Goal: Task Accomplishment & Management: Complete application form

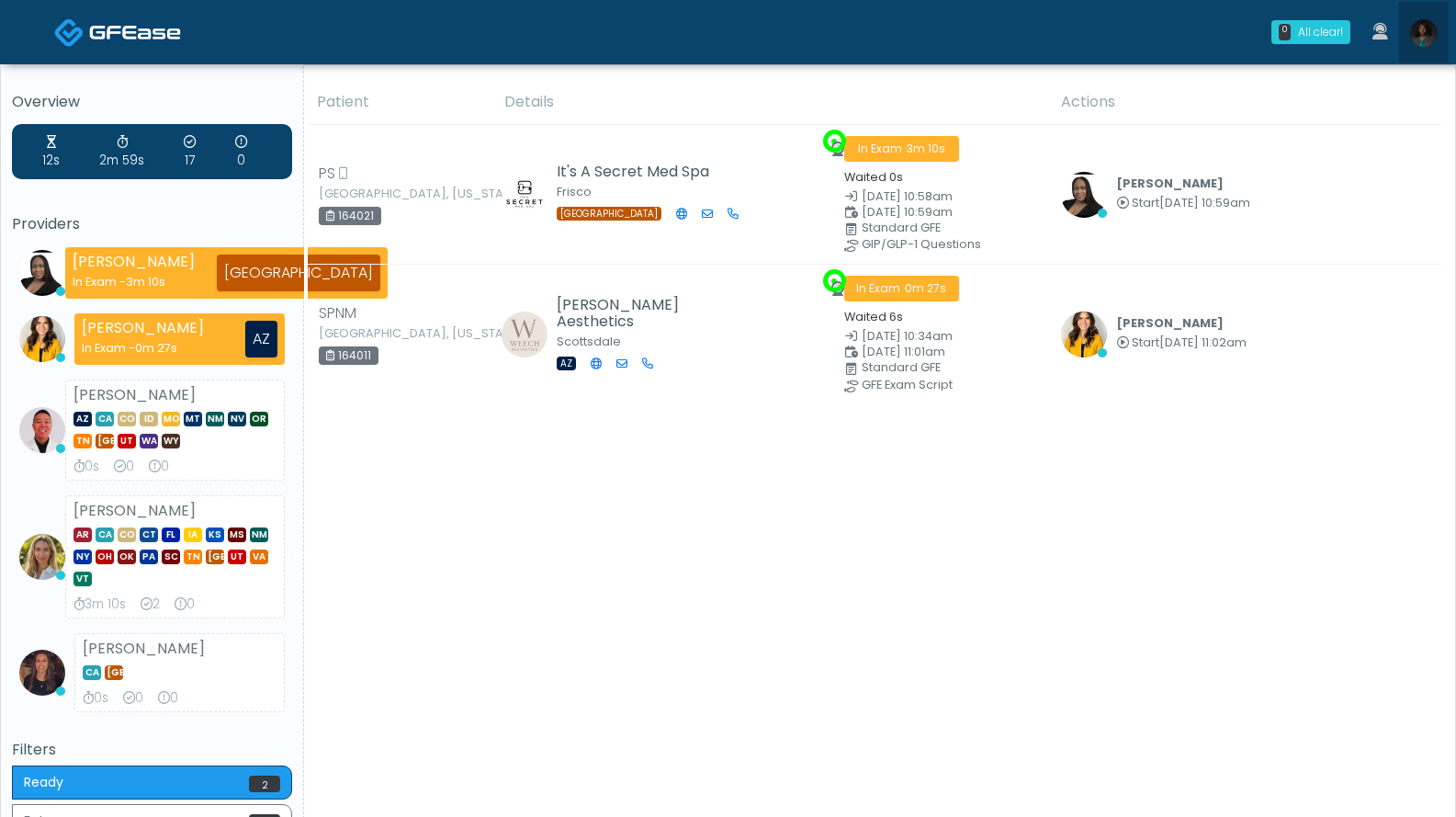
click at [1107, 37] on img at bounding box center [1424, 34] width 28 height 28
click at [1107, 33] on img at bounding box center [1424, 34] width 28 height 28
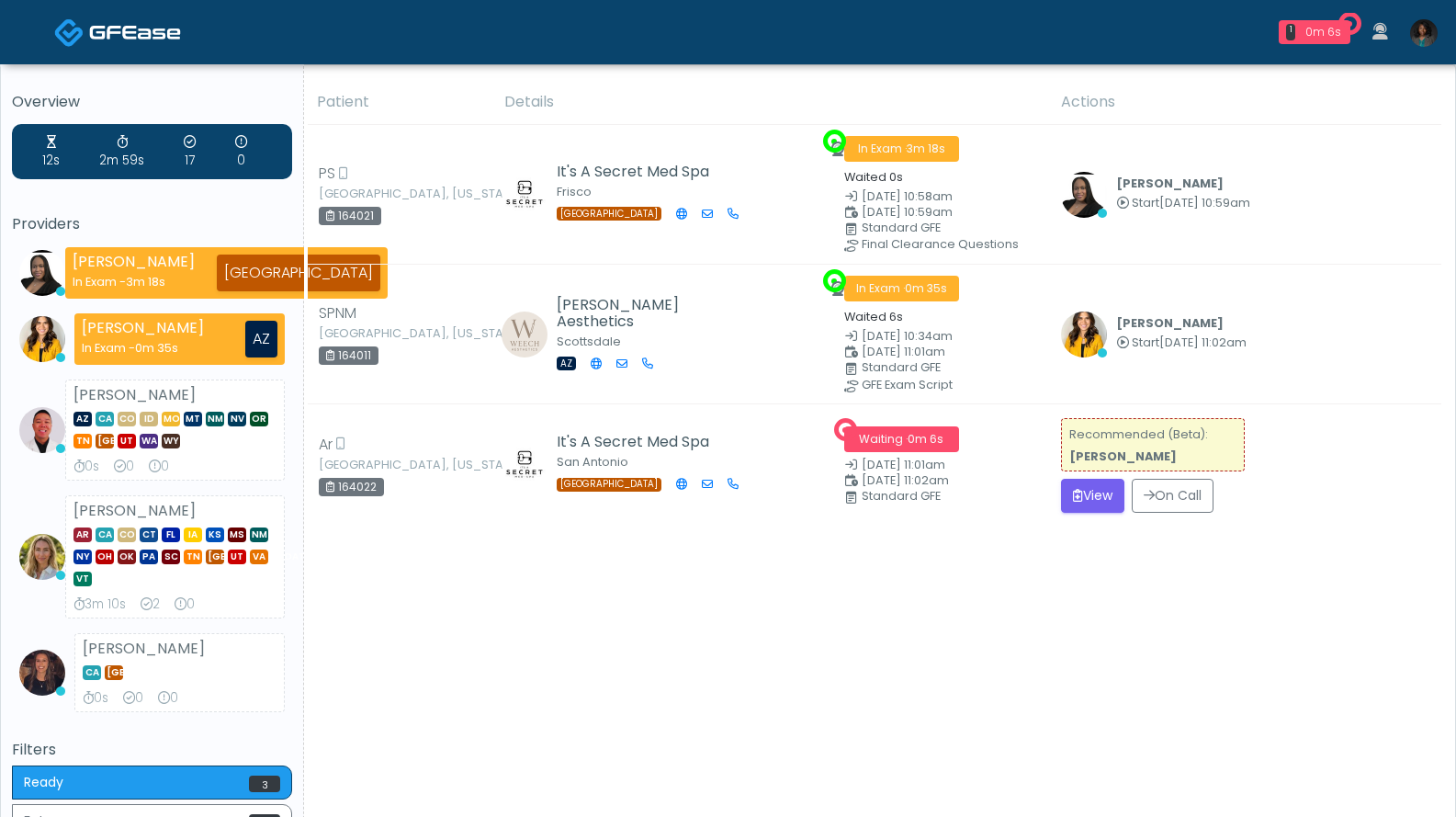
click at [1107, 34] on img at bounding box center [1424, 34] width 28 height 28
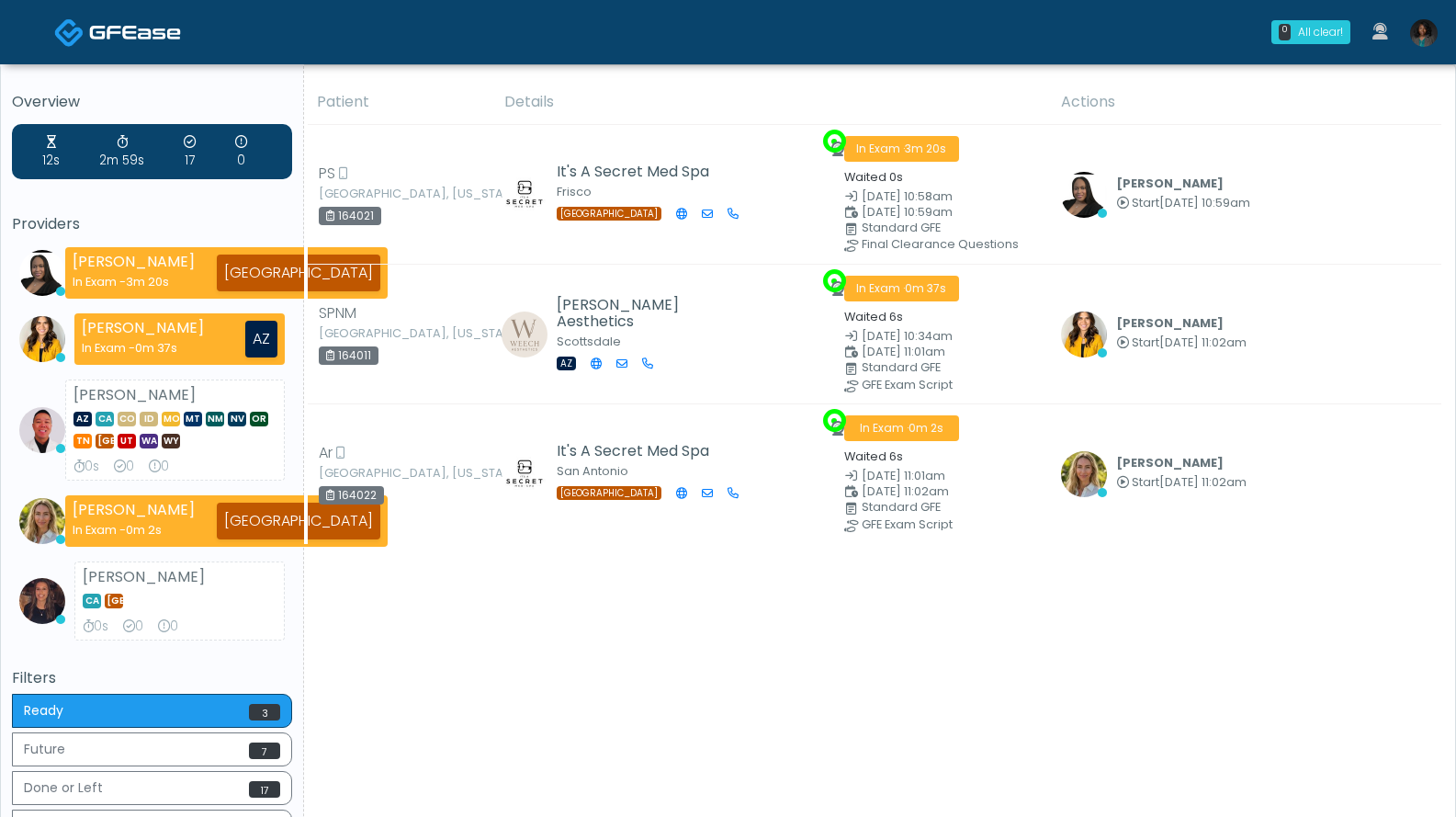
click at [1107, 37] on img at bounding box center [1424, 34] width 28 height 28
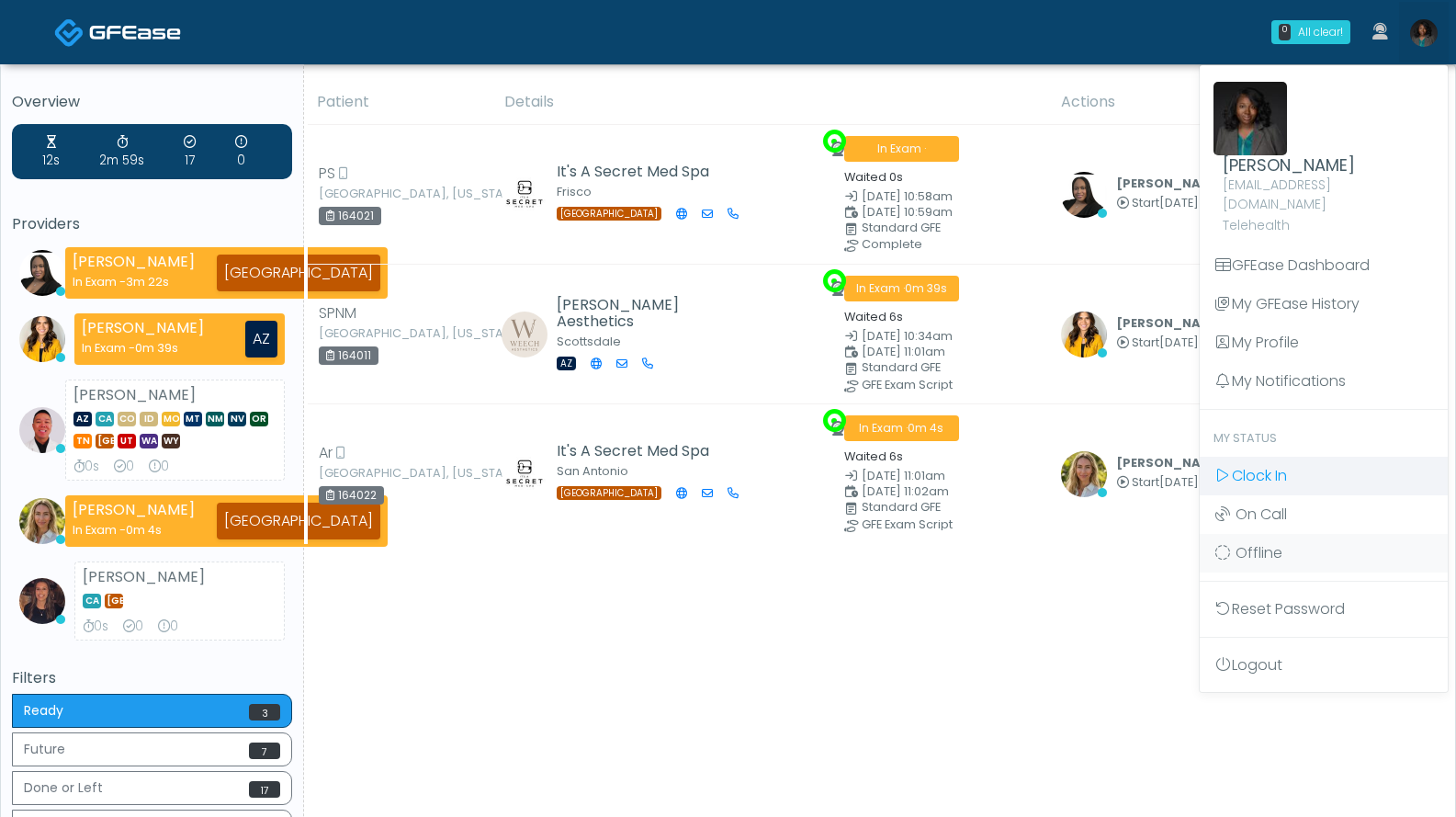
click at [1107, 465] on span "Clock In" at bounding box center [1260, 475] width 55 height 21
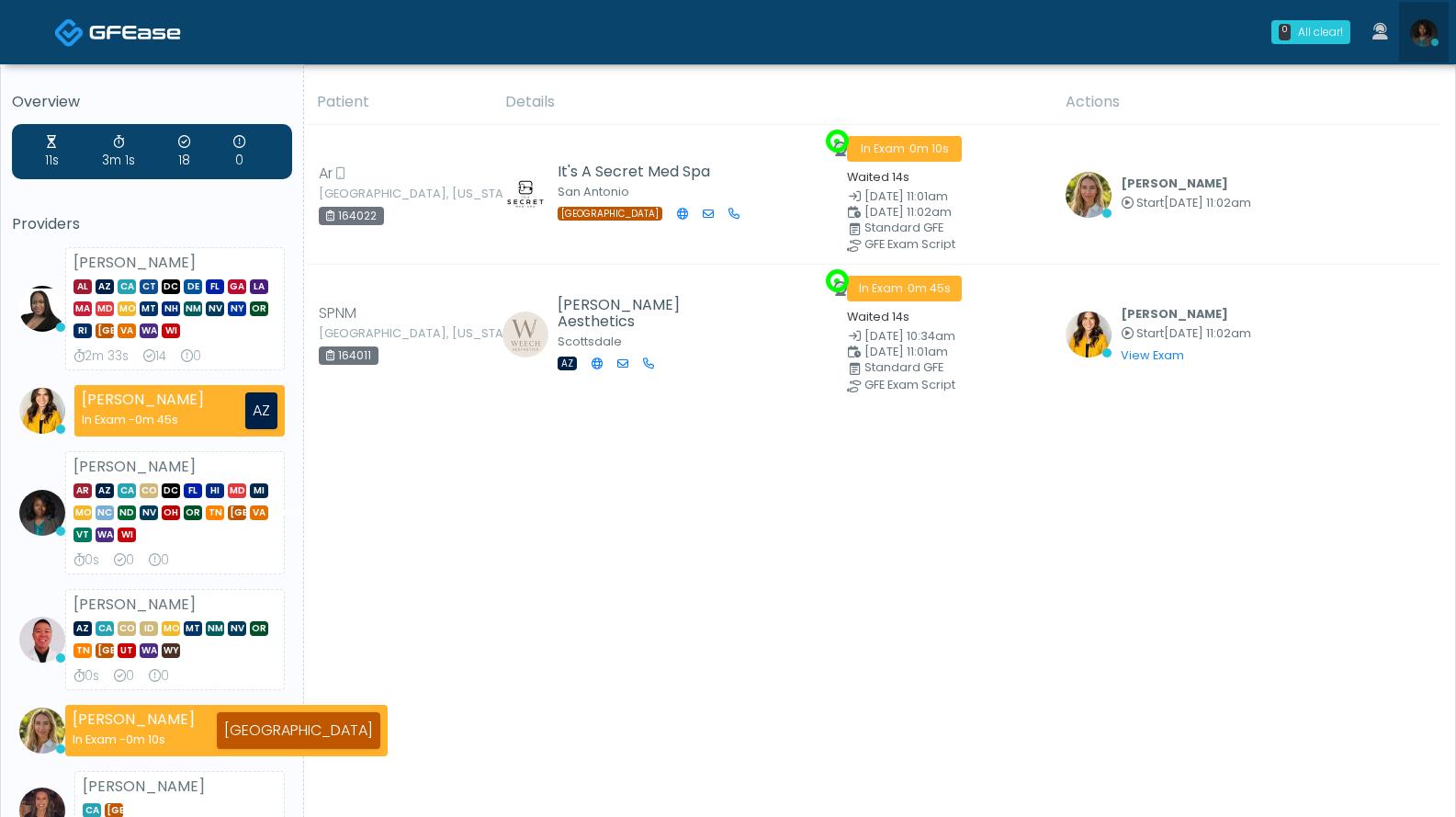
click at [1420, 36] on img at bounding box center [1424, 34] width 28 height 28
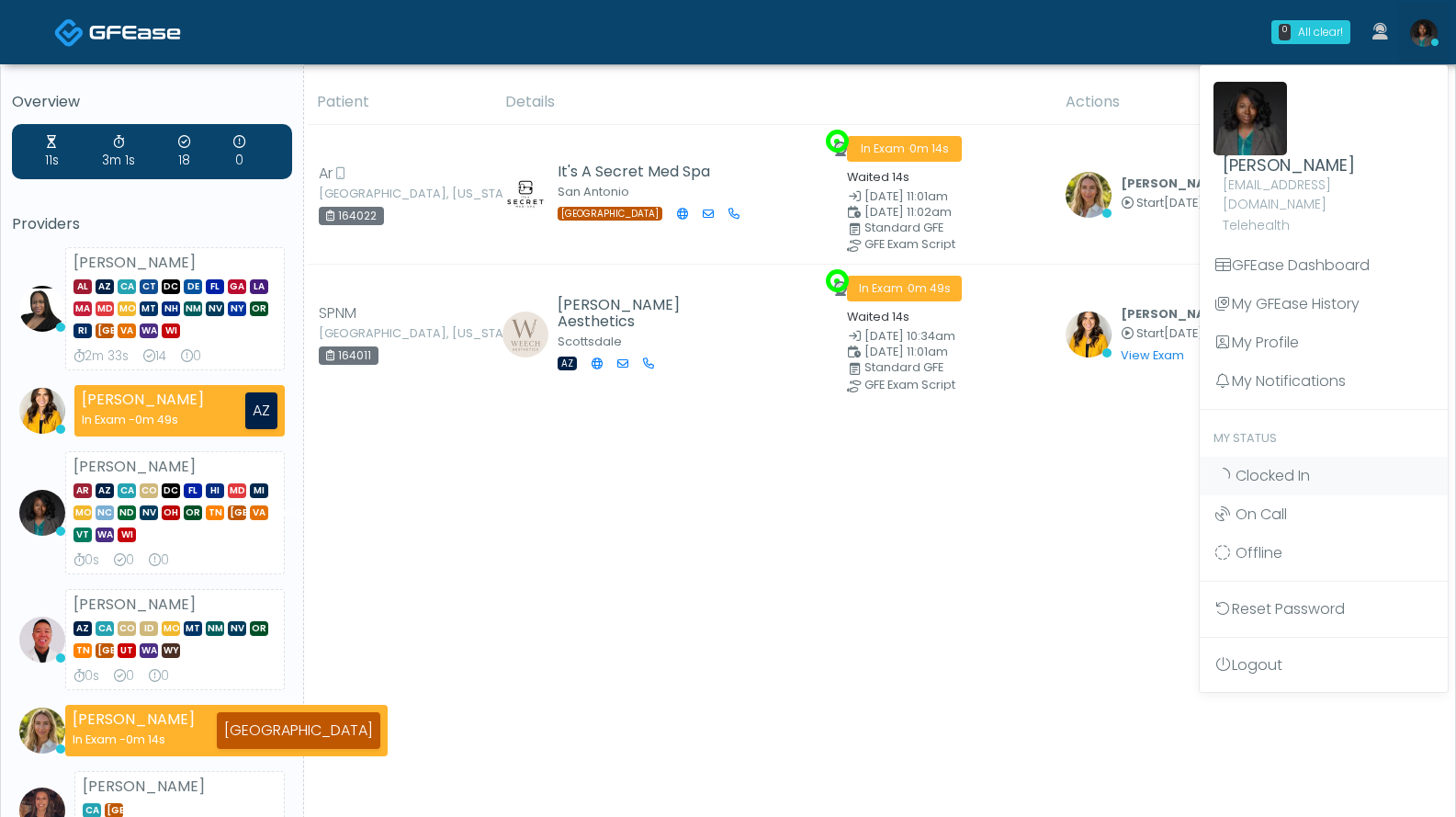
drag, startPoint x: 1040, startPoint y: 550, endPoint x: 1023, endPoint y: 554, distance: 17.5
click at [1039, 550] on div "Patient Details Actions Ar San Antonio, Texas 164022 It's A Secret Med Spa San …" at bounding box center [872, 603] width 1137 height 1047
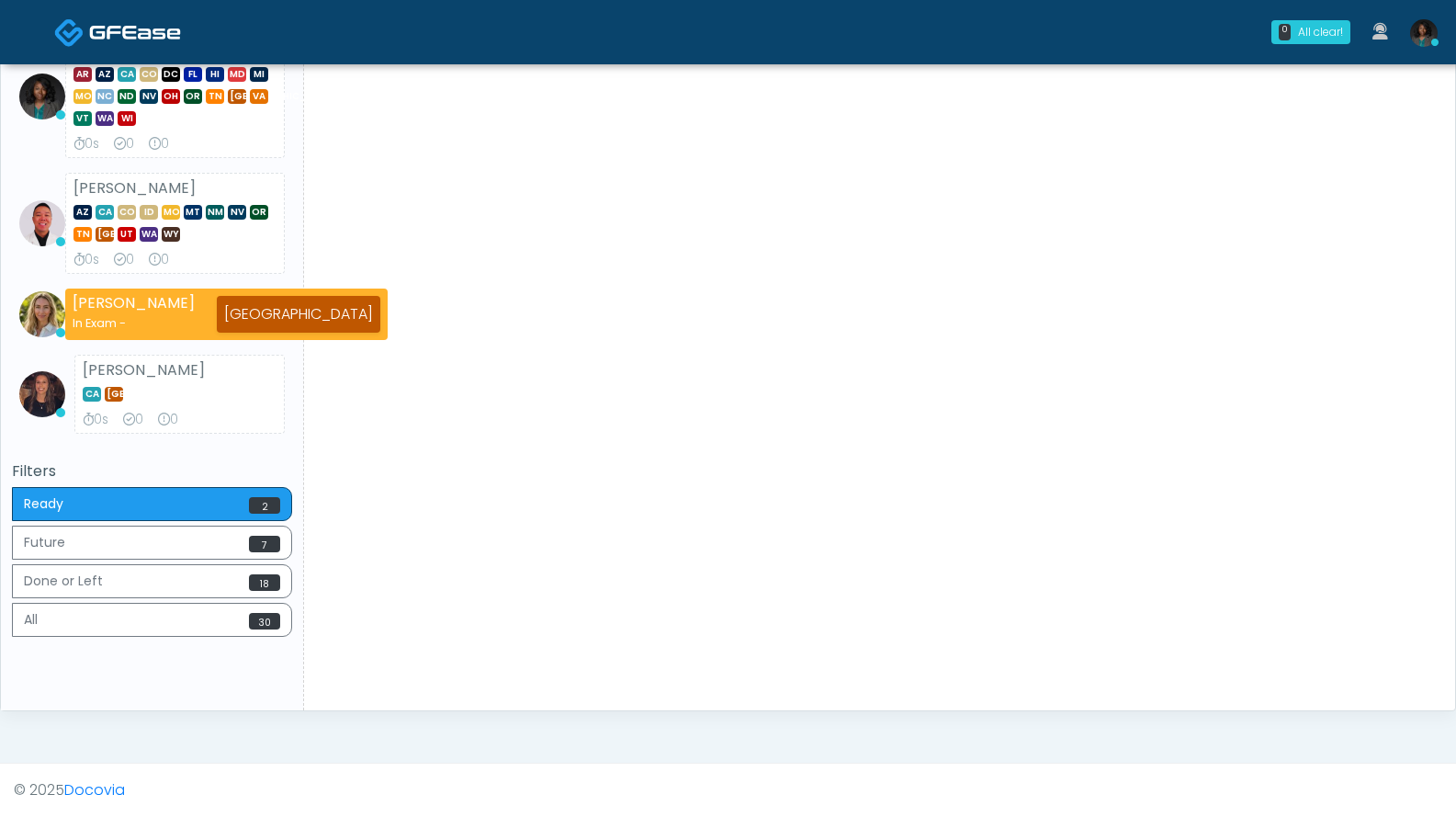
scroll to position [48, 0]
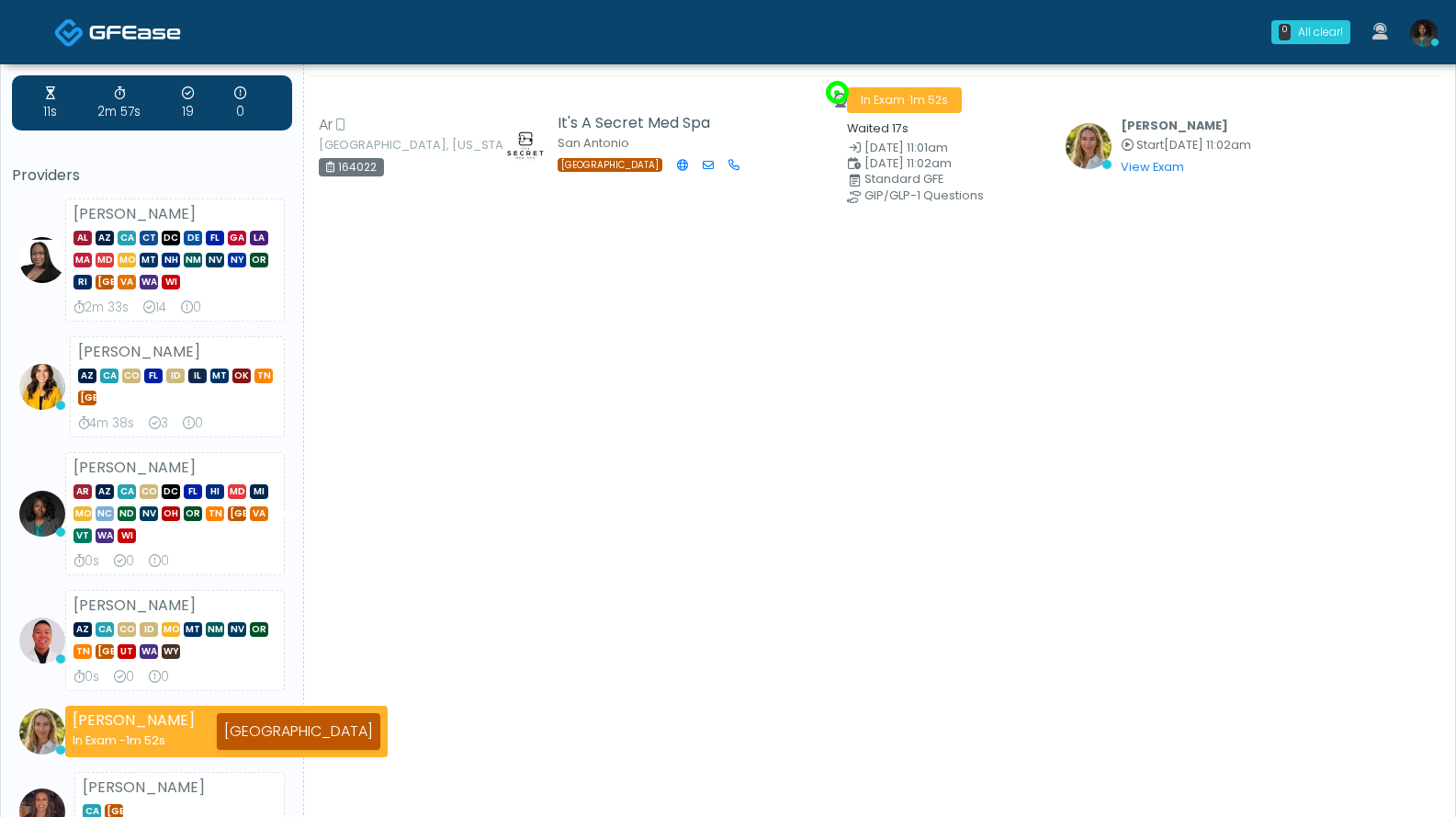
drag, startPoint x: 141, startPoint y: 469, endPoint x: 400, endPoint y: 539, distance: 268.3
click at [473, 539] on div "Patient Details Actions Ar San Antonio, Texas 164022 It's A Secret Med Spa San …" at bounding box center [872, 579] width 1137 height 1096
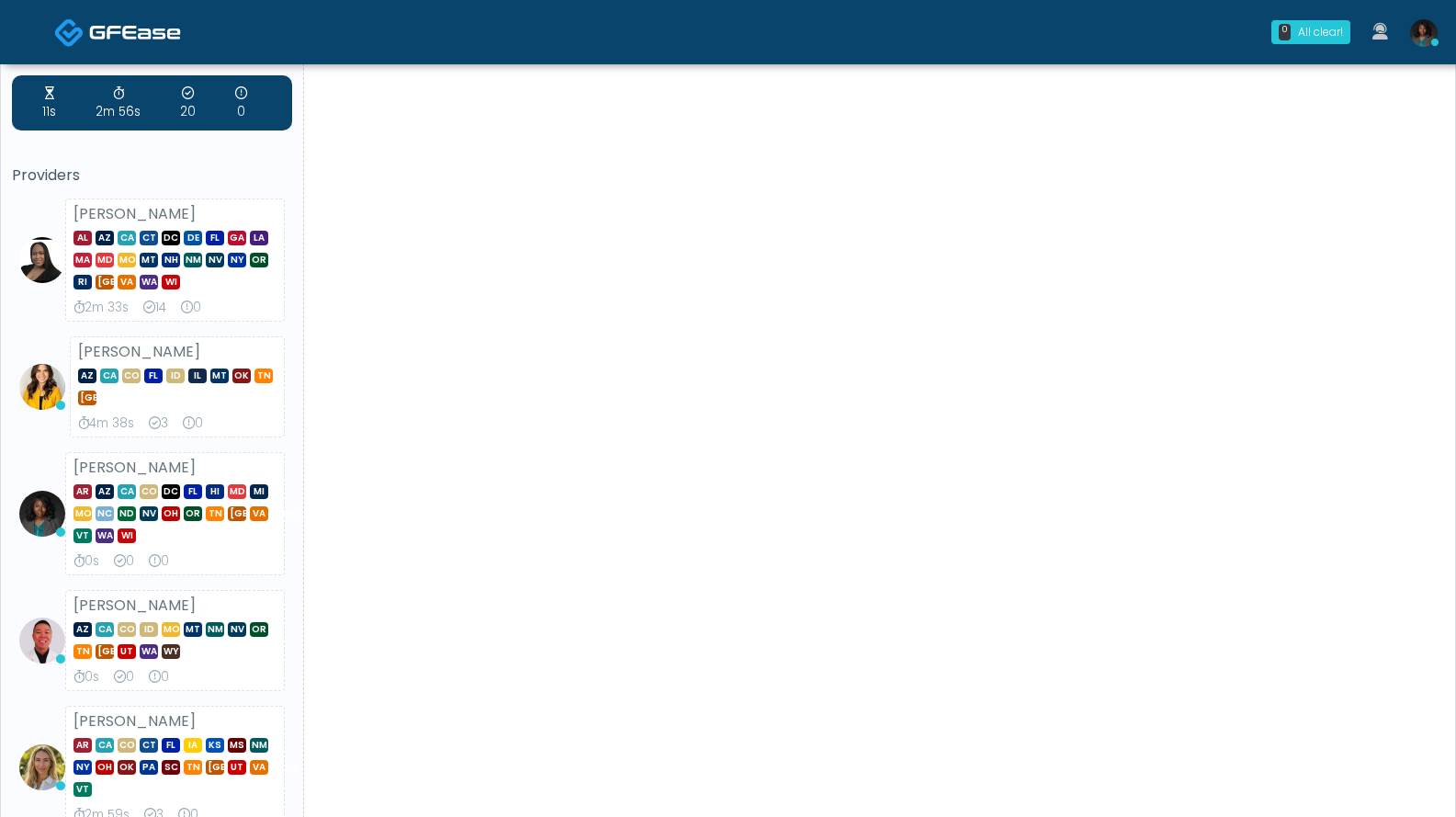
scroll to position [416, 0]
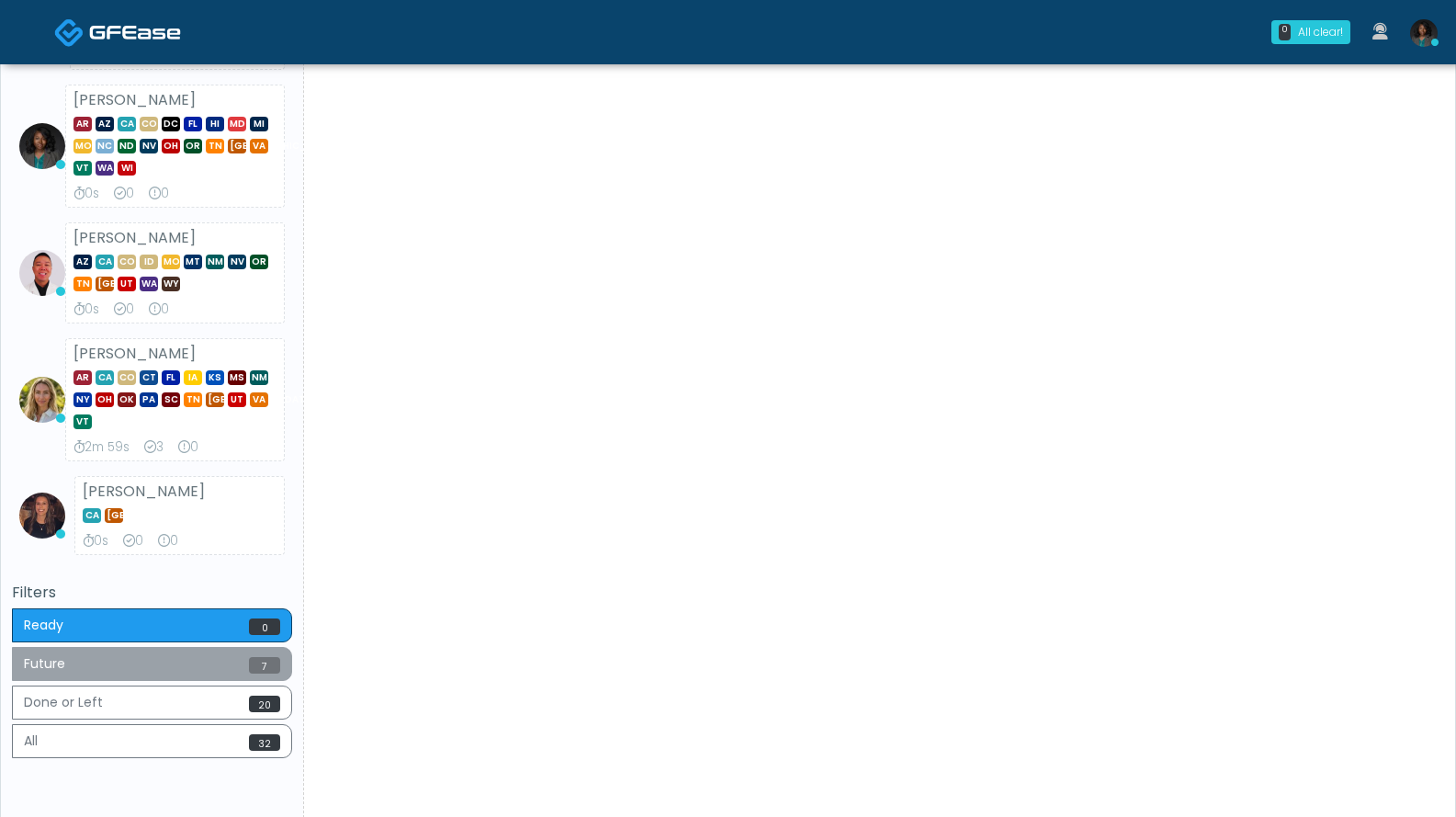
click at [128, 667] on button "Future 7" at bounding box center [152, 664] width 280 height 34
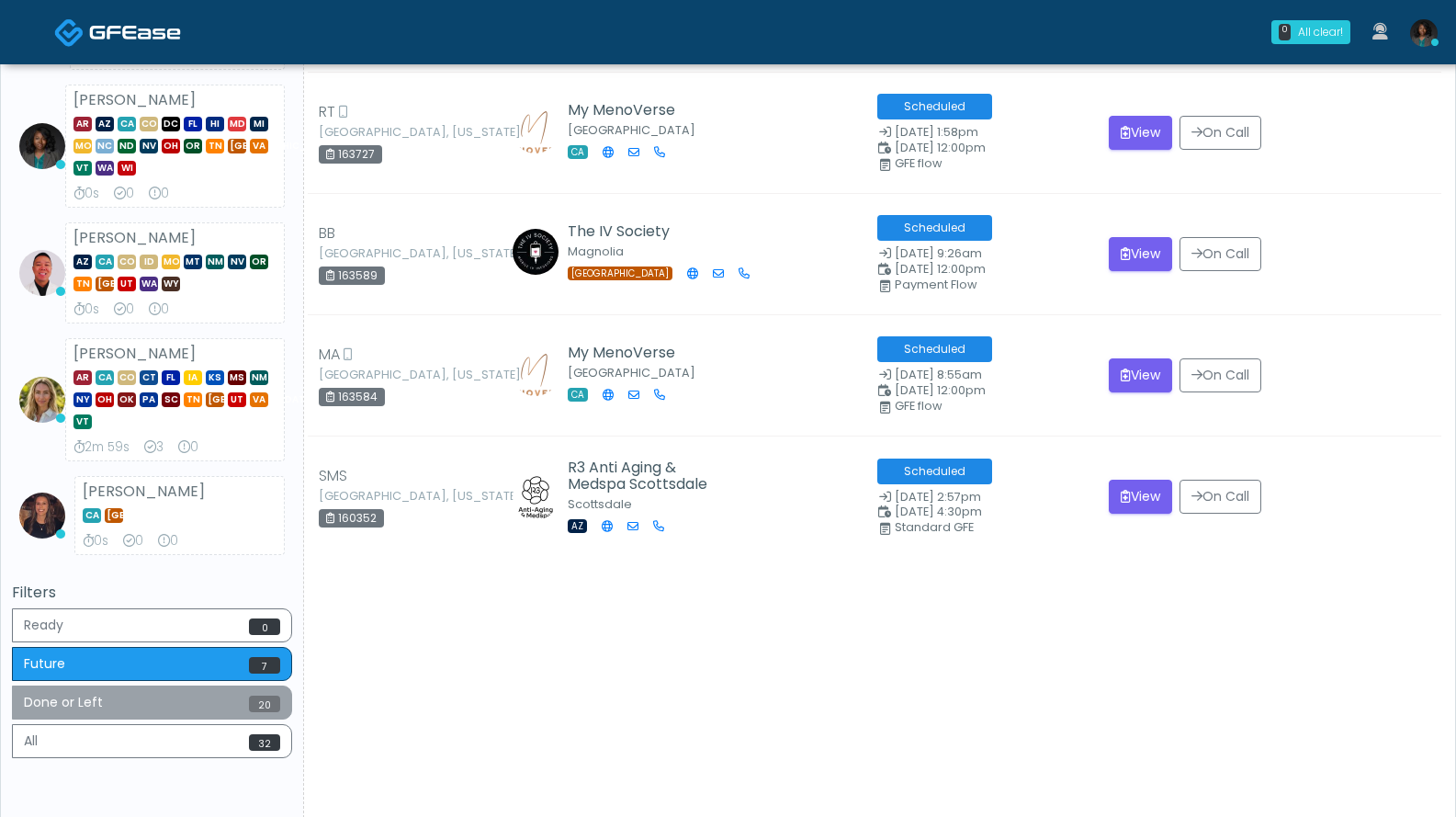
click at [122, 705] on button "Done or Left 20" at bounding box center [152, 703] width 280 height 34
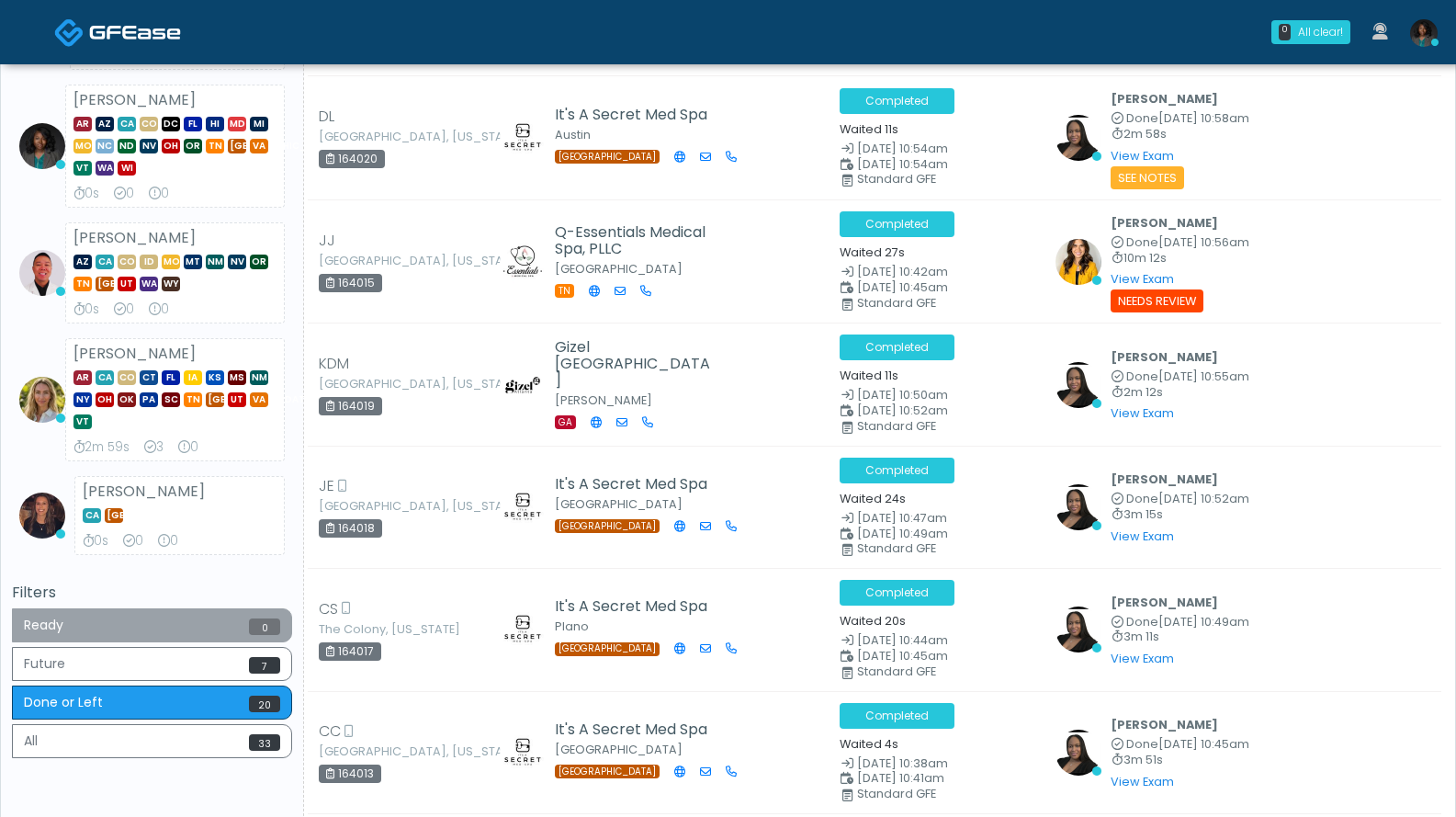
click at [127, 618] on button "Ready 0" at bounding box center [152, 626] width 280 height 34
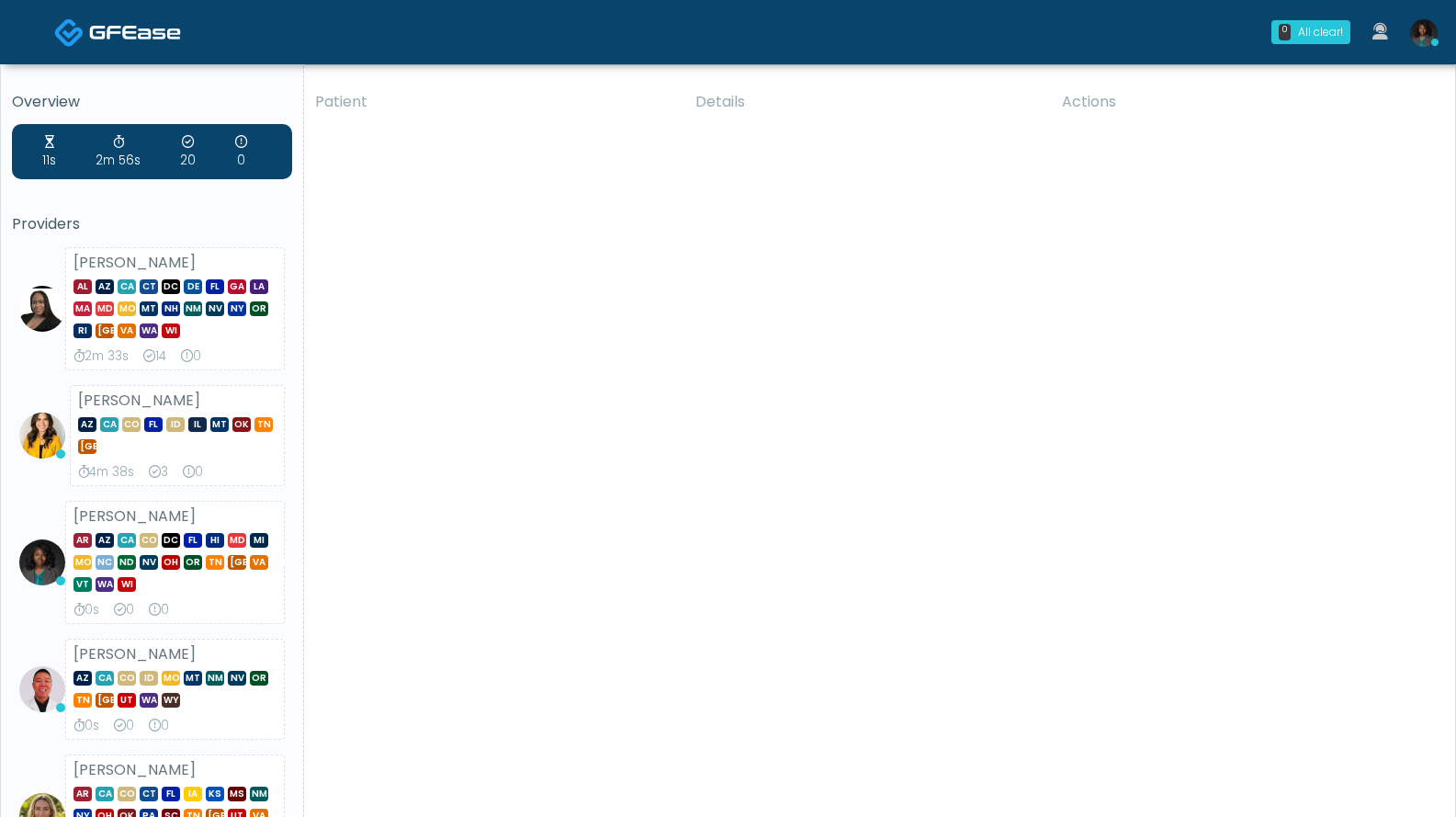
scroll to position [0, 0]
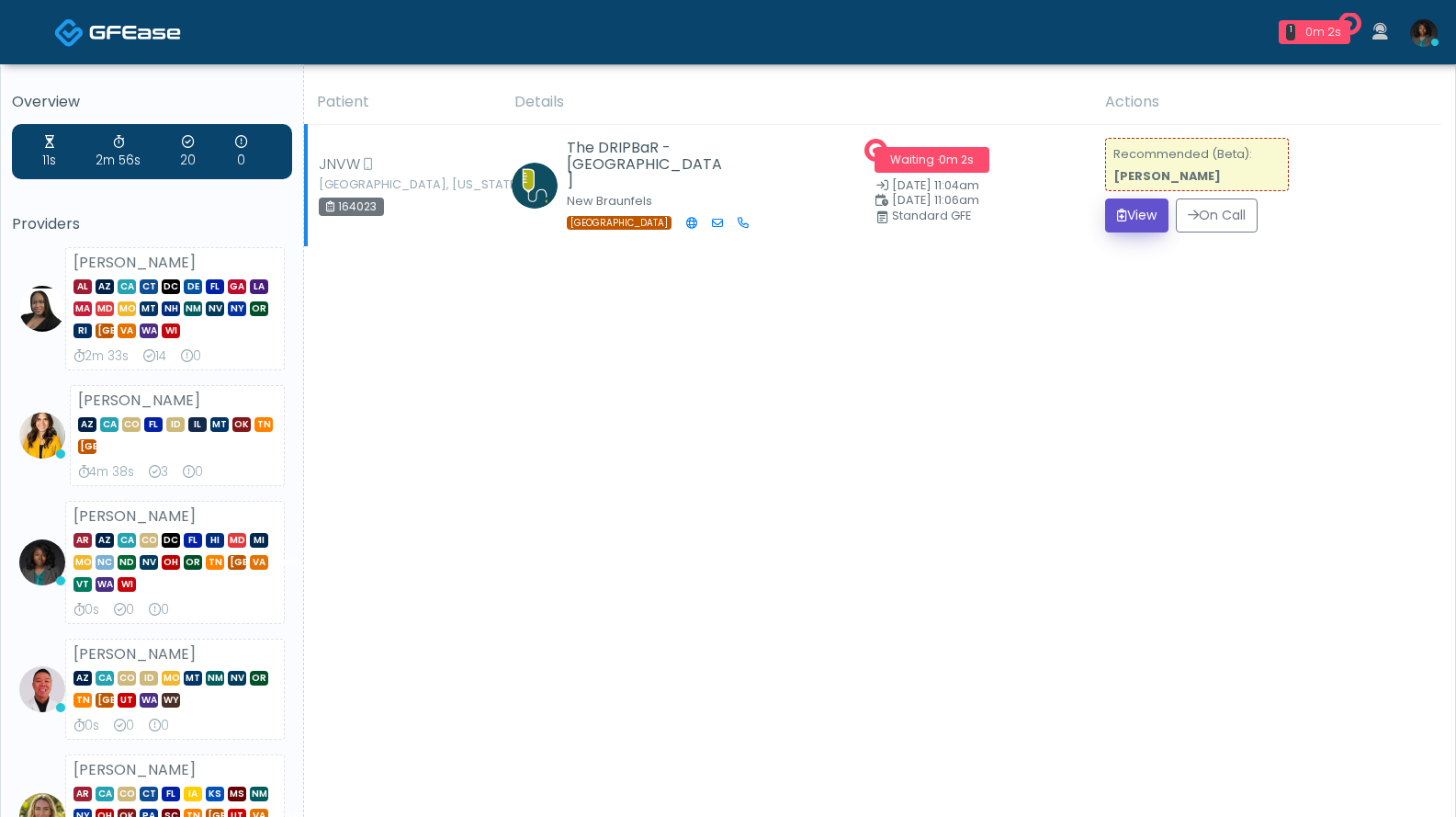
click at [1127, 226] on button "View" at bounding box center [1136, 215] width 63 height 34
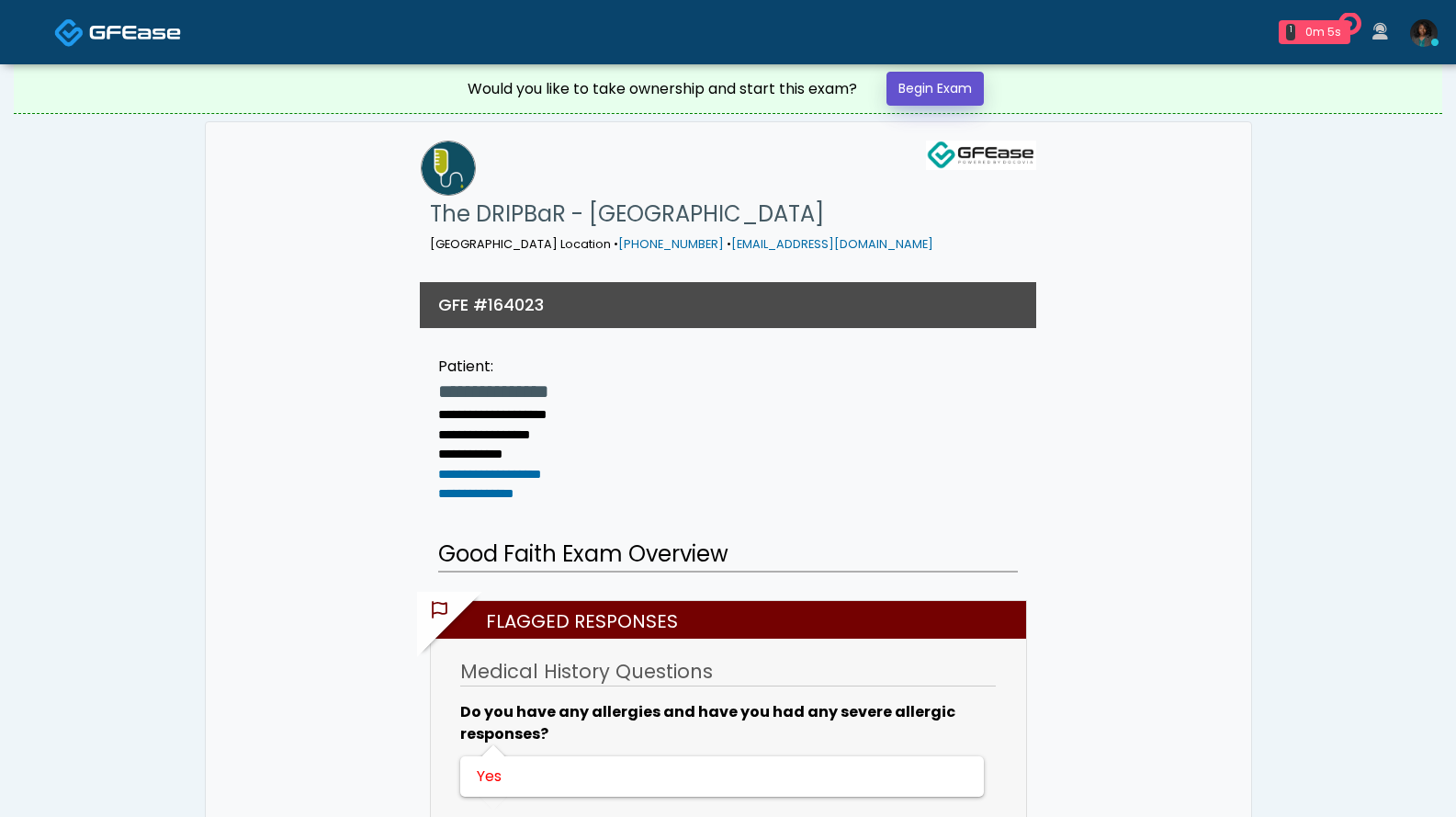
click at [949, 87] on link "Begin Exam" at bounding box center [935, 89] width 98 height 34
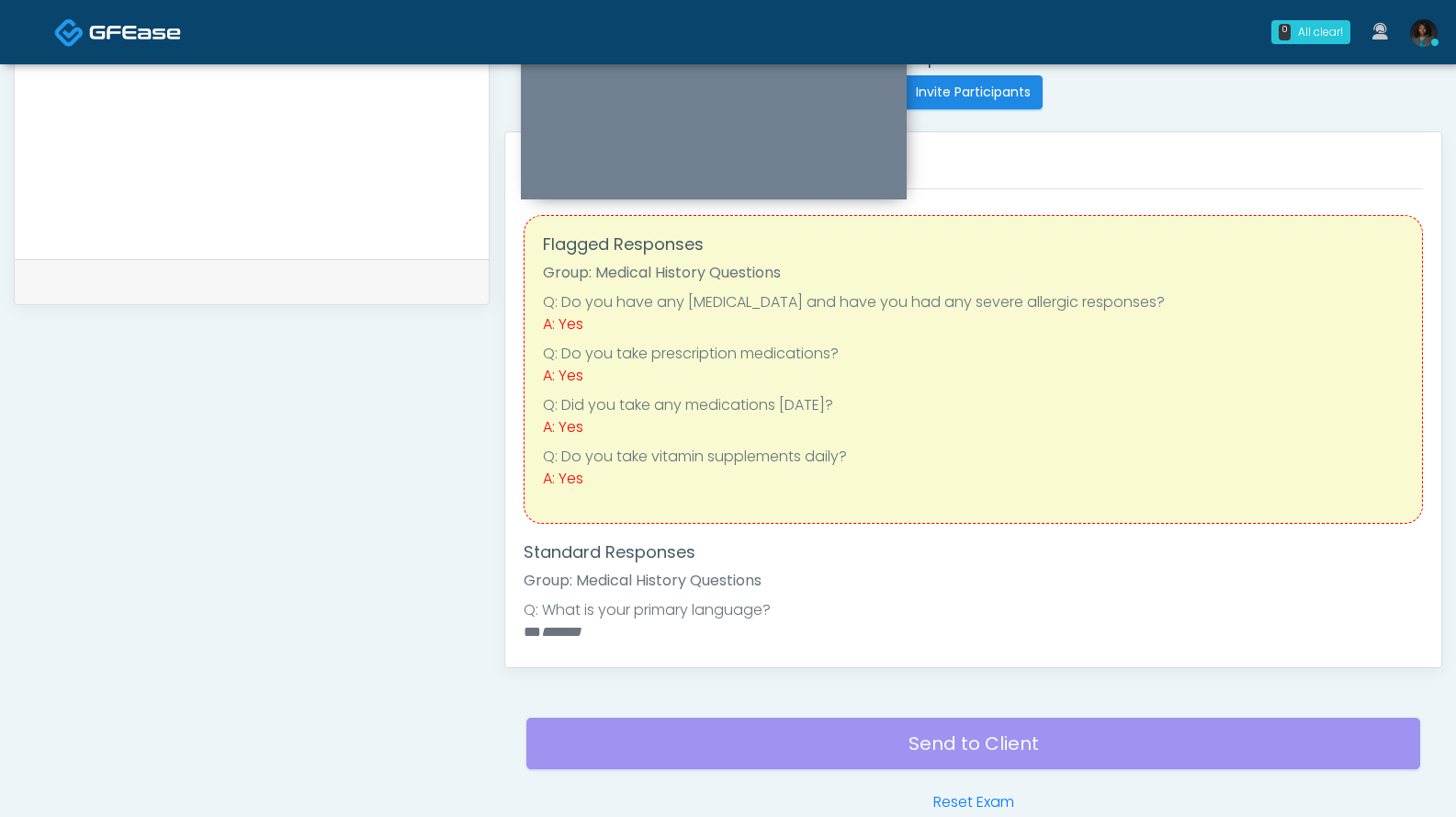
scroll to position [368, 0]
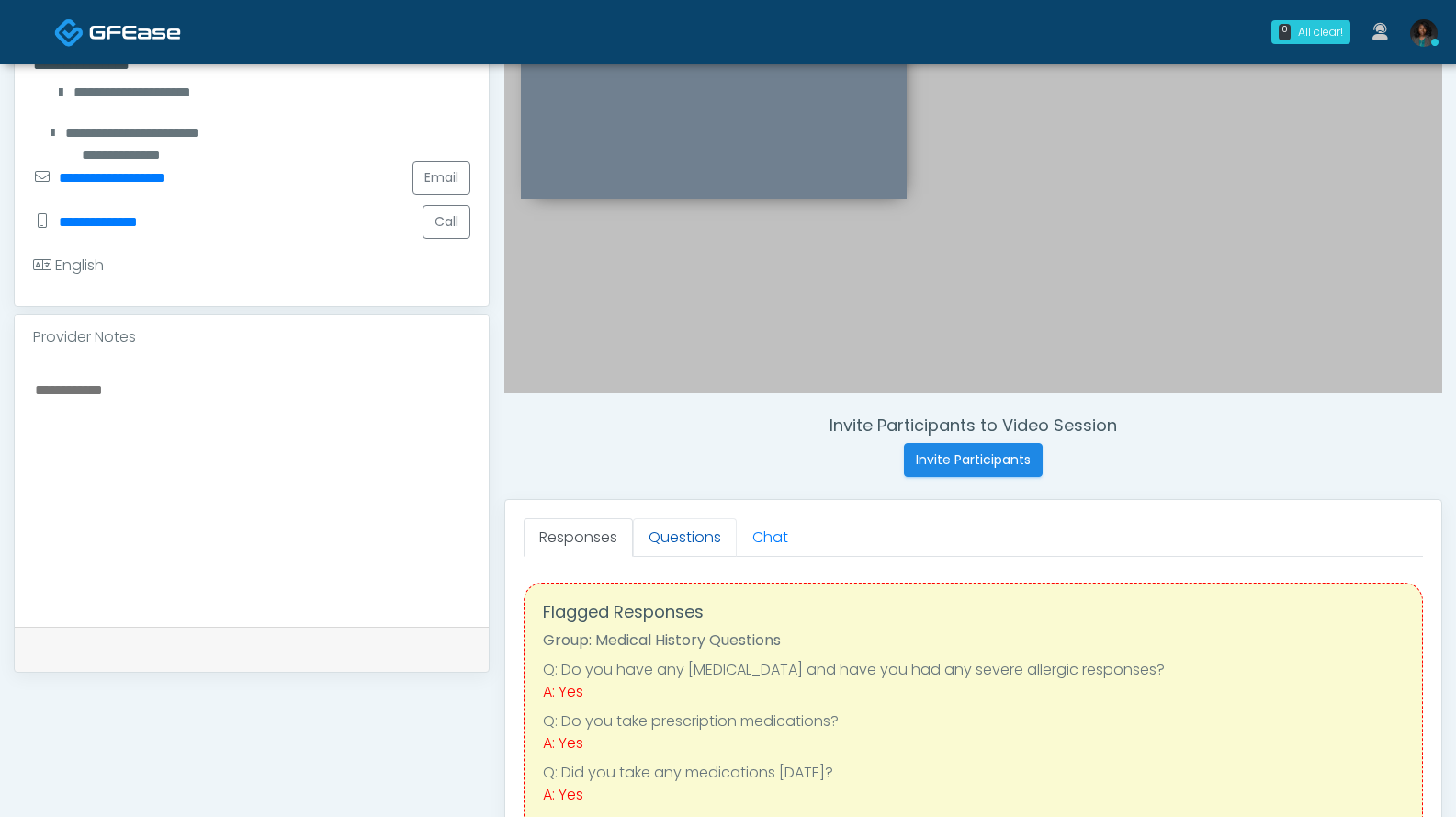
click at [690, 543] on link "Questions" at bounding box center [685, 537] width 104 height 38
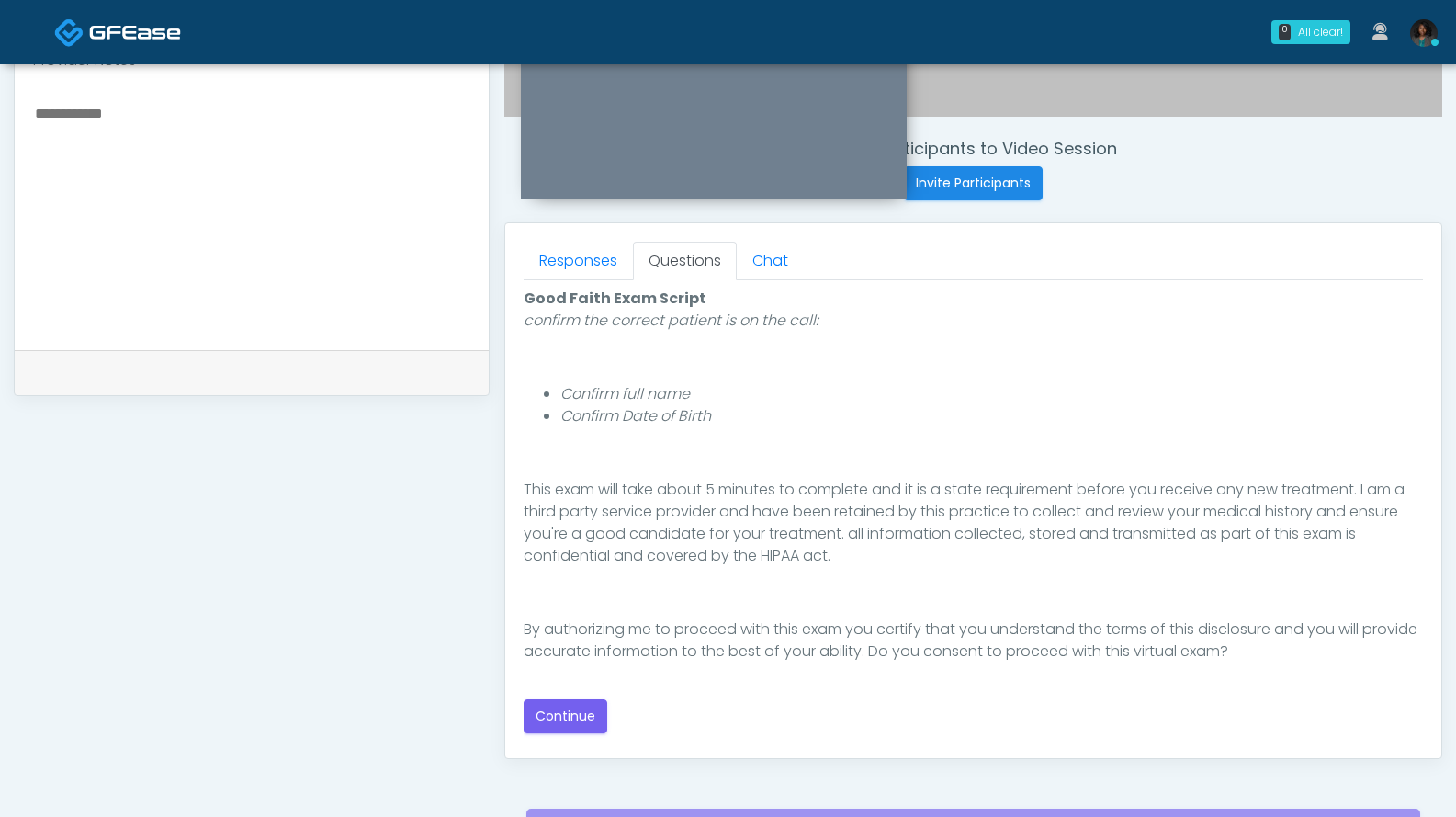
scroll to position [653, 0]
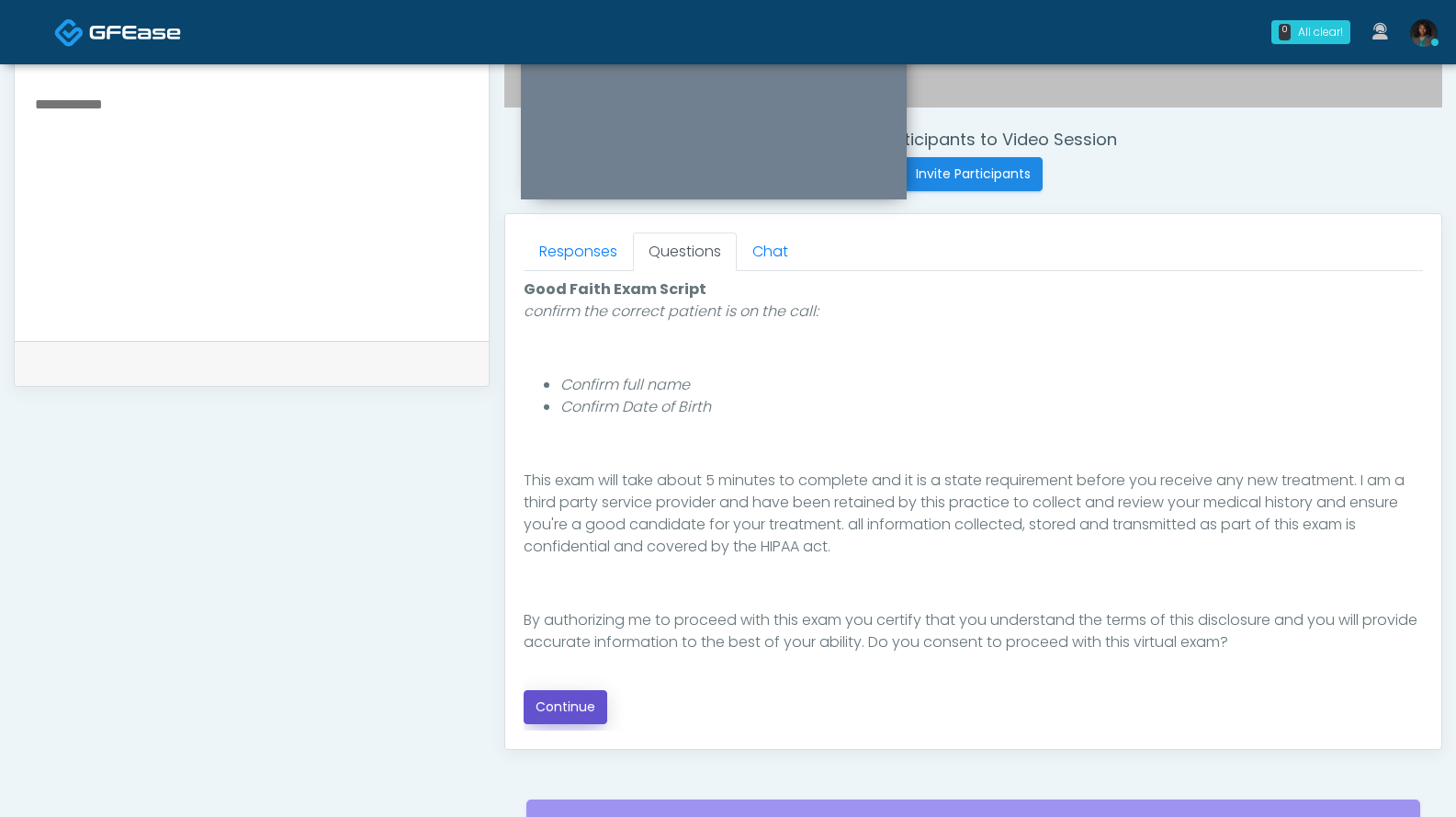
click at [588, 706] on button "Continue" at bounding box center [565, 706] width 84 height 34
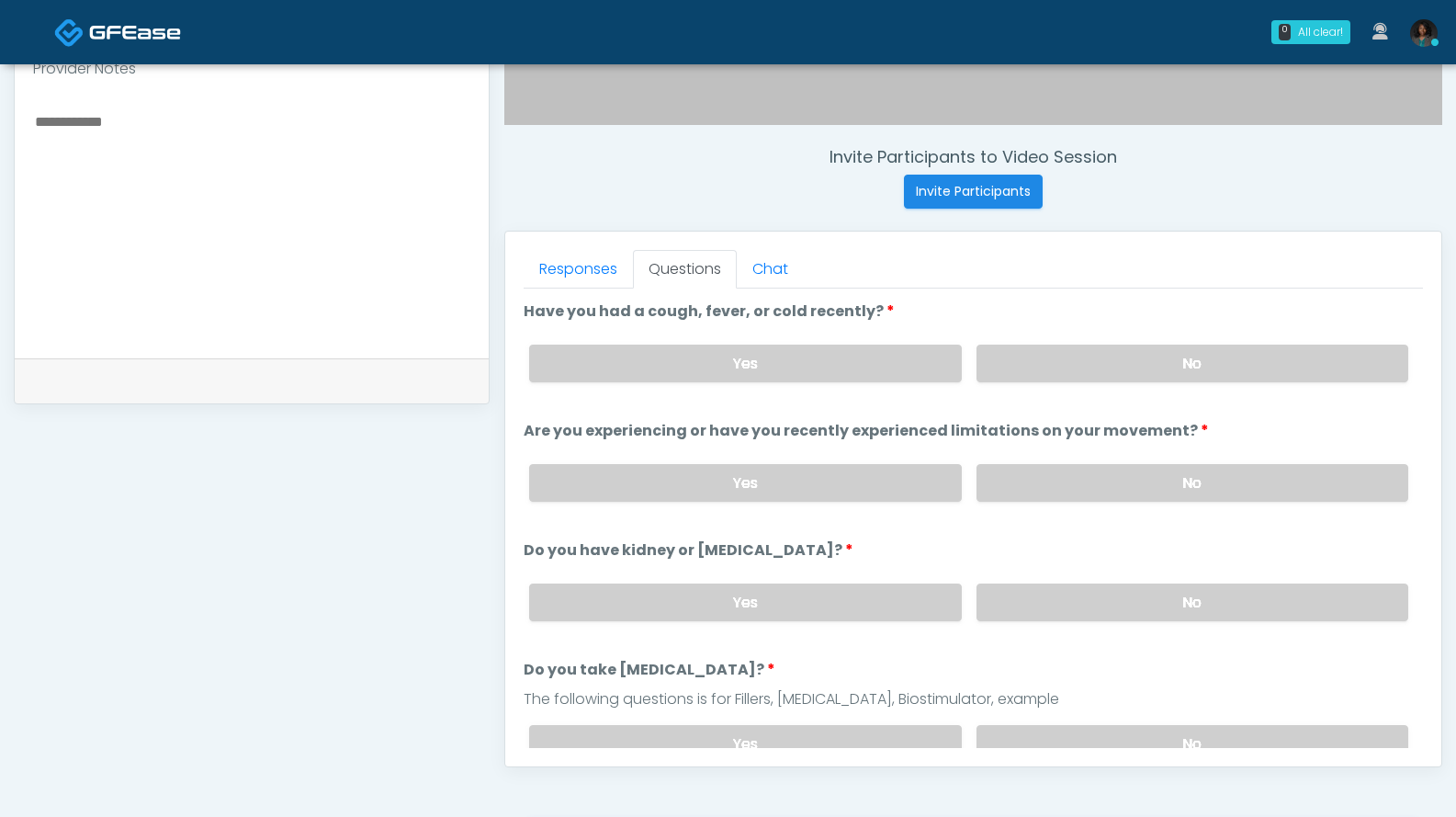
scroll to position [634, 0]
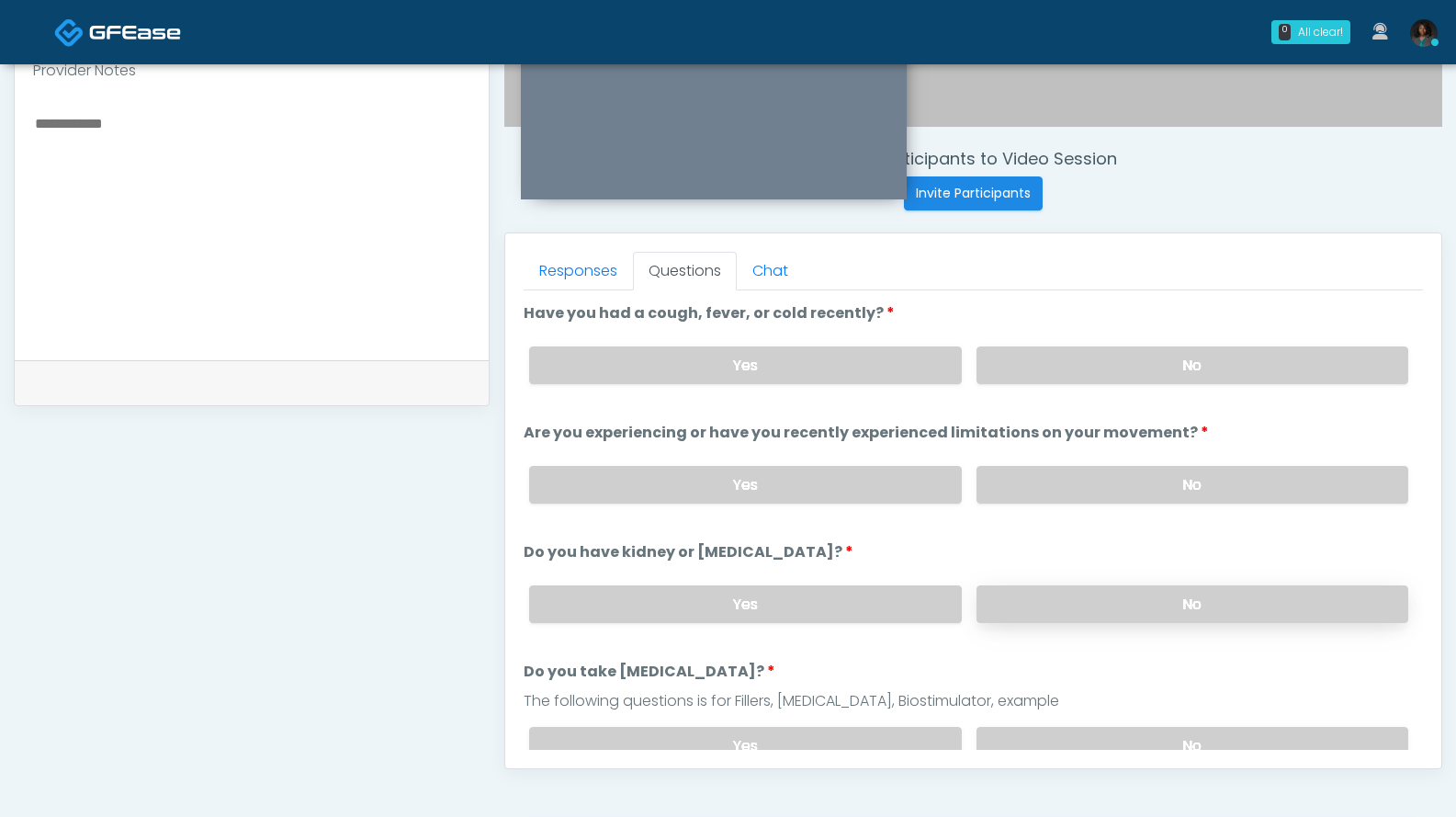
click at [1125, 609] on label "No" at bounding box center [1193, 604] width 432 height 37
drag, startPoint x: 1081, startPoint y: 494, endPoint x: 1074, endPoint y: 444, distance: 50.5
click at [1079, 494] on label "No" at bounding box center [1193, 484] width 432 height 37
click at [1083, 365] on label "No" at bounding box center [1193, 365] width 432 height 37
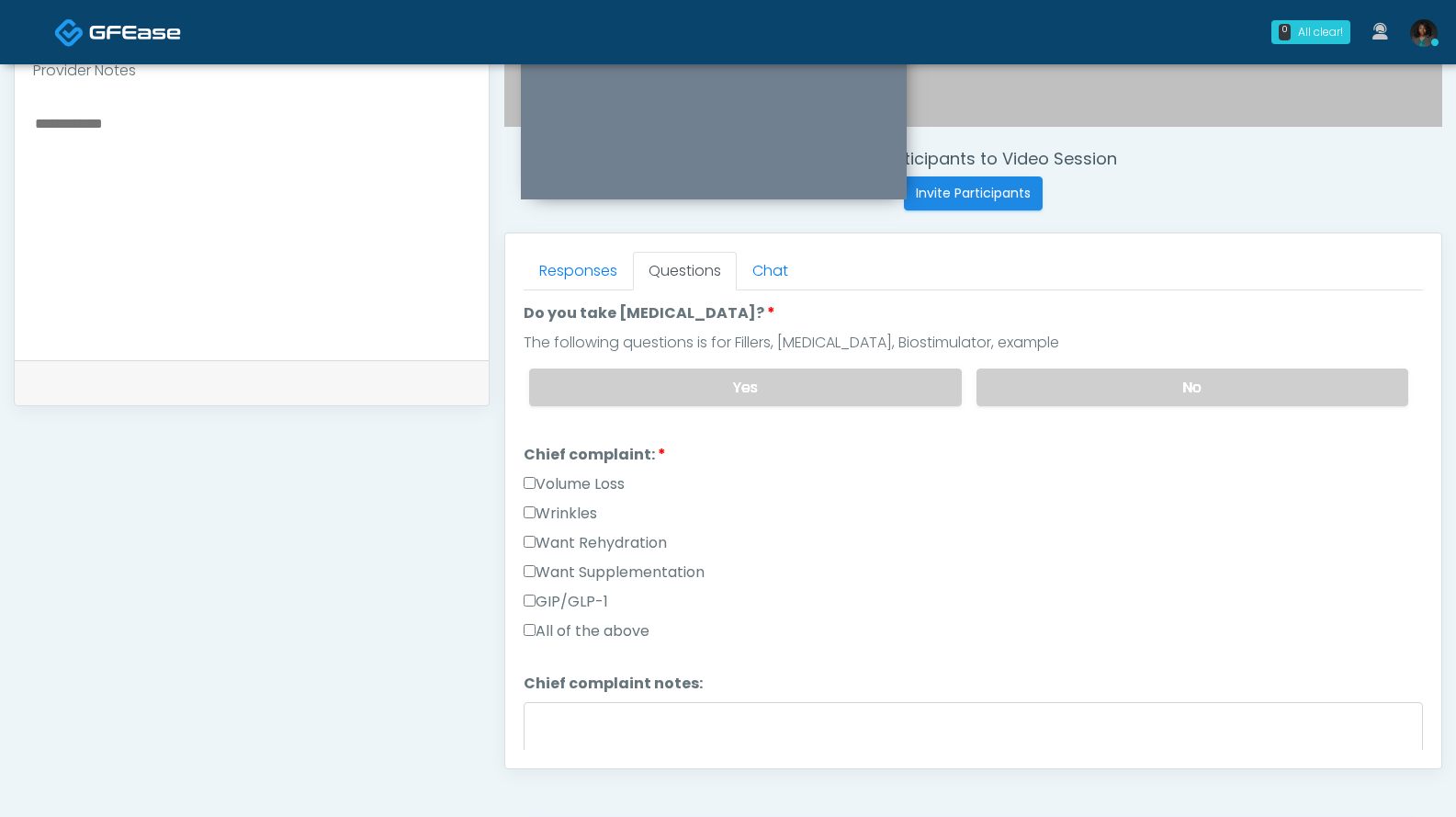
scroll to position [357, 0]
click at [1112, 390] on label "No" at bounding box center [1193, 388] width 432 height 37
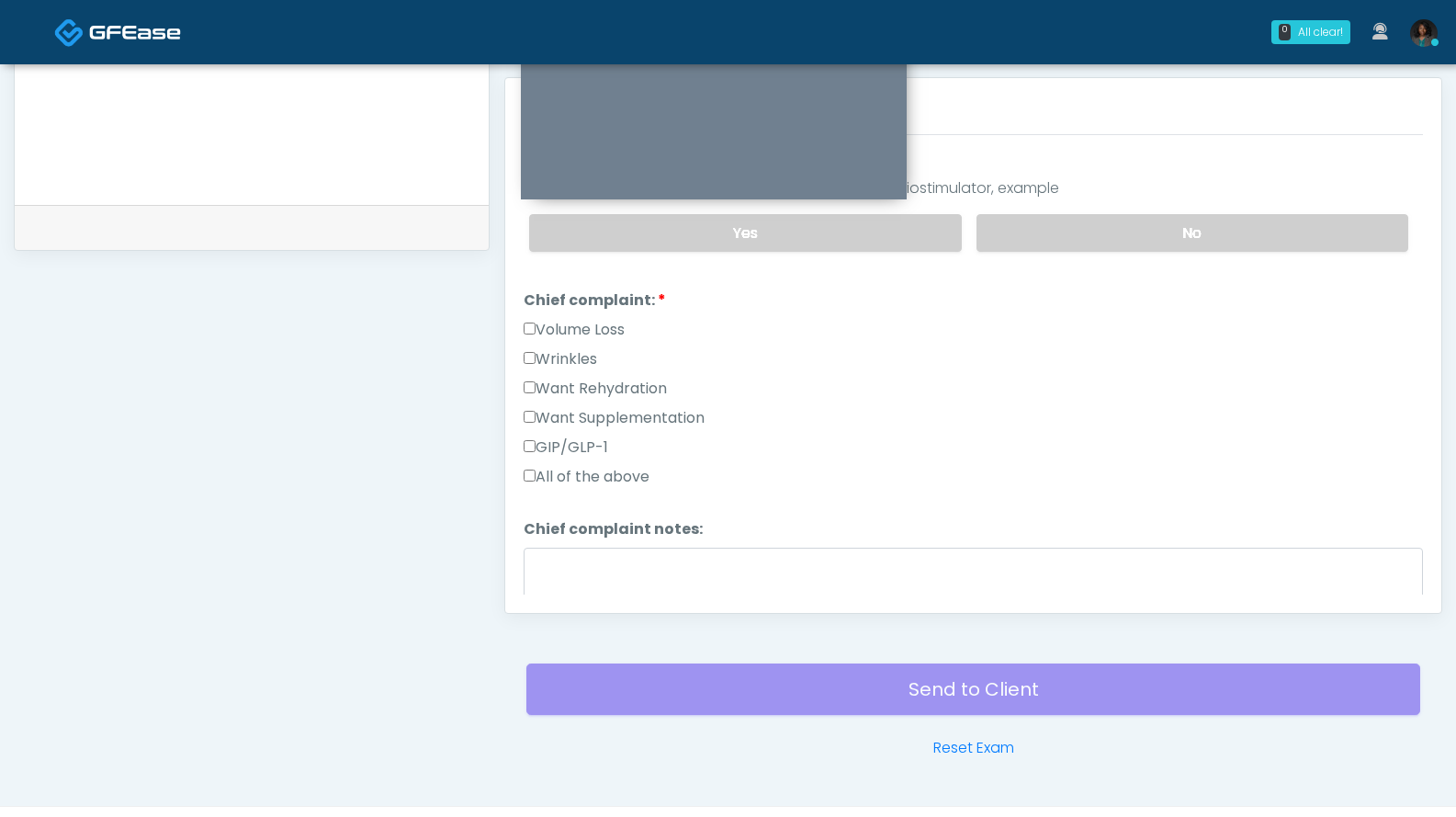
scroll to position [790, 0]
click at [586, 383] on label "Want Rehydration" at bounding box center [595, 388] width 143 height 22
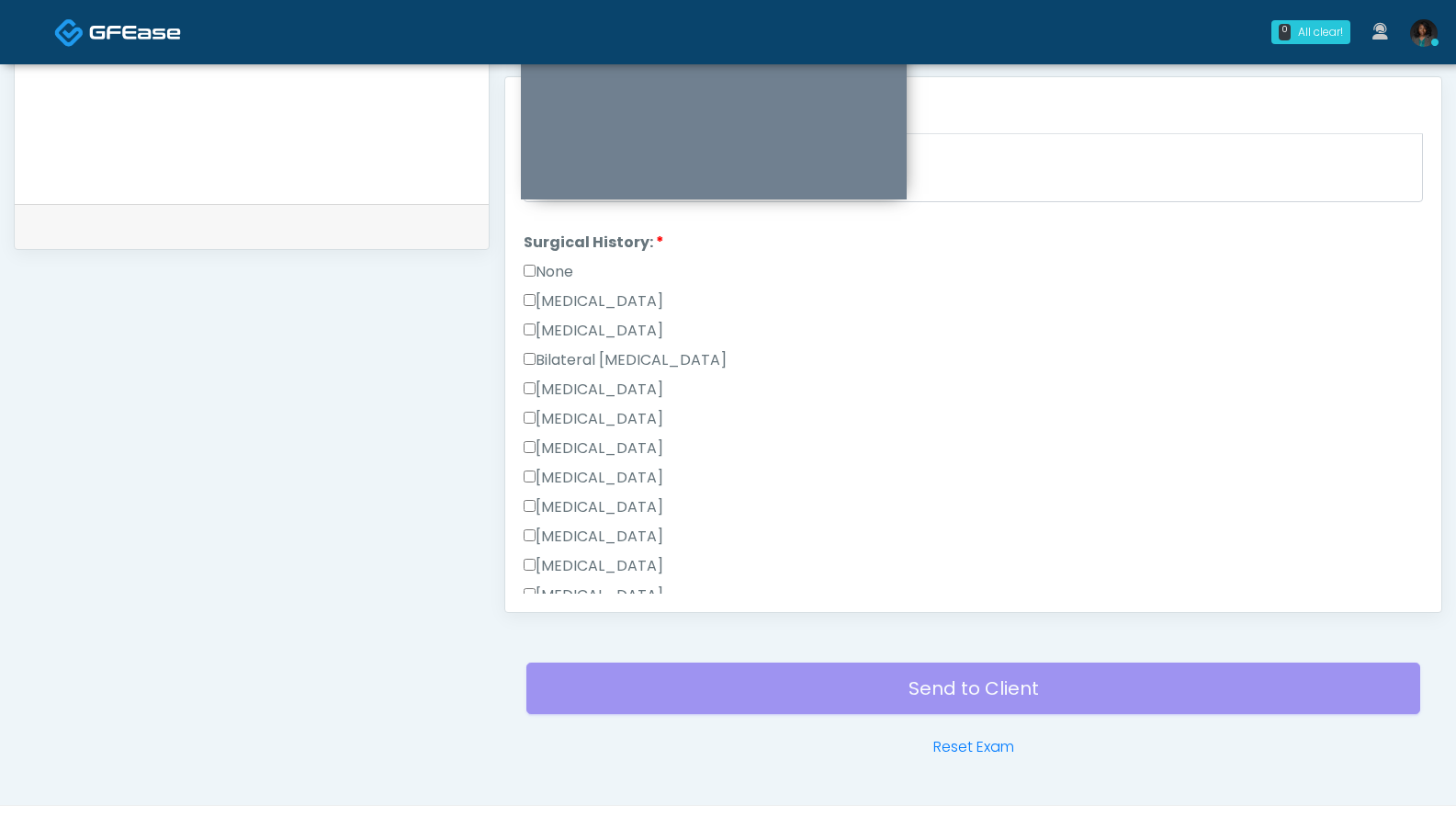
scroll to position [784, 0]
click at [567, 263] on label "None" at bounding box center [548, 268] width 49 height 22
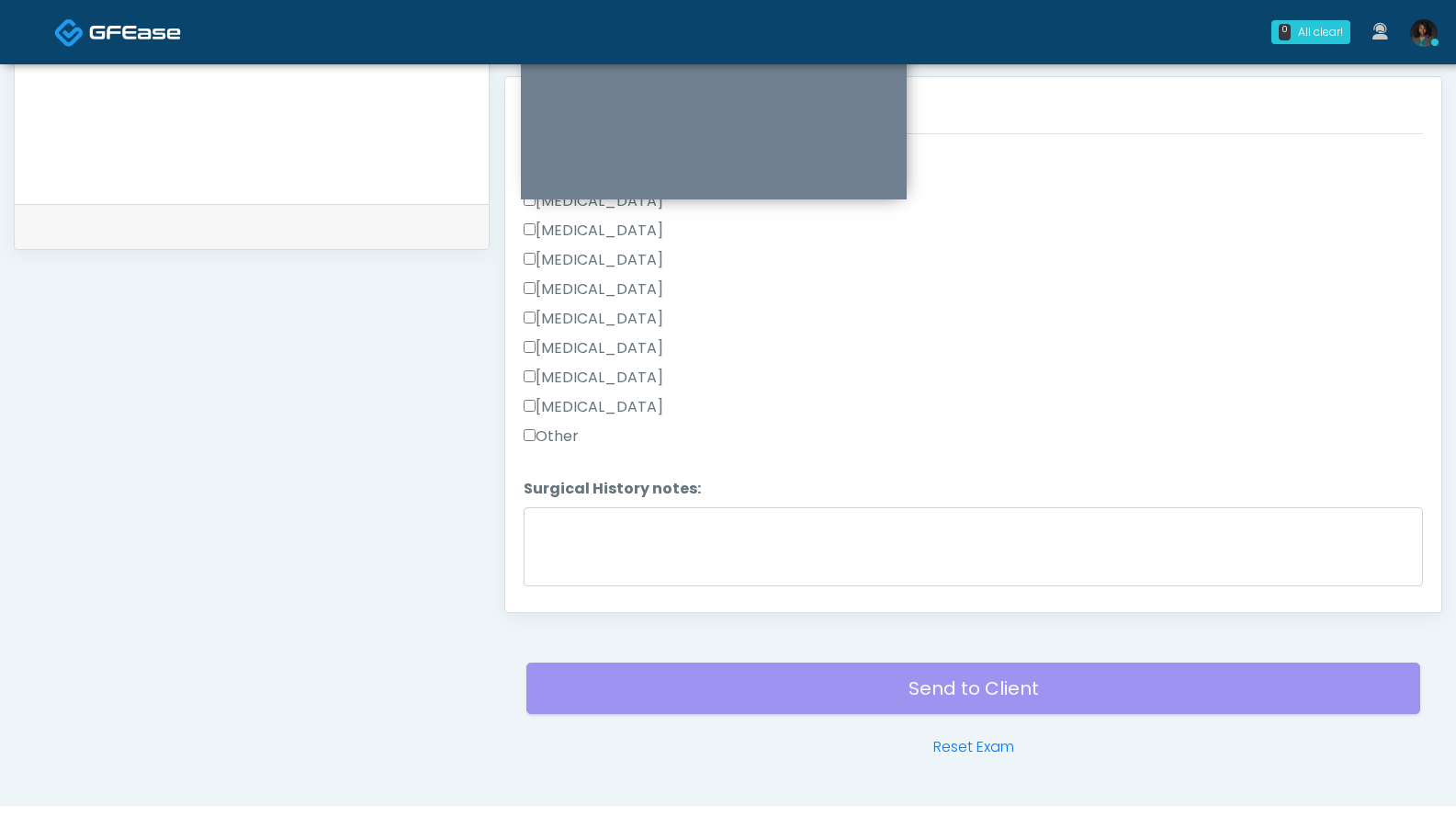
scroll to position [1021, 0]
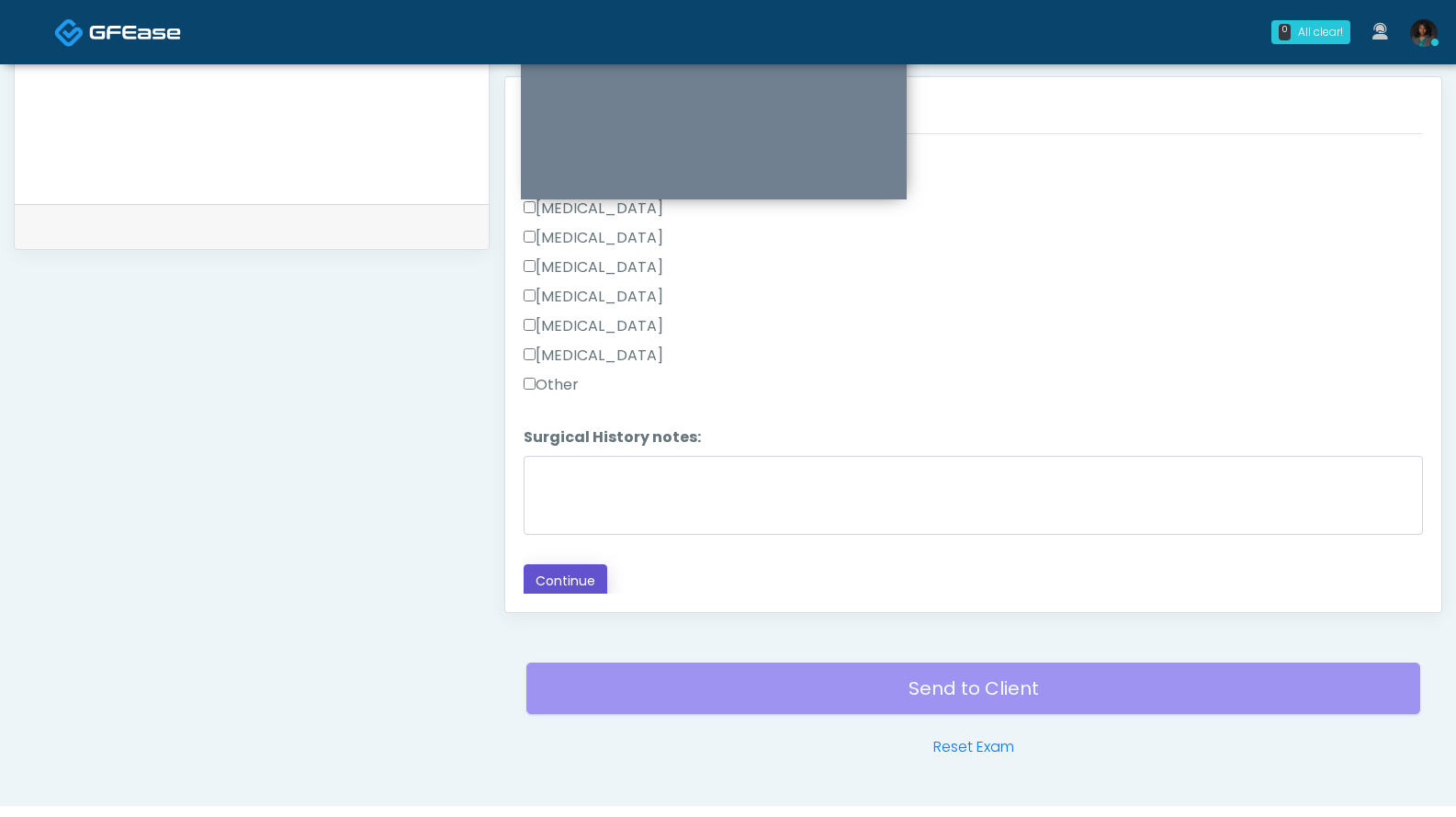
click at [574, 573] on button "Continue" at bounding box center [565, 581] width 84 height 34
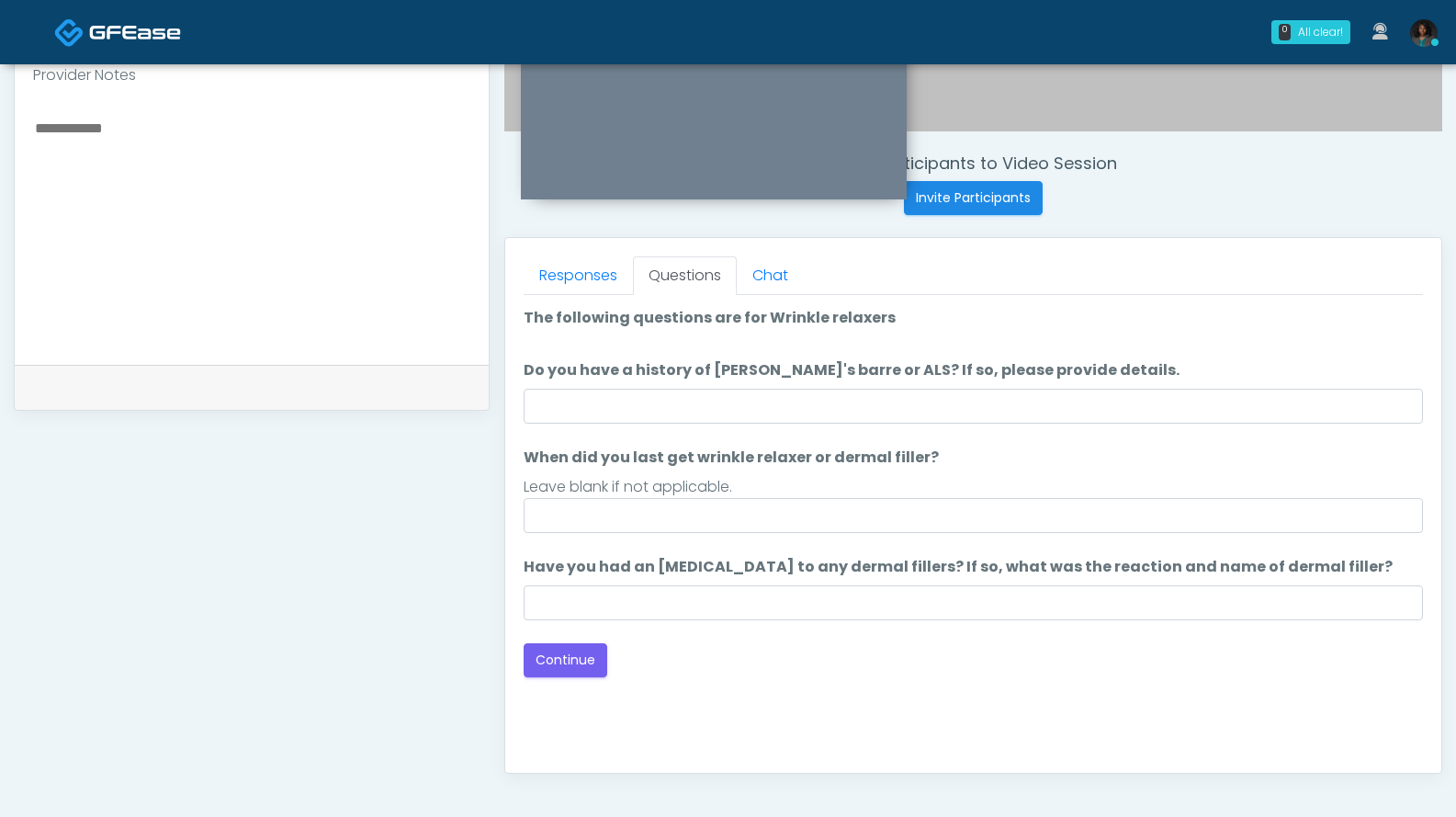
scroll to position [629, 0]
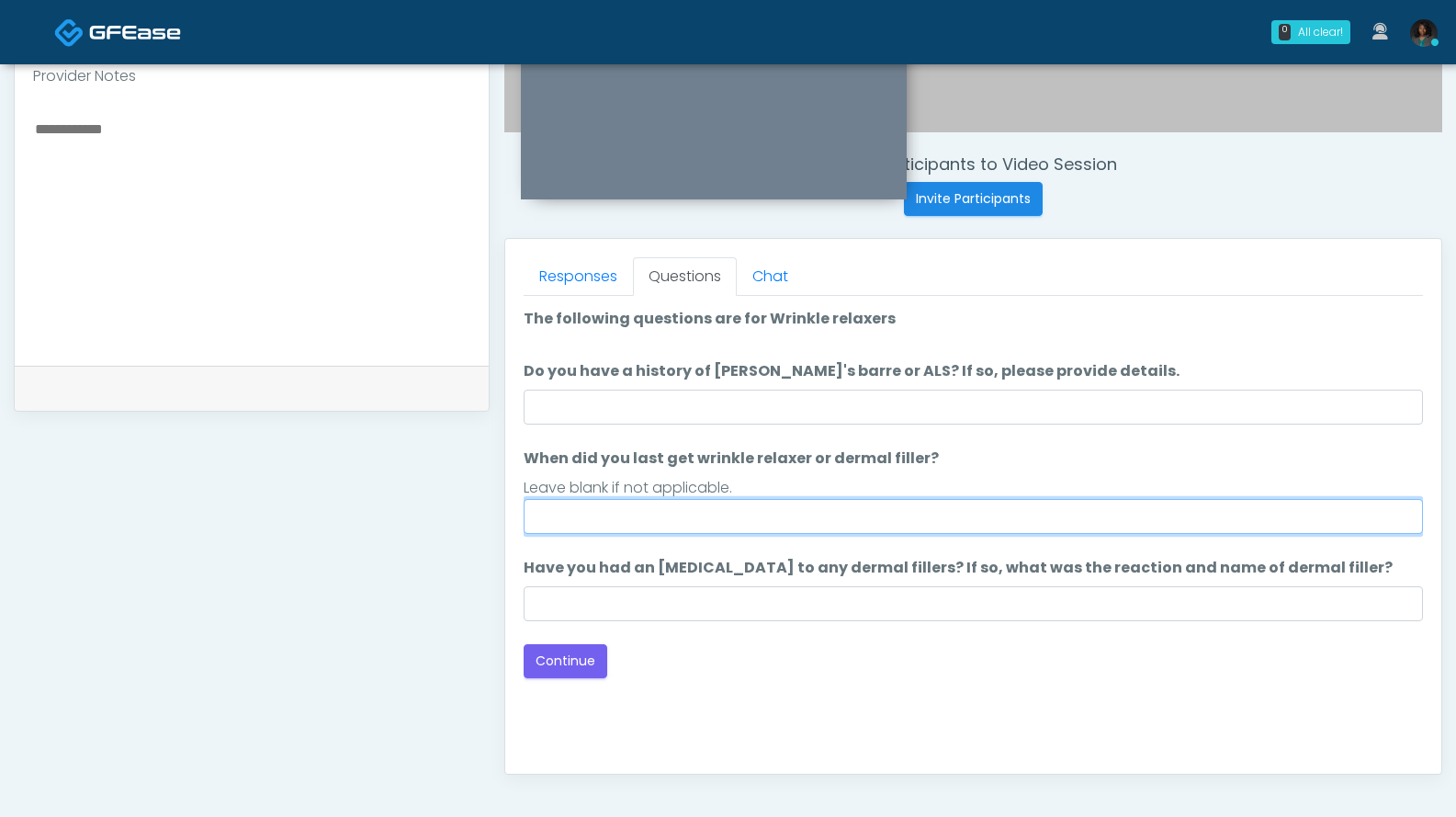
click at [688, 512] on input "When did you last get wrinkle relaxer or dermal filler?" at bounding box center [974, 516] width 900 height 35
type input "**********"
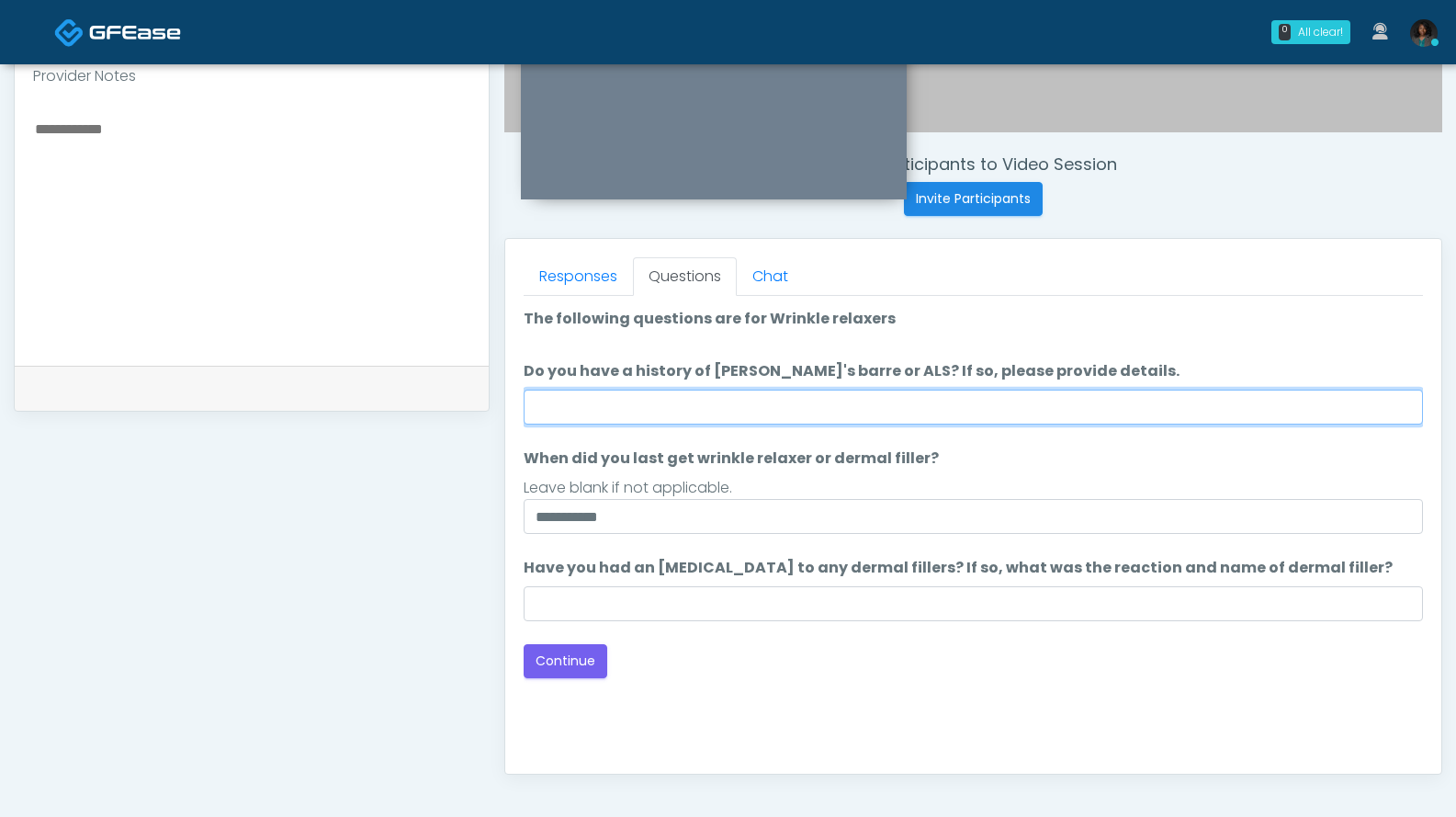
click at [726, 413] on input "Do you have a history of [PERSON_NAME]'s barre or ALS? If so, please provide de…" at bounding box center [974, 407] width 900 height 35
type input "**"
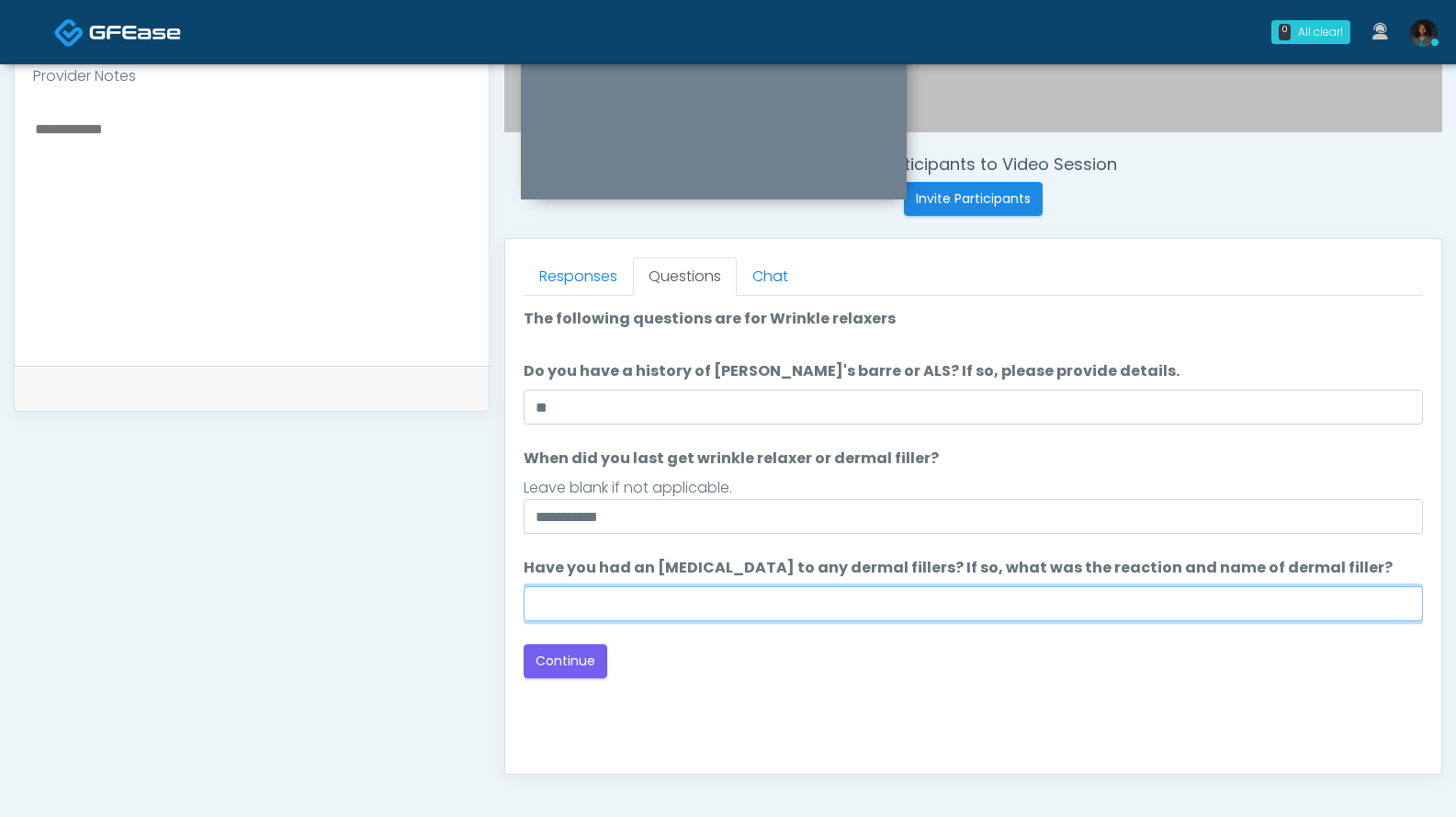
click at [652, 602] on input "Have you had an [MEDICAL_DATA] to any dermal fillers? If so, what was the react…" at bounding box center [974, 603] width 900 height 35
type input "***"
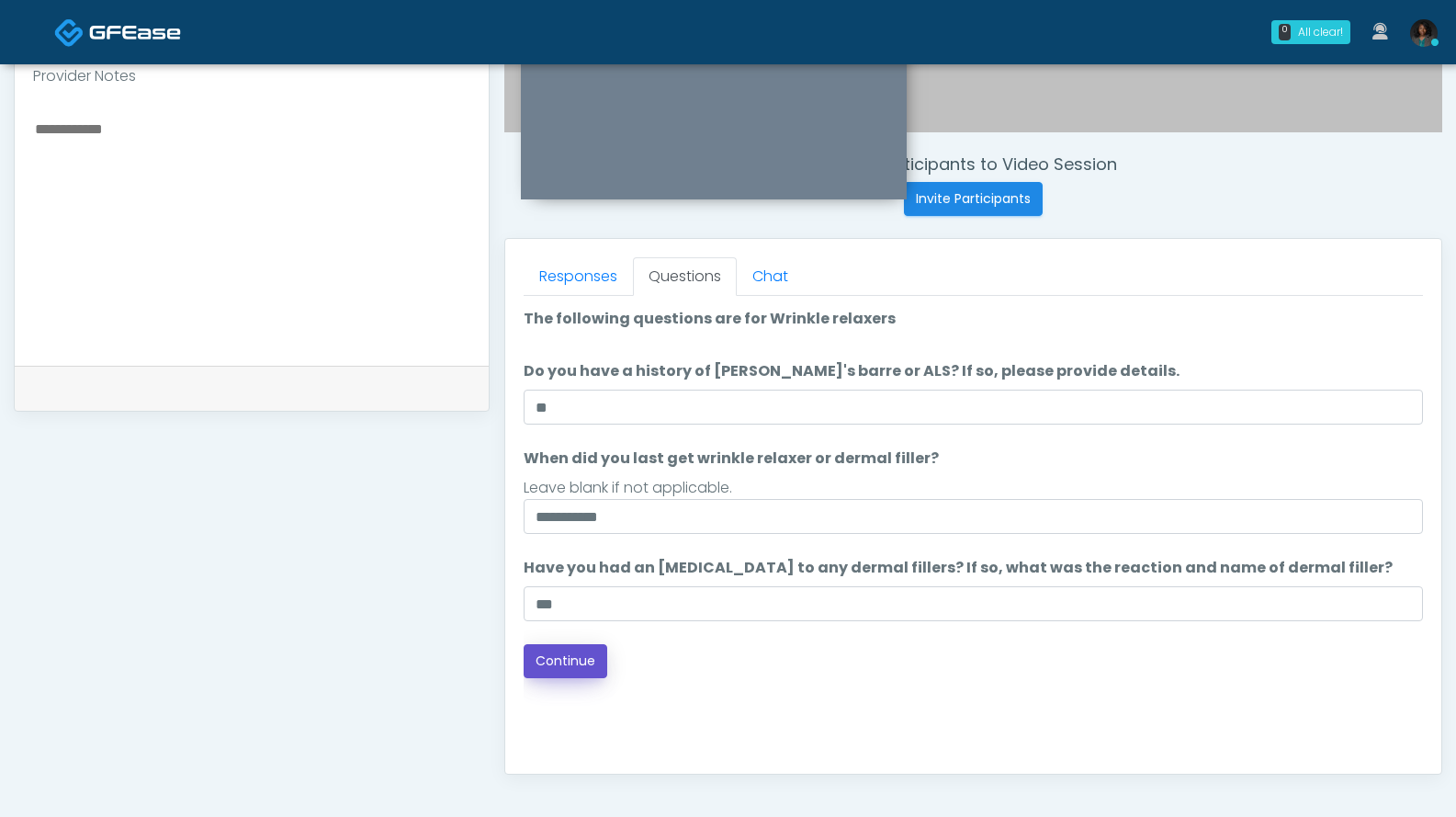
click at [576, 664] on button "Continue" at bounding box center [565, 661] width 84 height 34
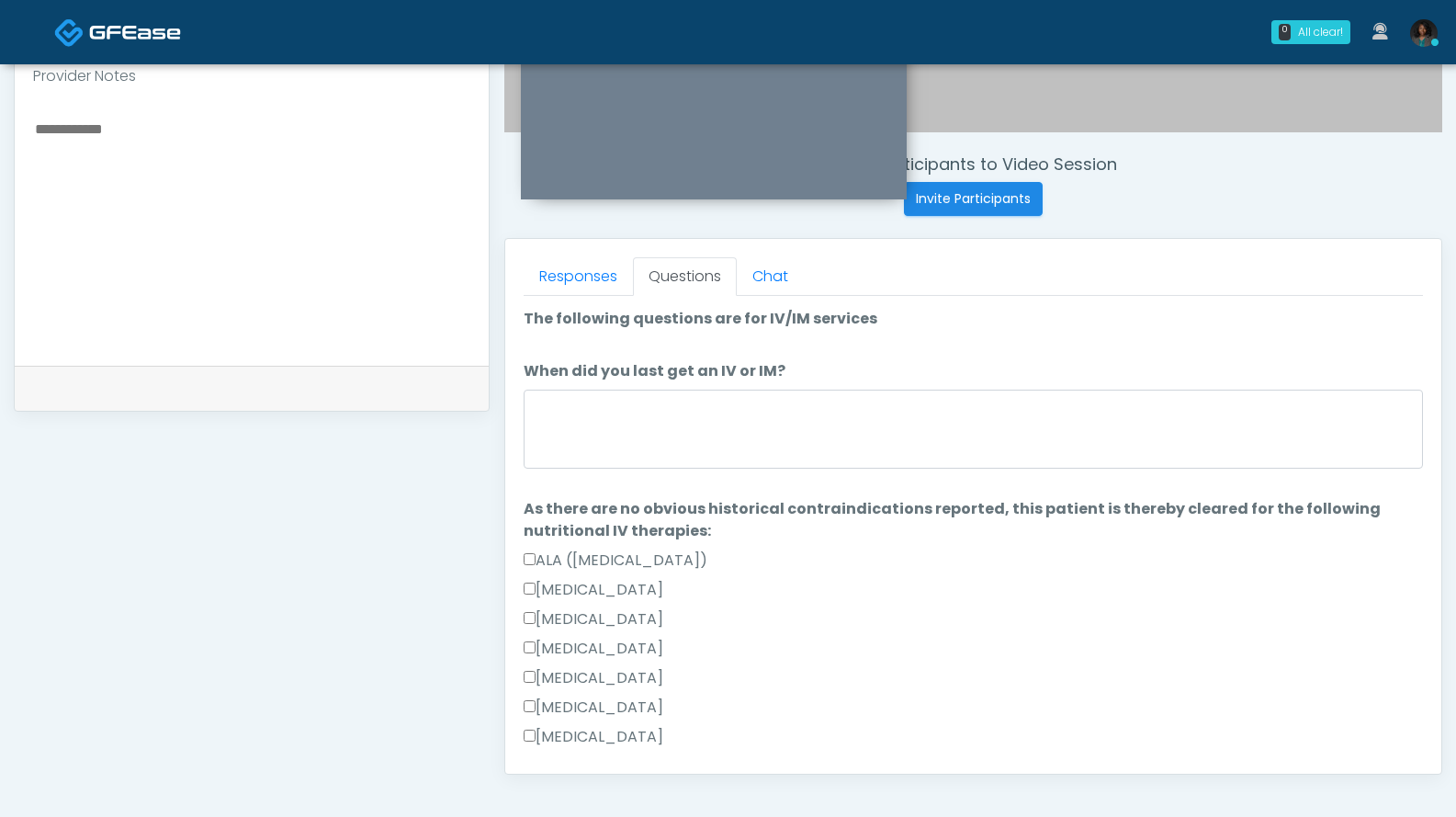
scroll to position [833, 0]
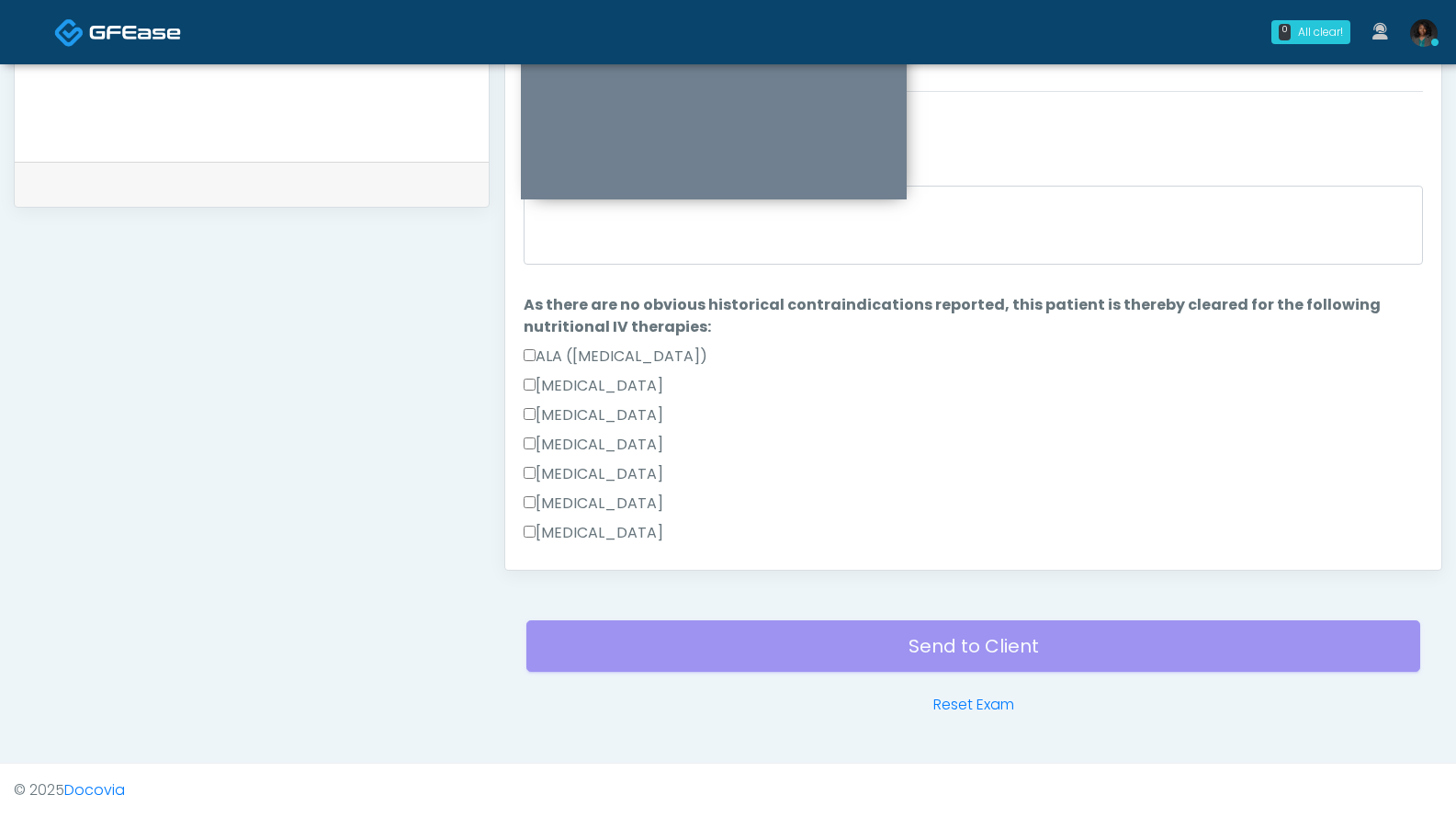
drag, startPoint x: 1451, startPoint y: 526, endPoint x: 1423, endPoint y: 426, distance: 103.8
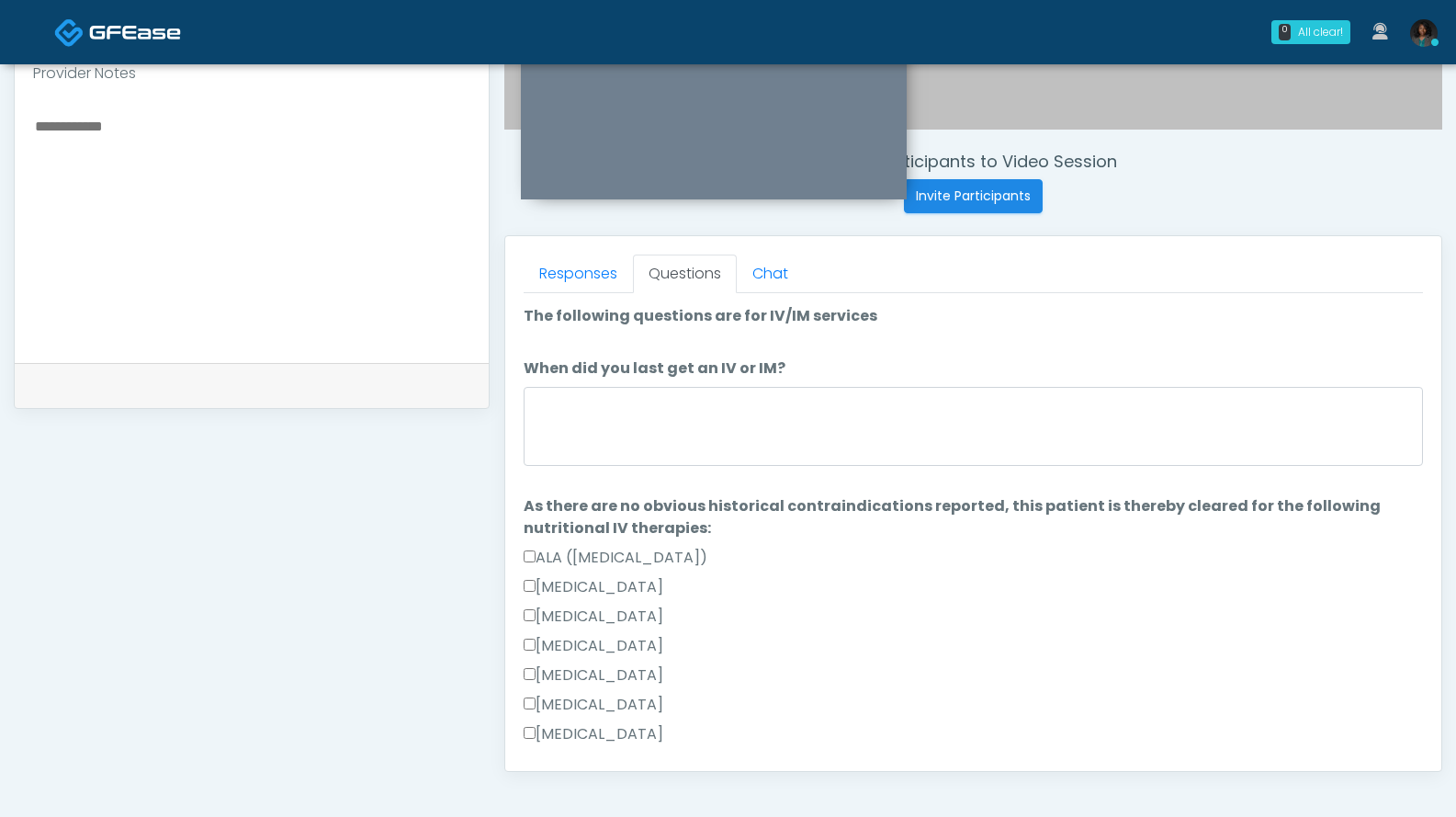
scroll to position [629, 0]
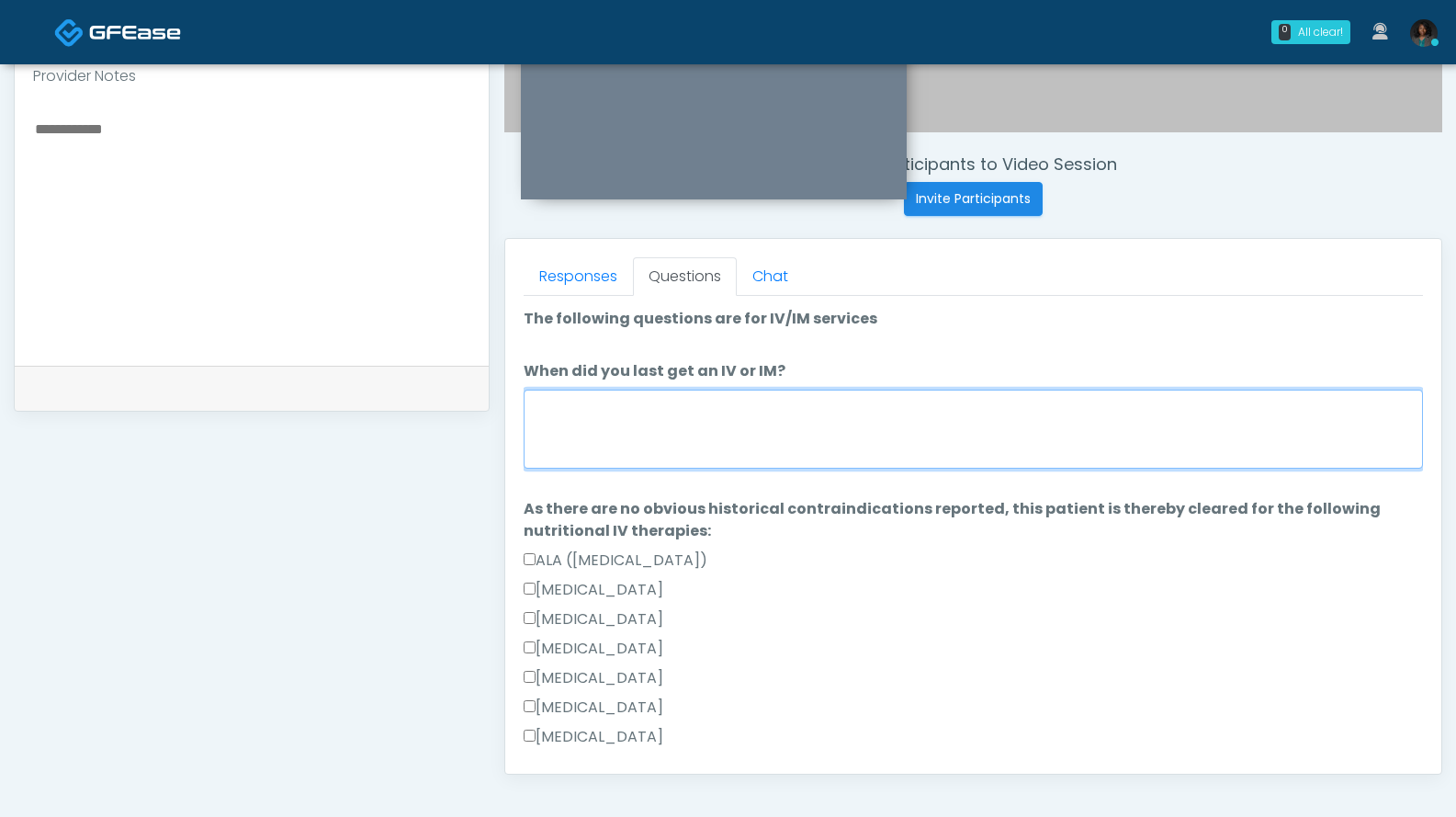
click at [825, 448] on textarea "When did you last get an IV or IM?" at bounding box center [974, 429] width 900 height 79
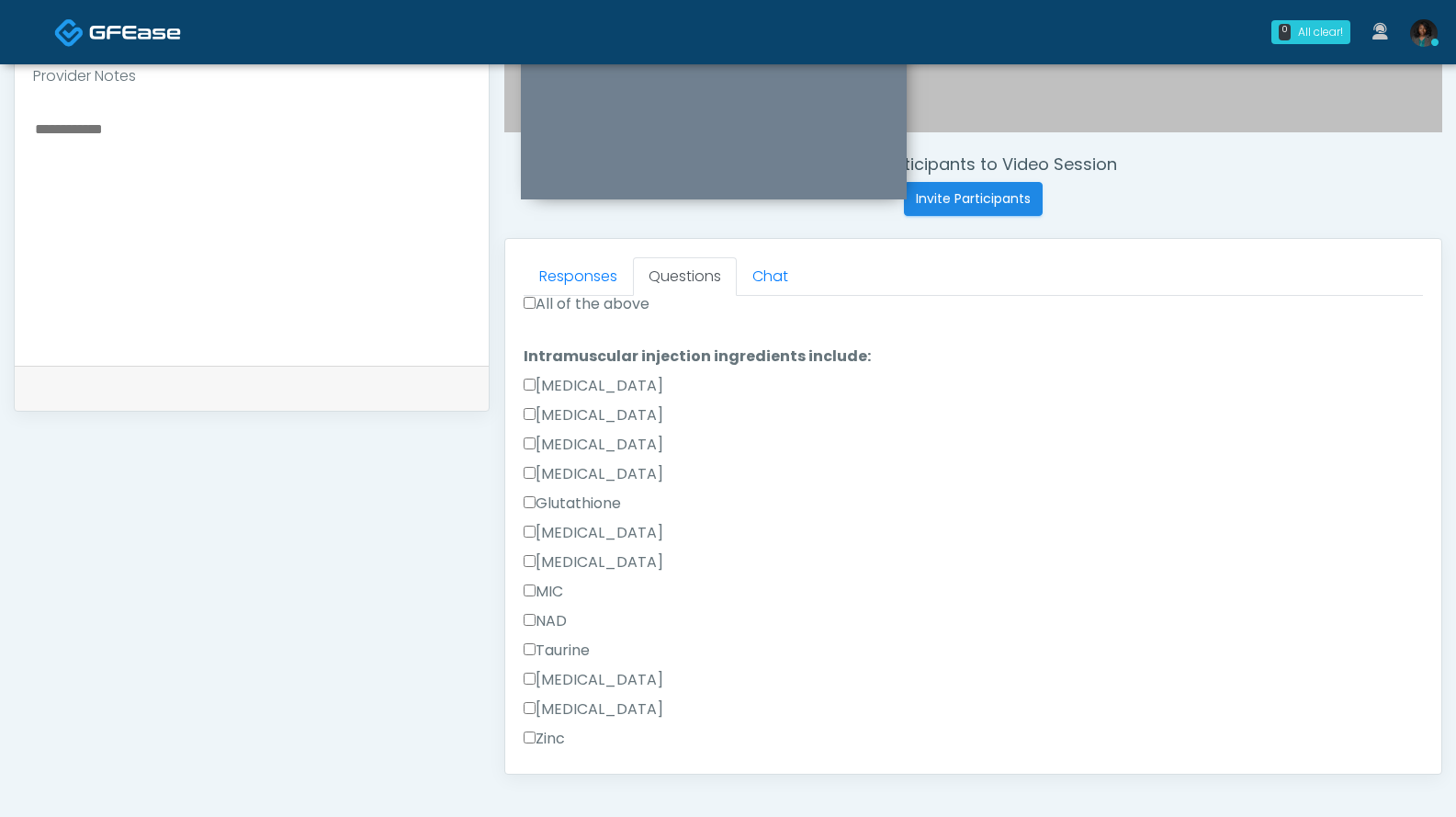
scroll to position [1103, 0]
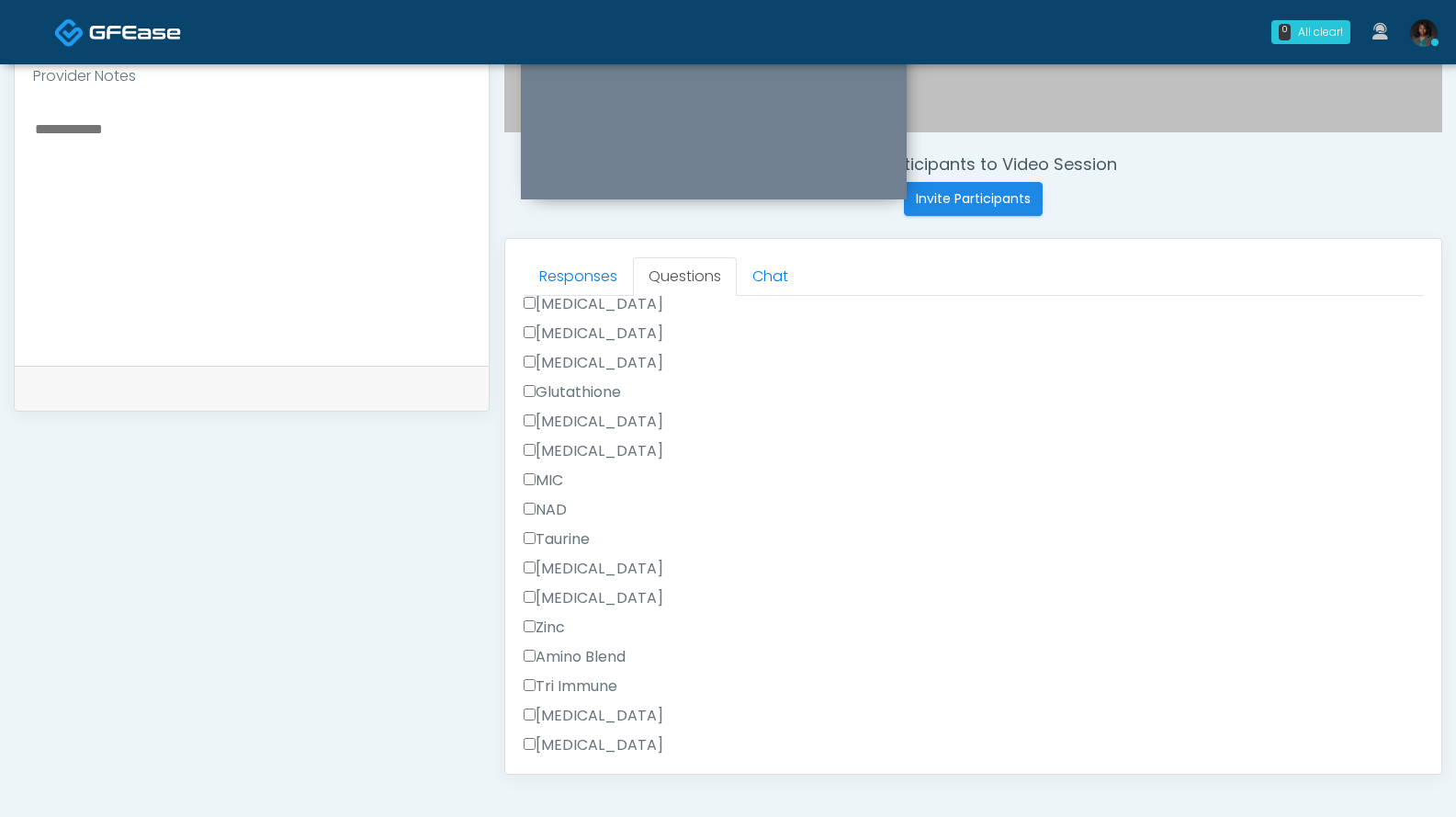
type textarea "**********"
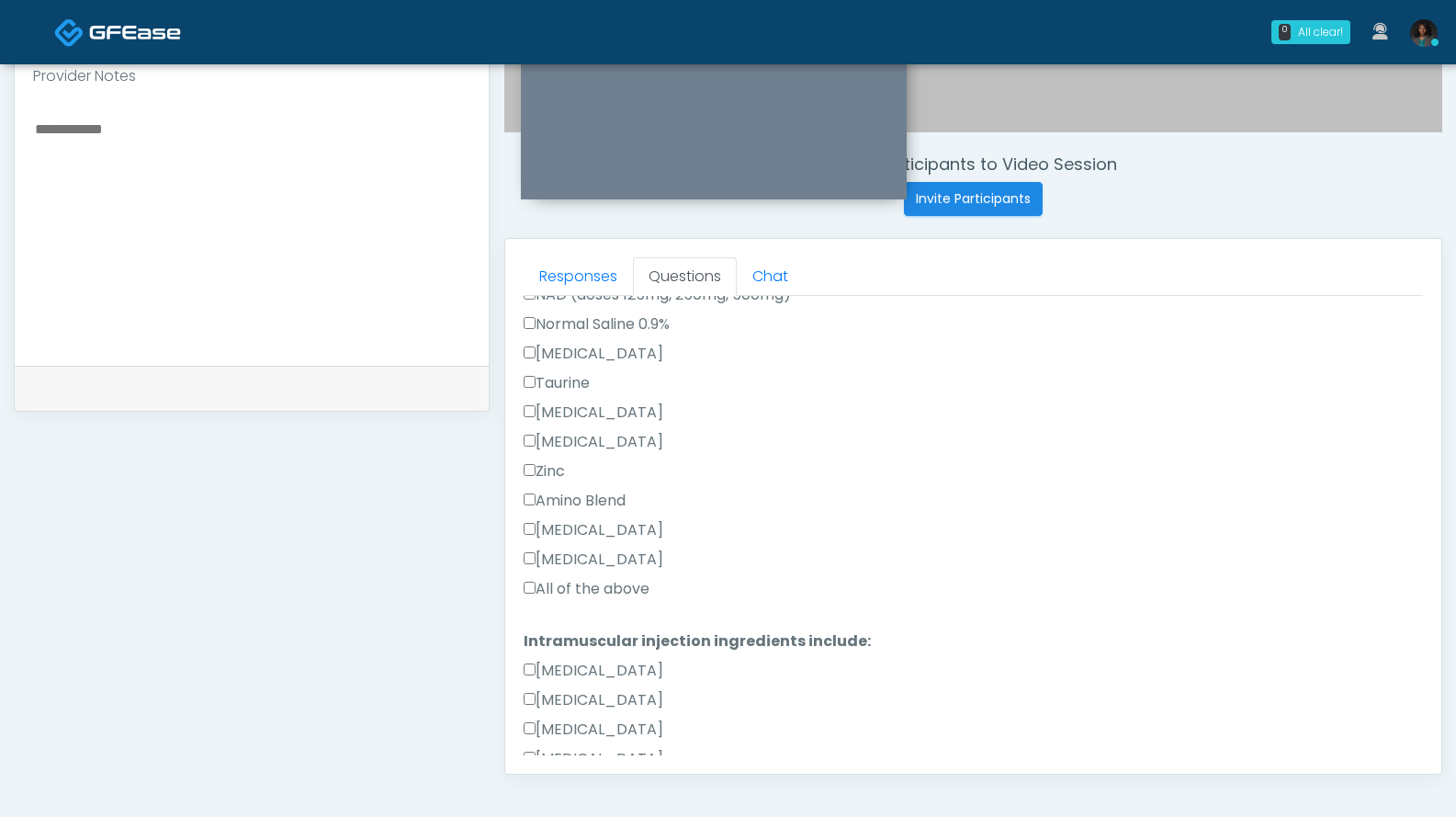
scroll to position [702, 0]
click at [606, 600] on label "All of the above" at bounding box center [587, 594] width 126 height 22
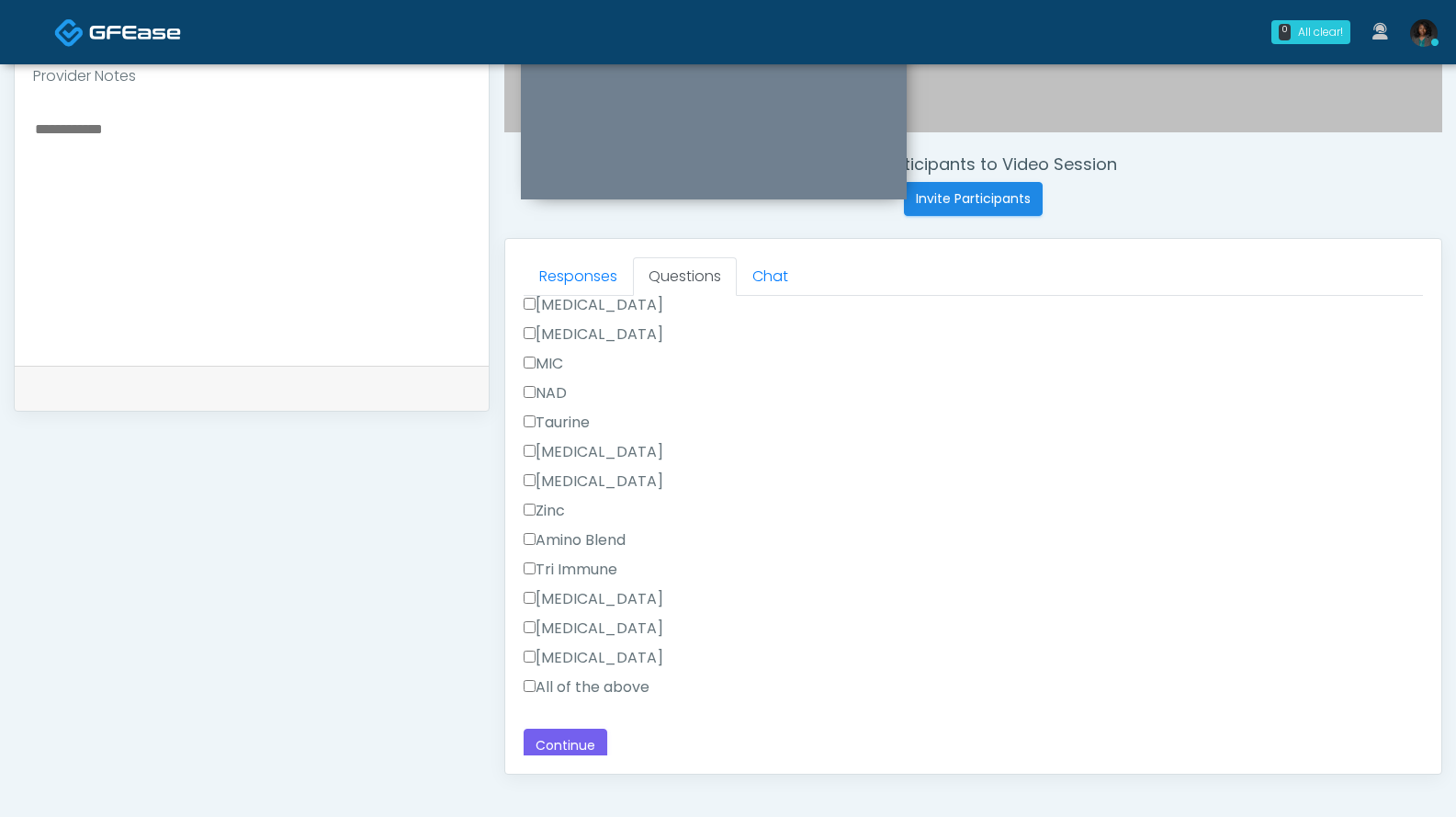
scroll to position [1226, 0]
click at [626, 683] on label "All of the above" at bounding box center [587, 681] width 126 height 22
click at [550, 729] on button "Continue" at bounding box center [565, 739] width 84 height 34
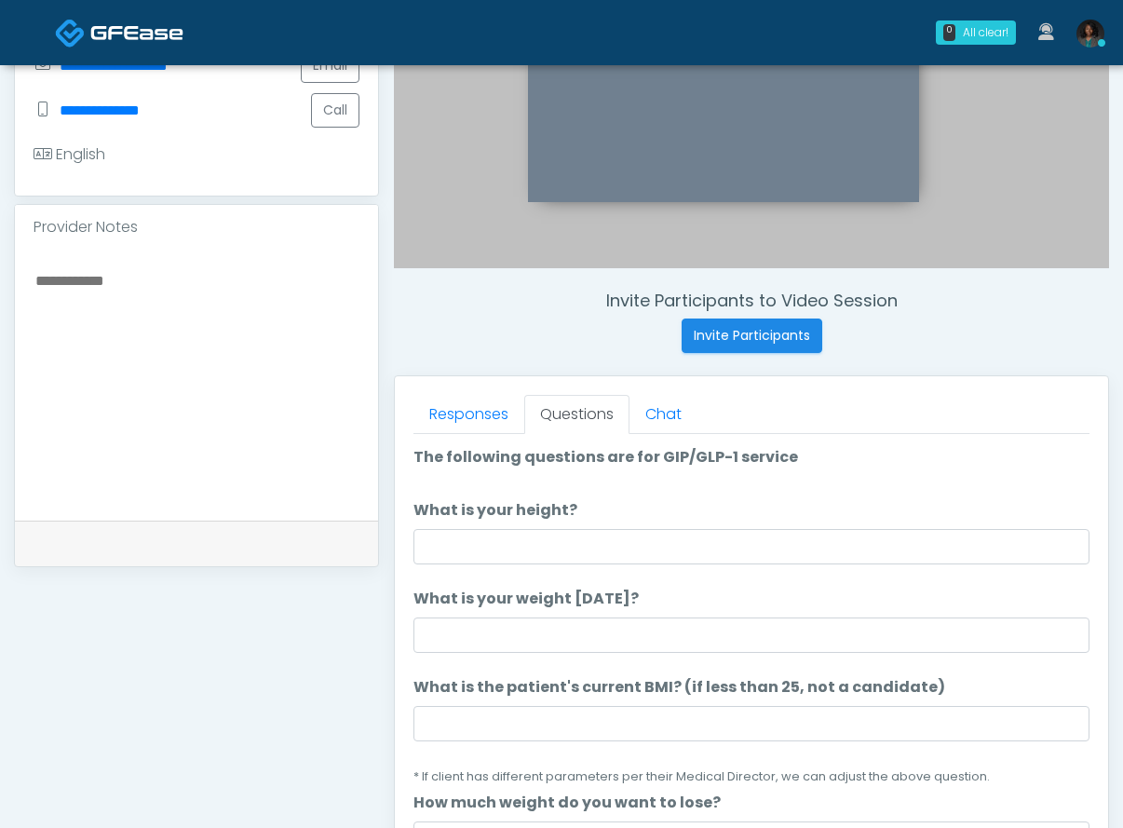
scroll to position [504, 0]
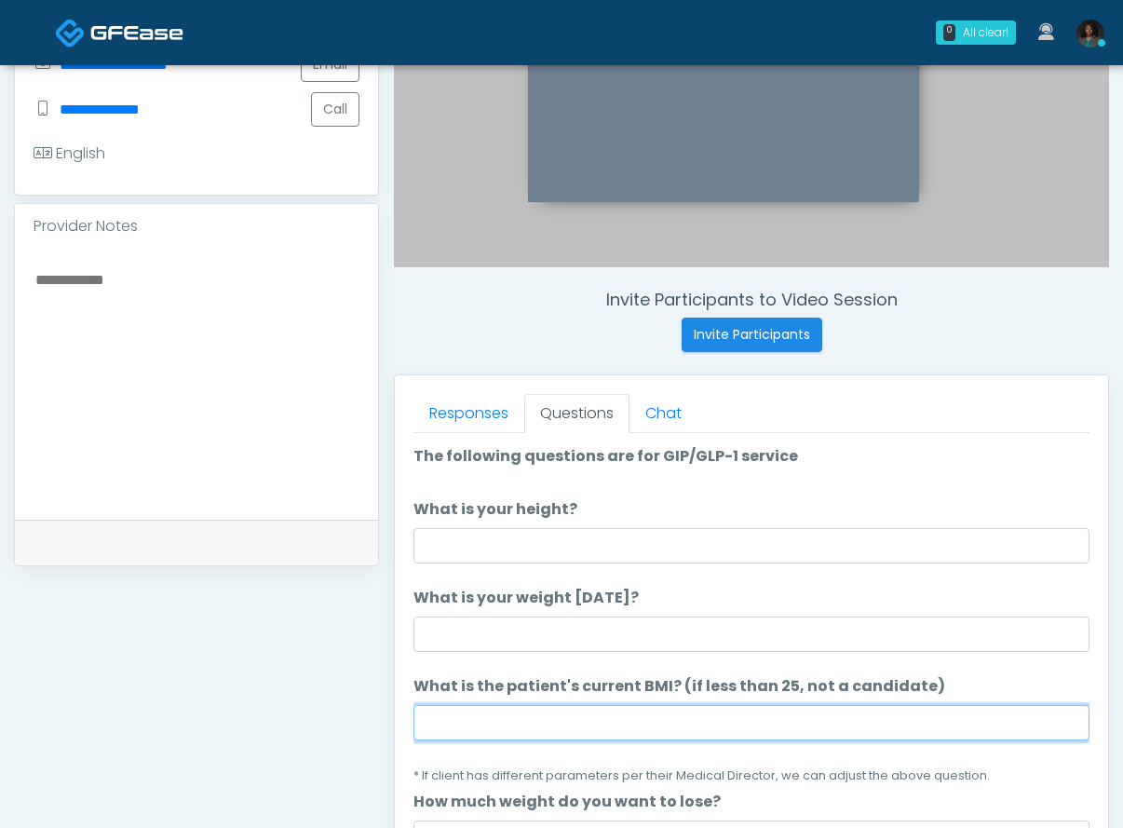
click at [499, 729] on input "What is the patient's current BMI? (if less than 25, not a candidate)" at bounding box center [751, 722] width 676 height 35
type input "****"
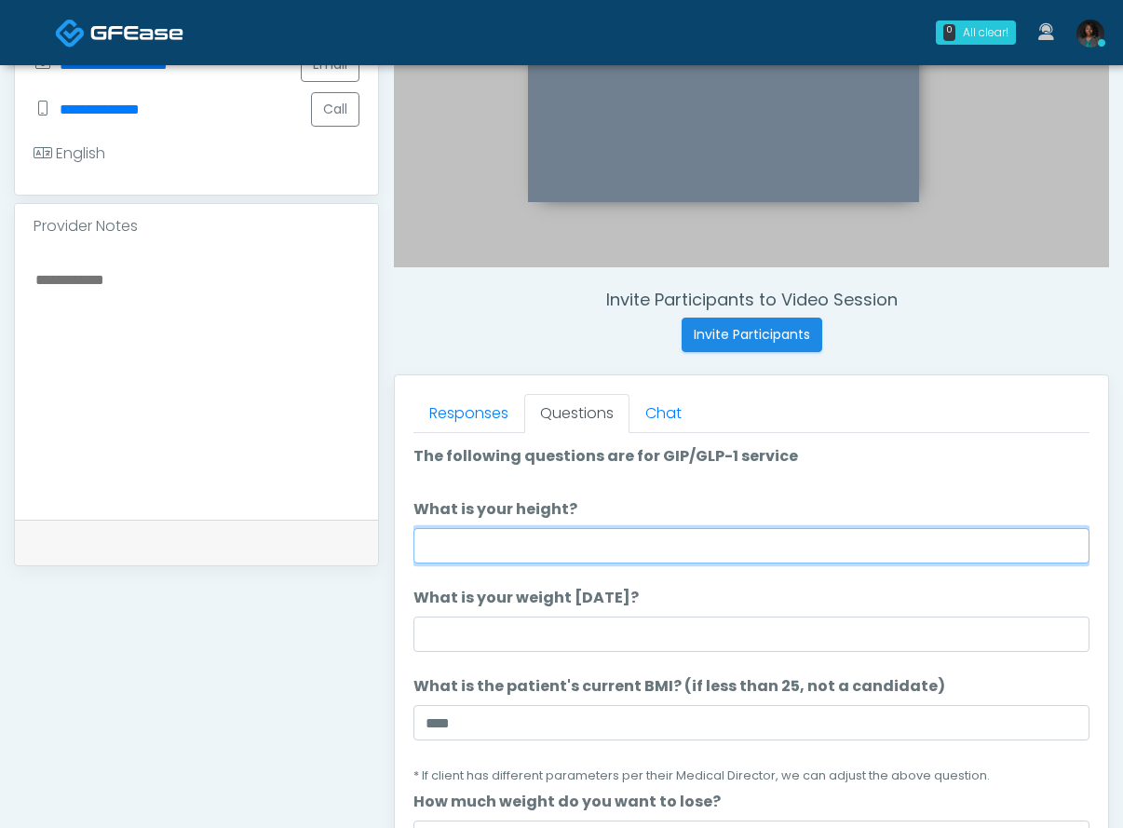
click at [549, 540] on input "What is your height?" at bounding box center [751, 545] width 676 height 35
type input "***"
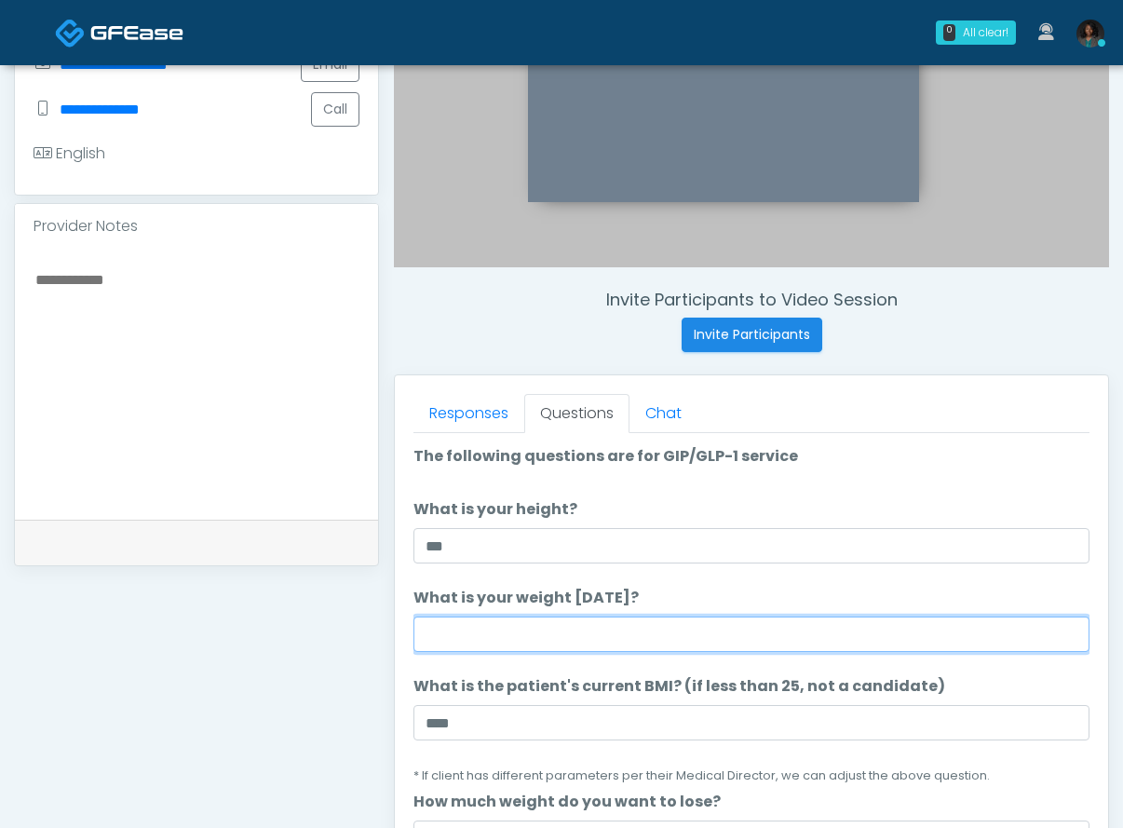
click at [486, 634] on input "What is your weight today?" at bounding box center [751, 634] width 676 height 35
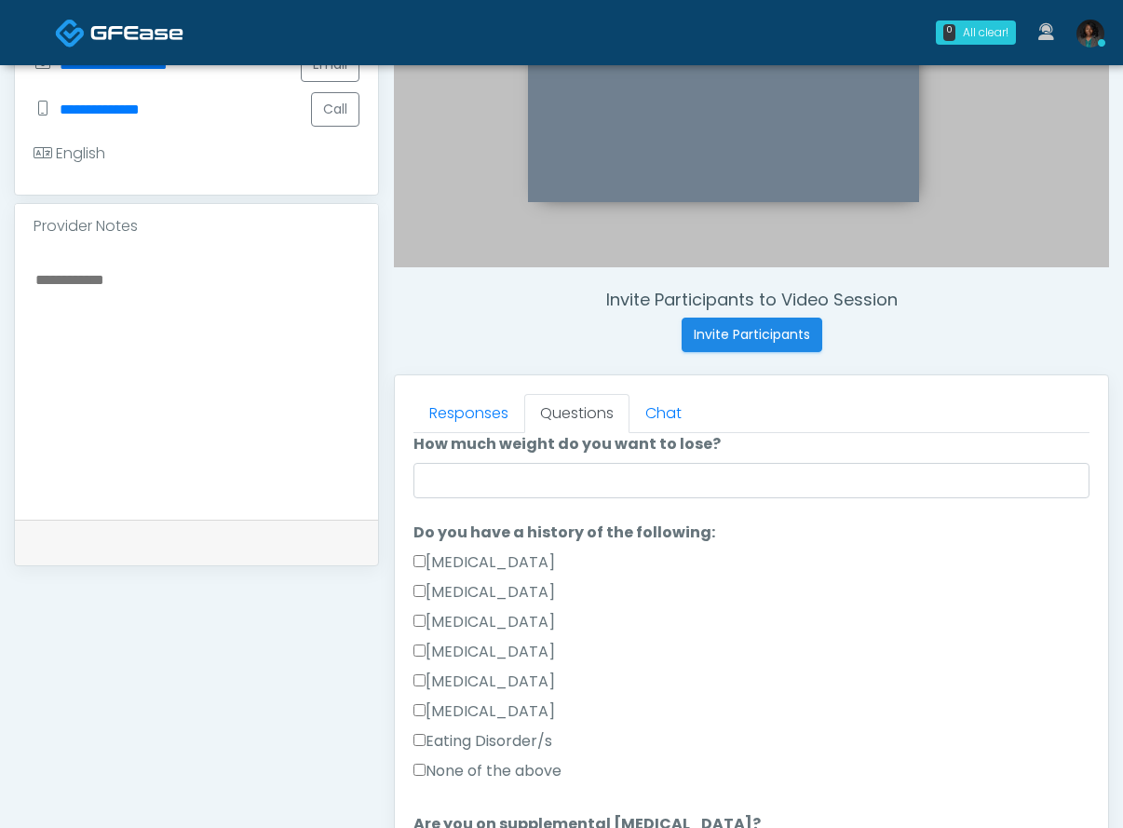
scroll to position [360, 0]
type input "***"
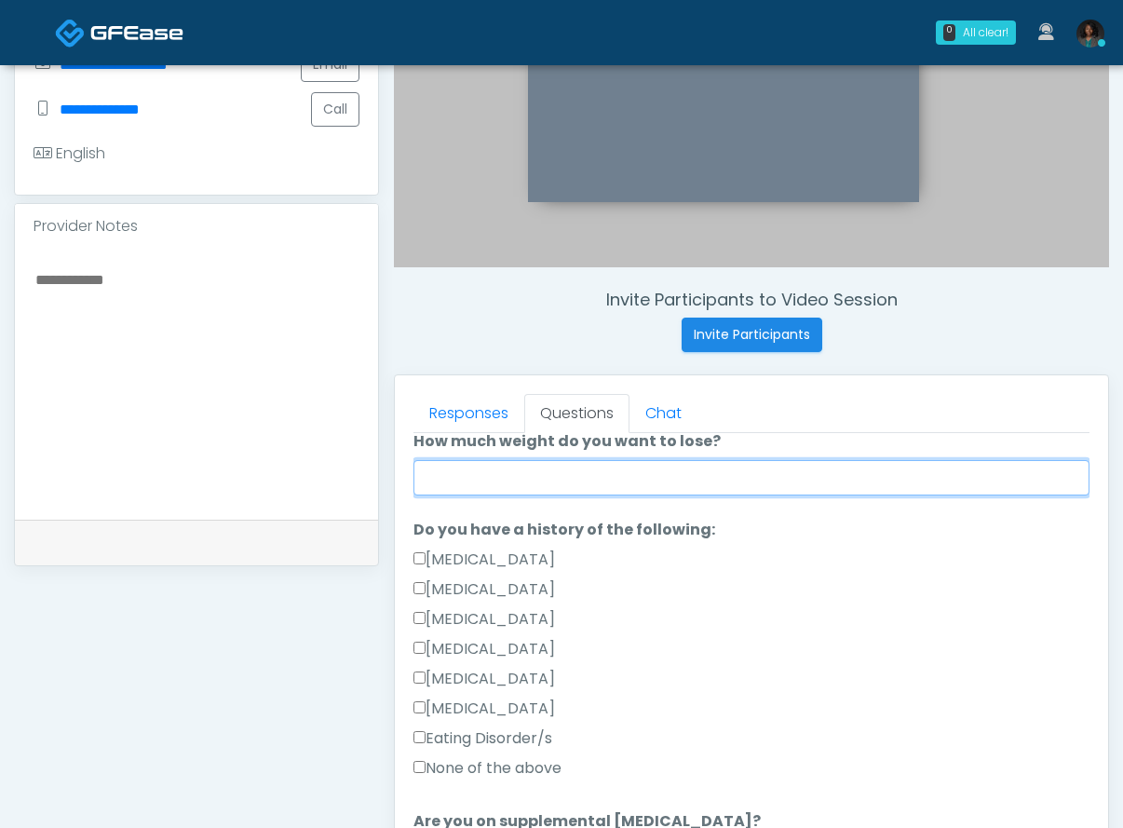
click at [497, 485] on input "How much weight do you want to lose?" at bounding box center [751, 477] width 676 height 35
type input "*"
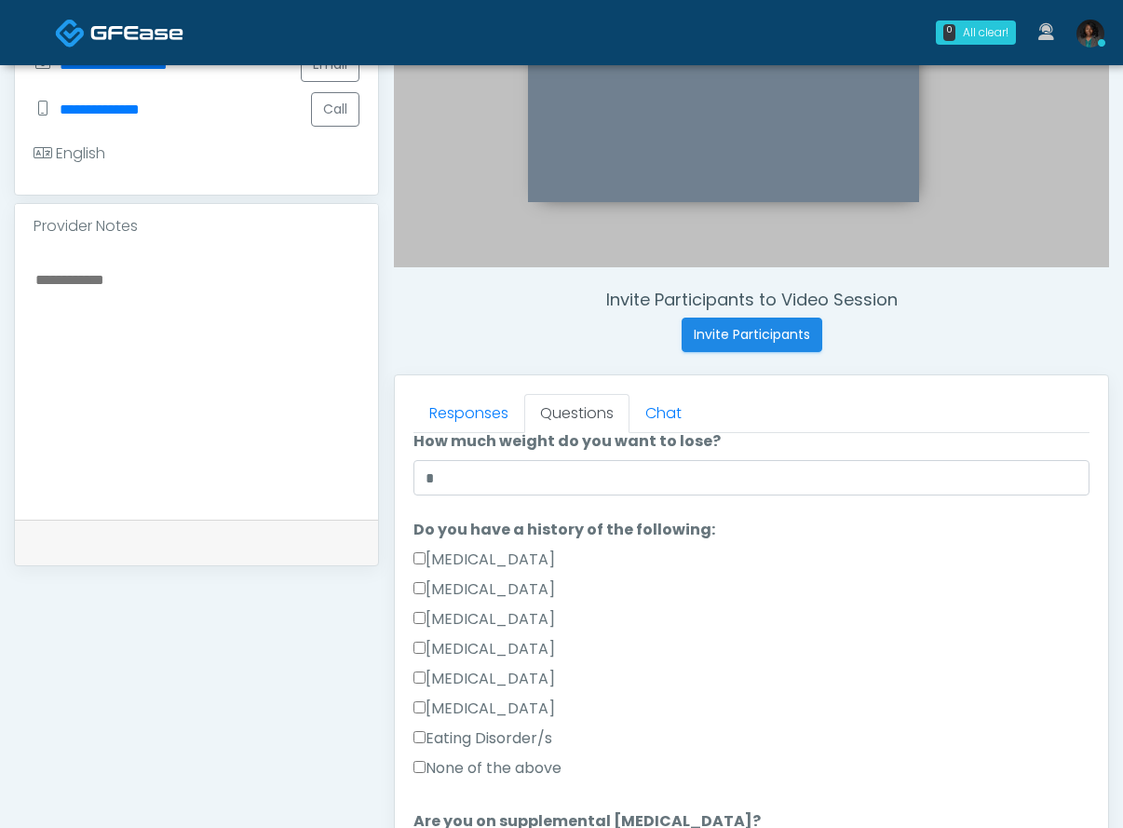
click at [501, 764] on label "None of the above" at bounding box center [487, 768] width 148 height 22
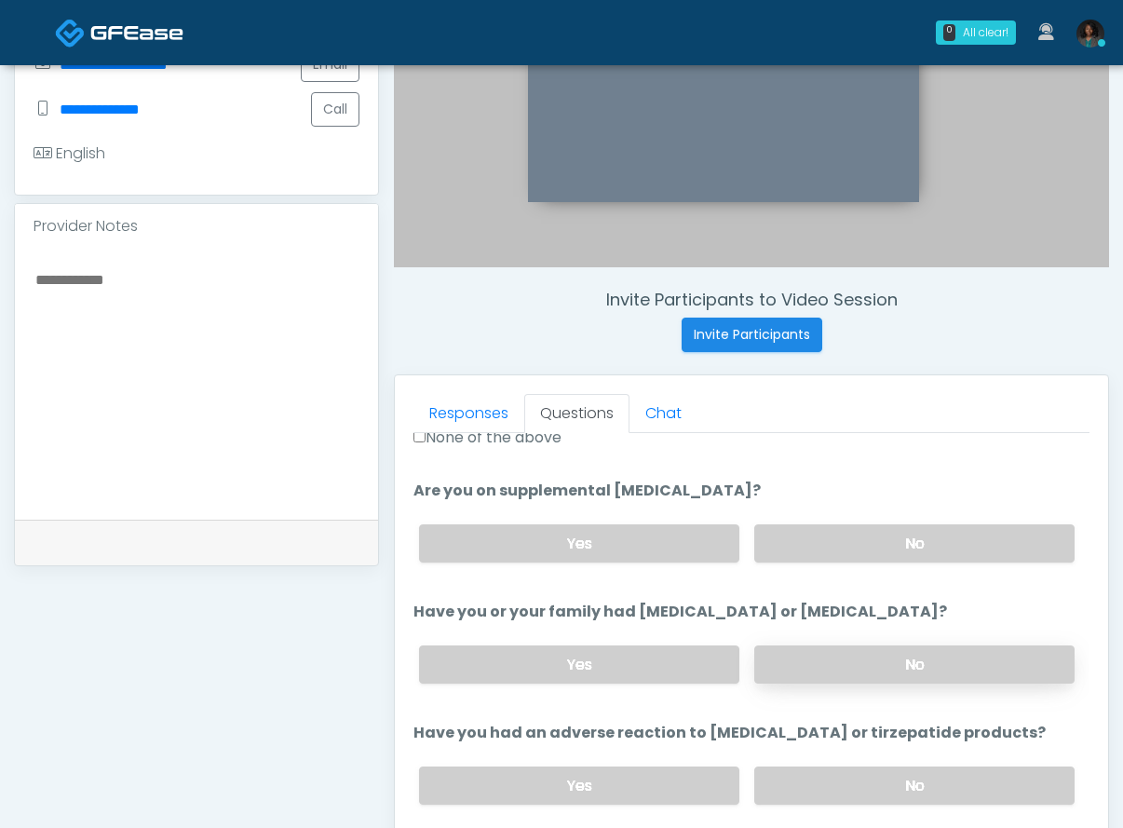
scroll to position [690, 0]
click at [862, 540] on label "No" at bounding box center [914, 544] width 320 height 38
click at [811, 674] on label "No" at bounding box center [914, 665] width 320 height 38
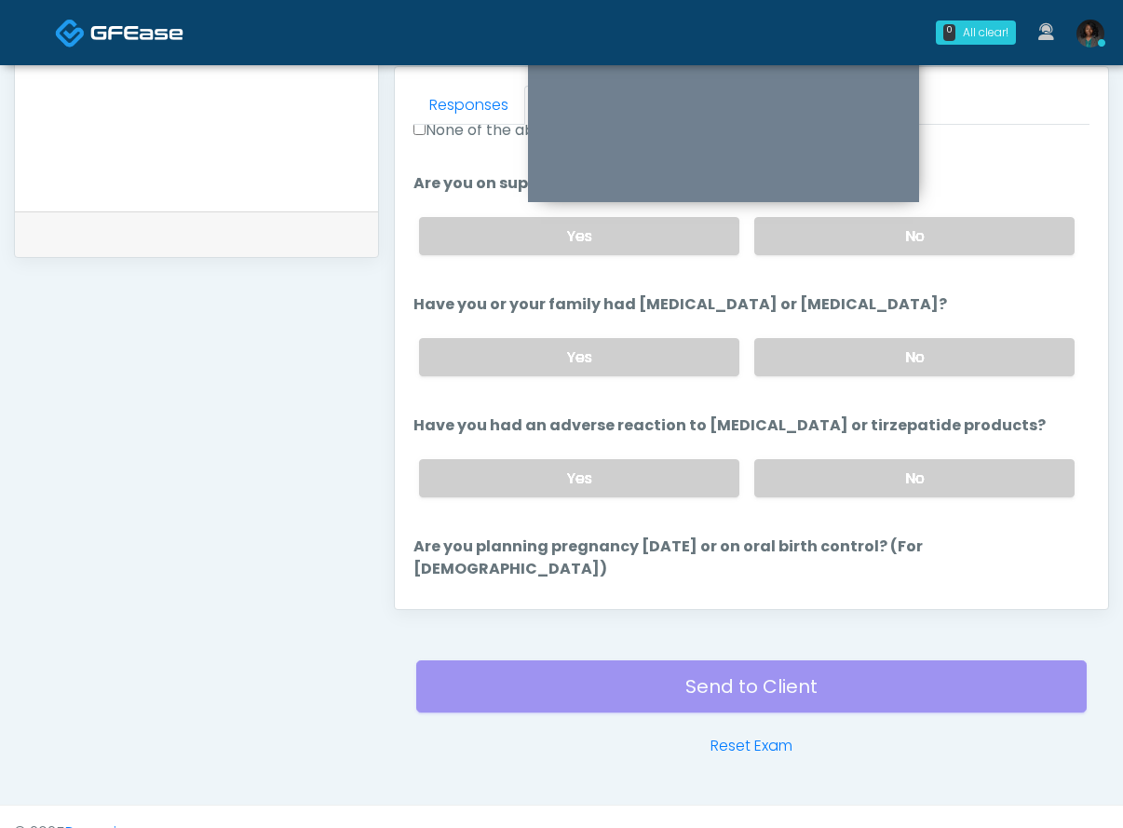
scroll to position [811, 0]
click at [910, 475] on label "No" at bounding box center [914, 479] width 320 height 38
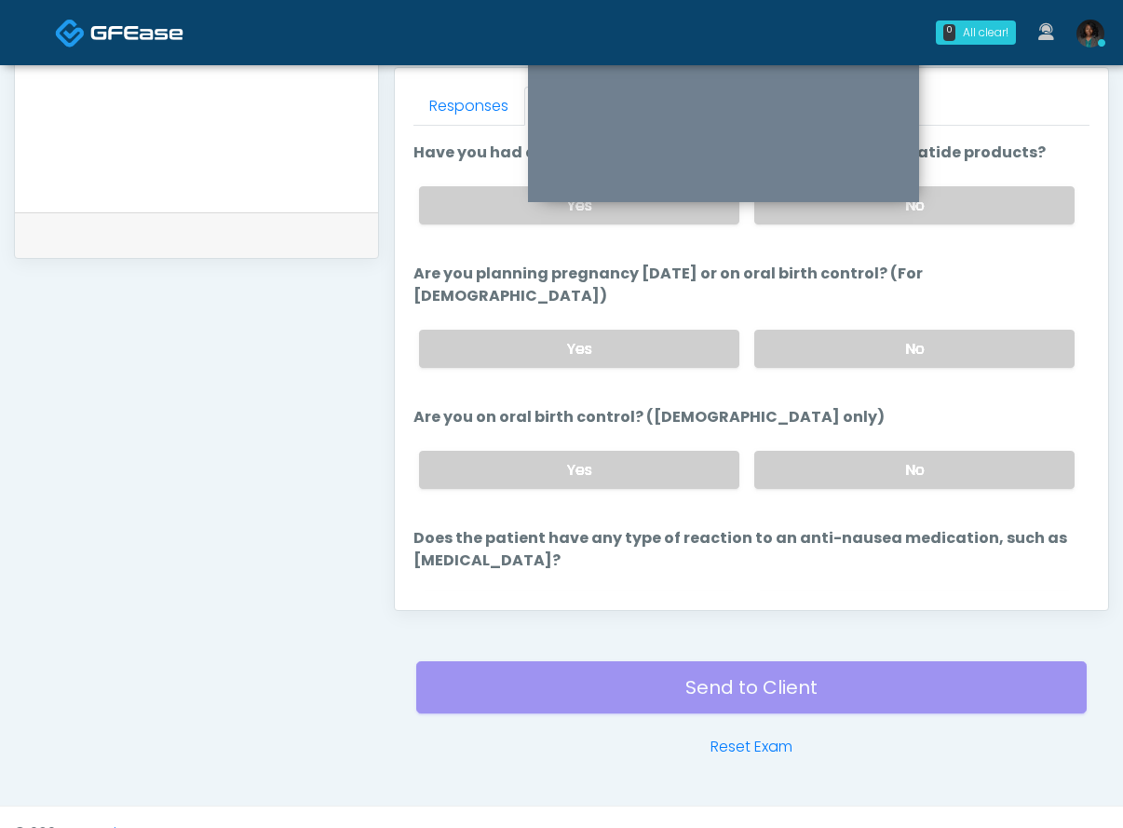
scroll to position [966, 0]
click at [901, 328] on label "No" at bounding box center [914, 347] width 320 height 38
click at [846, 456] on label "No" at bounding box center [914, 468] width 320 height 38
click at [876, 592] on label "No" at bounding box center [914, 611] width 320 height 38
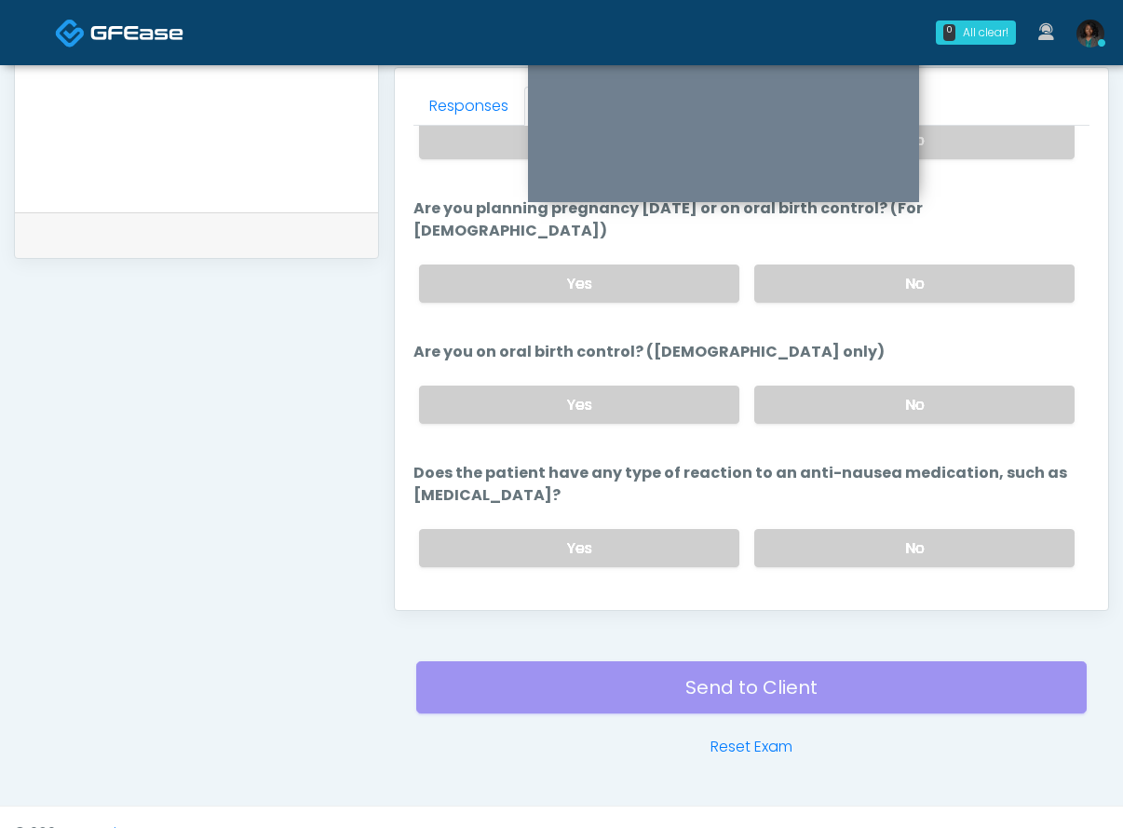
scroll to position [1050, 0]
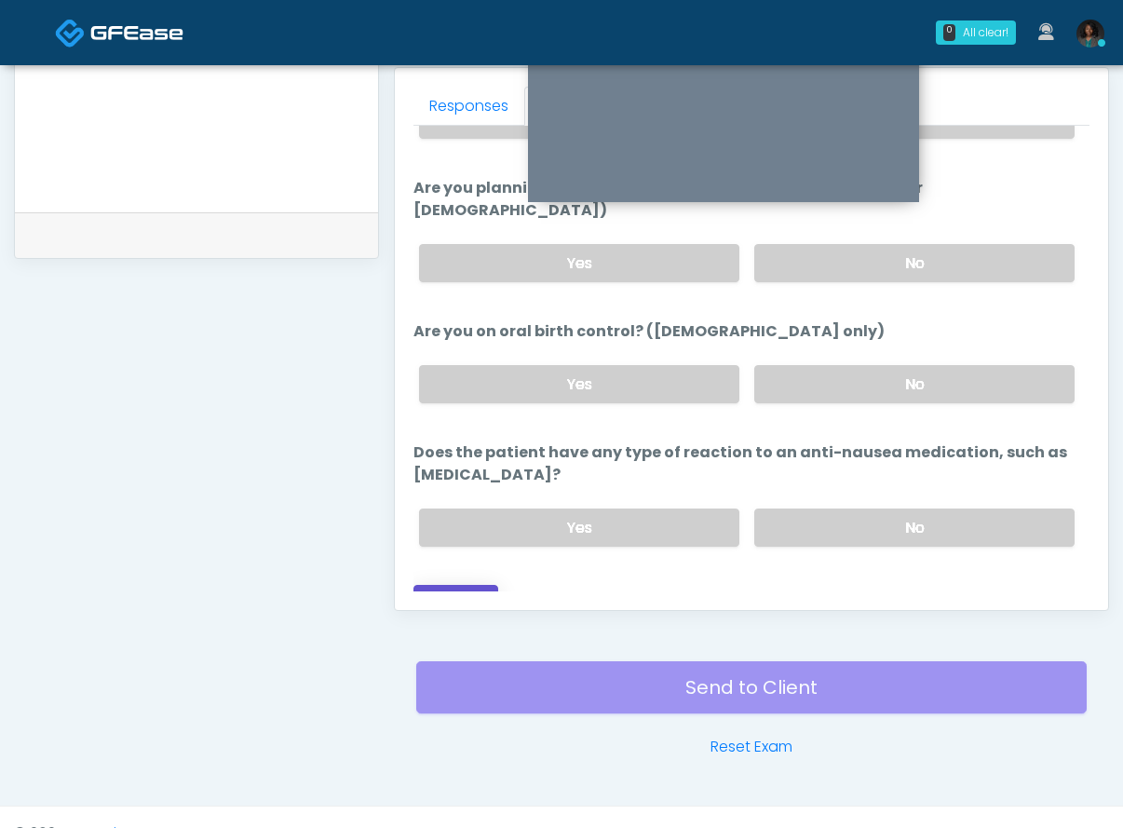
click at [459, 585] on button "Continue" at bounding box center [455, 602] width 85 height 34
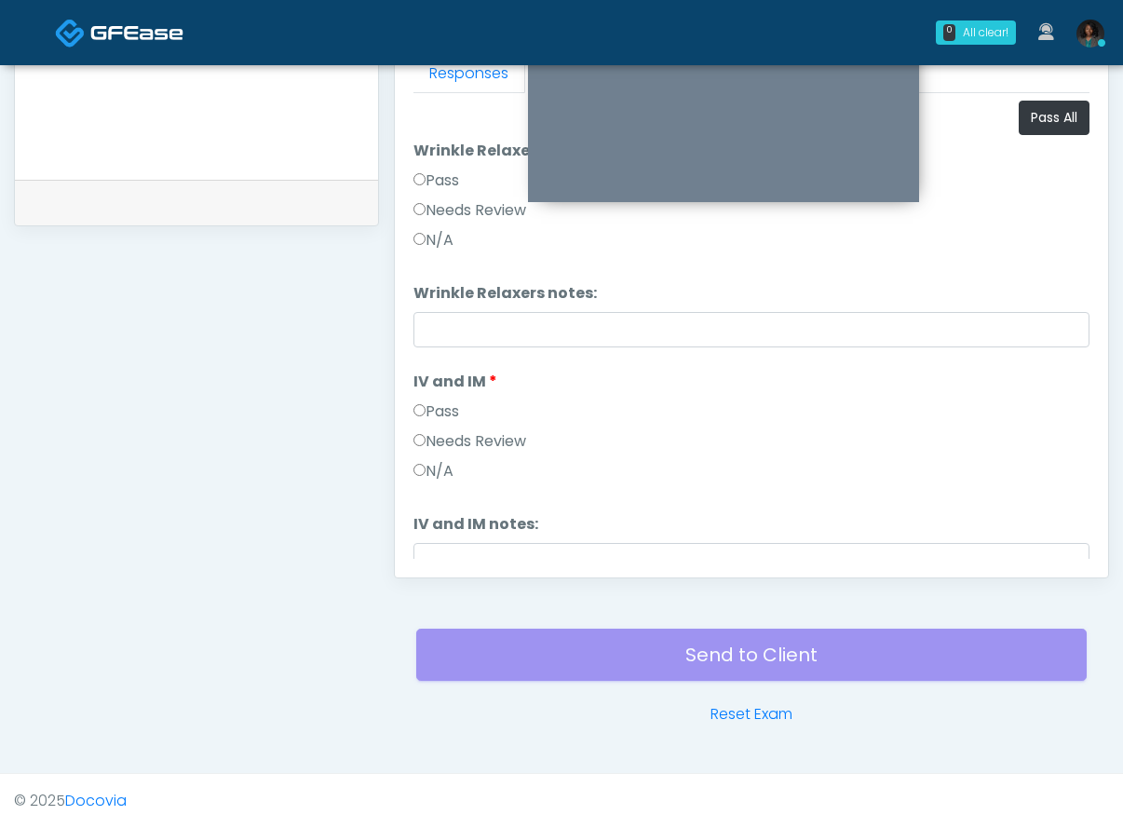
scroll to position [471, 0]
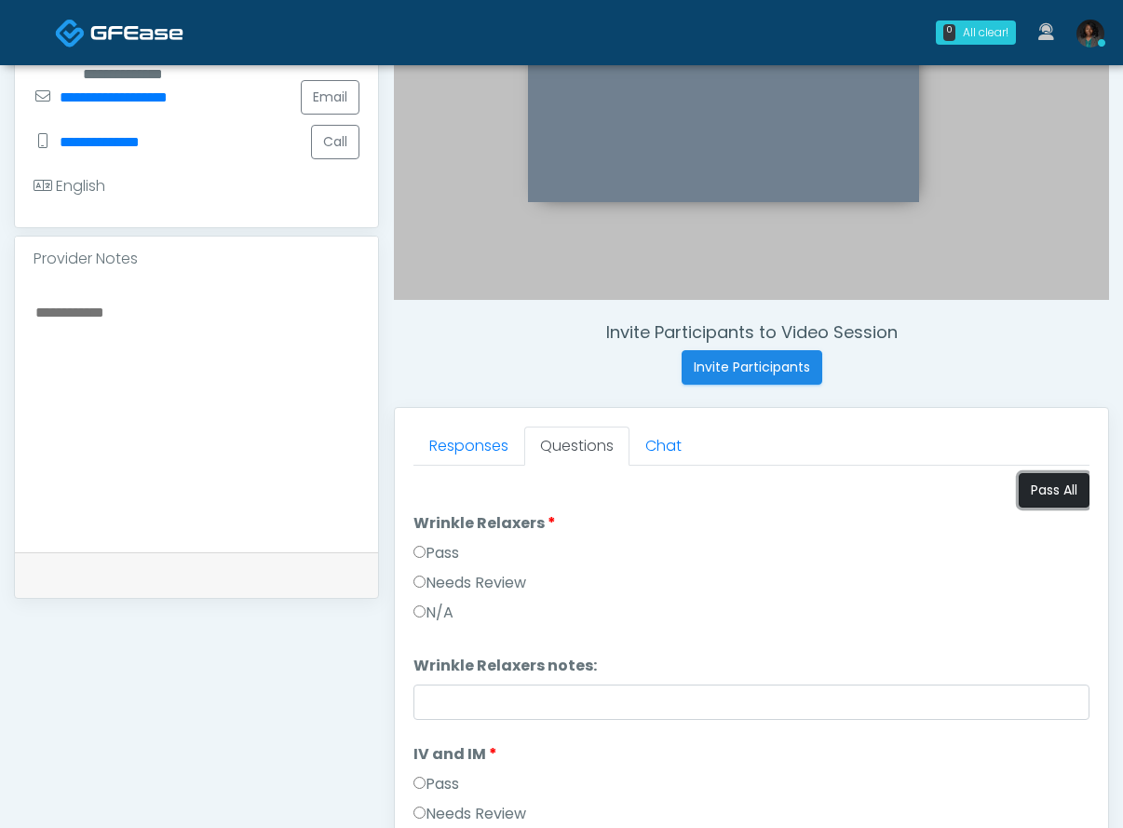
click at [1033, 484] on button "Pass All" at bounding box center [1054, 490] width 71 height 34
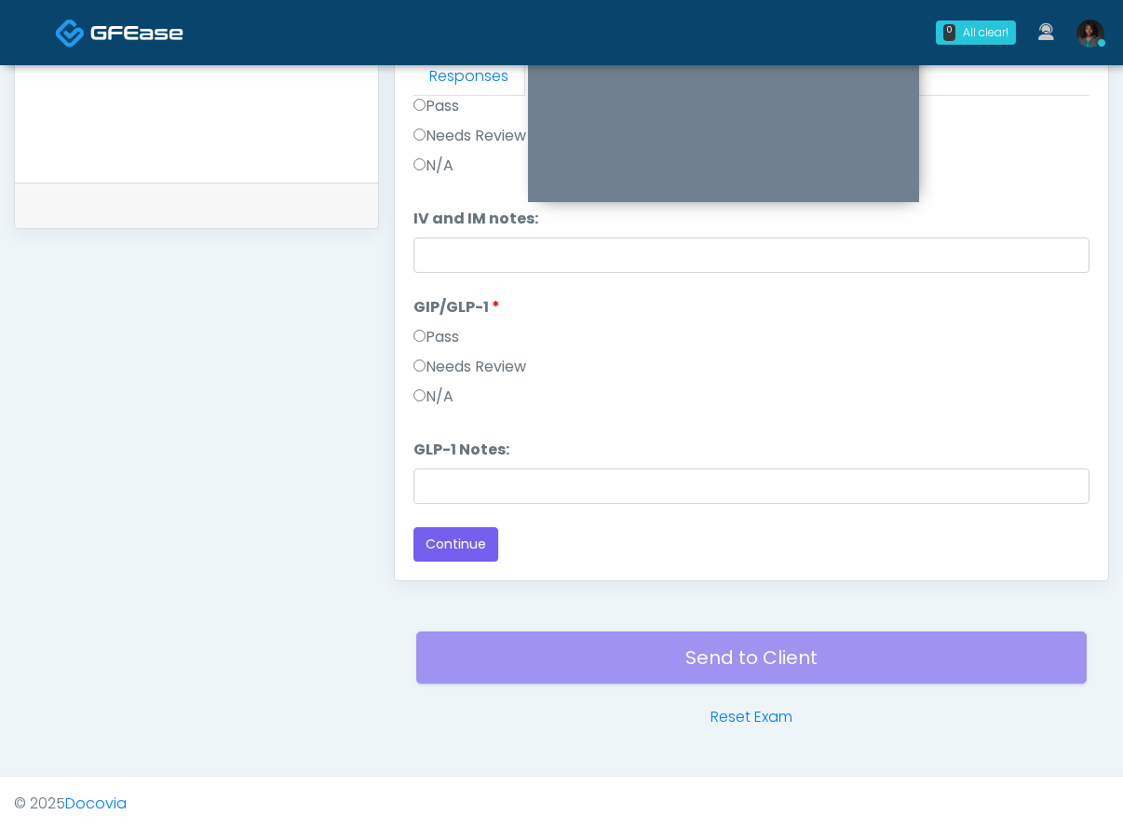
scroll to position [844, 0]
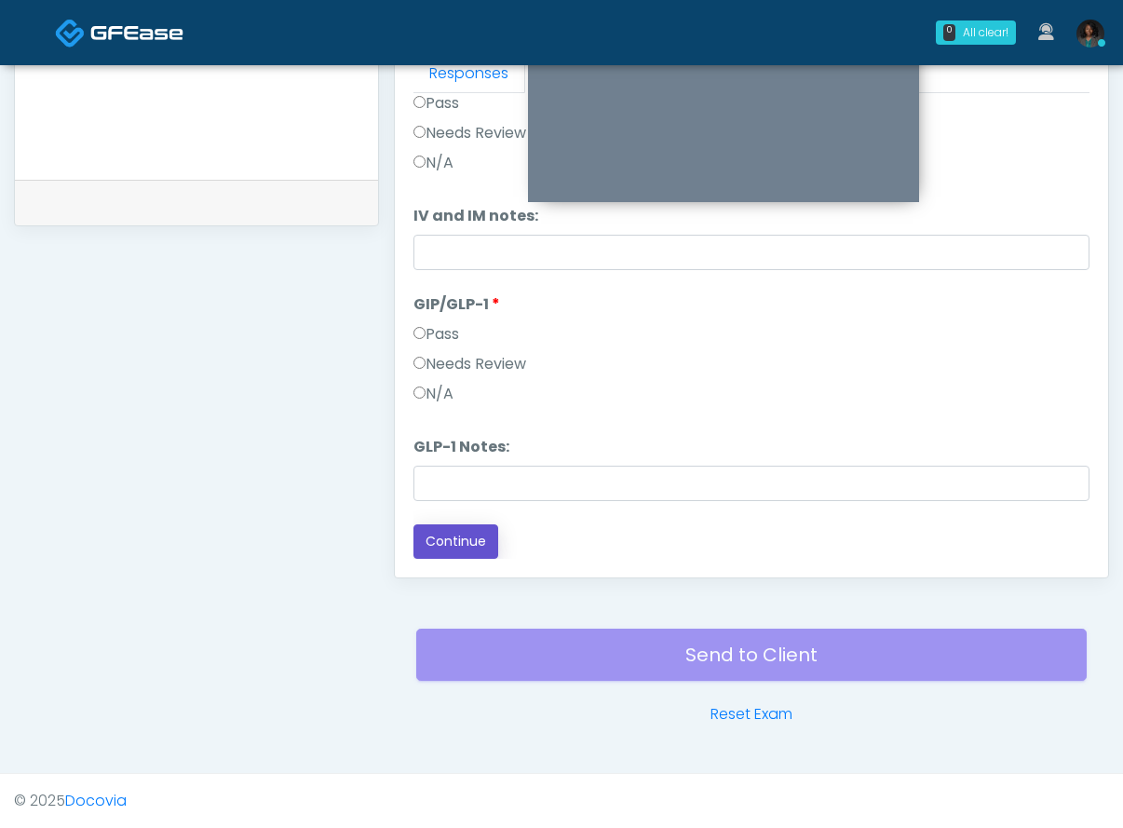
click at [468, 544] on button "Continue" at bounding box center [455, 541] width 85 height 34
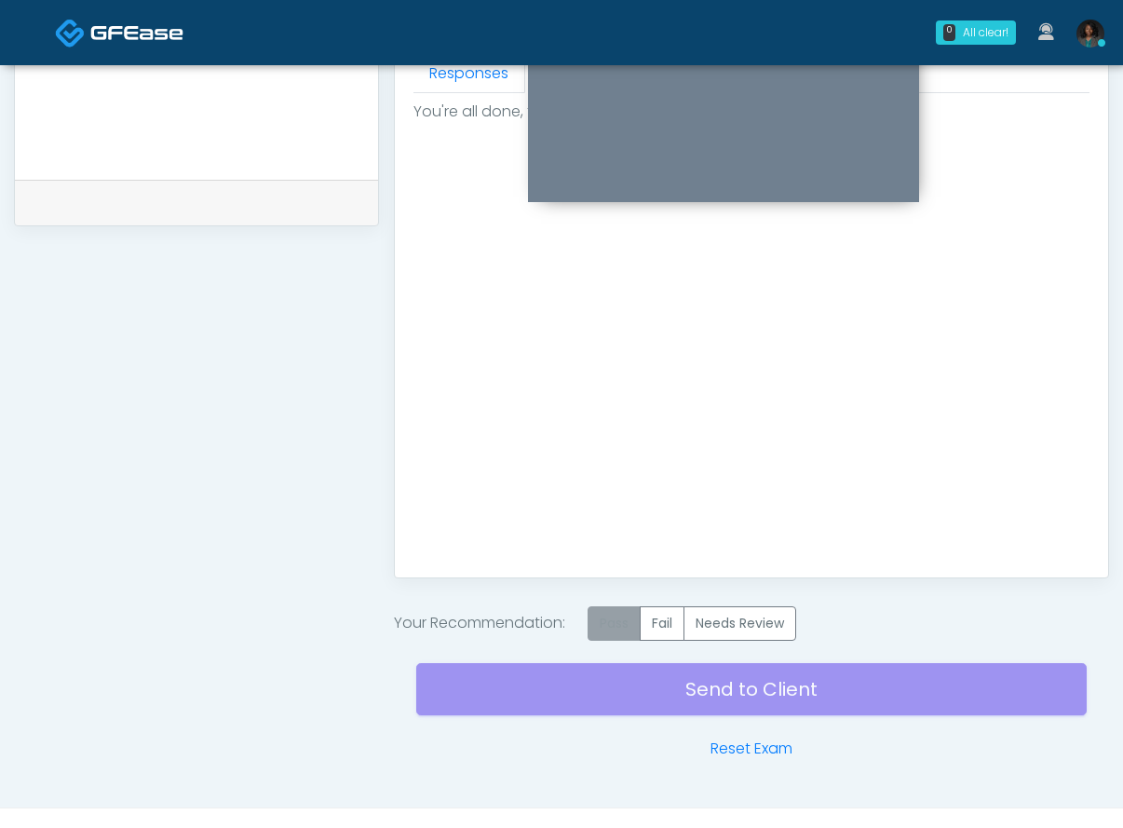
click at [608, 622] on label "Pass" at bounding box center [614, 623] width 53 height 34
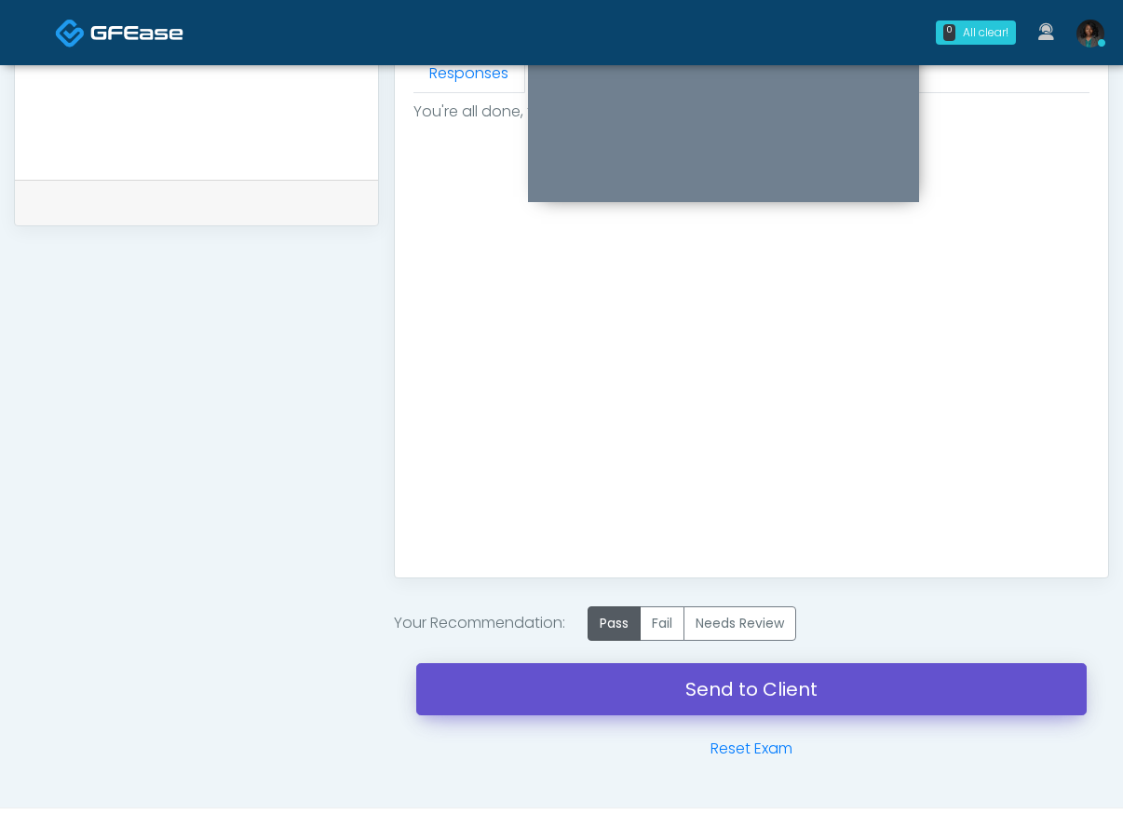
drag, startPoint x: 614, startPoint y: 686, endPoint x: 673, endPoint y: 200, distance: 489.8
click at [614, 686] on link "Send to Client" at bounding box center [751, 689] width 671 height 52
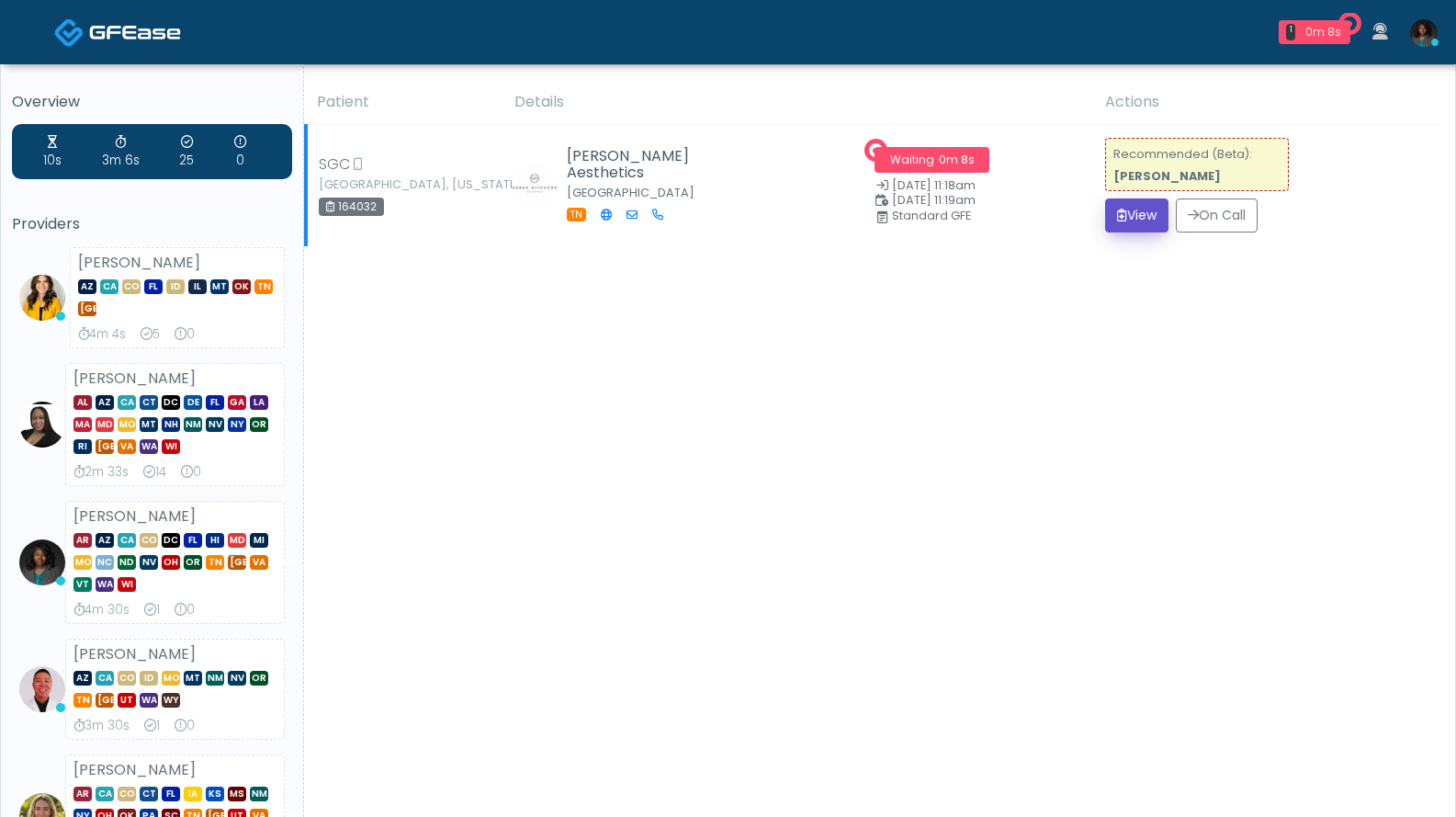
click at [1128, 217] on button "View" at bounding box center [1136, 215] width 63 height 34
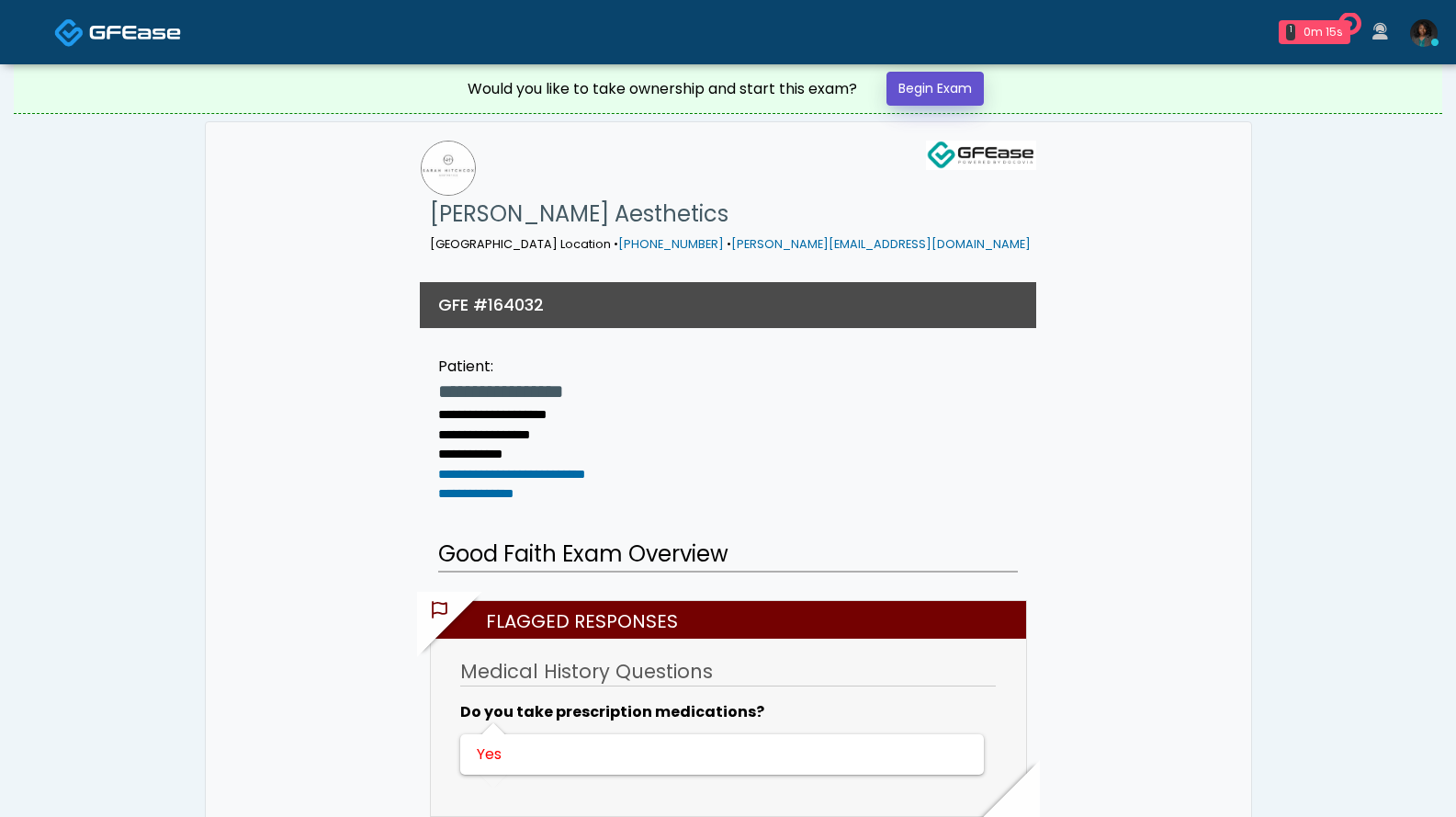
click at [920, 82] on link "Begin Exam" at bounding box center [935, 89] width 98 height 34
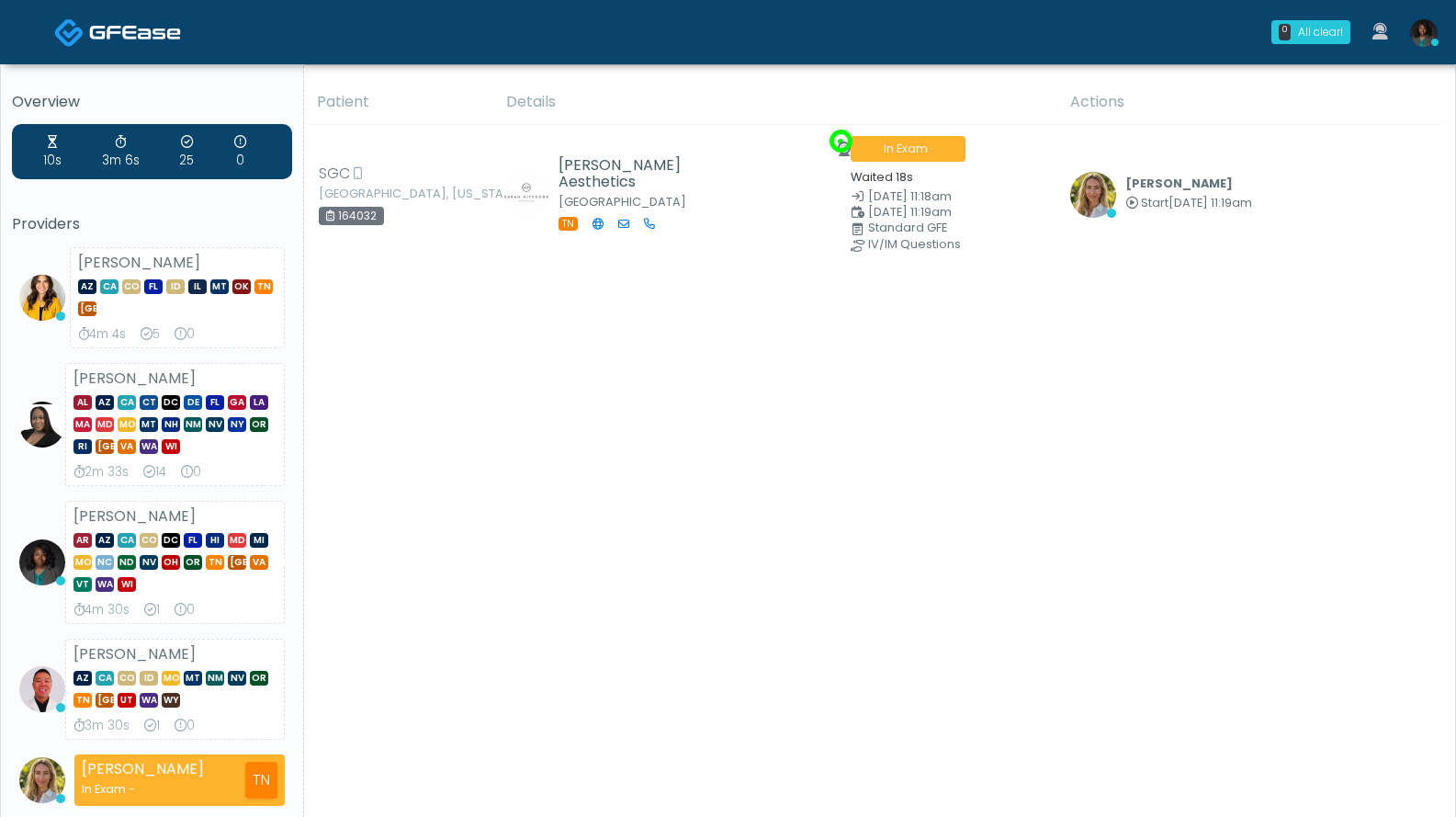
click at [575, 448] on div "Patient Details Actions SGC Knoxville, Tennessee 164032 Sarah Hitchcox Aestheti…" at bounding box center [872, 628] width 1137 height 1096
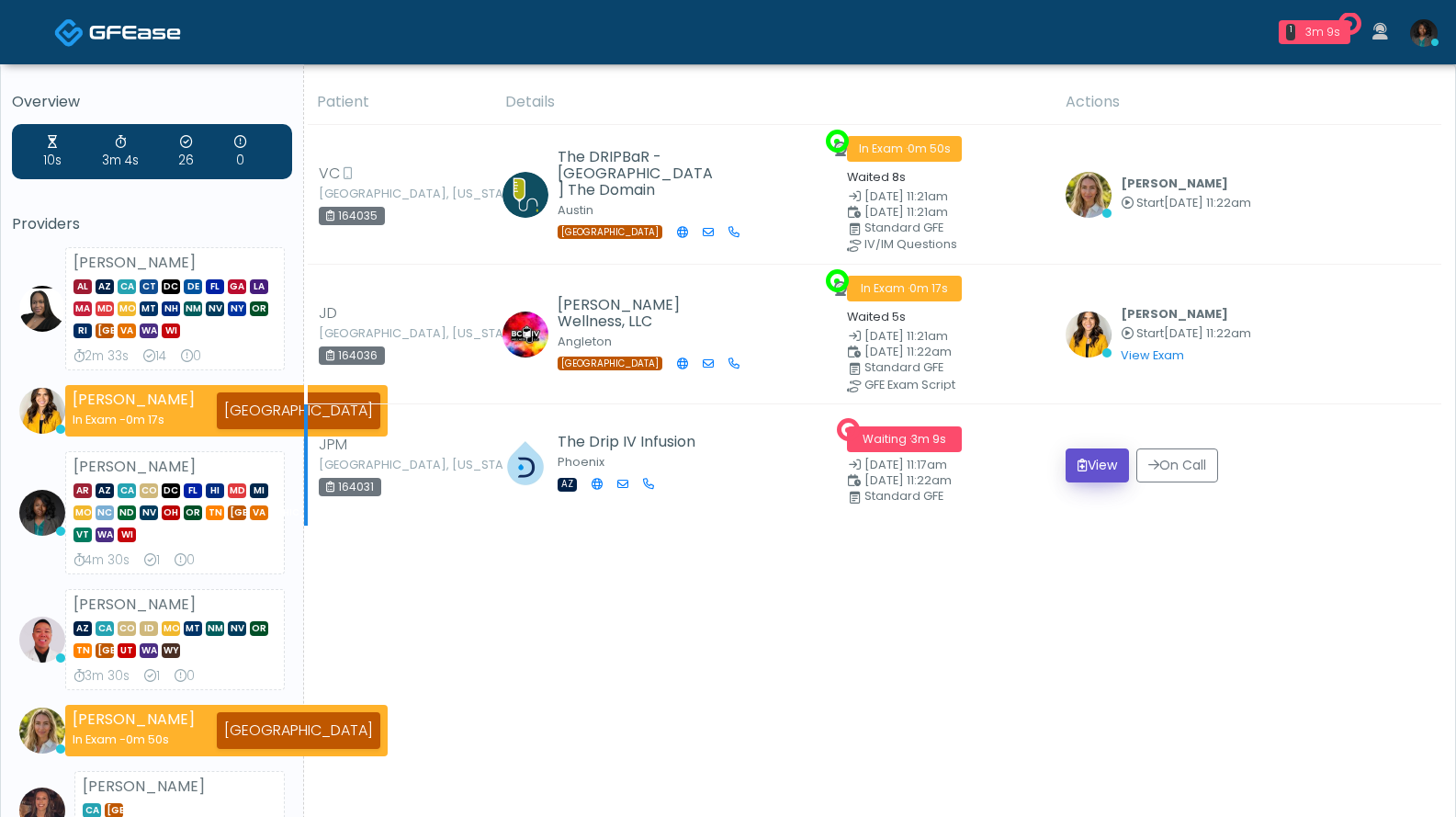
click at [1081, 459] on button "View" at bounding box center [1097, 465] width 63 height 34
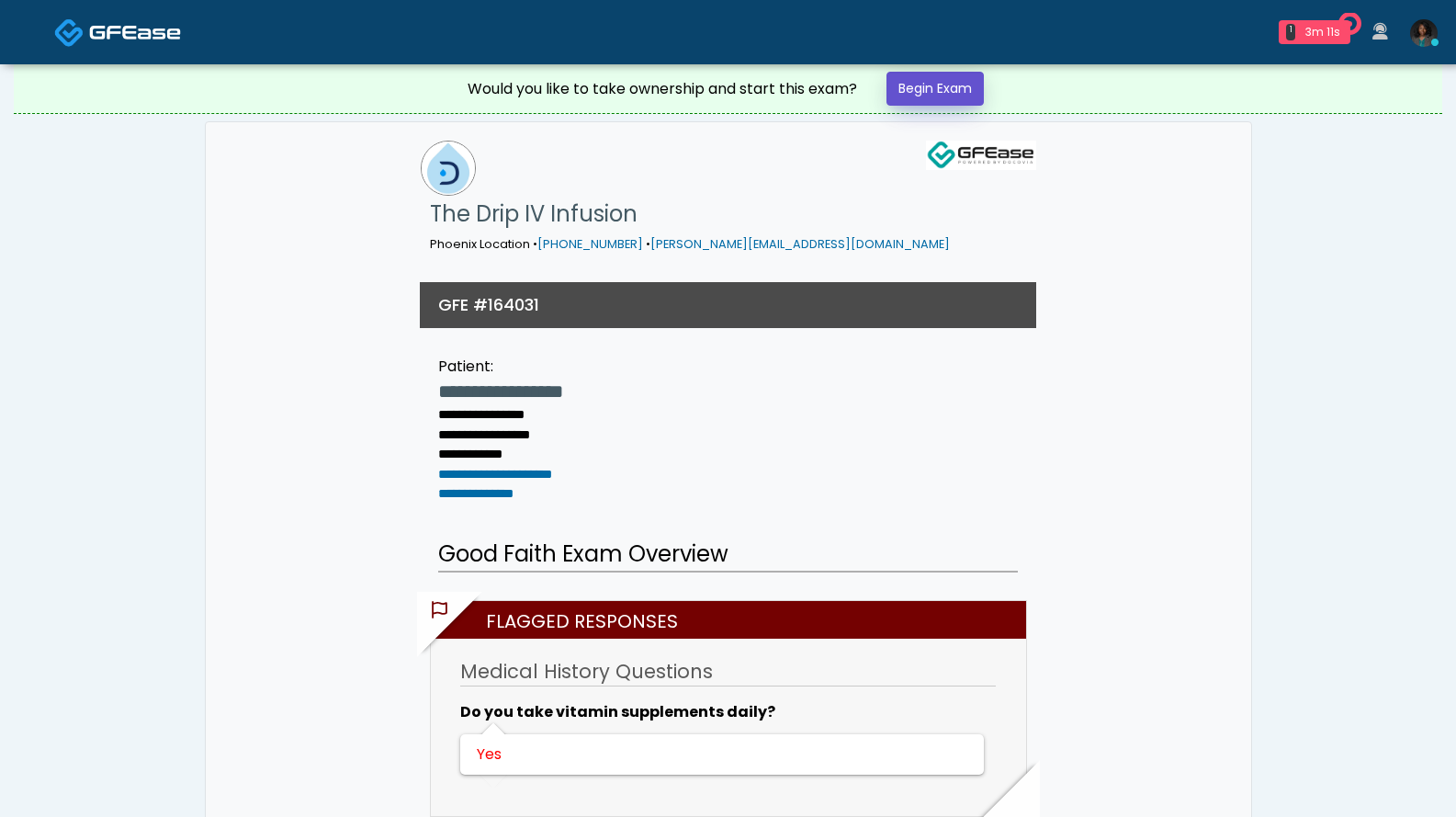
click at [912, 97] on link "Begin Exam" at bounding box center [935, 89] width 98 height 34
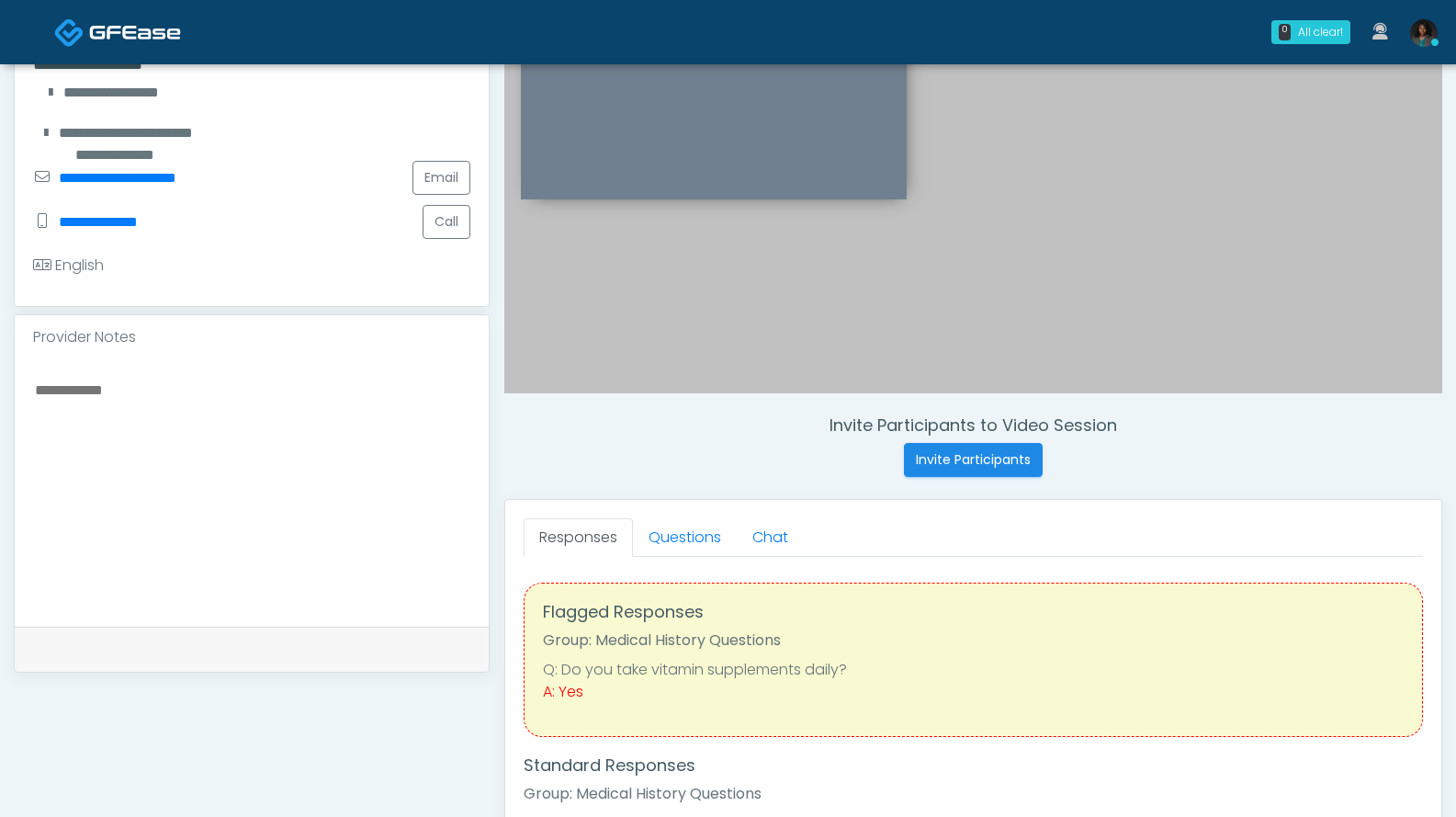
scroll to position [215, 0]
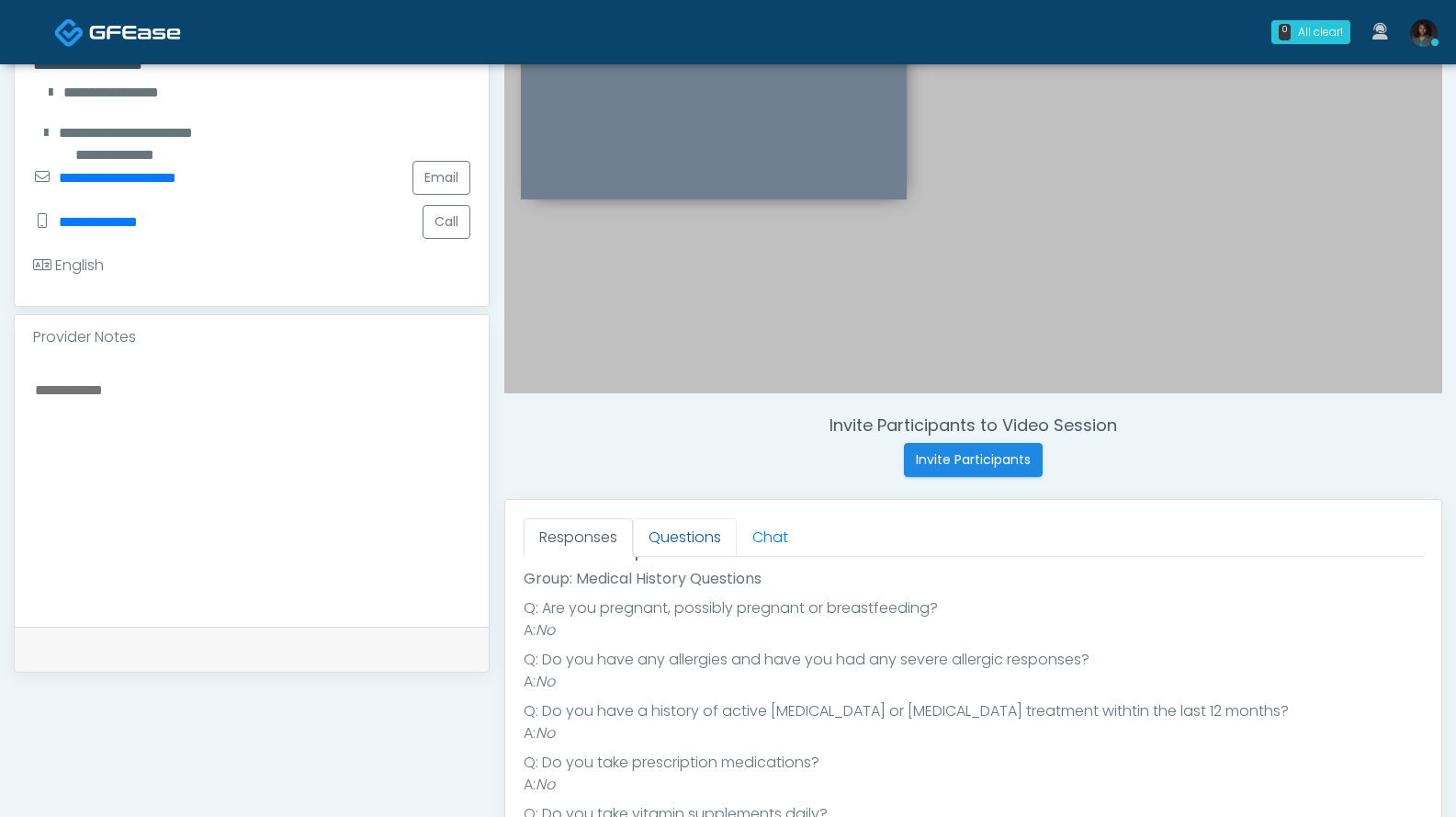
click at [693, 542] on link "Questions" at bounding box center [685, 537] width 104 height 38
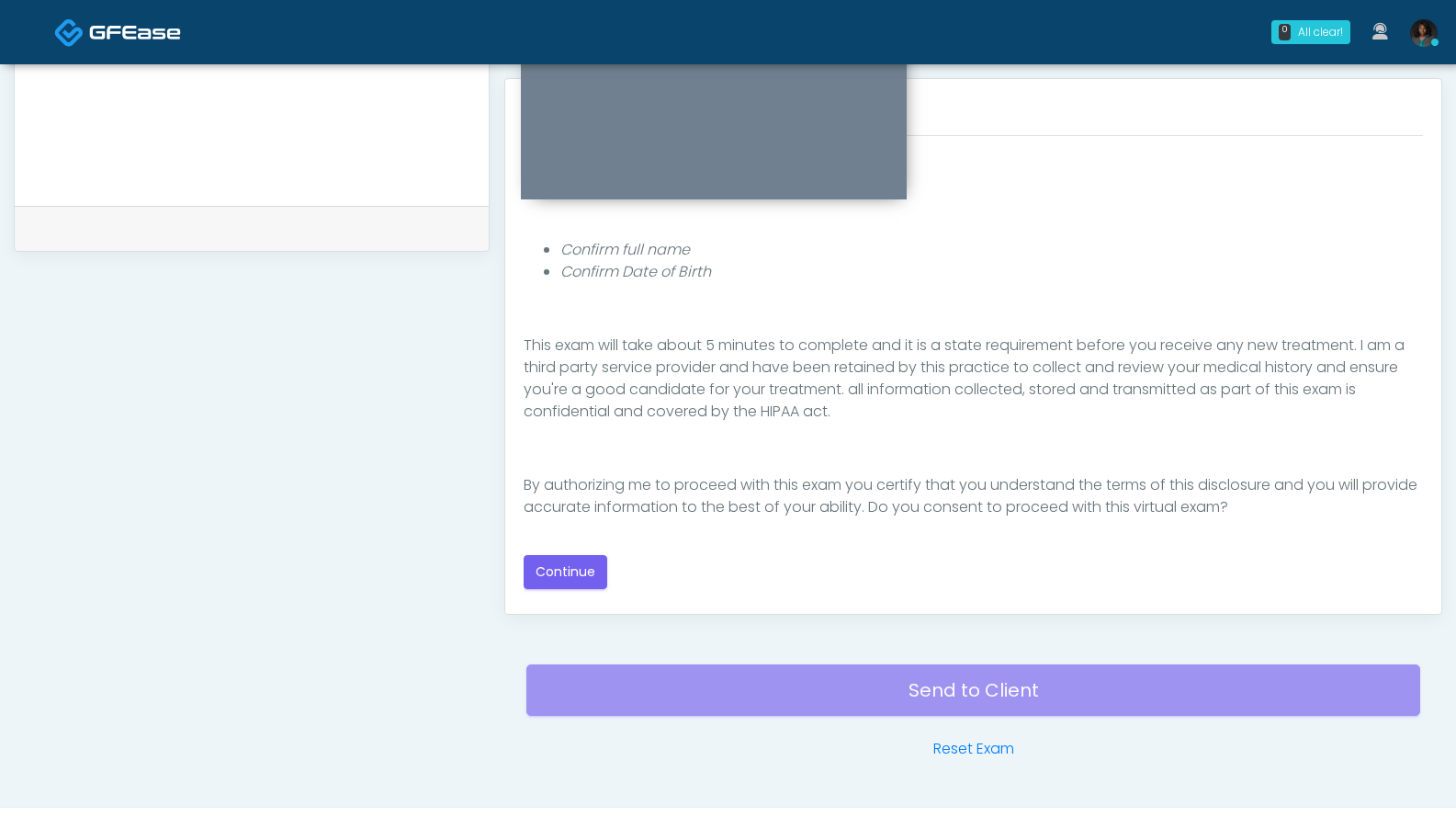
scroll to position [787, 0]
click at [579, 569] on button "Continue" at bounding box center [565, 572] width 84 height 34
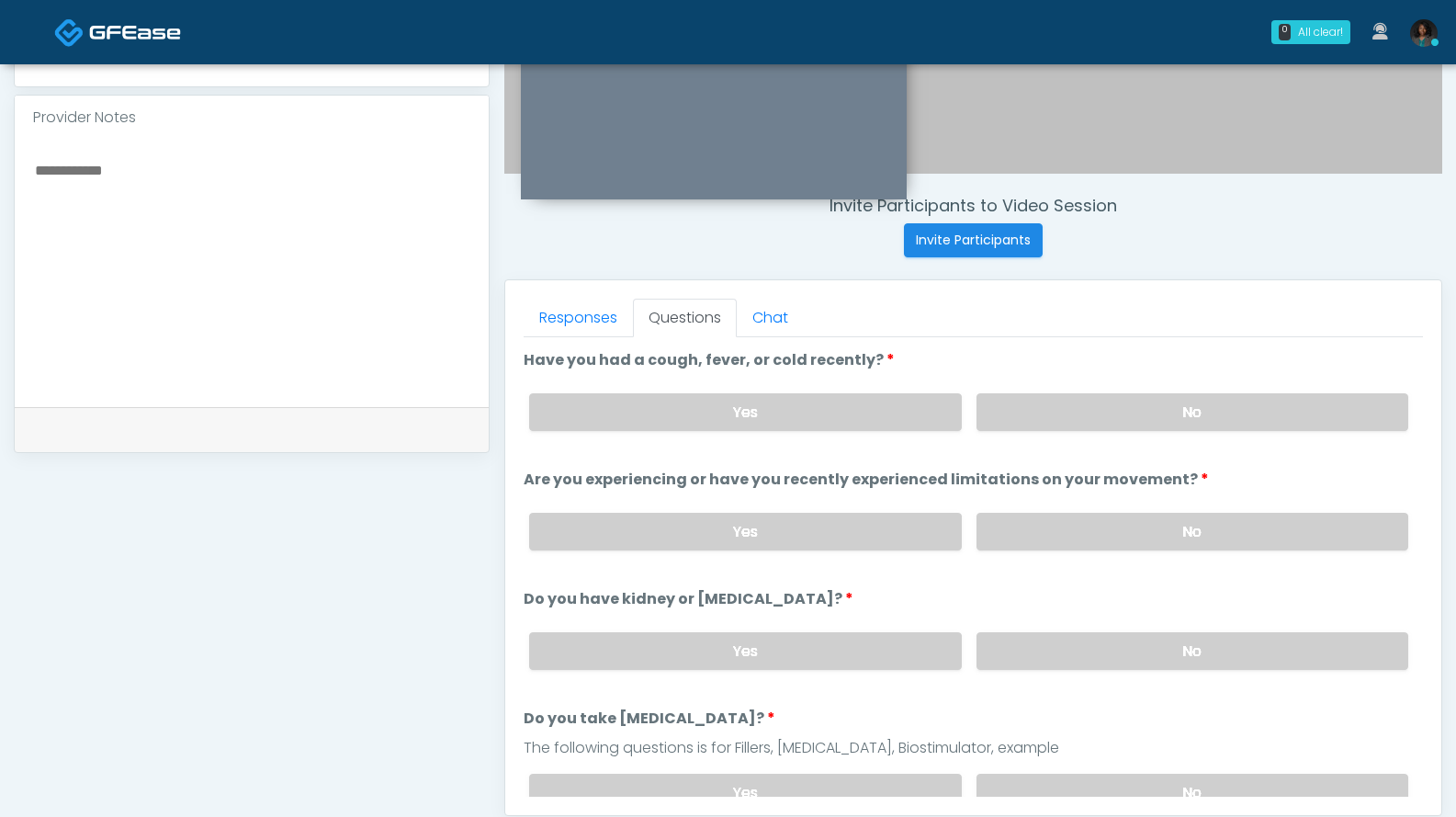
scroll to position [586, 0]
click at [1090, 659] on label "No" at bounding box center [1193, 652] width 432 height 37
click at [1095, 400] on label "No" at bounding box center [1193, 413] width 432 height 37
click at [1046, 533] on label "No" at bounding box center [1193, 533] width 432 height 37
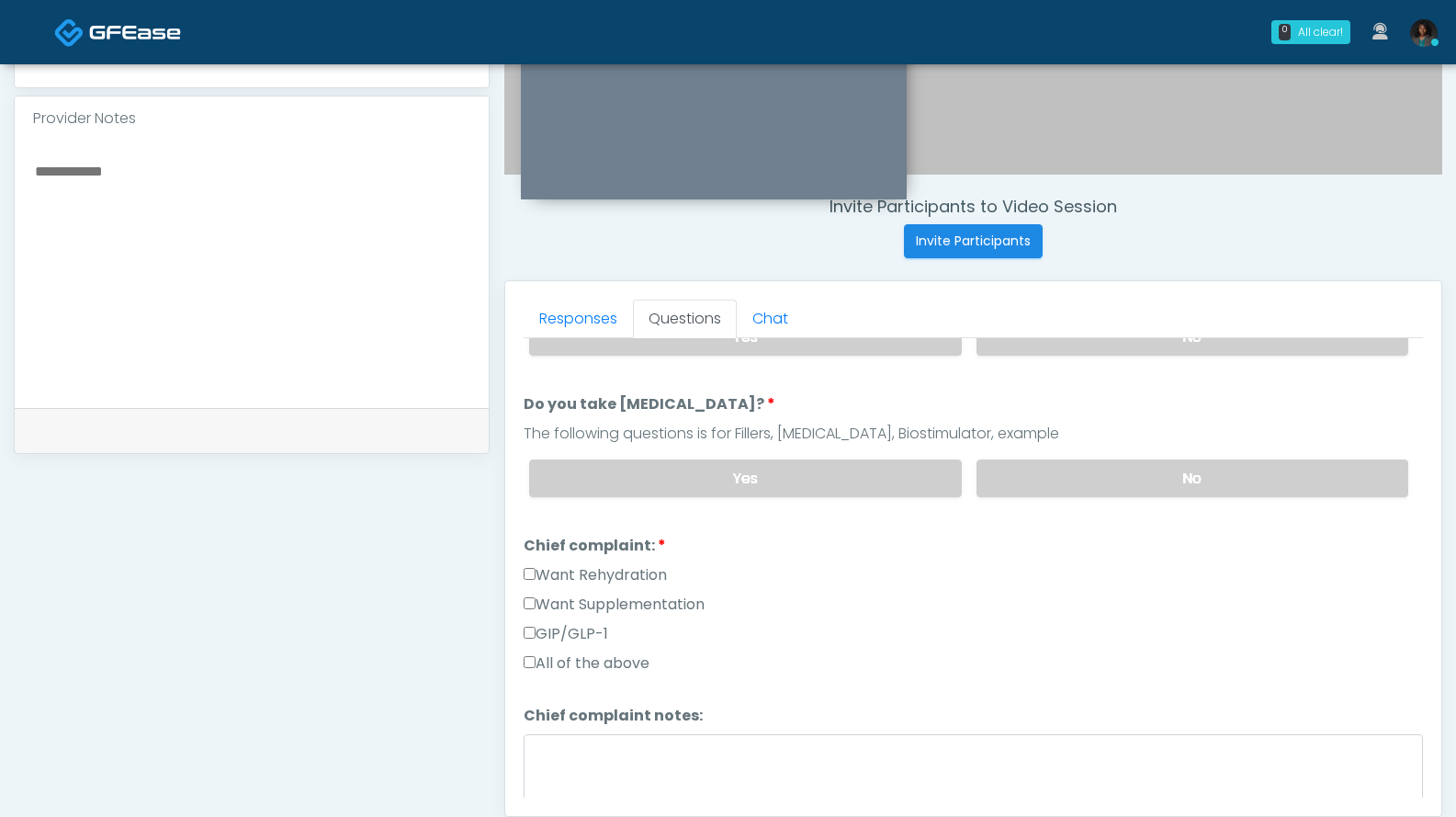
scroll to position [335, 0]
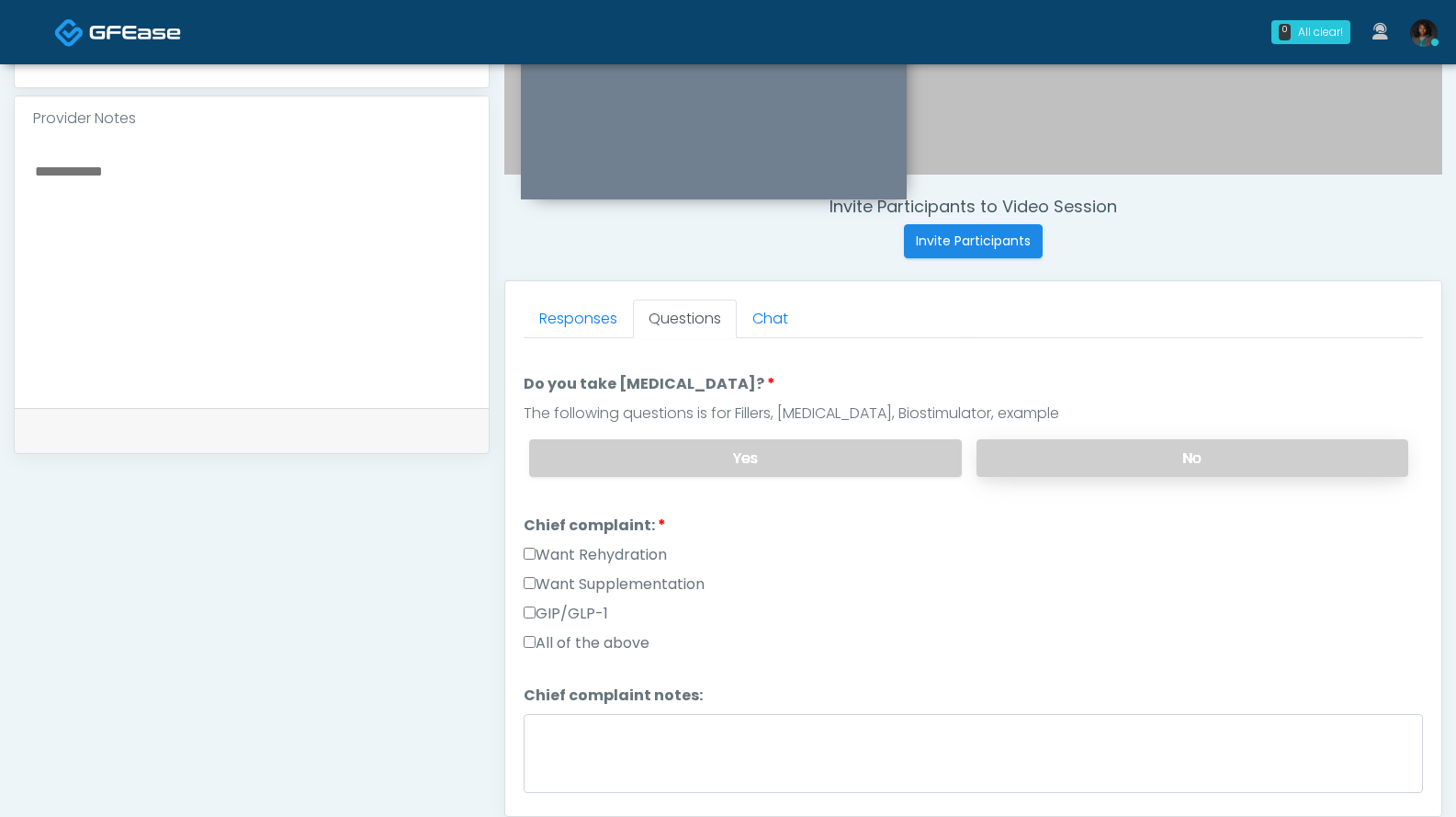
click at [1096, 472] on label "No" at bounding box center [1193, 458] width 432 height 37
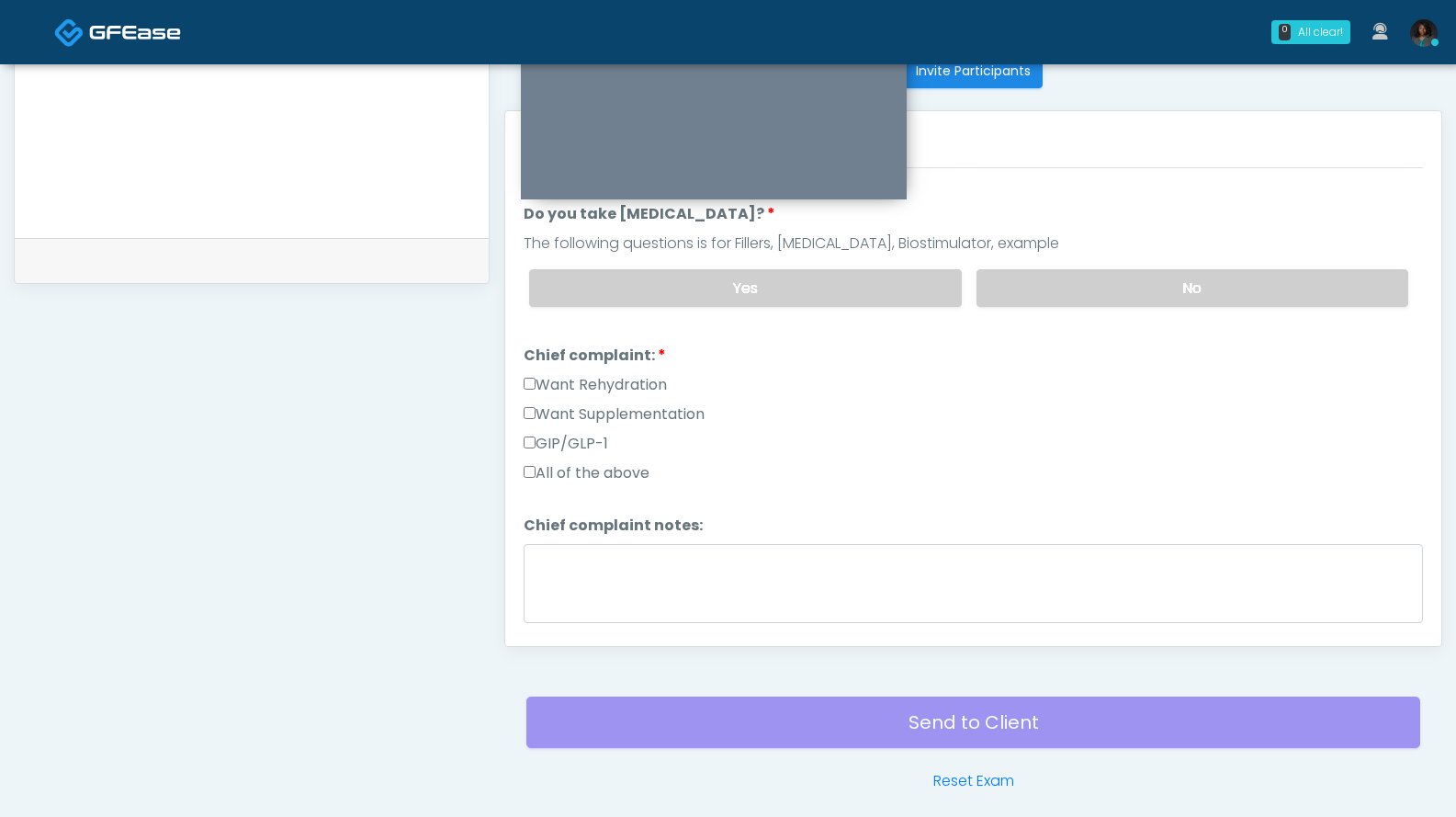
scroll to position [703, 0]
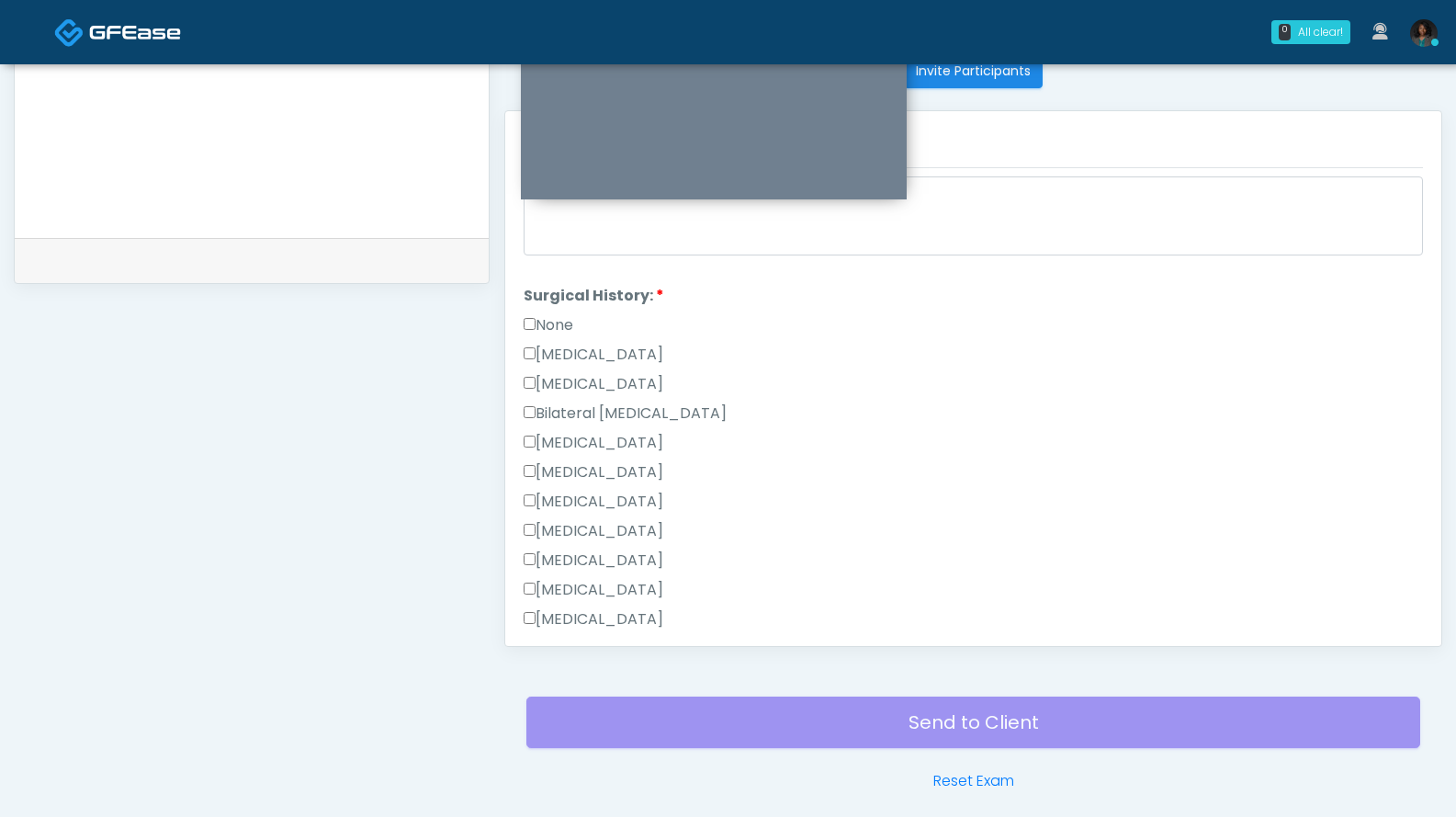
click at [586, 586] on label "Cholecystectomy" at bounding box center [594, 590] width 140 height 22
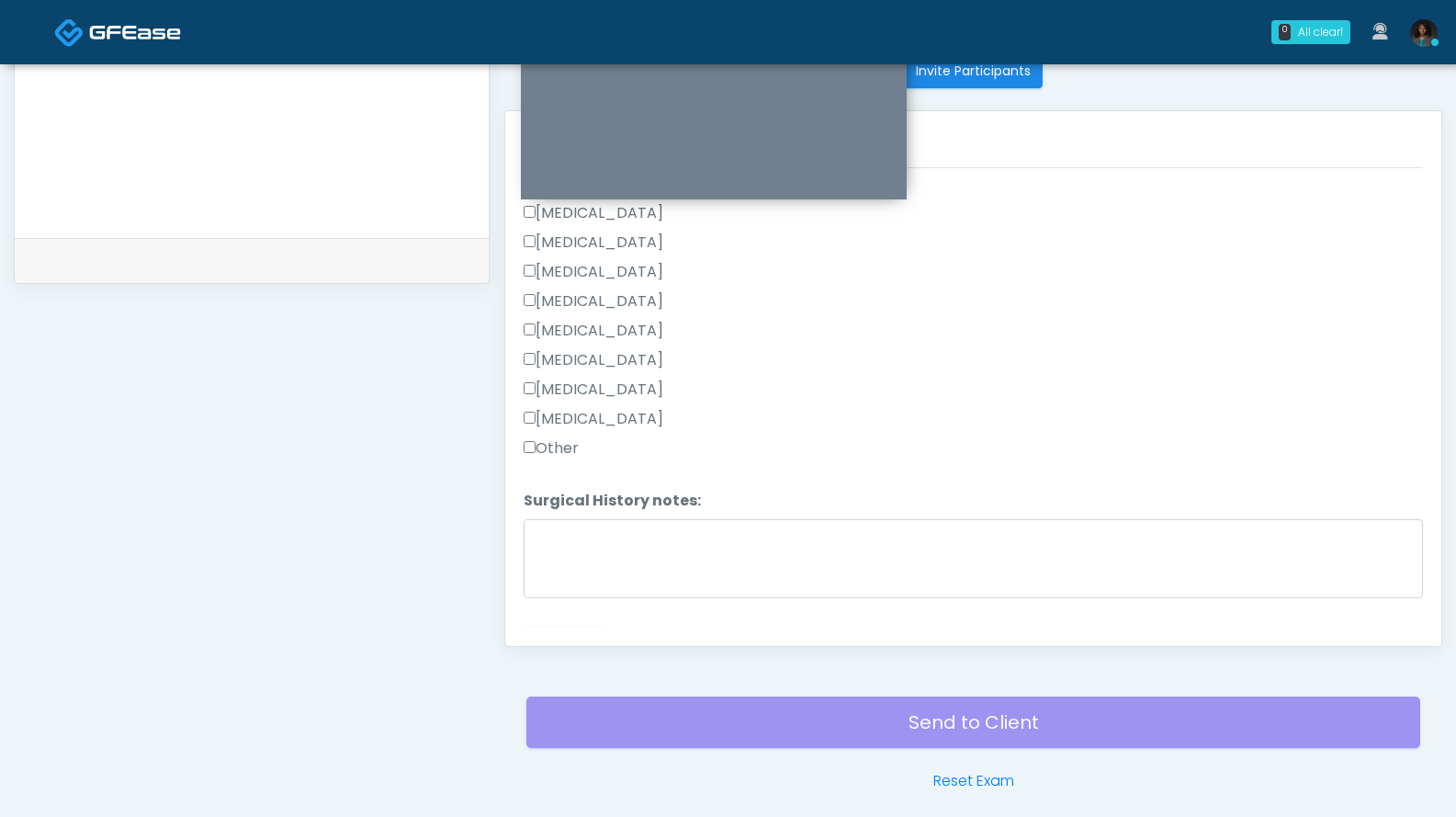
scroll to position [962, 0]
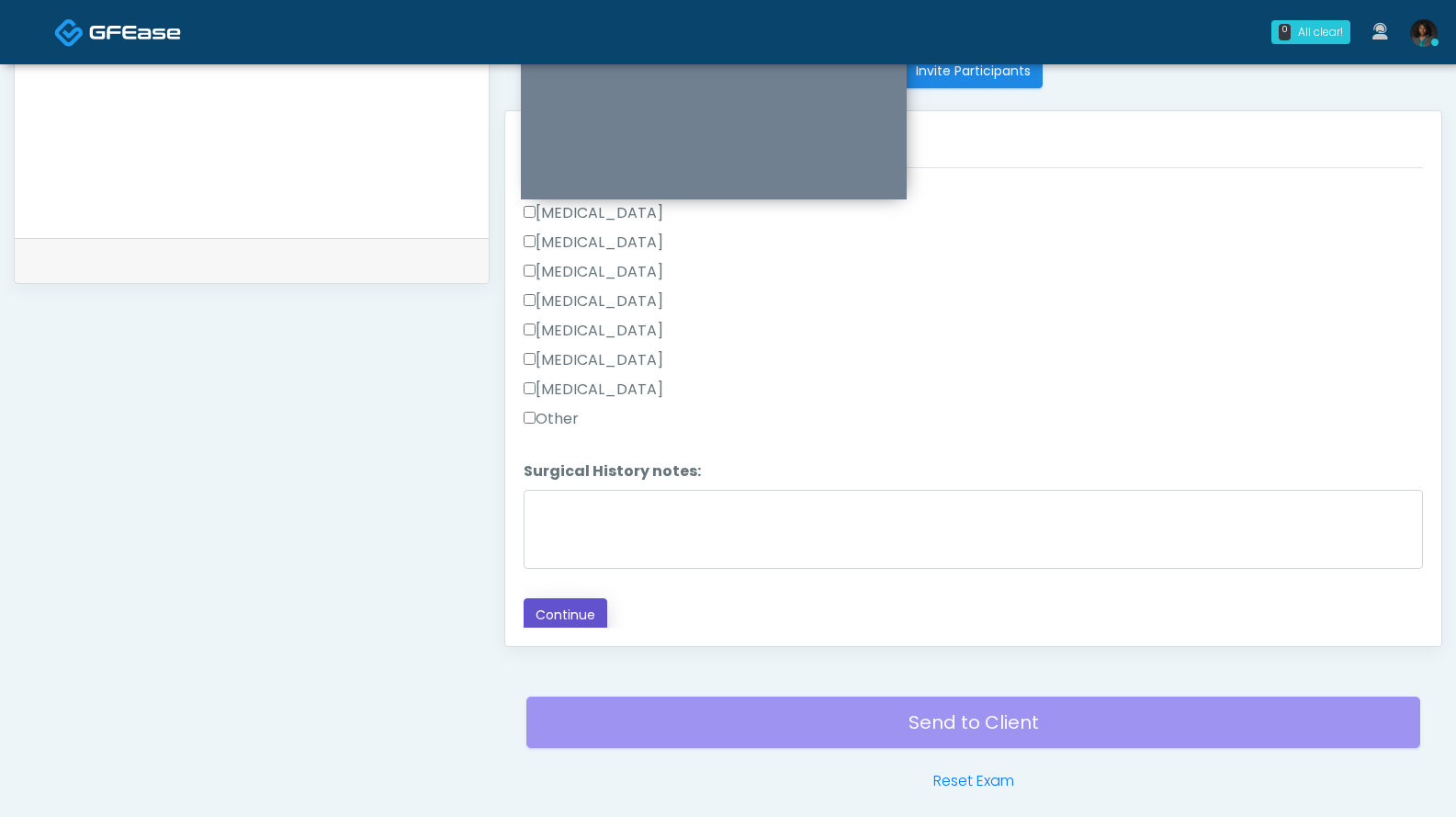
click at [595, 610] on button "Continue" at bounding box center [565, 615] width 84 height 34
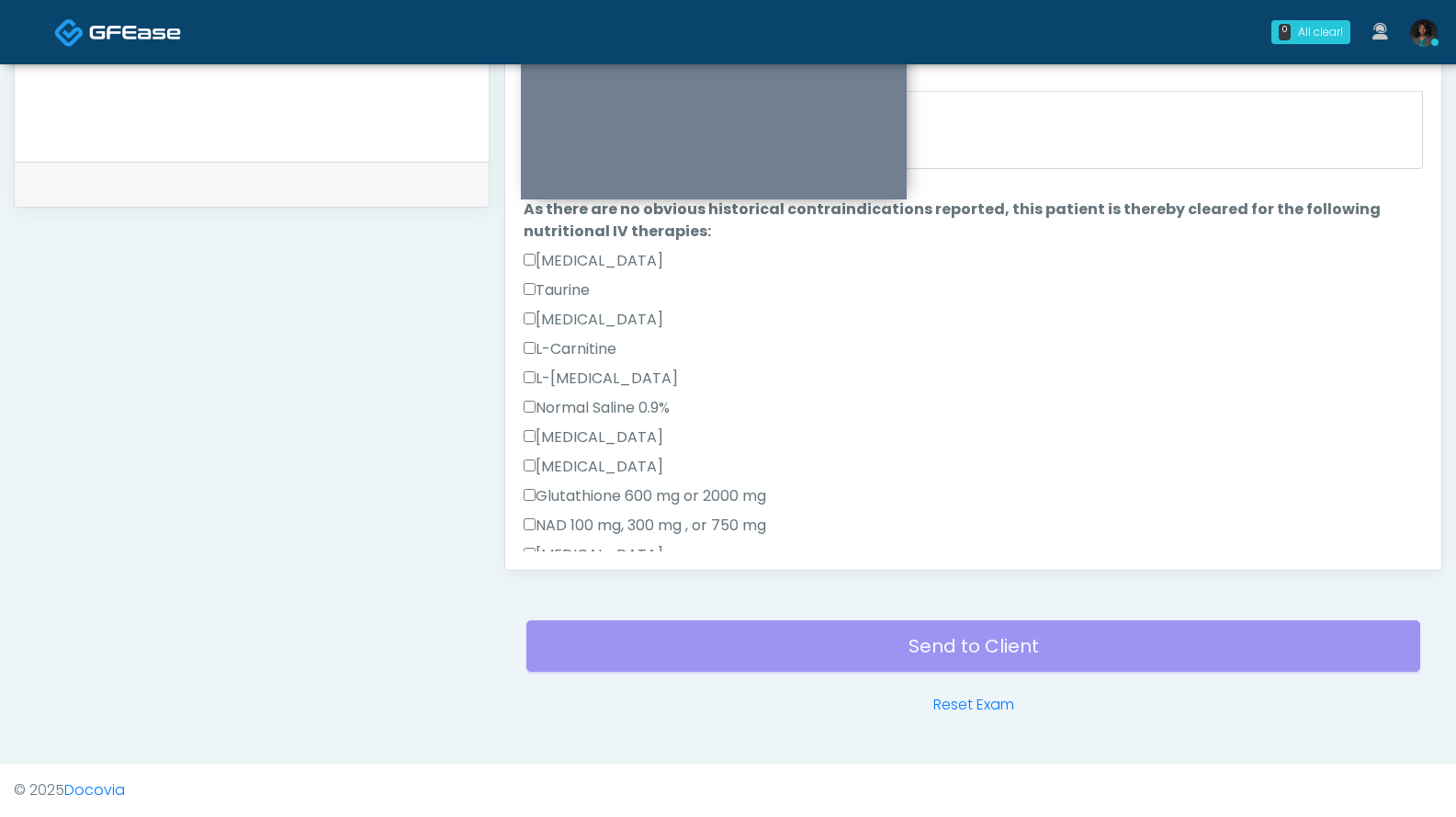
scroll to position [90, 0]
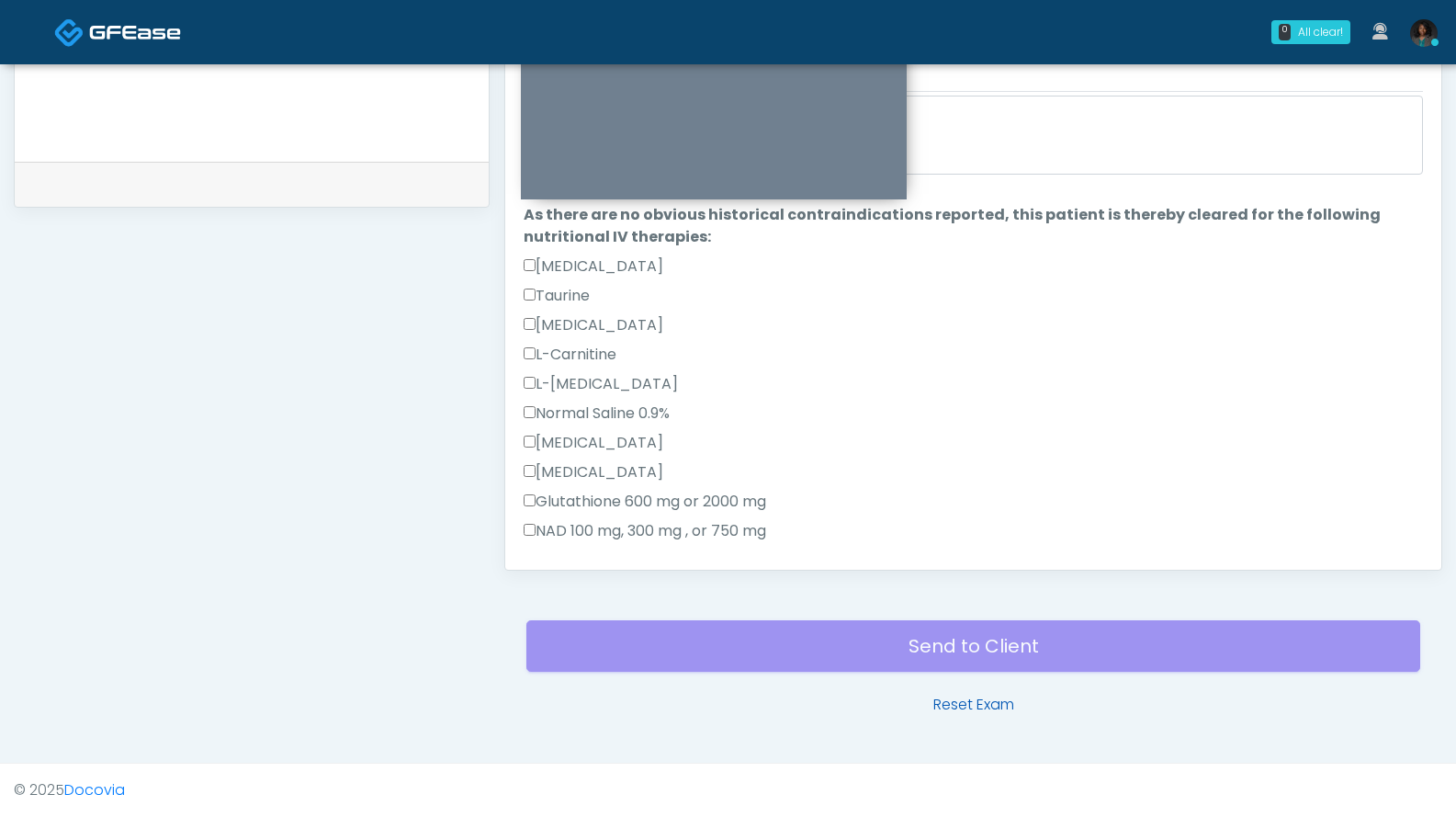
click at [980, 702] on link "Reset Exam" at bounding box center [974, 705] width 81 height 22
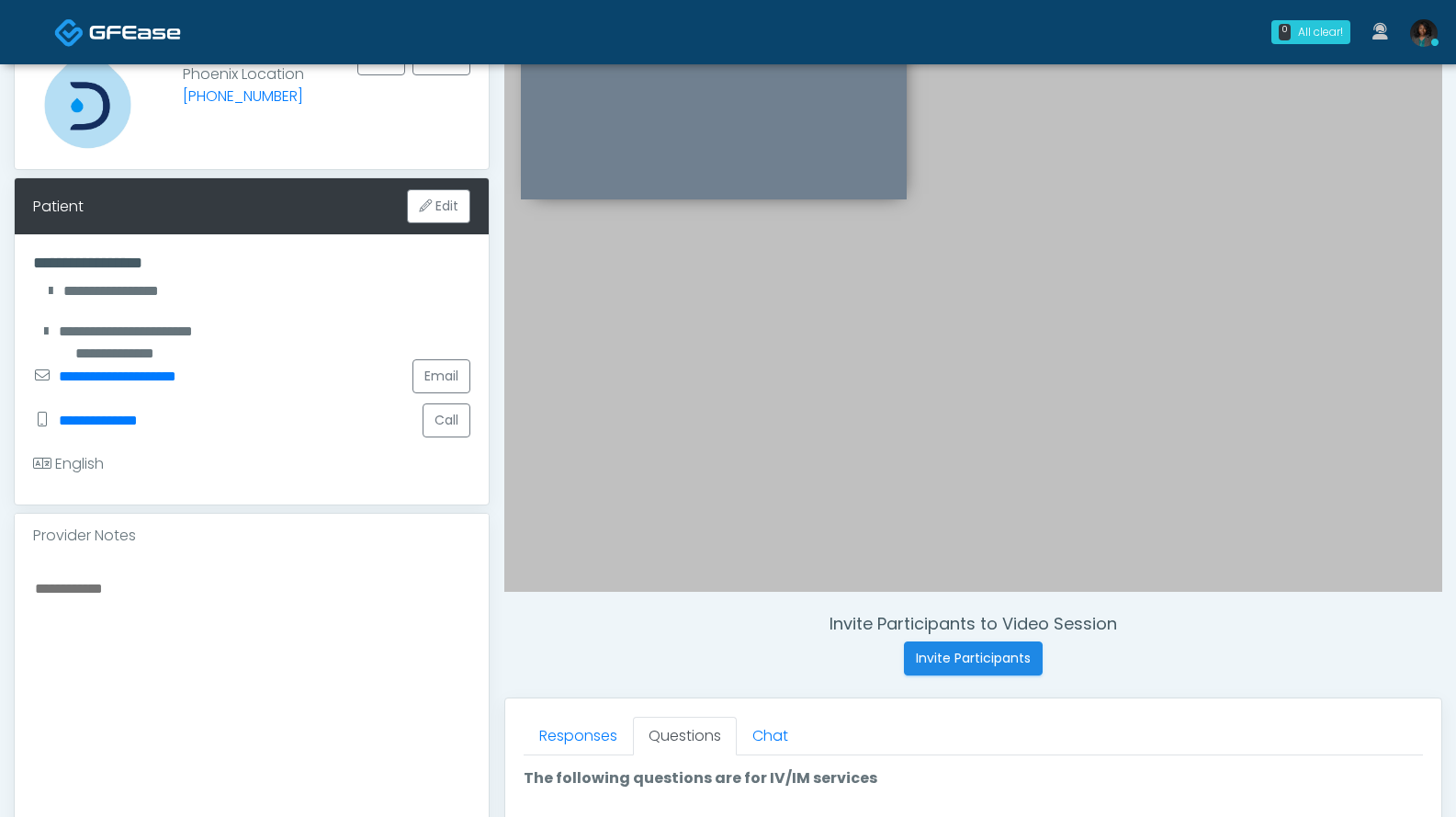
scroll to position [98, 0]
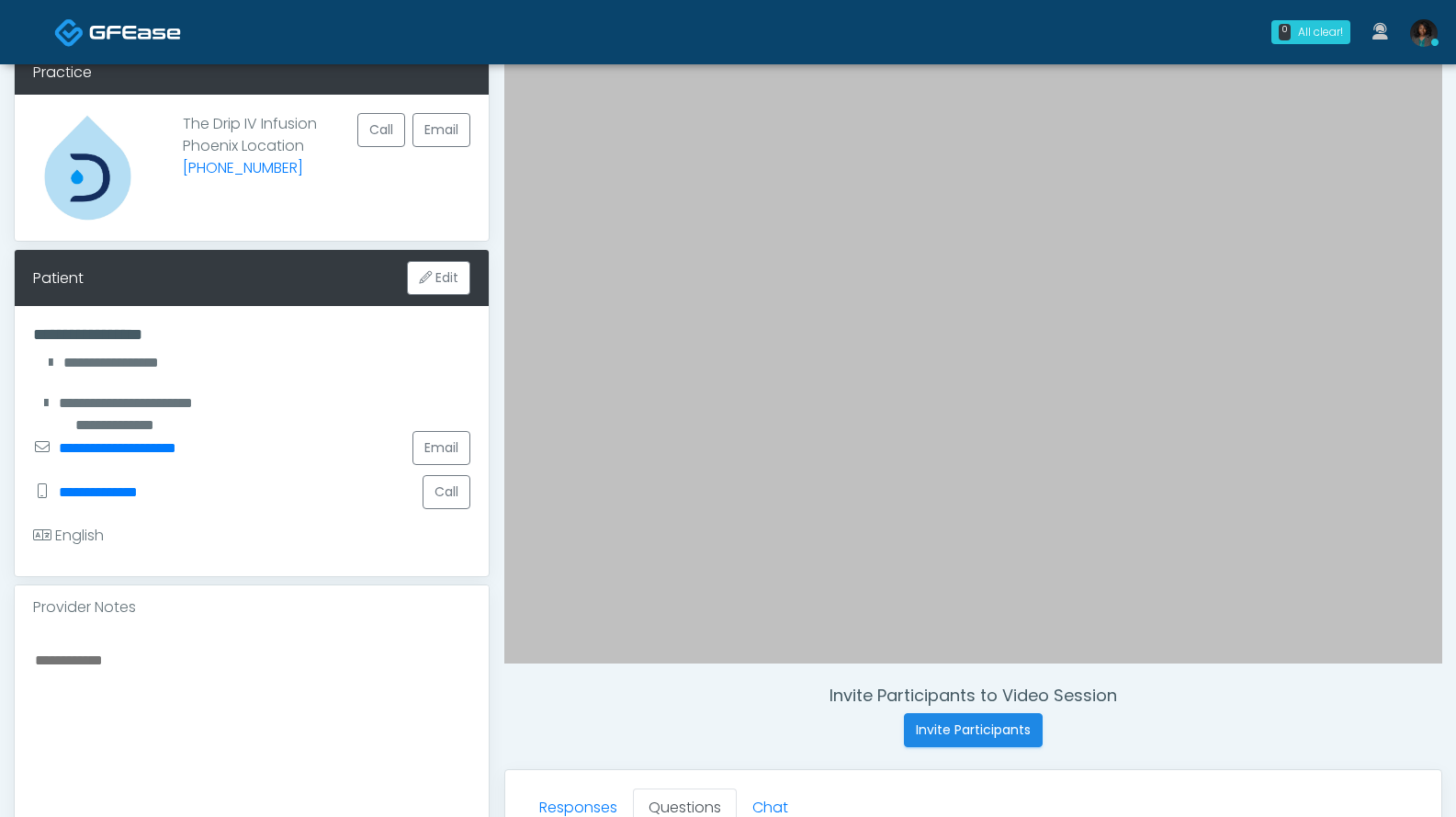
click at [241, 662] on textarea at bounding box center [252, 760] width 437 height 224
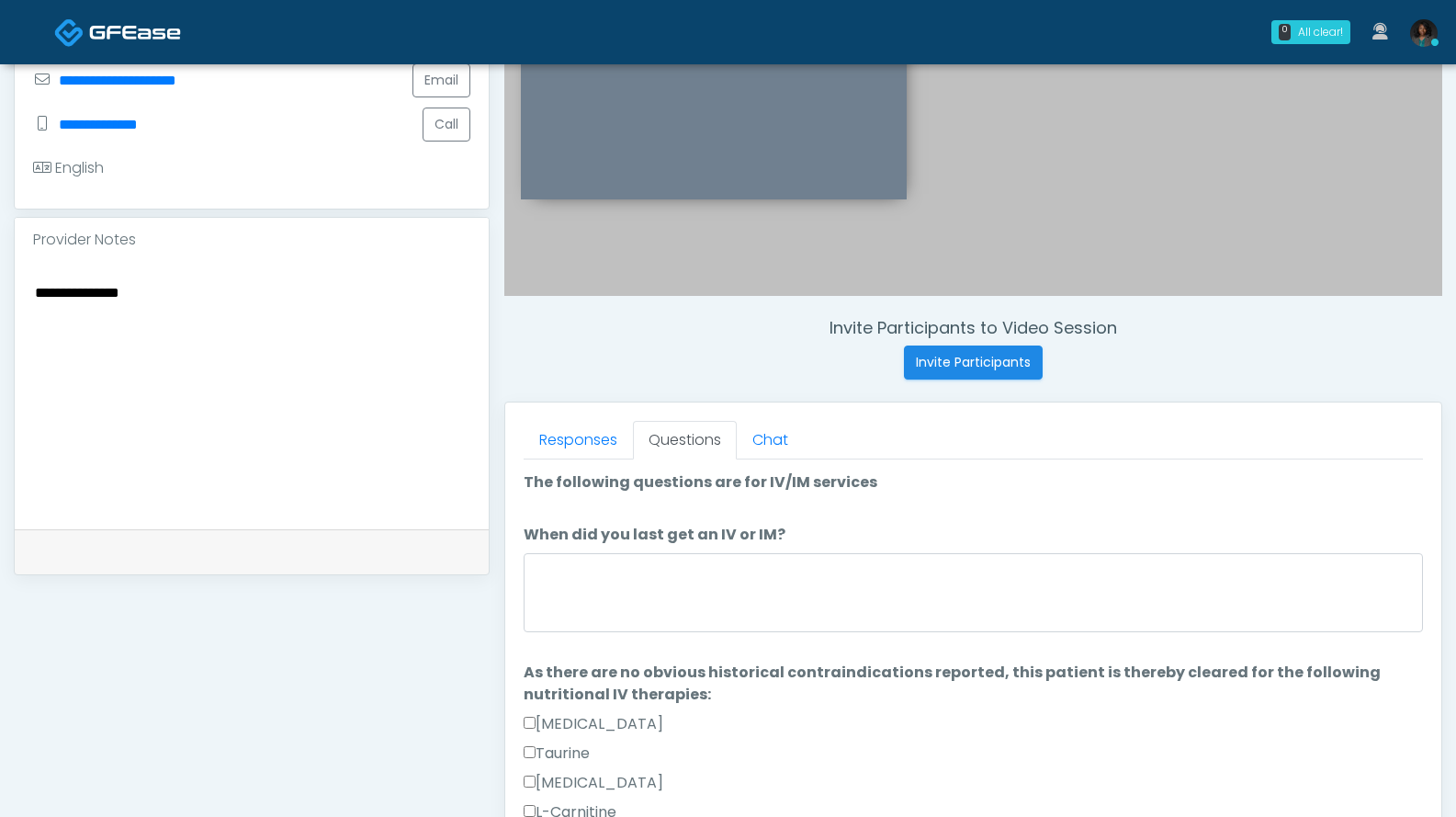
type textarea "**********"
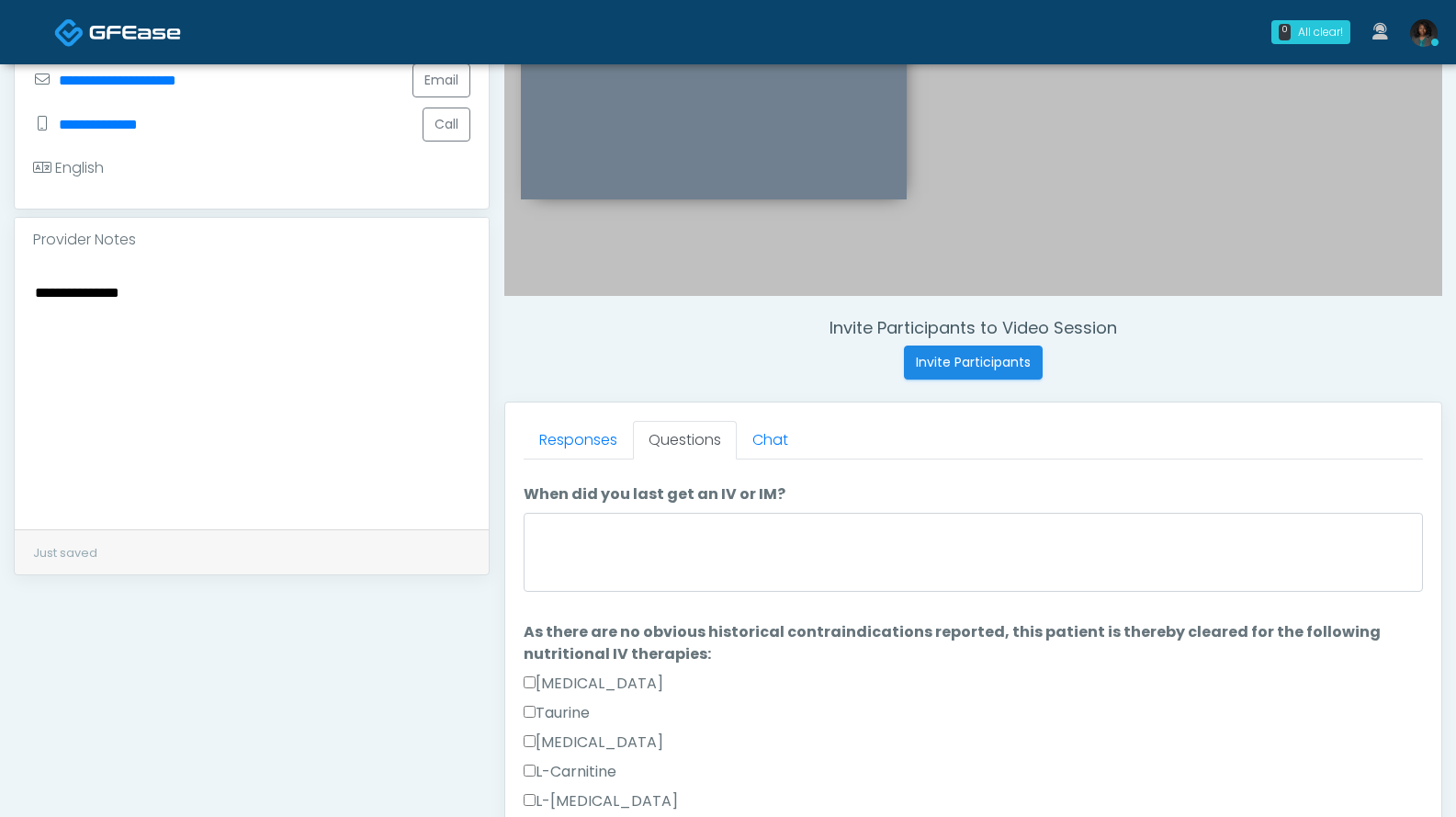
scroll to position [38, 0]
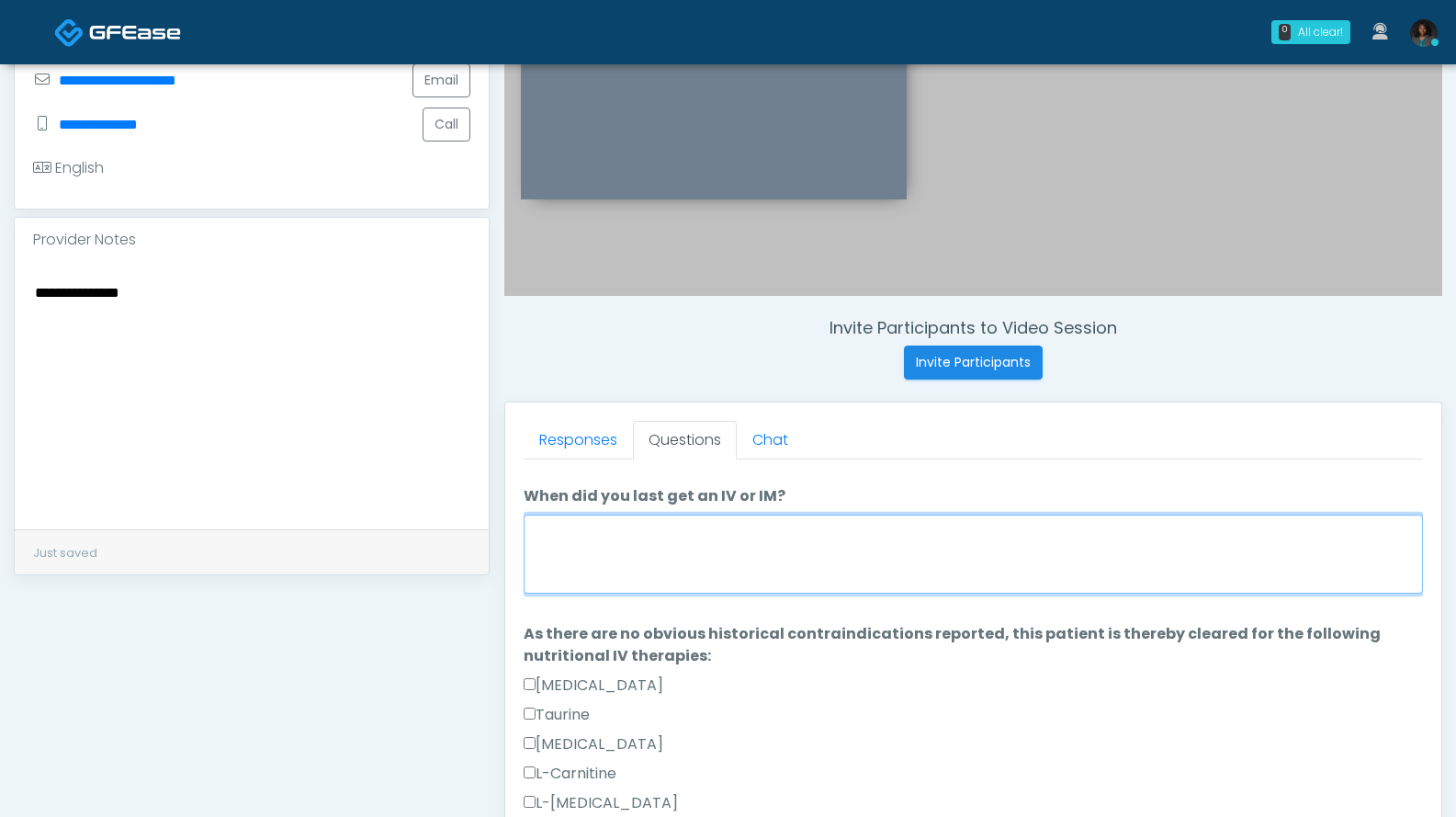
click at [961, 569] on textarea "When did you last get an IV or IM?" at bounding box center [974, 555] width 900 height 79
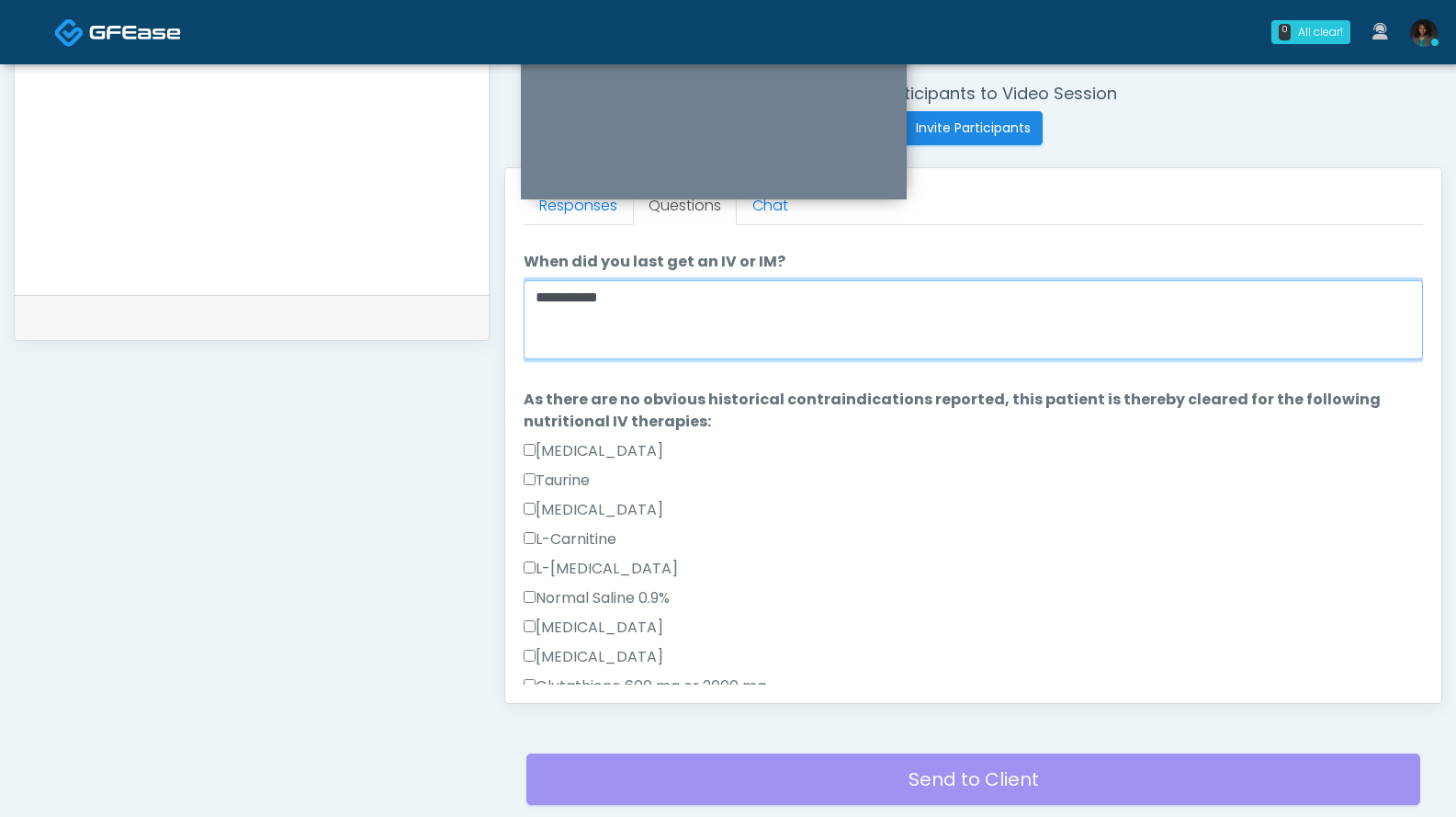
scroll to position [774, 0]
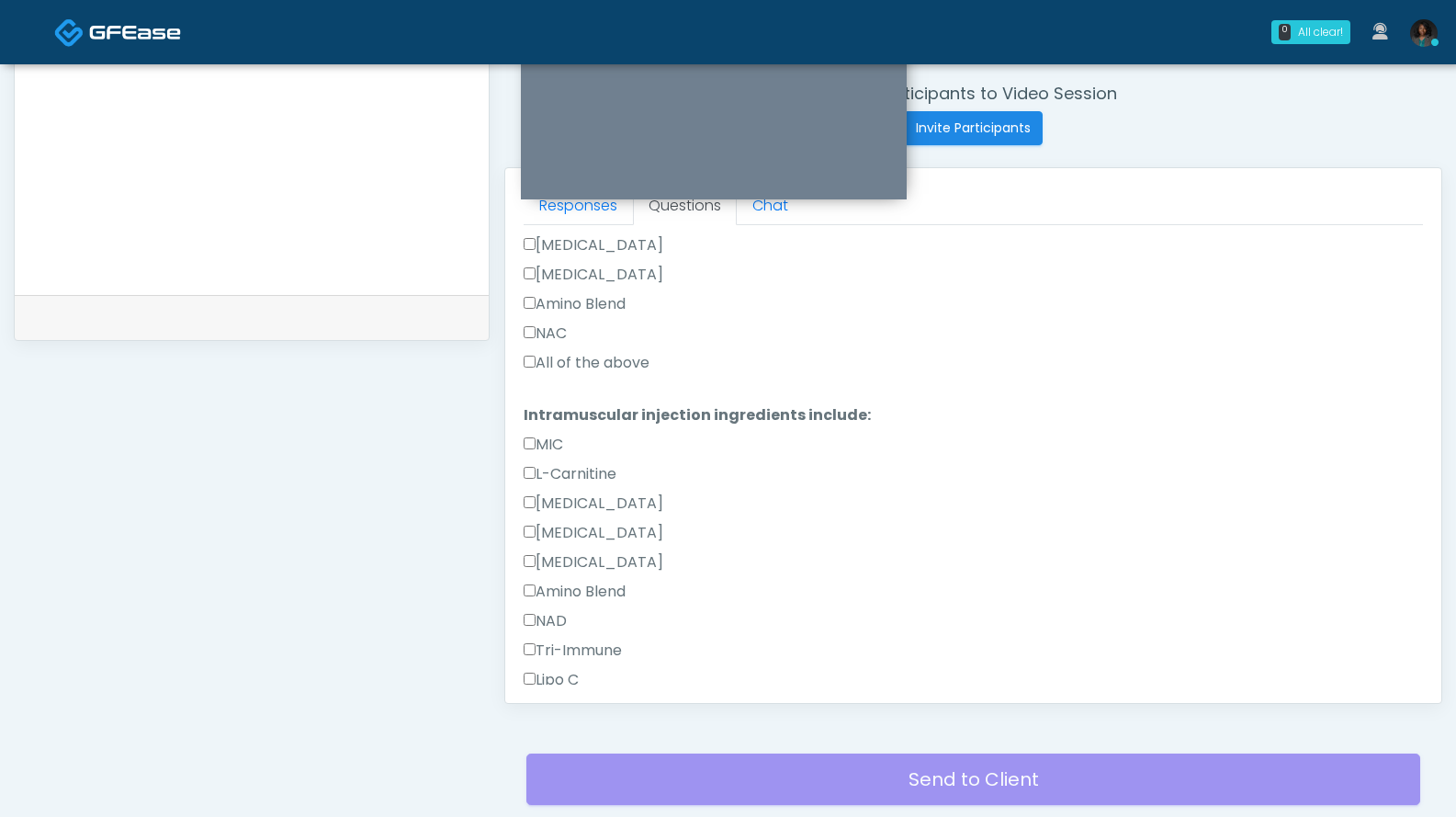
type textarea "**********"
click at [631, 367] on label "All of the above" at bounding box center [587, 363] width 126 height 22
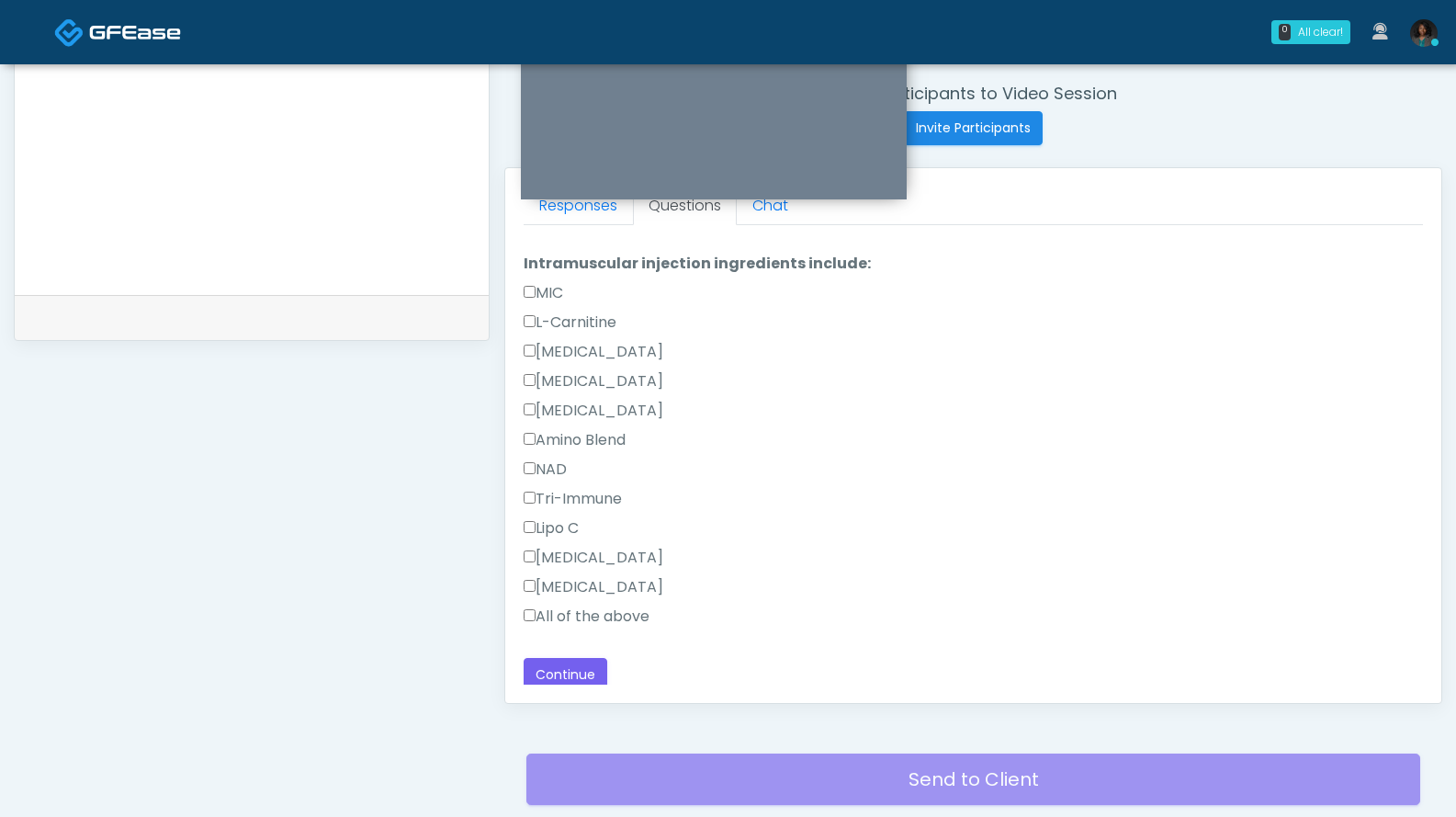
scroll to position [931, 0]
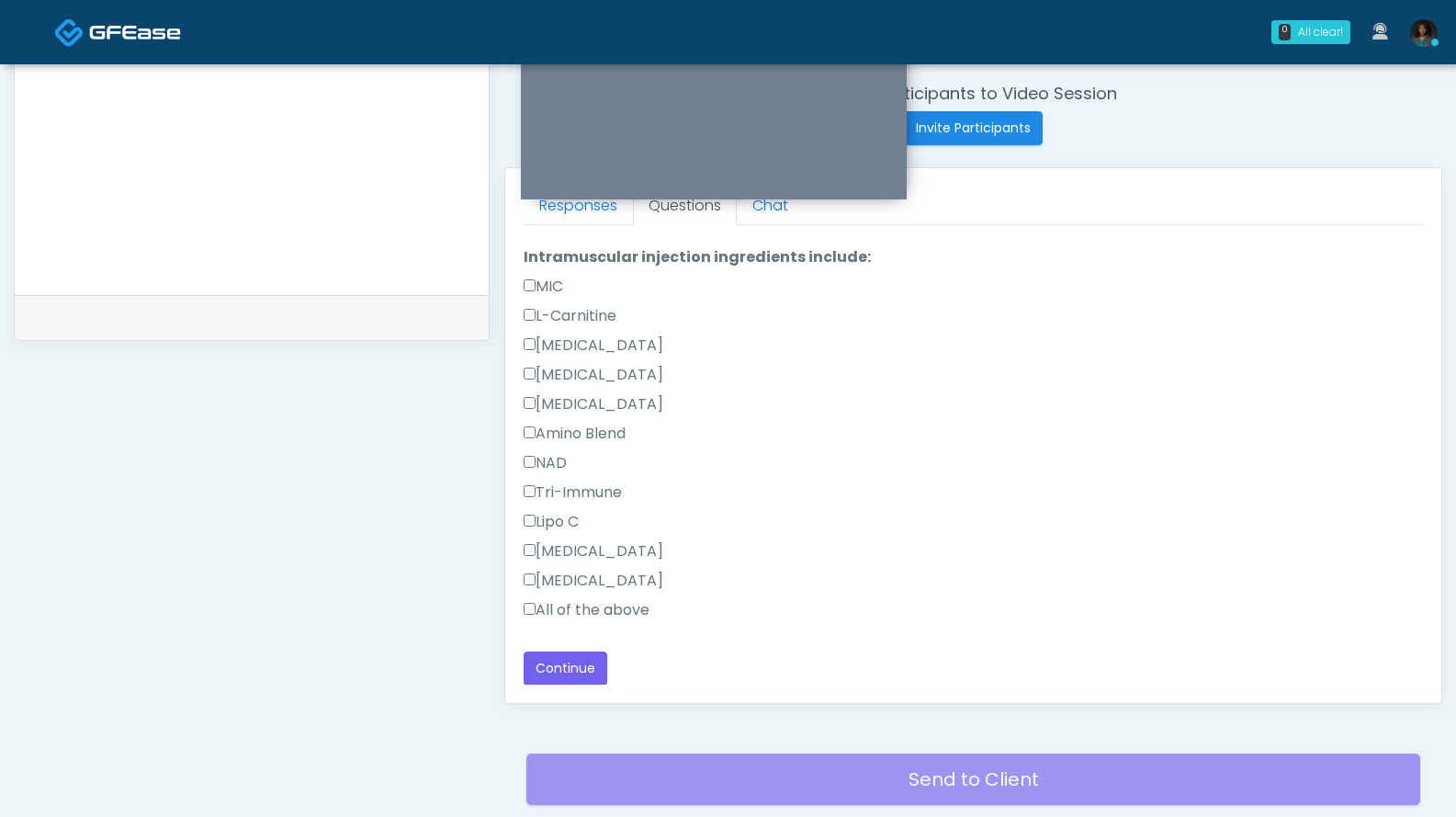
click at [585, 607] on label "All of the above" at bounding box center [587, 610] width 126 height 22
click at [584, 671] on button "Continue" at bounding box center [565, 668] width 84 height 34
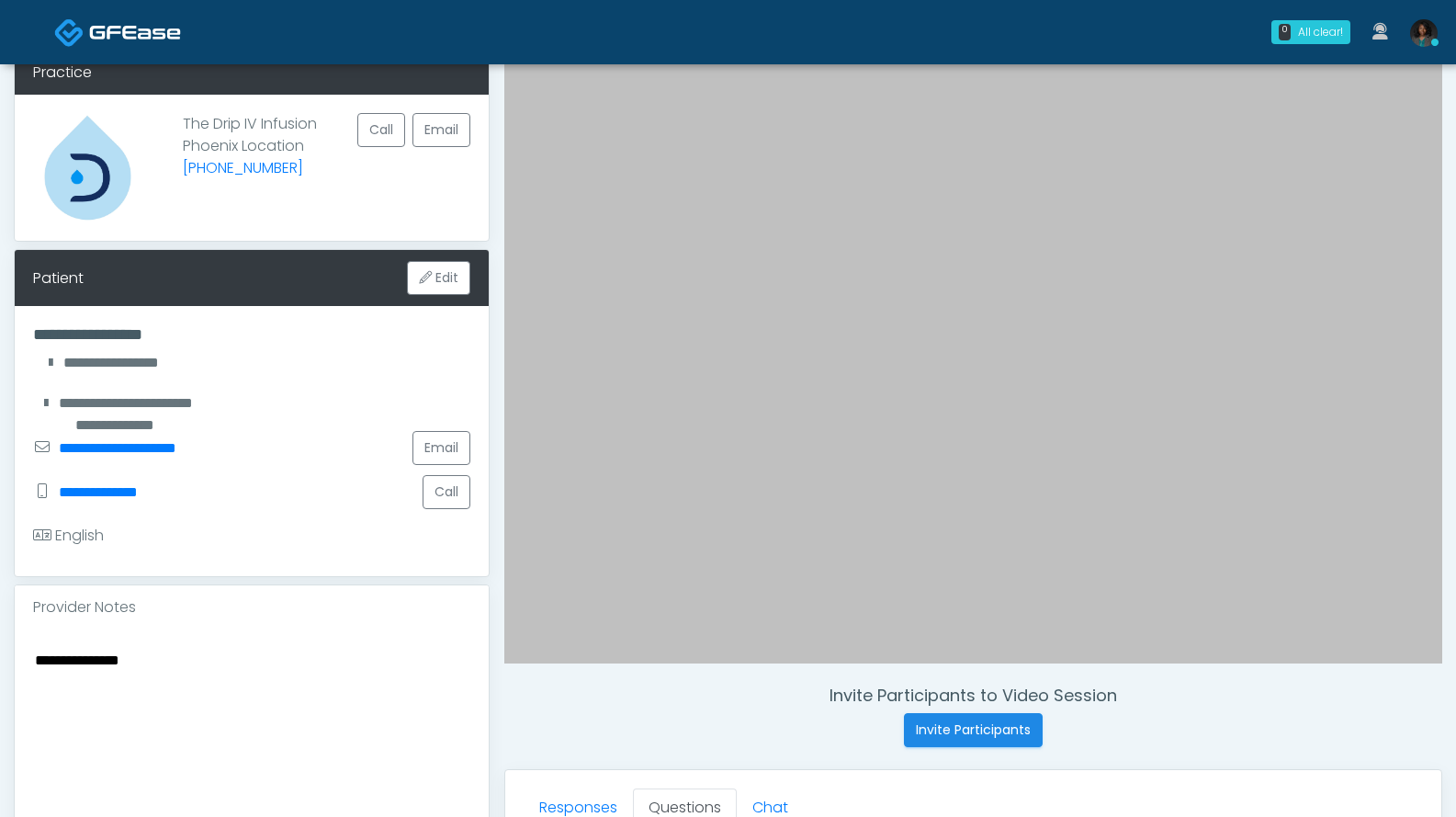
scroll to position [465, 0]
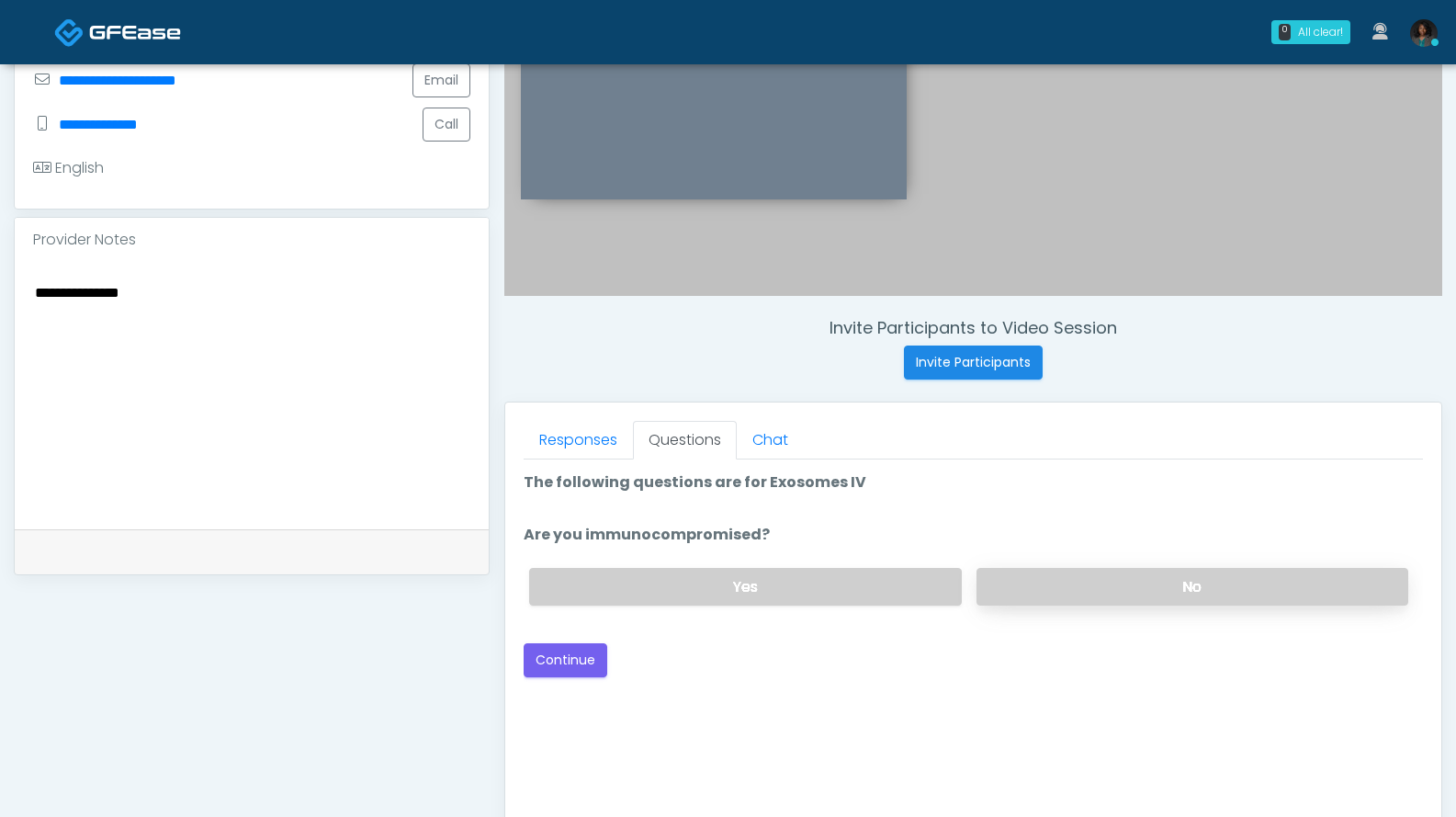
click at [1074, 579] on label "No" at bounding box center [1193, 587] width 432 height 37
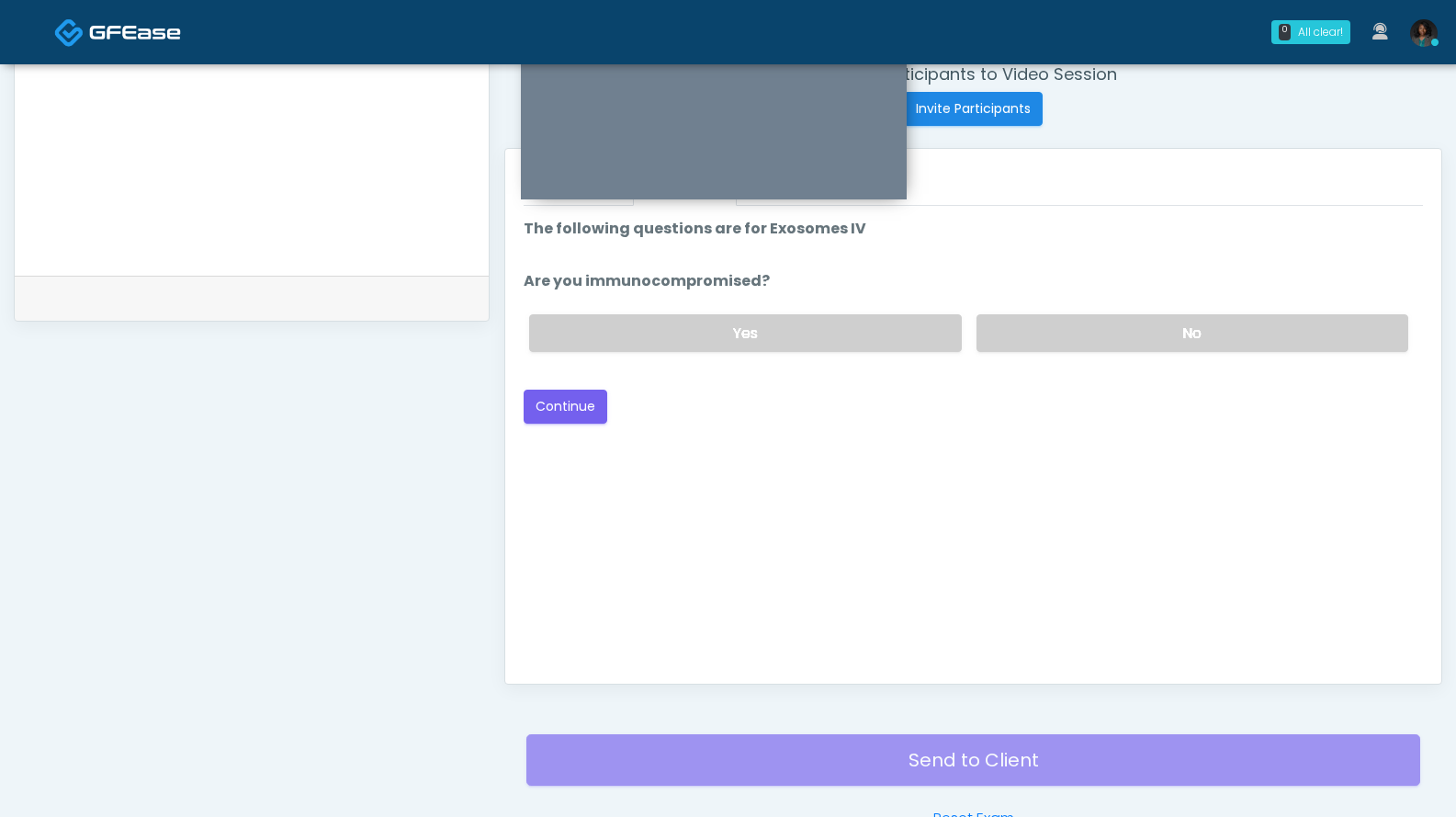
scroll to position [720, 0]
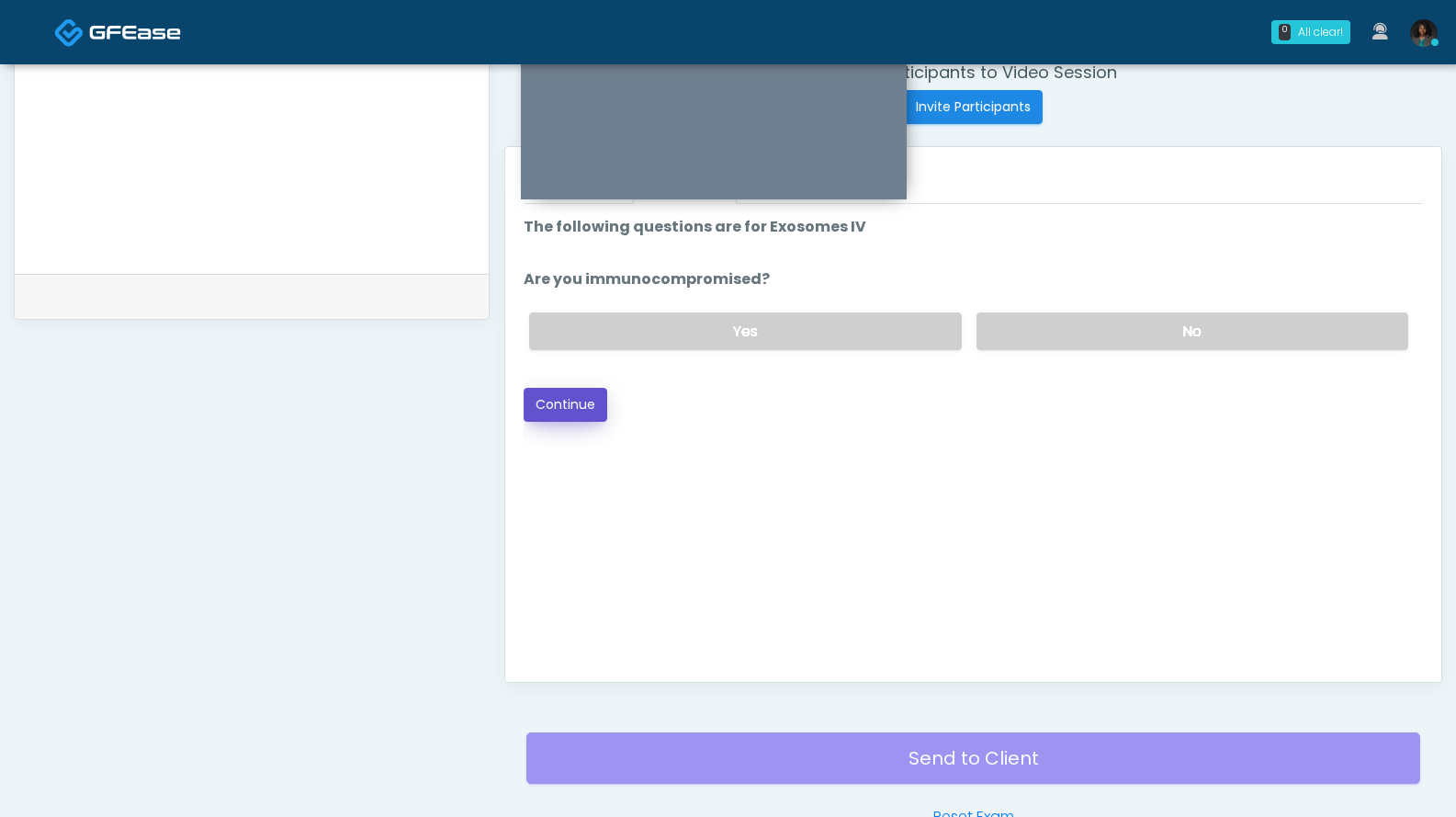
click at [575, 408] on button "Continue" at bounding box center [565, 405] width 84 height 34
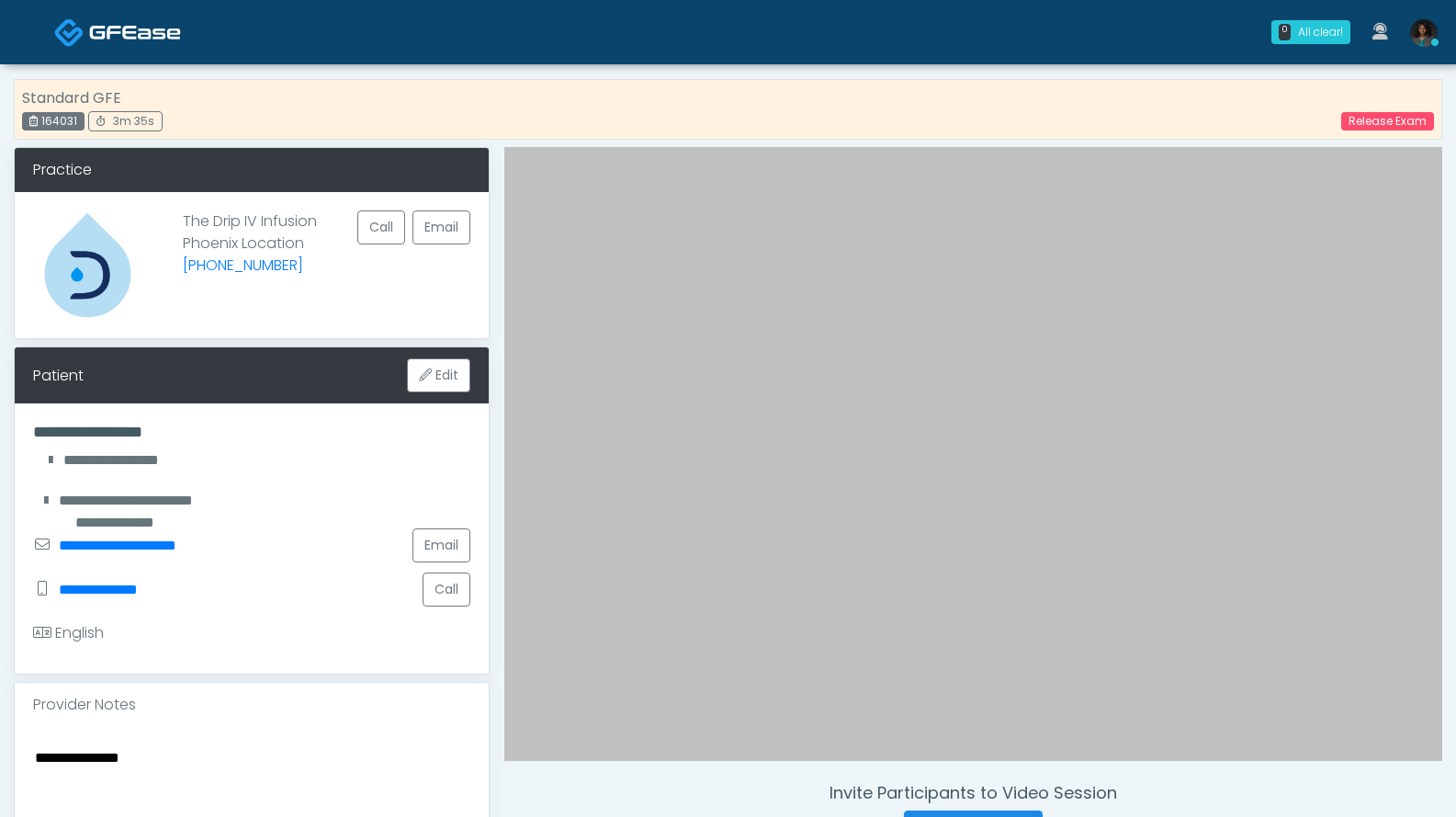
scroll to position [368, 0]
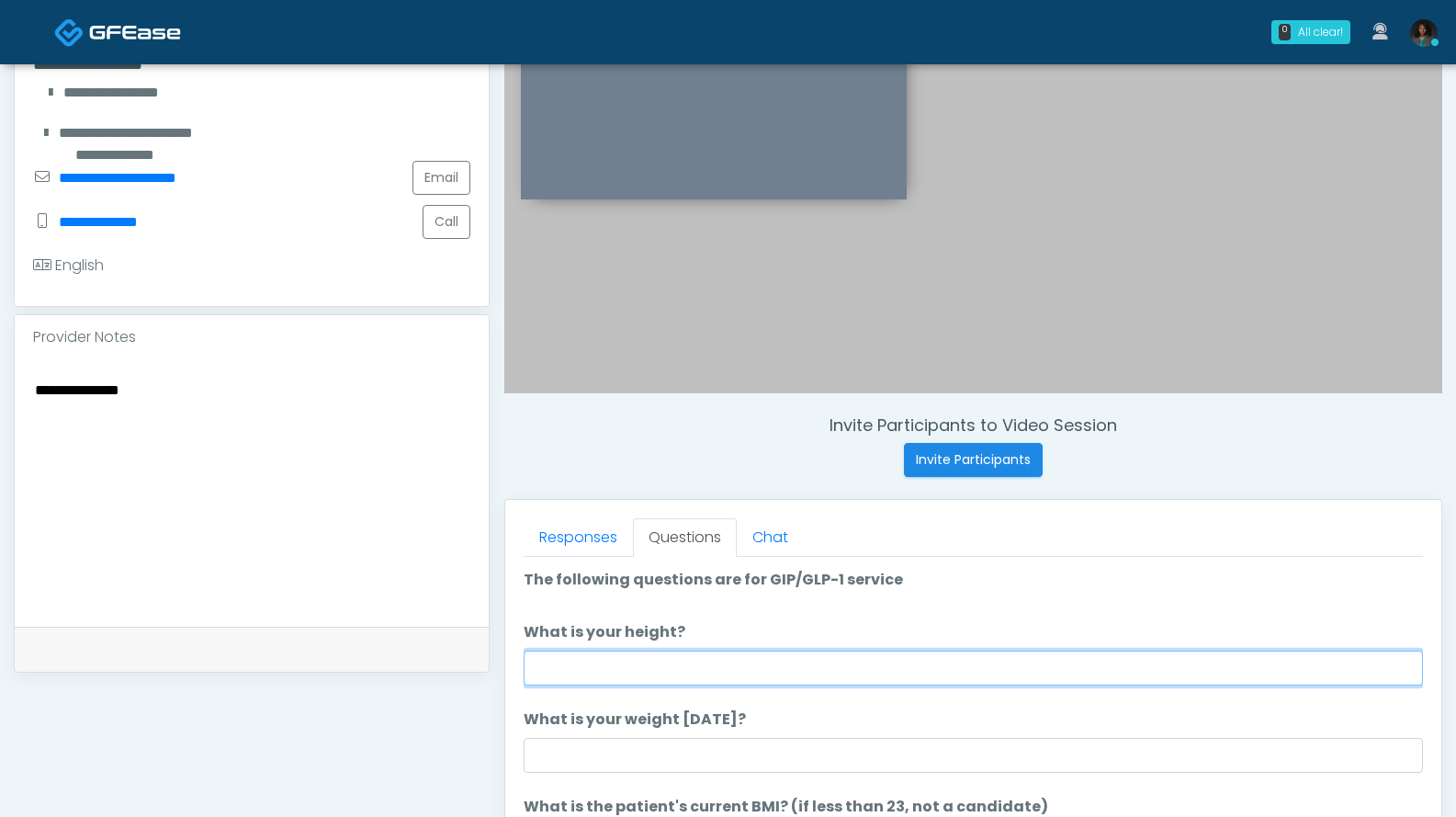
click at [626, 659] on input "What is your height?" at bounding box center [974, 667] width 900 height 35
type input "***"
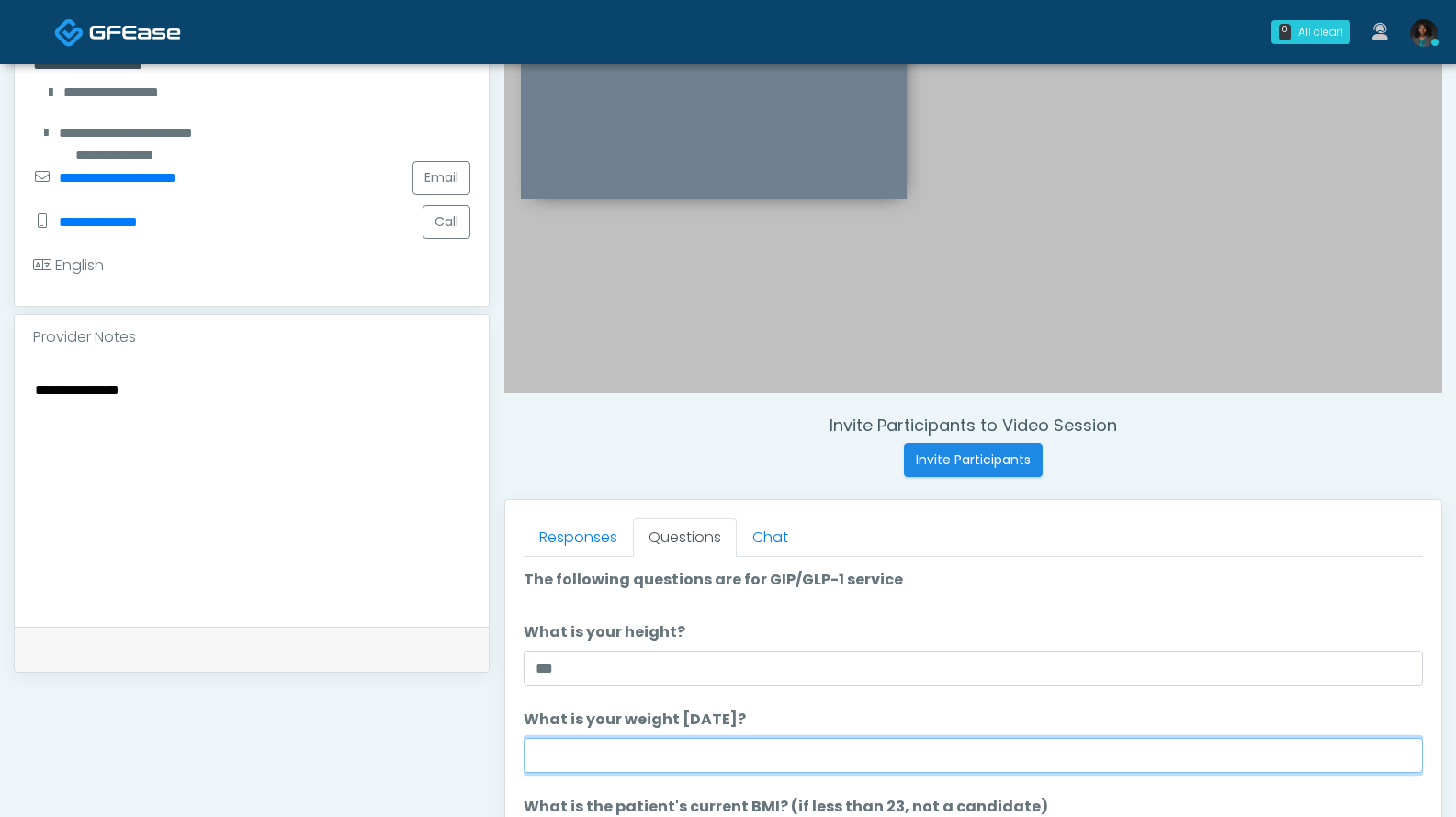
drag, startPoint x: 586, startPoint y: 755, endPoint x: 581, endPoint y: 746, distance: 10.3
click at [586, 755] on input "What is your weight today?" at bounding box center [974, 755] width 900 height 35
type input "***"
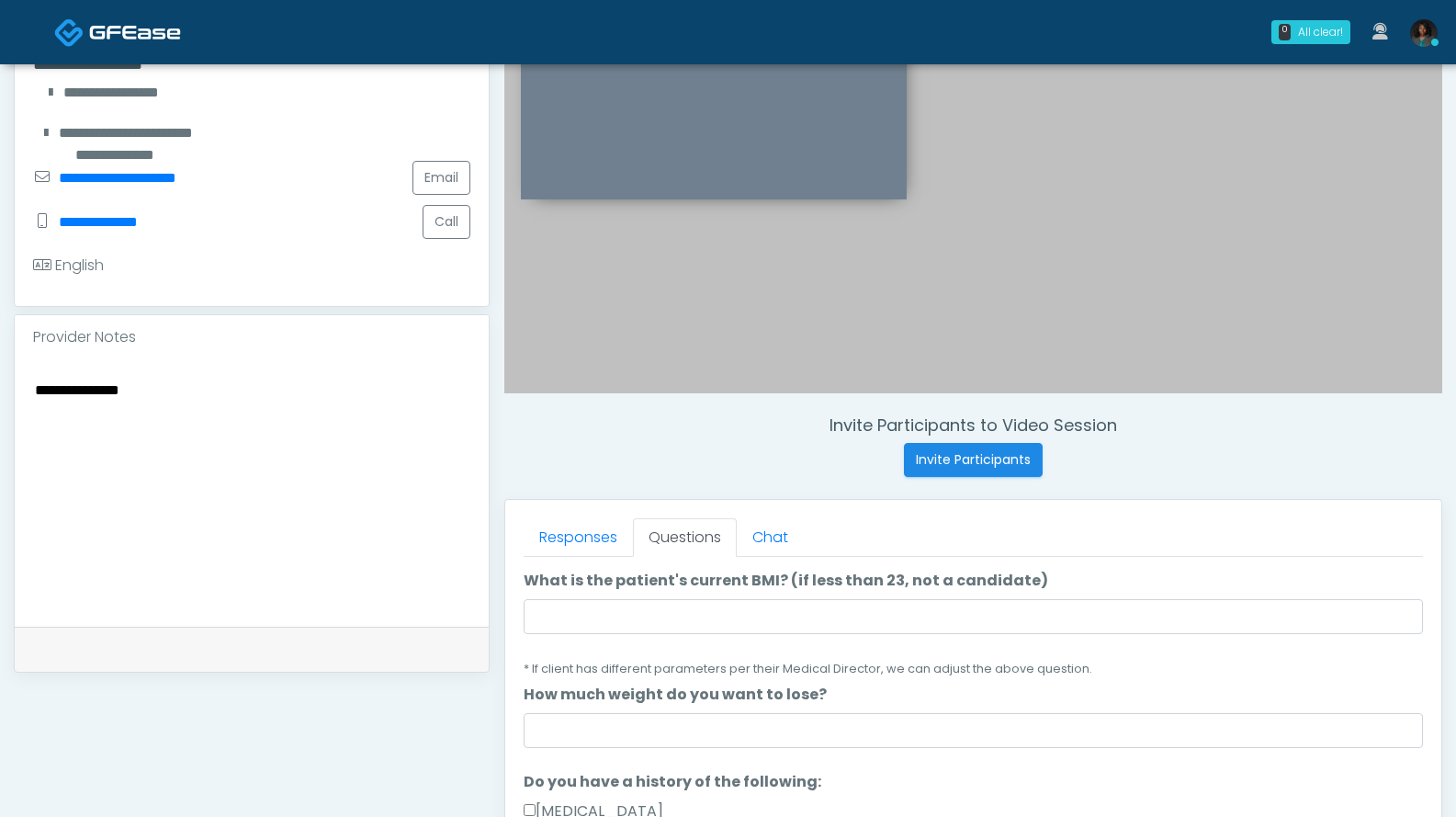
scroll to position [224, 0]
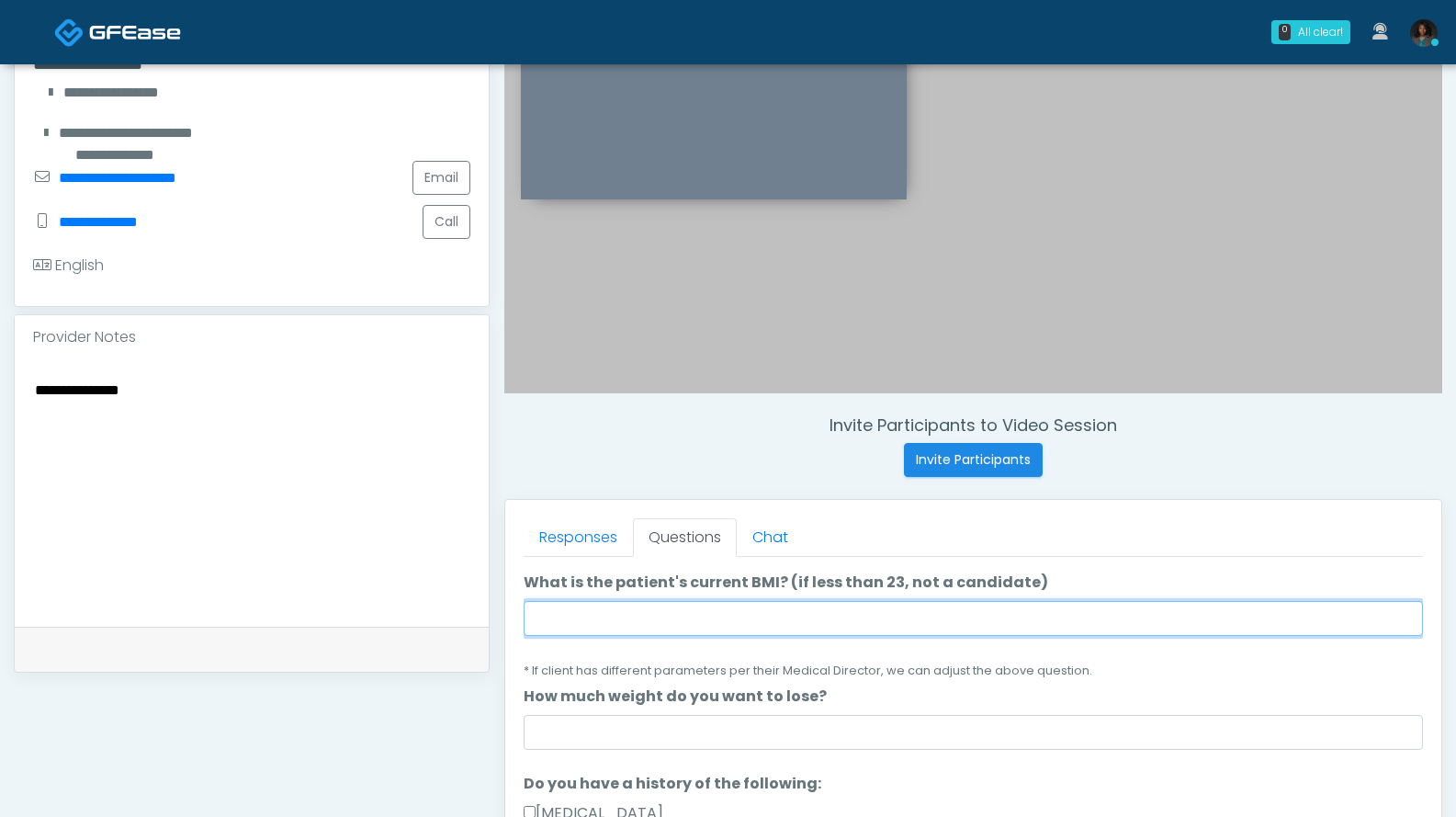
click at [700, 610] on input "What is the patient's current BMI? (if less than 23, not a candidate)" at bounding box center [974, 618] width 900 height 35
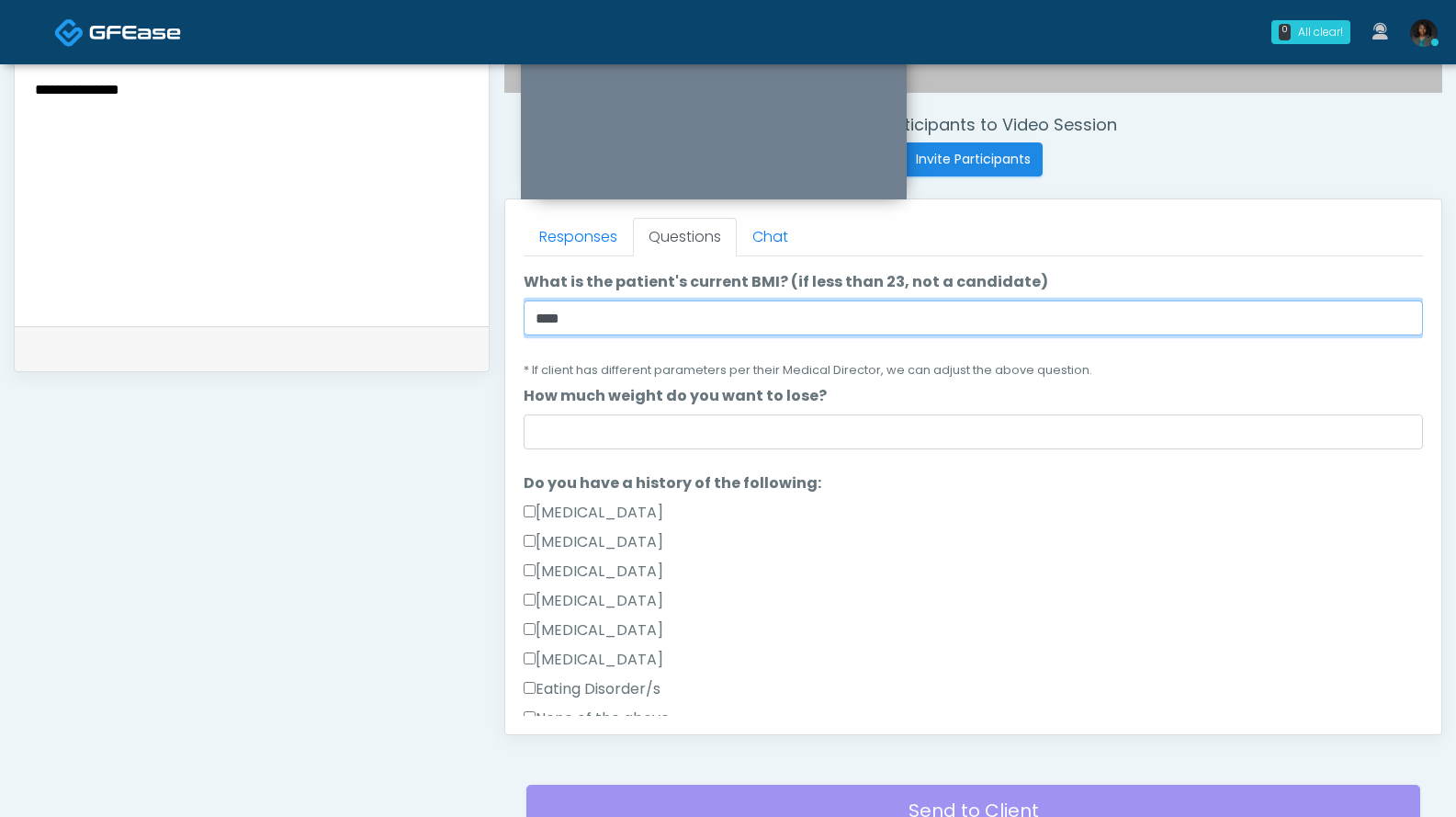
scroll to position [689, 0]
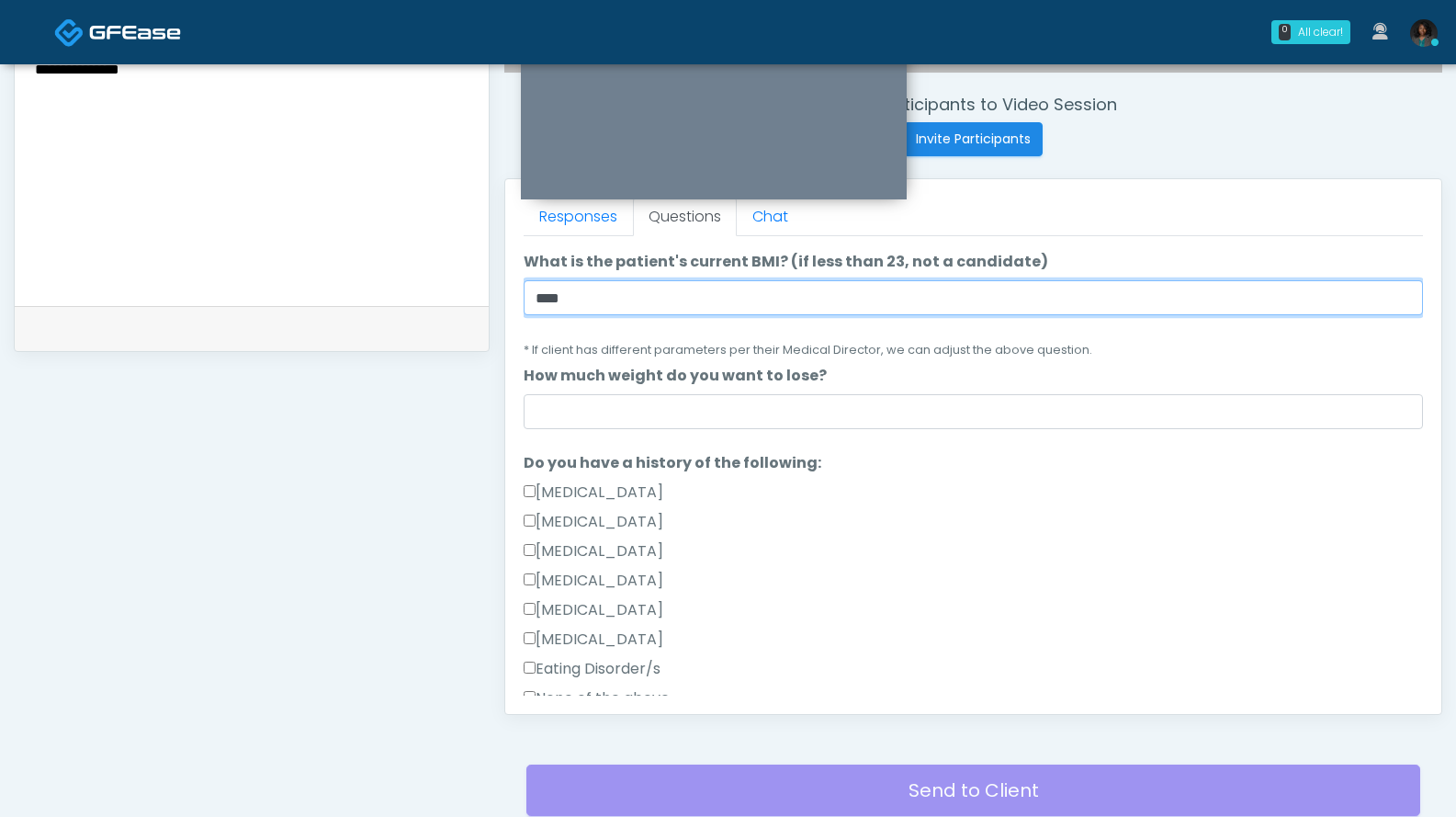
type input "****"
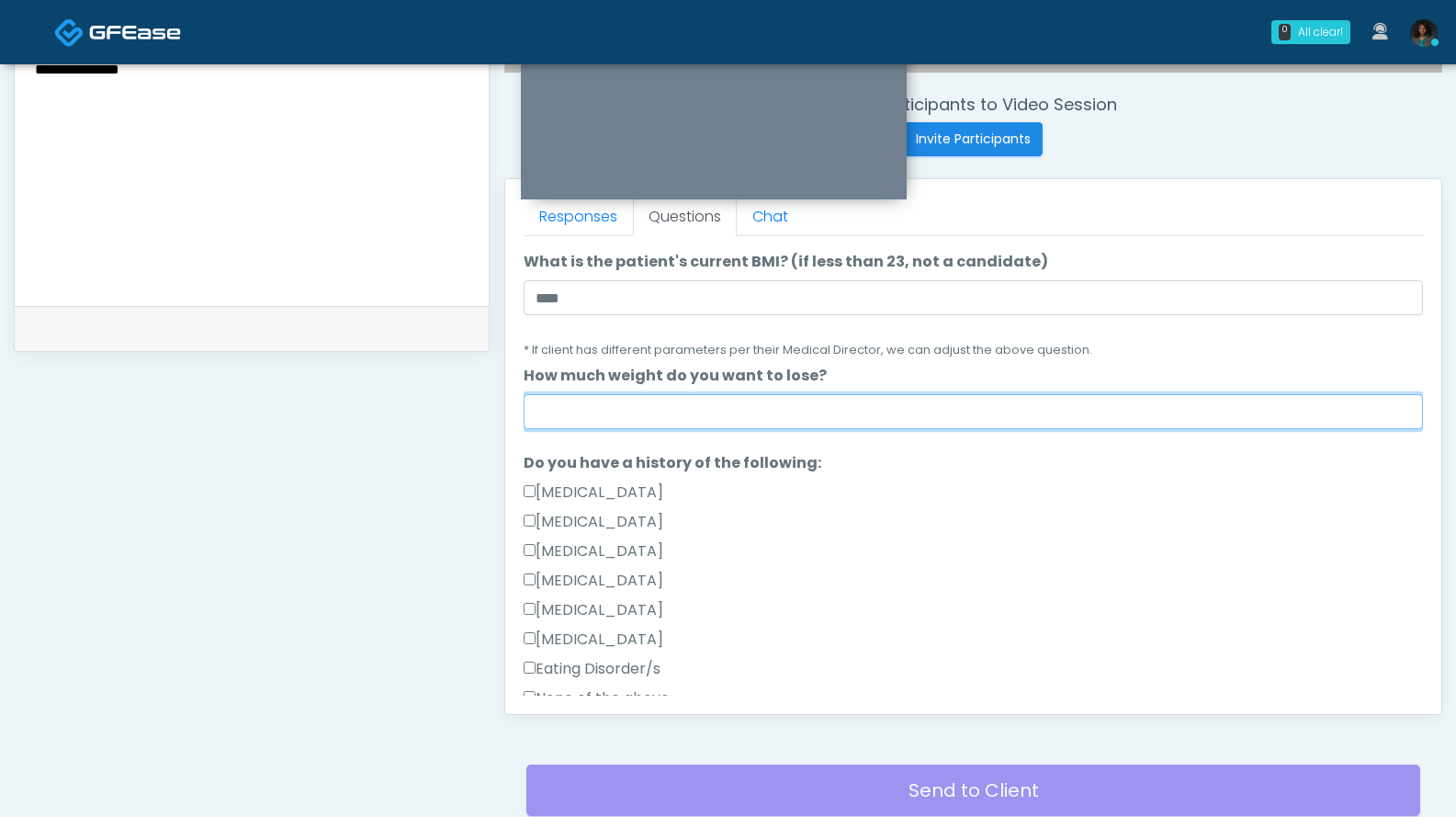
click at [697, 406] on input "How much weight do you want to lose?" at bounding box center [974, 411] width 900 height 35
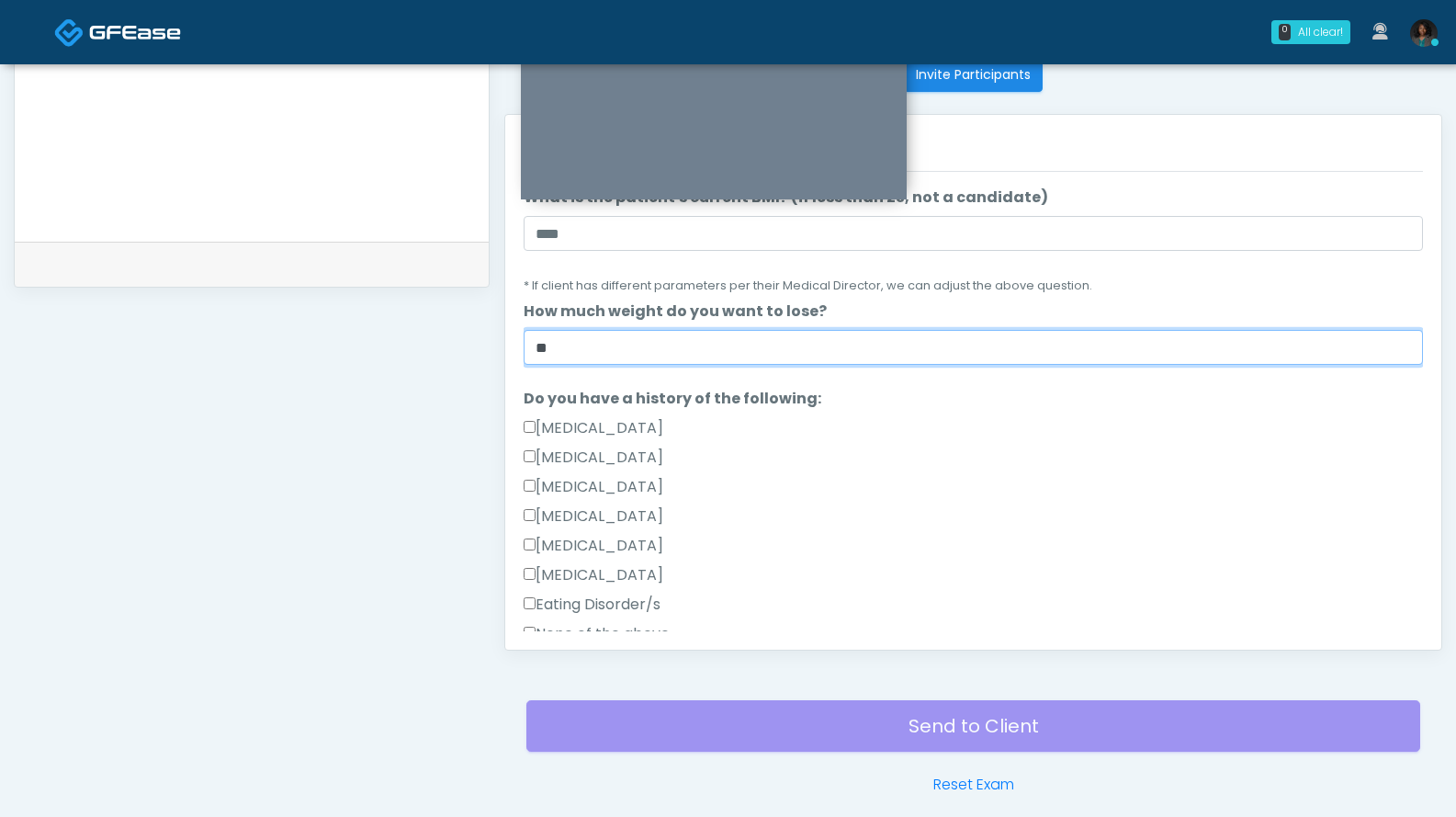
scroll to position [833, 0]
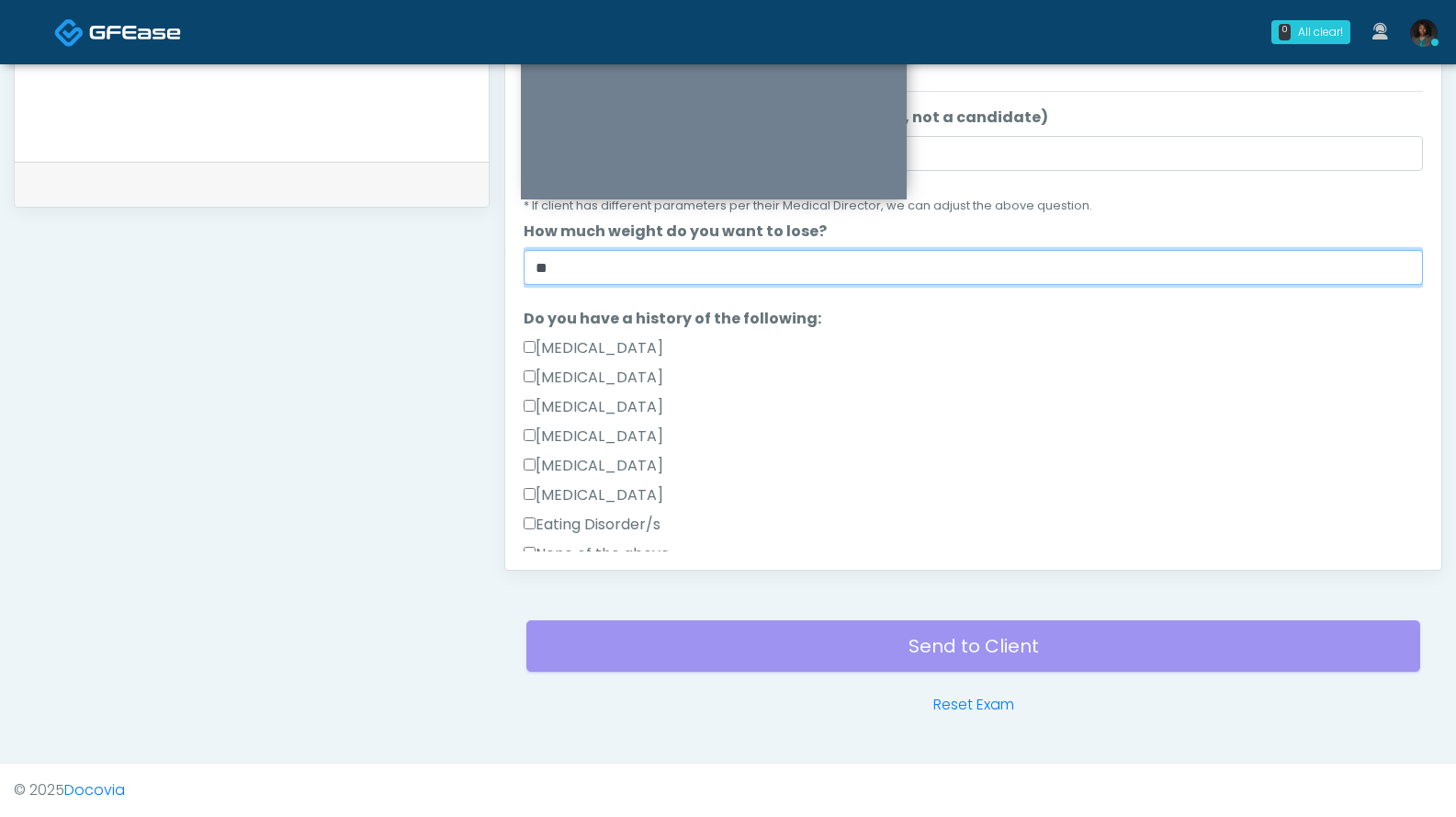
type input "**"
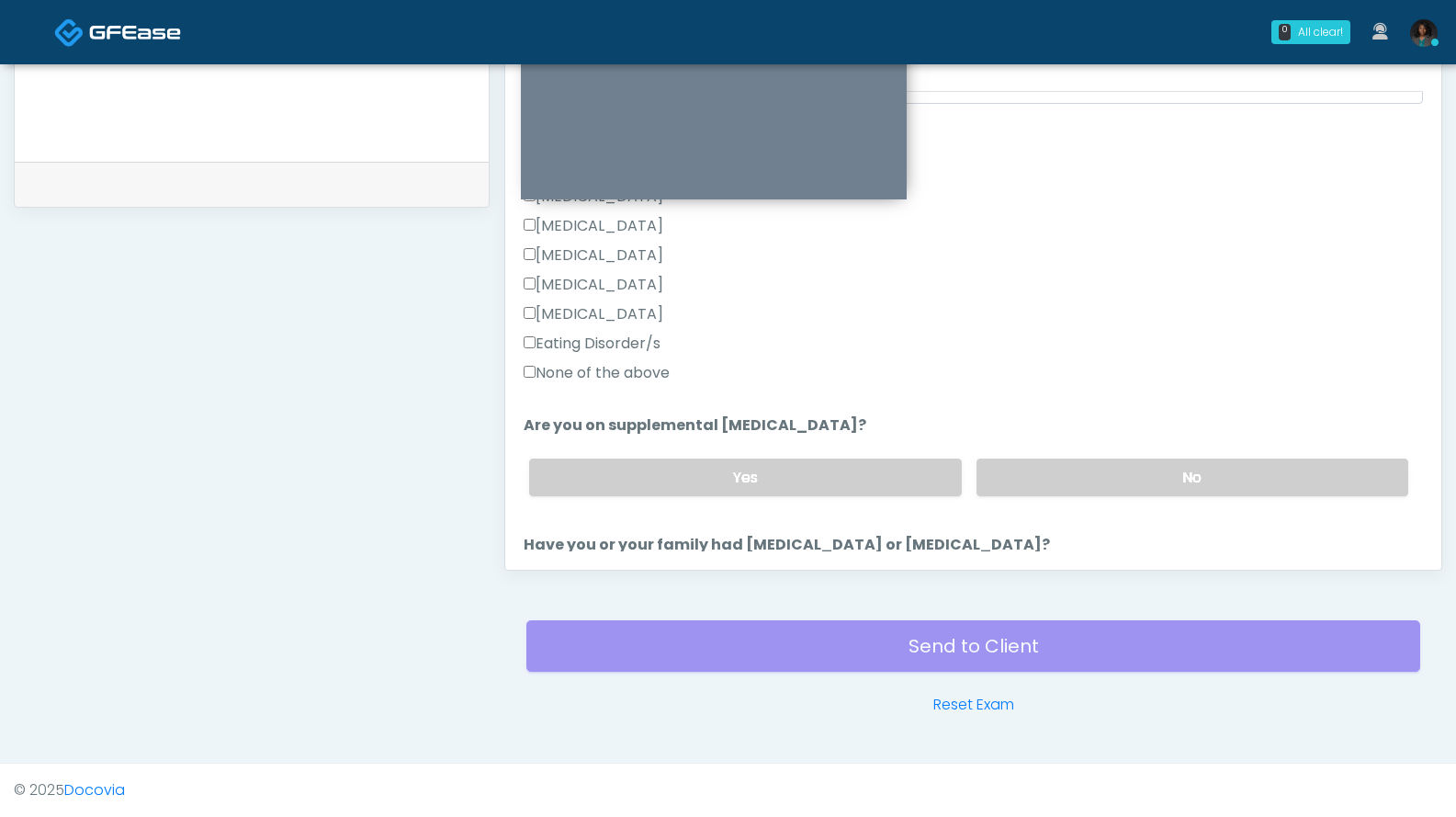
scroll to position [422, 0]
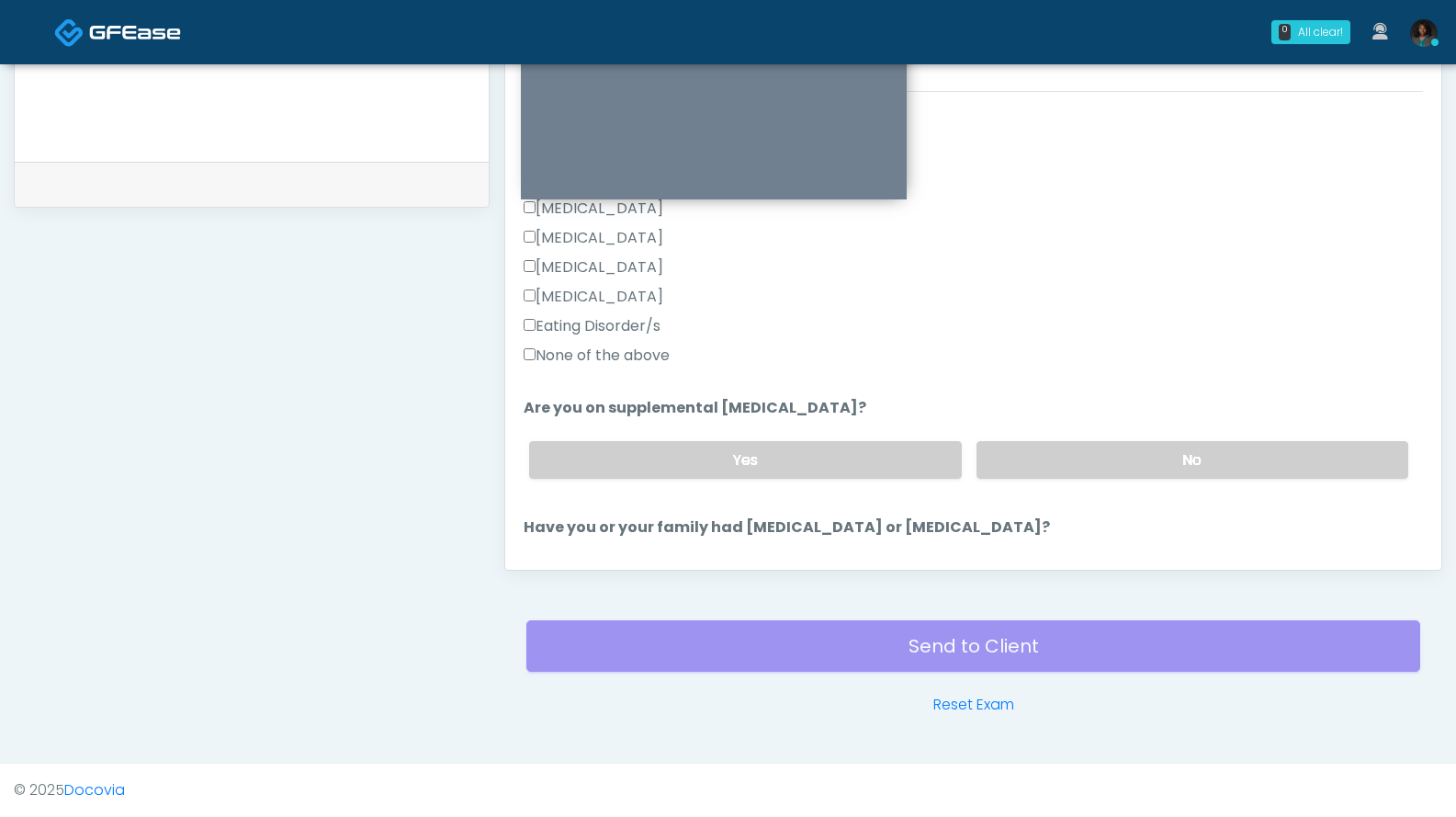
click at [630, 355] on label "None of the above" at bounding box center [597, 355] width 146 height 22
click at [1025, 454] on label "No" at bounding box center [1193, 460] width 432 height 37
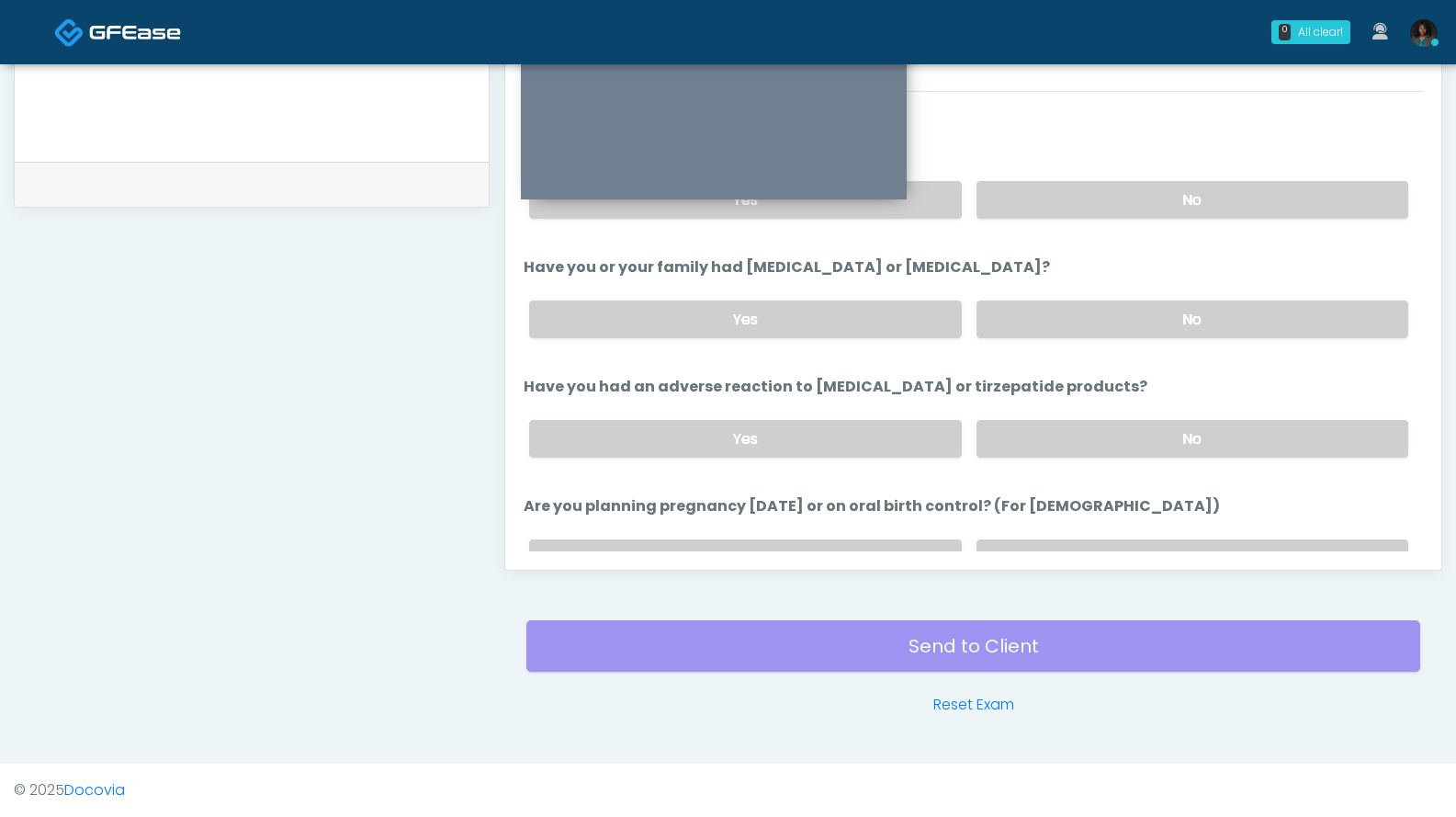
scroll to position [689, 0]
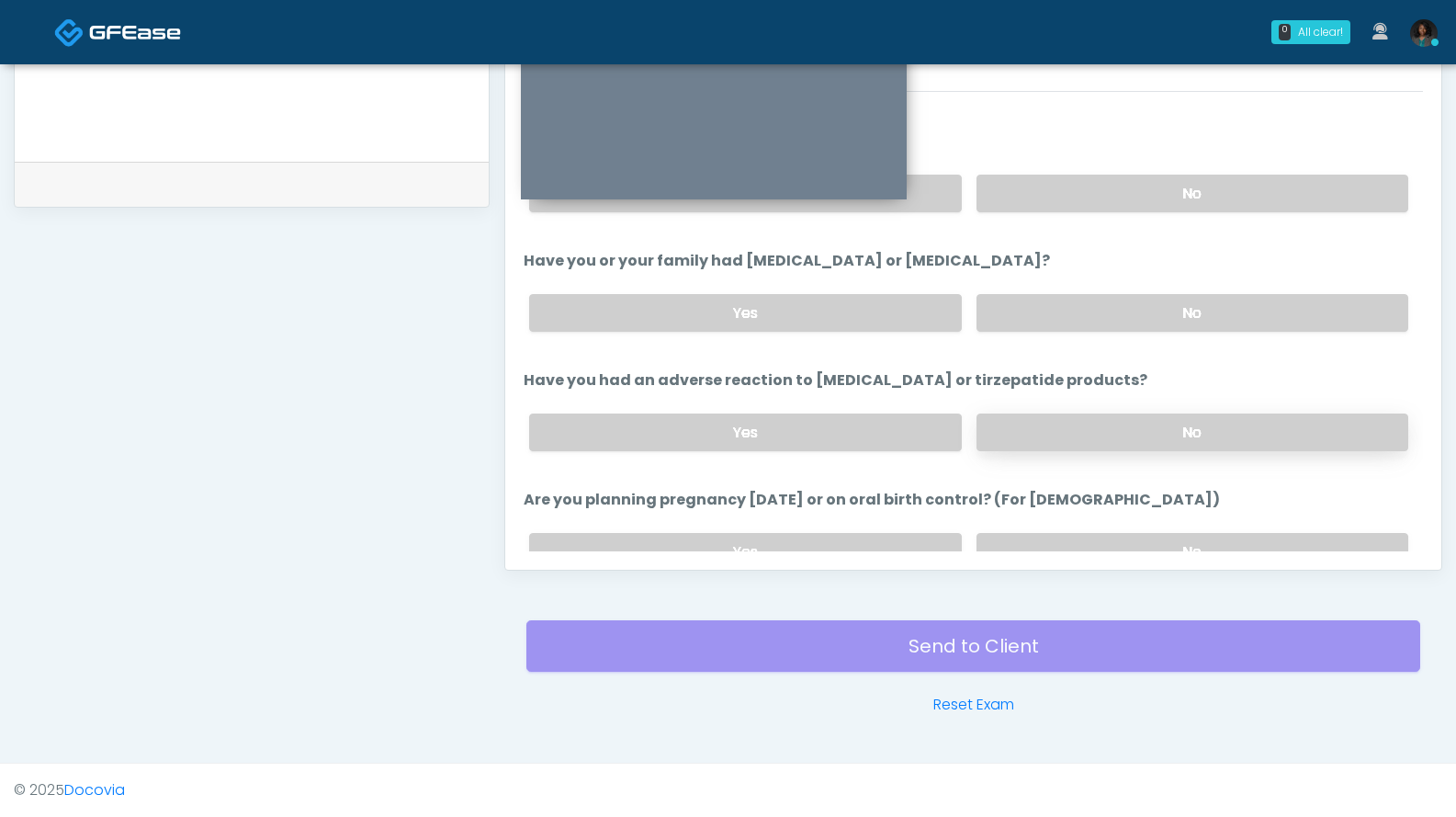
click at [1117, 428] on label "No" at bounding box center [1193, 432] width 432 height 37
click at [1085, 319] on label "No" at bounding box center [1193, 313] width 432 height 37
drag, startPoint x: 1423, startPoint y: 378, endPoint x: 1418, endPoint y: 430, distance: 52.2
click at [1420, 438] on div "Responses Questions Chat Good Faith Exam Script Good Faith Exam Script INTRODUC…" at bounding box center [973, 302] width 936 height 535
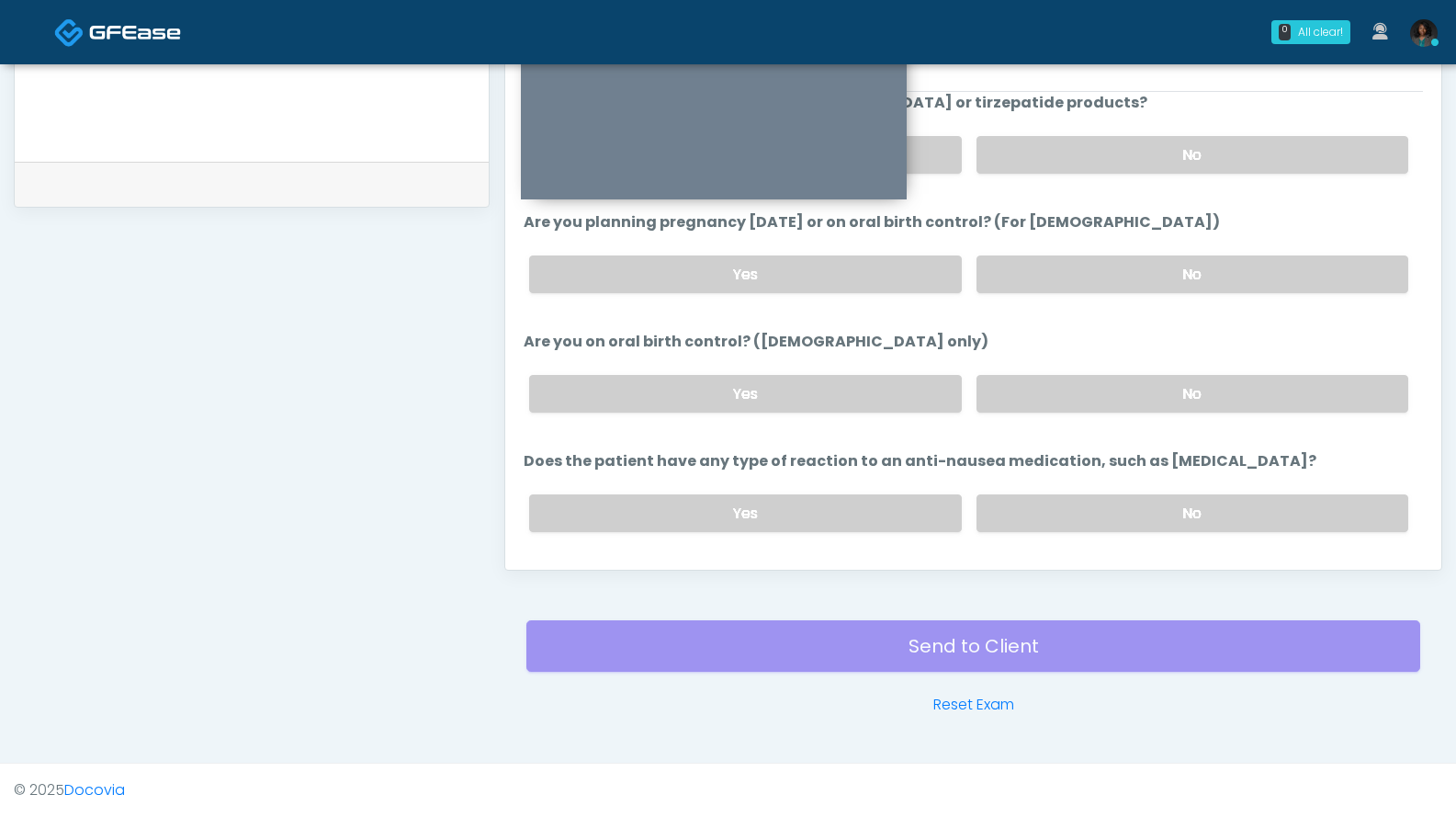
scroll to position [977, 0]
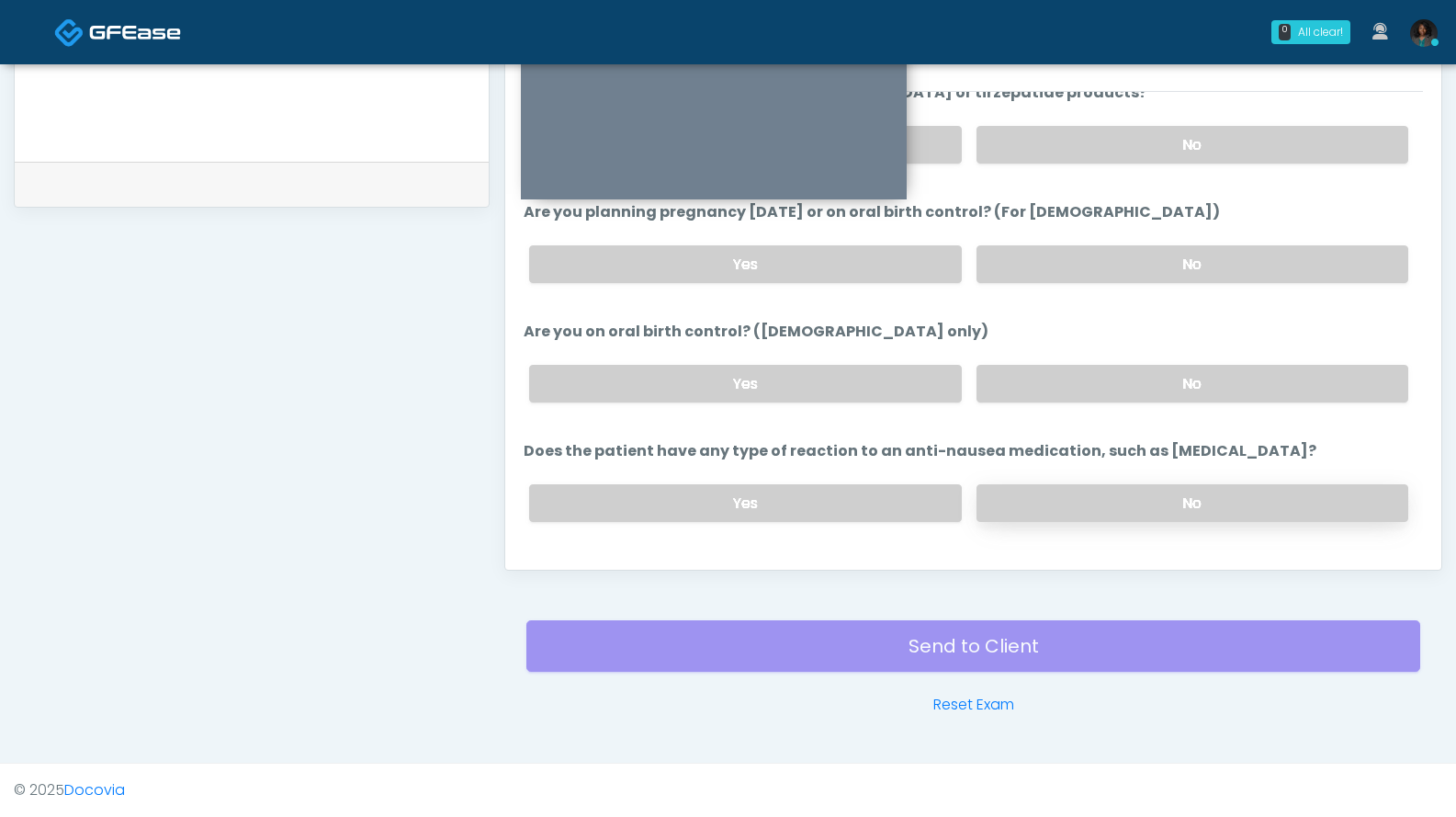
click at [1072, 500] on label "No" at bounding box center [1193, 503] width 432 height 37
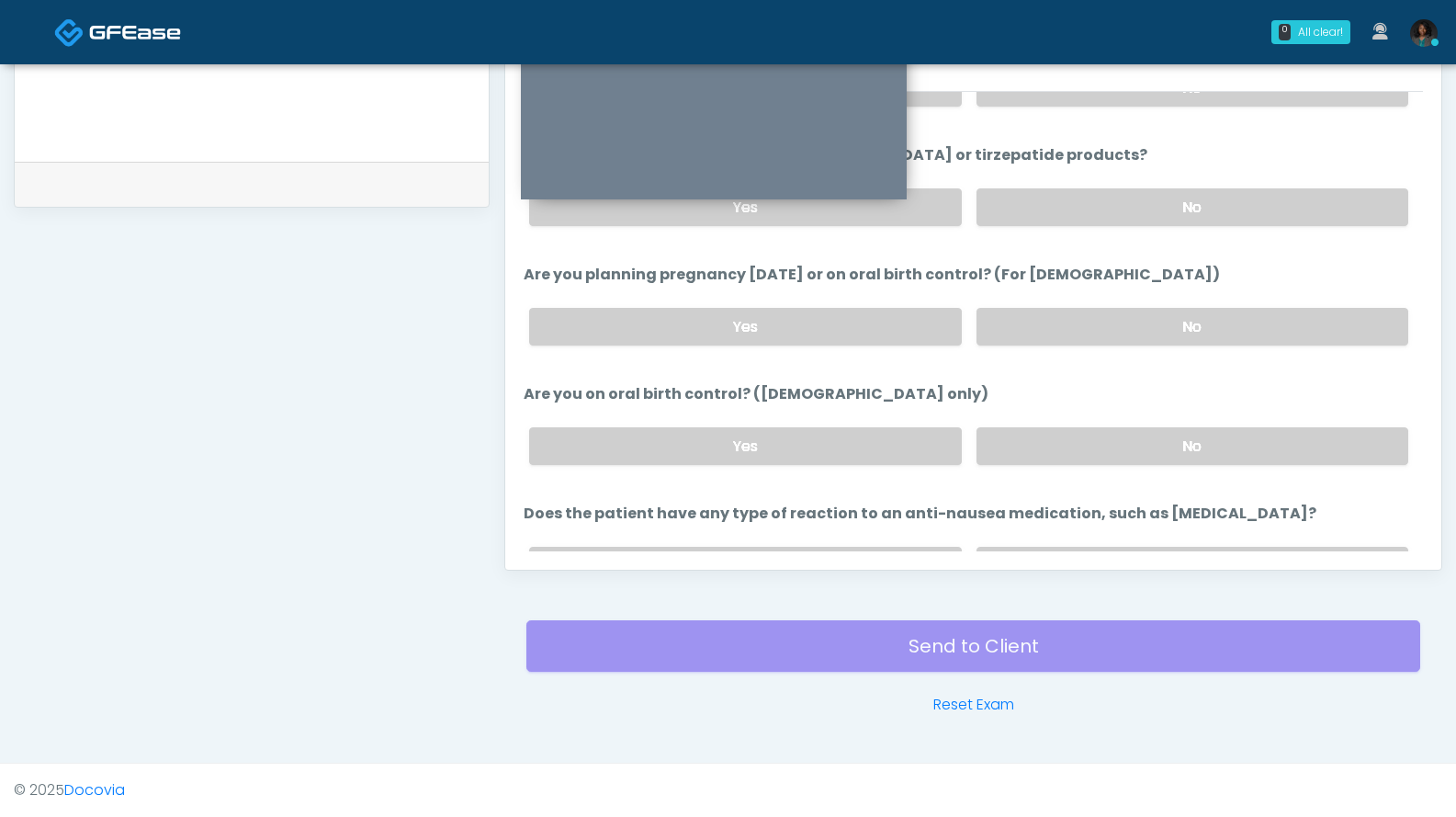
scroll to position [910, 0]
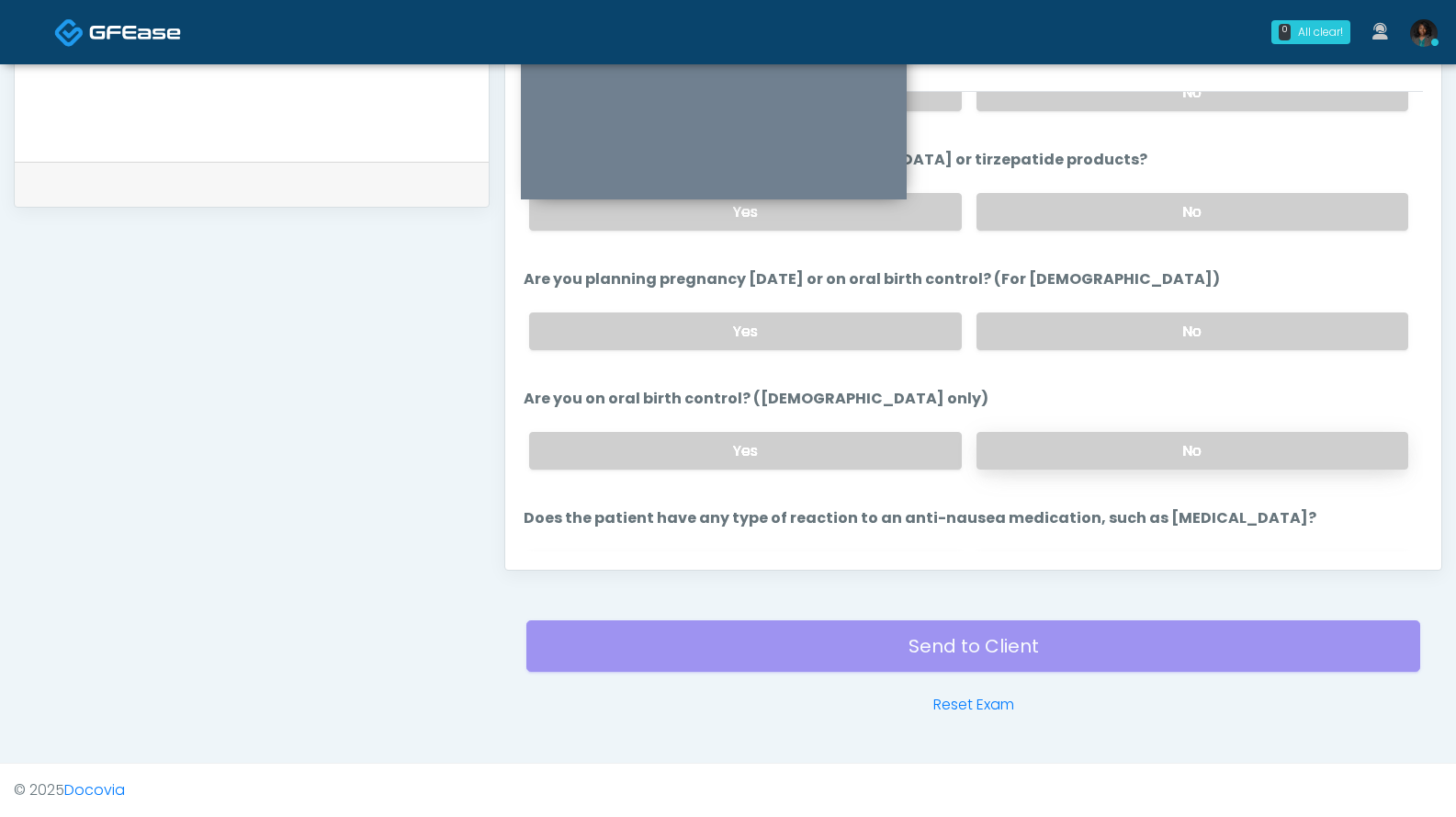
click at [1015, 447] on label "No" at bounding box center [1193, 451] width 432 height 37
drag, startPoint x: 1408, startPoint y: 395, endPoint x: 1408, endPoint y: 381, distance: 14.0
click at [1408, 388] on li "Are you on oral birth control? (females only) Are you on oral birth control? (f…" at bounding box center [974, 436] width 900 height 97
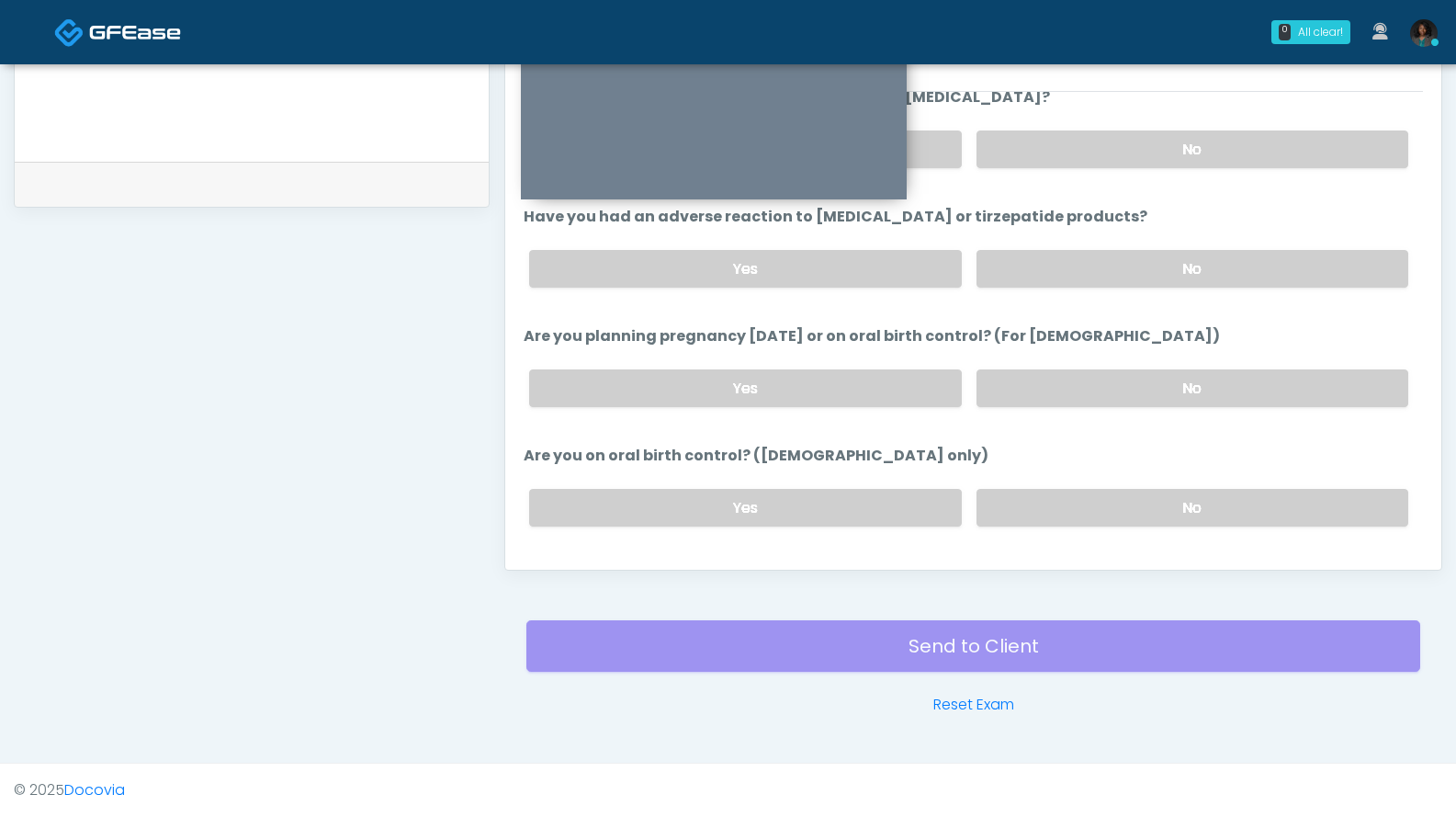
scroll to position [857, 0]
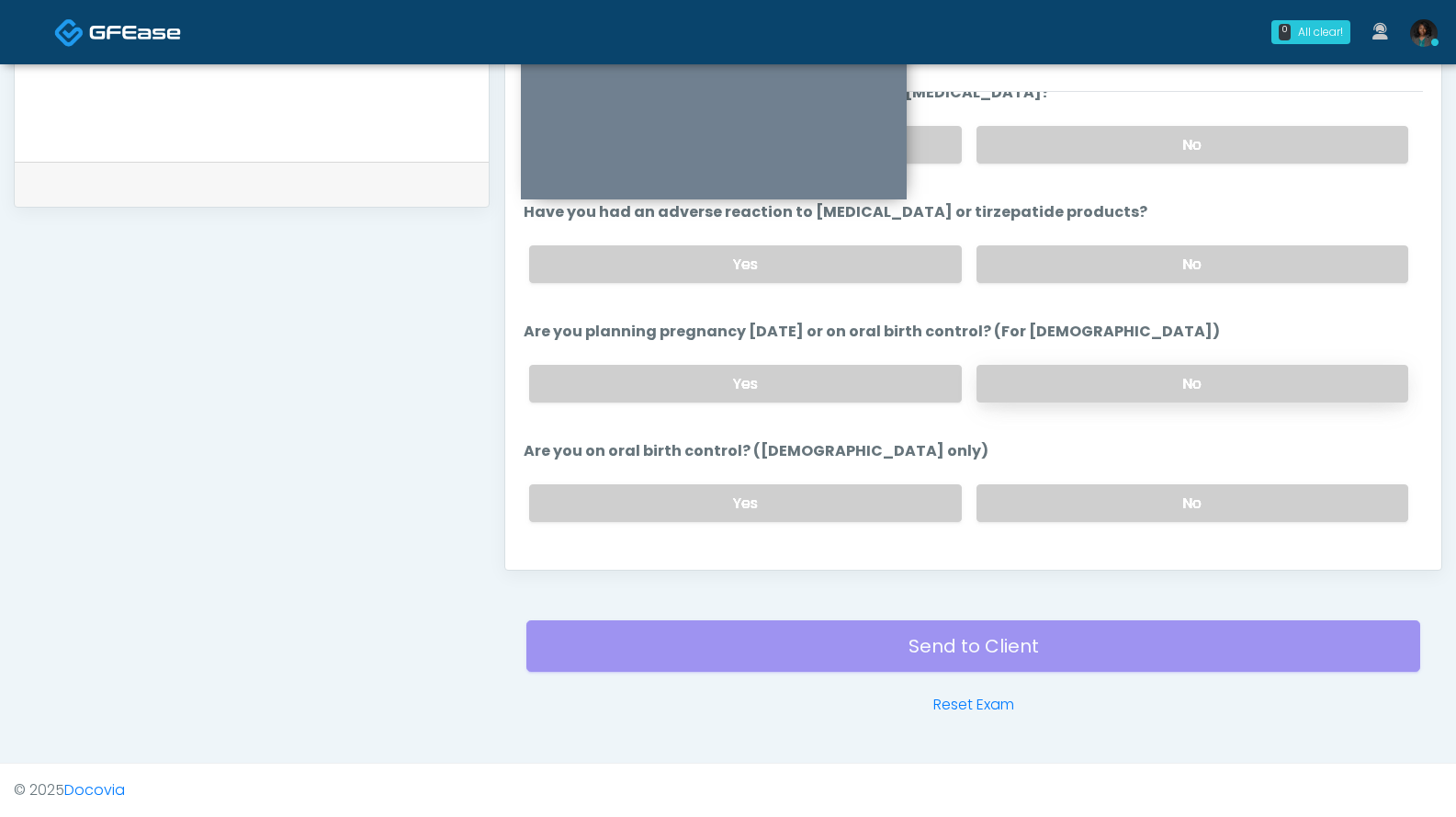
click at [1161, 375] on label "No" at bounding box center [1193, 384] width 432 height 37
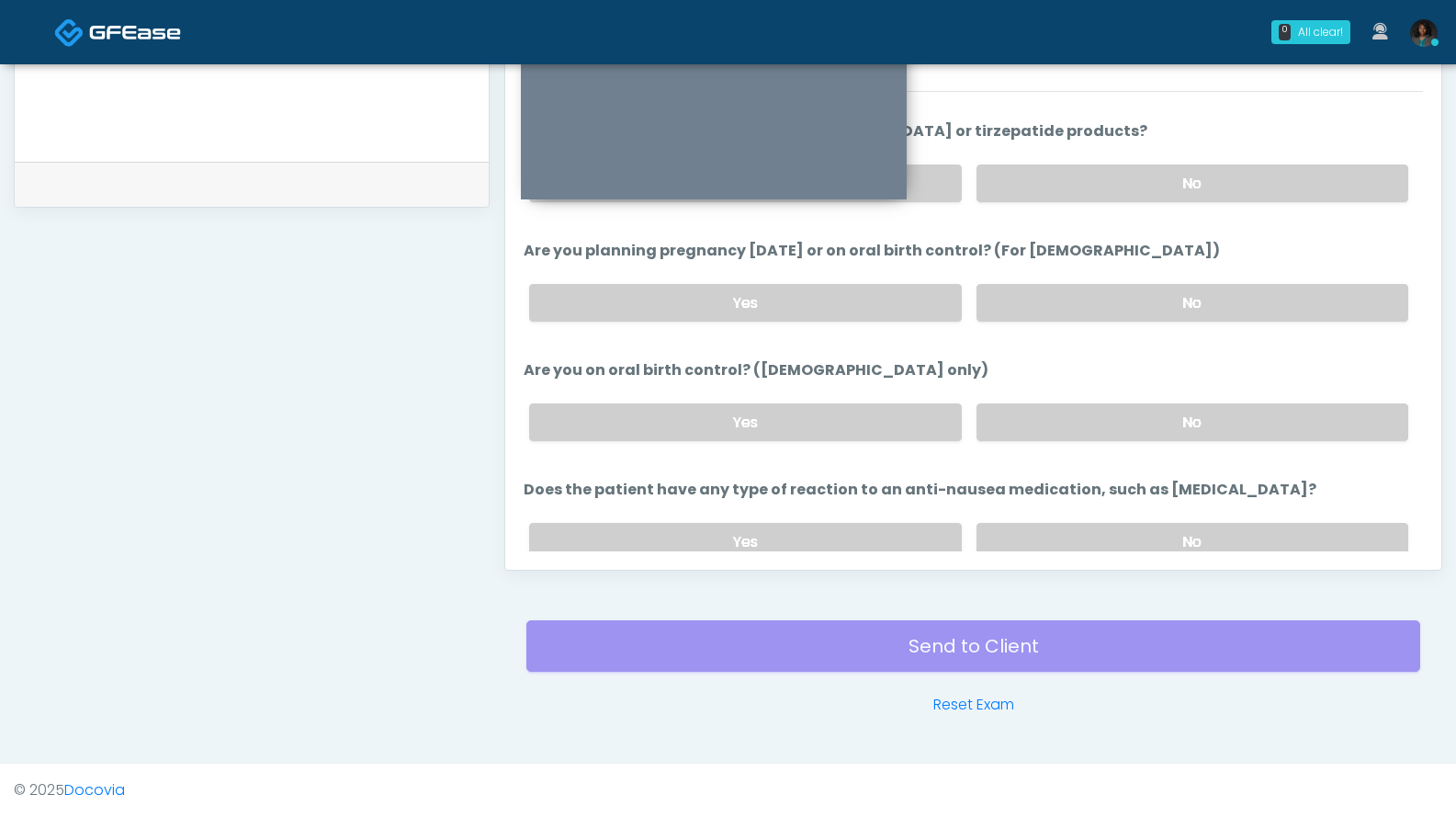
scroll to position [1013, 0]
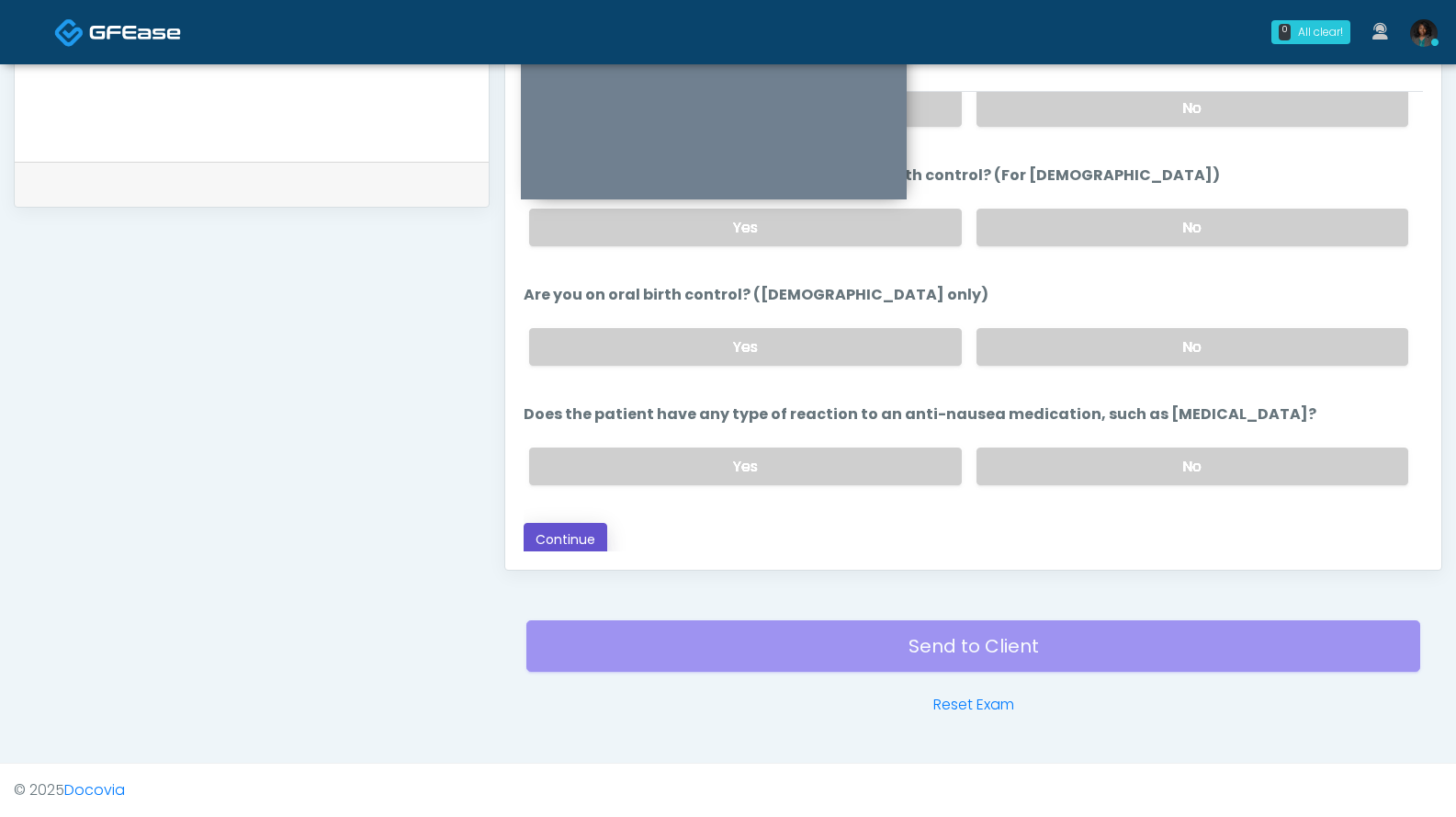
click at [583, 536] on button "Continue" at bounding box center [565, 540] width 84 height 34
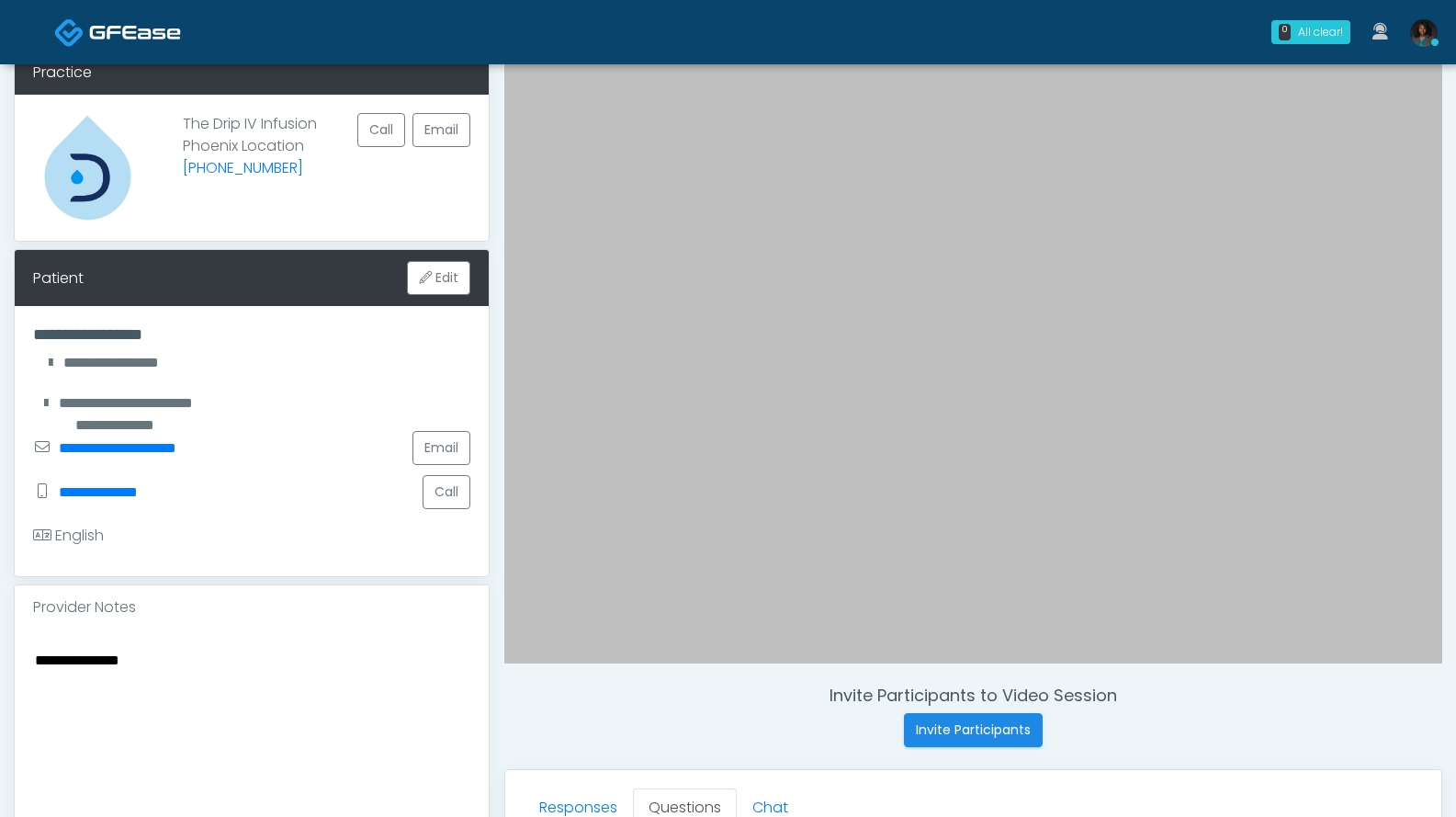
scroll to position [465, 0]
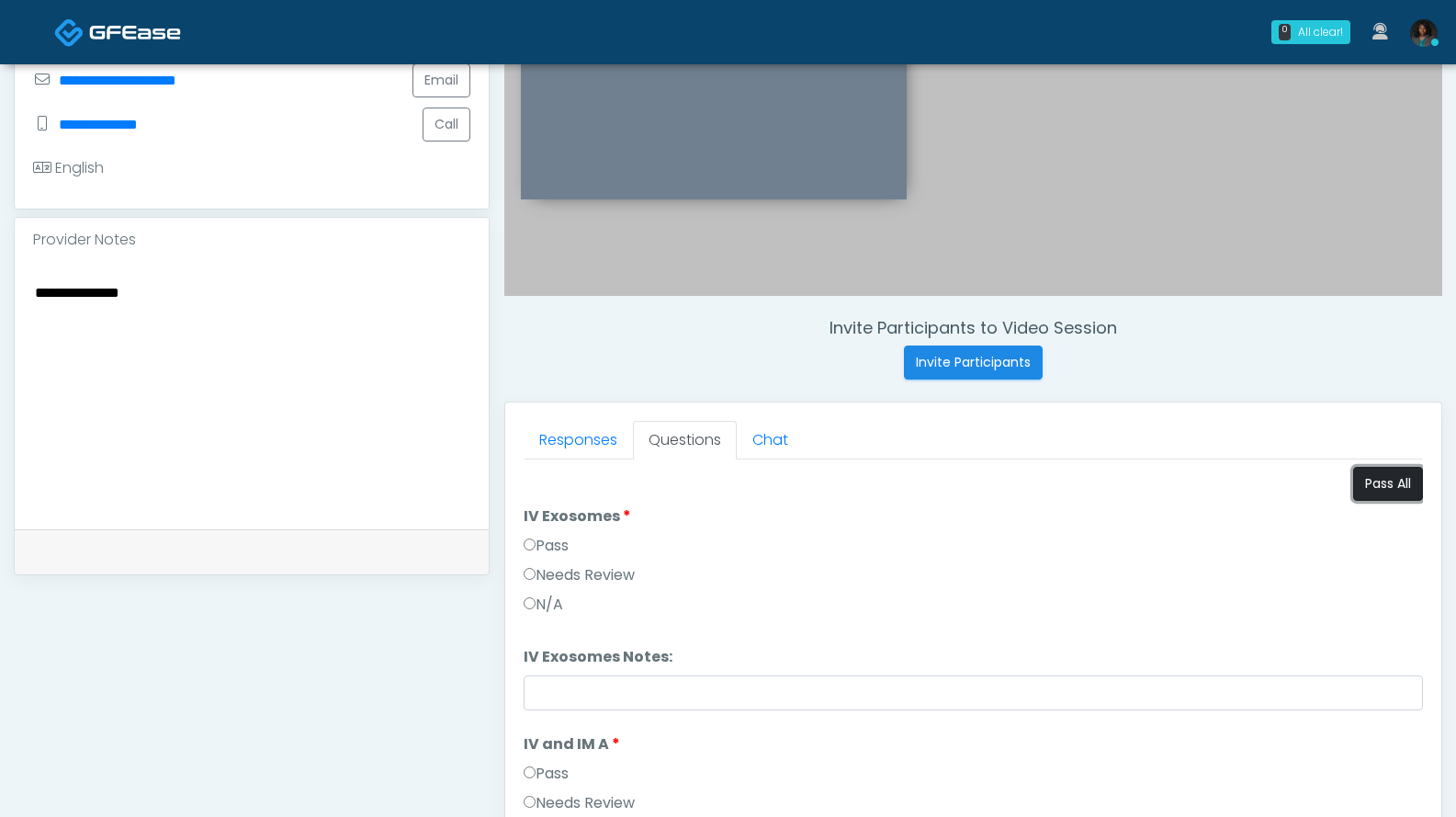
click at [1381, 489] on button "Pass All" at bounding box center [1388, 483] width 70 height 34
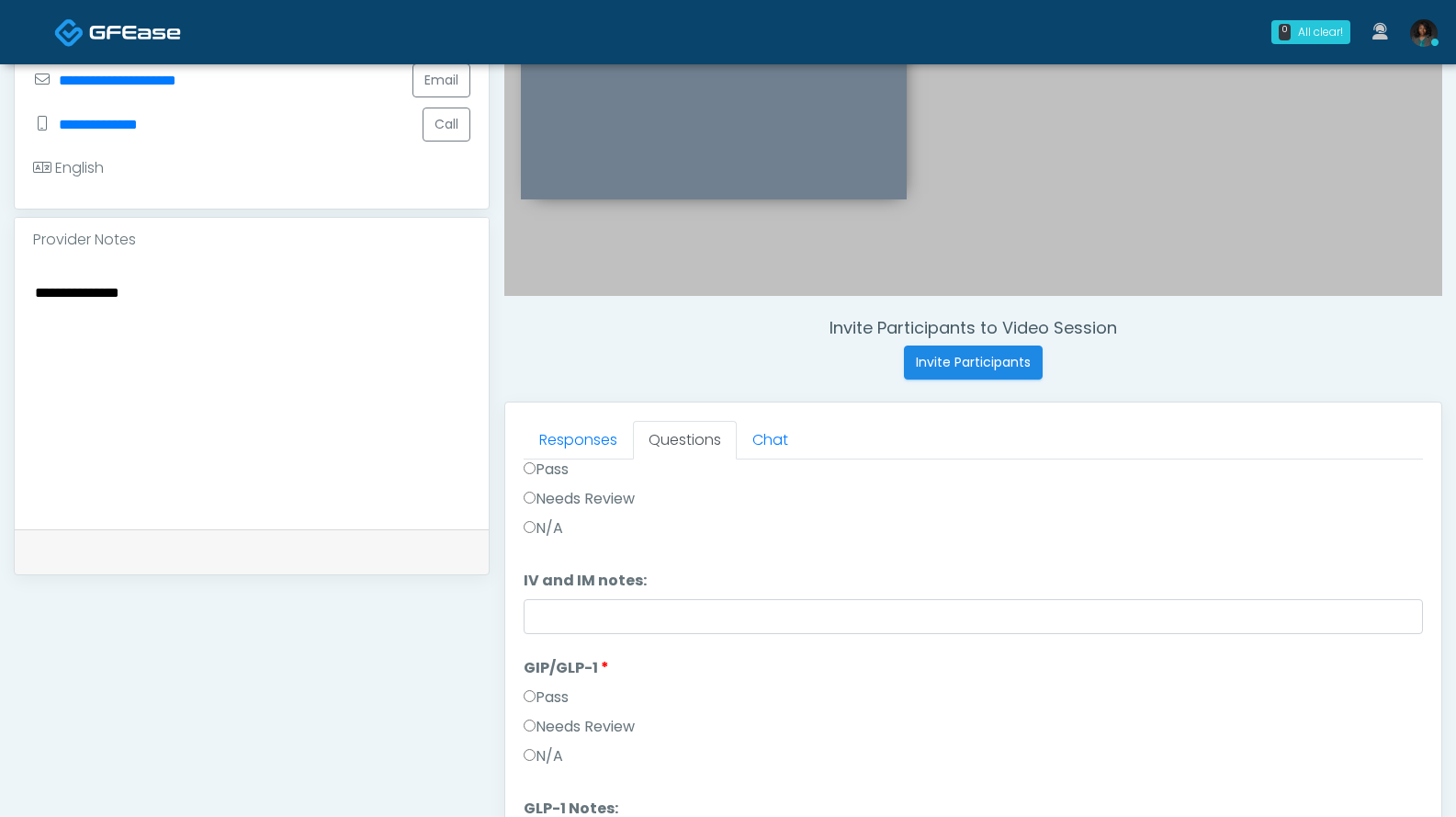
scroll to position [833, 0]
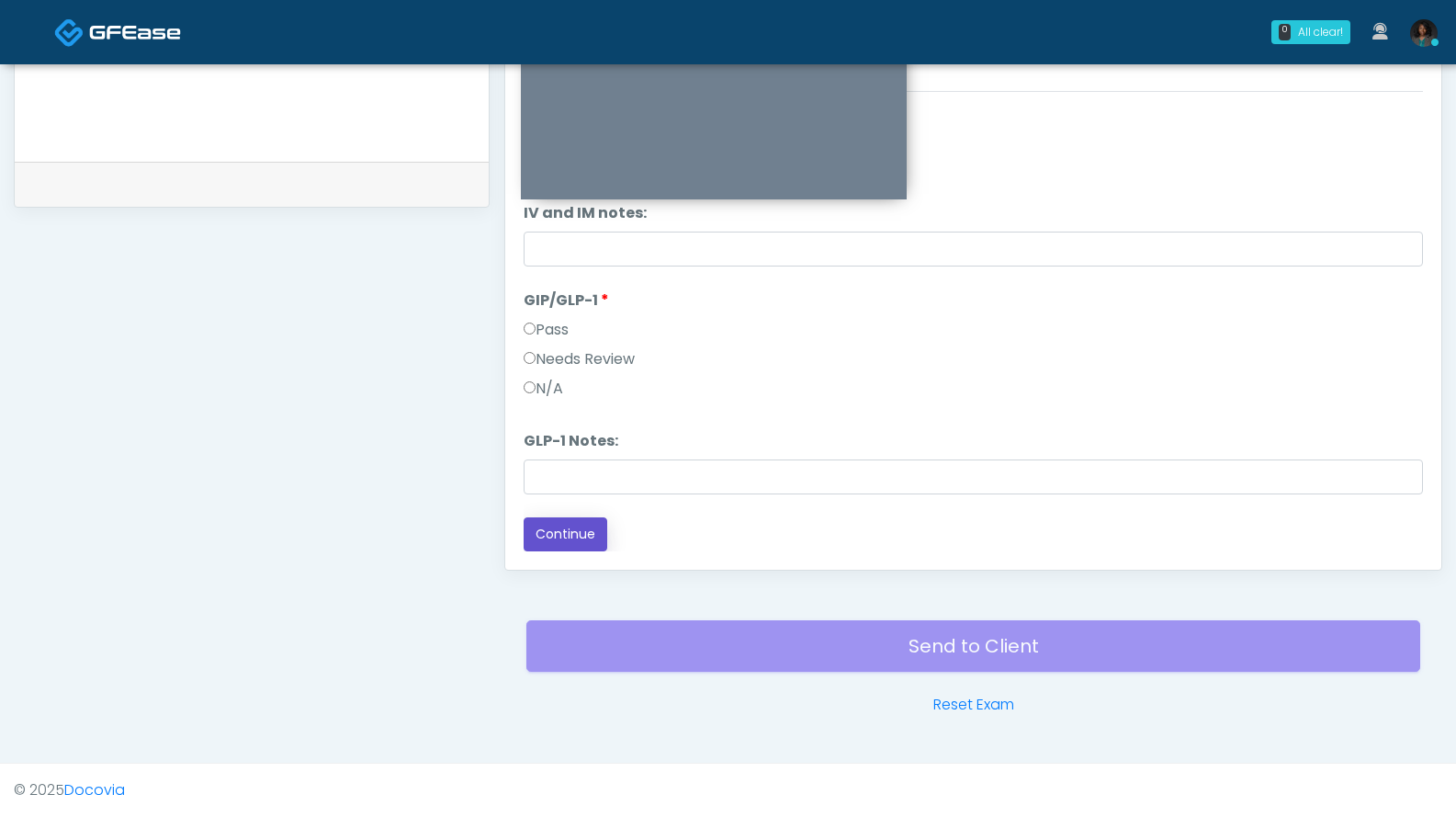
click at [578, 533] on button "Continue" at bounding box center [565, 534] width 84 height 34
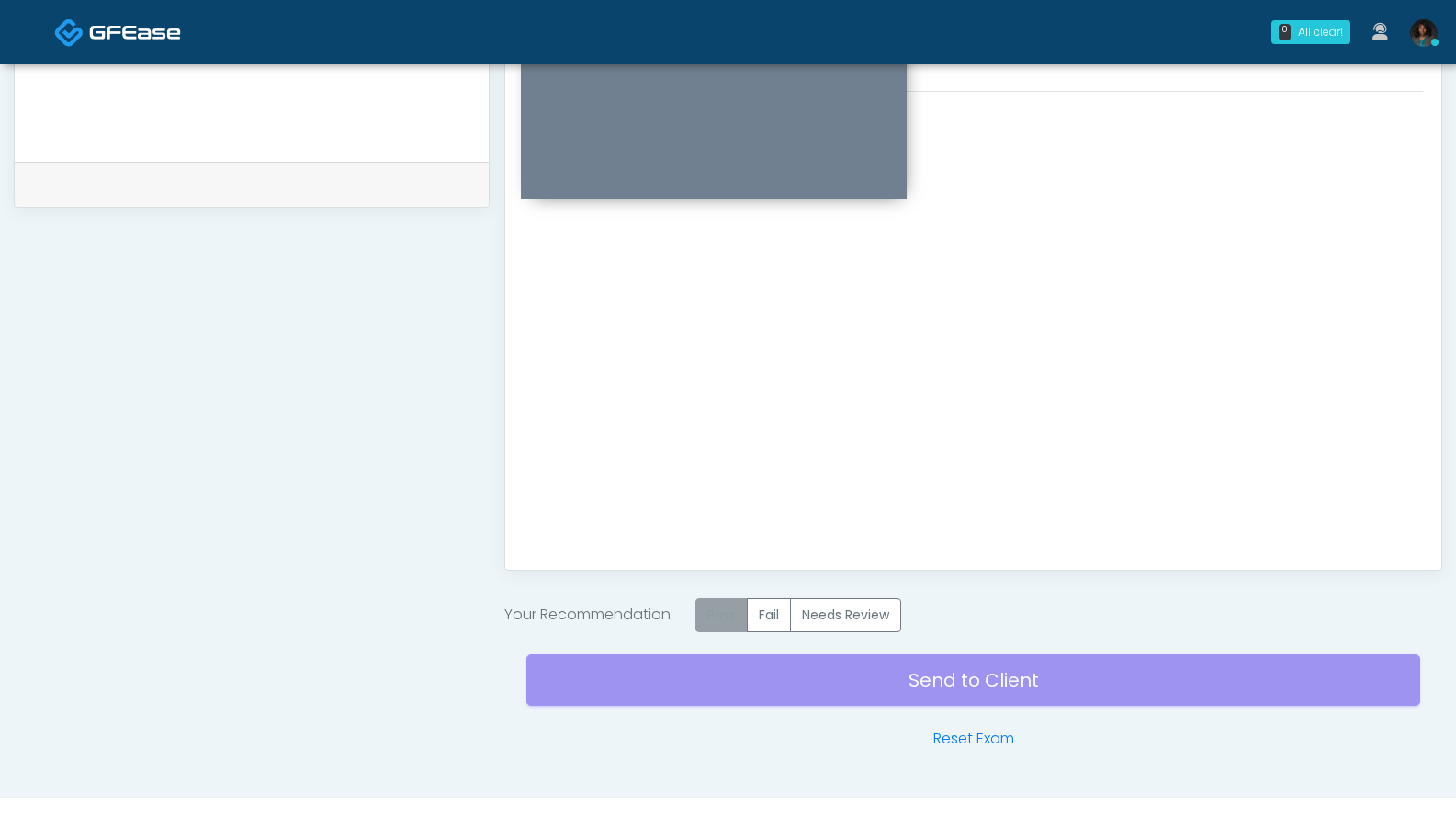
click at [716, 610] on label "Pass" at bounding box center [721, 615] width 52 height 34
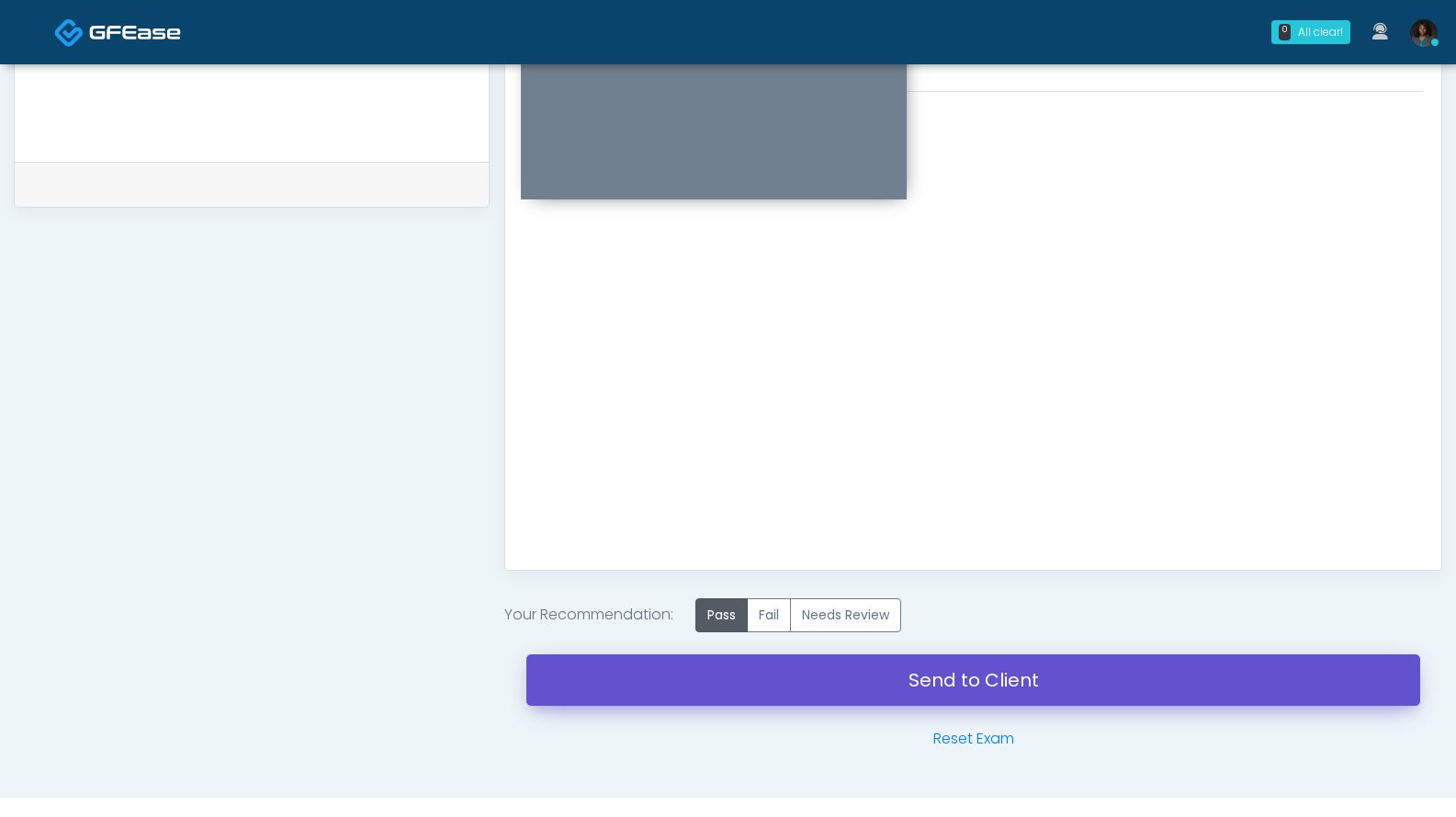
click at [867, 685] on link "Send to Client" at bounding box center [974, 680] width 894 height 51
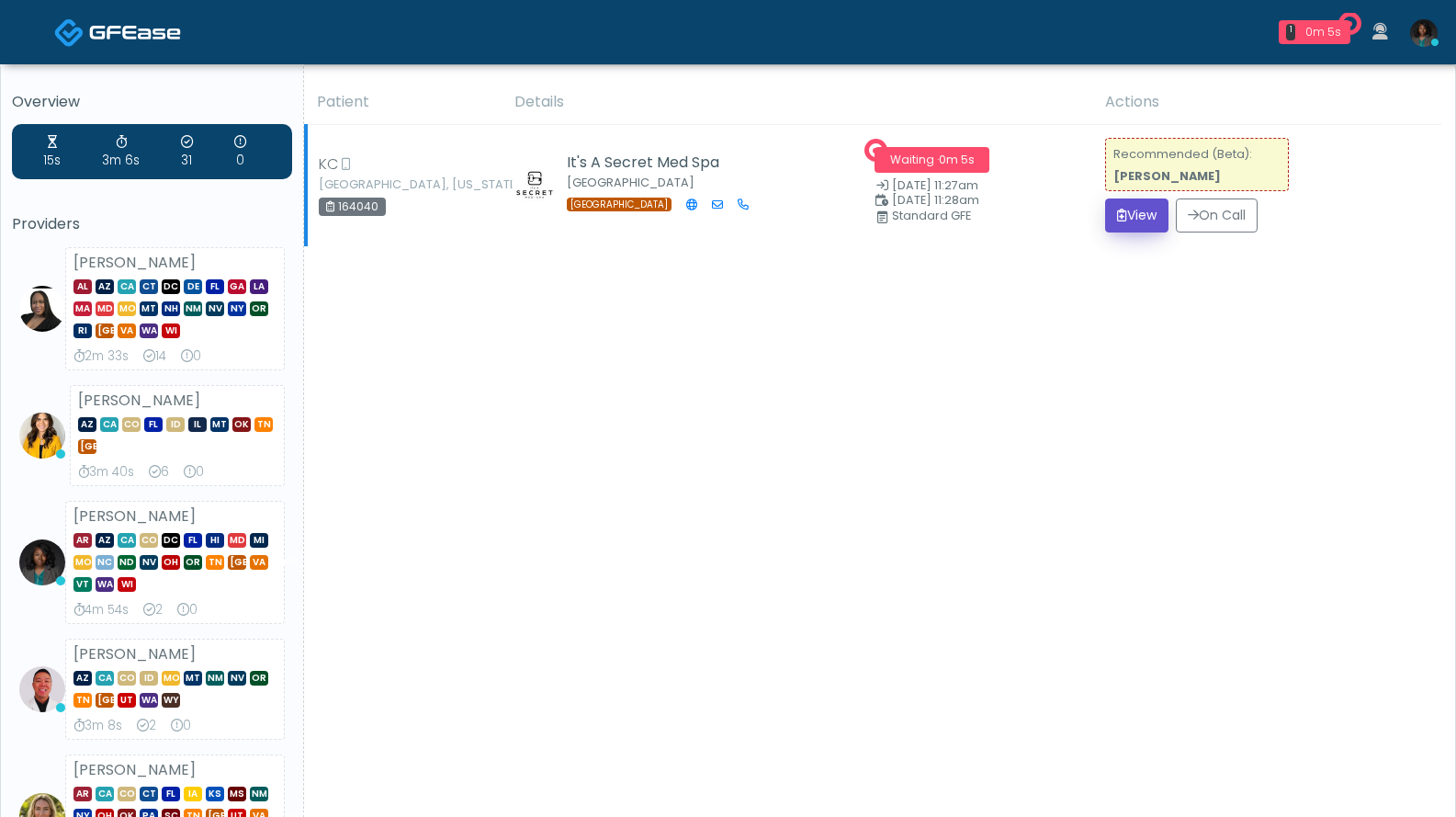
click at [1118, 220] on icon "submit" at bounding box center [1122, 214] width 10 height 13
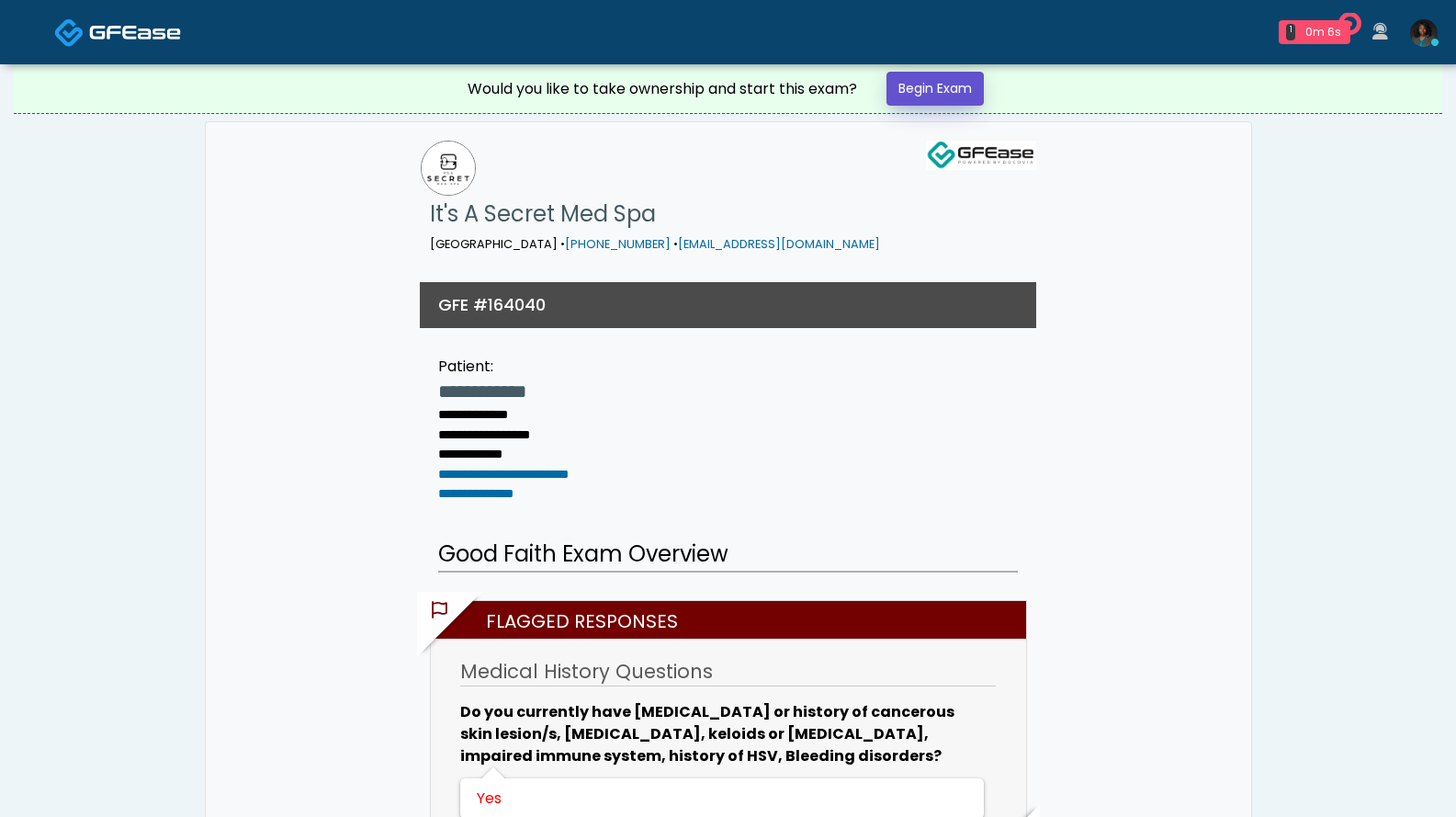
click at [927, 93] on link "Begin Exam" at bounding box center [935, 89] width 98 height 34
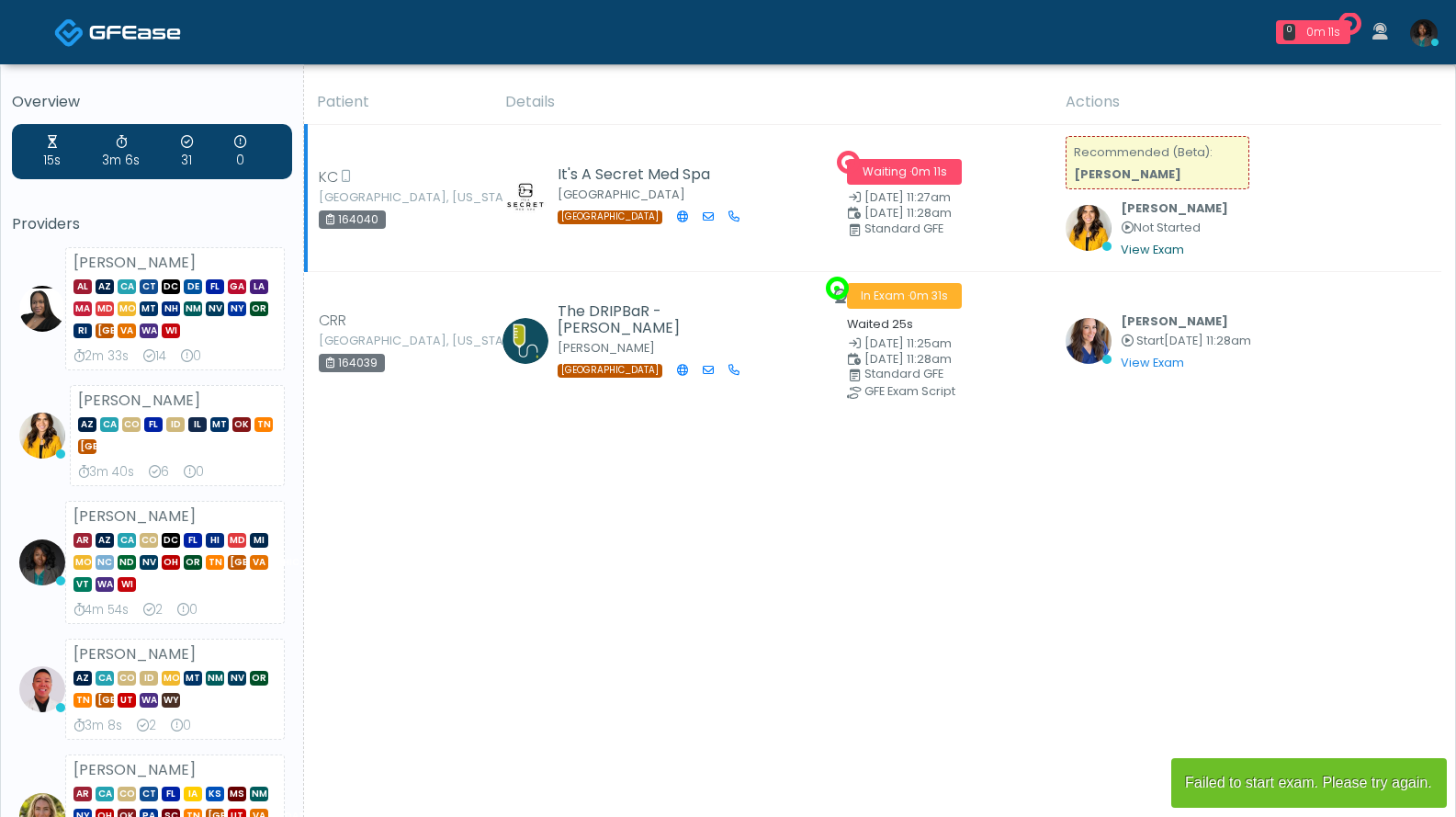
click at [1137, 256] on link "View Exam" at bounding box center [1152, 250] width 63 height 16
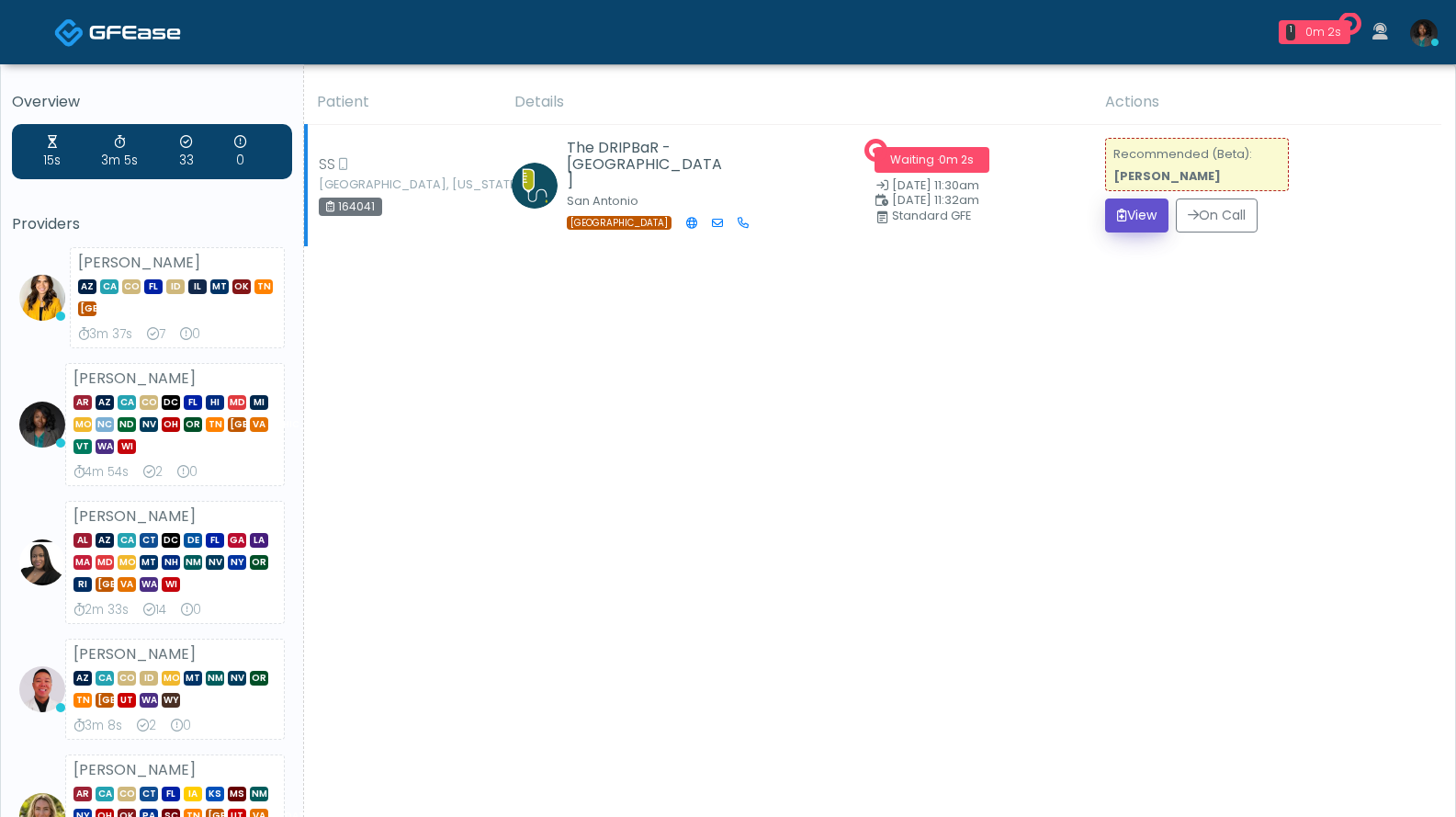
click at [1117, 218] on icon "submit" at bounding box center [1122, 214] width 10 height 13
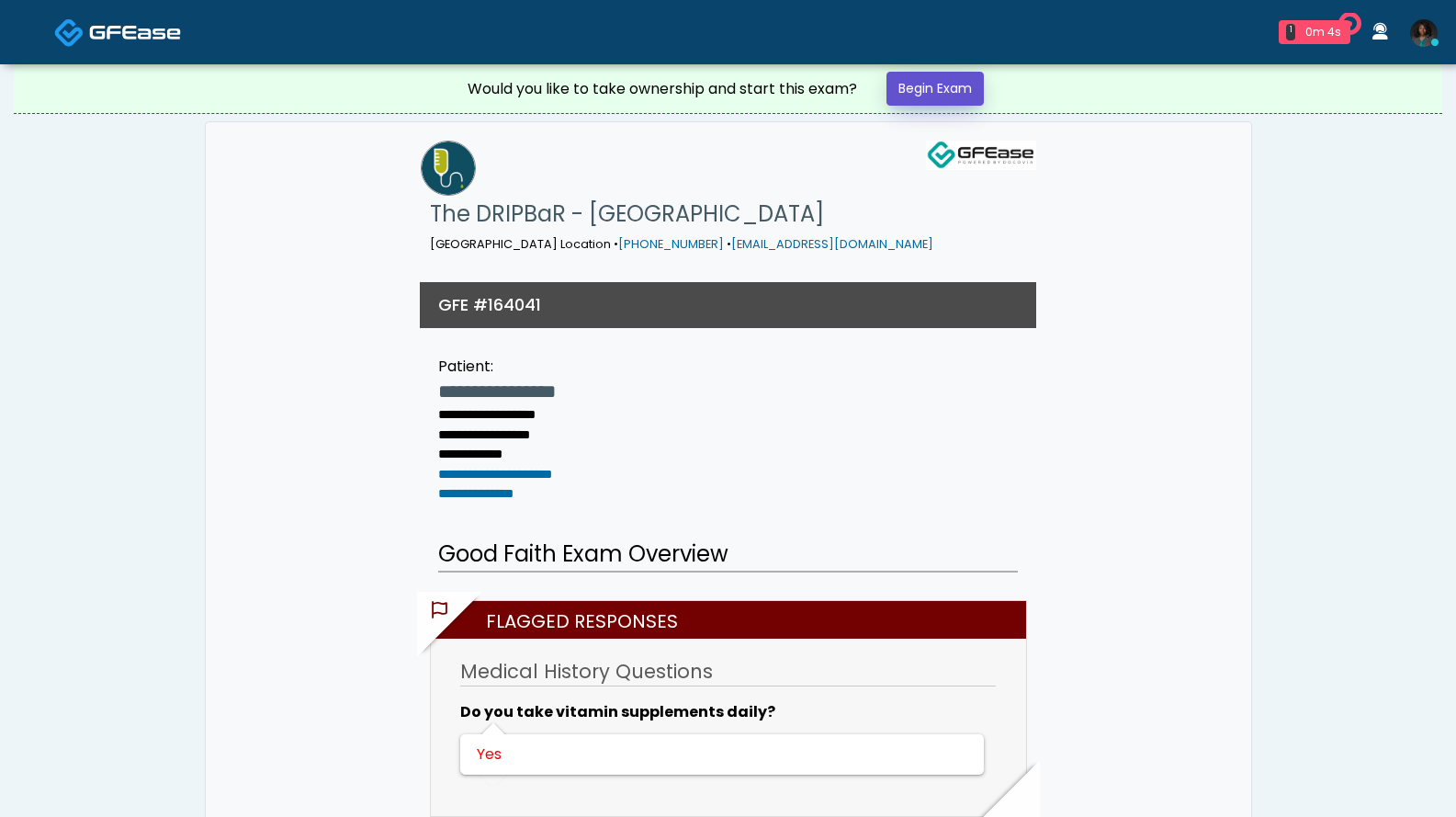
click at [910, 90] on link "Begin Exam" at bounding box center [935, 89] width 98 height 34
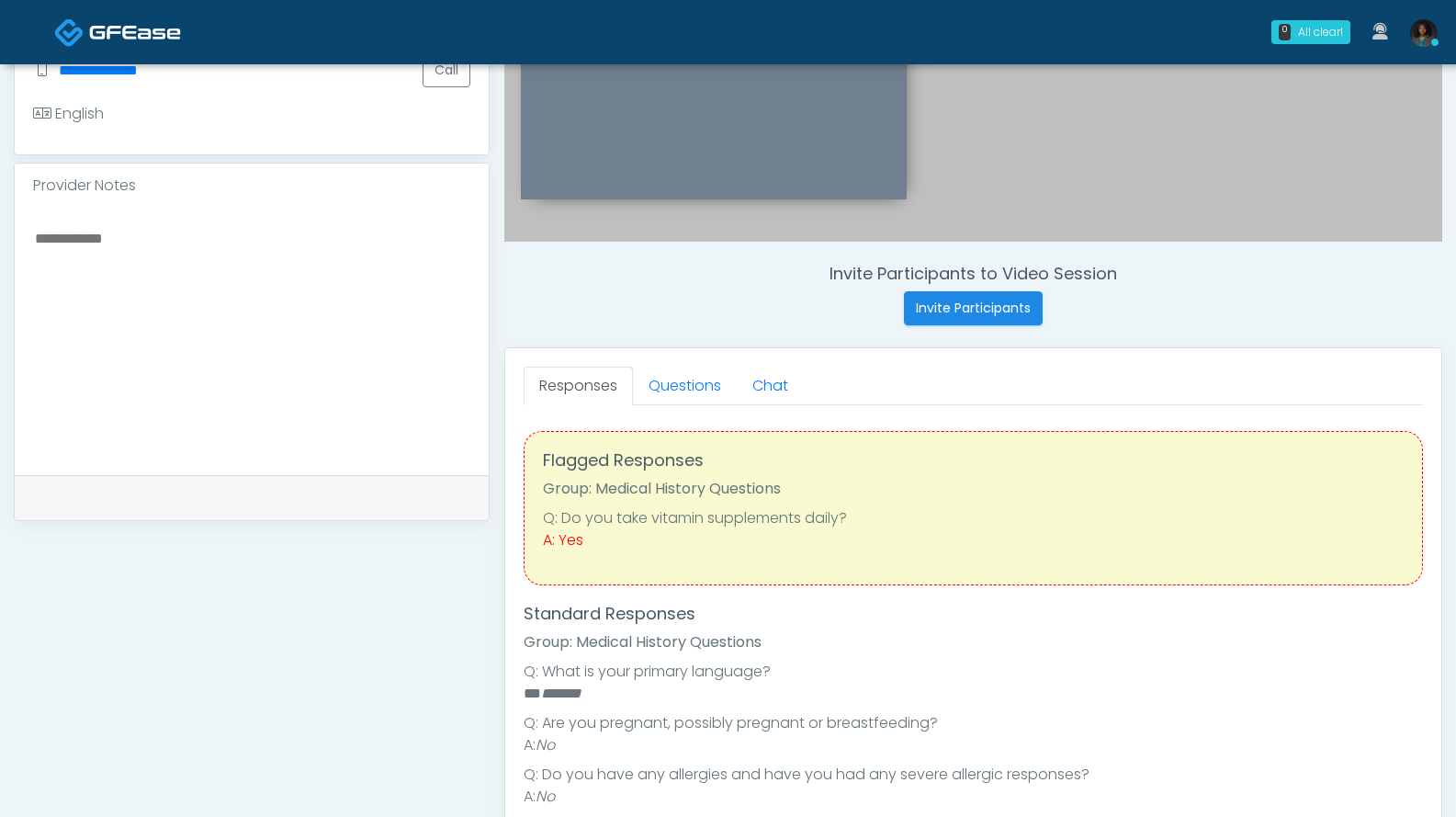
scroll to position [504, 0]
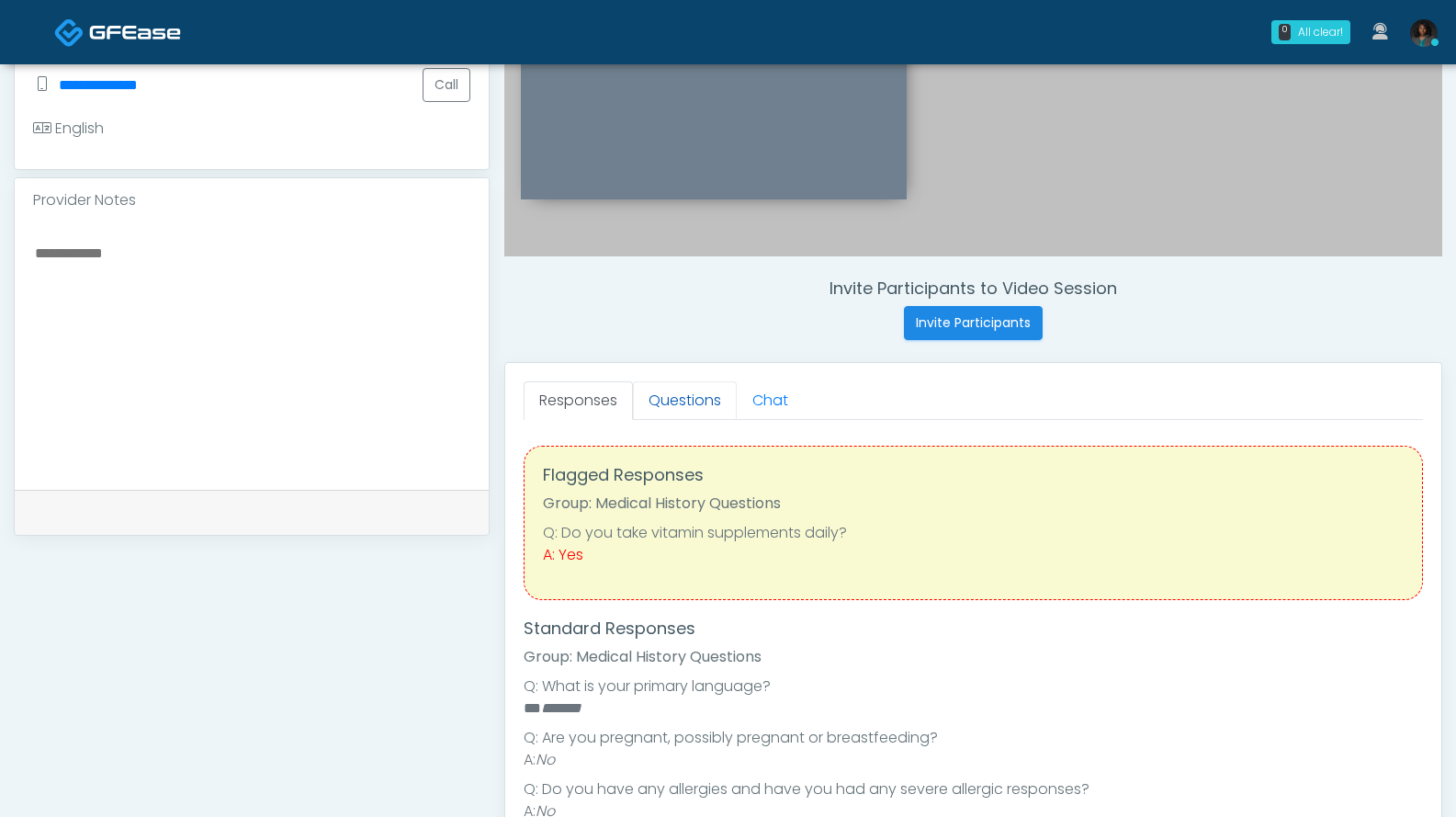
click at [701, 402] on link "Questions" at bounding box center [685, 400] width 104 height 38
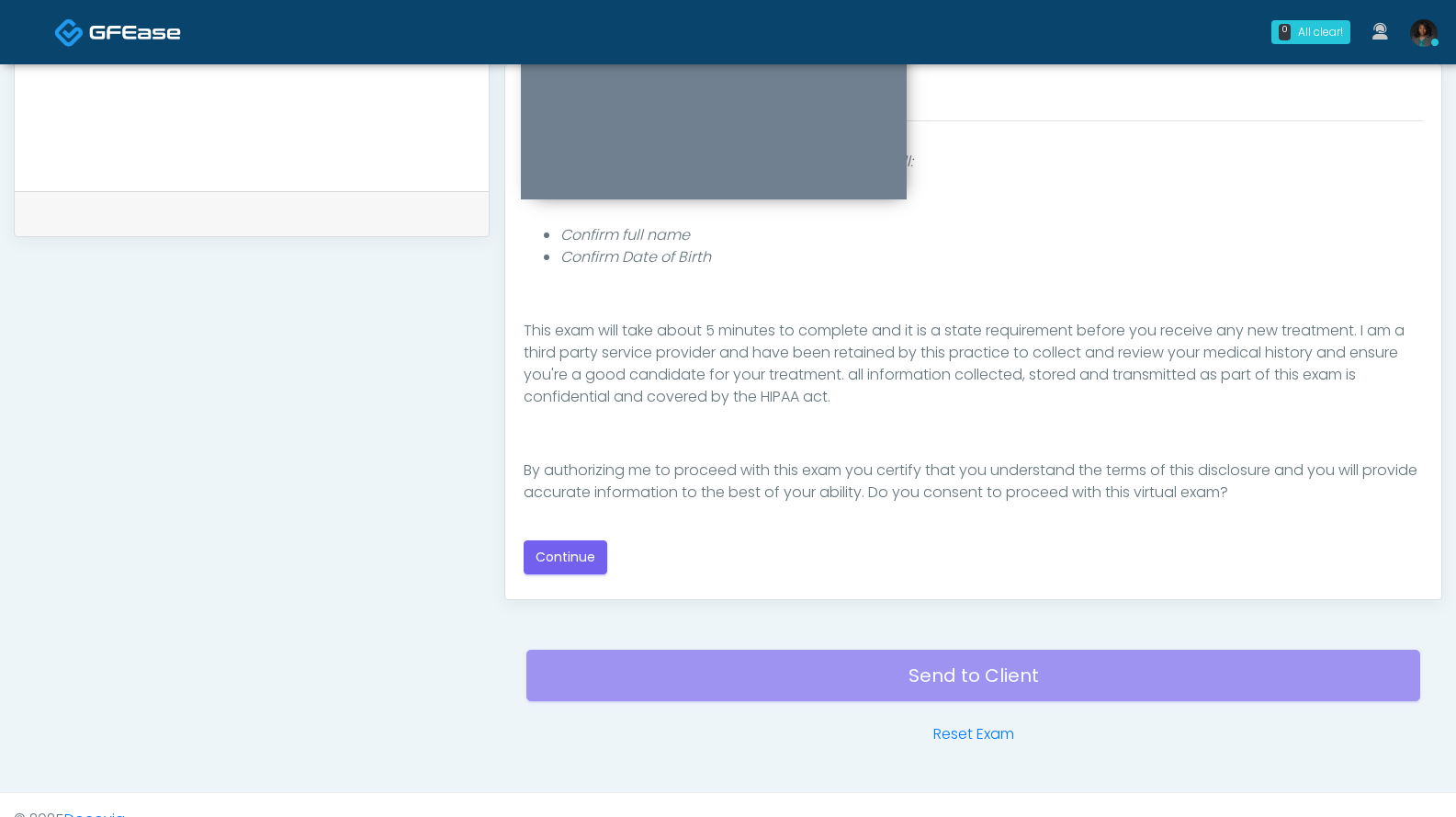
scroll to position [808, 0]
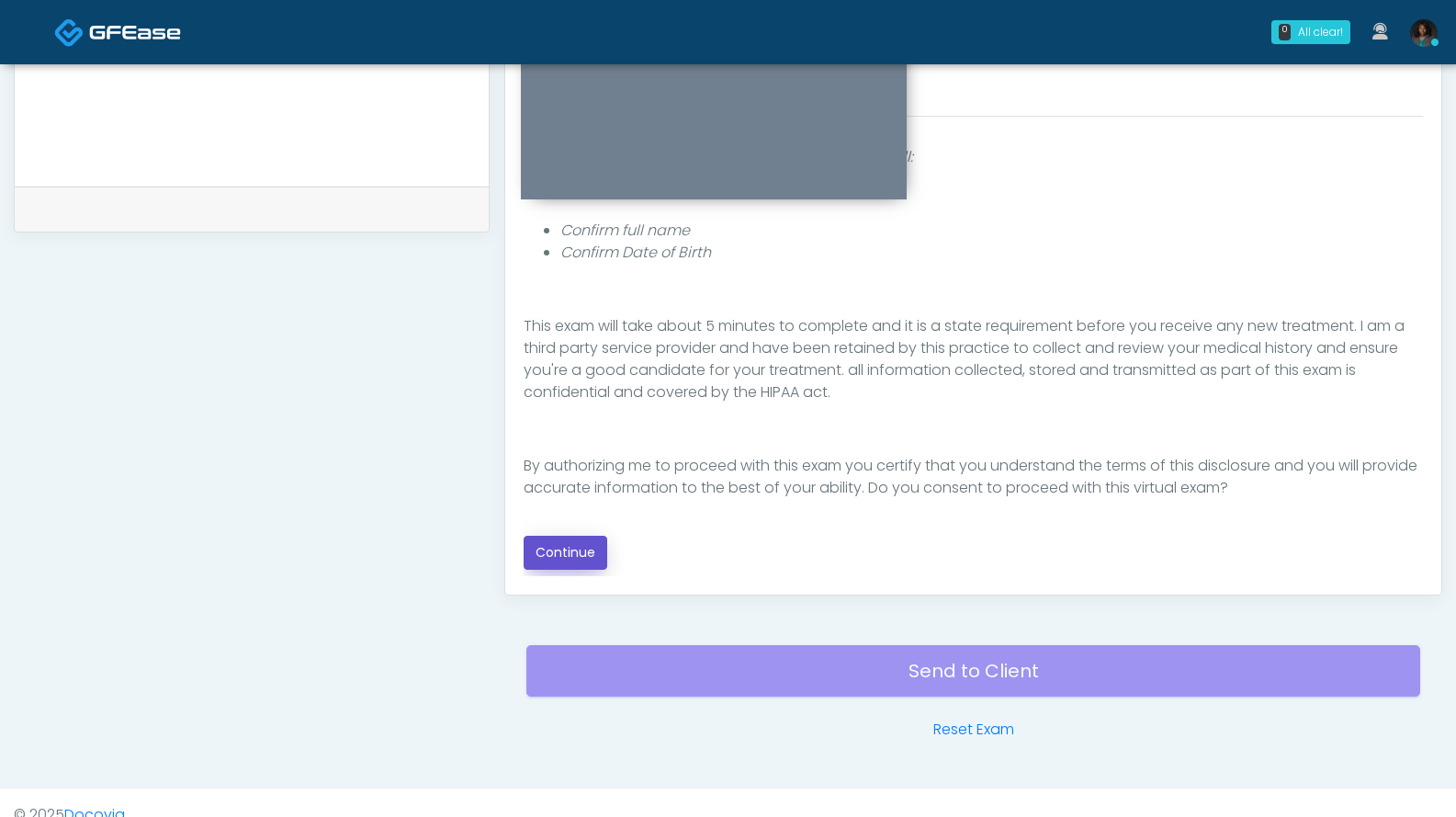
click at [570, 562] on button "Continue" at bounding box center [565, 553] width 84 height 34
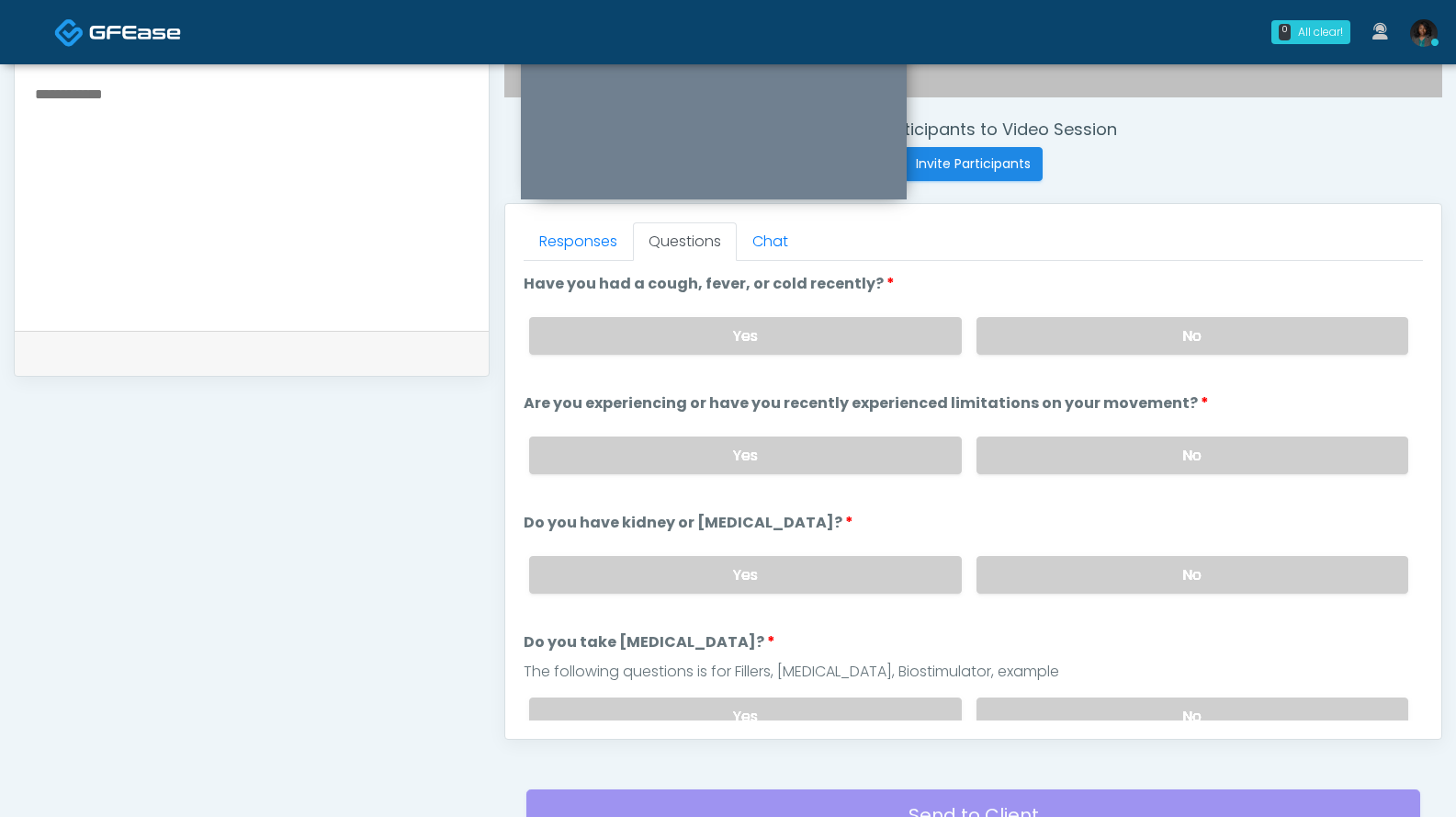
scroll to position [662, 0]
click at [1059, 572] on label "No" at bounding box center [1193, 575] width 432 height 37
click at [1094, 347] on label "No" at bounding box center [1193, 336] width 432 height 37
click at [1299, 462] on label "No" at bounding box center [1193, 456] width 432 height 37
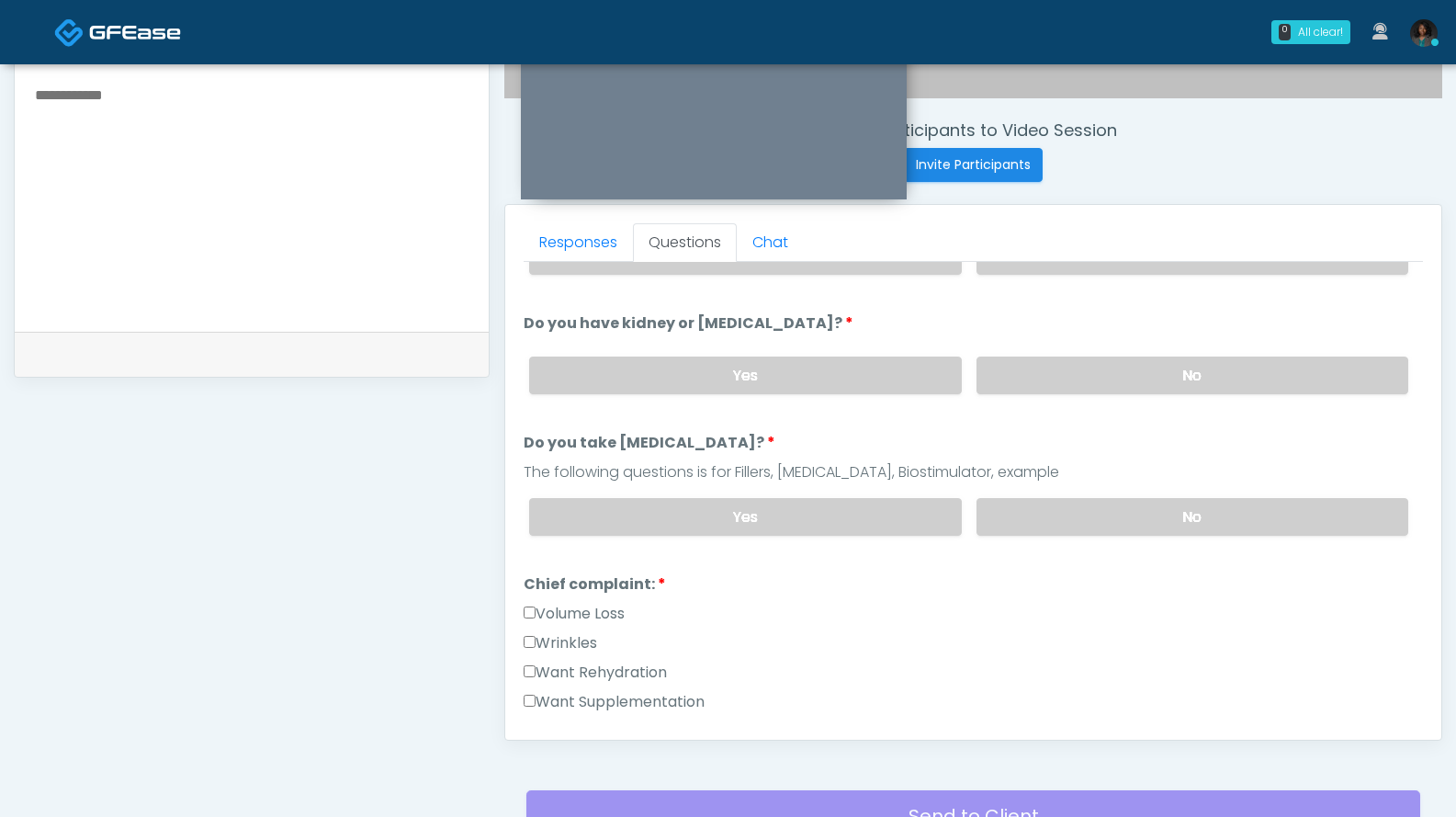
scroll to position [288, 0]
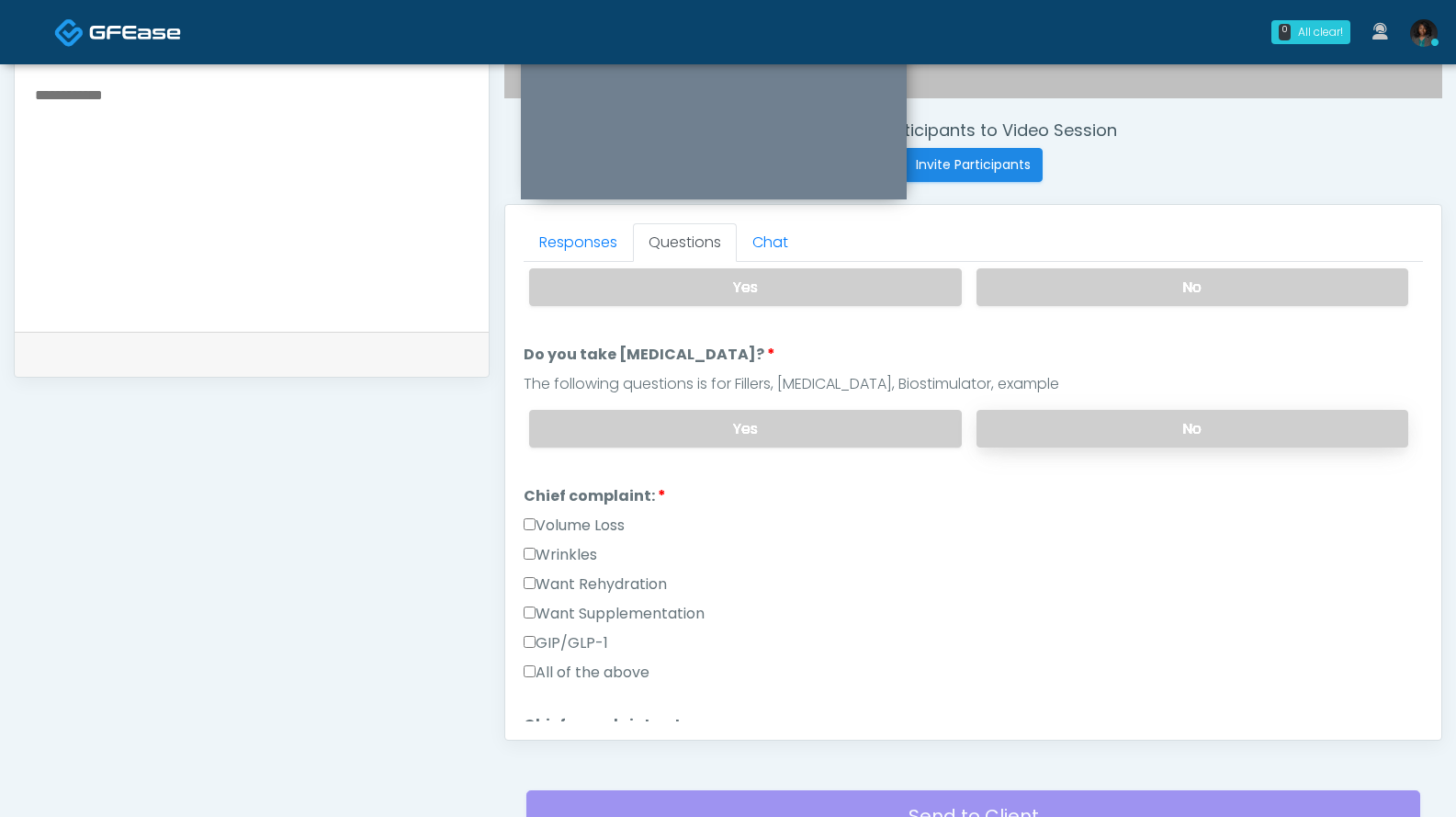
click at [1268, 411] on label "No" at bounding box center [1193, 428] width 432 height 37
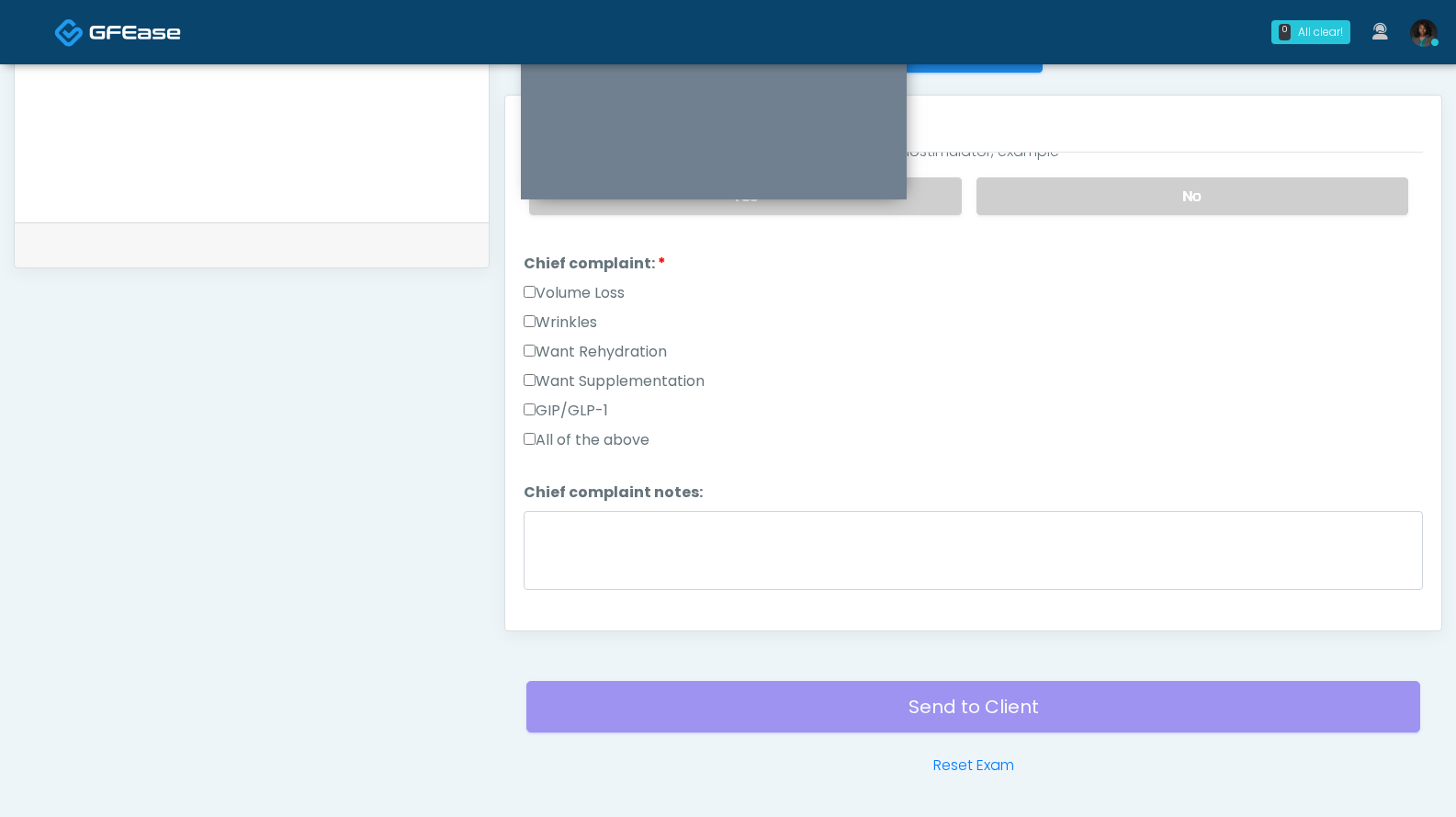
scroll to position [407, 0]
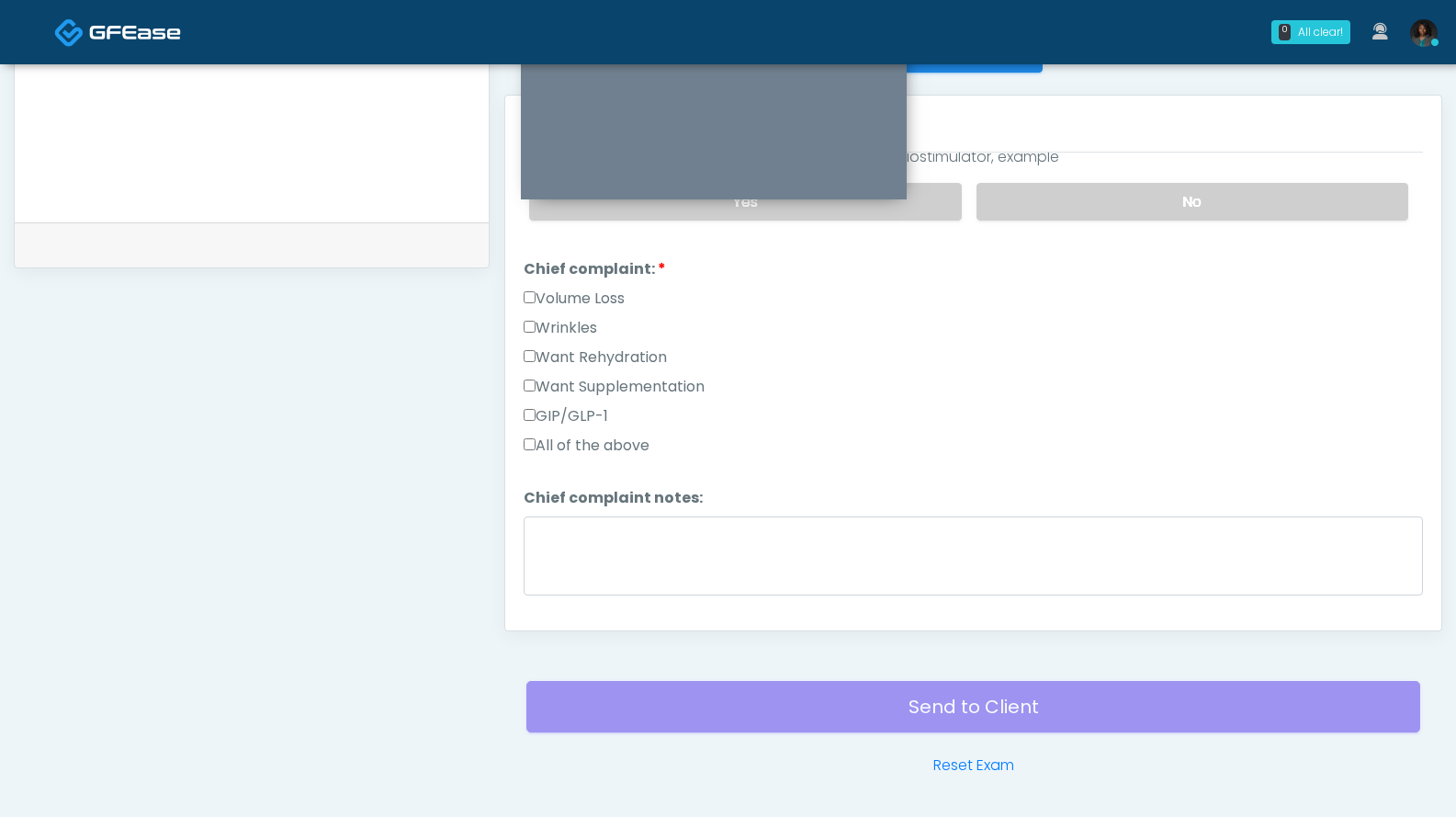
click at [590, 355] on label "Want Rehydration" at bounding box center [595, 357] width 143 height 22
click at [644, 356] on label "Want Rehydration" at bounding box center [595, 357] width 143 height 22
click at [587, 408] on label "GIP/GLP-1" at bounding box center [566, 416] width 85 height 22
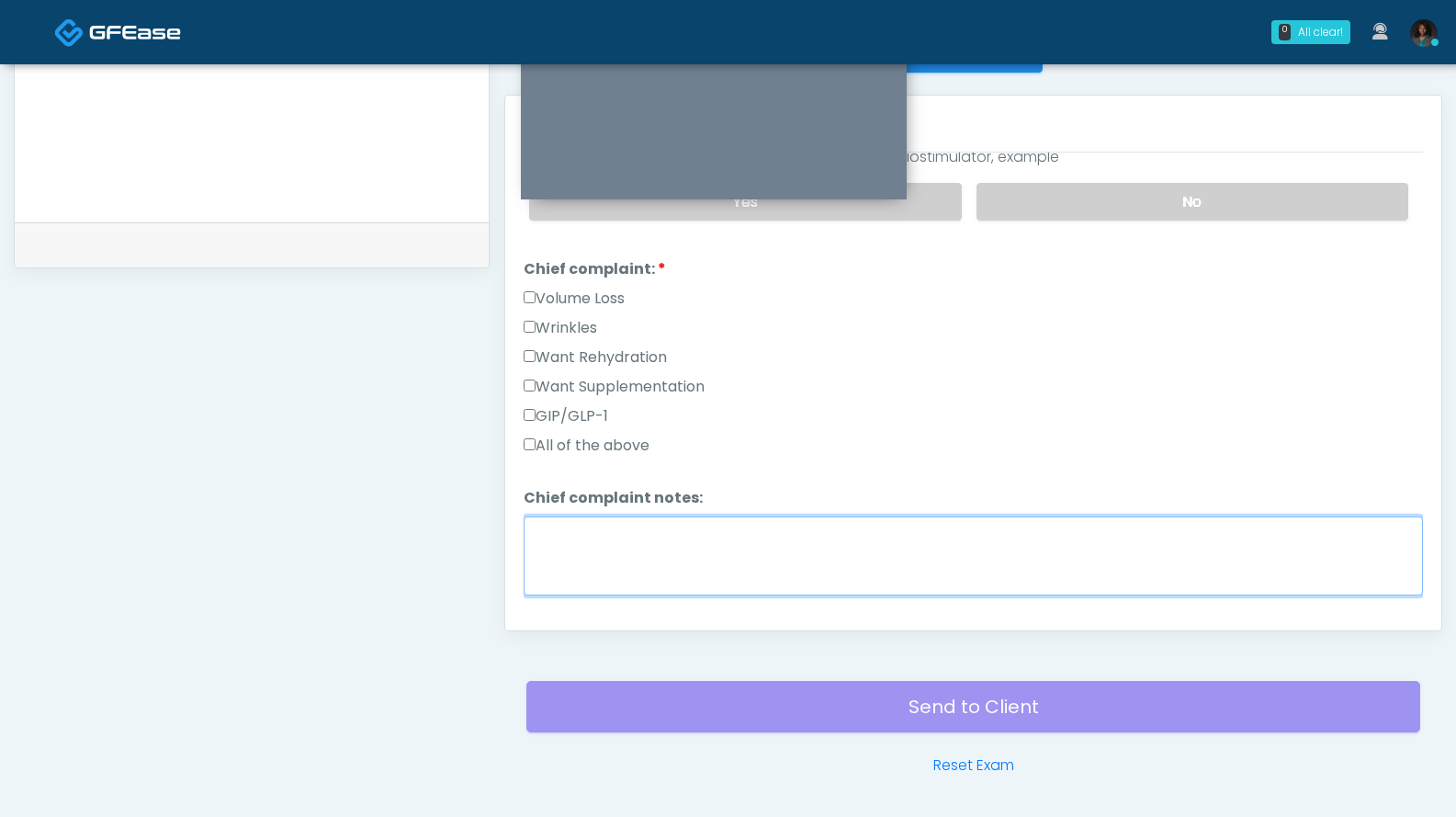
click at [595, 532] on textarea "Chief complaint notes:" at bounding box center [974, 556] width 900 height 79
type textarea "**********"
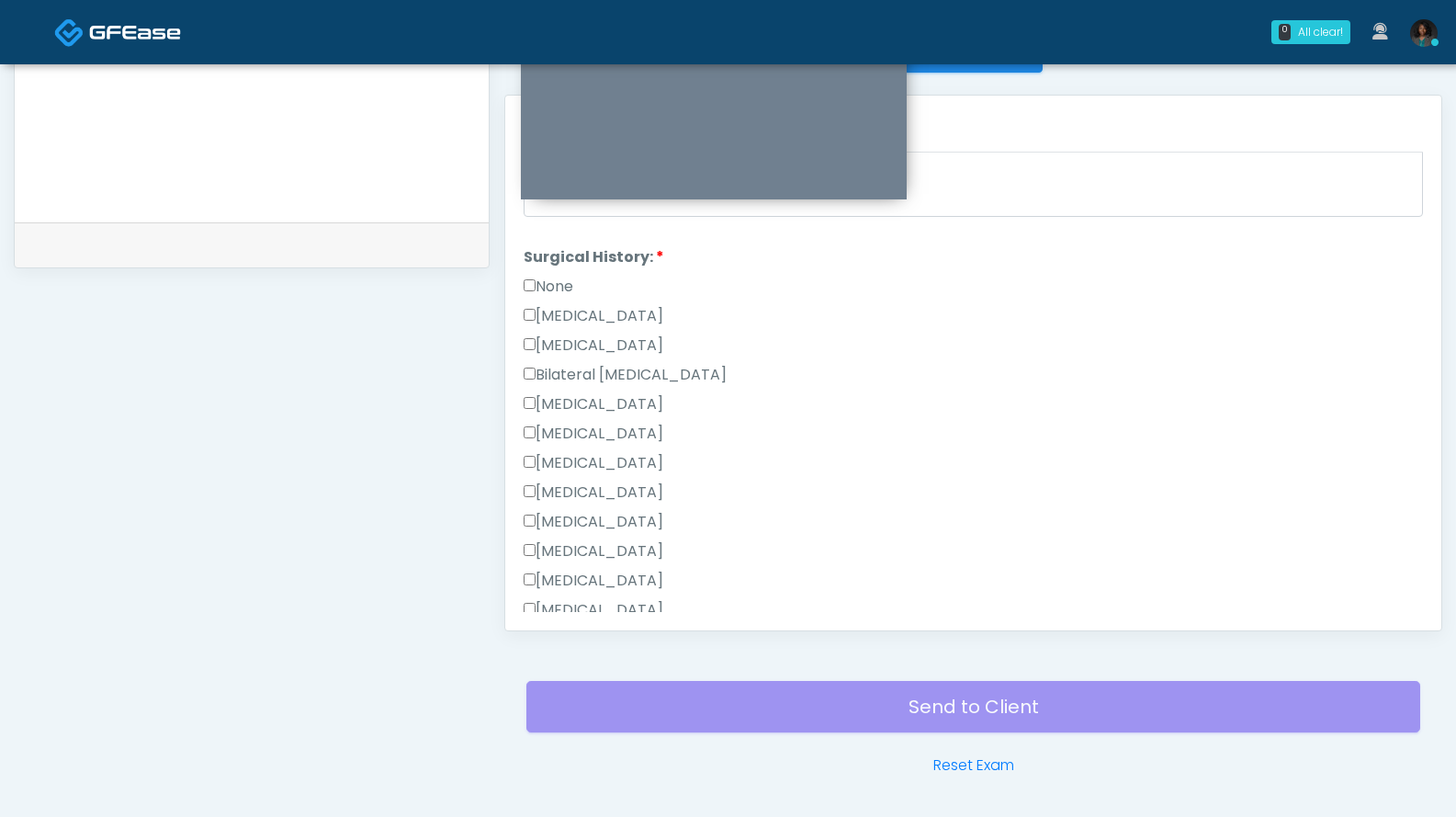
scroll to position [779, 0]
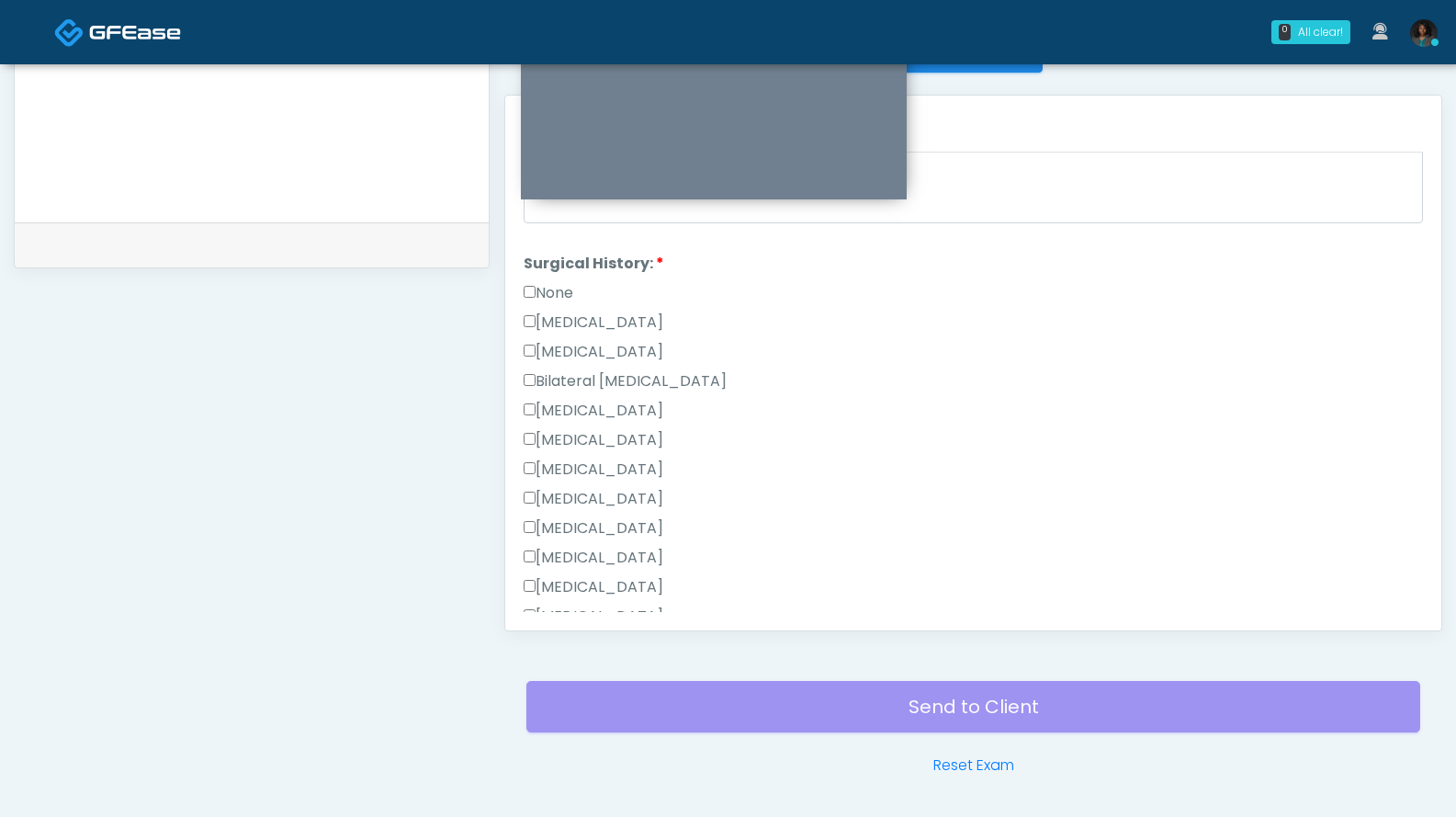
click at [603, 348] on label "Hysterectomy" at bounding box center [594, 352] width 140 height 22
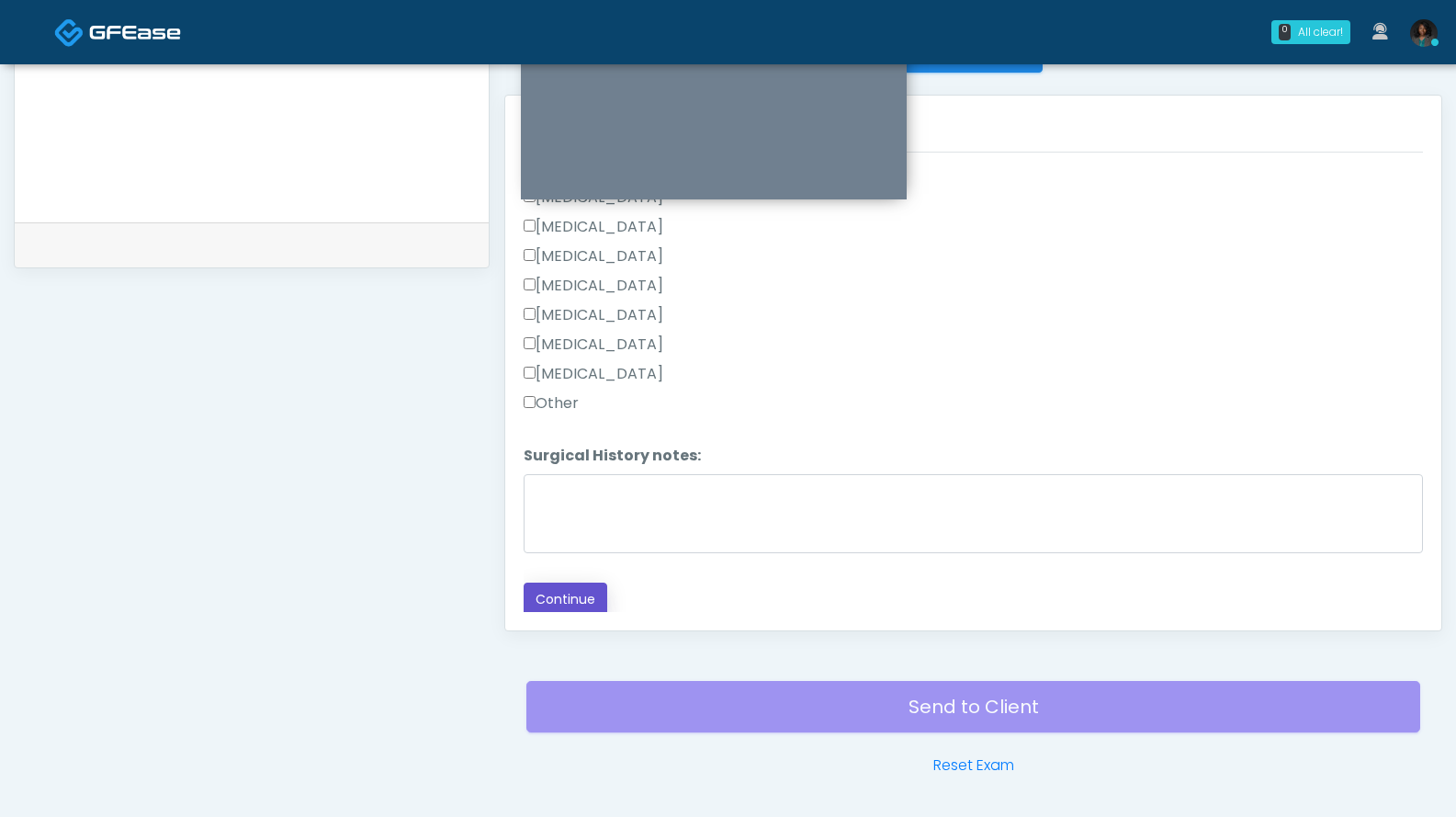
click at [586, 597] on button "Continue" at bounding box center [565, 599] width 84 height 34
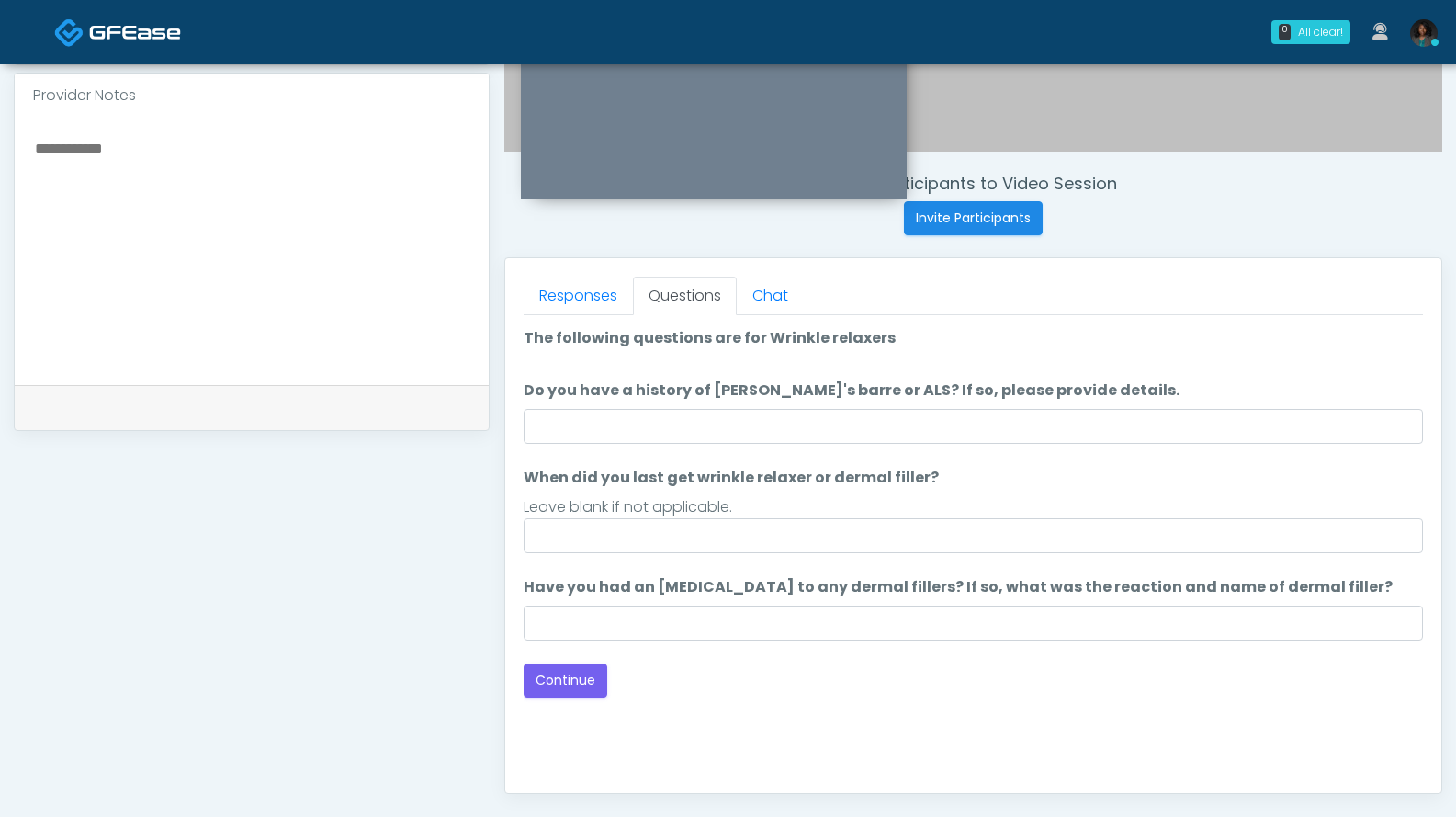
scroll to position [610, 0]
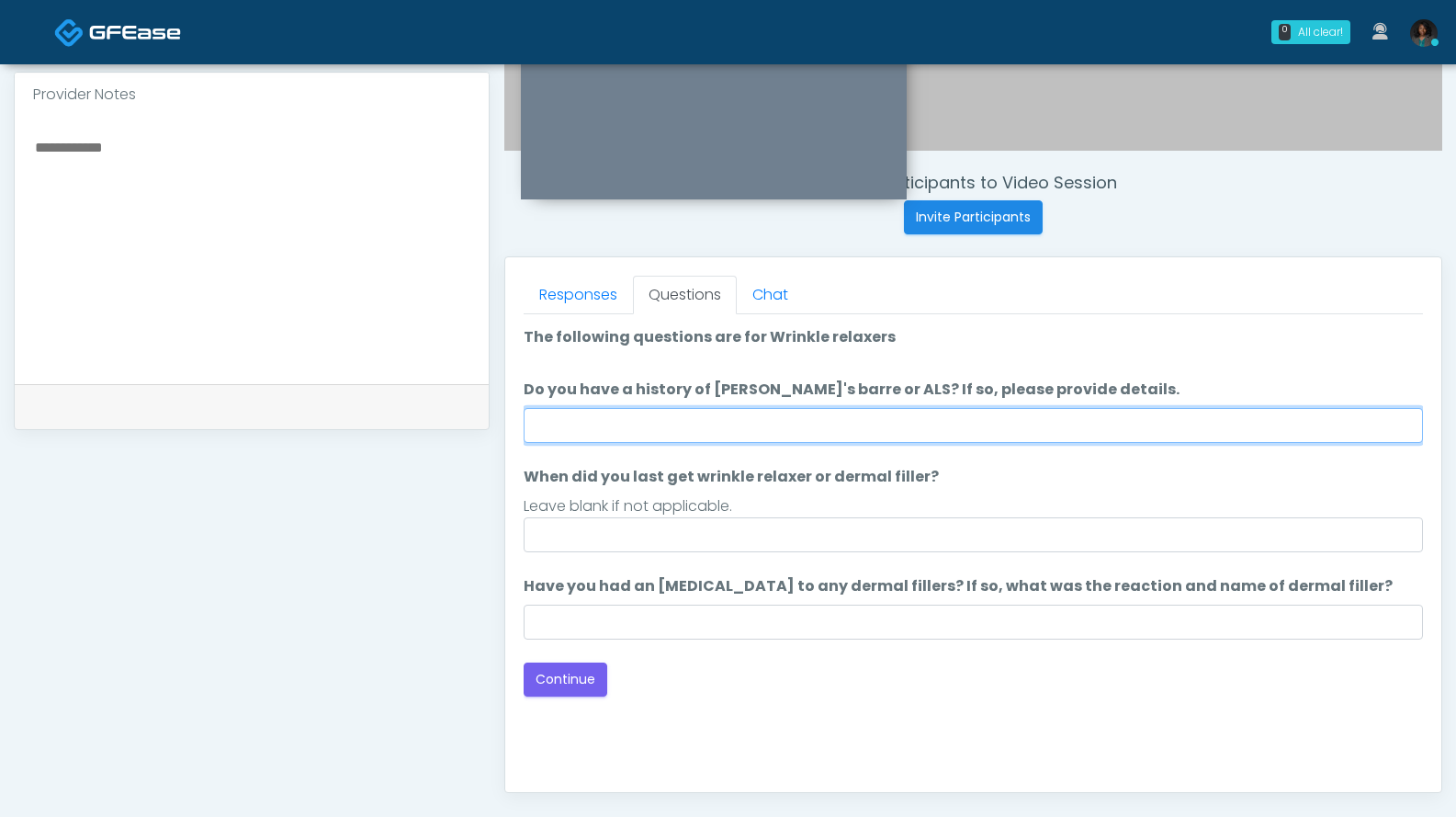
click at [669, 435] on input "Do you have a history of Guillain's barre or ALS? If so, please provide details." at bounding box center [974, 424] width 900 height 35
type input "**"
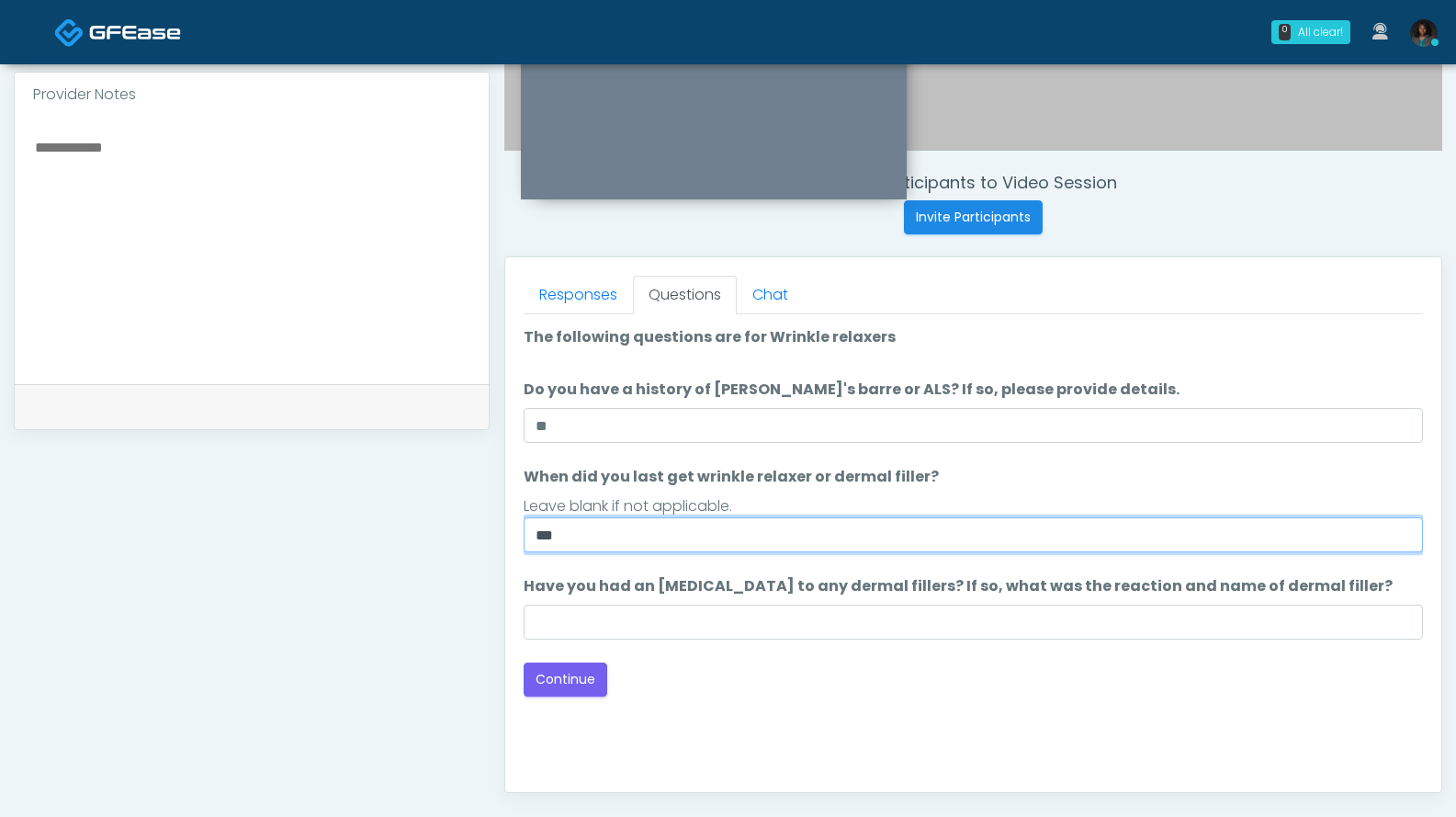
type input "***"
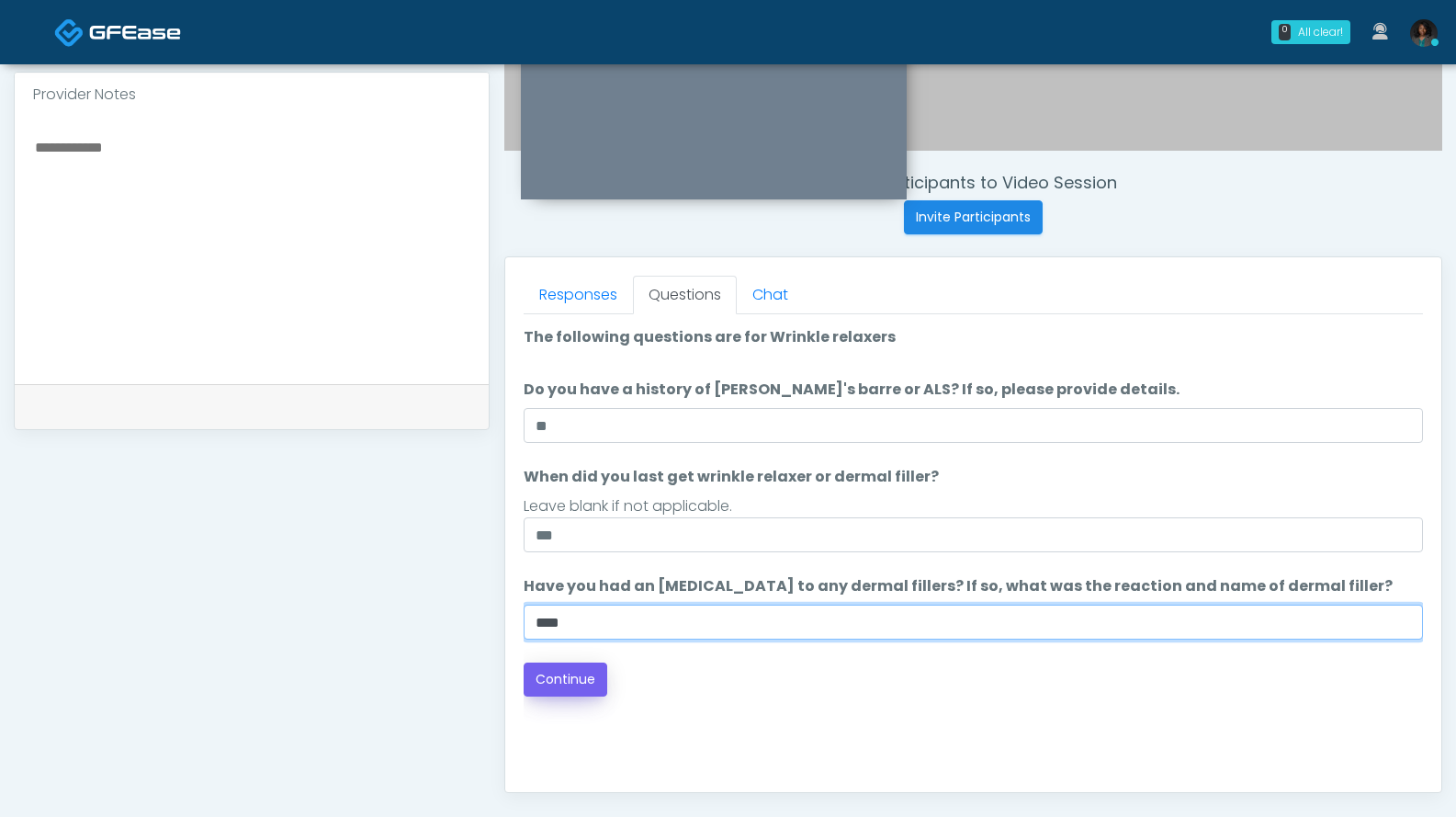
type input "****"
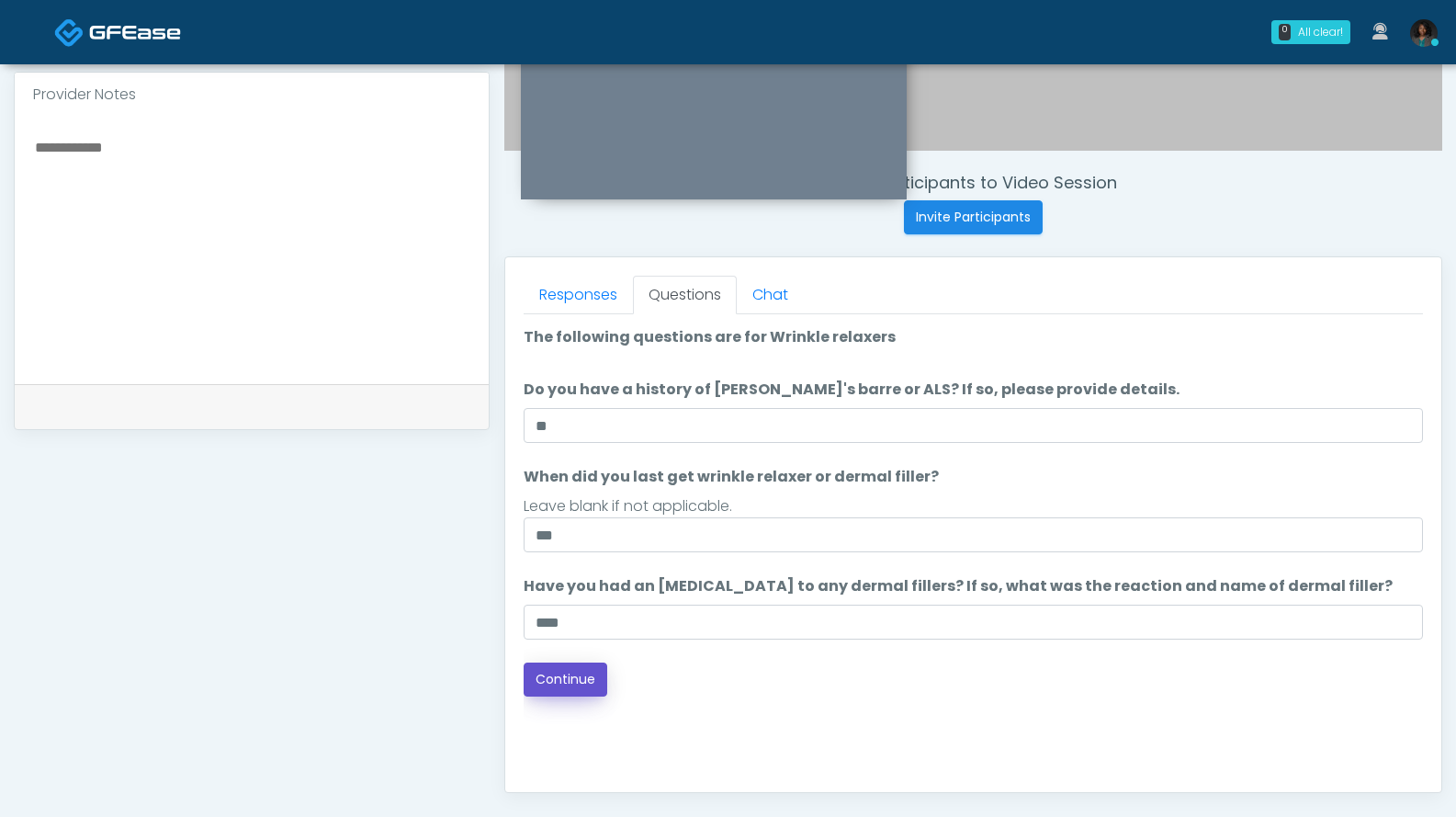
click at [570, 675] on button "Continue" at bounding box center [565, 679] width 84 height 34
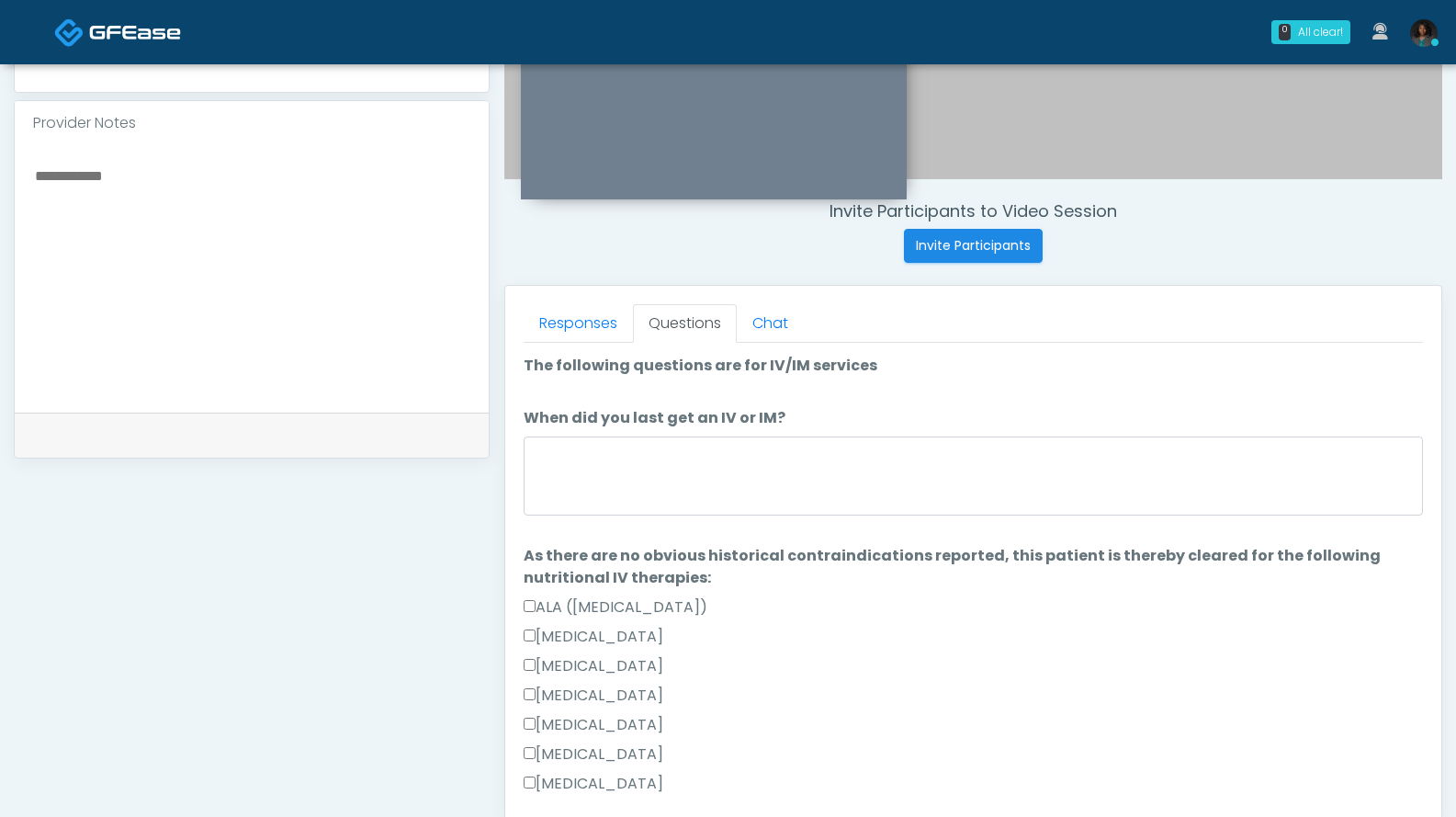
scroll to position [555, 0]
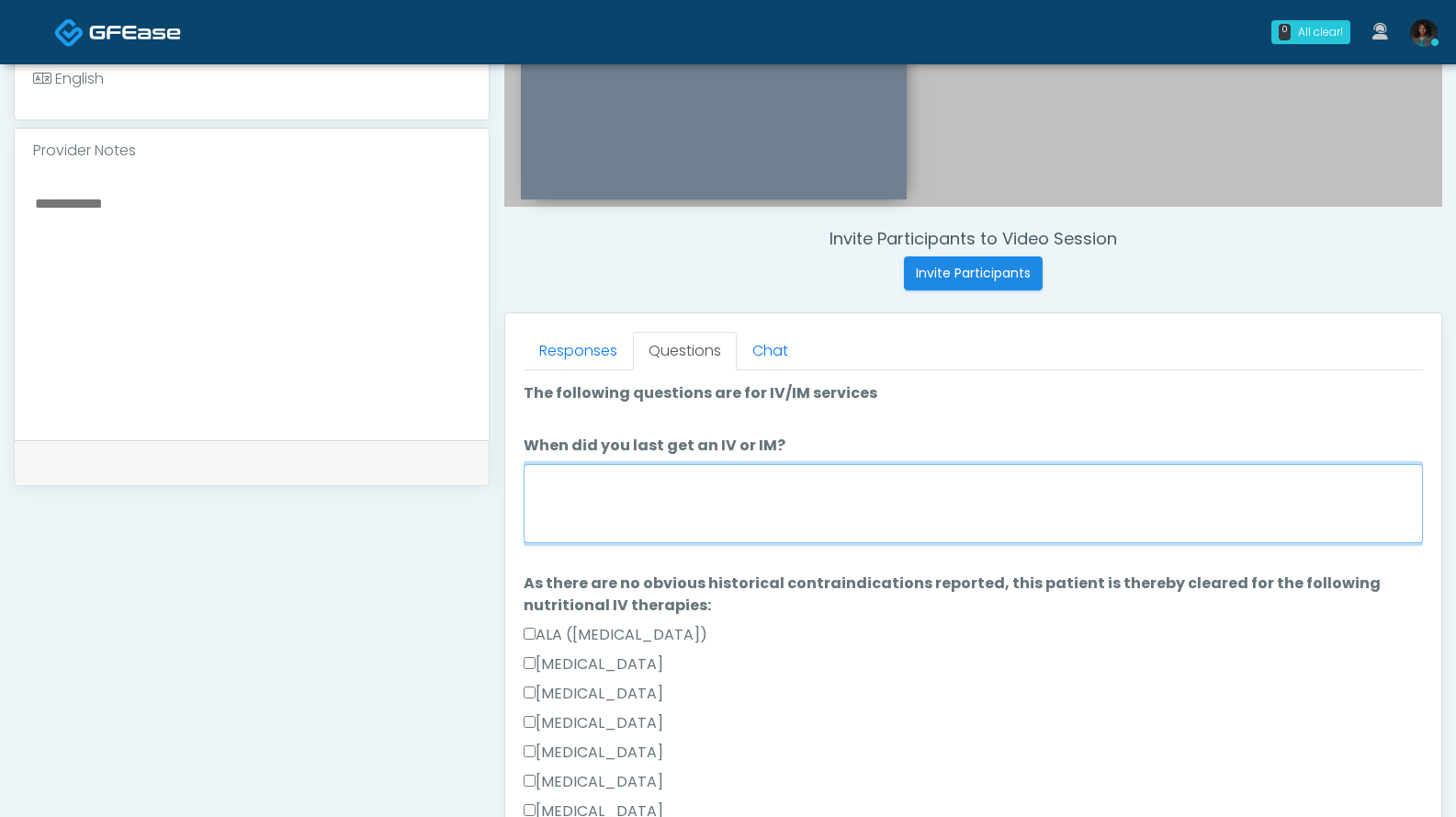
click at [659, 511] on textarea "When did you last get an IV or IM?" at bounding box center [974, 503] width 900 height 79
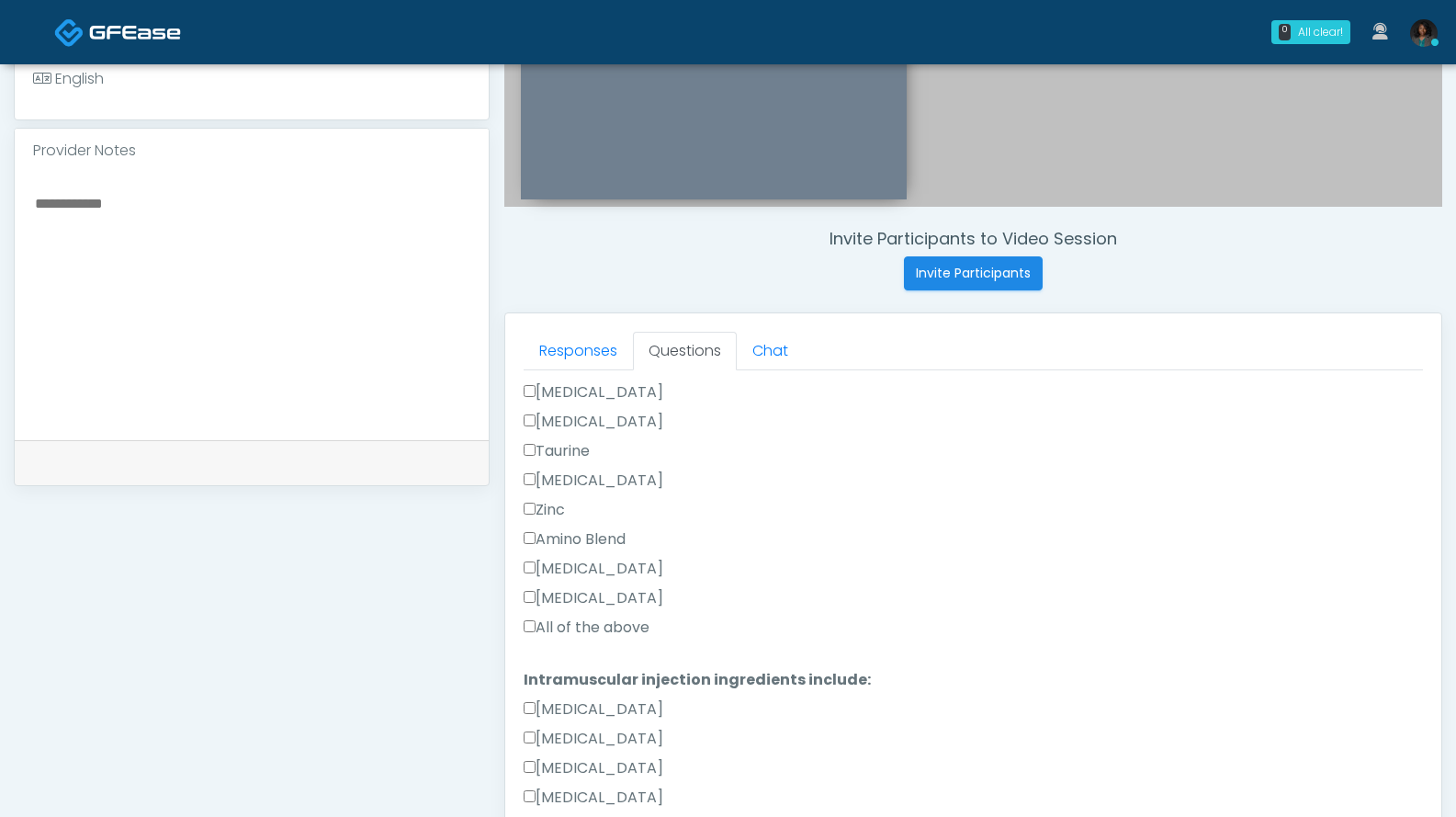
type textarea "**********"
click at [648, 629] on label "All of the above" at bounding box center [587, 628] width 126 height 22
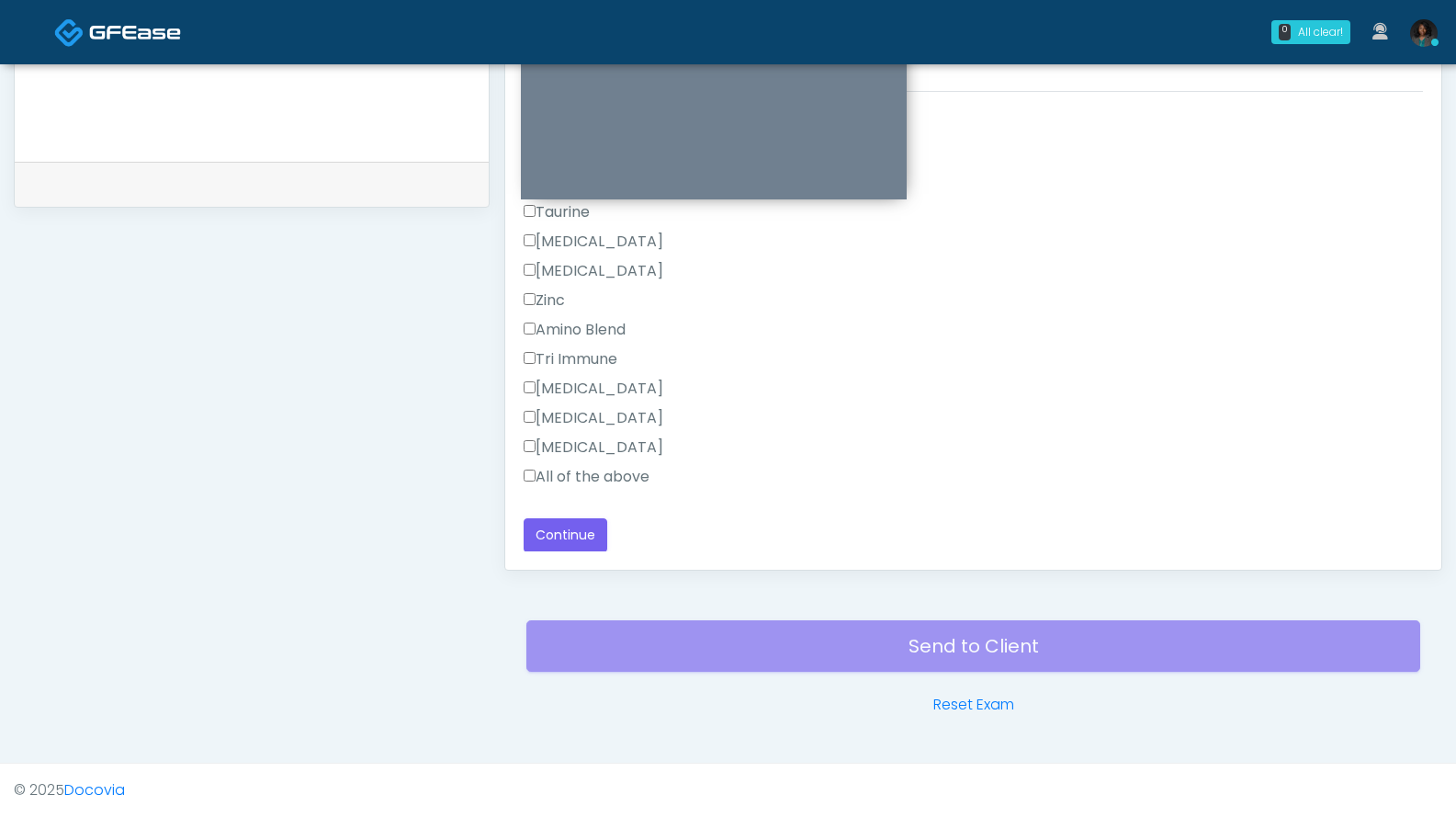
scroll to position [833, 0]
click at [638, 480] on label "All of the above" at bounding box center [587, 477] width 126 height 22
click at [601, 541] on button "Continue" at bounding box center [565, 535] width 84 height 34
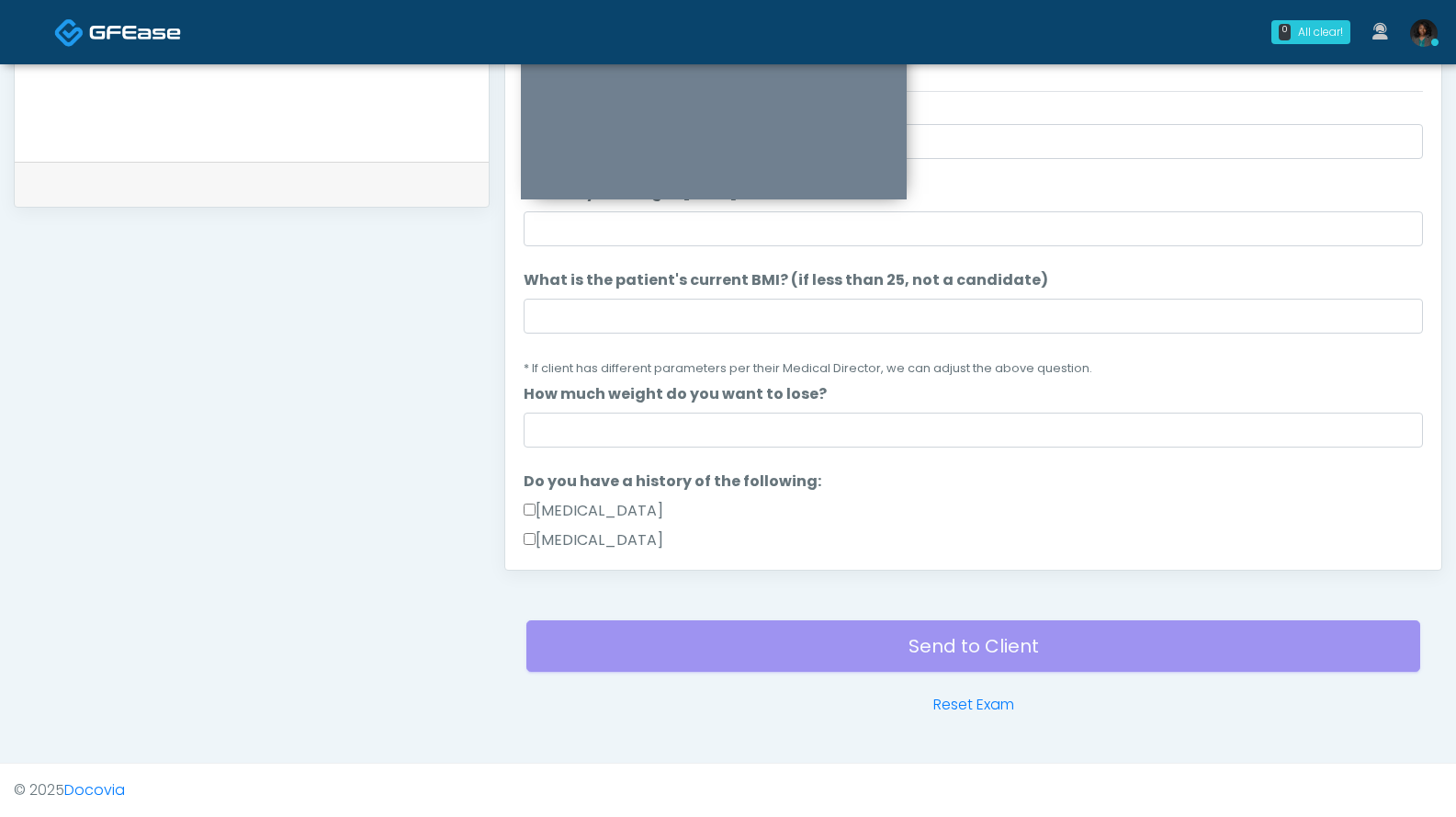
scroll to position [36, 0]
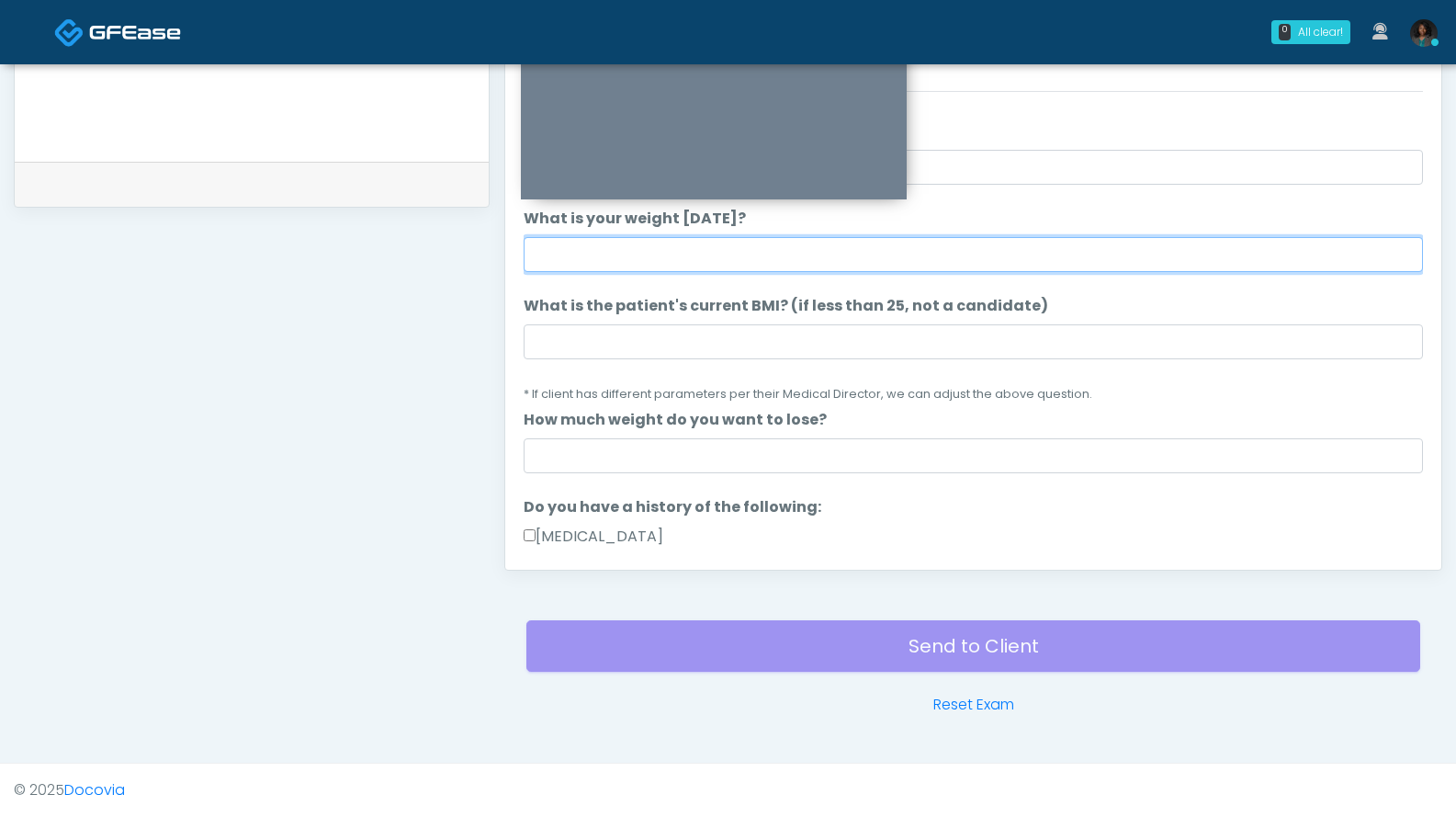
click at [603, 255] on input "What is your weight today?" at bounding box center [974, 254] width 900 height 35
type input "***"
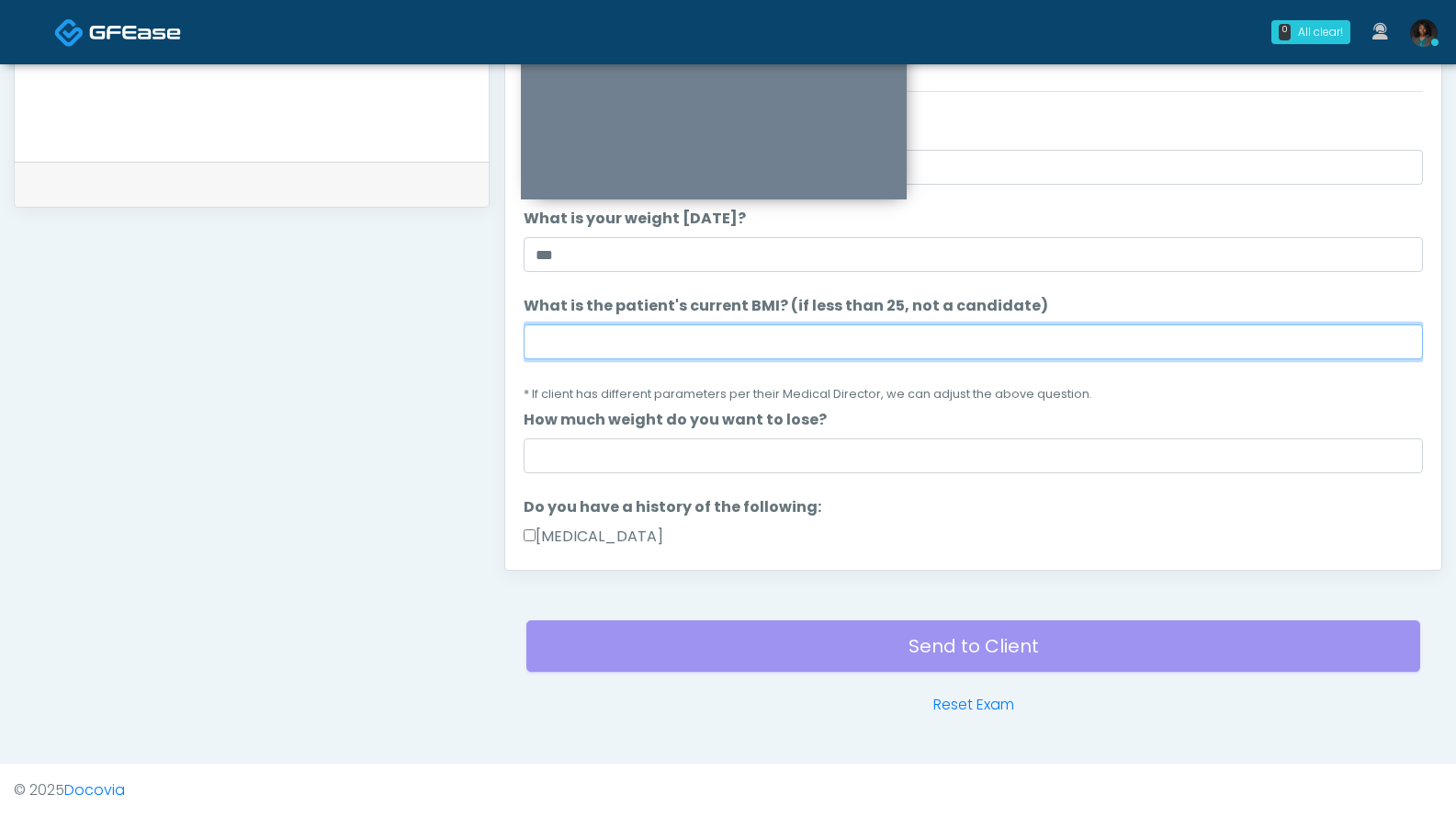
click at [663, 340] on input "What is the patient's current BMI? (if less than 25, not a candidate)" at bounding box center [974, 341] width 900 height 35
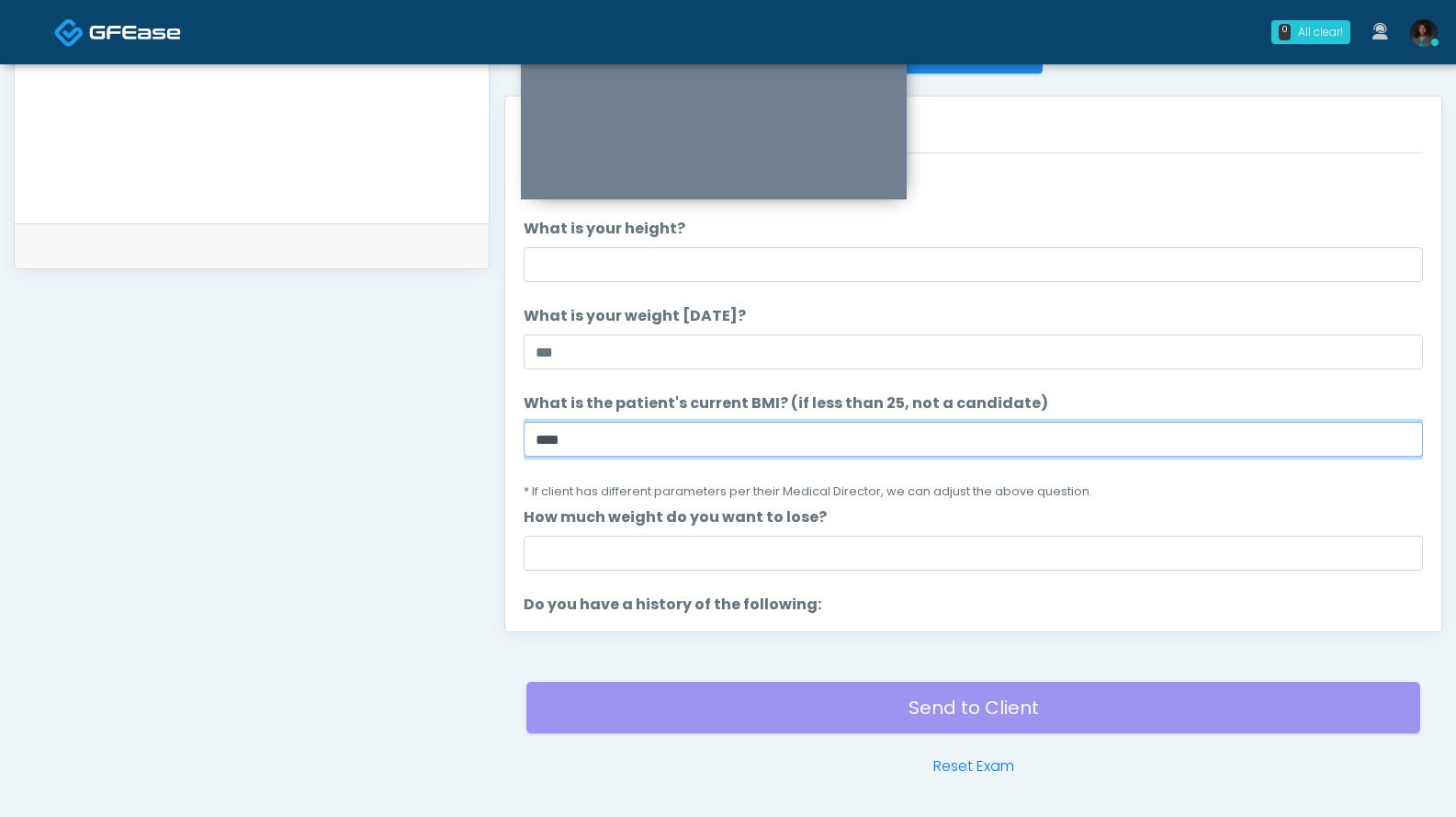
scroll to position [767, 0]
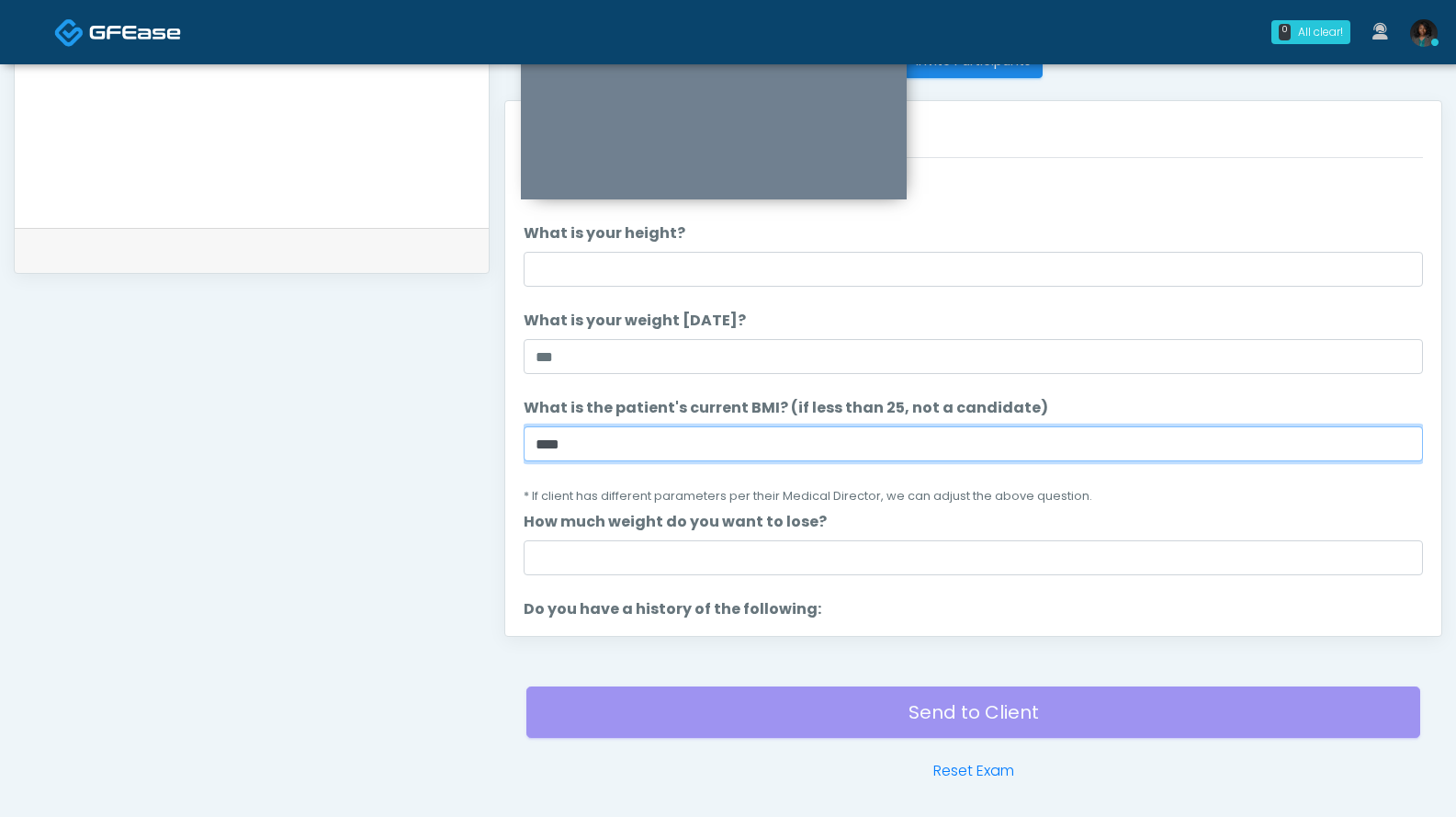
type input "****"
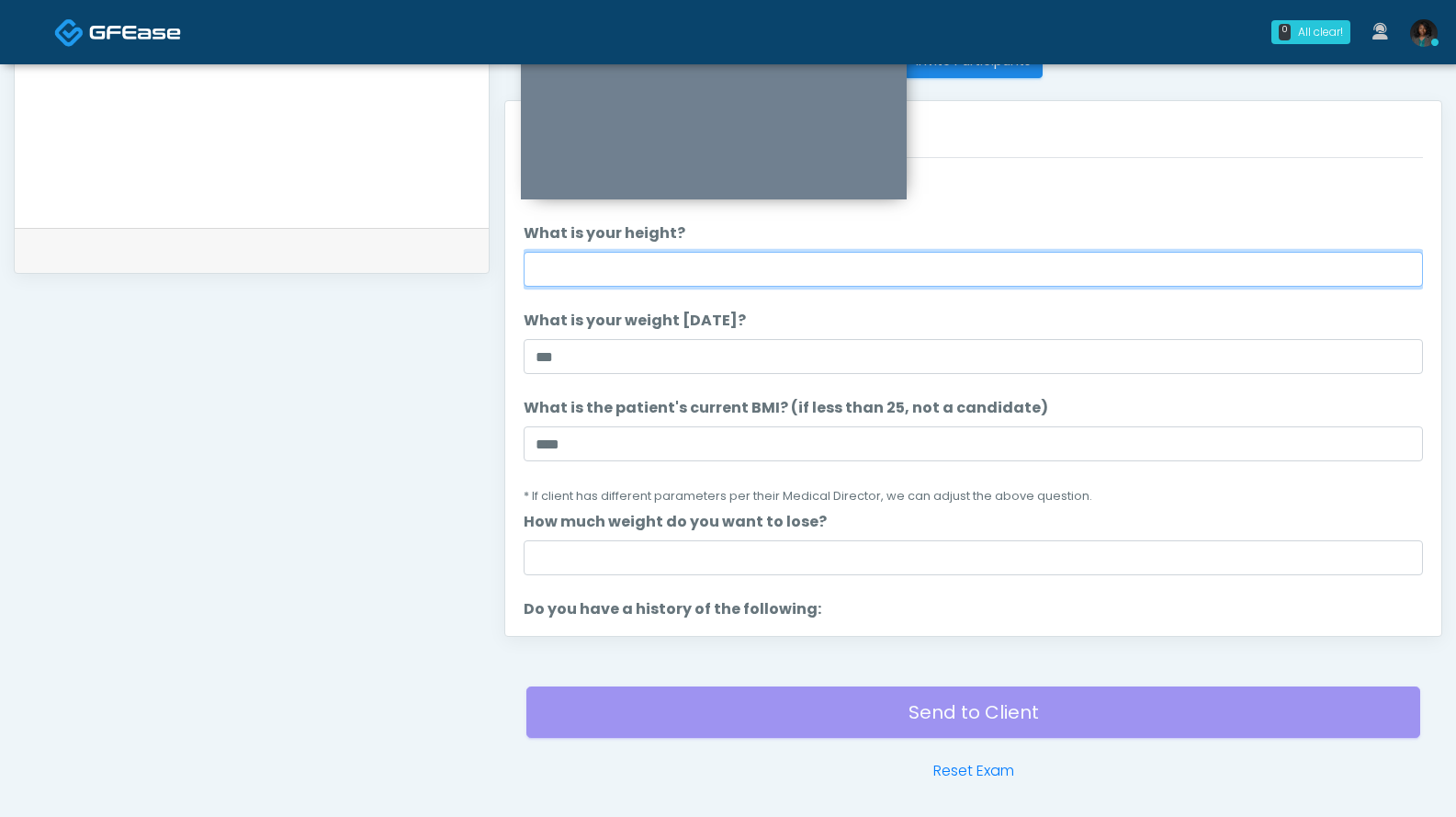
click at [565, 265] on input "What is your height?" at bounding box center [974, 268] width 900 height 35
type input "***"
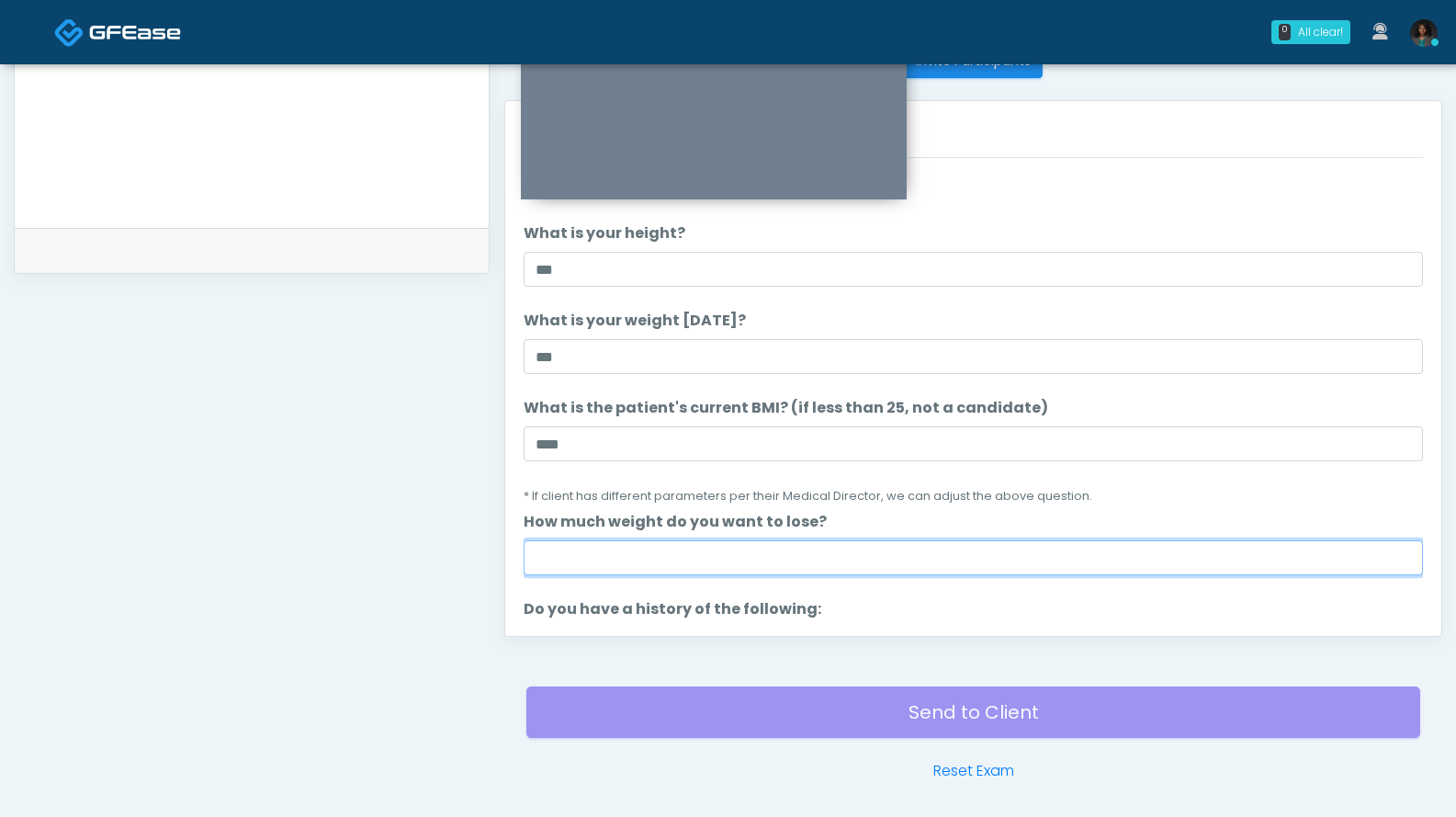
click at [648, 564] on input "How much weight do you want to lose?" at bounding box center [974, 557] width 900 height 35
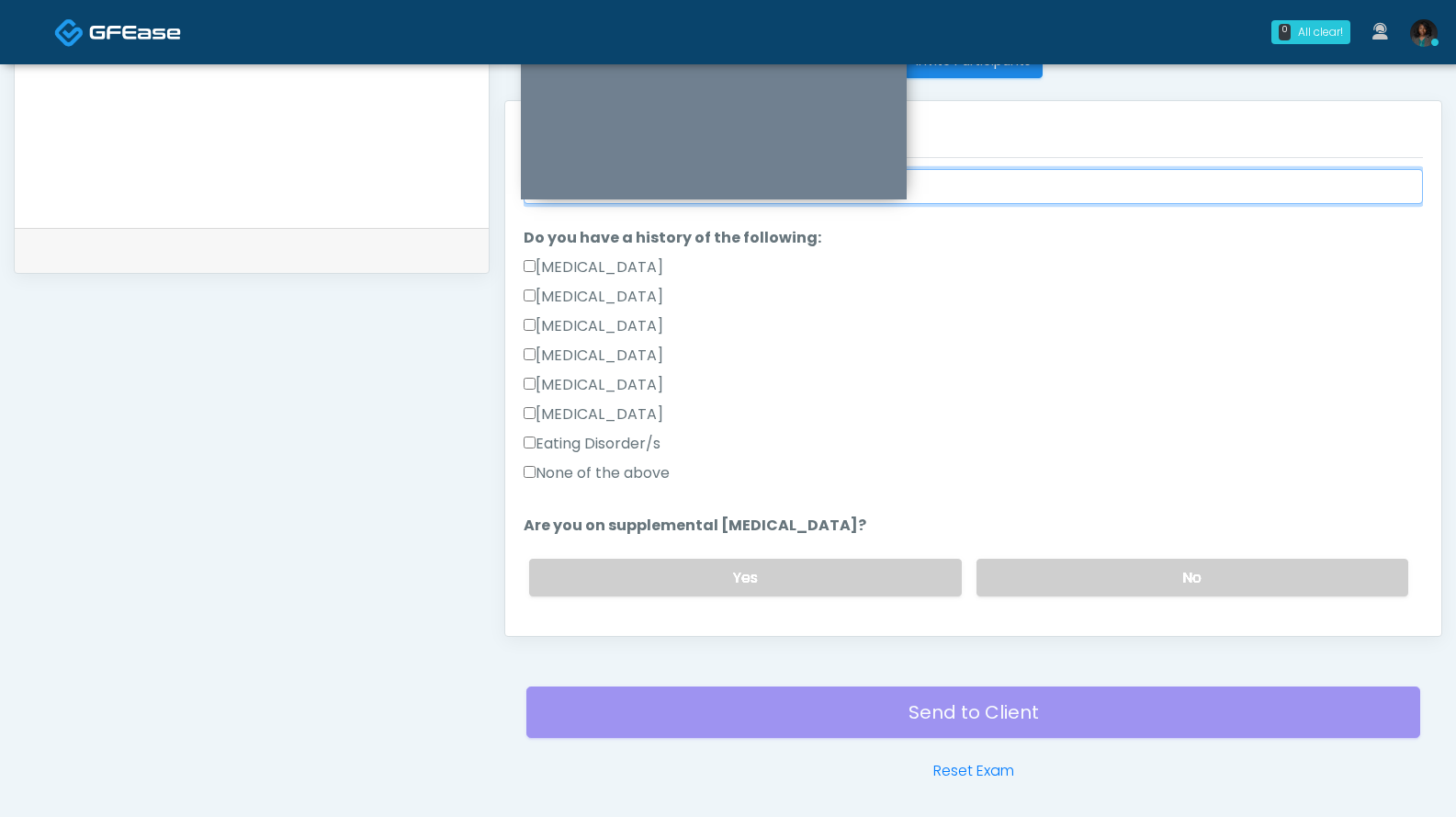
scroll to position [373, 0]
type input "**"
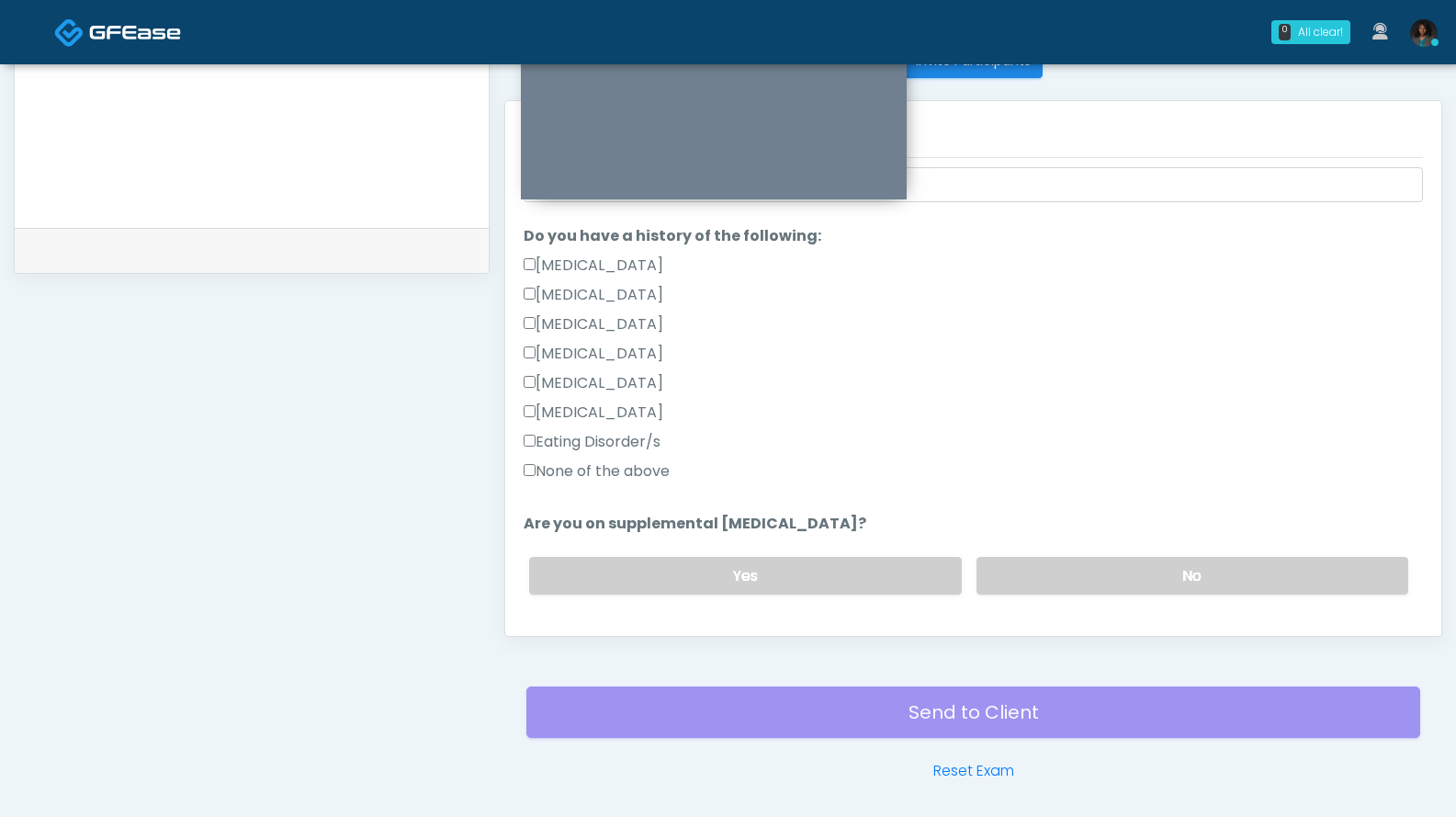
click at [635, 475] on label "None of the above" at bounding box center [597, 472] width 146 height 22
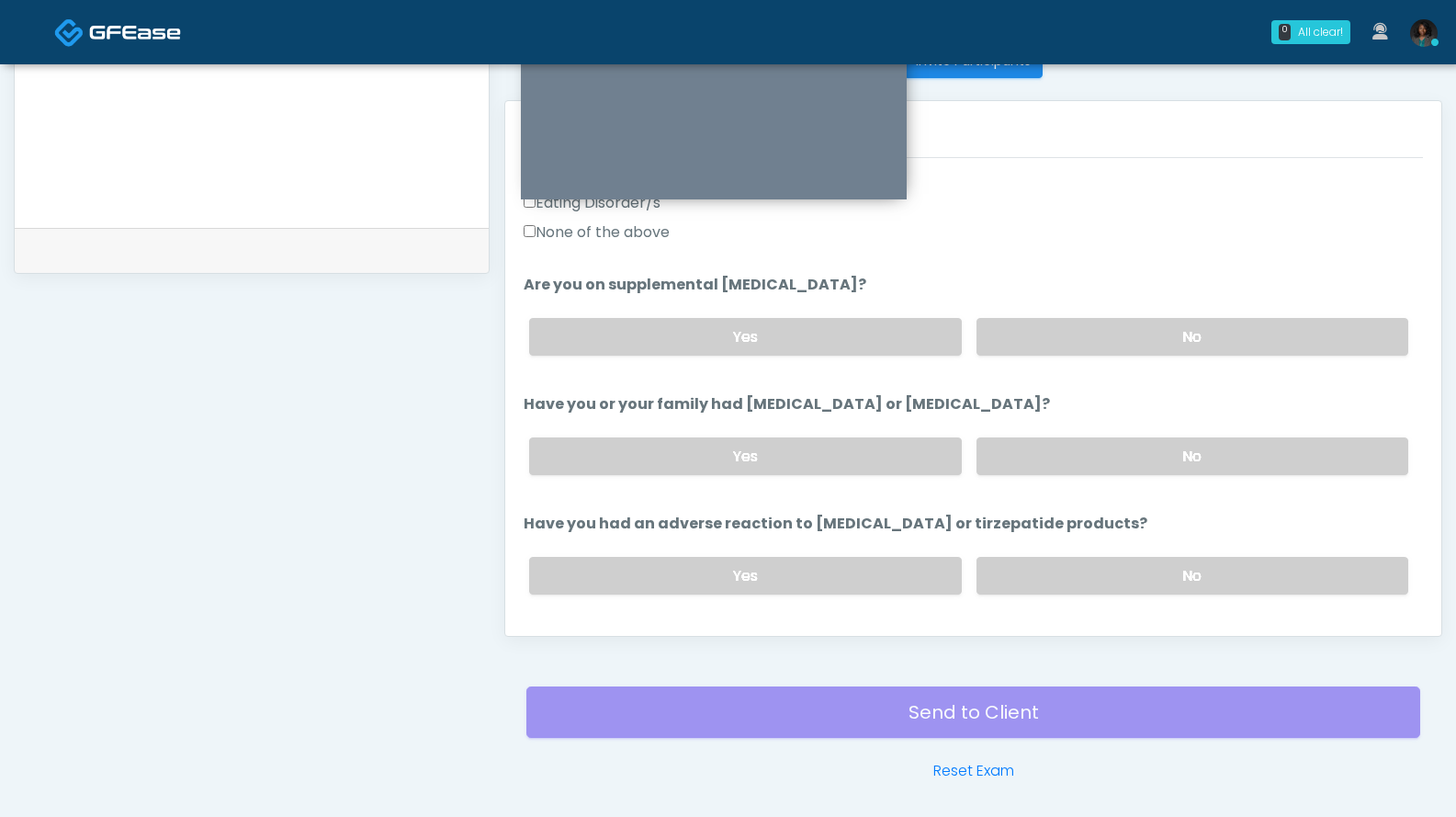
scroll to position [617, 0]
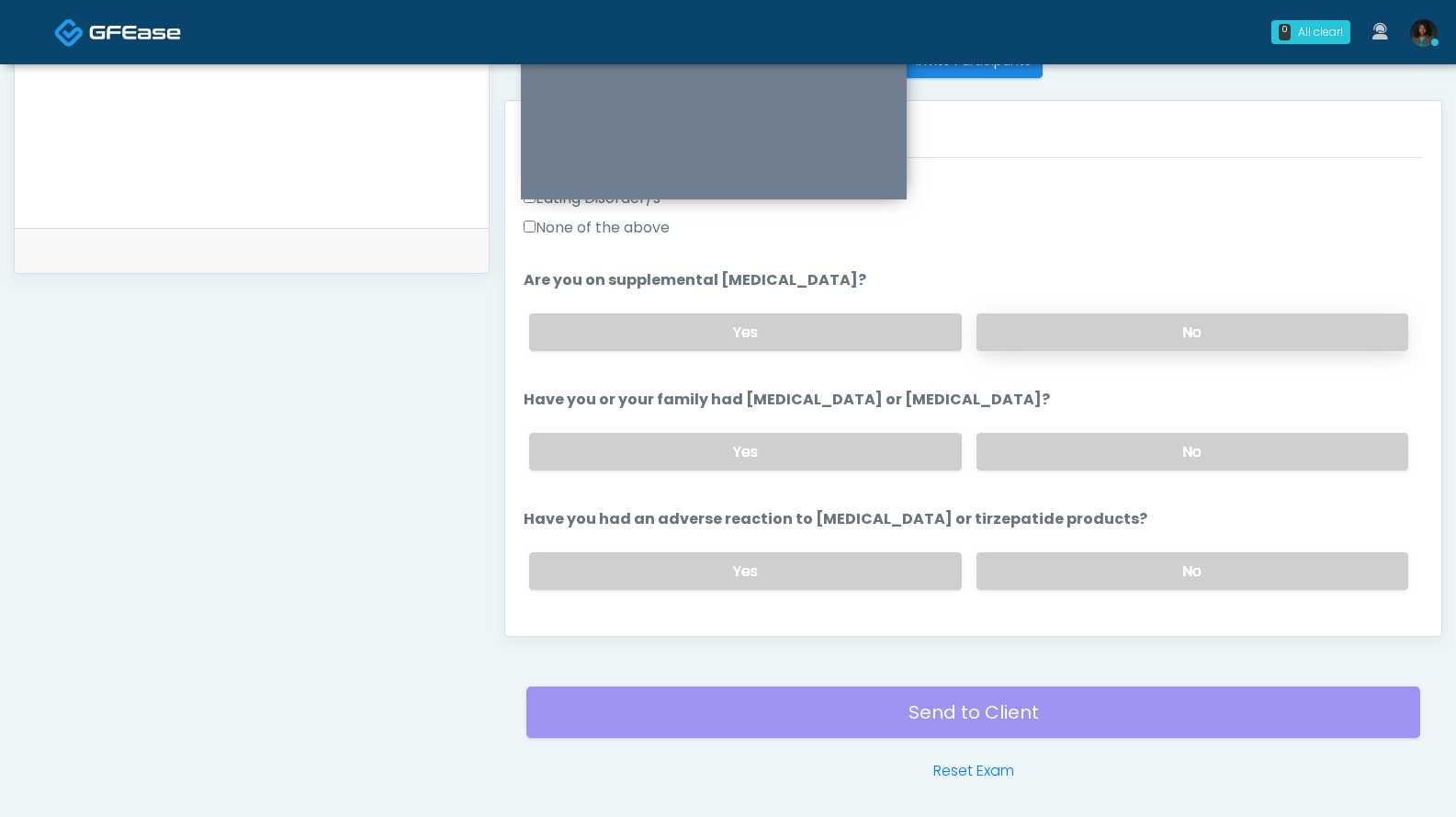
click at [1093, 335] on label "No" at bounding box center [1193, 333] width 432 height 37
click at [1158, 448] on label "No" at bounding box center [1193, 452] width 432 height 37
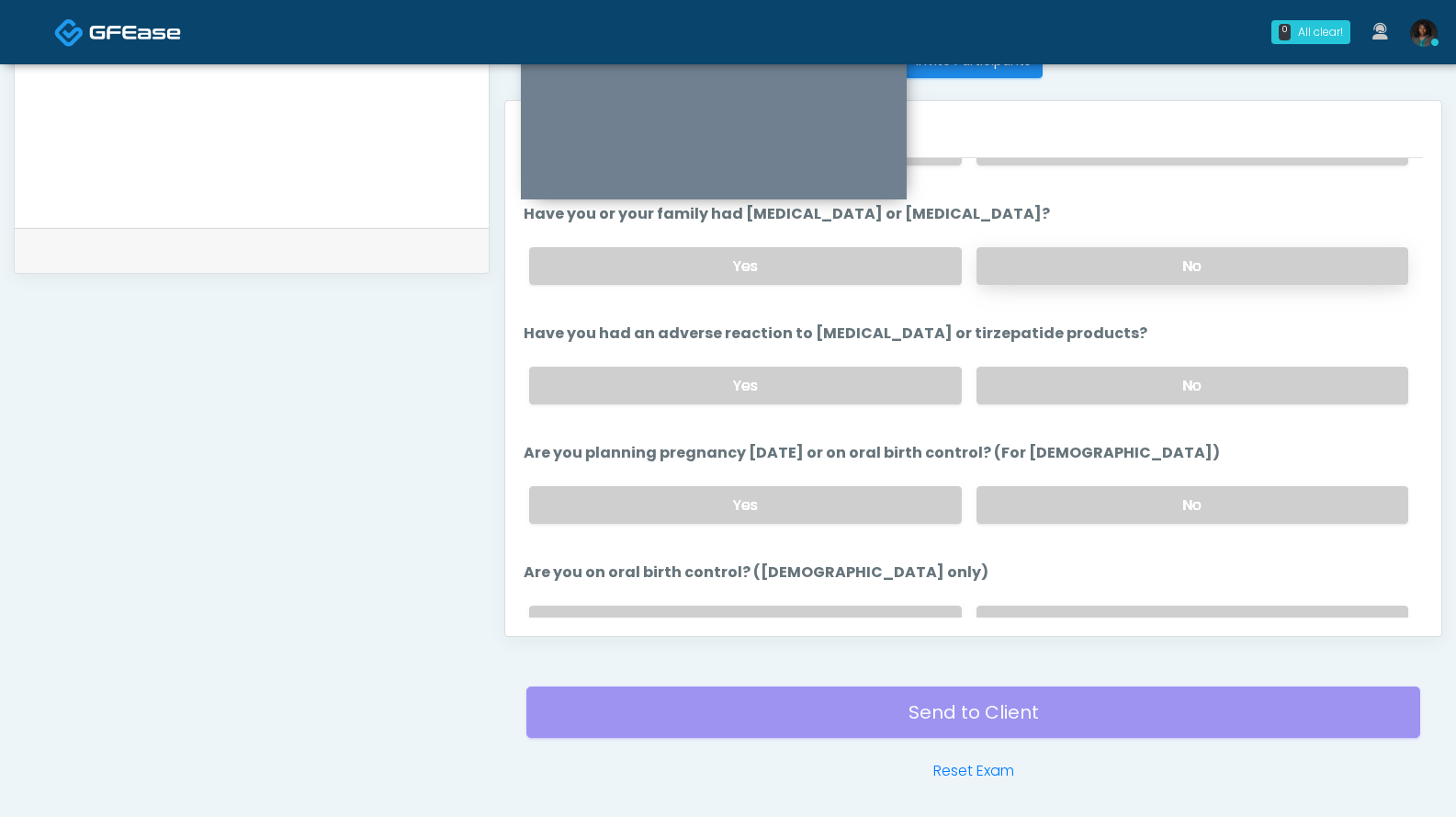
scroll to position [810, 0]
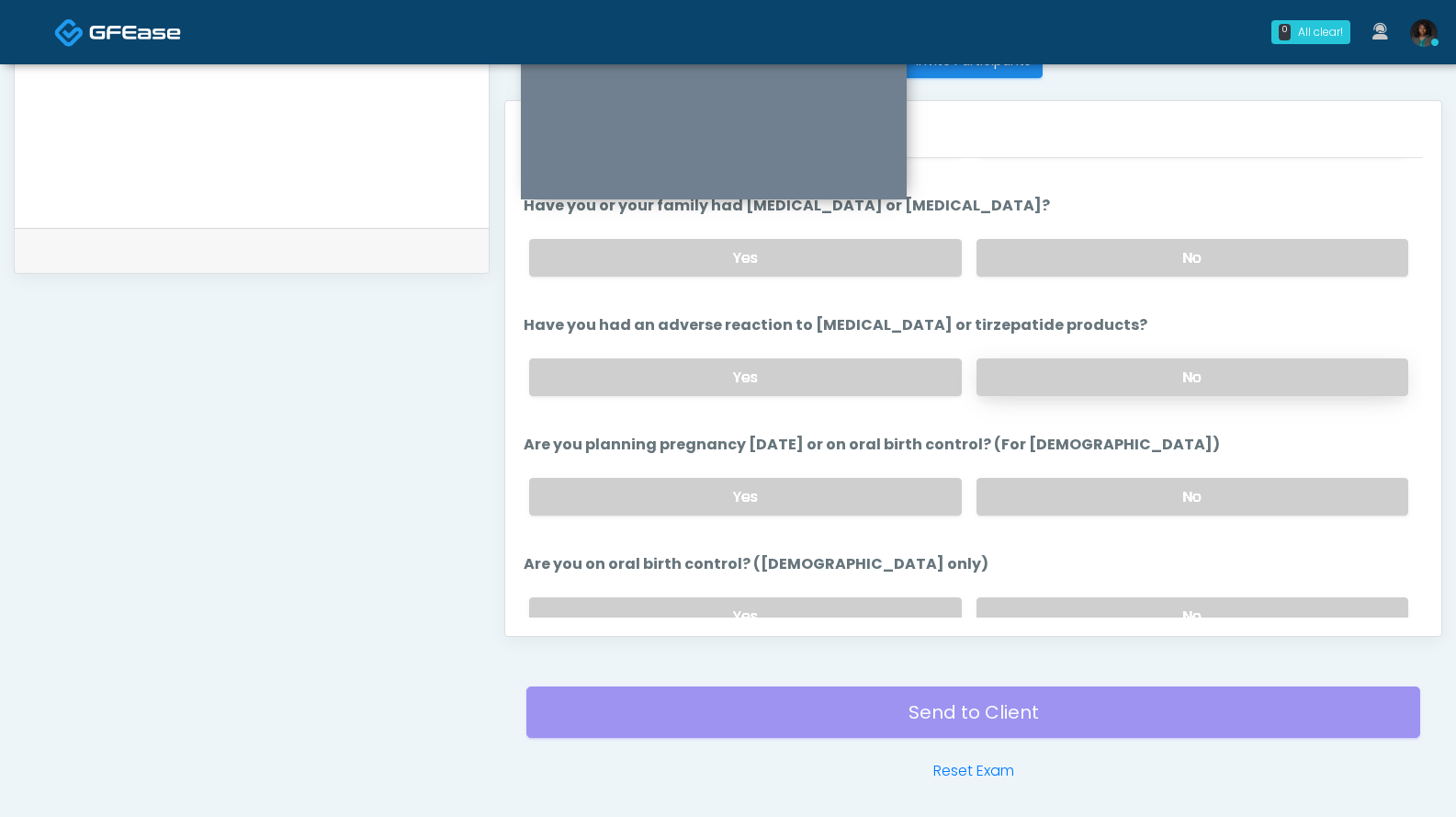
click at [1164, 376] on label "No" at bounding box center [1193, 377] width 432 height 37
click at [1160, 509] on label "No" at bounding box center [1193, 496] width 432 height 37
click at [1140, 606] on label "No" at bounding box center [1193, 616] width 432 height 37
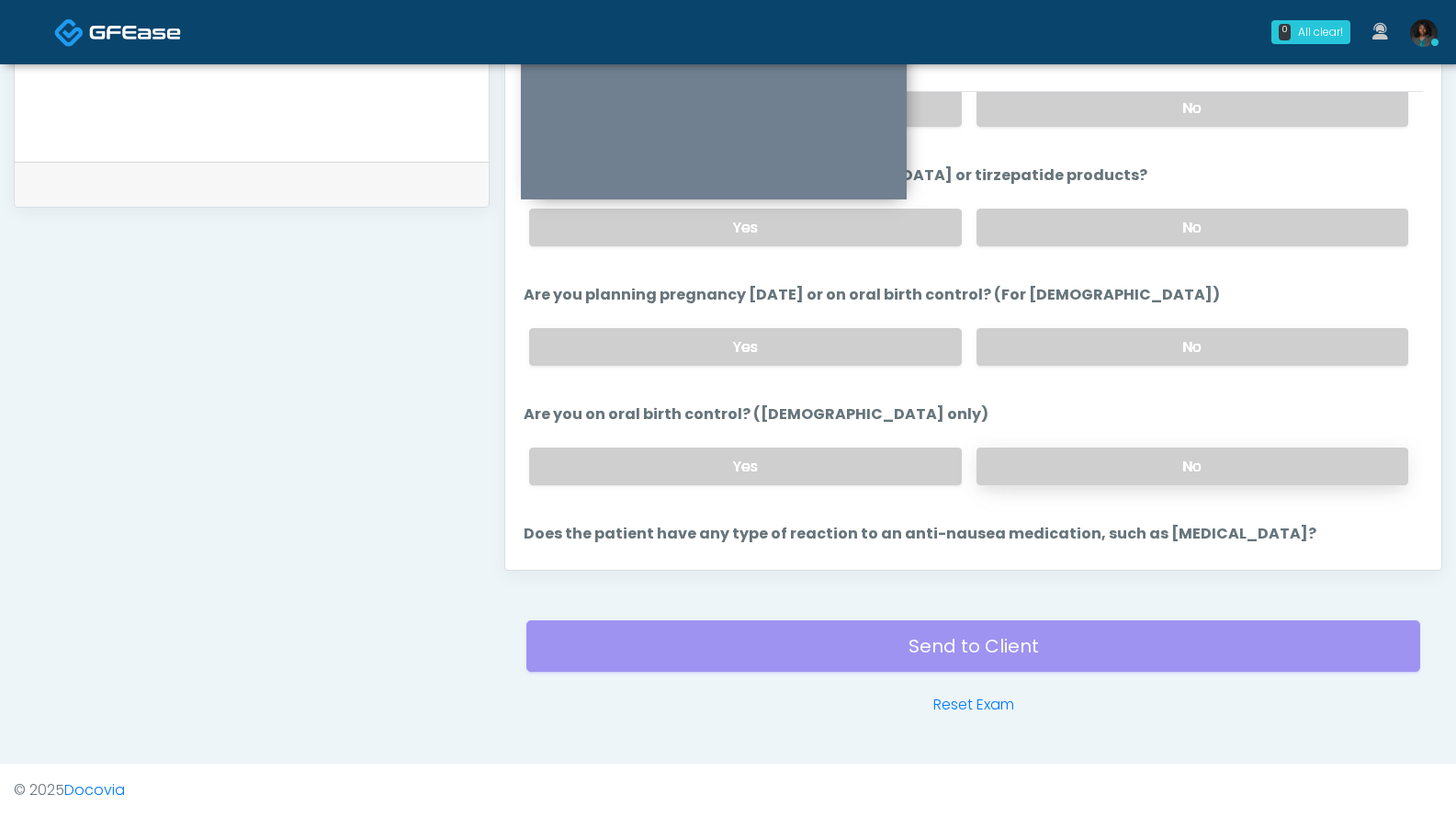
scroll to position [1013, 0]
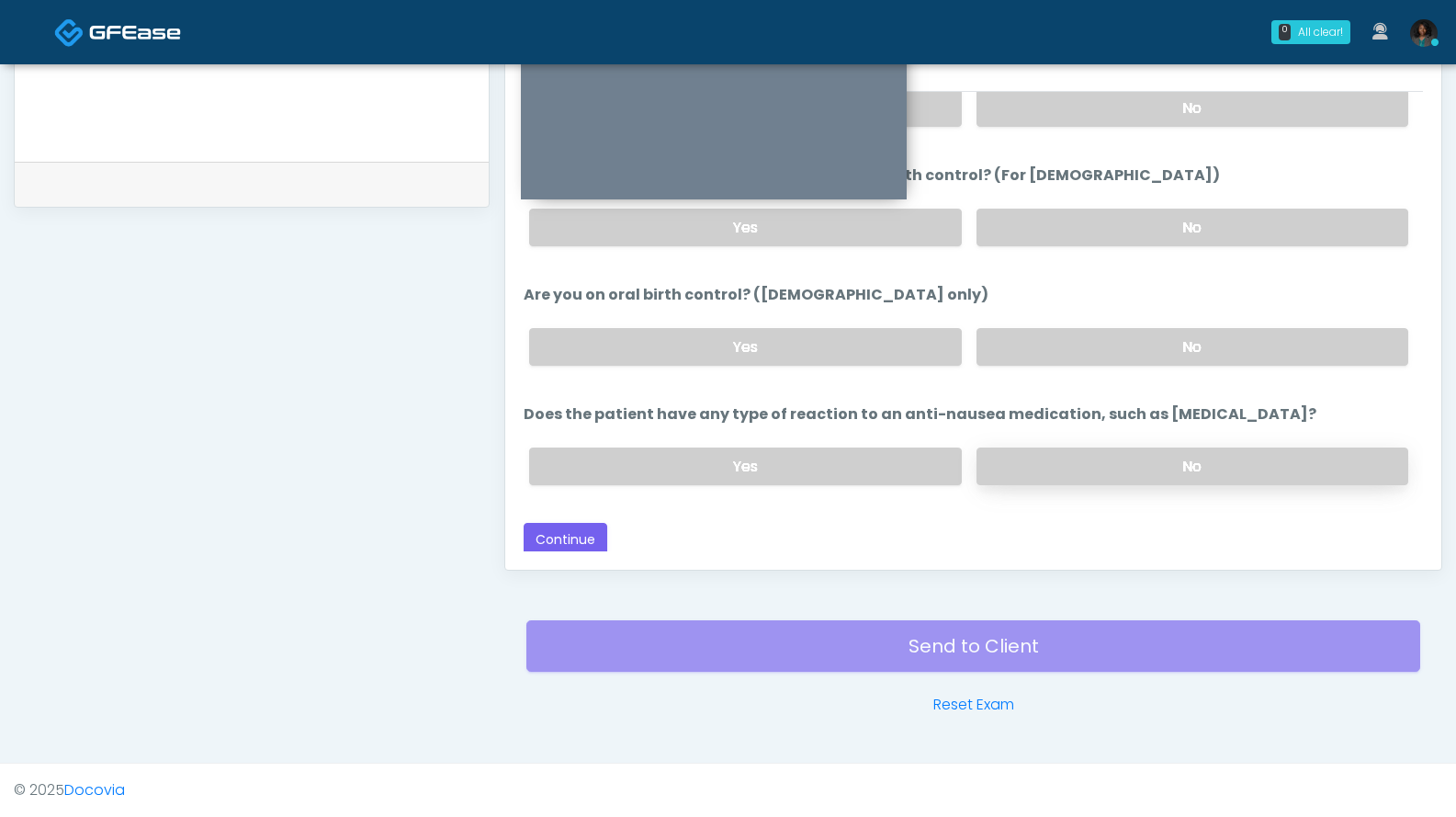
click at [1232, 451] on label "No" at bounding box center [1193, 467] width 432 height 37
click at [584, 544] on button "Continue" at bounding box center [565, 540] width 84 height 34
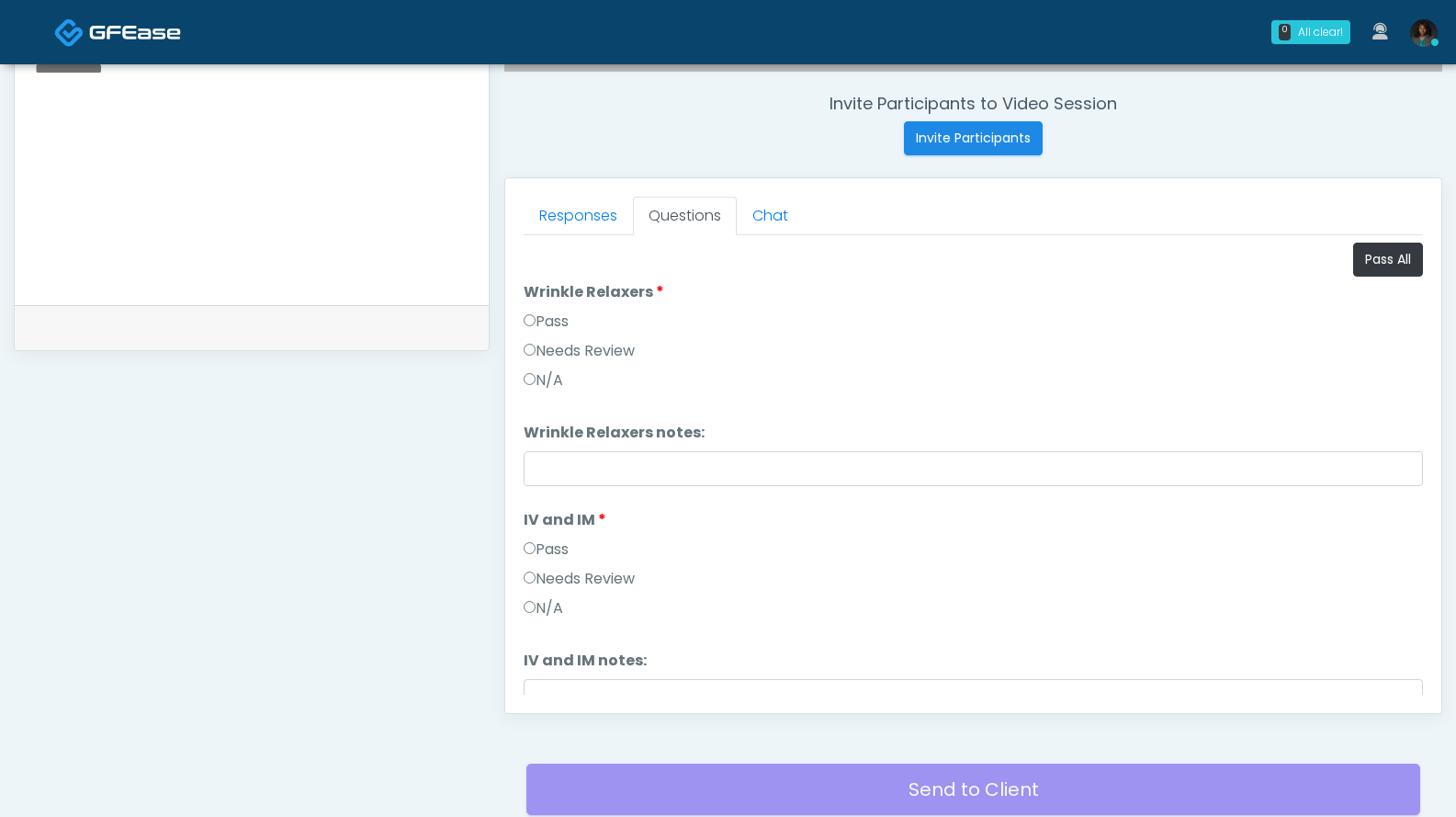
scroll to position [735, 0]
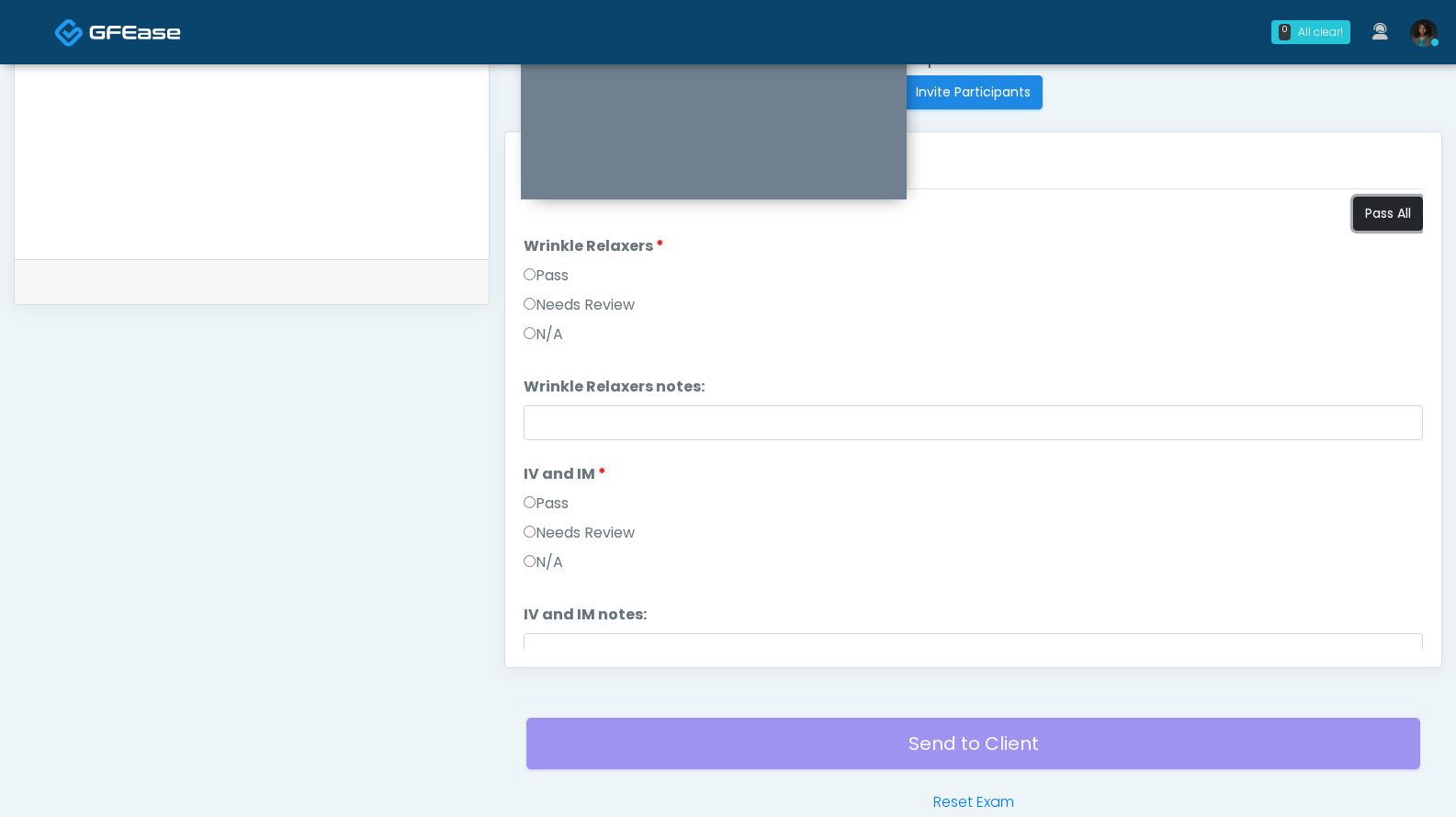
click at [1376, 212] on button "Pass All" at bounding box center [1388, 213] width 70 height 34
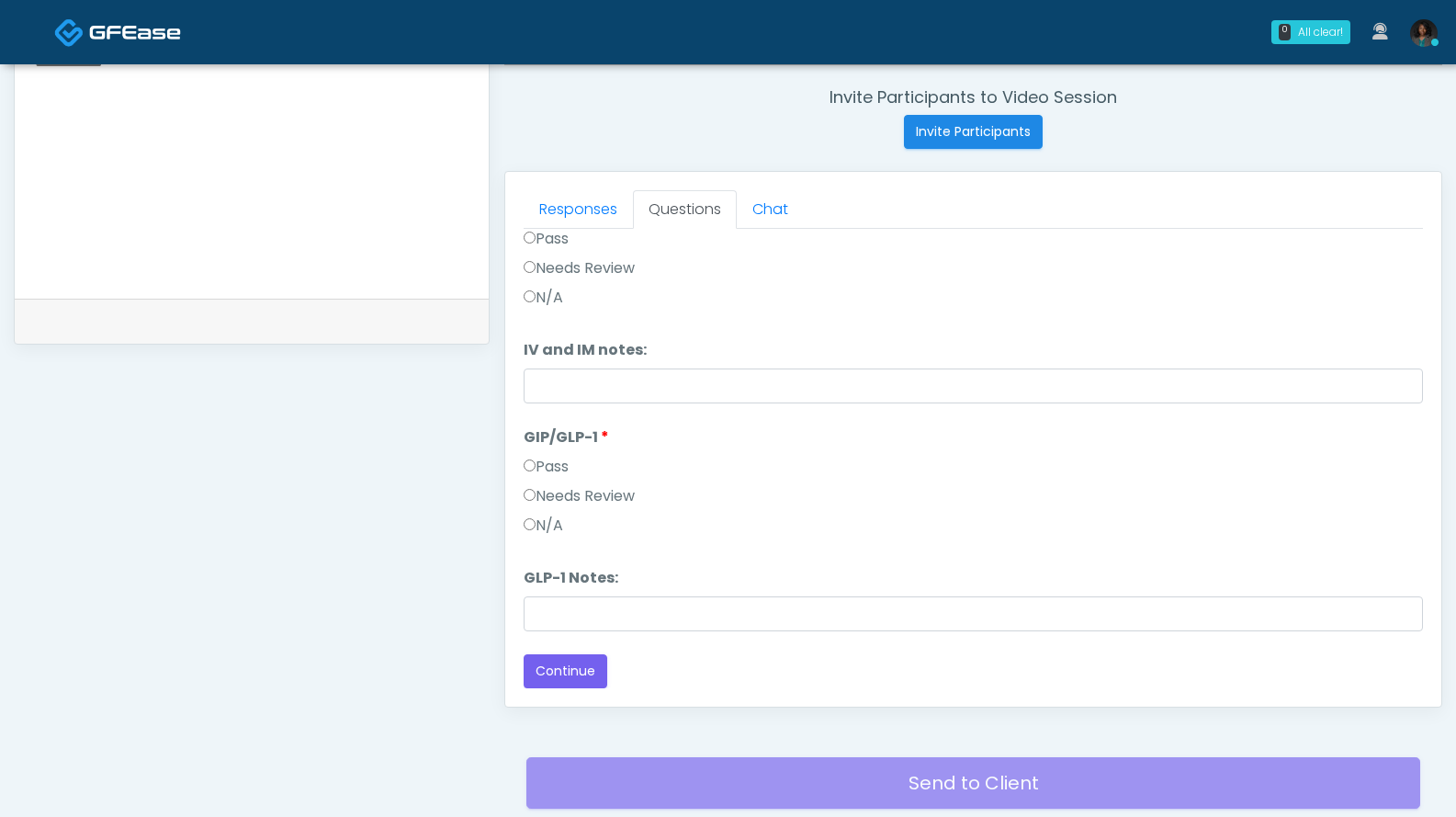
scroll to position [833, 0]
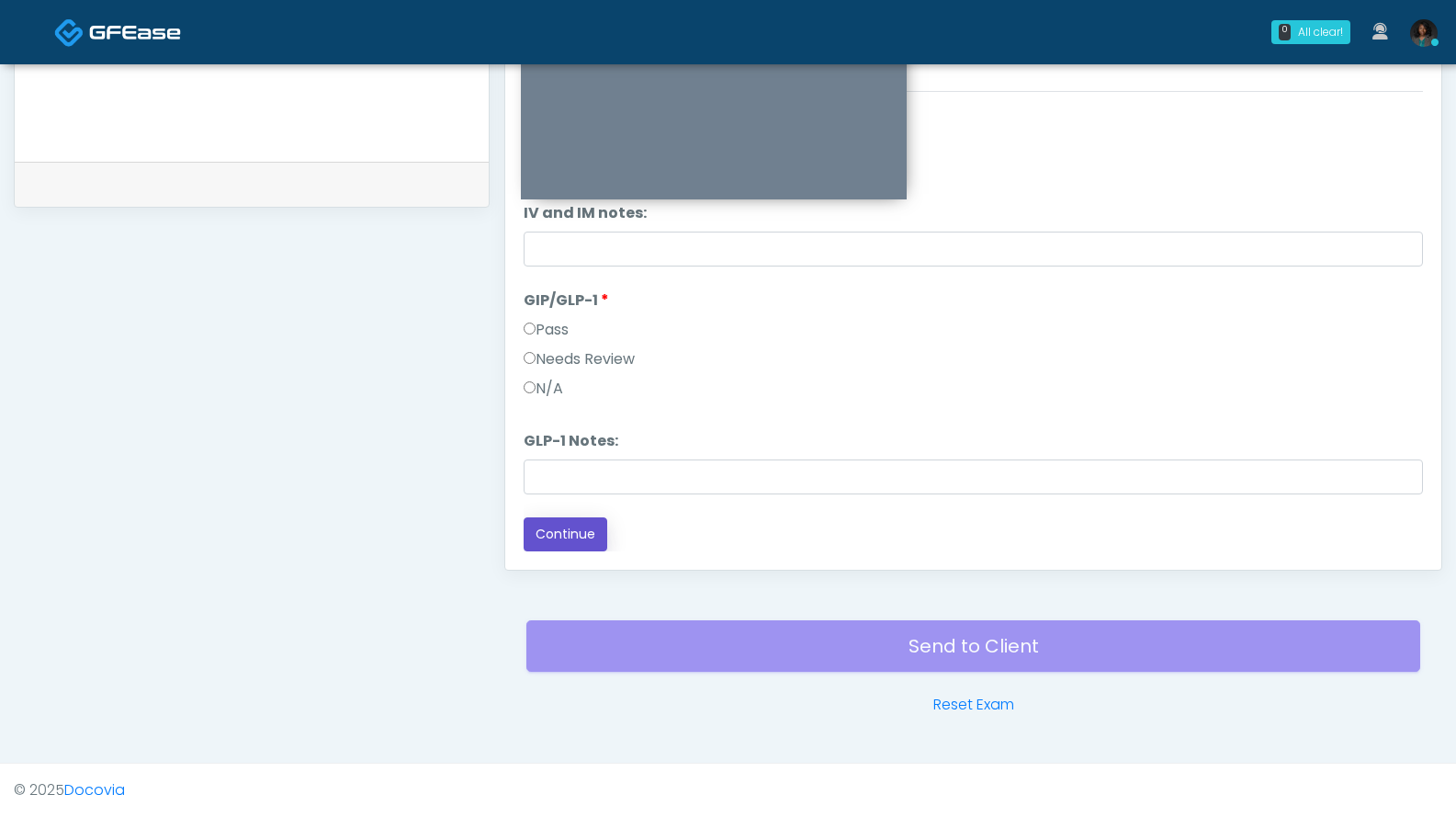
click at [555, 537] on button "Continue" at bounding box center [565, 534] width 84 height 34
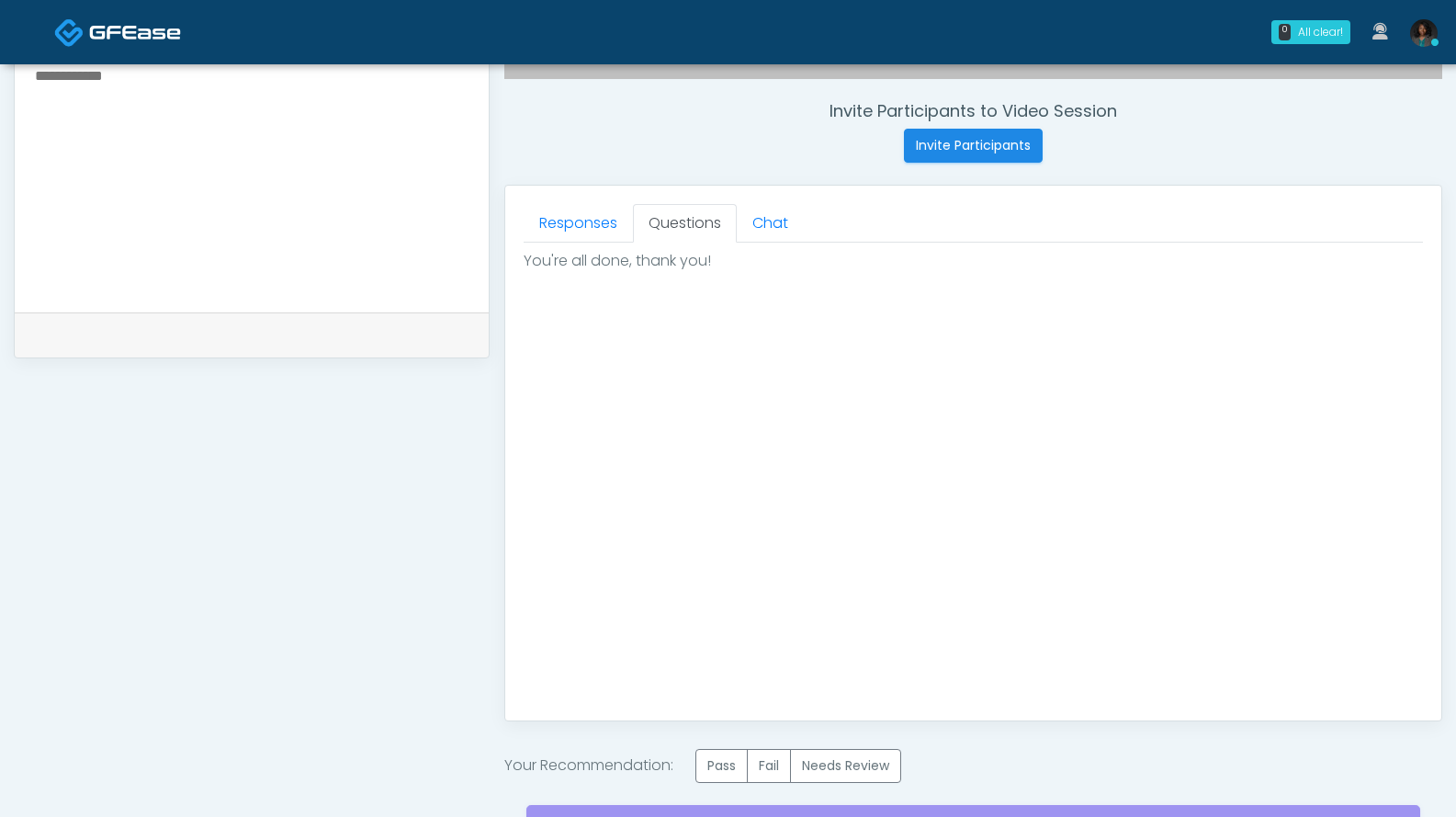
scroll to position [866, 0]
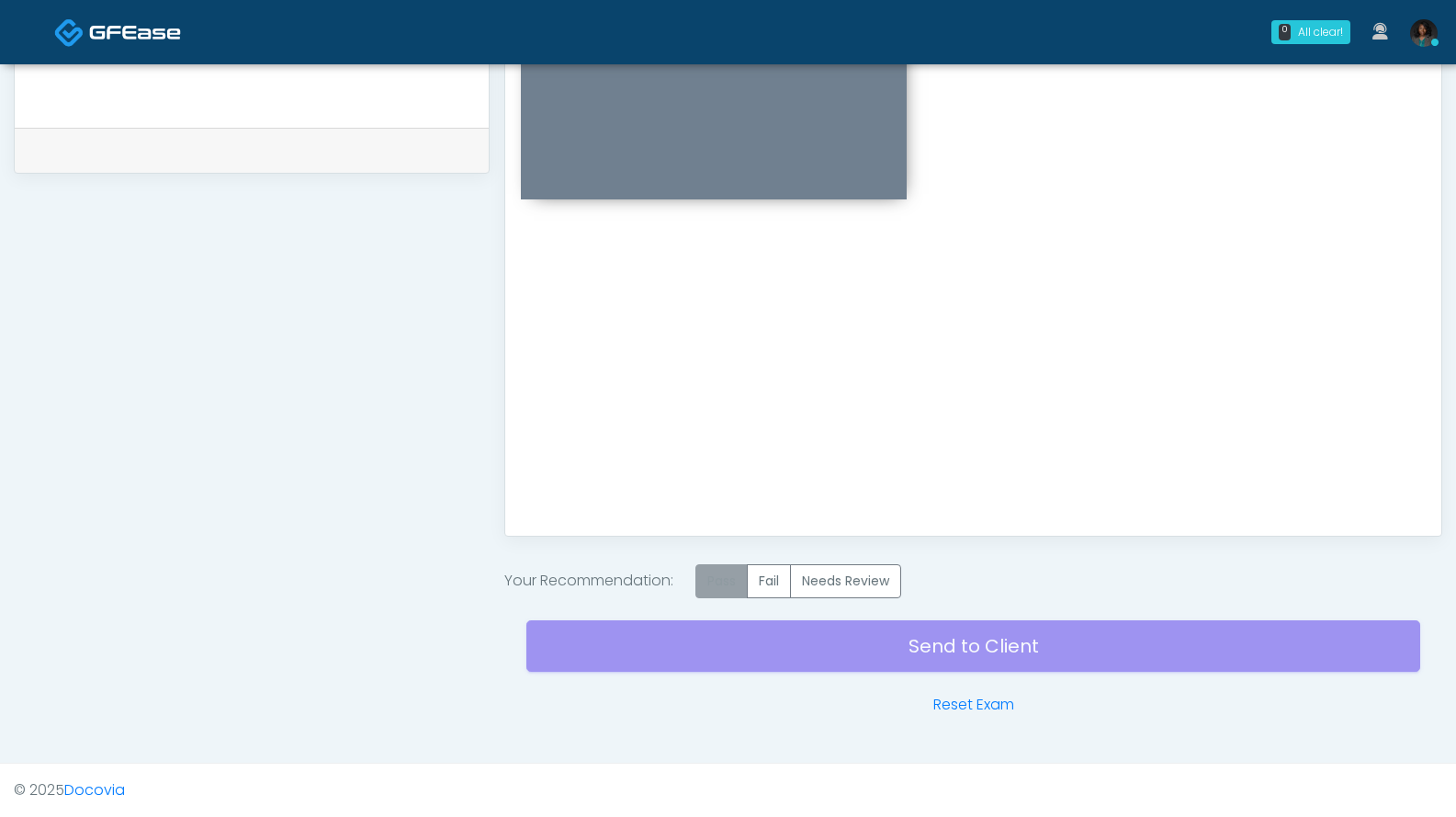
click at [724, 578] on label "Pass" at bounding box center [721, 581] width 52 height 34
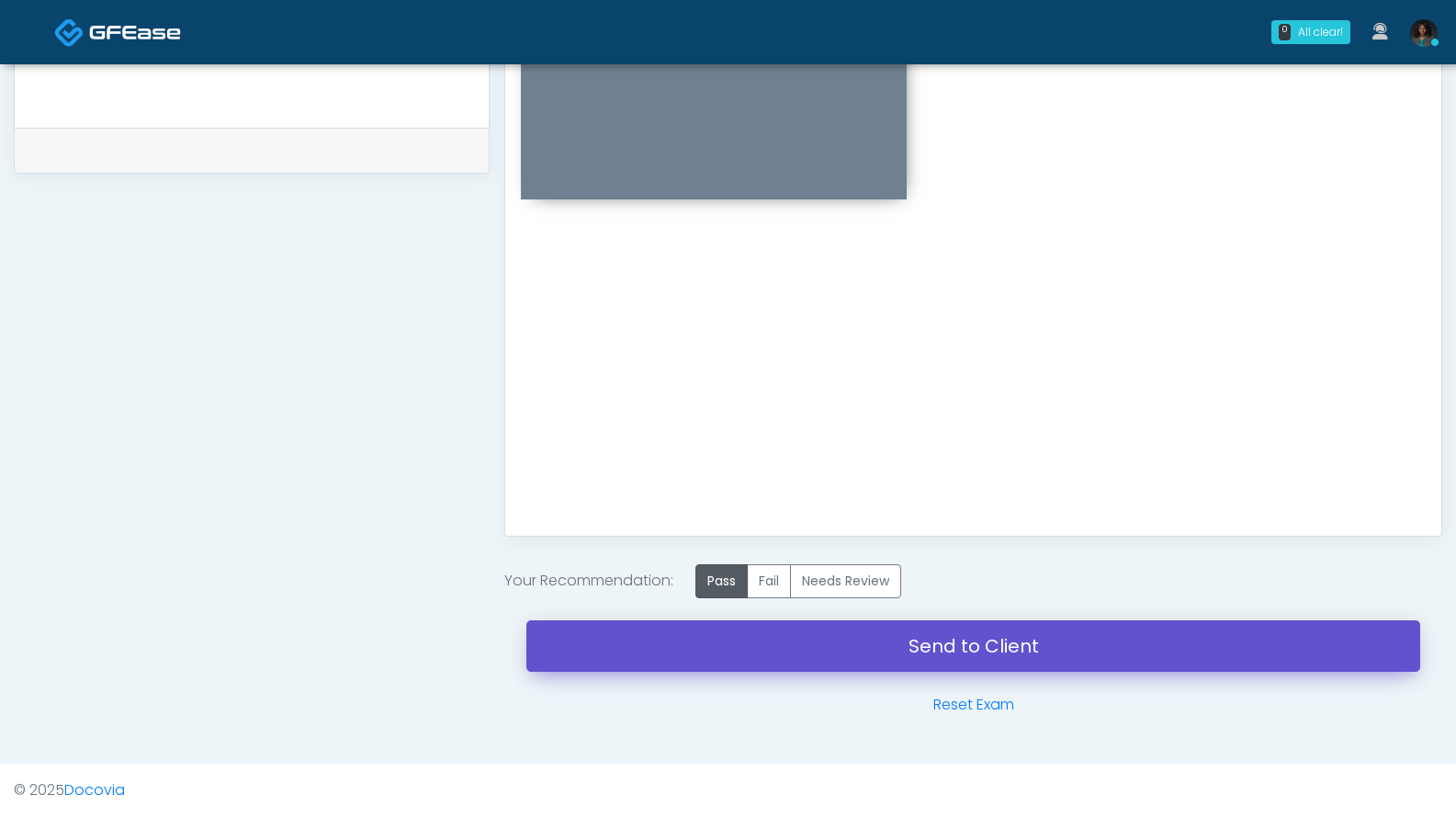
click at [949, 649] on link "Send to Client" at bounding box center [974, 646] width 894 height 51
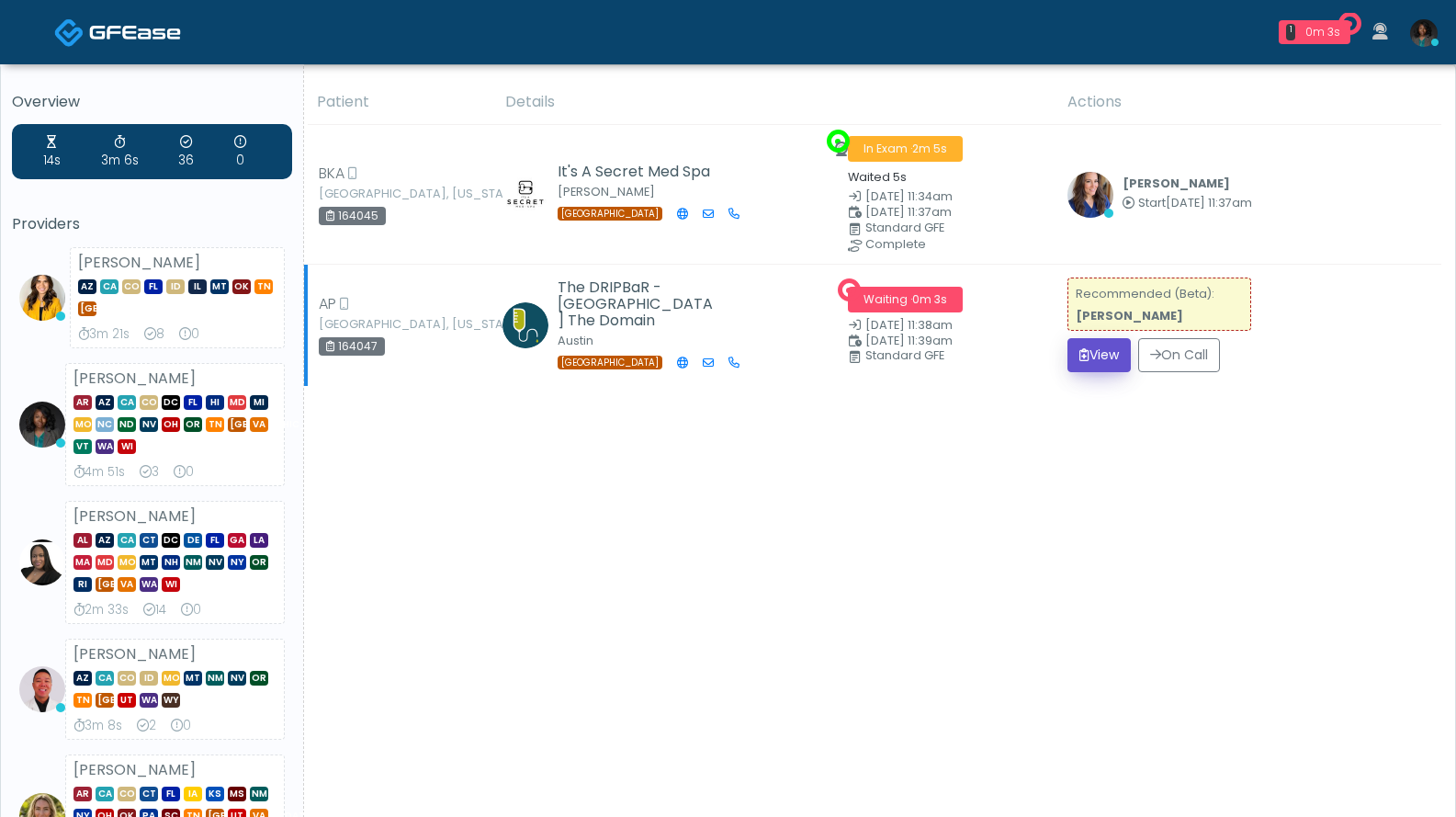
click at [1084, 349] on button "View" at bounding box center [1099, 355] width 63 height 34
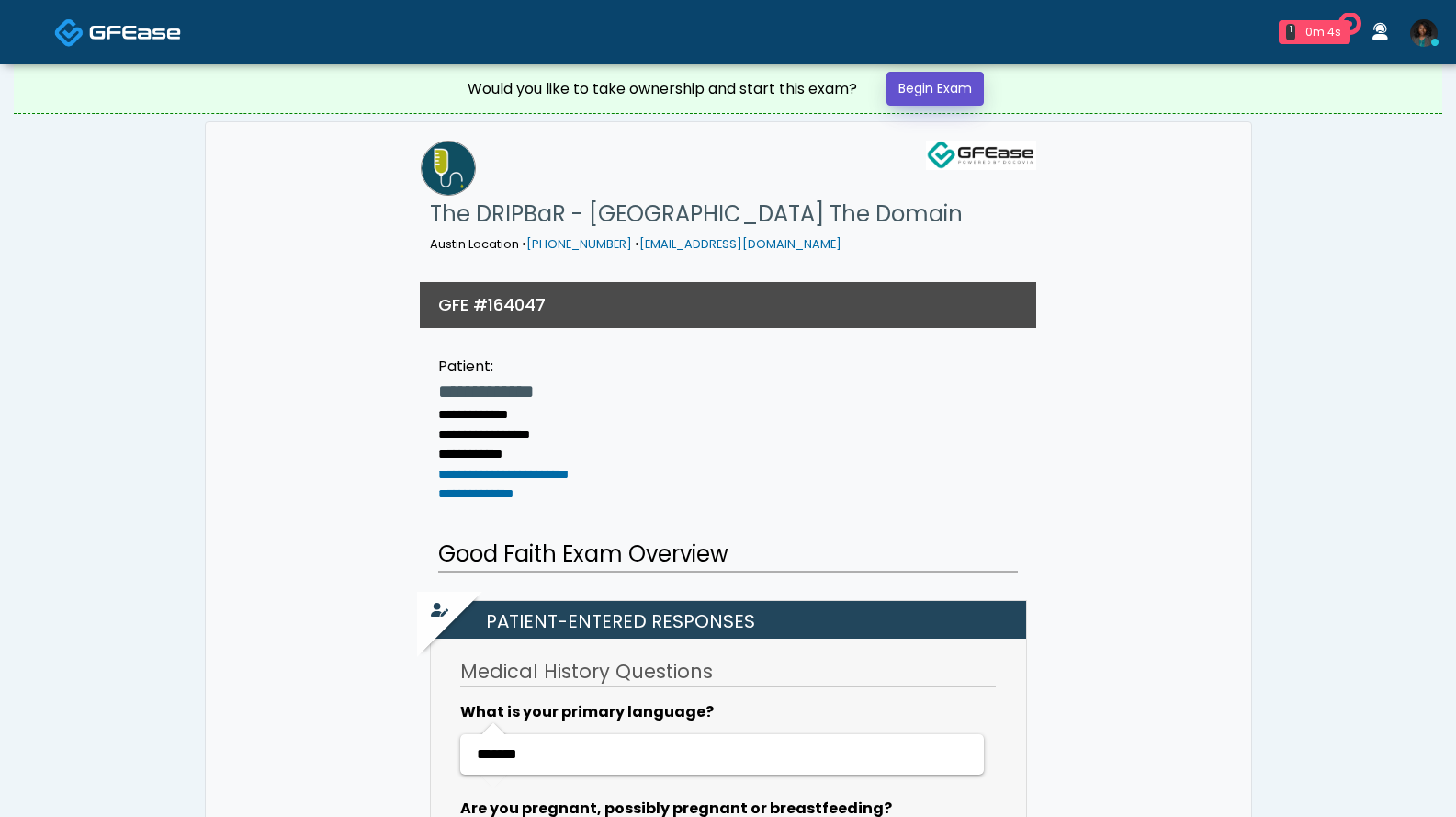
click at [912, 87] on link "Begin Exam" at bounding box center [935, 89] width 98 height 34
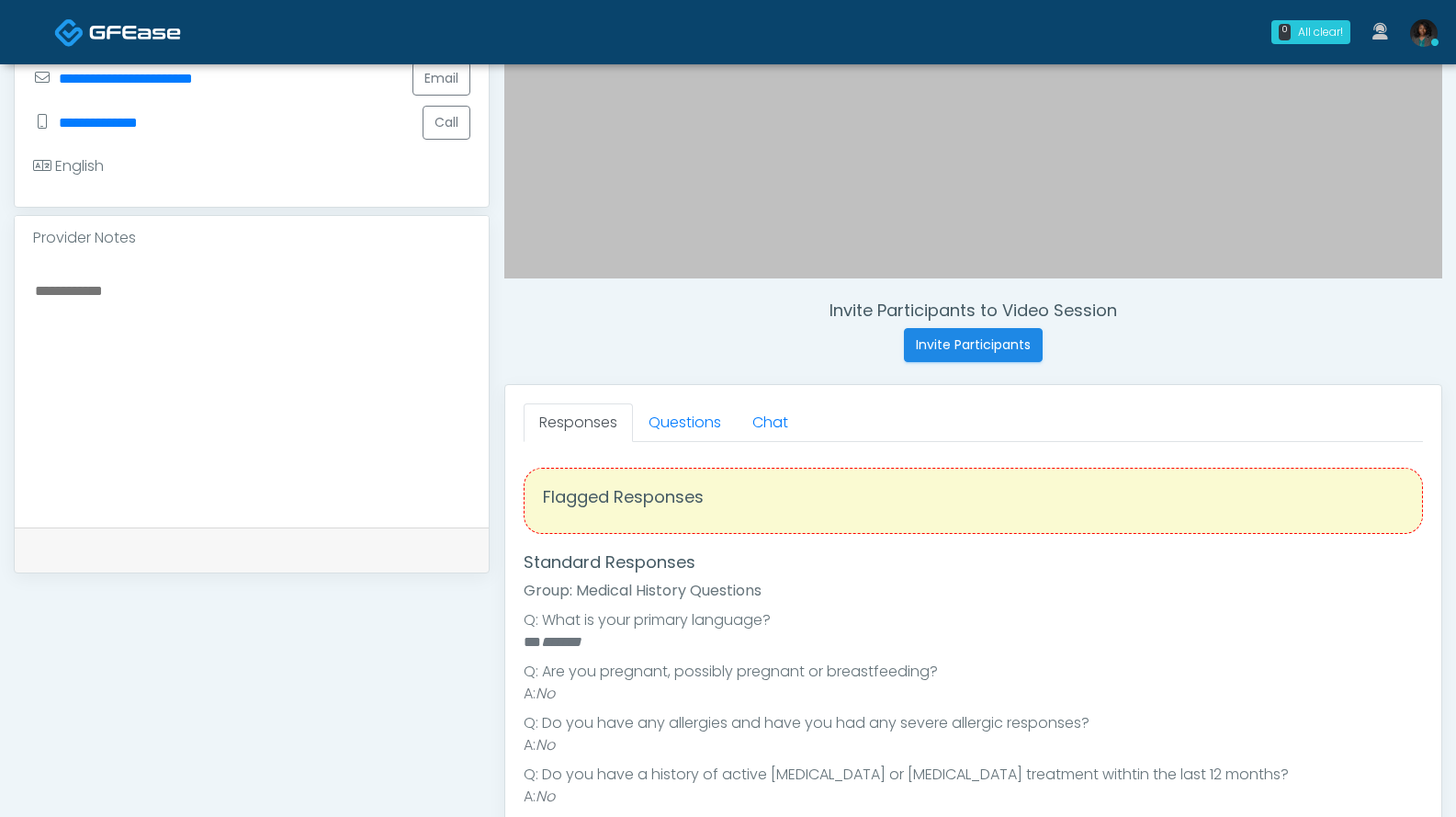
scroll to position [482, 0]
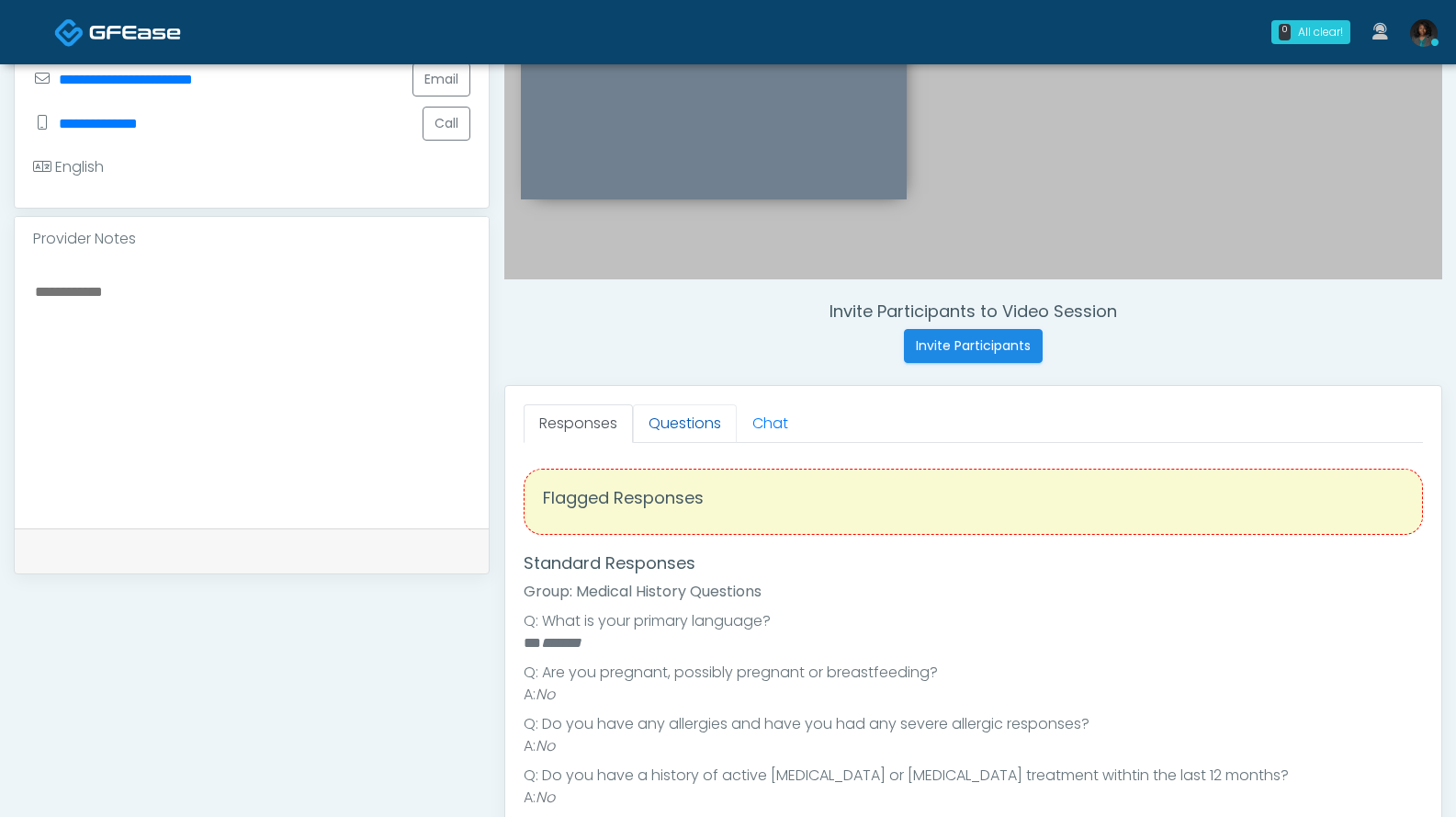
click at [692, 429] on link "Questions" at bounding box center [685, 423] width 104 height 38
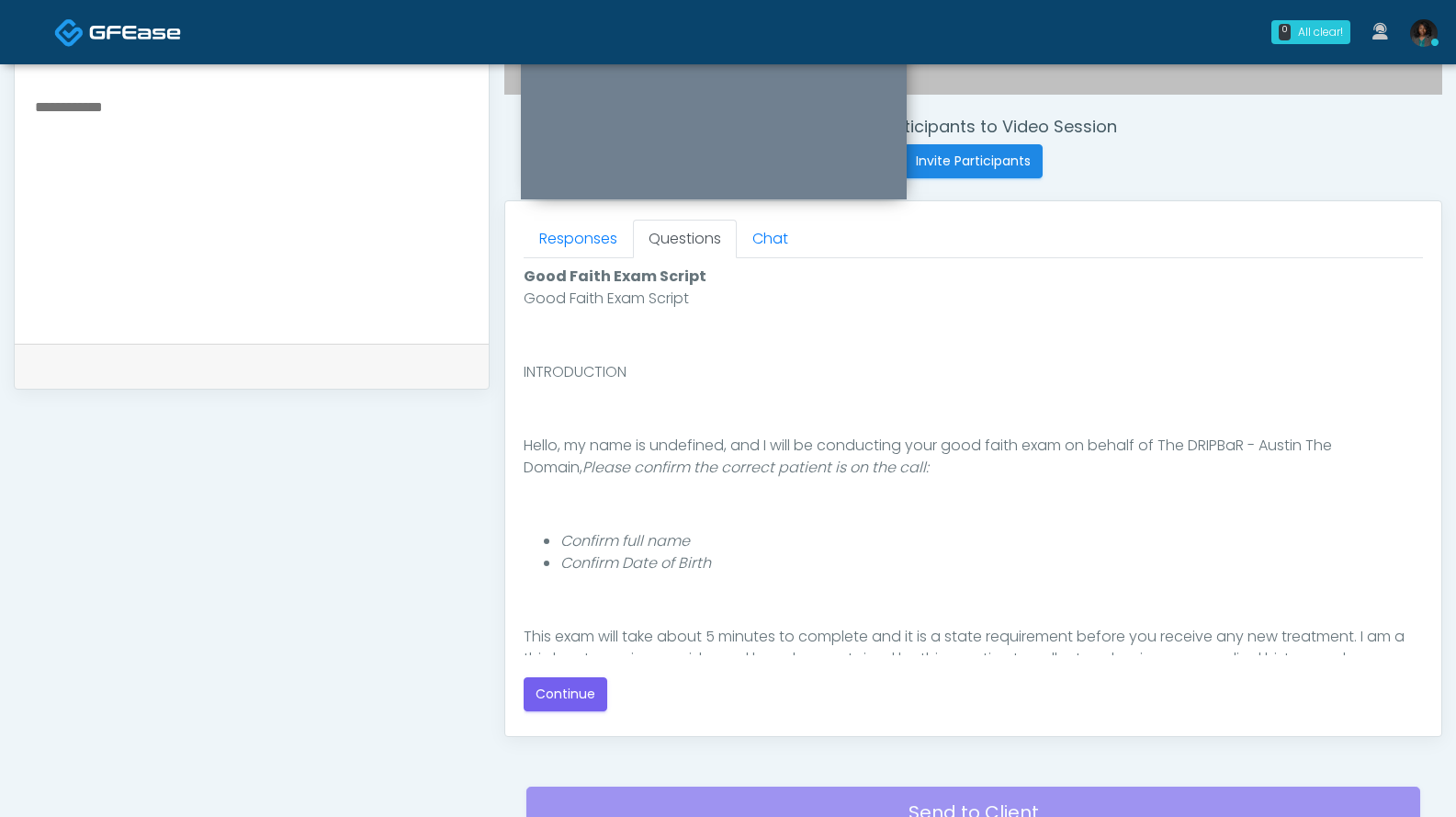
scroll to position [662, 0]
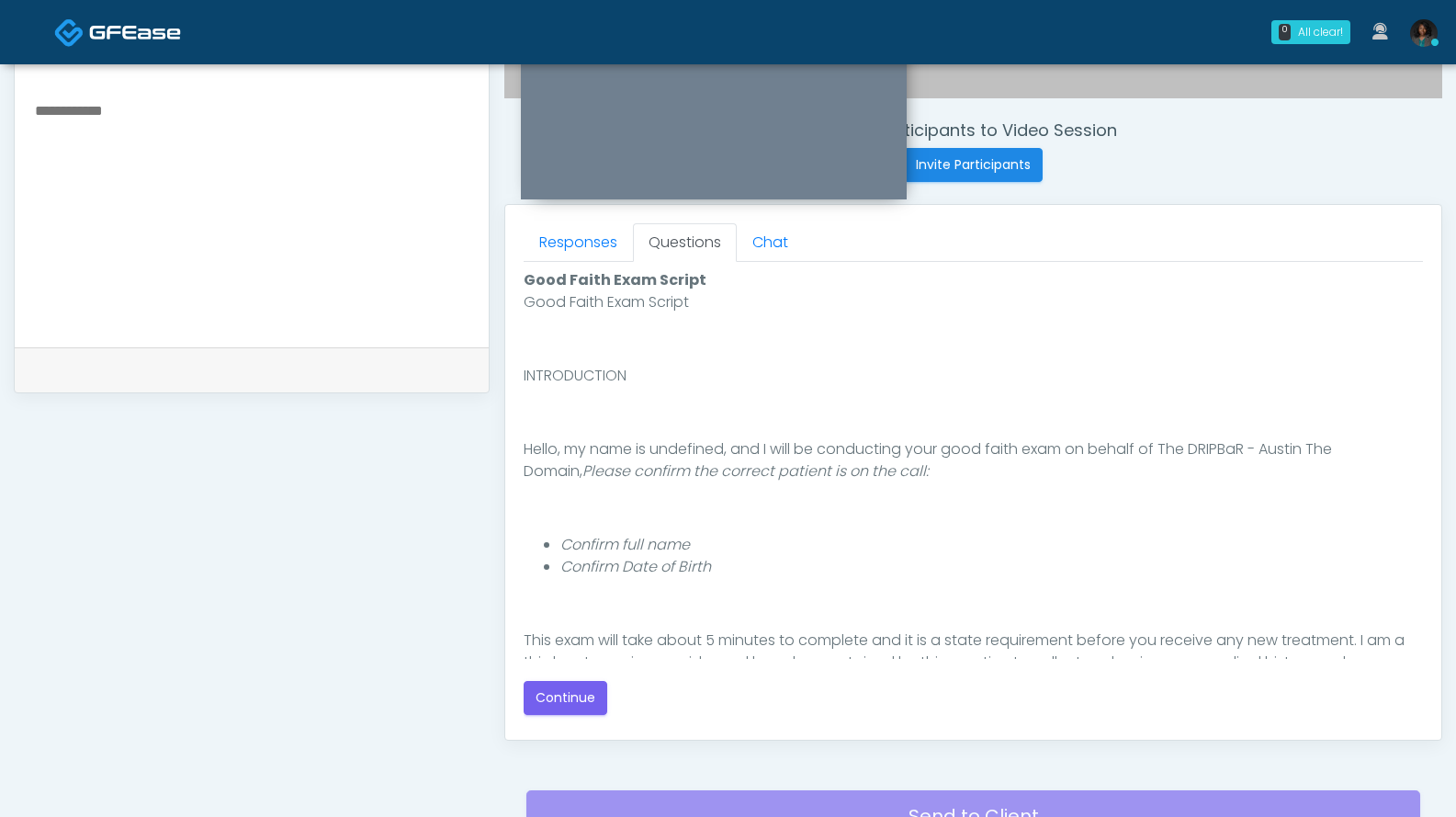
drag, startPoint x: 1409, startPoint y: 350, endPoint x: 1414, endPoint y: 375, distance: 25.5
click at [1414, 375] on div "Good Faith Exam Script INTRODUCTION Hello, my name is undefined, and I will be …" at bounding box center [974, 475] width 900 height 368
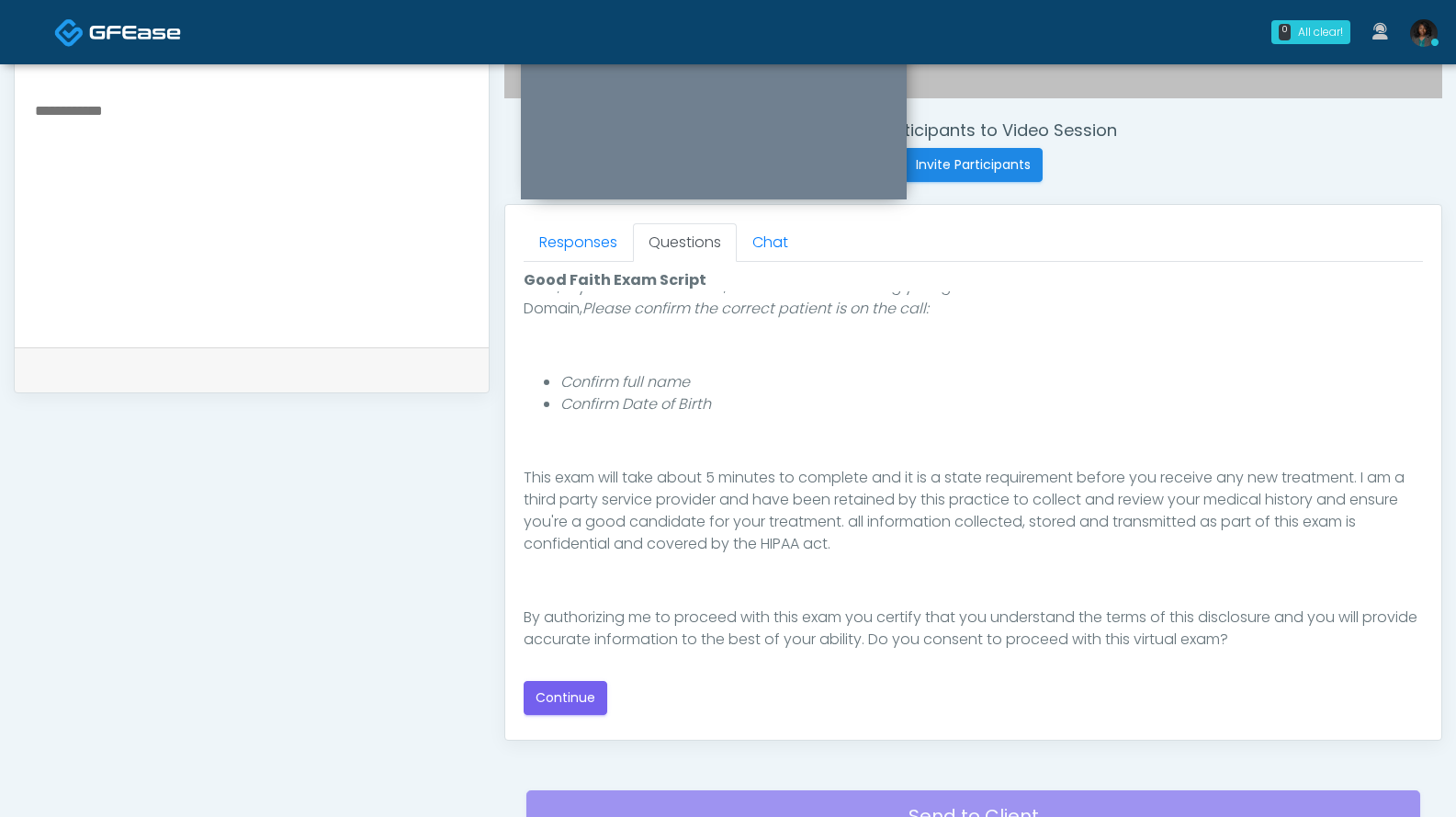
scroll to position [169, 0]
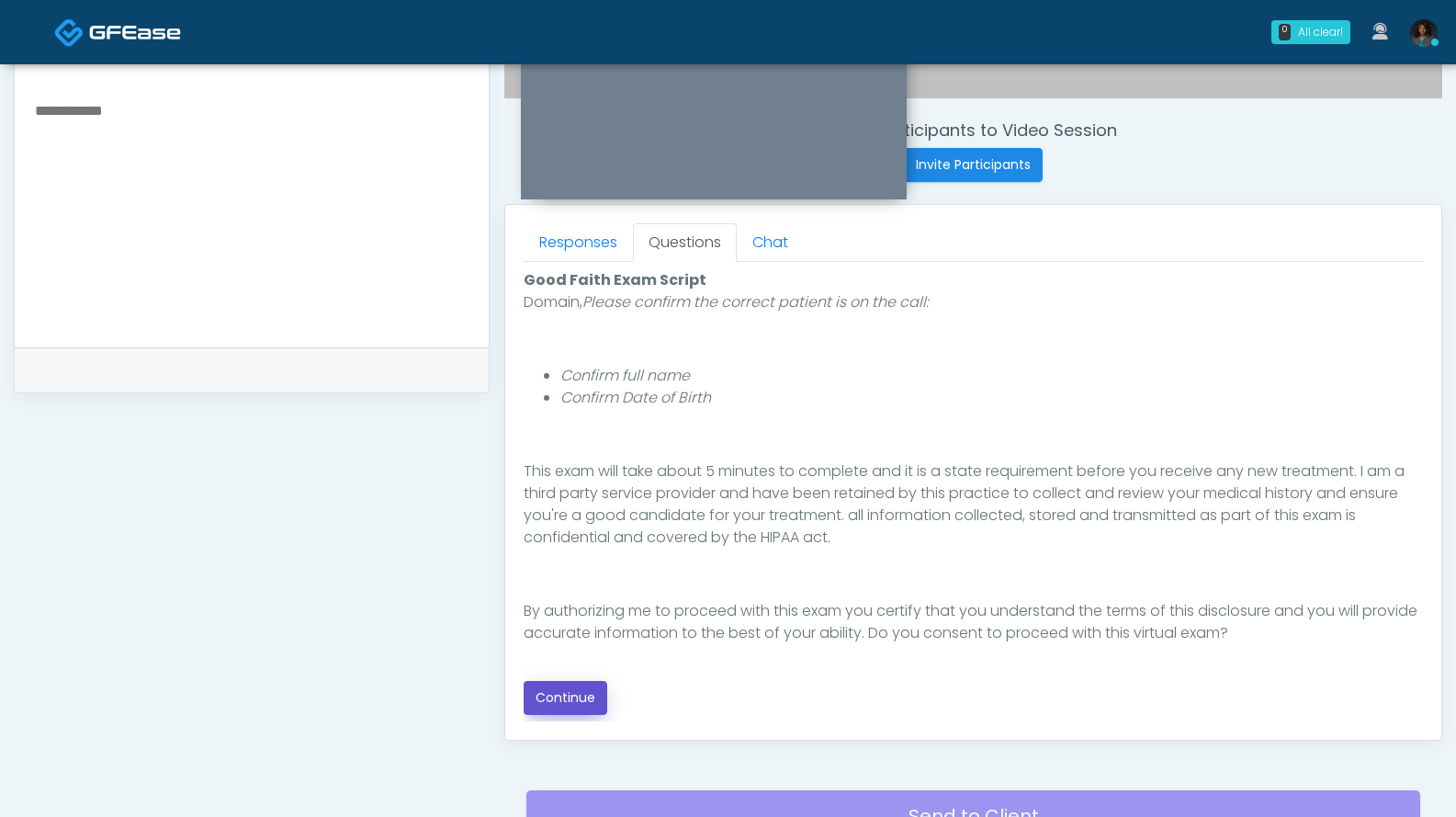
click at [570, 689] on button "Continue" at bounding box center [565, 698] width 84 height 34
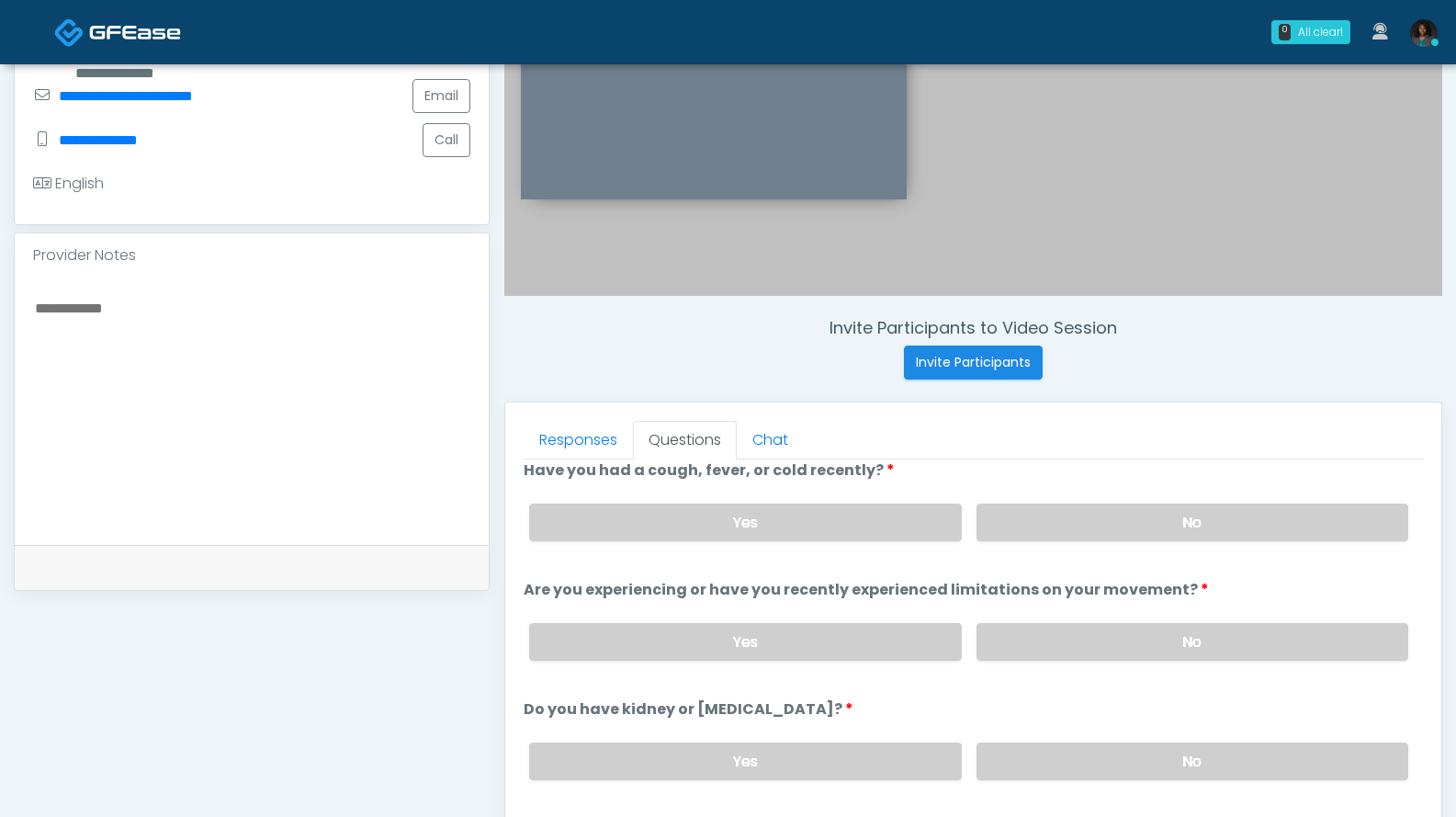
scroll to position [9, 0]
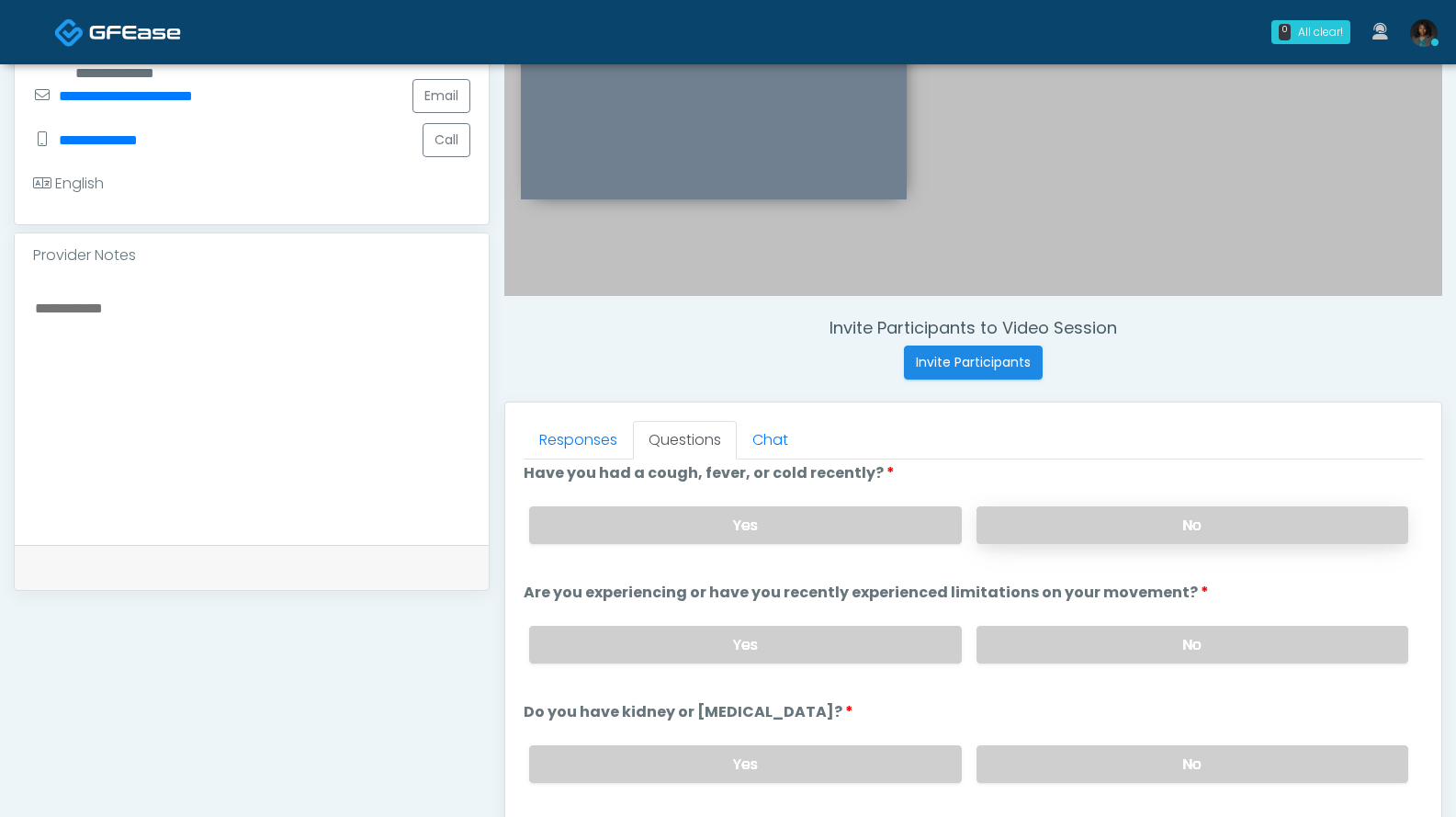
click at [1136, 541] on label "No" at bounding box center [1193, 525] width 432 height 37
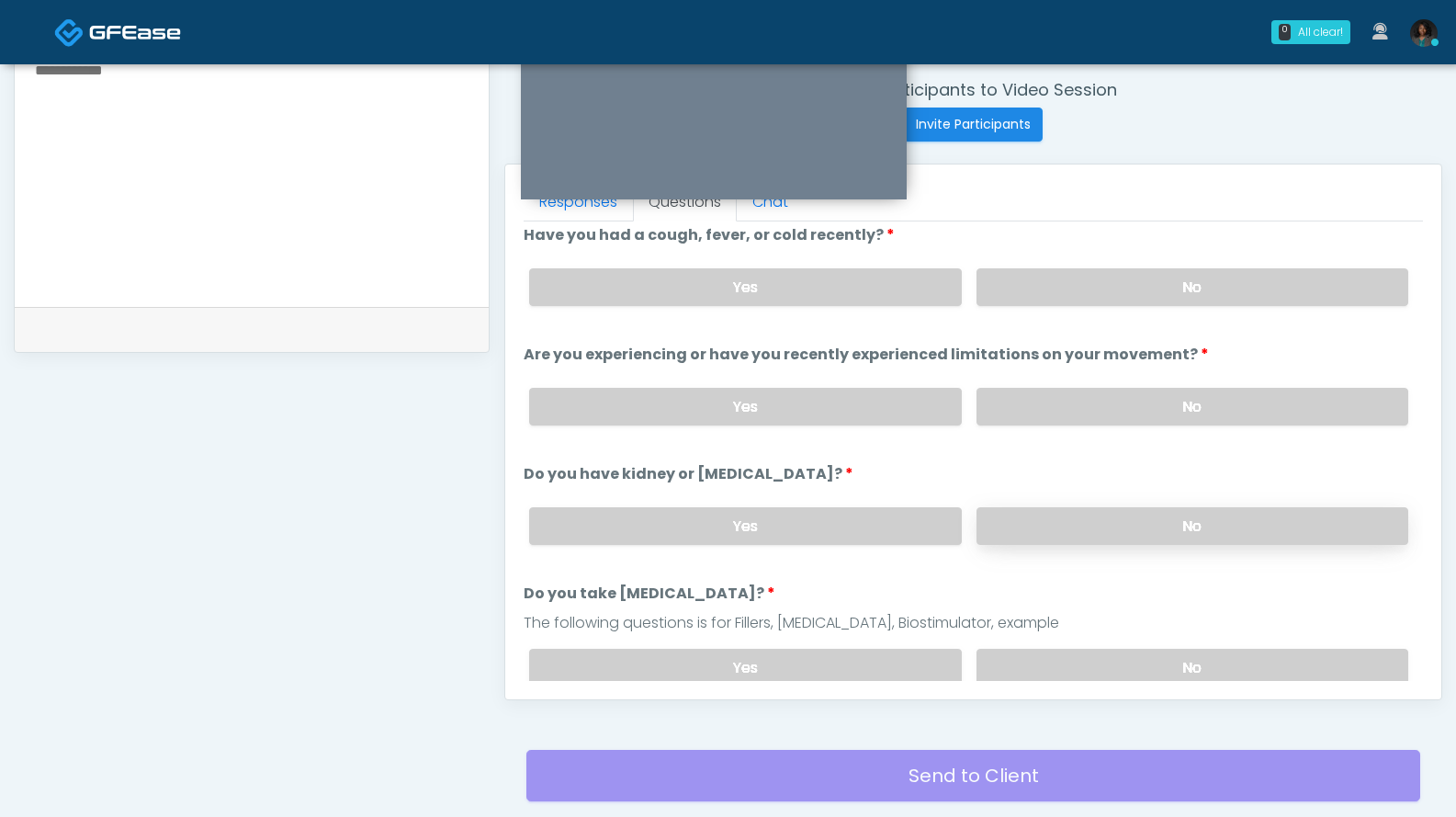
scroll to position [703, 0]
click at [875, 299] on label "Yes" at bounding box center [745, 288] width 432 height 37
click at [1090, 401] on label "No" at bounding box center [1193, 408] width 432 height 37
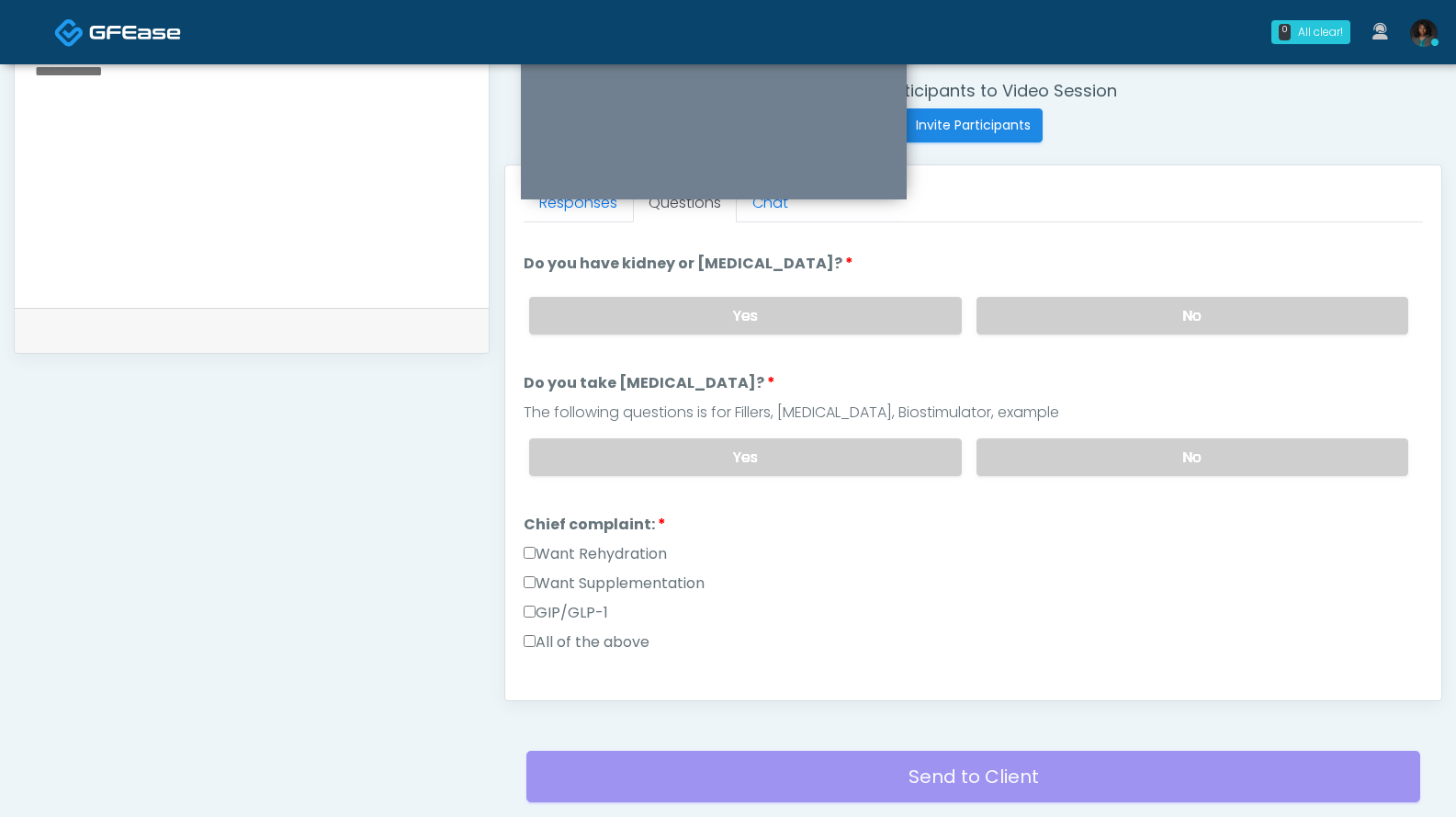
scroll to position [221, 0]
click at [1076, 312] on label "No" at bounding box center [1193, 315] width 432 height 37
click at [1064, 461] on label "No" at bounding box center [1193, 456] width 432 height 37
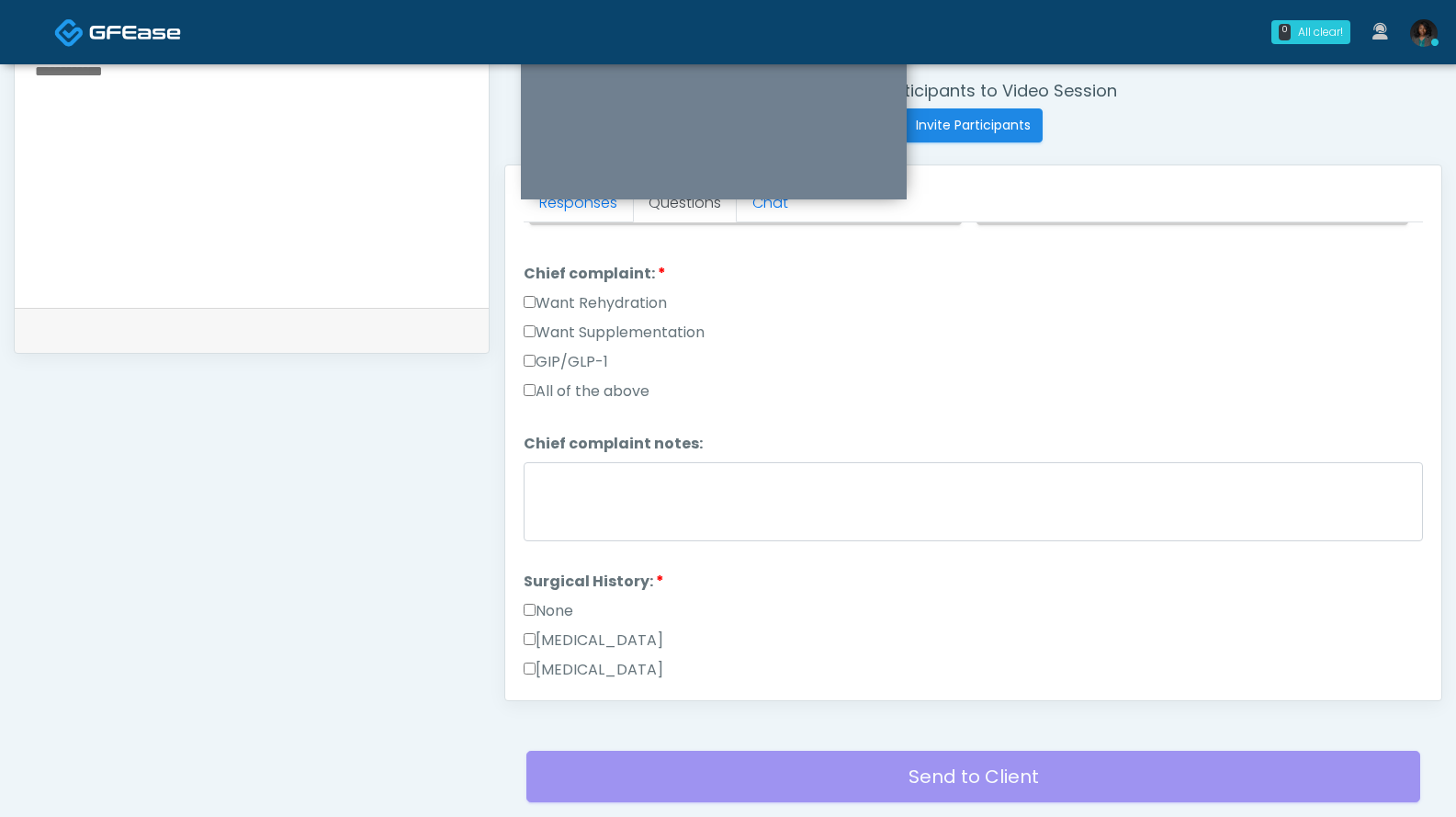
scroll to position [487, 0]
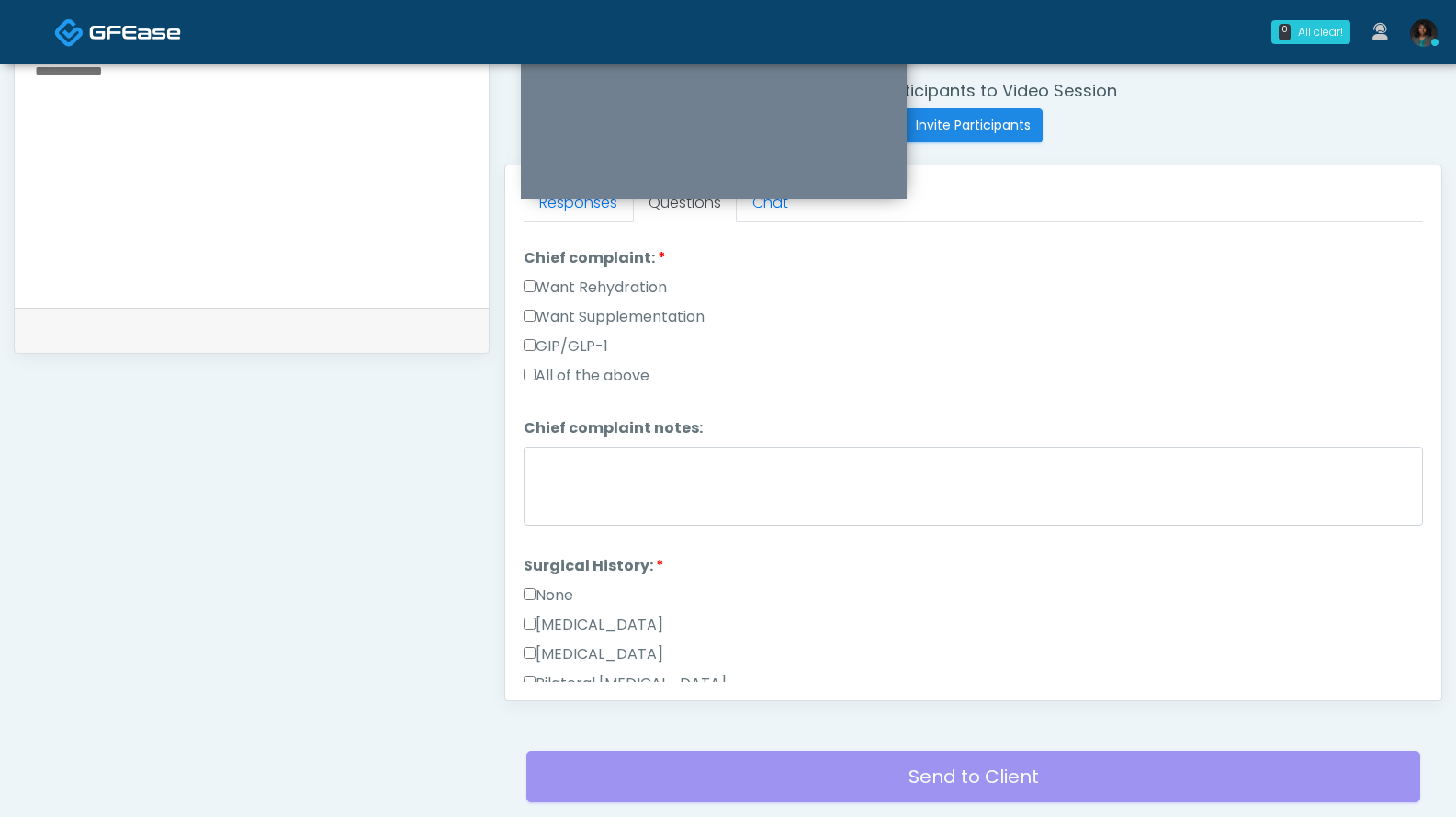
click at [568, 589] on label "None" at bounding box center [548, 595] width 49 height 22
click at [570, 590] on label "None" at bounding box center [548, 595] width 49 height 22
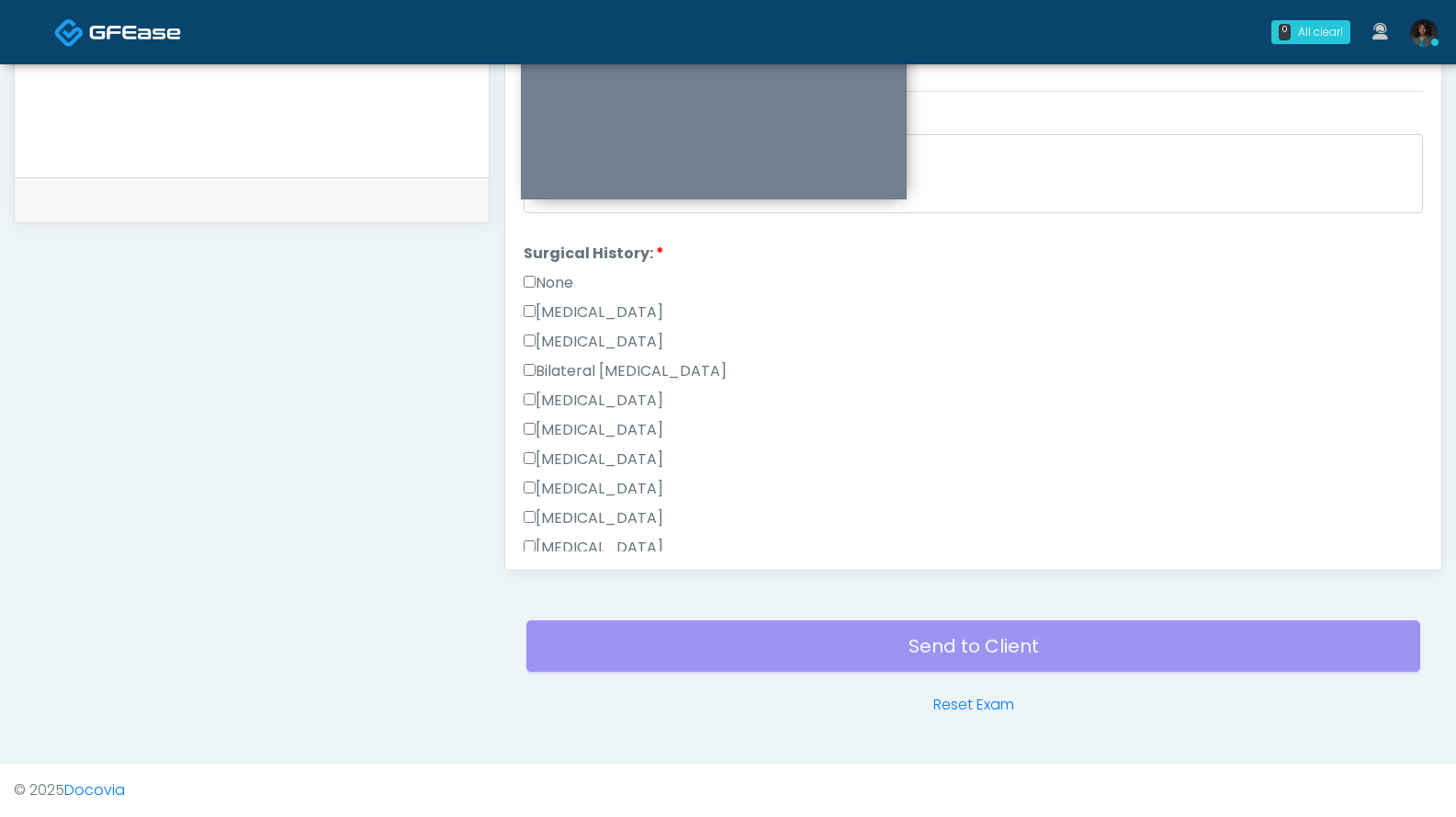
scroll to position [674, 0]
click at [573, 337] on label "Hysterectomy" at bounding box center [594, 337] width 140 height 22
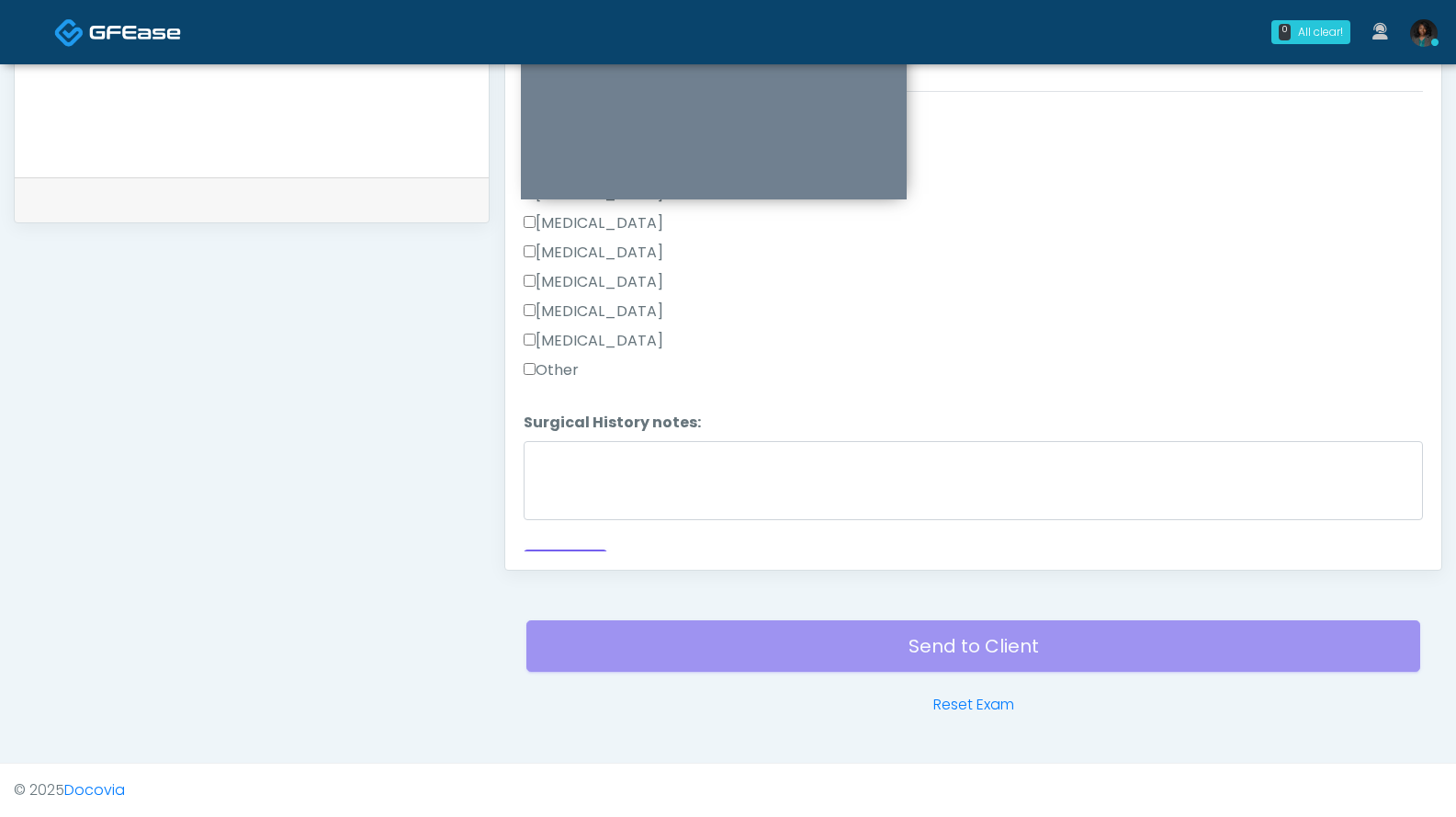
scroll to position [962, 0]
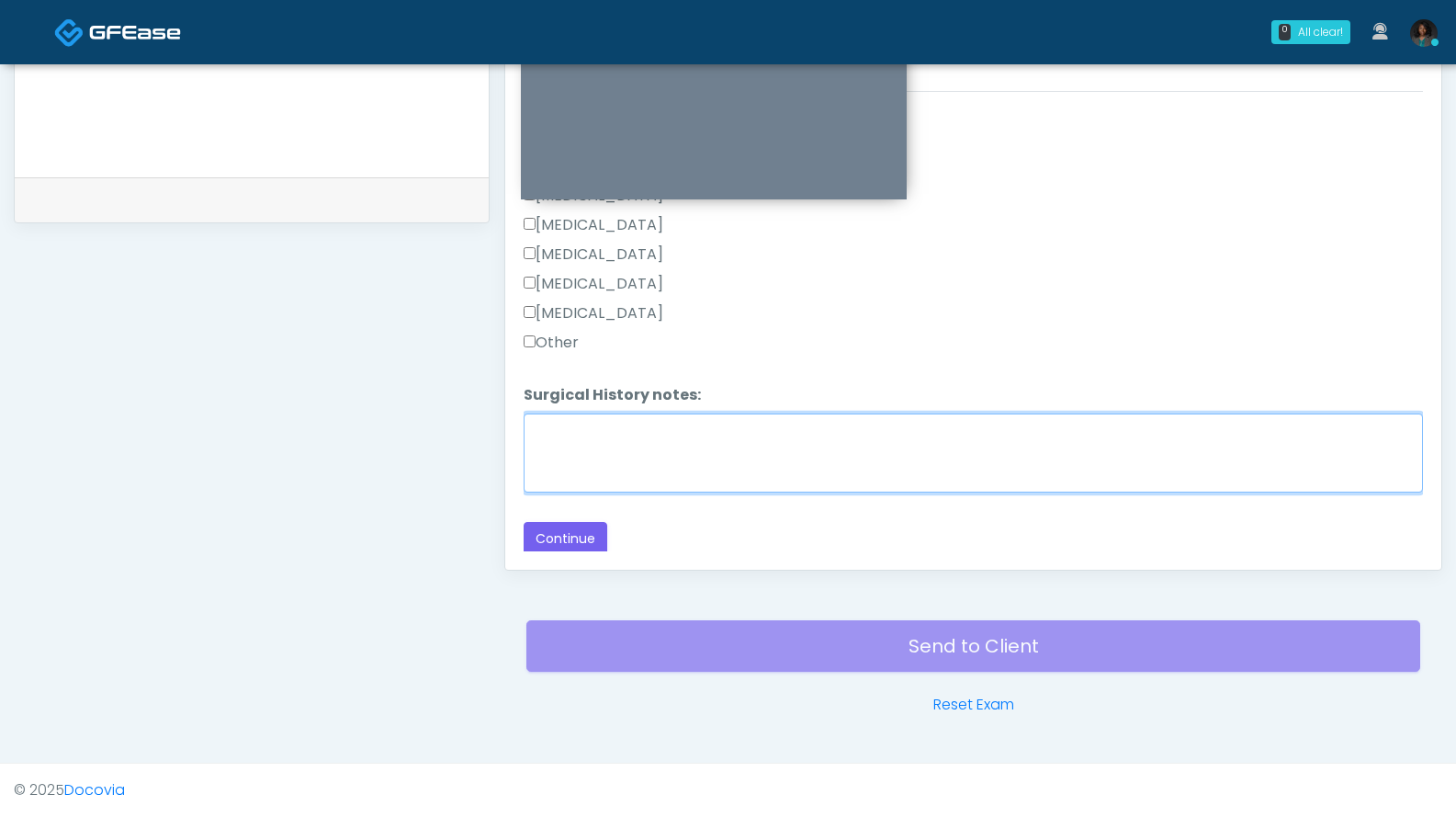
click at [815, 482] on textarea "Surgical History notes:" at bounding box center [974, 453] width 900 height 79
type textarea "*"
drag, startPoint x: 622, startPoint y: 421, endPoint x: 602, endPoint y: 440, distance: 27.6
click at [602, 440] on textarea "**********" at bounding box center [974, 453] width 900 height 79
type textarea "**********"
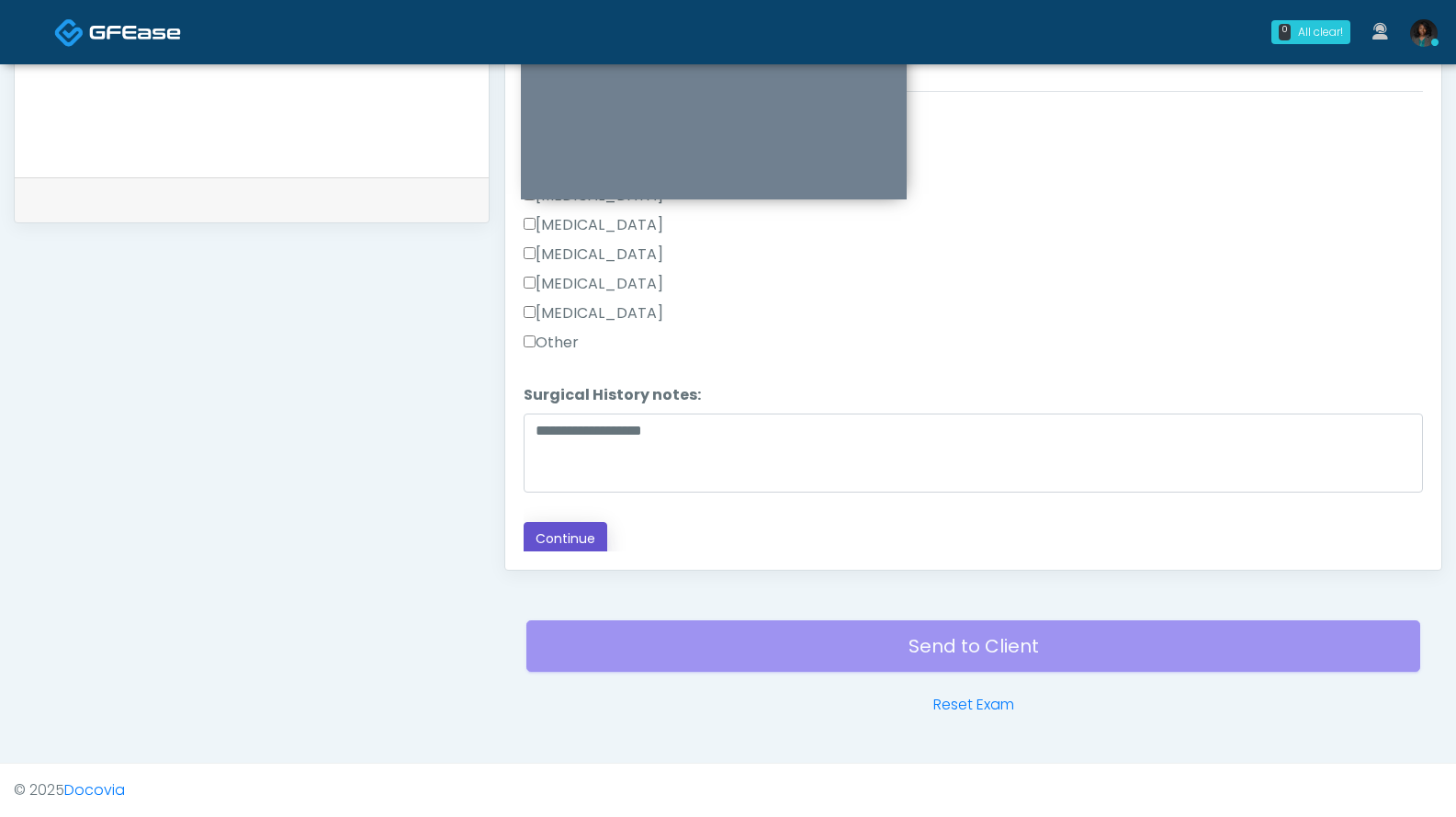
click at [549, 524] on button "Continue" at bounding box center [565, 539] width 84 height 34
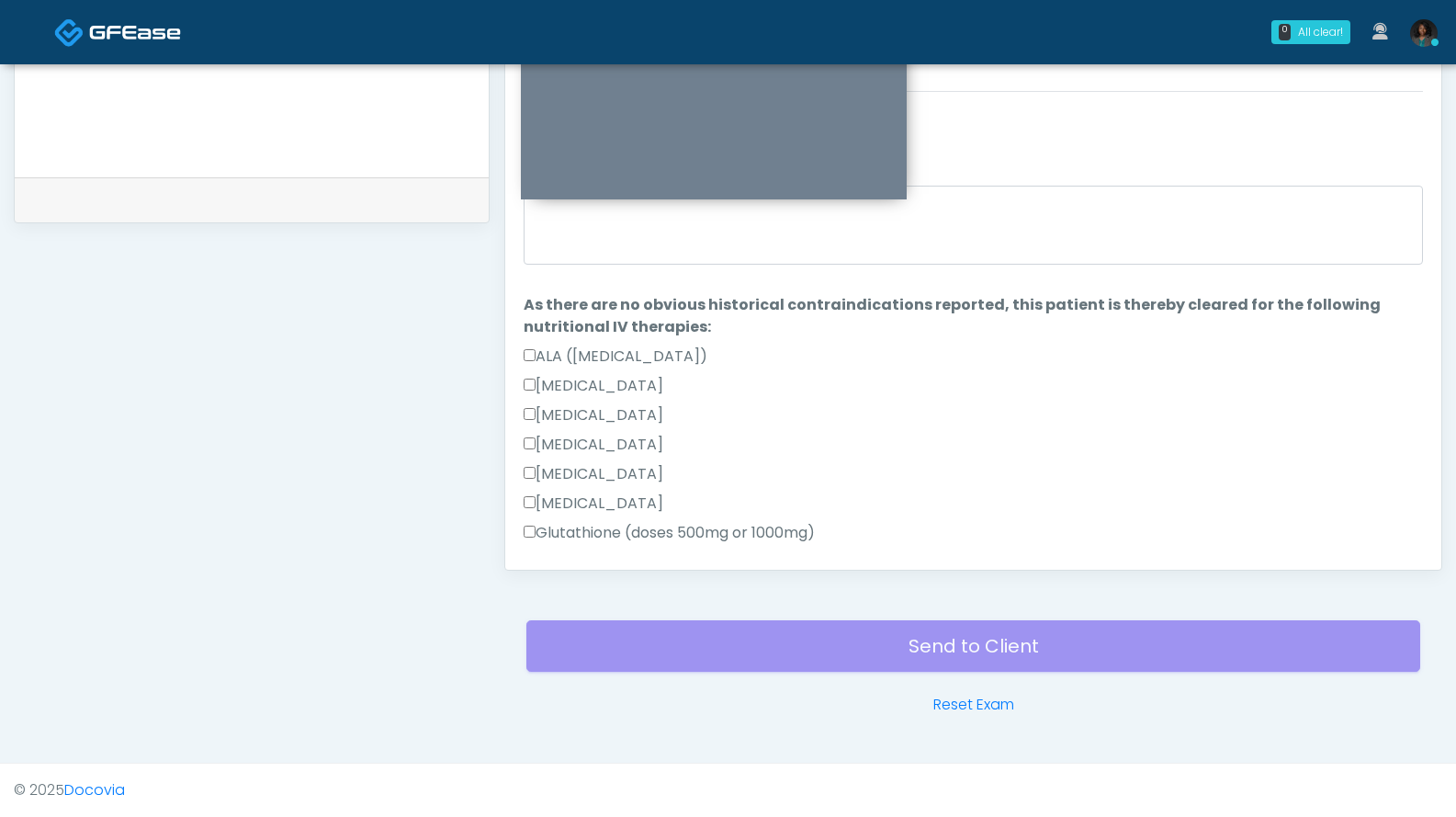
scroll to position [465, 0]
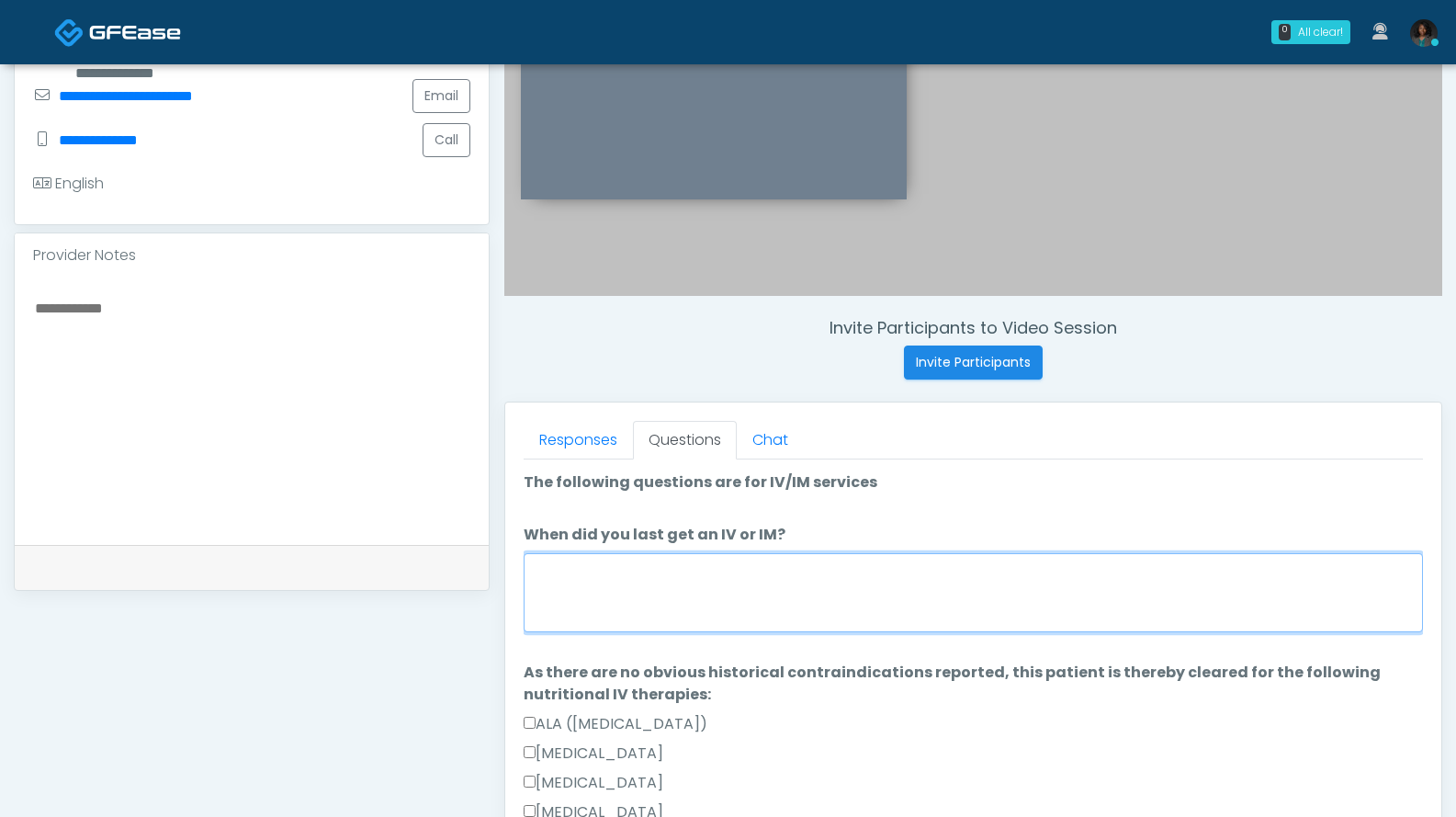
click at [735, 606] on textarea "When did you last get an IV or IM?" at bounding box center [974, 593] width 900 height 79
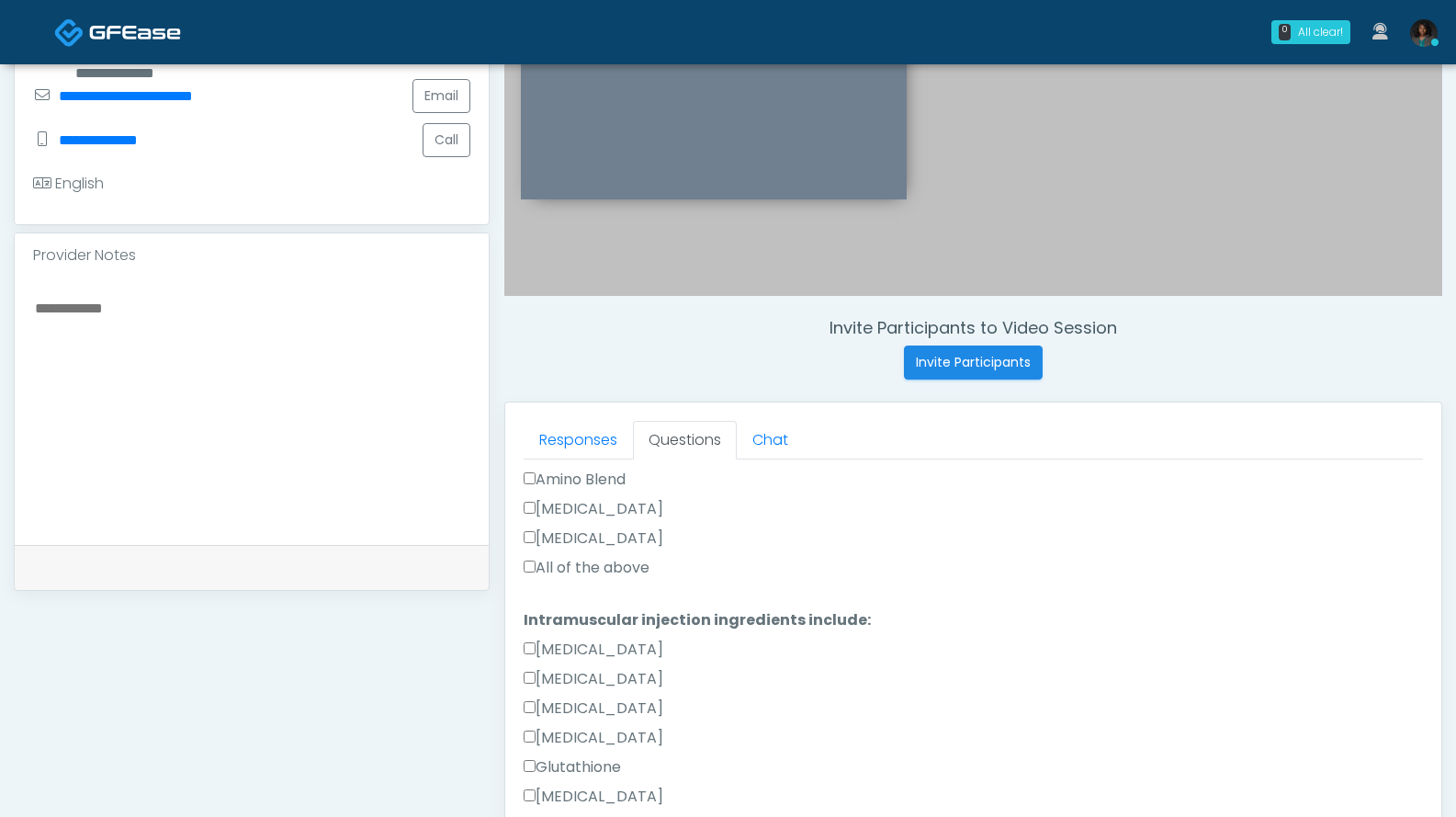
type textarea "**********"
click at [640, 560] on label "All of the above" at bounding box center [587, 567] width 126 height 22
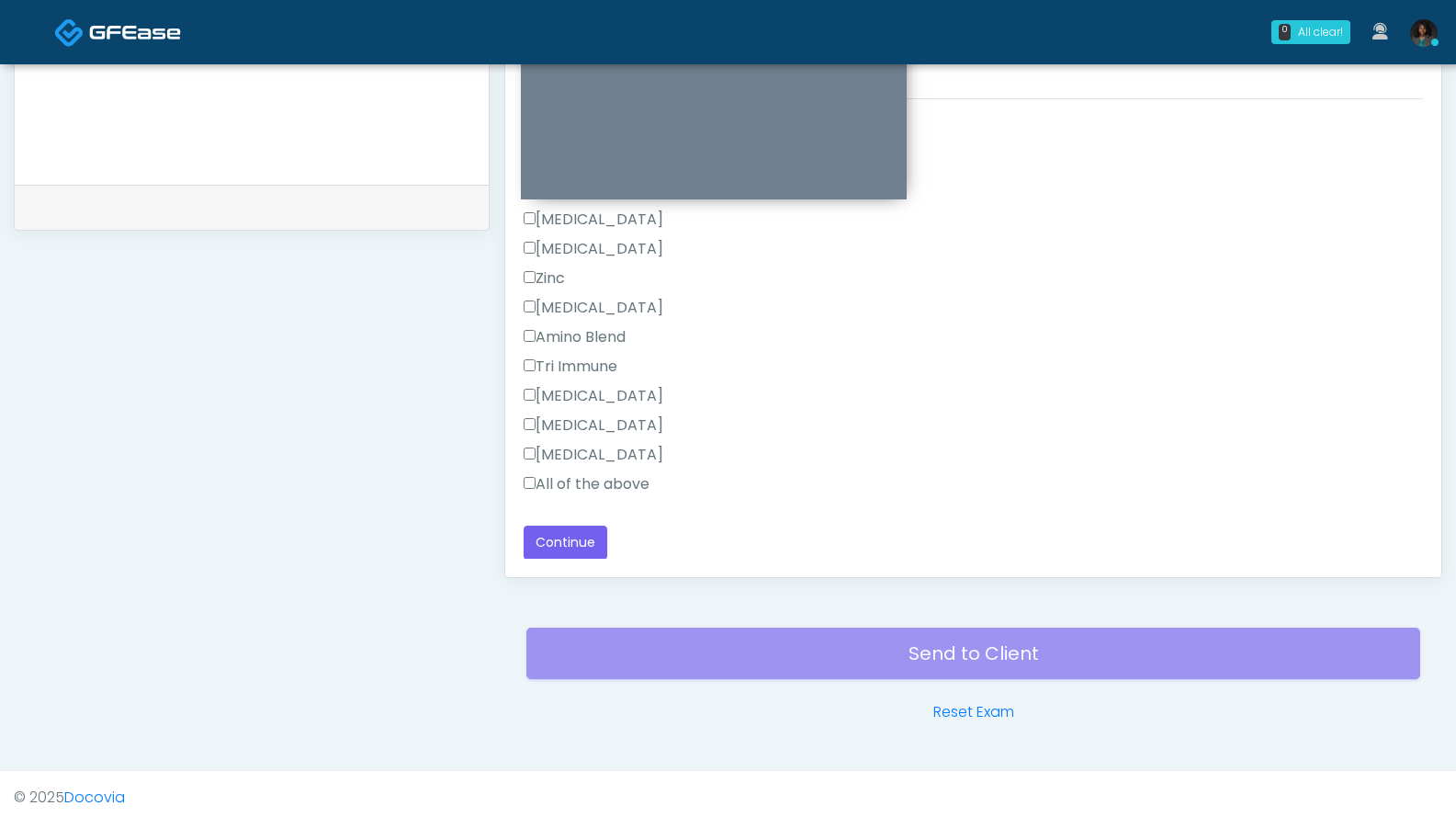
scroll to position [833, 0]
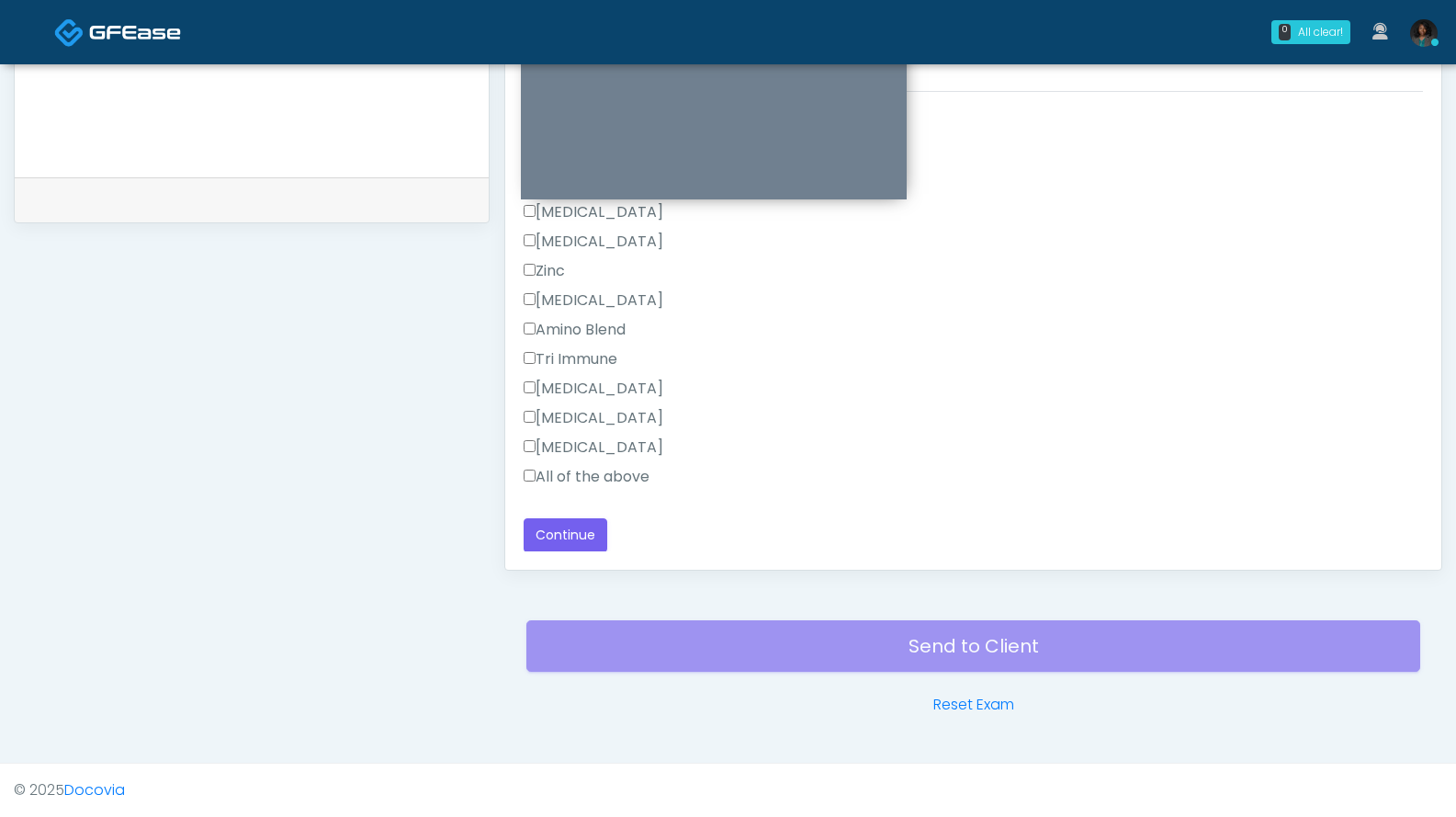
click at [622, 468] on label "All of the above" at bounding box center [587, 477] width 126 height 22
click at [590, 534] on button "Continue" at bounding box center [565, 535] width 84 height 34
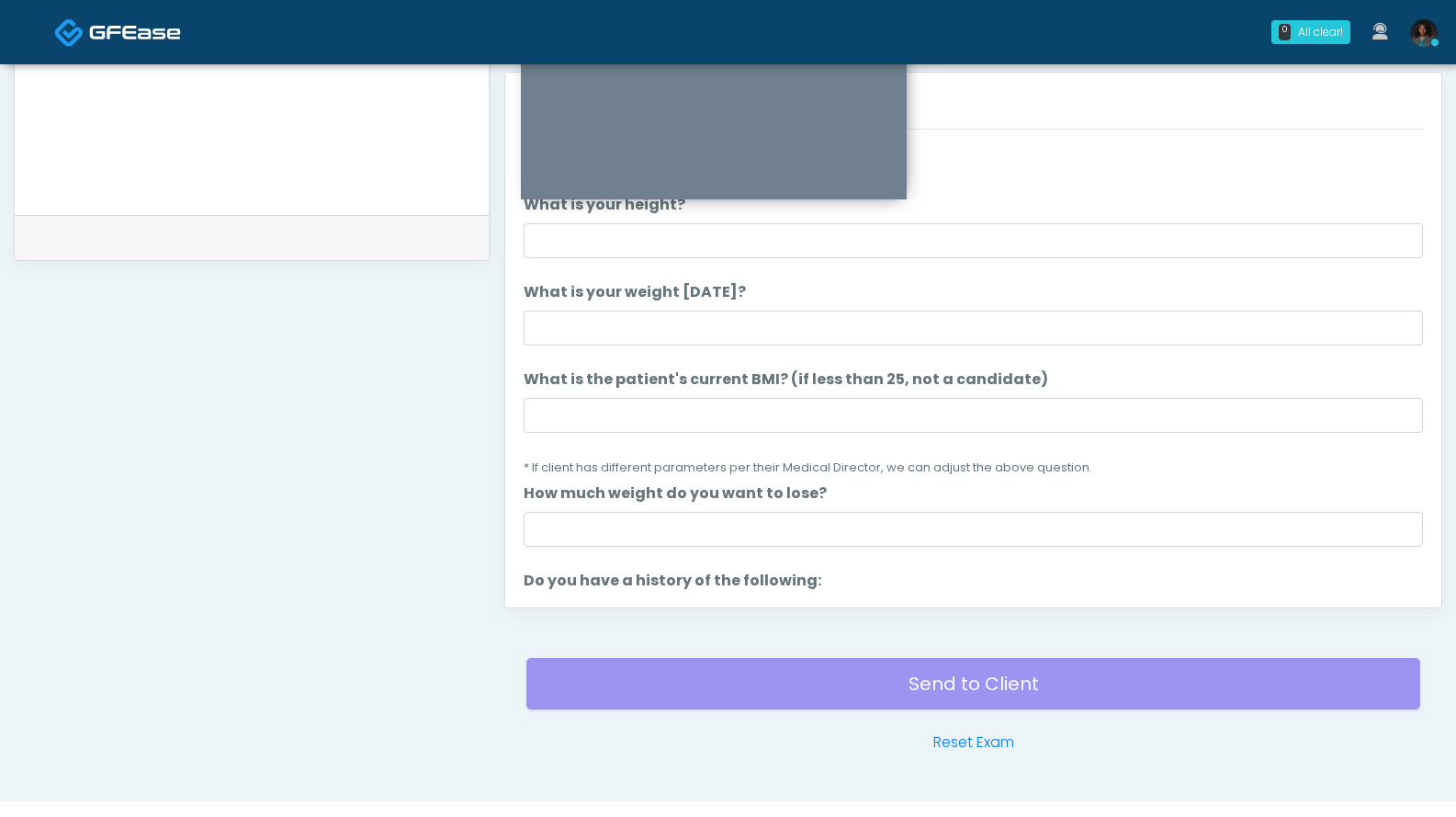
scroll to position [753, 0]
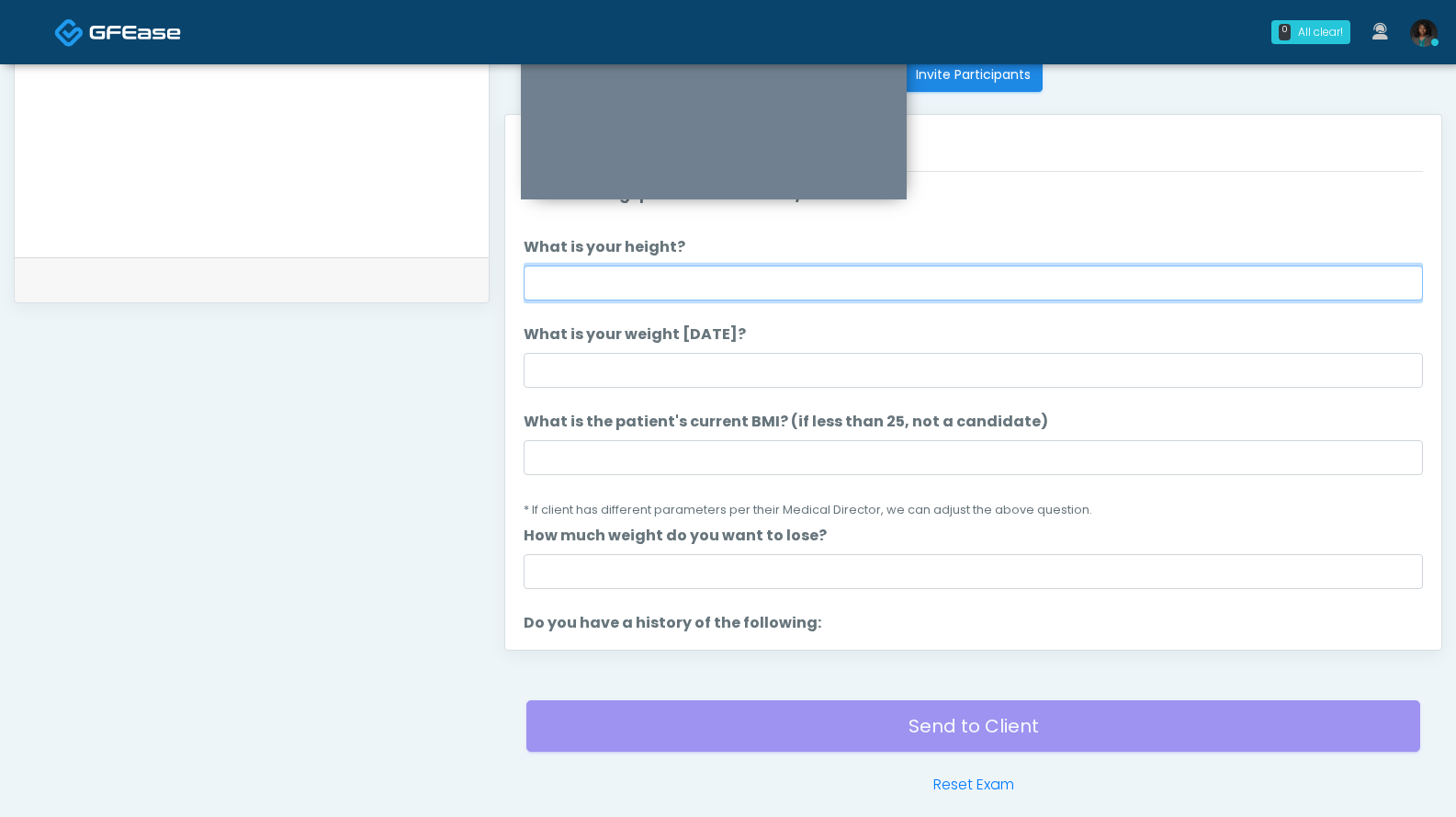
click at [815, 274] on input "What is your height?" at bounding box center [974, 282] width 900 height 35
type input "***"
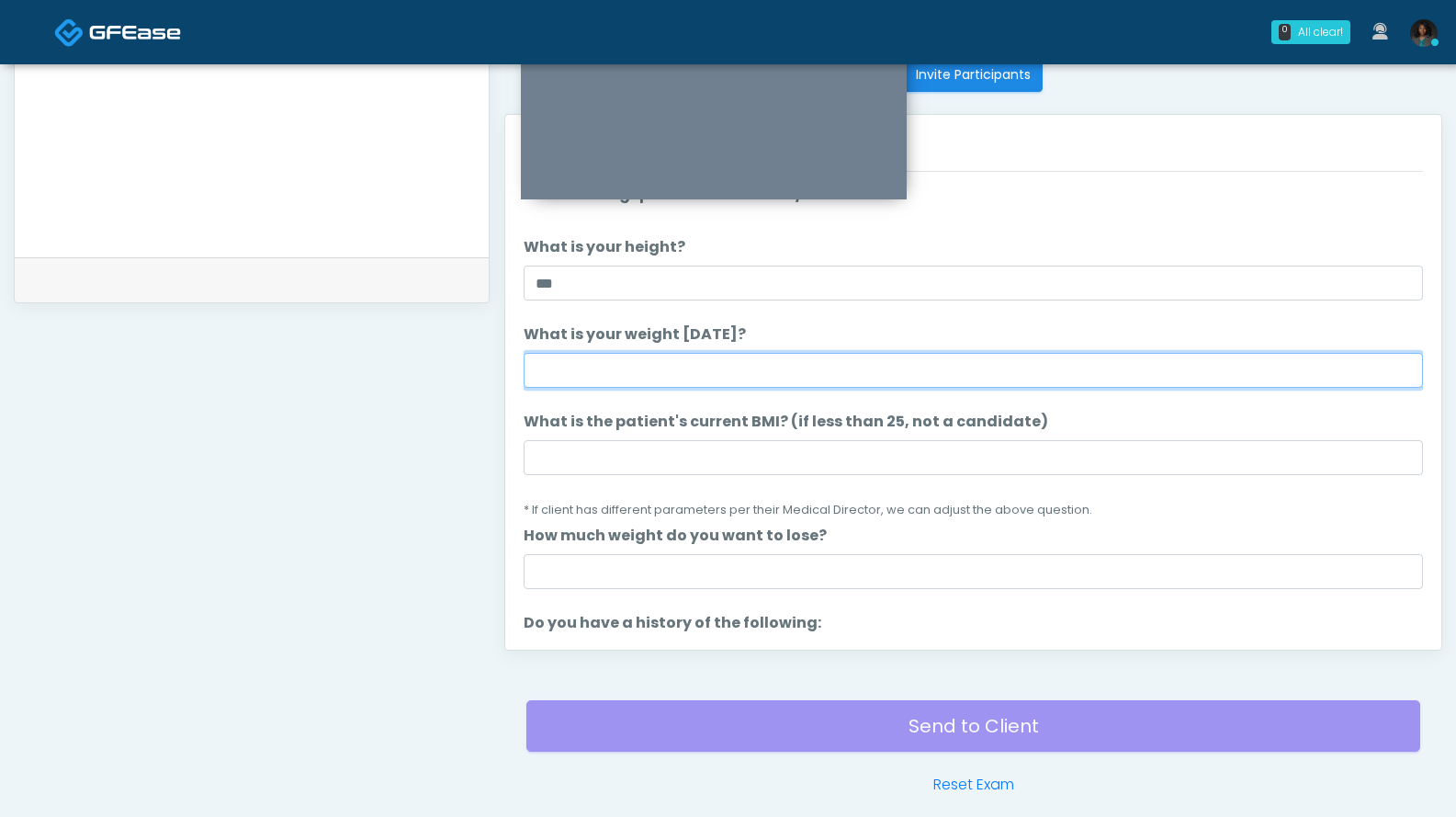
click at [663, 368] on input "What is your weight [DATE]?" at bounding box center [974, 370] width 900 height 35
type input "***"
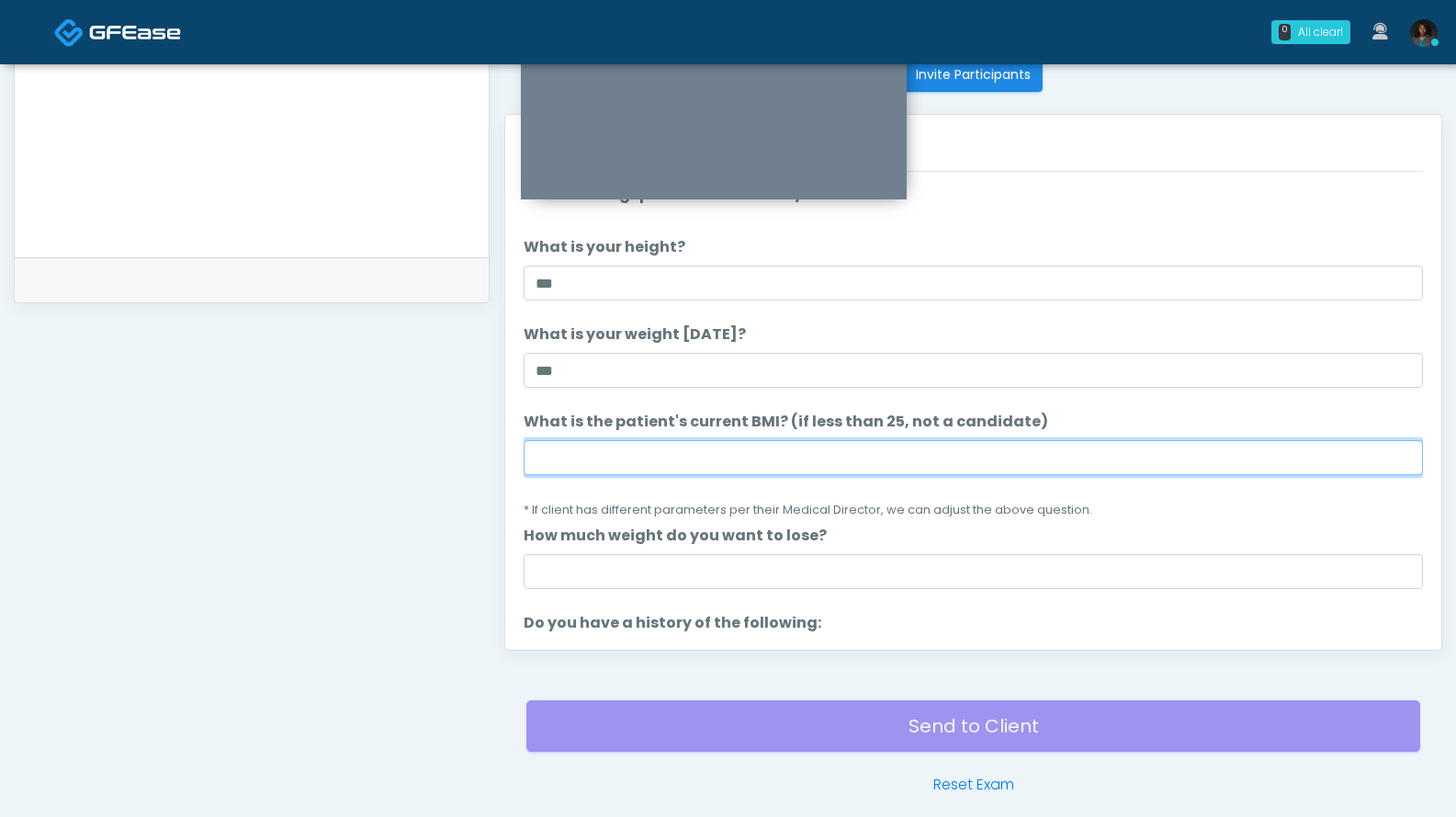
click at [714, 462] on input "What is the patient's current BMI? (if less than 25, not a candidate)" at bounding box center [974, 457] width 900 height 35
type input "****"
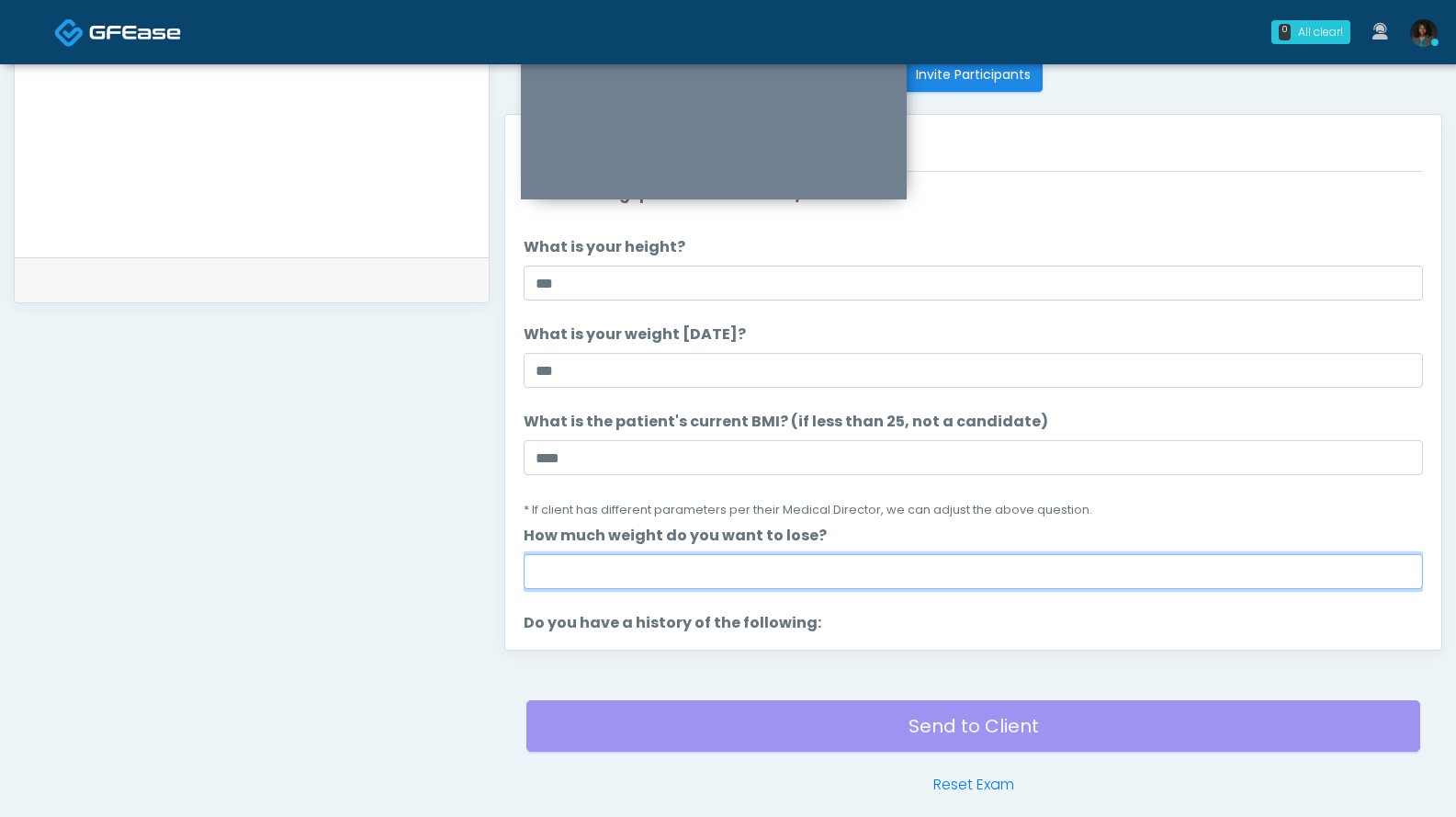
click at [841, 564] on input "How much weight do you want to lose?" at bounding box center [974, 571] width 900 height 35
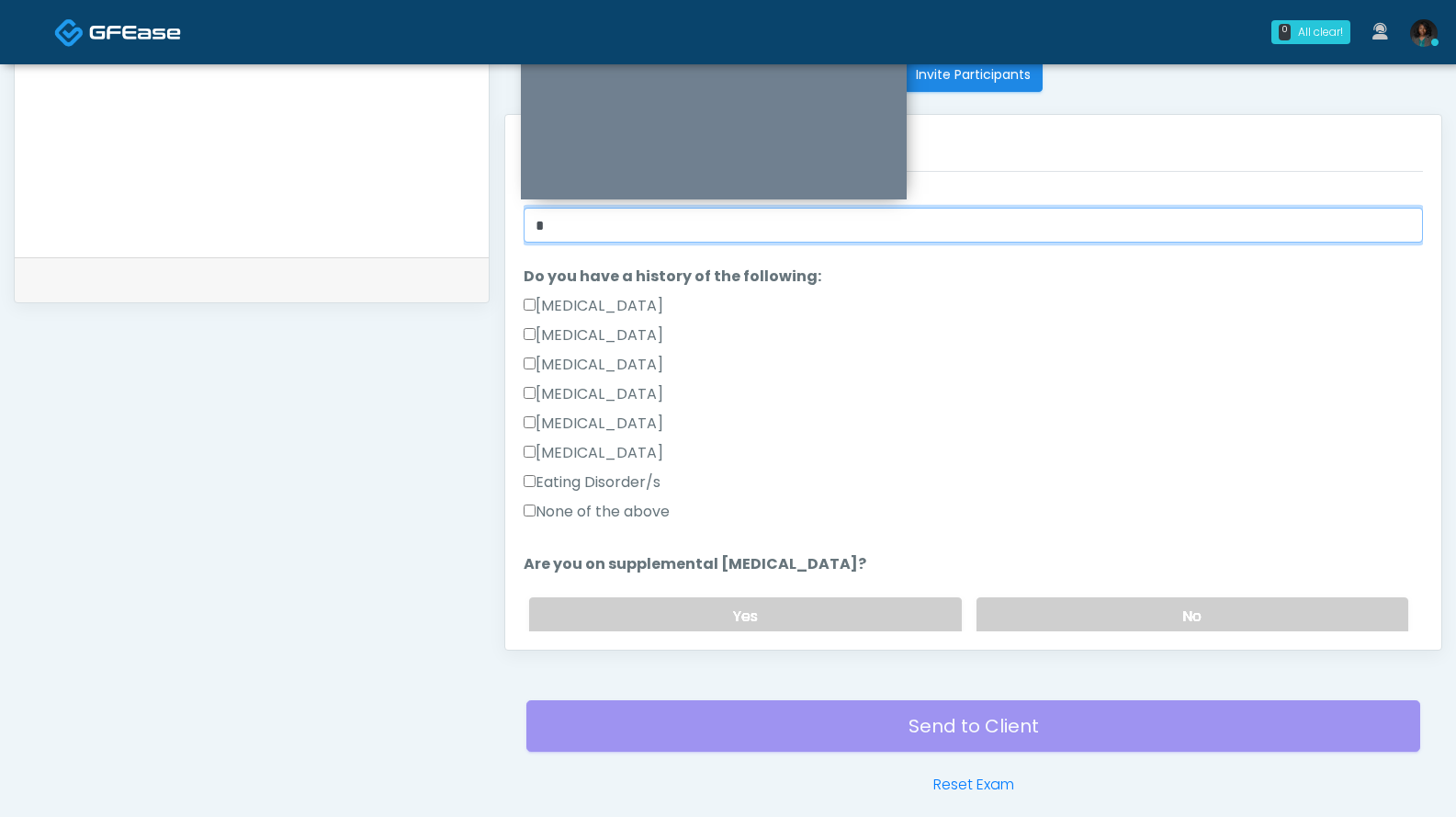
scroll to position [352, 0]
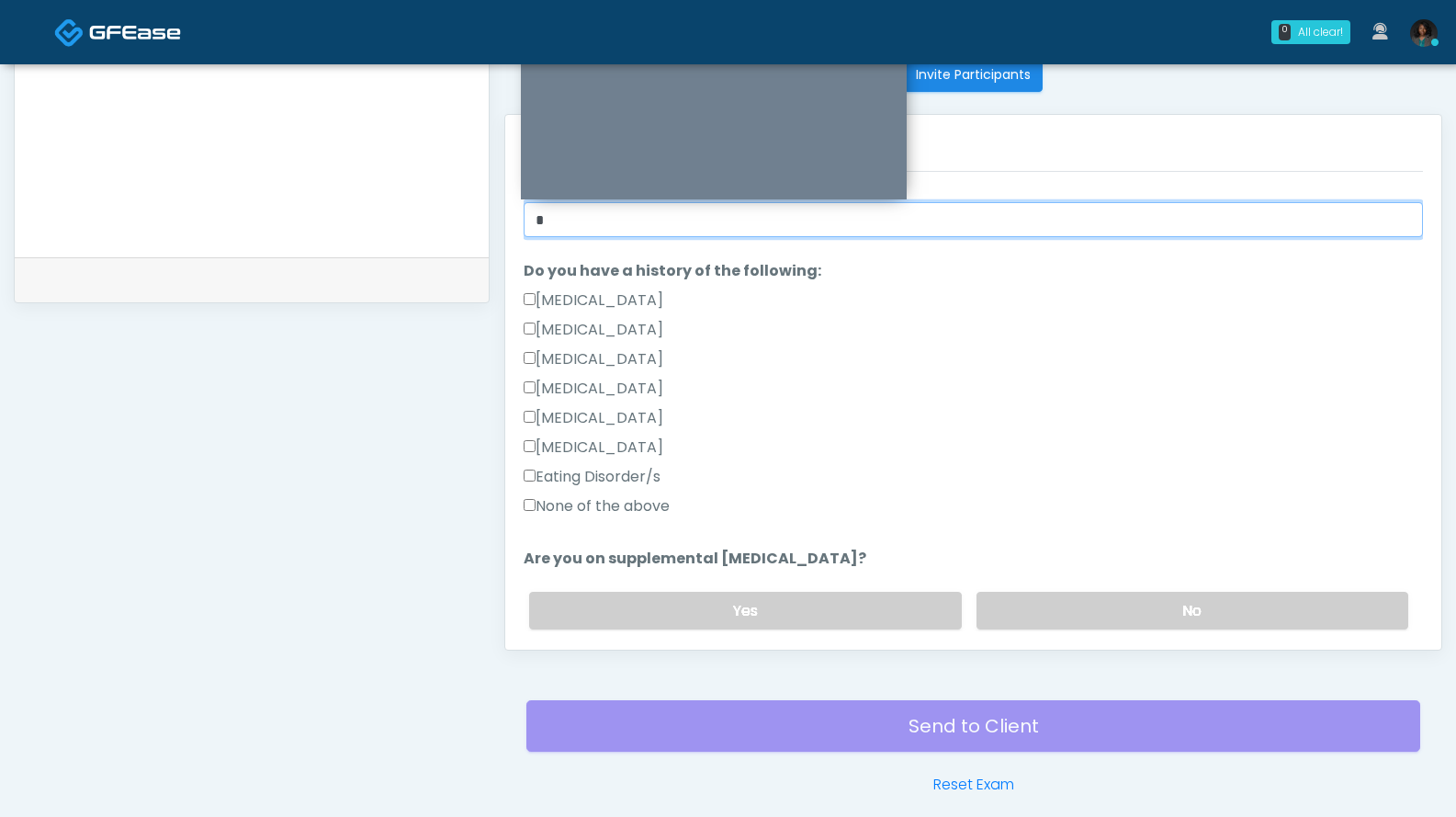
type input "*"
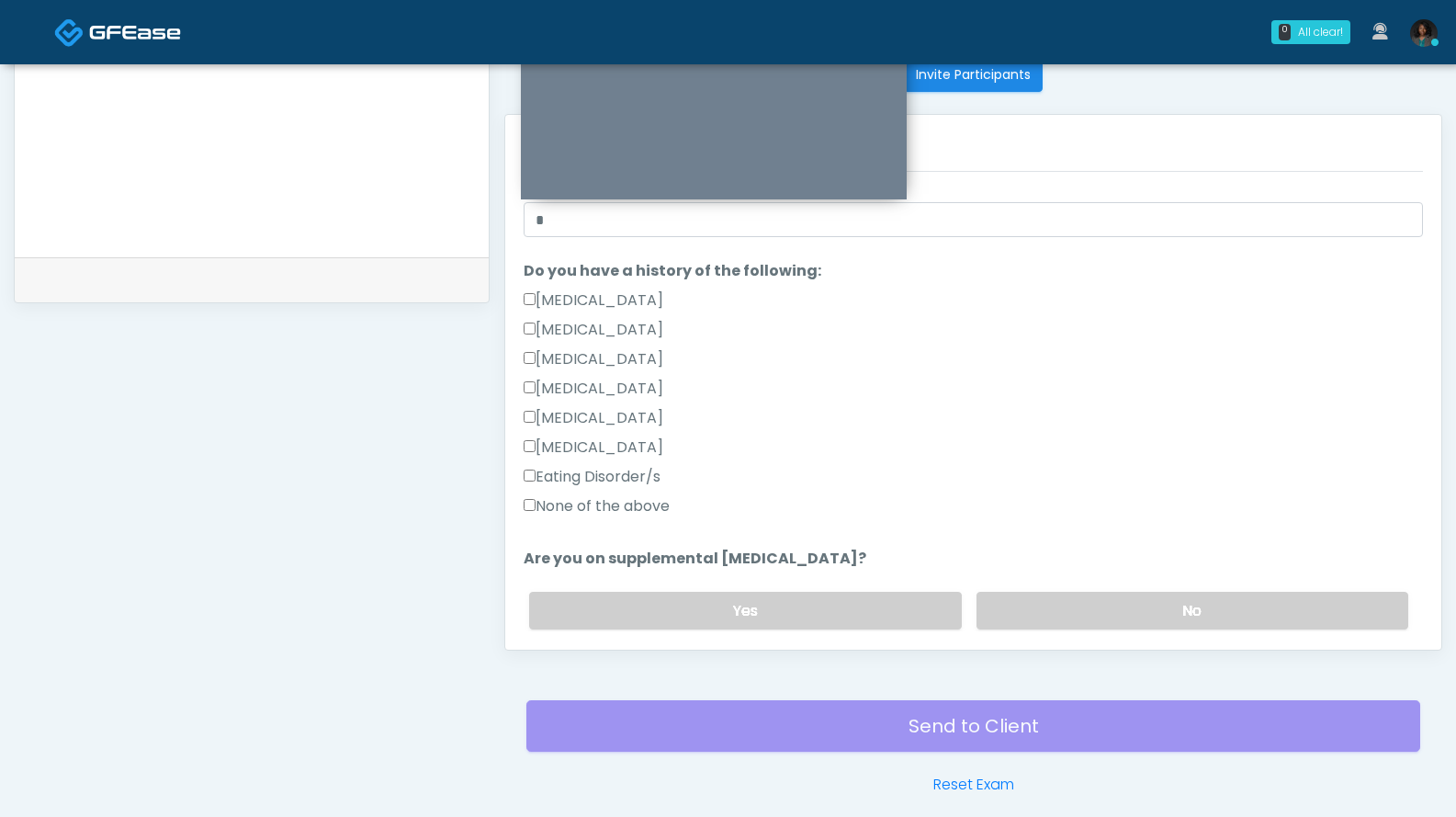
click at [666, 508] on label "None of the above" at bounding box center [597, 506] width 146 height 22
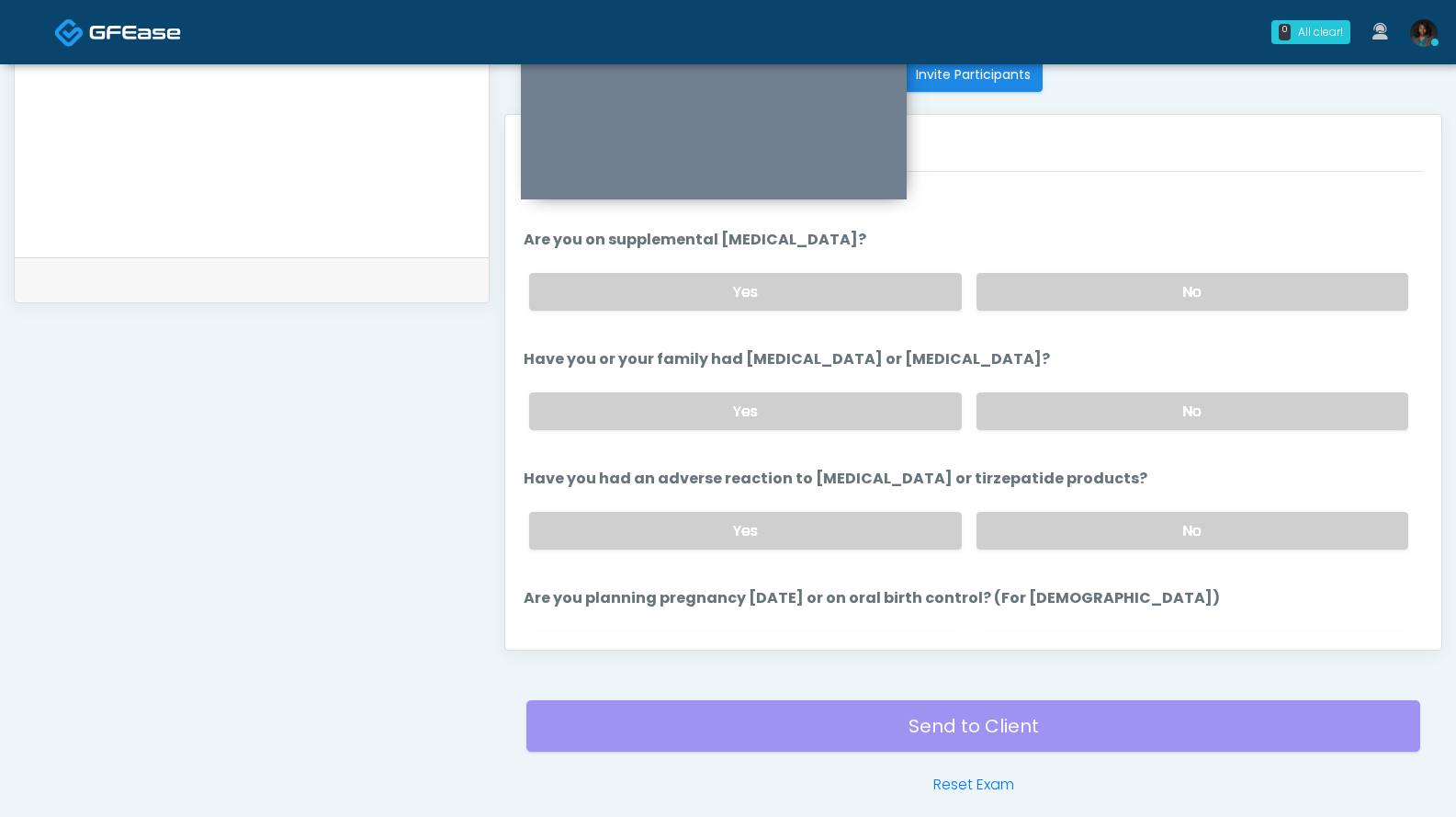
scroll to position [674, 0]
click at [1089, 292] on label "No" at bounding box center [1193, 289] width 432 height 37
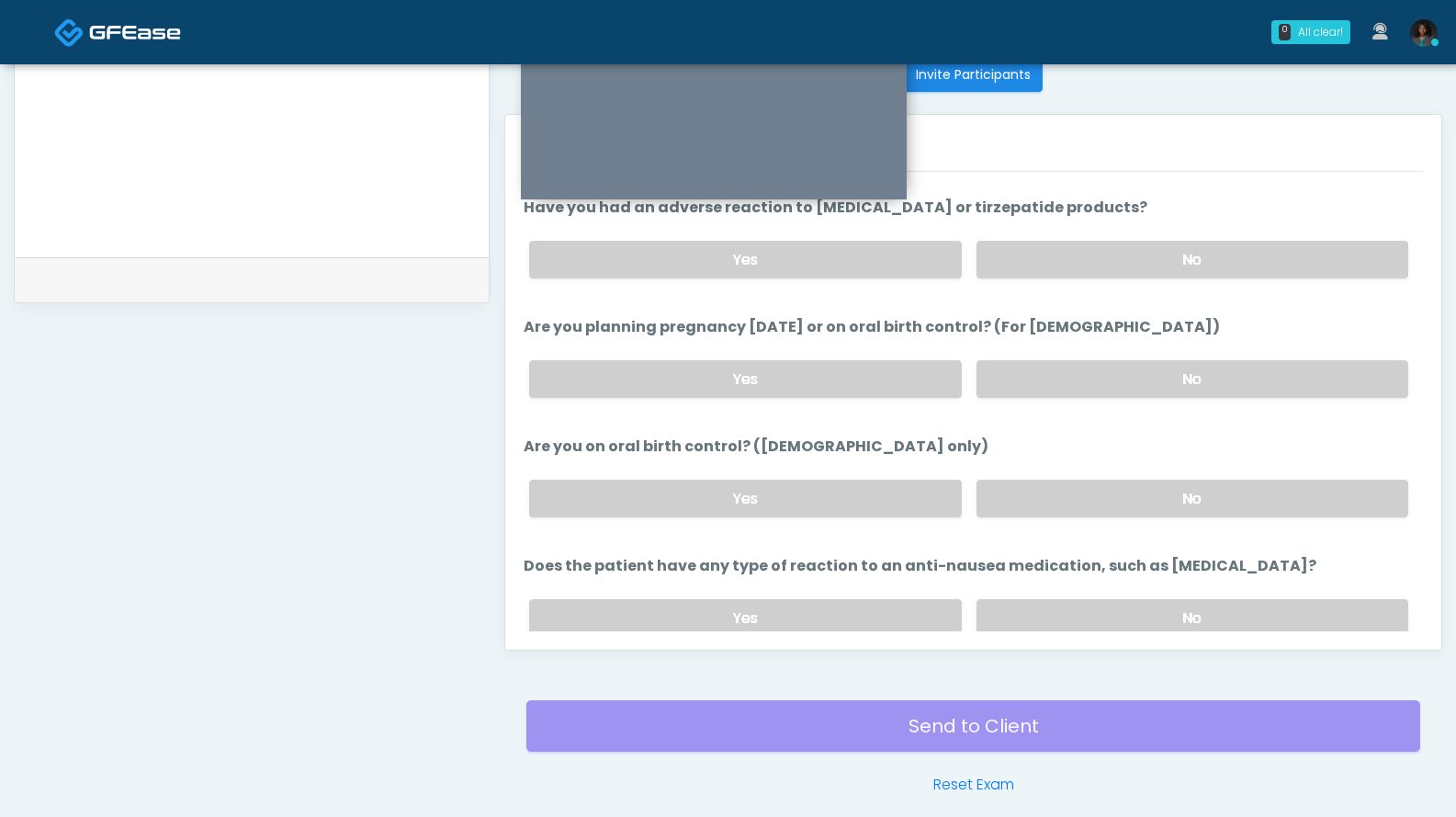
scroll to position [955, 0]
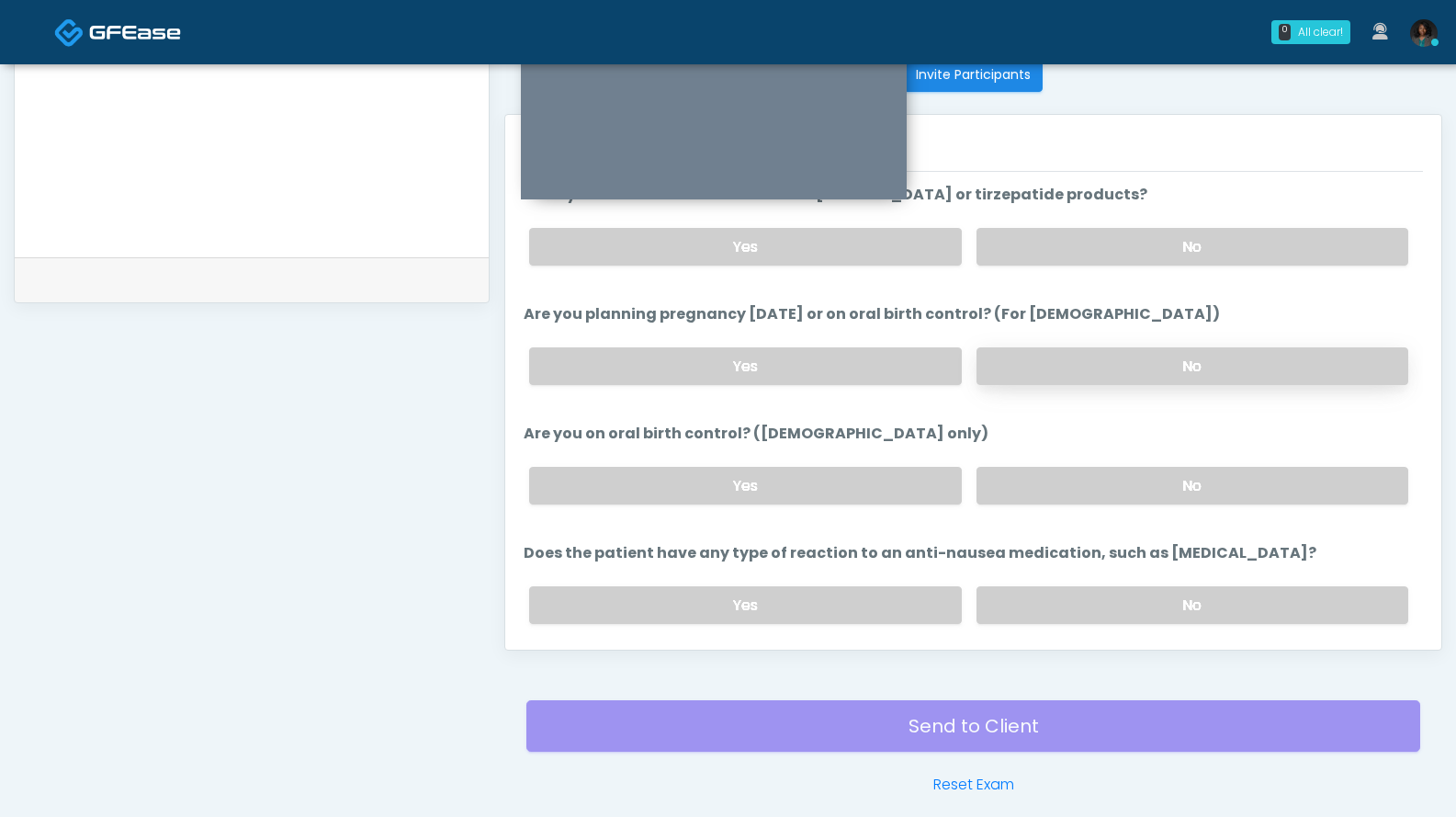
click at [1203, 355] on label "No" at bounding box center [1193, 366] width 432 height 37
click at [1156, 486] on label "No" at bounding box center [1193, 485] width 432 height 37
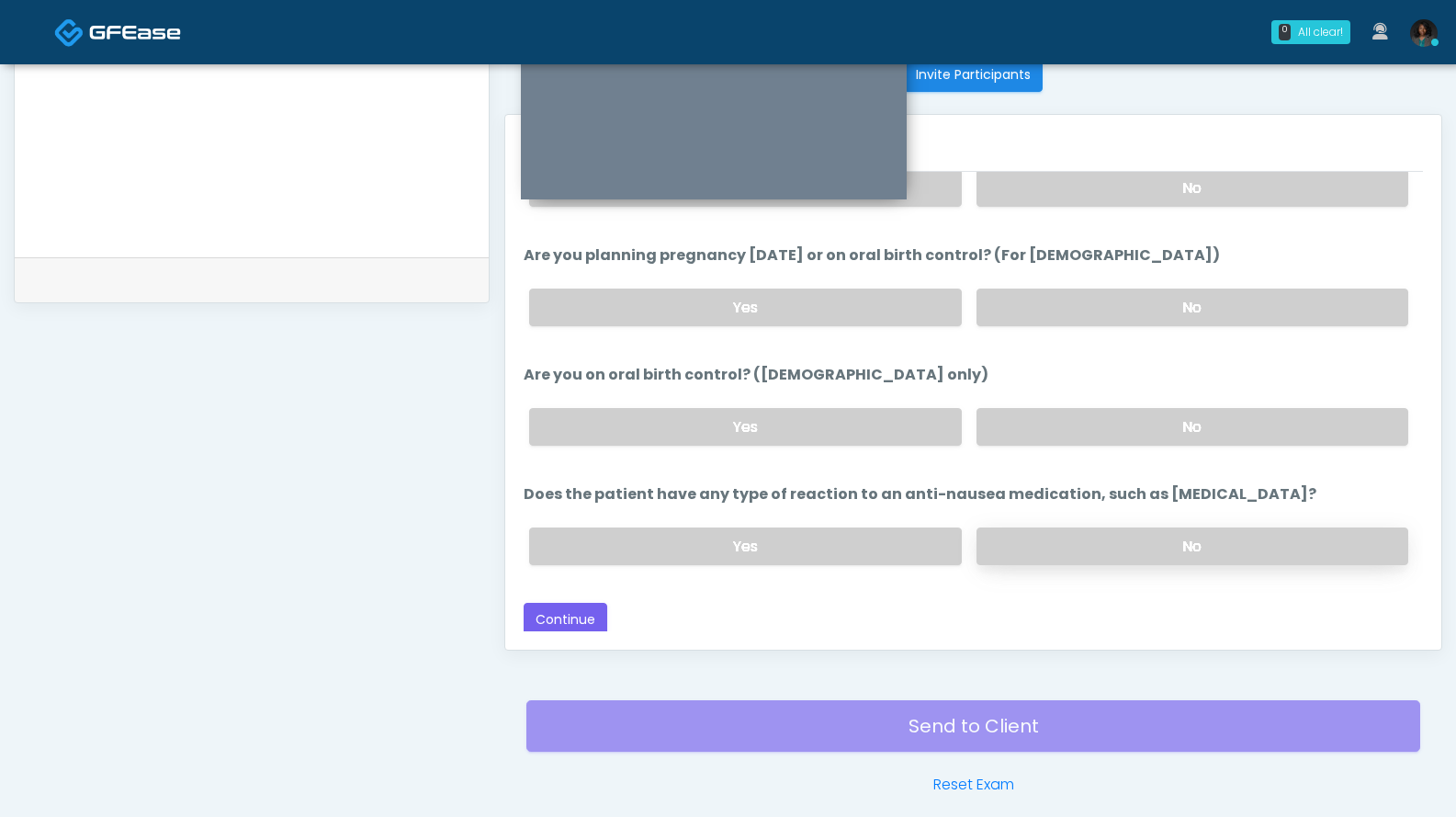
click at [1158, 545] on label "No" at bounding box center [1193, 547] width 432 height 37
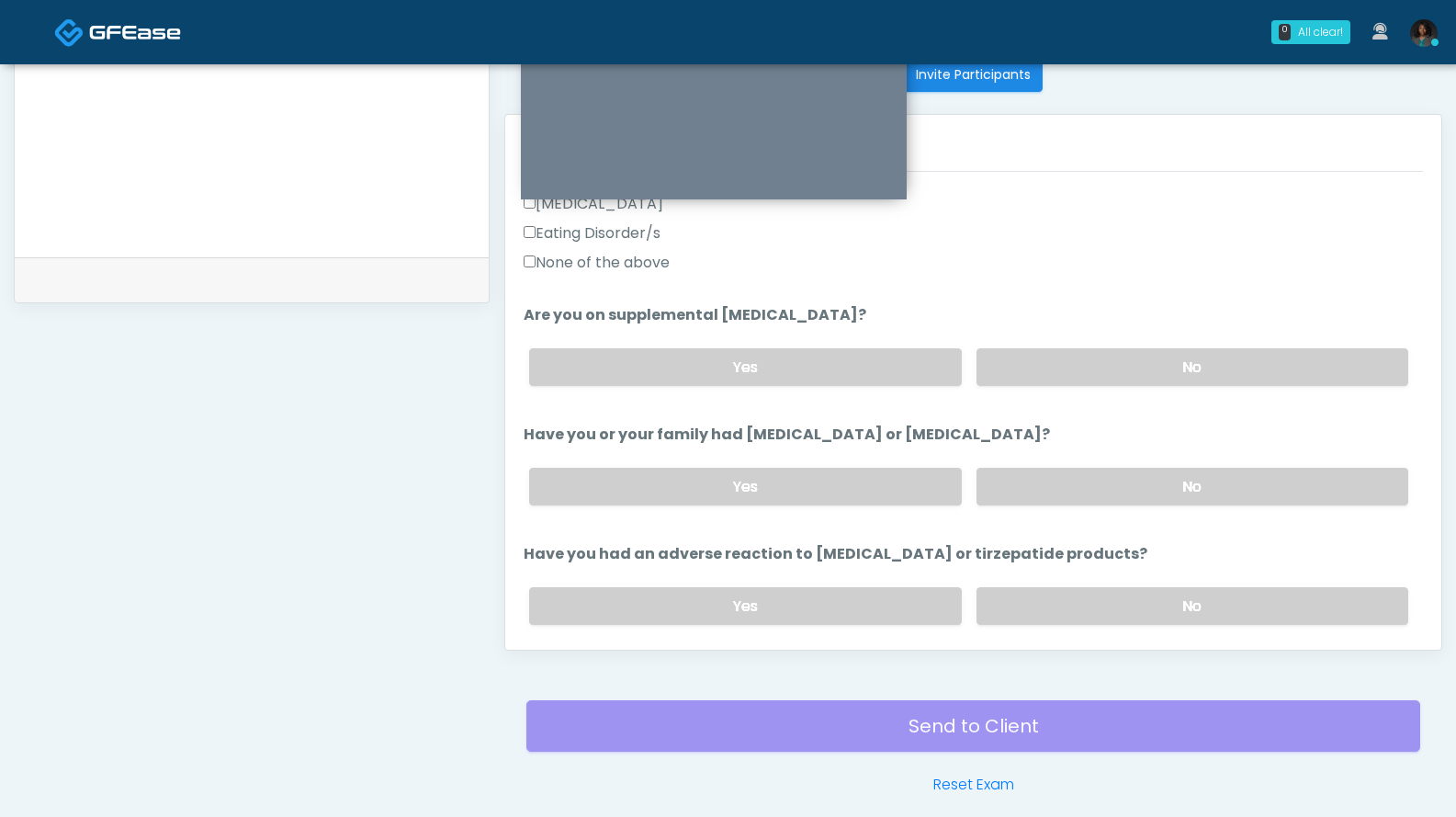
scroll to position [582, 0]
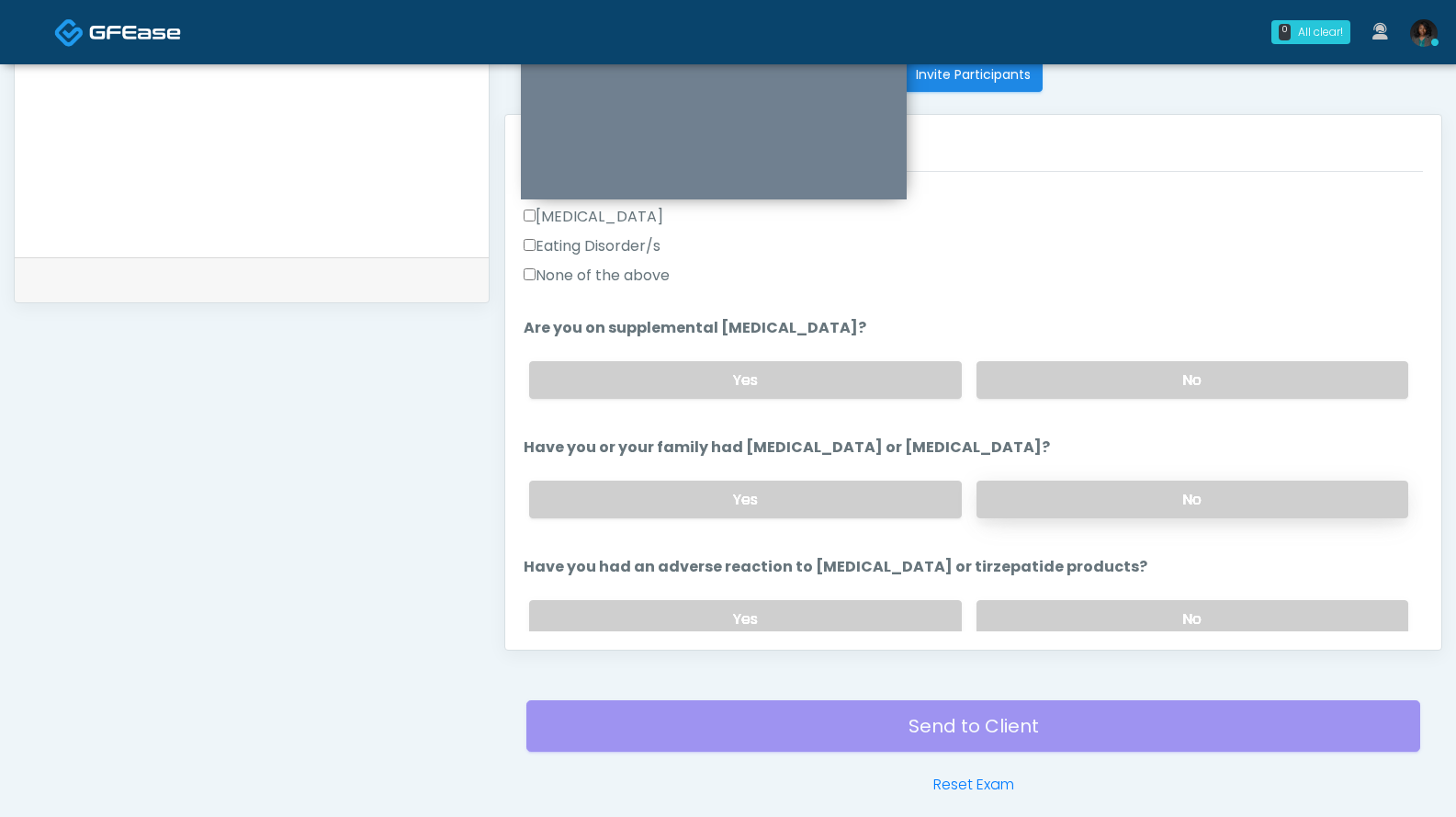
click at [1261, 487] on label "No" at bounding box center [1193, 499] width 432 height 37
click at [1254, 603] on label "No" at bounding box center [1193, 619] width 432 height 37
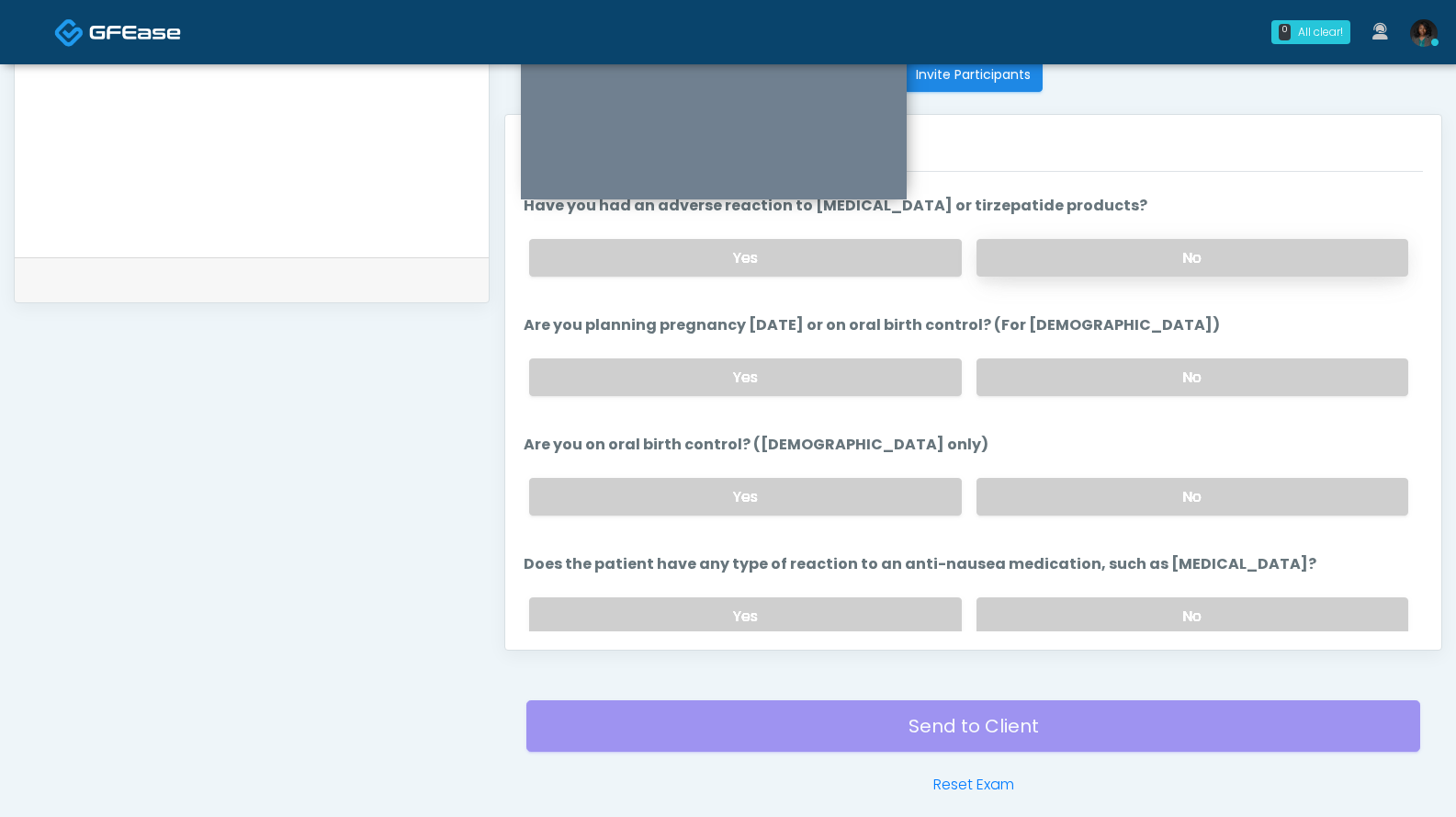
scroll to position [1013, 0]
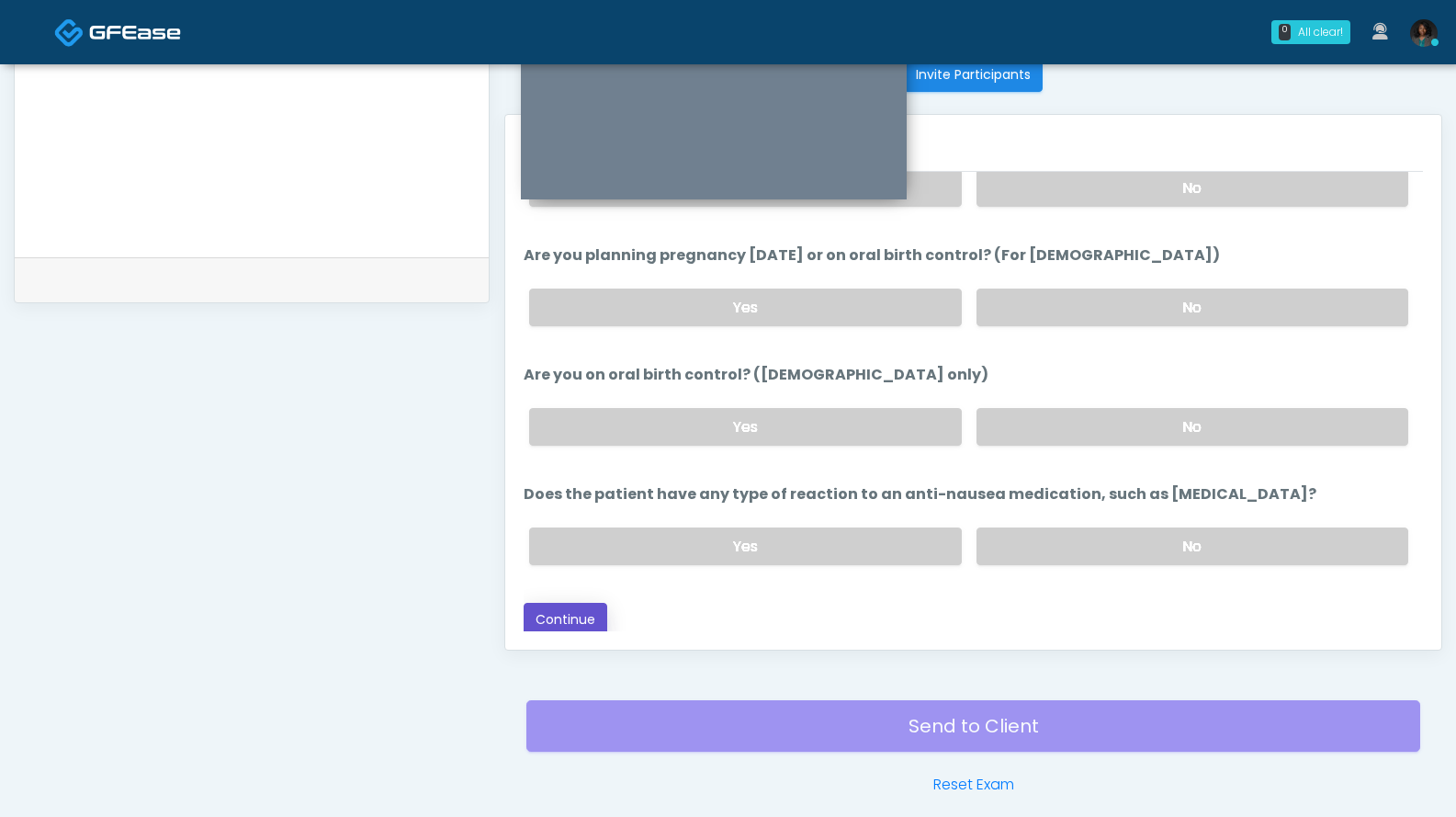
click at [559, 617] on button "Continue" at bounding box center [565, 620] width 84 height 34
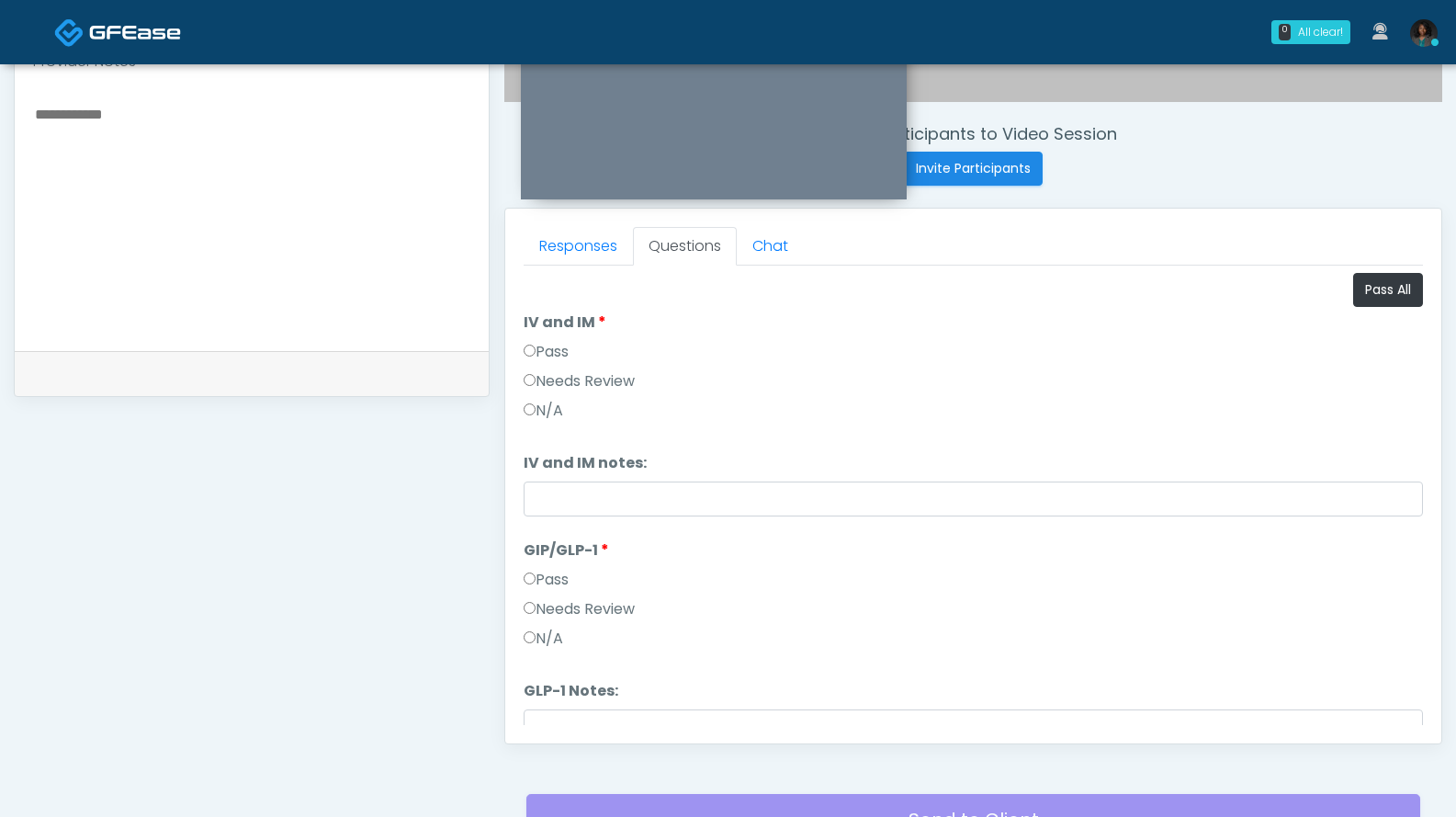
scroll to position [660, 0]
click at [1362, 297] on button "Pass All" at bounding box center [1388, 289] width 70 height 34
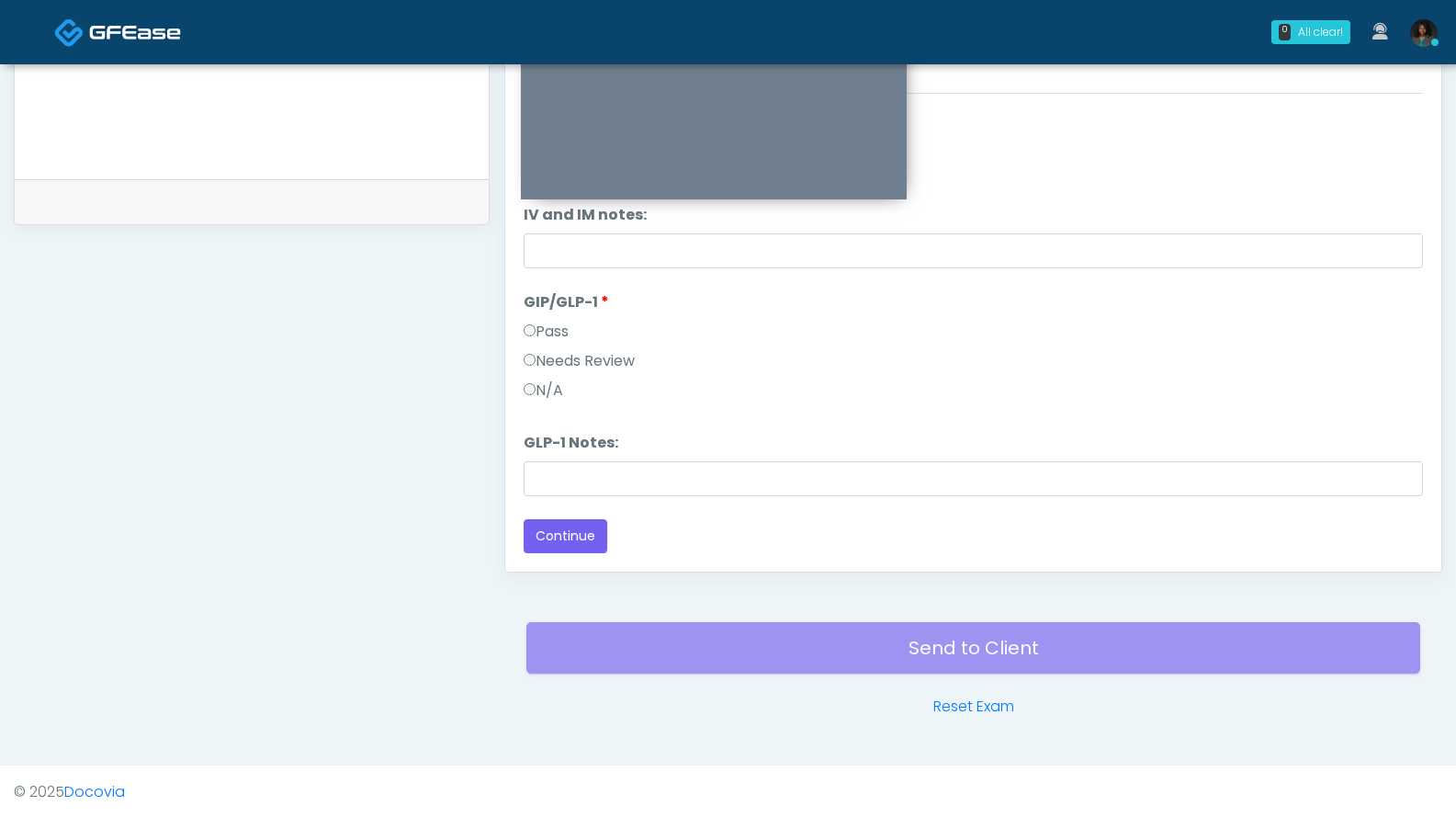
scroll to position [833, 0]
click at [589, 540] on button "Continue" at bounding box center [565, 534] width 84 height 34
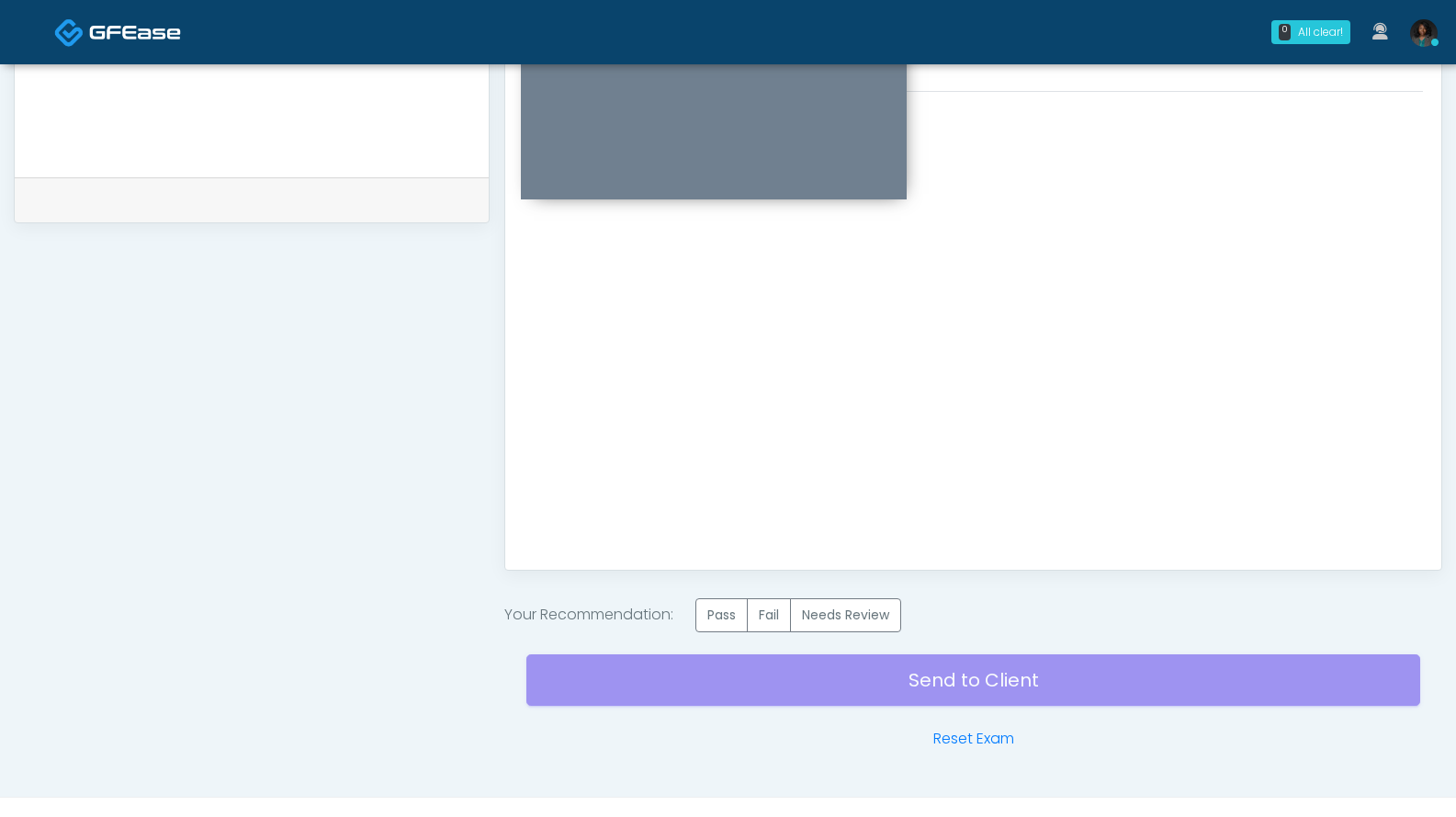
scroll to position [0, 0]
click at [718, 617] on label "Pass" at bounding box center [721, 615] width 52 height 34
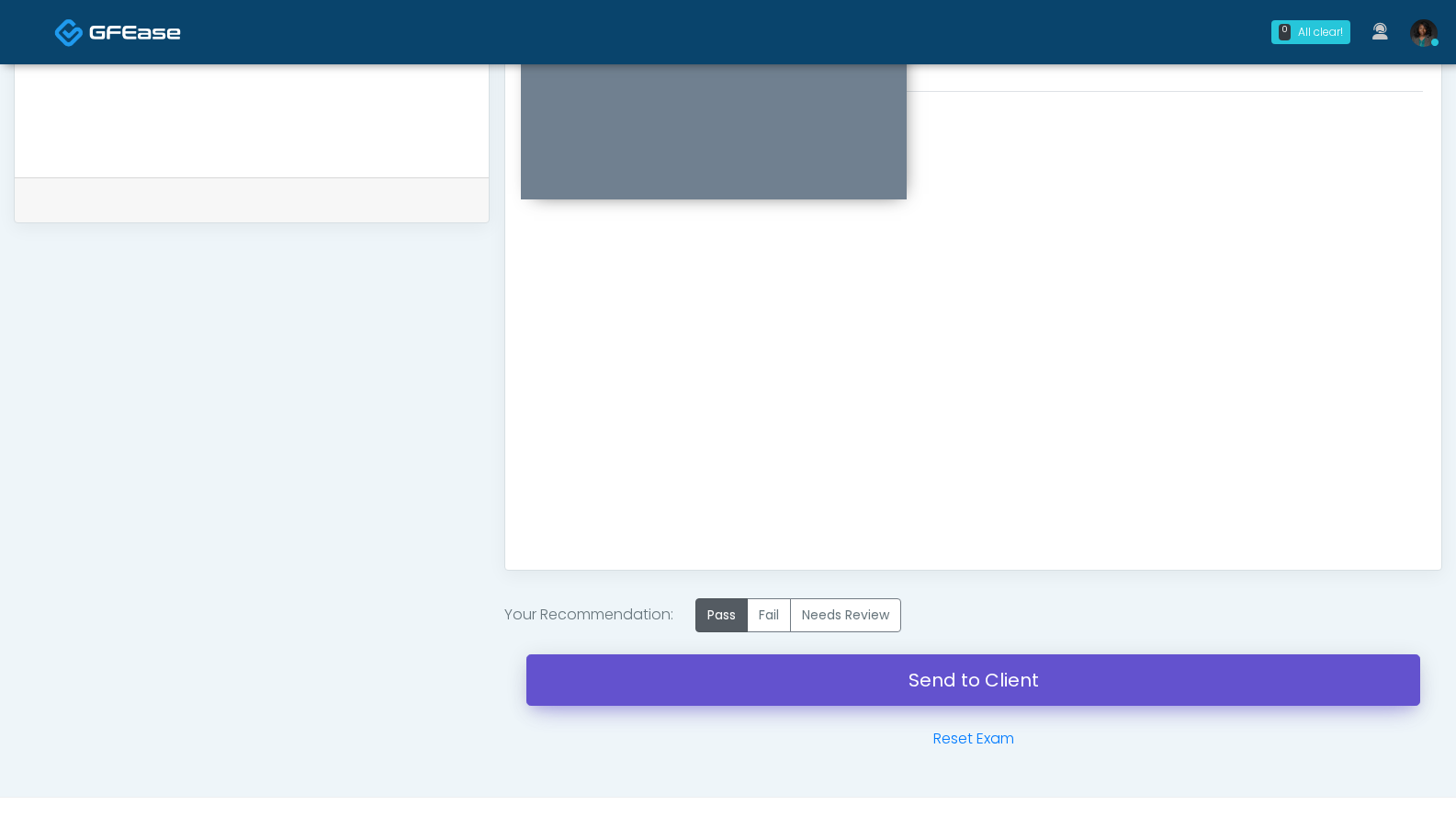
click at [890, 685] on link "Send to Client" at bounding box center [974, 680] width 894 height 51
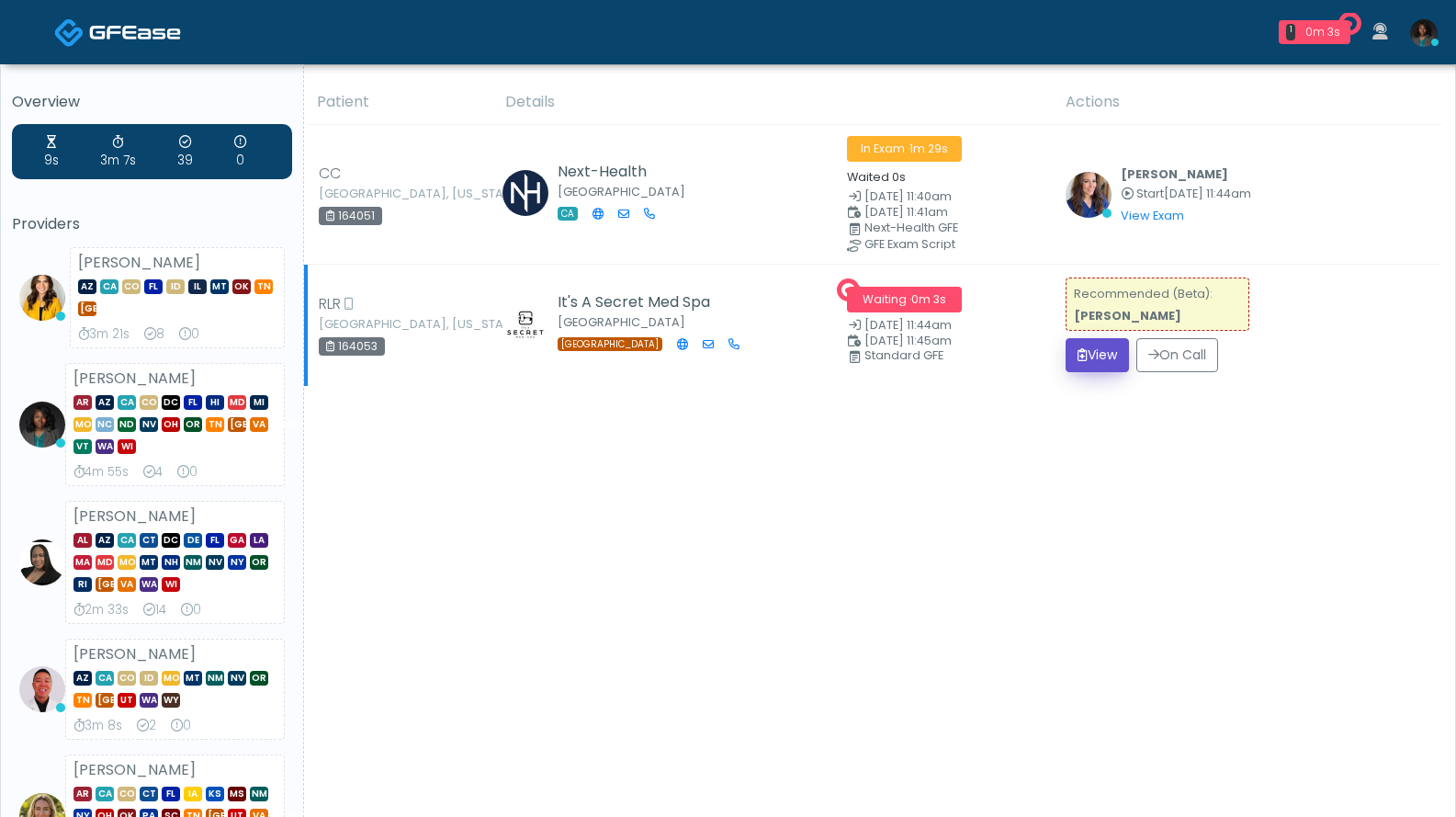
click at [1104, 348] on button "View" at bounding box center [1097, 355] width 63 height 34
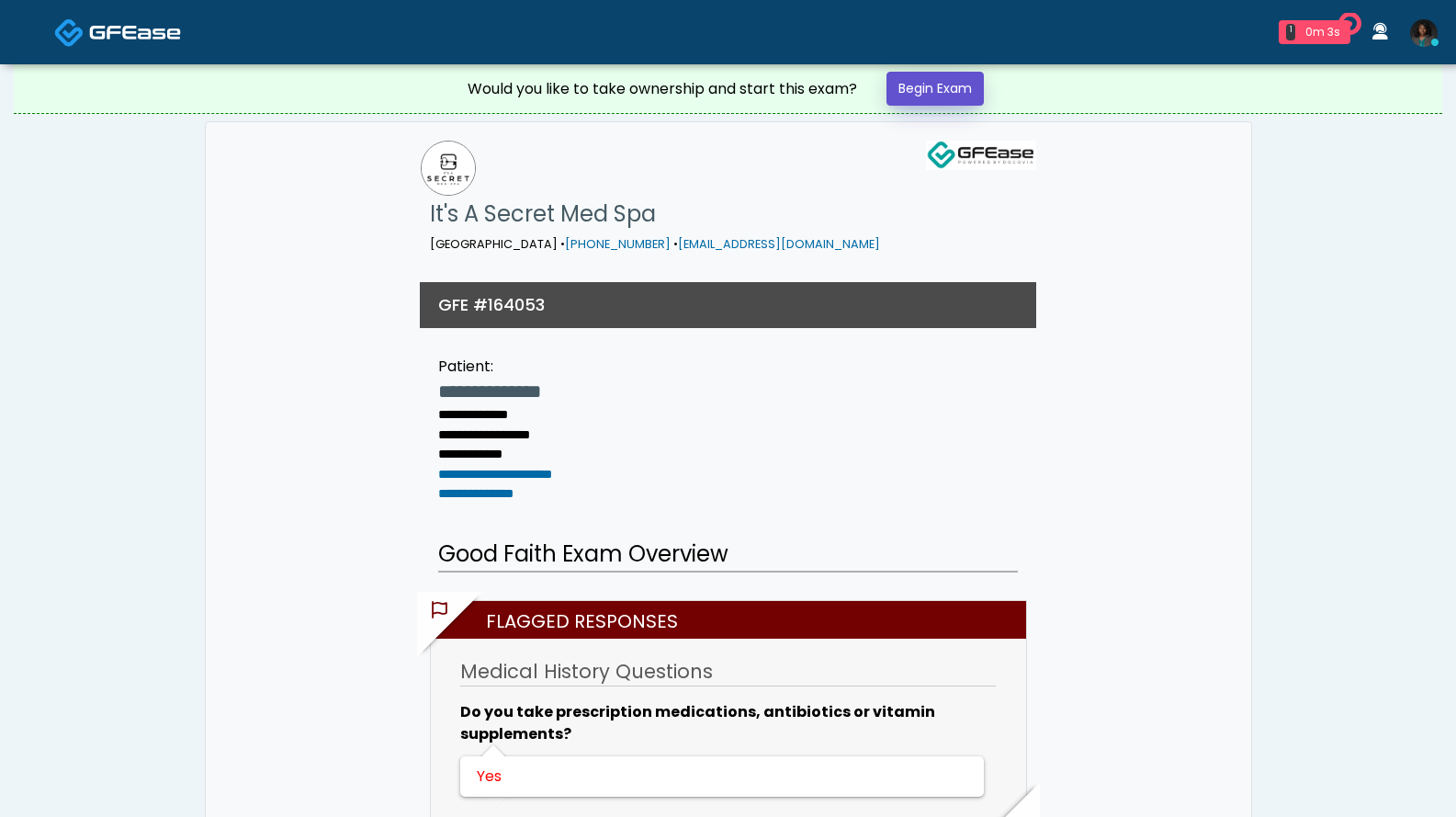
click at [937, 85] on link "Begin Exam" at bounding box center [935, 89] width 98 height 34
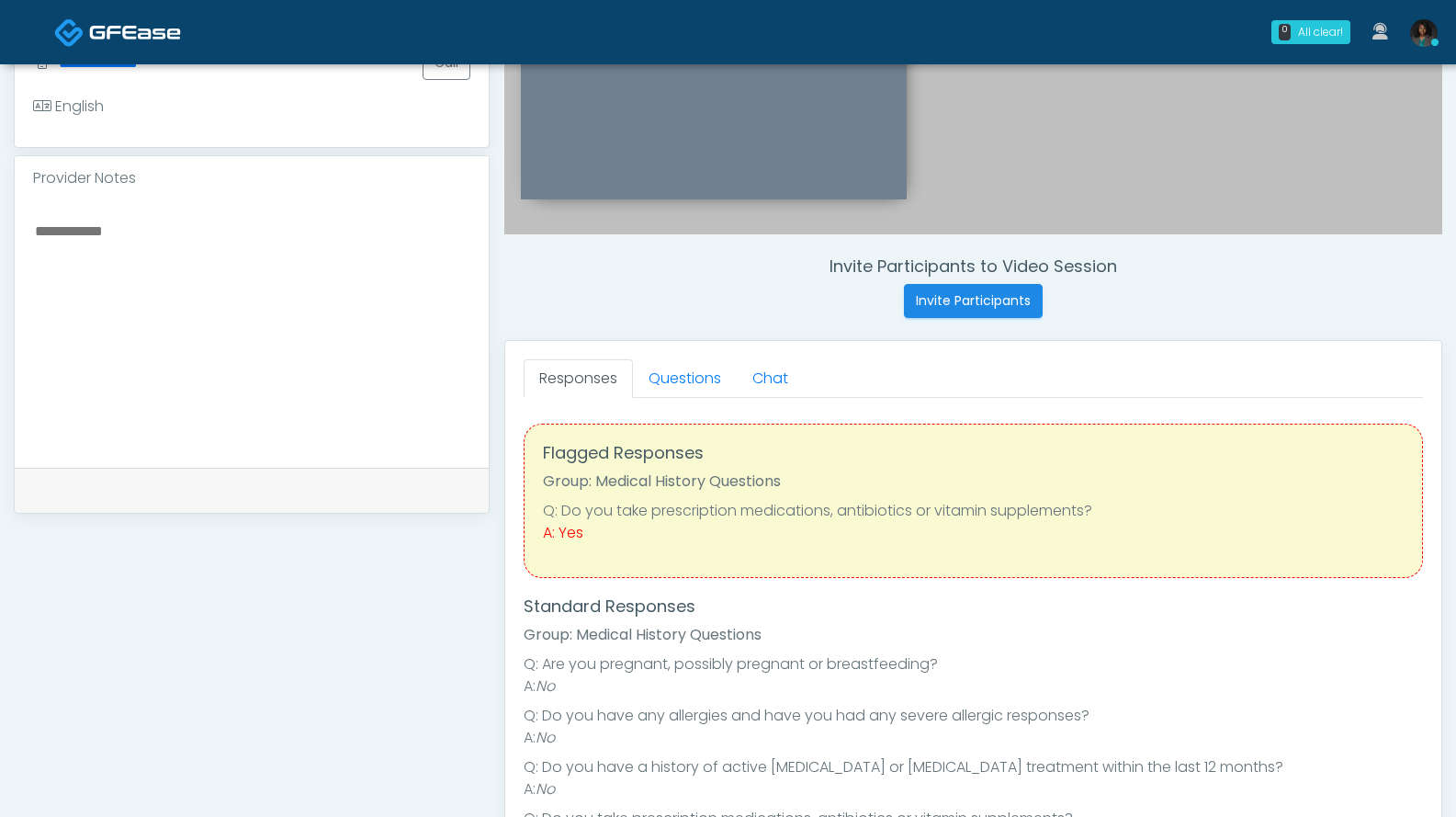
scroll to position [444, 0]
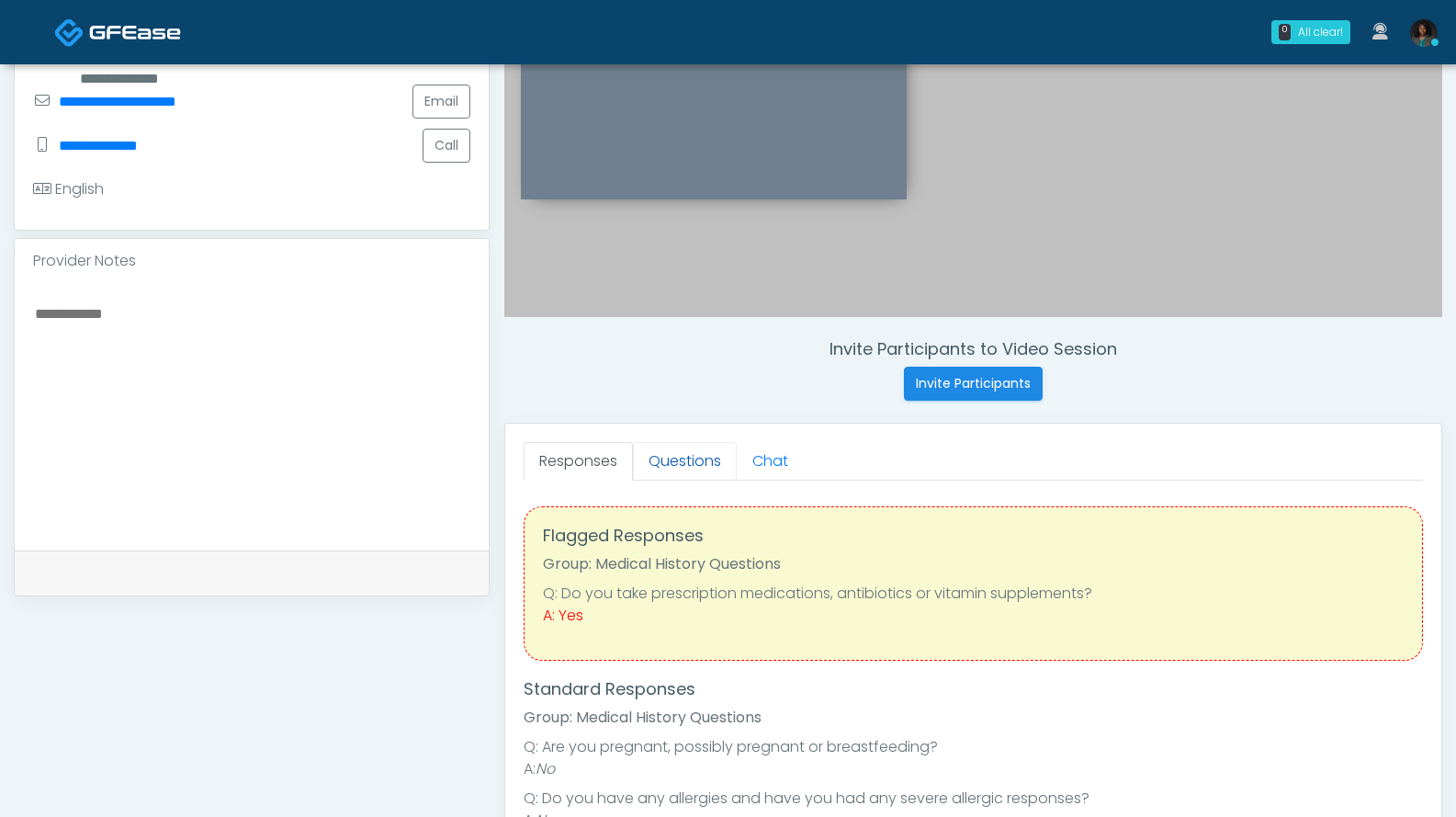
click at [695, 462] on link "Questions" at bounding box center [685, 461] width 104 height 38
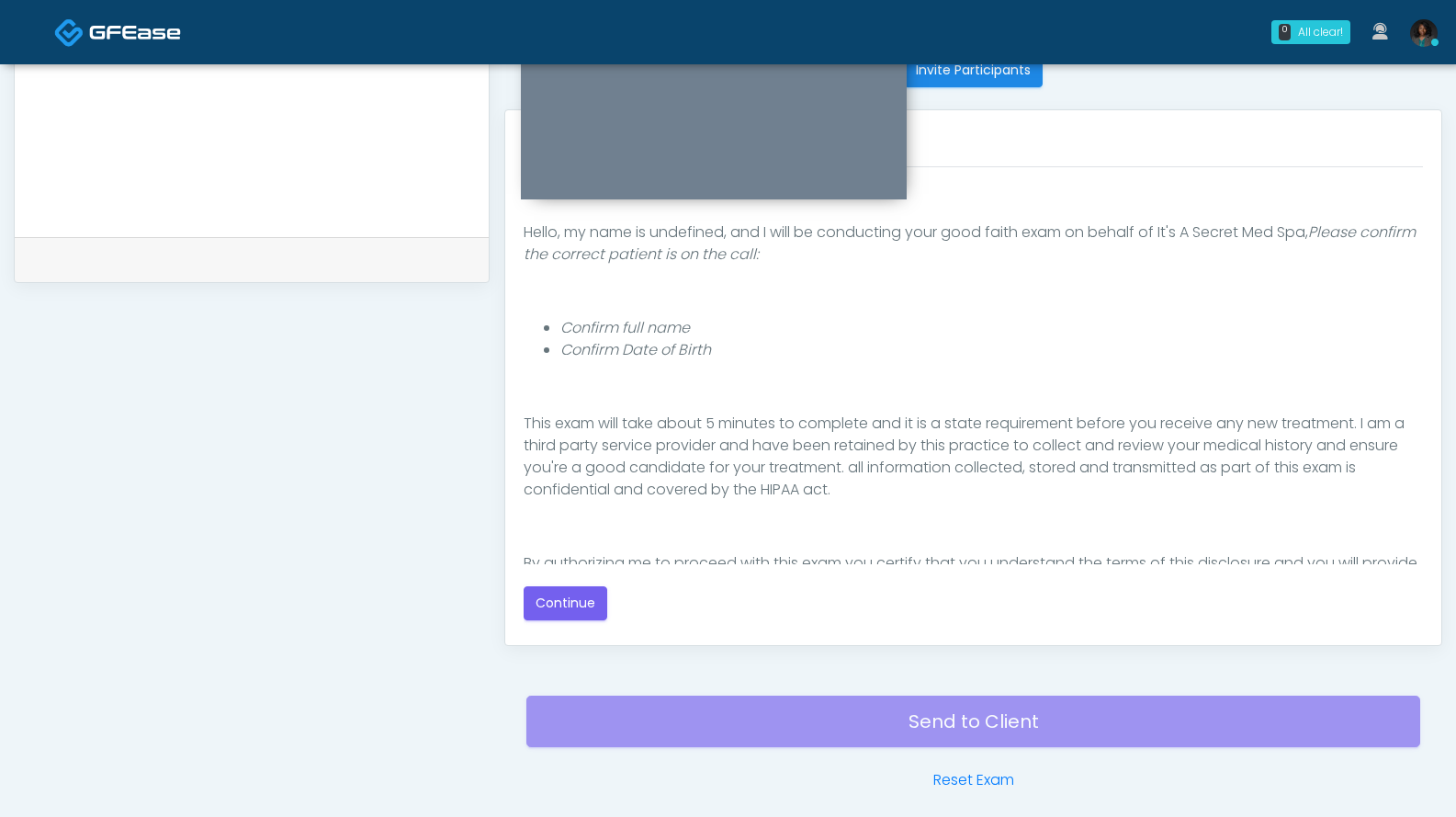
scroll to position [169, 0]
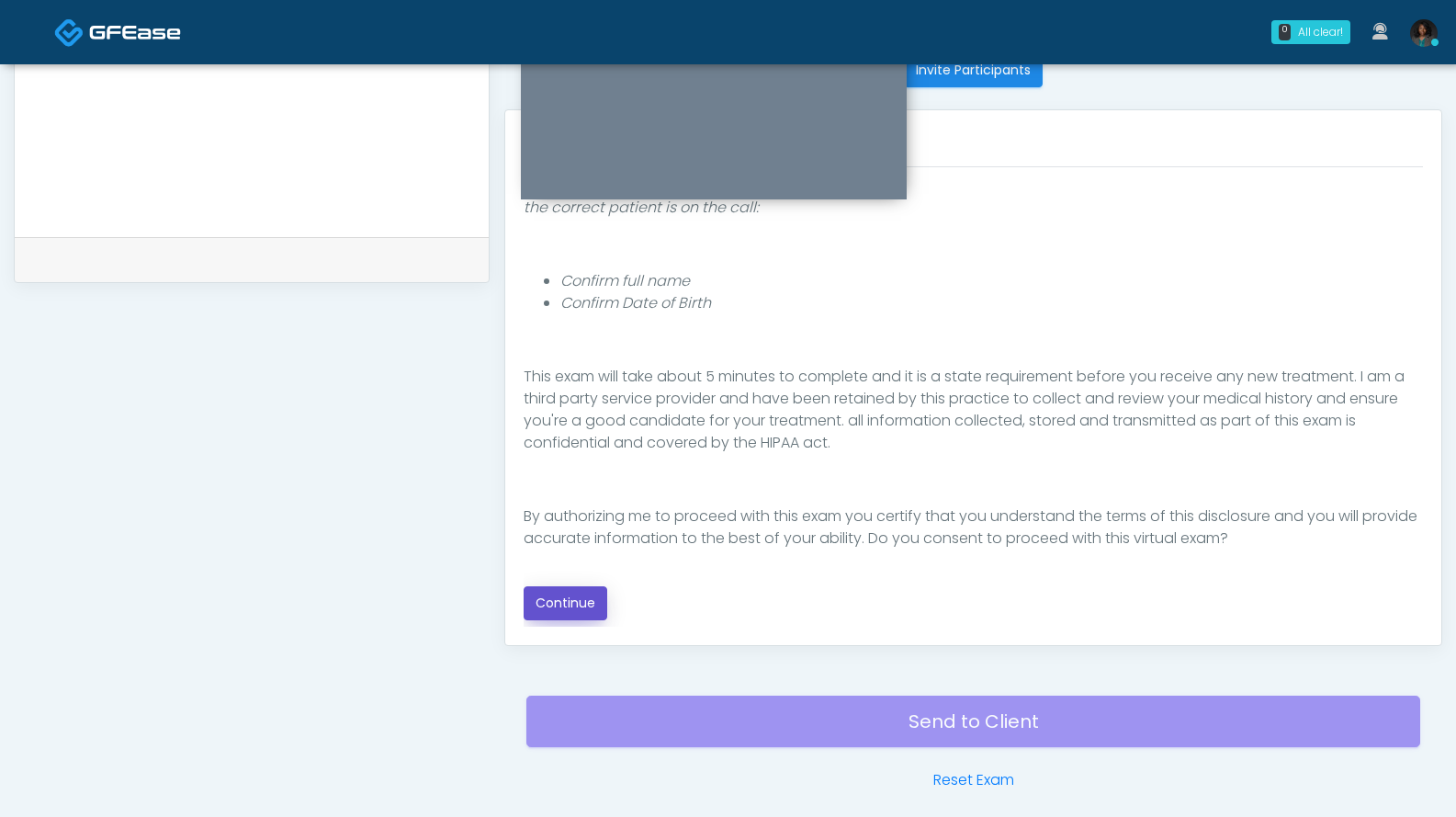
click at [587, 609] on button "Continue" at bounding box center [565, 603] width 84 height 34
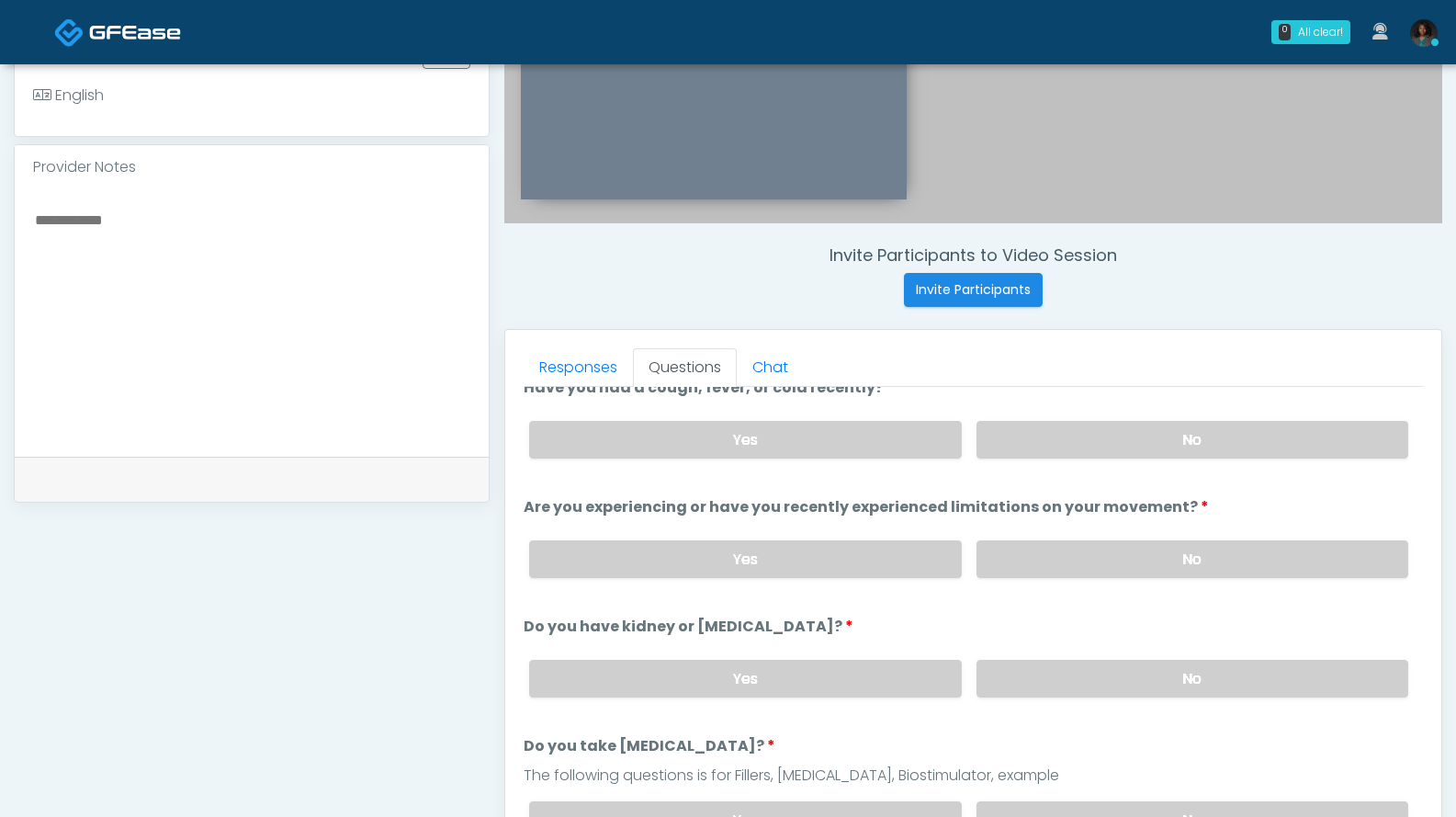
scroll to position [5, 0]
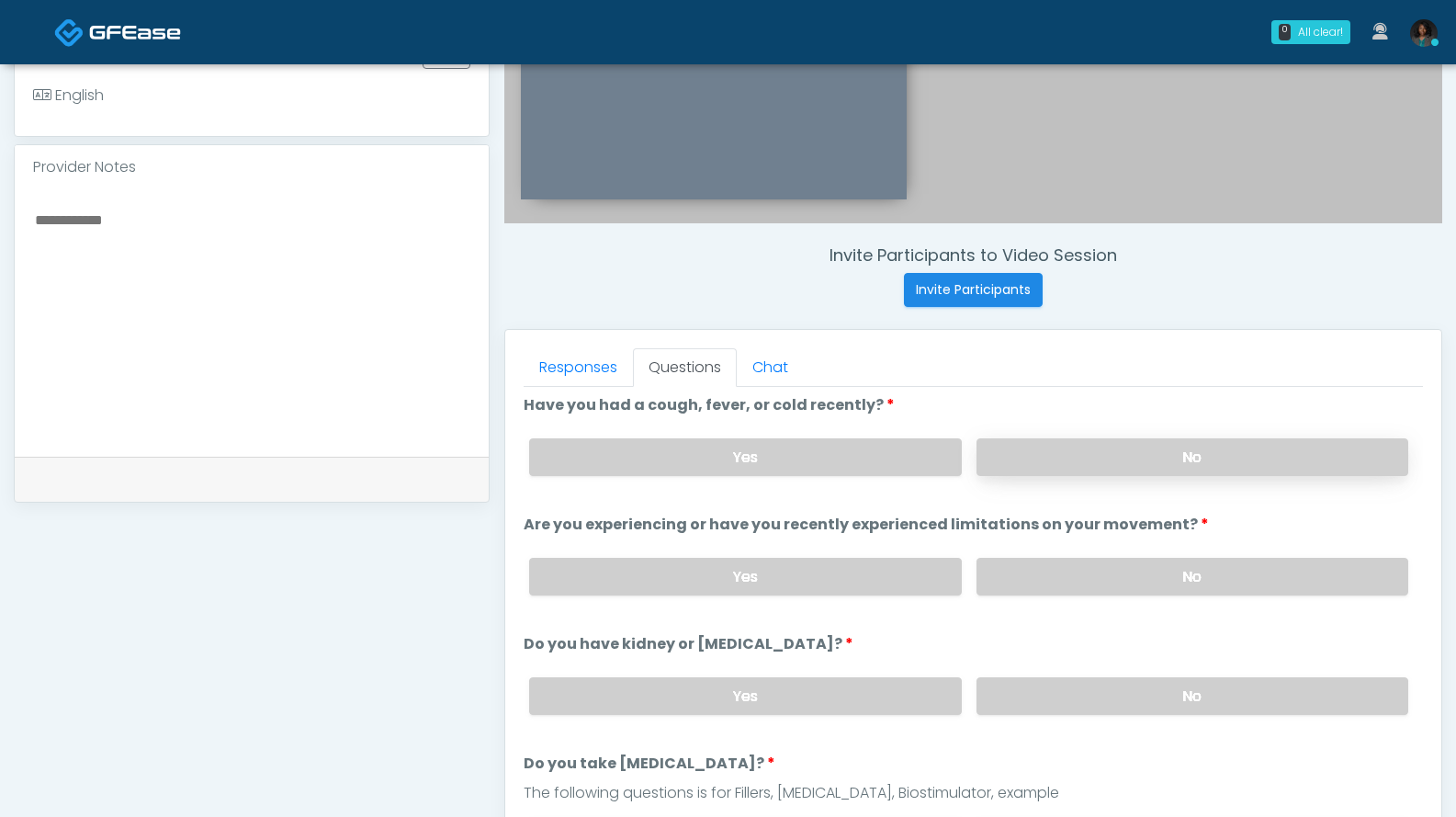
click at [1152, 462] on label "No" at bounding box center [1193, 457] width 432 height 37
click at [1136, 587] on label "No" at bounding box center [1193, 576] width 432 height 37
click at [1141, 678] on label "No" at bounding box center [1193, 696] width 432 height 37
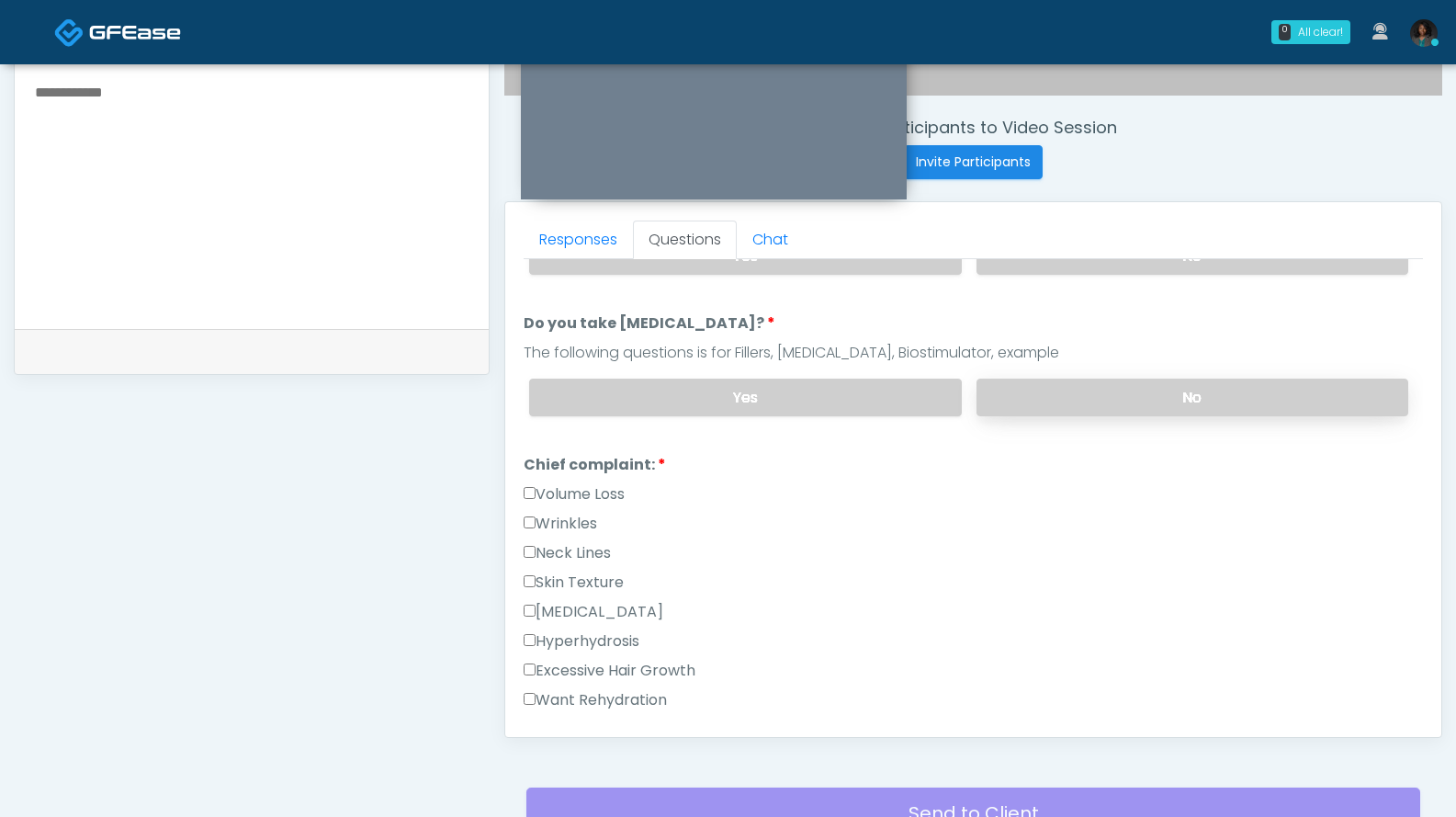
scroll to position [318, 0]
click at [1185, 392] on label "No" at bounding box center [1193, 397] width 432 height 37
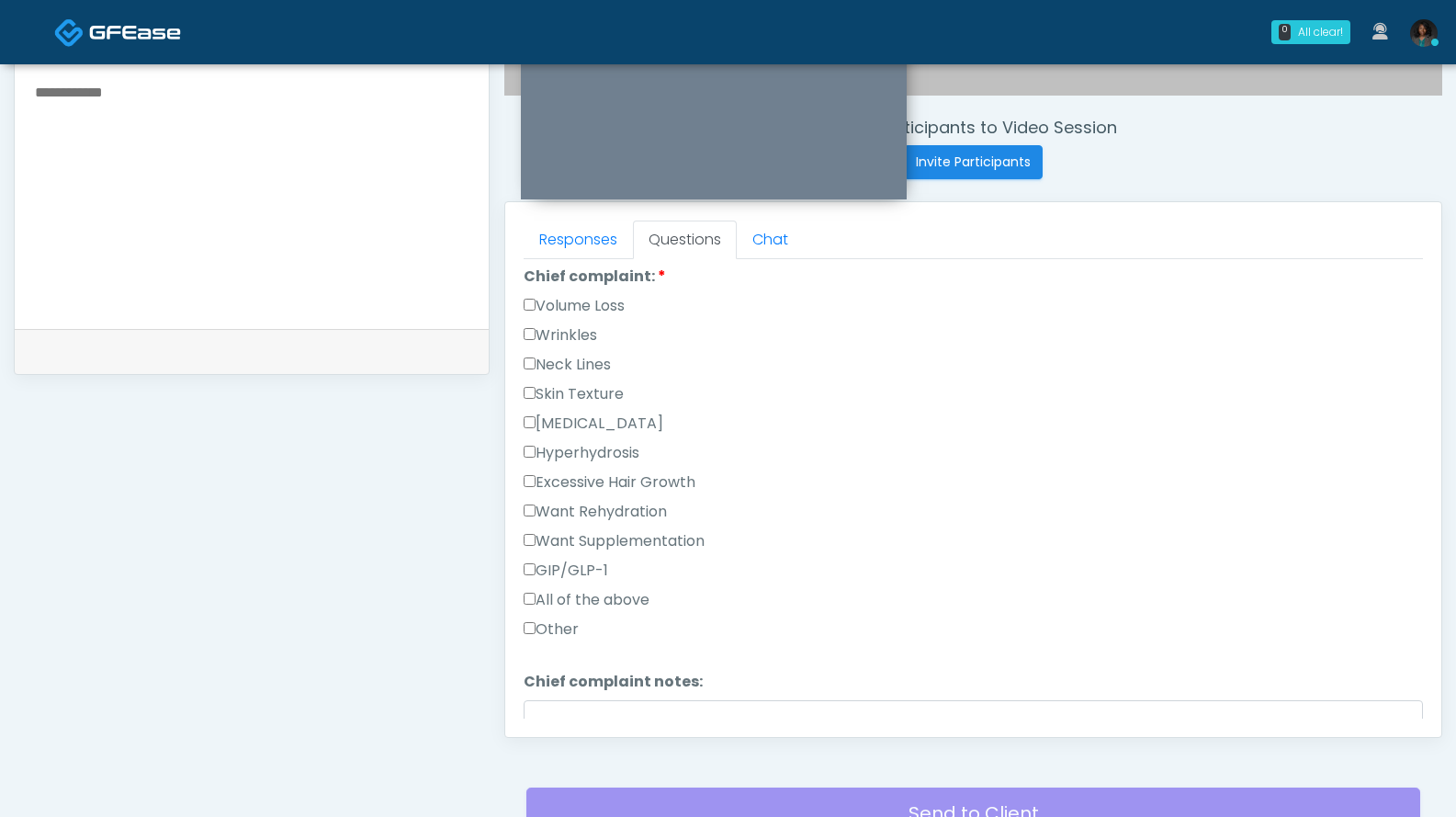
scroll to position [497, 0]
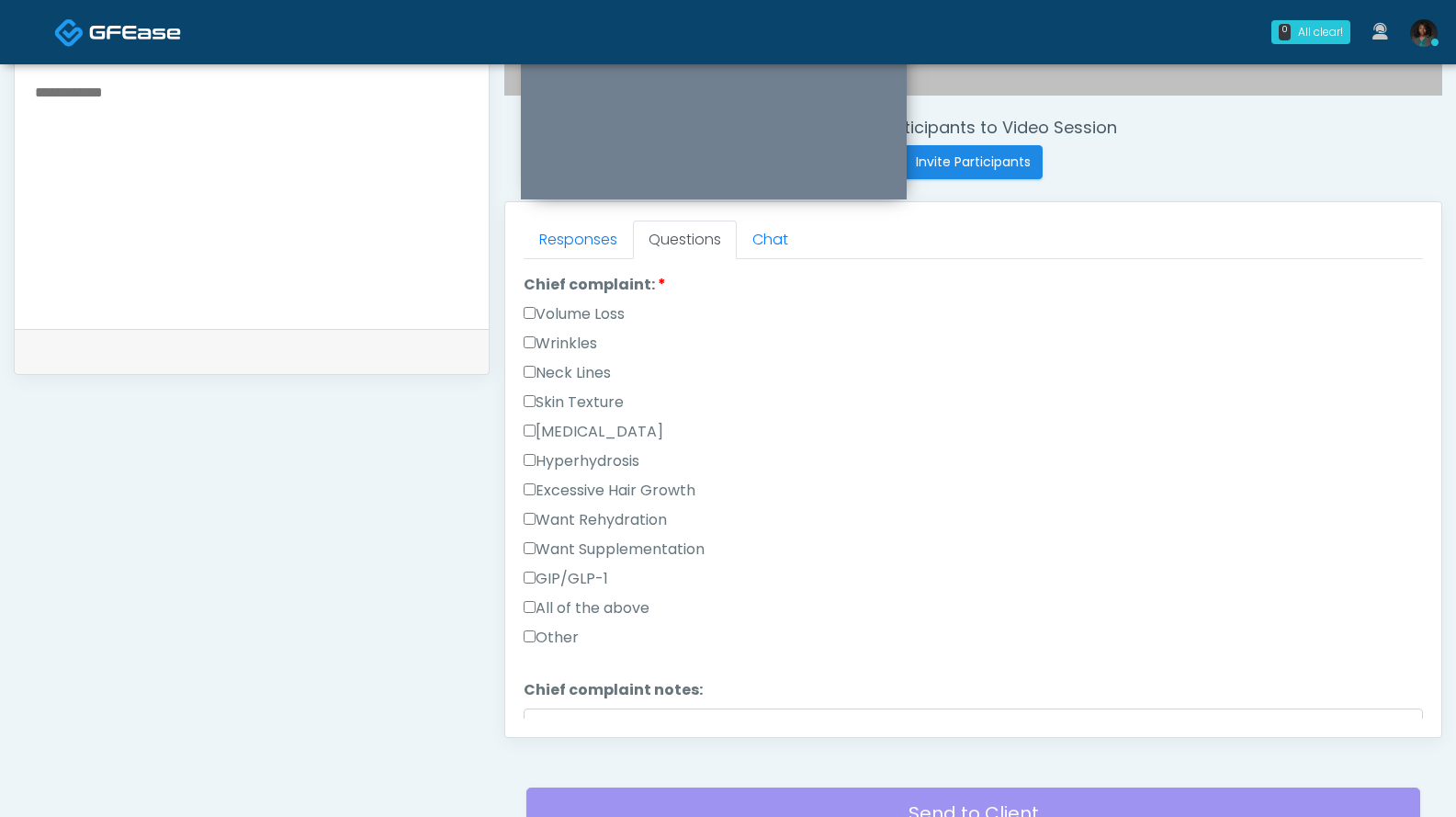
click at [578, 340] on label "Wrinkles" at bounding box center [560, 343] width 74 height 22
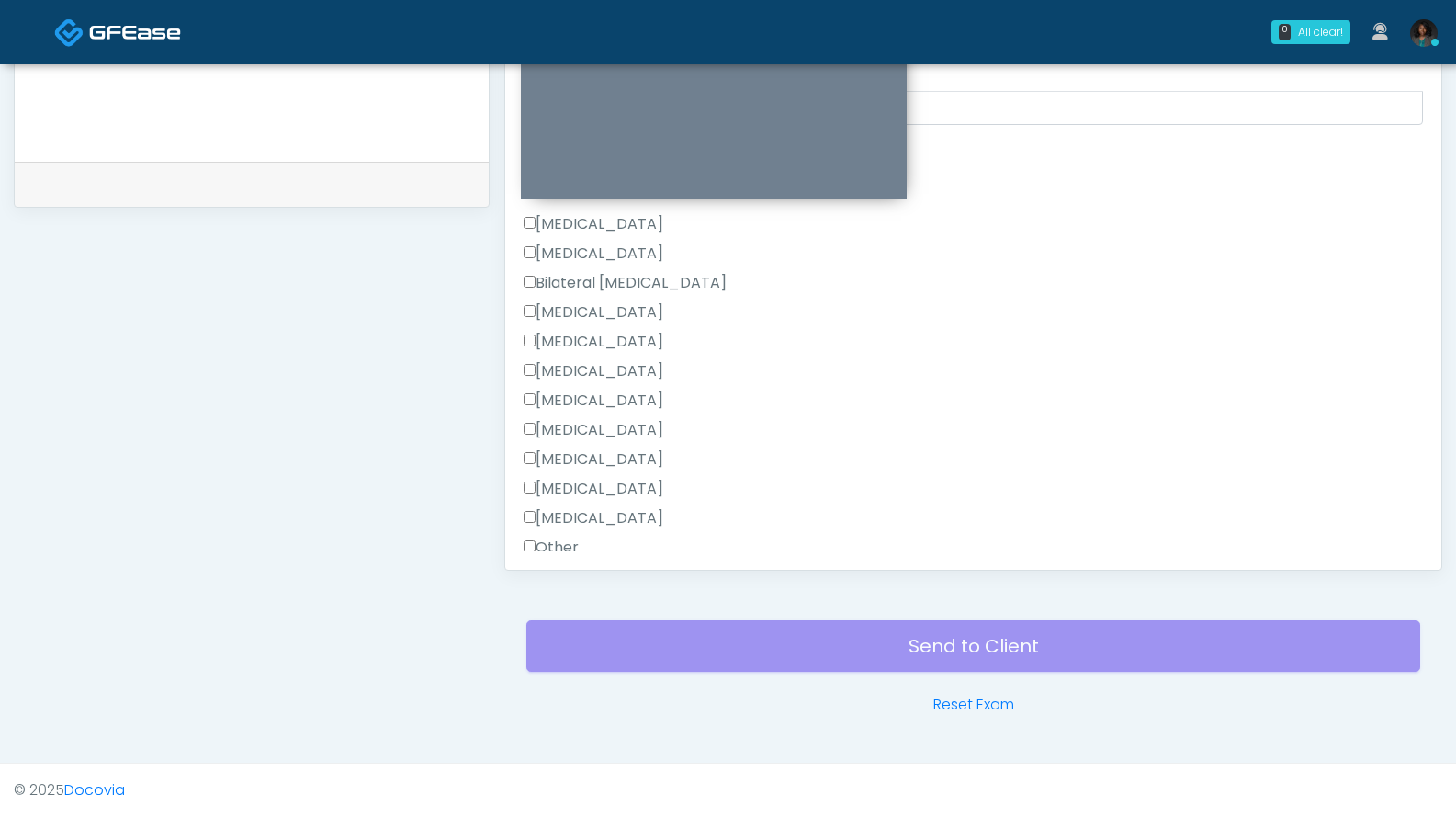
scroll to position [1197, 0]
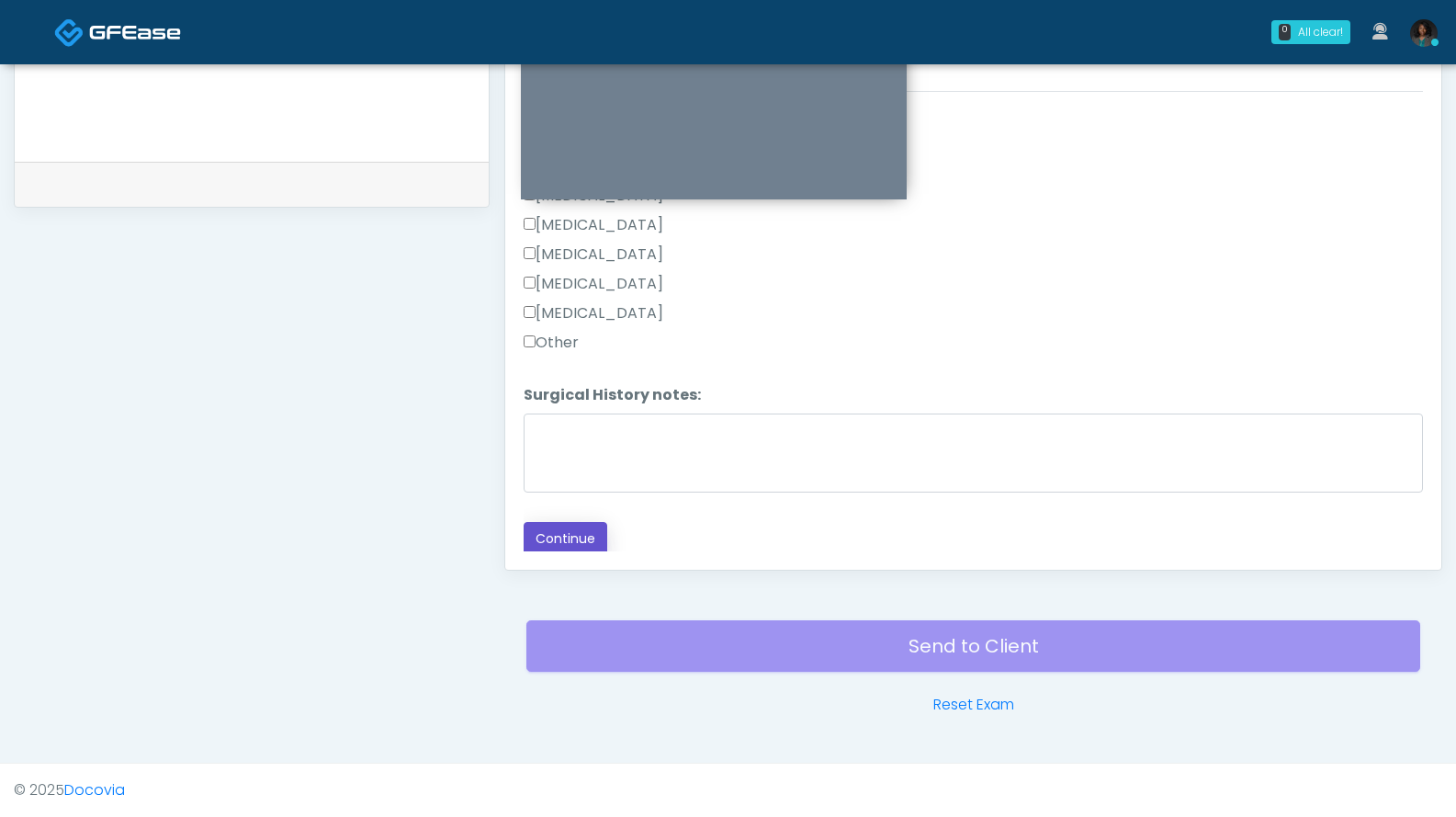
click at [581, 533] on button "Continue" at bounding box center [565, 539] width 84 height 34
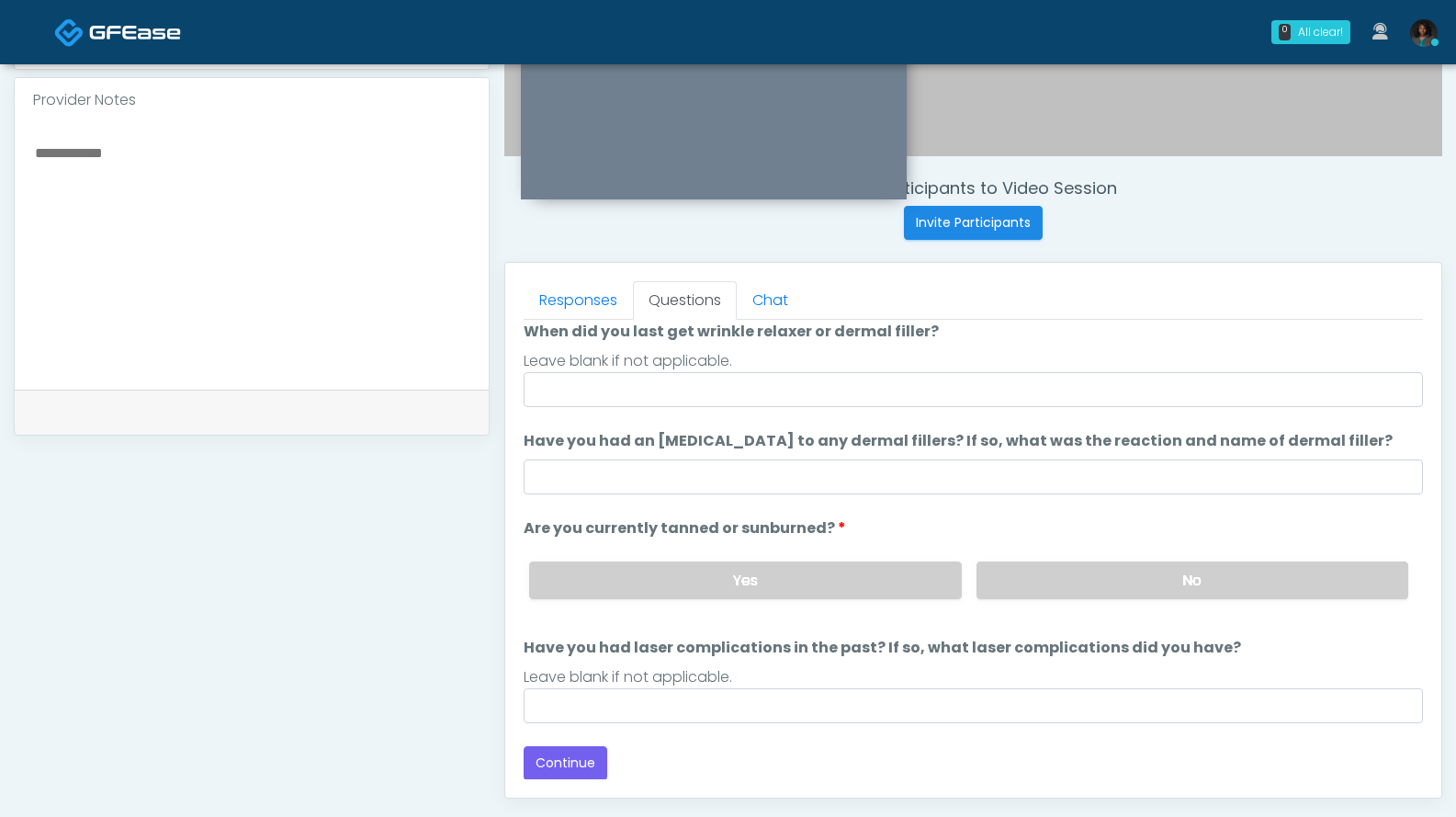
scroll to position [610, 0]
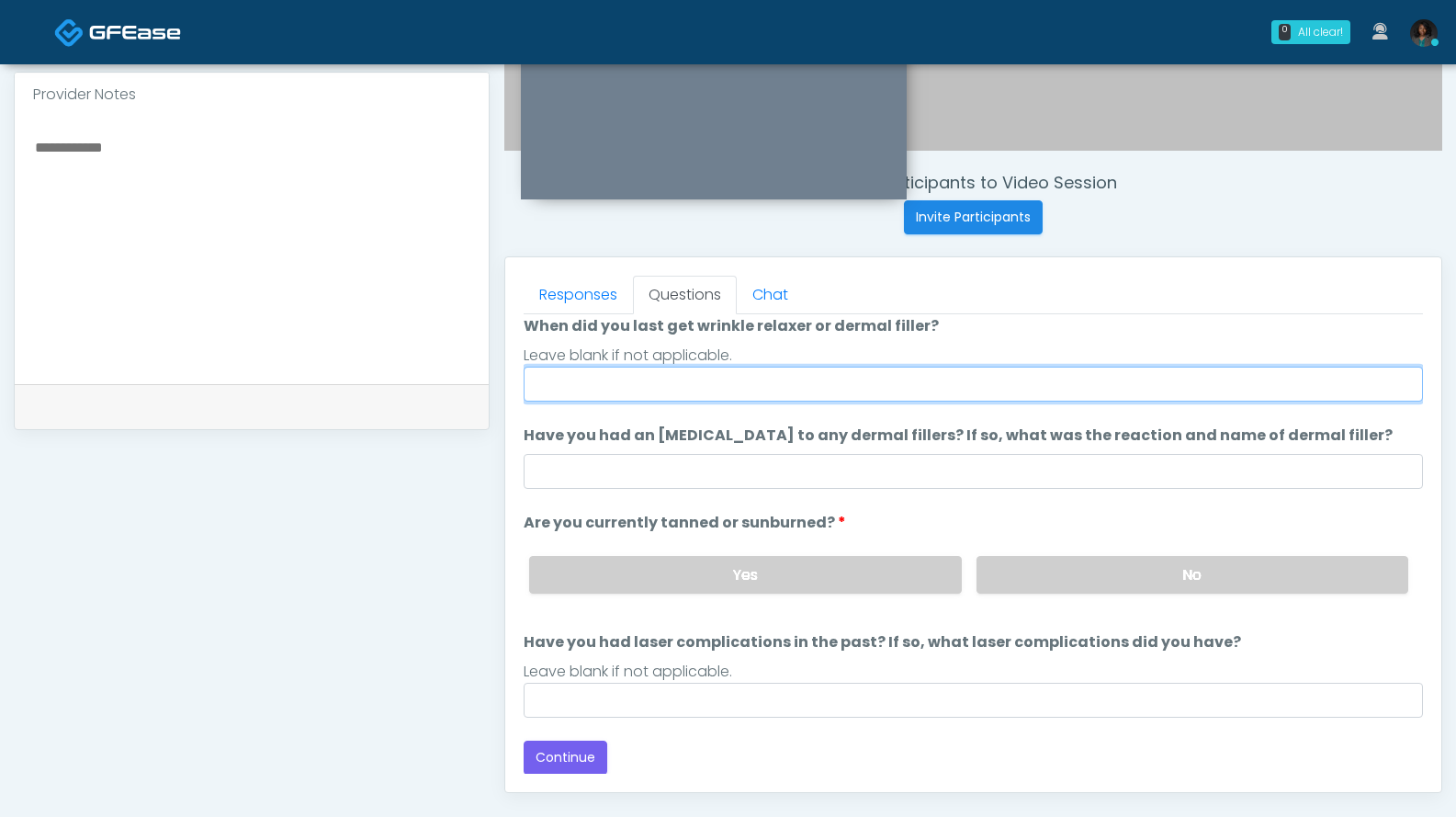
click at [717, 390] on input "When did you last get wrinkle relaxer or dermal filler?" at bounding box center [974, 384] width 900 height 35
type input "**********"
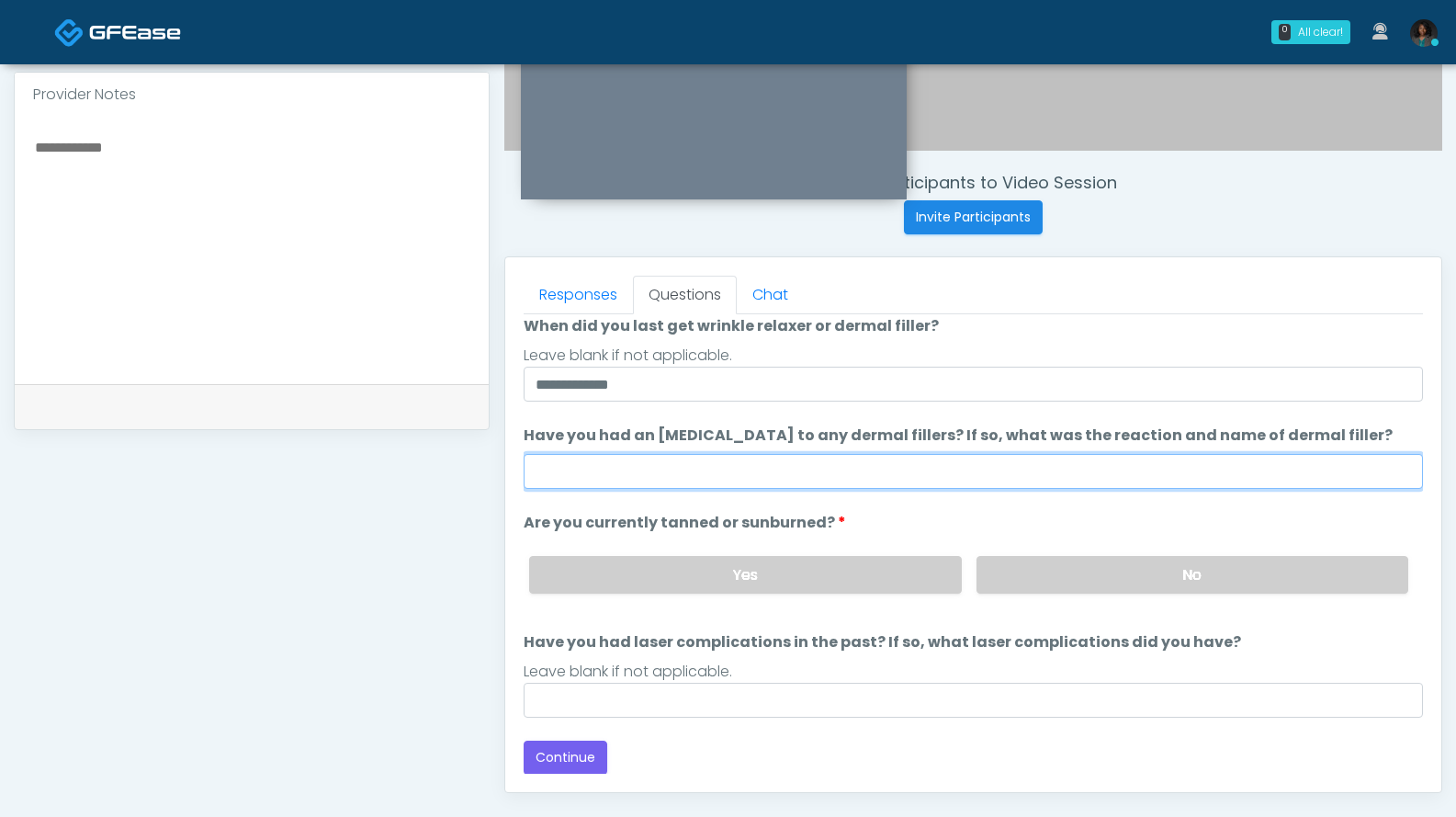
click at [705, 483] on input "Have you had an [MEDICAL_DATA] to any dermal fillers? If so, what was the react…" at bounding box center [974, 471] width 900 height 35
type input "*"
type input "***"
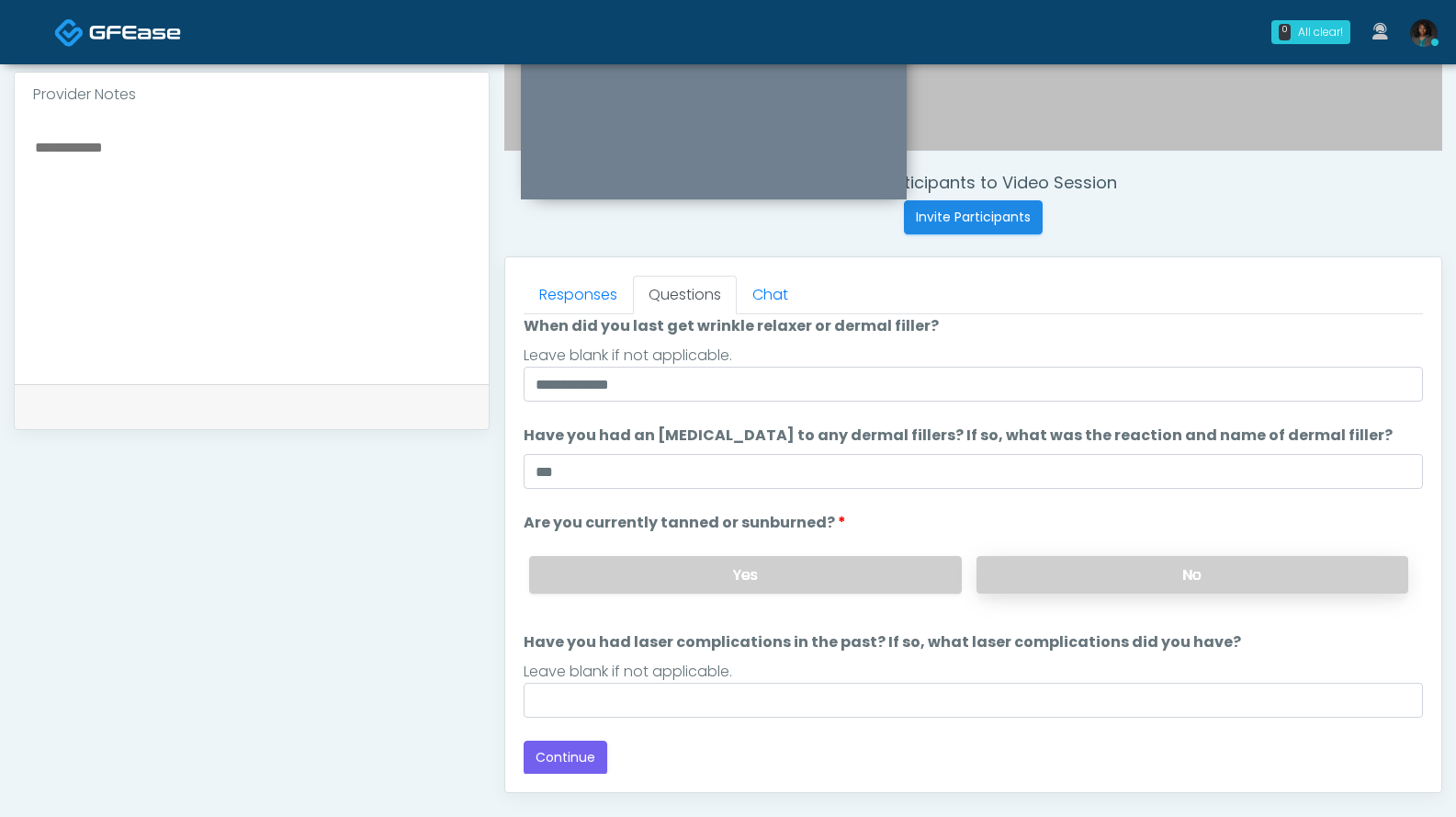
click at [995, 568] on label "No" at bounding box center [1193, 574] width 432 height 37
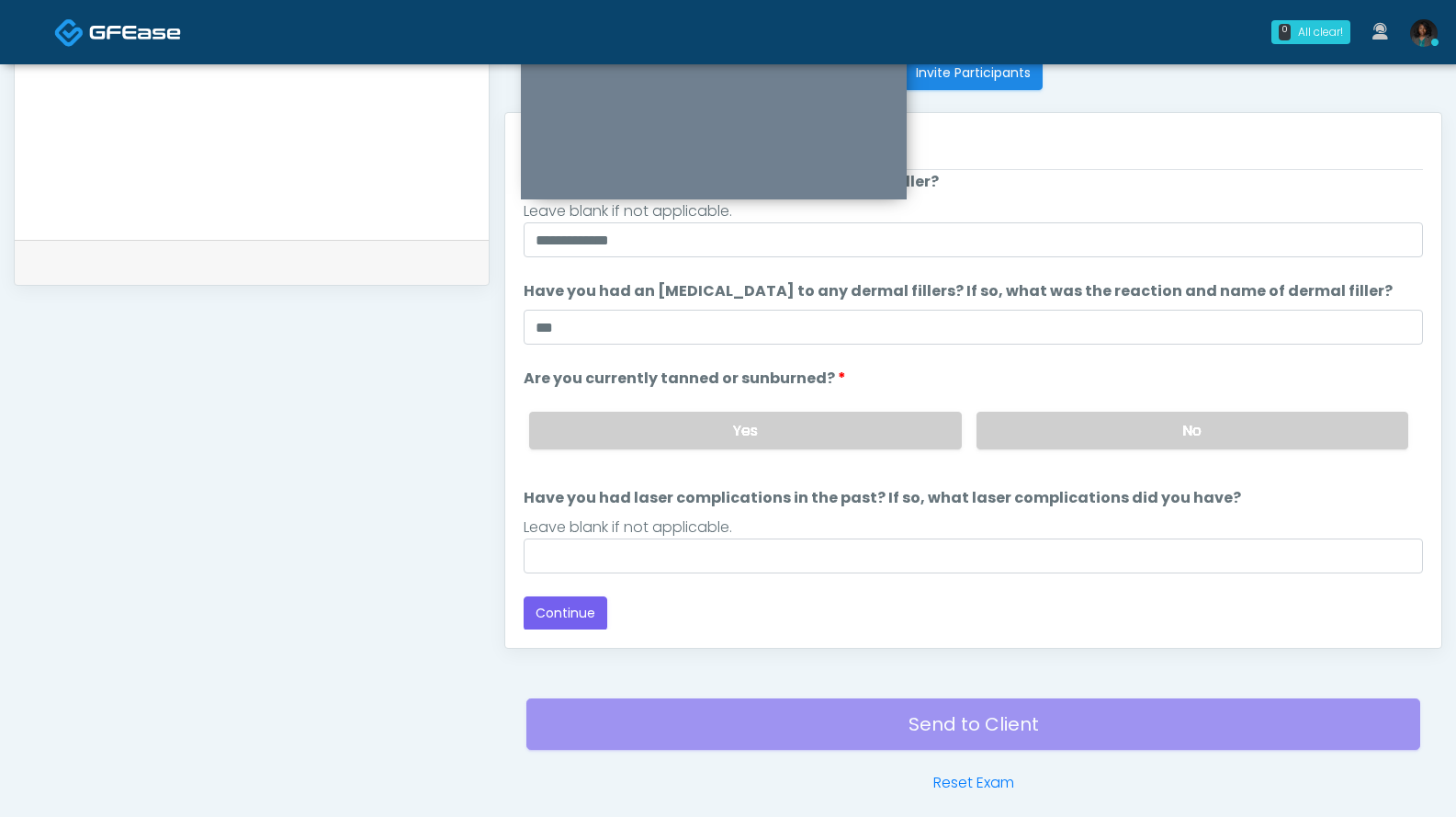
scroll to position [759, 0]
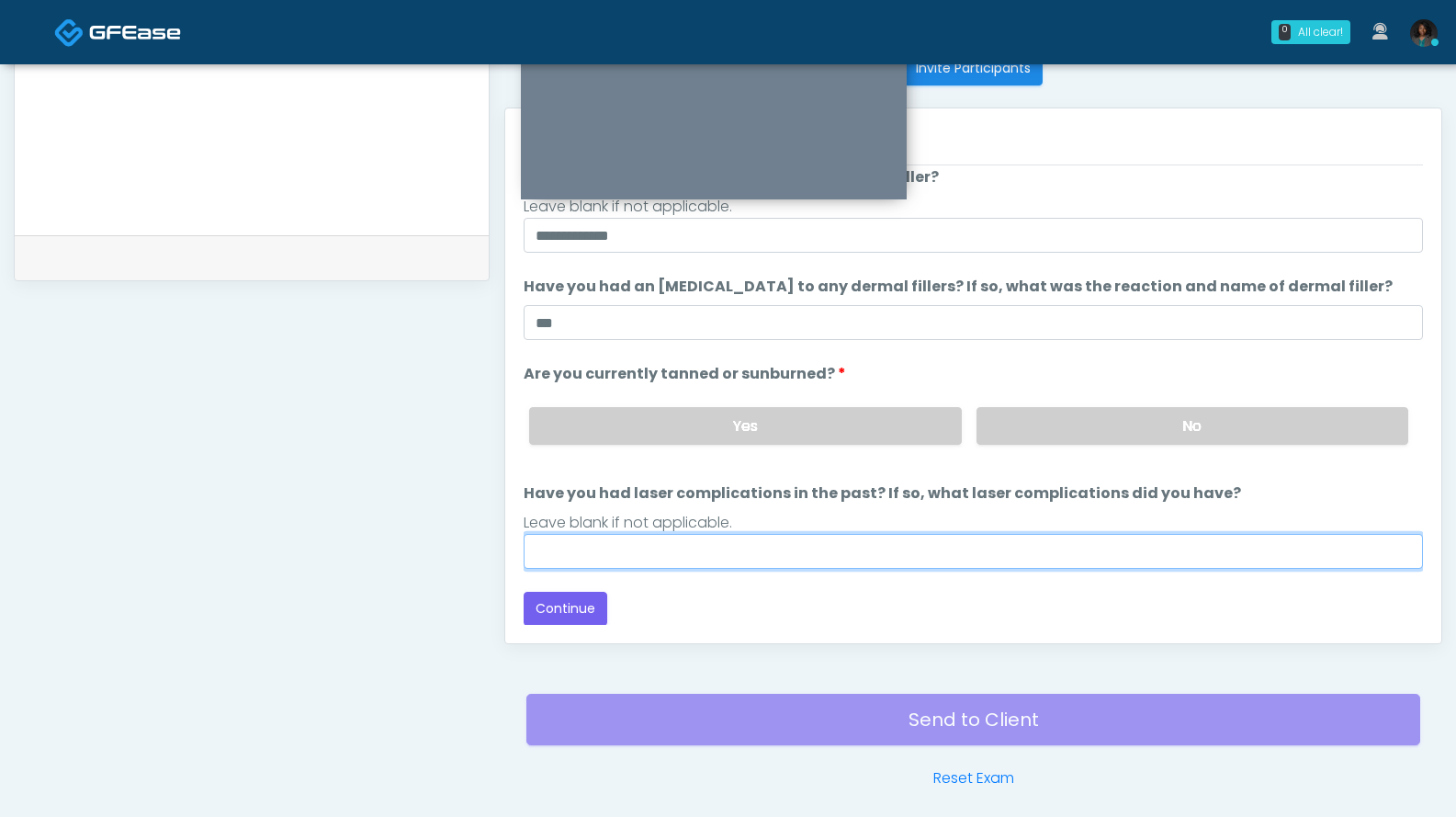
click at [910, 557] on input "Have you had laser complications in the past? If so, what laser complications d…" at bounding box center [974, 551] width 900 height 35
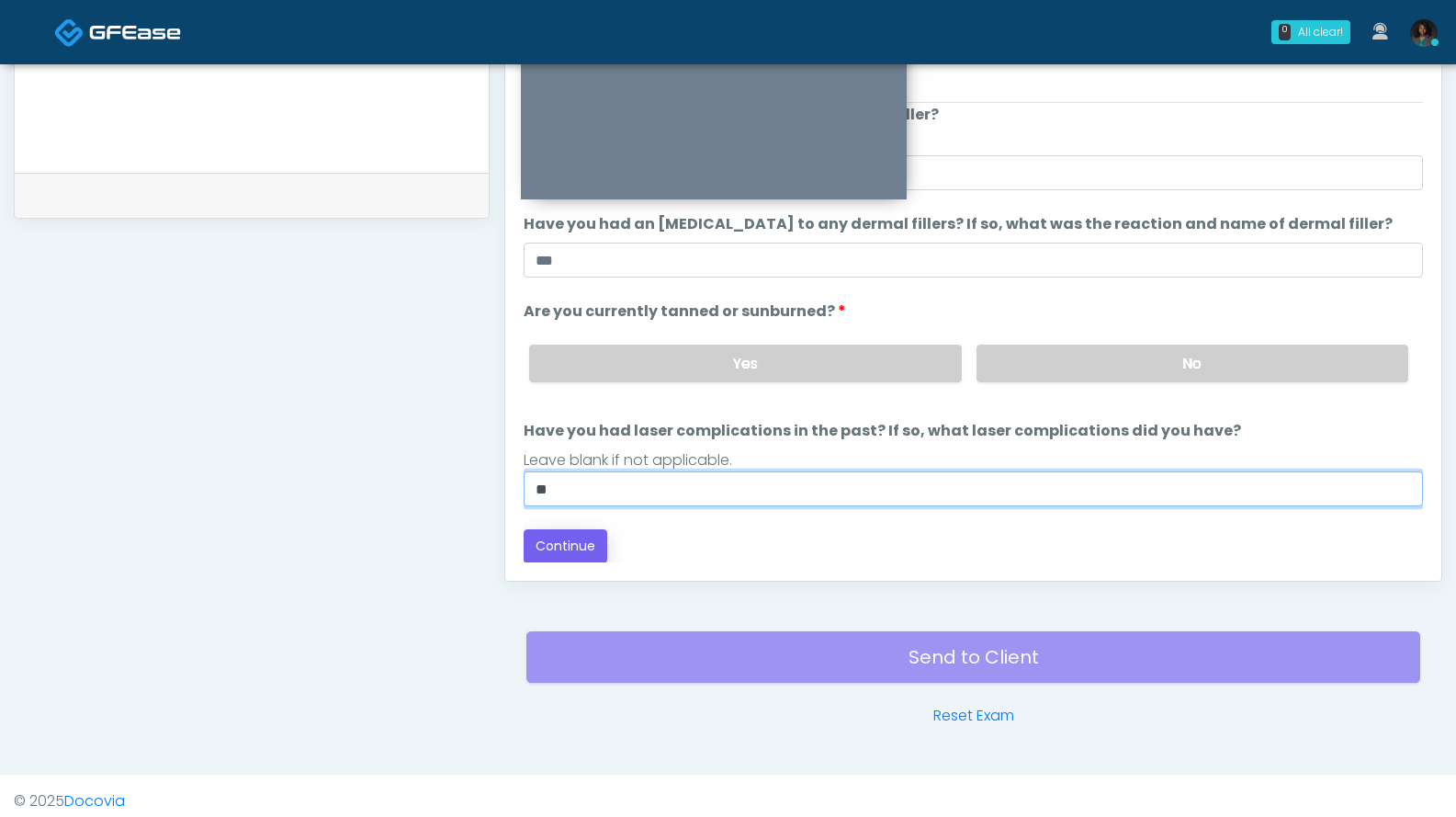
type input "**"
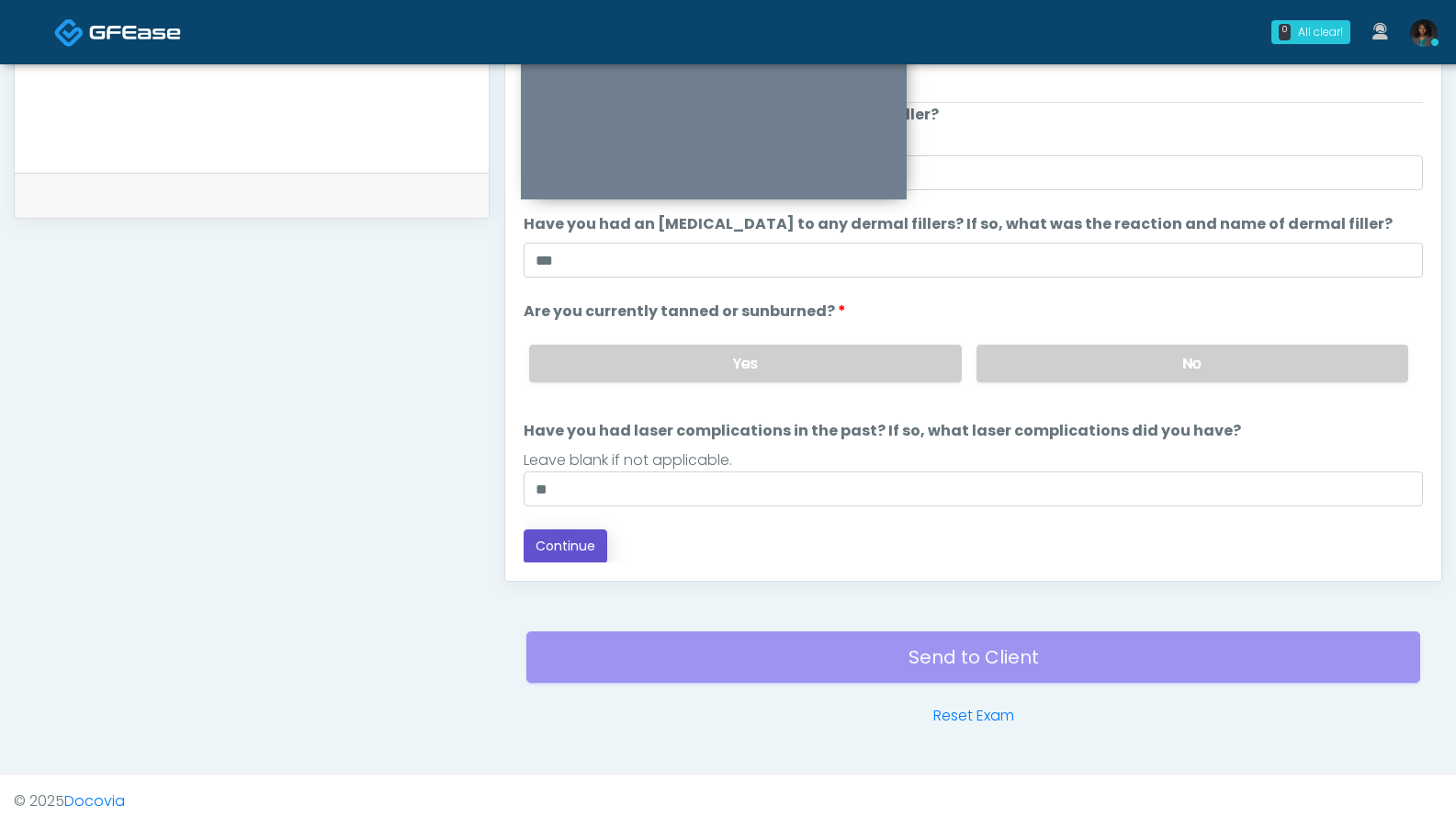
click at [588, 548] on button "Continue" at bounding box center [565, 546] width 84 height 34
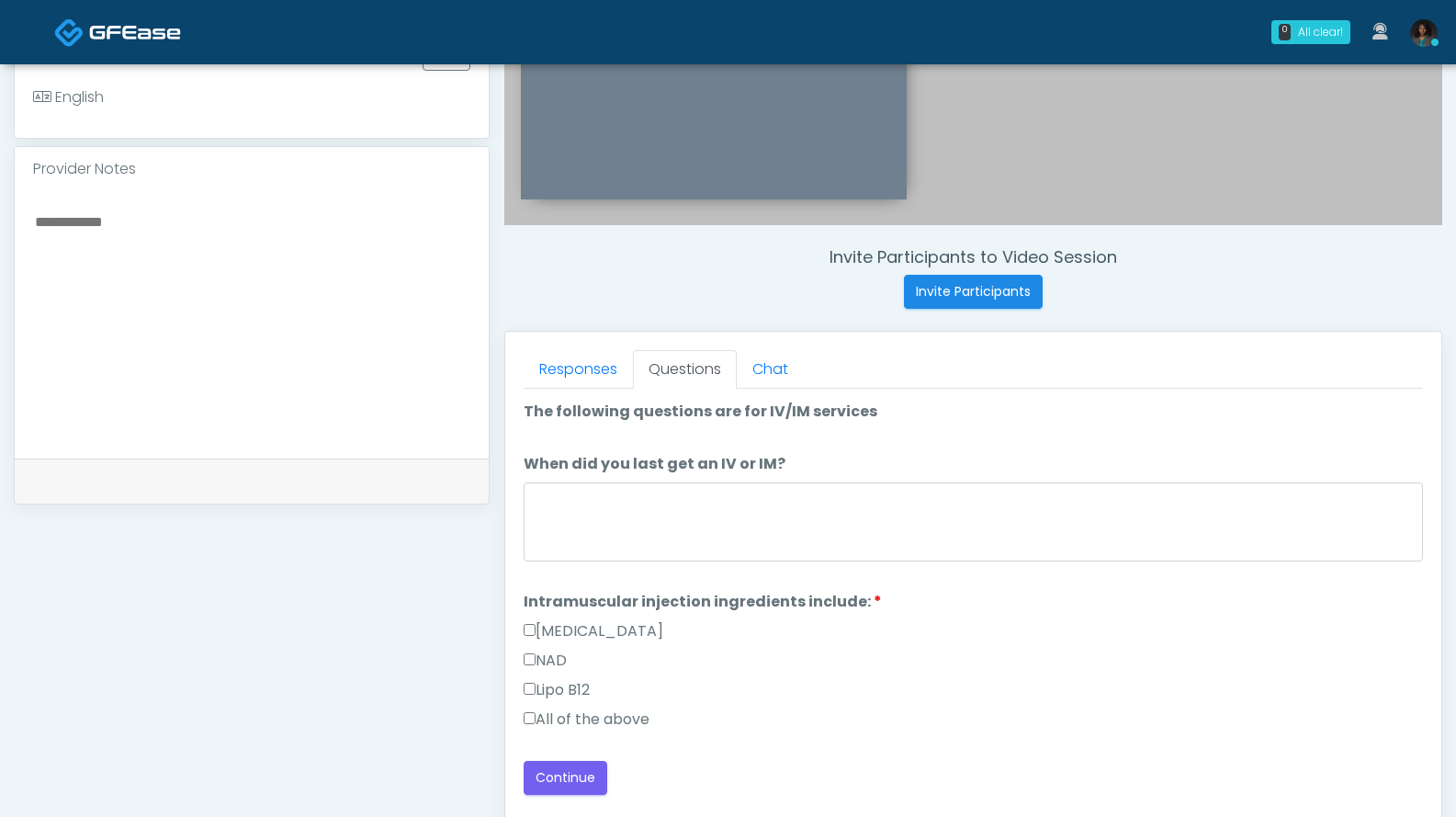
scroll to position [538, 0]
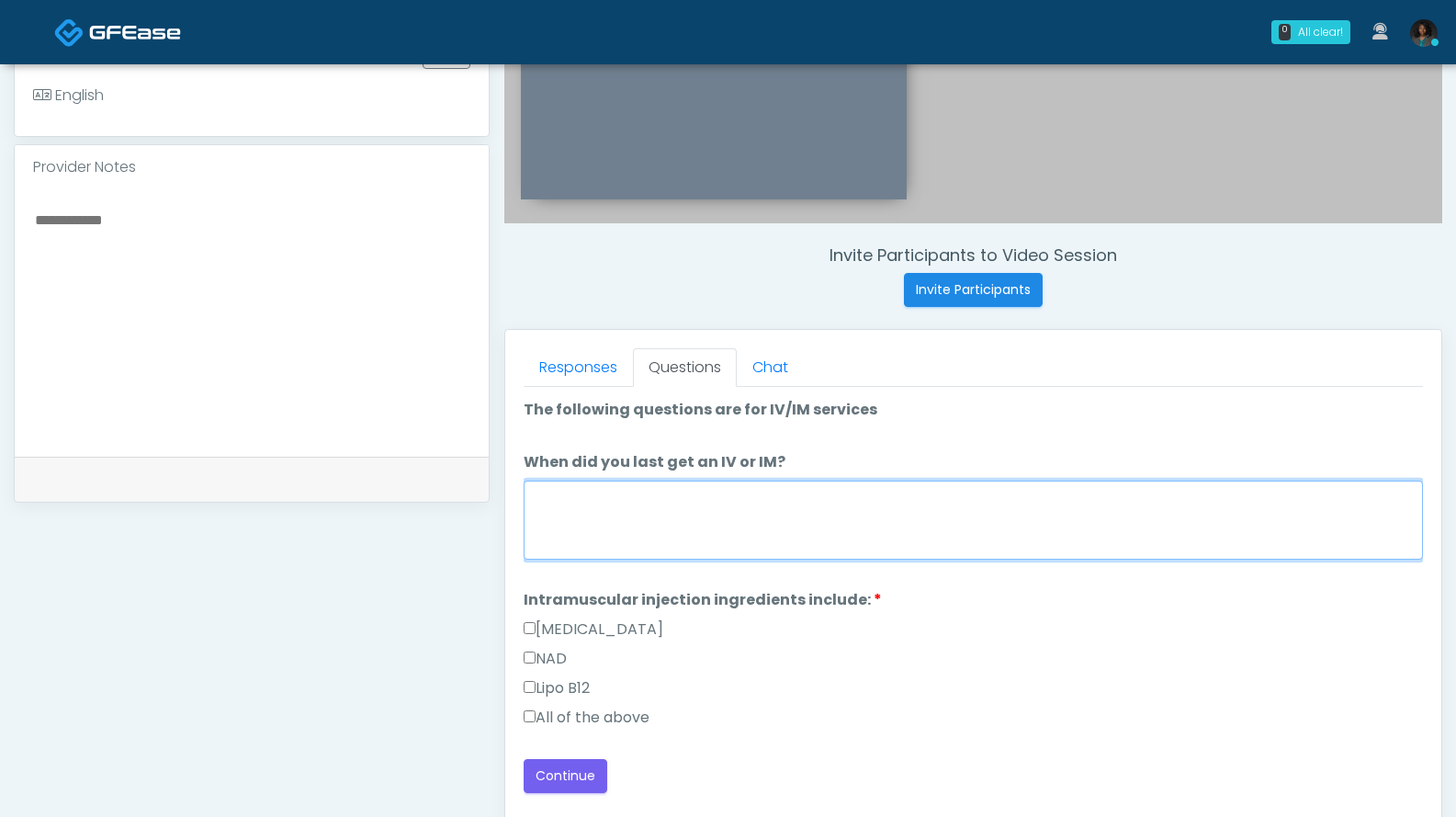
click at [639, 542] on textarea "When did you last get an IV or IM?" at bounding box center [974, 520] width 900 height 79
type textarea "*****"
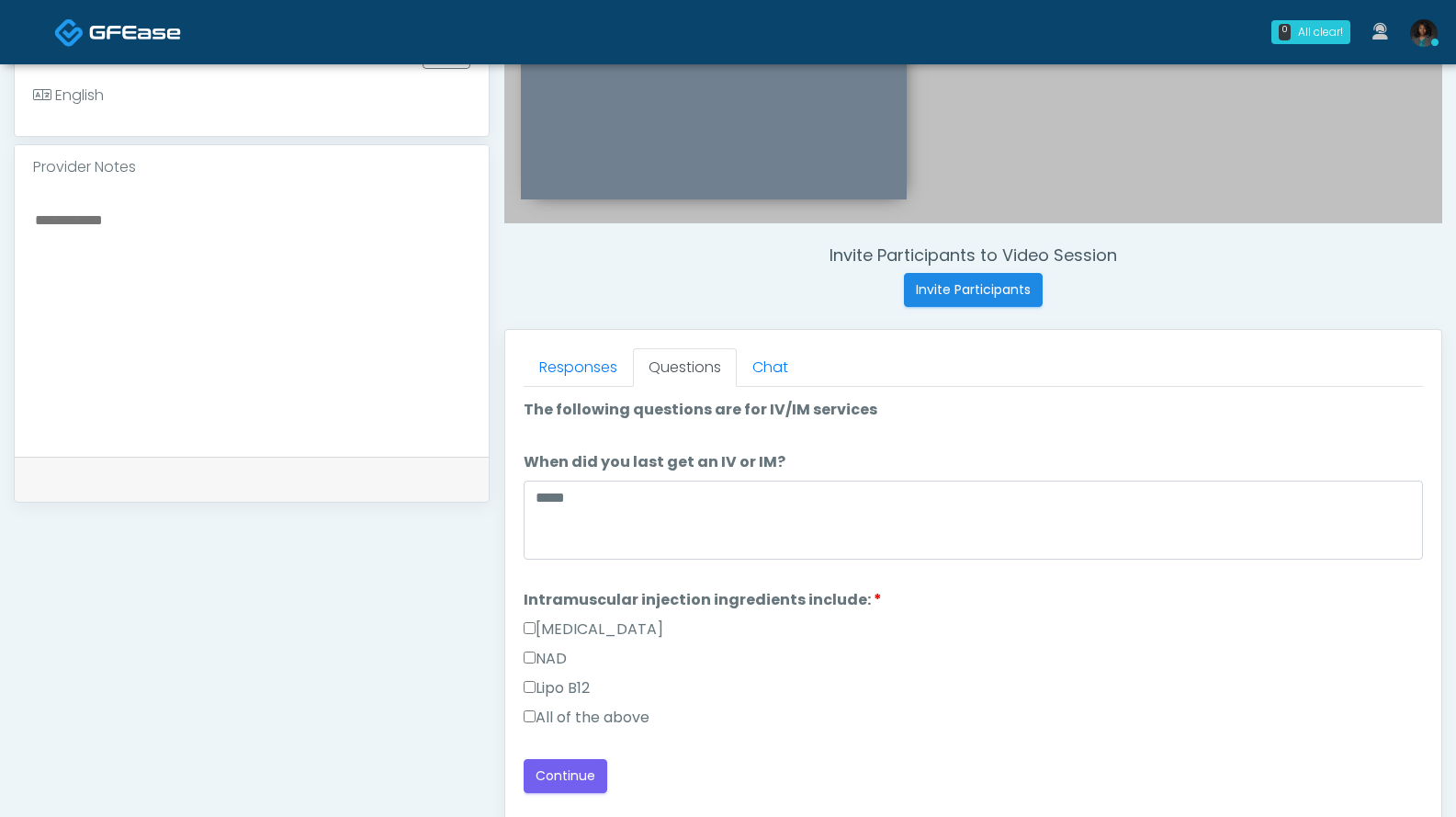
click at [598, 724] on label "All of the above" at bounding box center [587, 717] width 126 height 22
click at [587, 775] on button "Continue" at bounding box center [565, 776] width 84 height 34
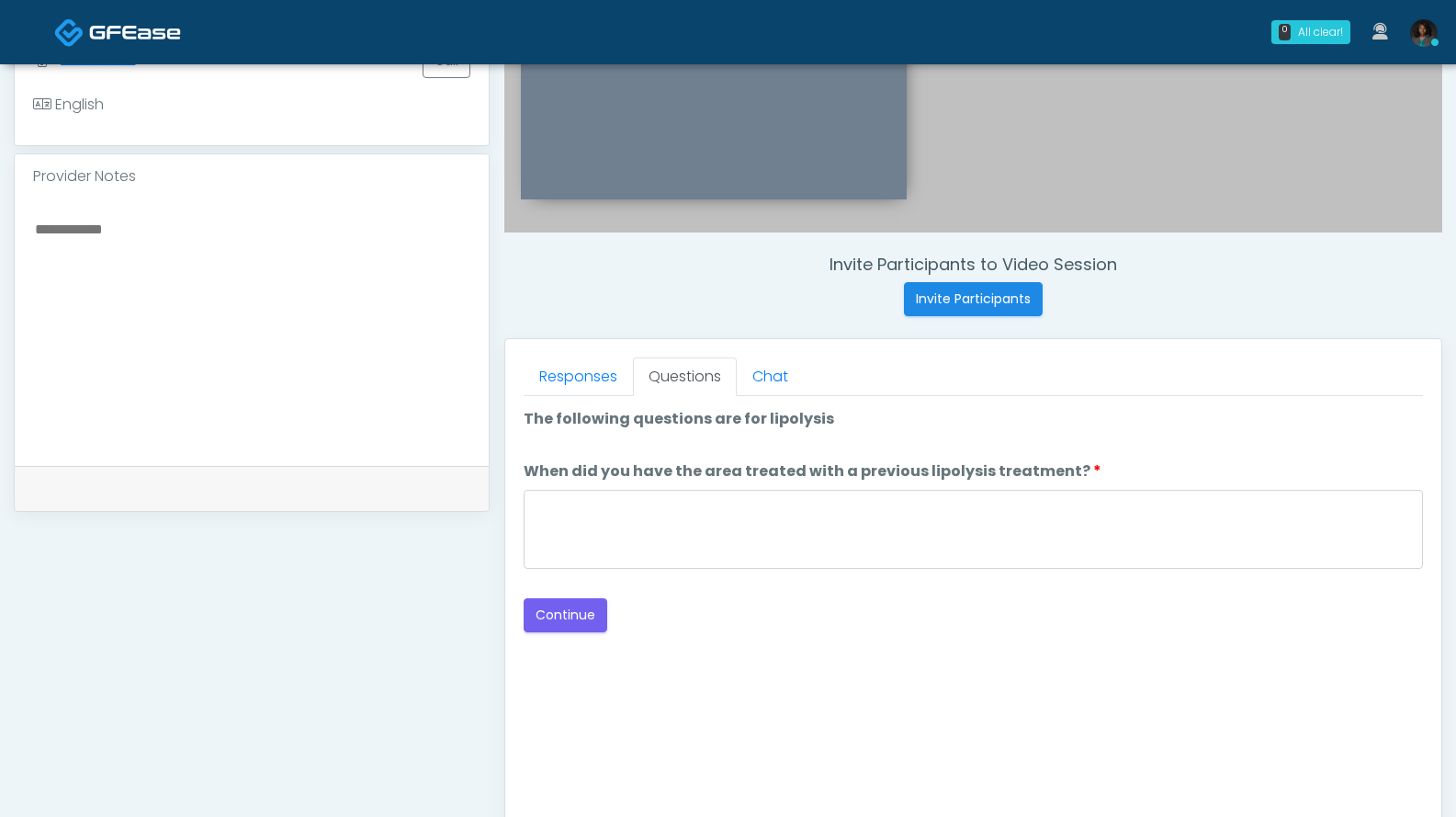
scroll to position [523, 0]
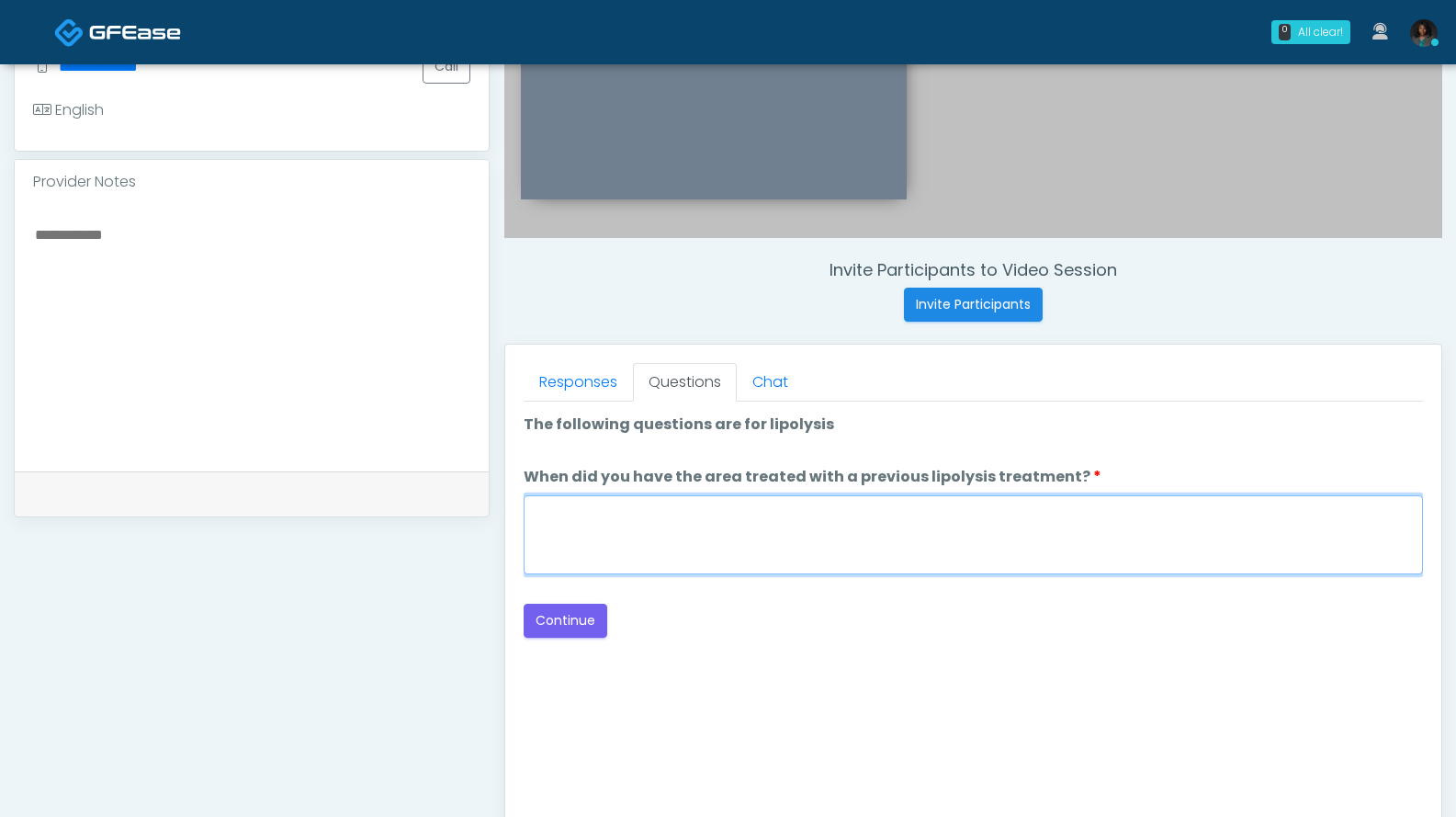
click at [723, 535] on textarea "When did you have the area treated with a previous lipolysis treatment?" at bounding box center [974, 535] width 900 height 79
type textarea "***"
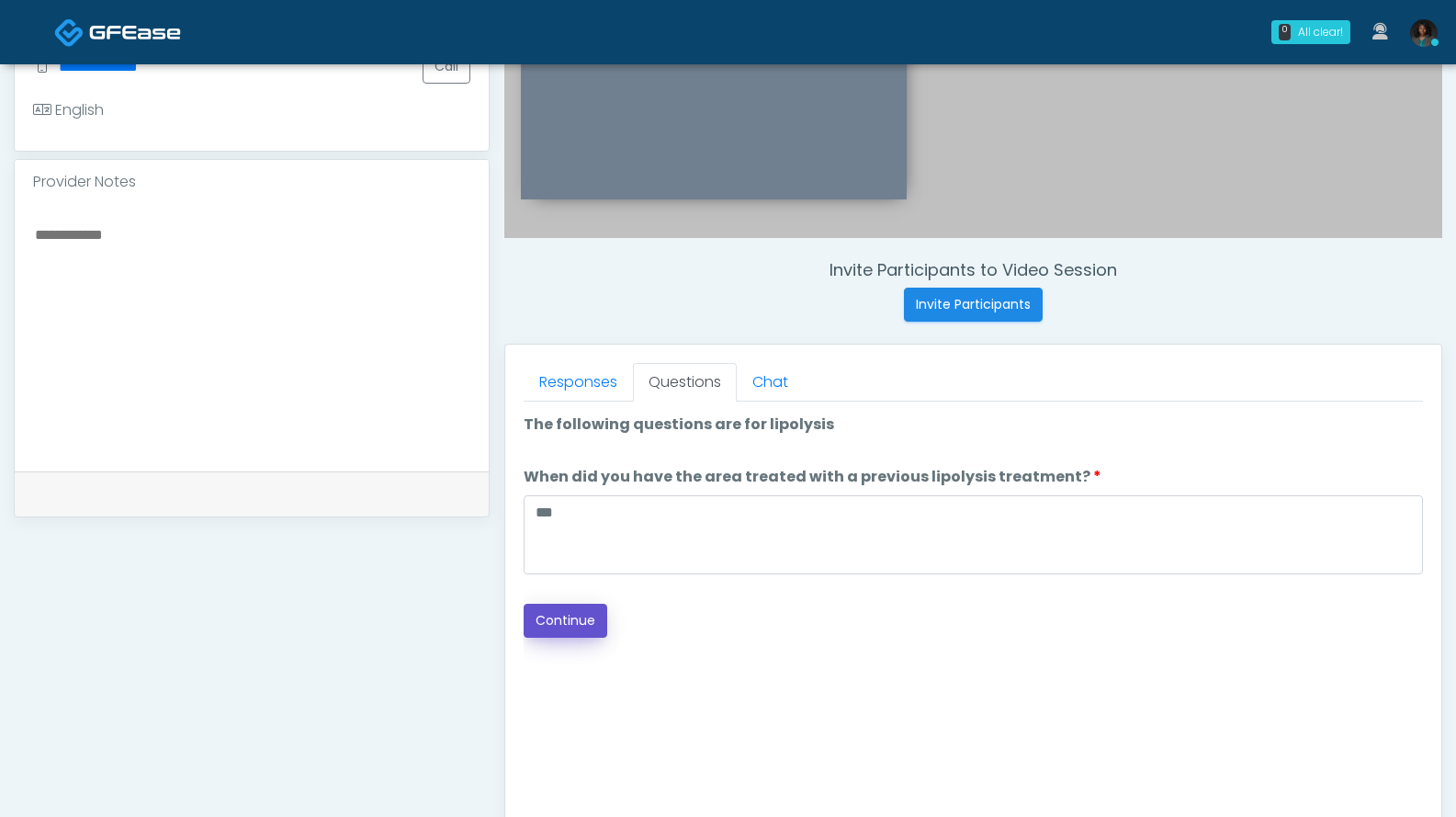
click at [575, 612] on button "Continue" at bounding box center [565, 621] width 84 height 34
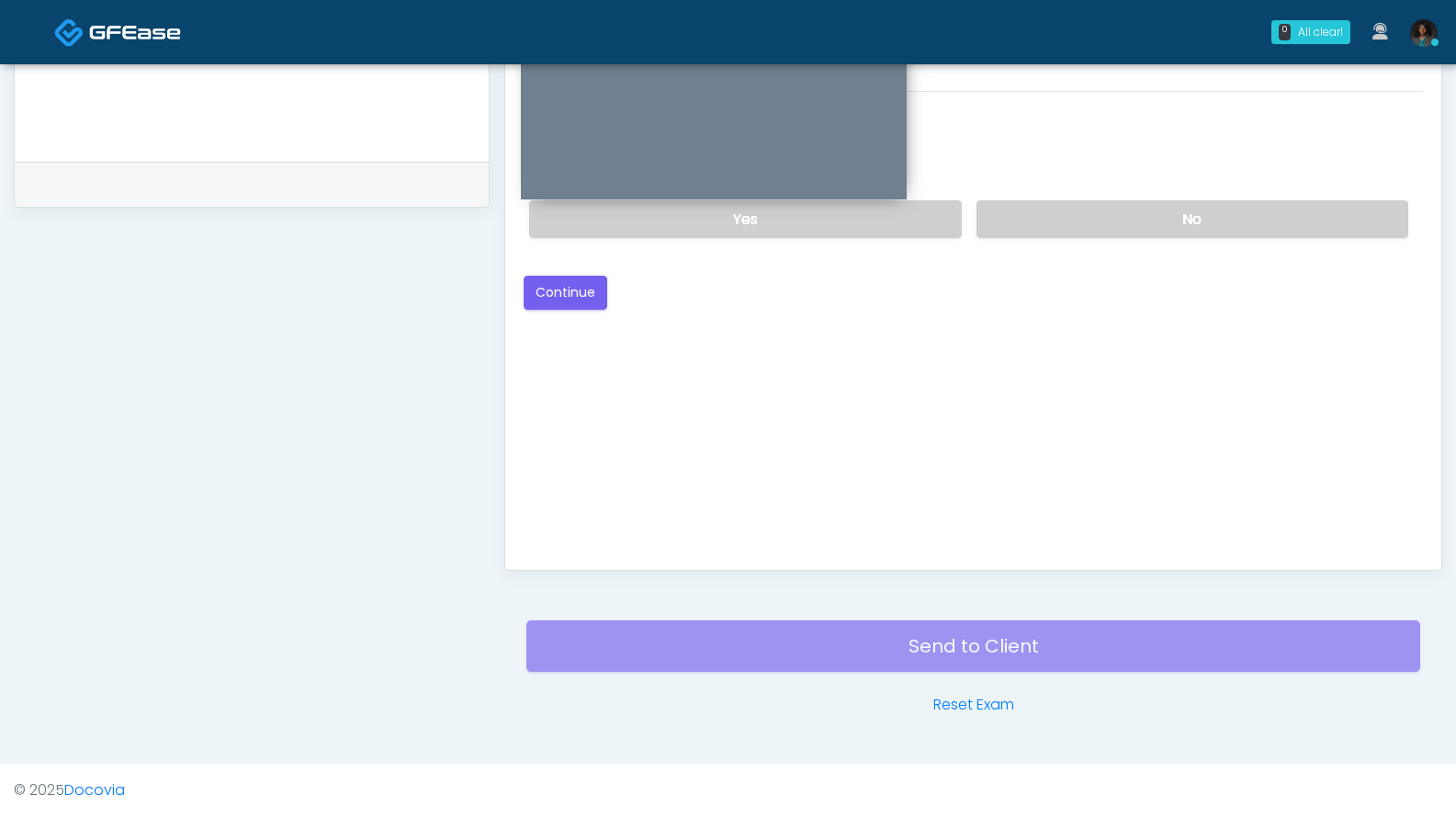
scroll to position [465, 0]
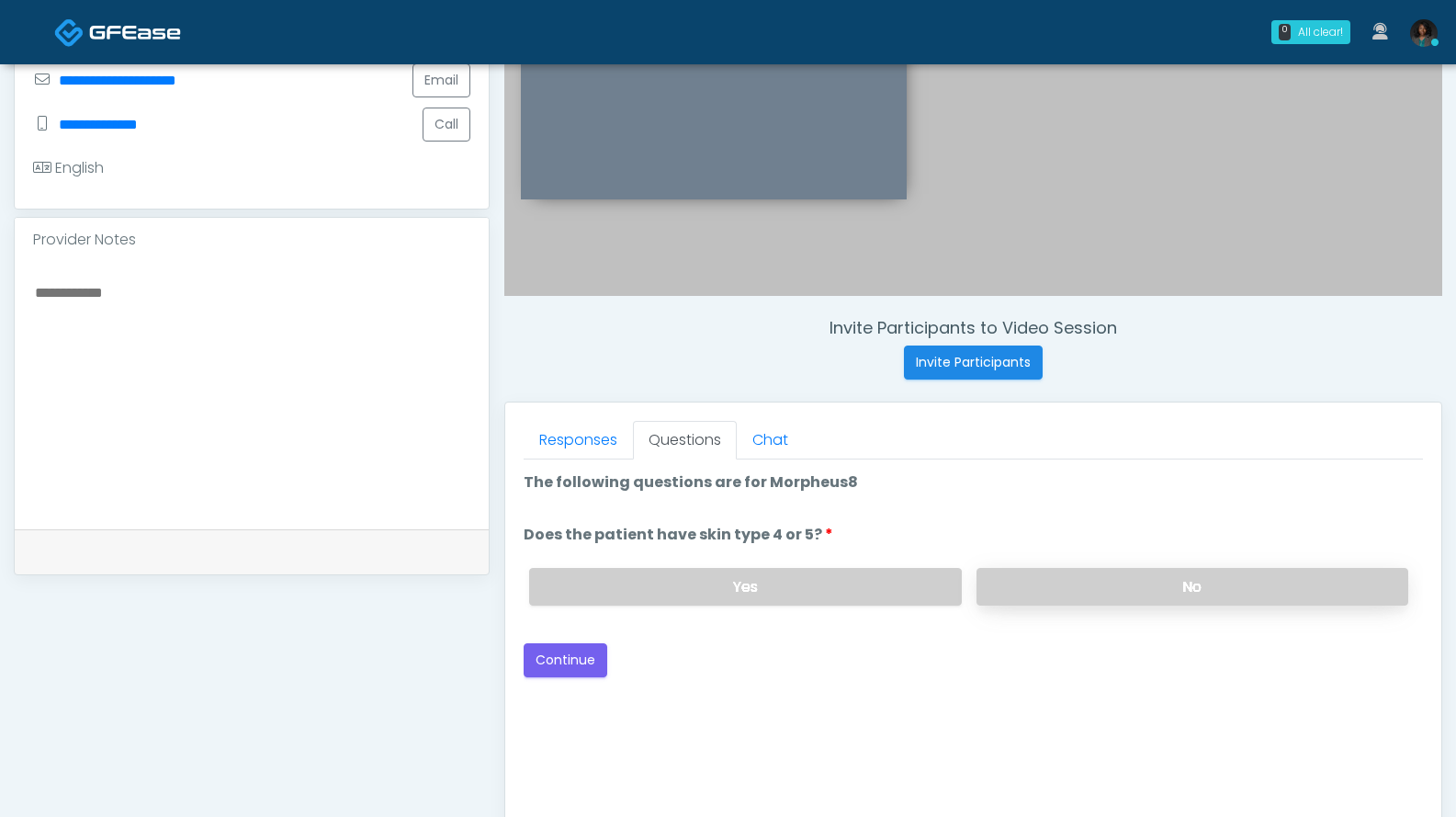
click at [1023, 582] on label "No" at bounding box center [1193, 587] width 432 height 37
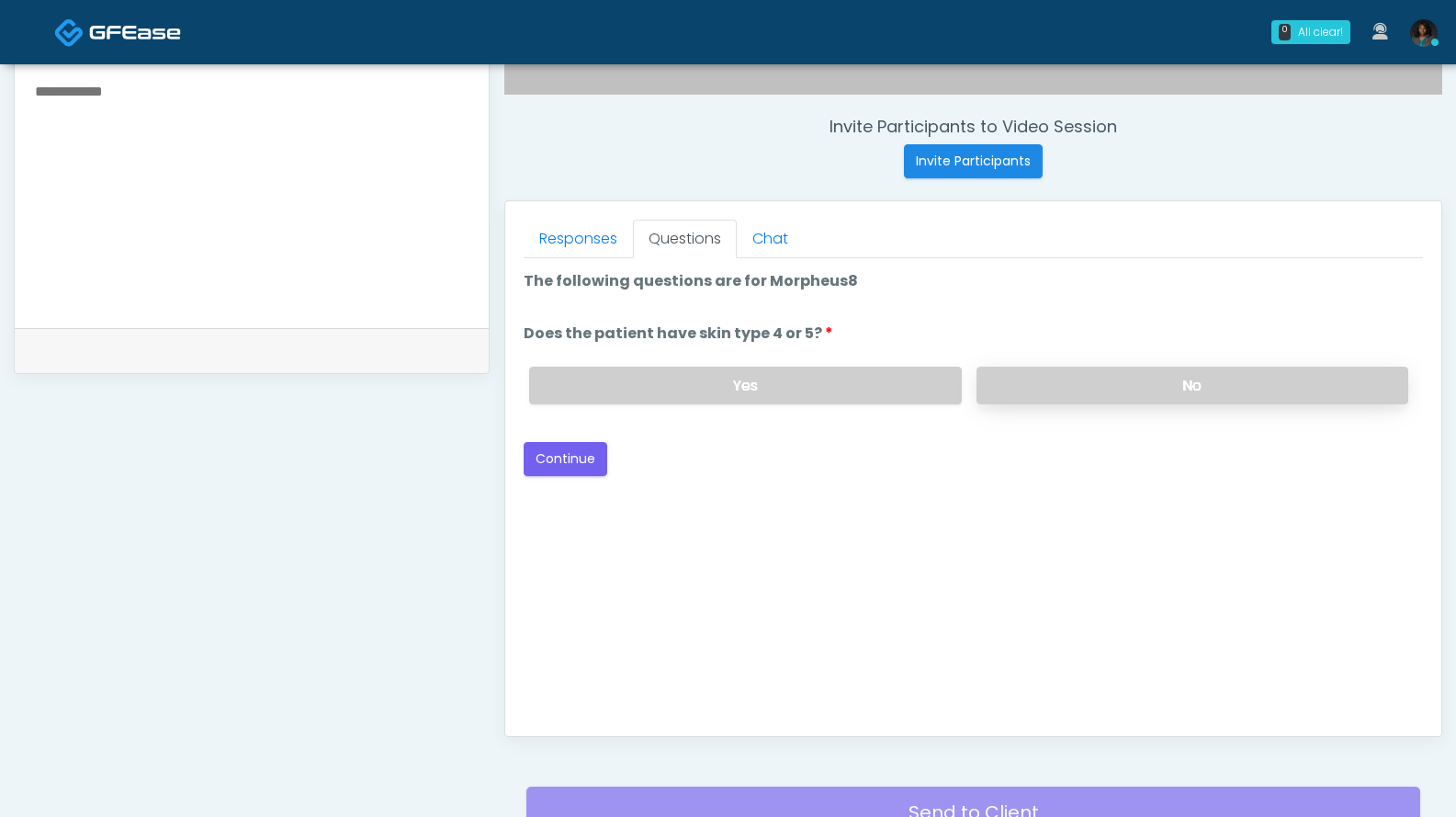
scroll to position [676, 0]
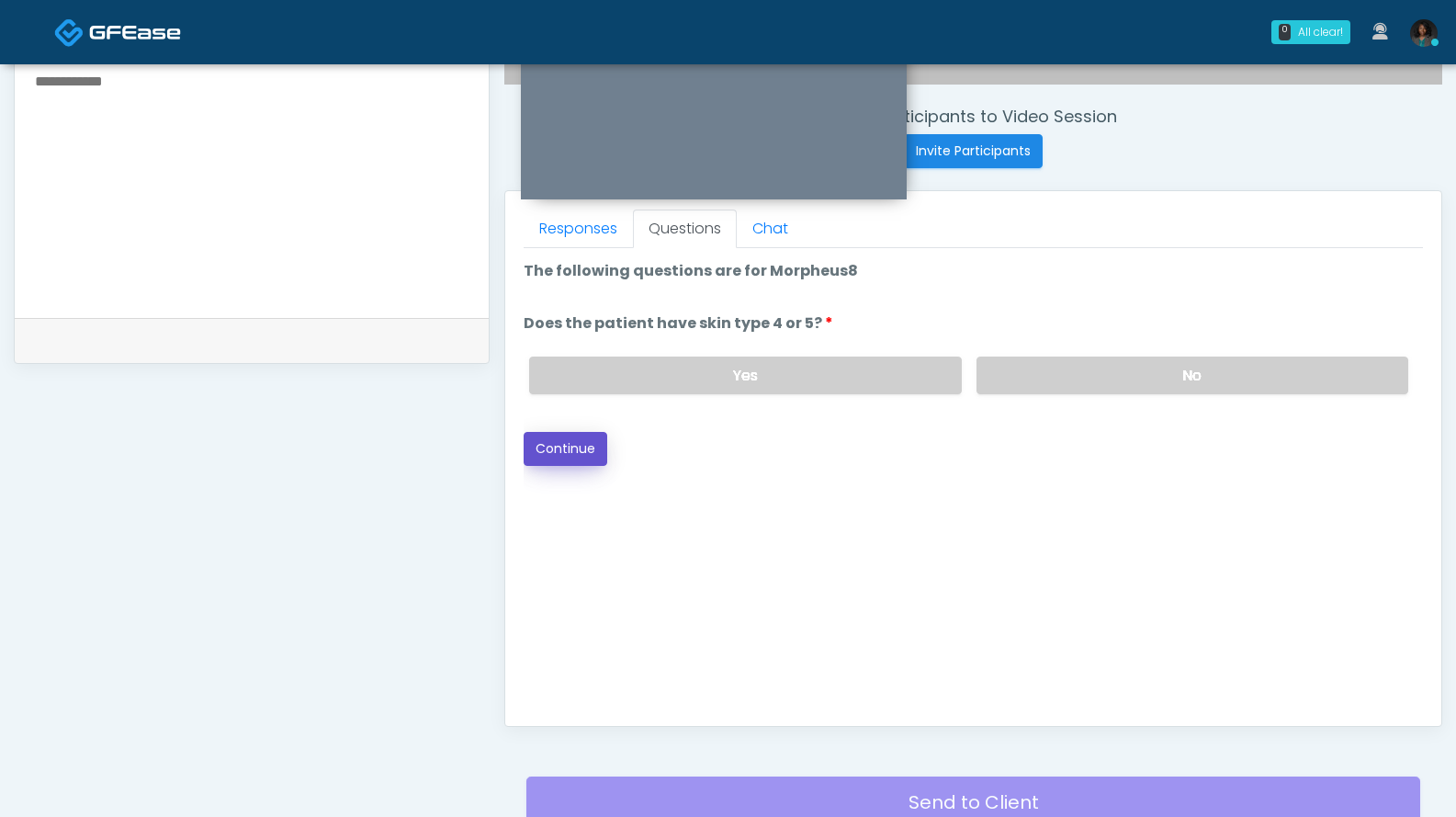
click at [589, 445] on button "Continue" at bounding box center [565, 449] width 84 height 34
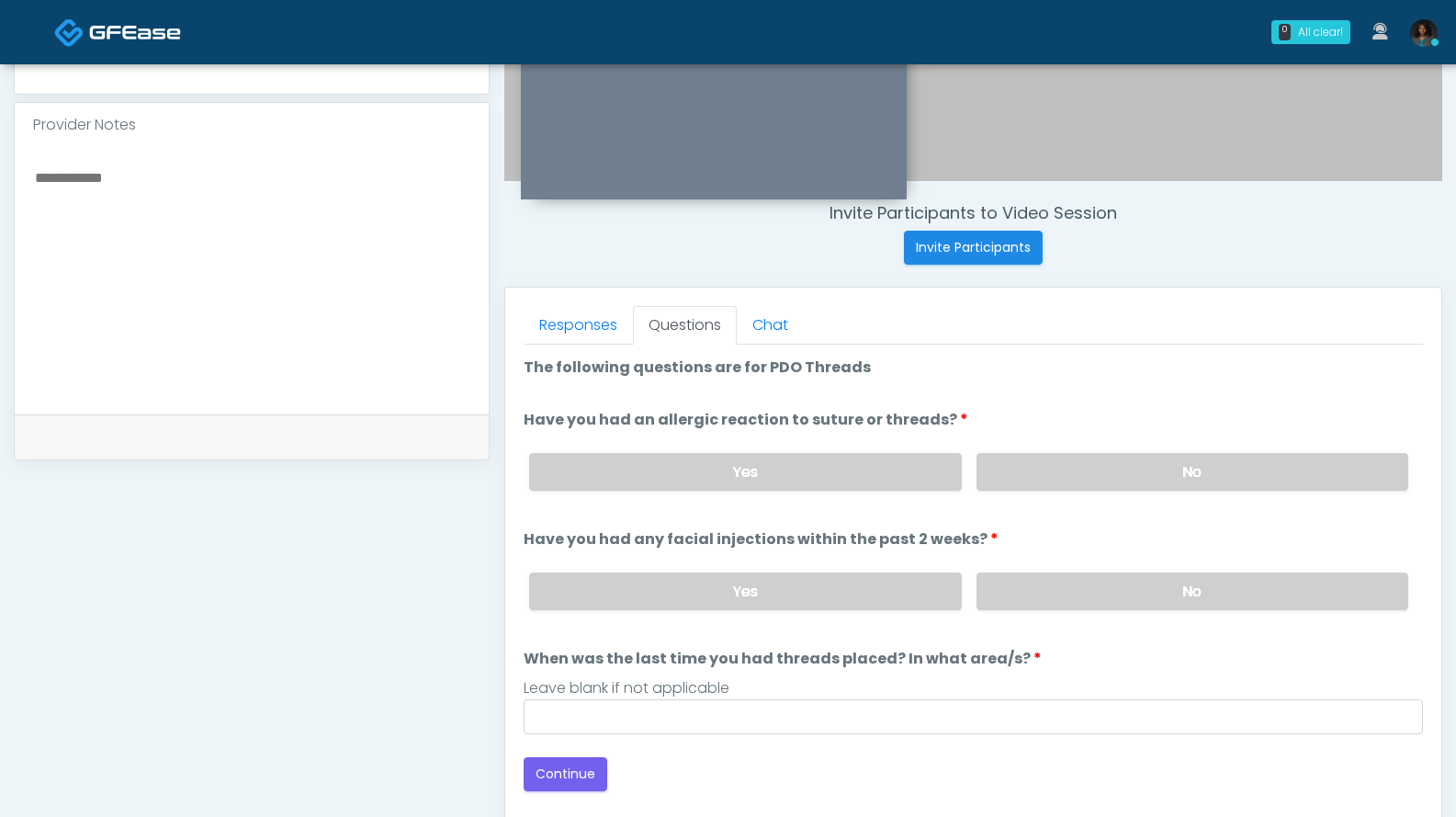
scroll to position [575, 0]
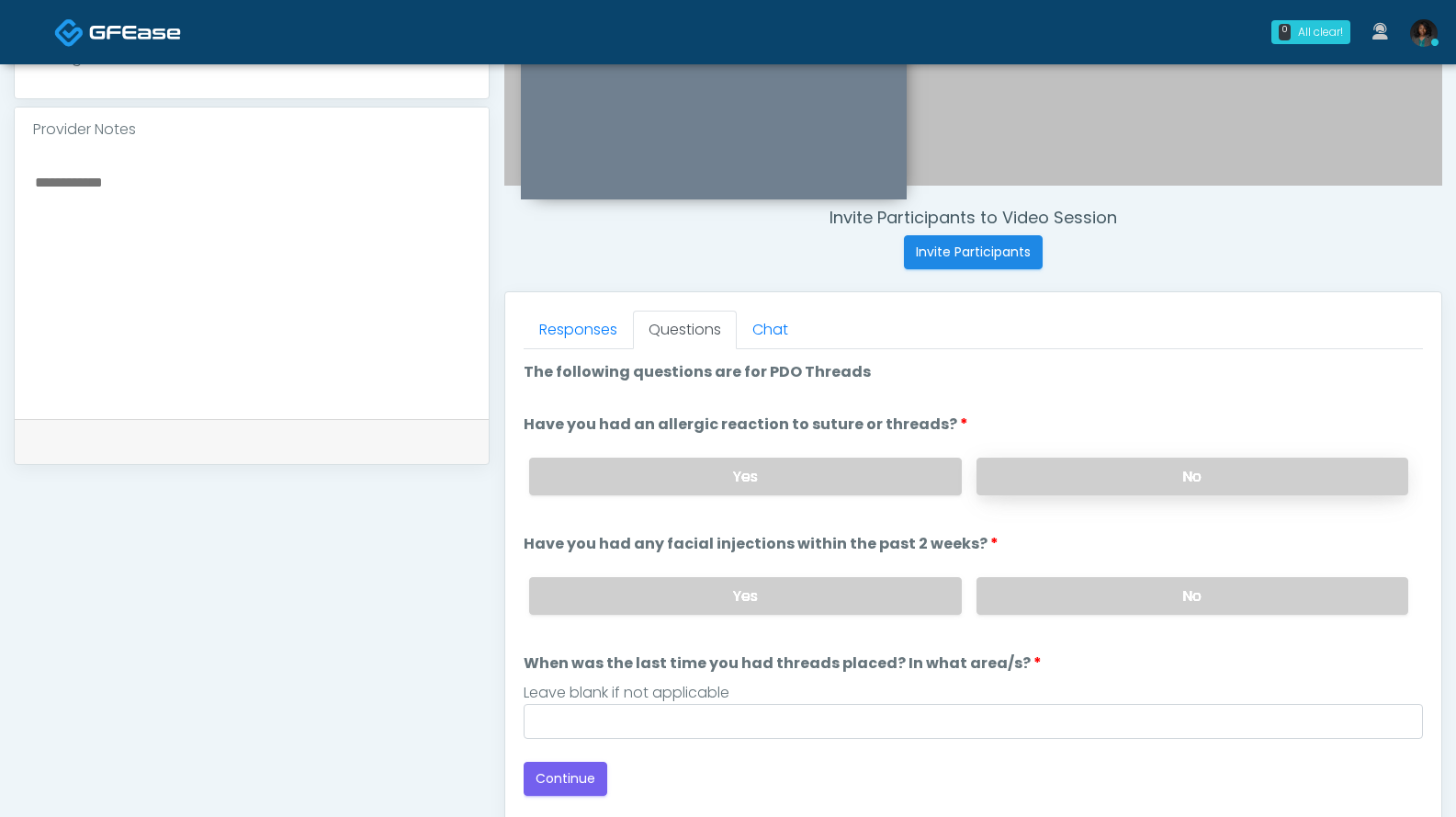
click at [1056, 473] on label "No" at bounding box center [1193, 477] width 432 height 37
click at [1042, 602] on label "No" at bounding box center [1193, 596] width 432 height 37
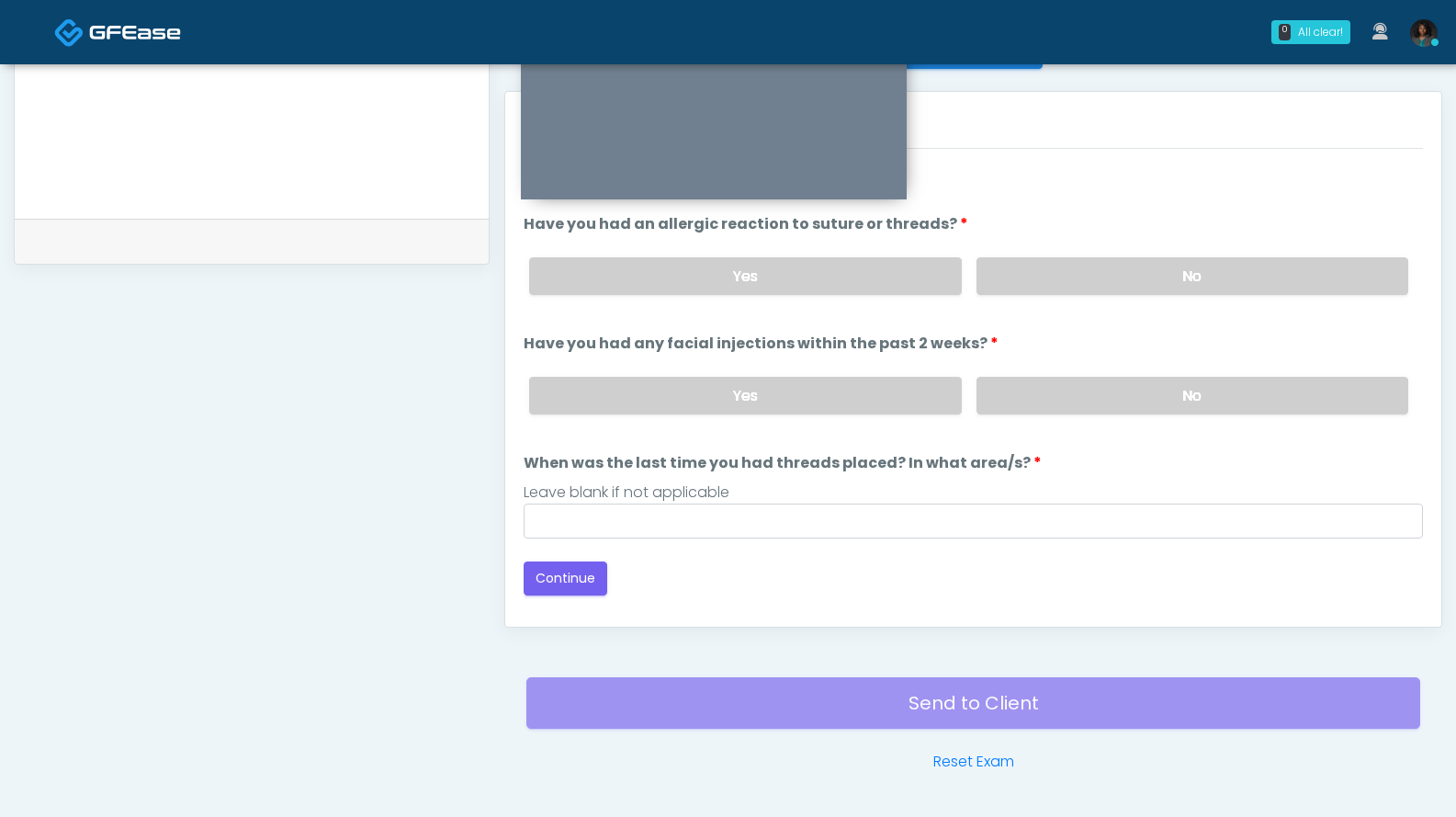
scroll to position [799, 0]
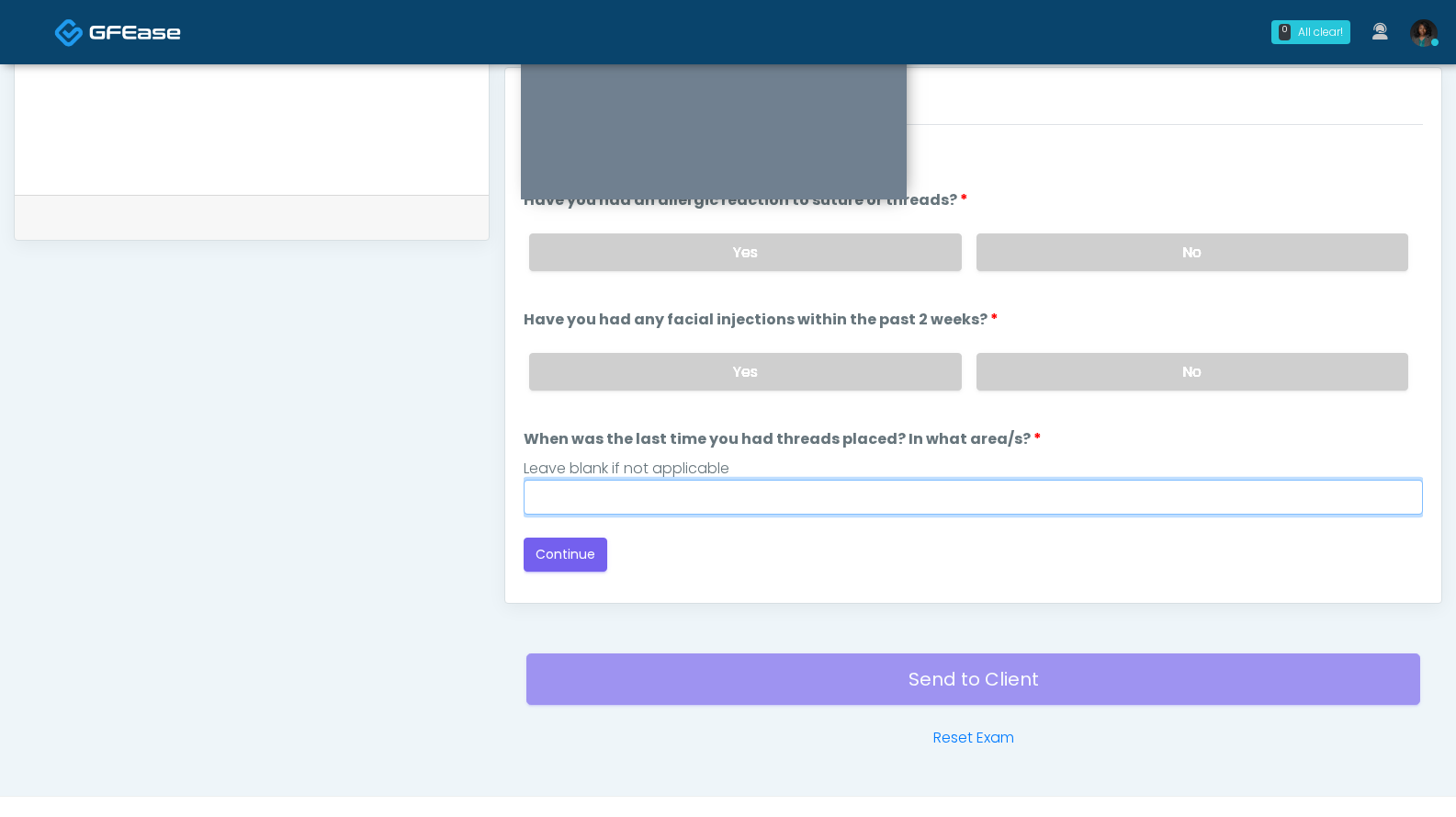
click at [868, 503] on input "When was the last time you had threads placed? In what area/s?" at bounding box center [974, 496] width 900 height 35
type input "***"
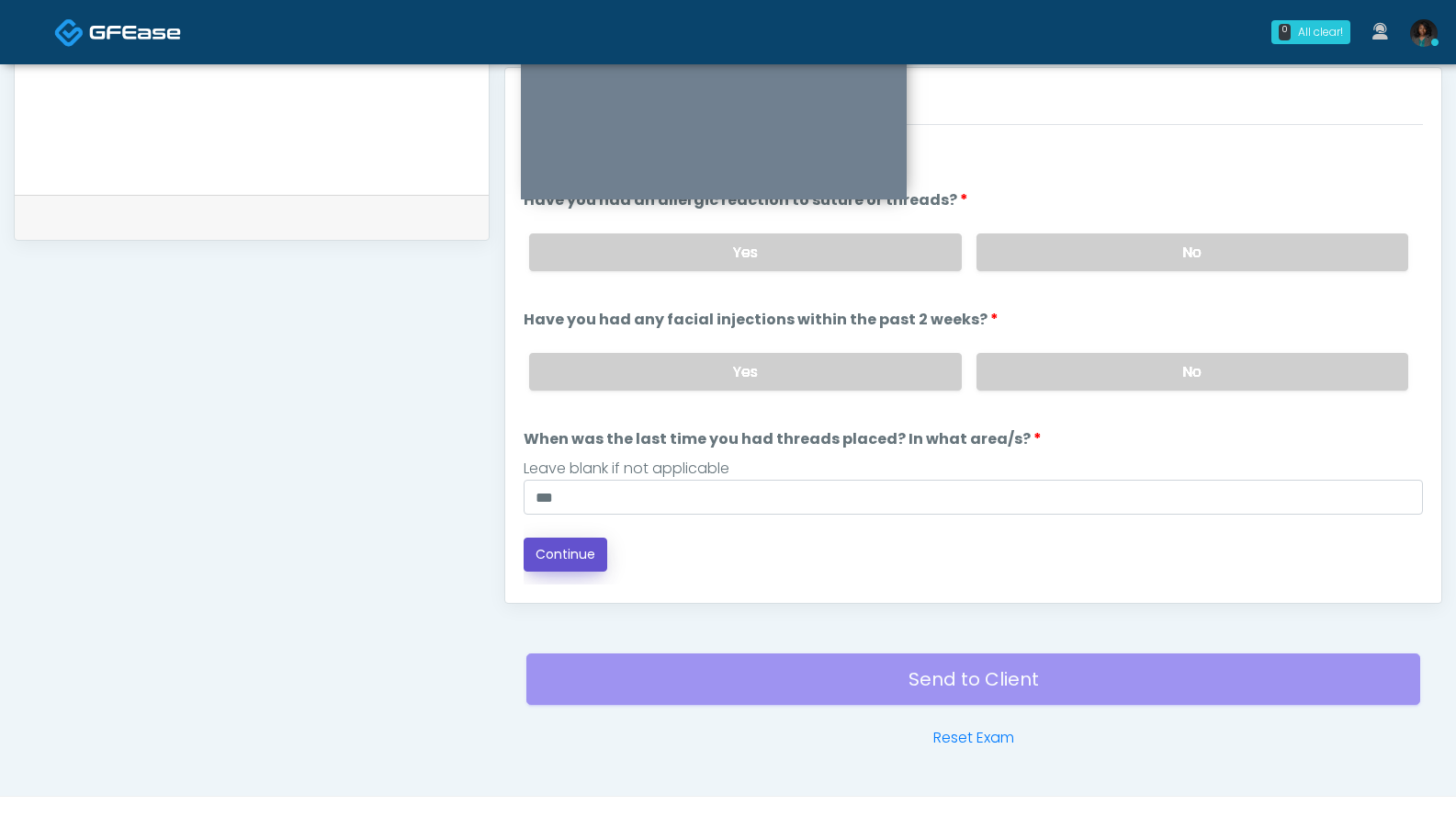
click at [579, 556] on button "Continue" at bounding box center [565, 555] width 84 height 34
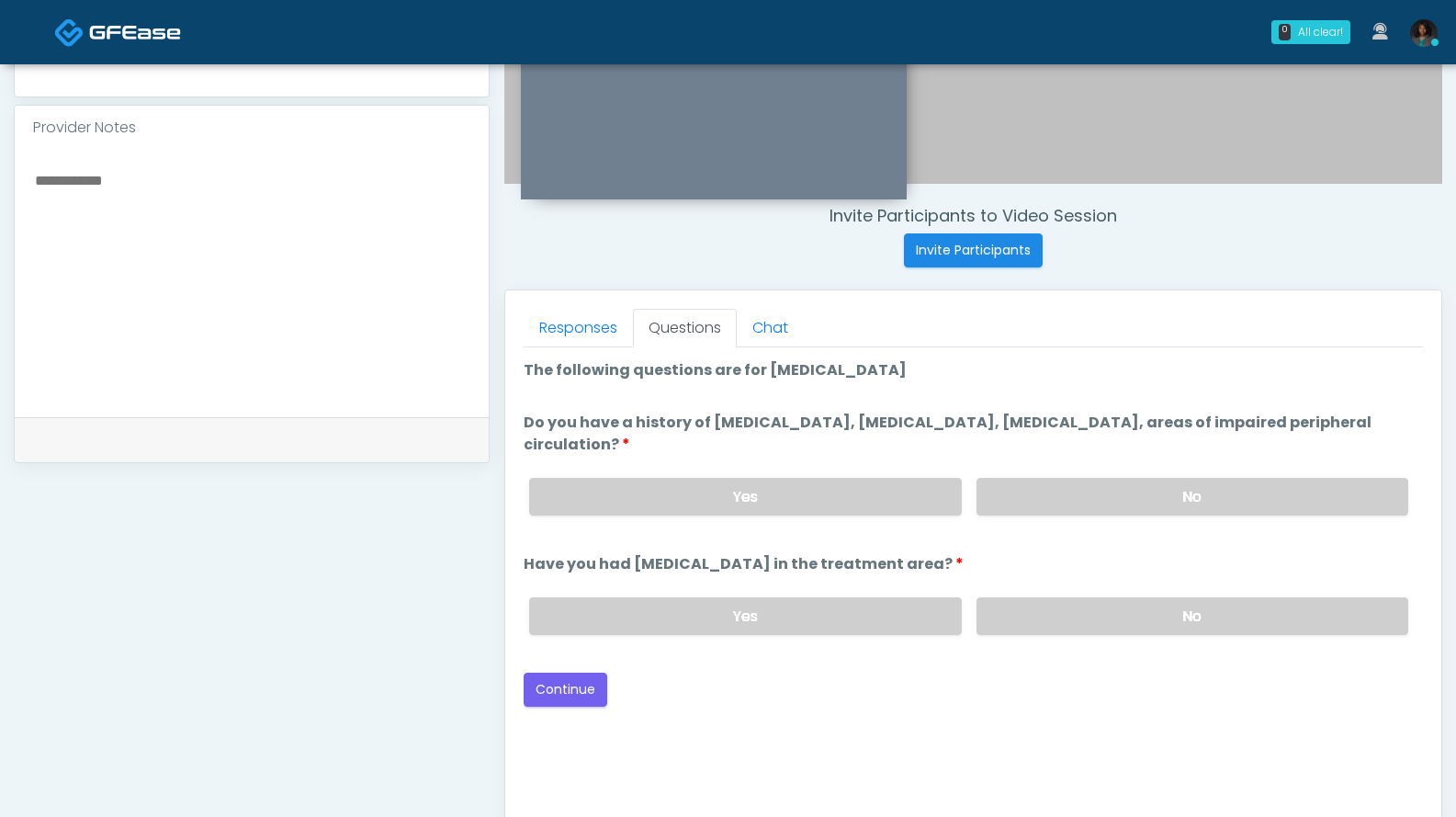
scroll to position [556, 0]
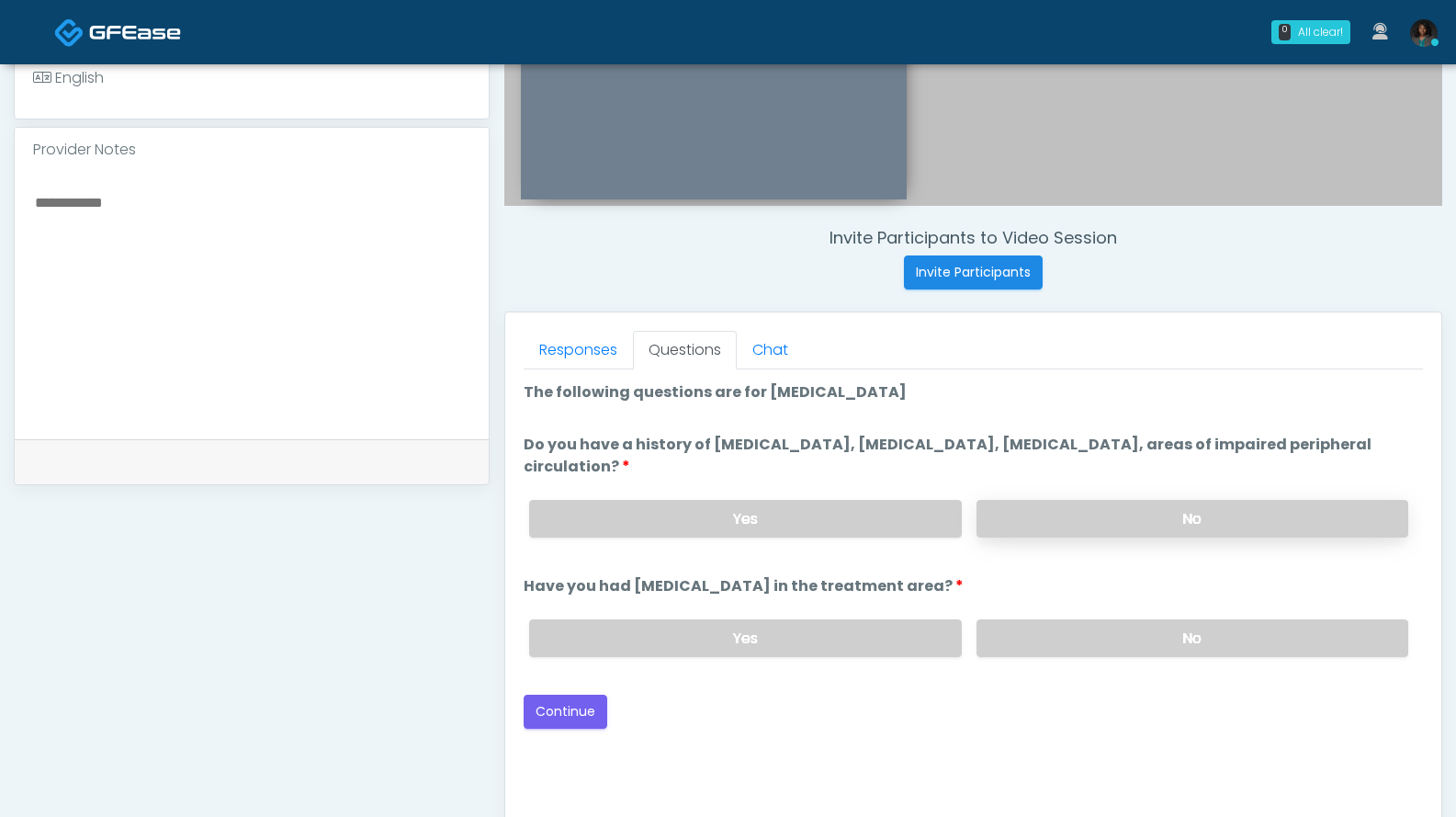
click at [1076, 515] on label "No" at bounding box center [1193, 519] width 432 height 37
click at [1042, 650] on label "No" at bounding box center [1193, 638] width 432 height 37
click at [574, 708] on button "Continue" at bounding box center [565, 711] width 84 height 34
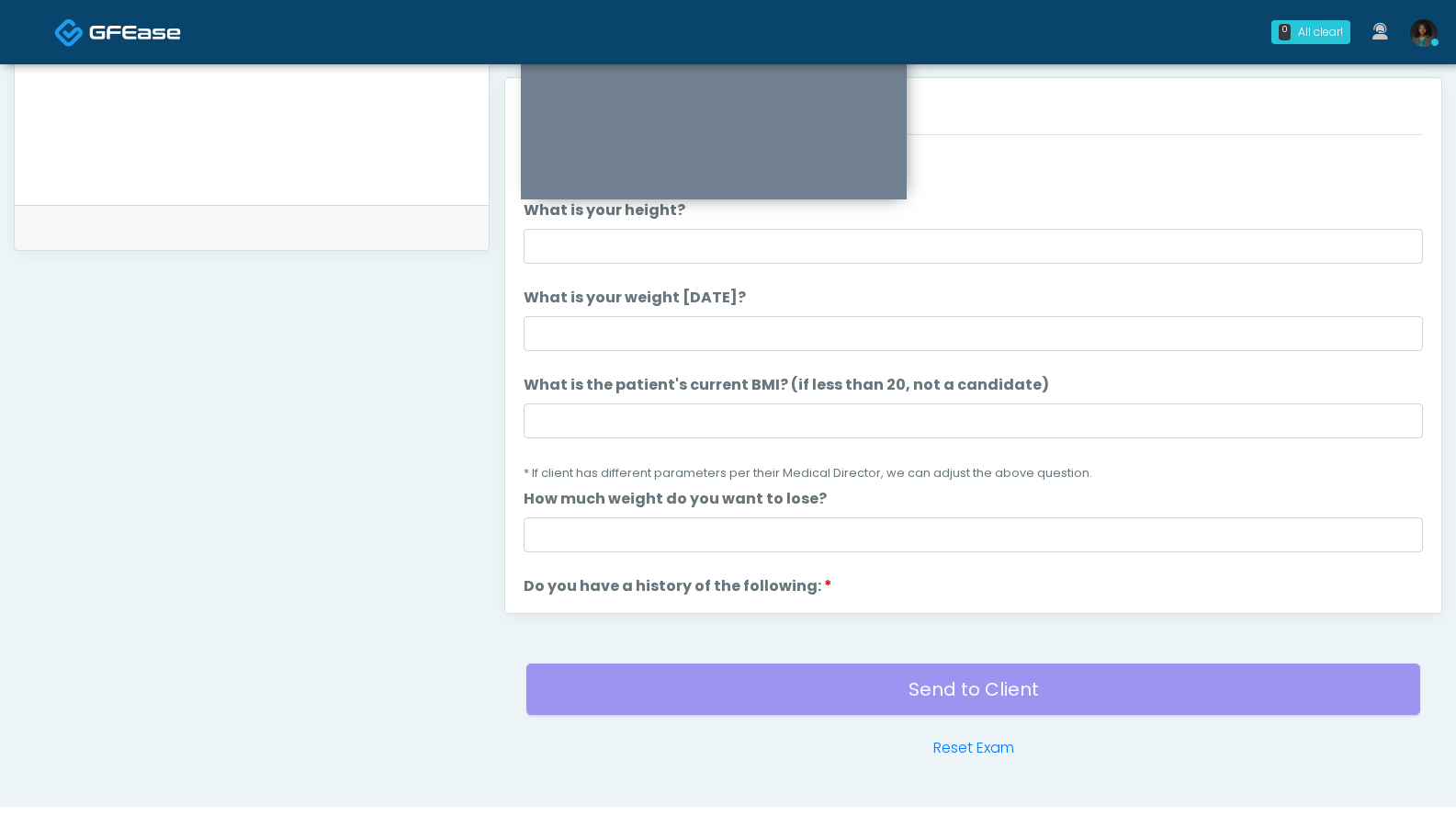
scroll to position [286, 0]
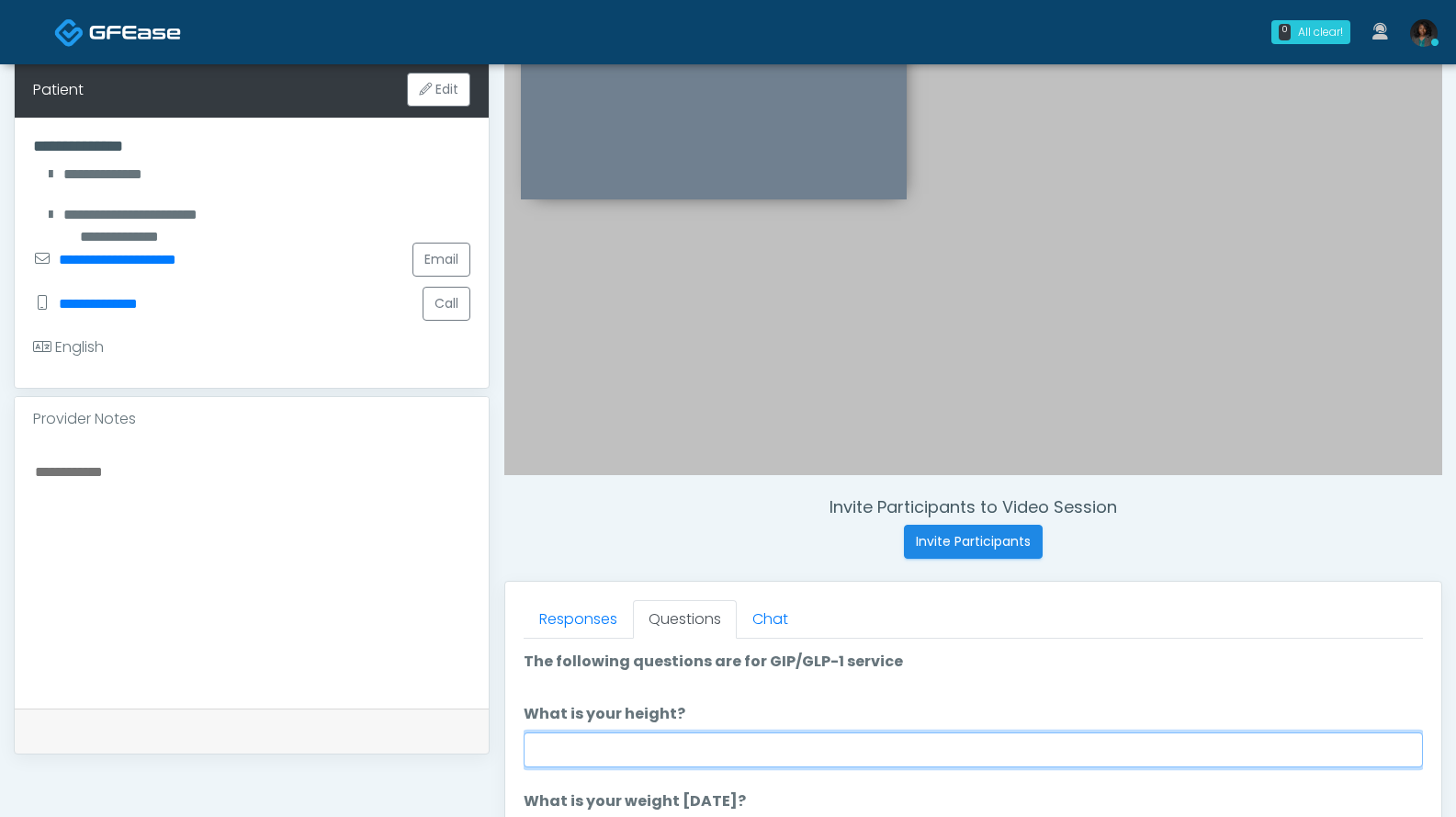
drag, startPoint x: 619, startPoint y: 755, endPoint x: 608, endPoint y: 731, distance: 26.4
click at [619, 755] on input "What is your height?" at bounding box center [974, 749] width 900 height 35
type input "***"
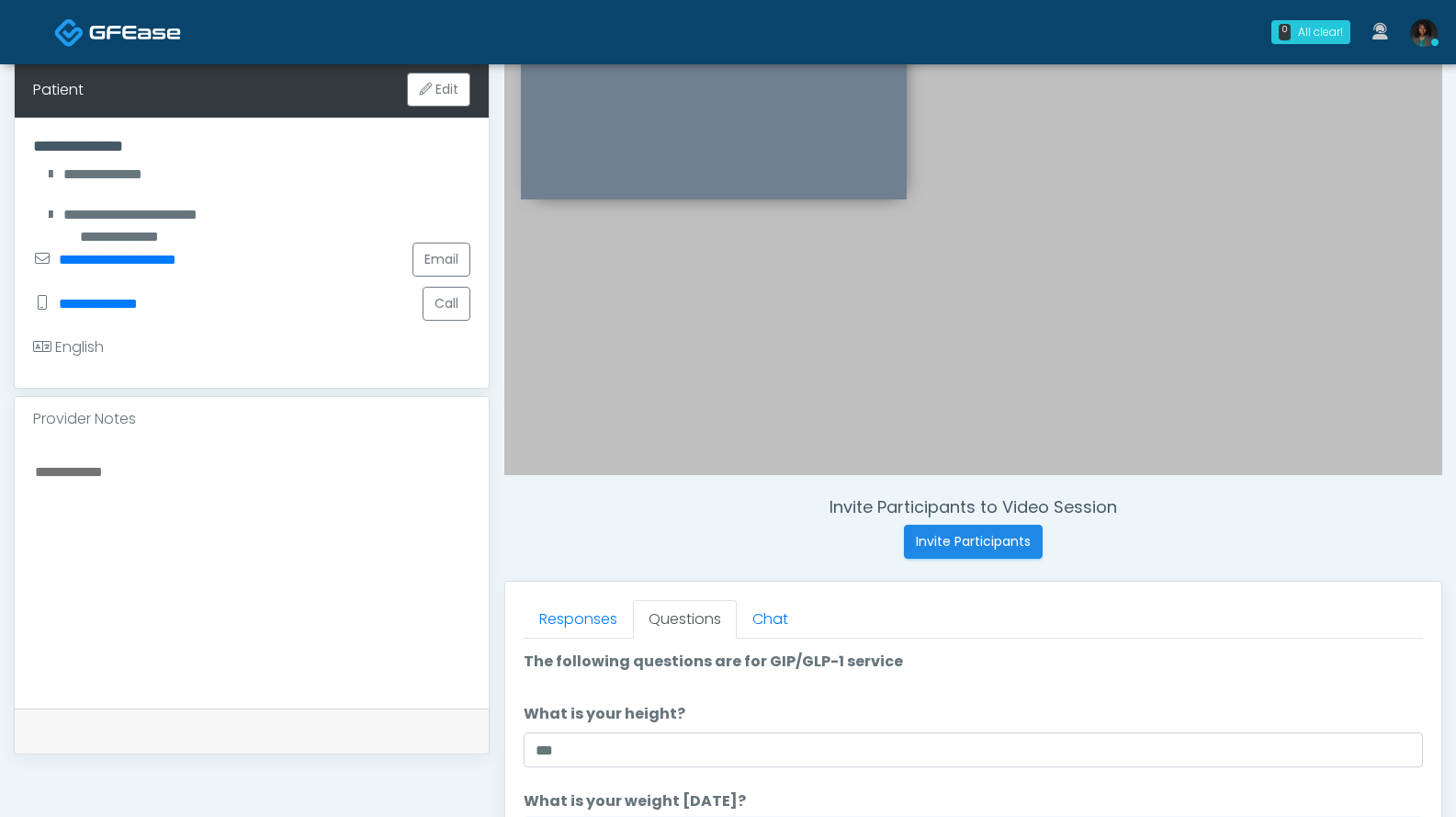
scroll to position [715, 0]
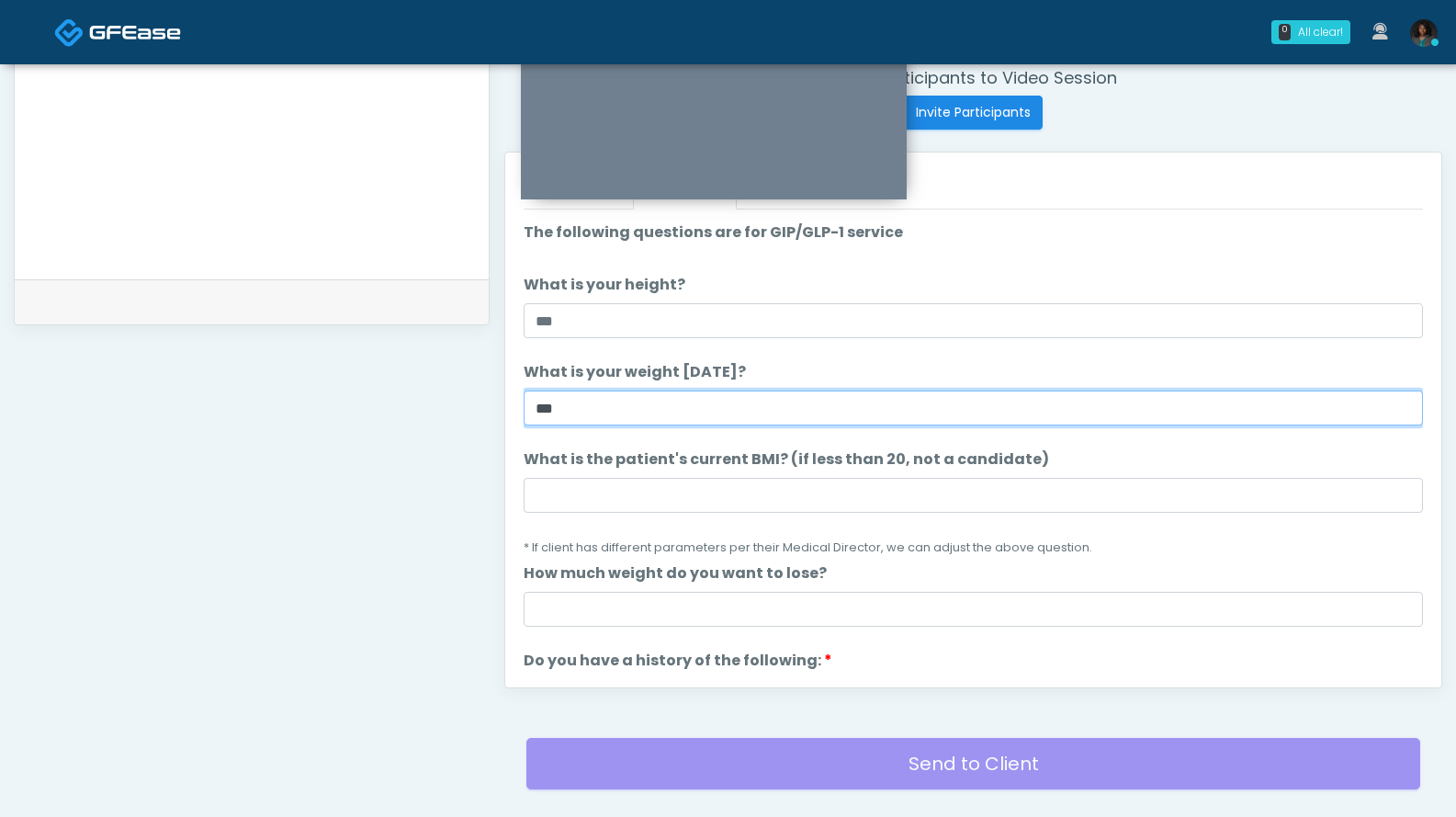
type input "***"
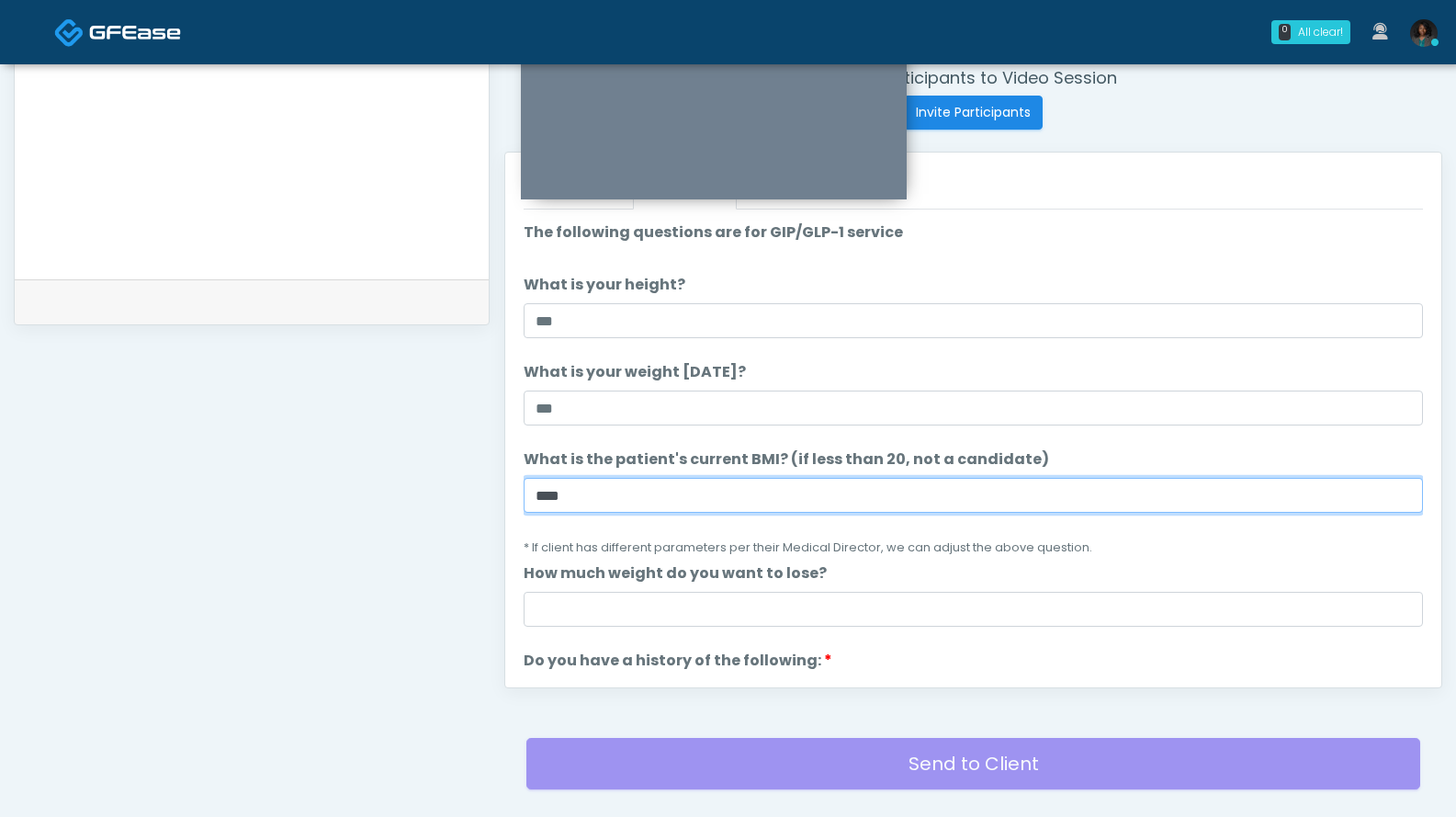
type input "****"
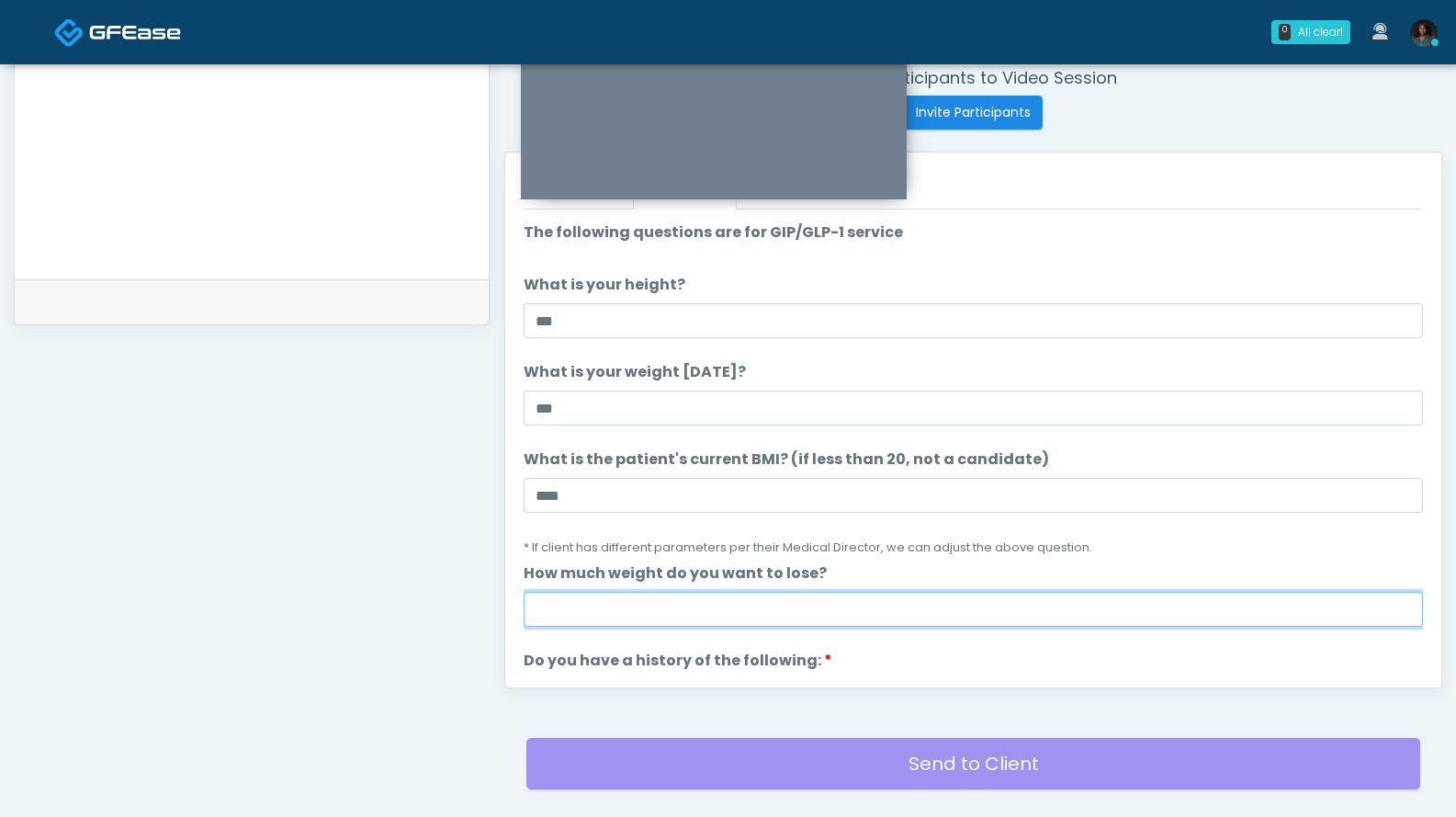
click at [688, 611] on input "How much weight do you want to lose?" at bounding box center [974, 609] width 900 height 35
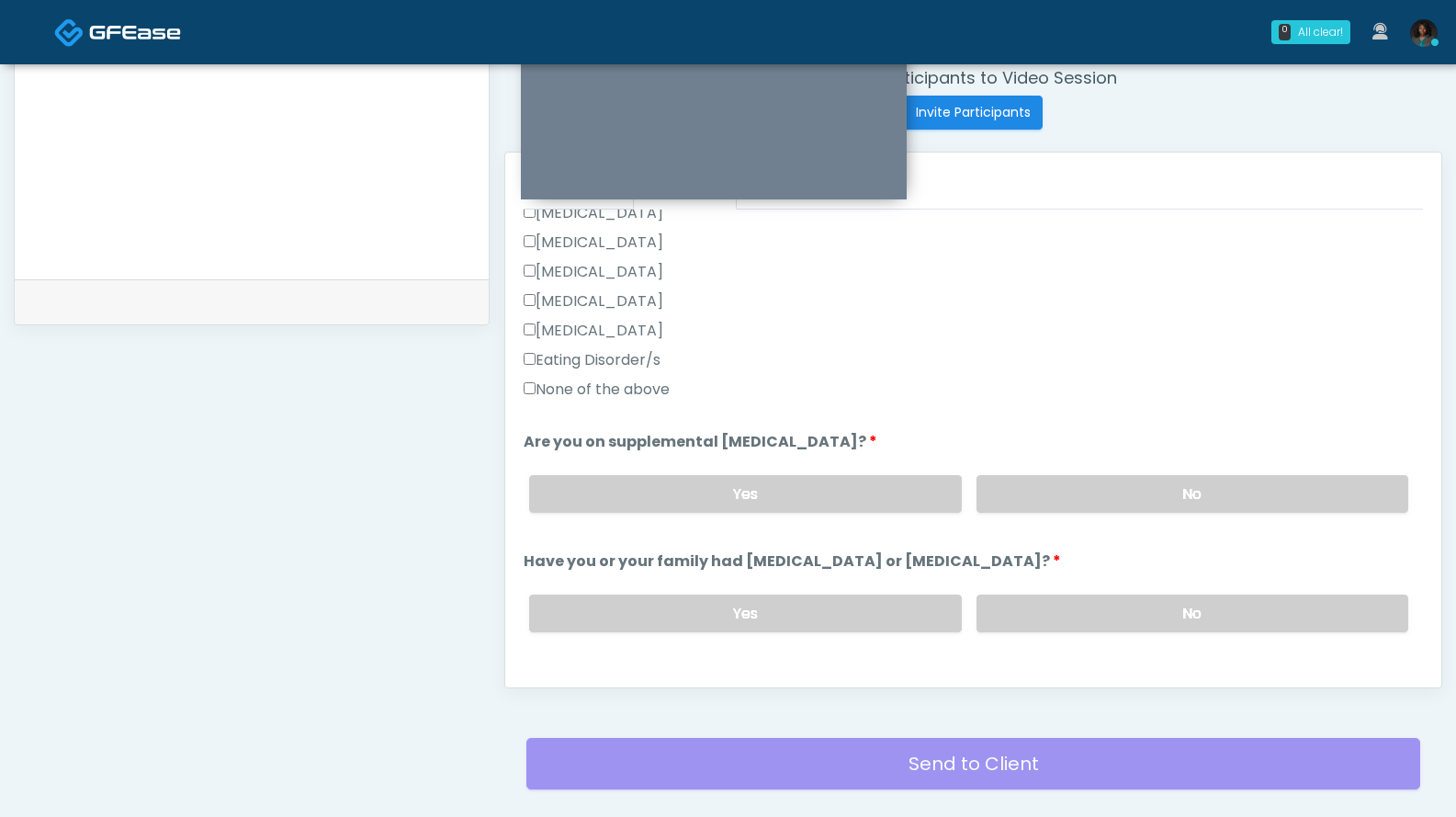
scroll to position [514, 0]
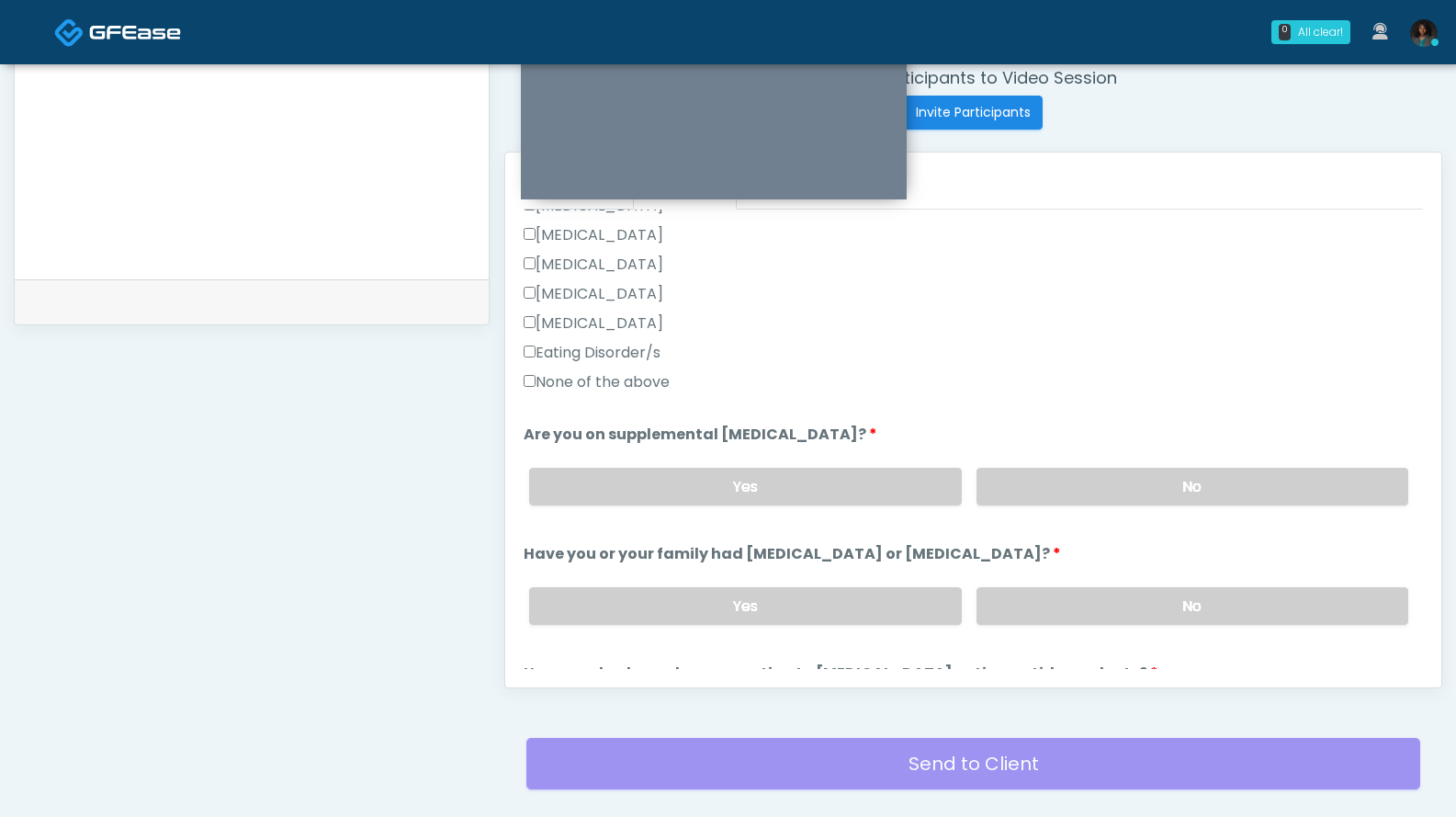
type input "*"
click at [1050, 483] on label "No" at bounding box center [1193, 486] width 432 height 37
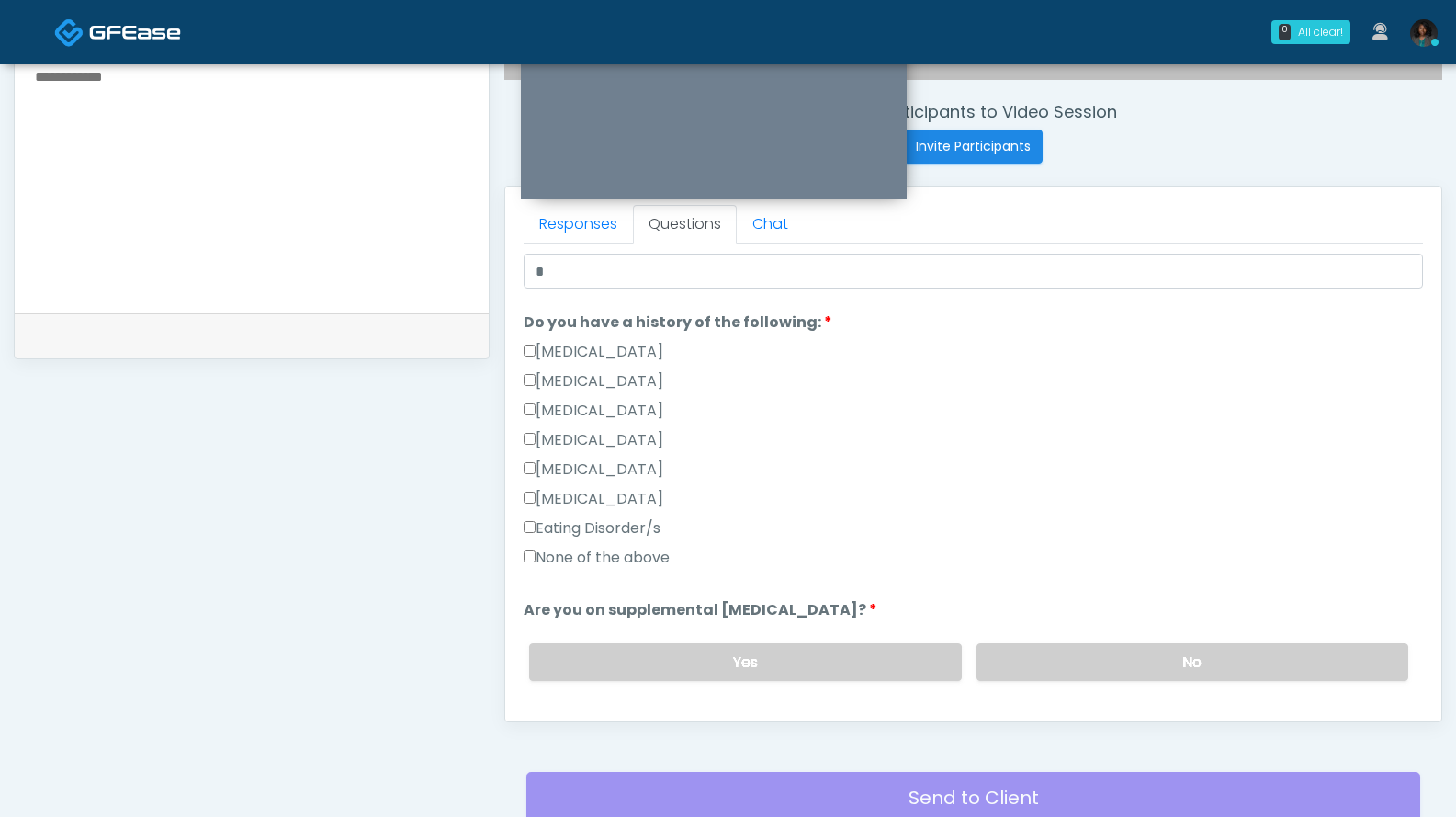
scroll to position [684, 0]
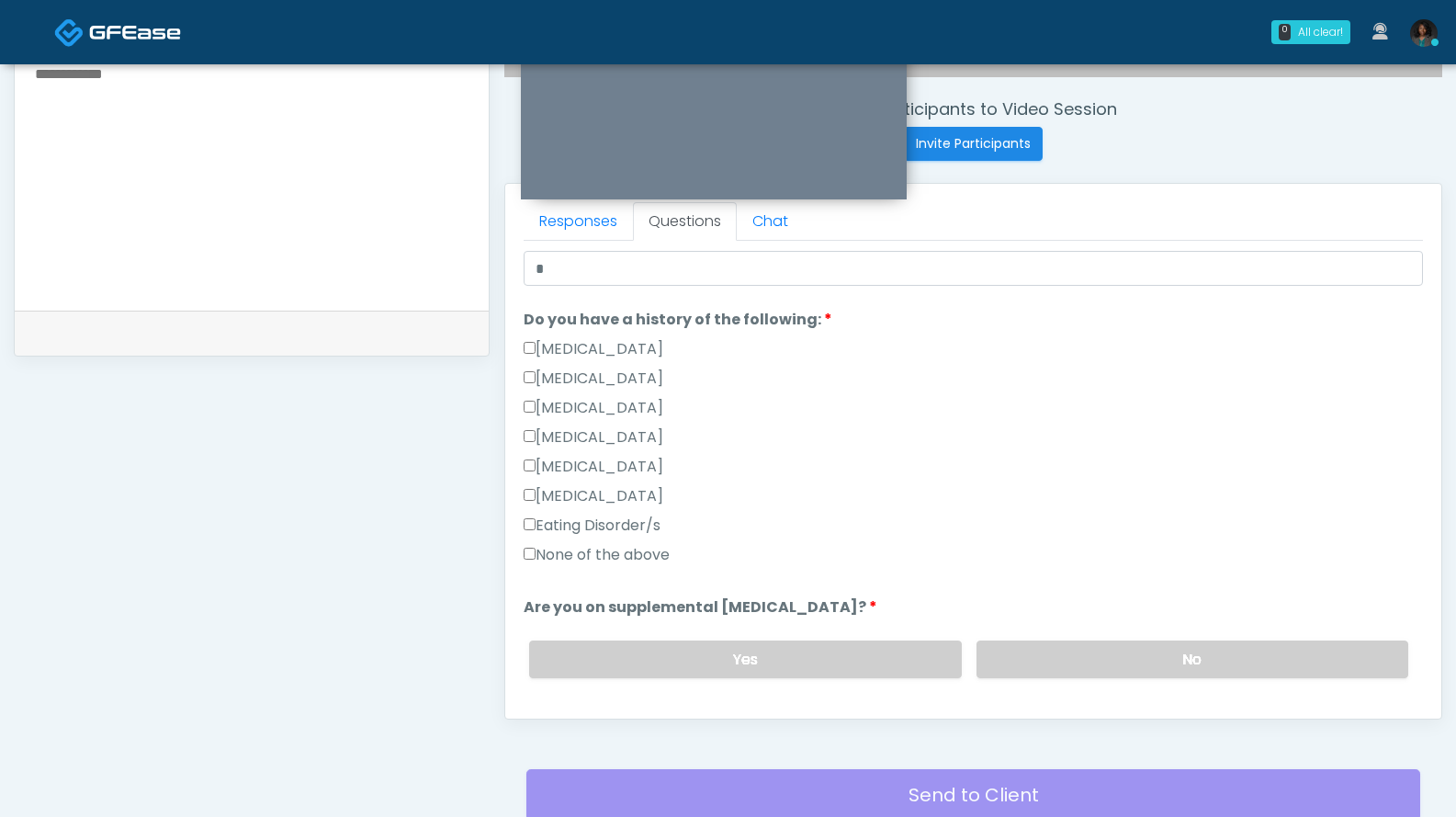
click at [653, 550] on label "None of the above" at bounding box center [597, 555] width 146 height 22
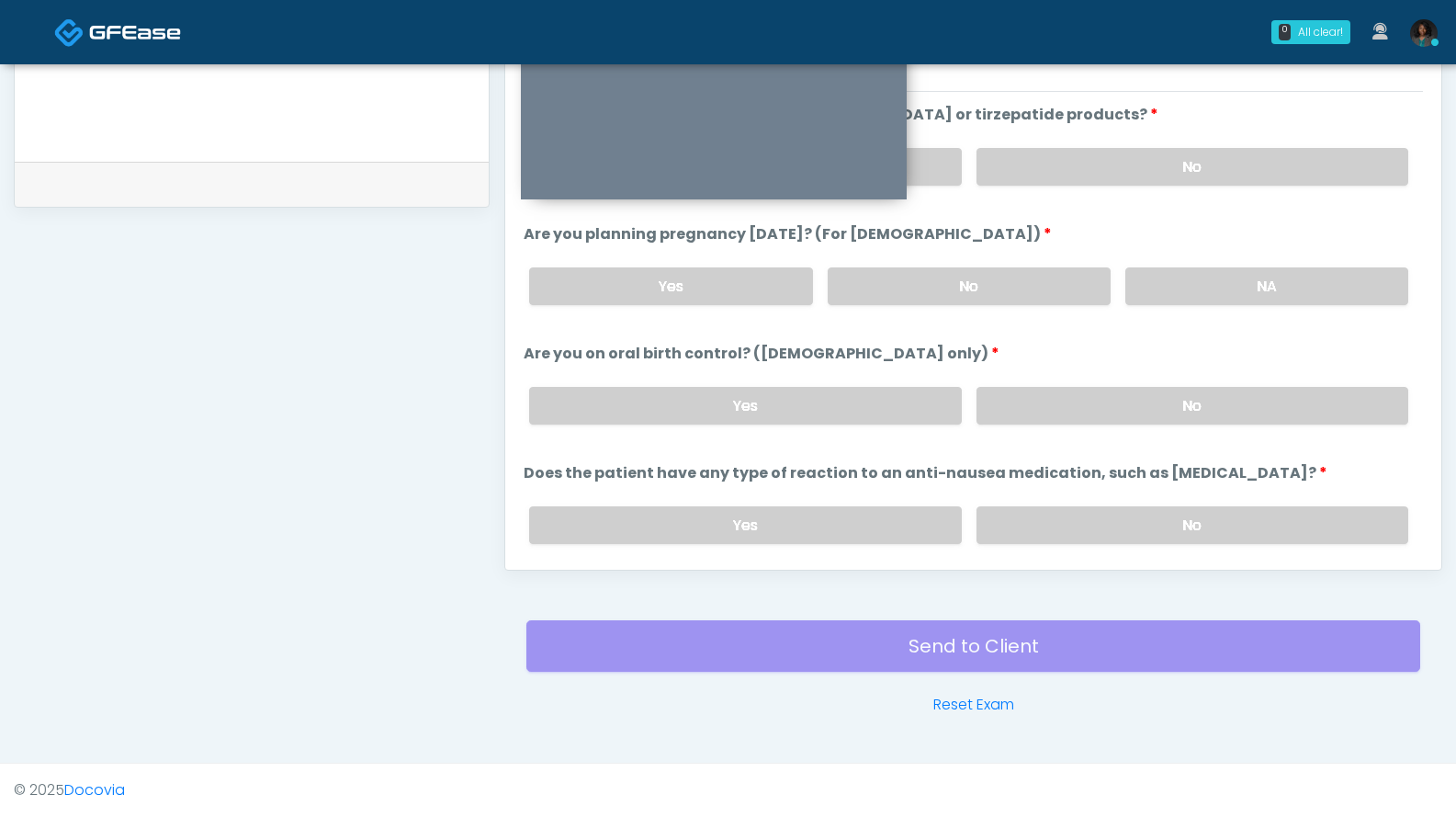
scroll to position [1013, 0]
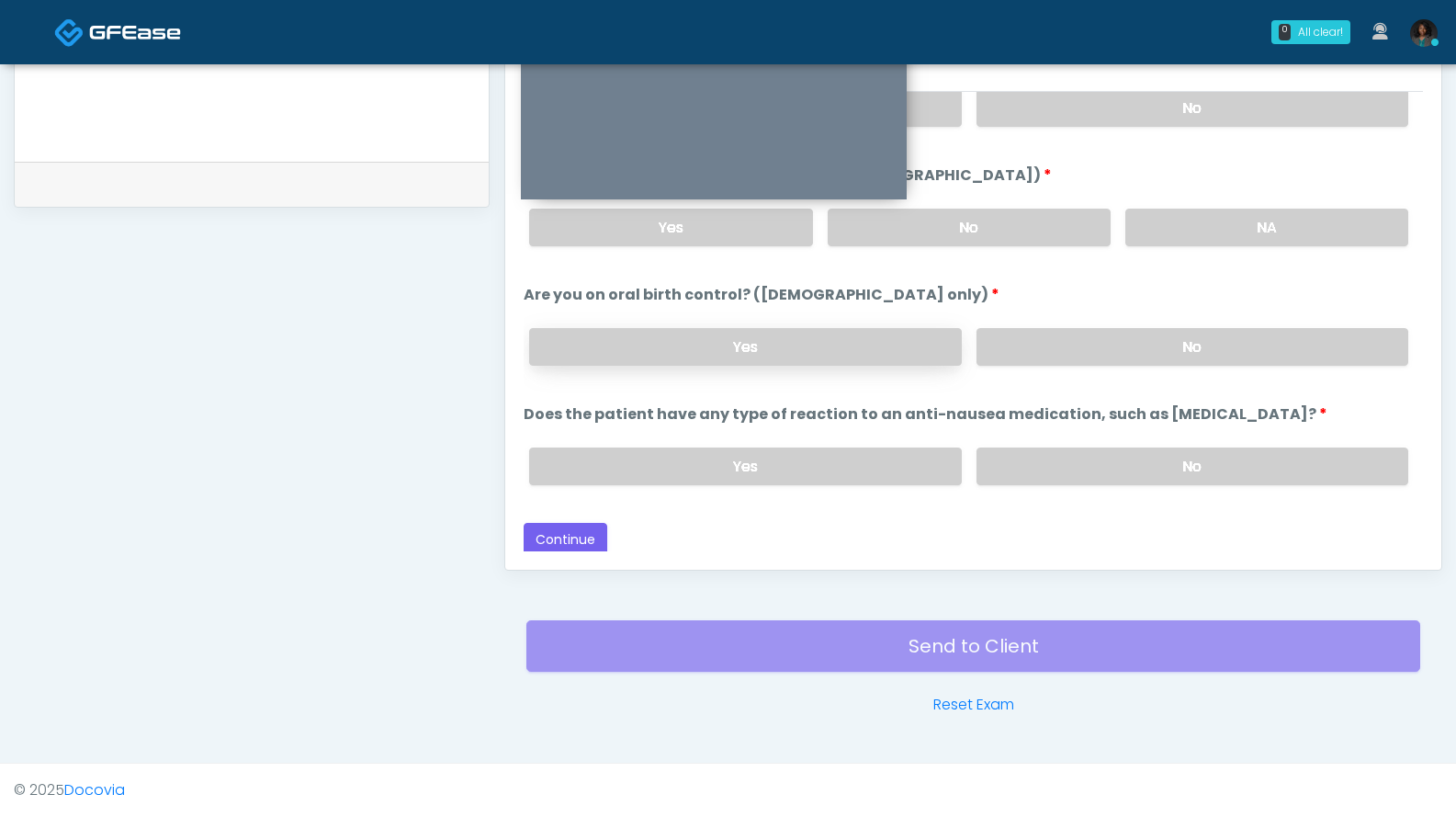
click at [877, 348] on label "Yes" at bounding box center [745, 346] width 432 height 37
click at [1029, 457] on label "No" at bounding box center [1193, 467] width 432 height 37
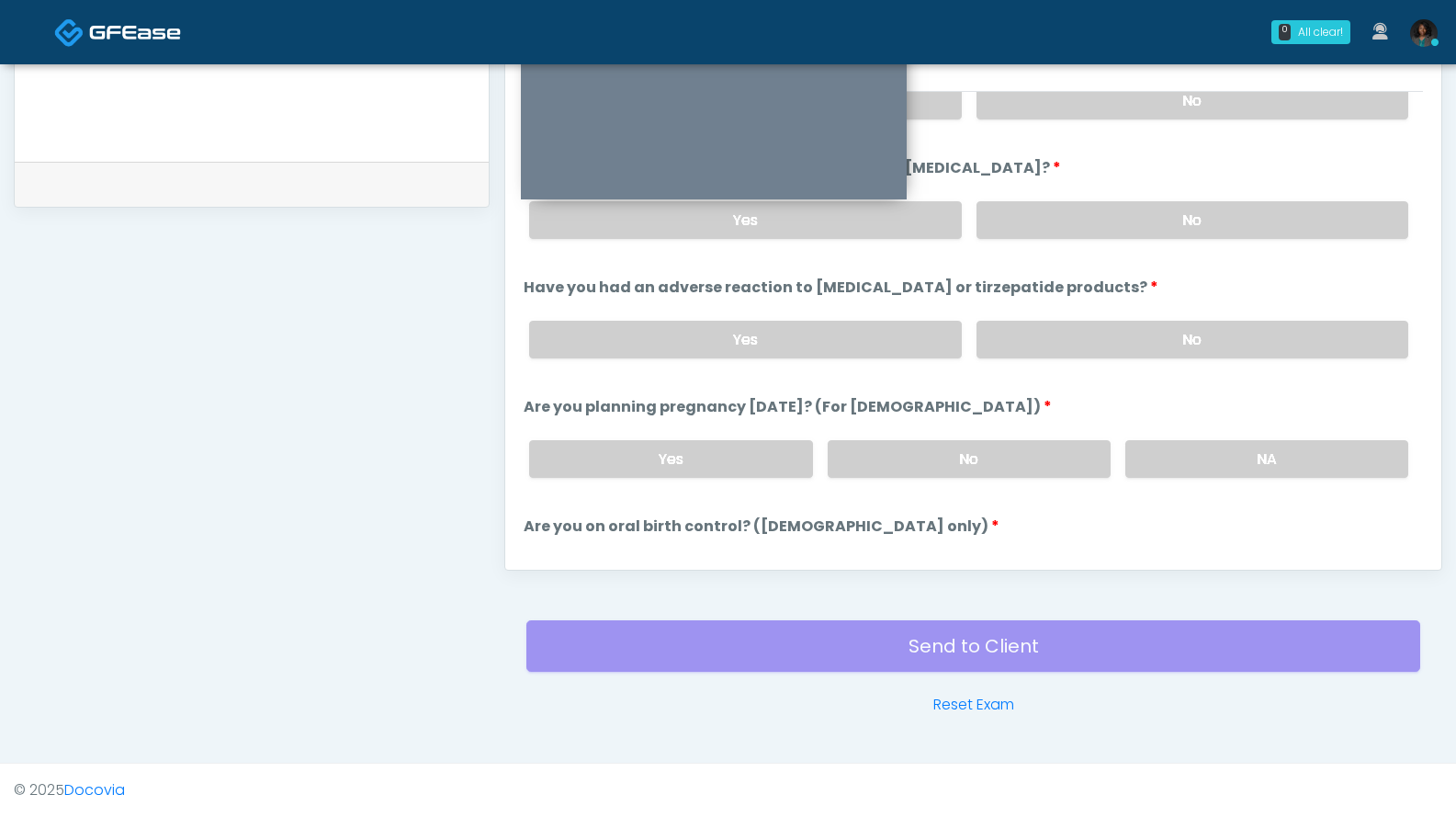
scroll to position [765, 0]
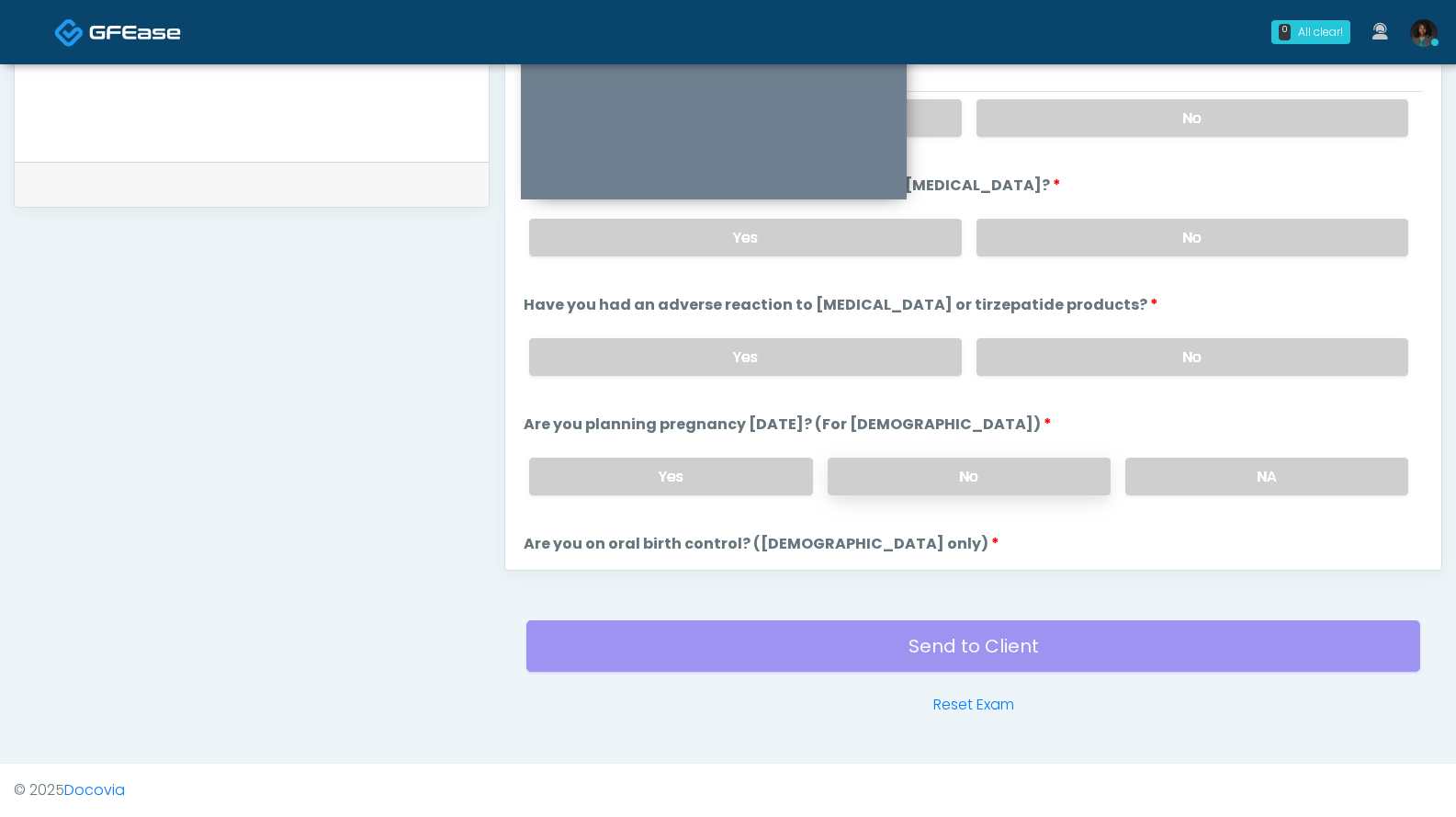
click at [1079, 472] on label "No" at bounding box center [969, 477] width 283 height 37
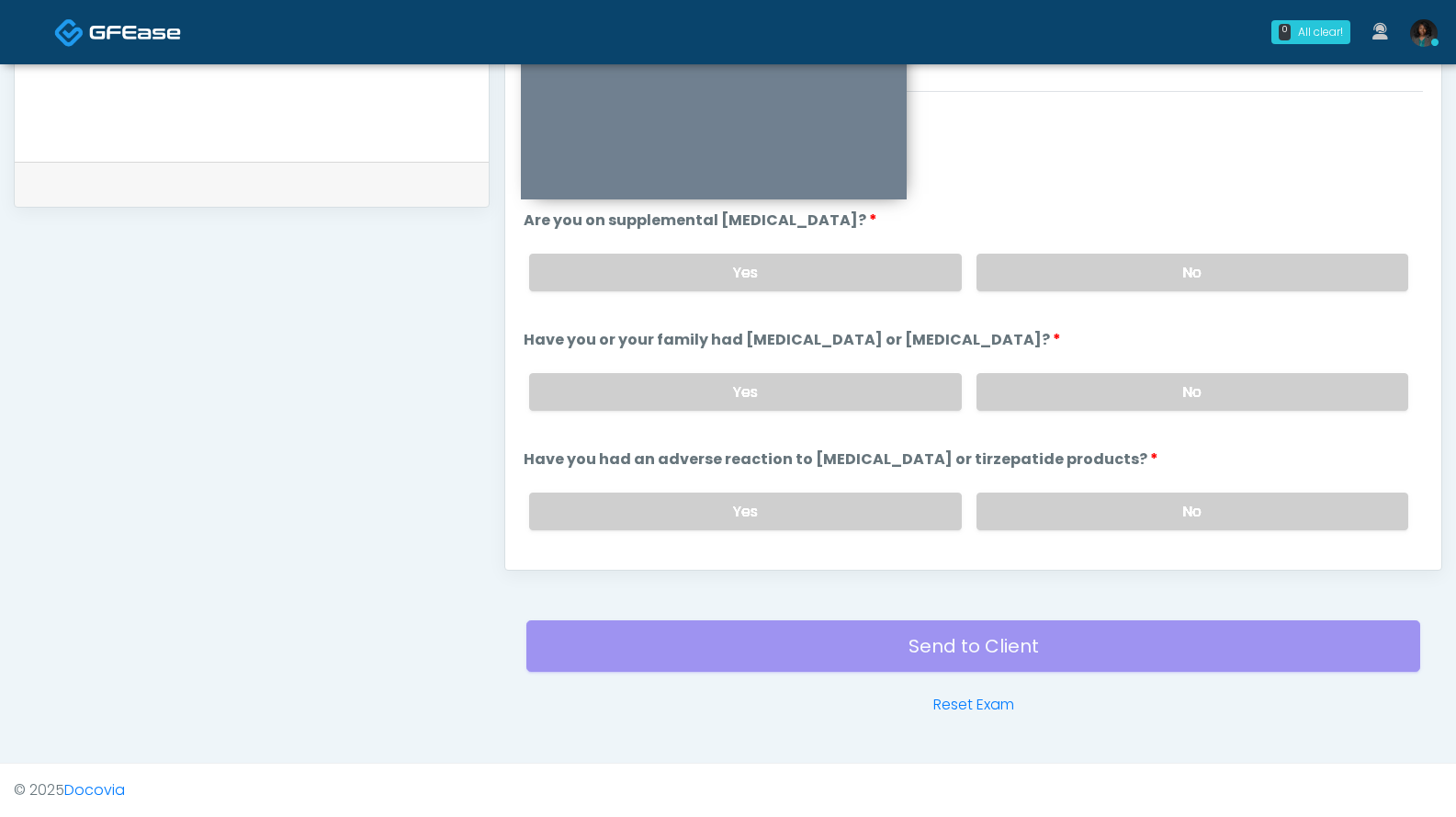
scroll to position [608, 0]
click at [1044, 381] on label "No" at bounding box center [1193, 395] width 432 height 37
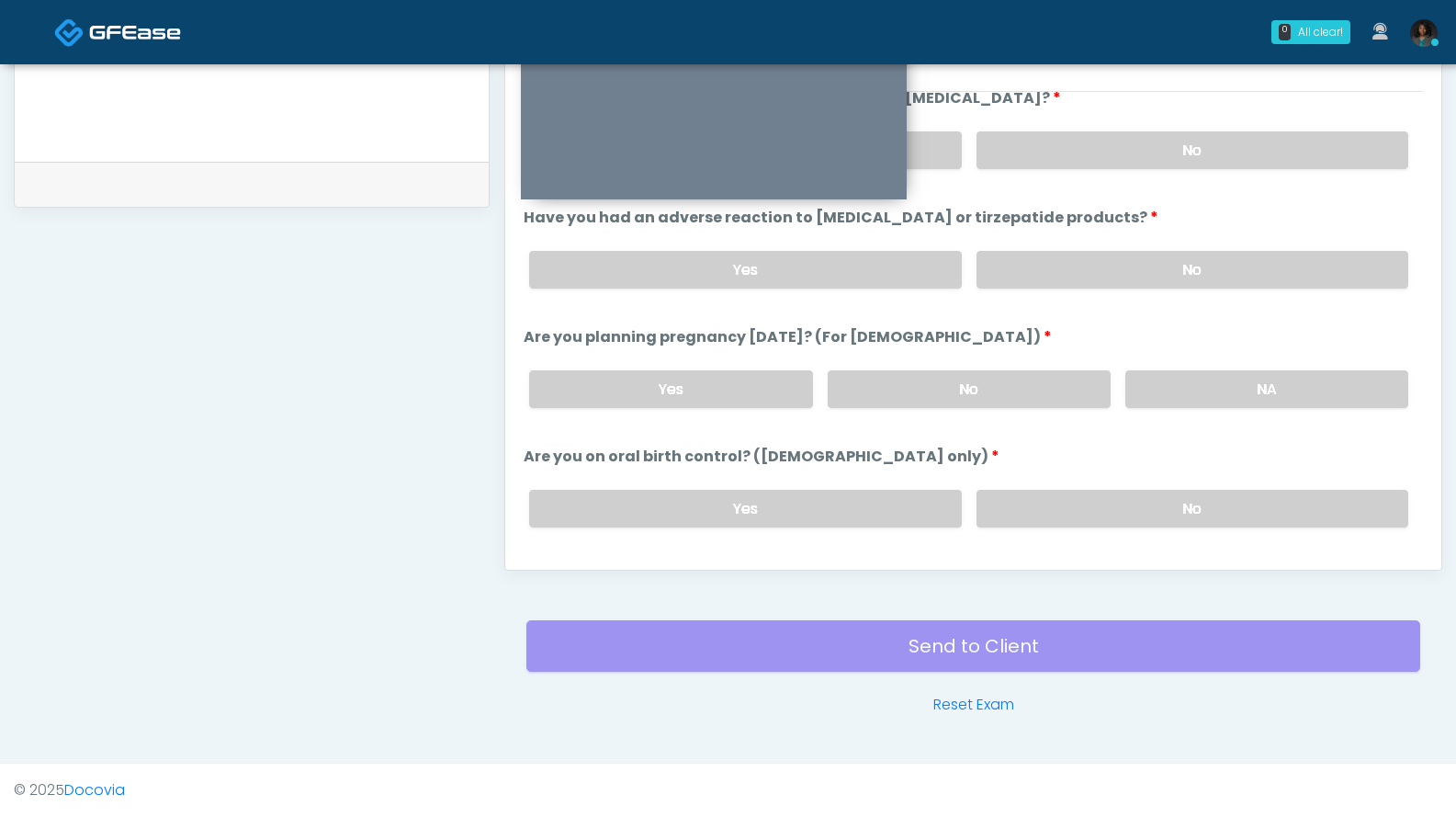
scroll to position [856, 0]
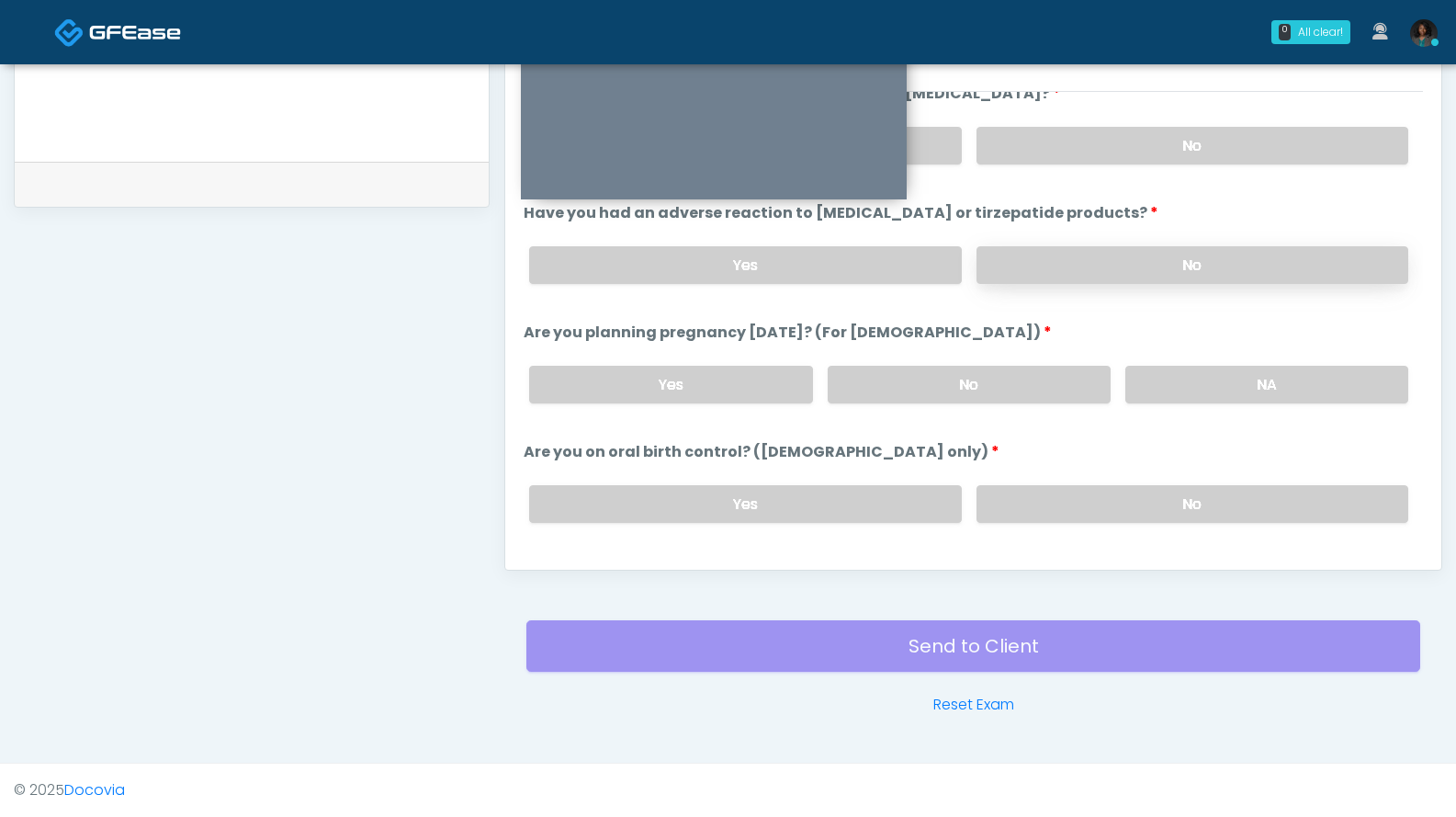
click at [1048, 260] on label "No" at bounding box center [1193, 265] width 432 height 37
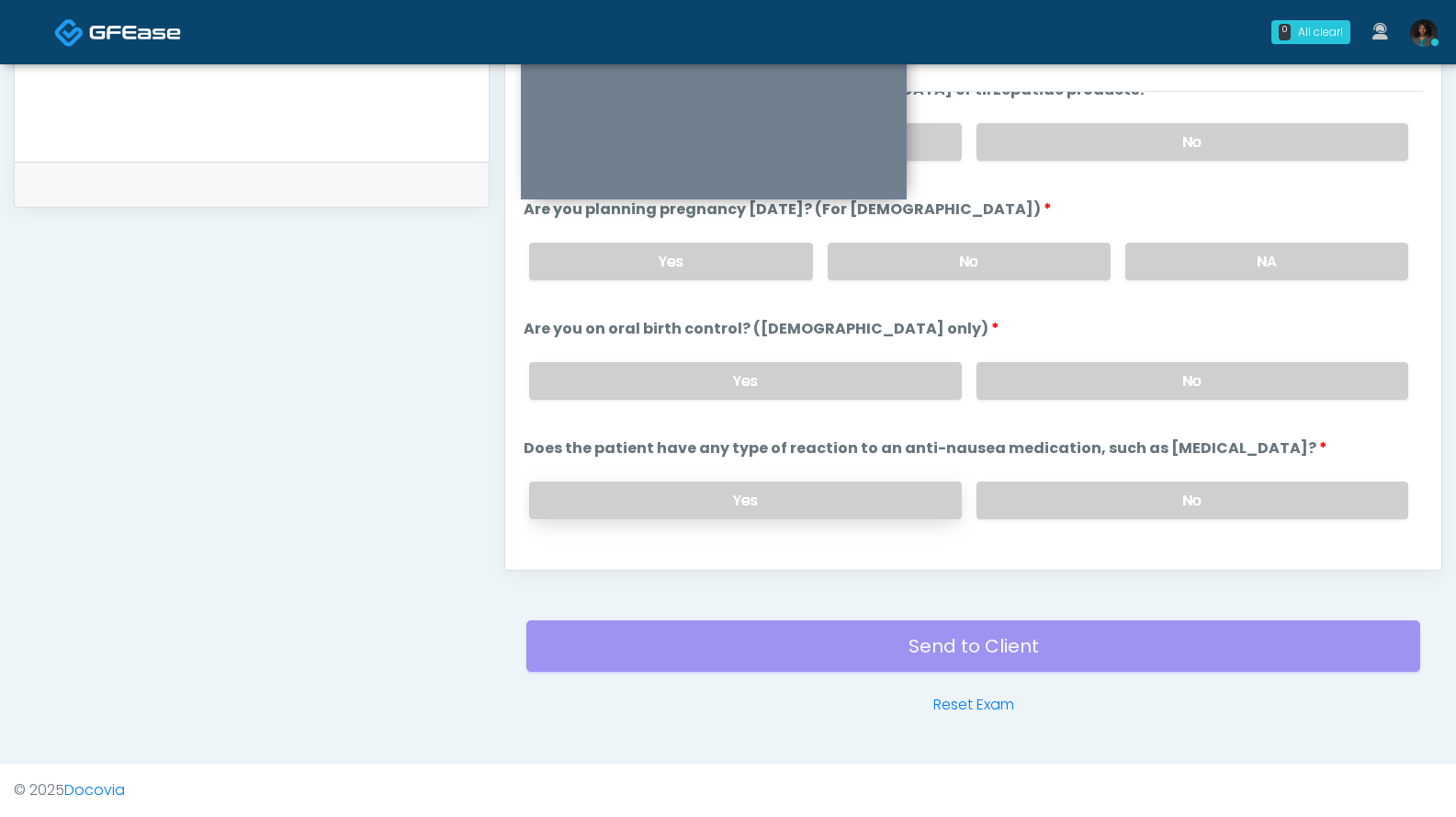
scroll to position [1013, 0]
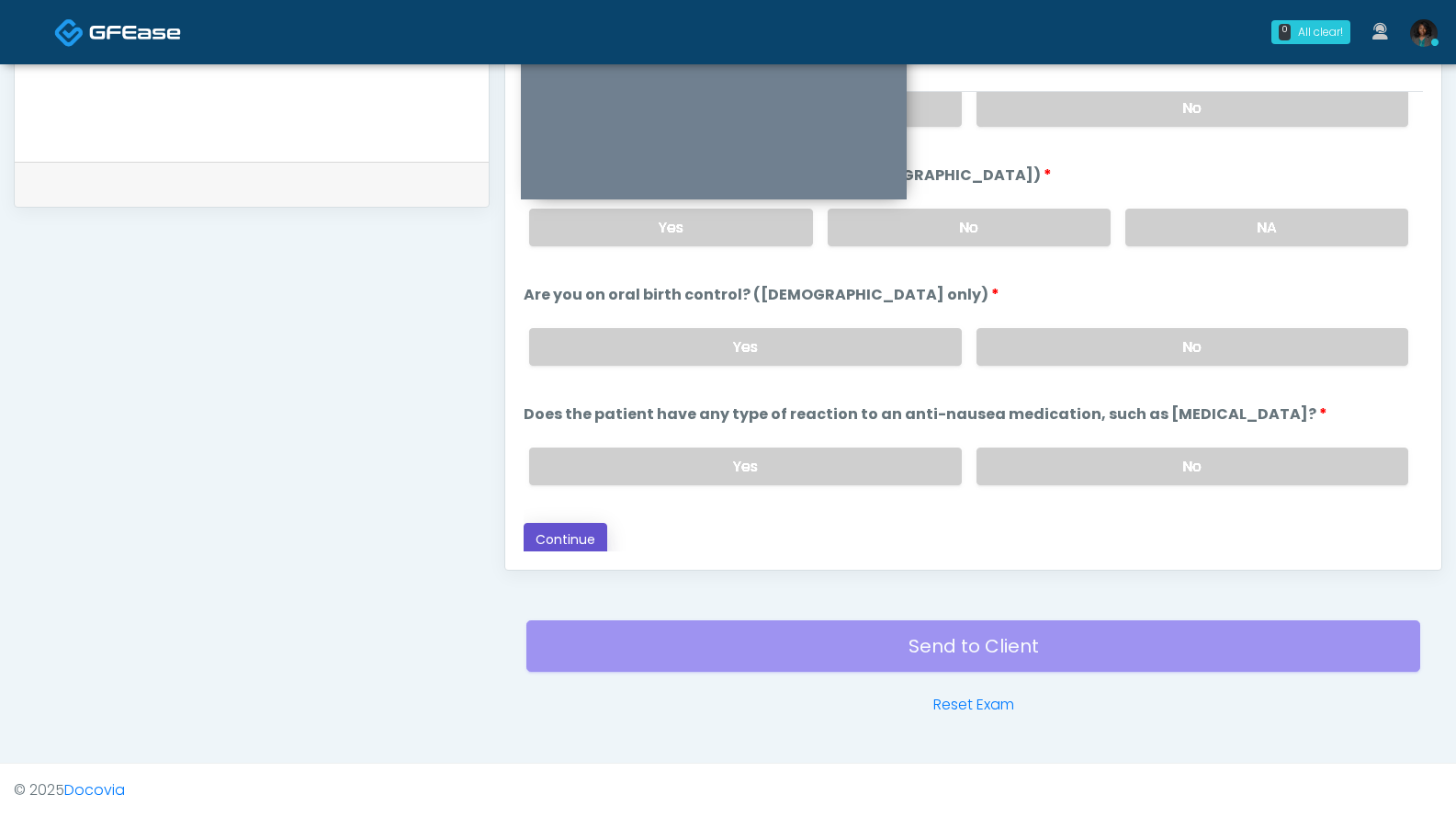
click at [593, 541] on button "Continue" at bounding box center [565, 540] width 84 height 34
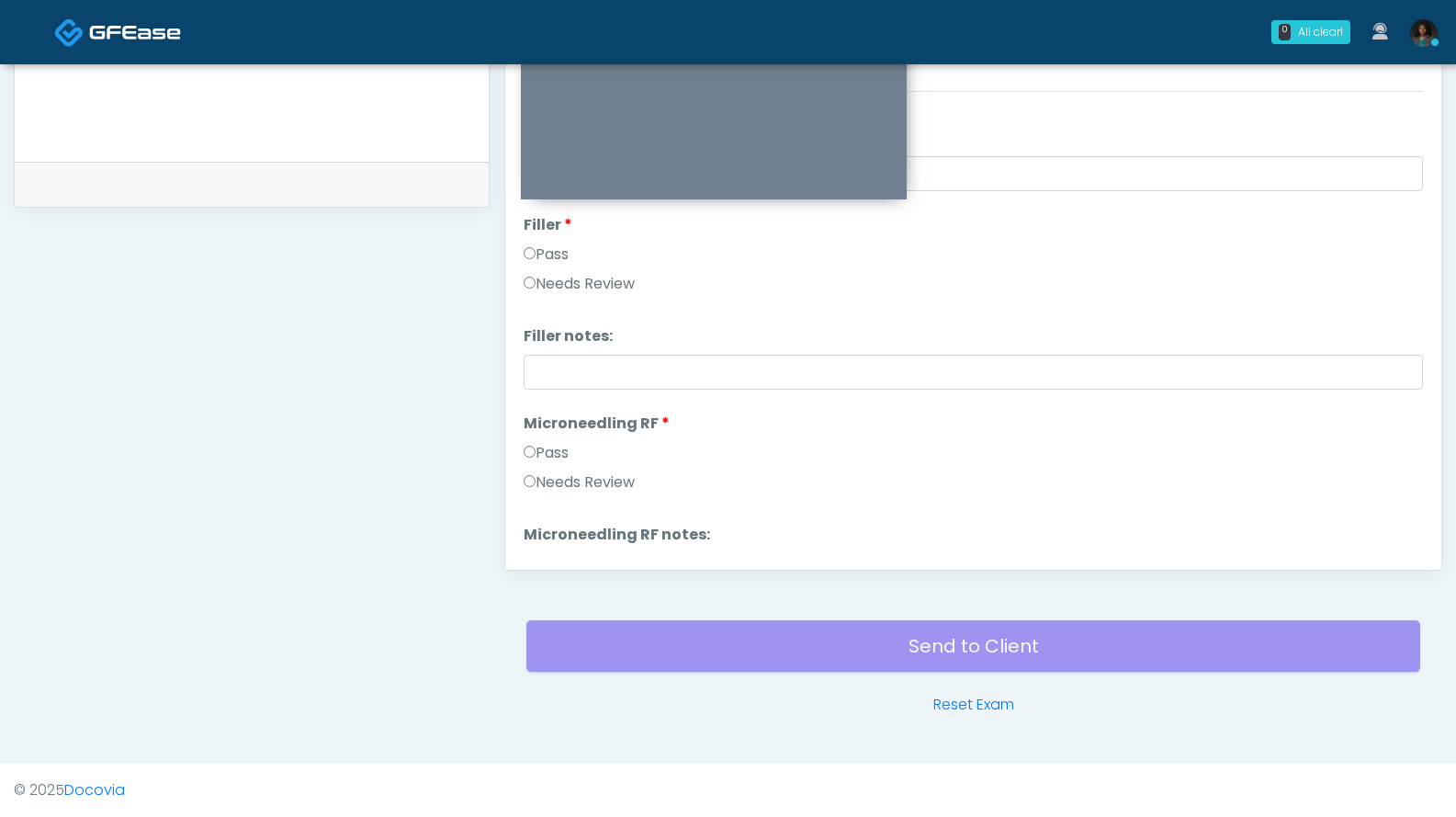
scroll to position [0, 0]
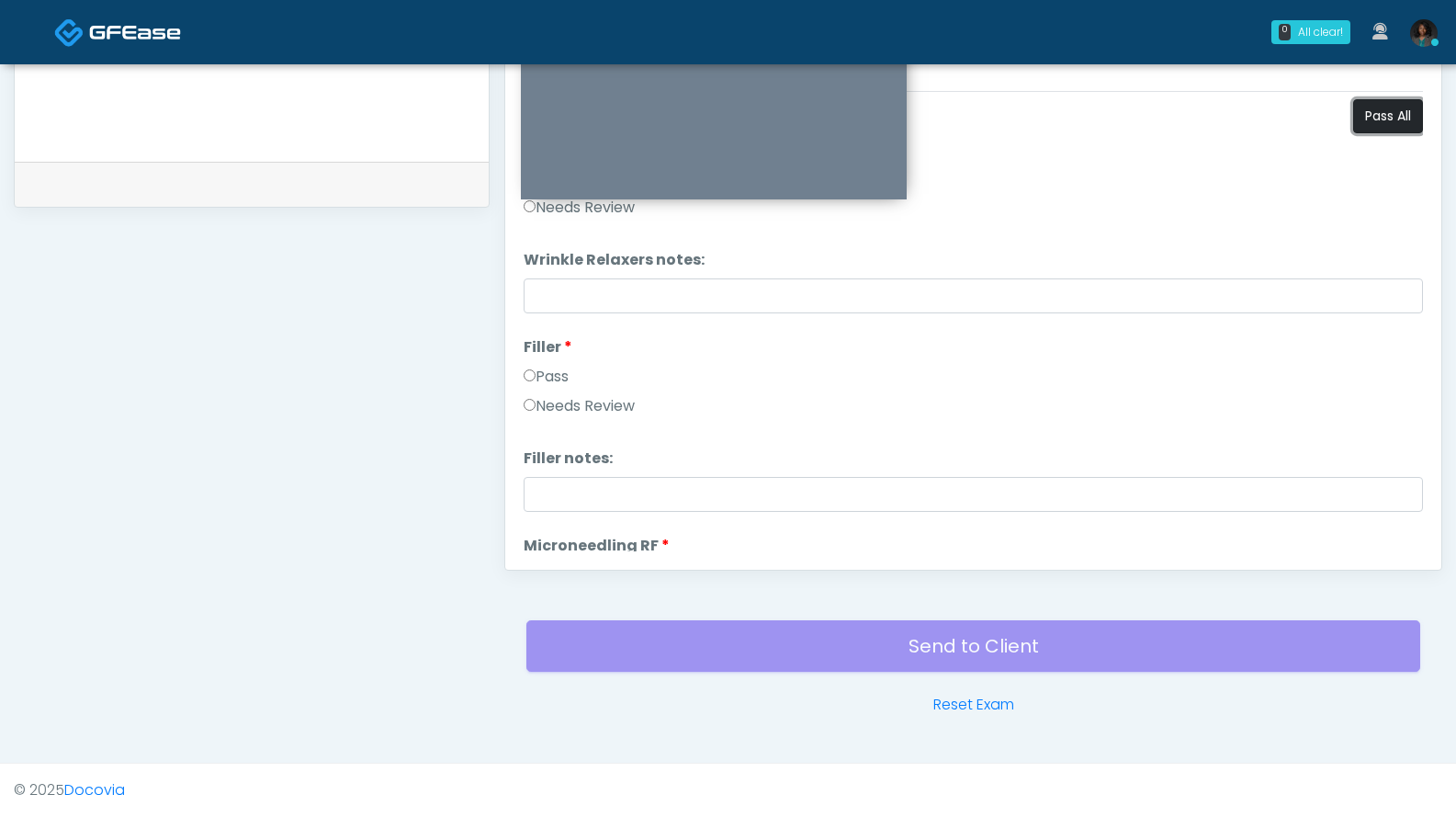
click at [1384, 122] on button "Pass All" at bounding box center [1388, 116] width 70 height 34
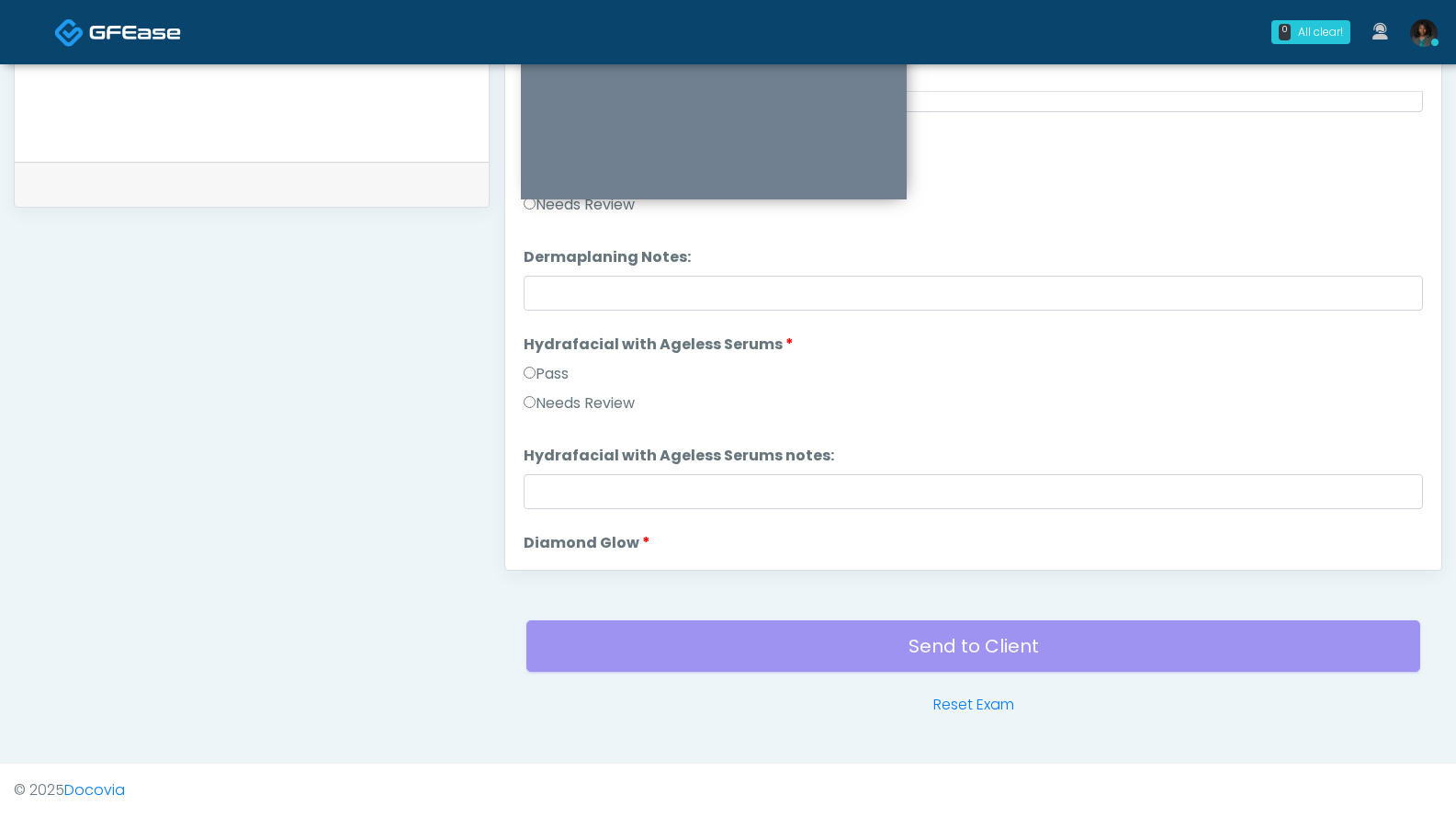
scroll to position [3391, 0]
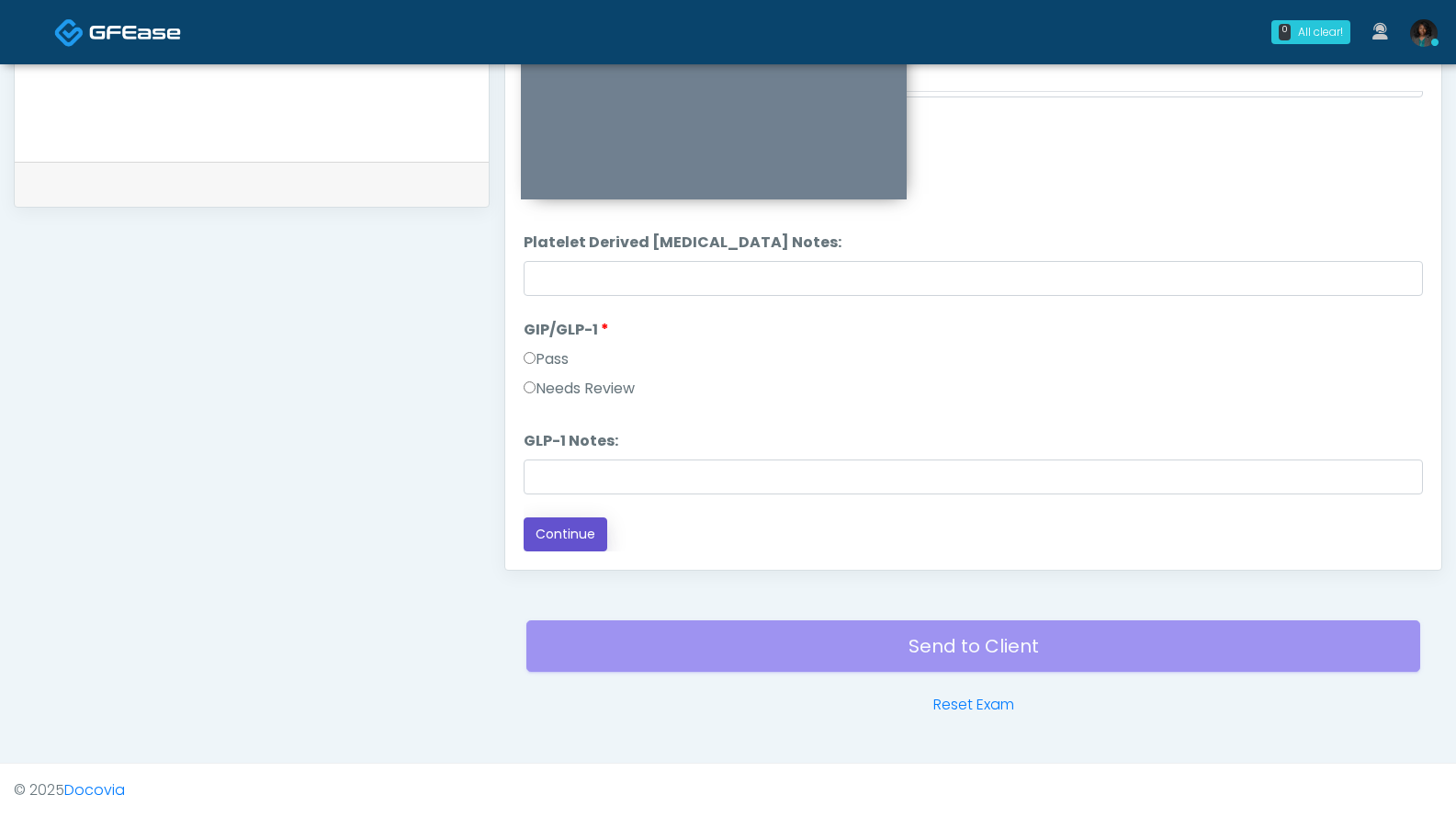
click at [572, 528] on button "Continue" at bounding box center [565, 534] width 84 height 34
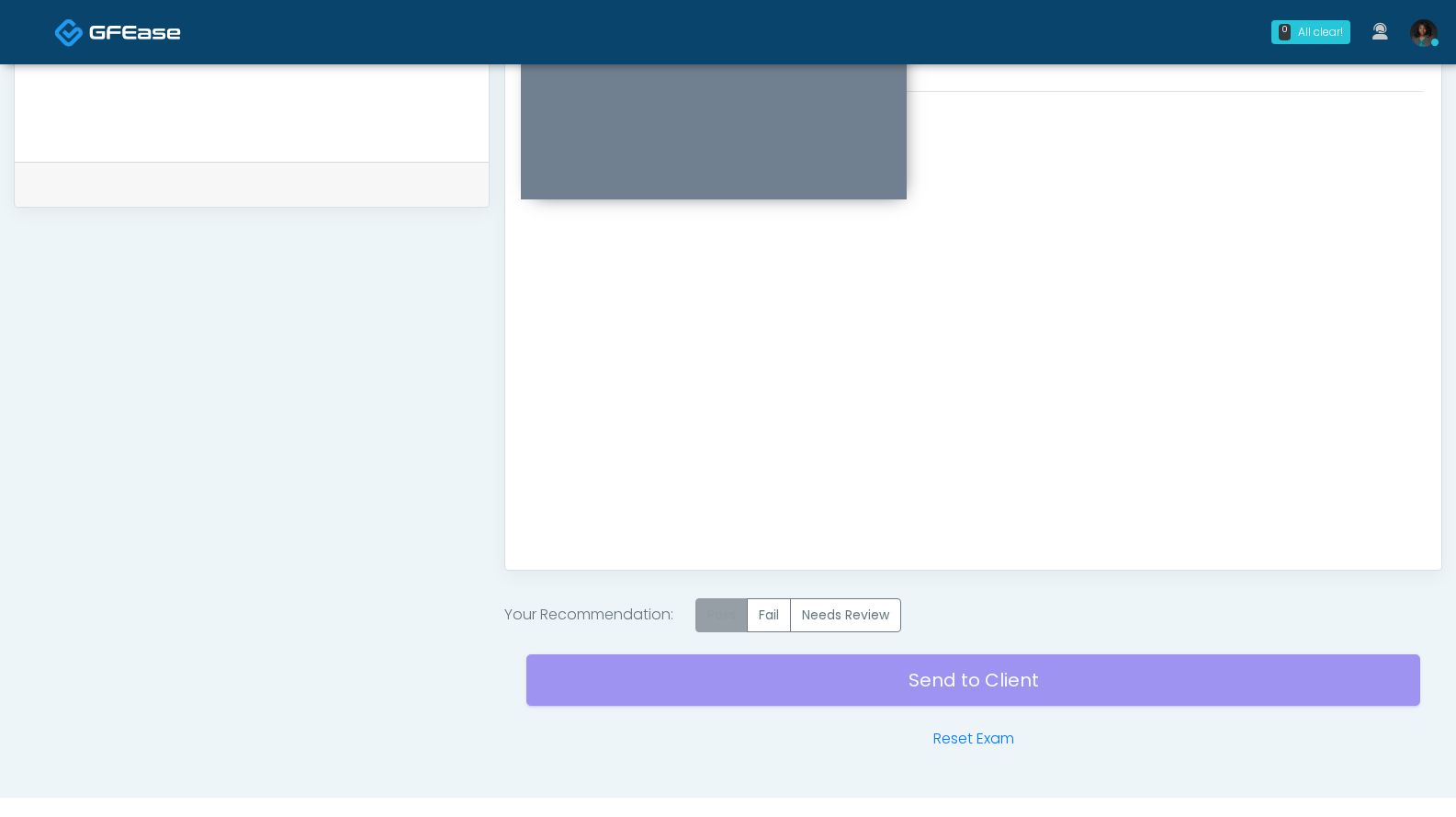
click at [732, 620] on label "Pass" at bounding box center [721, 615] width 52 height 34
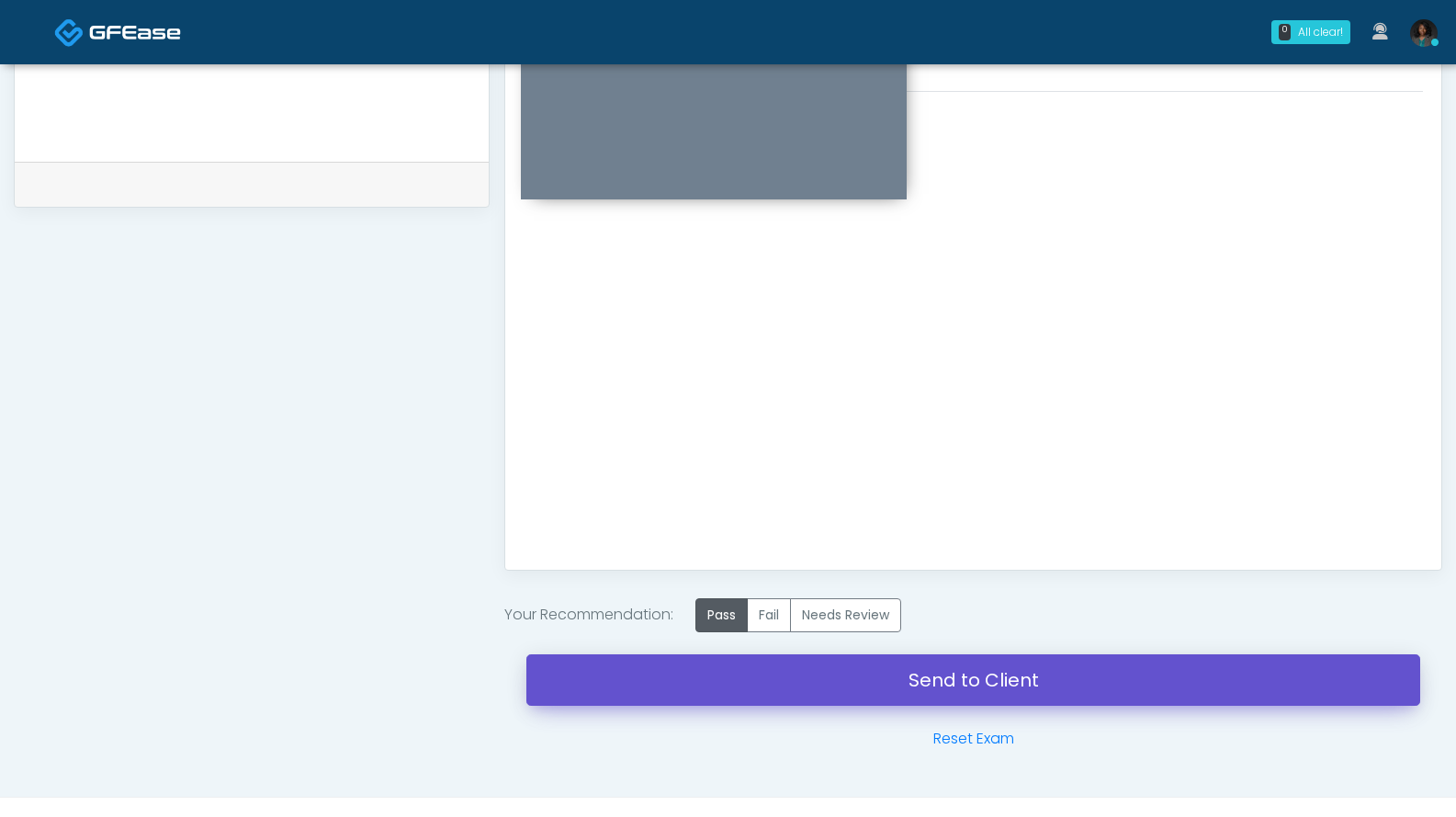
click at [823, 675] on link "Send to Client" at bounding box center [974, 680] width 894 height 51
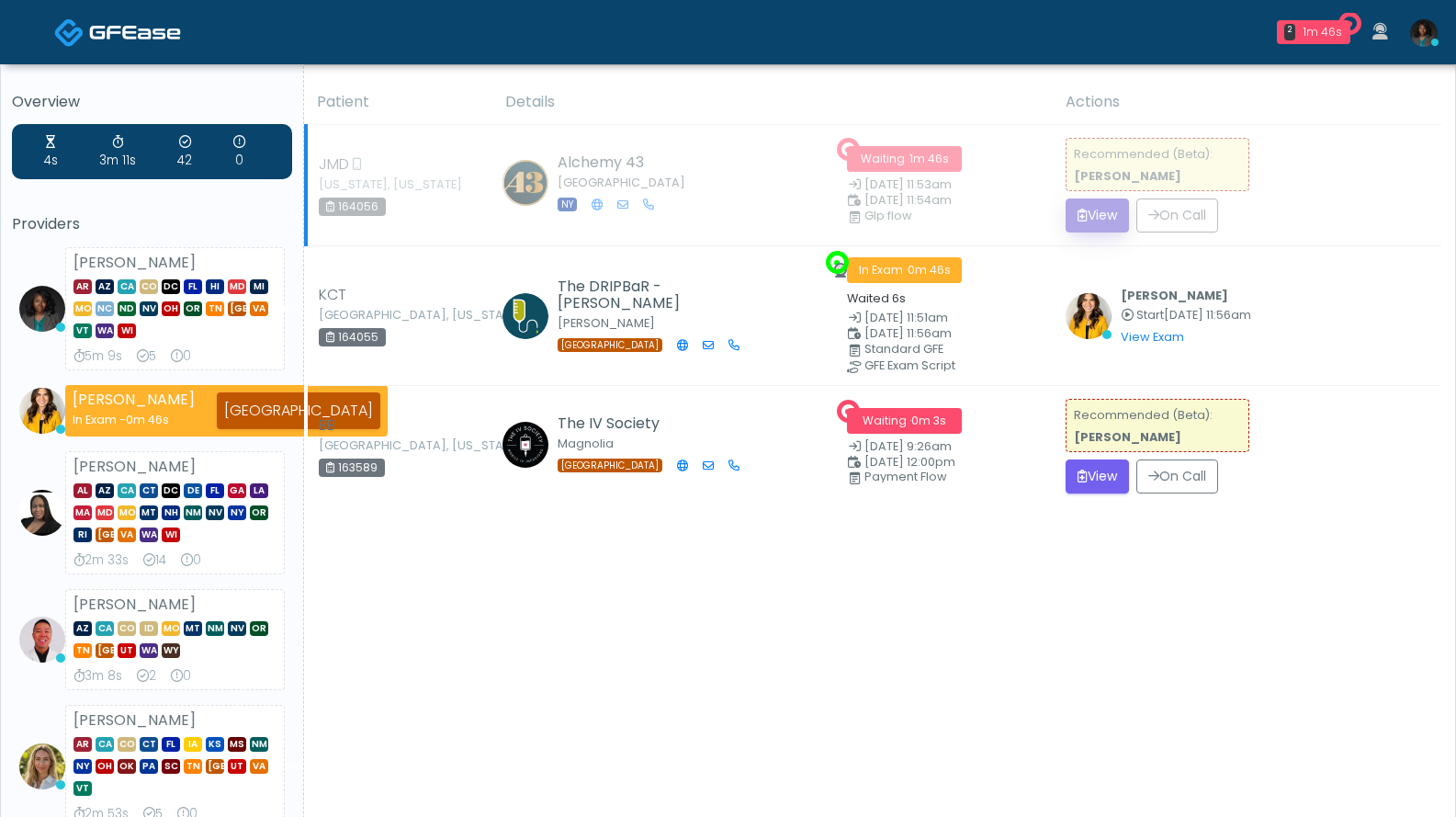
click at [1088, 206] on button "View" at bounding box center [1097, 215] width 63 height 34
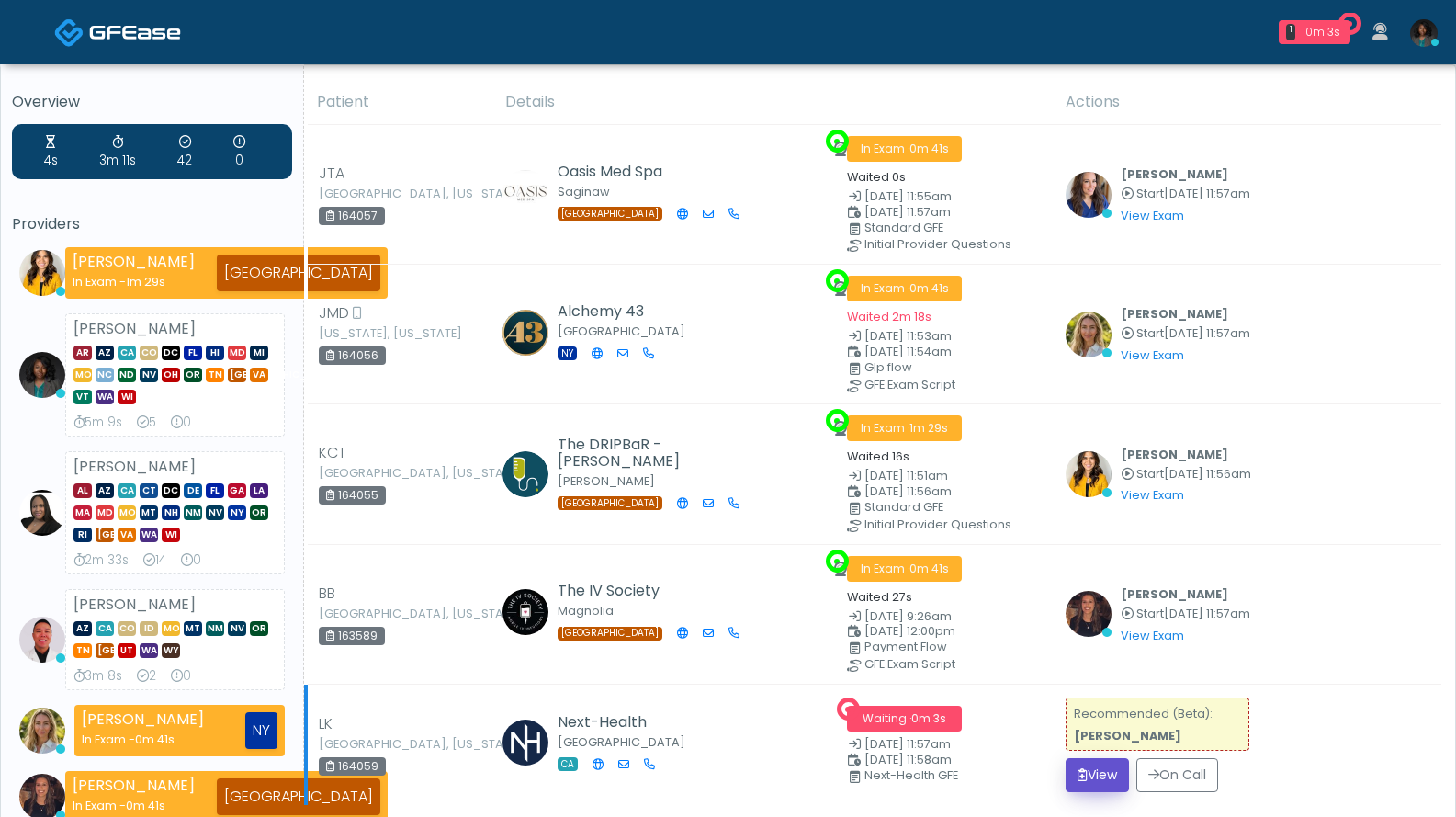
click at [1089, 758] on button "View" at bounding box center [1097, 775] width 63 height 34
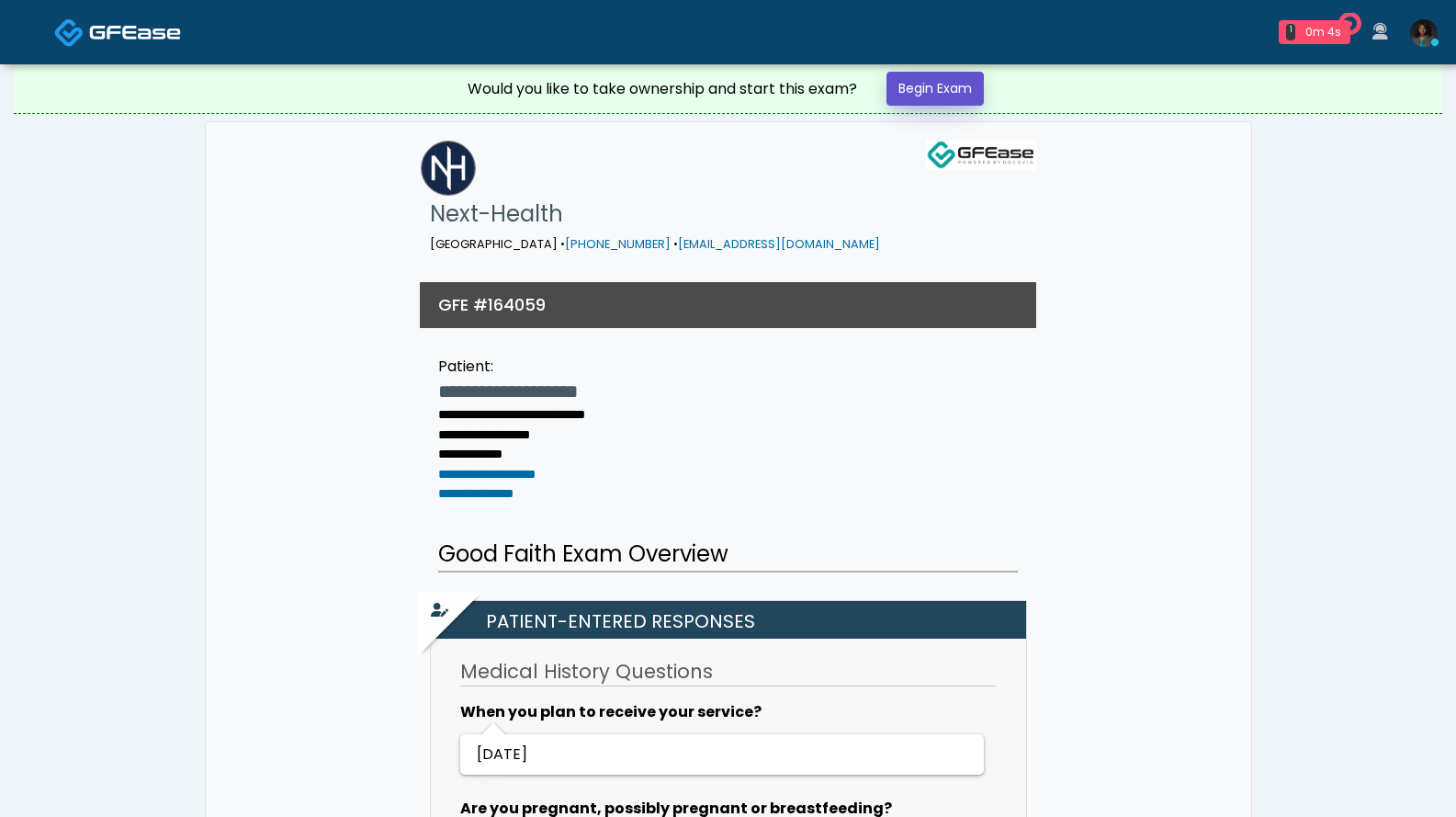
click at [922, 92] on link "Begin Exam" at bounding box center [935, 89] width 98 height 34
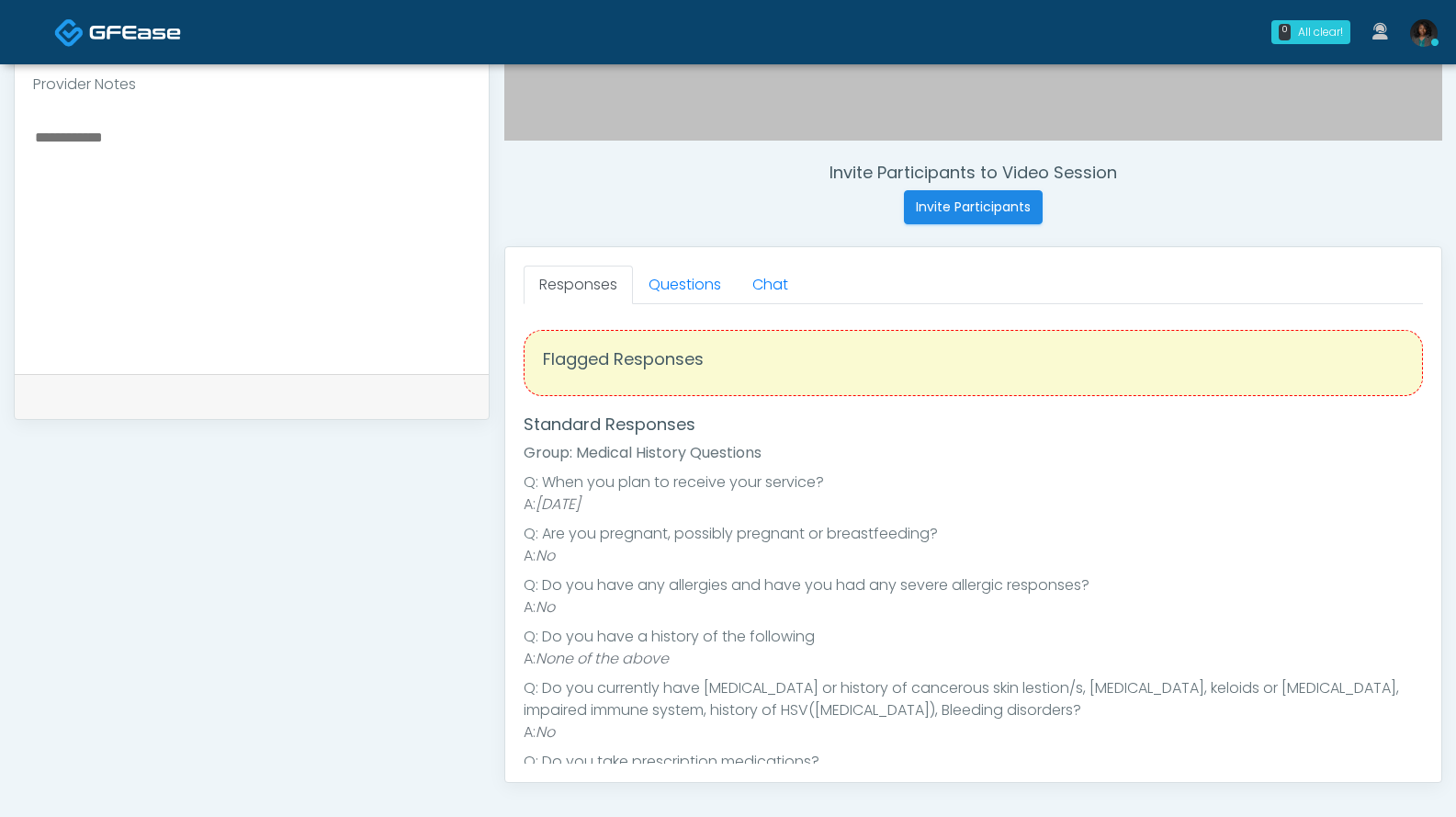
scroll to position [624, 0]
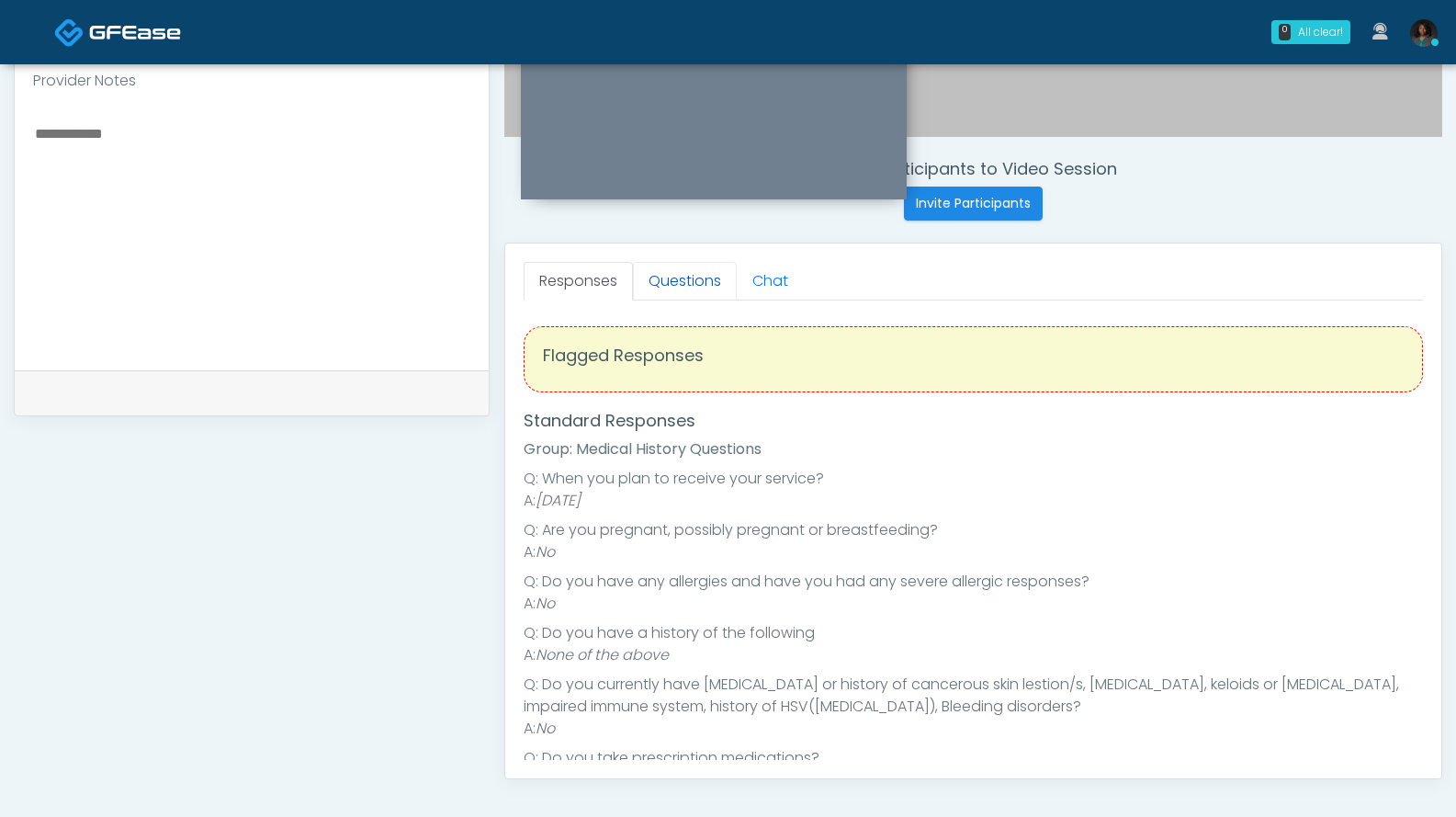
click at [659, 285] on link "Questions" at bounding box center [685, 280] width 104 height 38
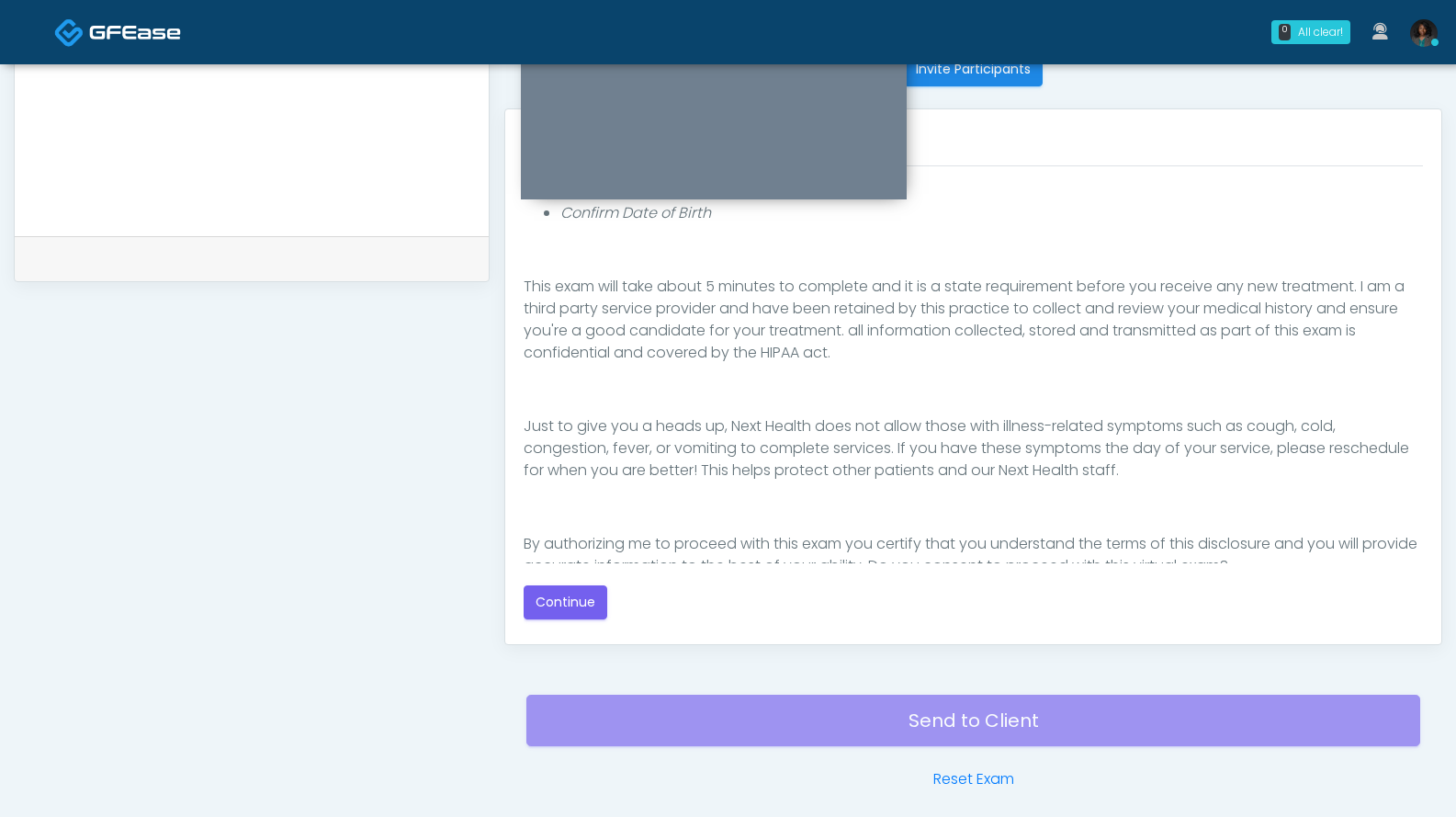
scroll to position [287, 0]
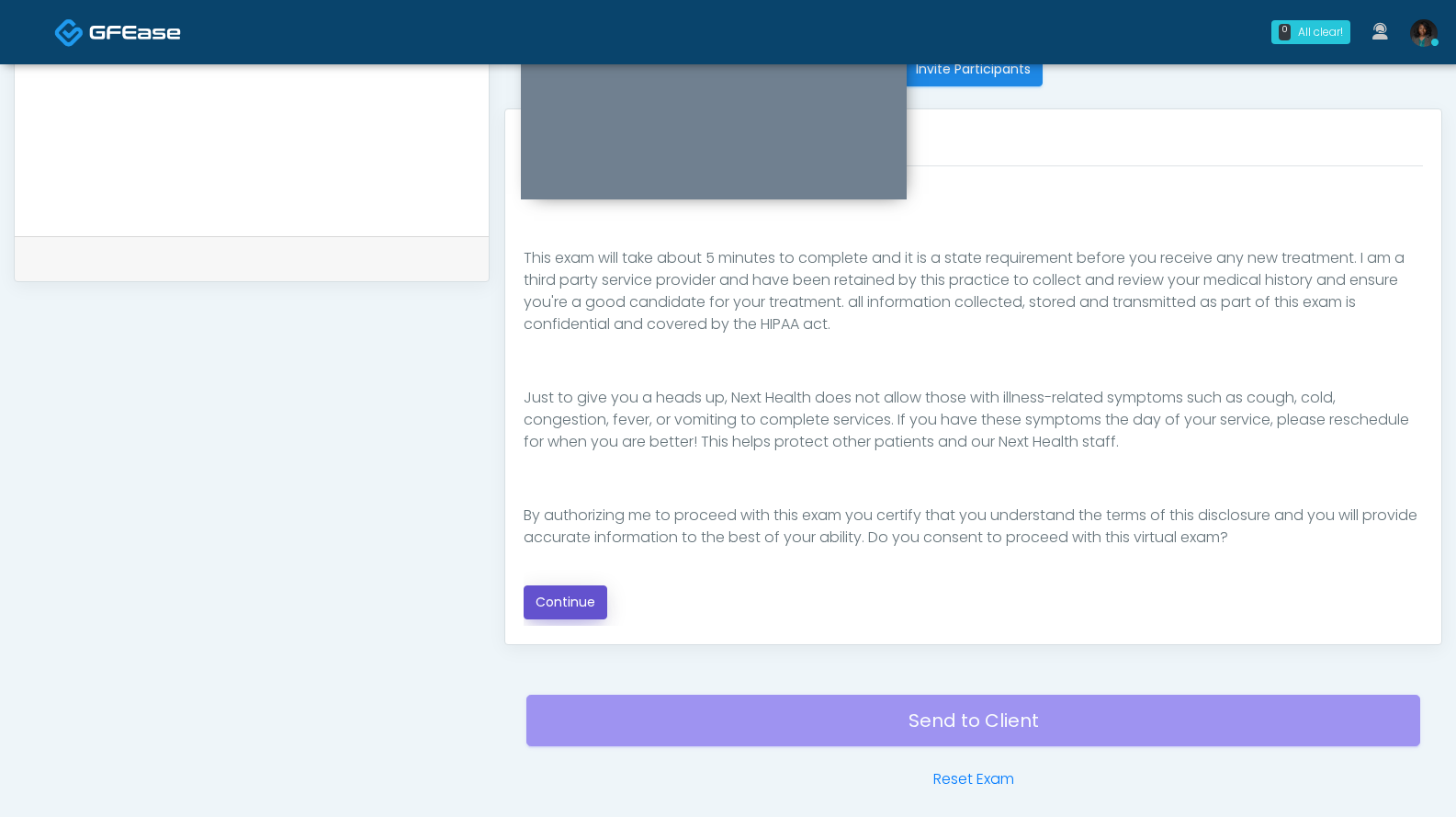
click at [576, 604] on button "Continue" at bounding box center [565, 602] width 84 height 34
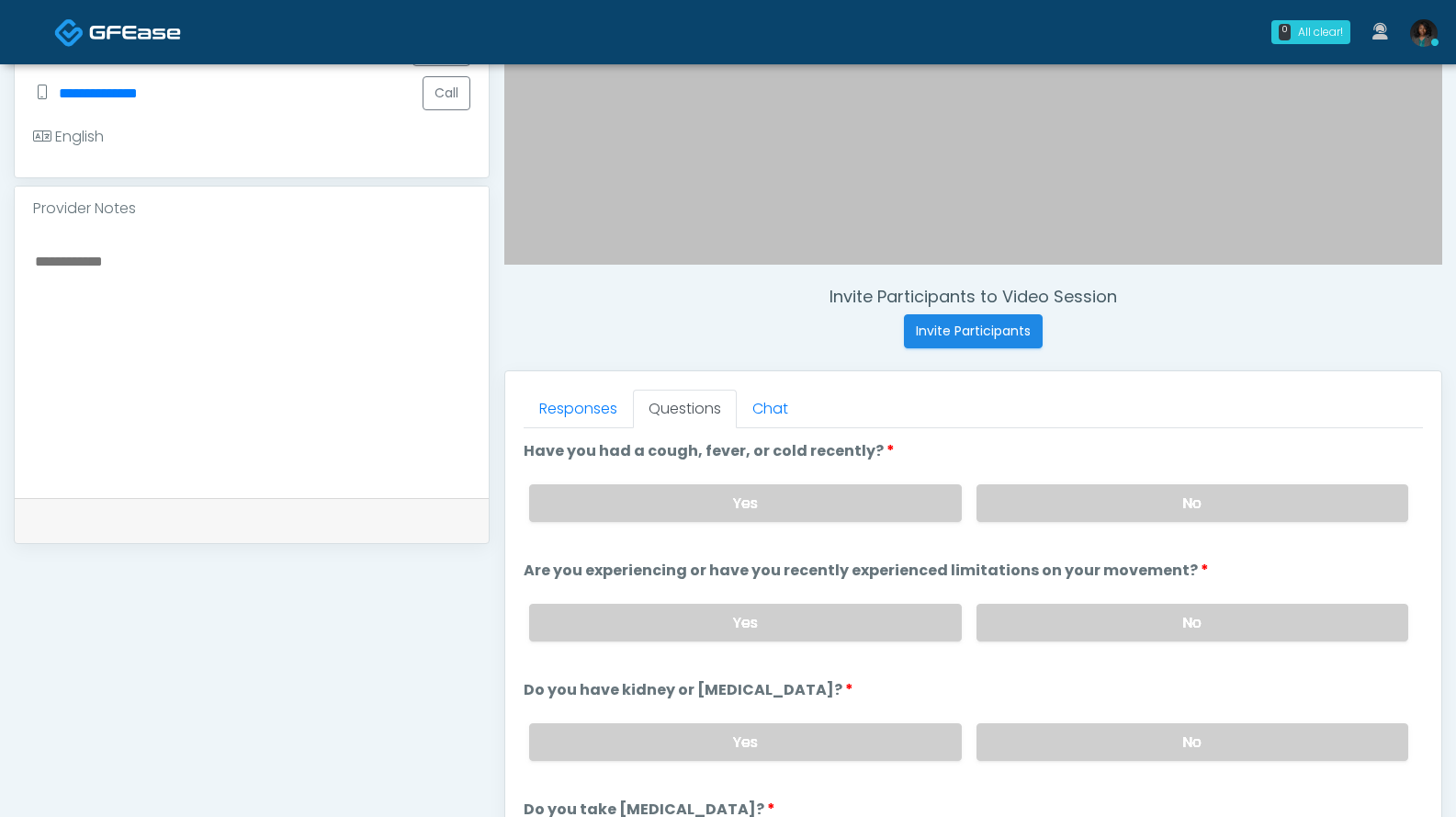
scroll to position [493, 0]
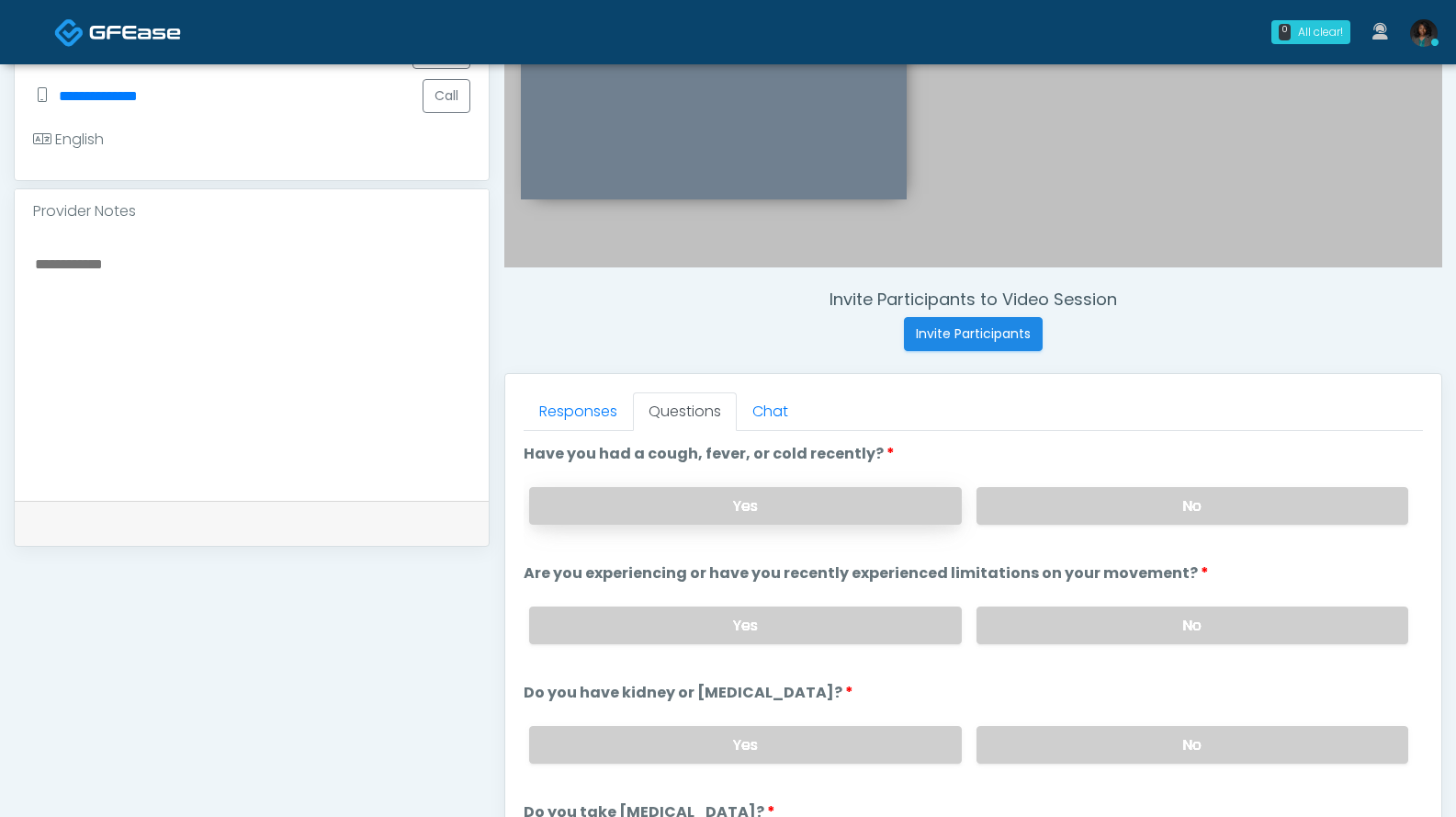
click at [778, 515] on label "Yes" at bounding box center [745, 506] width 432 height 37
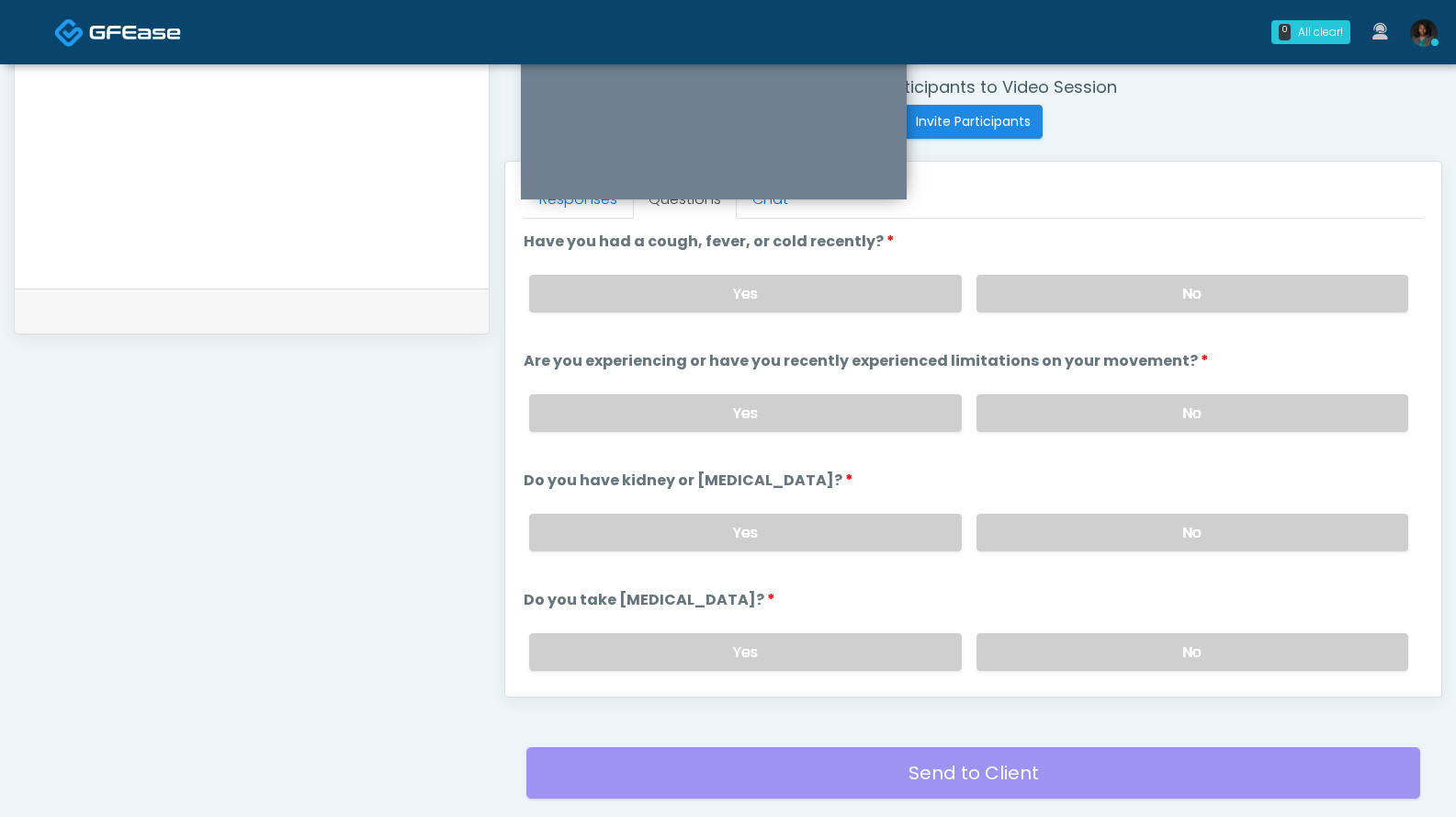
scroll to position [705, 0]
click at [1021, 420] on label "No" at bounding box center [1193, 413] width 432 height 37
click at [1011, 529] on label "No" at bounding box center [1193, 534] width 432 height 37
click at [1044, 655] on label "No" at bounding box center [1193, 653] width 432 height 37
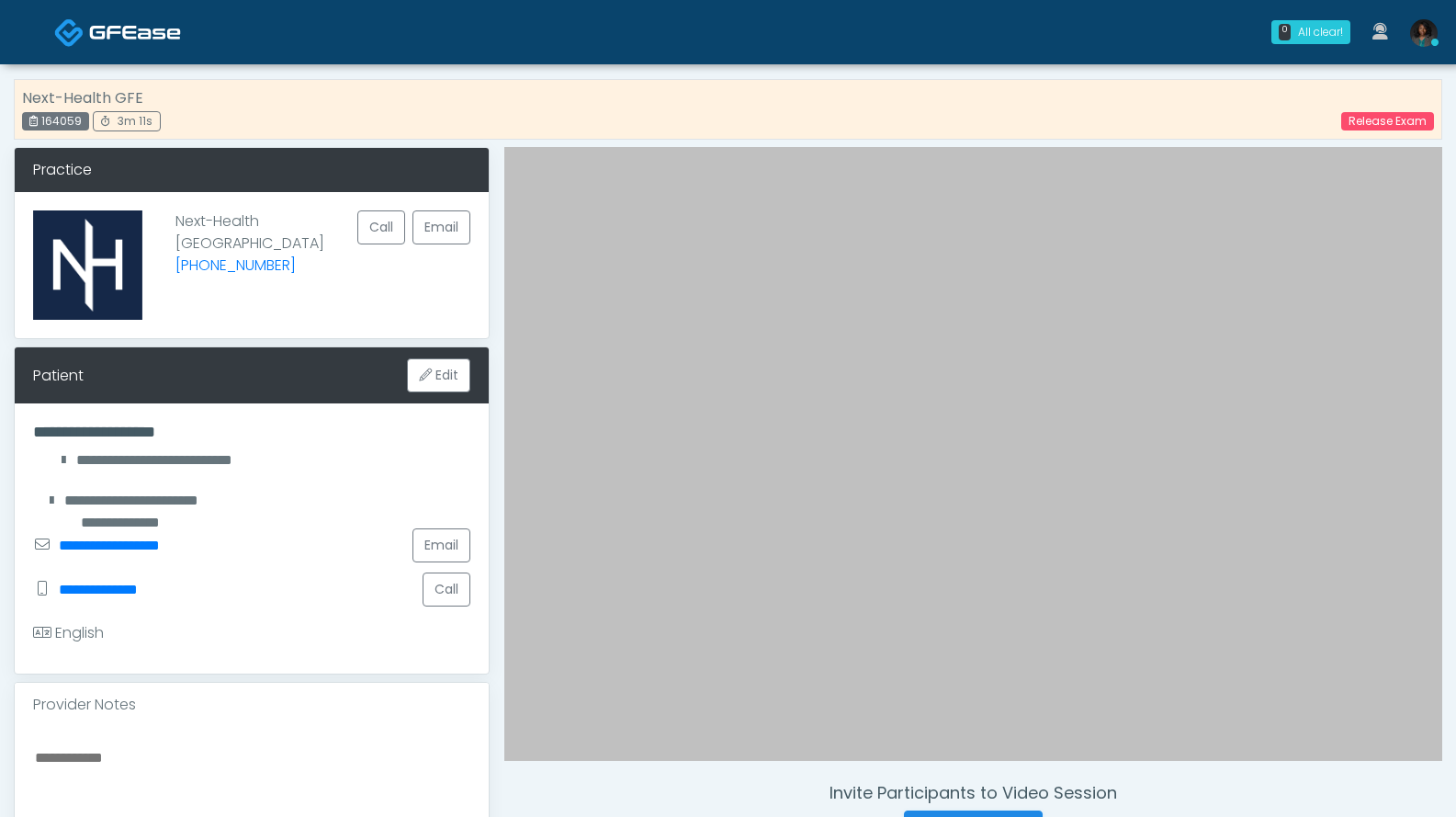
scroll to position [368, 0]
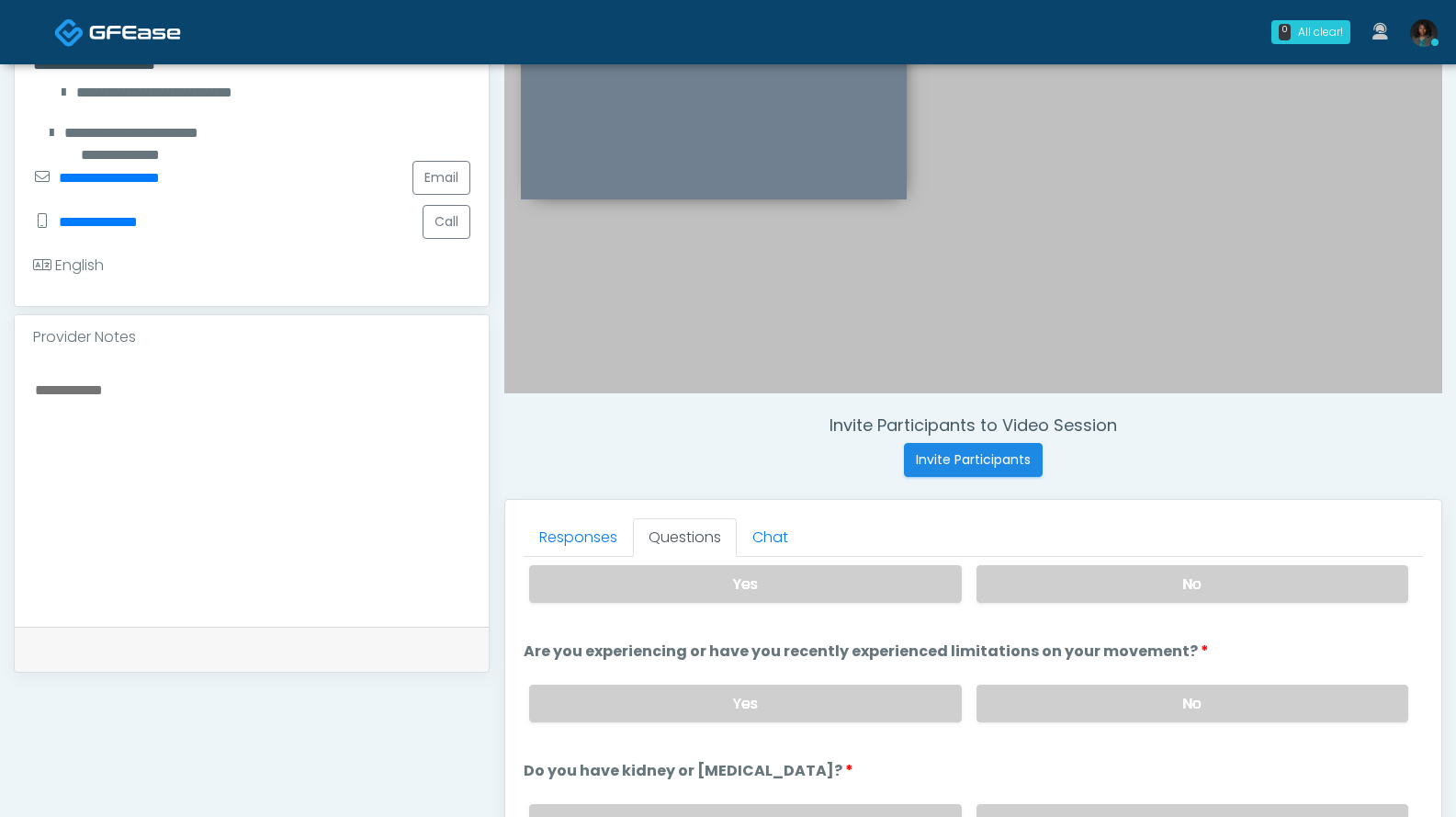
click at [194, 408] on textarea at bounding box center [252, 489] width 437 height 224
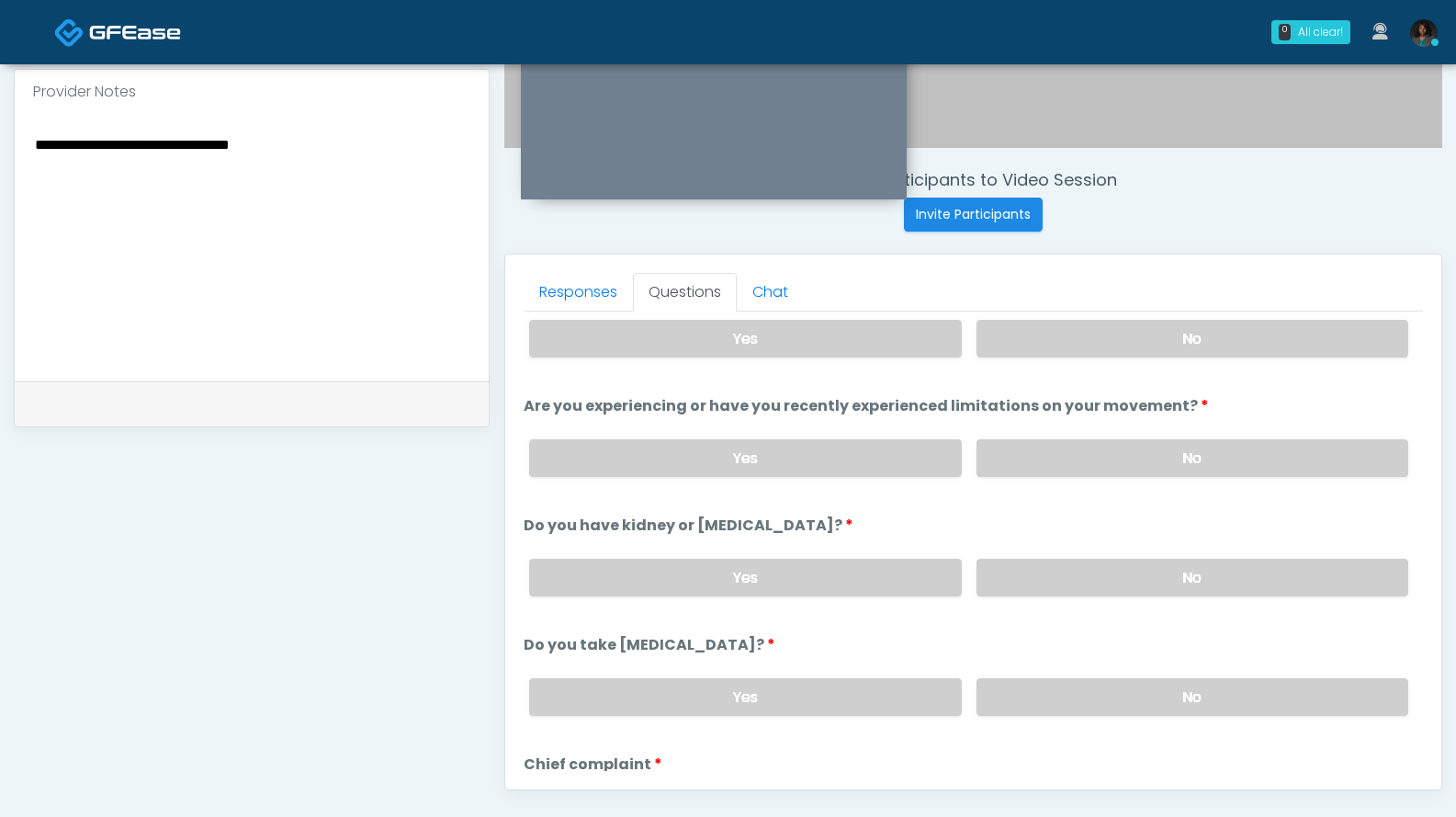
scroll to position [664, 0]
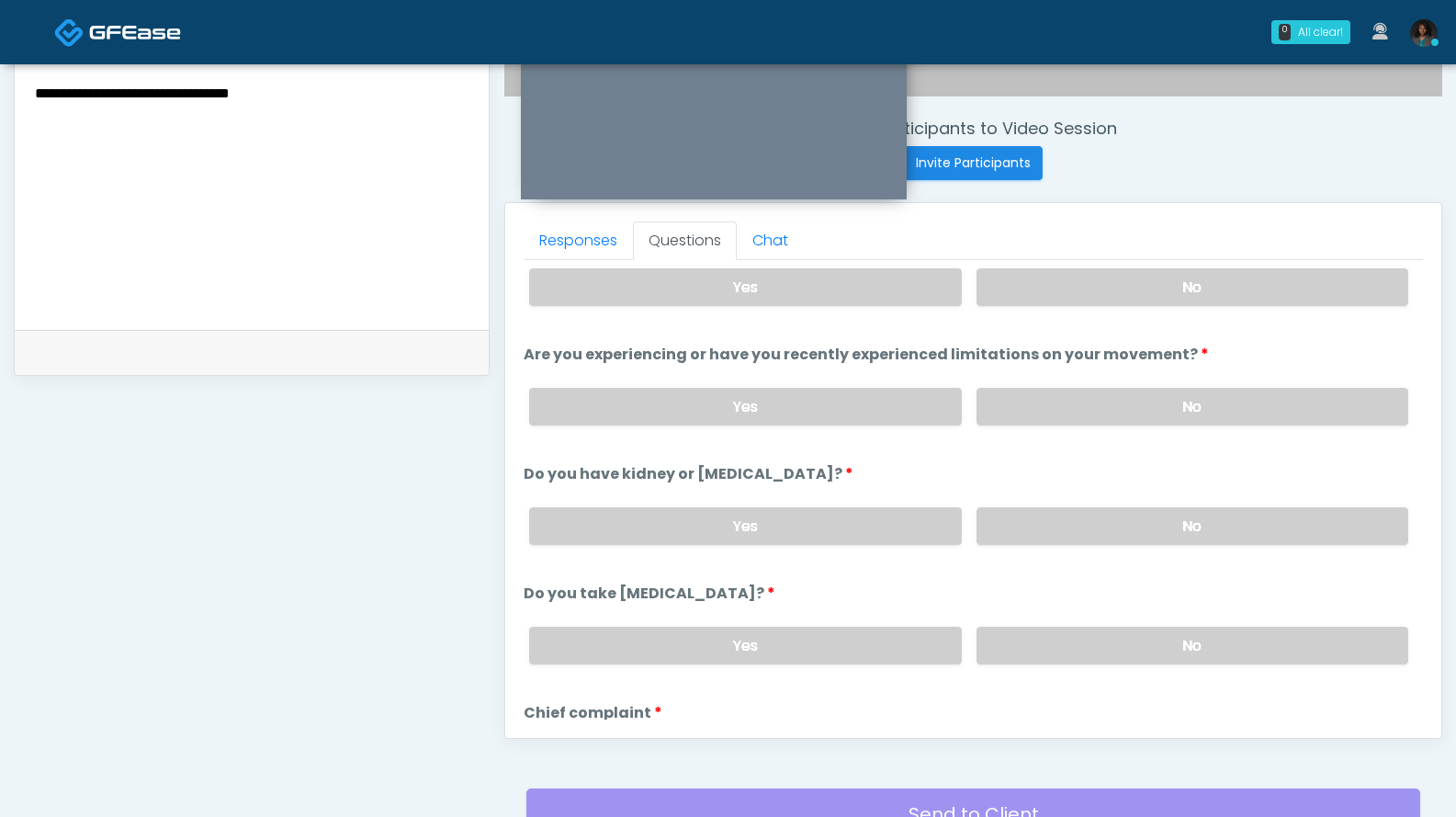
type textarea "**********"
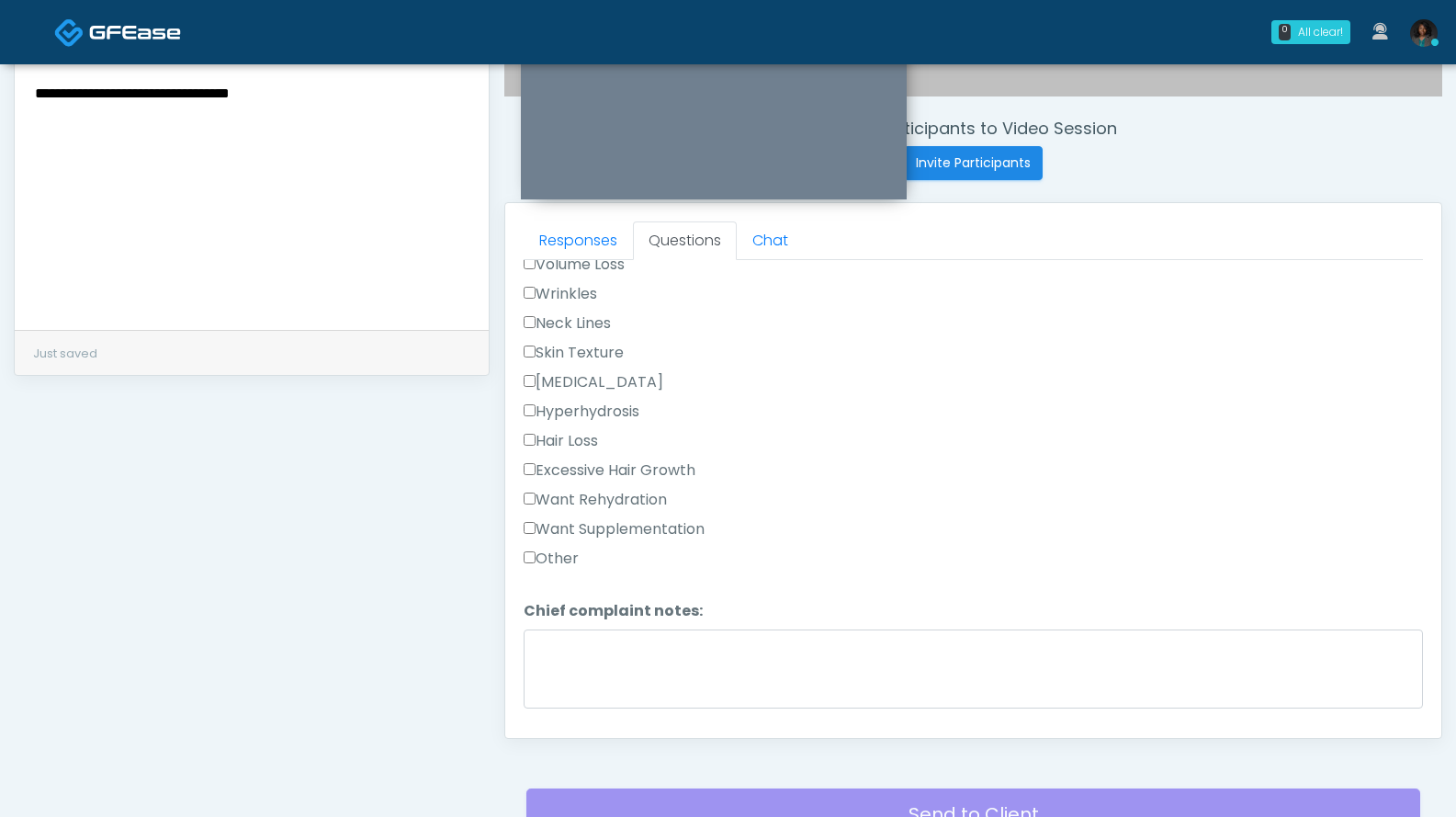
scroll to position [531, 0]
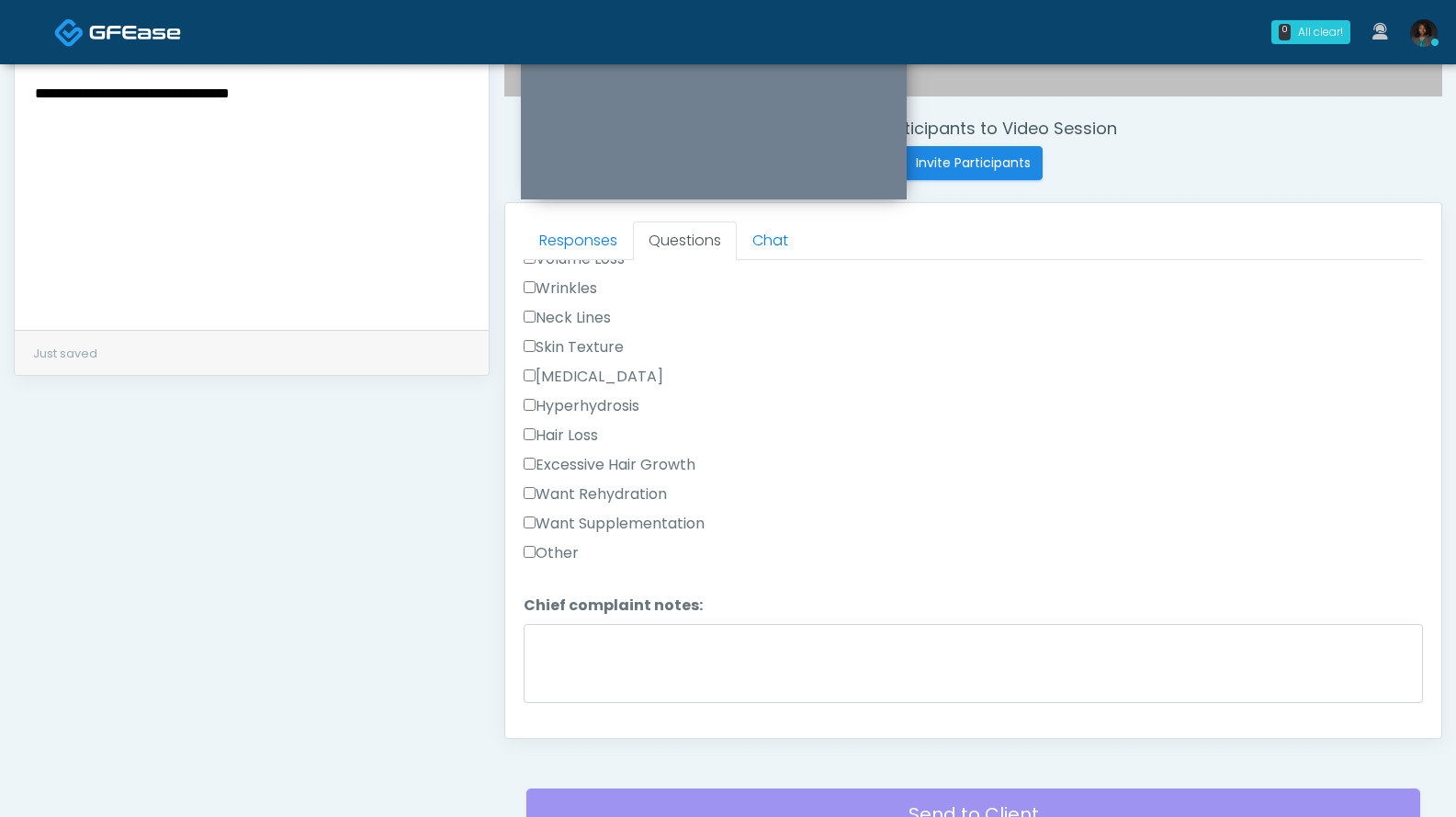
click at [651, 492] on label "Want Rehydration" at bounding box center [595, 494] width 143 height 22
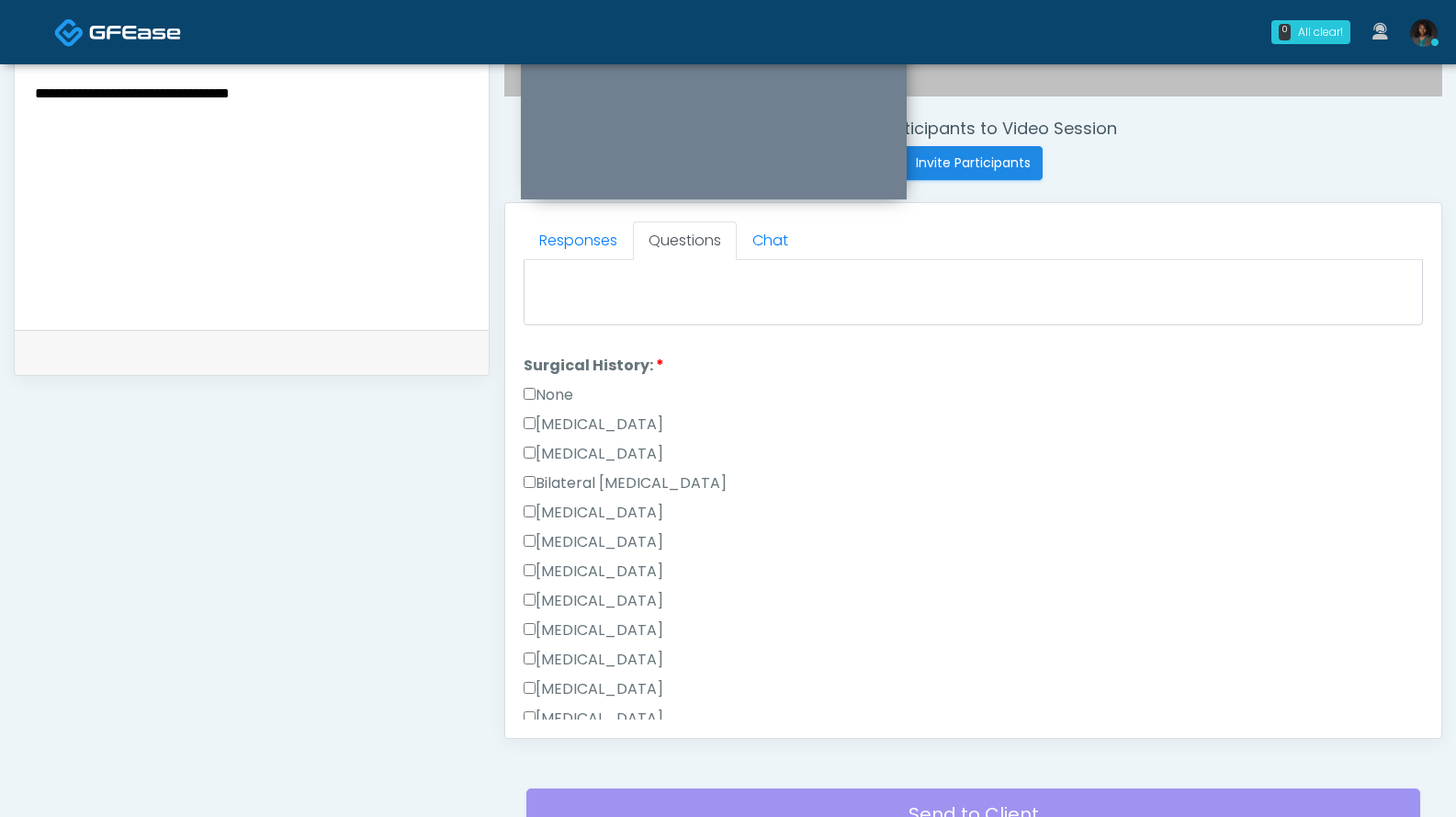
scroll to position [927, 0]
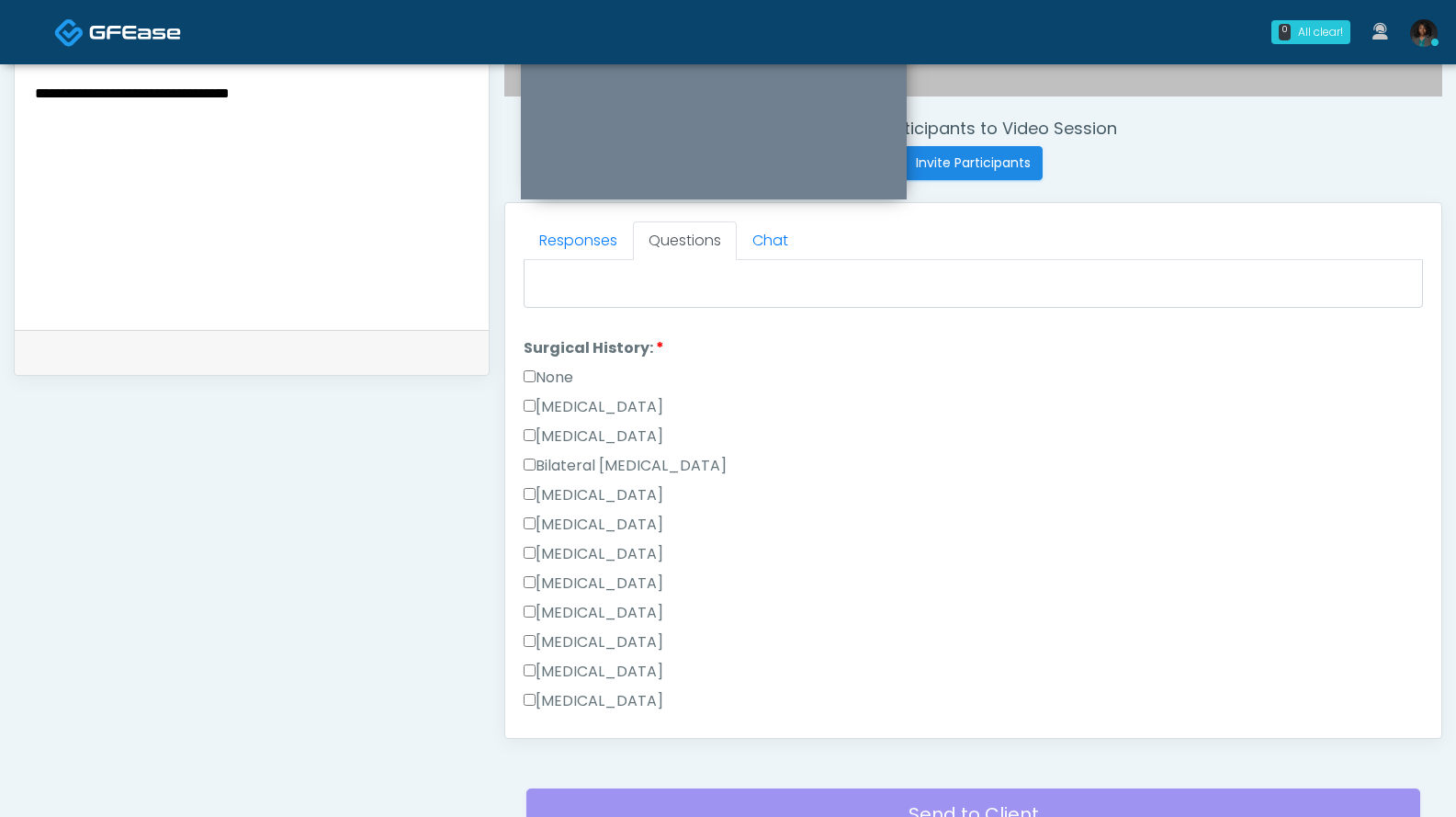
click at [558, 405] on label "Cesarean Section" at bounding box center [594, 407] width 140 height 22
click at [589, 553] on label "Rhinoplasty" at bounding box center [594, 554] width 140 height 22
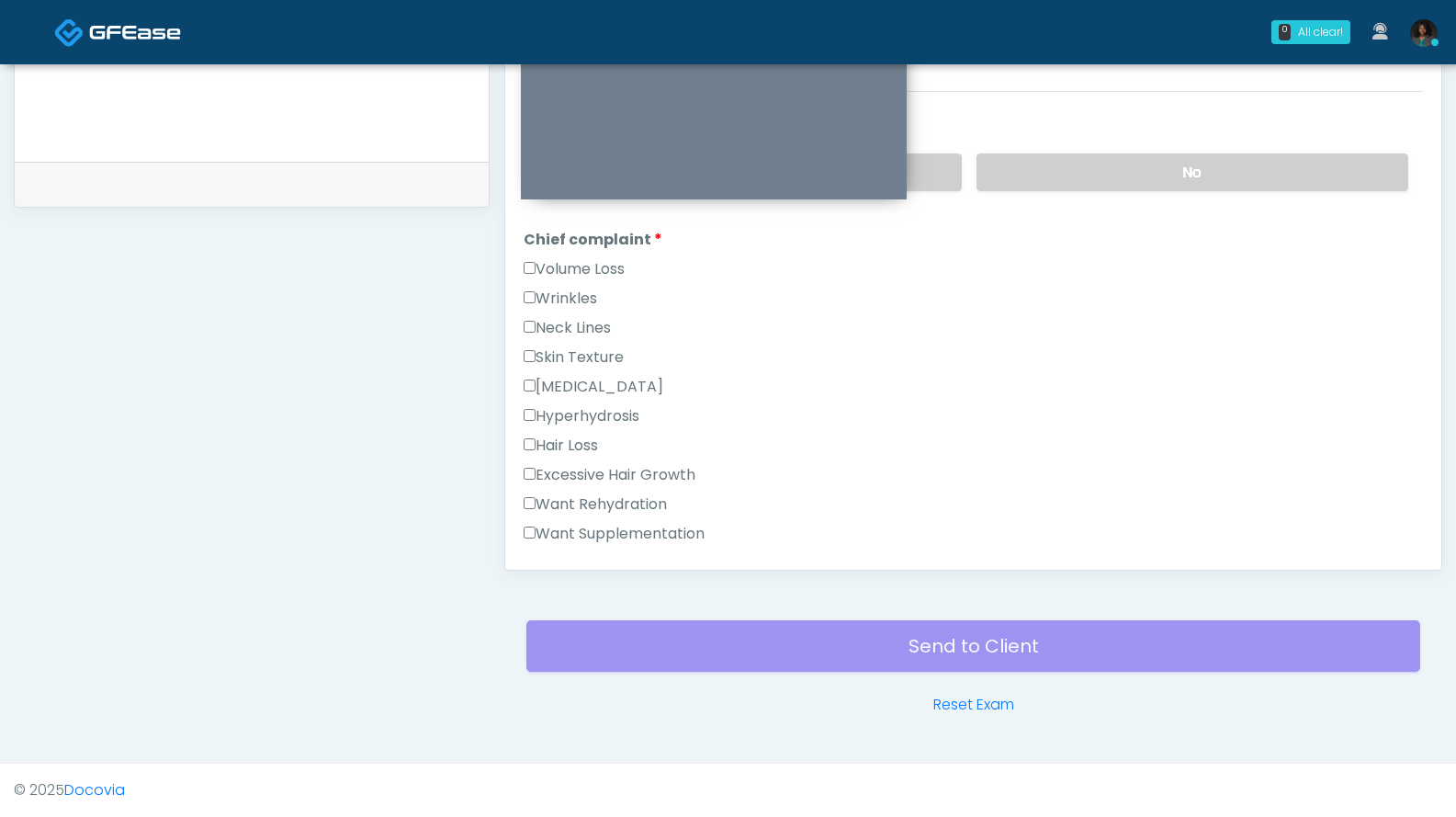
scroll to position [337, 0]
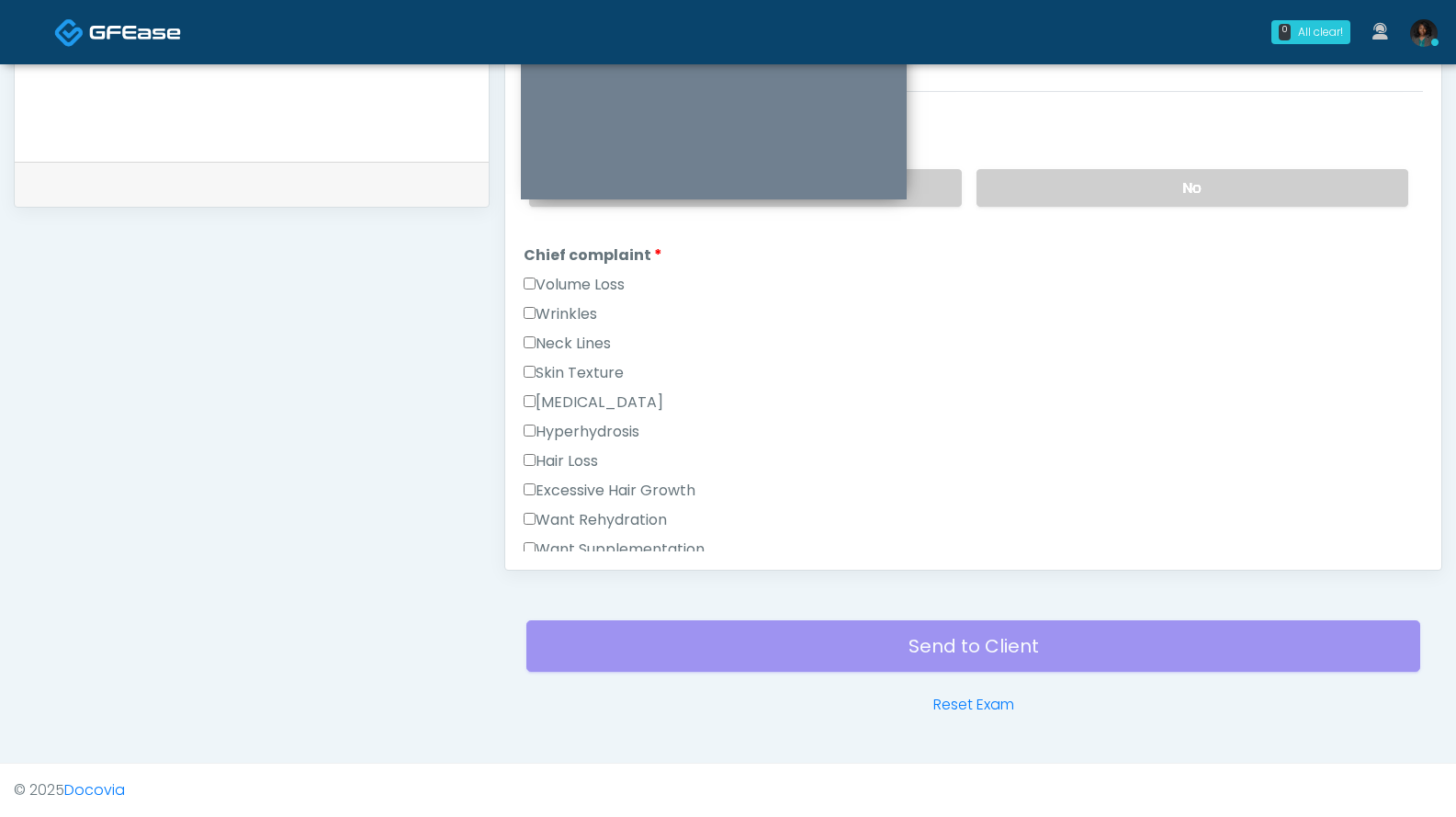
click at [596, 281] on label "Volume Loss" at bounding box center [574, 285] width 101 height 22
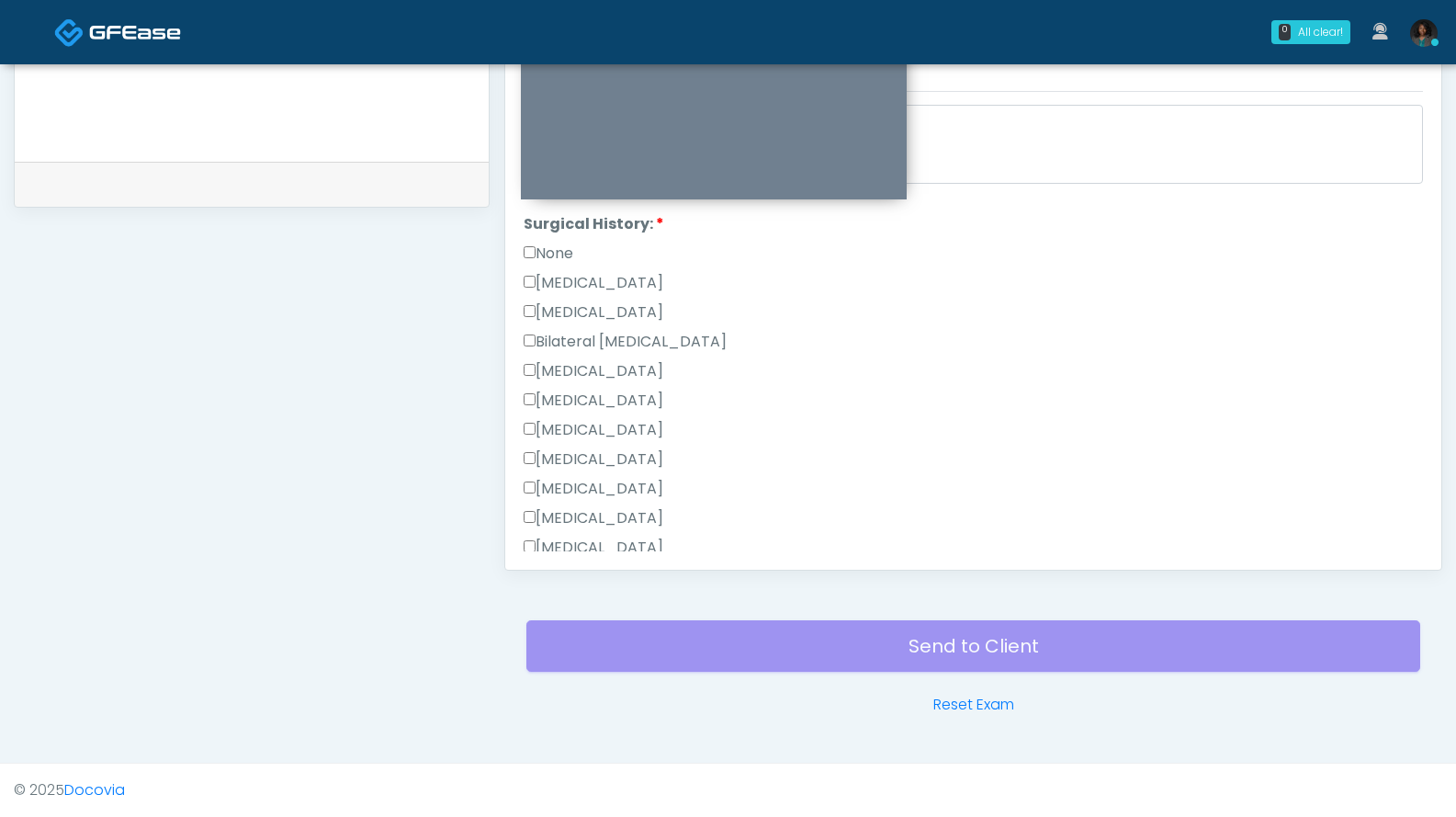
scroll to position [1146, 0]
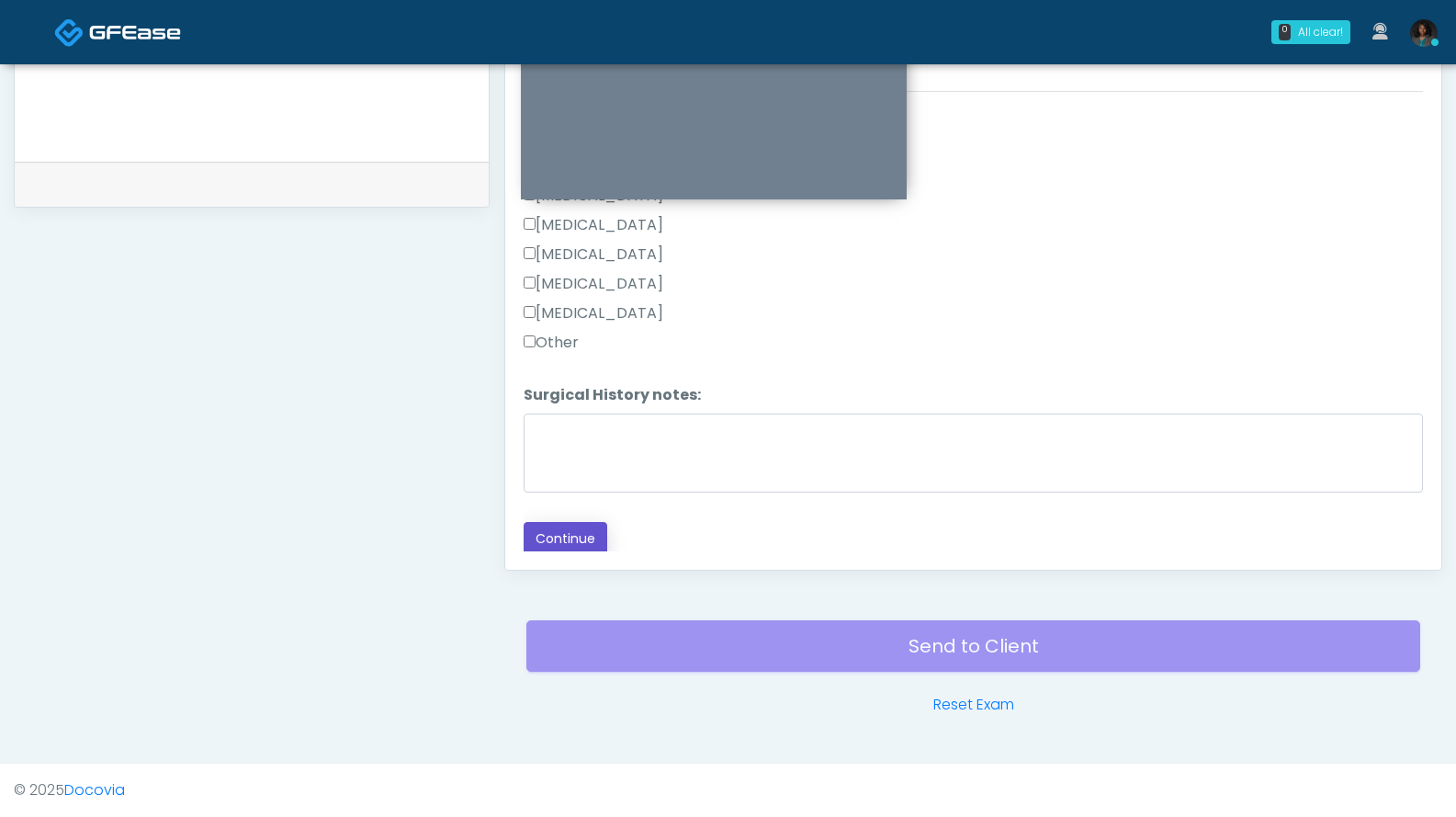
click at [578, 524] on button "Continue" at bounding box center [565, 539] width 84 height 34
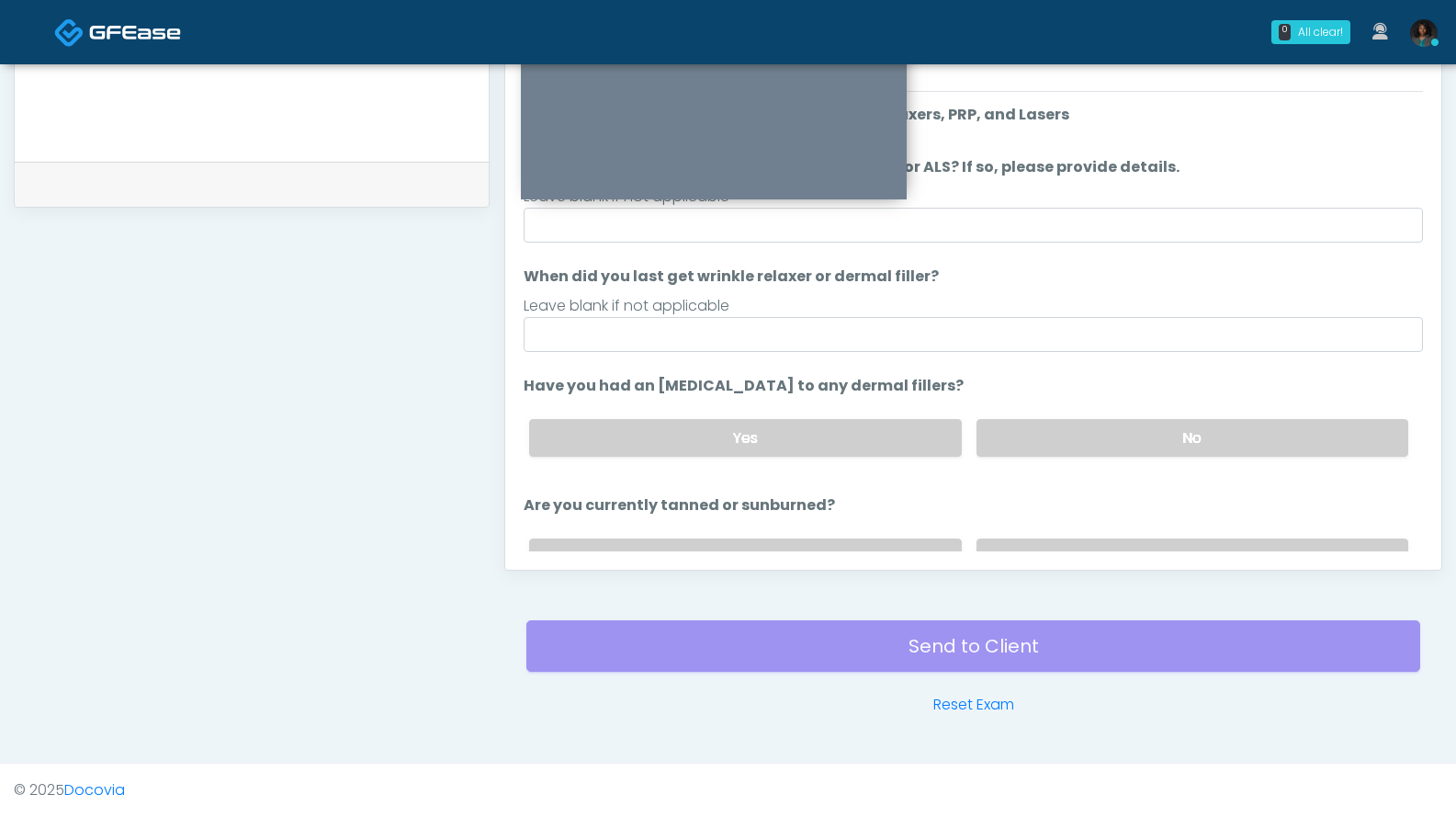
scroll to position [465, 0]
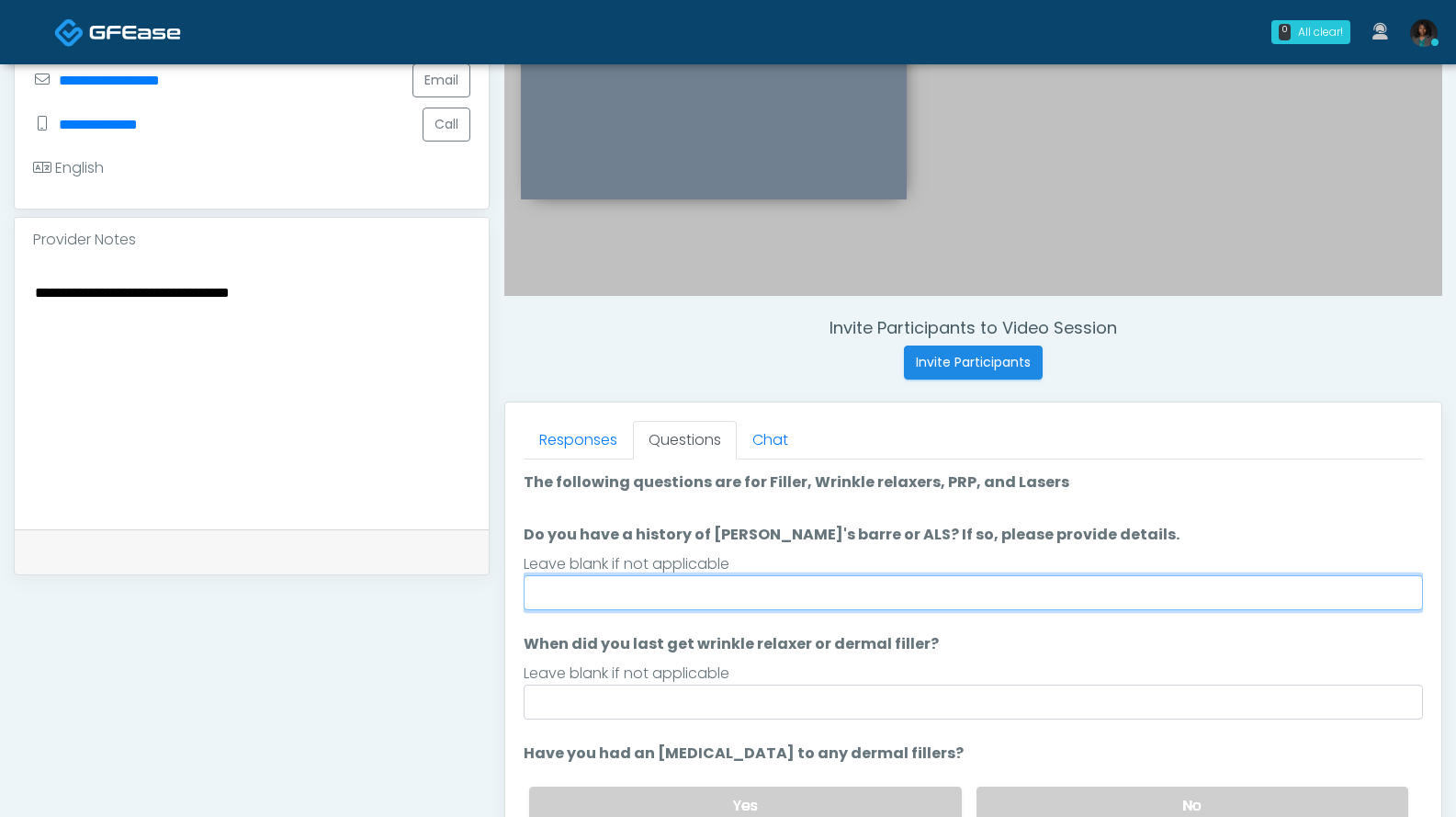
click at [896, 594] on input "Do you have a history of Guillain's barre or ALS? If so, please provide details." at bounding box center [974, 592] width 900 height 35
type input "**"
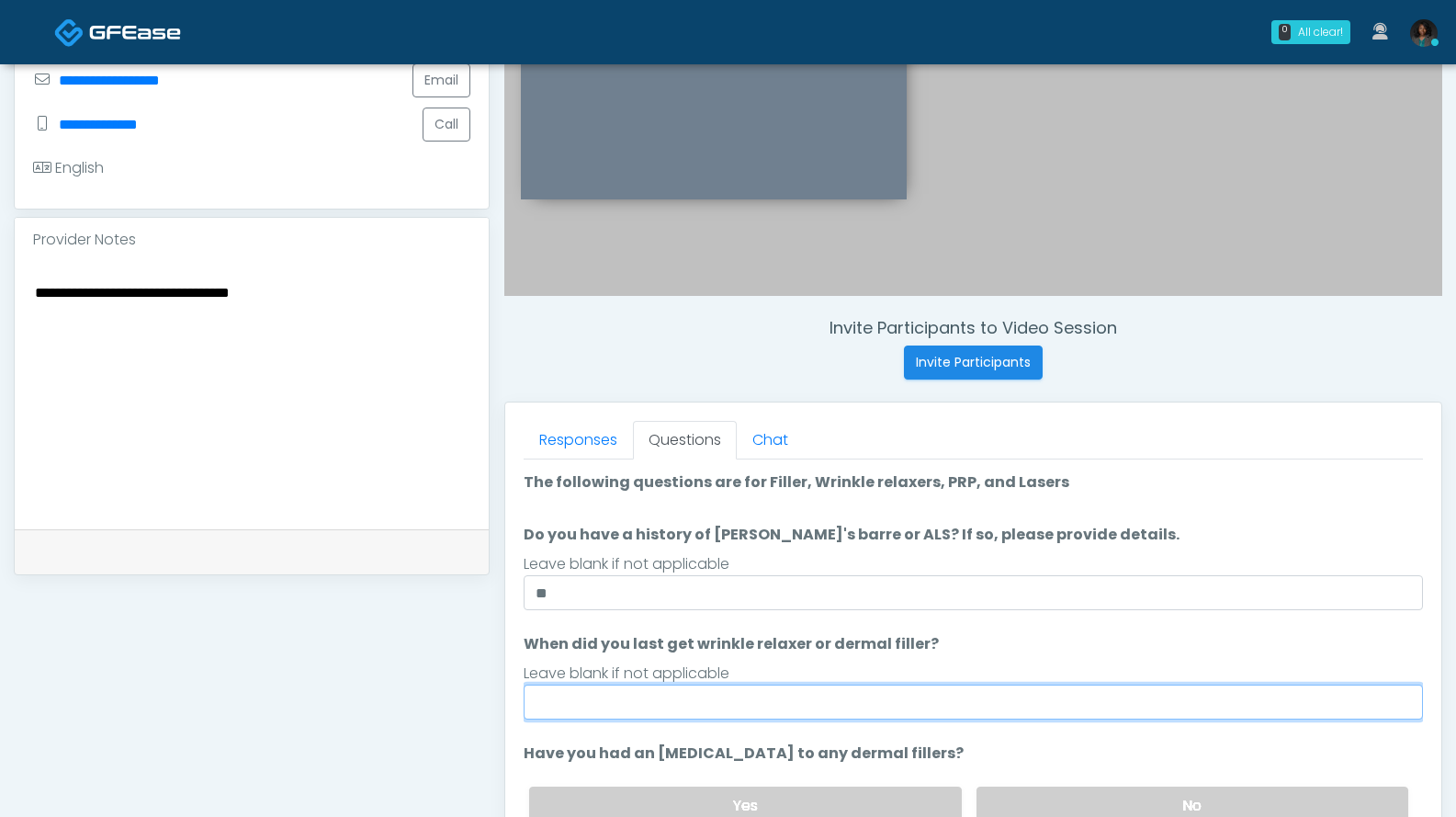
click at [819, 706] on input "When did you last get wrinkle relaxer or dermal filler?" at bounding box center [974, 702] width 900 height 35
type input "***"
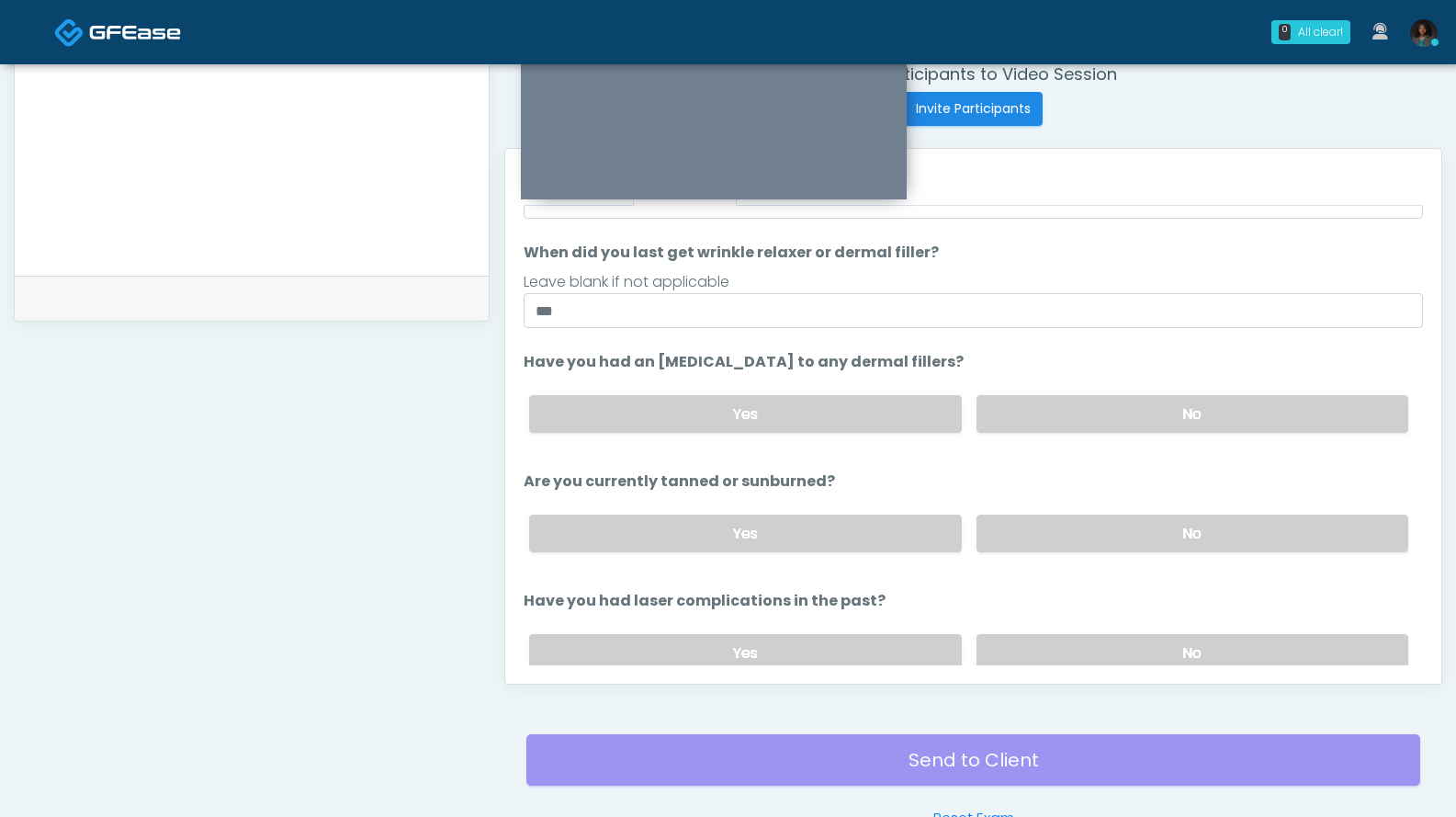
scroll to position [149, 0]
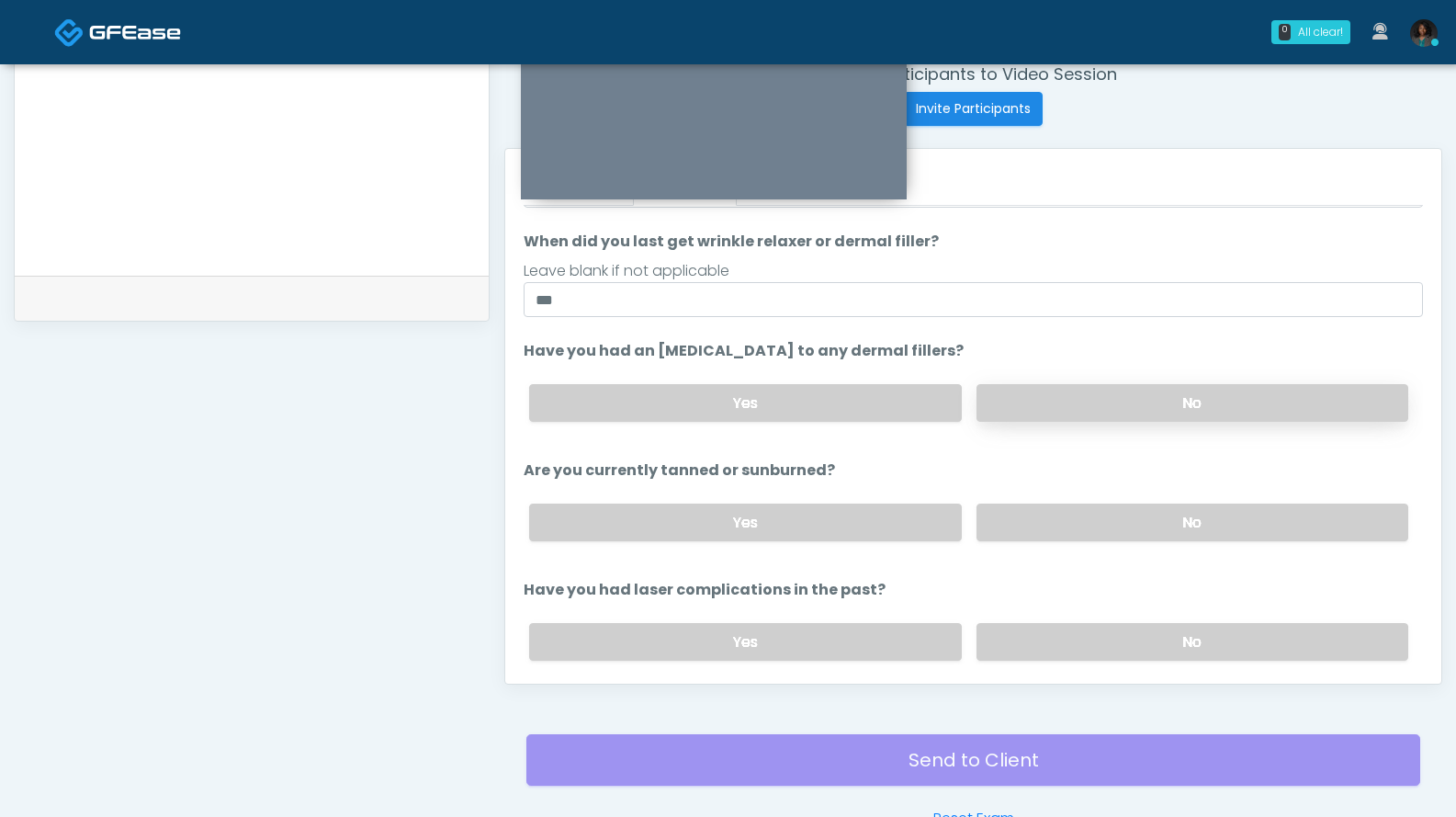
click at [1114, 408] on label "No" at bounding box center [1193, 403] width 432 height 37
click at [1079, 542] on div "Yes No" at bounding box center [969, 522] width 909 height 67
click at [1072, 528] on label "No" at bounding box center [1193, 522] width 432 height 37
click at [1060, 665] on div "Responses Questions Chat Good Faith Exam Script Good Faith Exam Script INTRODUC…" at bounding box center [973, 416] width 936 height 535
click at [1195, 629] on label "No" at bounding box center [1193, 641] width 432 height 37
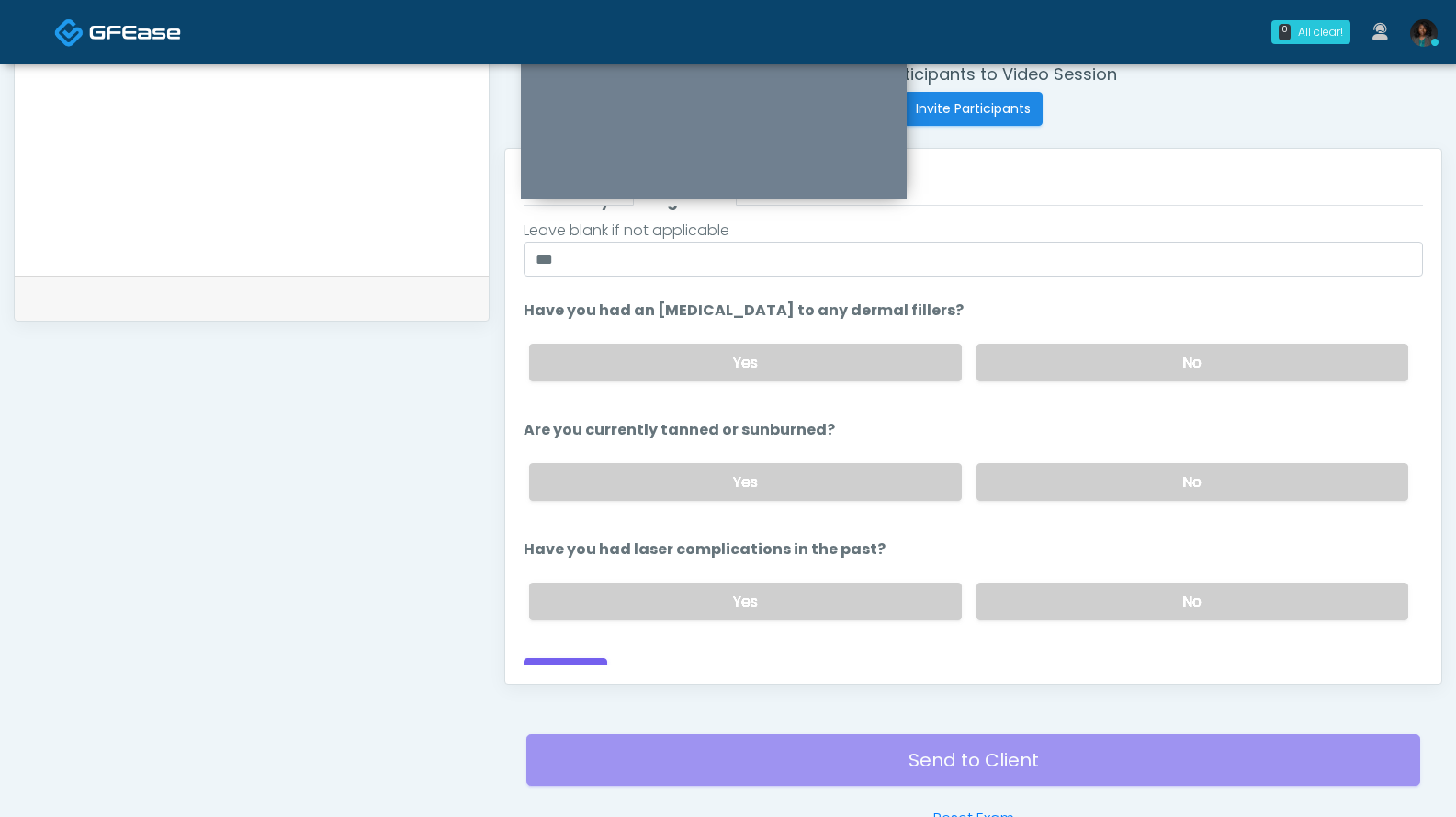
scroll to position [213, 0]
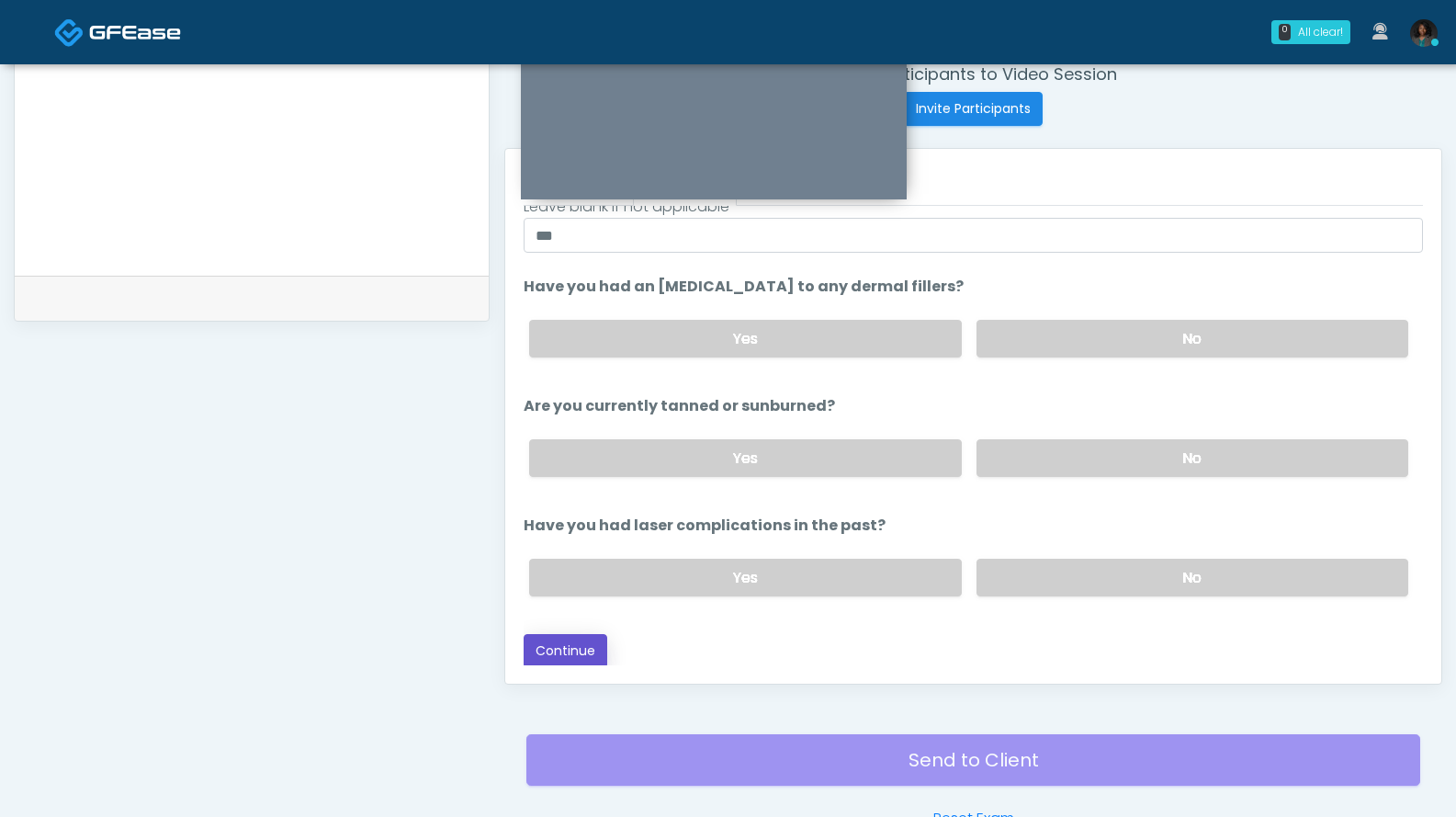
click at [587, 640] on button "Continue" at bounding box center [565, 651] width 84 height 34
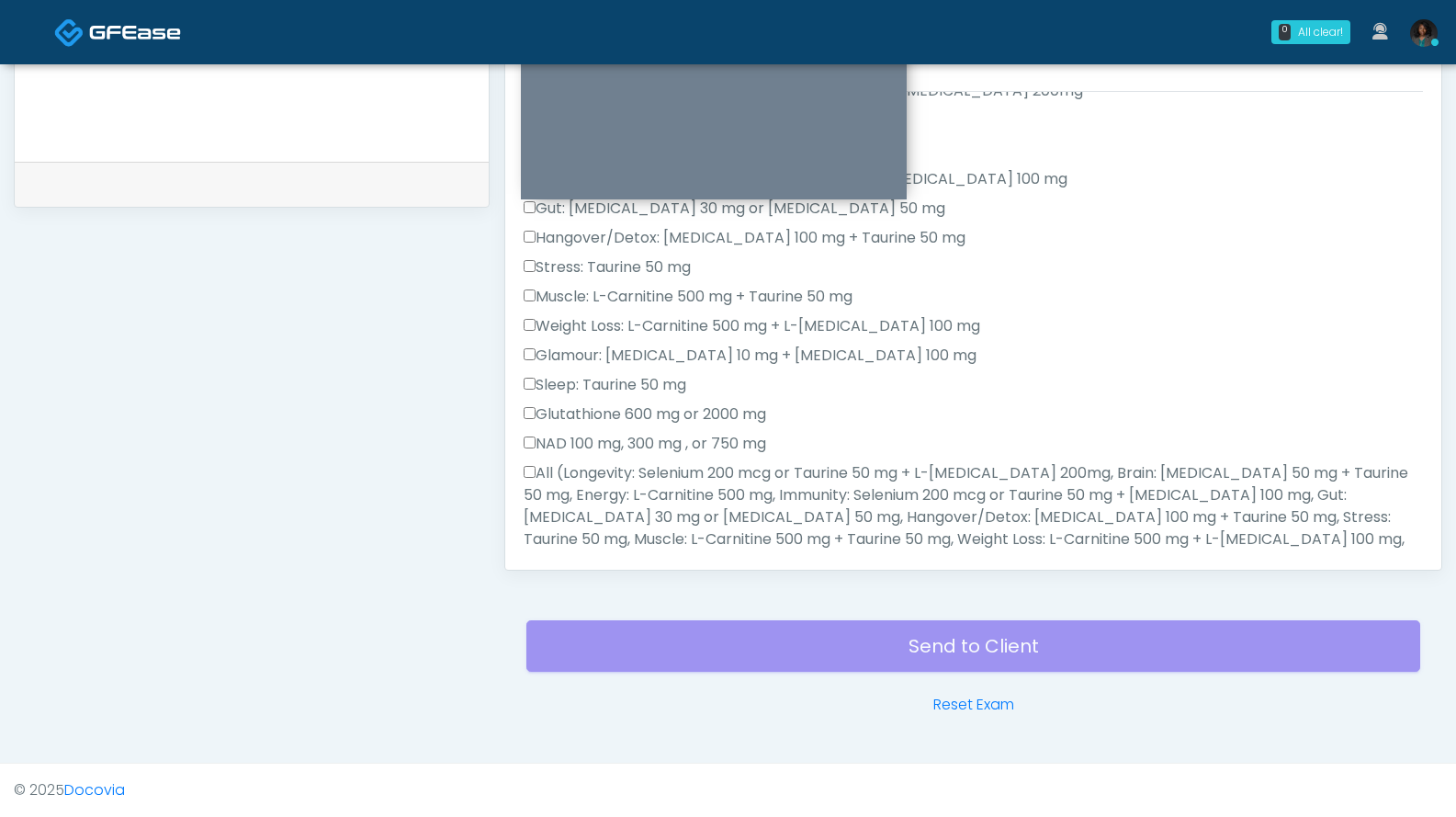
drag, startPoint x: 1454, startPoint y: 451, endPoint x: 1442, endPoint y: 331, distance: 120.6
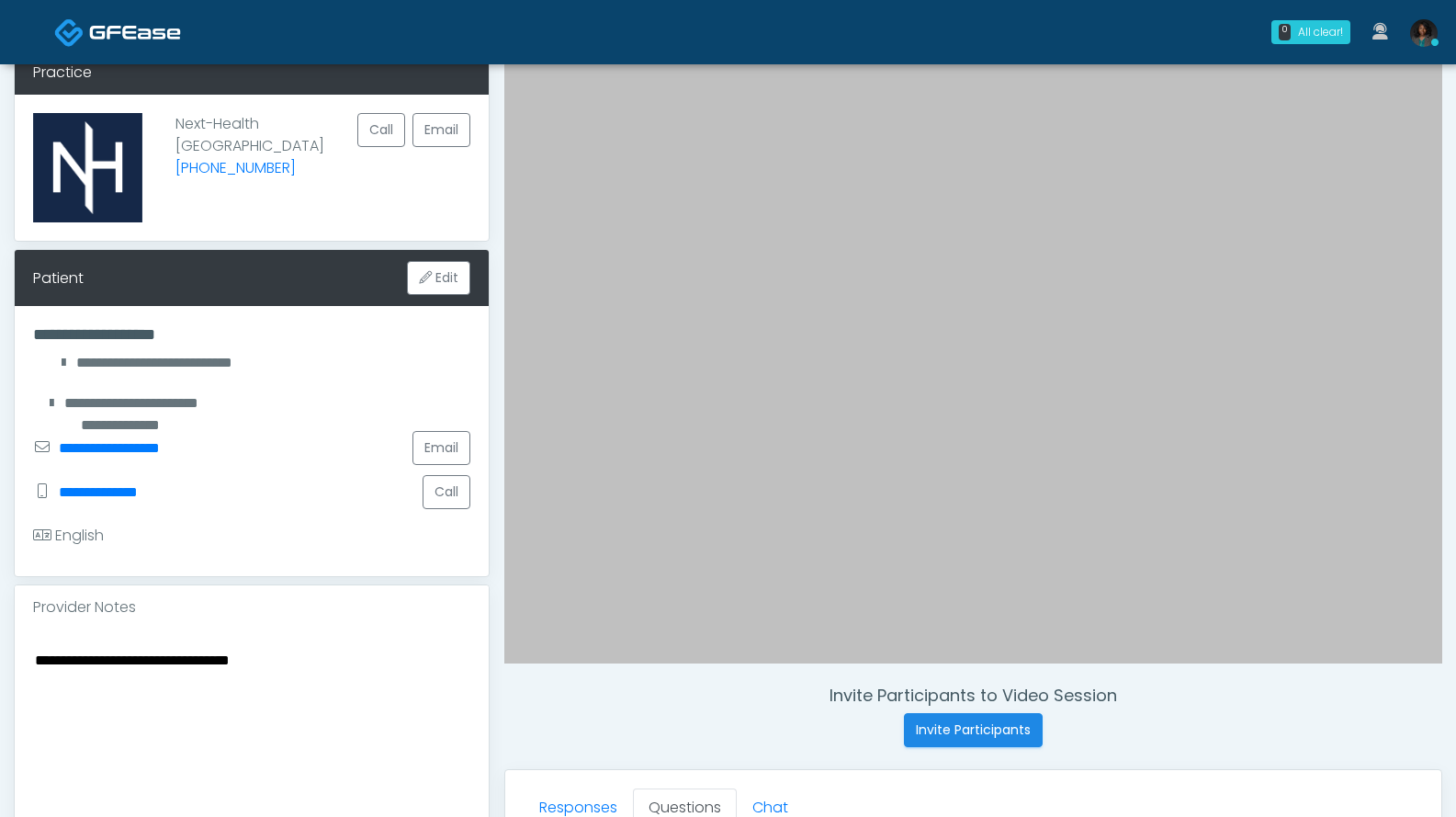
scroll to position [465, 0]
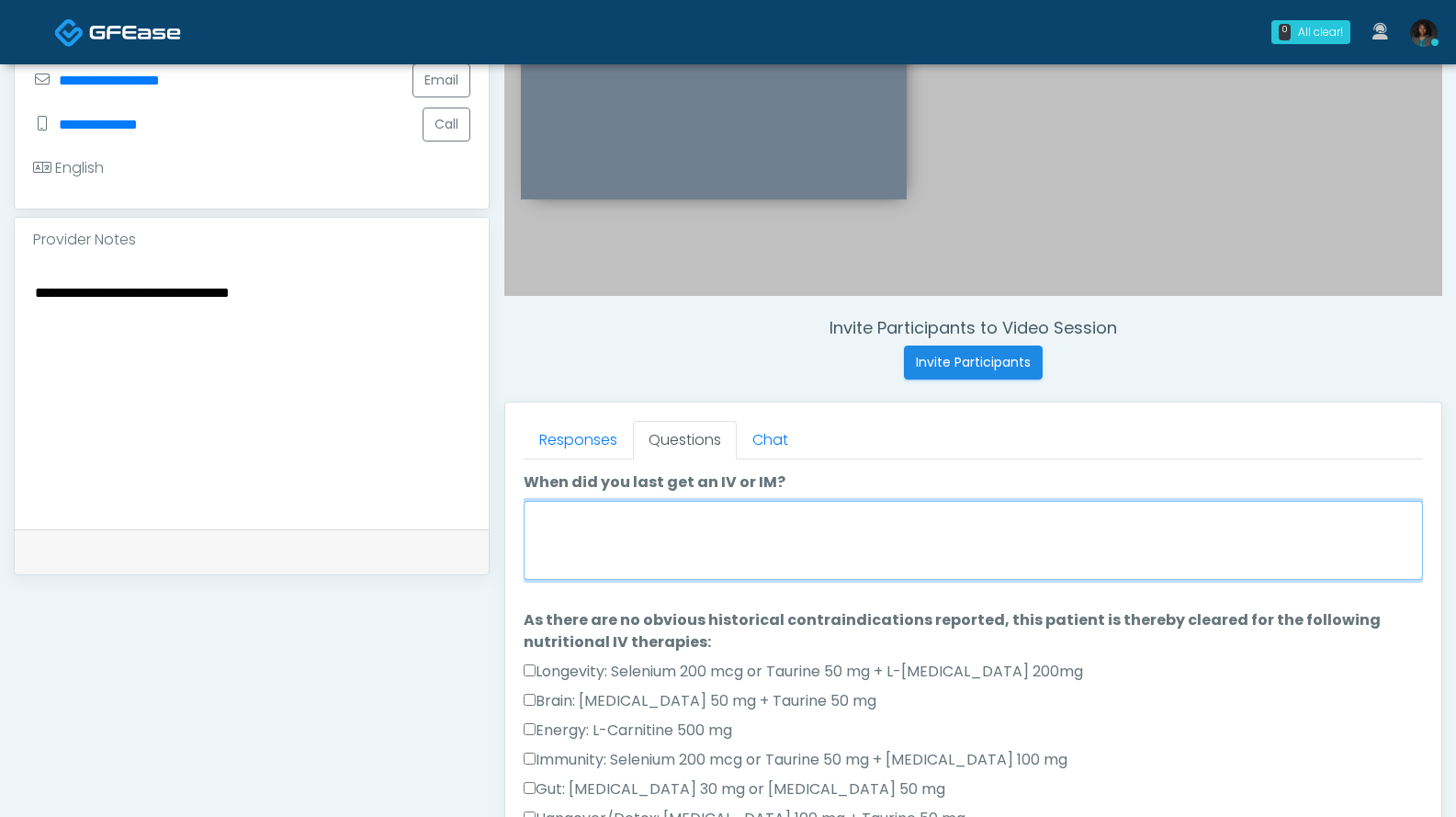
click at [857, 559] on textarea "When did you last get an IV or IM?" at bounding box center [974, 541] width 900 height 79
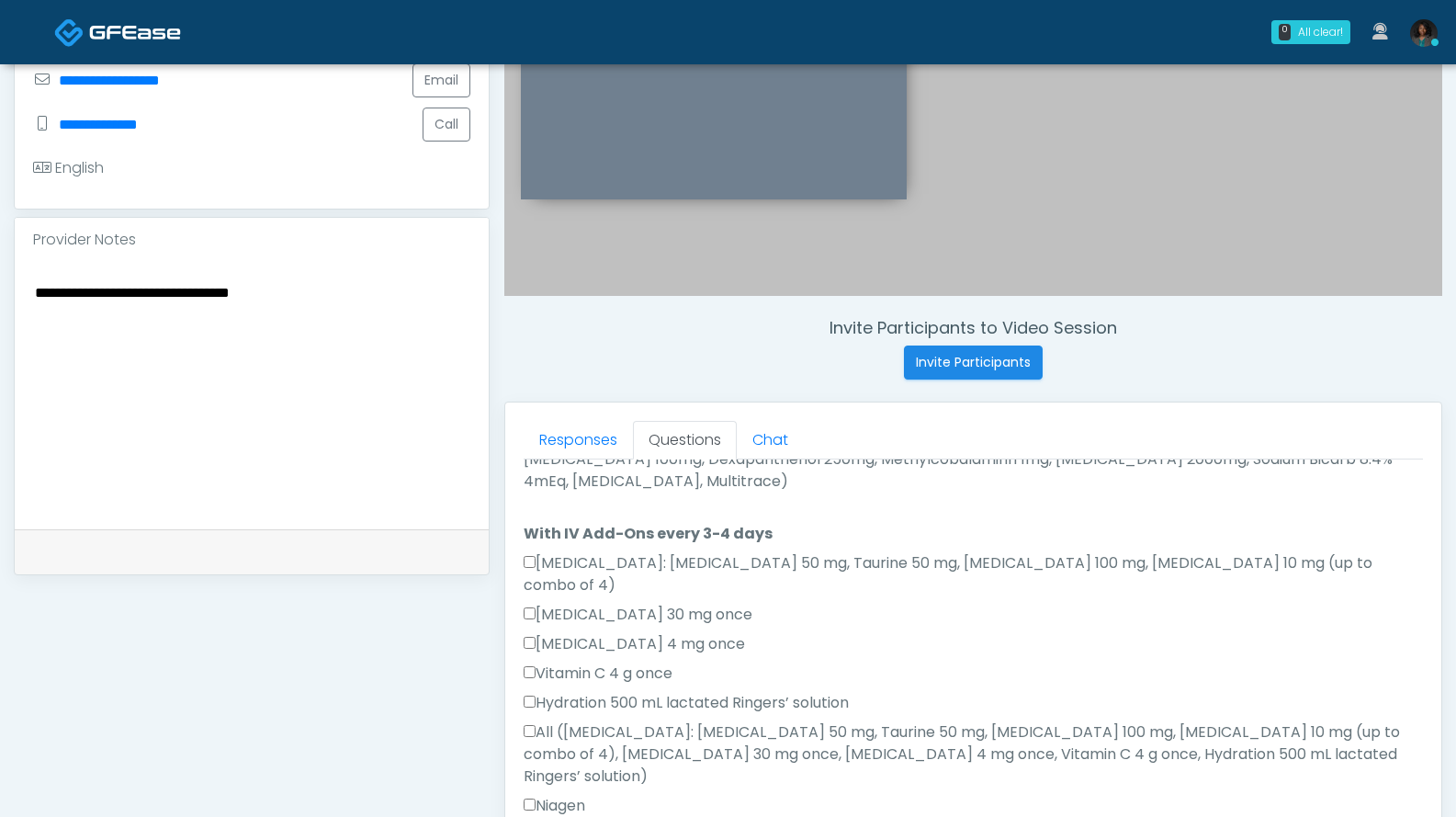
type textarea "*****"
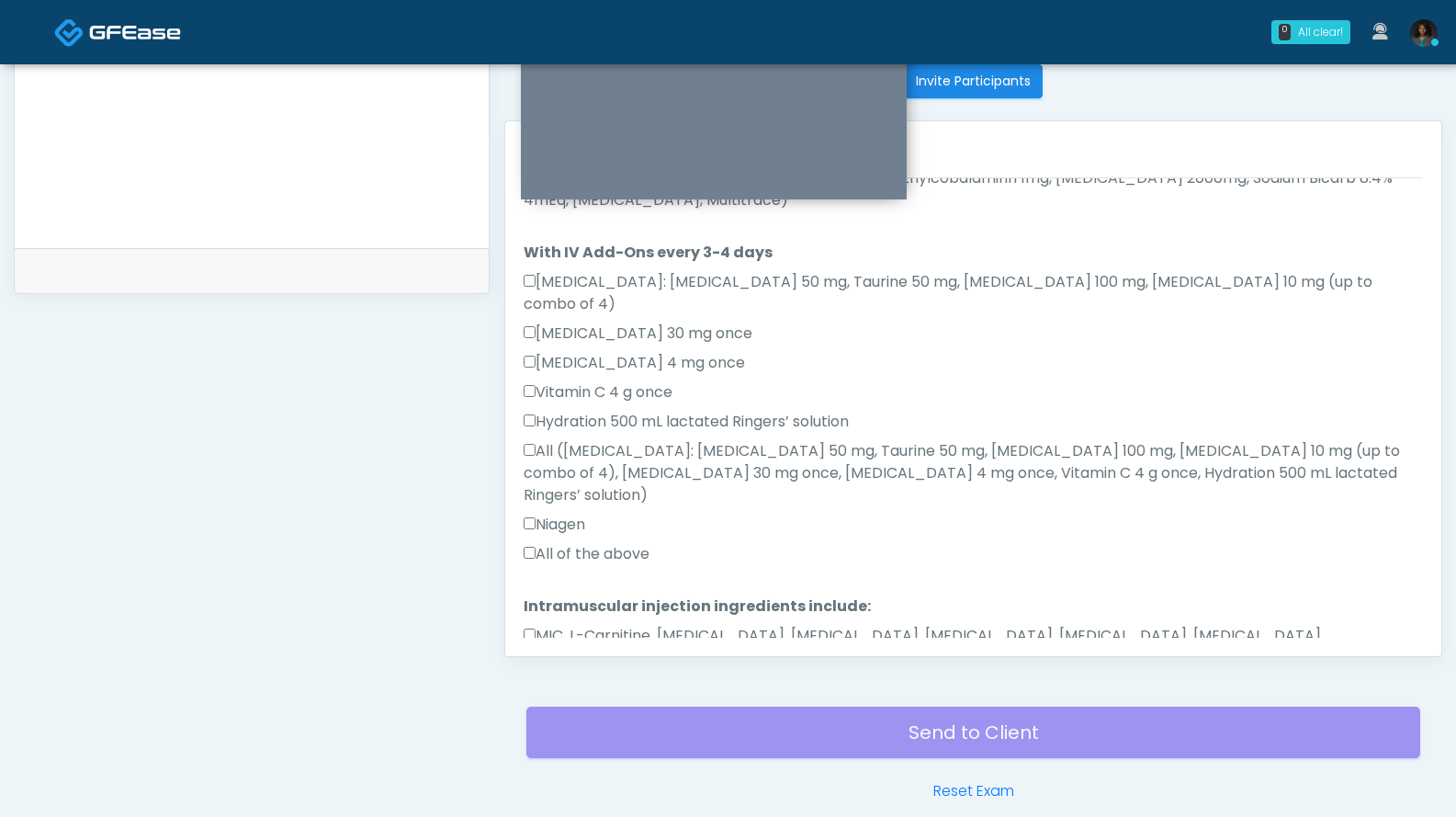
scroll to position [1109, 0]
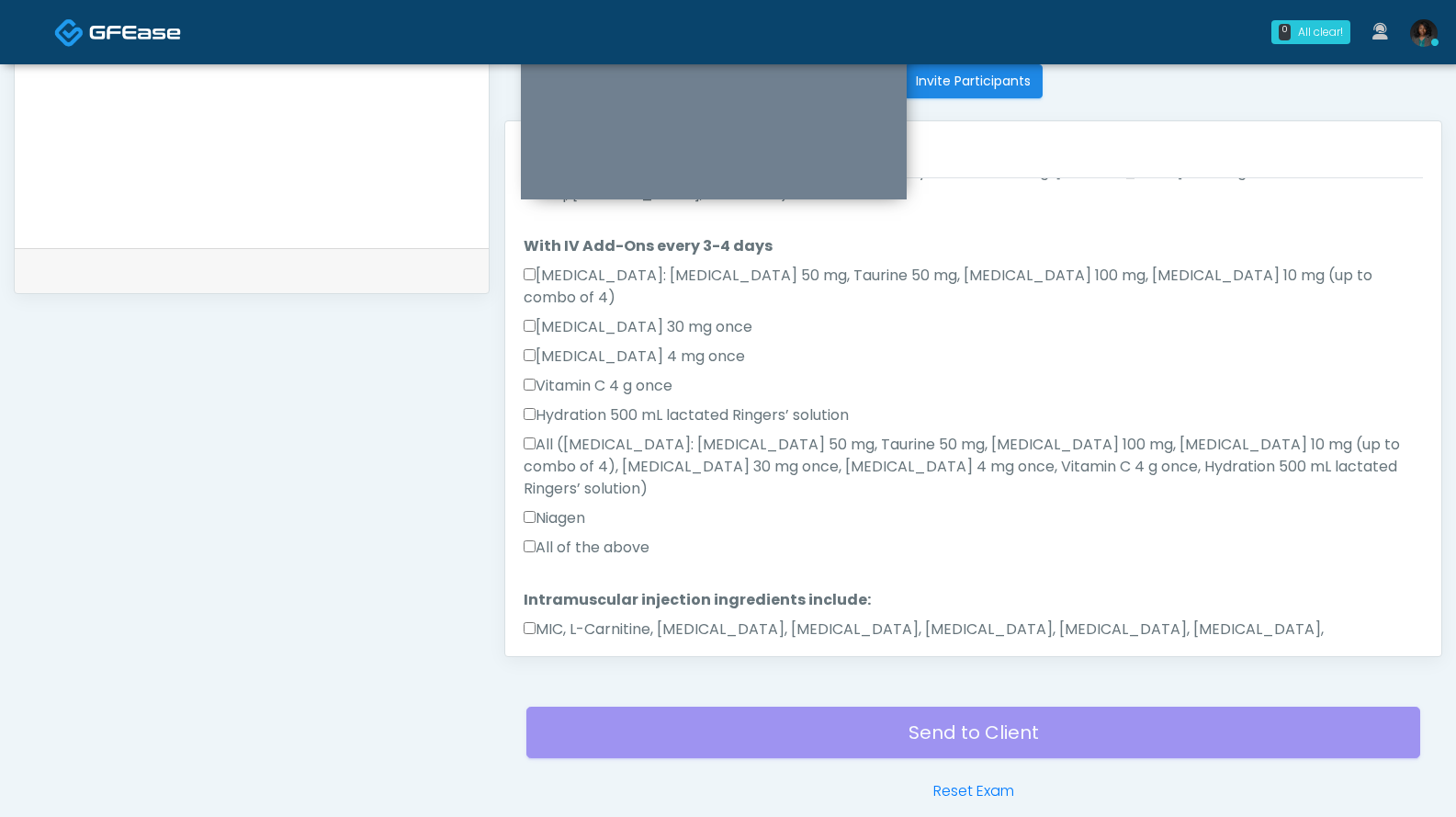
click at [579, 693] on button "Continue" at bounding box center [565, 709] width 84 height 34
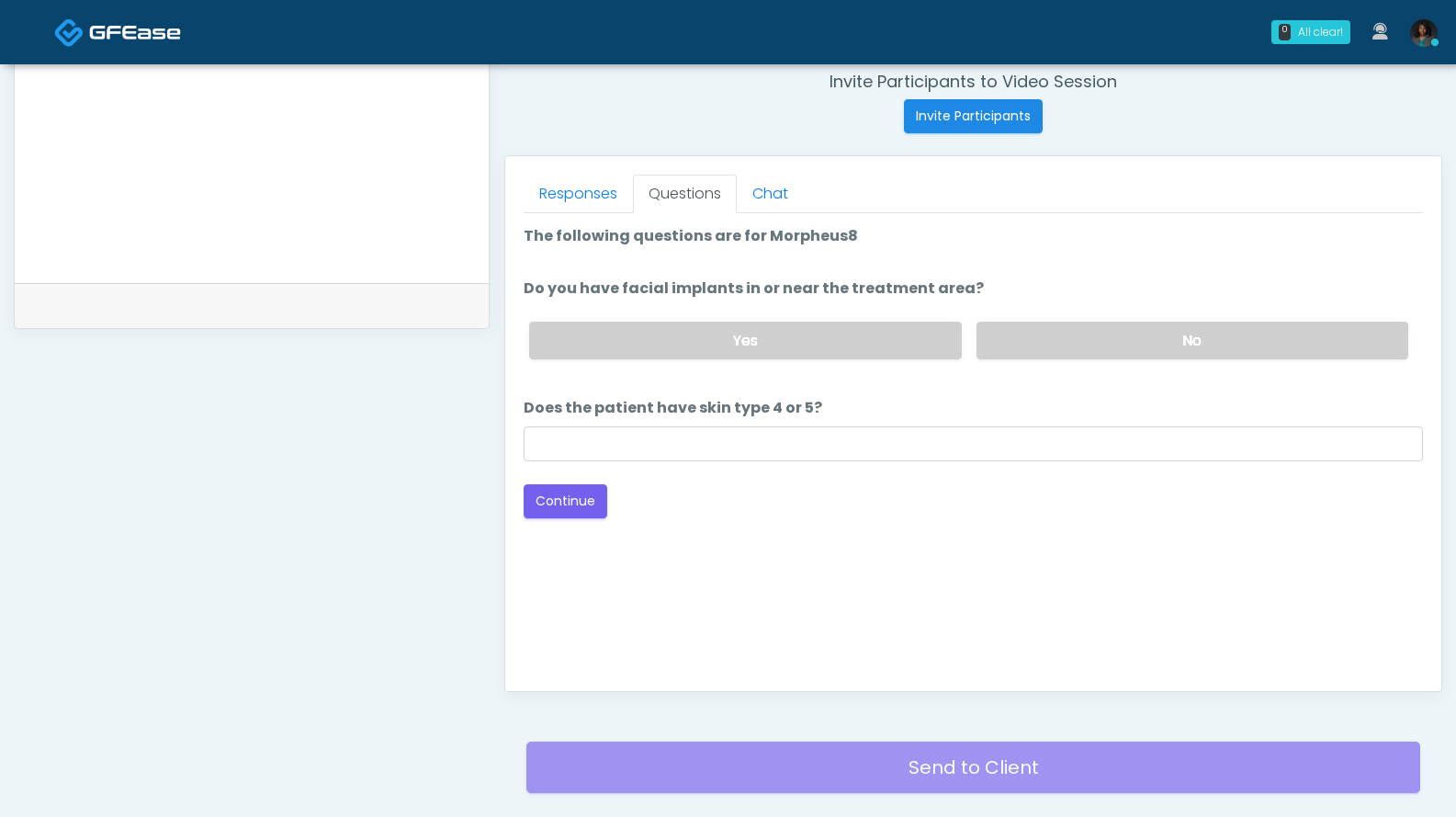
scroll to position [735, 0]
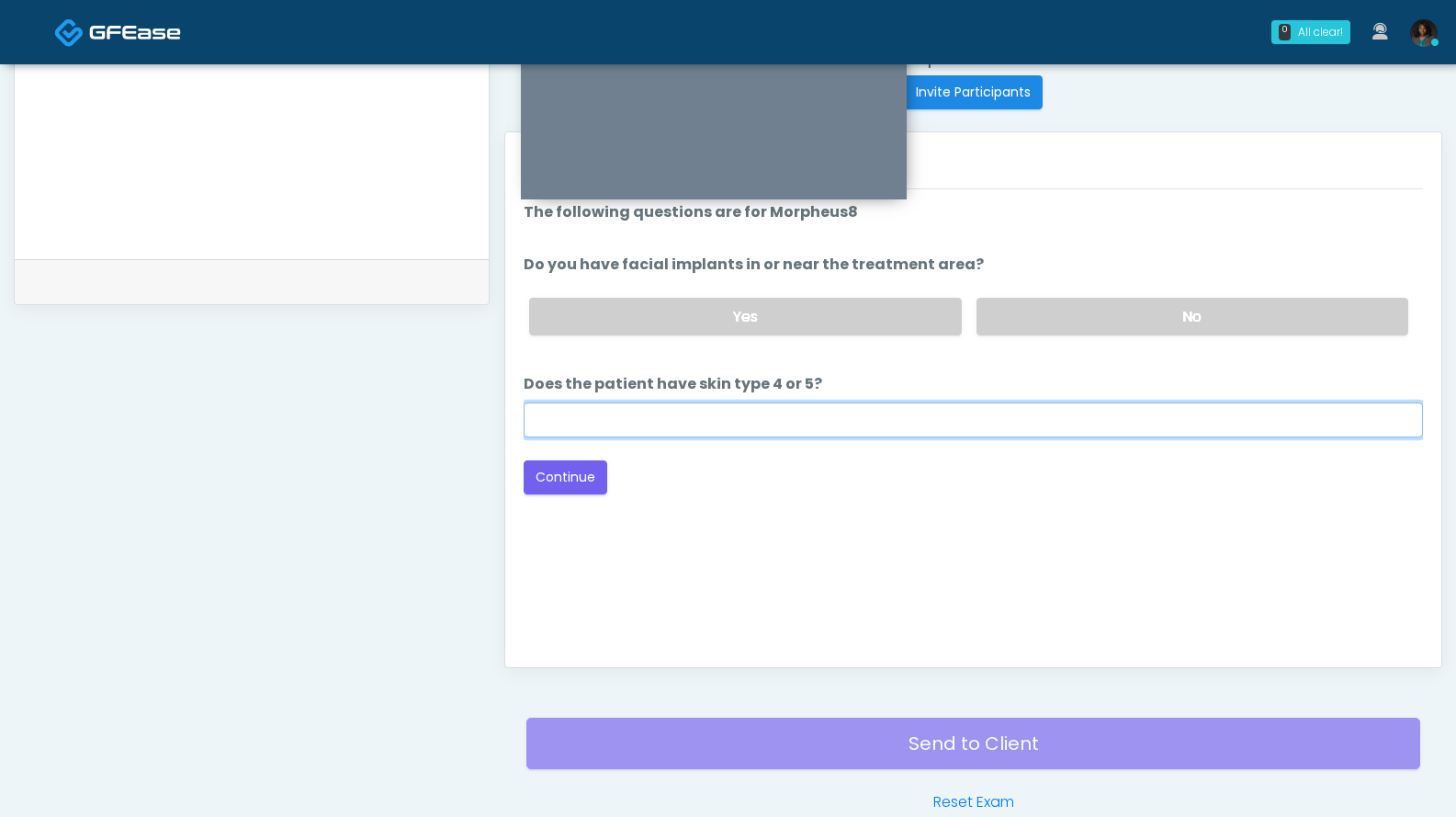
click at [689, 428] on input "Does the patient have skin type 4 or 5?" at bounding box center [974, 419] width 900 height 35
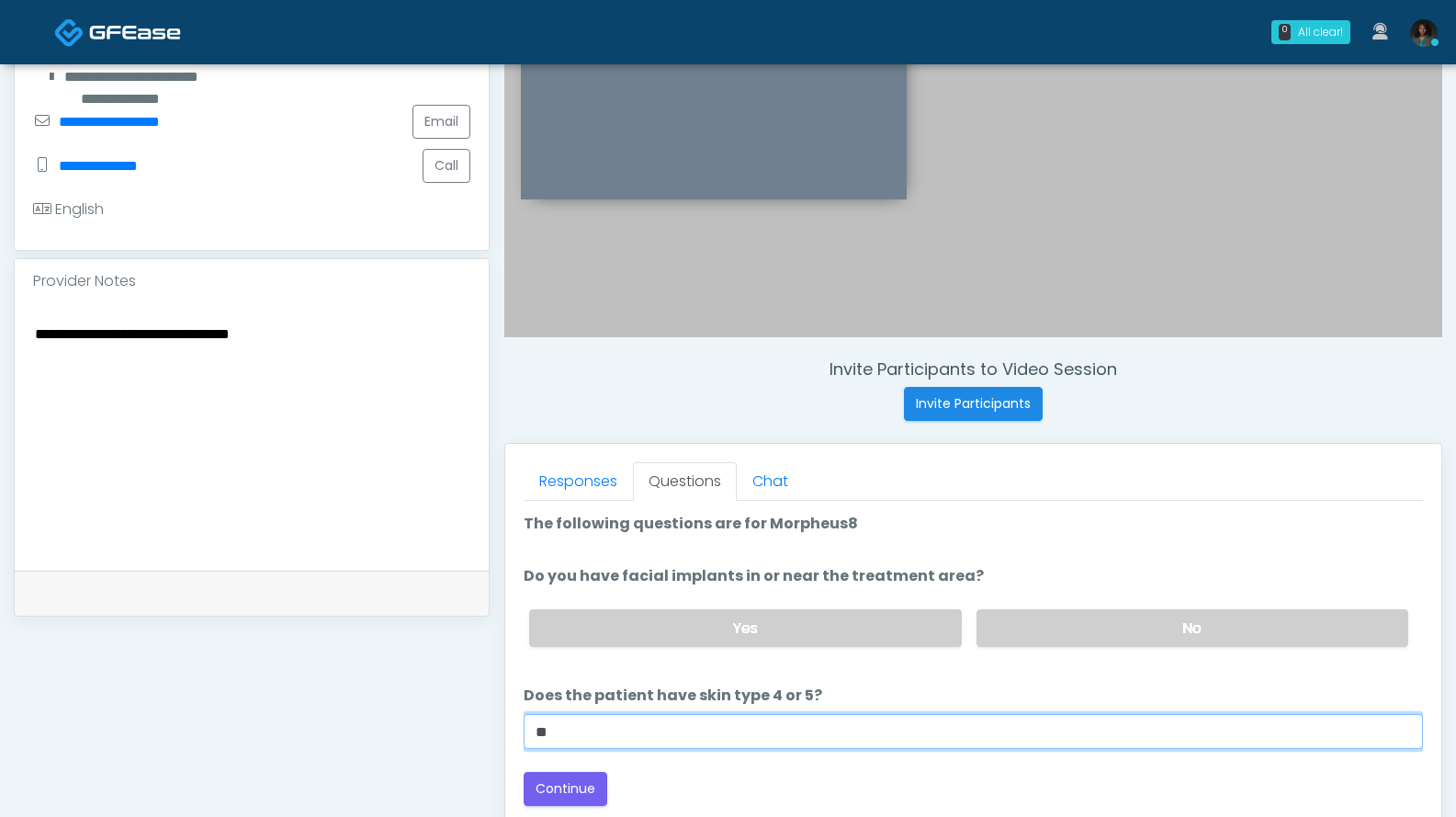
scroll to position [0, 0]
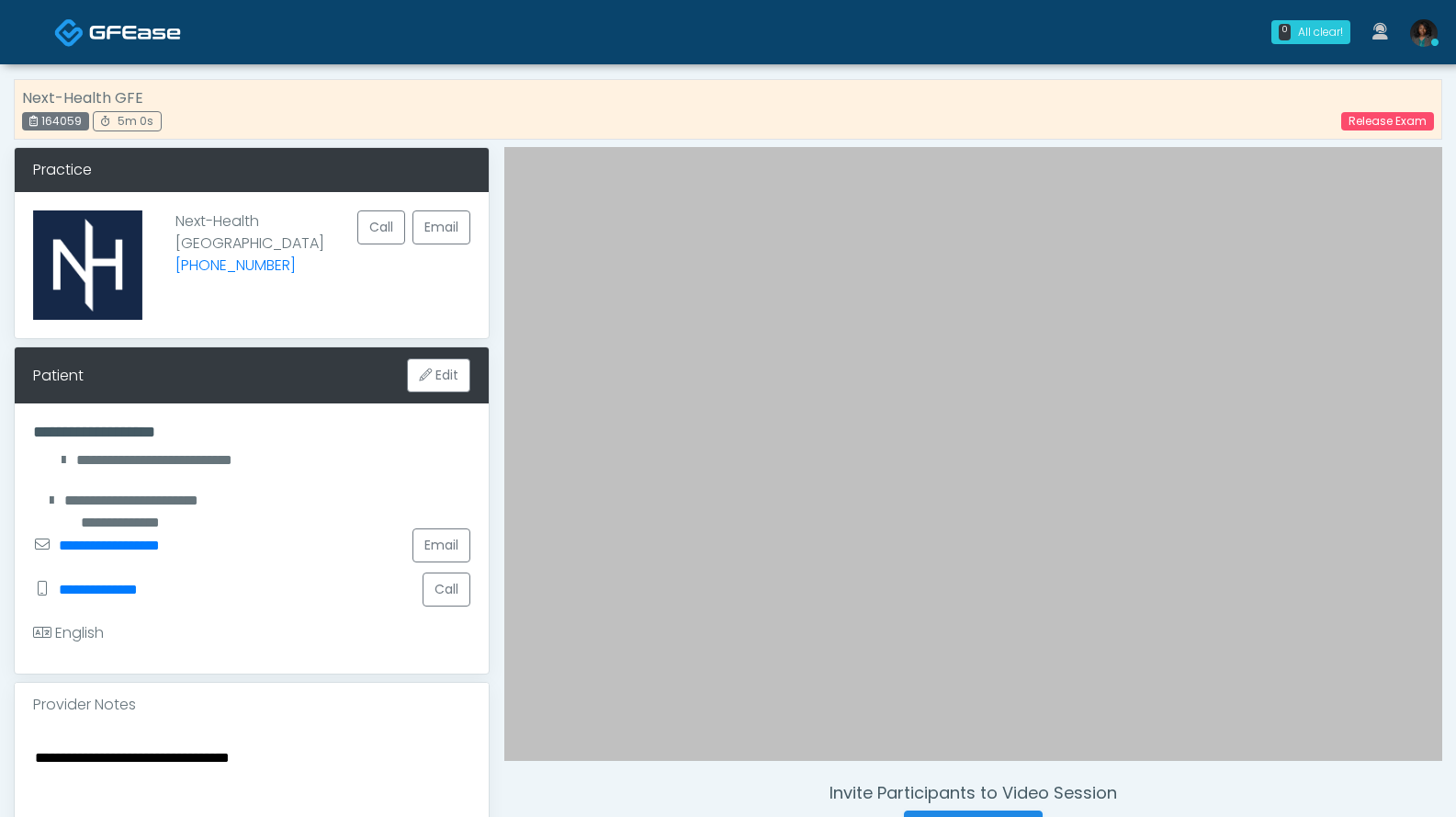
type input "**"
drag, startPoint x: 32, startPoint y: 427, endPoint x: 182, endPoint y: 422, distance: 150.1
click at [203, 436] on div "**********" at bounding box center [728, 829] width 1456 height 1530
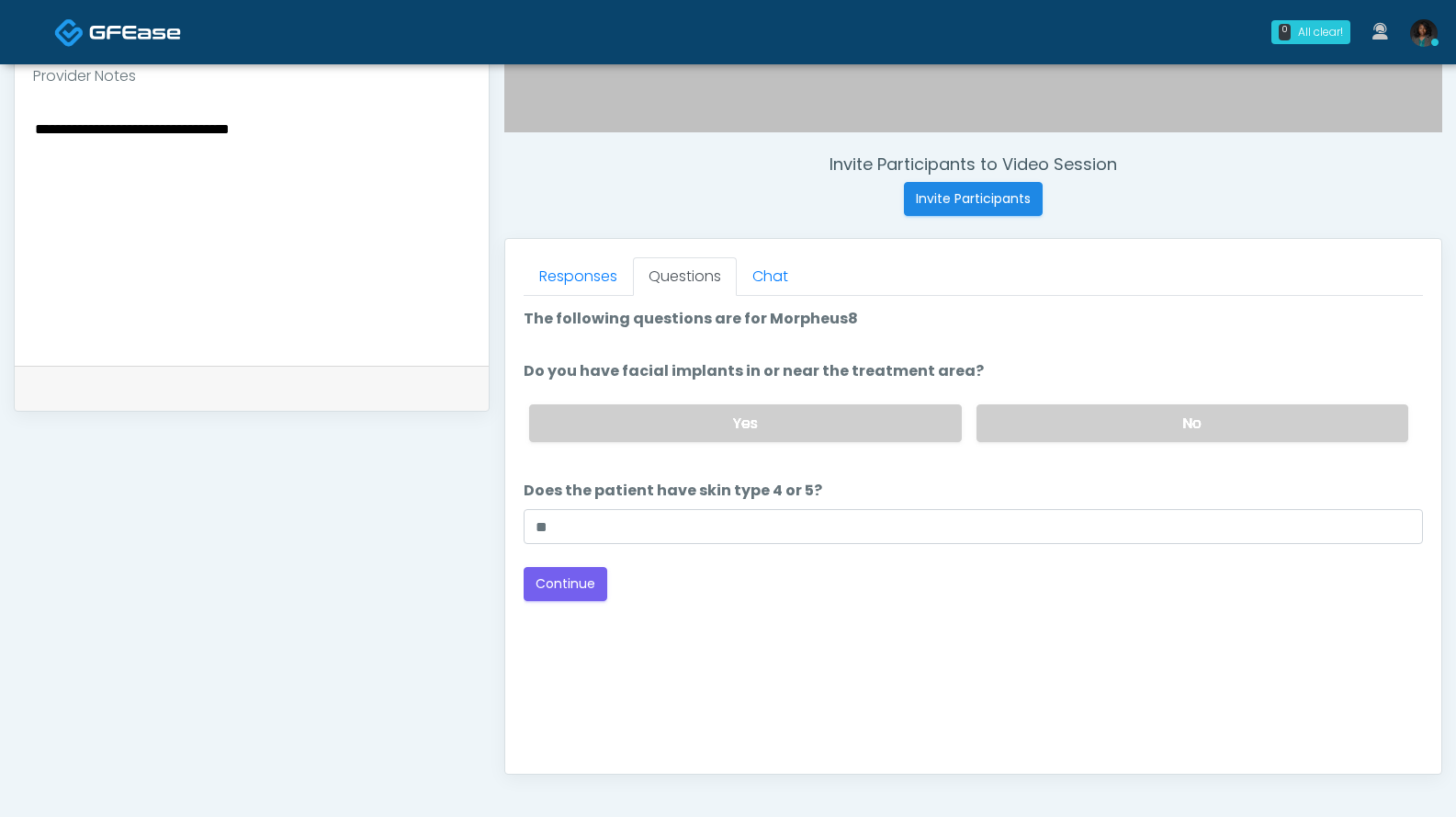
scroll to position [735, 0]
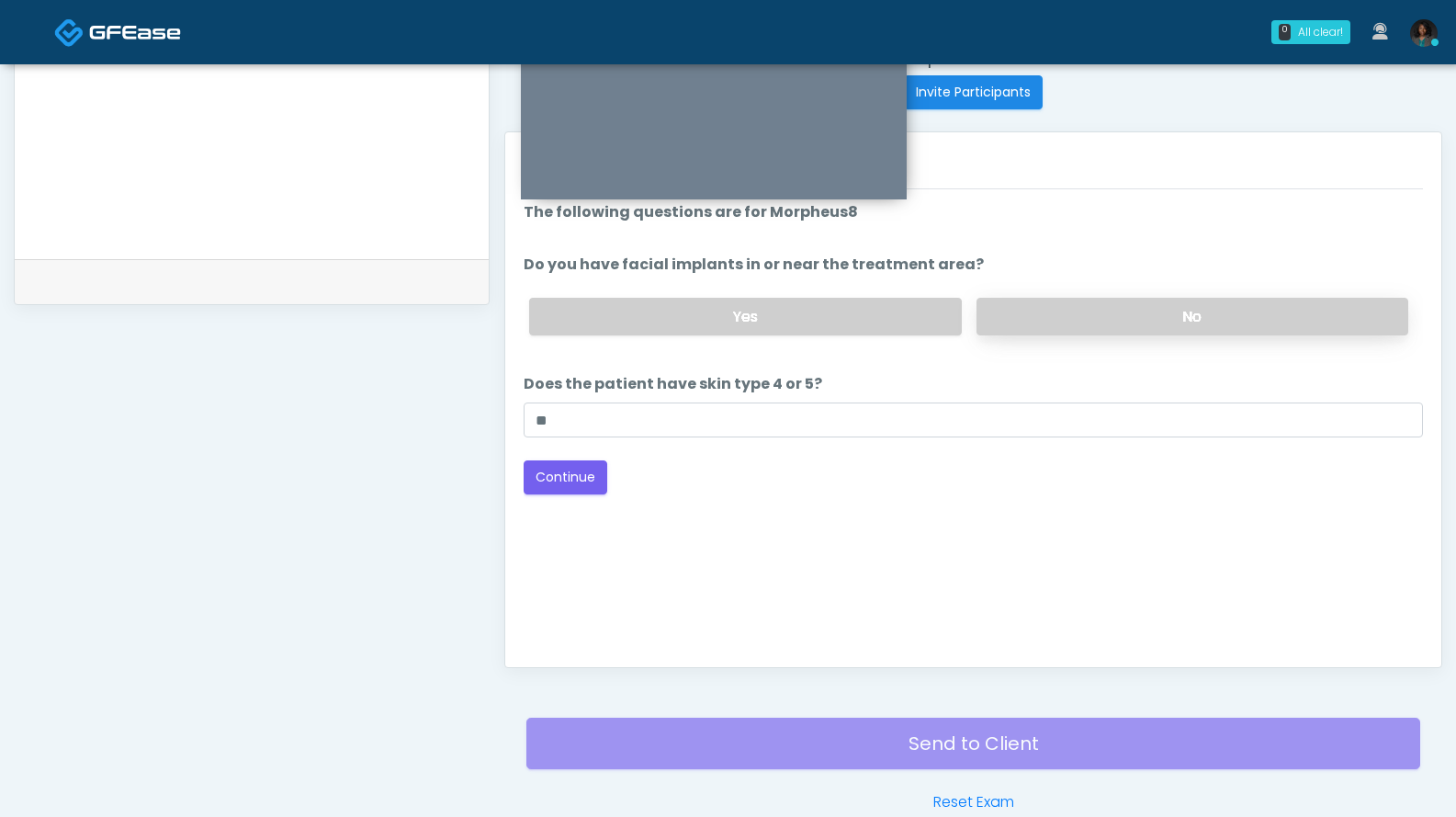
click at [1022, 329] on label "No" at bounding box center [1193, 317] width 432 height 37
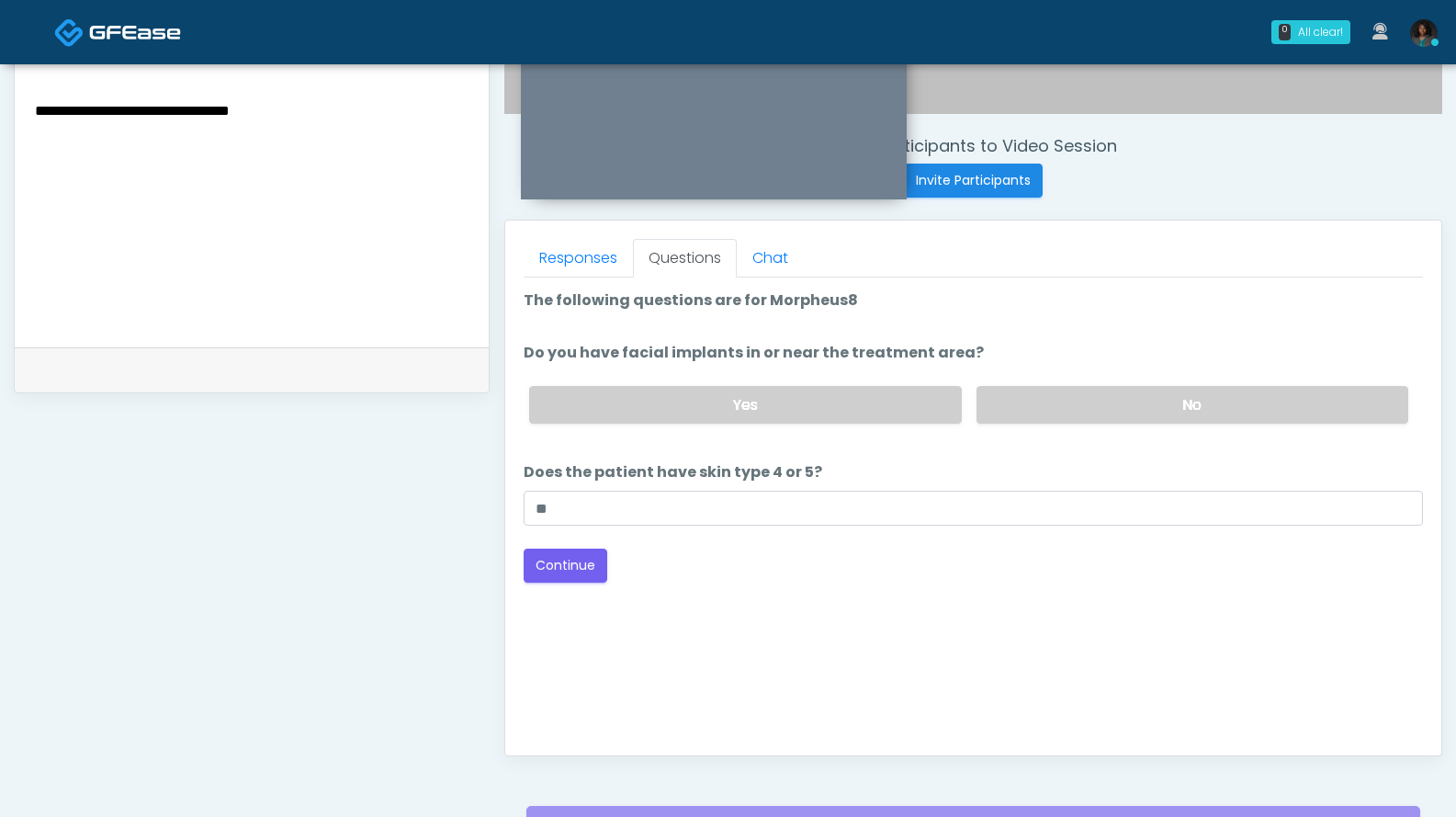
scroll to position [671, 0]
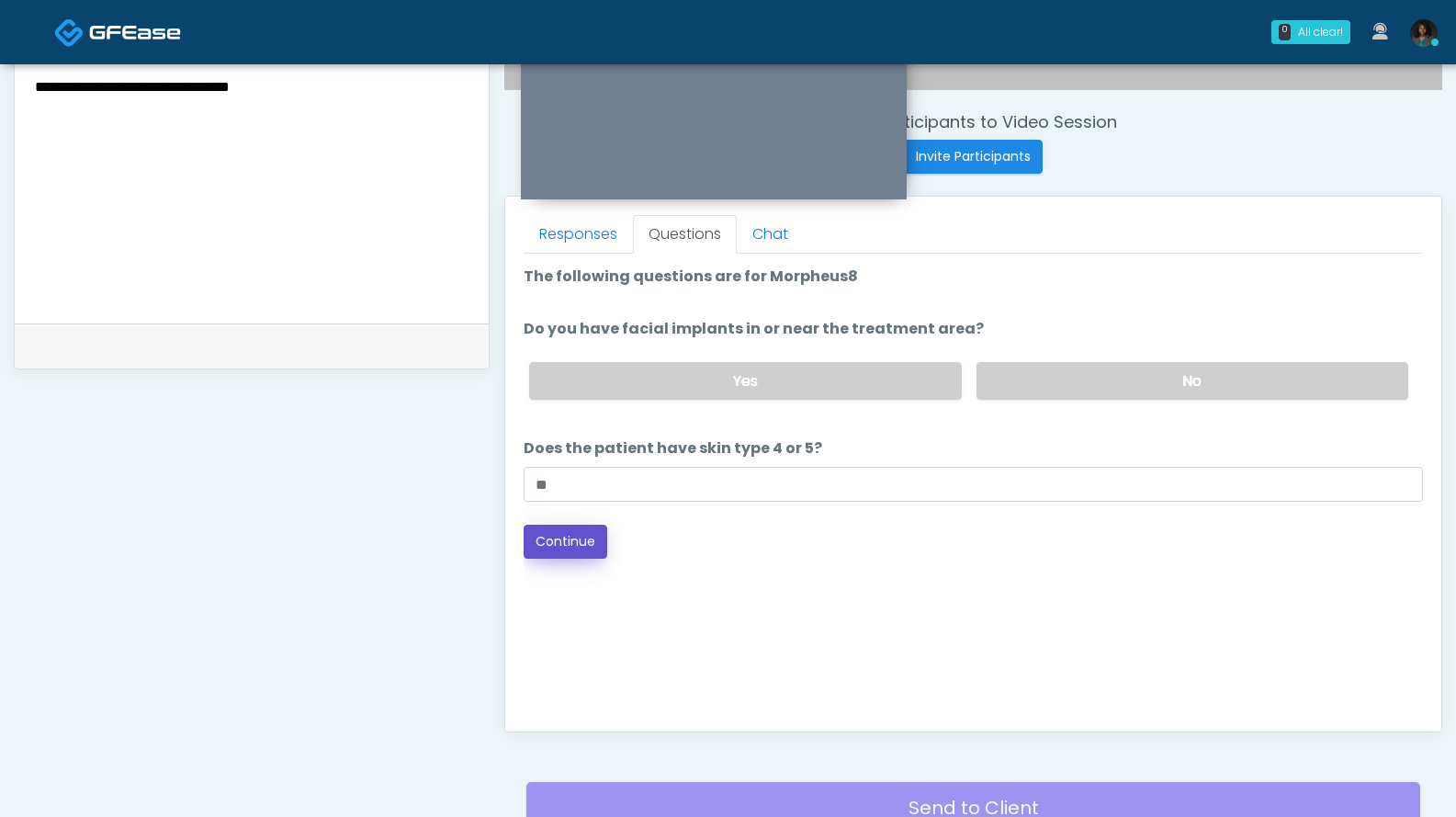
click at [594, 539] on button "Continue" at bounding box center [565, 542] width 84 height 34
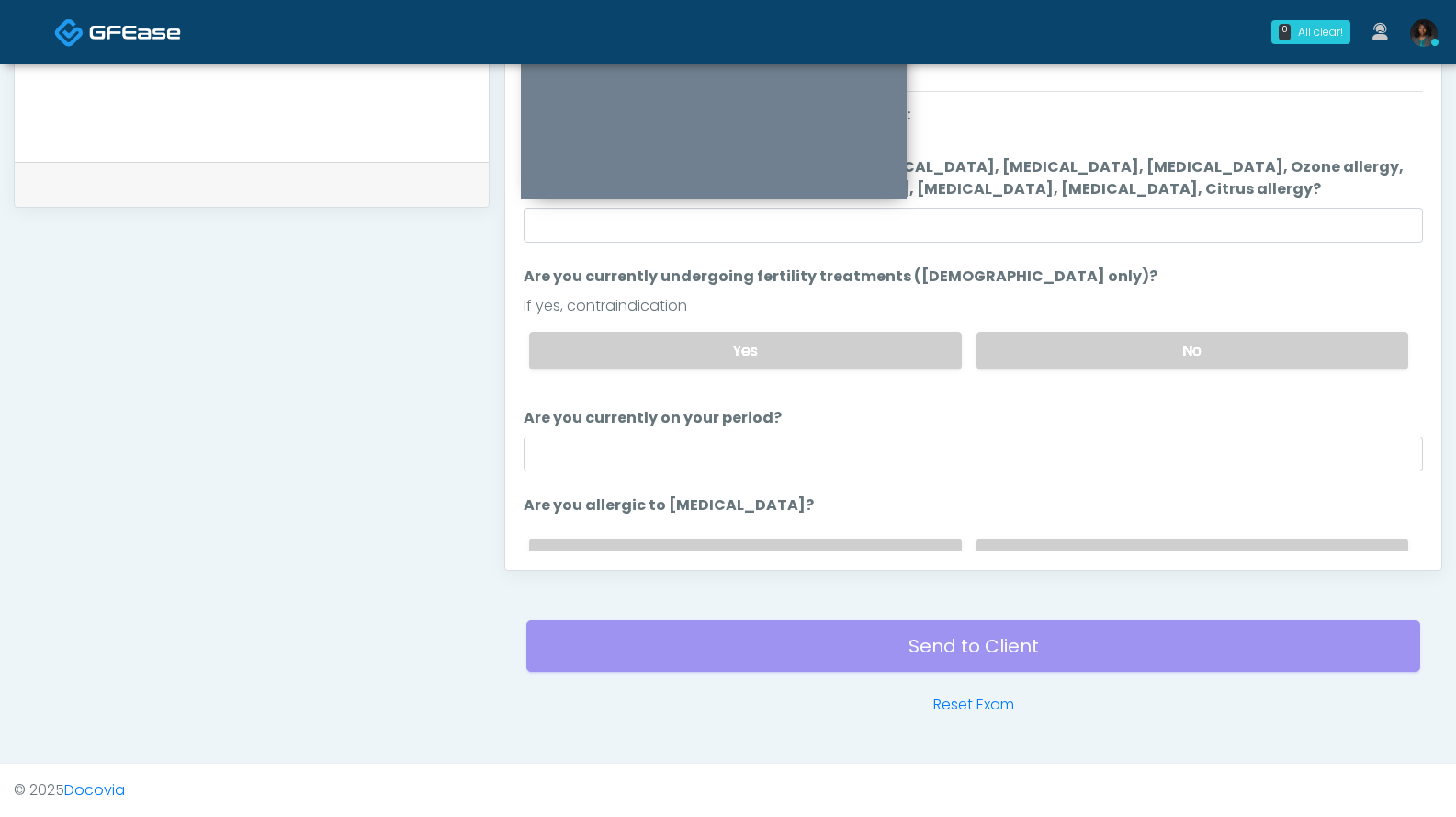
drag, startPoint x: 1409, startPoint y: 432, endPoint x: 1395, endPoint y: 394, distance: 40.5
click at [1396, 395] on ol "The following questions are for Ozone therapy: The following questions are for …" at bounding box center [974, 347] width 900 height 487
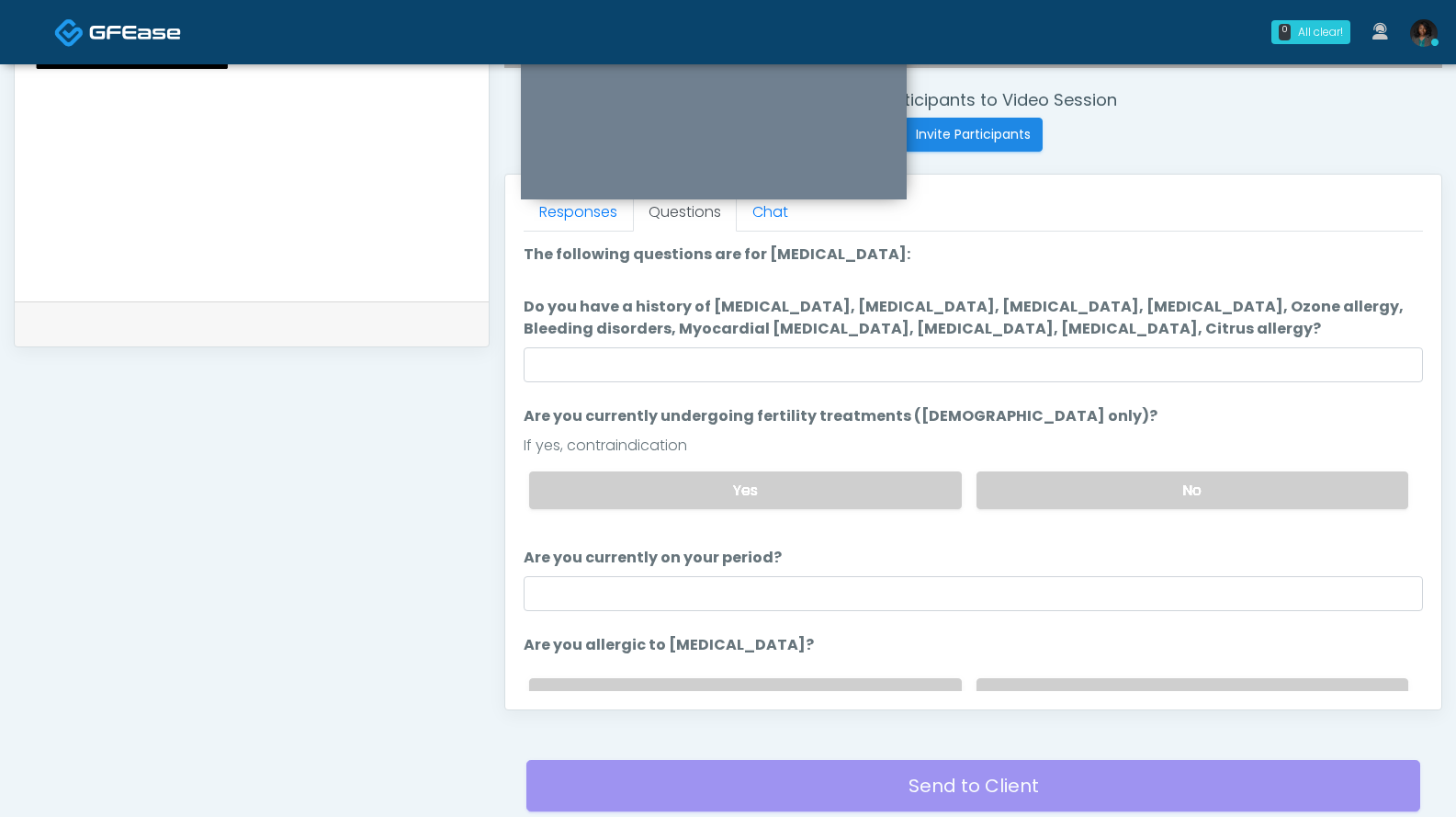
scroll to position [703, 0]
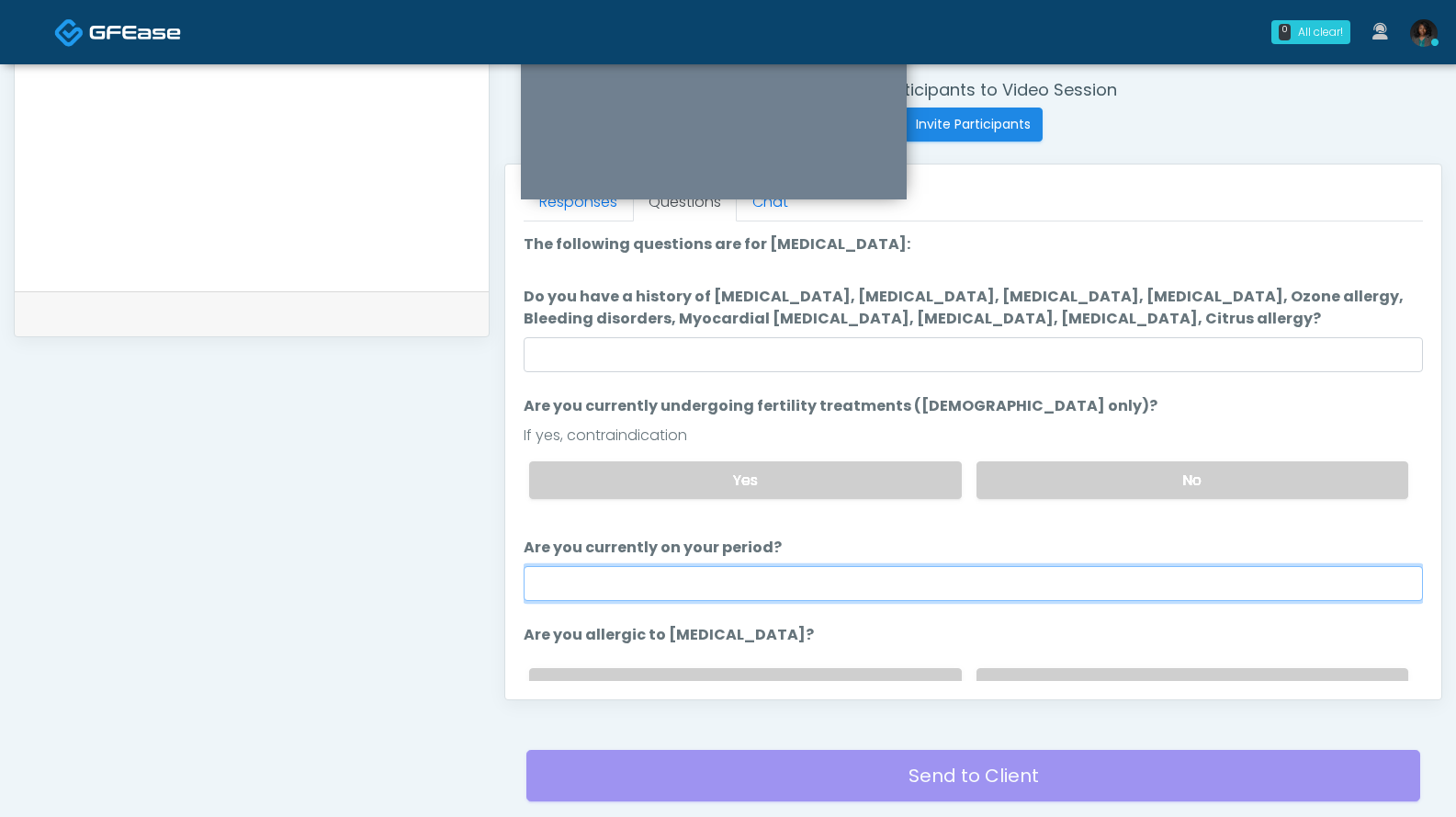
click at [908, 586] on input "Are you currently on your period?" at bounding box center [974, 583] width 900 height 35
type input "**"
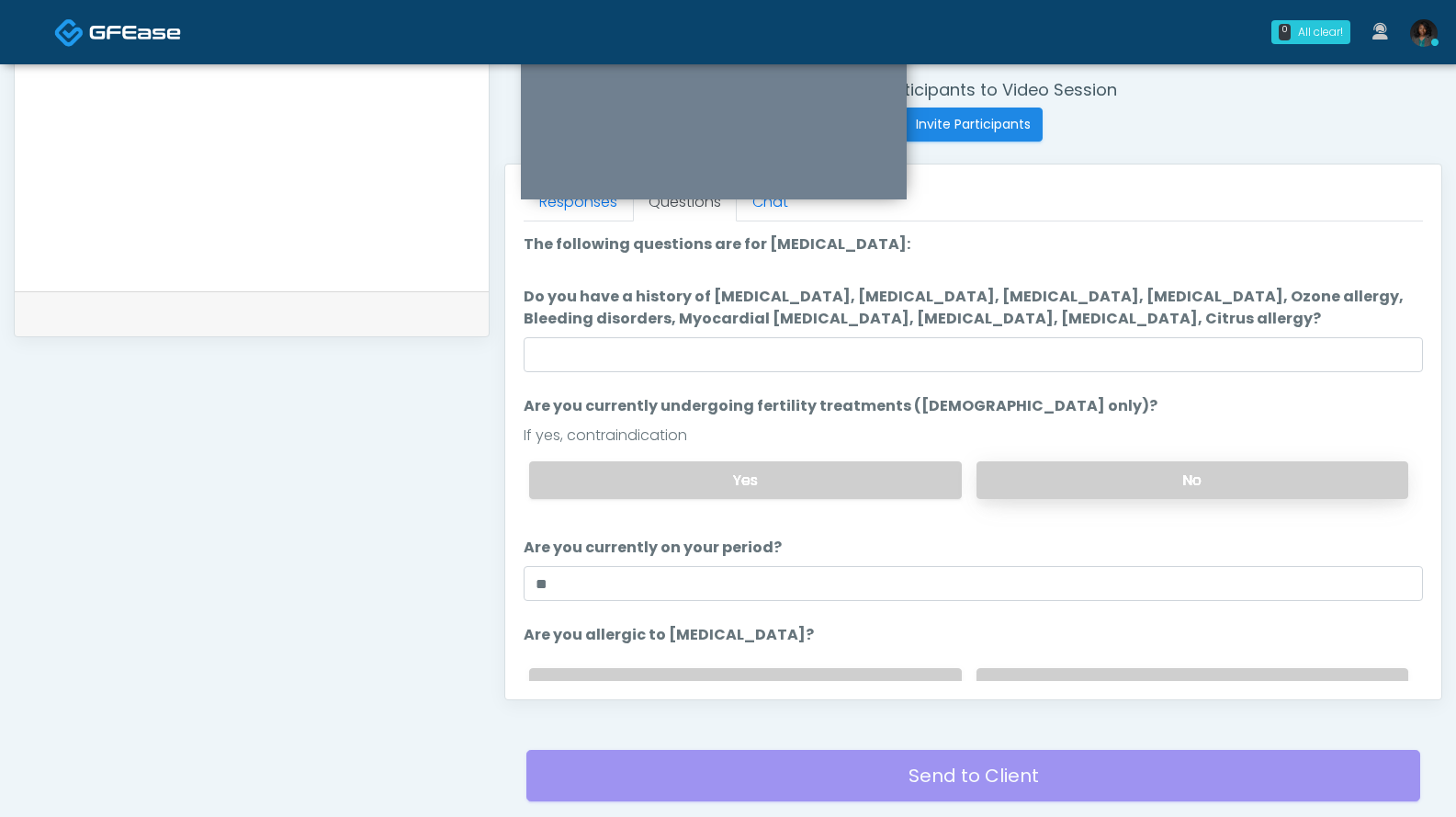
click at [997, 479] on label "No" at bounding box center [1193, 481] width 432 height 37
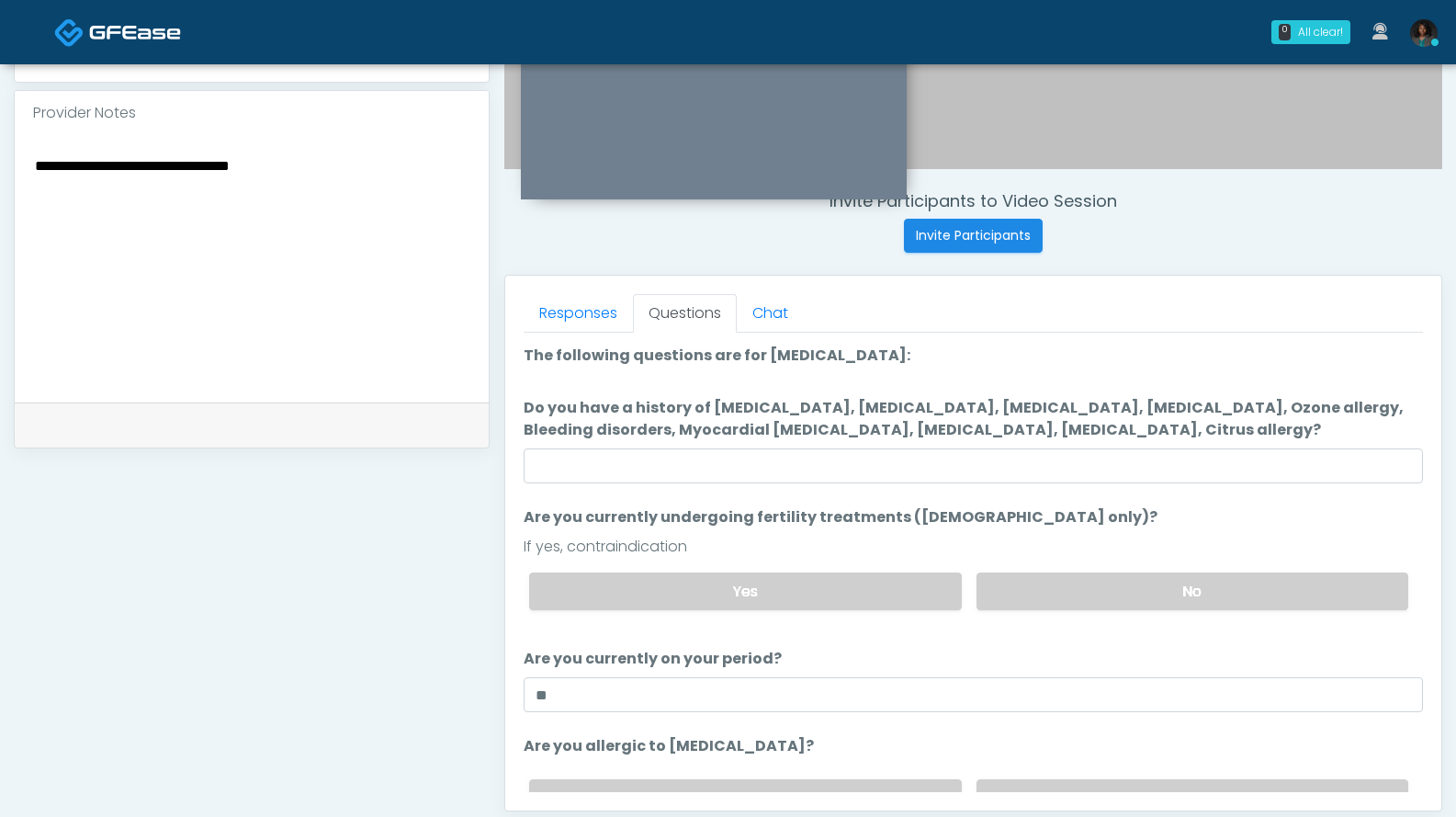
scroll to position [595, 0]
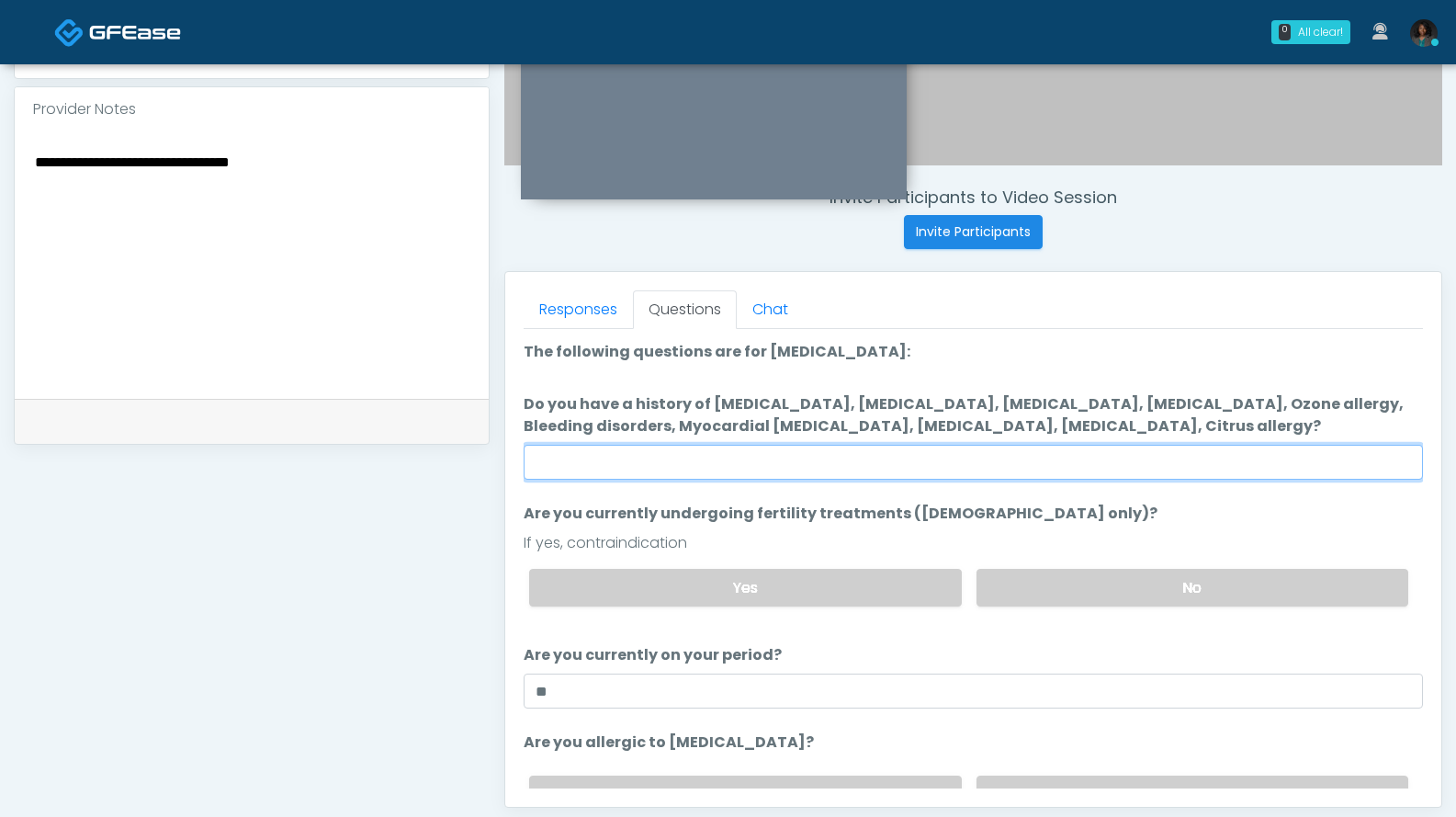
click at [752, 462] on input "Do you have a history of Hyperthyroidism, Hypotension, Hypocalcemia, Hypoglycem…" at bounding box center [974, 462] width 900 height 35
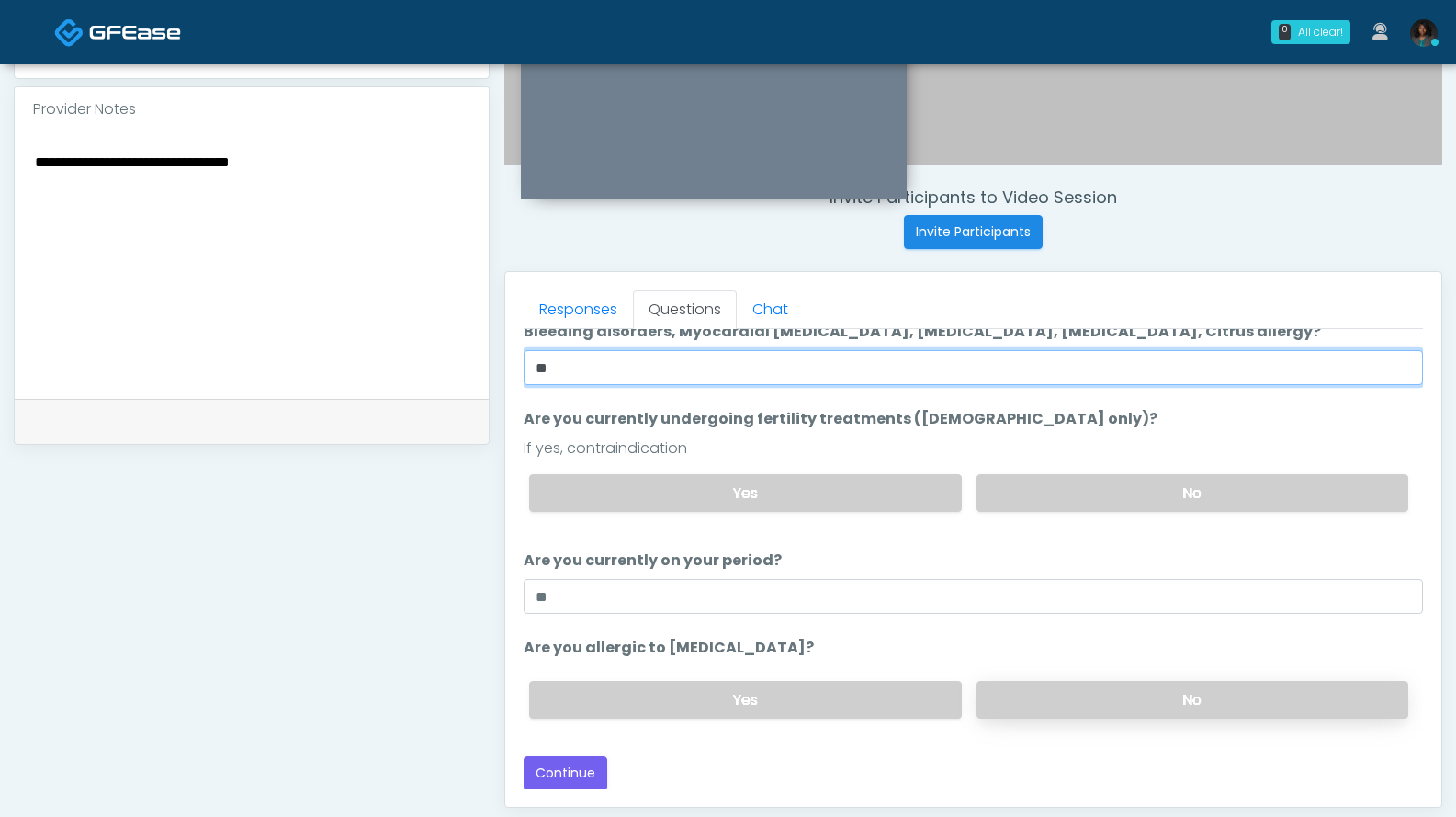
type input "**"
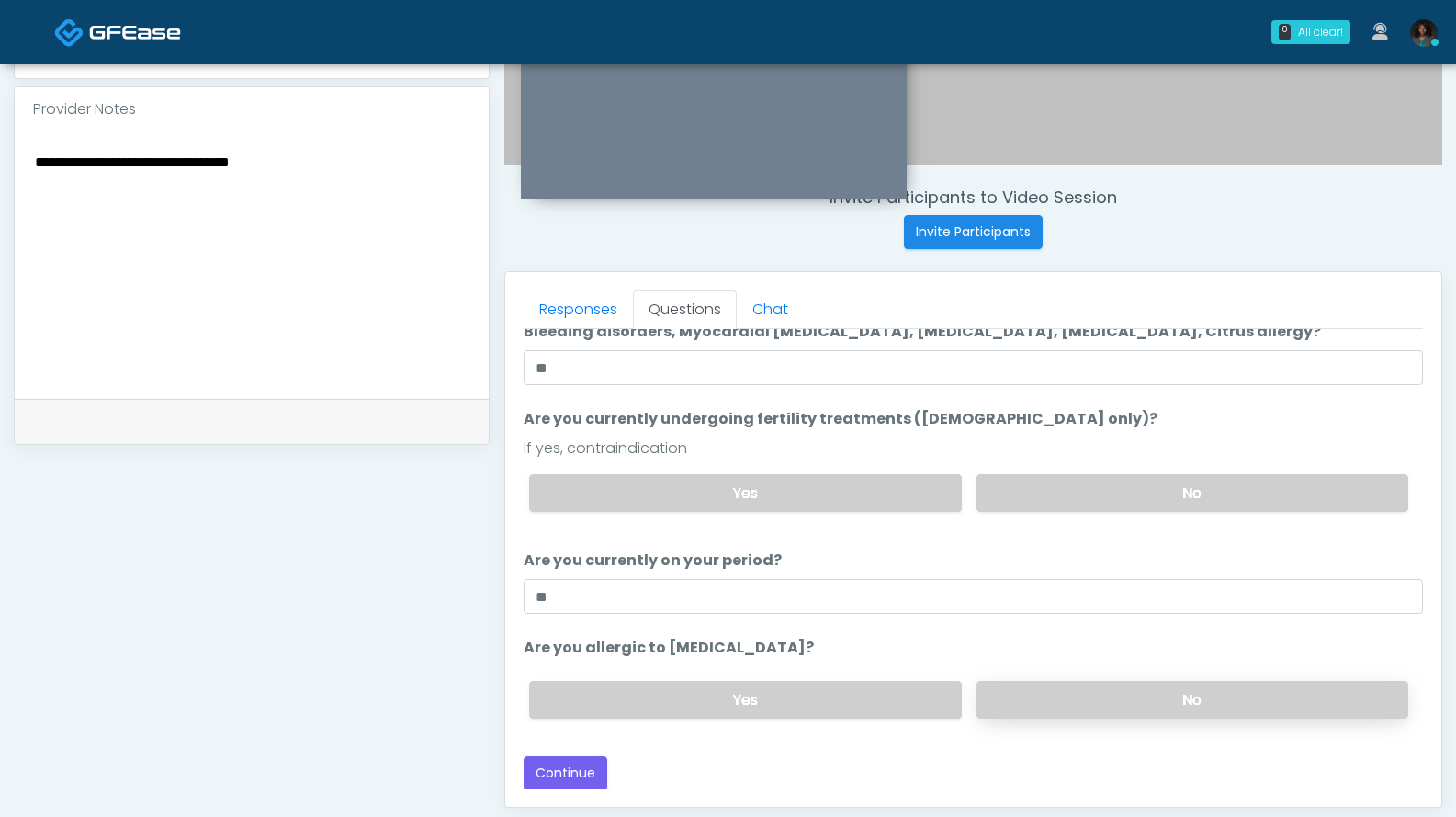
click at [1113, 692] on label "No" at bounding box center [1193, 700] width 432 height 37
click at [576, 774] on button "Continue" at bounding box center [565, 773] width 84 height 34
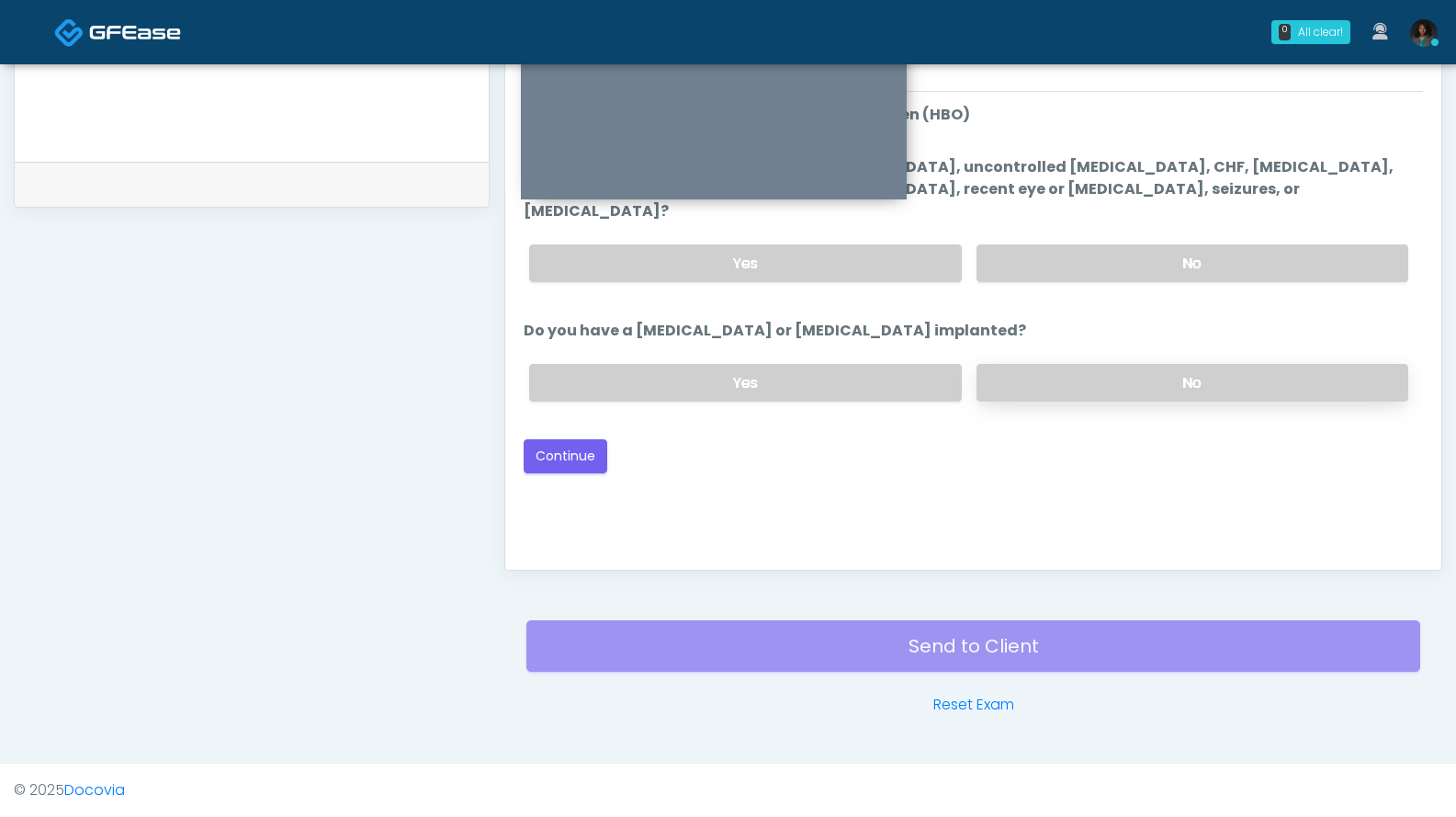
drag, startPoint x: 1014, startPoint y: 374, endPoint x: 1020, endPoint y: 353, distance: 21.8
click at [1016, 372] on label "No" at bounding box center [1193, 383] width 432 height 37
click at [1068, 248] on label "No" at bounding box center [1193, 263] width 432 height 37
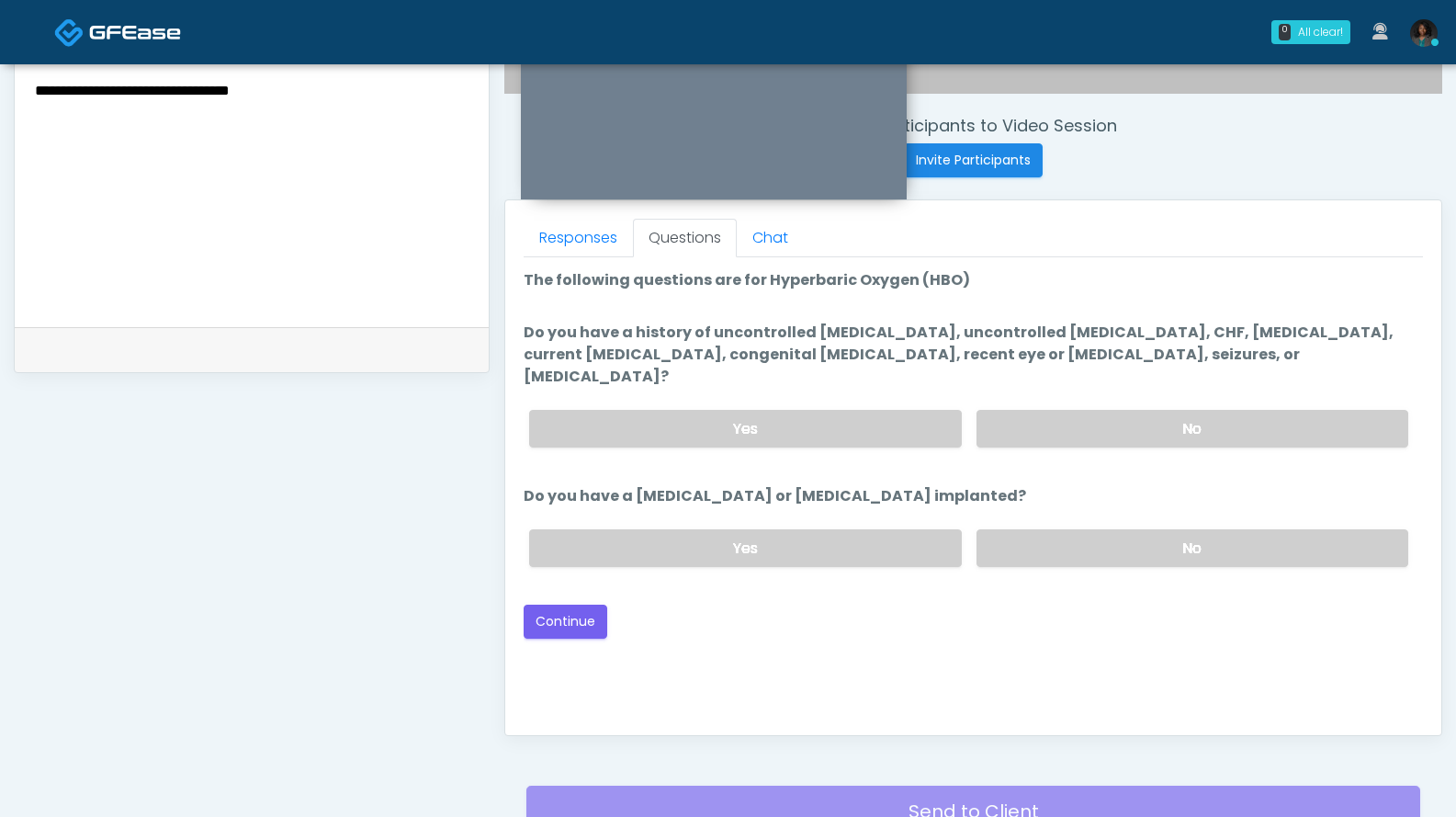
scroll to position [656, 0]
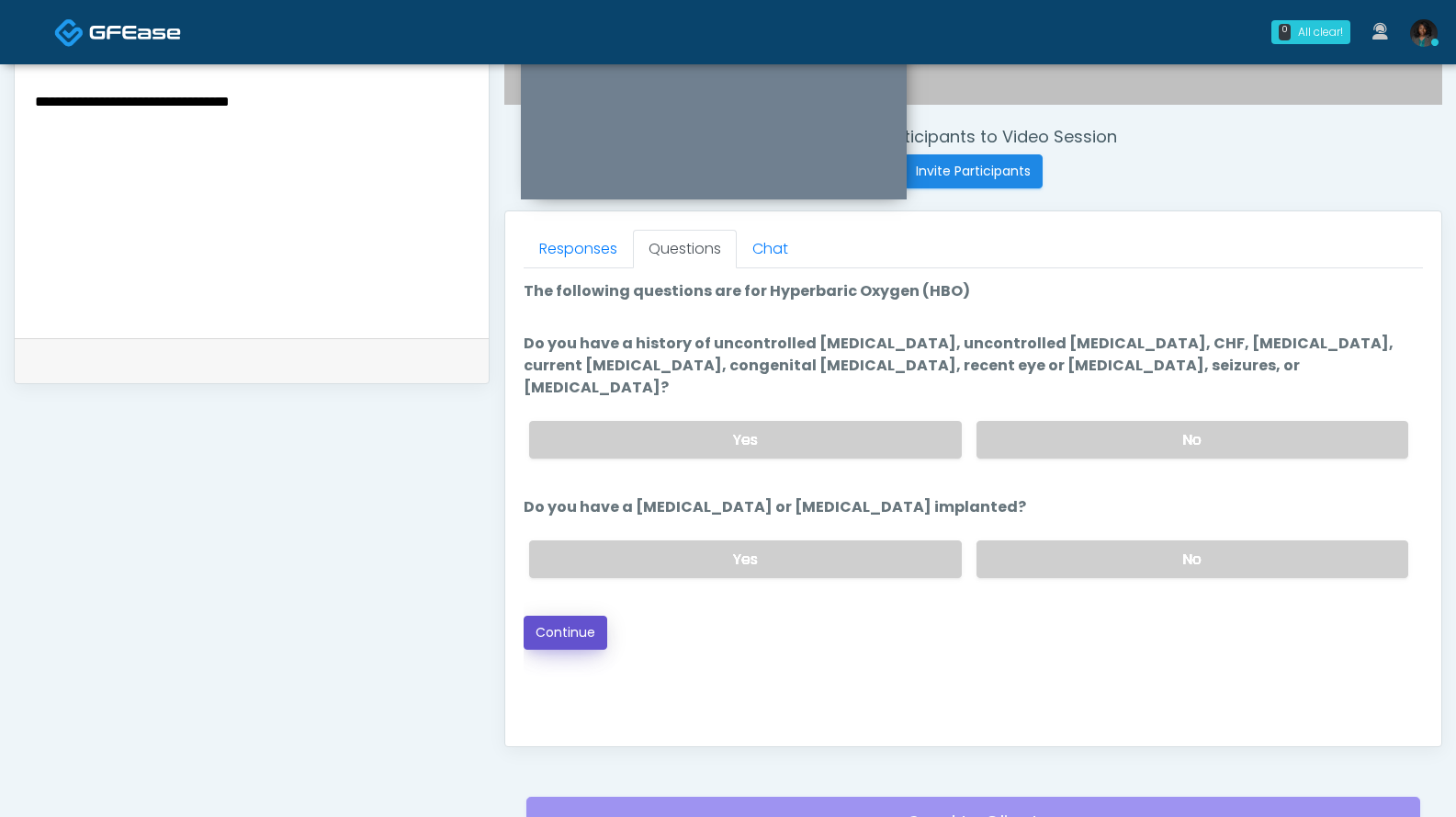
drag, startPoint x: 595, startPoint y: 613, endPoint x: 640, endPoint y: 608, distance: 45.3
click at [596, 616] on button "Continue" at bounding box center [565, 632] width 84 height 34
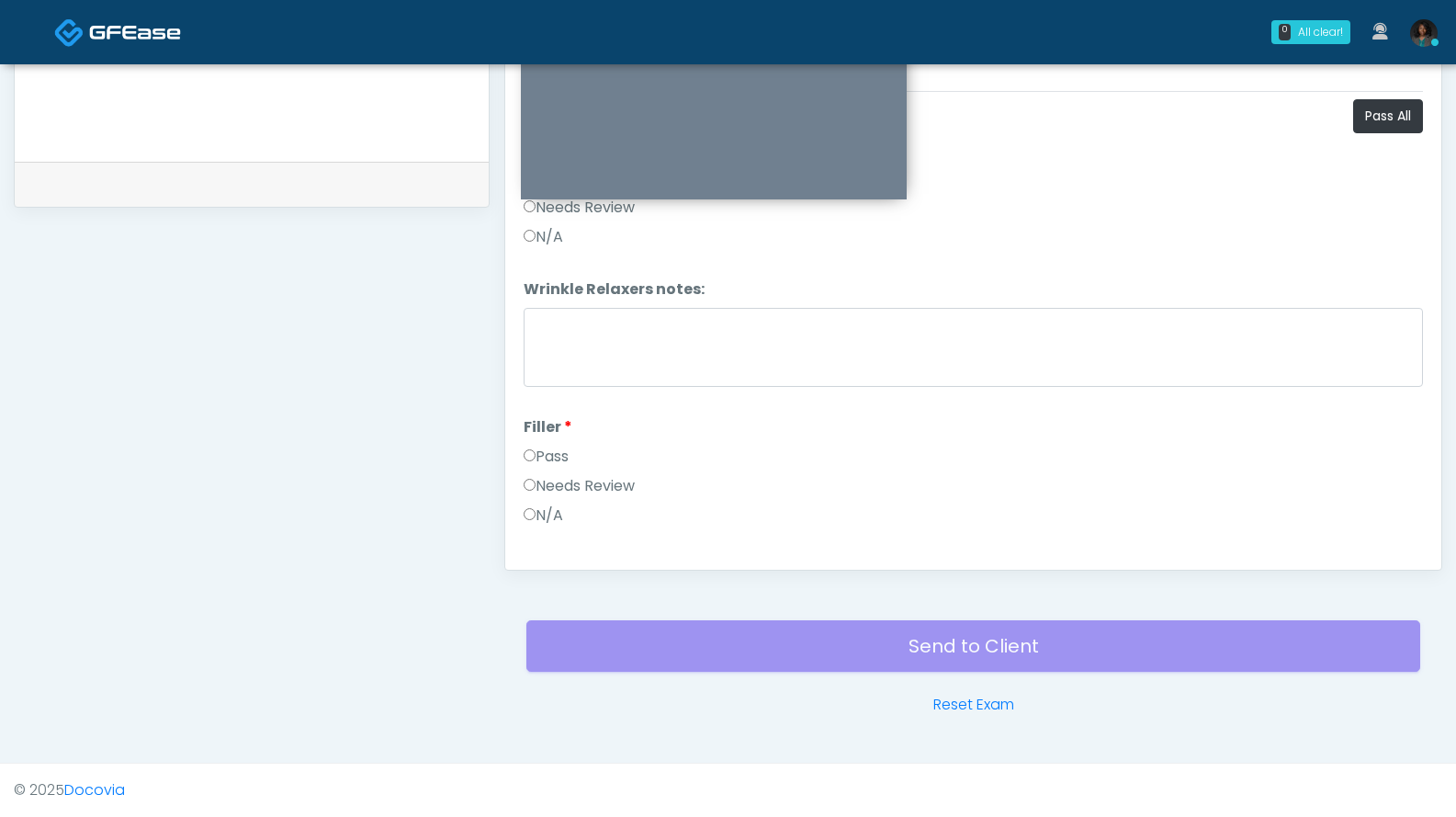
drag, startPoint x: 1454, startPoint y: 471, endPoint x: 1424, endPoint y: 274, distance: 199.3
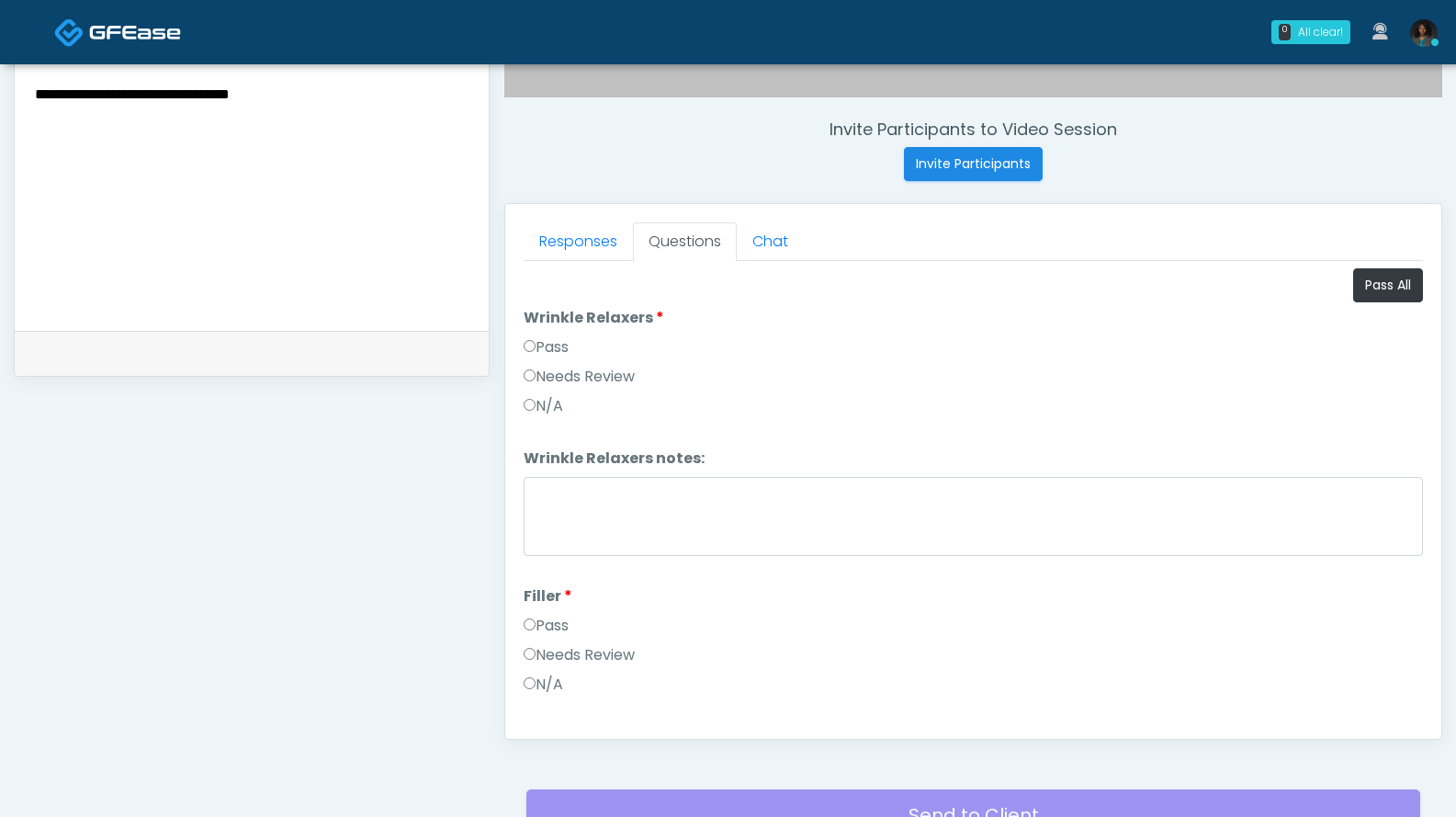
scroll to position [735, 0]
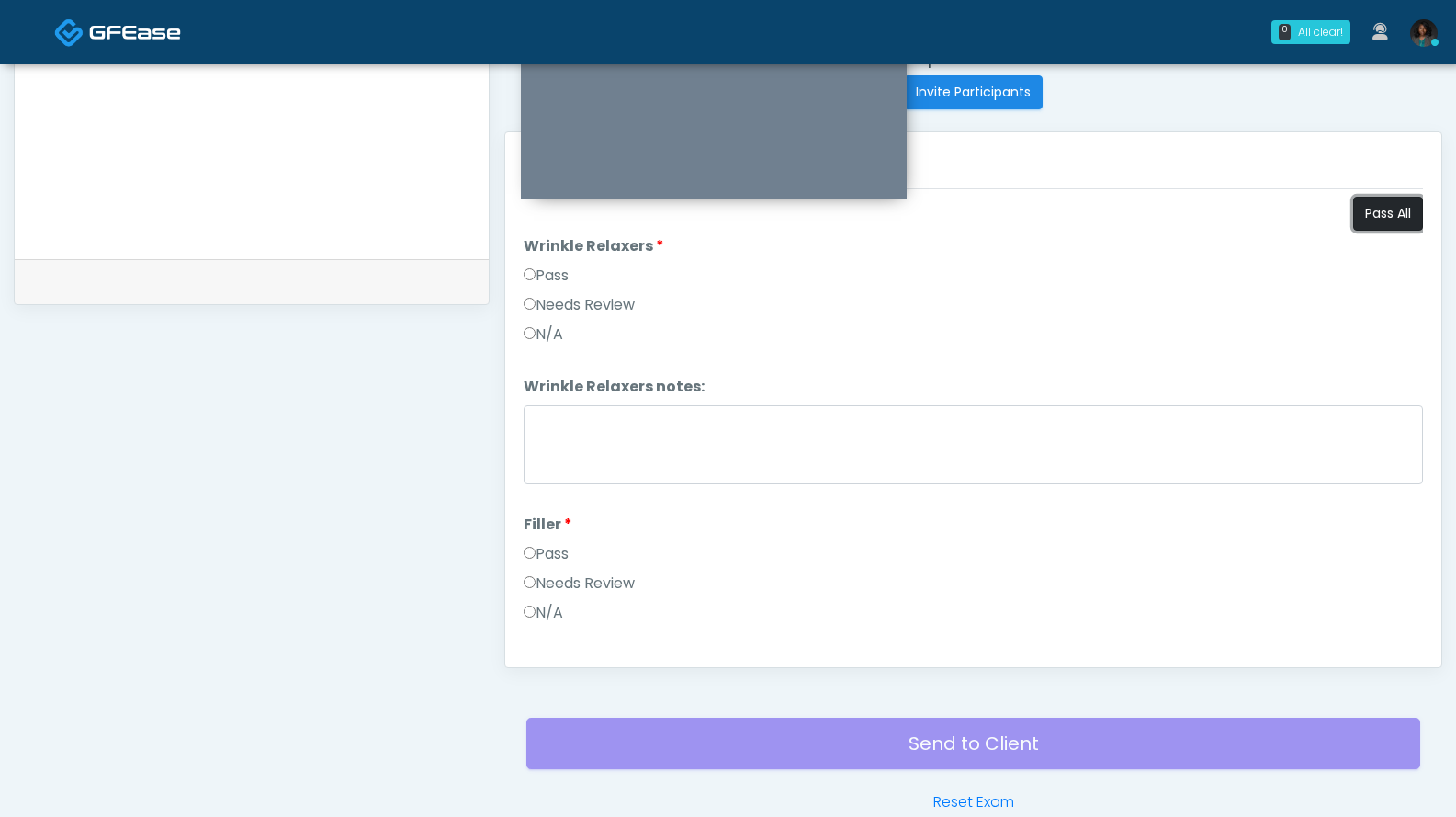
drag, startPoint x: 1357, startPoint y: 212, endPoint x: 1363, endPoint y: 223, distance: 12.5
click at [1358, 213] on button "Pass All" at bounding box center [1388, 213] width 70 height 34
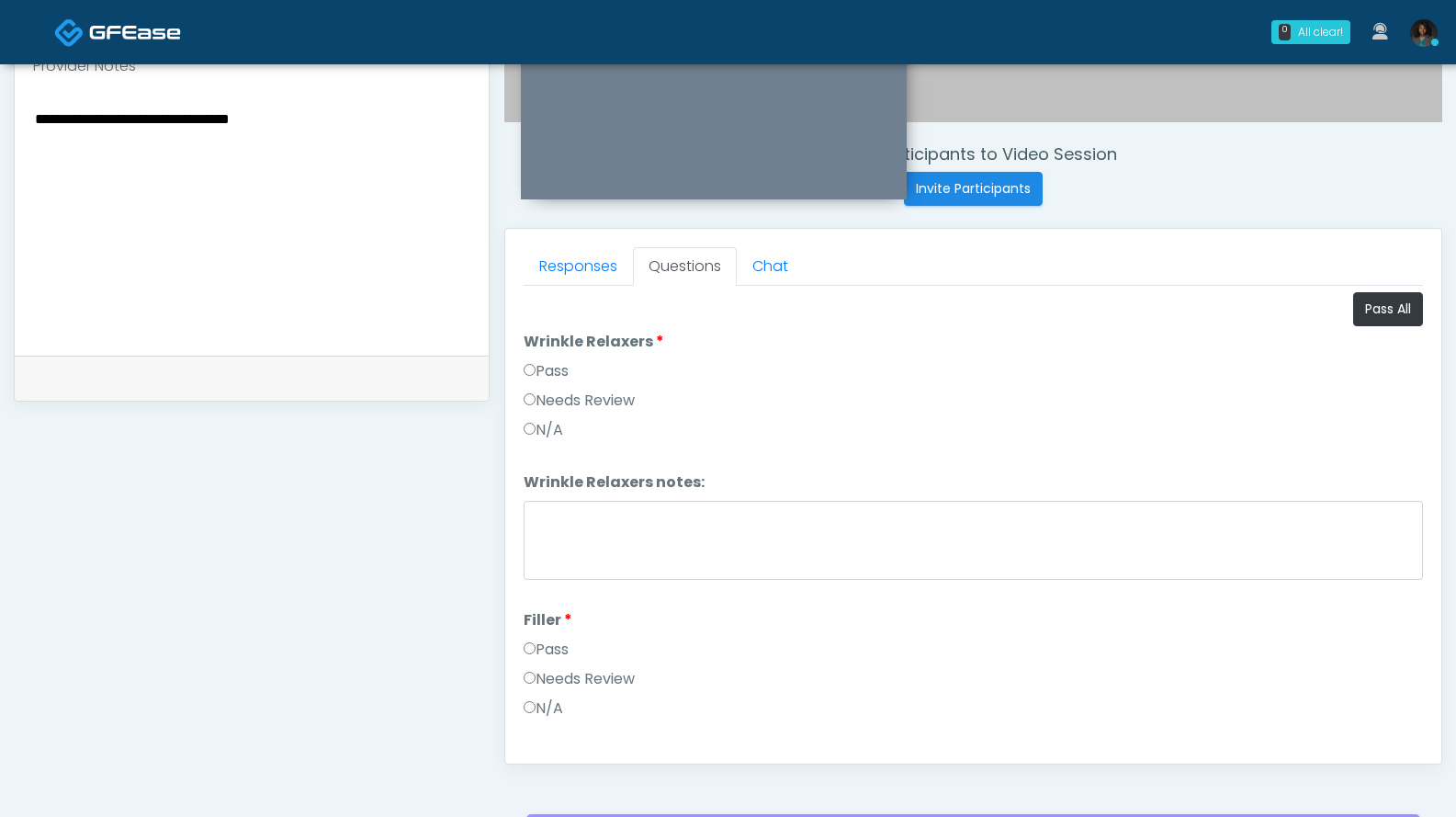
scroll to position [0, 0]
click at [666, 532] on textarea "Wrinkle Relaxers notes:" at bounding box center [974, 541] width 900 height 79
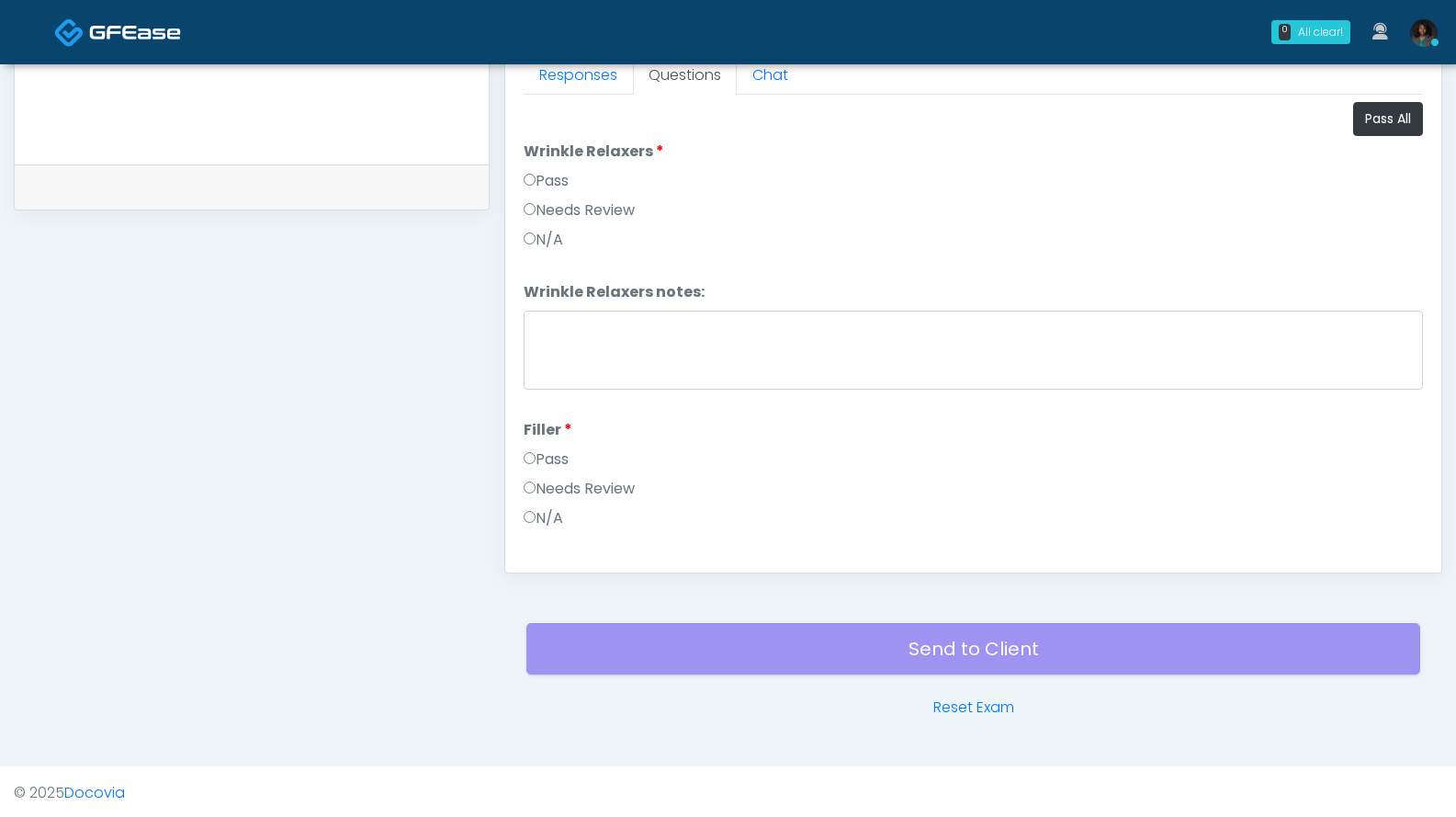
scroll to position [833, 0]
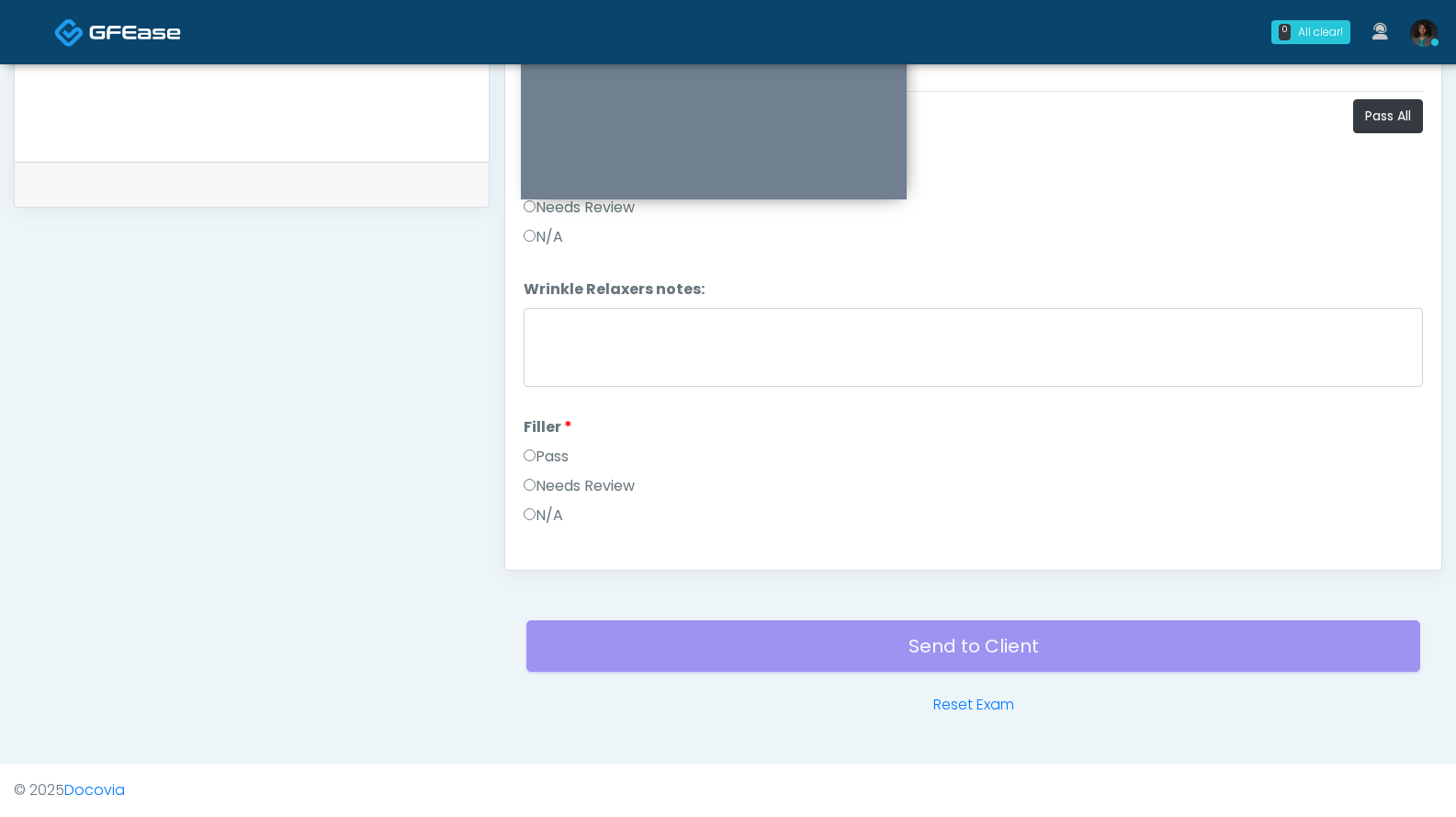
click at [1227, 570] on div "Invite Participants to Video Session Invite Participants Responses Questions Ch…" at bounding box center [966, 15] width 953 height 1401
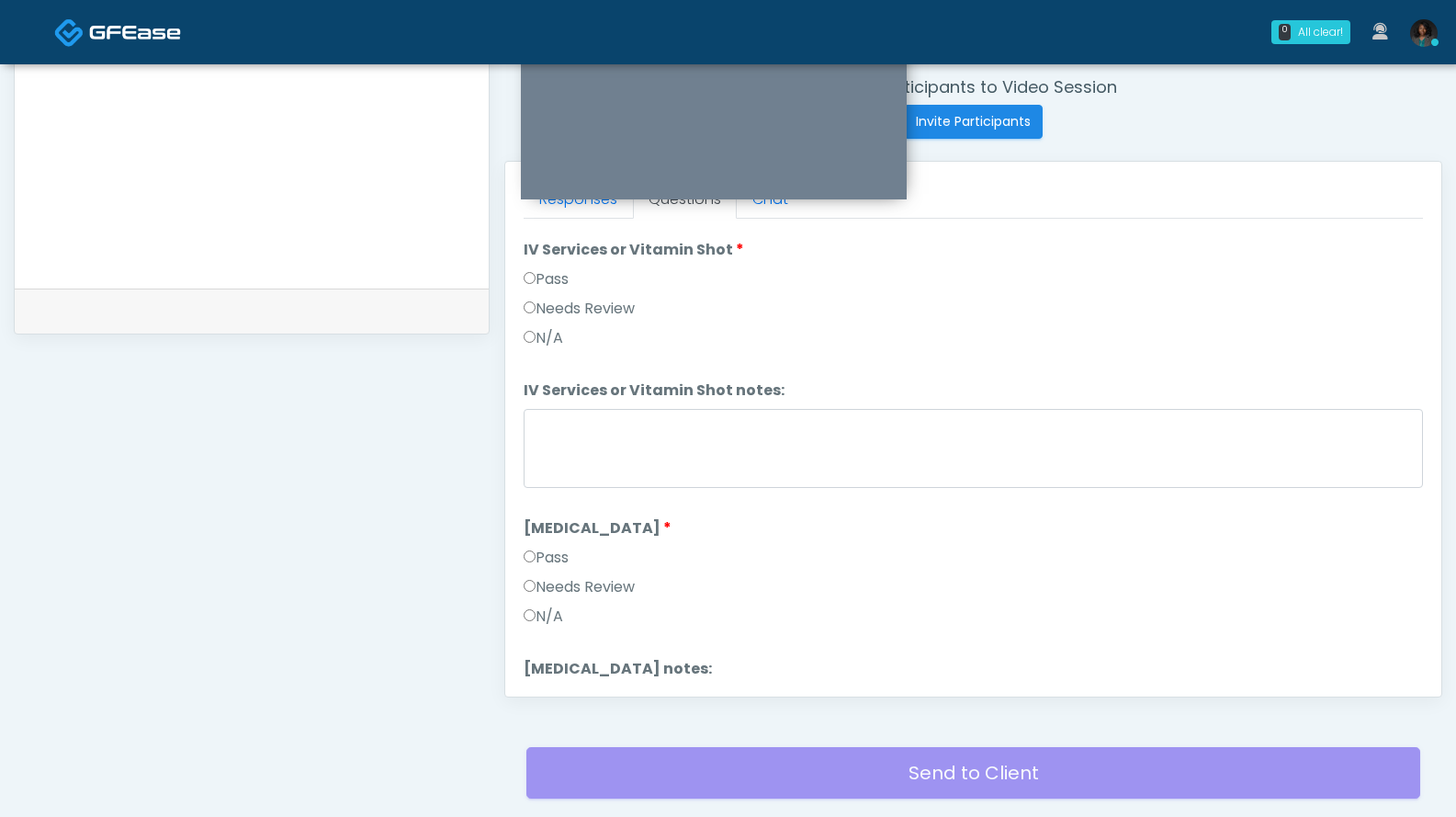
scroll to position [1154, 0]
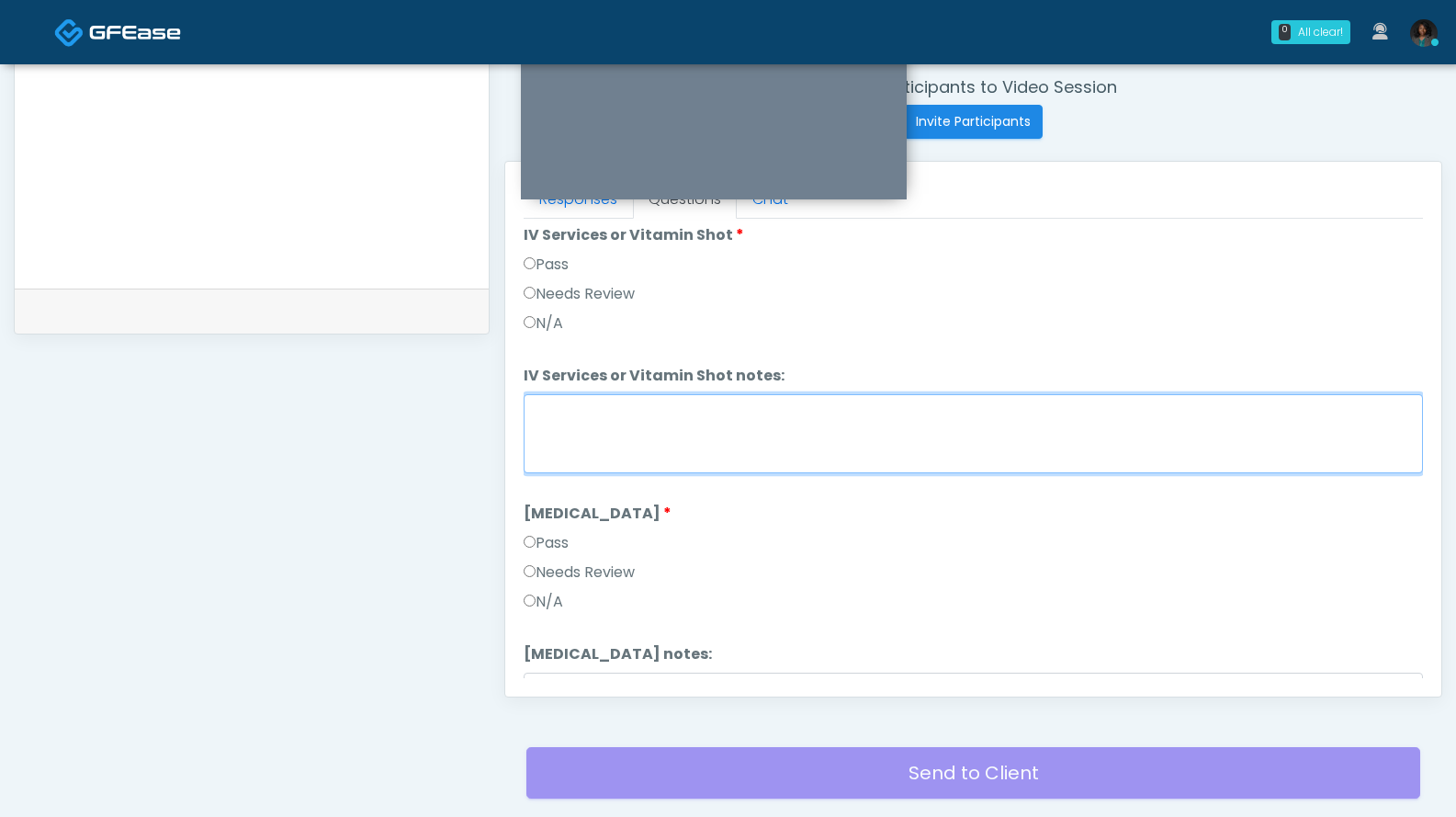
click at [669, 437] on textarea "IV Services or Vitamin Shot notes:" at bounding box center [974, 434] width 900 height 79
drag, startPoint x: 680, startPoint y: 411, endPoint x: 722, endPoint y: 402, distance: 43.0
click at [680, 411] on textarea "**********" at bounding box center [974, 434] width 900 height 79
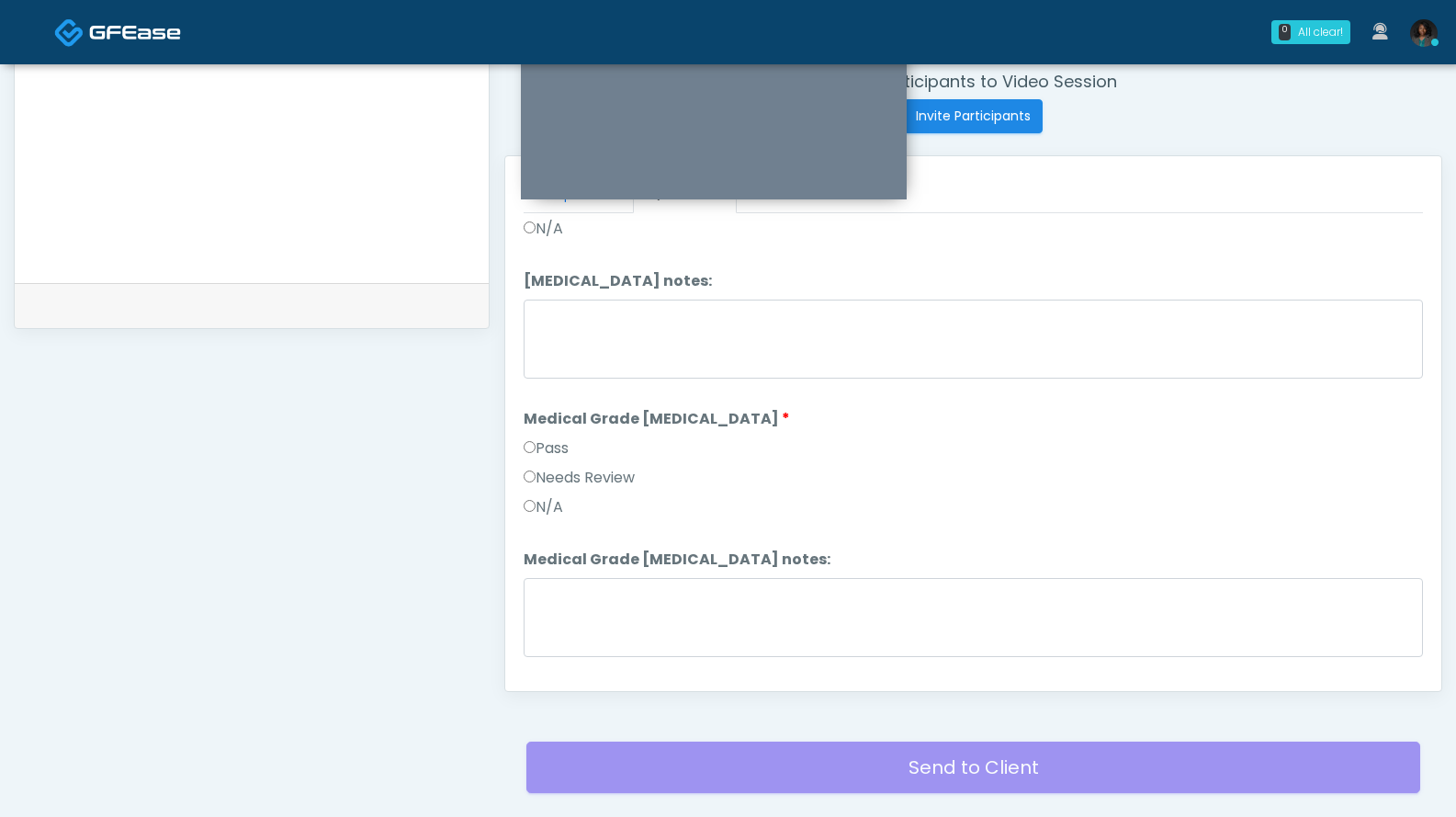
scroll to position [707, 0]
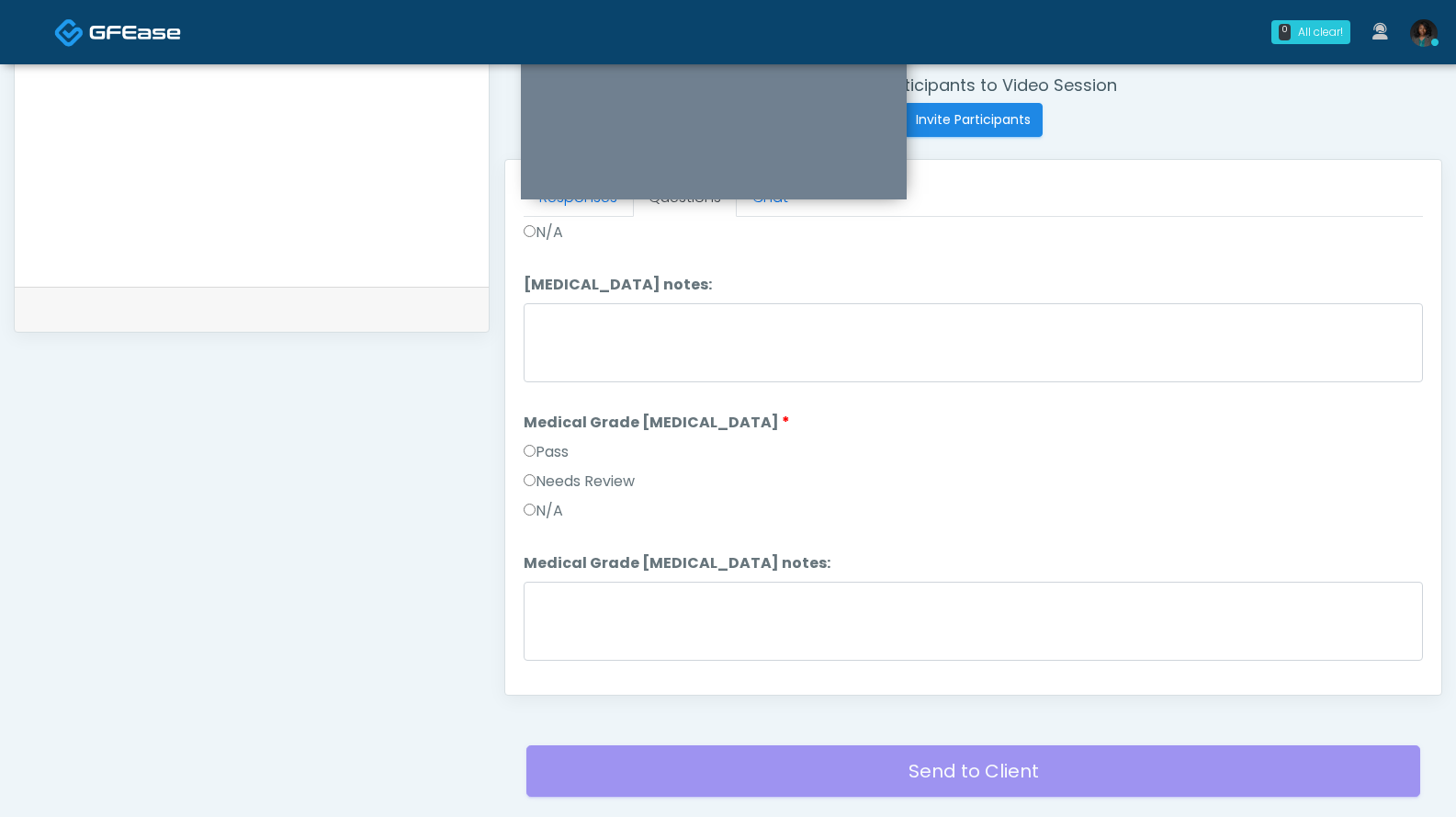
type textarea "**********"
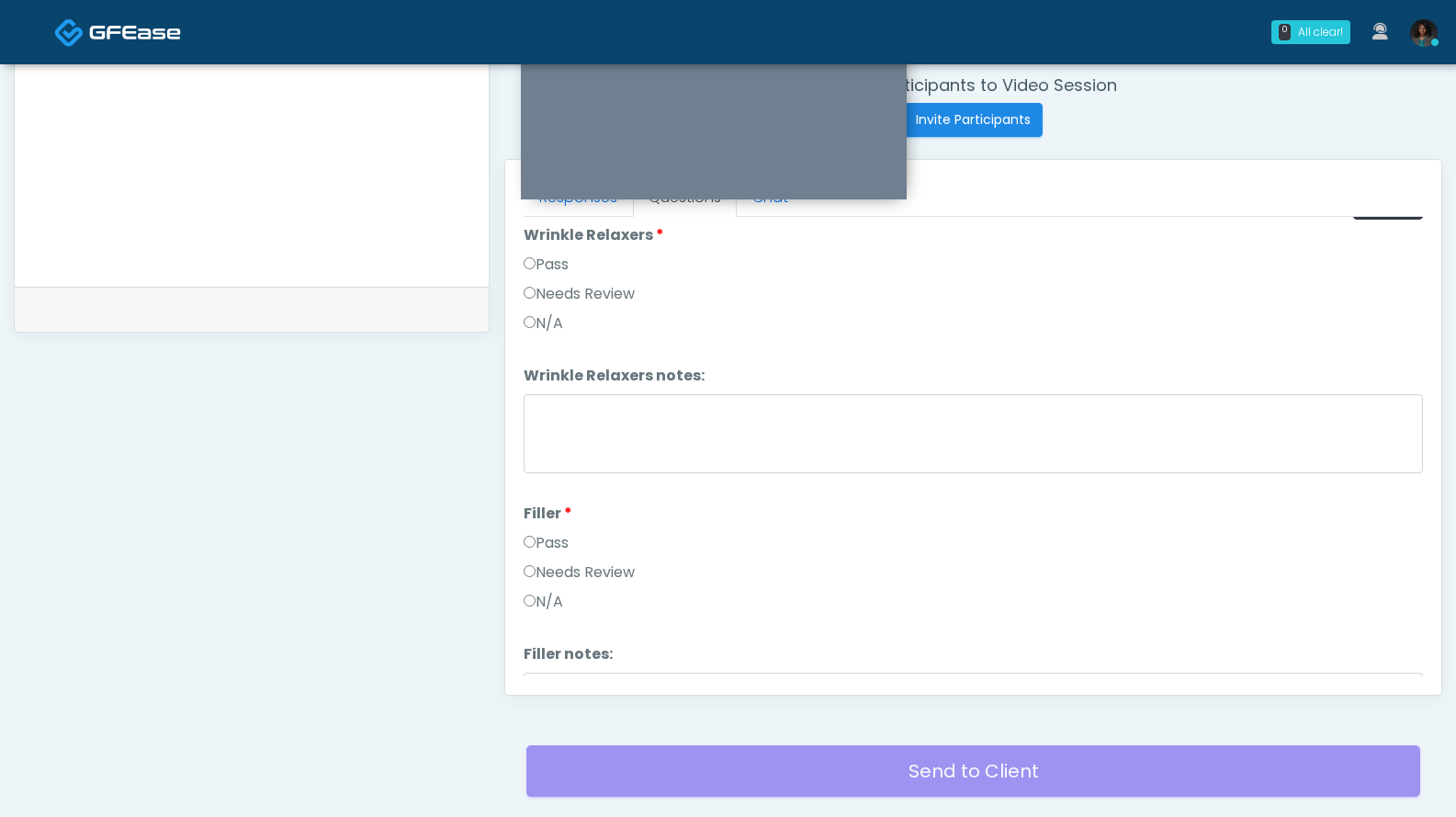
drag, startPoint x: 1453, startPoint y: 402, endPoint x: 1451, endPoint y: 357, distance: 45.0
click at [1449, 359] on div "**********" at bounding box center [728, 121] width 1456 height 1530
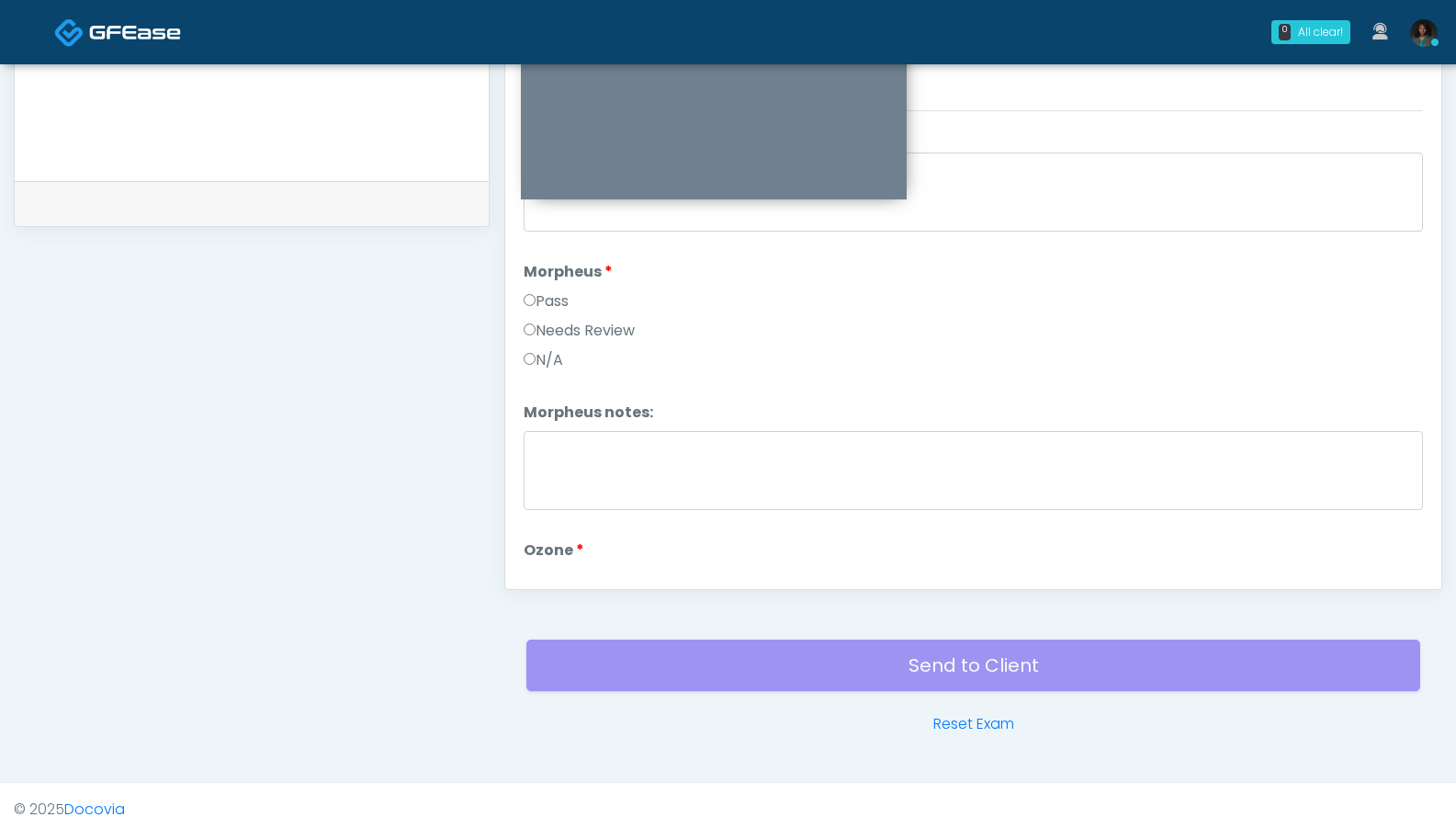
scroll to position [2300, 0]
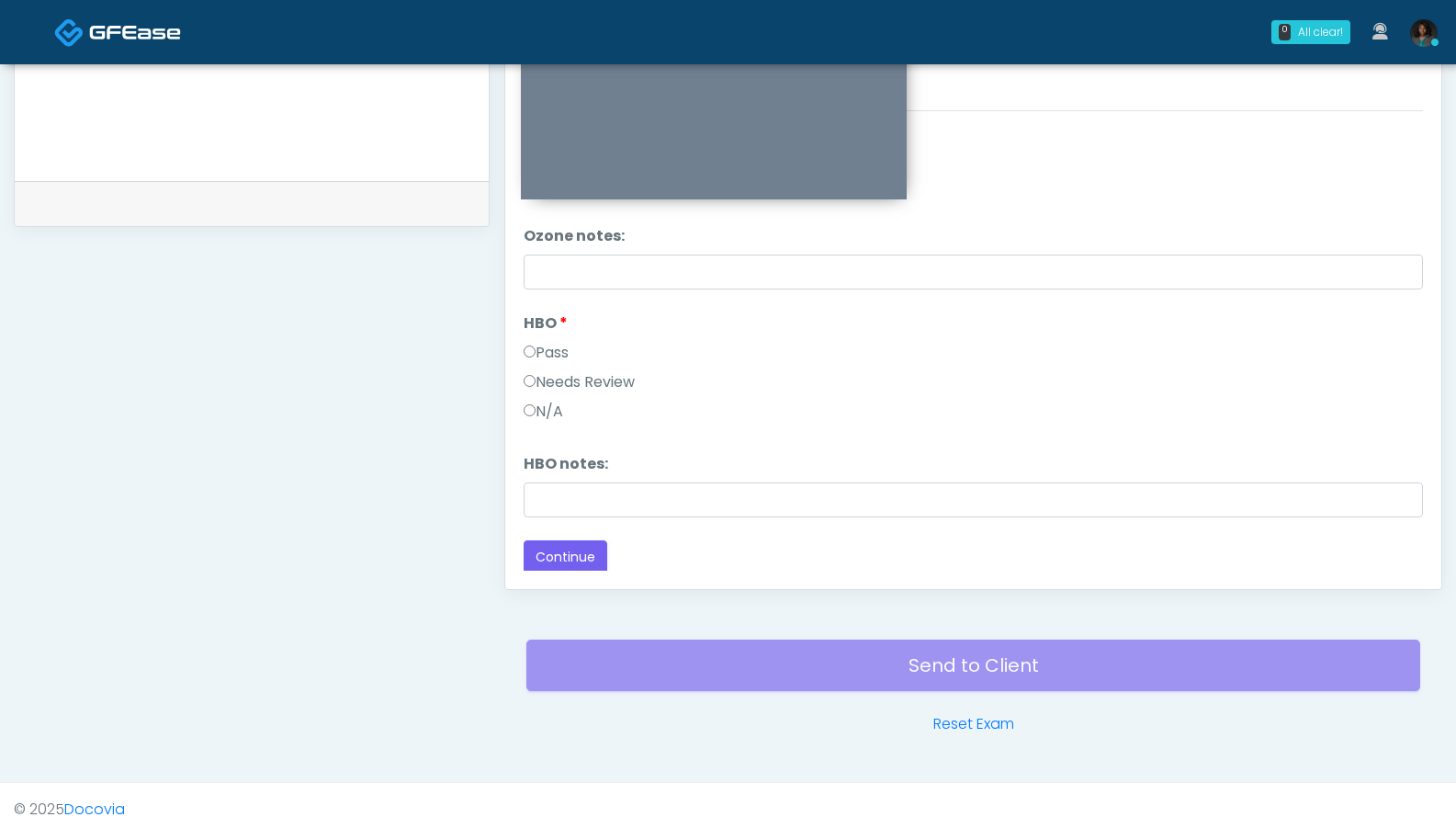
click at [906, 665] on div "Send to Client Reset Exam" at bounding box center [974, 676] width 894 height 117
click at [566, 557] on button "Continue" at bounding box center [565, 557] width 84 height 34
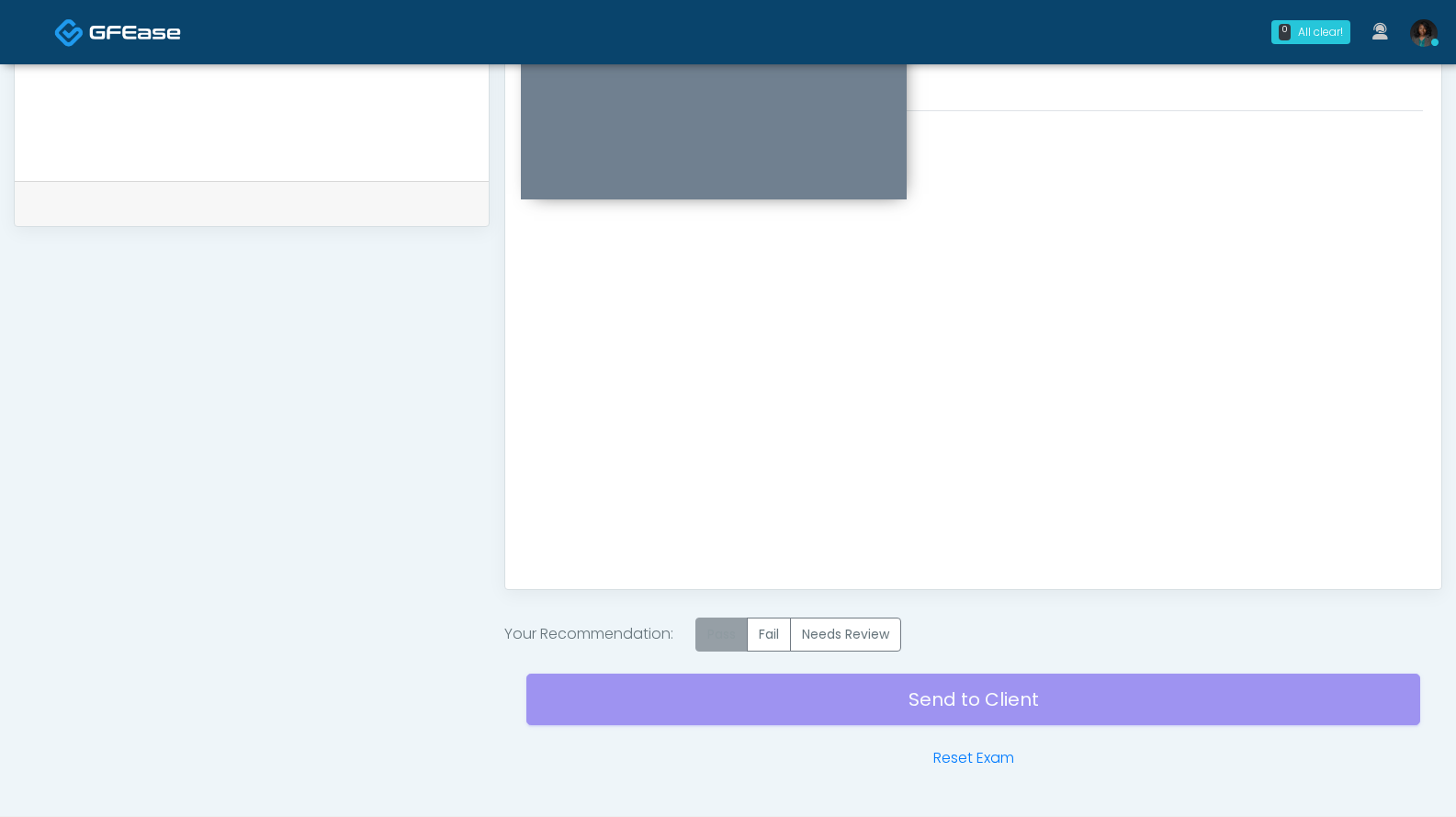
click at [729, 645] on label "Pass" at bounding box center [721, 634] width 52 height 34
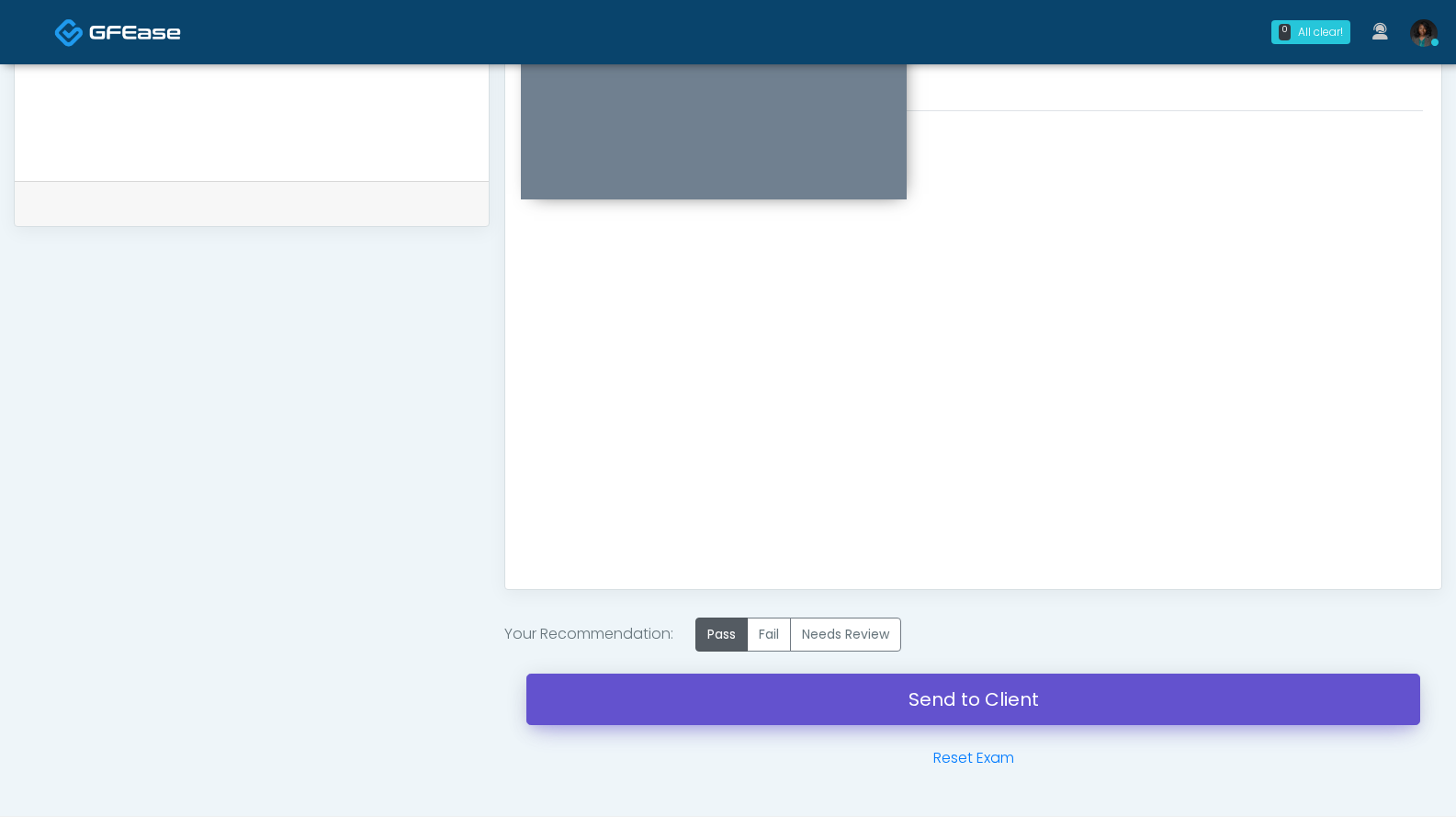
drag, startPoint x: 868, startPoint y: 705, endPoint x: 858, endPoint y: 195, distance: 510.1
click at [868, 705] on link "Send to Client" at bounding box center [974, 700] width 894 height 51
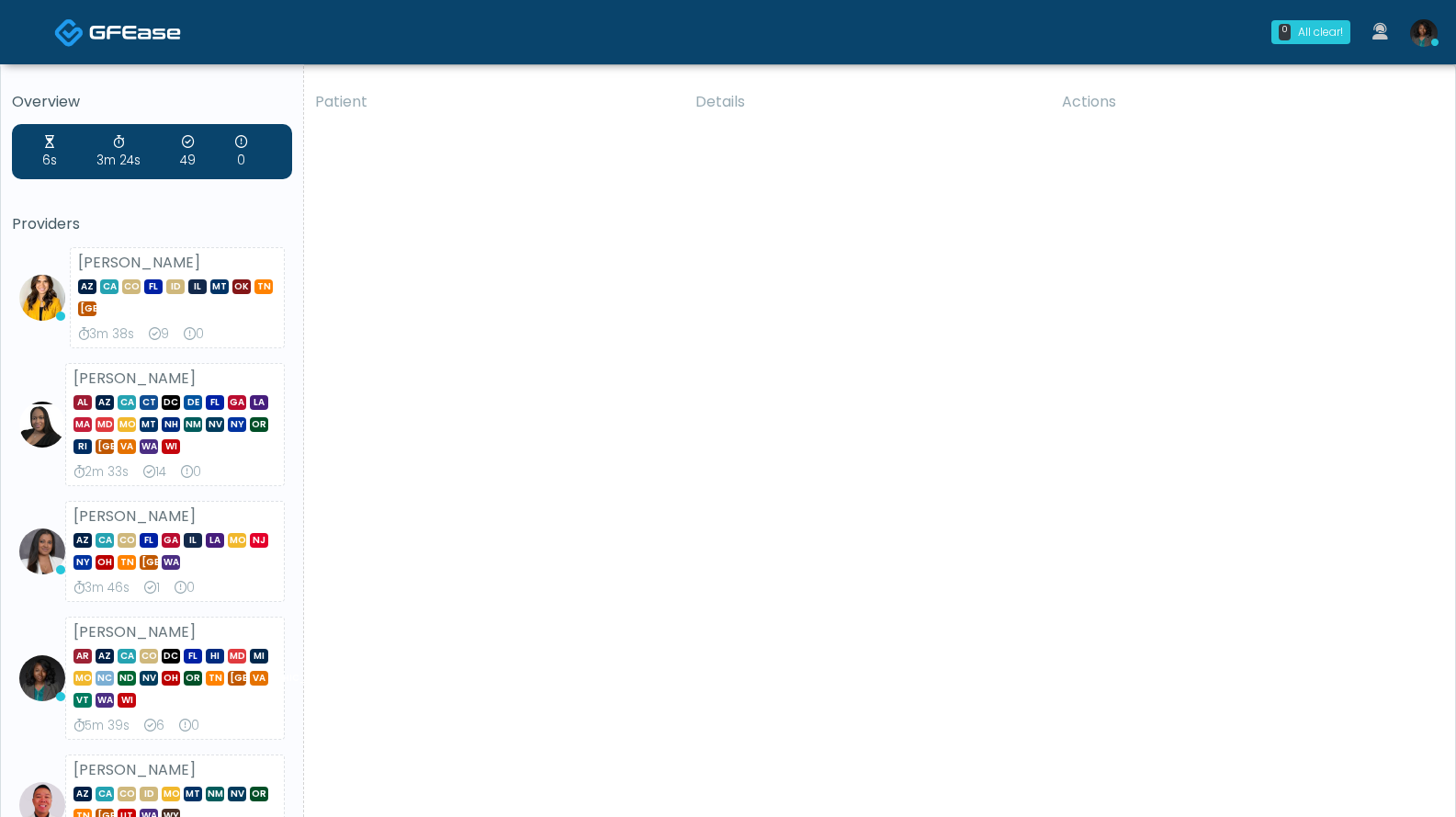
click at [1421, 39] on img at bounding box center [1424, 34] width 28 height 28
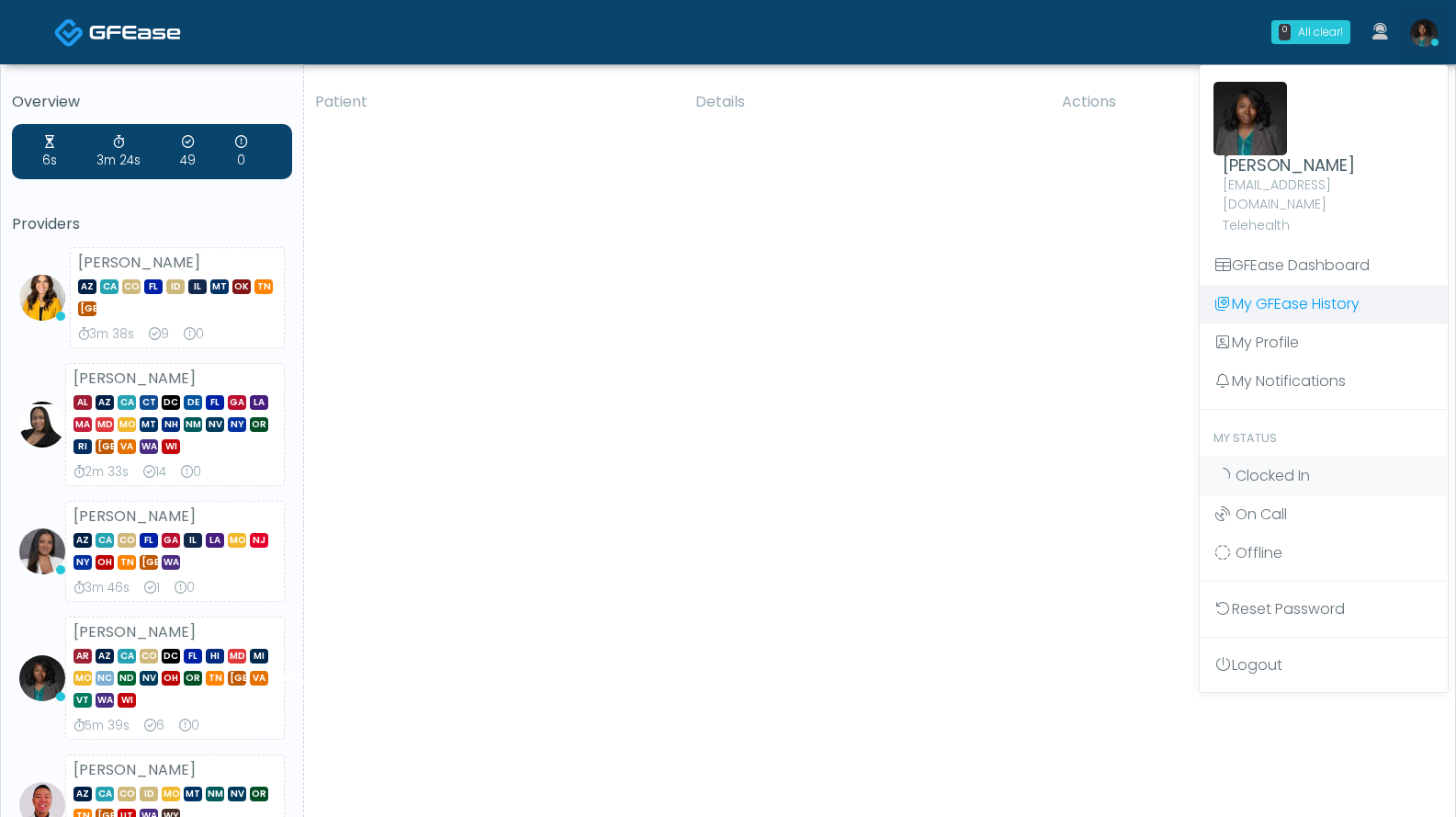
click at [1289, 285] on link "My GFEase History" at bounding box center [1323, 304] width 248 height 38
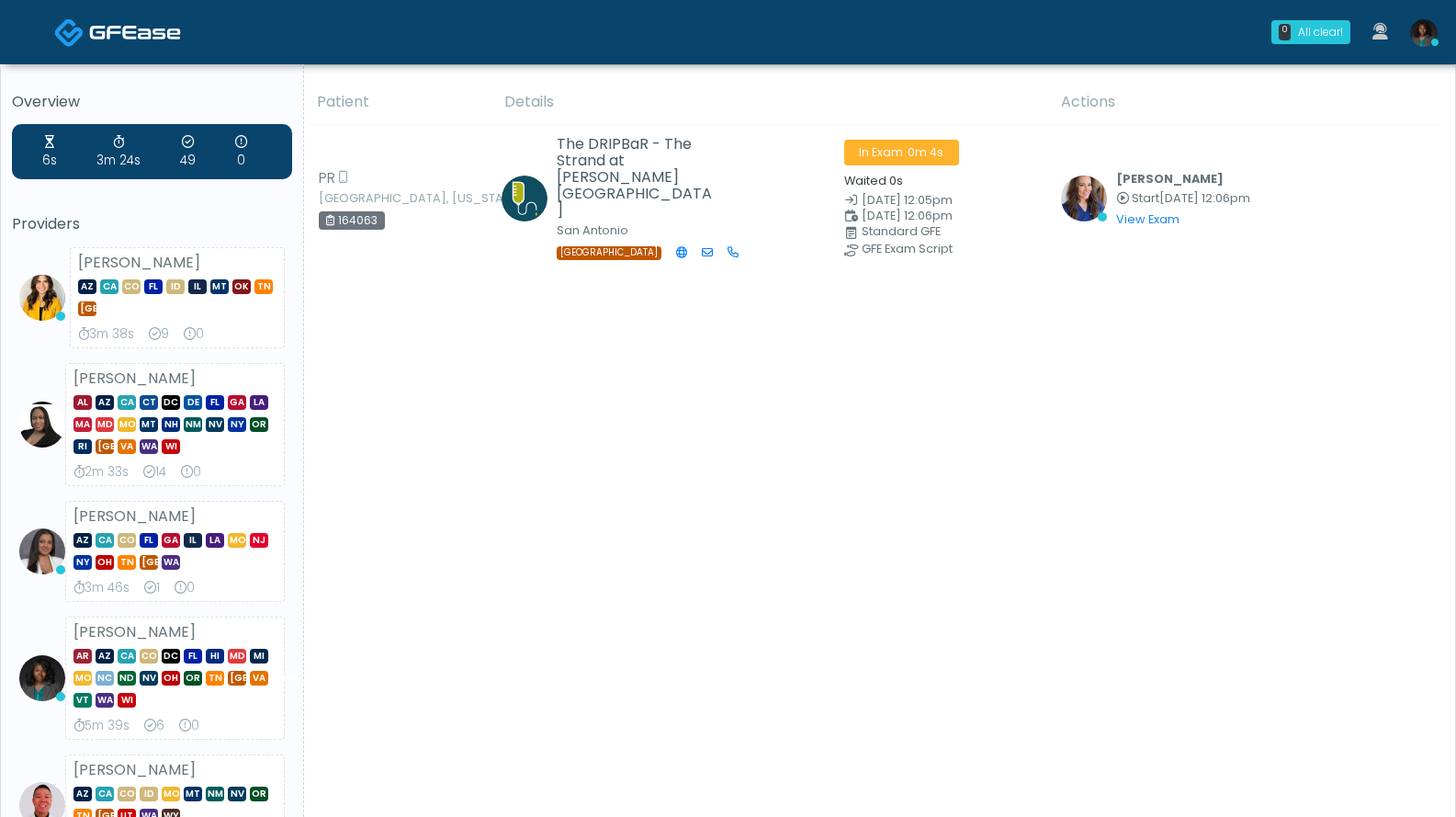
click at [1434, 40] on icon at bounding box center [1434, 41] width 7 height 7
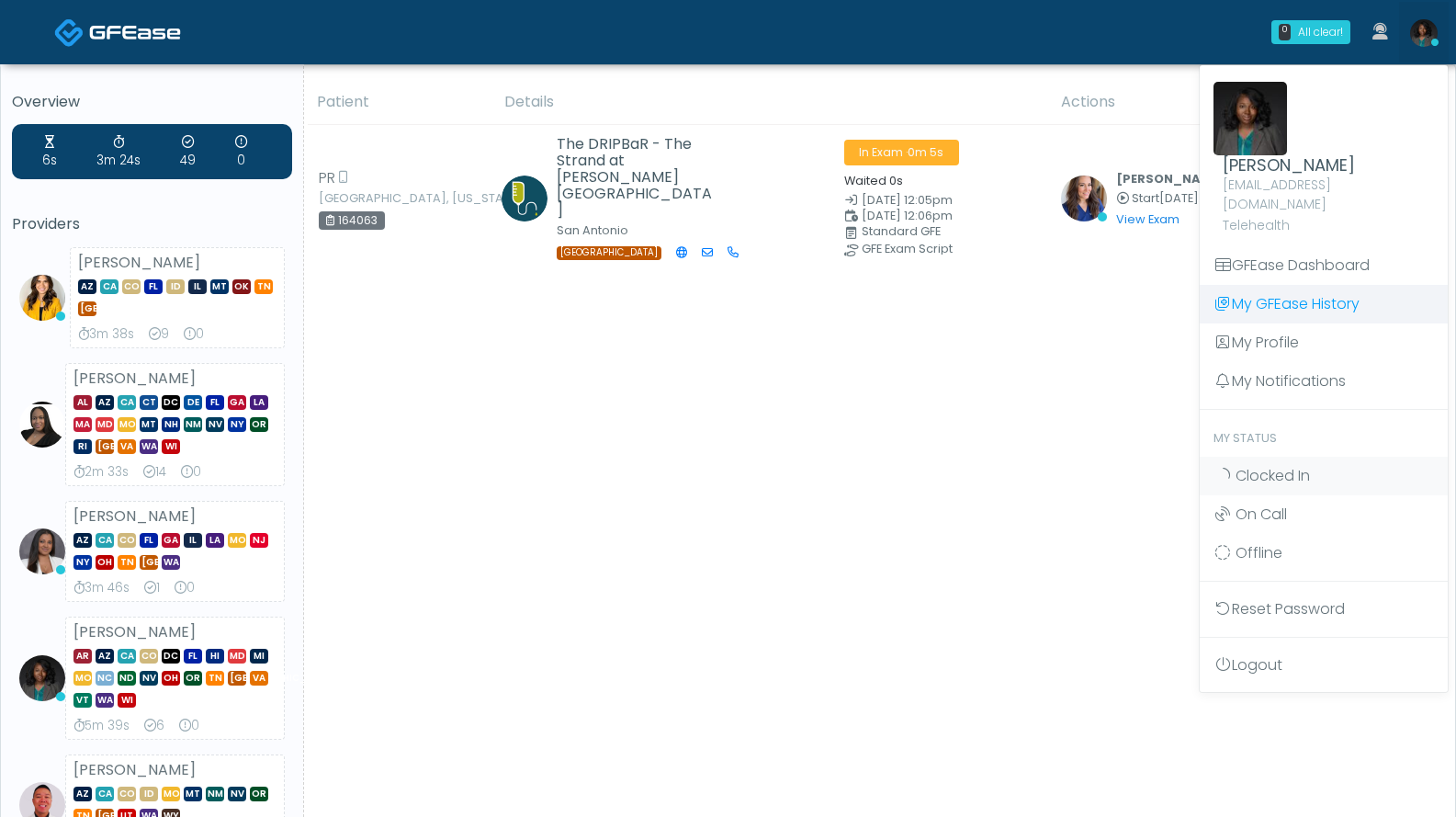
click at [1278, 285] on link "My GFEase History" at bounding box center [1323, 304] width 248 height 38
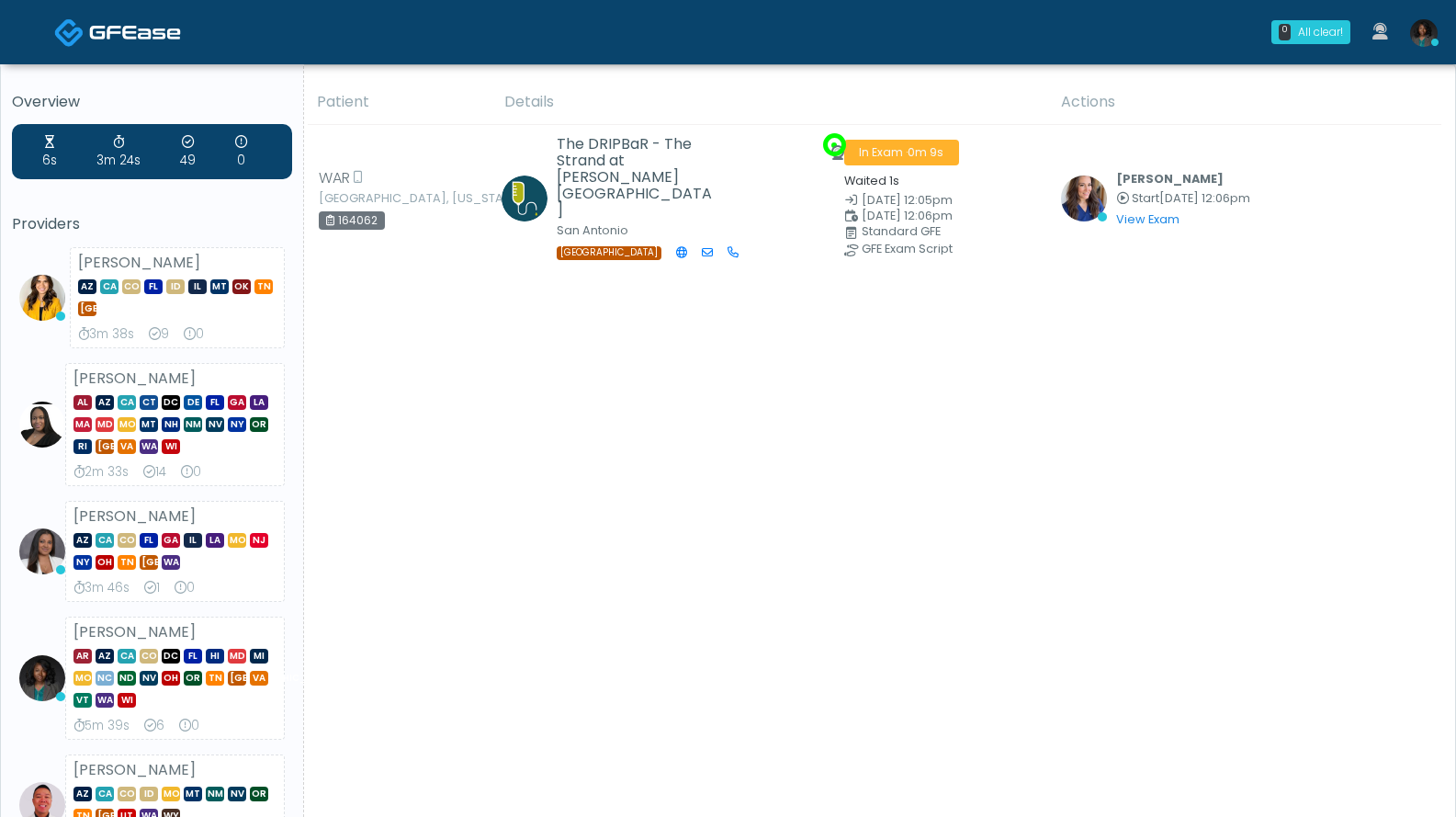
click at [1421, 33] on img at bounding box center [1424, 34] width 28 height 28
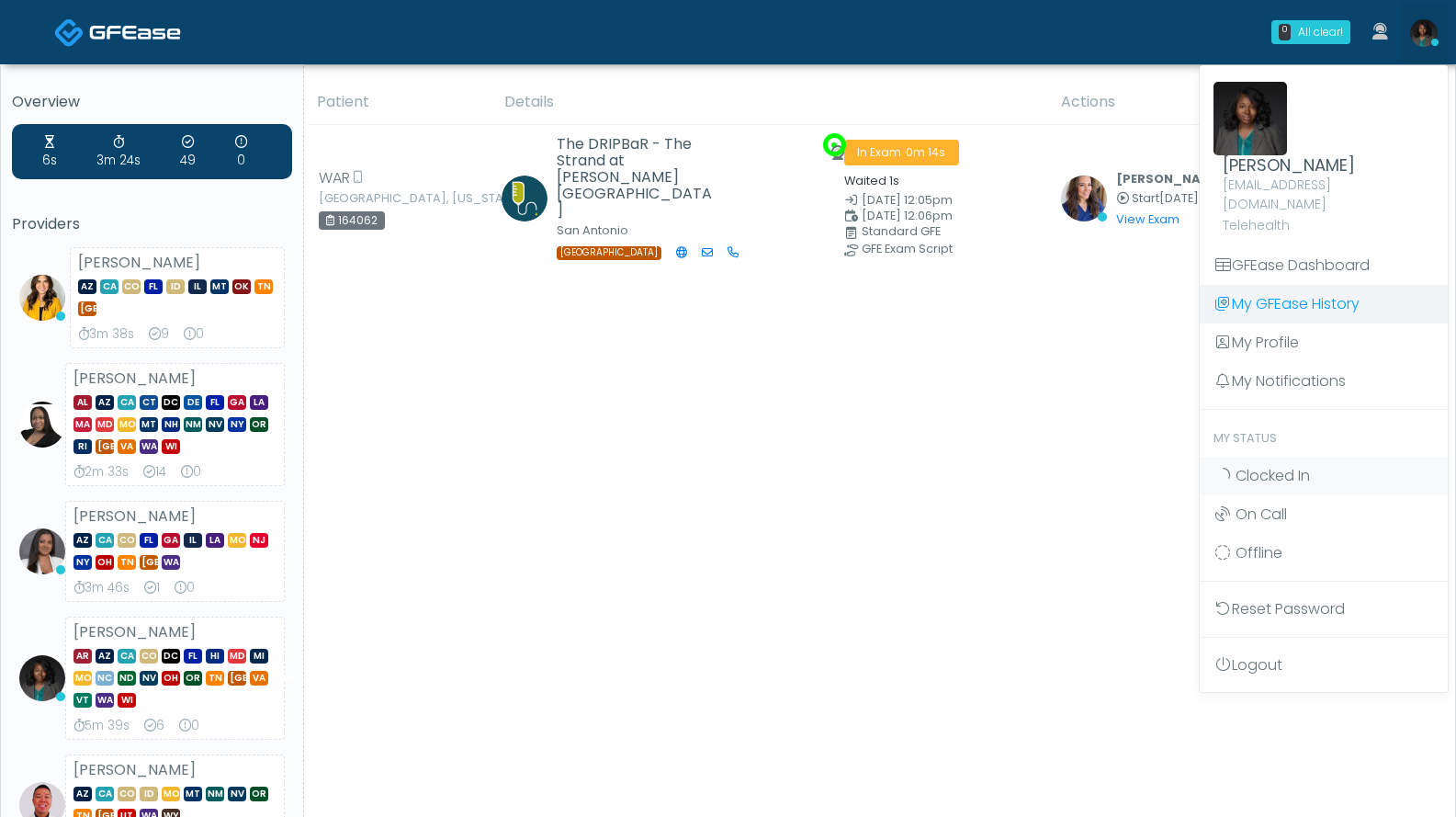
click at [1301, 288] on link "My GFEase History" at bounding box center [1323, 304] width 248 height 38
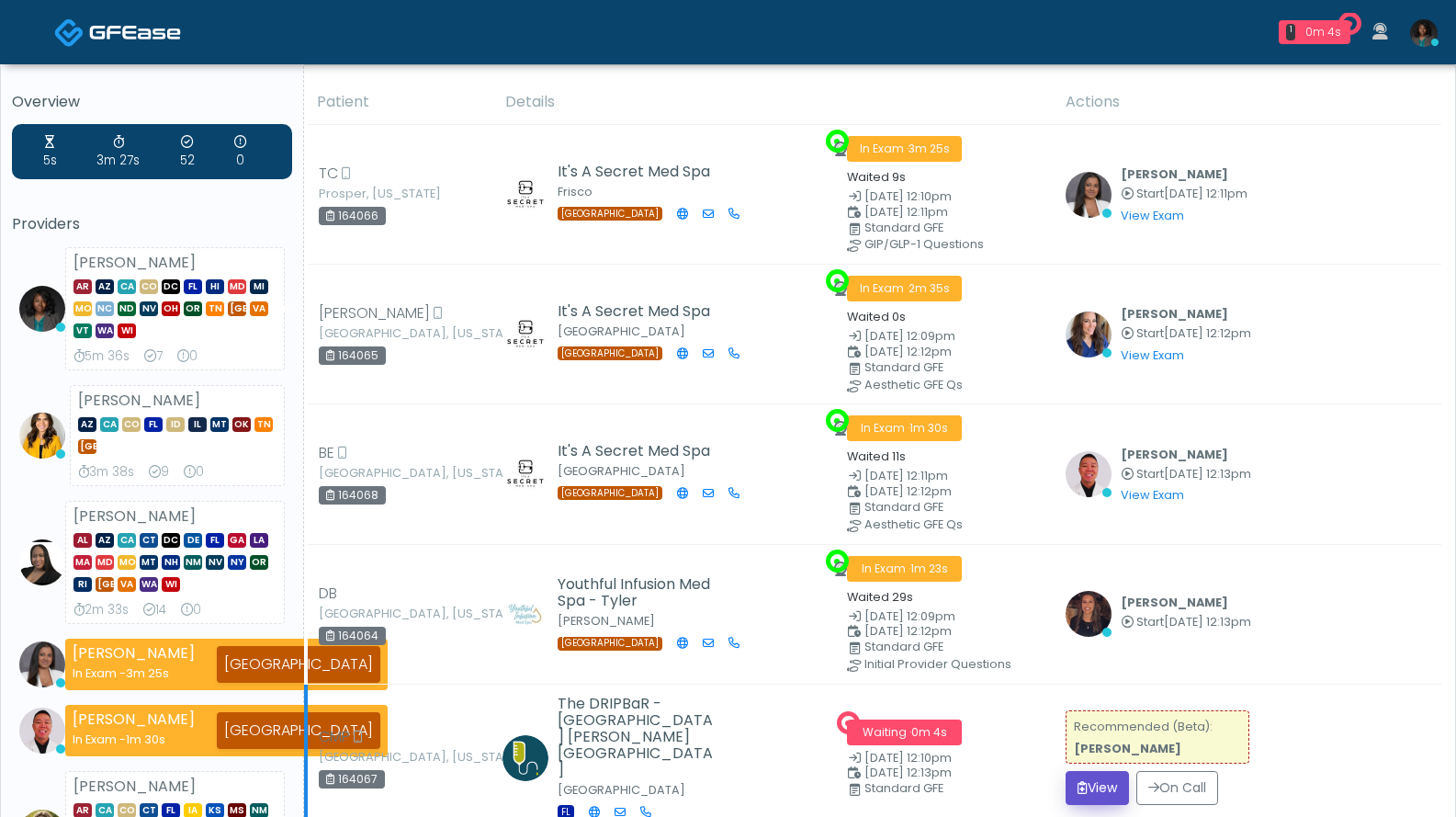
click at [1087, 771] on button "View" at bounding box center [1097, 787] width 63 height 34
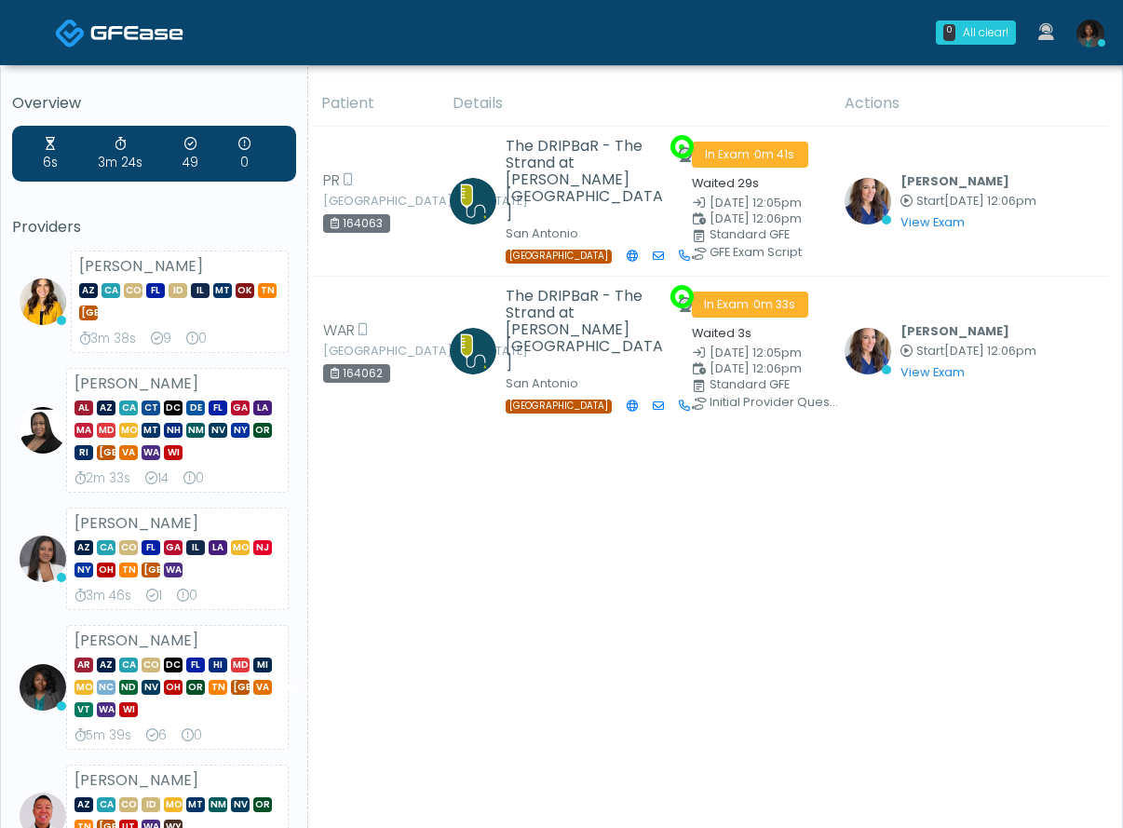
click at [1087, 43] on img at bounding box center [1091, 34] width 28 height 28
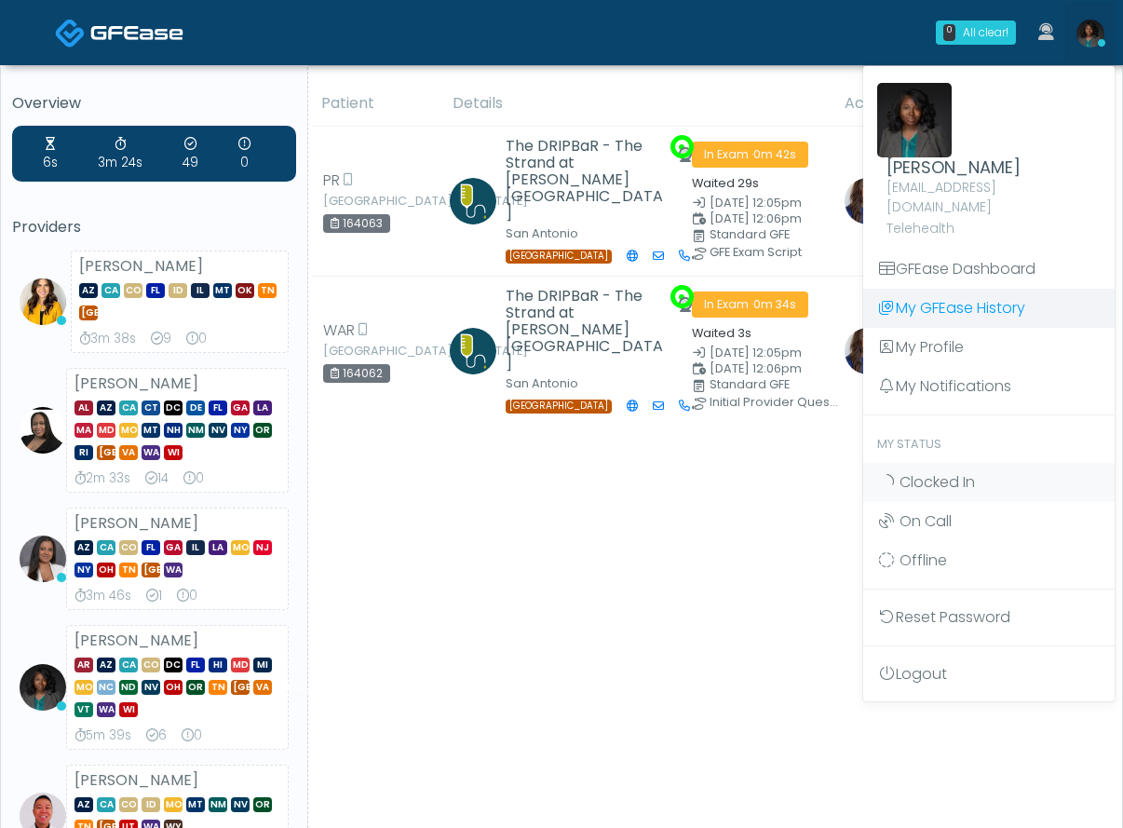
click at [947, 289] on link "My GFEase History" at bounding box center [988, 308] width 251 height 39
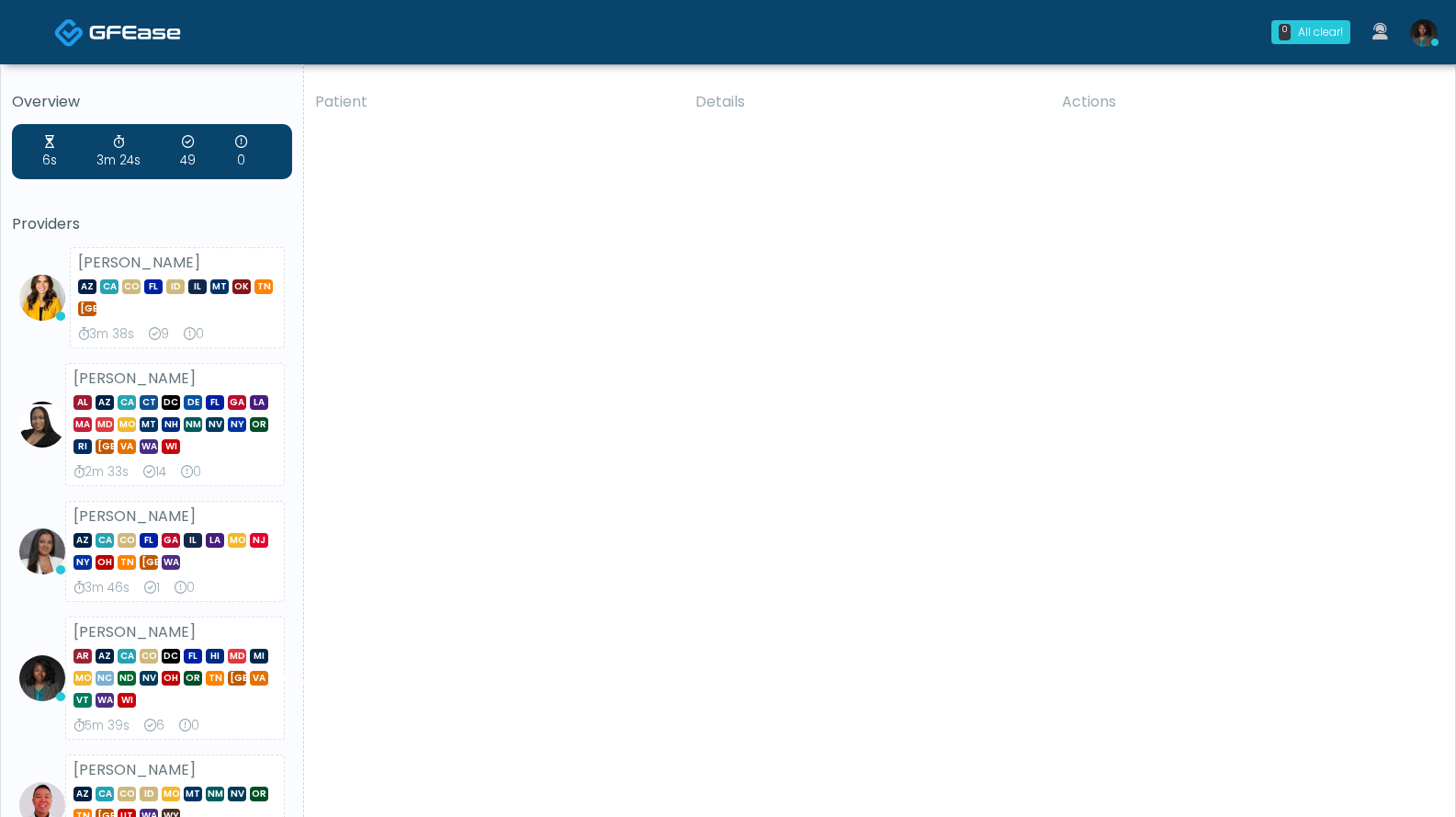
click at [1107, 41] on img at bounding box center [1424, 34] width 28 height 28
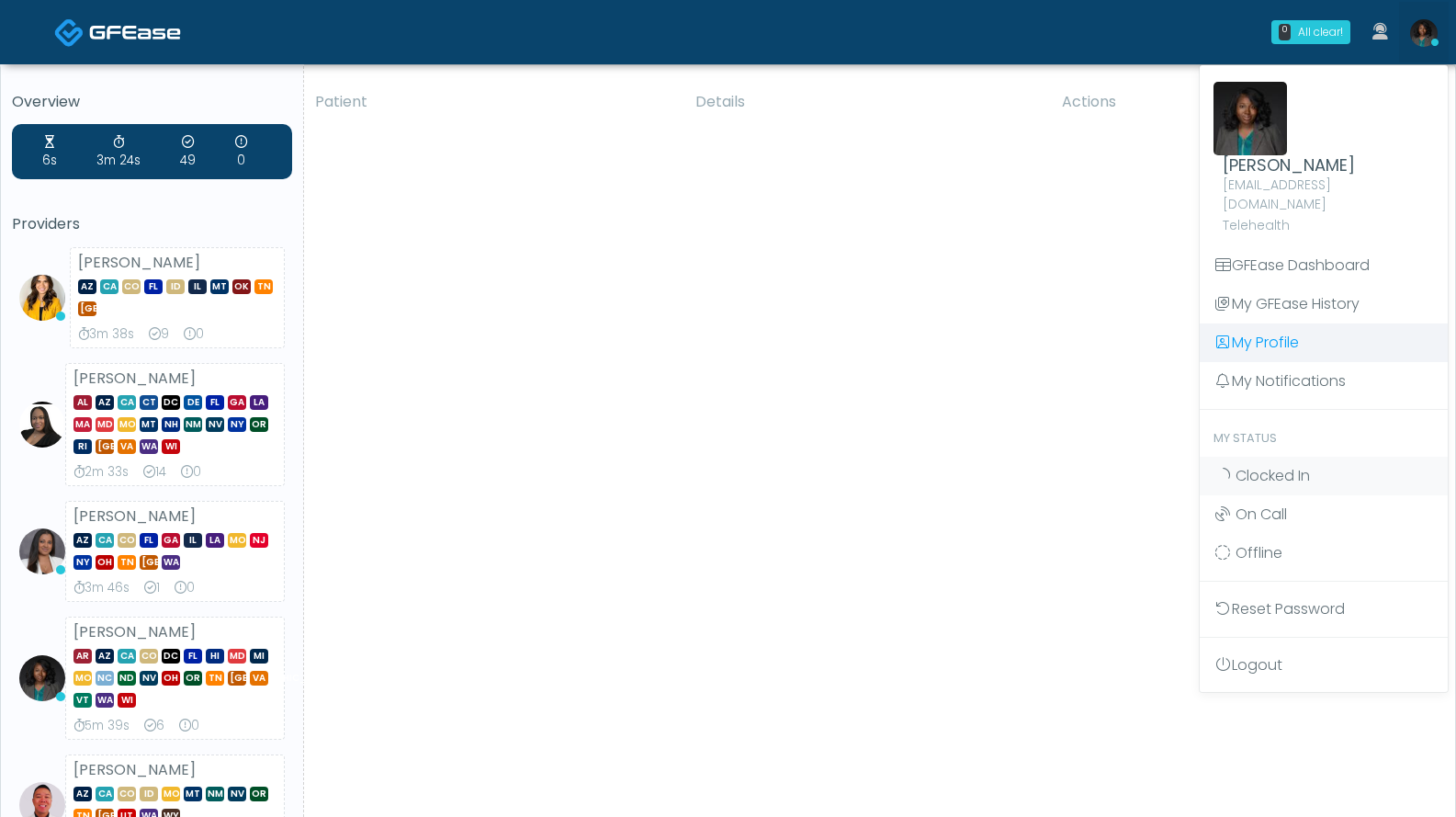
click at [1107, 327] on link "My Profile" at bounding box center [1323, 342] width 248 height 38
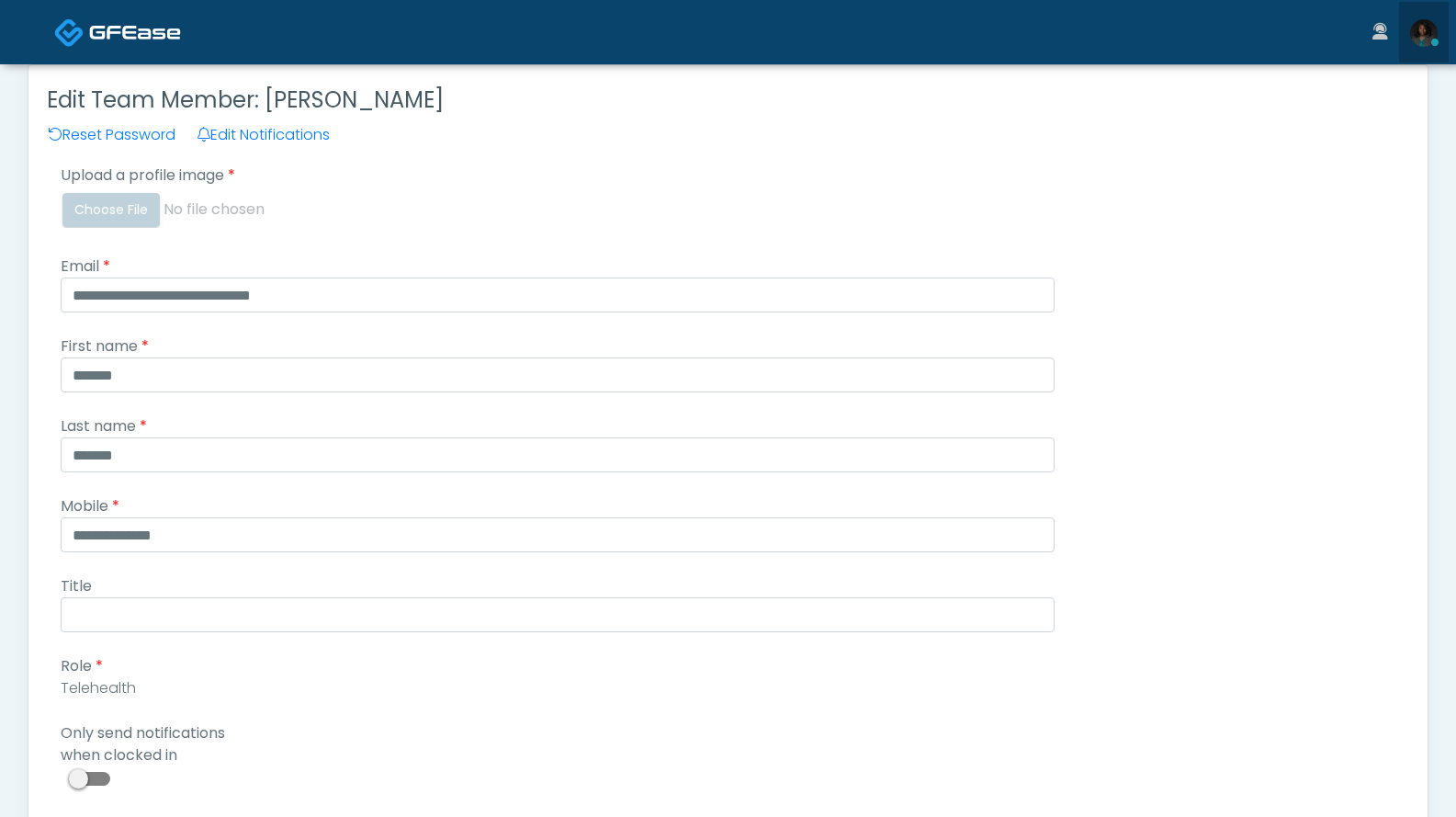
click at [1418, 38] on img at bounding box center [1424, 34] width 28 height 28
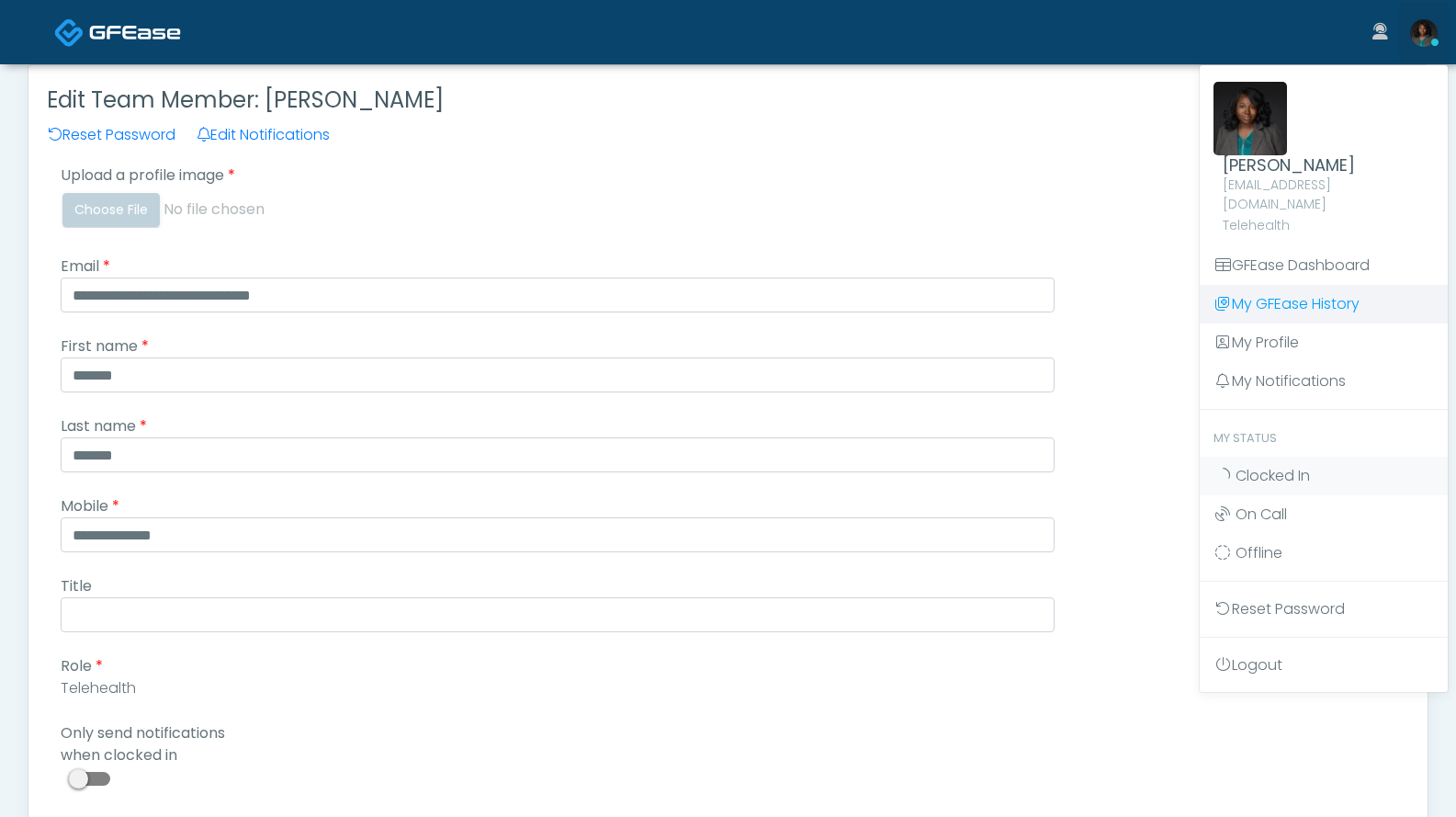
click at [1292, 285] on link "My GFEase History" at bounding box center [1323, 304] width 248 height 38
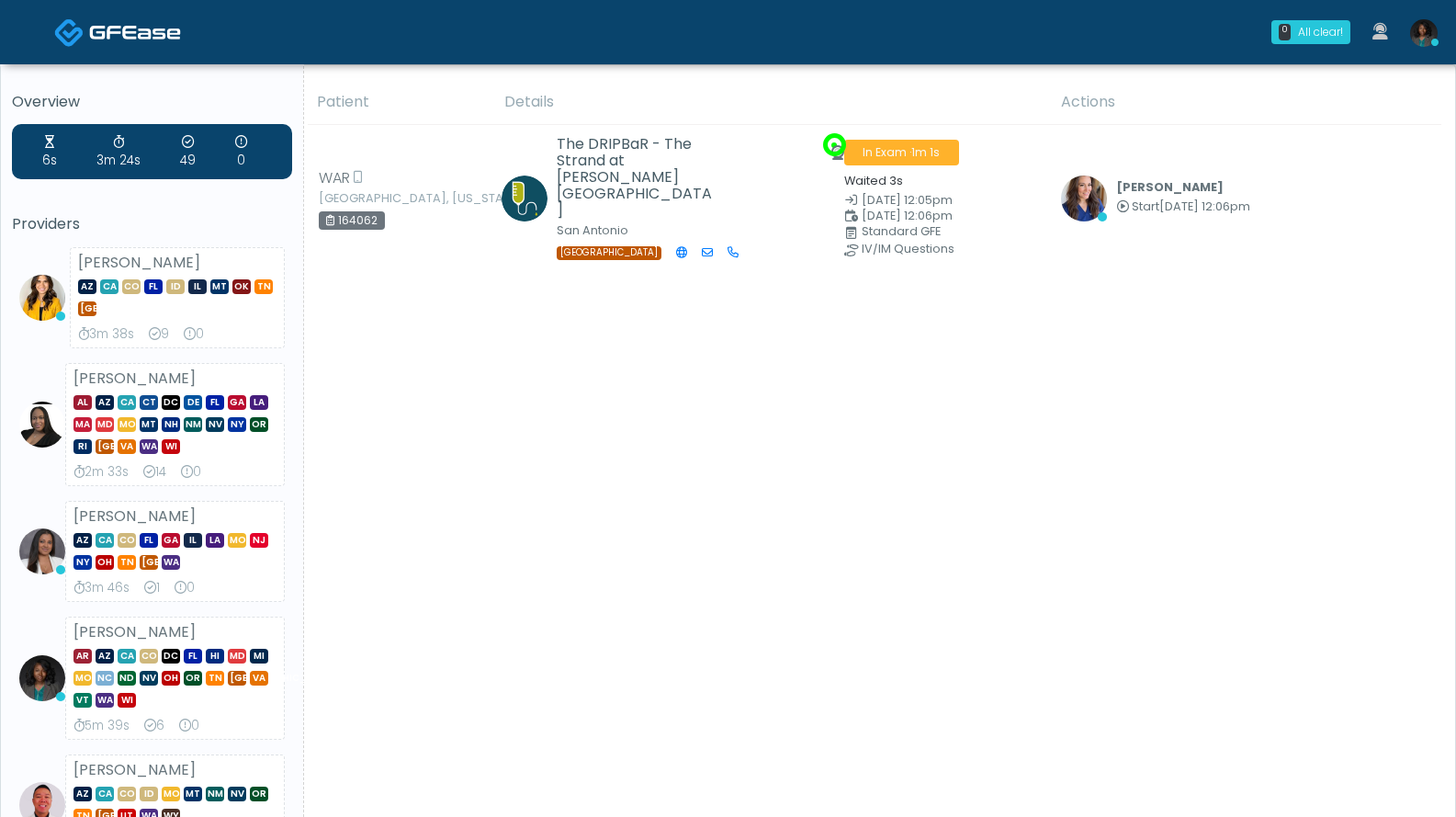
click at [1418, 37] on img at bounding box center [1424, 34] width 28 height 28
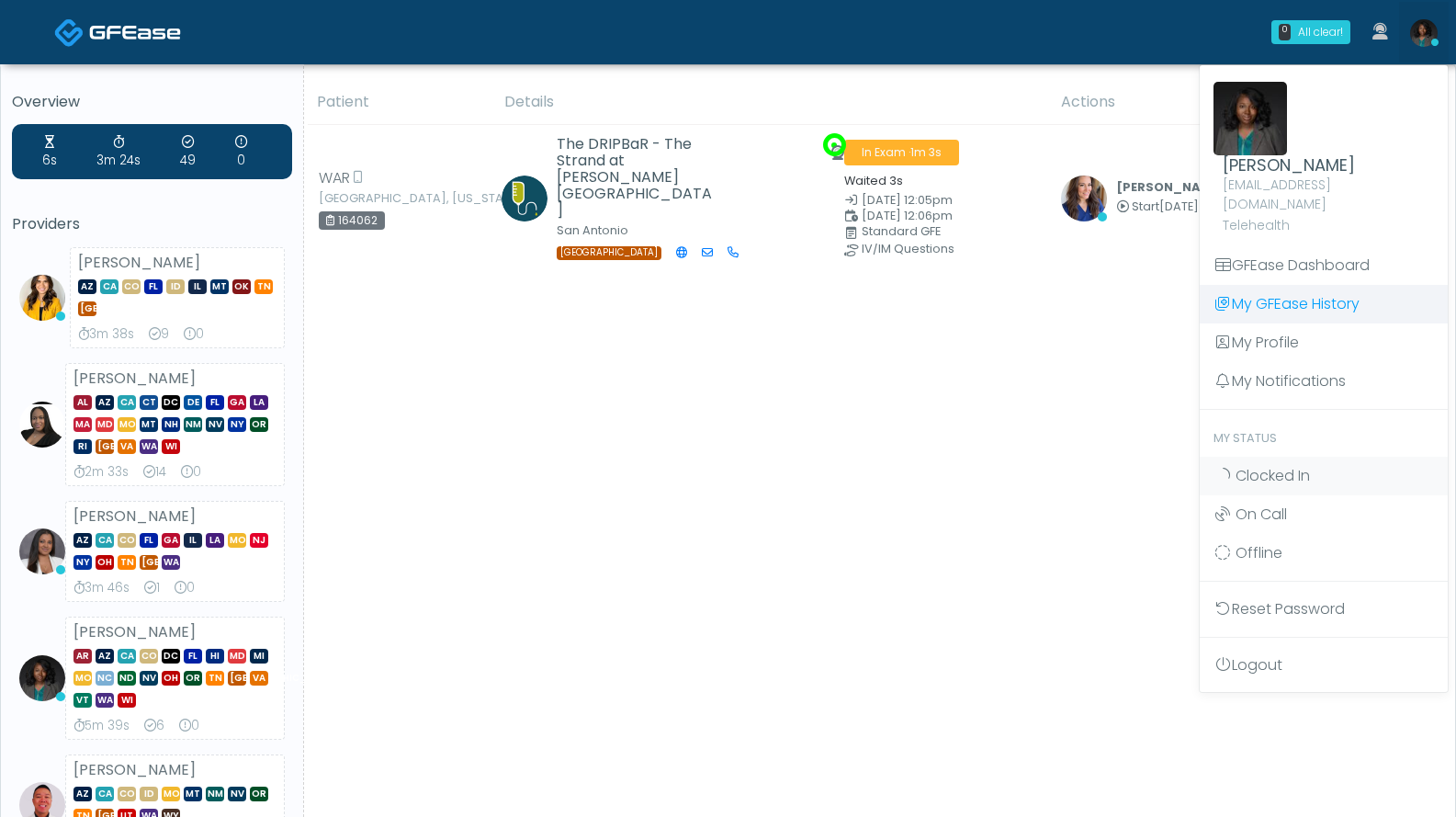
click at [1273, 285] on link "My GFEase History" at bounding box center [1323, 304] width 248 height 38
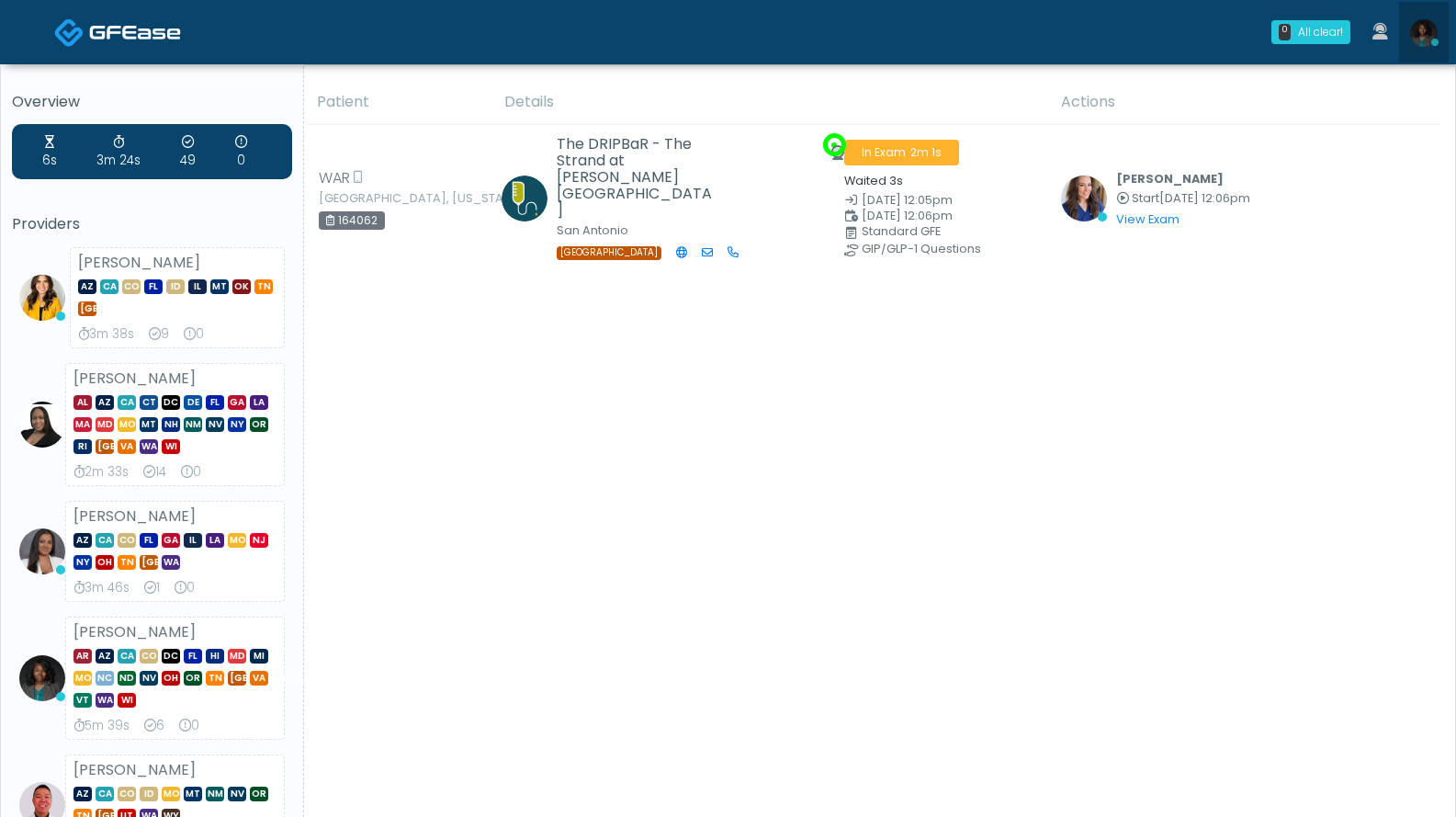
click at [1423, 44] on img at bounding box center [1424, 34] width 28 height 28
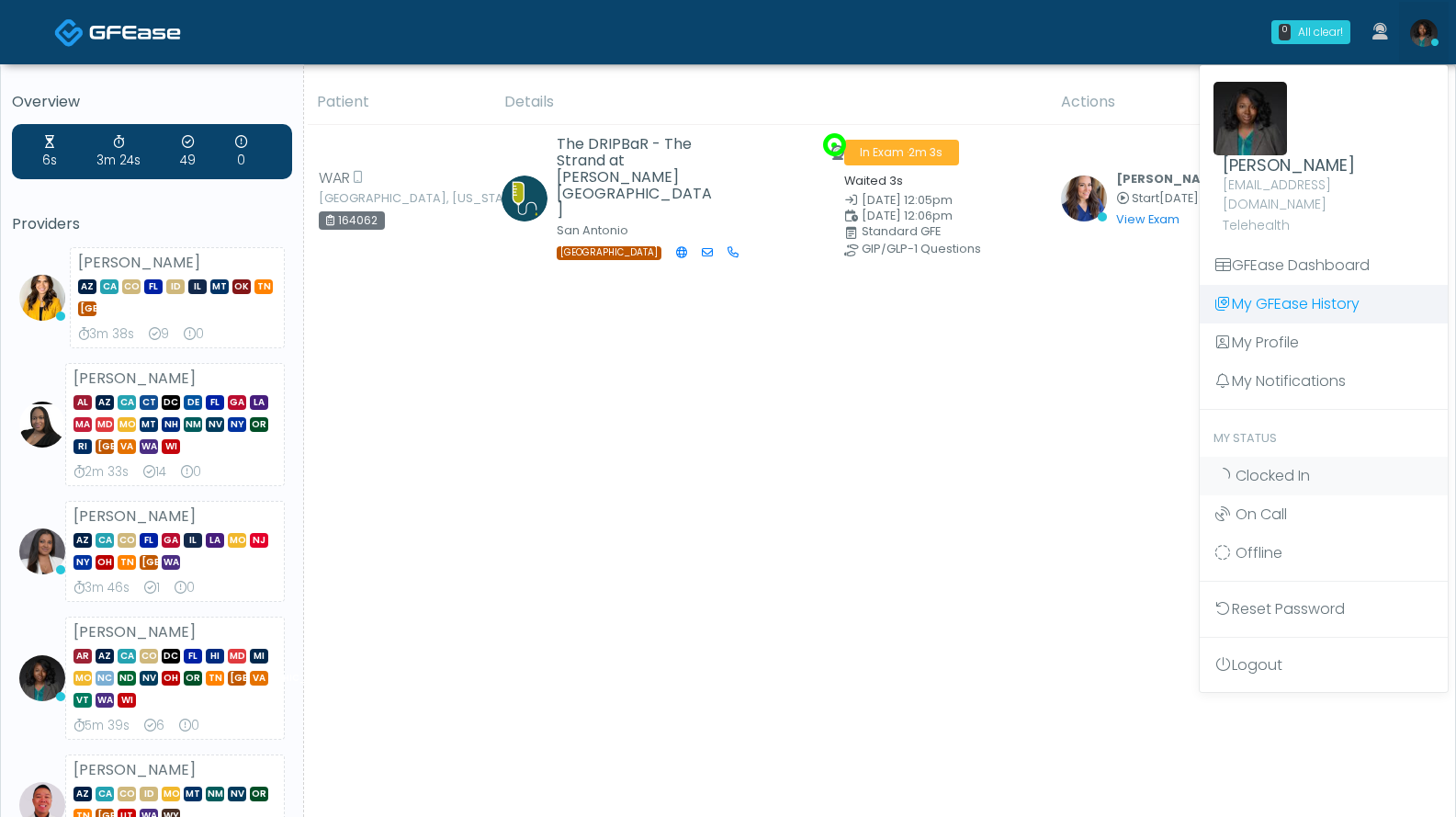
click at [1264, 285] on link "My GFEase History" at bounding box center [1323, 304] width 248 height 38
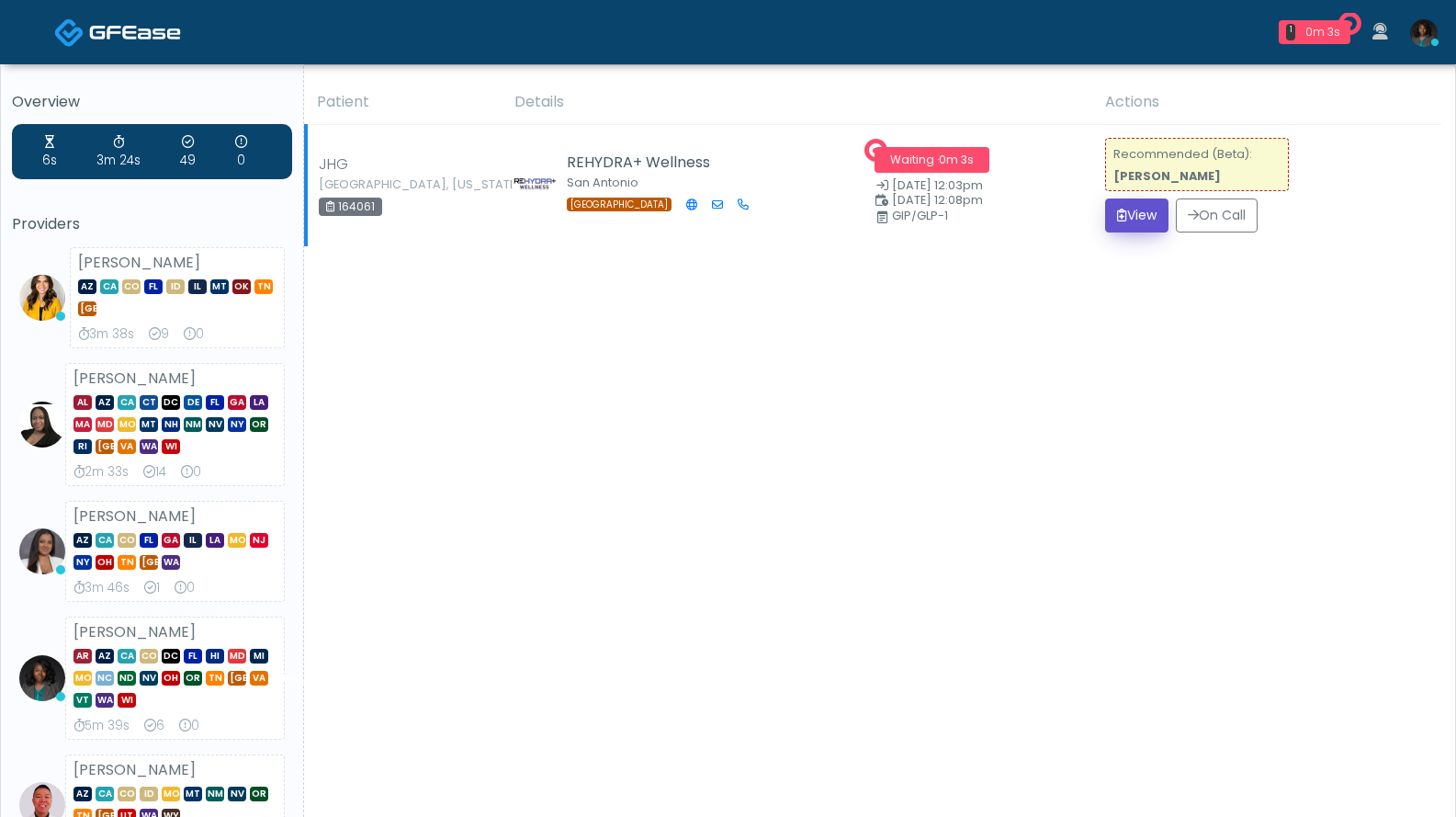
click at [1129, 214] on button "View" at bounding box center [1136, 215] width 63 height 34
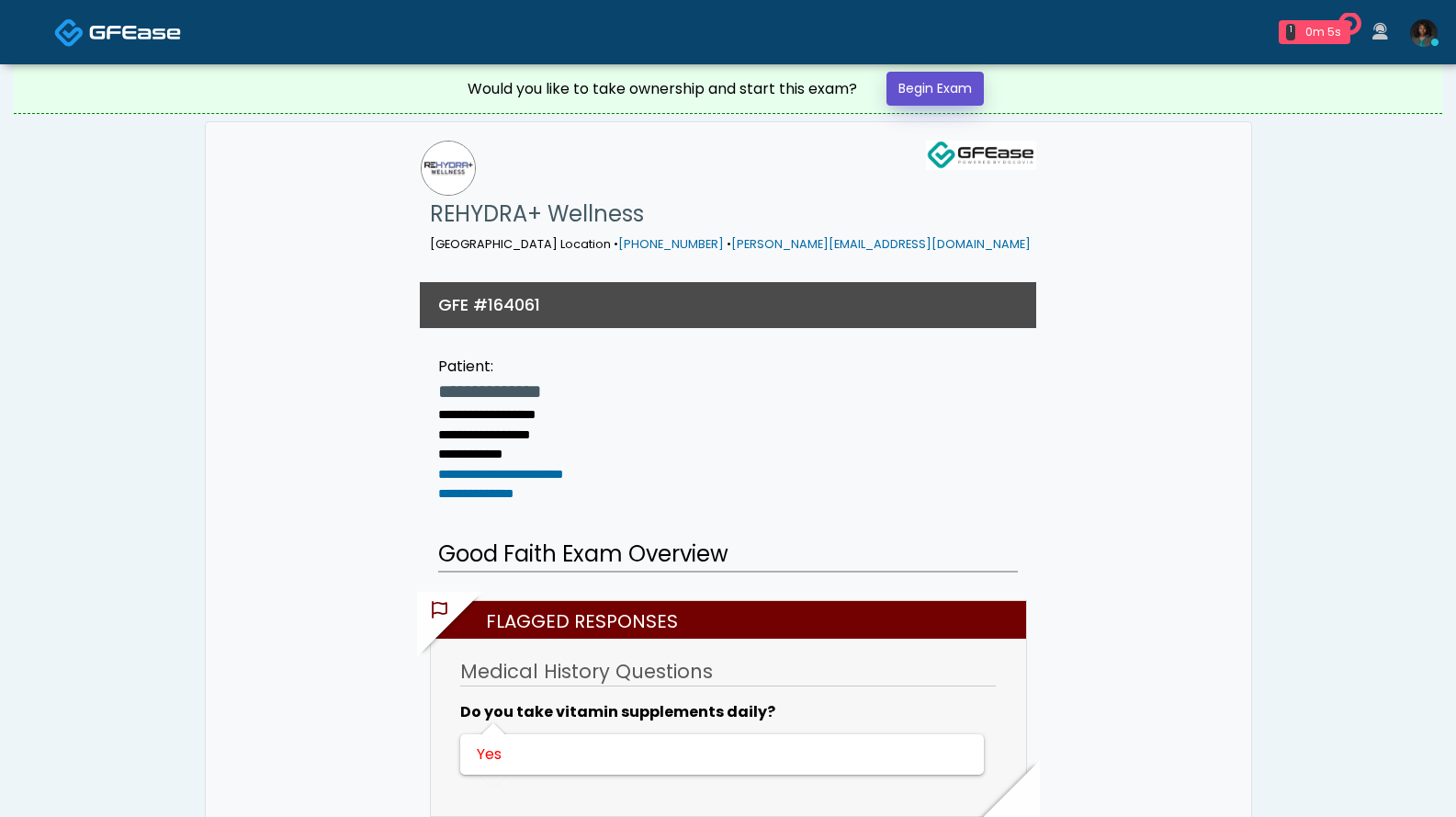
click at [911, 87] on link "Begin Exam" at bounding box center [935, 89] width 98 height 34
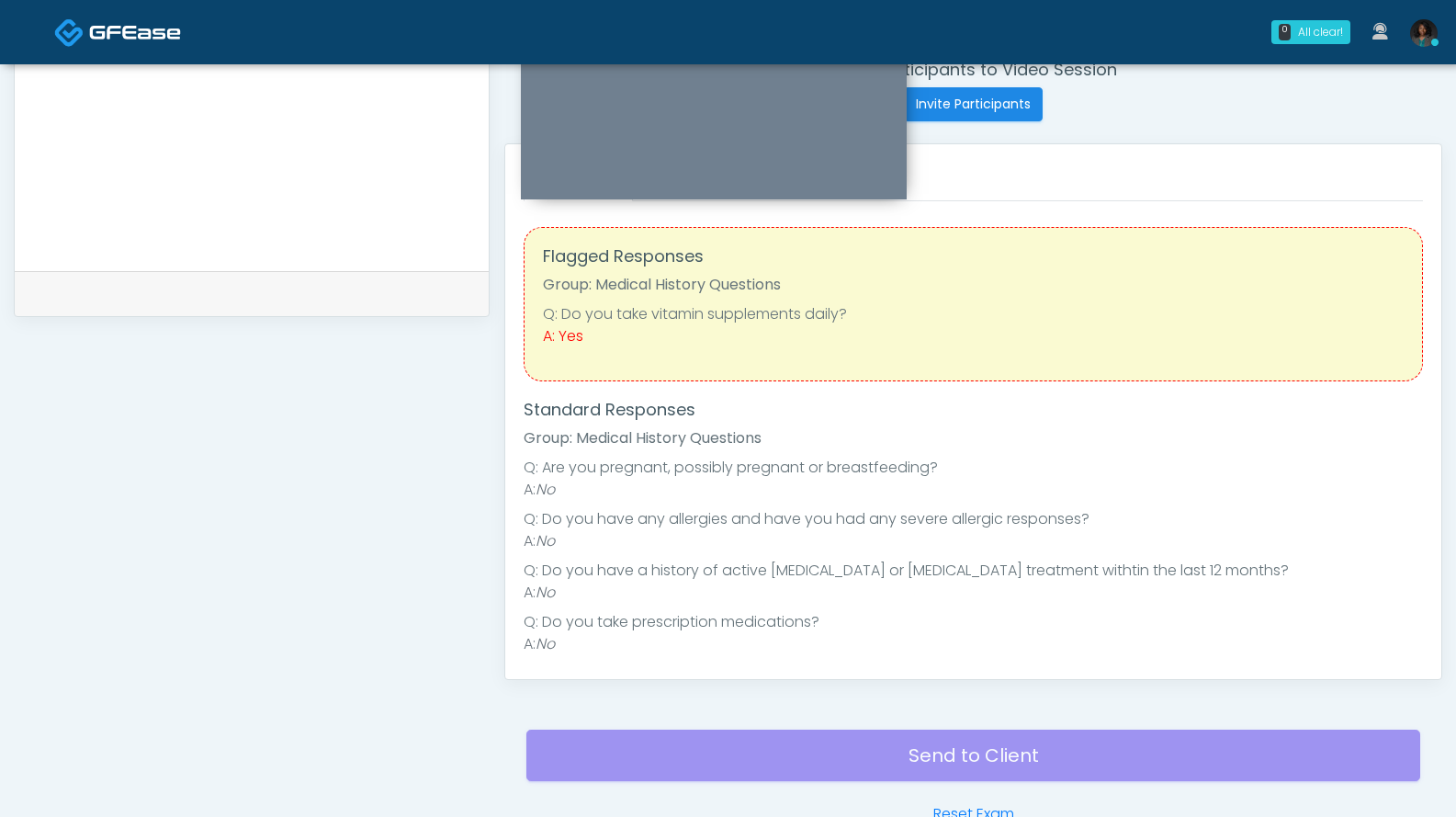
scroll to position [355, 0]
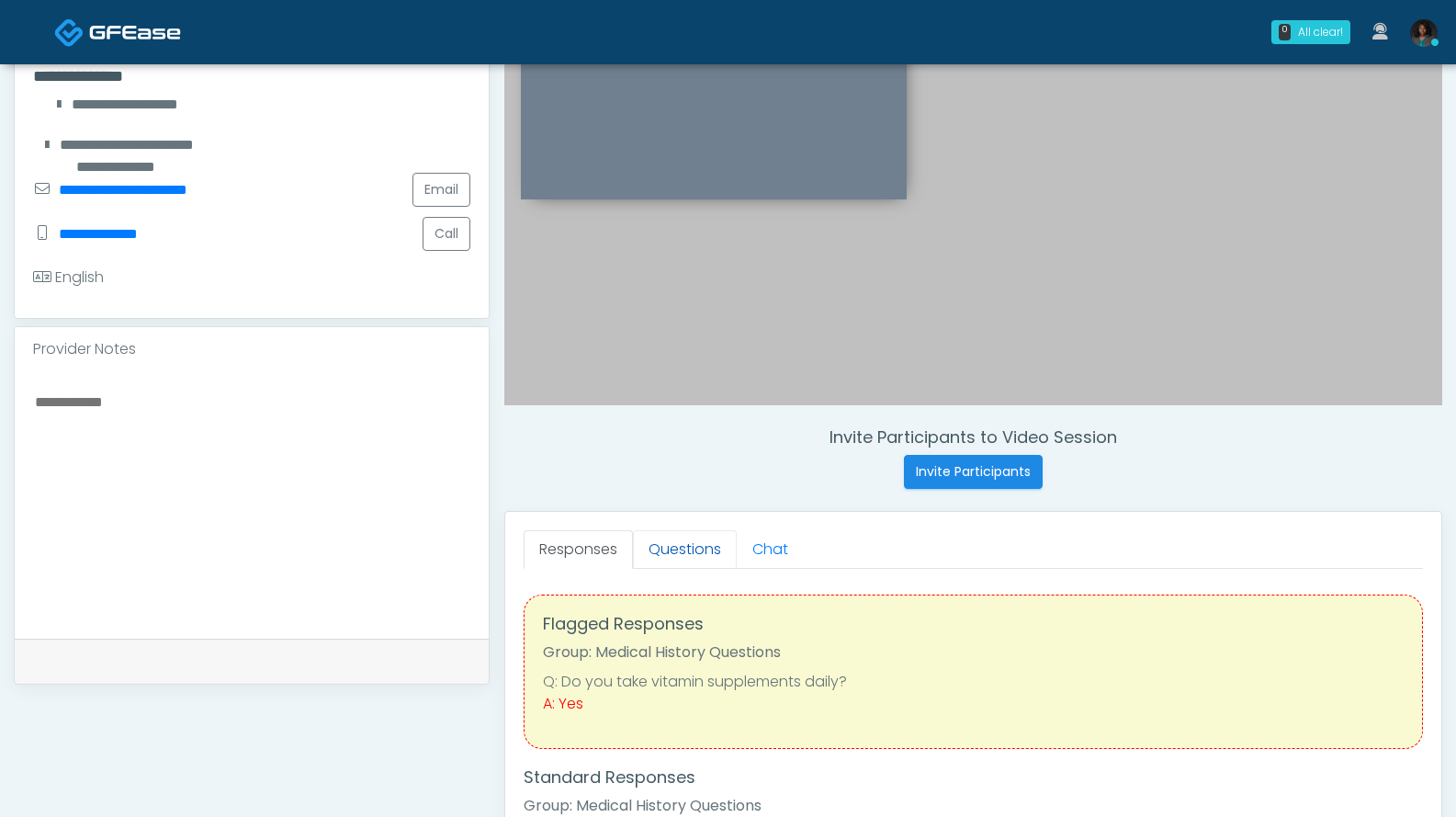
click at [712, 545] on link "Questions" at bounding box center [685, 549] width 104 height 38
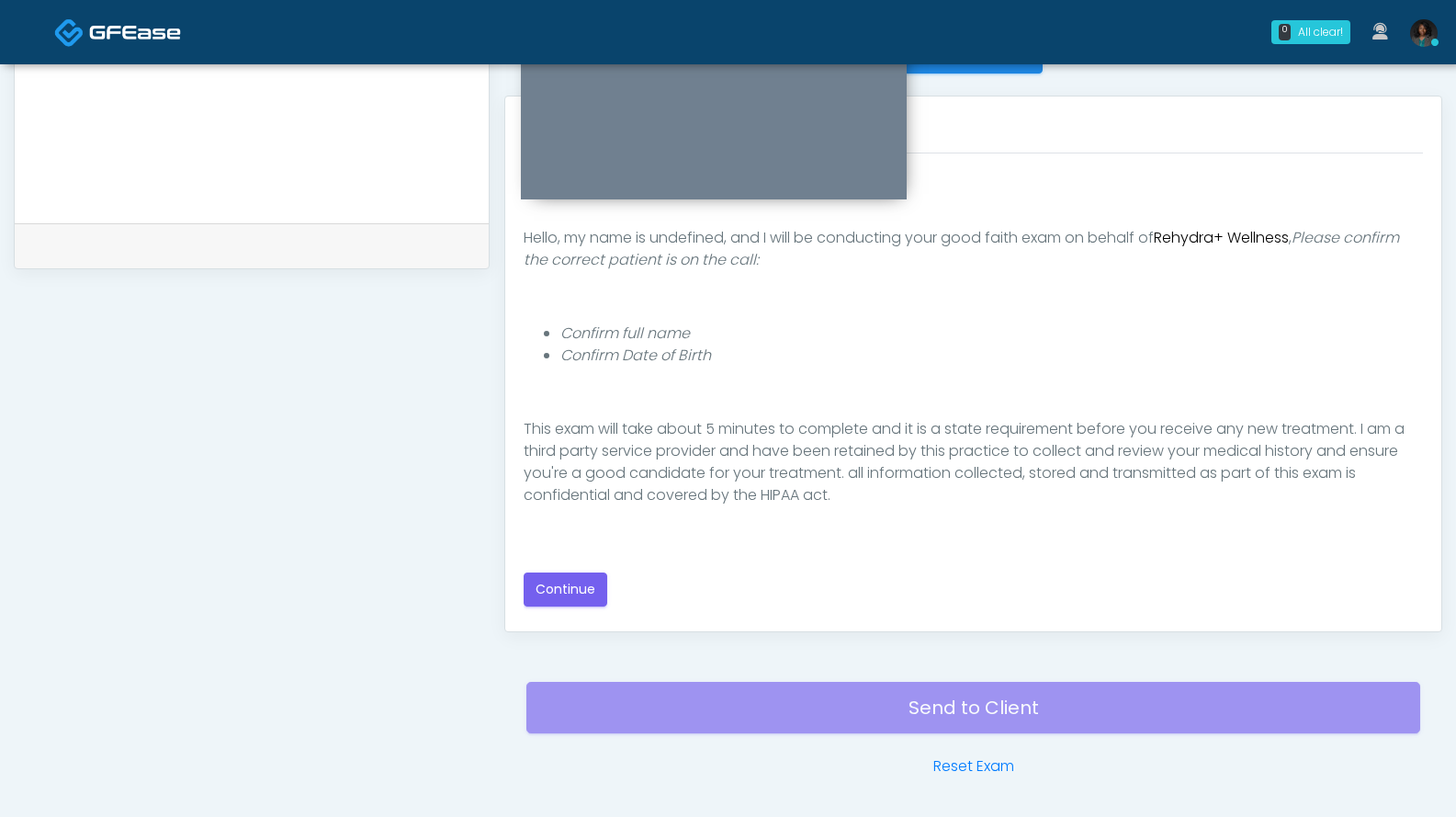
scroll to position [169, 0]
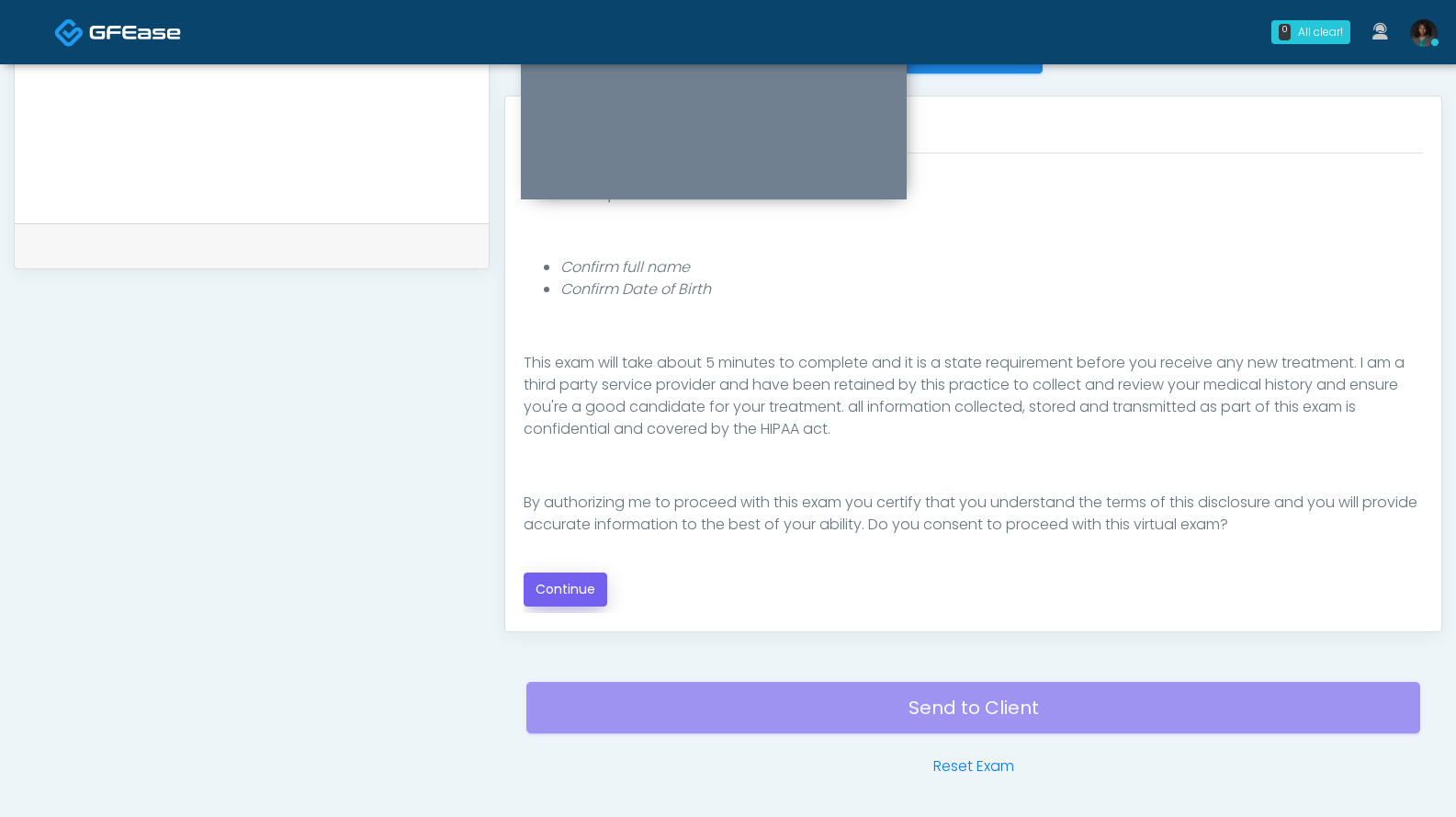
click at [584, 585] on button "Continue" at bounding box center [565, 589] width 84 height 34
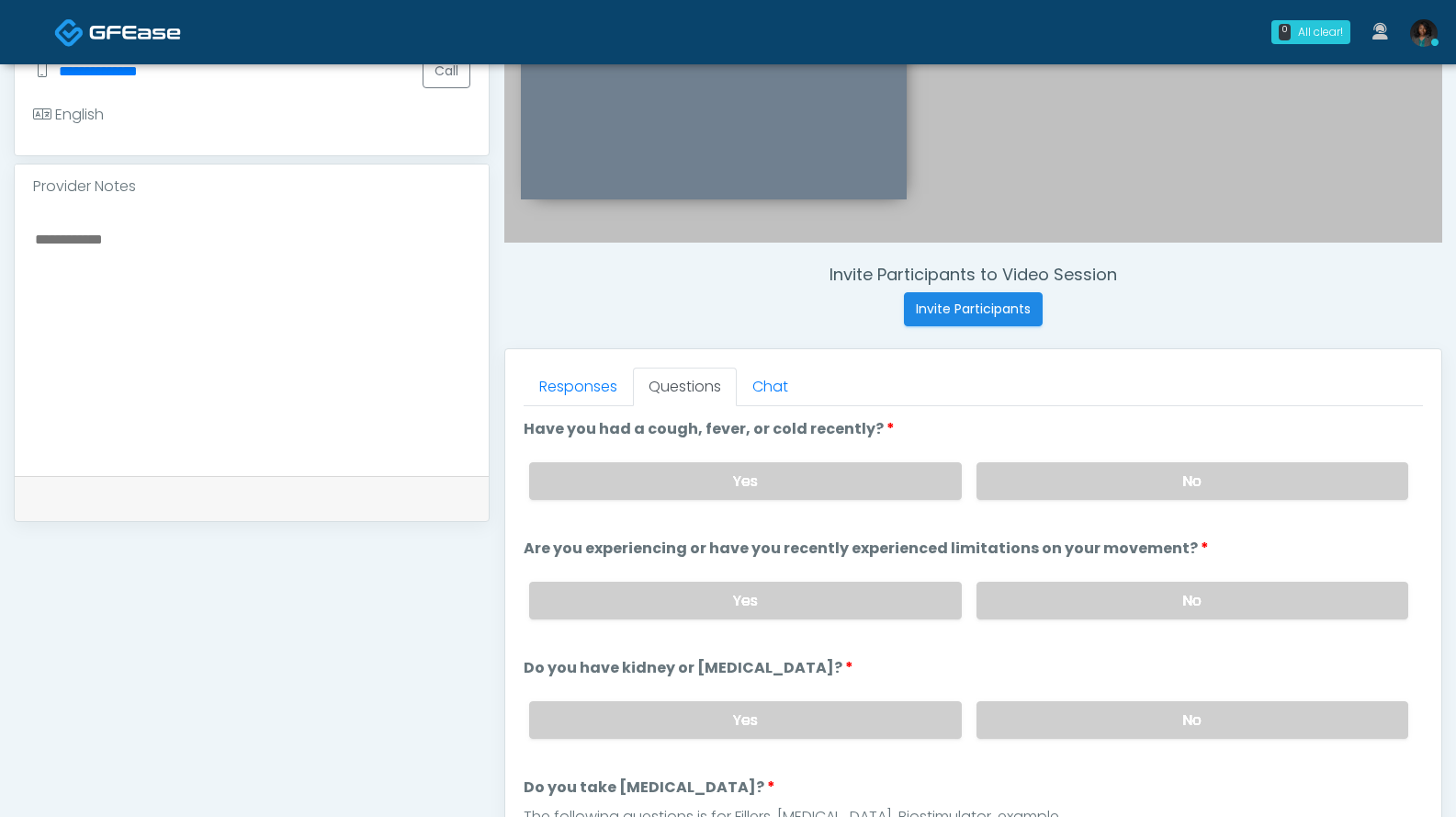
scroll to position [516, 0]
click at [1290, 491] on label "No" at bounding box center [1193, 483] width 432 height 37
click at [1230, 597] on label "No" at bounding box center [1193, 602] width 432 height 37
click at [1204, 718] on label "No" at bounding box center [1193, 721] width 432 height 37
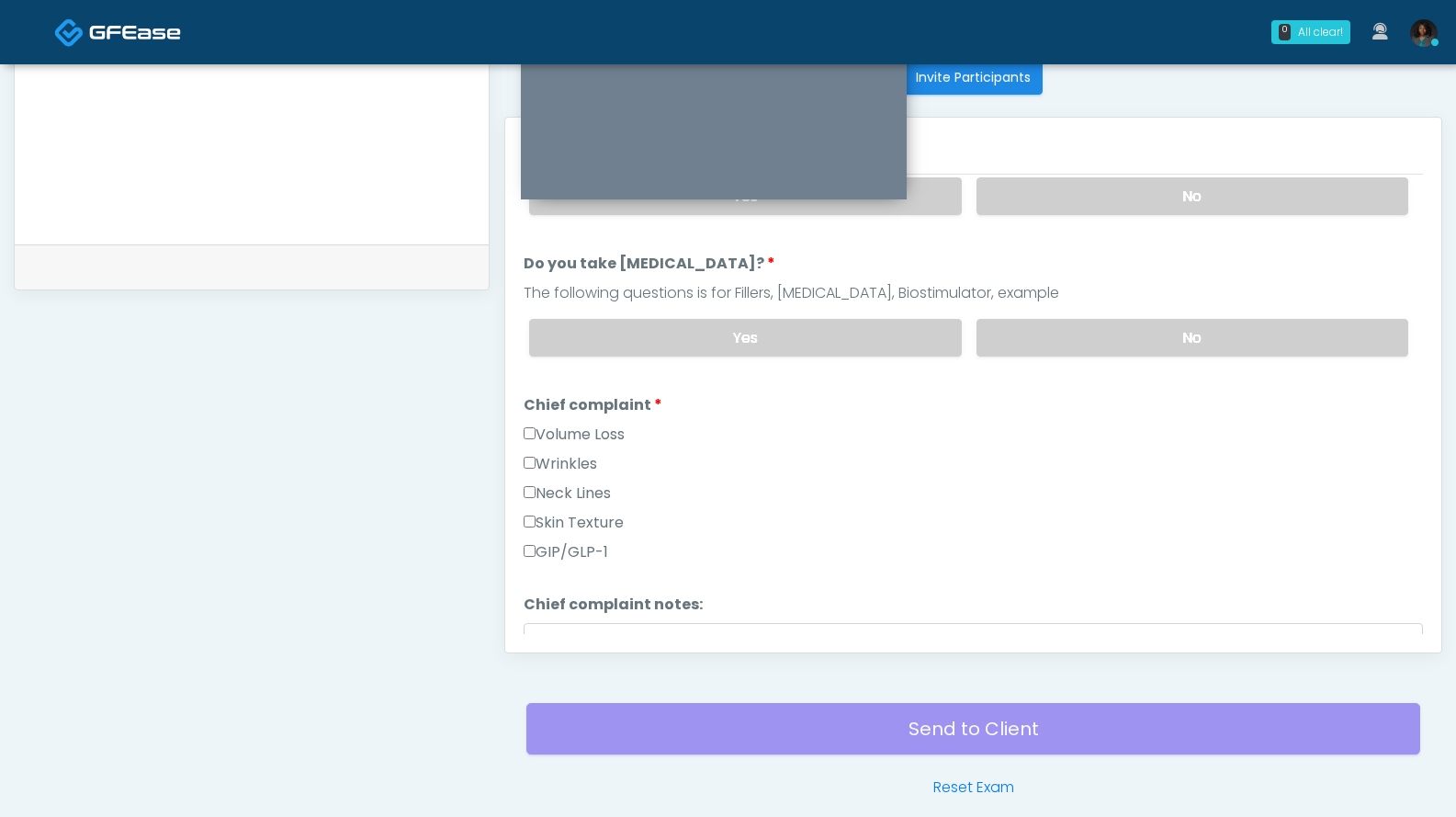
scroll to position [310, 0]
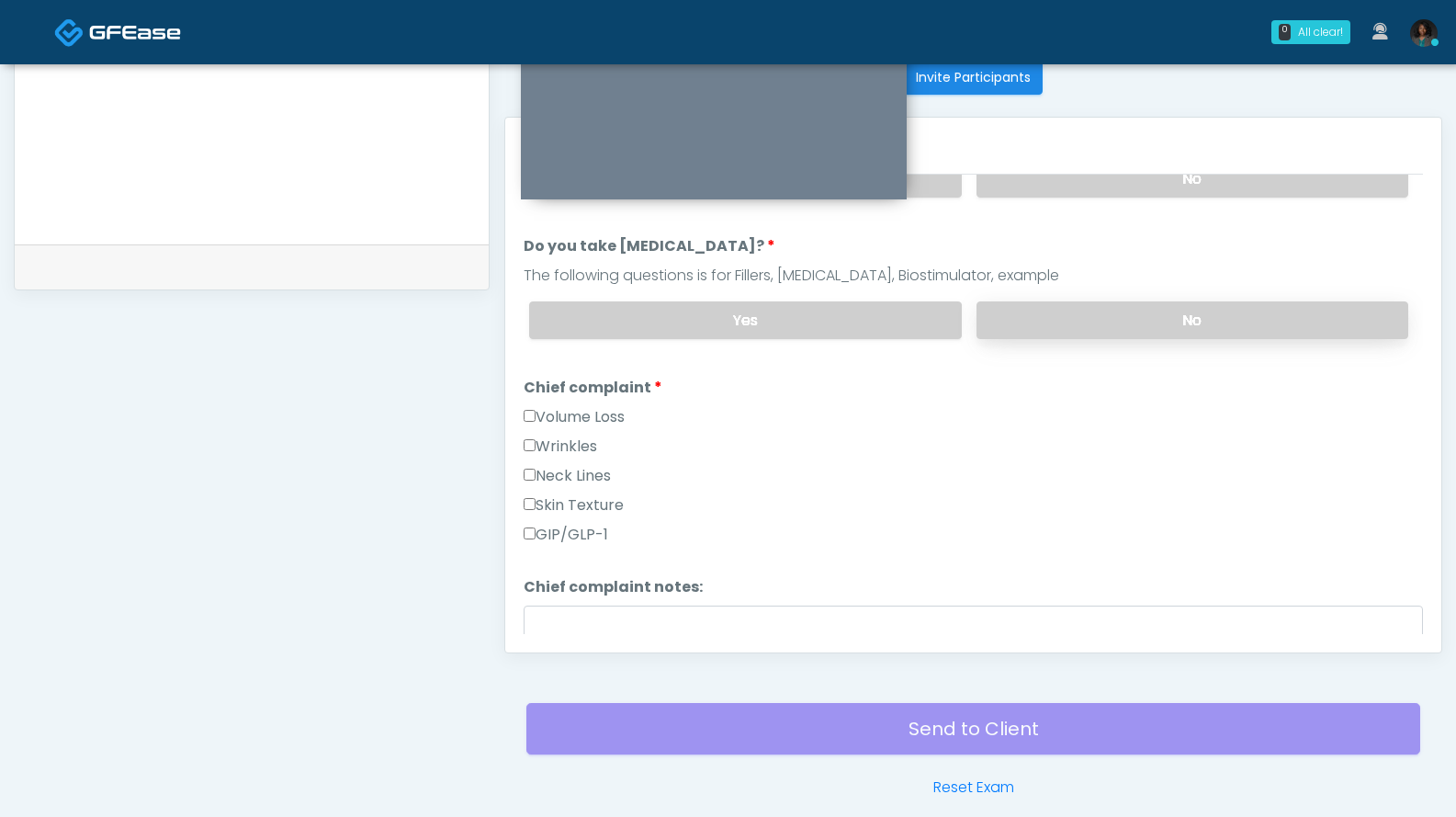
click at [1232, 318] on label "No" at bounding box center [1193, 320] width 432 height 37
click at [584, 533] on label "GIP/GLP-1" at bounding box center [566, 535] width 85 height 22
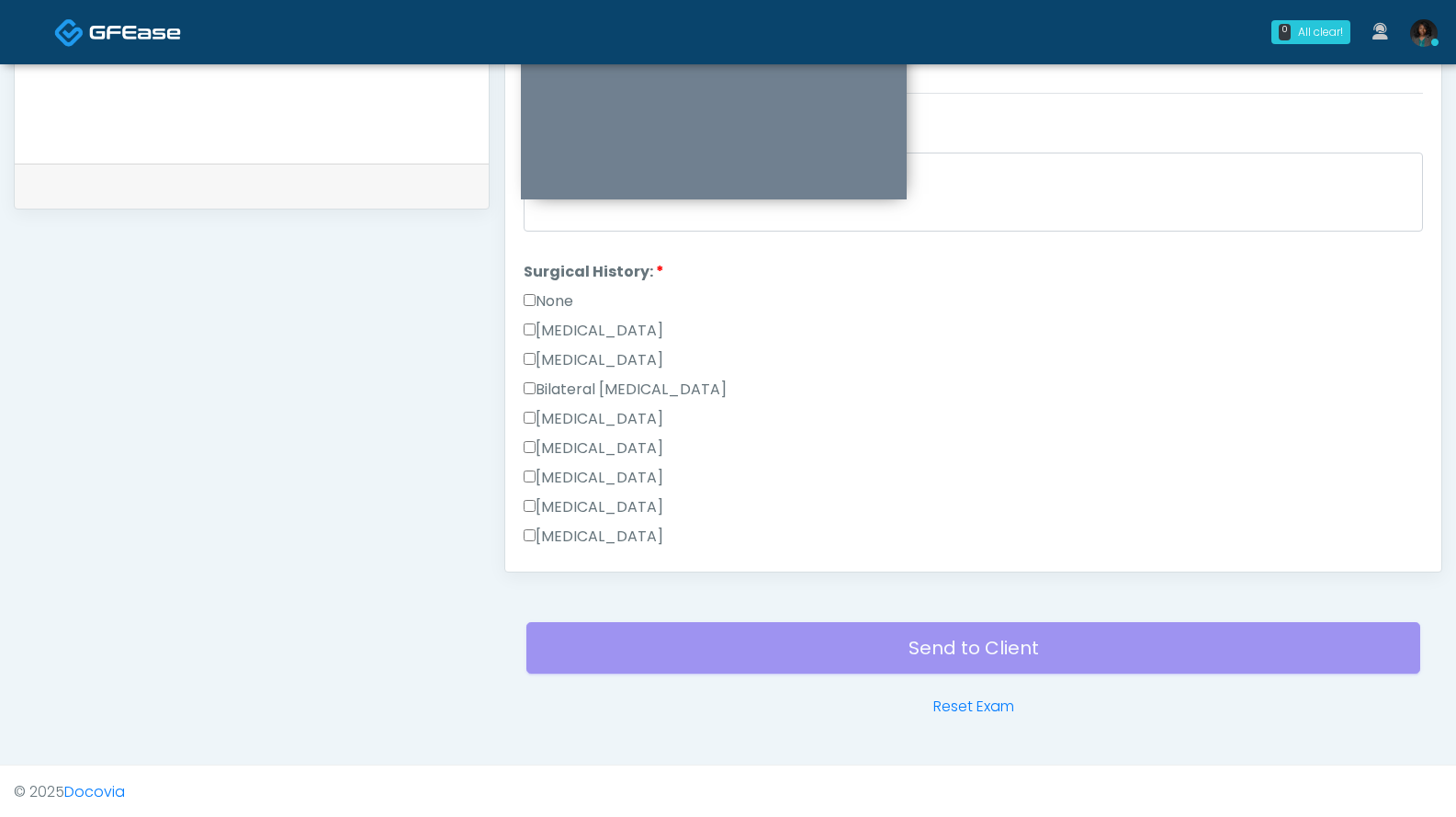
scroll to position [651, 0]
drag, startPoint x: 540, startPoint y: 331, endPoint x: 594, endPoint y: 334, distance: 54.1
click at [540, 331] on label "None" at bounding box center [548, 332] width 49 height 22
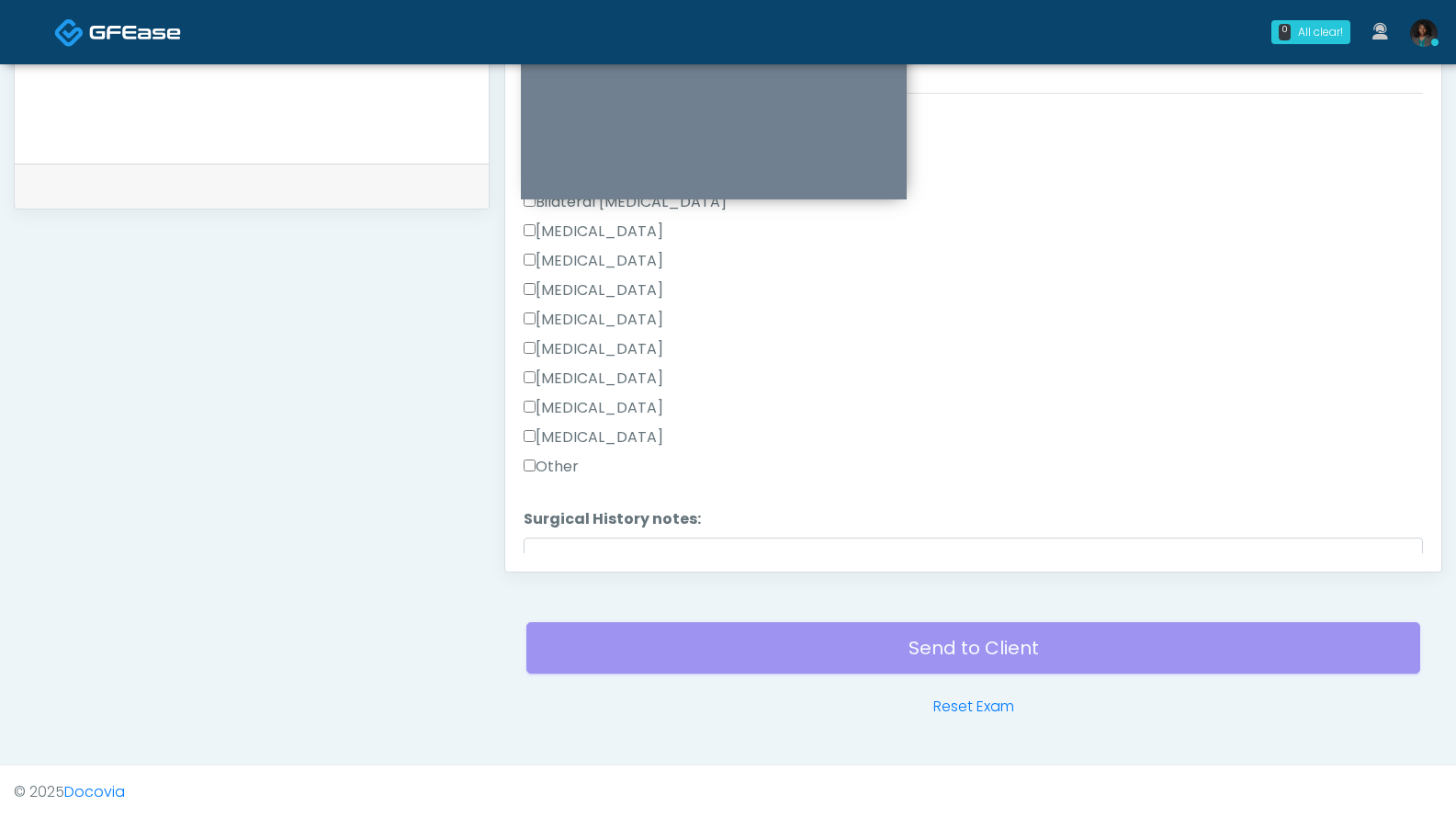
scroll to position [992, 0]
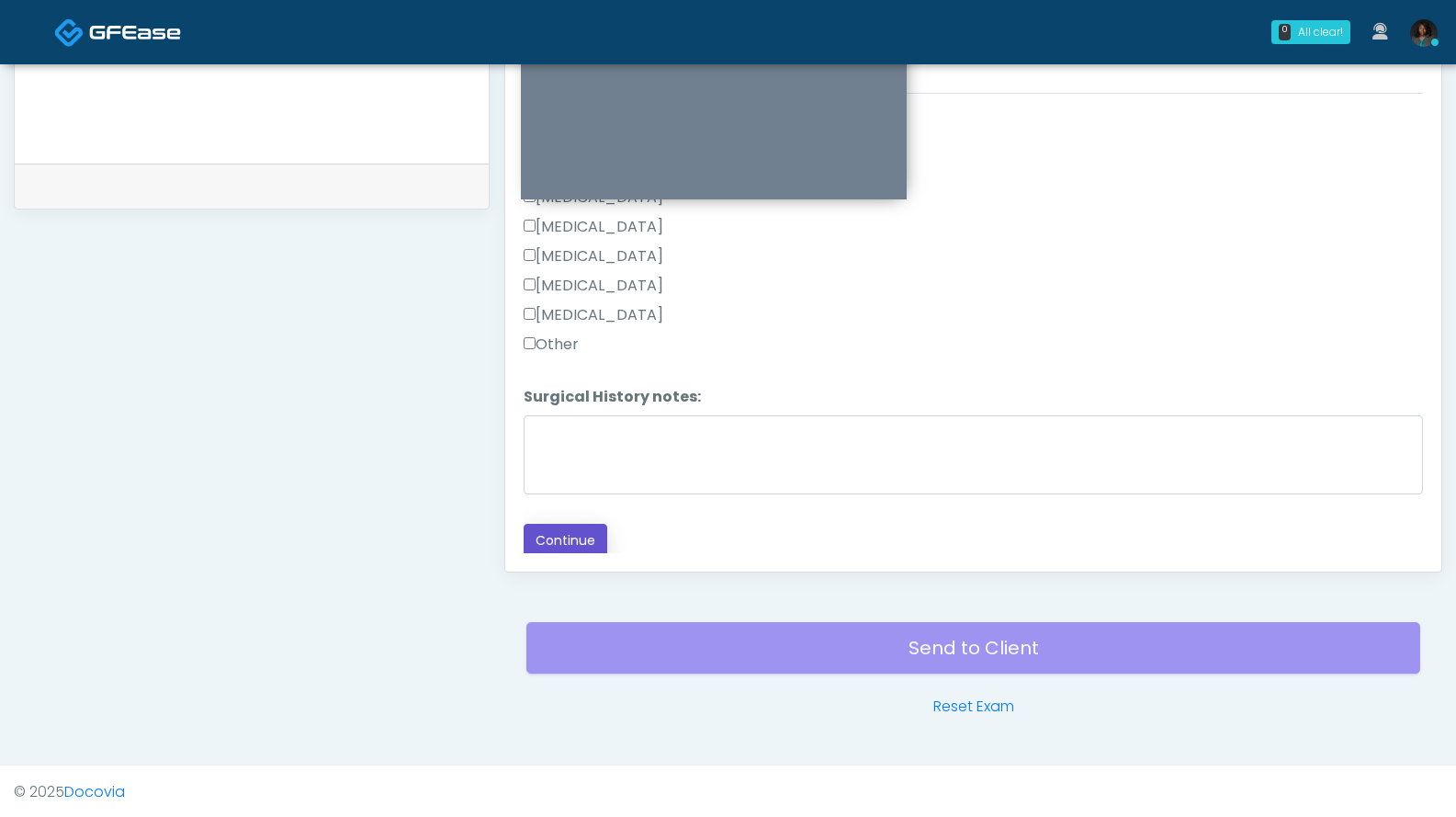
click at [584, 540] on button "Continue" at bounding box center [565, 541] width 84 height 34
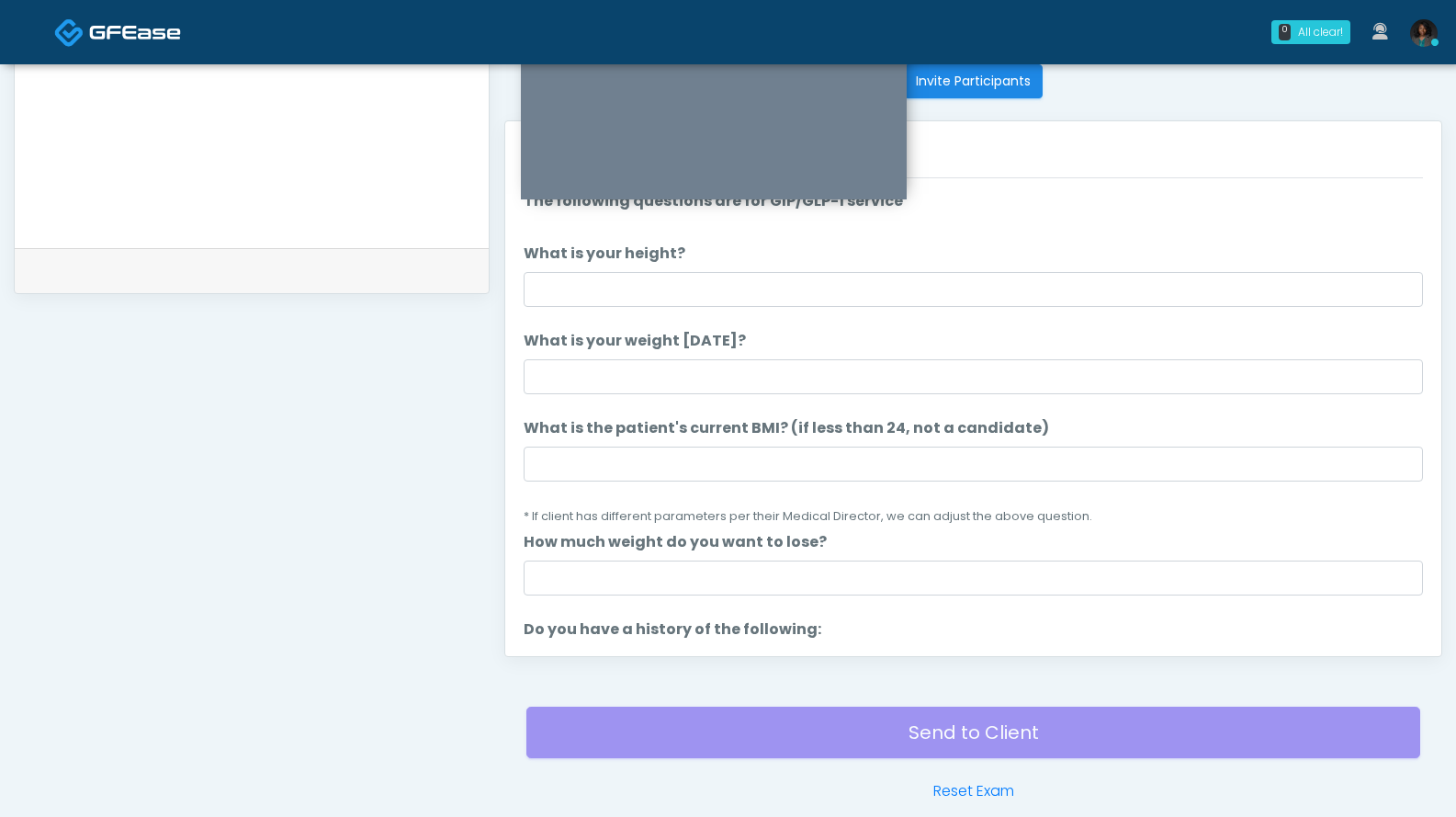
scroll to position [465, 0]
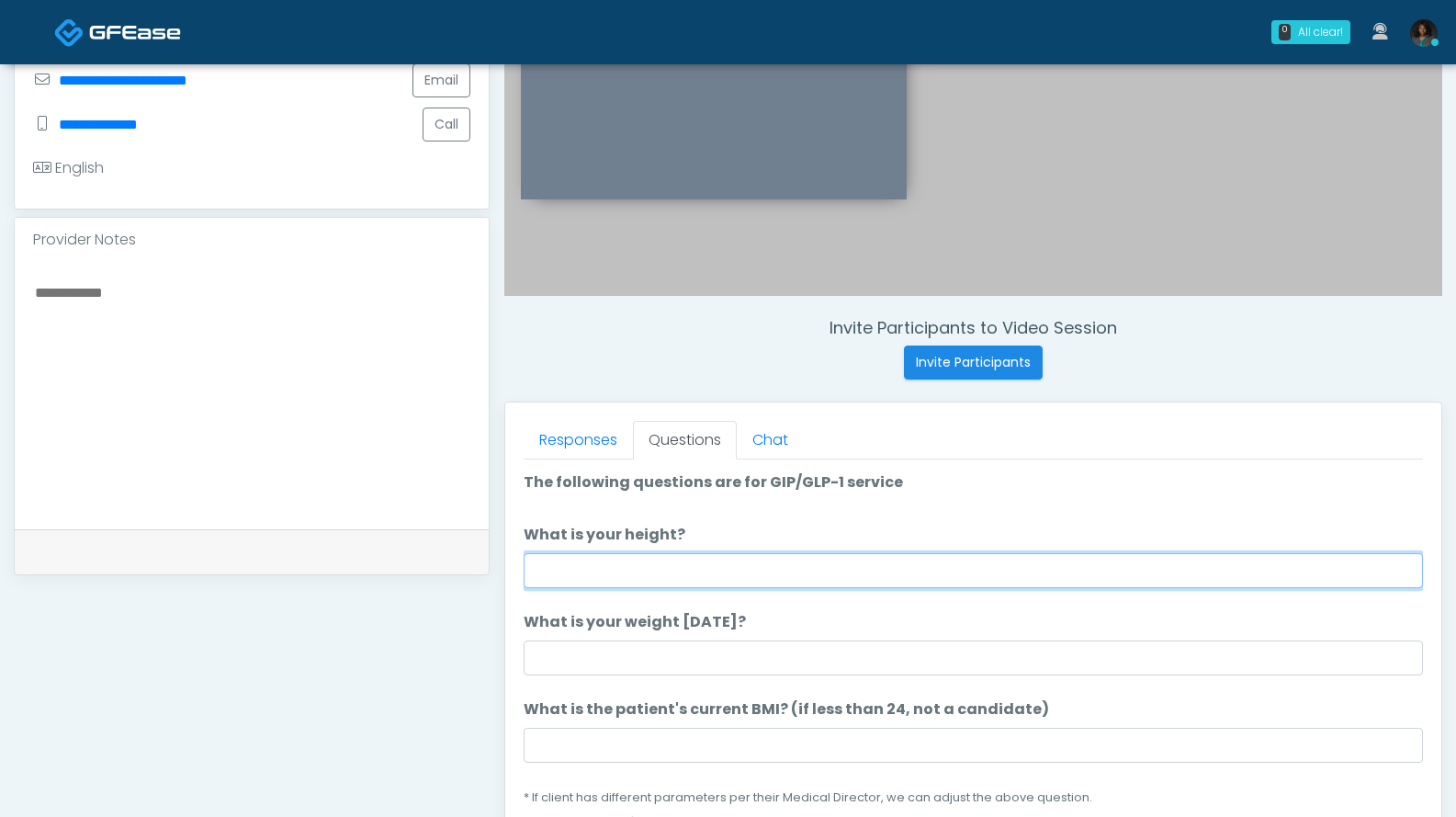
click at [649, 581] on input "What is your height?" at bounding box center [974, 570] width 900 height 35
type input "***"
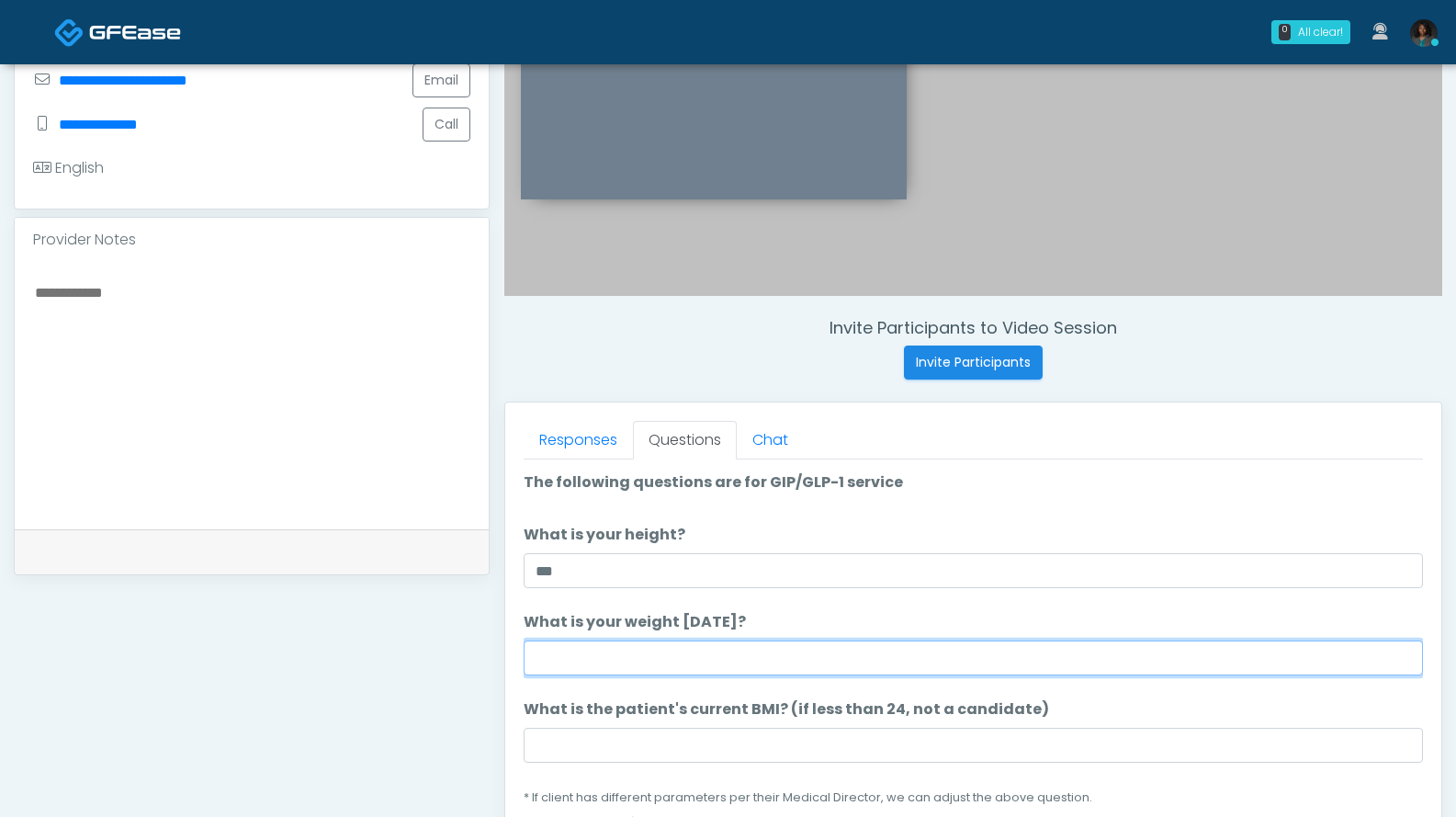
click at [673, 648] on input "What is your weight [DATE]?" at bounding box center [974, 657] width 900 height 35
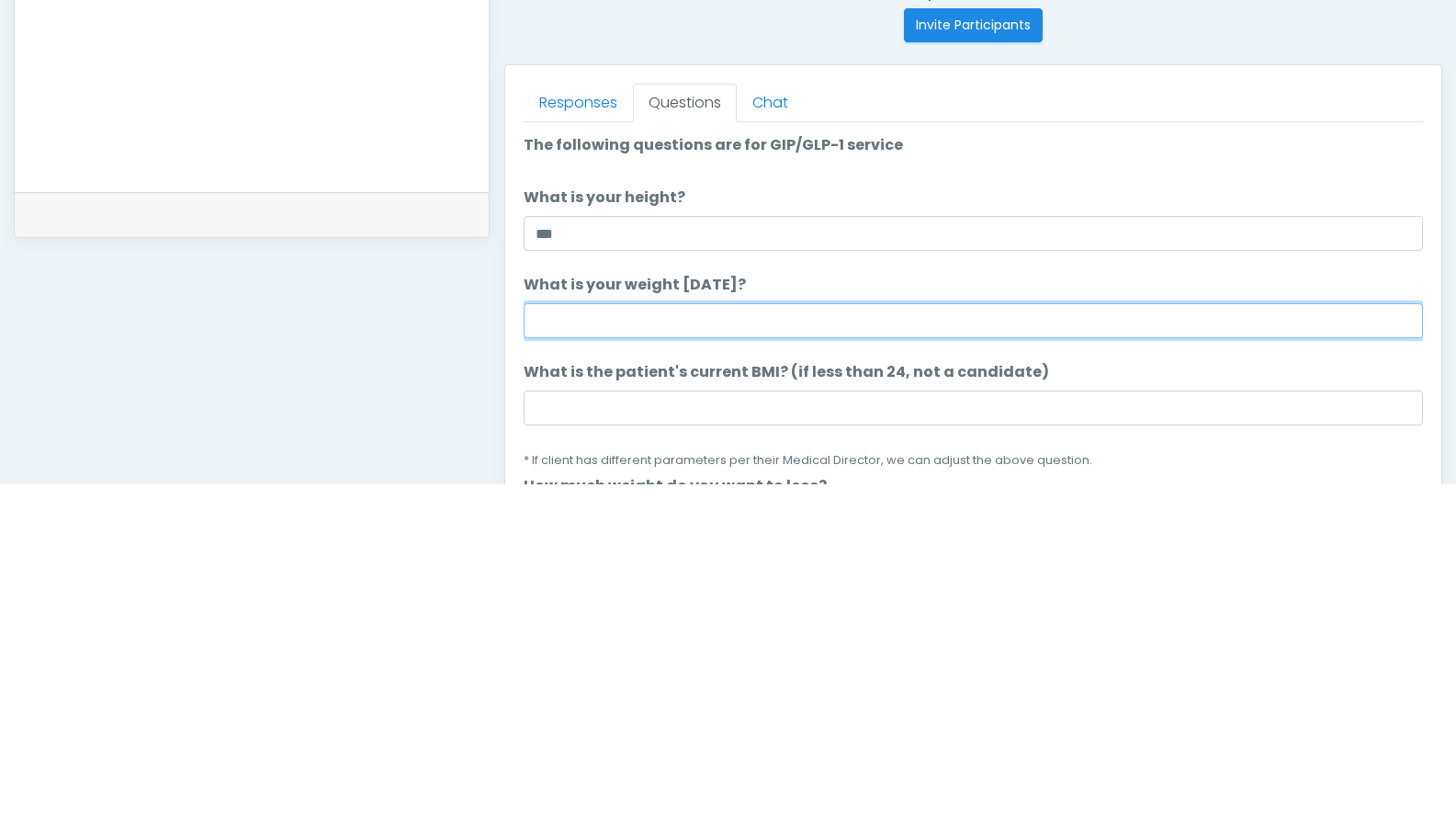
scroll to position [549, 0]
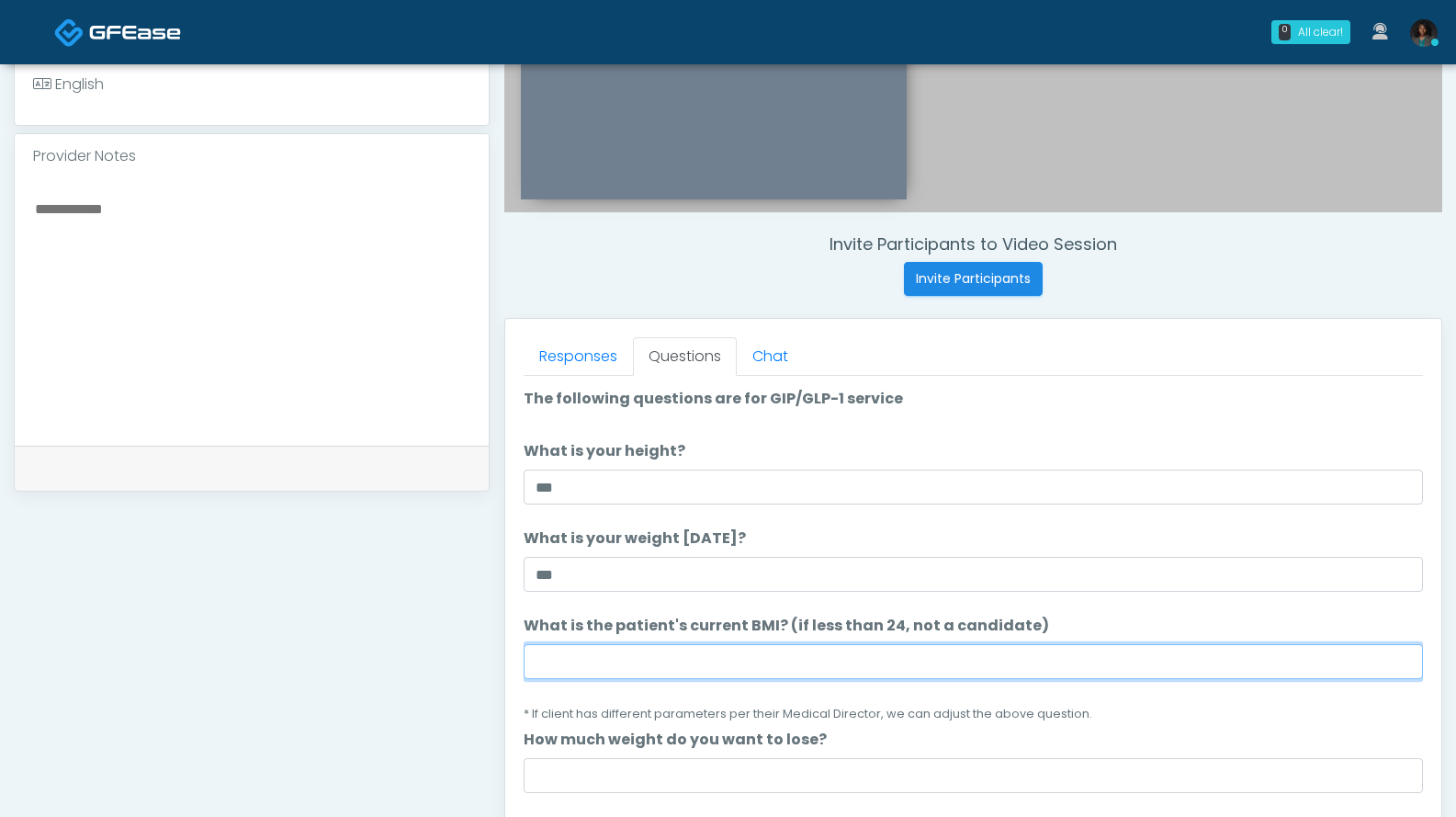
click at [635, 662] on input "What is the patient's current BMI? (if less than 24, not a candidate)" at bounding box center [974, 661] width 900 height 35
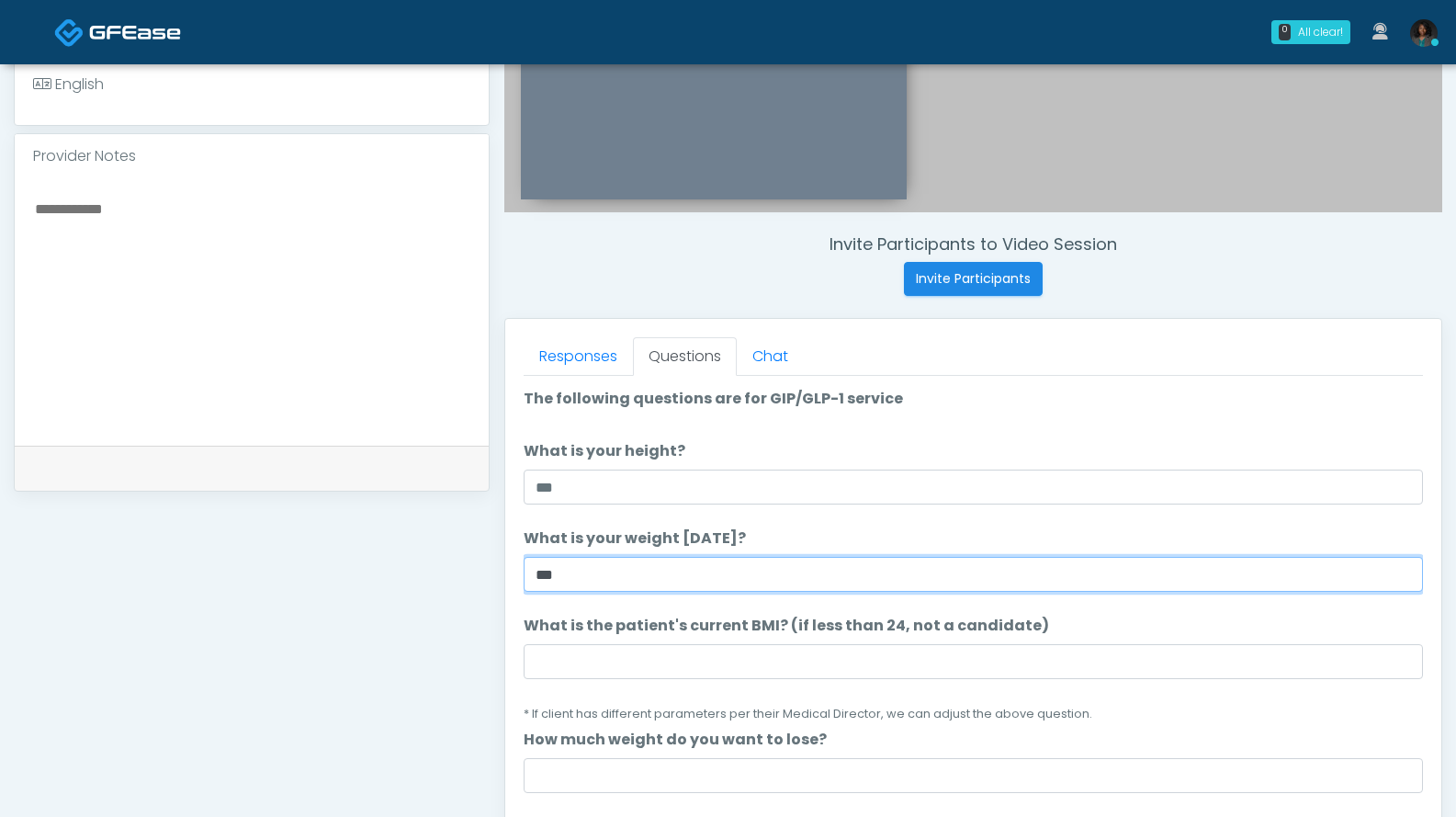
click at [621, 582] on input "***" at bounding box center [974, 573] width 900 height 35
type input "*****"
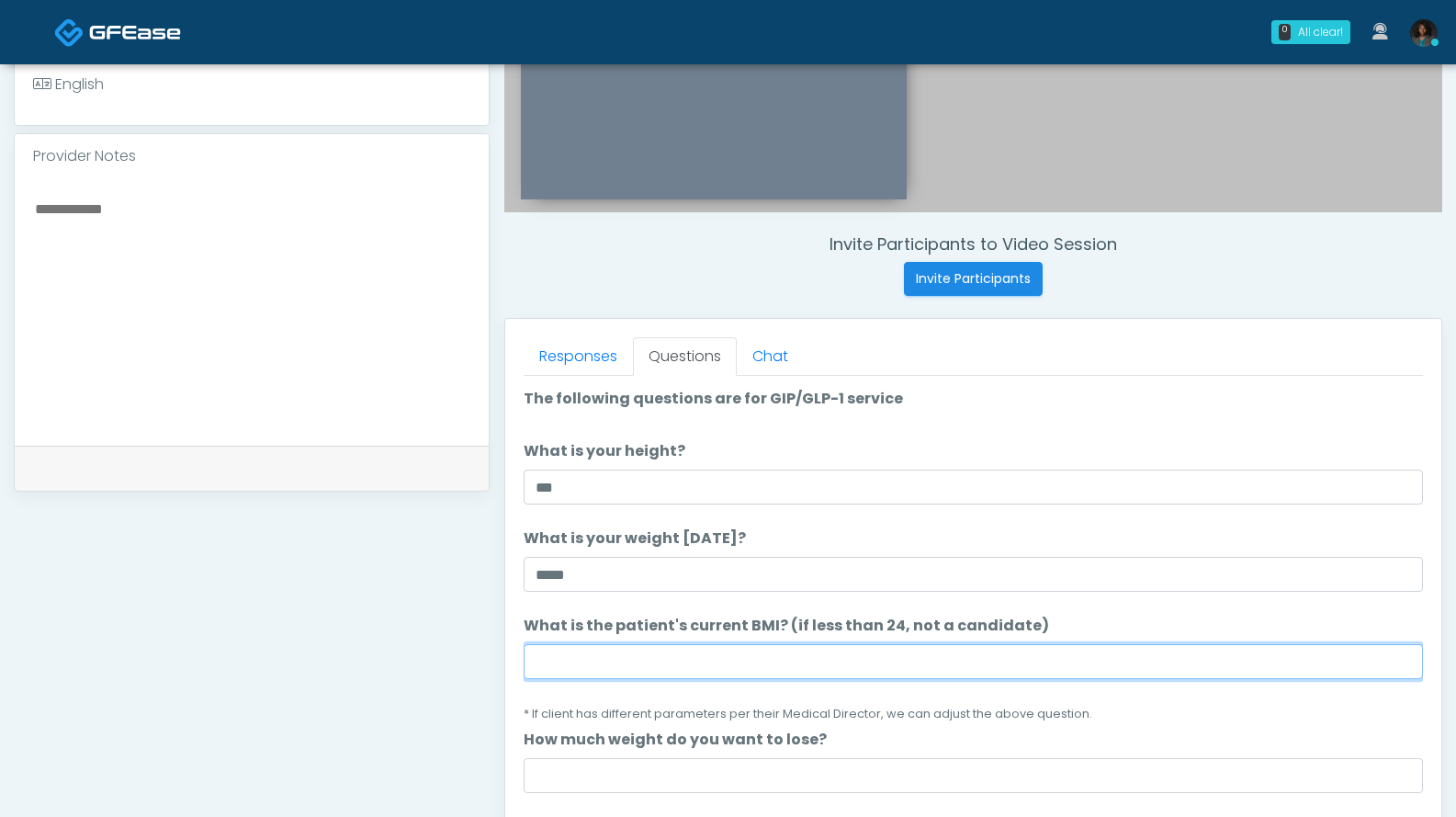
click at [613, 662] on input "What is the patient's current BMI? (if less than 24, not a candidate)" at bounding box center [974, 661] width 900 height 35
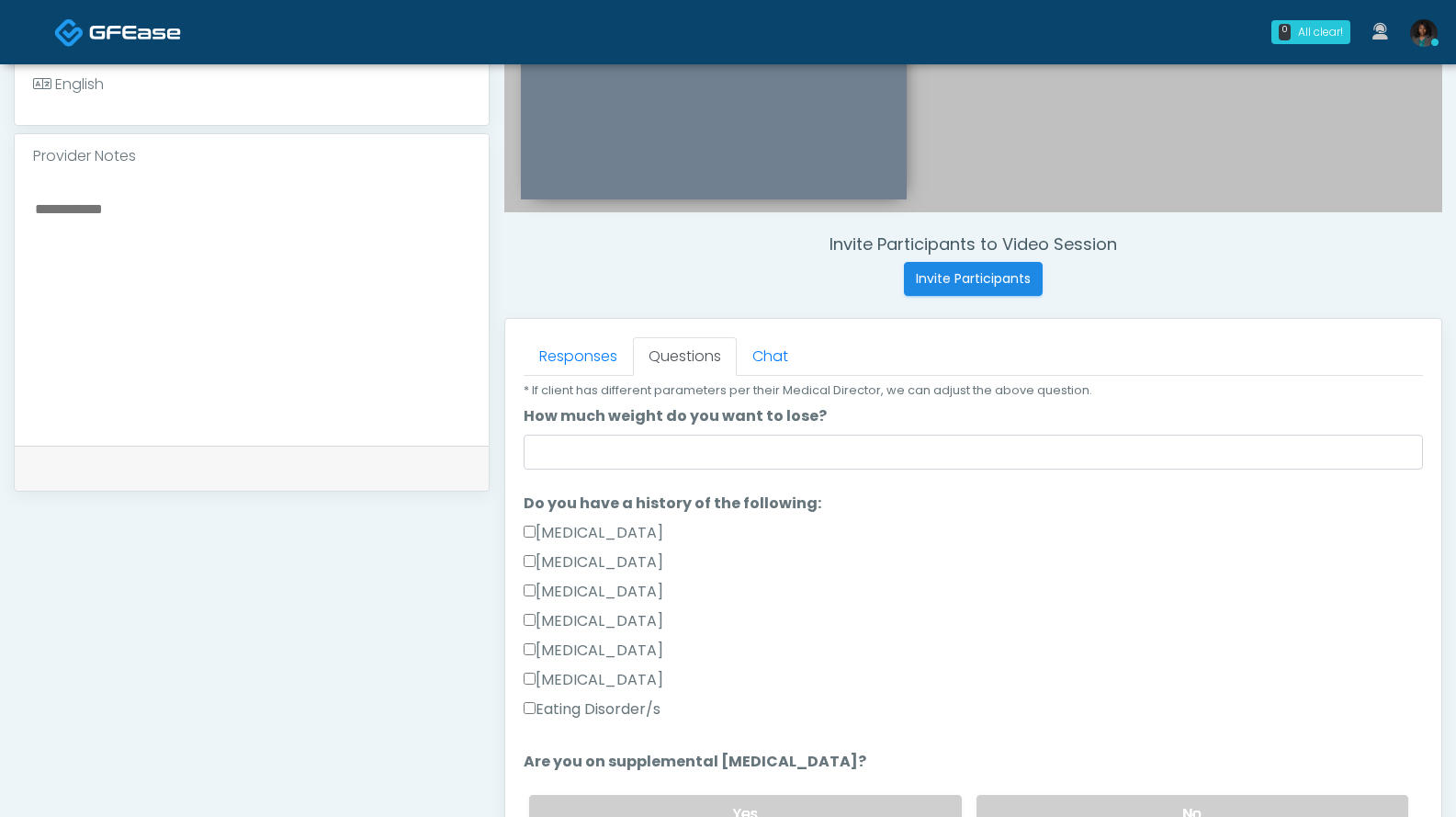
scroll to position [325, 0]
type input "****"
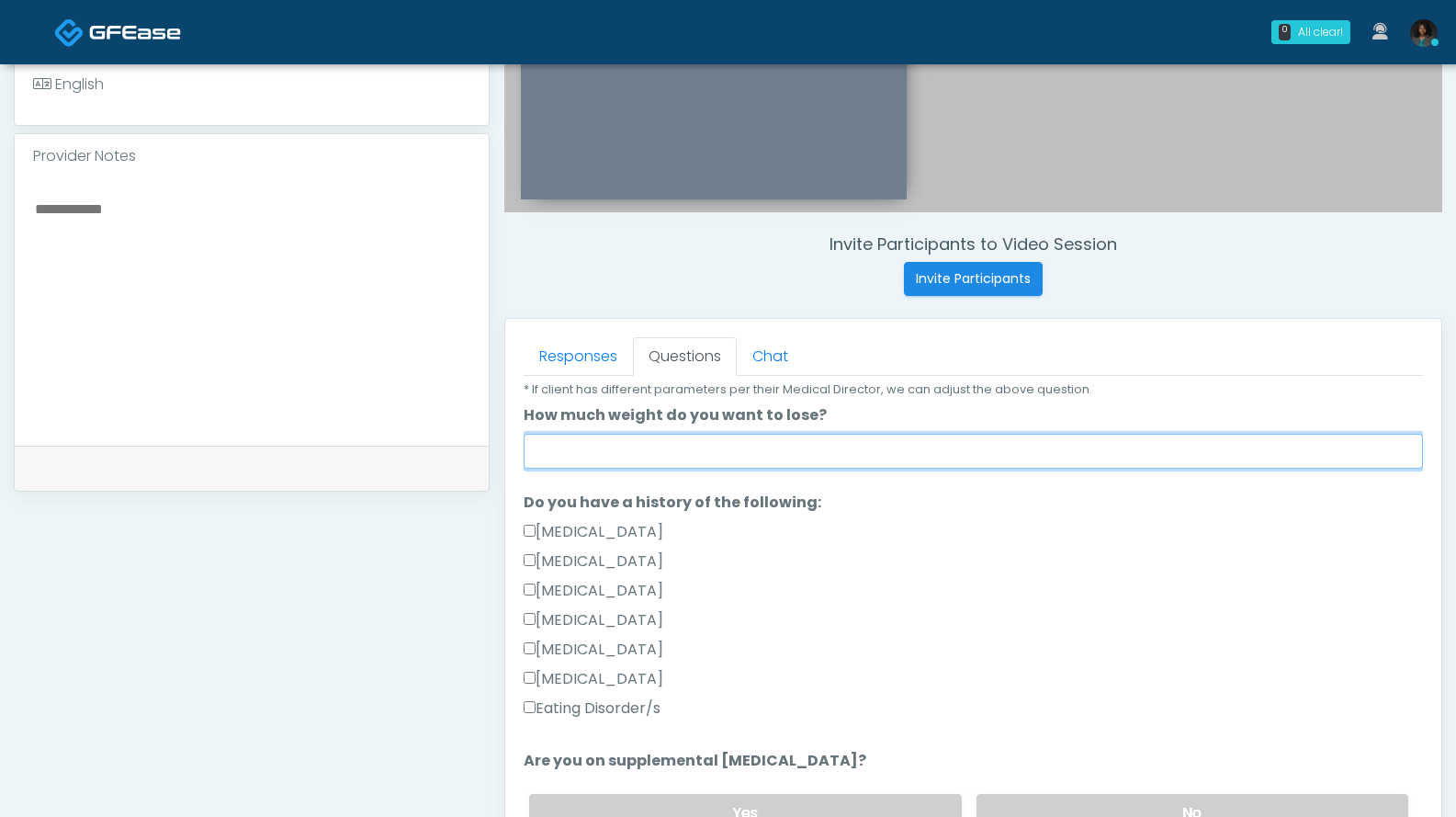
click at [873, 458] on input "How much weight do you want to lose?" at bounding box center [974, 451] width 900 height 35
type input "**"
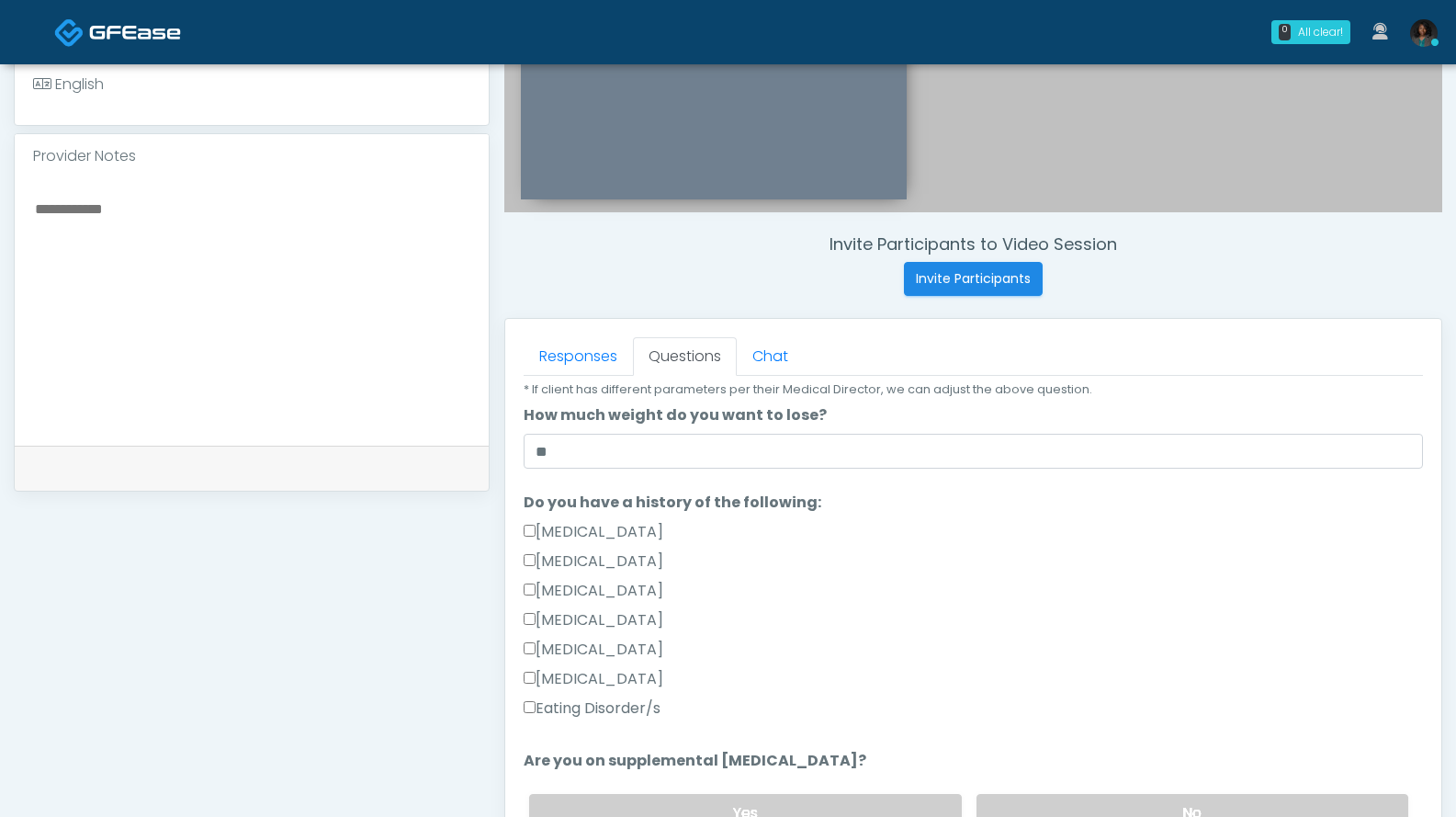
click at [652, 704] on label "Eating Disorder/s" at bounding box center [592, 708] width 137 height 22
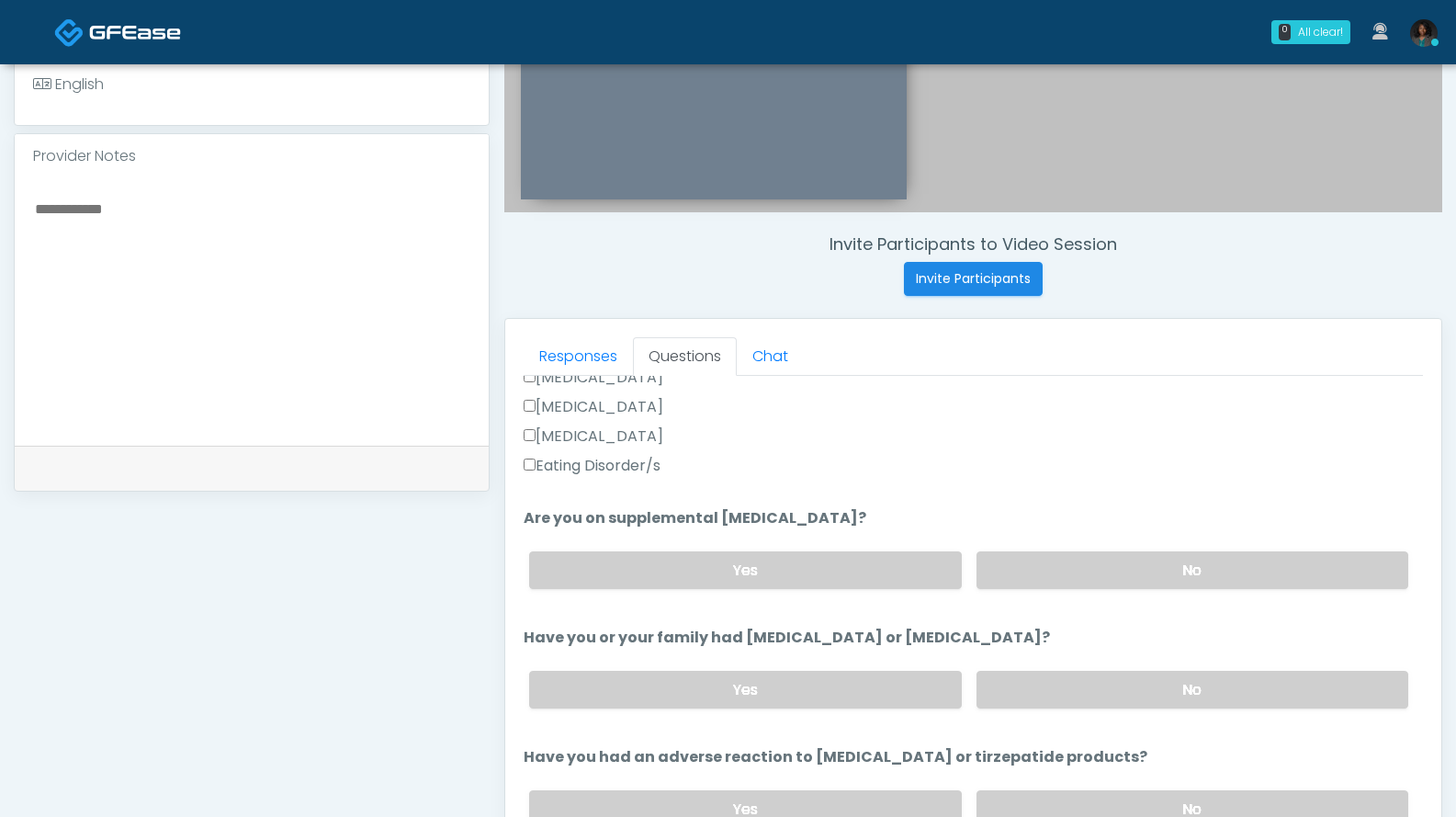
scroll to position [595, 0]
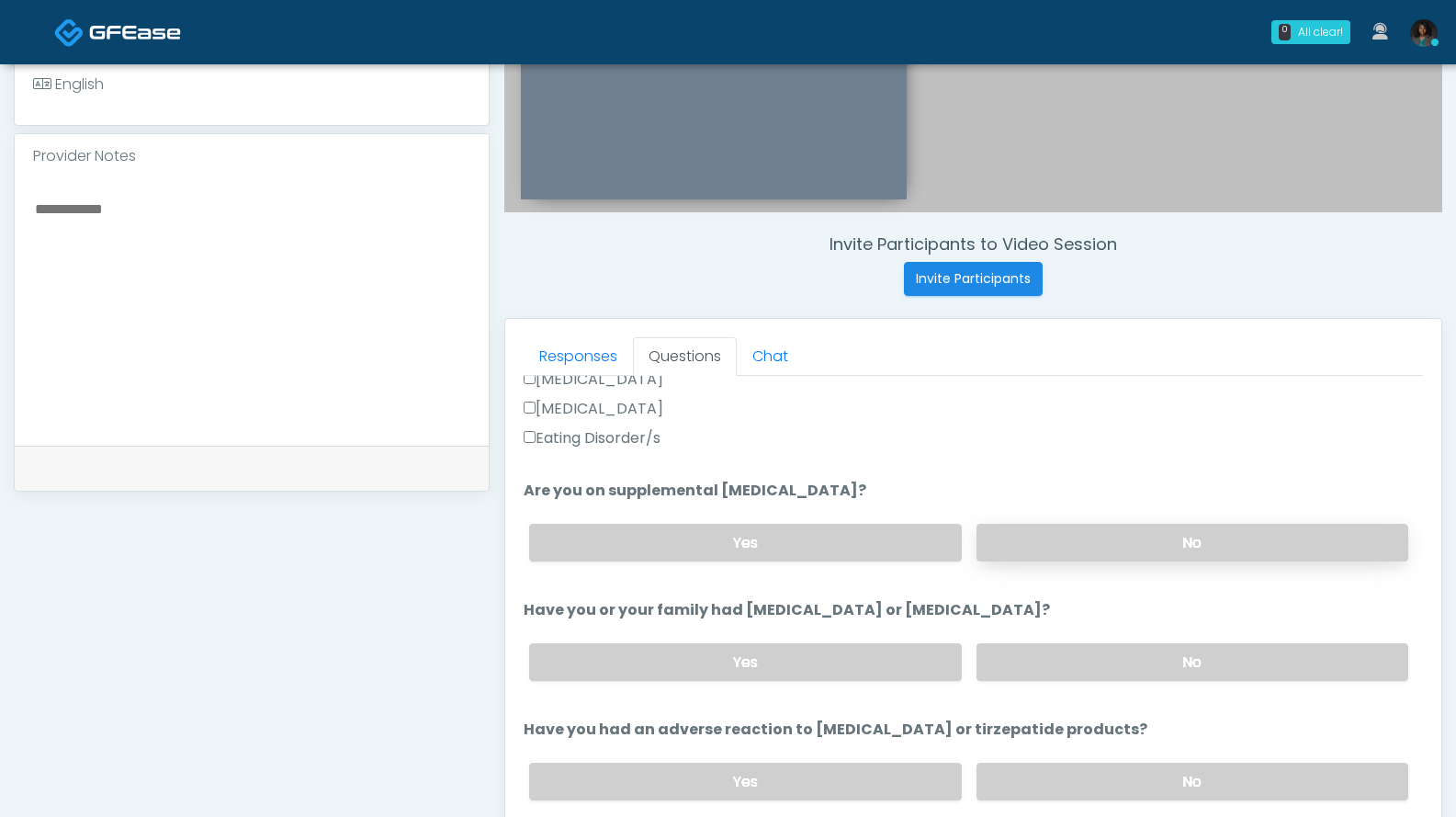
click at [1070, 542] on label "No" at bounding box center [1193, 543] width 432 height 37
click at [1138, 656] on label "No" at bounding box center [1193, 662] width 432 height 37
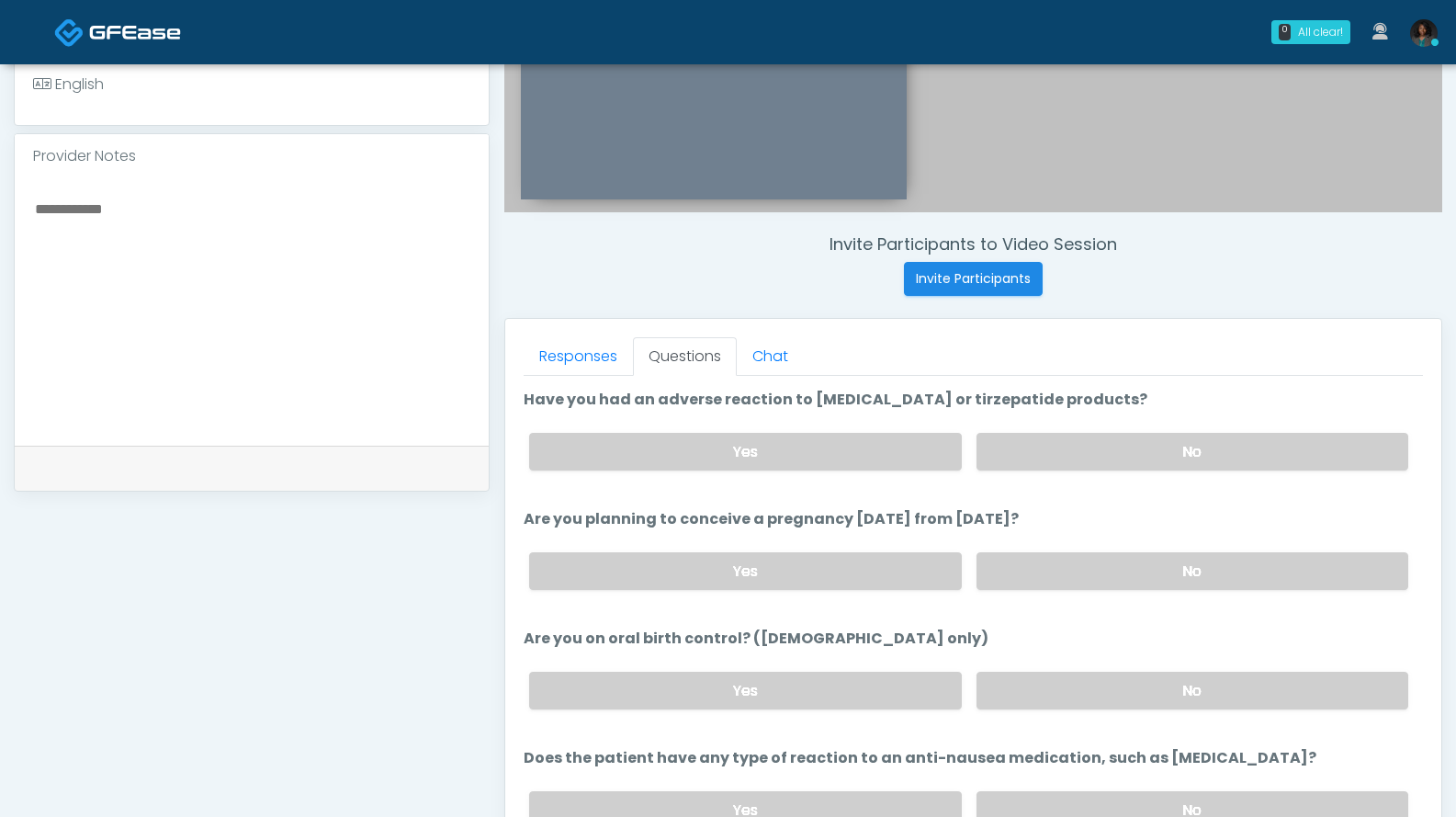
scroll to position [926, 0]
click at [1103, 450] on label "No" at bounding box center [1193, 451] width 432 height 37
click at [1022, 569] on label "No" at bounding box center [1193, 570] width 432 height 37
click at [1045, 686] on label "No" at bounding box center [1193, 690] width 432 height 37
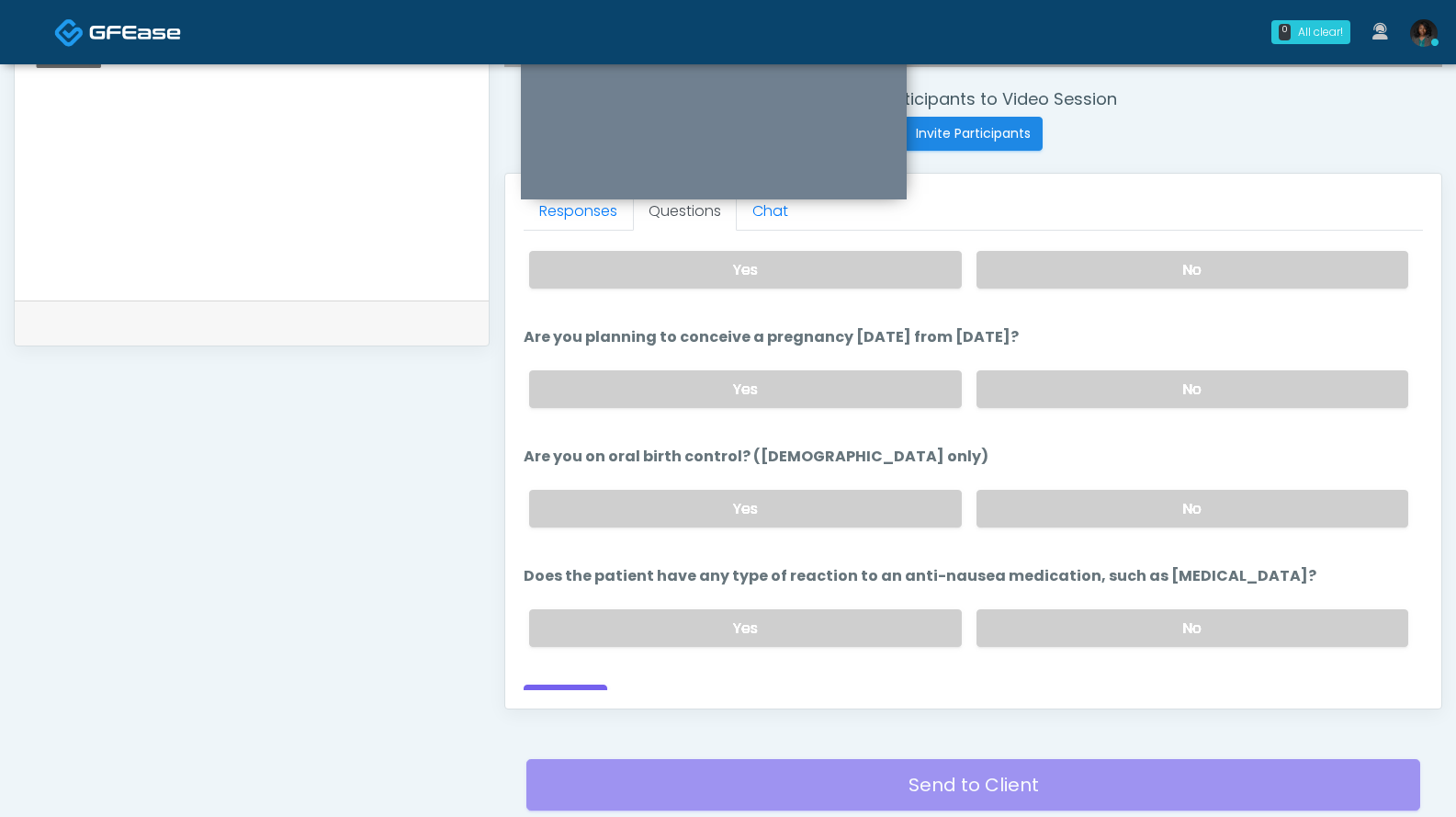
scroll to position [984, 0]
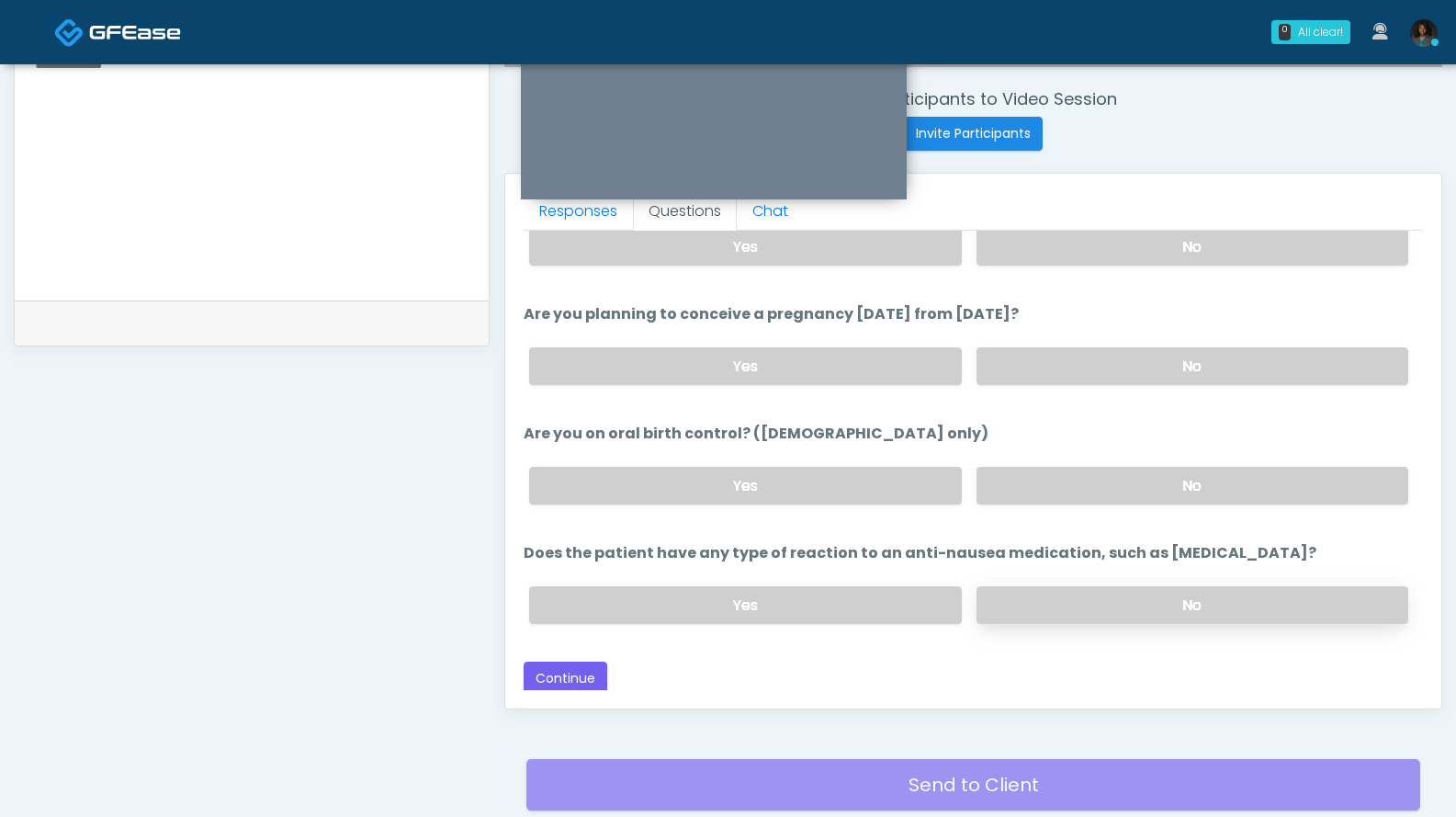
click at [1270, 613] on label "No" at bounding box center [1193, 605] width 432 height 37
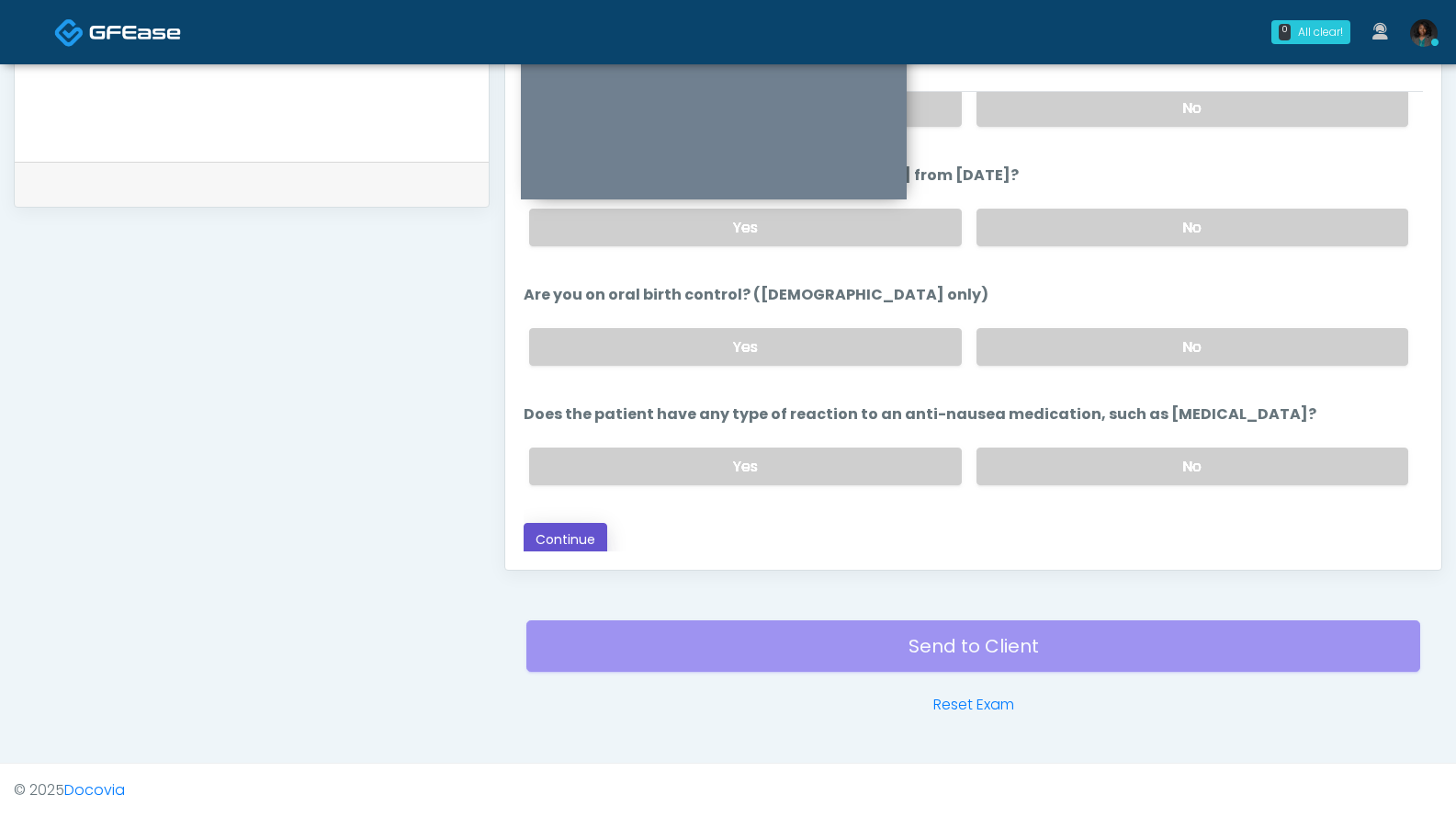
click at [532, 534] on button "Continue" at bounding box center [565, 540] width 84 height 34
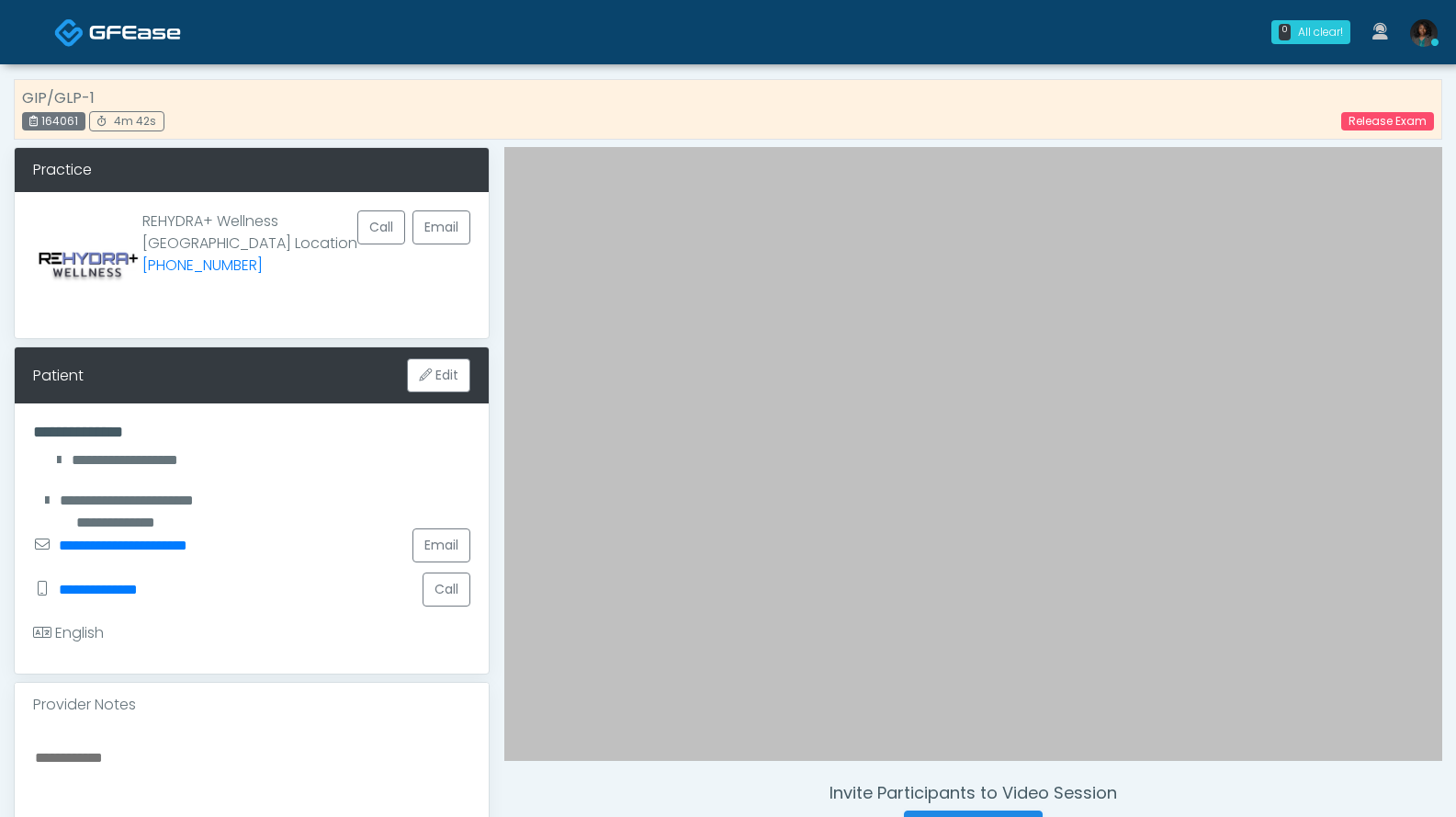
scroll to position [368, 0]
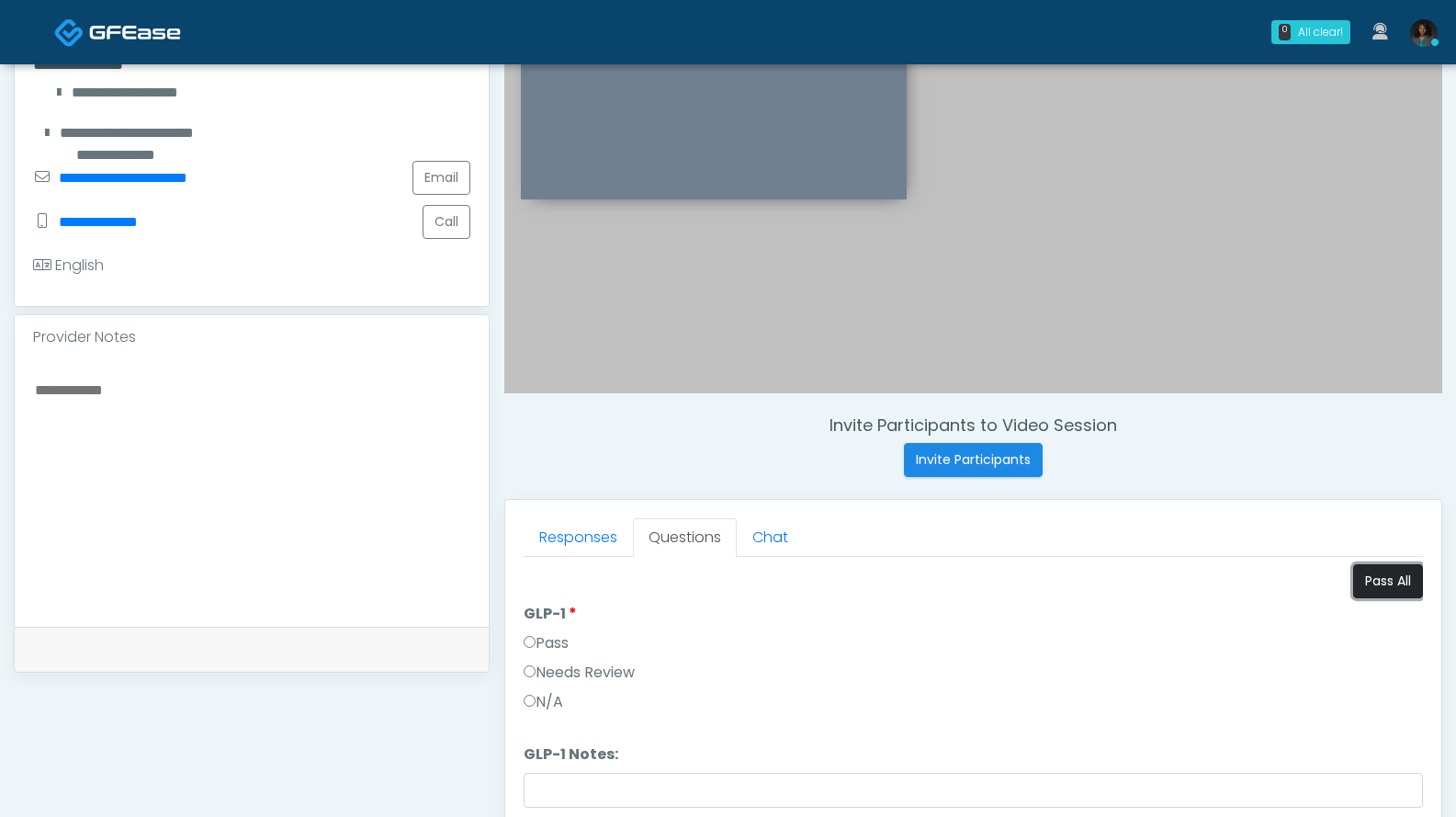
click at [1383, 578] on button "Pass All" at bounding box center [1388, 581] width 70 height 34
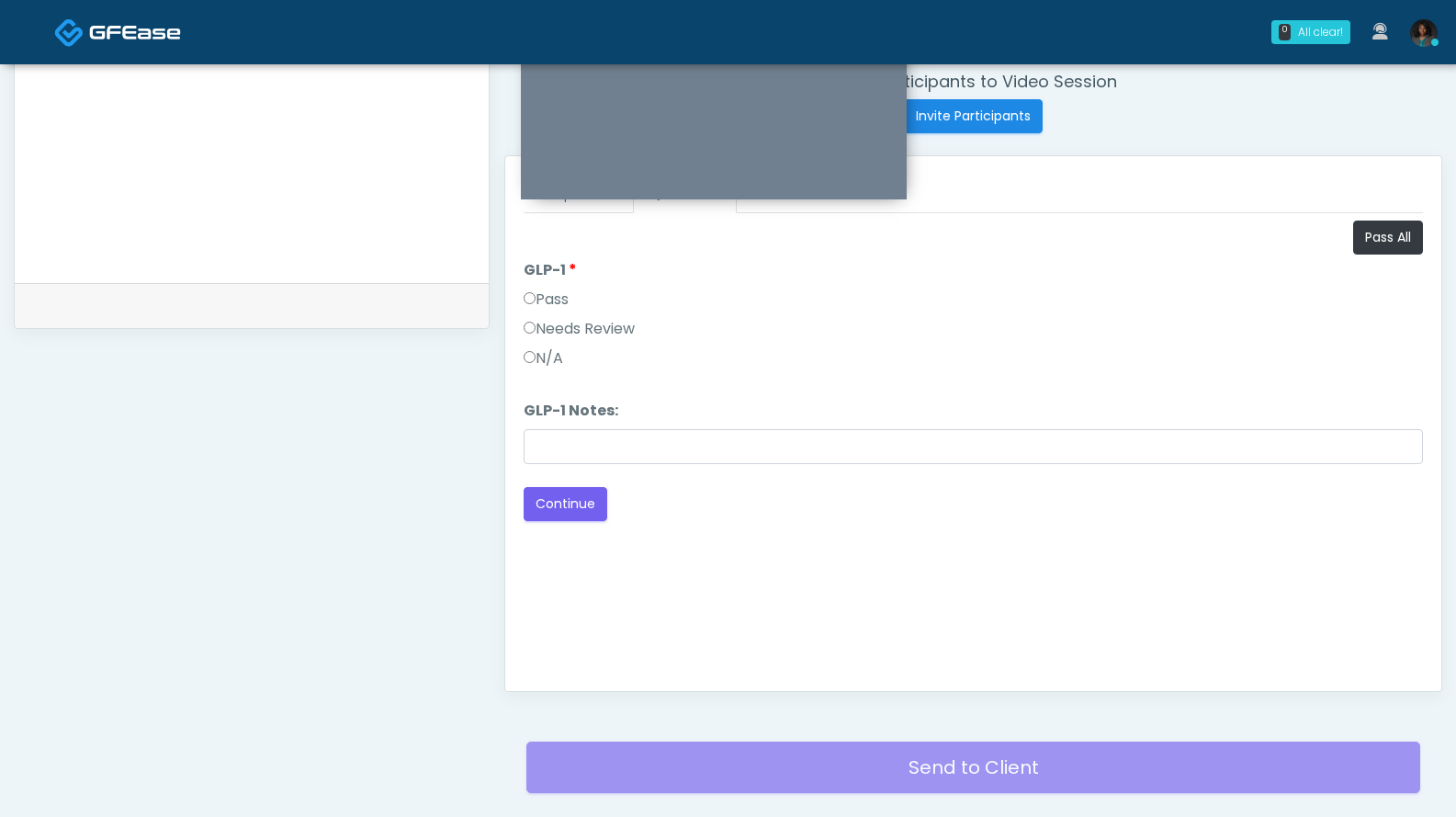
scroll to position [833, 0]
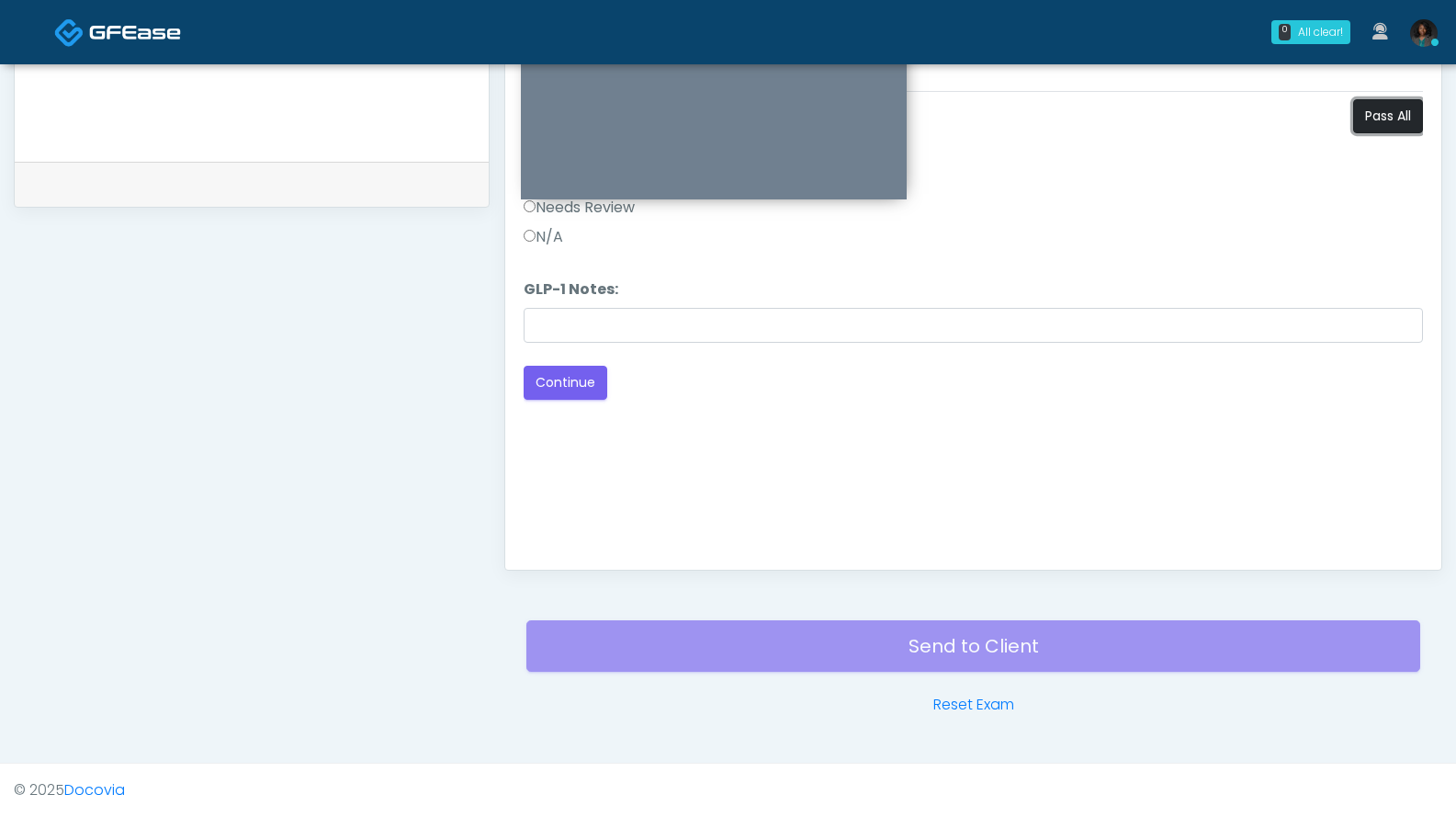
drag, startPoint x: 1390, startPoint y: 124, endPoint x: 1351, endPoint y: 120, distance: 39.2
click at [1388, 124] on button "Pass All" at bounding box center [1388, 116] width 70 height 34
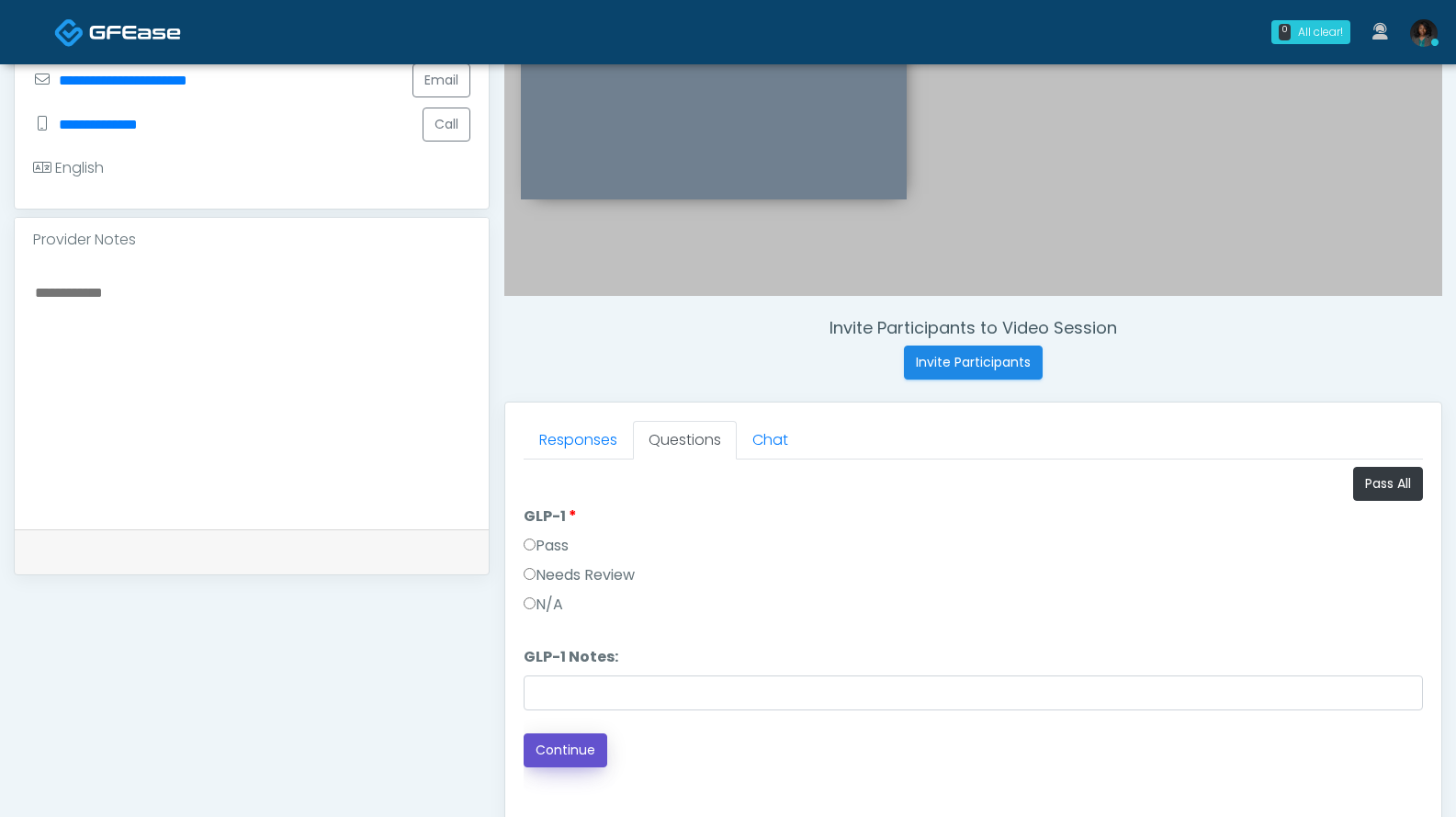
click at [563, 751] on button "Continue" at bounding box center [565, 750] width 84 height 34
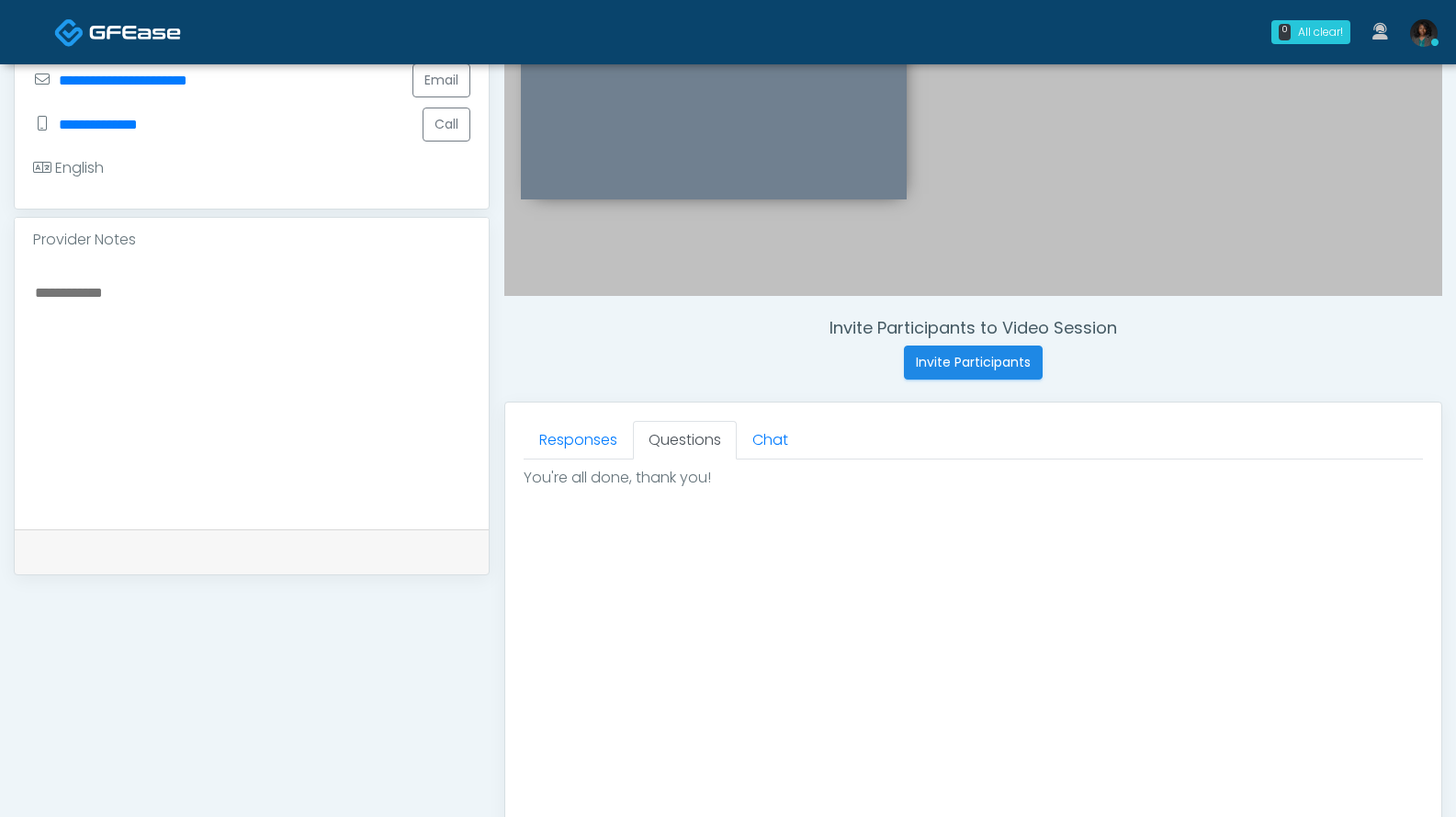
scroll to position [866, 0]
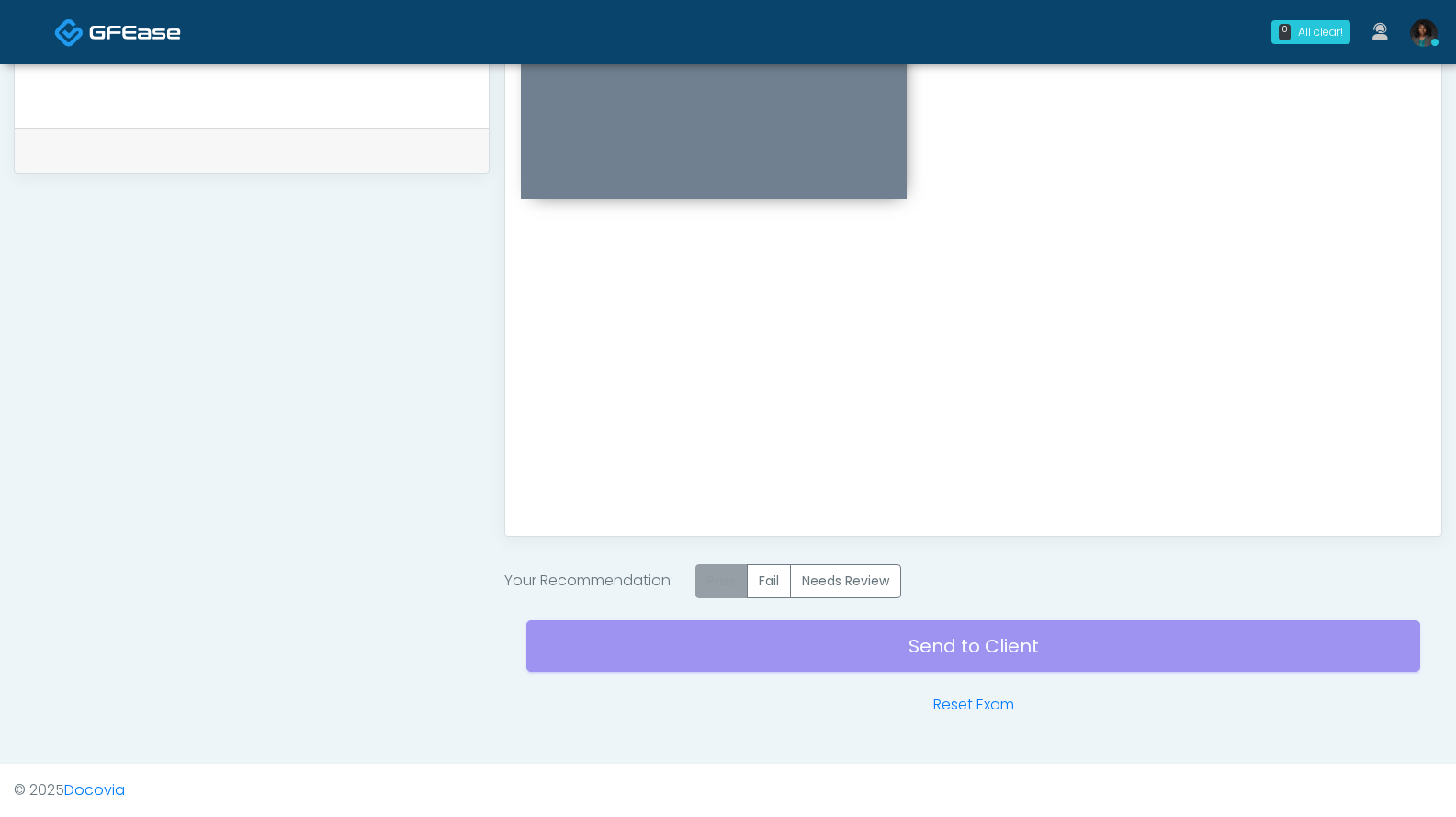
click at [718, 587] on label "Pass" at bounding box center [721, 581] width 52 height 34
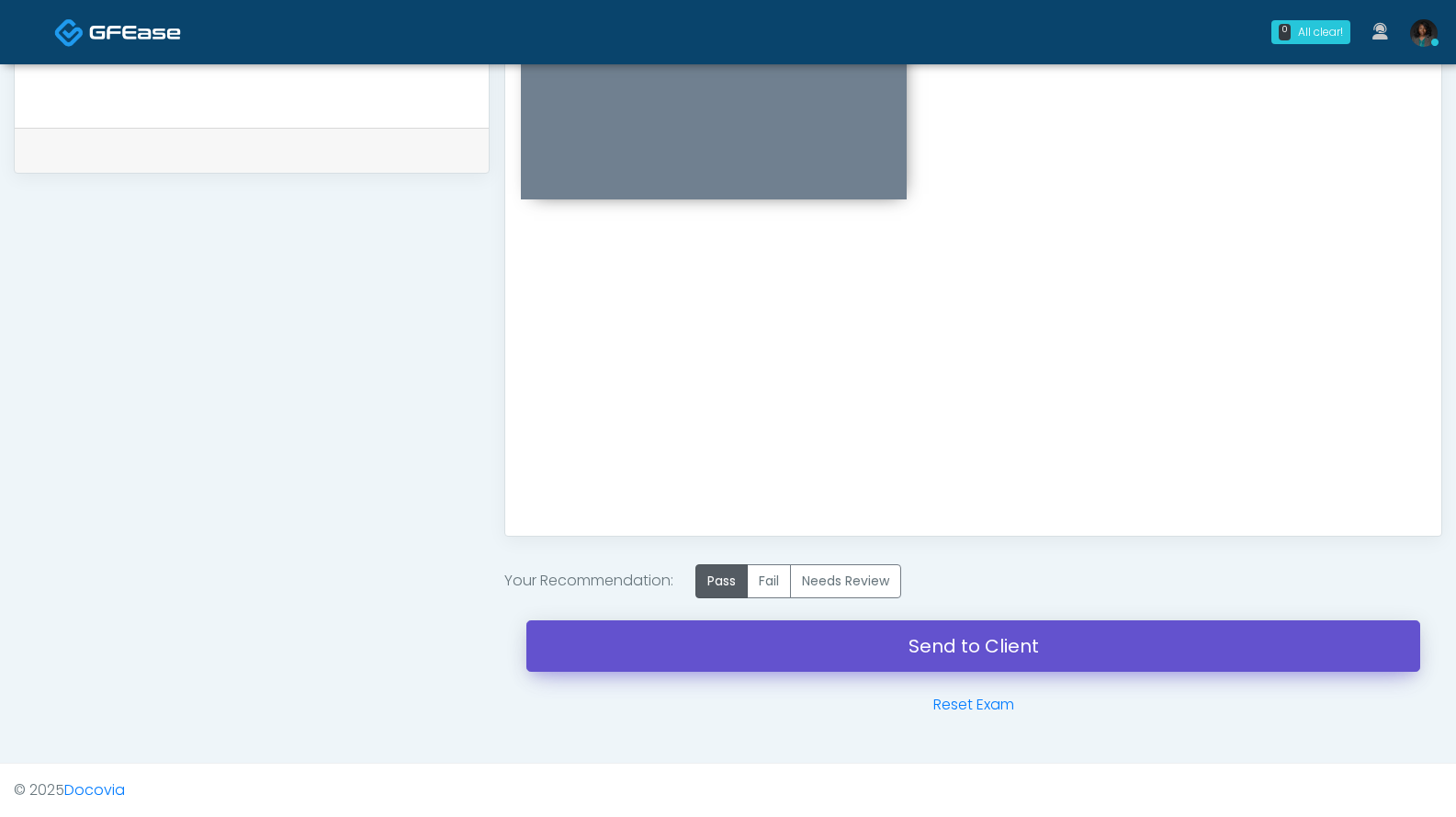
click at [876, 648] on link "Send to Client" at bounding box center [974, 646] width 894 height 51
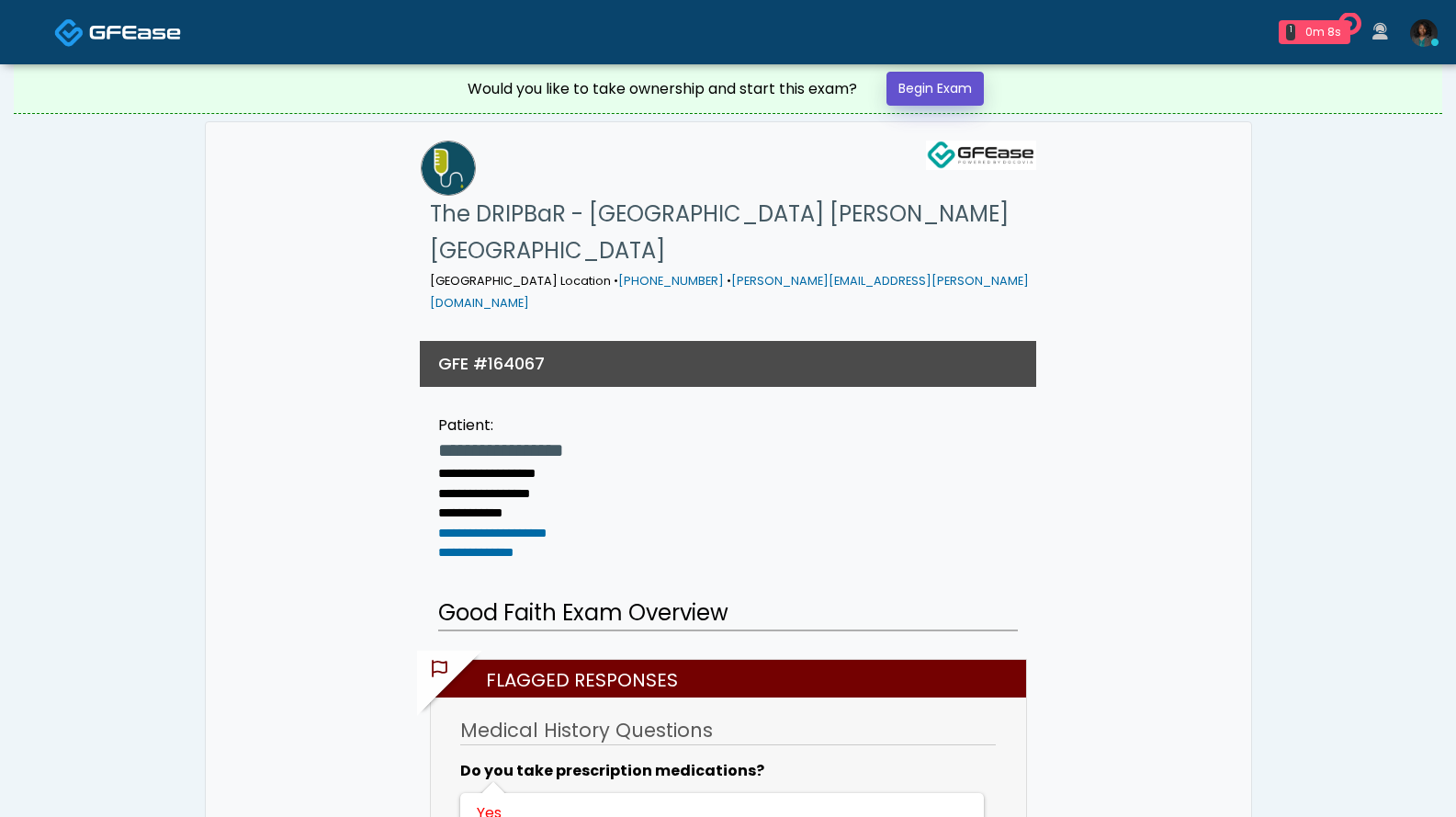
click at [942, 83] on link "Begin Exam" at bounding box center [935, 89] width 98 height 34
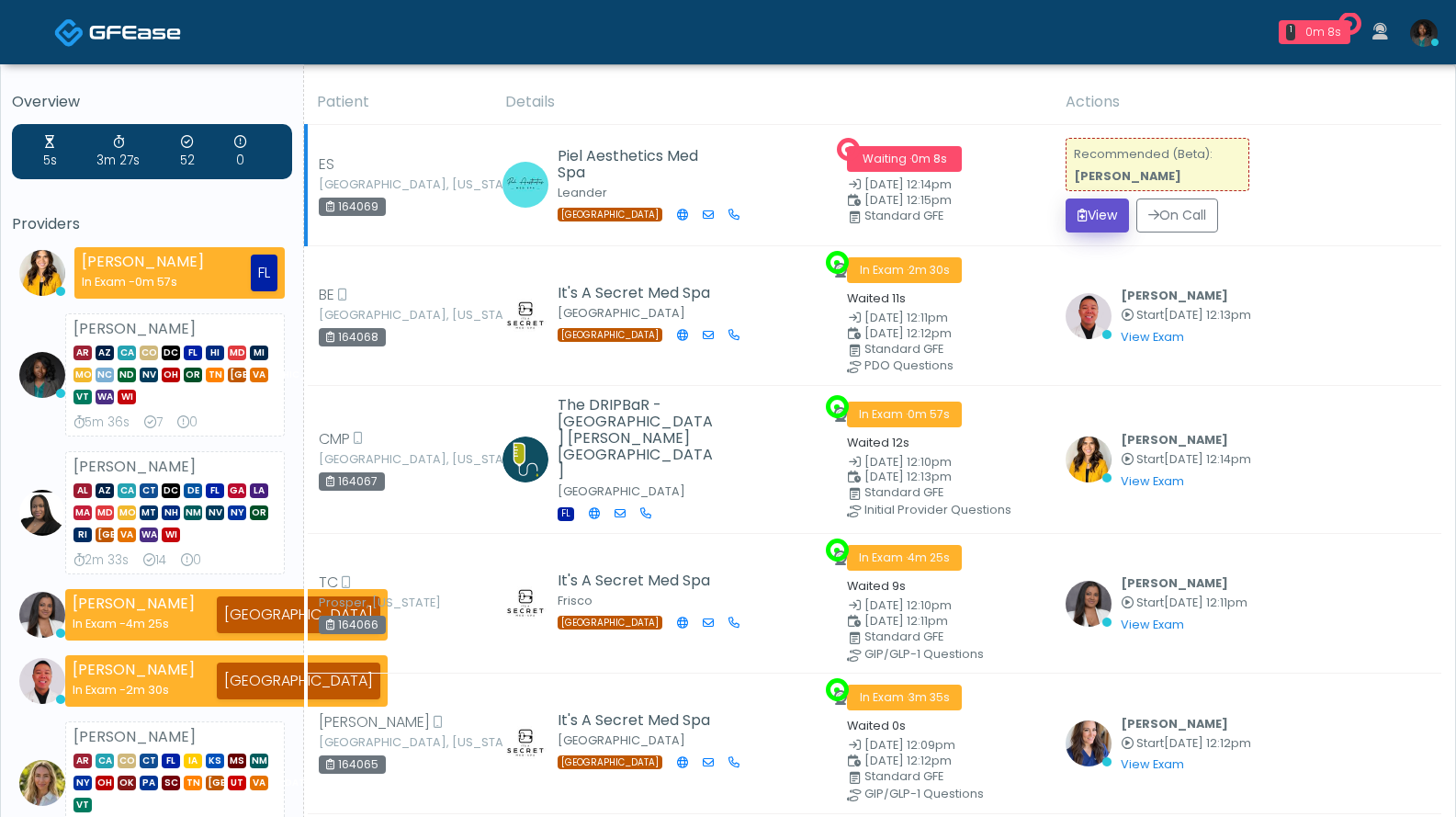
click at [1092, 221] on button "View" at bounding box center [1097, 215] width 63 height 34
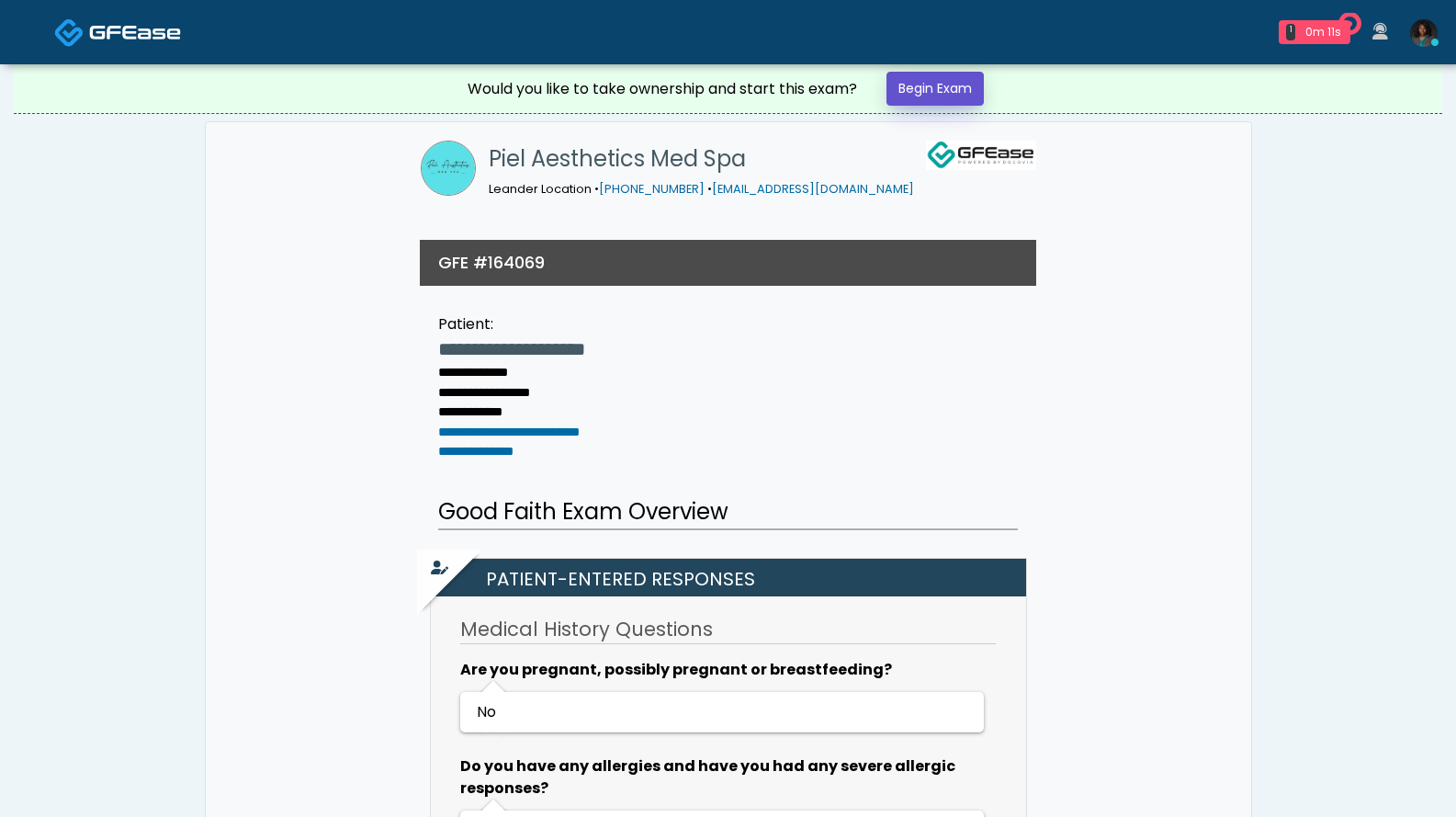
click at [951, 83] on link "Begin Exam" at bounding box center [935, 89] width 98 height 34
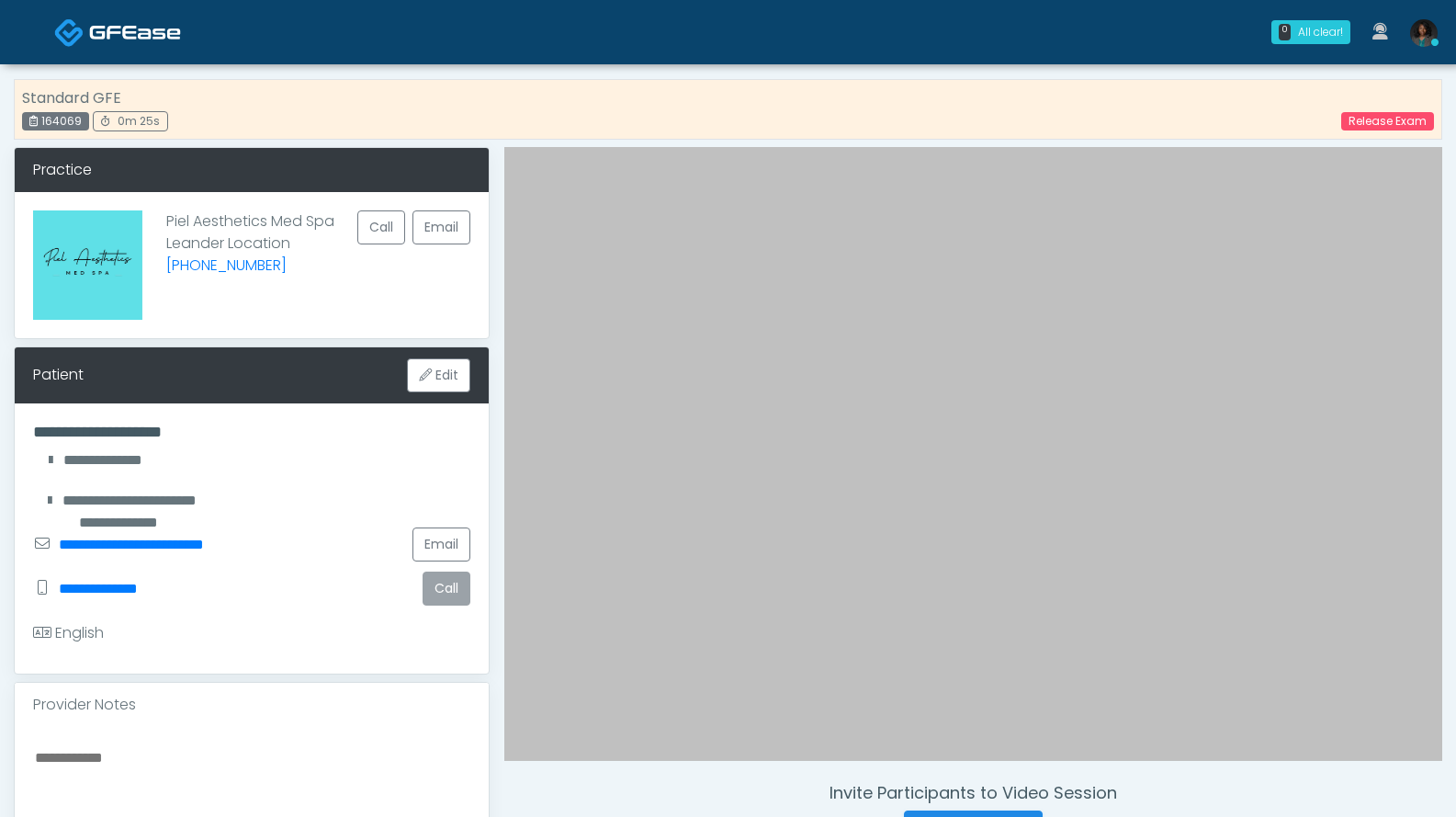
click at [458, 590] on button "Call" at bounding box center [446, 588] width 47 height 34
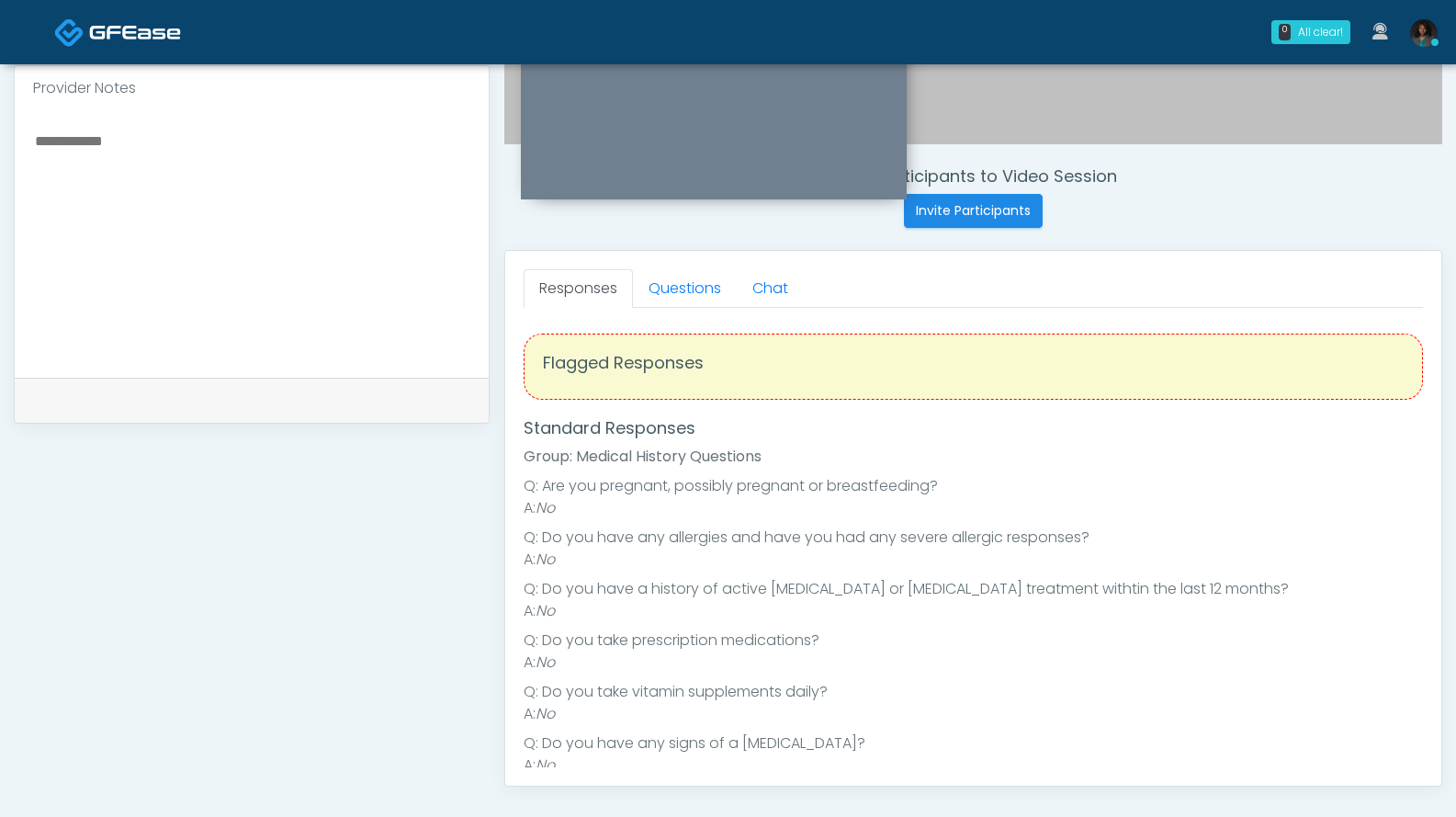
scroll to position [586, 0]
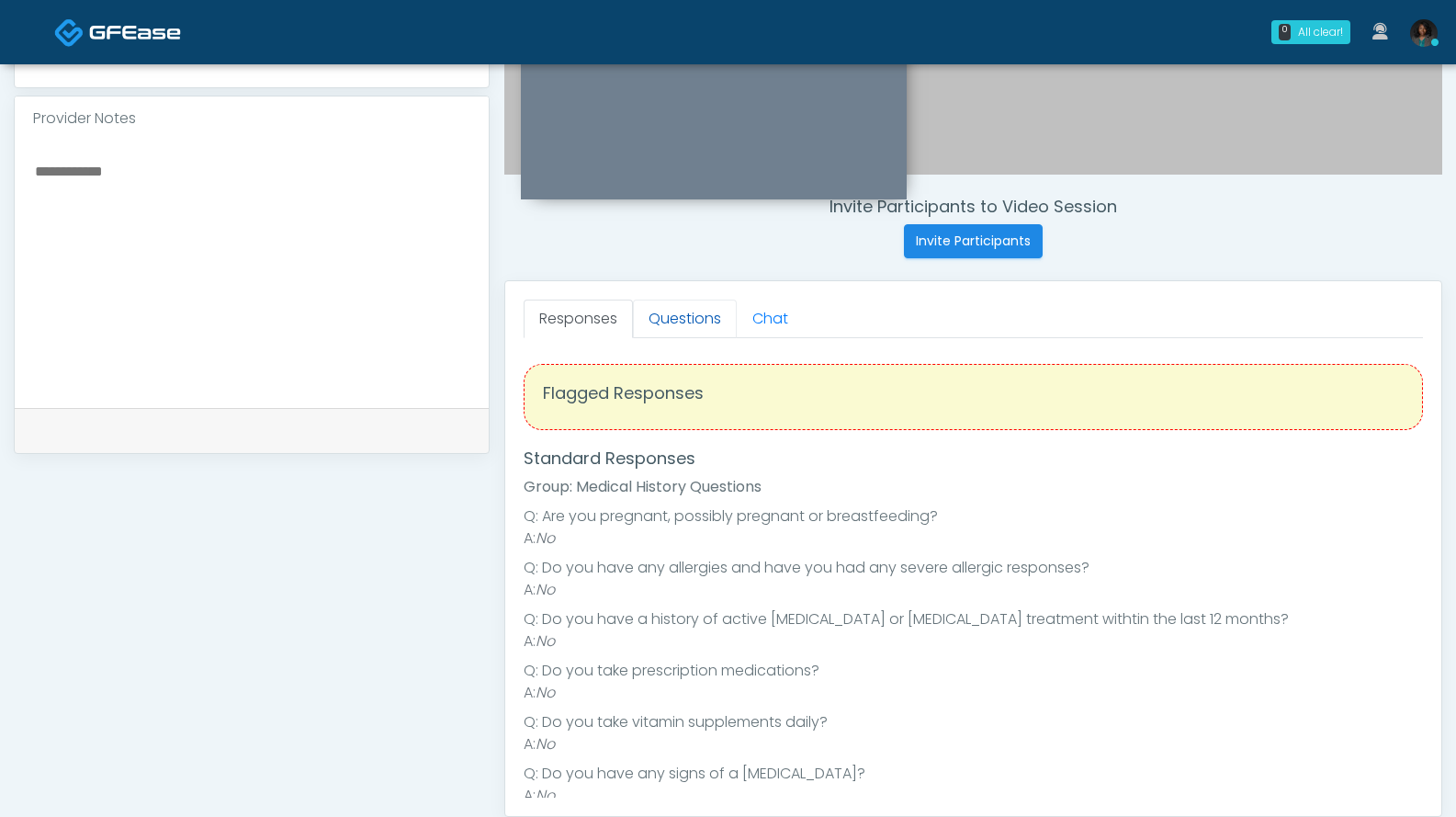
click at [706, 324] on link "Questions" at bounding box center [685, 319] width 104 height 38
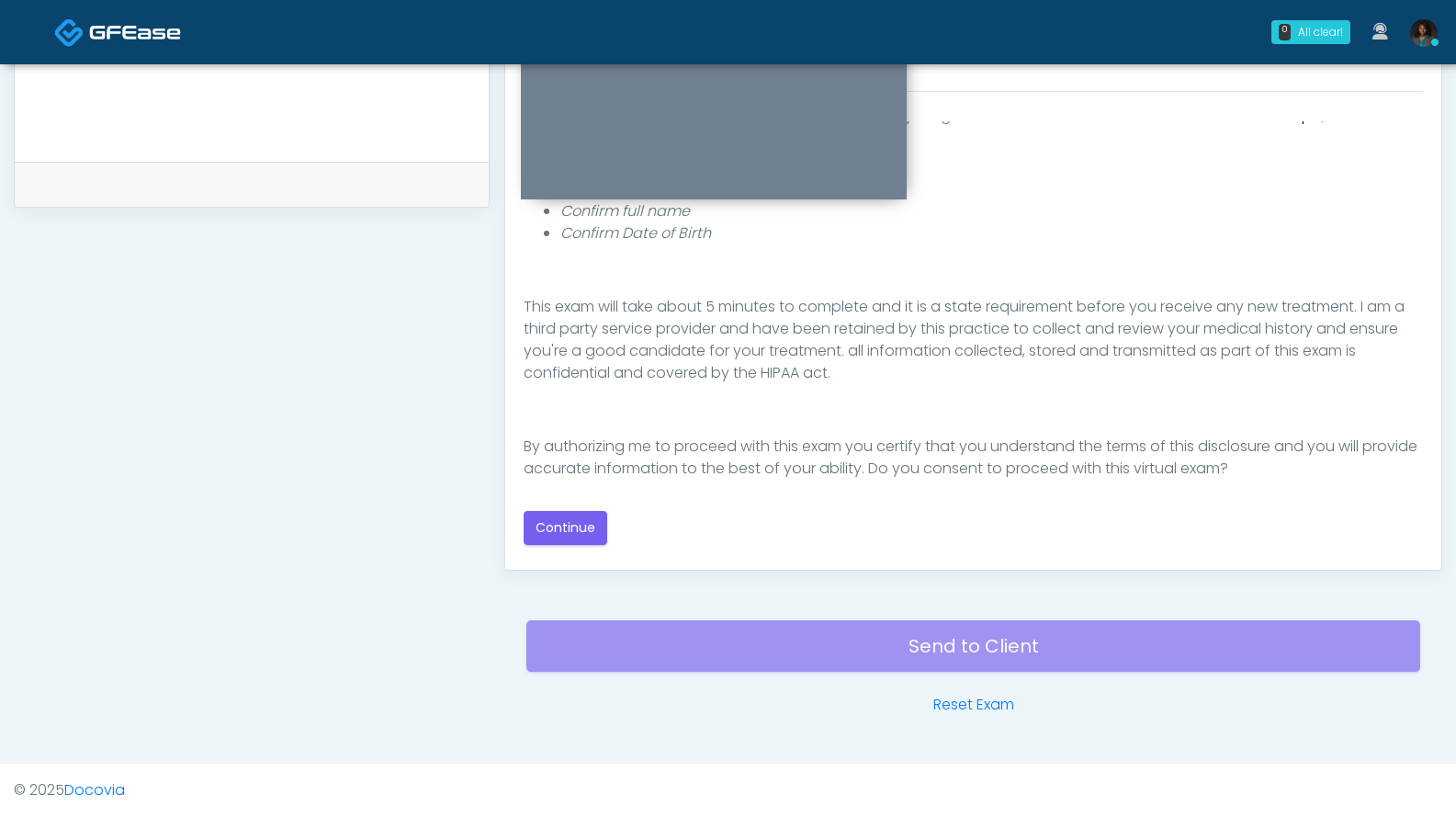
scroll to position [169, 0]
click at [585, 529] on button "Continue" at bounding box center [565, 528] width 84 height 34
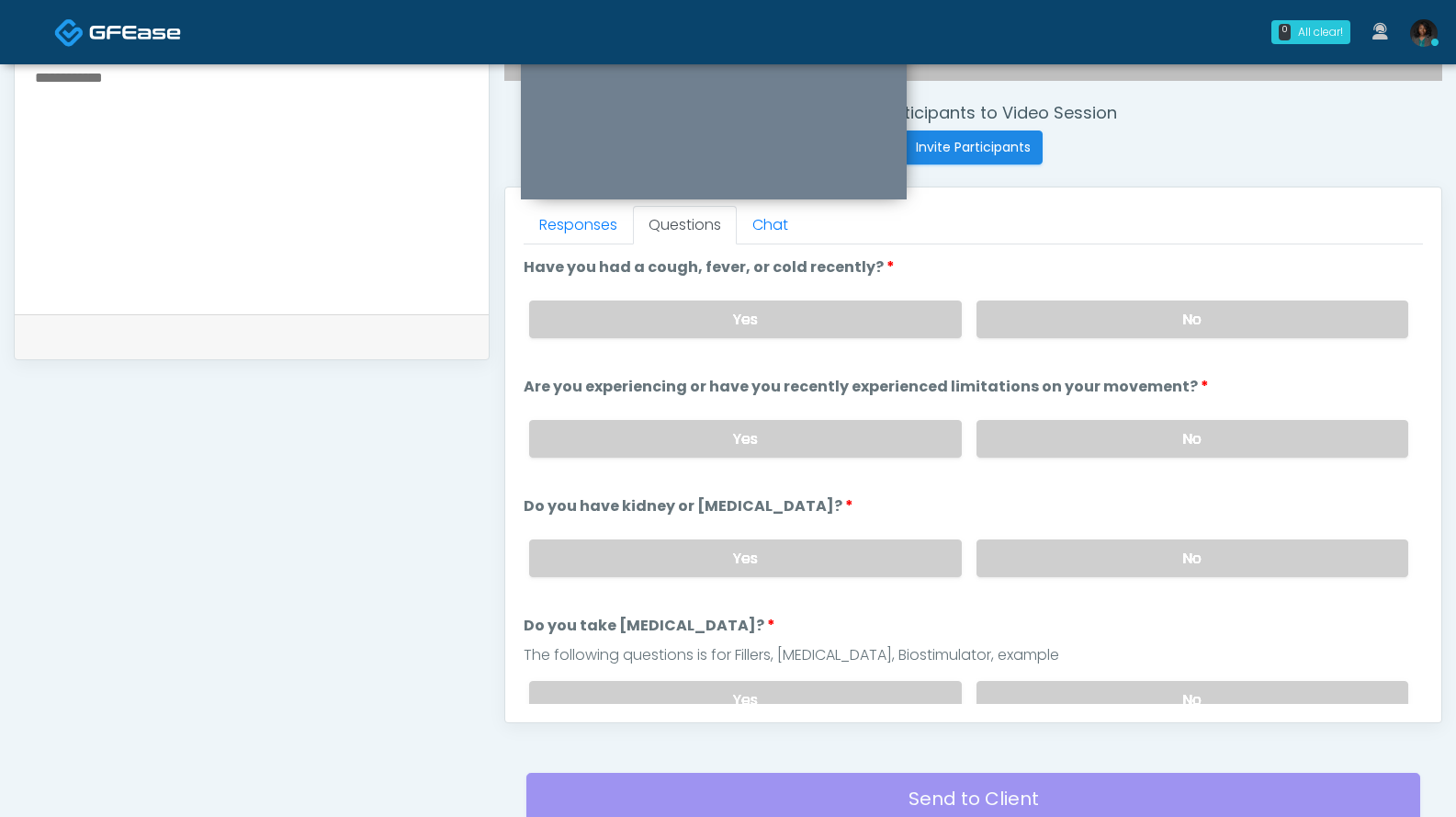
scroll to position [684, 0]
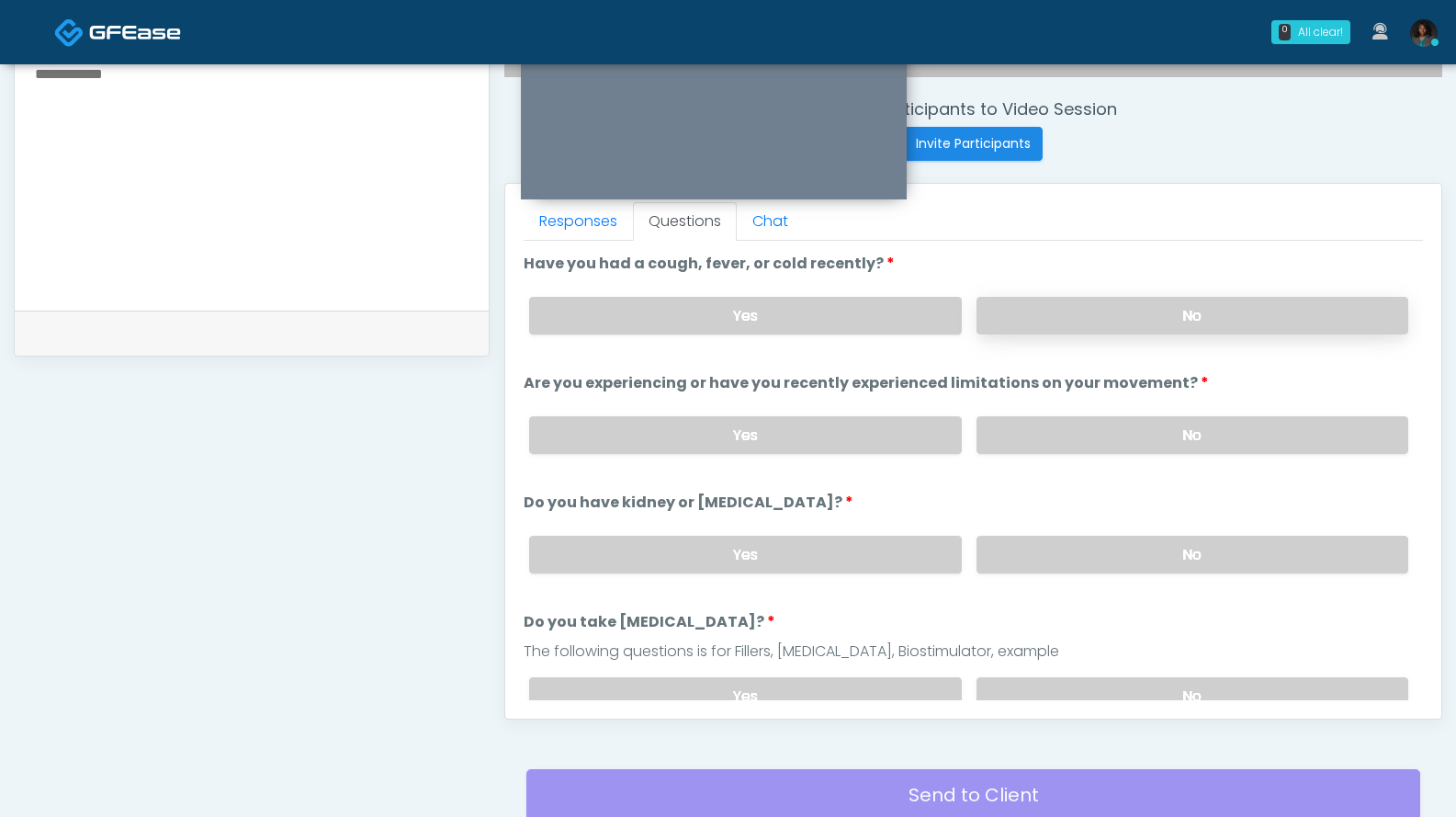
click at [1251, 312] on label "No" at bounding box center [1193, 316] width 432 height 37
click at [1236, 418] on label "No" at bounding box center [1193, 435] width 432 height 37
click at [1228, 554] on label "No" at bounding box center [1193, 555] width 432 height 37
click at [1229, 682] on label "No" at bounding box center [1193, 696] width 432 height 37
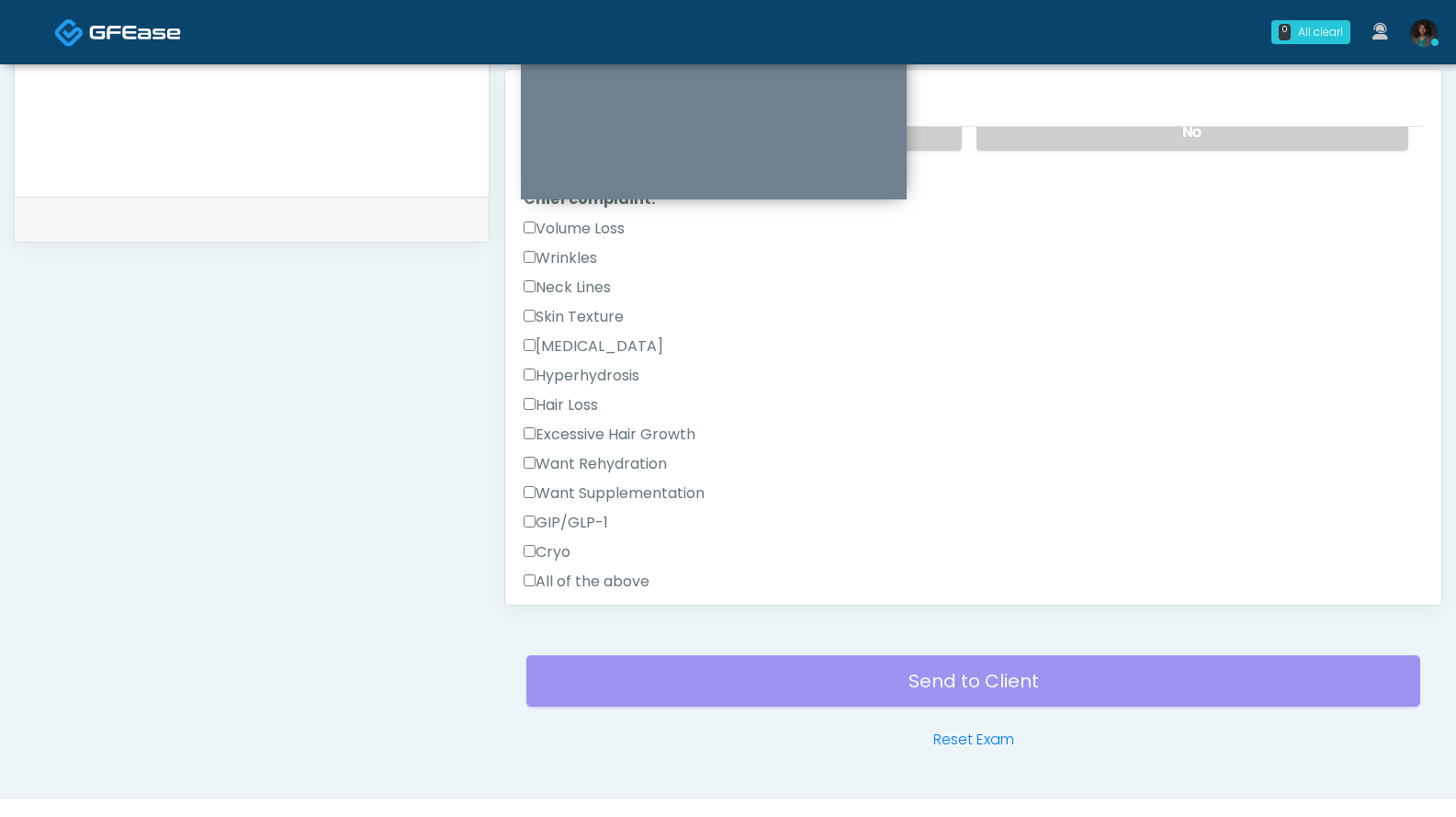
scroll to position [434, 0]
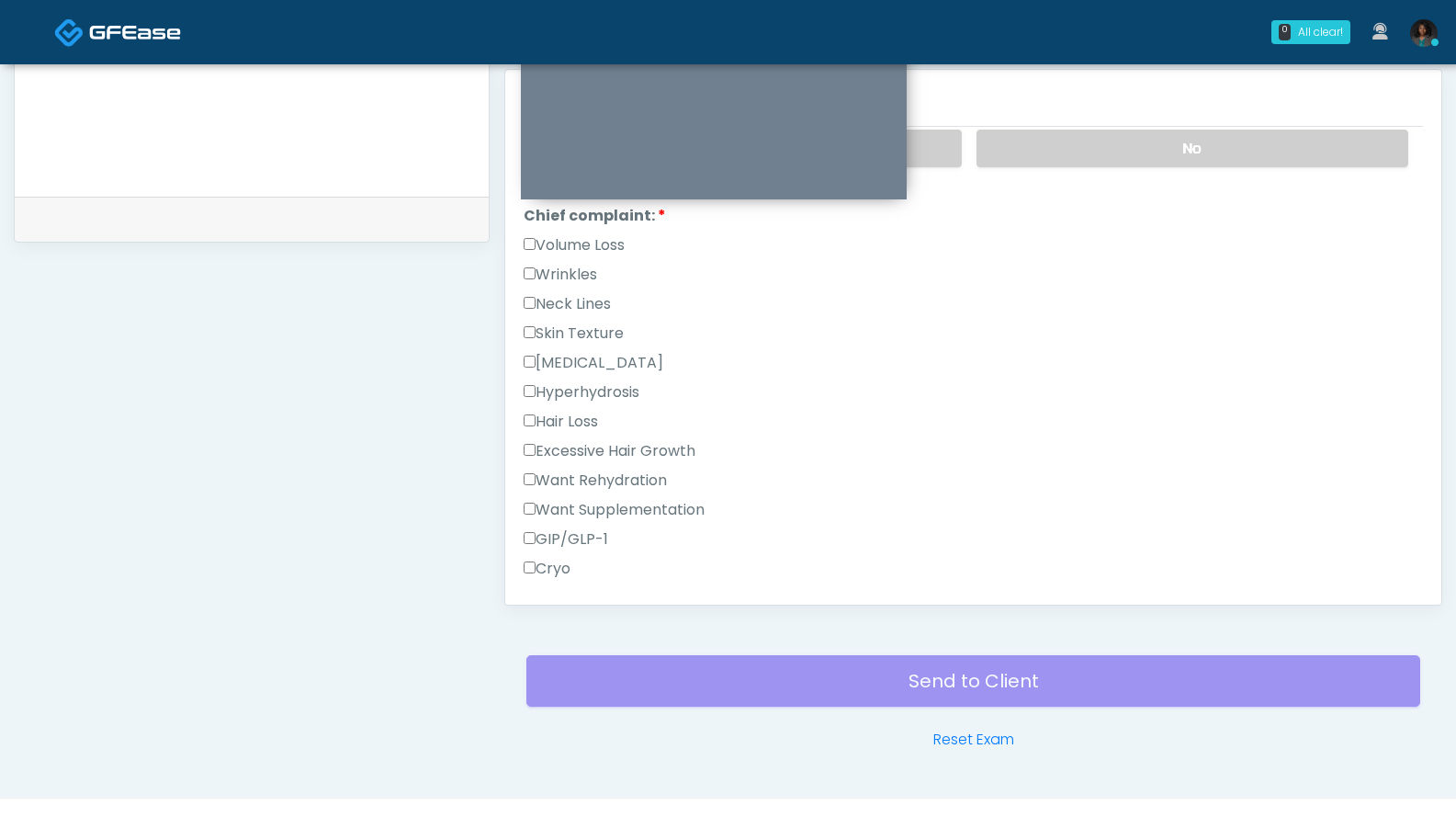
click at [590, 246] on label "Volume Loss" at bounding box center [574, 245] width 101 height 22
click at [603, 245] on label "Volume Loss" at bounding box center [574, 245] width 101 height 22
drag, startPoint x: 1423, startPoint y: 324, endPoint x: 1423, endPoint y: 342, distance: 18.0
click at [1423, 342] on div "Responses Questions Chat Good Faith Exam Script Good Faith Exam Script INTRODUC…" at bounding box center [973, 337] width 936 height 535
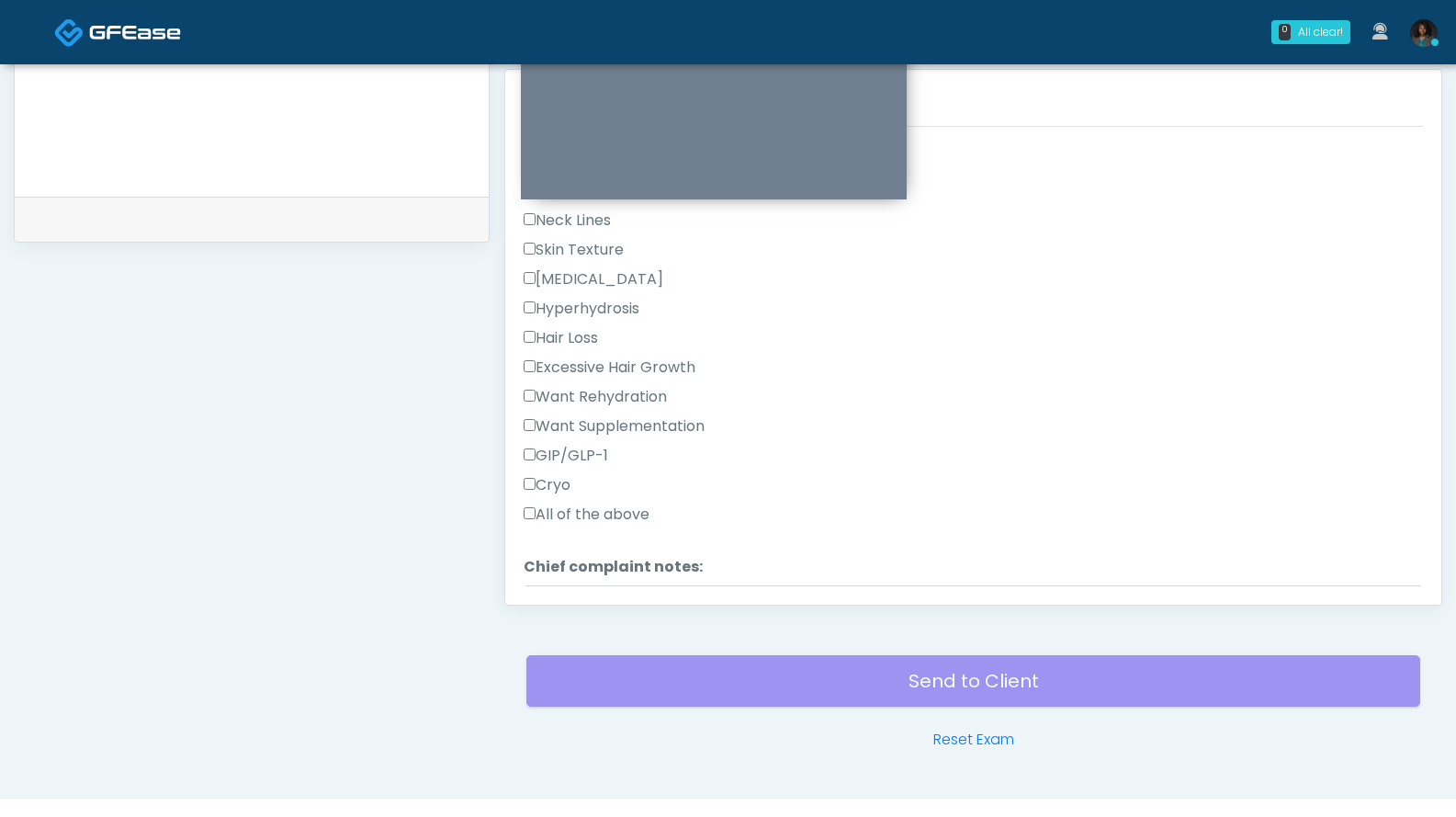
scroll to position [498, 0]
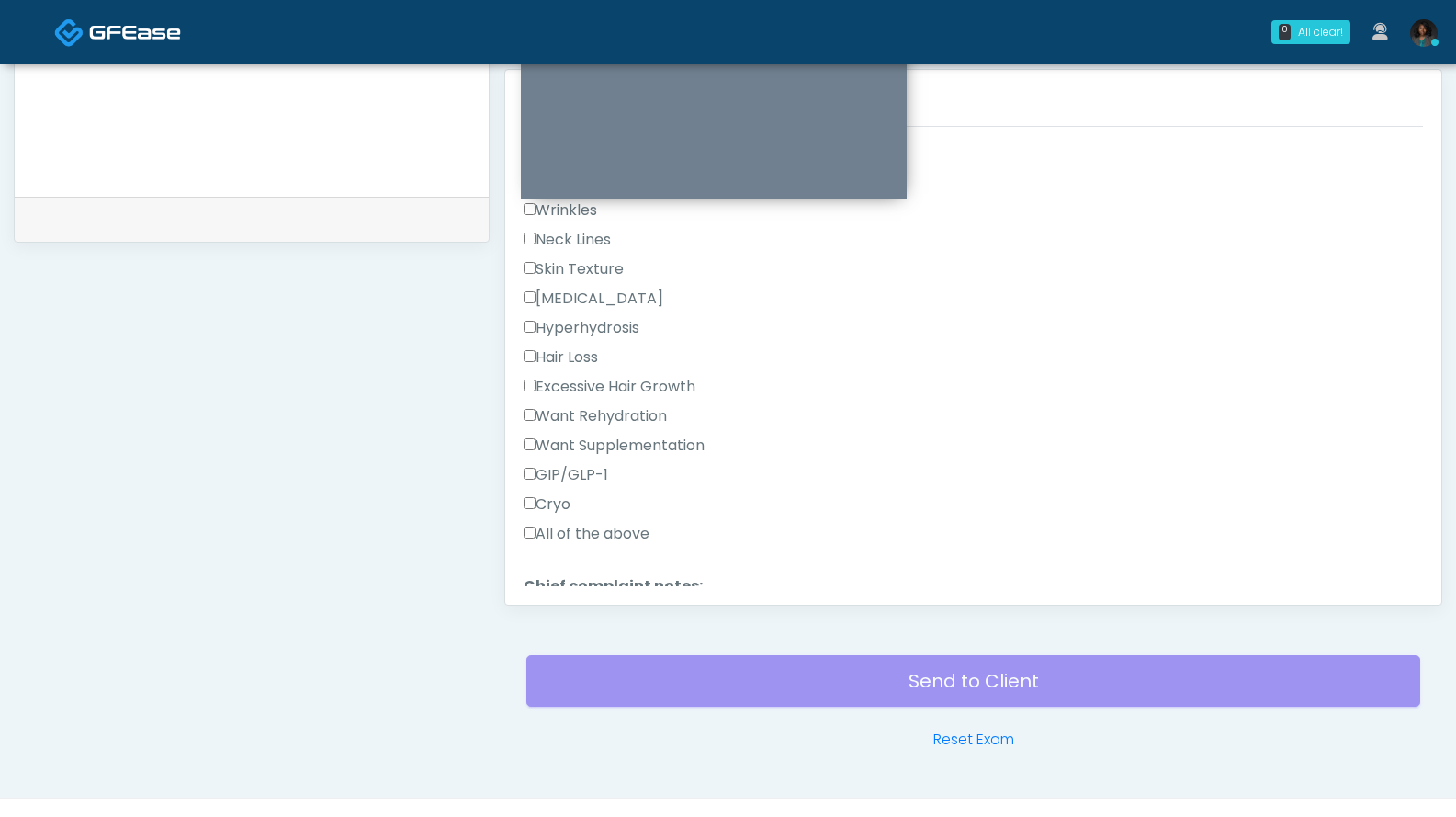
click at [688, 435] on label "Want Supplementation" at bounding box center [614, 446] width 181 height 22
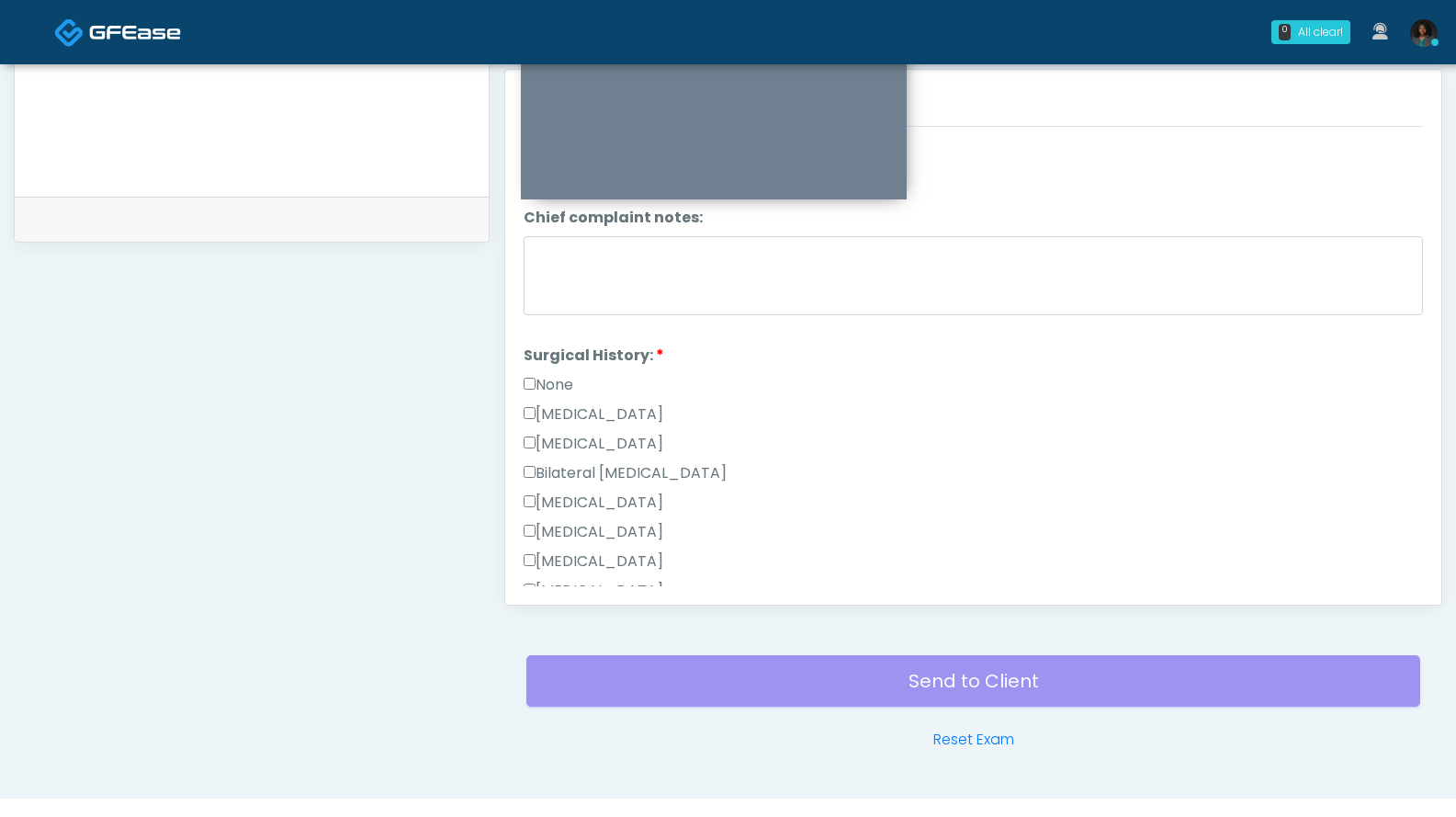
scroll to position [879, 0]
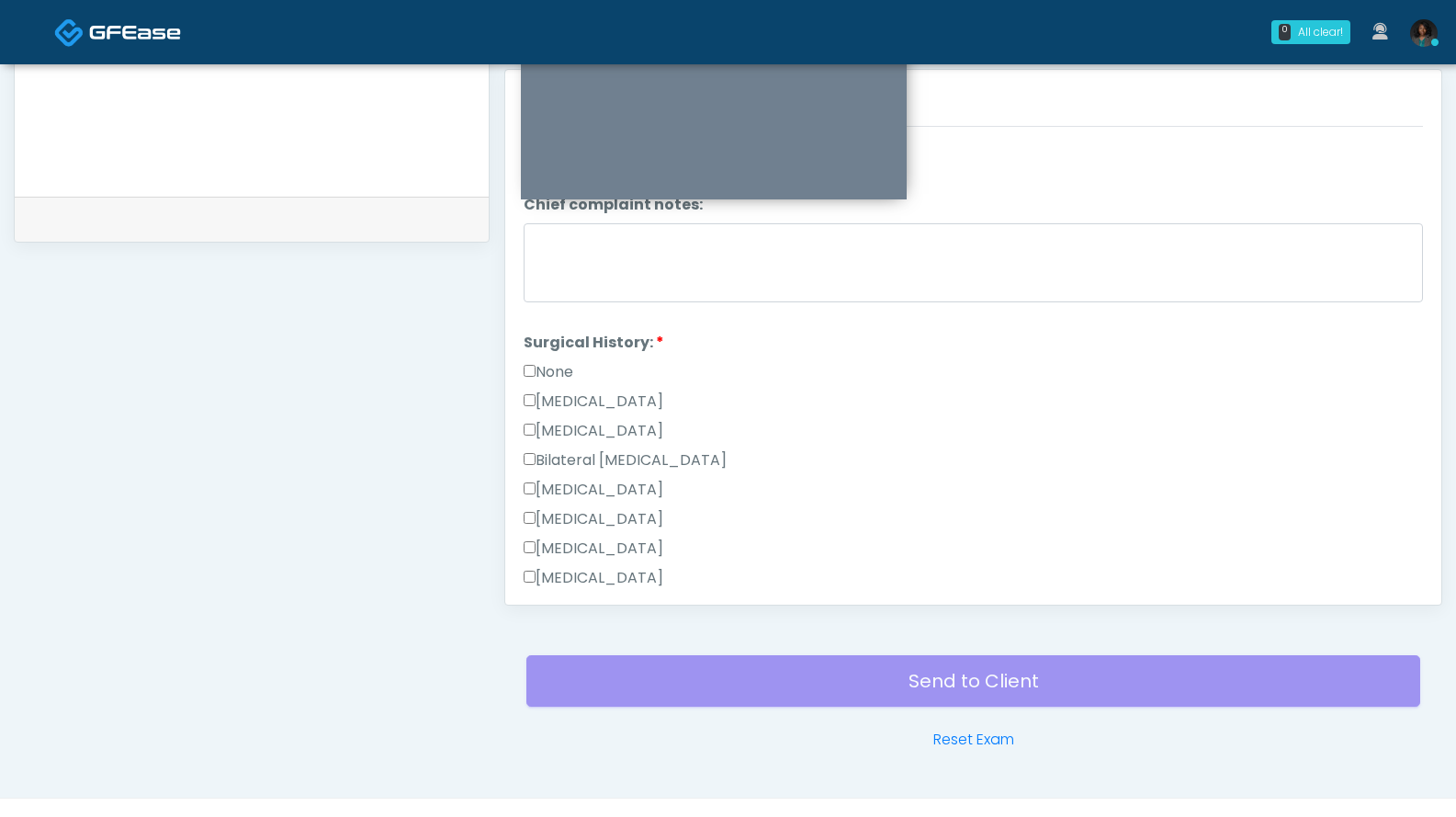
drag, startPoint x: 558, startPoint y: 368, endPoint x: 735, endPoint y: 378, distance: 177.3
click at [558, 368] on label "None" at bounding box center [548, 372] width 49 height 22
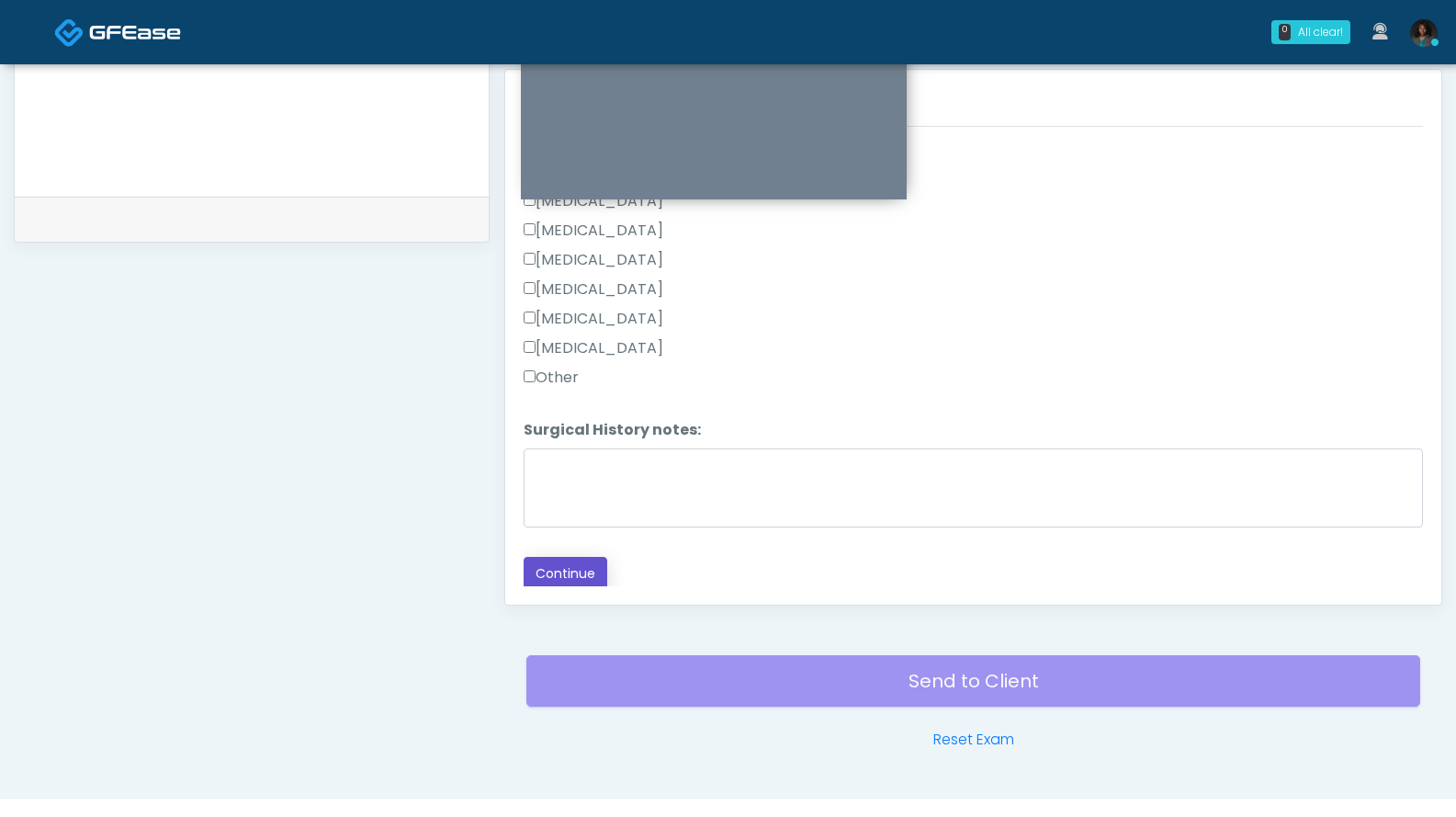
click at [582, 574] on button "Continue" at bounding box center [565, 573] width 84 height 34
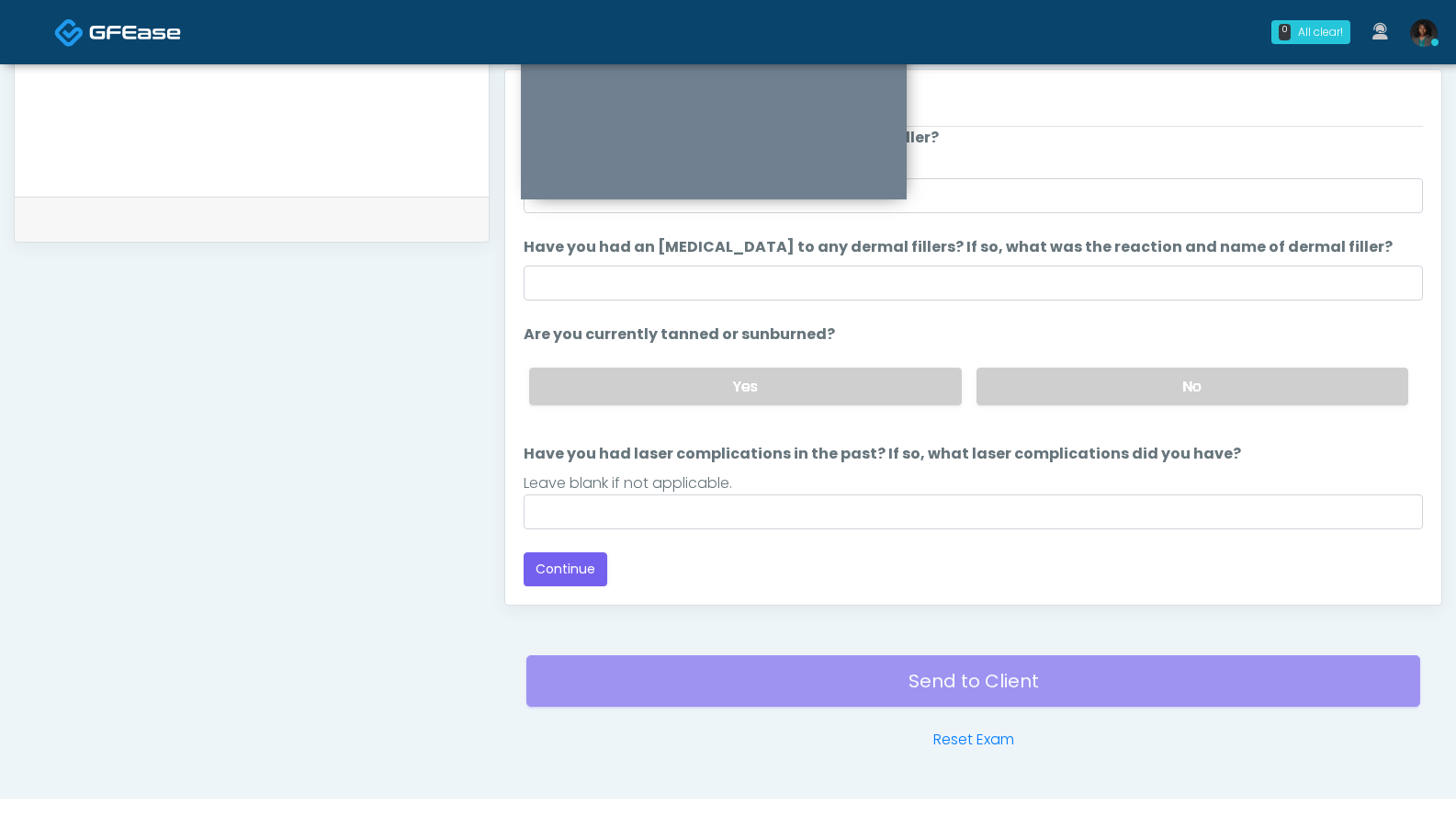
scroll to position [151, 0]
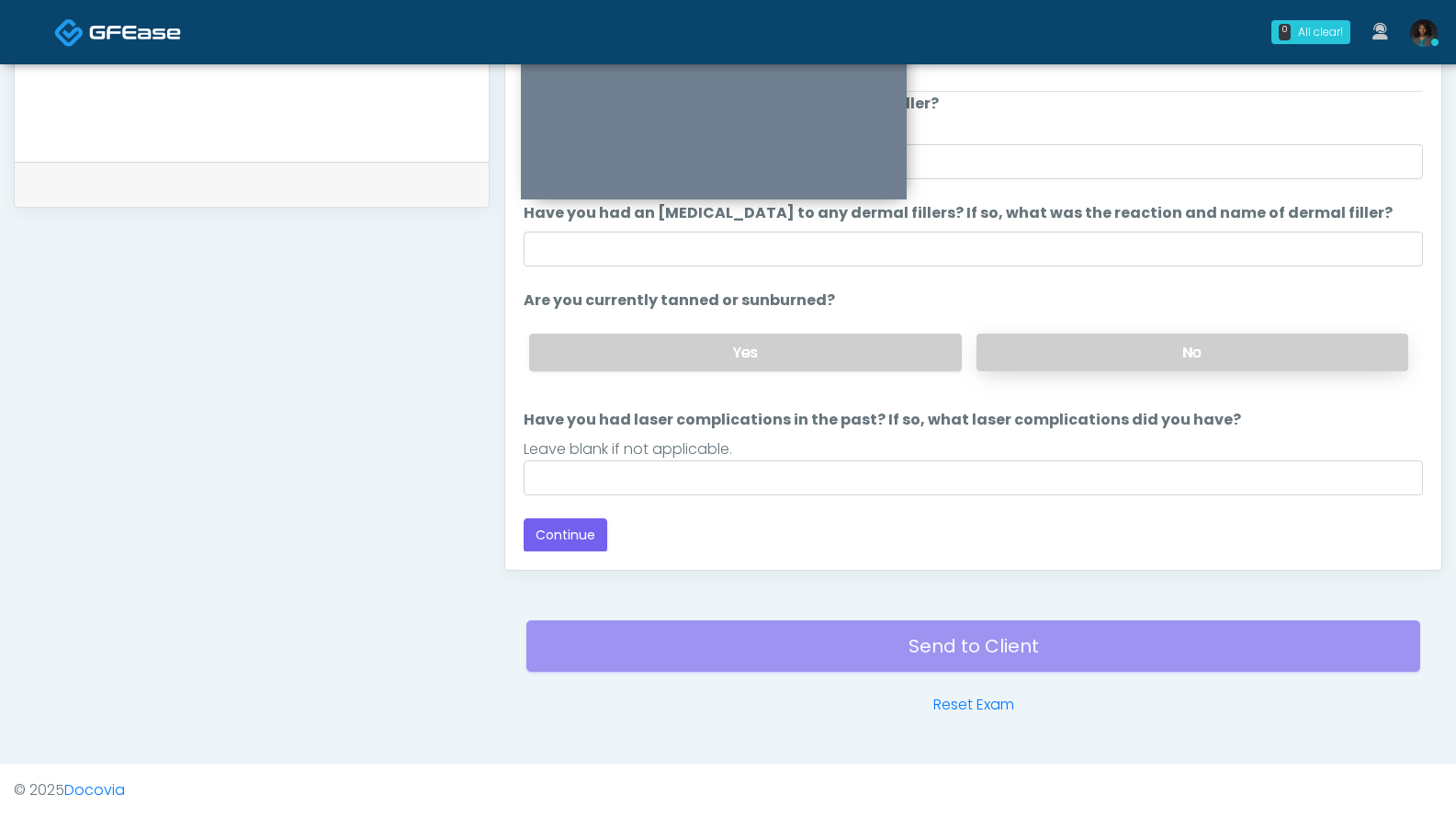
click at [1152, 350] on label "No" at bounding box center [1193, 352] width 432 height 37
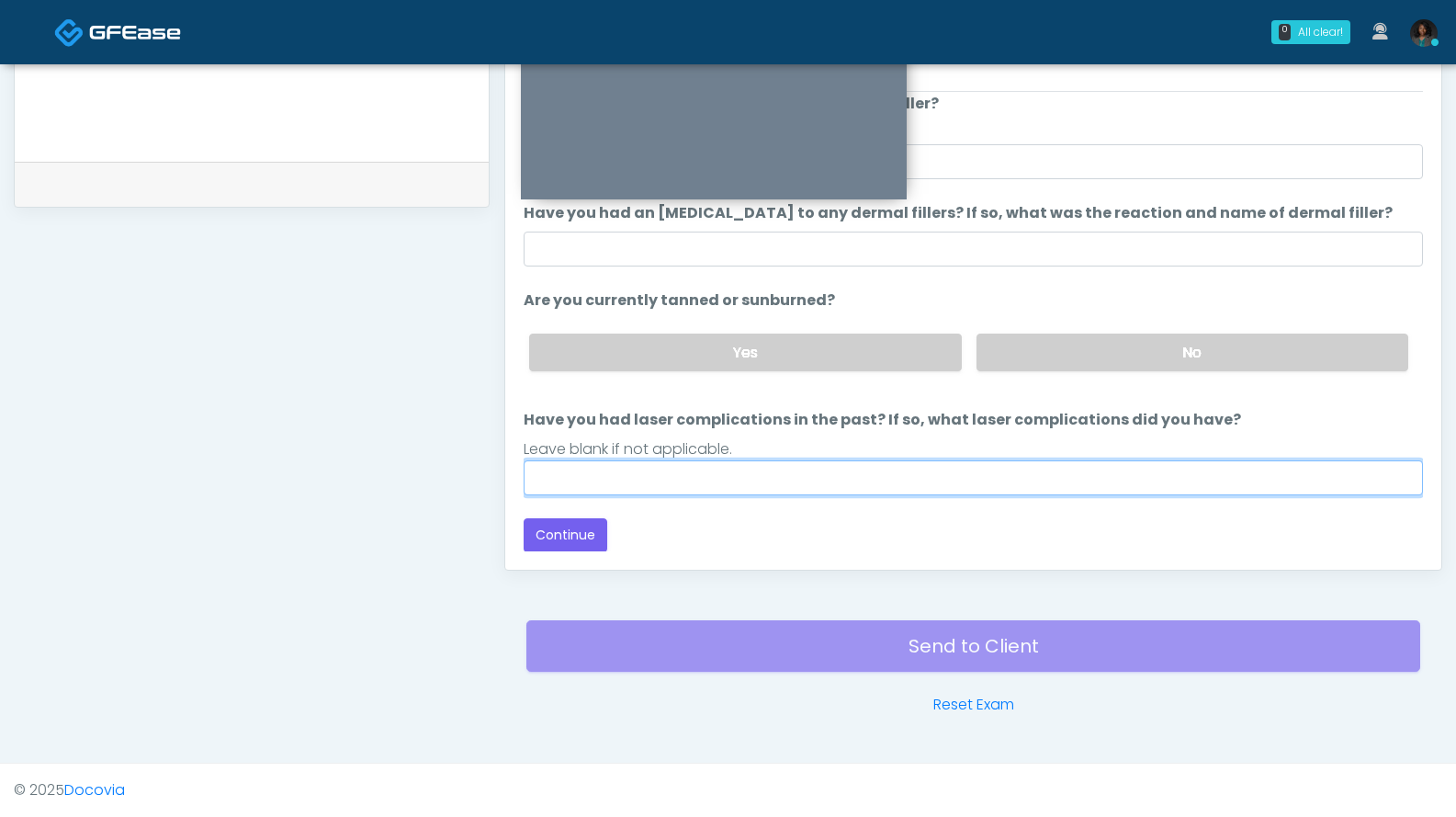
click at [1356, 484] on input "Have you had laser complications in the past? If so, what laser complications d…" at bounding box center [974, 478] width 900 height 35
type input "**"
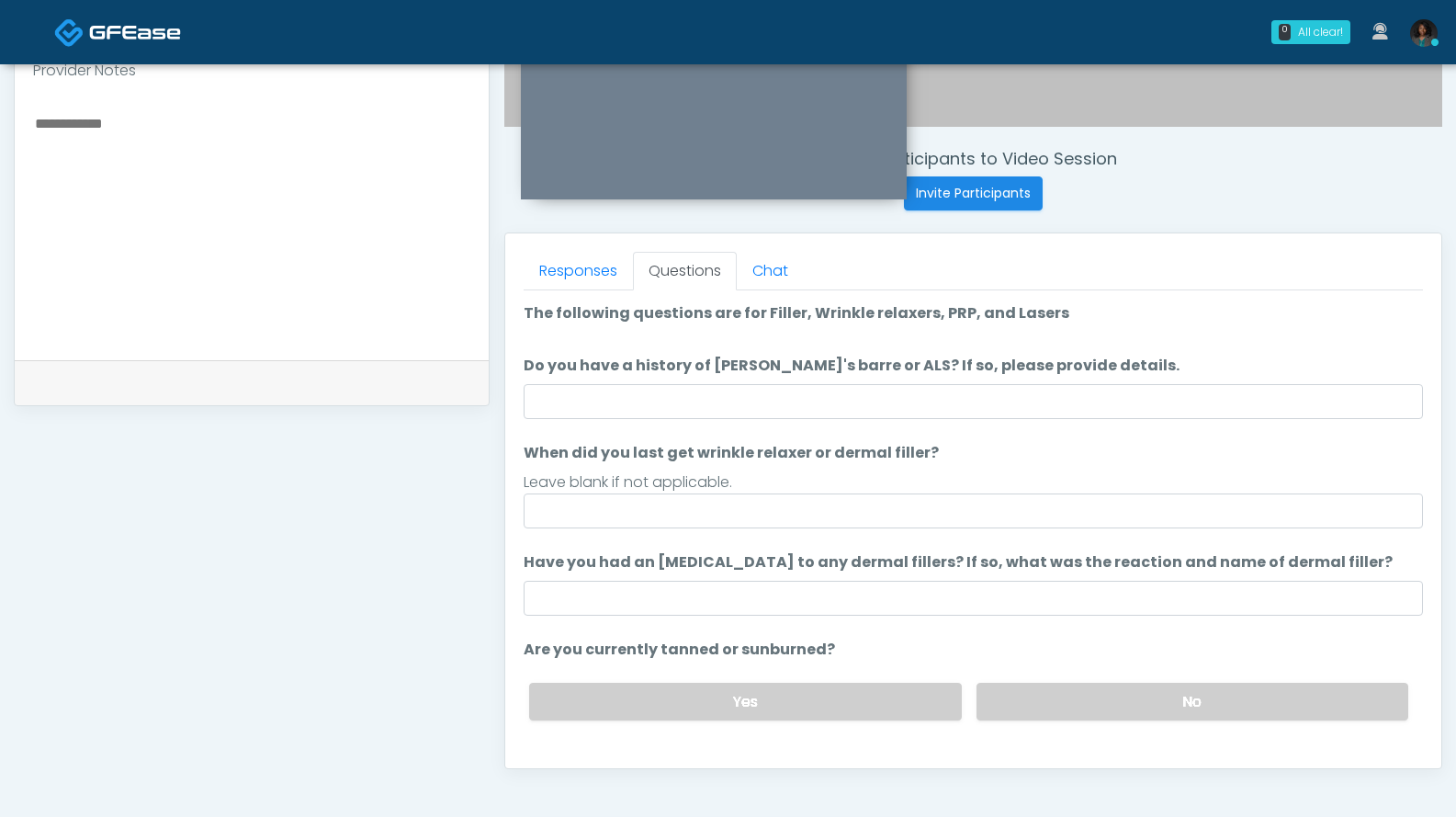
scroll to position [643, 0]
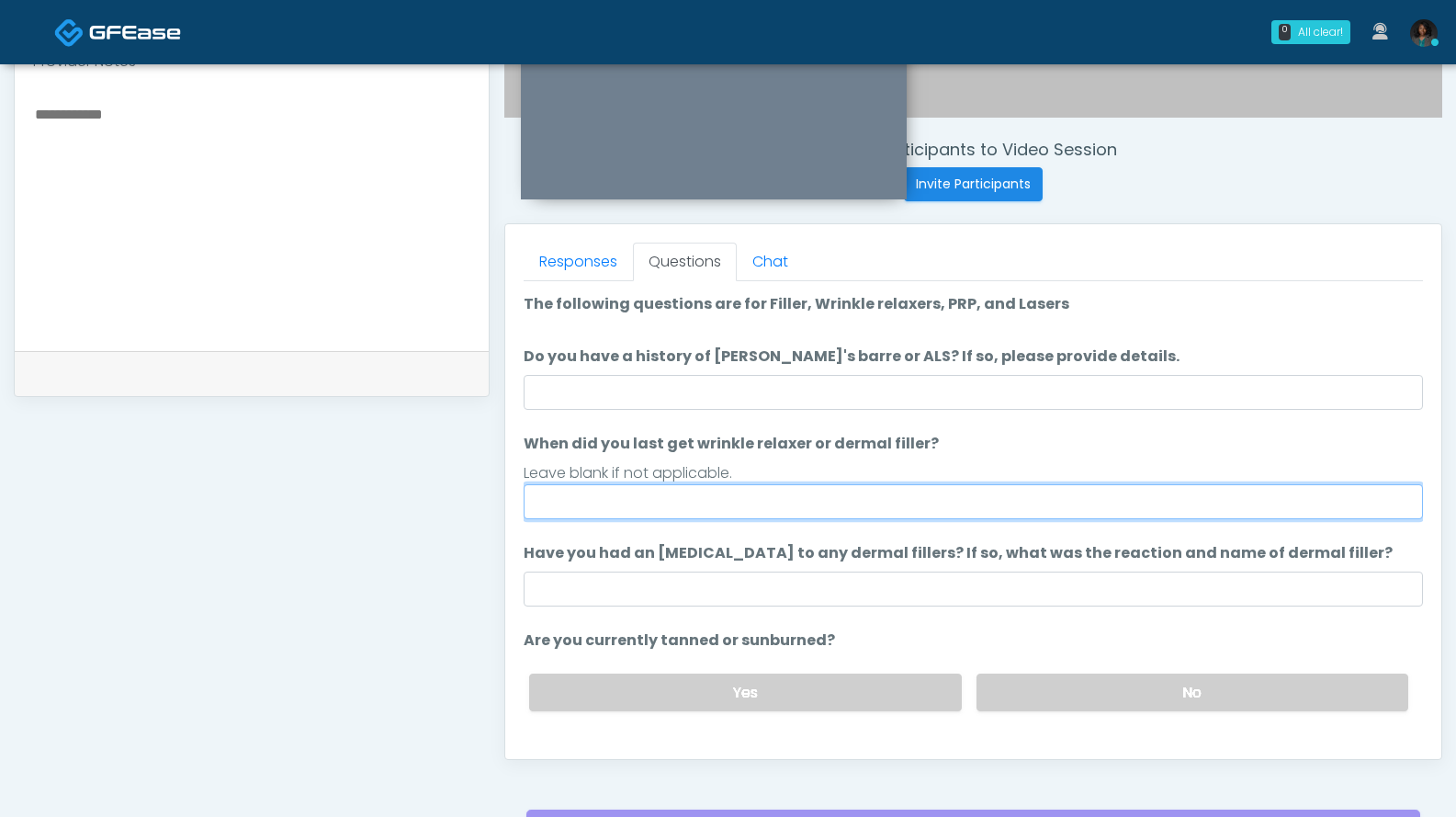
click at [827, 498] on input "When did you last get wrinkle relaxer or dermal filler?" at bounding box center [974, 501] width 900 height 35
type input "*"
type input "**********"
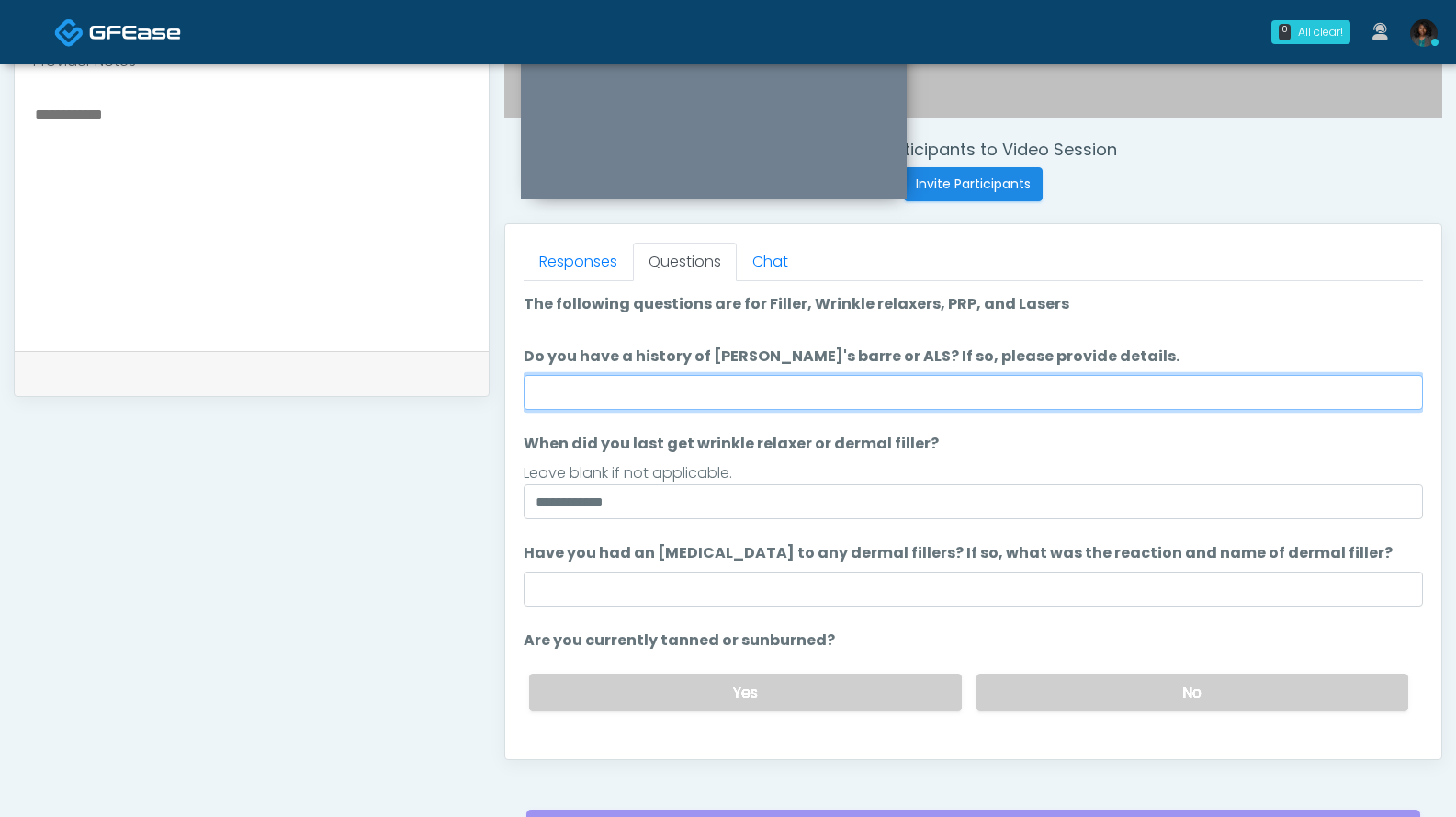
click at [782, 395] on input "Do you have a history of Guillain's barre or ALS? If so, please provide details." at bounding box center [974, 392] width 900 height 35
click at [776, 396] on input "Do you have a history of Guillain's barre or ALS? If so, please provide details." at bounding box center [974, 392] width 900 height 35
type input "**"
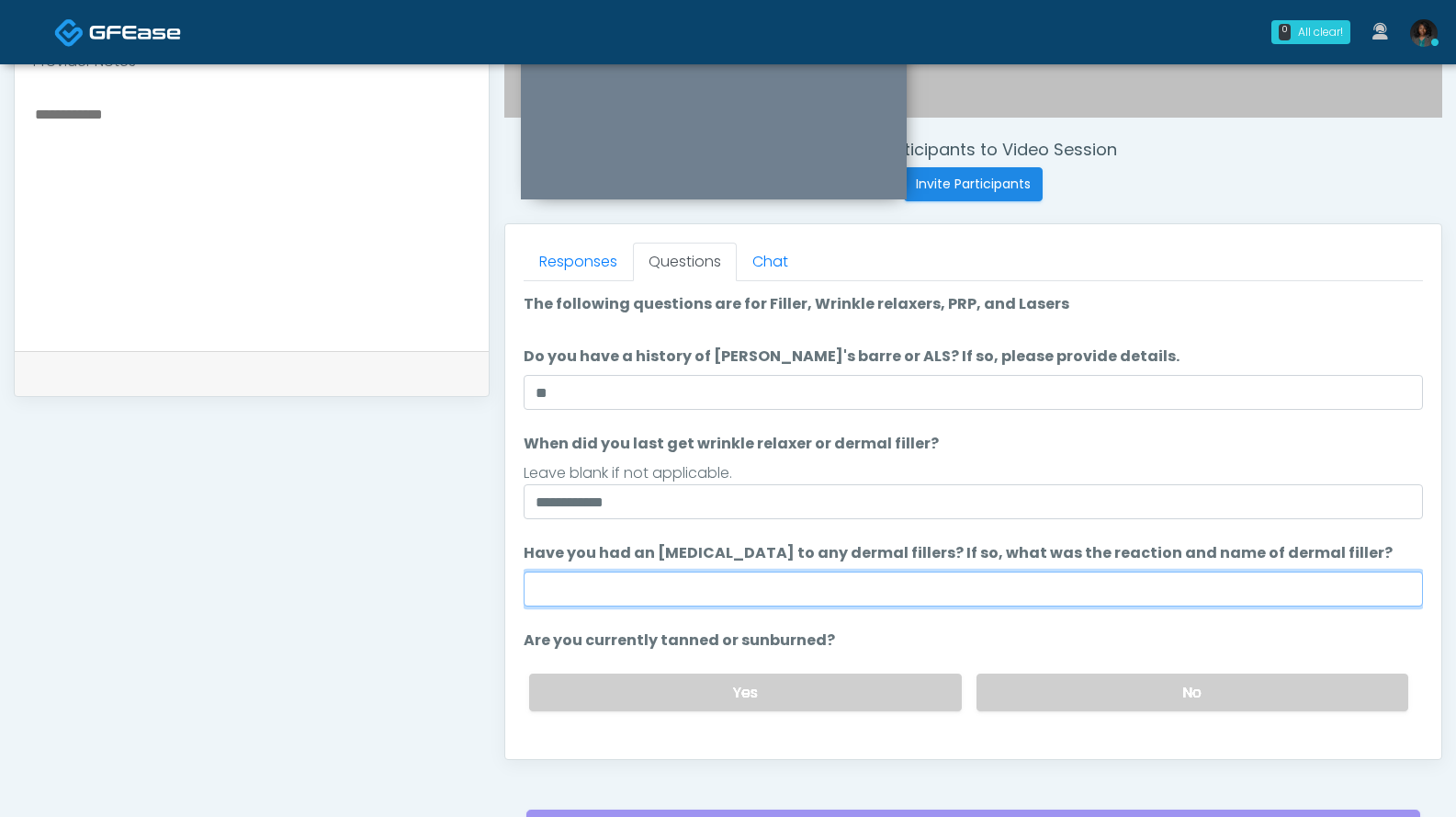
click at [690, 585] on input "Have you had an allergic response to any dermal fillers? If so, what was the re…" at bounding box center [974, 588] width 900 height 35
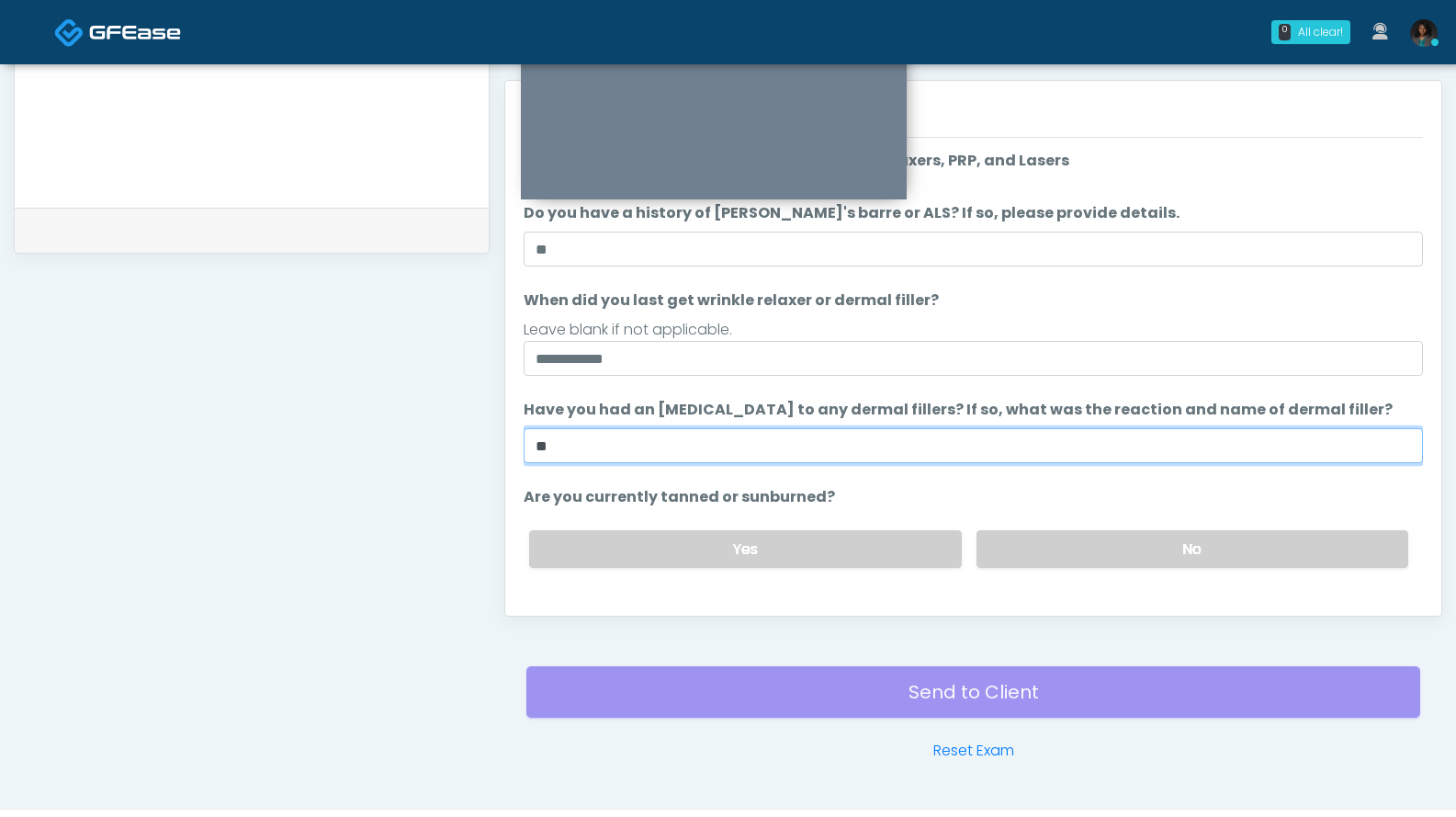
scroll to position [787, 0]
type input "**"
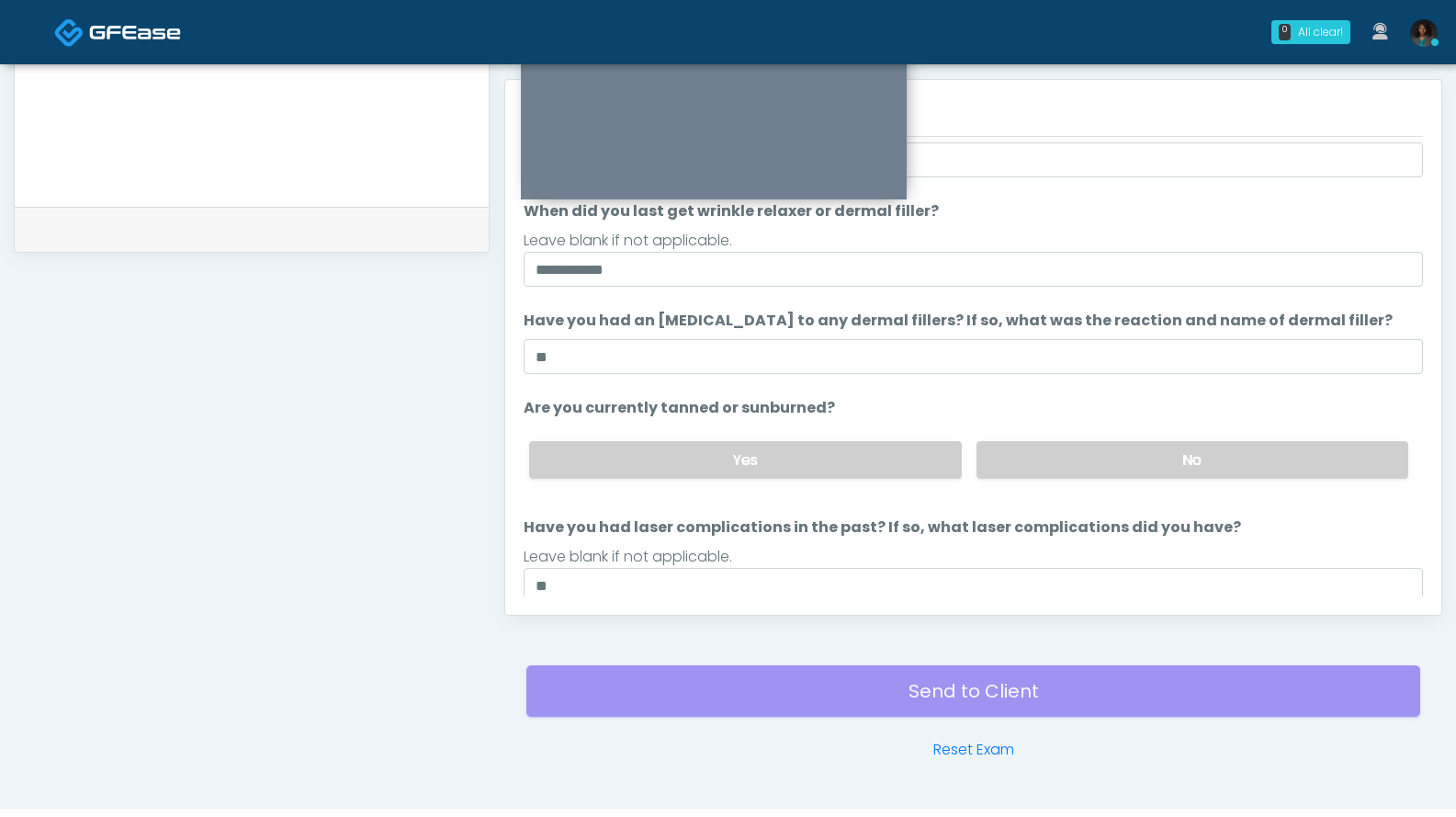
scroll to position [151, 0]
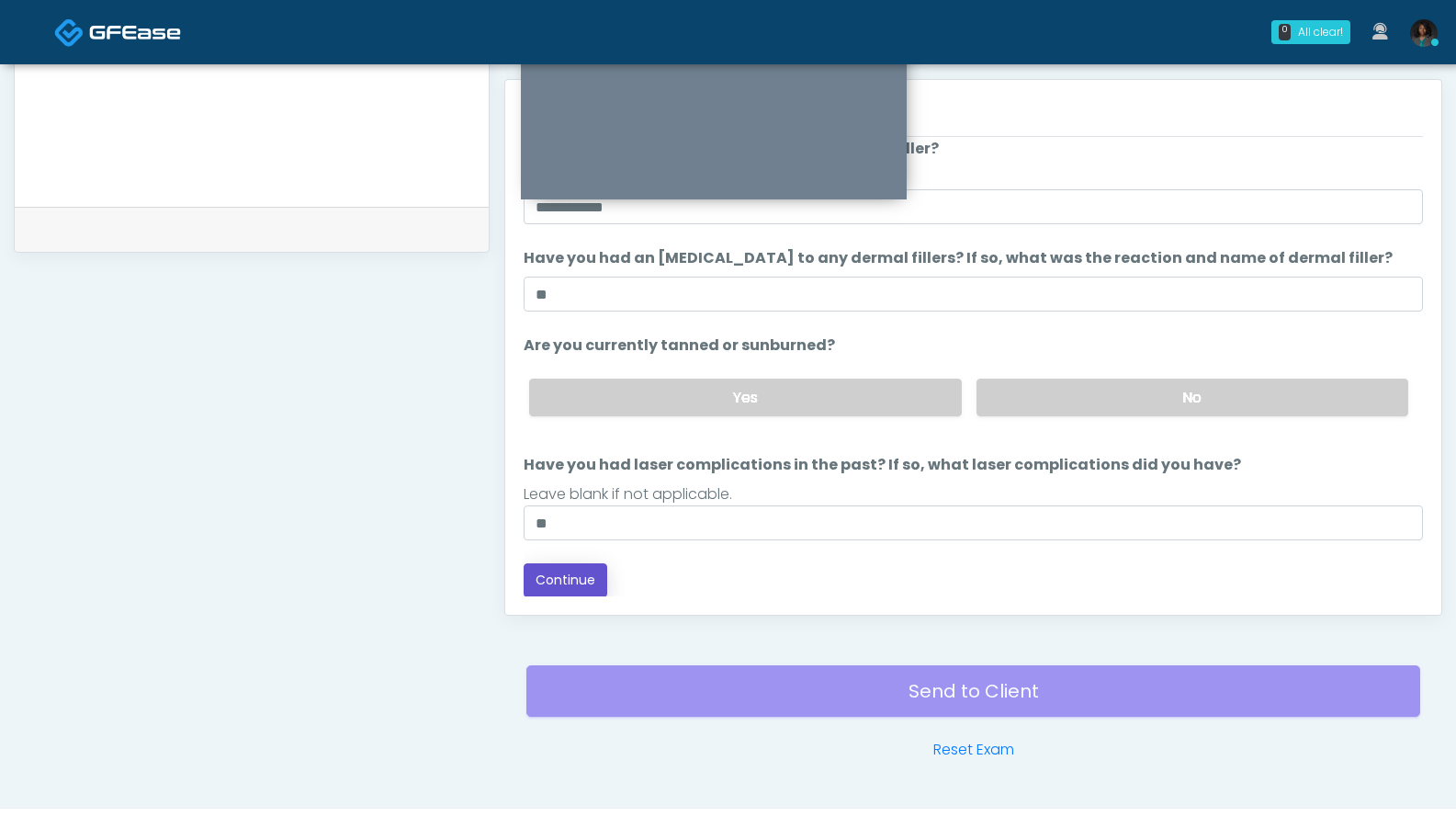
click at [566, 583] on button "Continue" at bounding box center [565, 580] width 84 height 34
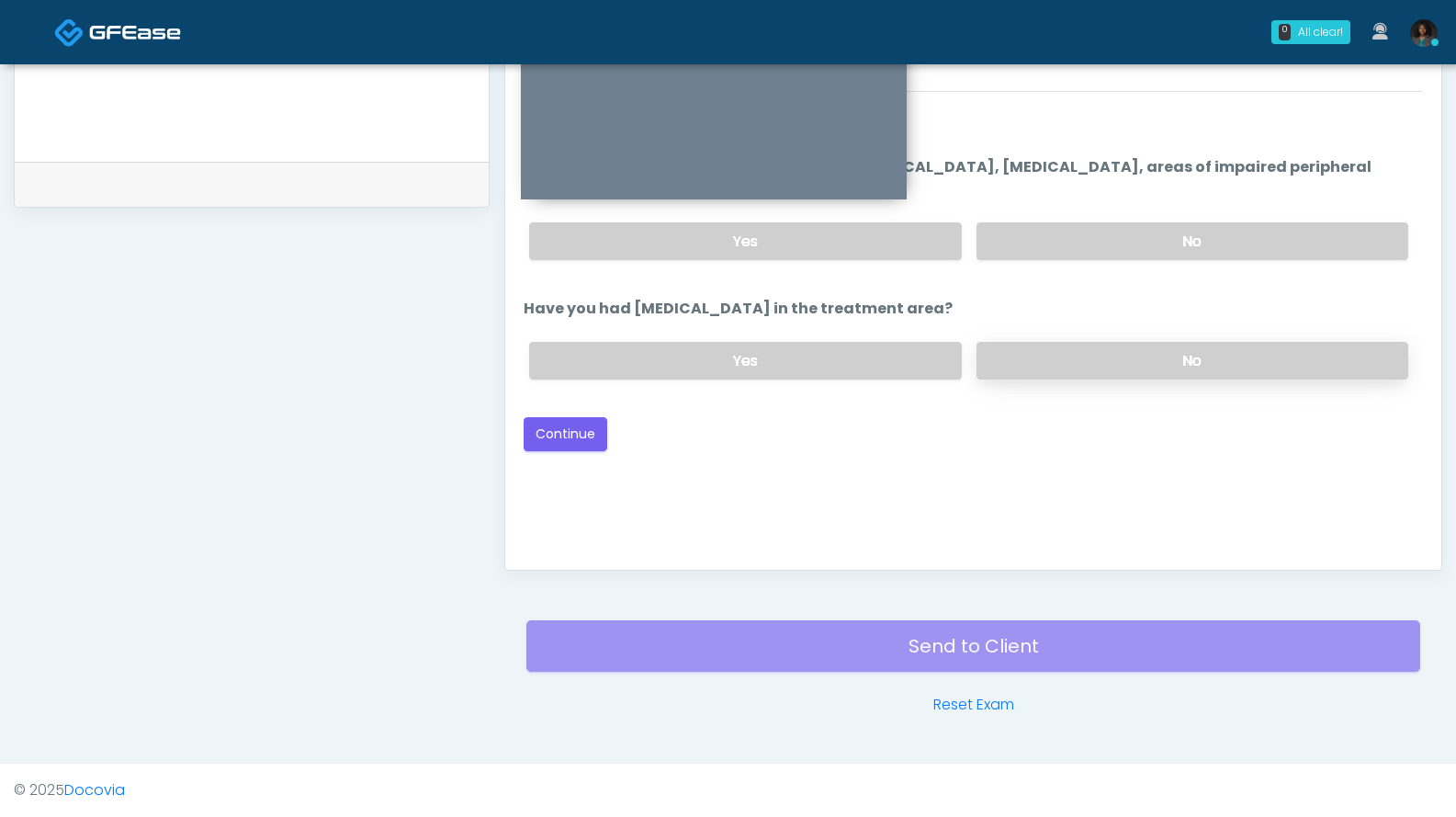
drag, startPoint x: 1151, startPoint y: 380, endPoint x: 1149, endPoint y: 370, distance: 10.2
click at [1151, 378] on div "Yes No" at bounding box center [969, 361] width 909 height 67
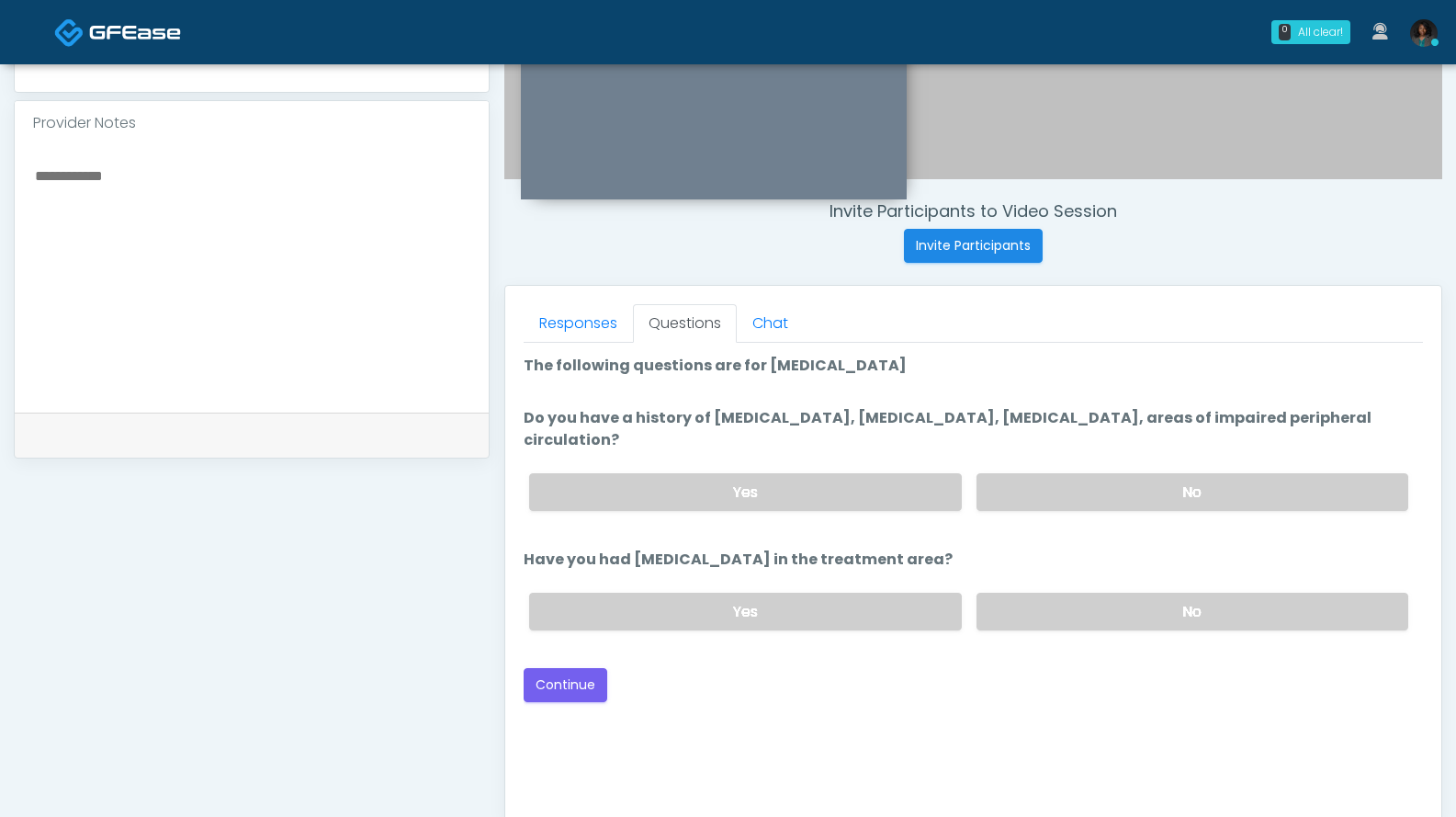
scroll to position [576, 0]
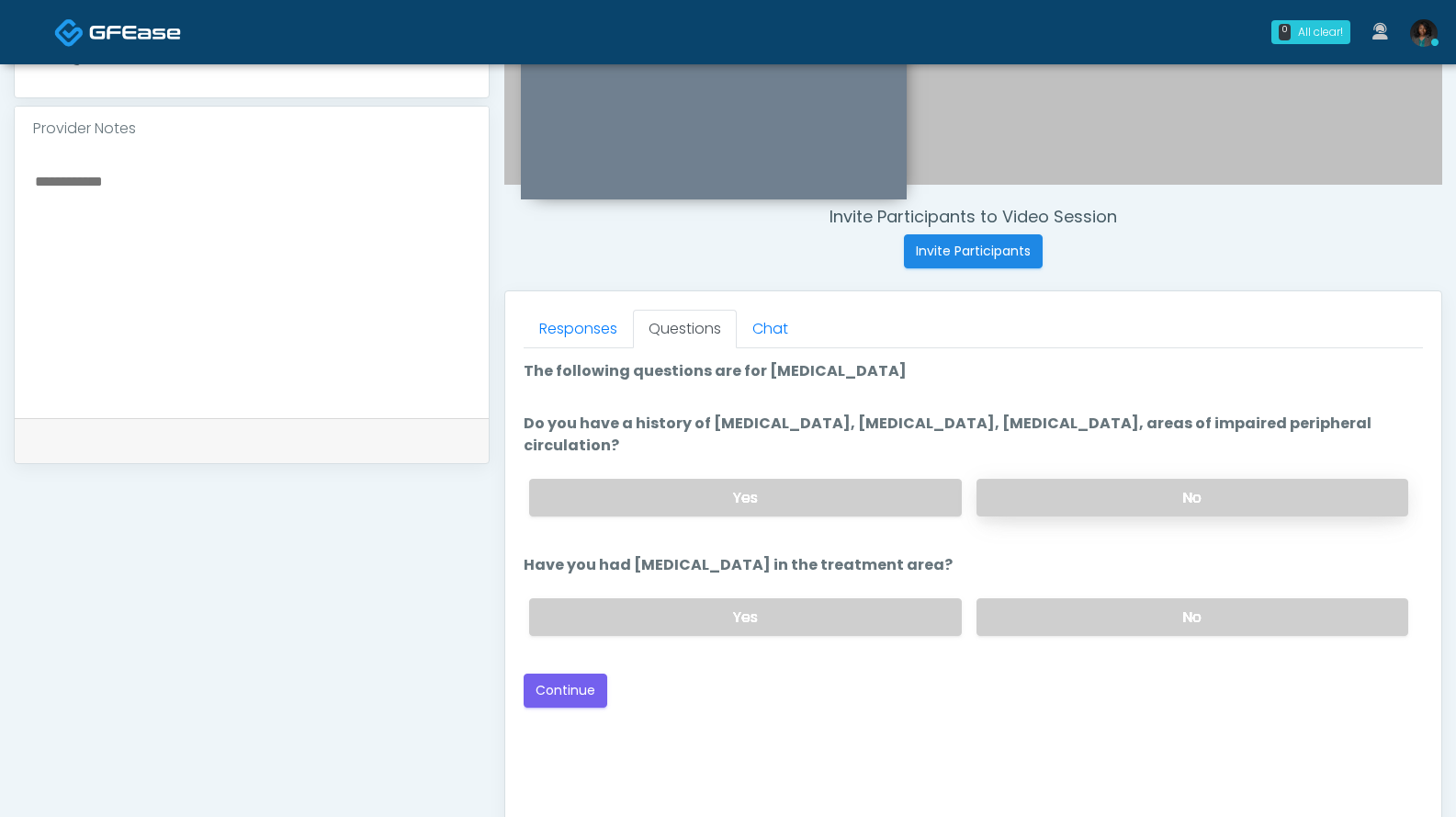
click at [1042, 503] on label "No" at bounding box center [1193, 497] width 432 height 37
click at [1014, 622] on label "No" at bounding box center [1193, 617] width 432 height 37
click at [594, 694] on button "Continue" at bounding box center [565, 691] width 84 height 34
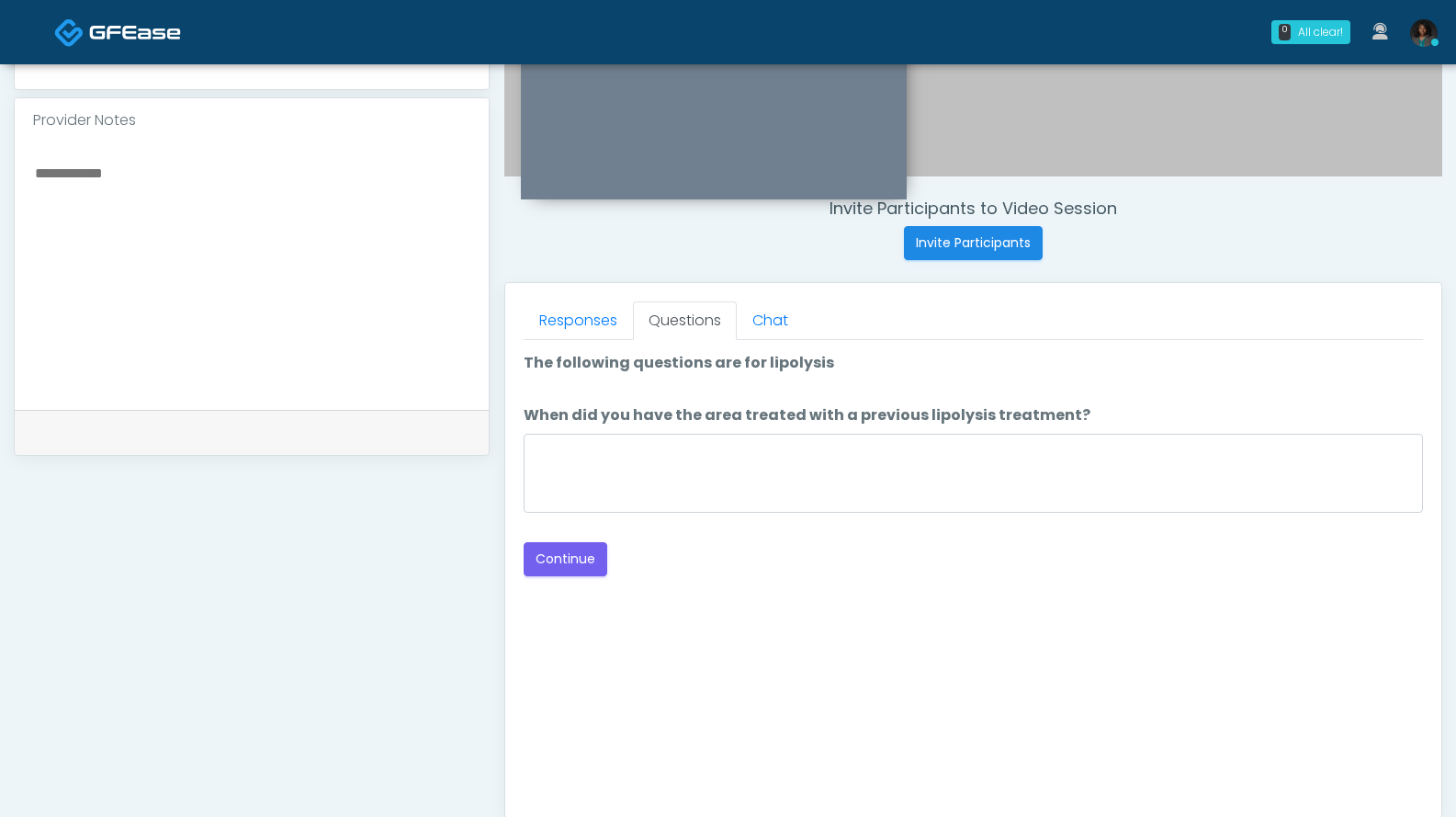
scroll to position [572, 0]
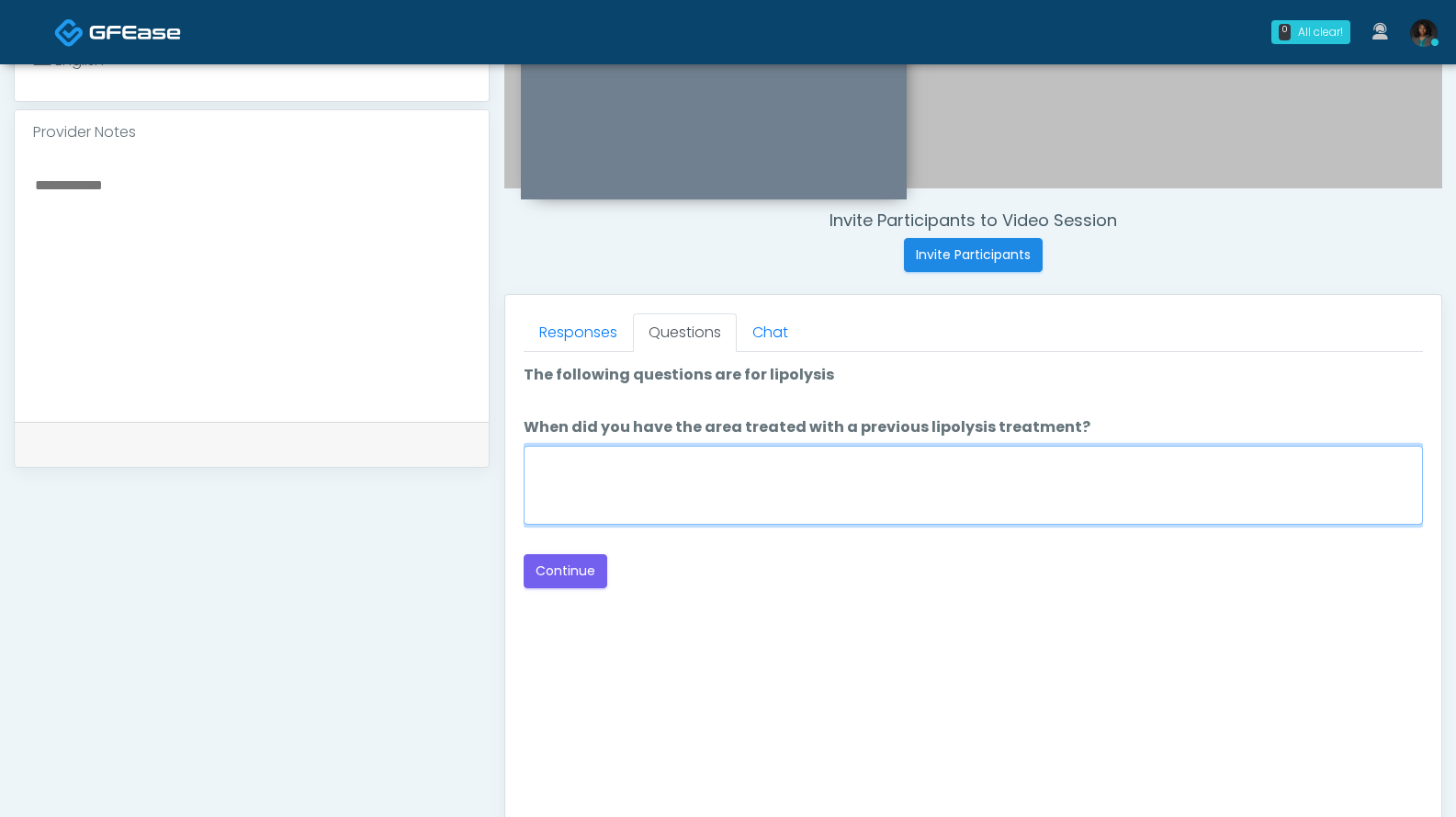
click at [992, 495] on textarea "When did you have the area treated with a previous lipolysis treatment?" at bounding box center [974, 485] width 900 height 79
type textarea "***"
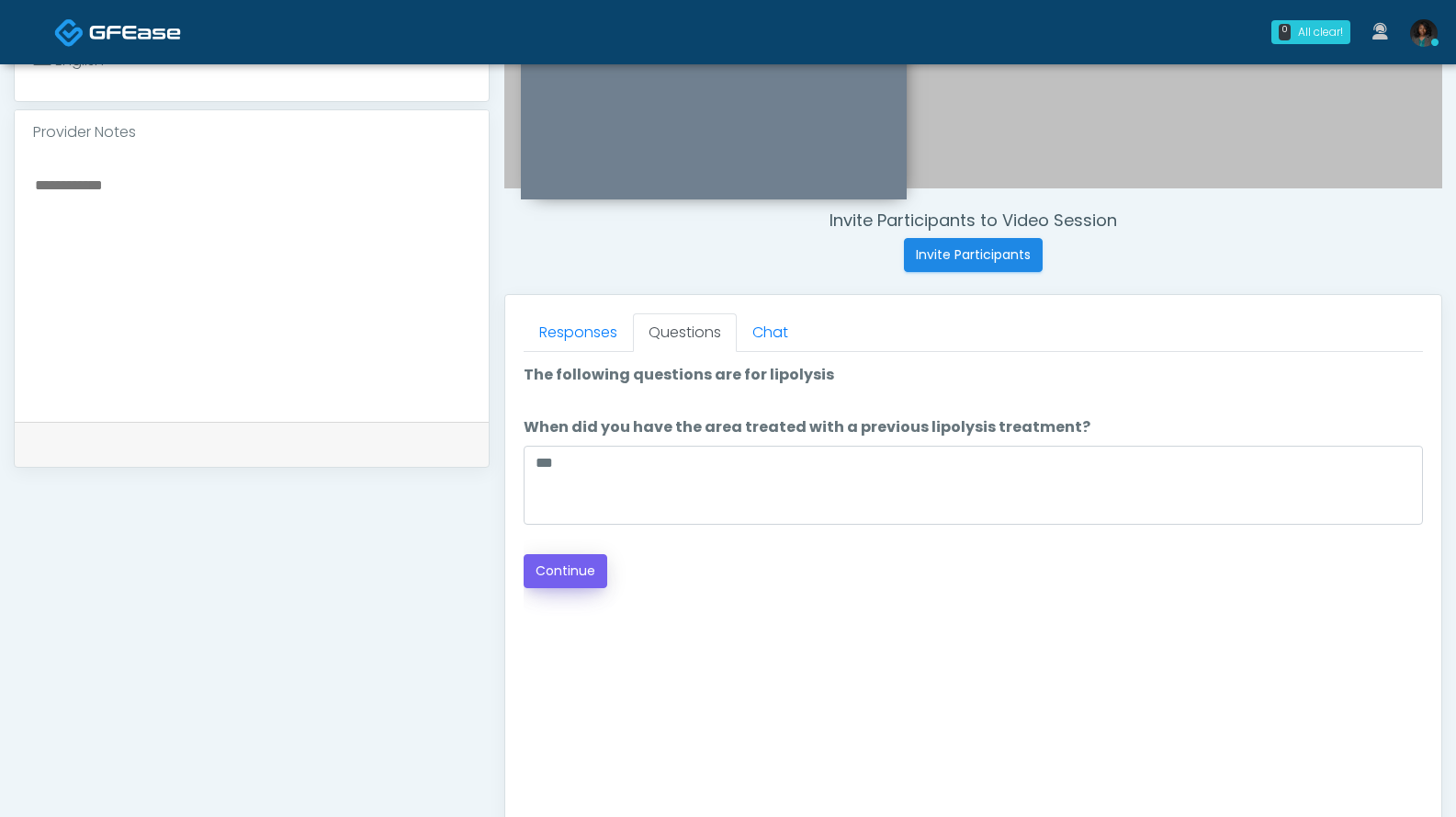
click at [584, 576] on button "Continue" at bounding box center [565, 571] width 84 height 34
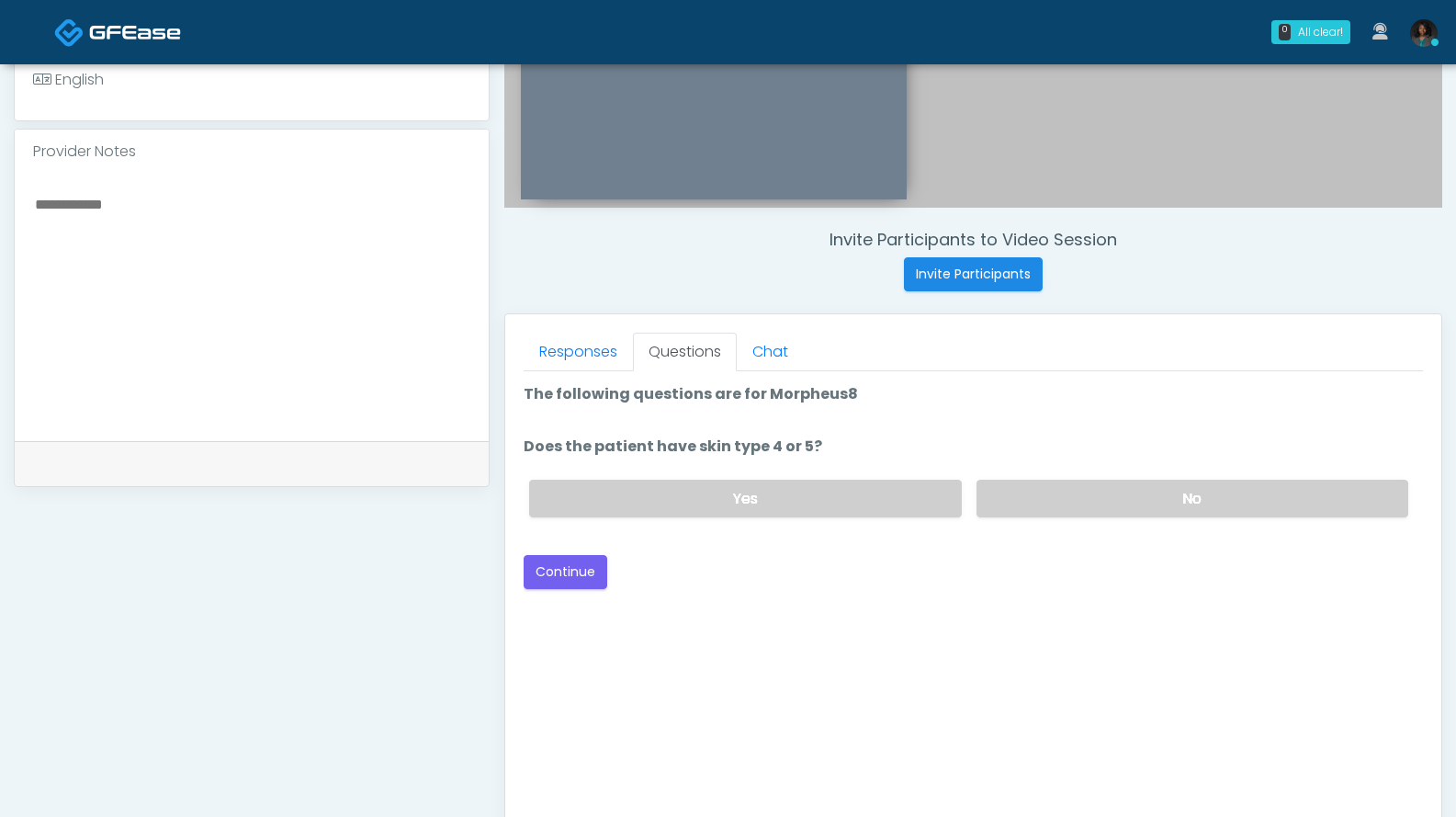
scroll to position [543, 0]
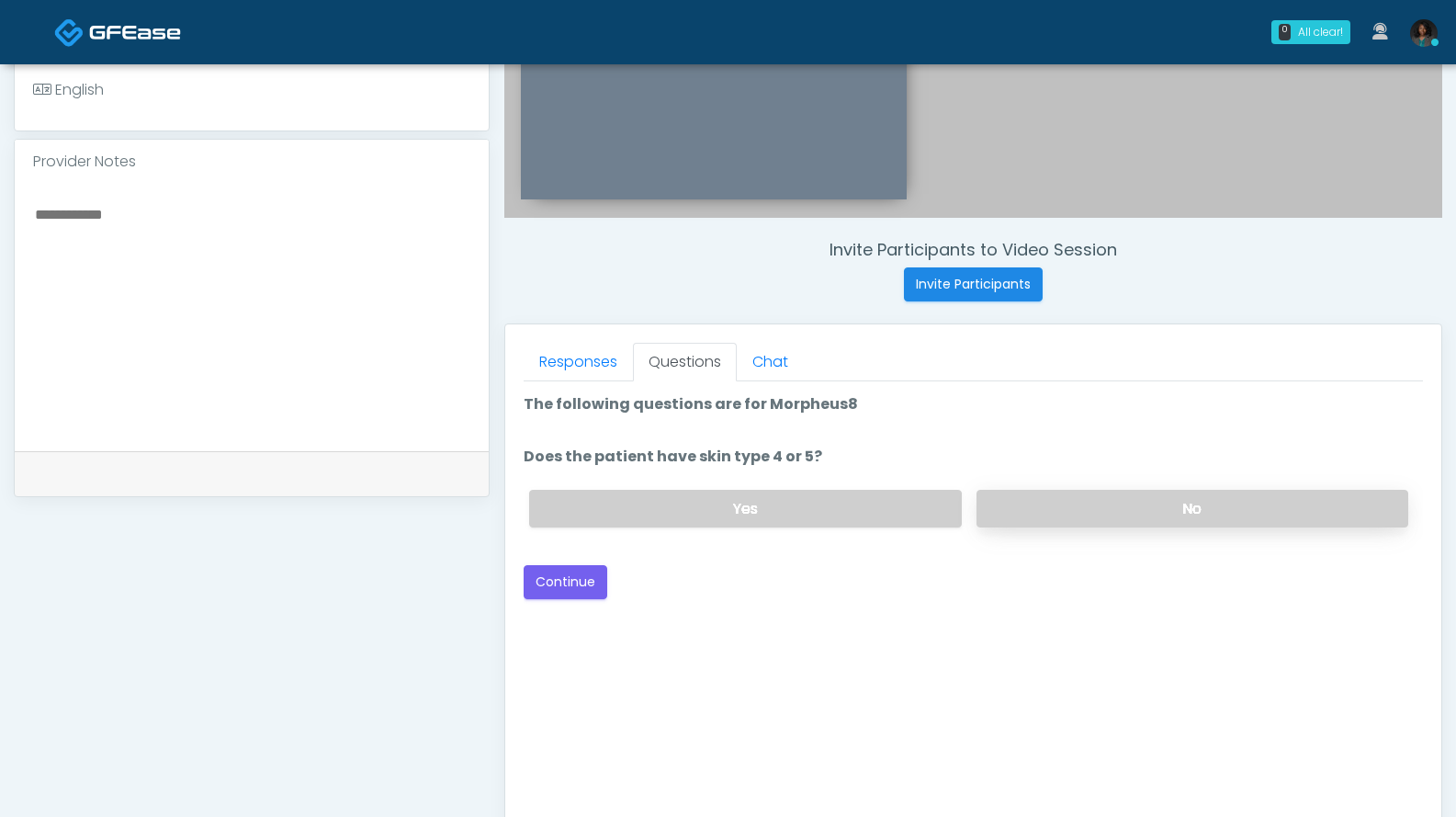
click at [1023, 504] on label "No" at bounding box center [1193, 508] width 432 height 37
click at [562, 581] on button "Continue" at bounding box center [565, 582] width 84 height 34
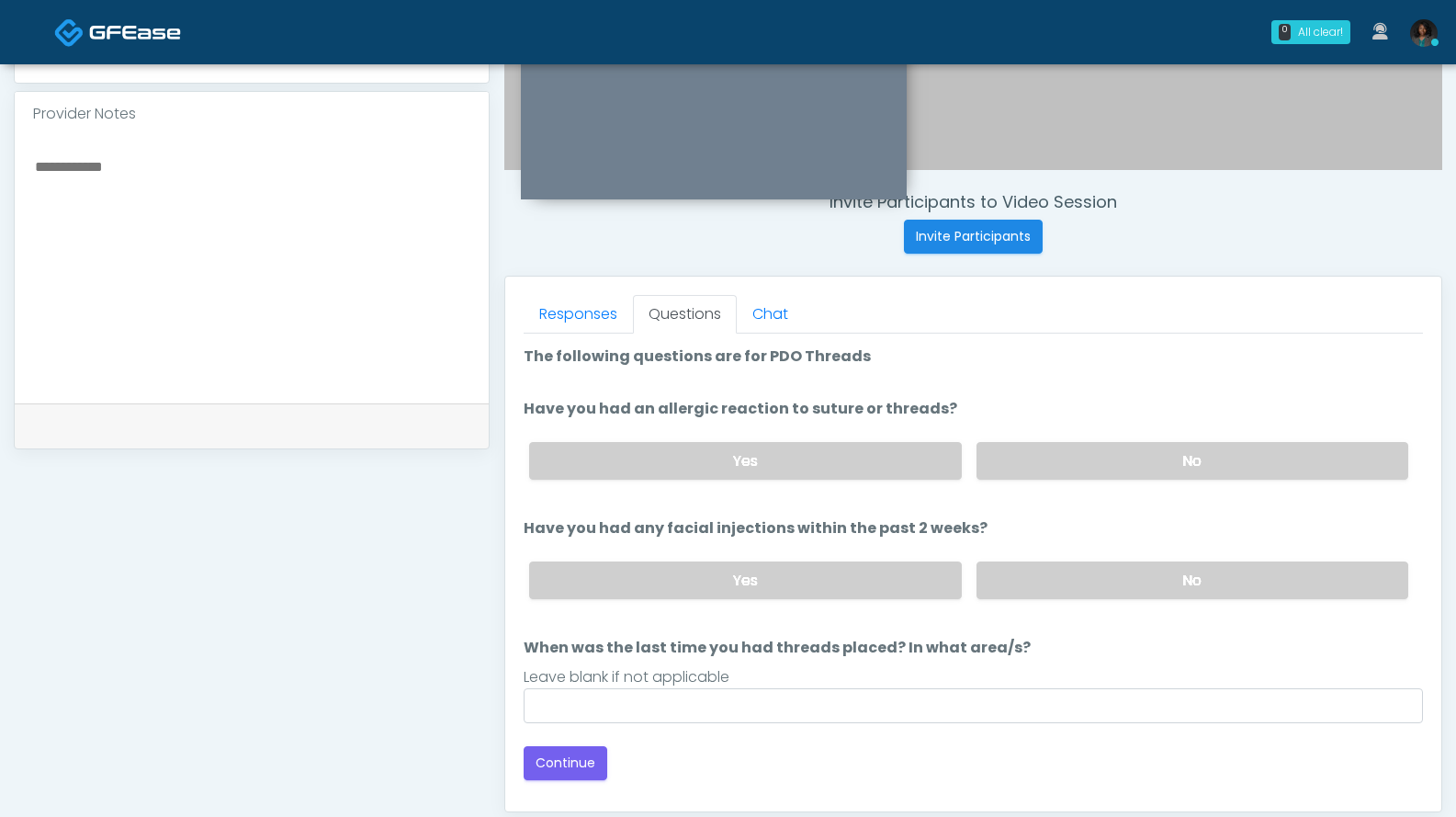
scroll to position [582, 0]
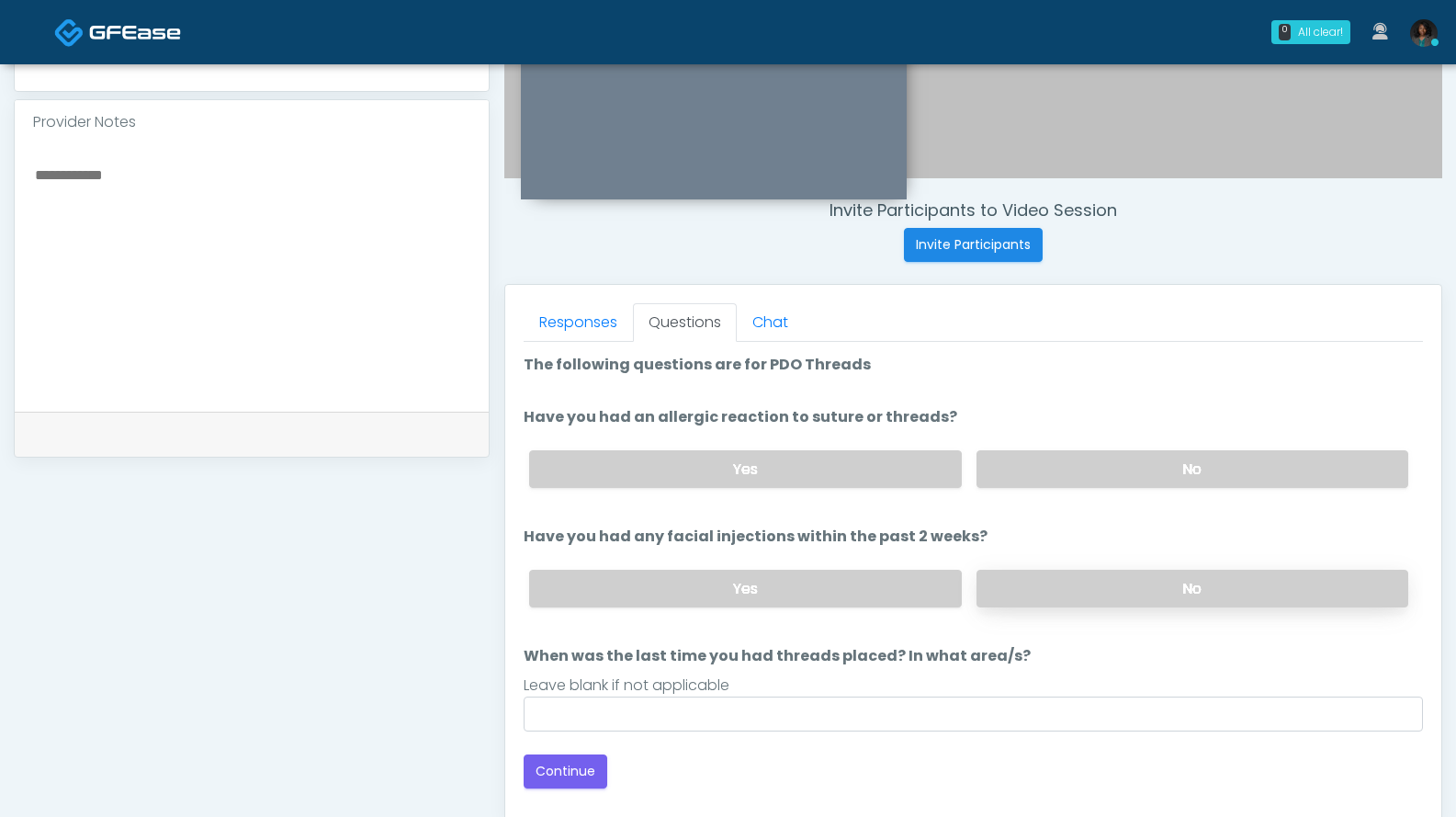
click at [1122, 581] on label "No" at bounding box center [1193, 588] width 432 height 37
click at [1121, 471] on label "No" at bounding box center [1193, 469] width 432 height 37
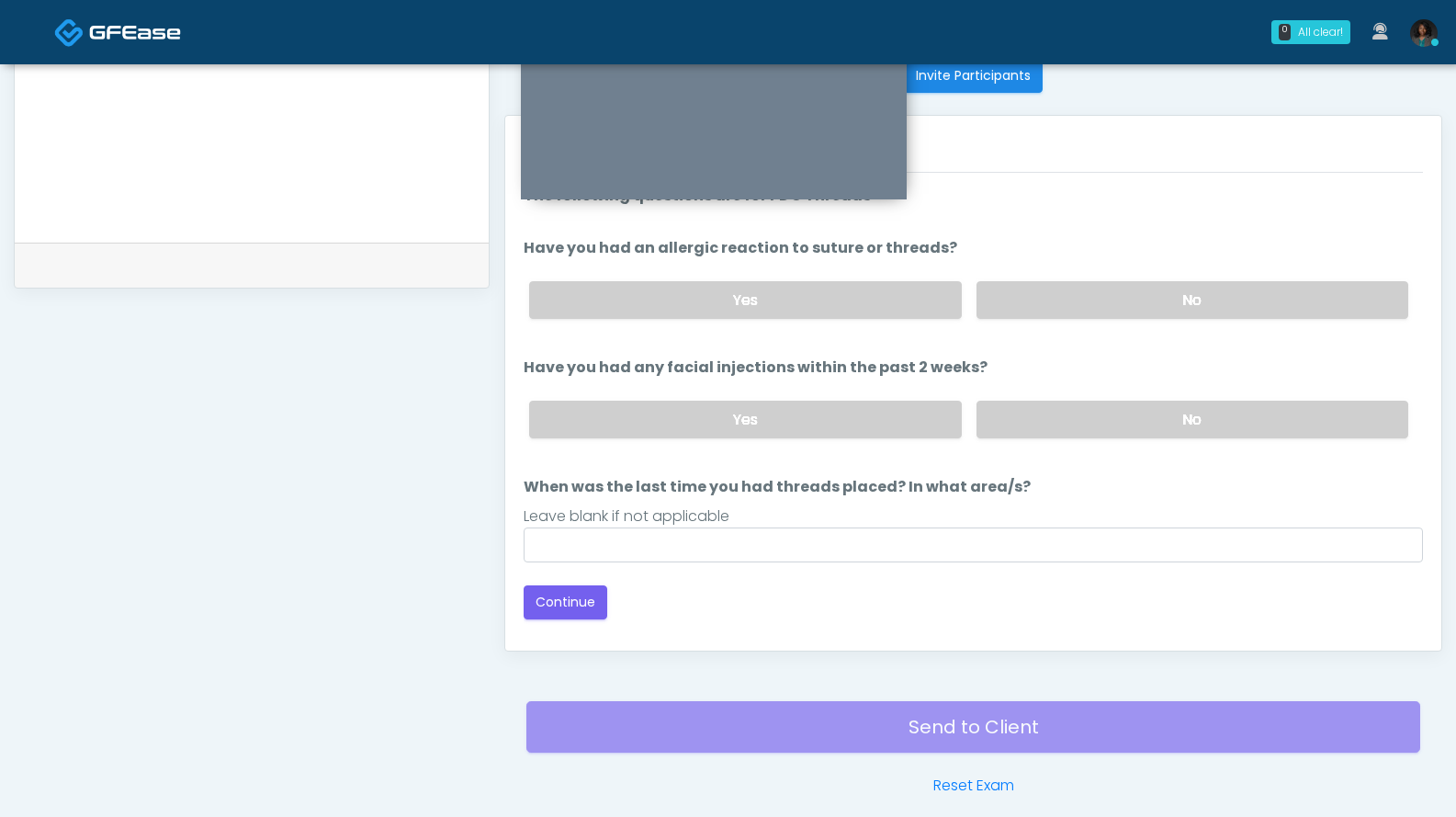
scroll to position [760, 0]
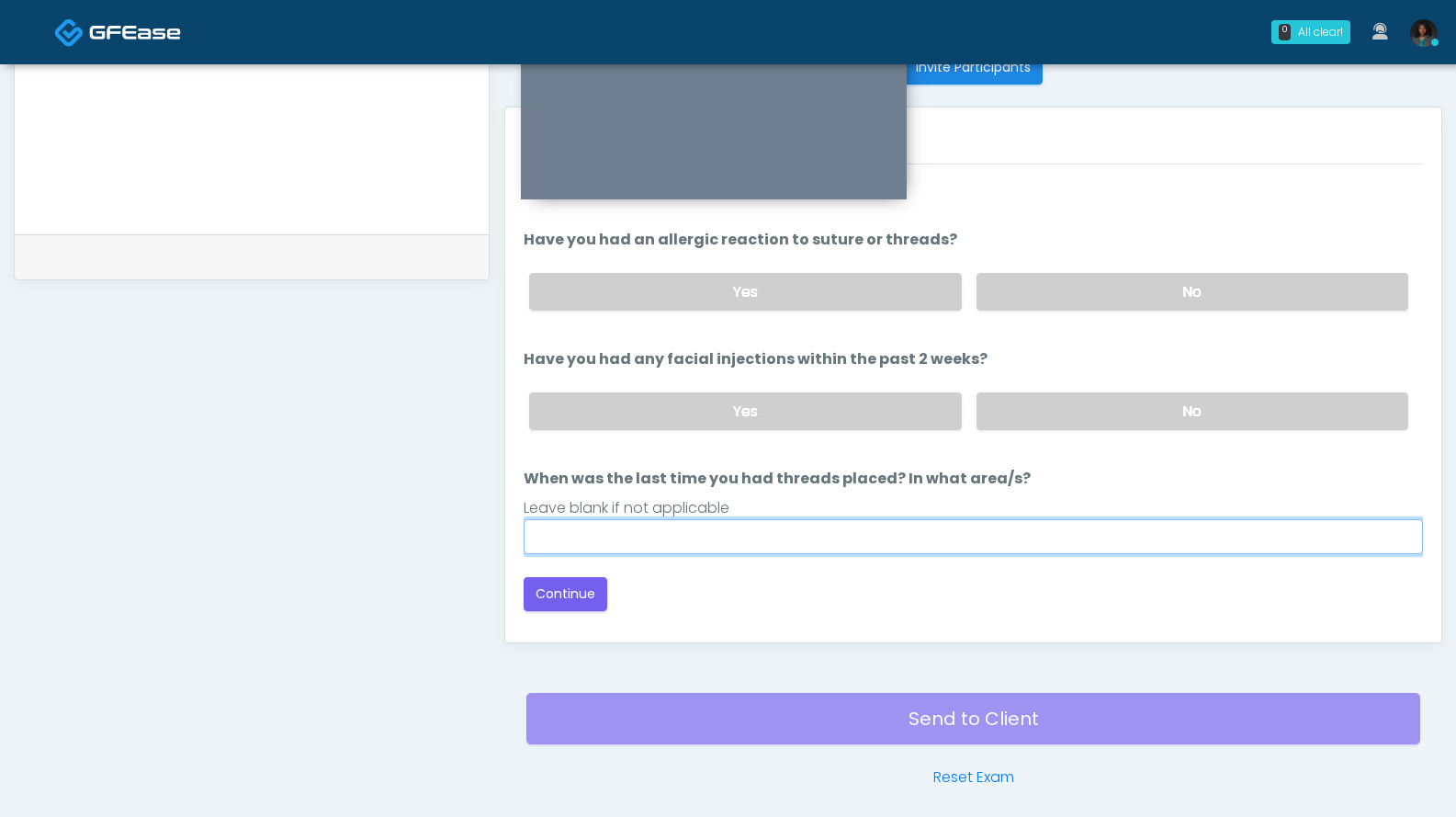
click at [782, 535] on input "When was the last time you had threads placed? In what area/s?" at bounding box center [974, 536] width 900 height 35
type input "***"
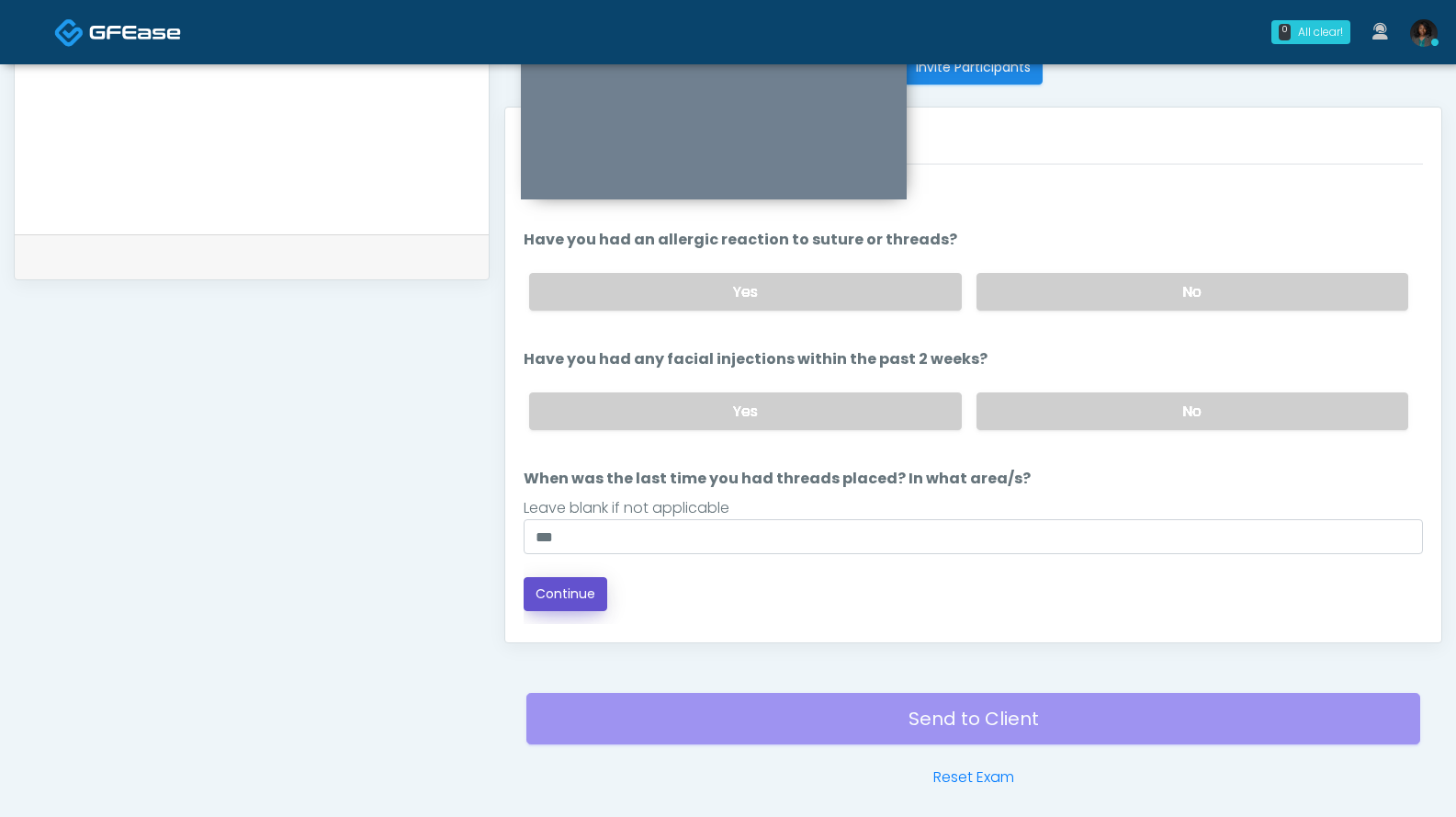
click at [584, 598] on button "Continue" at bounding box center [565, 594] width 84 height 34
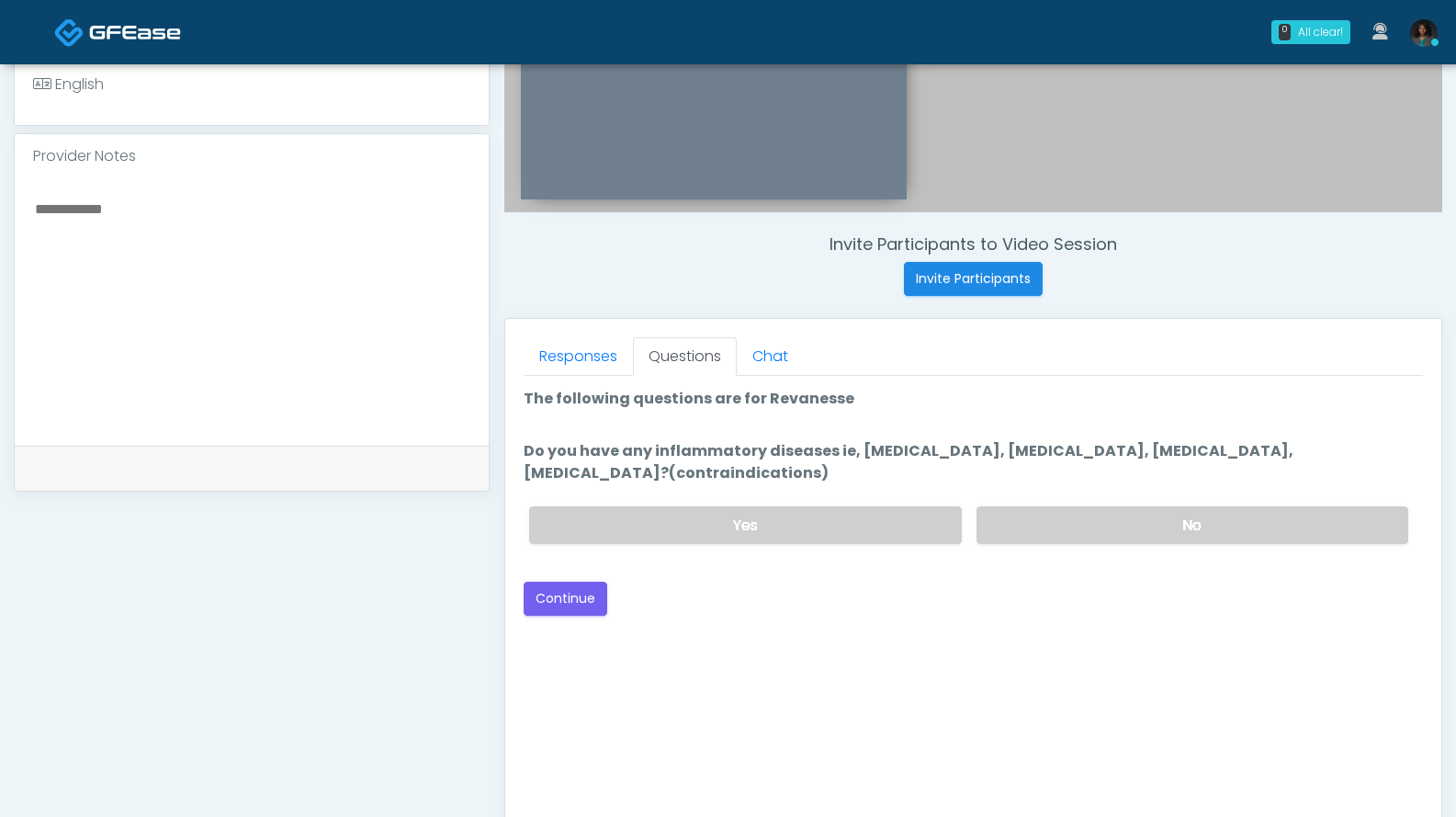
scroll to position [540, 0]
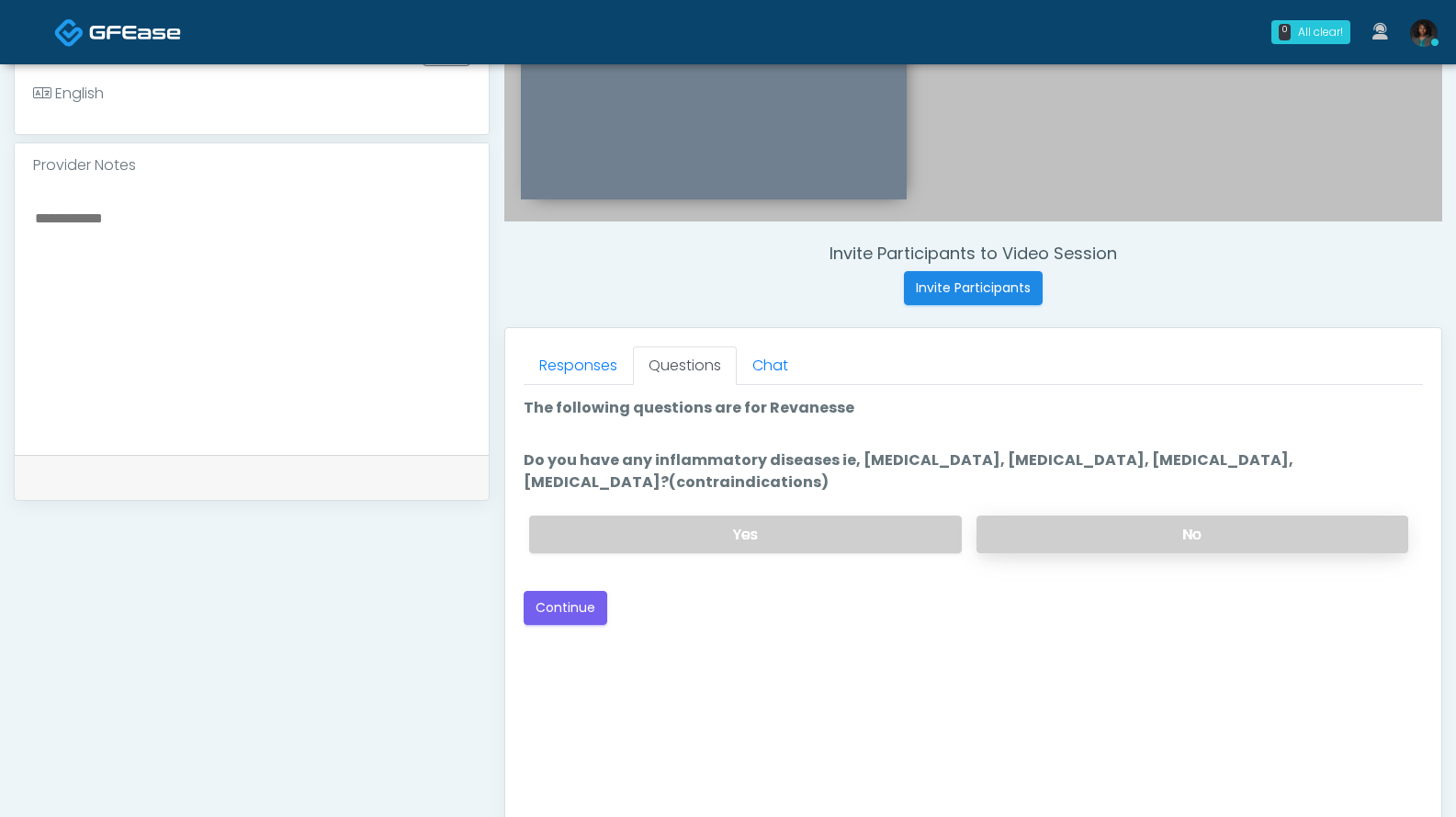
click at [1060, 541] on label "No" at bounding box center [1193, 534] width 432 height 37
click at [592, 607] on button "Continue" at bounding box center [565, 608] width 84 height 34
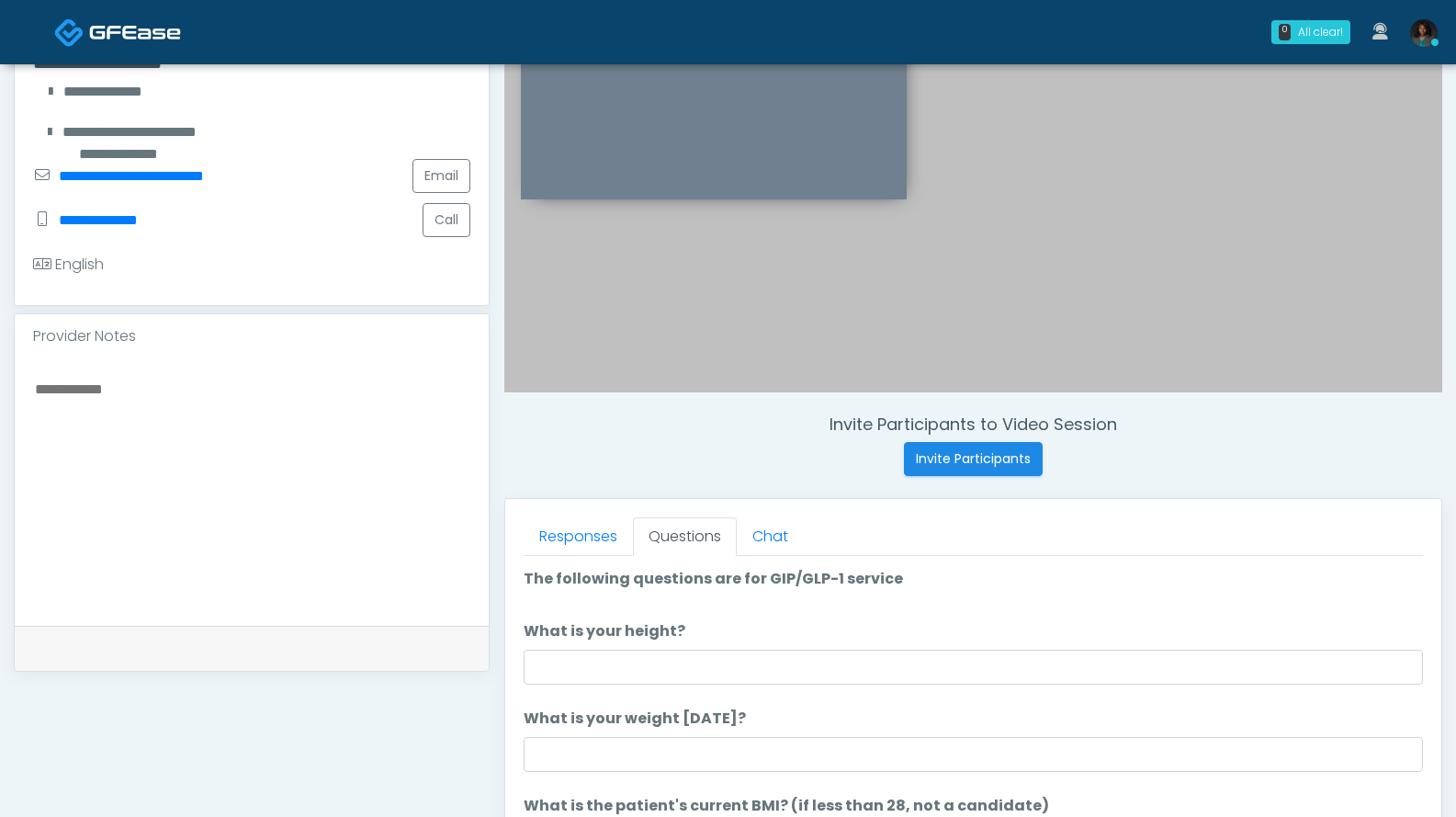
scroll to position [364, 0]
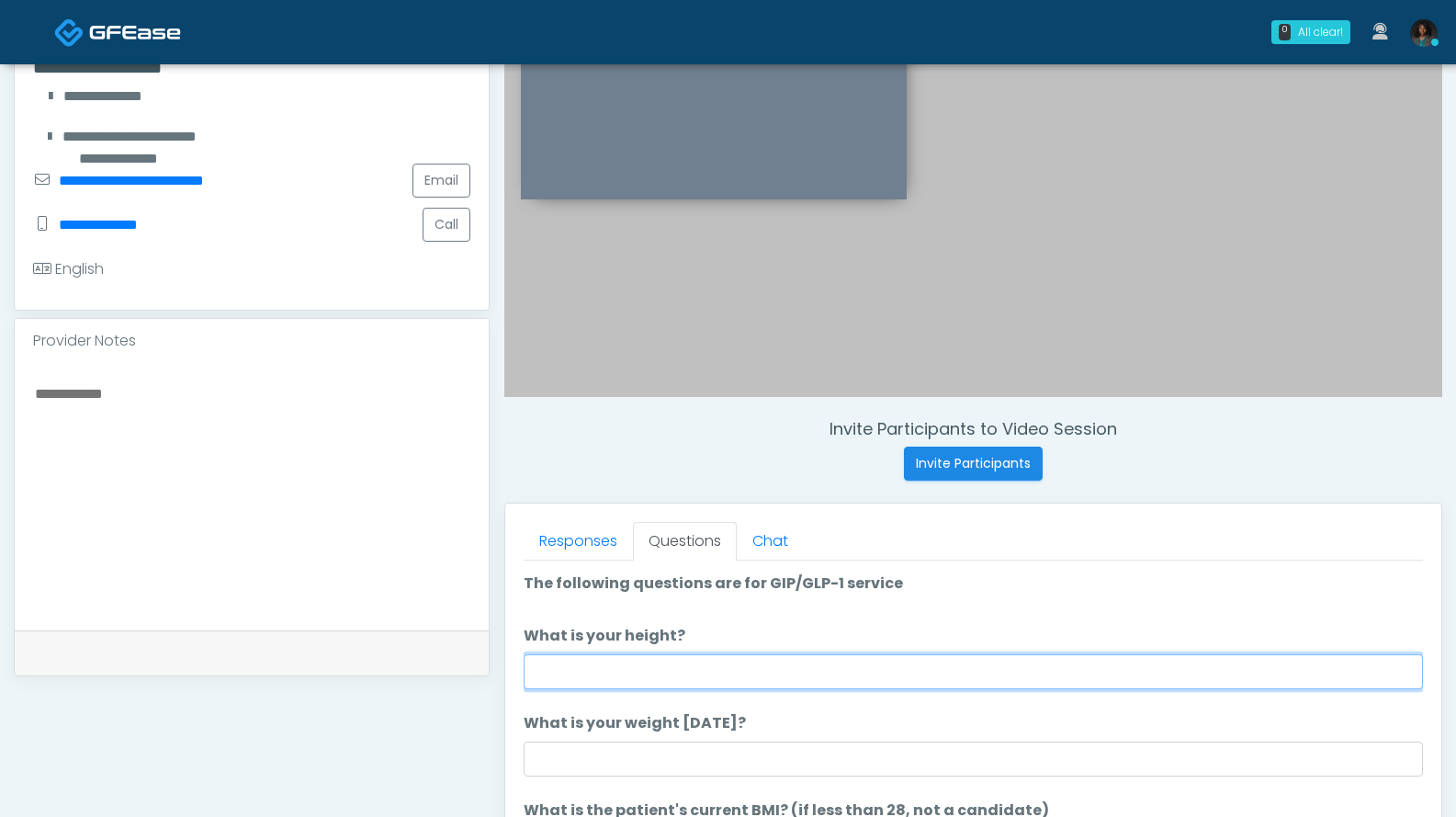
click at [657, 664] on input "What is your height?" at bounding box center [974, 671] width 900 height 35
type input "***"
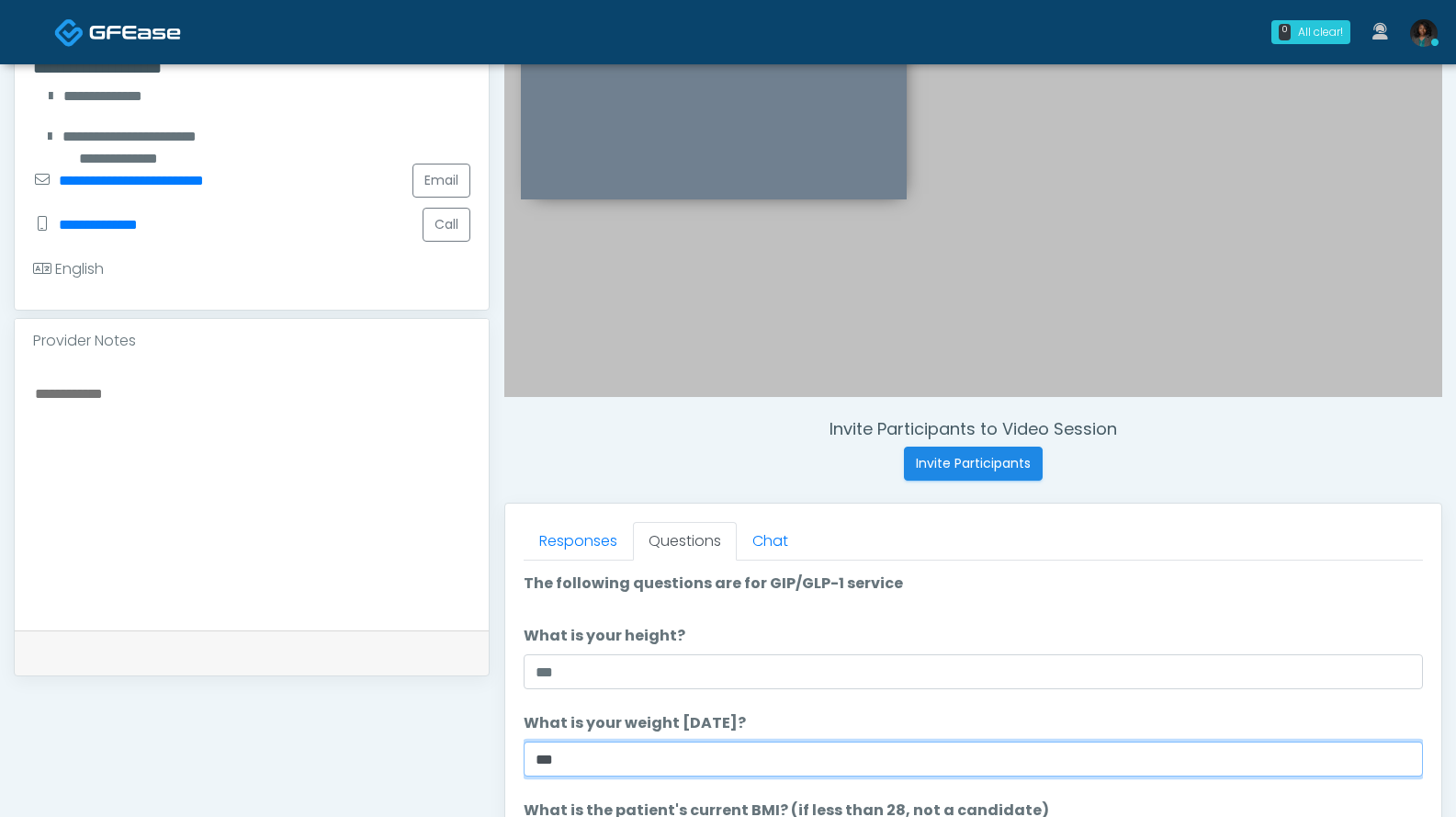
type input "***"
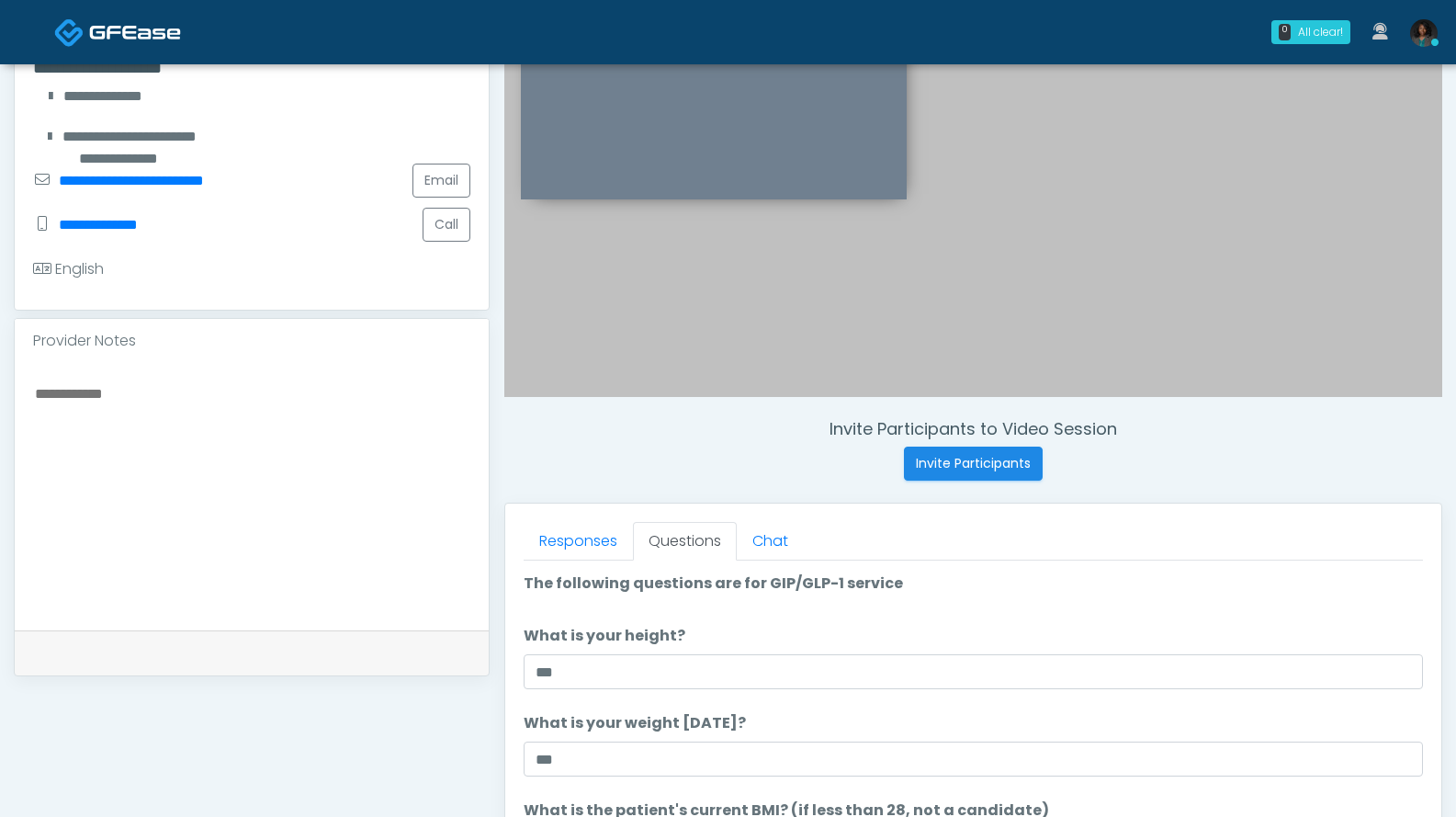
scroll to position [802, 0]
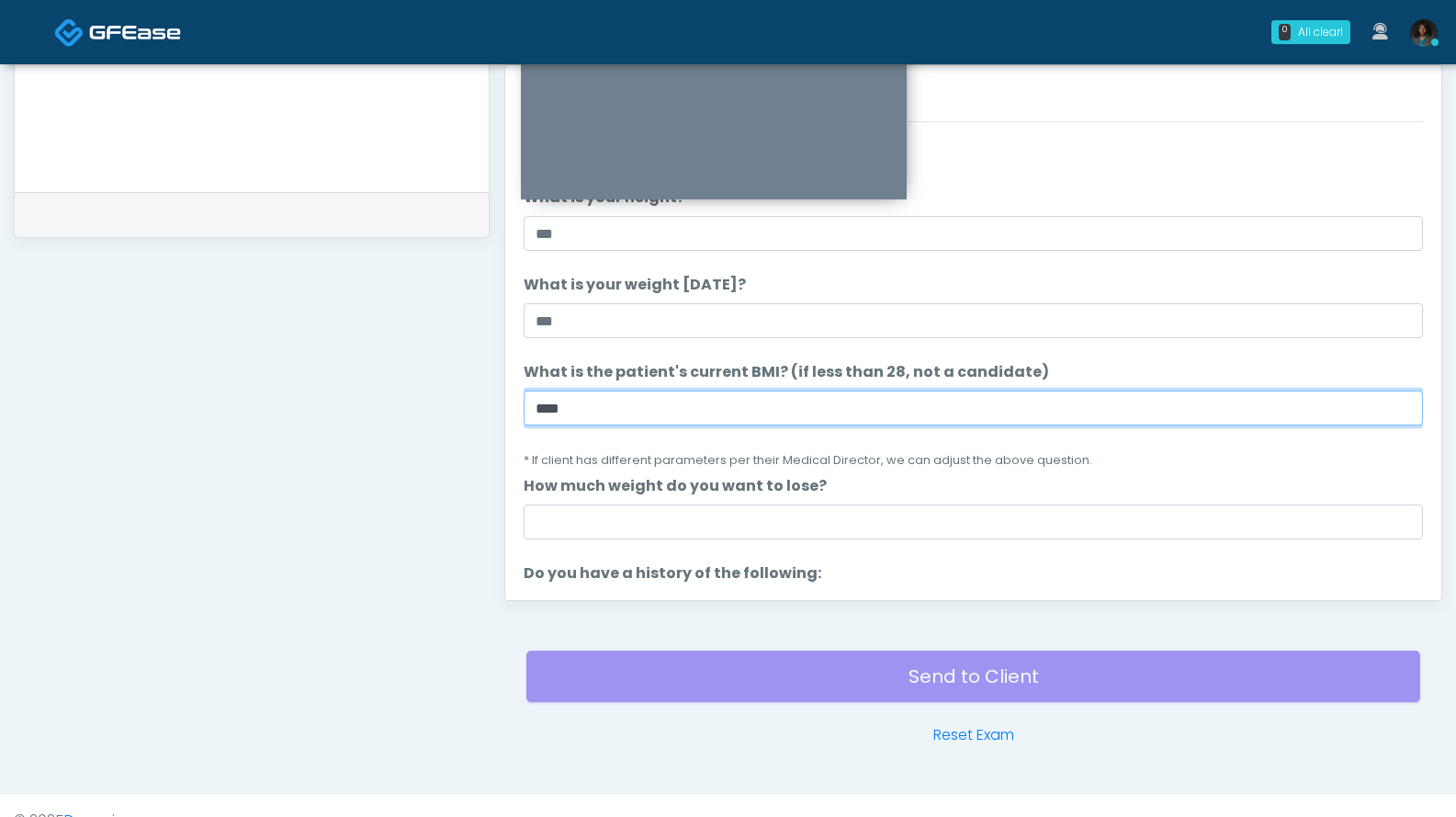
type input "****"
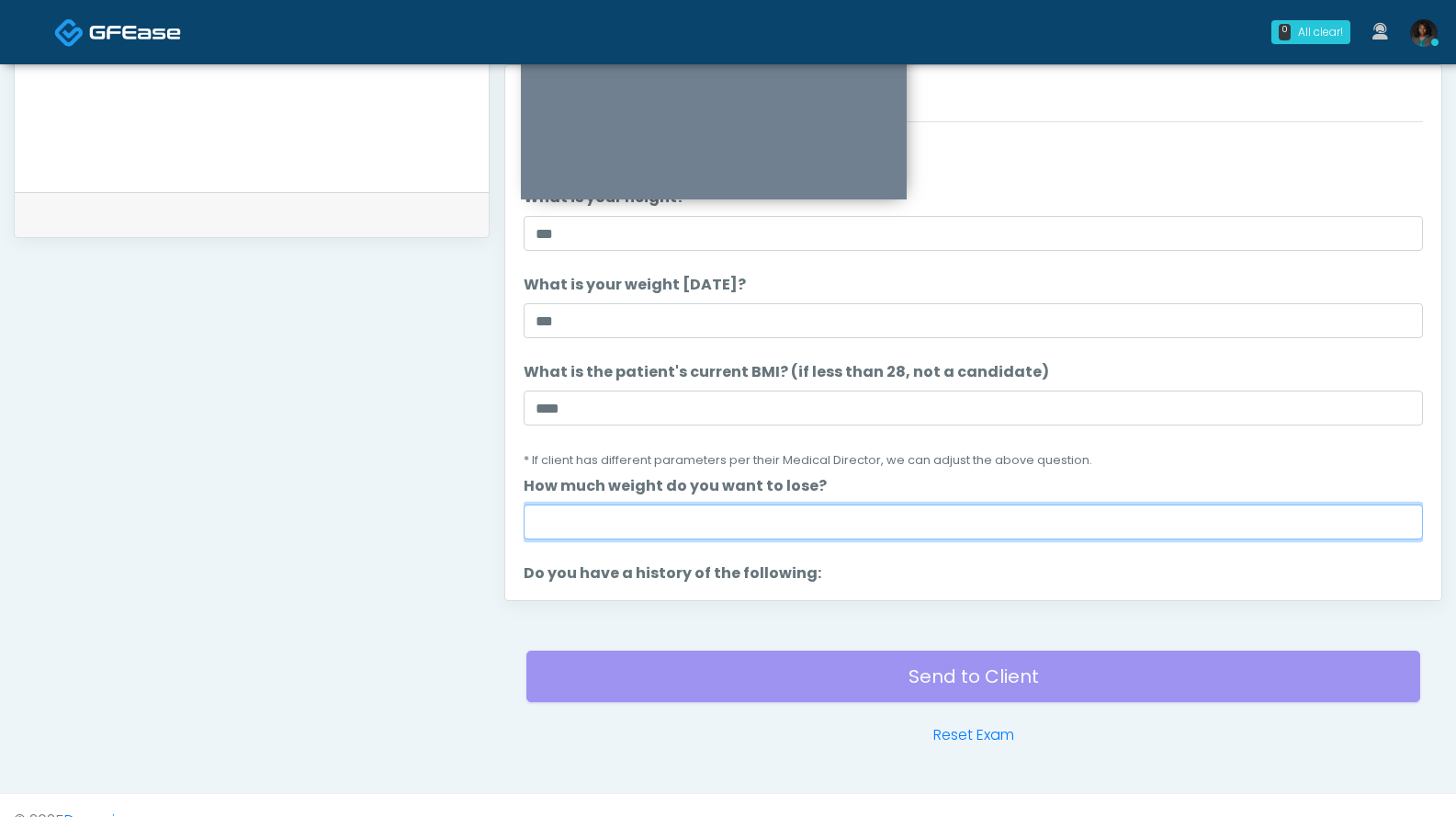
click at [680, 516] on input "How much weight do you want to lose?" at bounding box center [974, 521] width 900 height 35
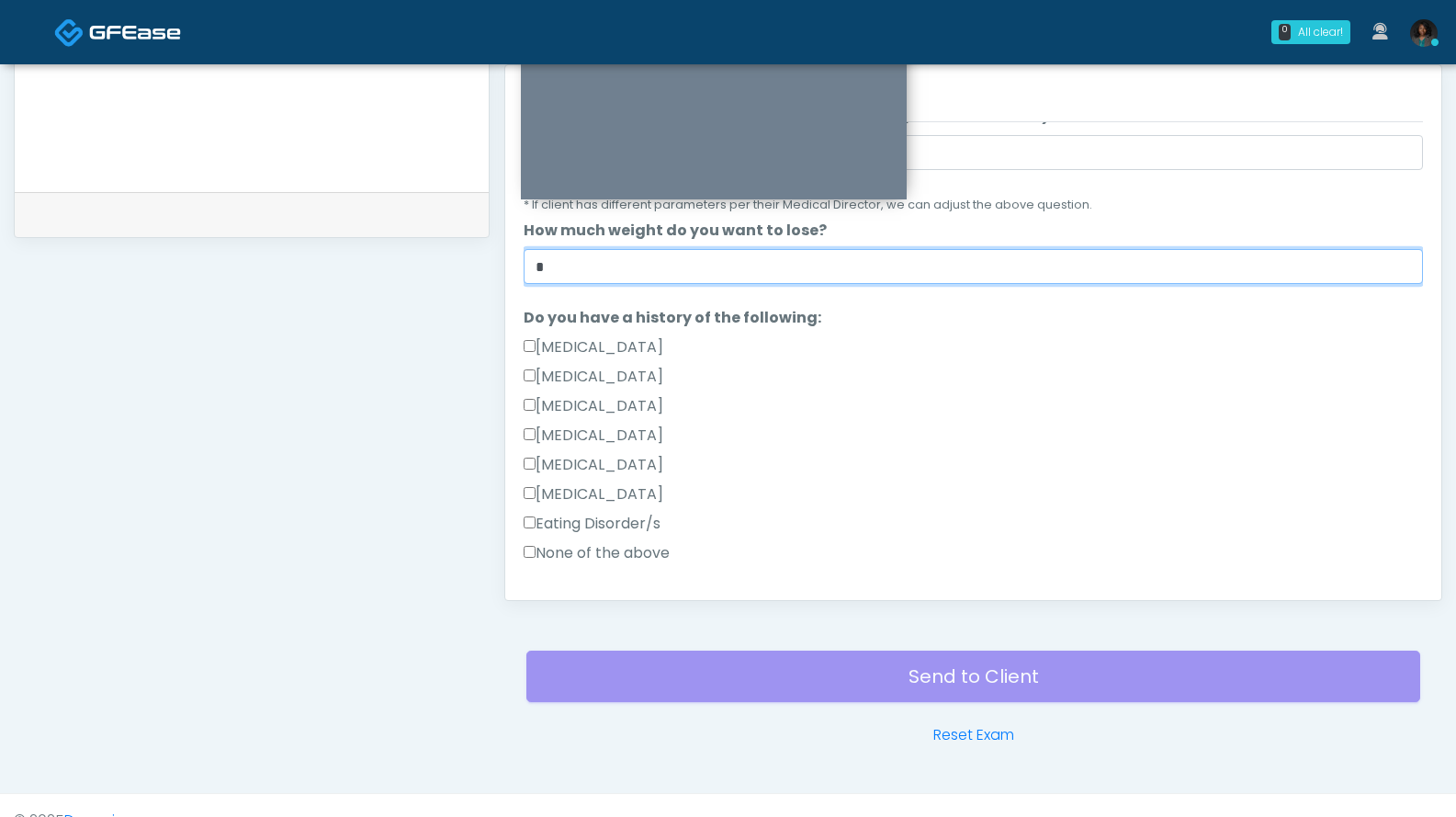
scroll to position [257, 0]
type input "*"
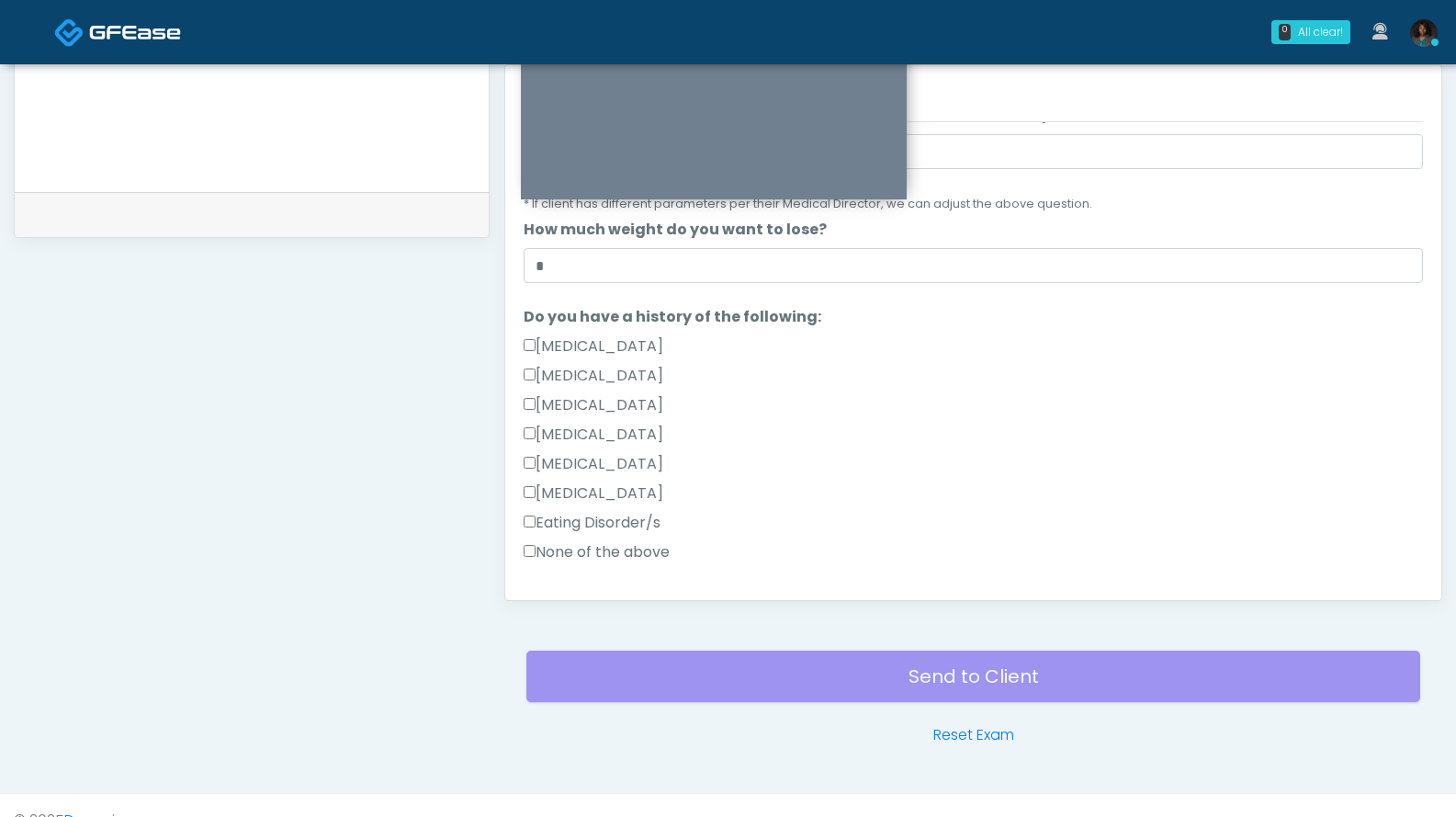
click at [568, 548] on label "None of the above" at bounding box center [597, 553] width 146 height 22
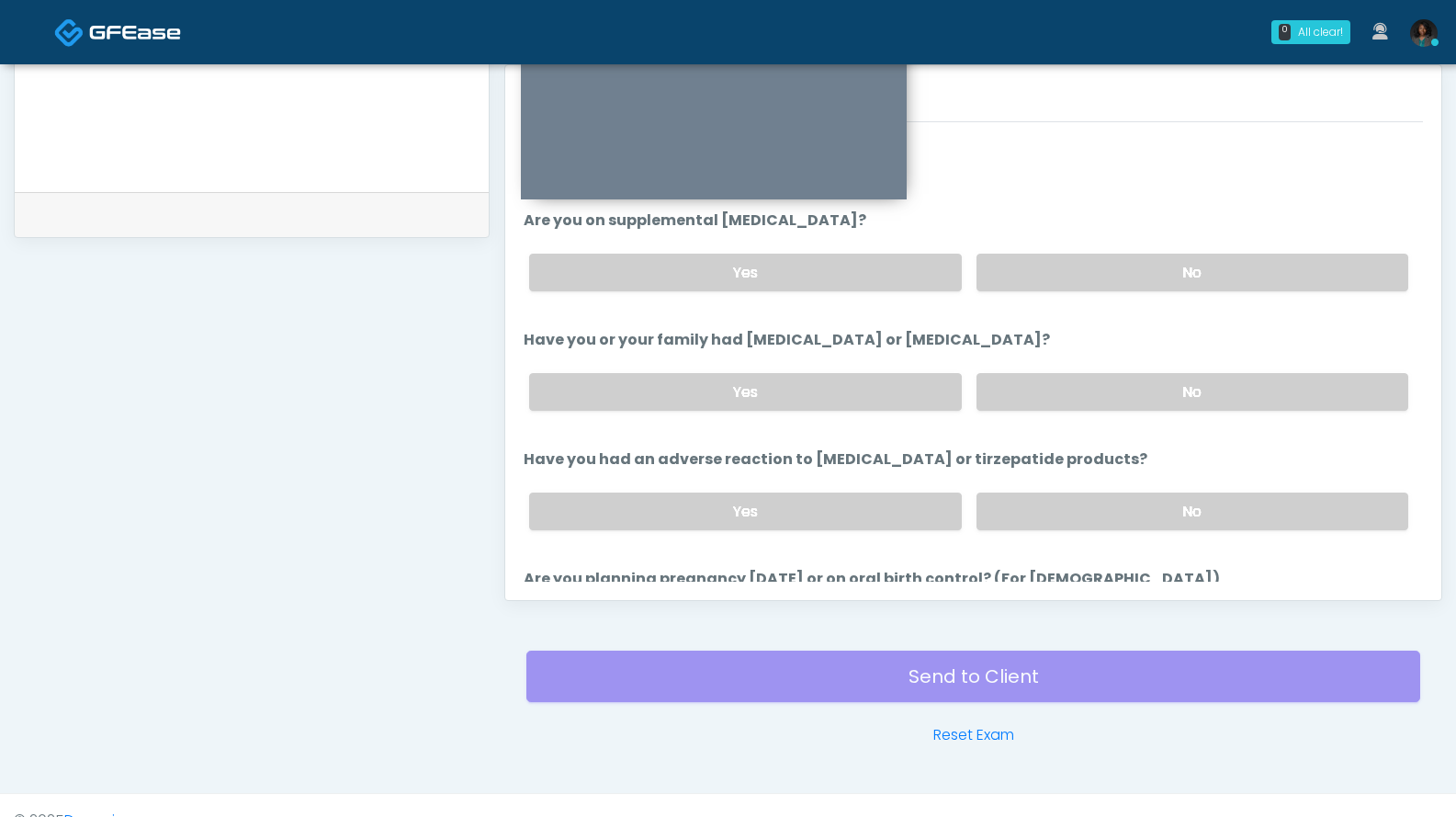
scroll to position [649, 0]
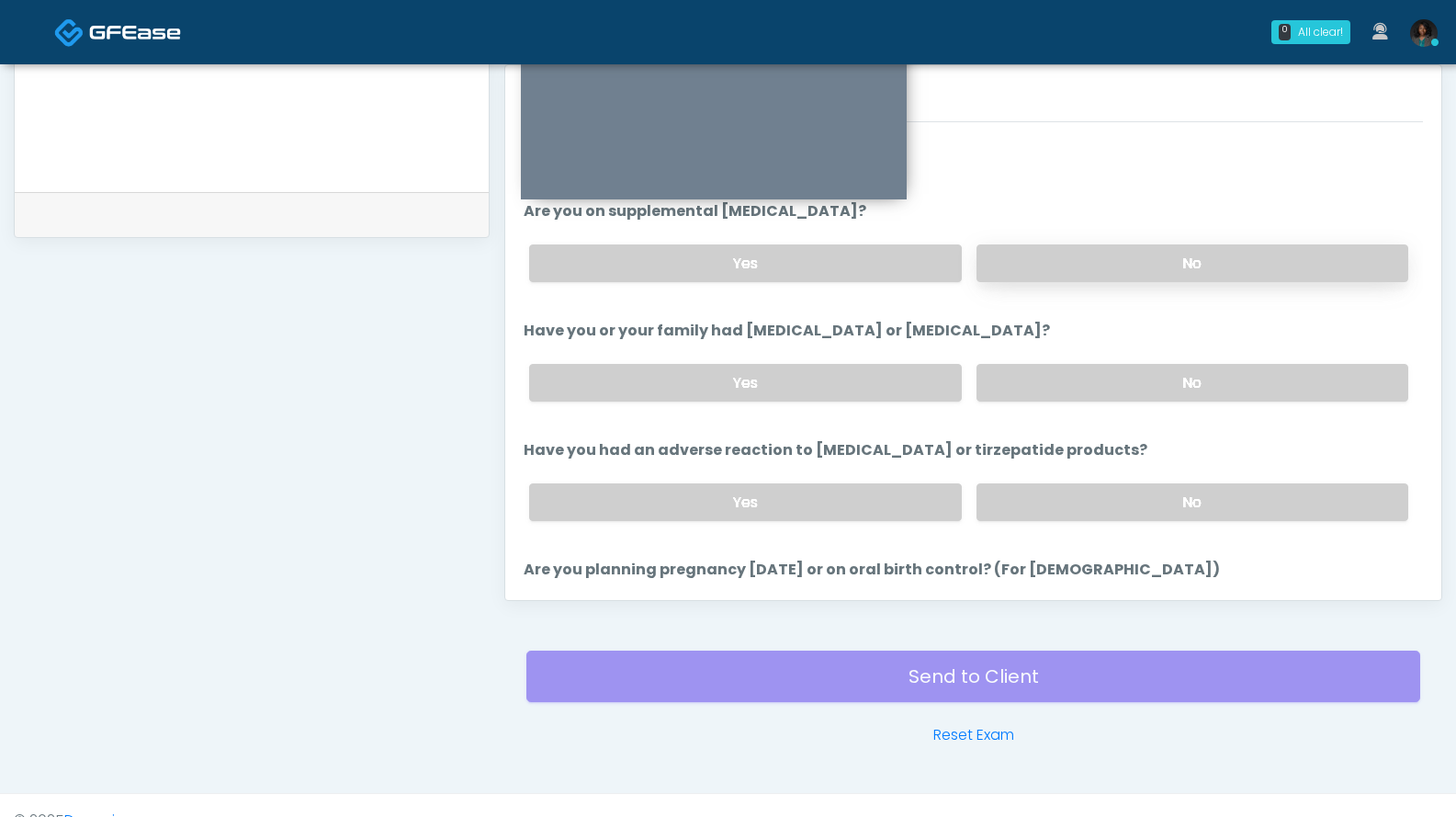
click at [1128, 261] on label "No" at bounding box center [1193, 263] width 432 height 37
click at [1014, 373] on label "No" at bounding box center [1193, 383] width 432 height 37
click at [1059, 499] on label "No" at bounding box center [1193, 502] width 432 height 37
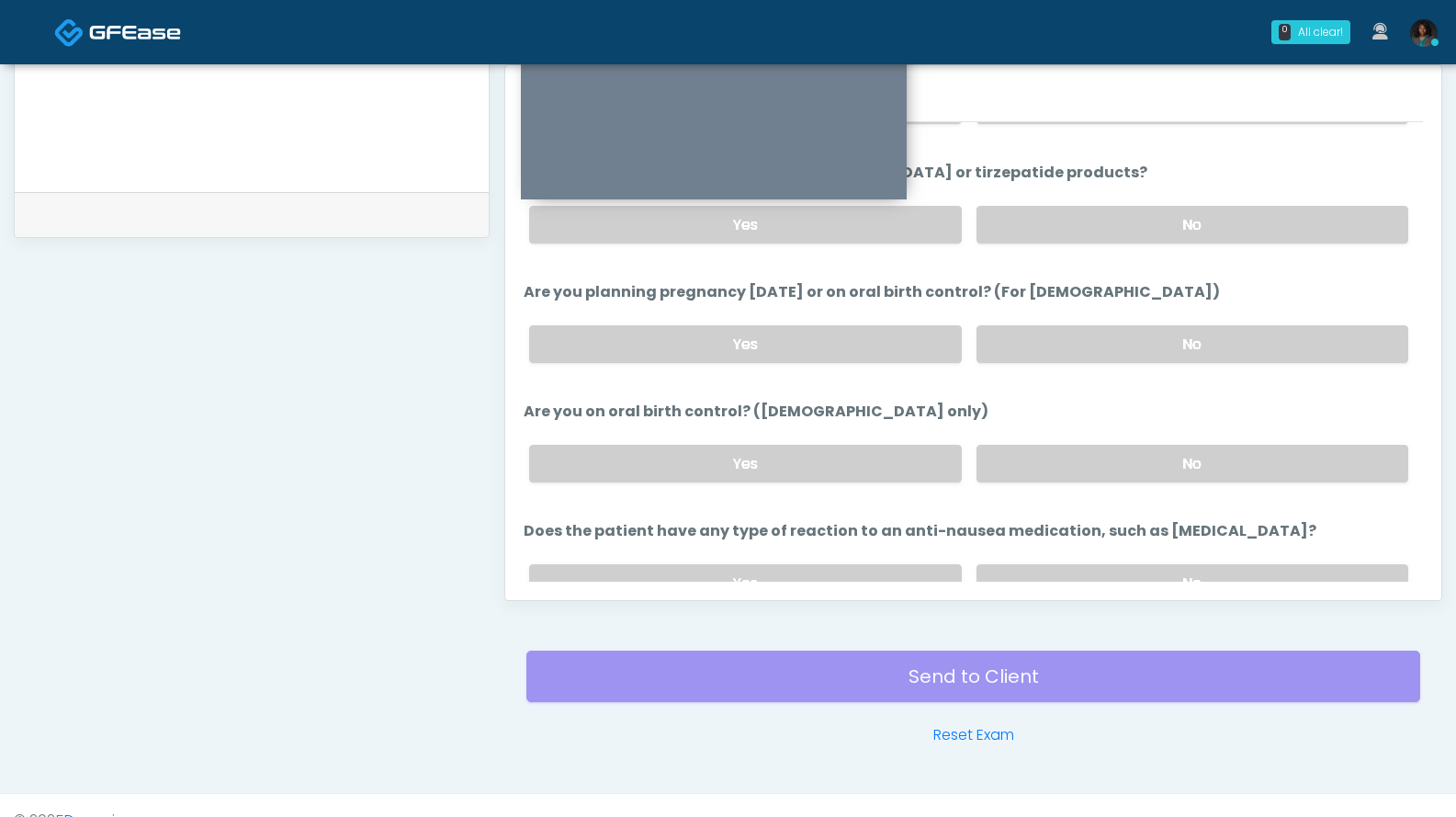
scroll to position [936, 0]
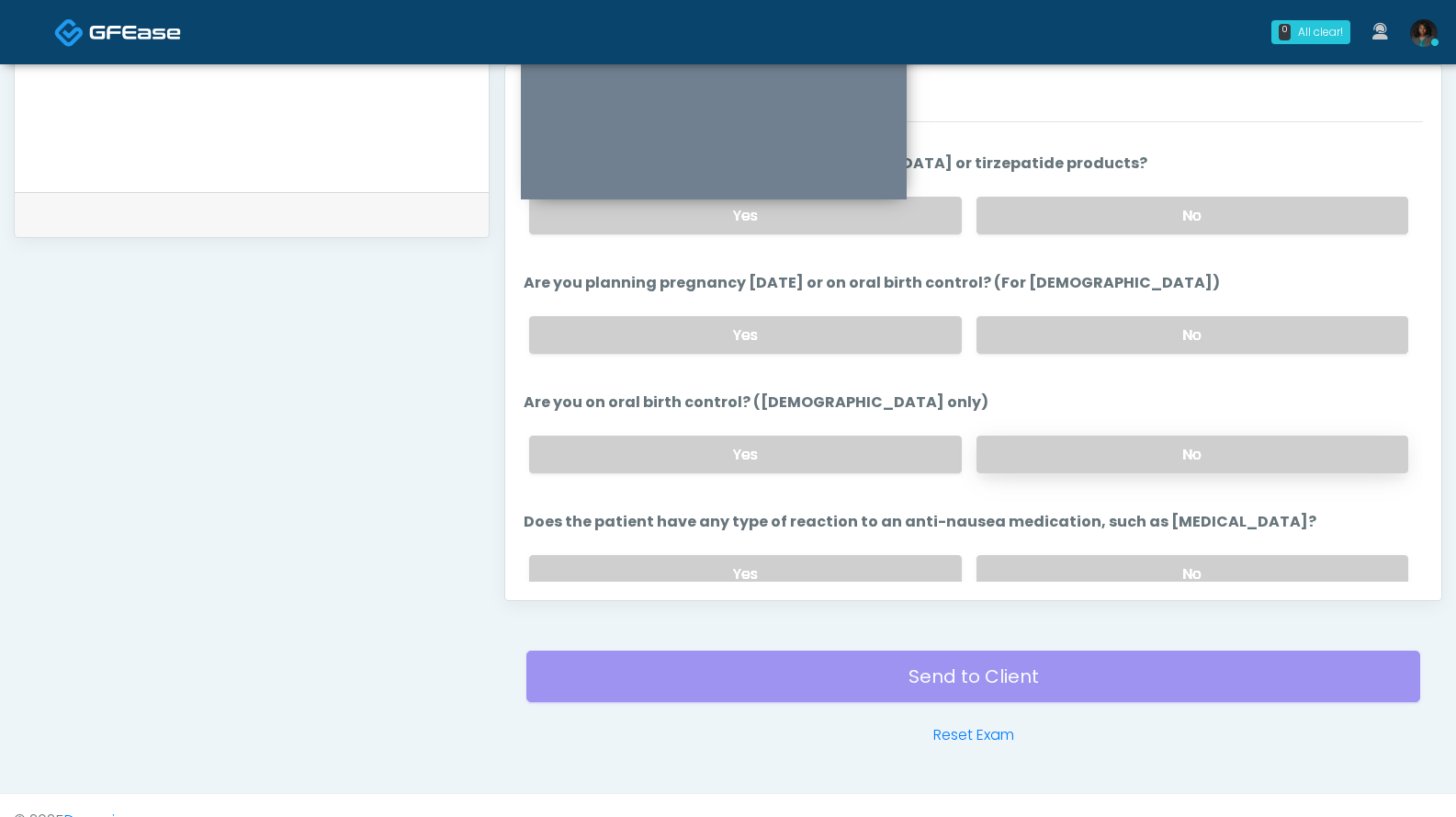
click at [1066, 448] on label "No" at bounding box center [1193, 454] width 432 height 37
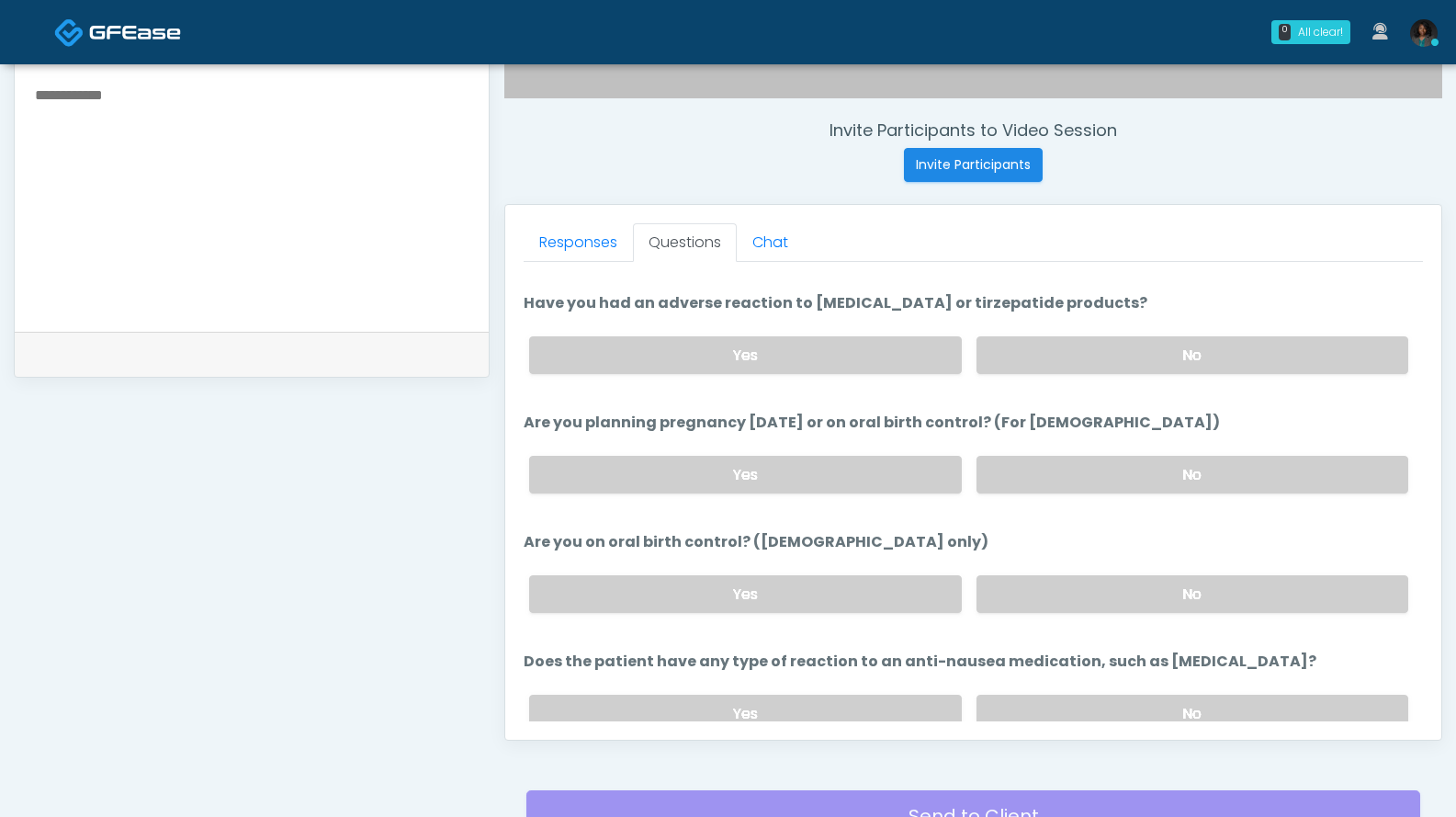
scroll to position [735, 0]
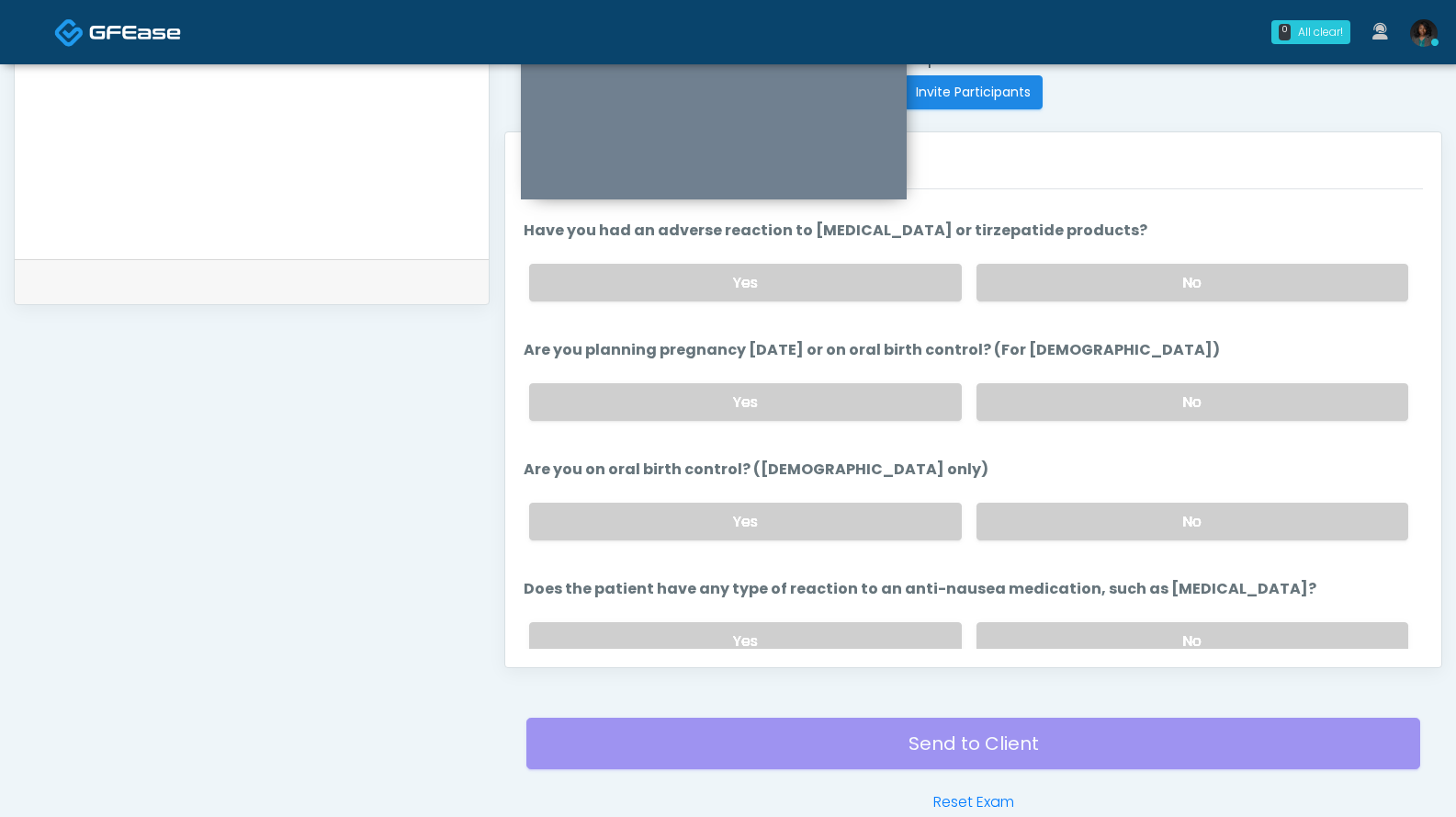
click at [1262, 420] on div "Yes No" at bounding box center [969, 402] width 909 height 67
click at [1268, 397] on label "No" at bounding box center [1193, 402] width 432 height 37
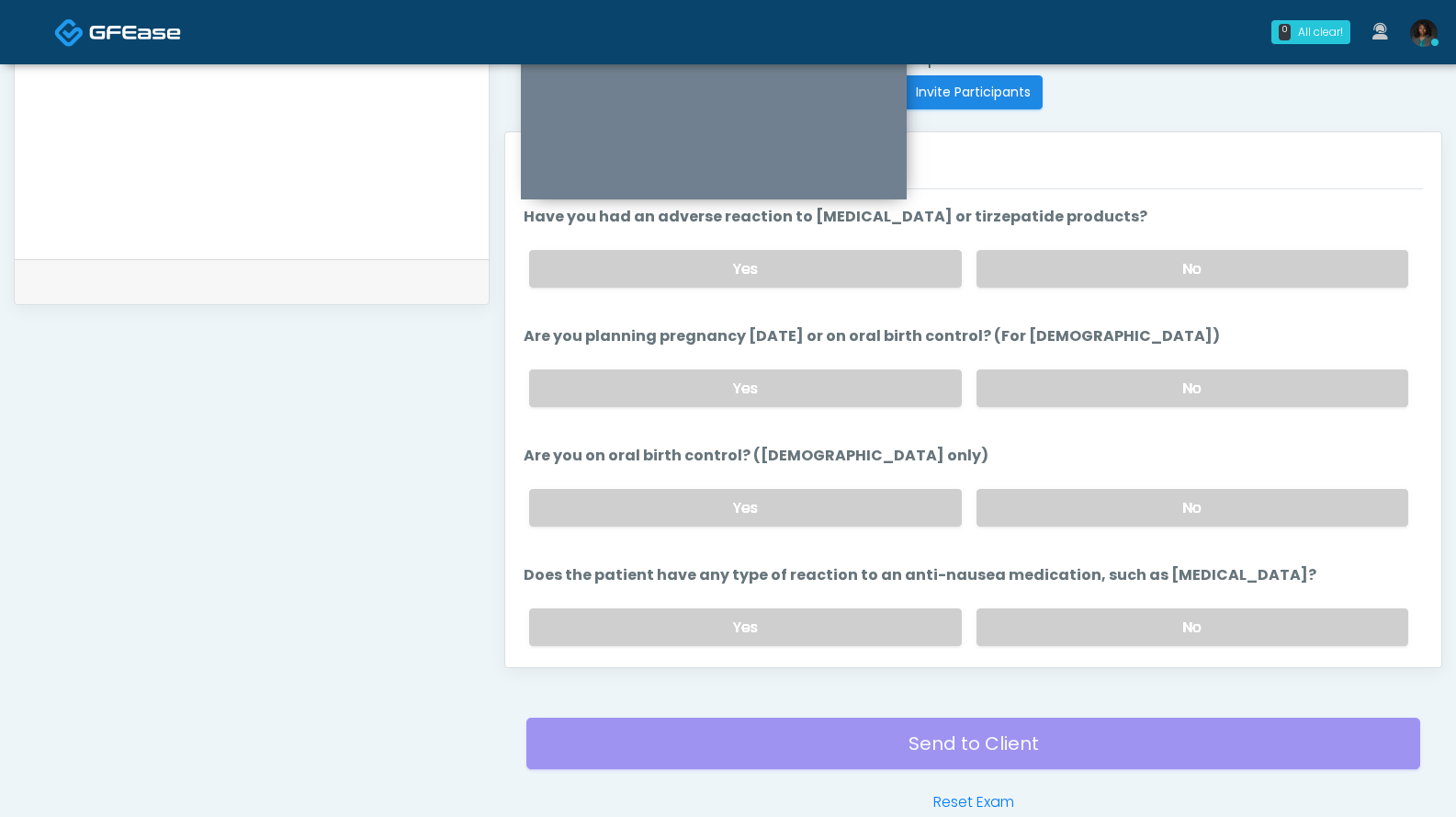
scroll to position [1013, 0]
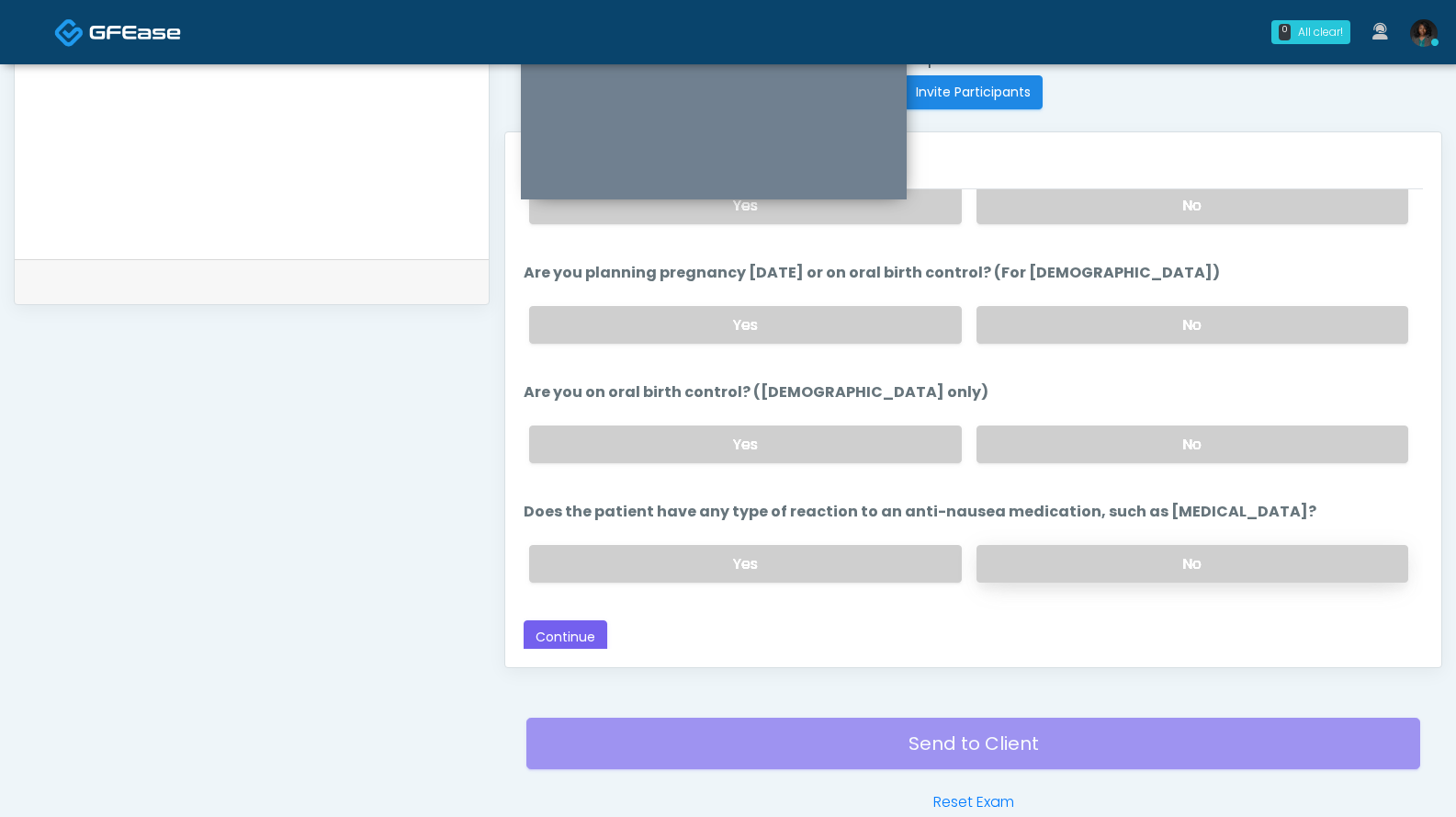
click at [1202, 567] on label "No" at bounding box center [1193, 563] width 432 height 37
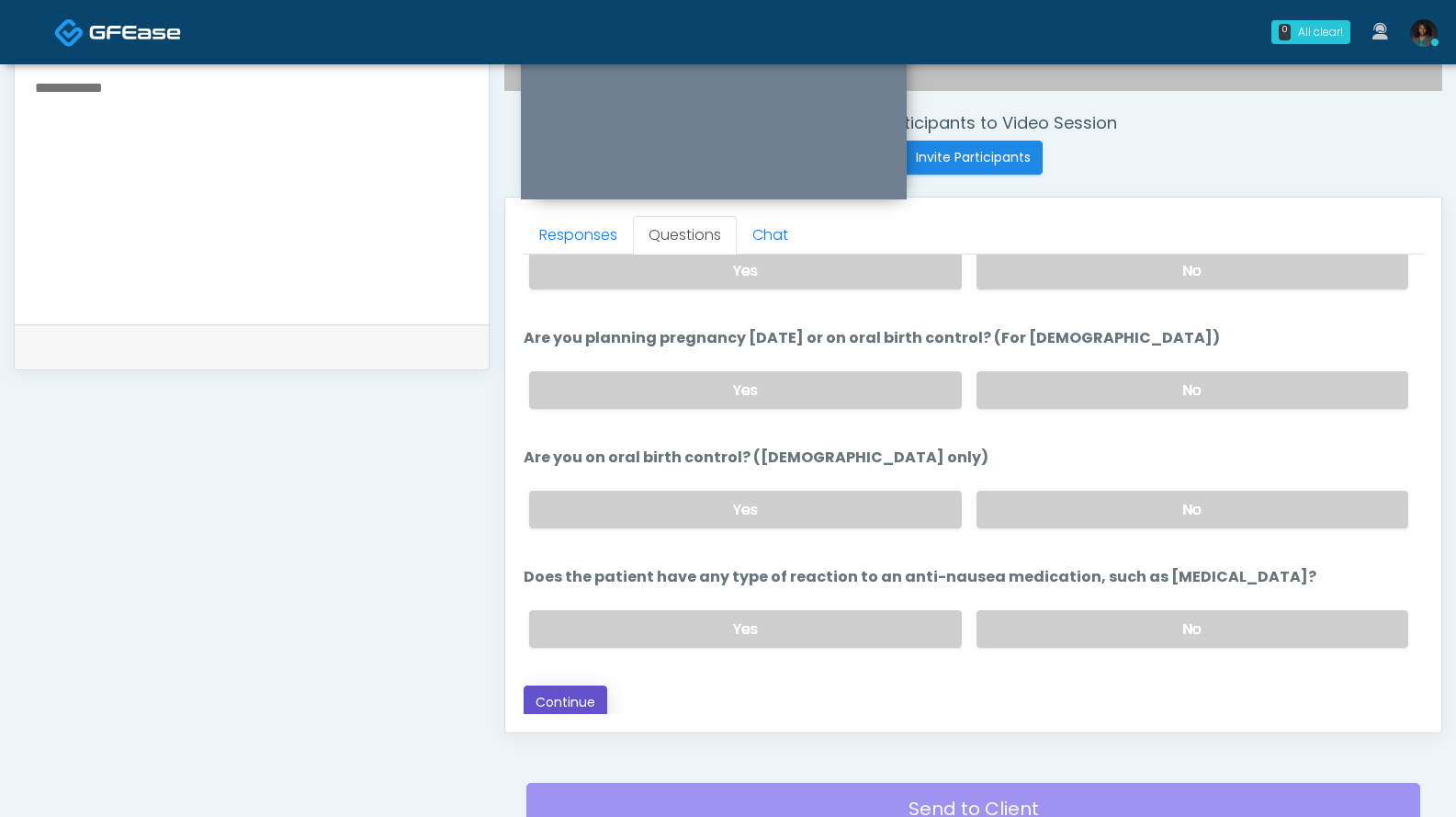
click at [586, 688] on button "Continue" at bounding box center [565, 703] width 84 height 34
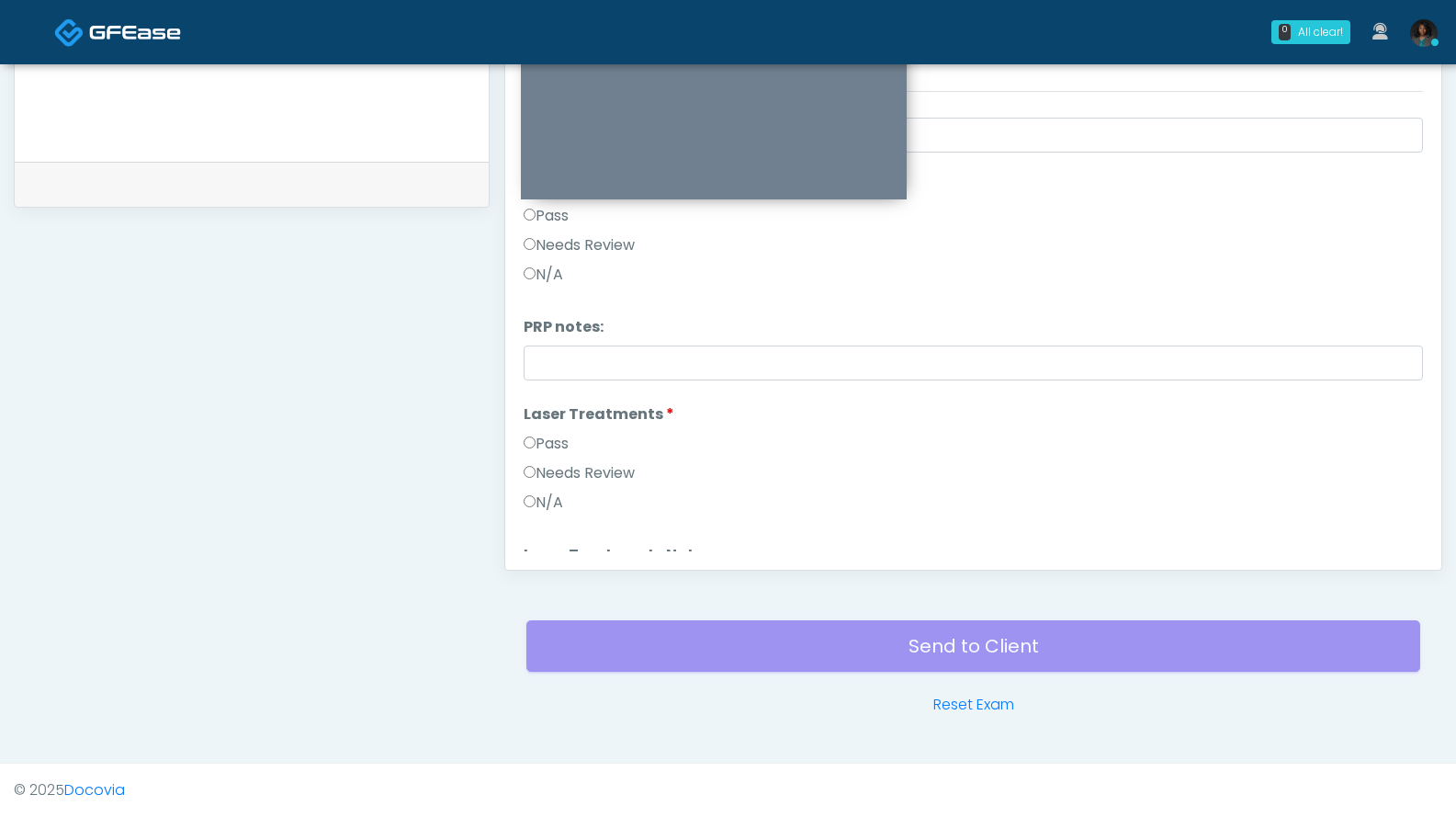
scroll to position [0, 0]
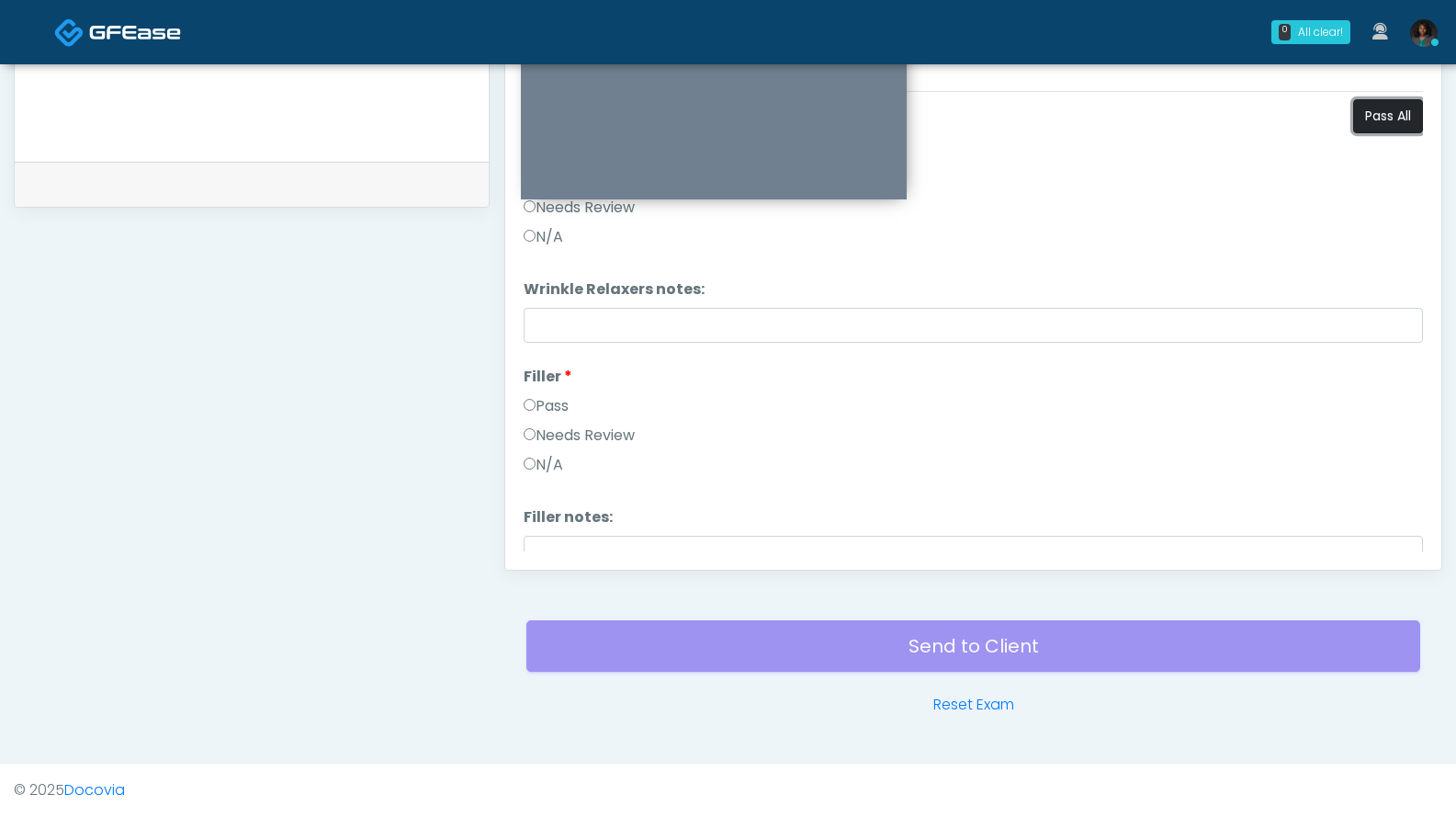
click at [1374, 124] on button "Pass All" at bounding box center [1388, 116] width 70 height 34
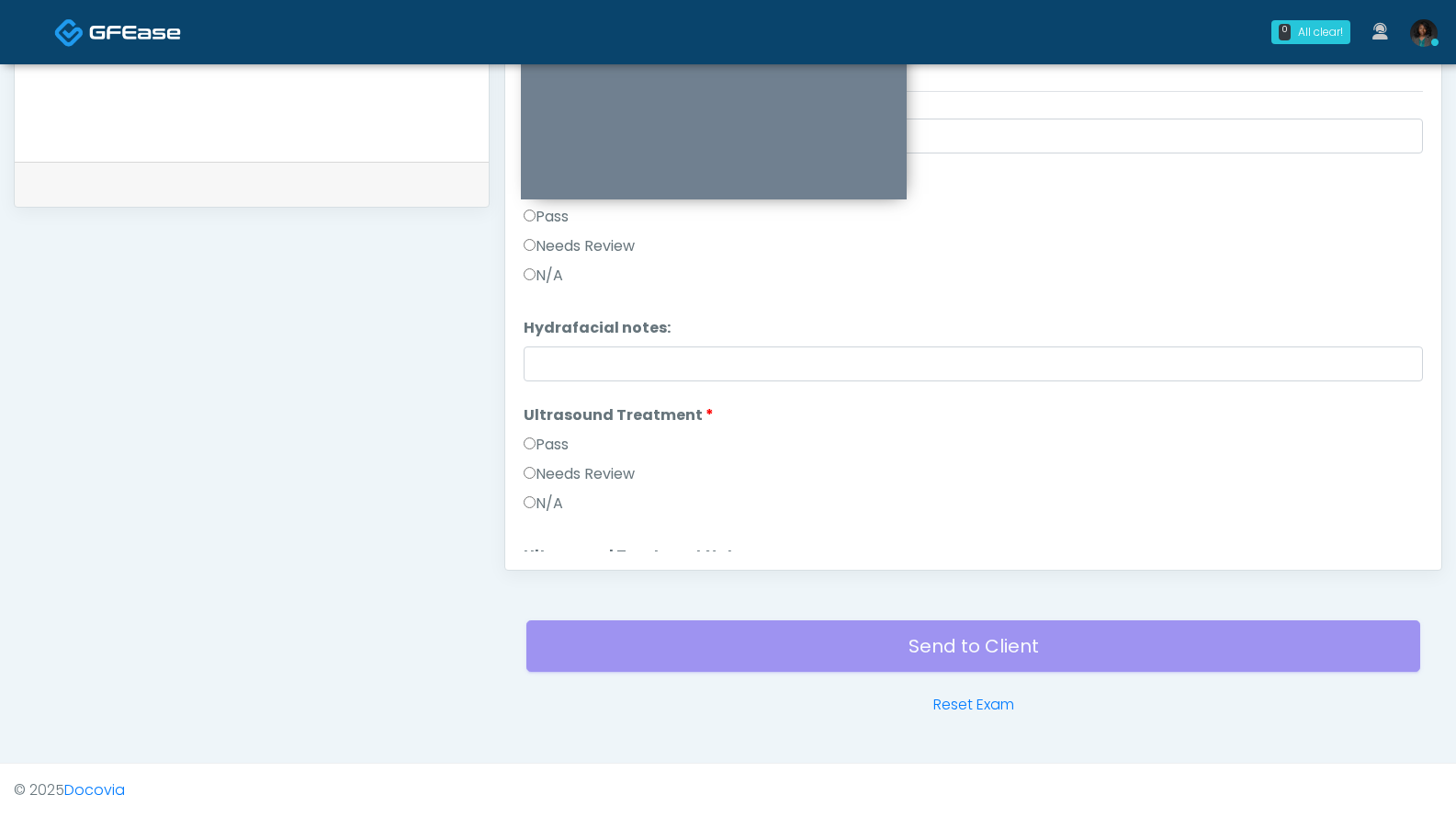
scroll to position [3495, 0]
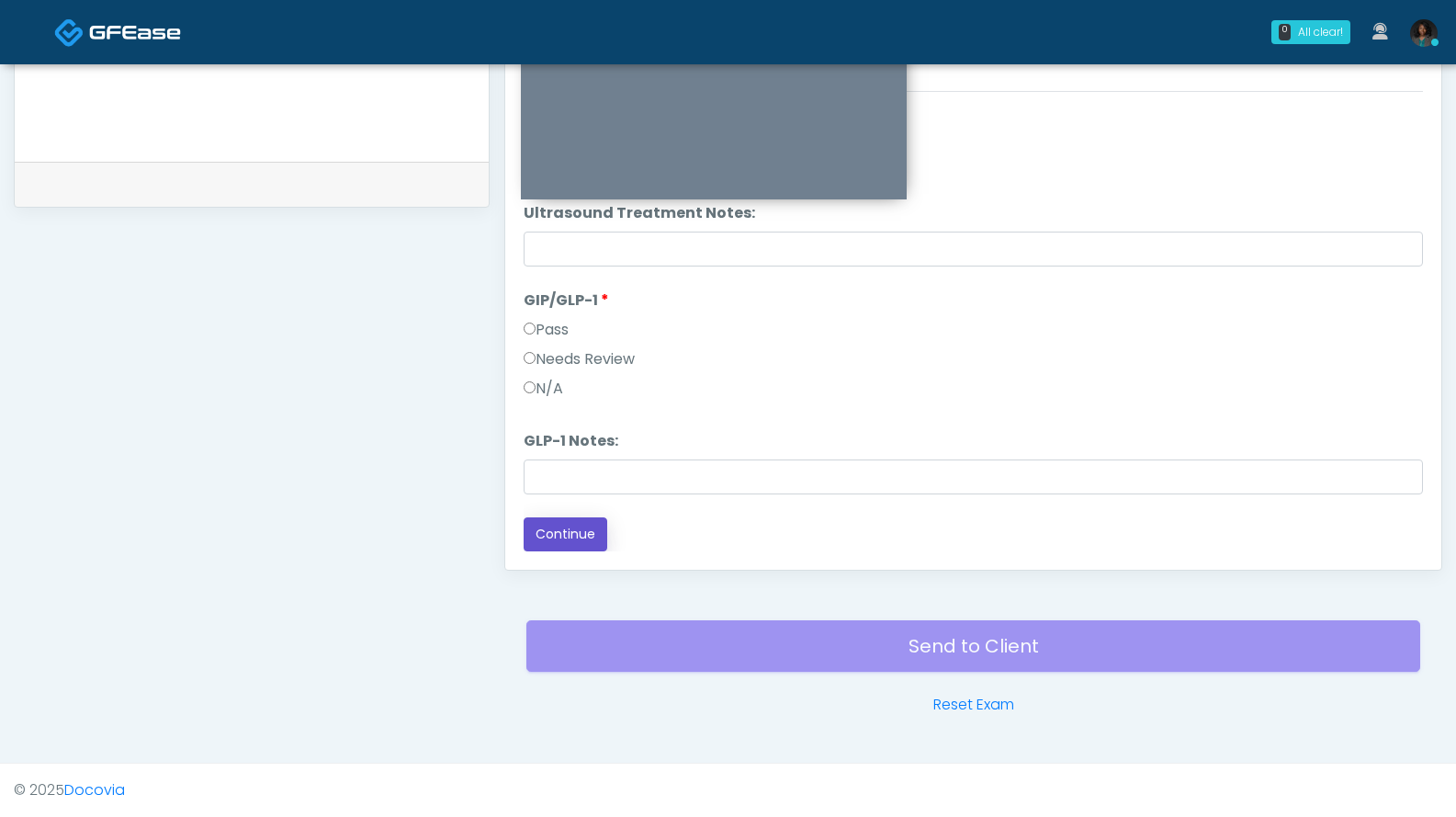
click at [577, 532] on button "Continue" at bounding box center [565, 534] width 84 height 34
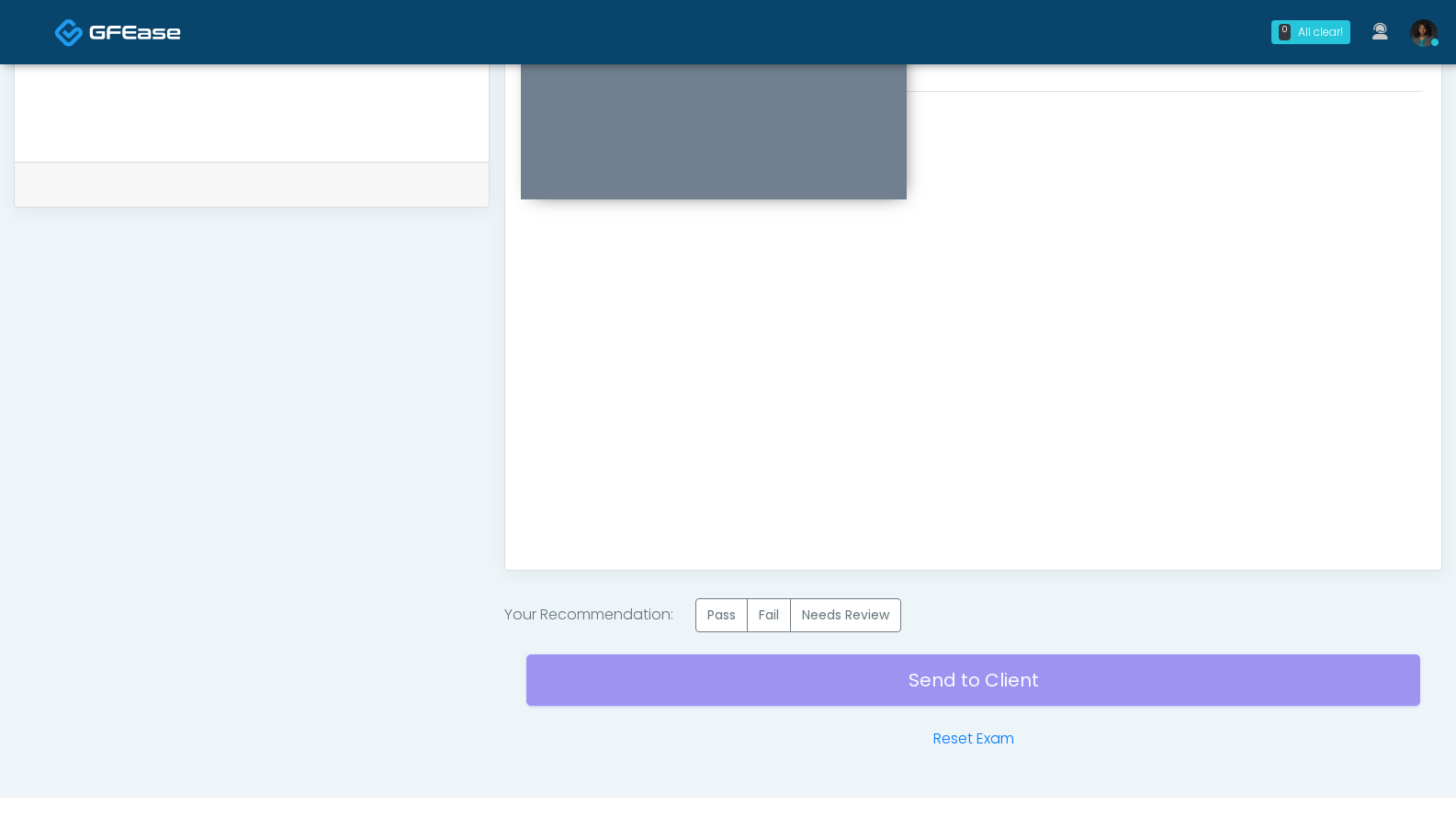
scroll to position [0, 0]
click at [745, 614] on label "Pass" at bounding box center [721, 615] width 52 height 34
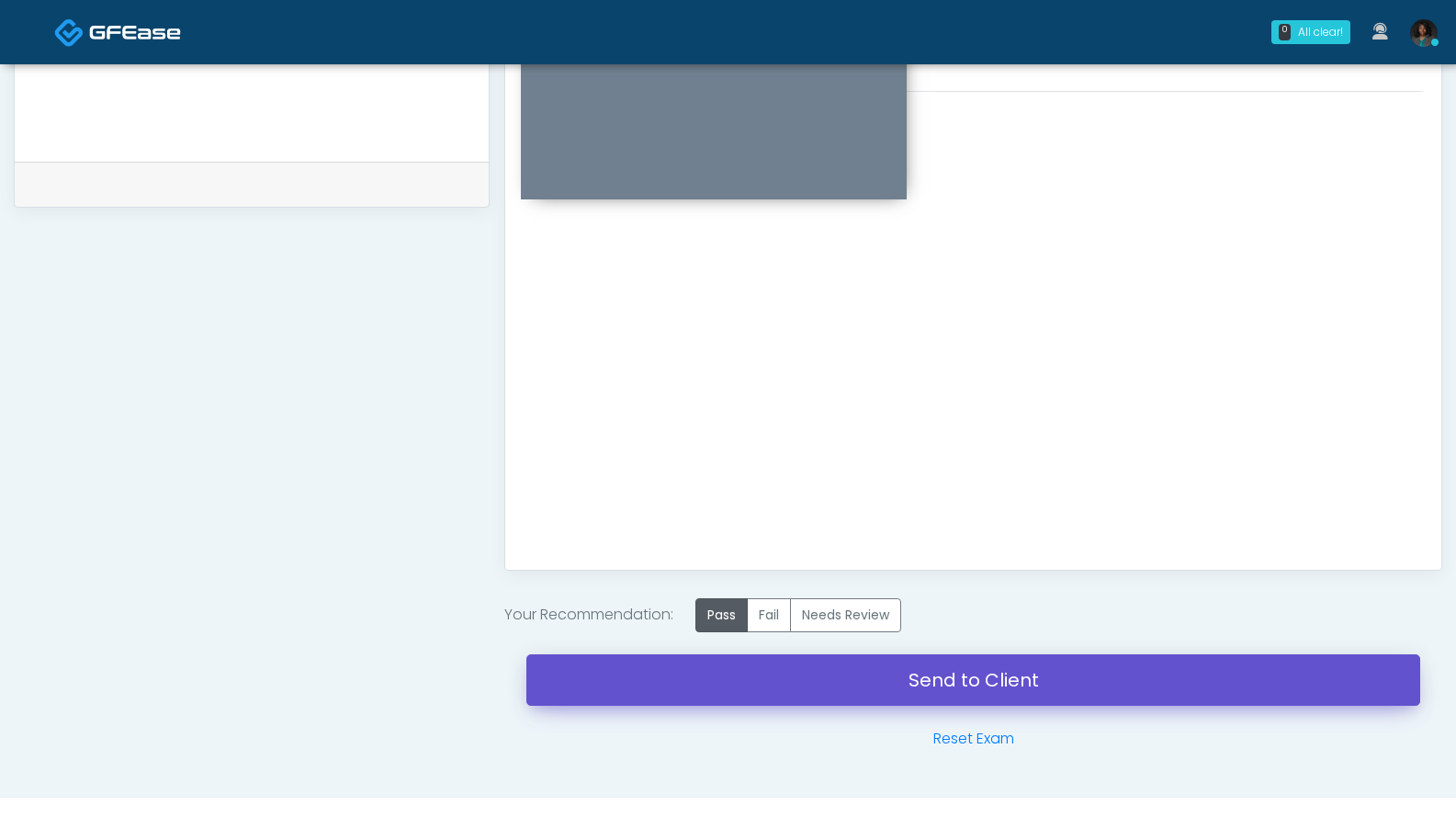
click at [888, 677] on link "Send to Client" at bounding box center [974, 680] width 894 height 51
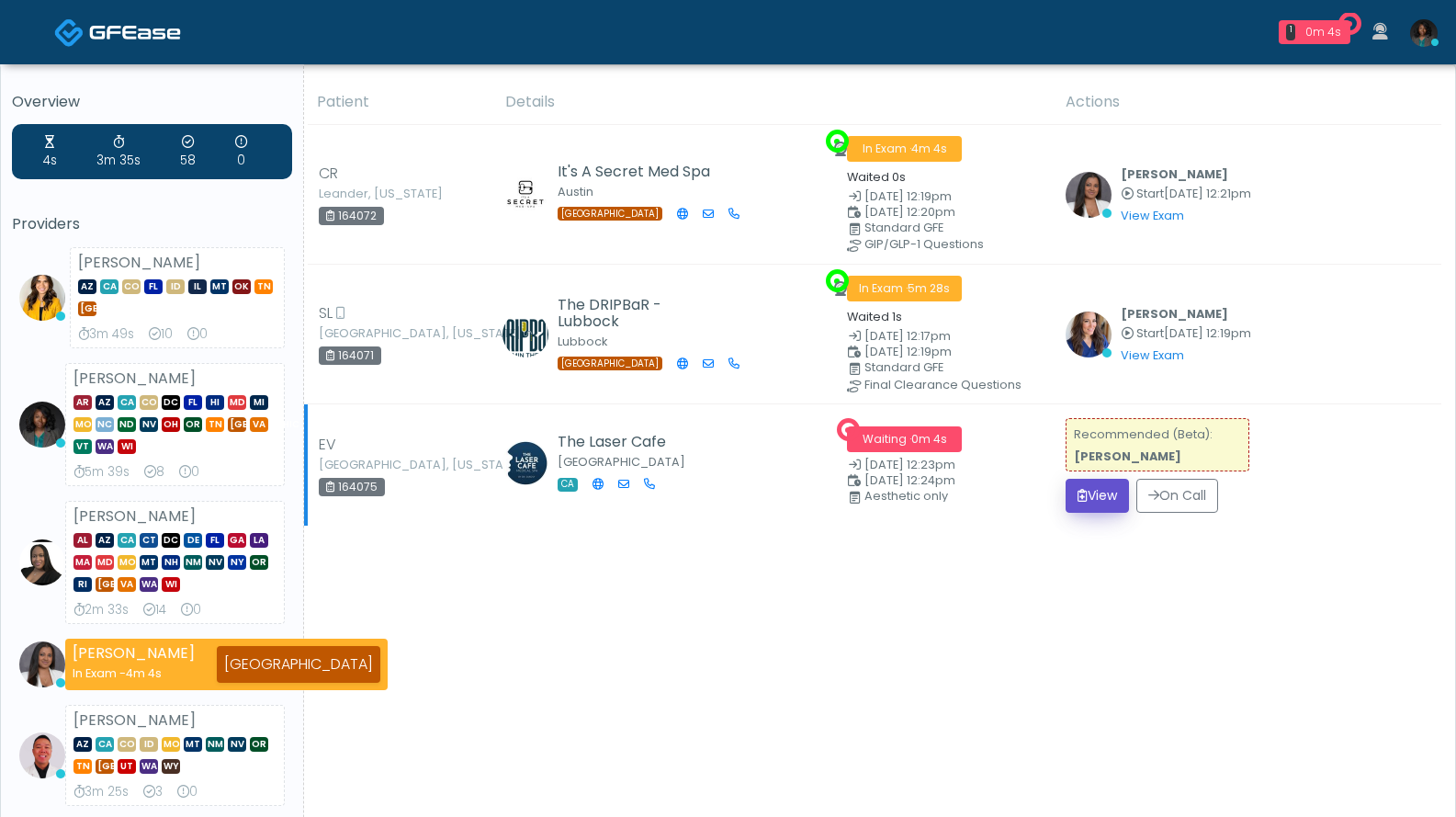
click at [1104, 485] on button "View" at bounding box center [1097, 495] width 63 height 34
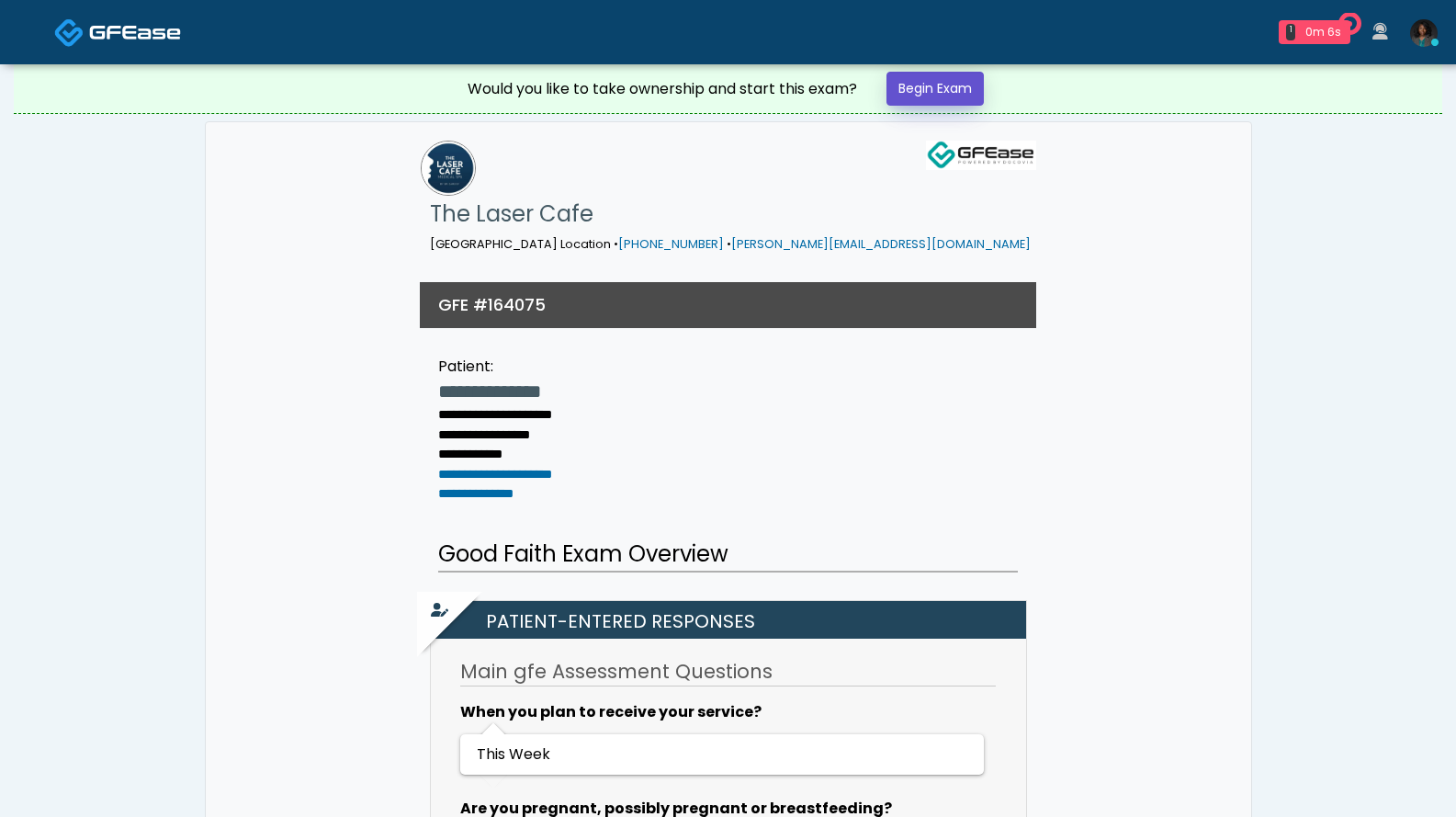
click at [926, 84] on link "Begin Exam" at bounding box center [935, 89] width 98 height 34
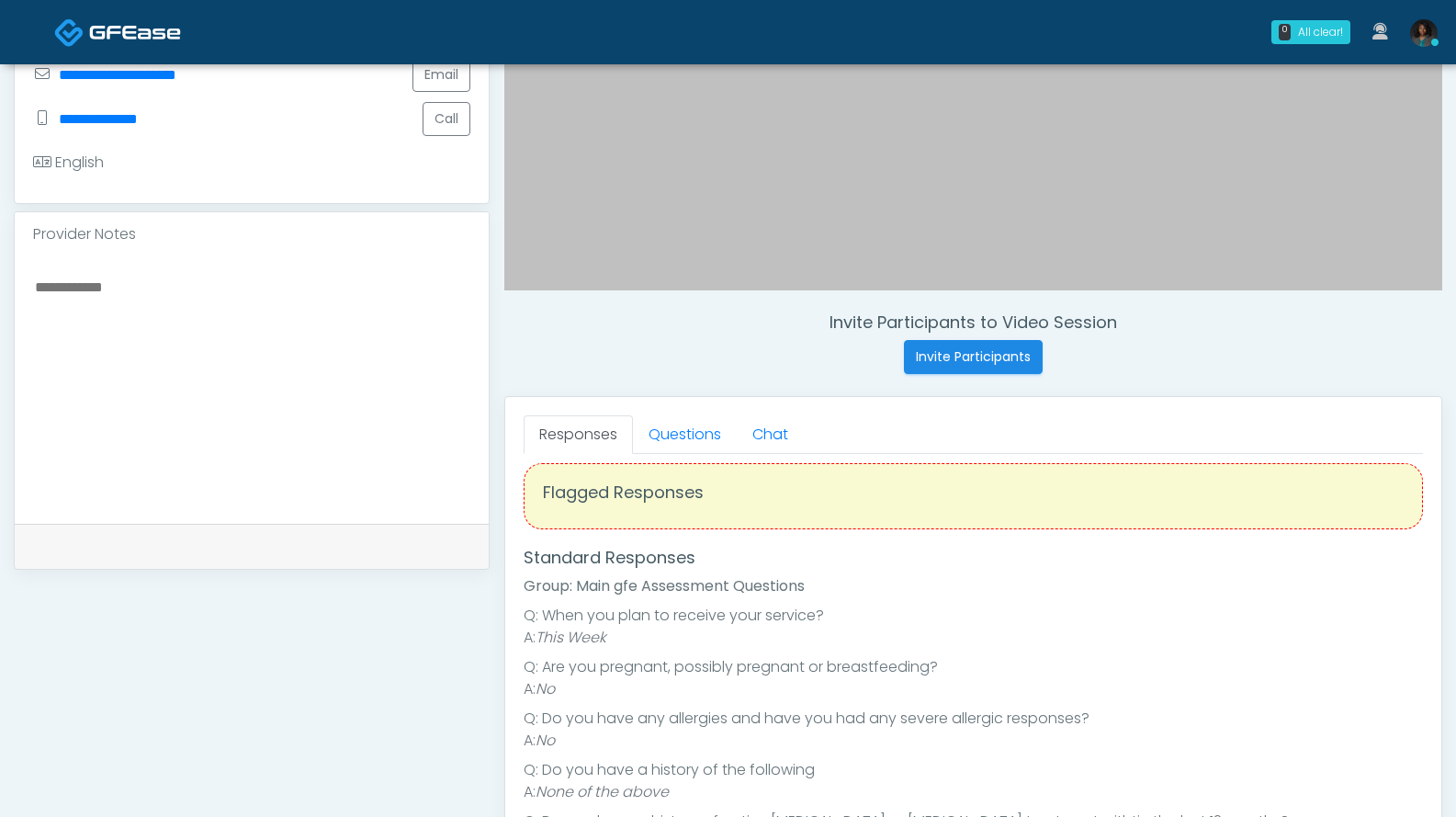
scroll to position [492, 0]
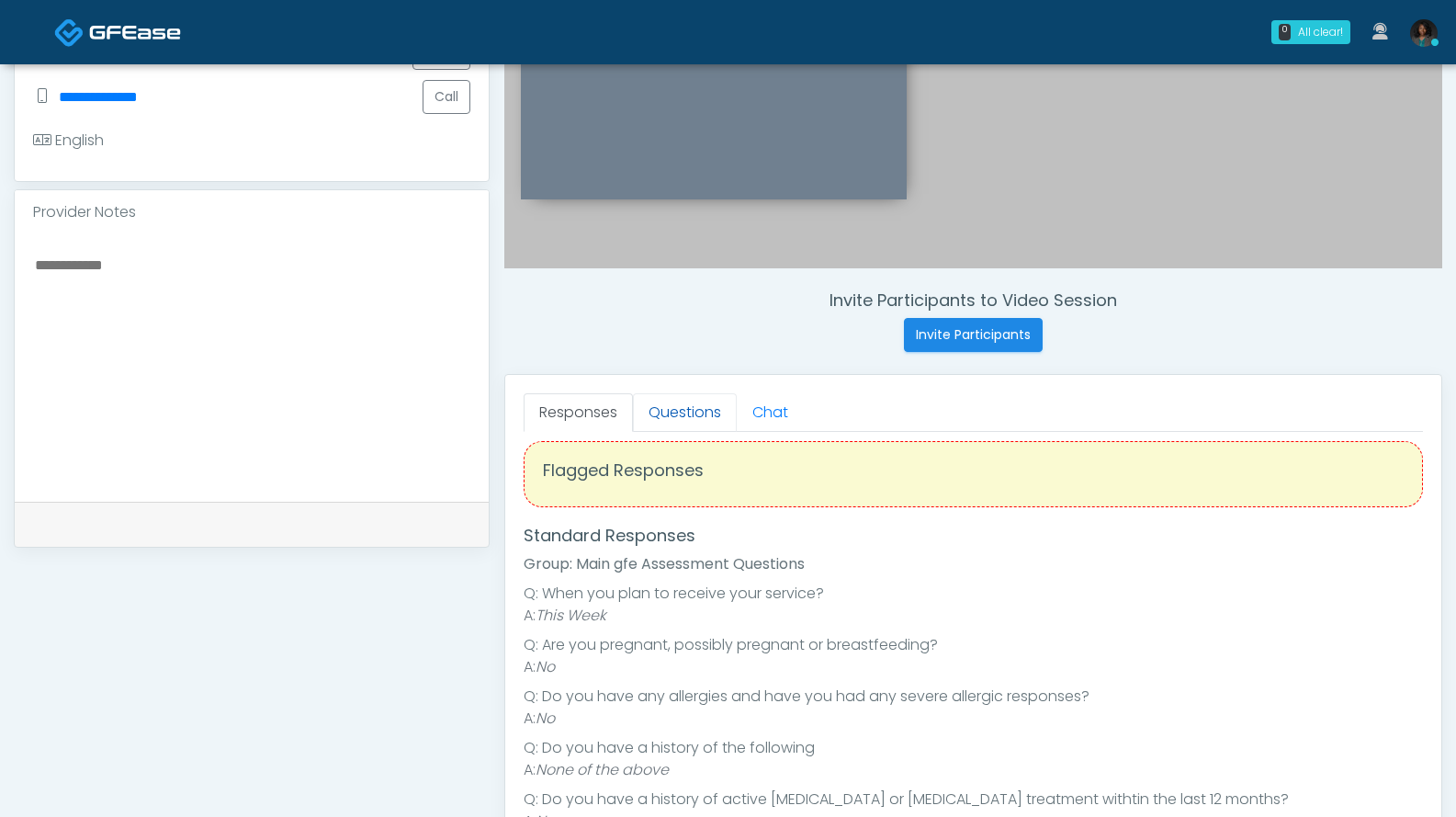
click at [687, 411] on link "Questions" at bounding box center [685, 412] width 104 height 38
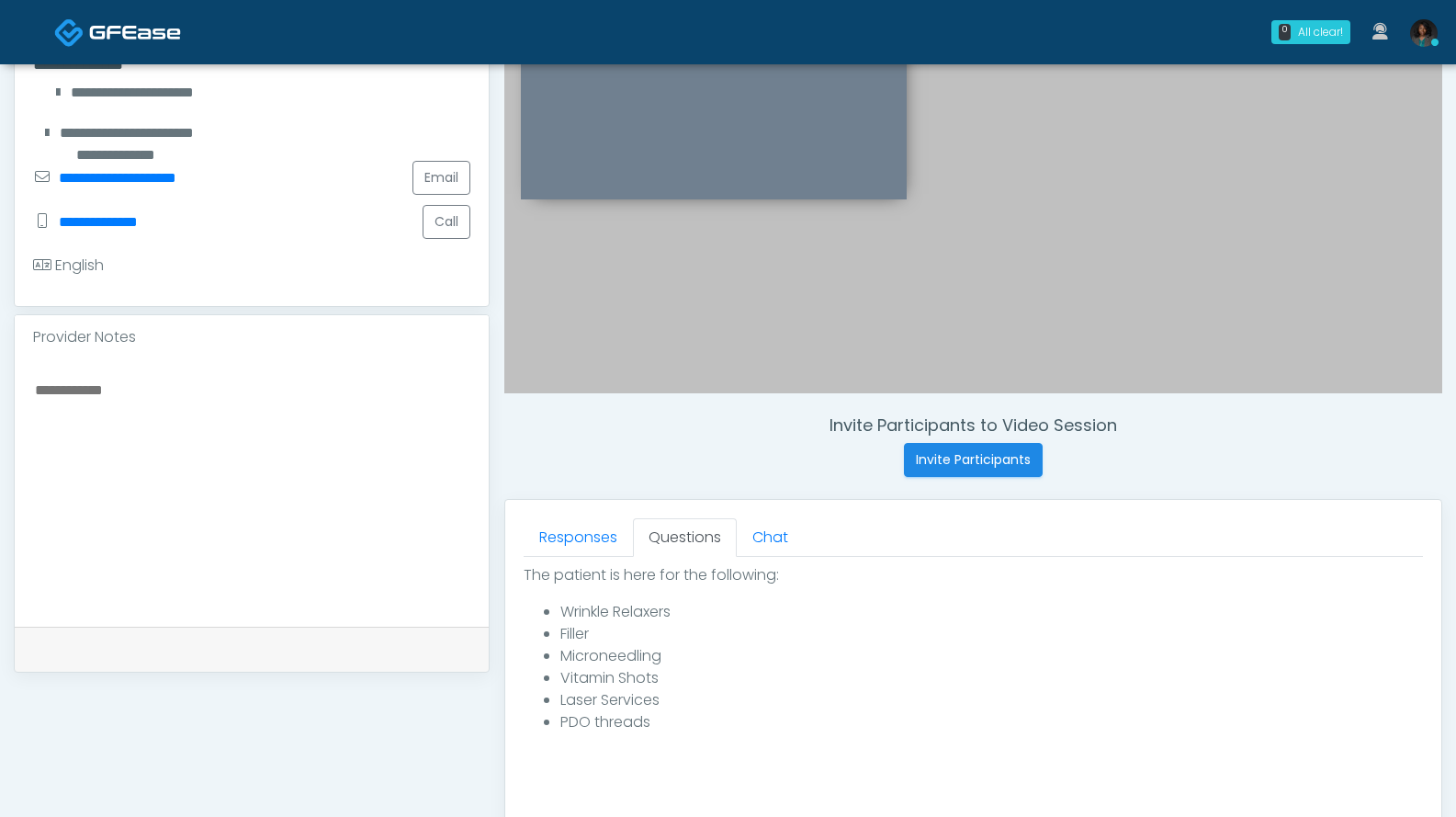
scroll to position [735, 0]
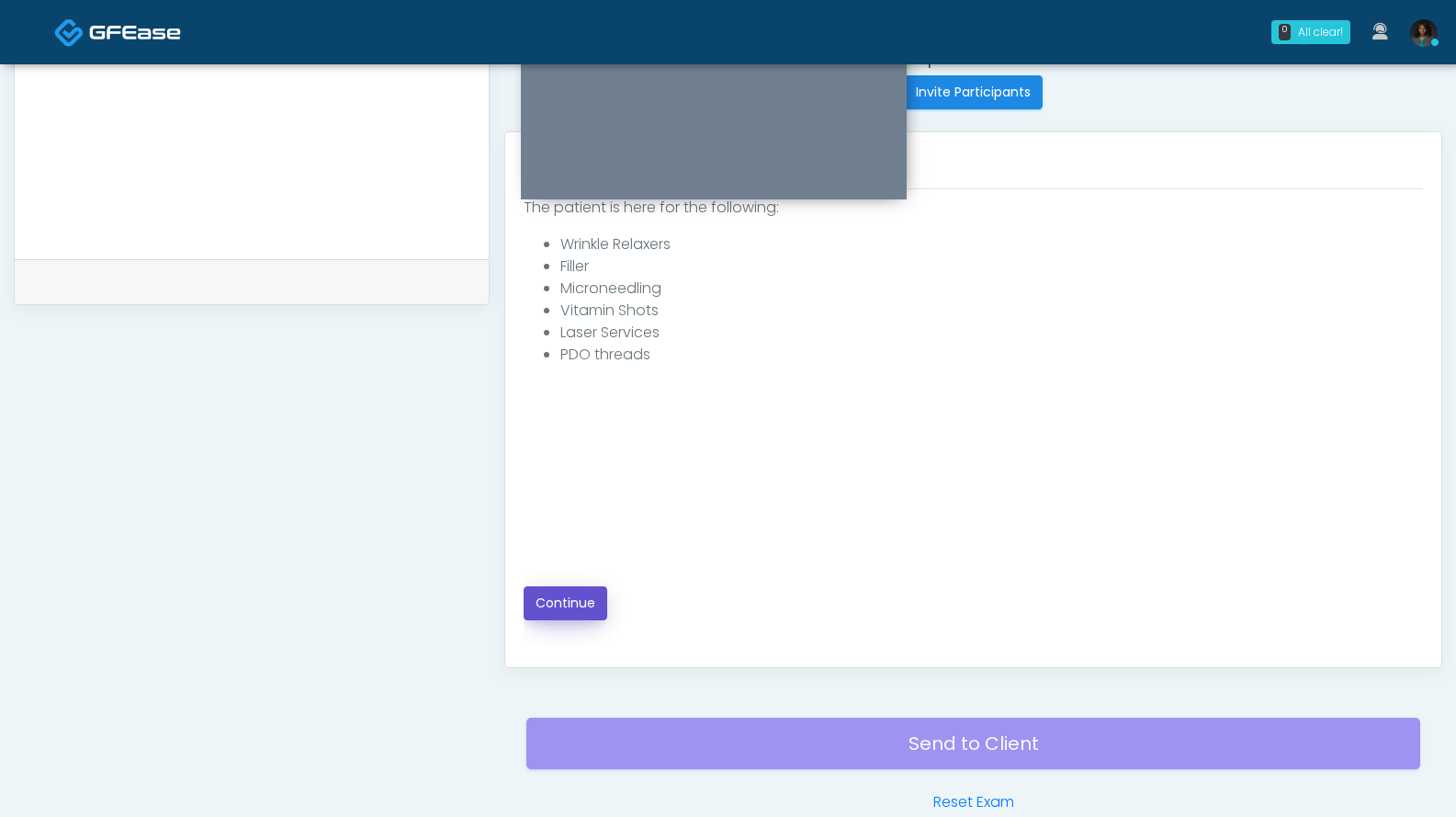
click at [533, 614] on button "Continue" at bounding box center [565, 603] width 84 height 34
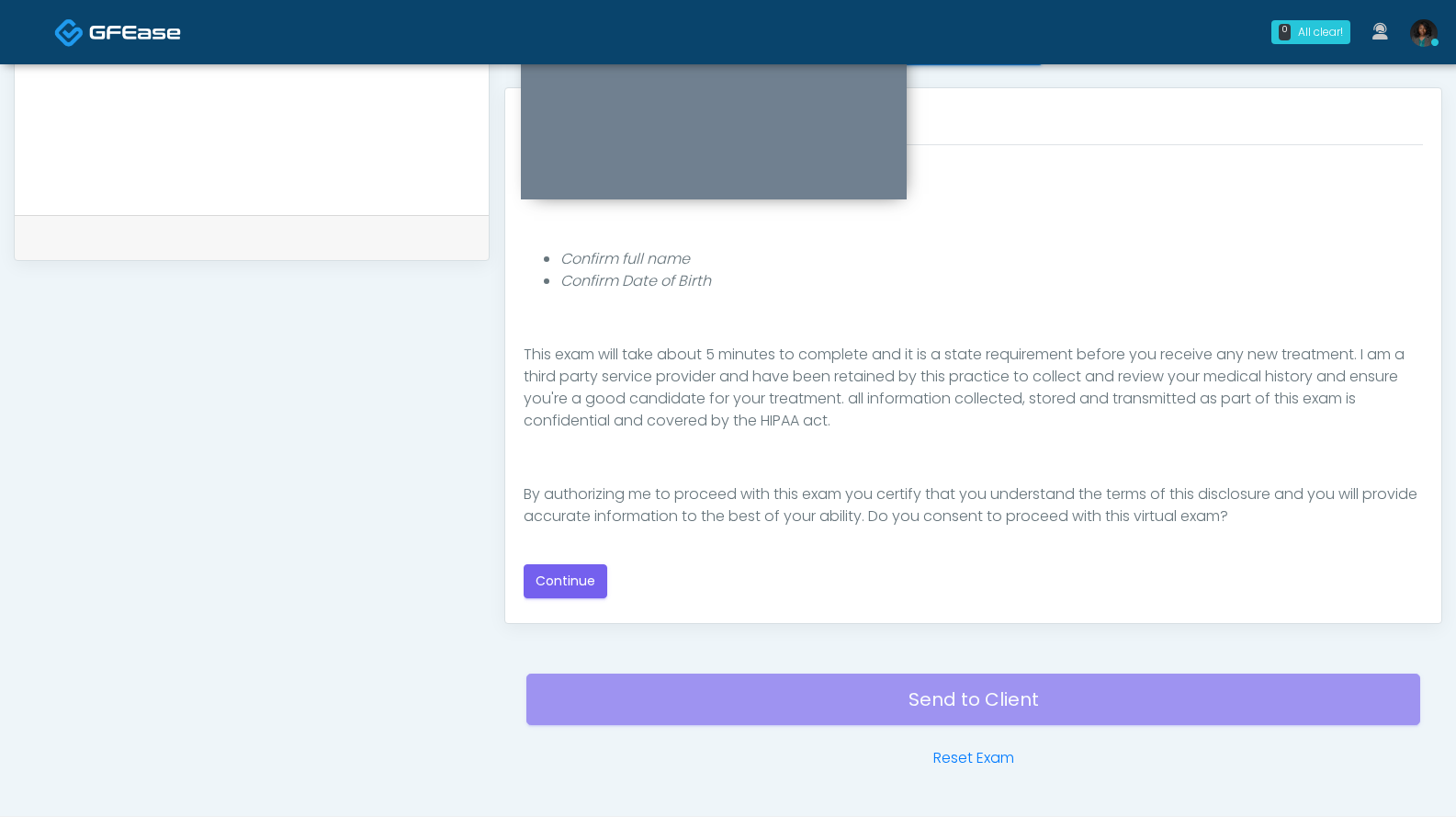
scroll to position [780, 0]
click at [595, 584] on button "Continue" at bounding box center [565, 580] width 84 height 34
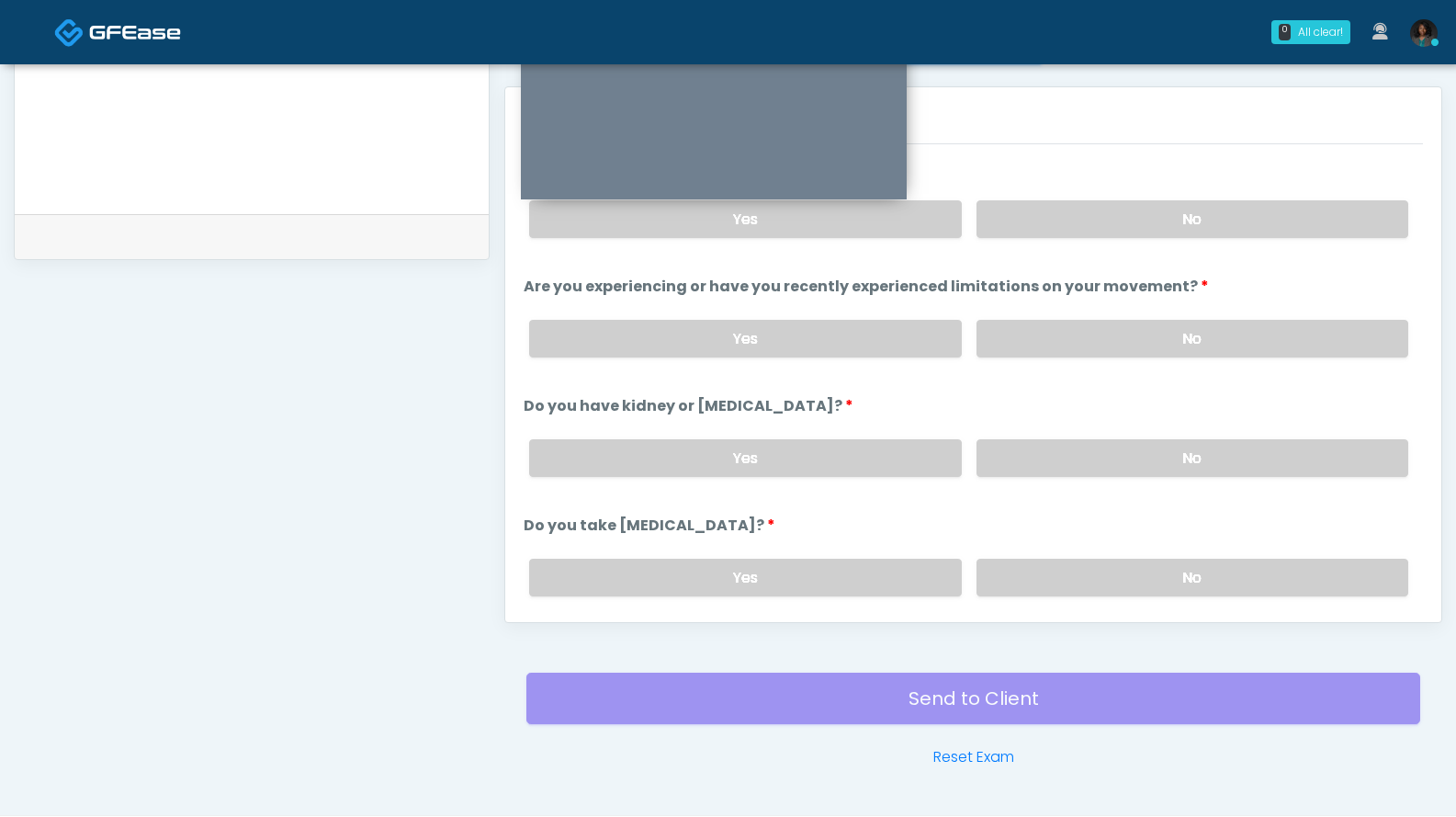
scroll to position [833, 0]
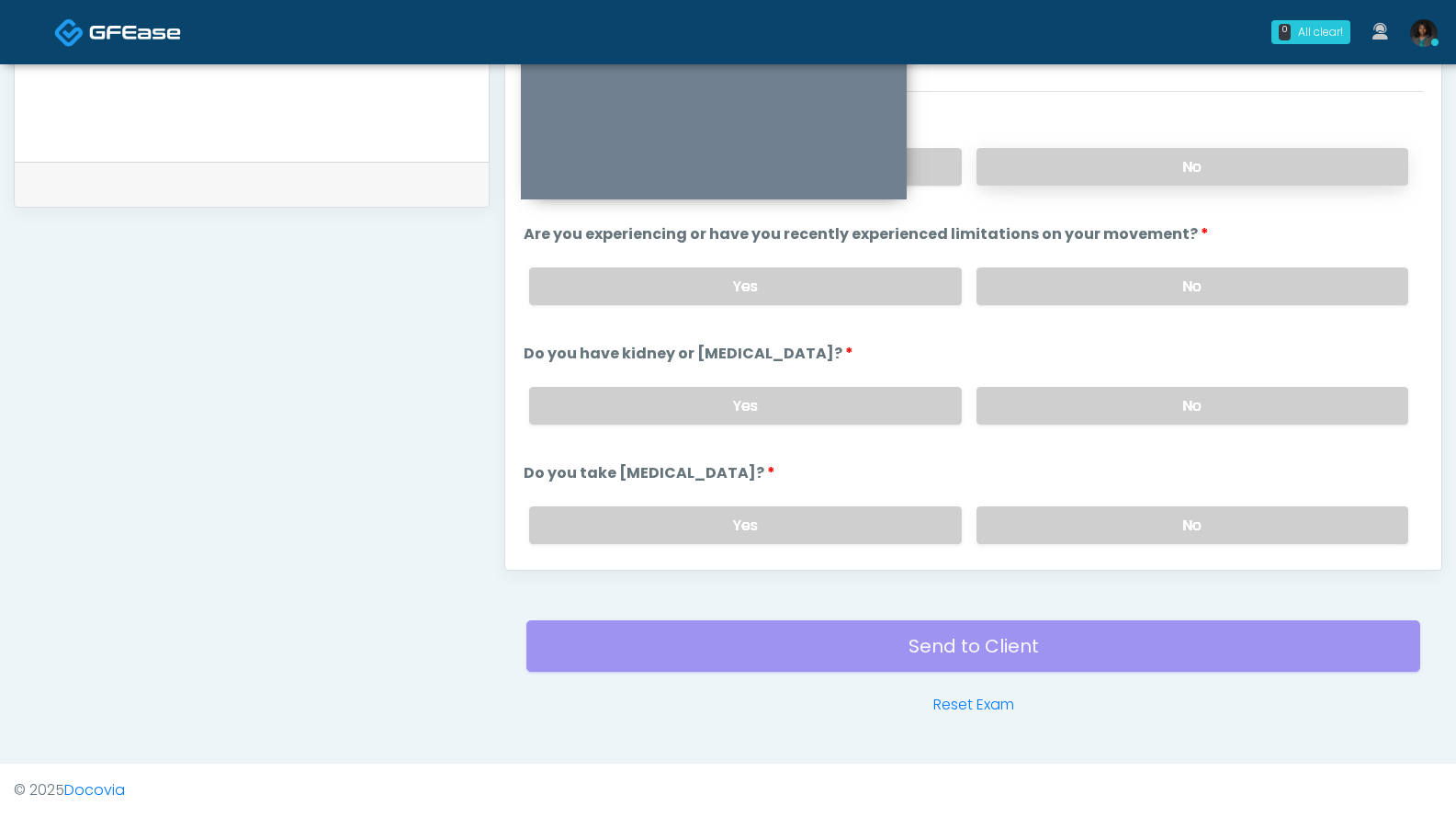
click at [1071, 170] on label "No" at bounding box center [1193, 167] width 432 height 37
click at [1085, 269] on label "No" at bounding box center [1193, 286] width 432 height 37
click at [1109, 398] on label "No" at bounding box center [1193, 406] width 432 height 37
click at [1143, 524] on label "No" at bounding box center [1193, 525] width 432 height 37
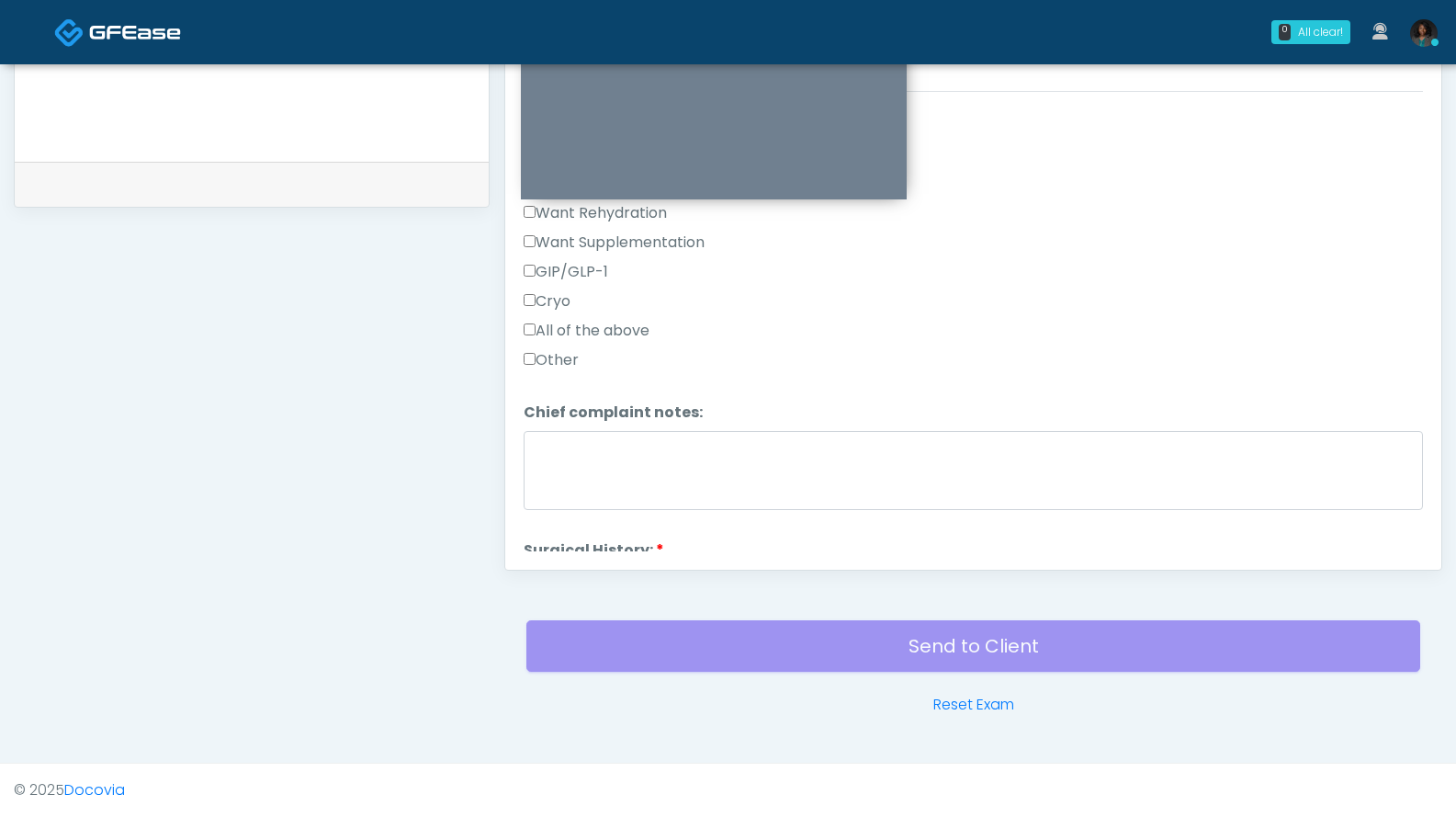
scroll to position [640, 0]
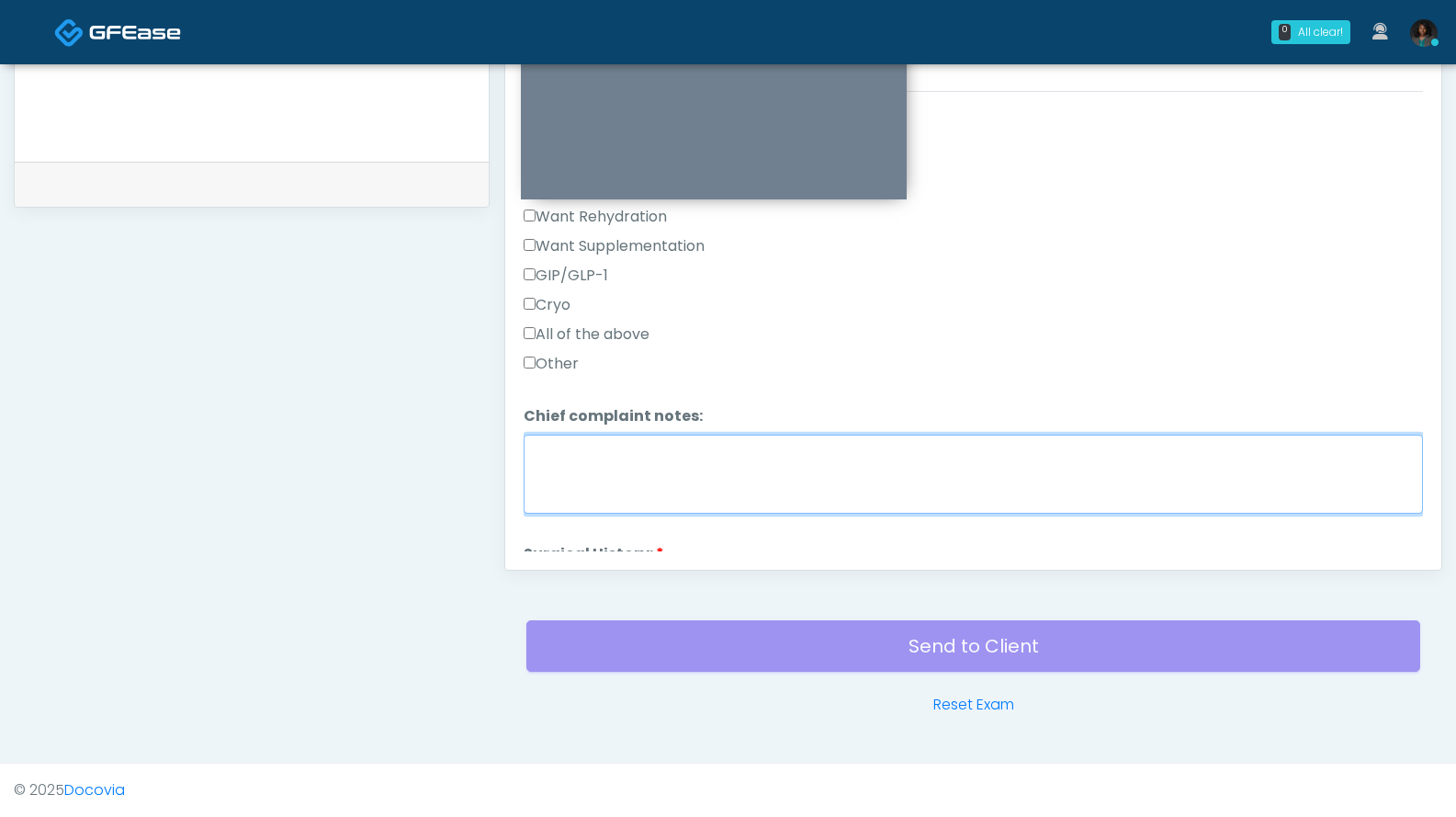
click at [596, 453] on textarea "Chief complaint notes:" at bounding box center [974, 475] width 900 height 79
type textarea "***"
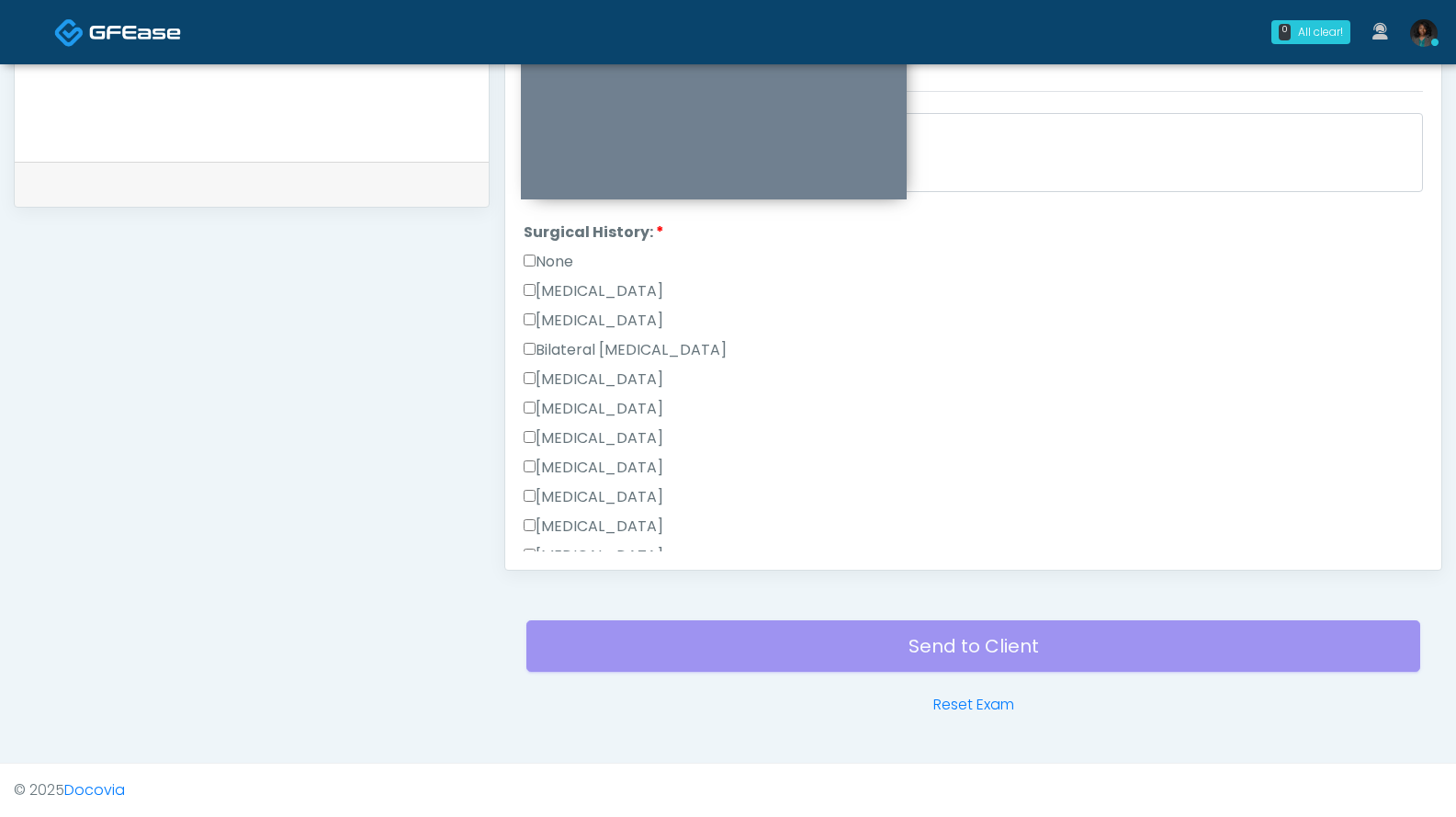
scroll to position [943, 0]
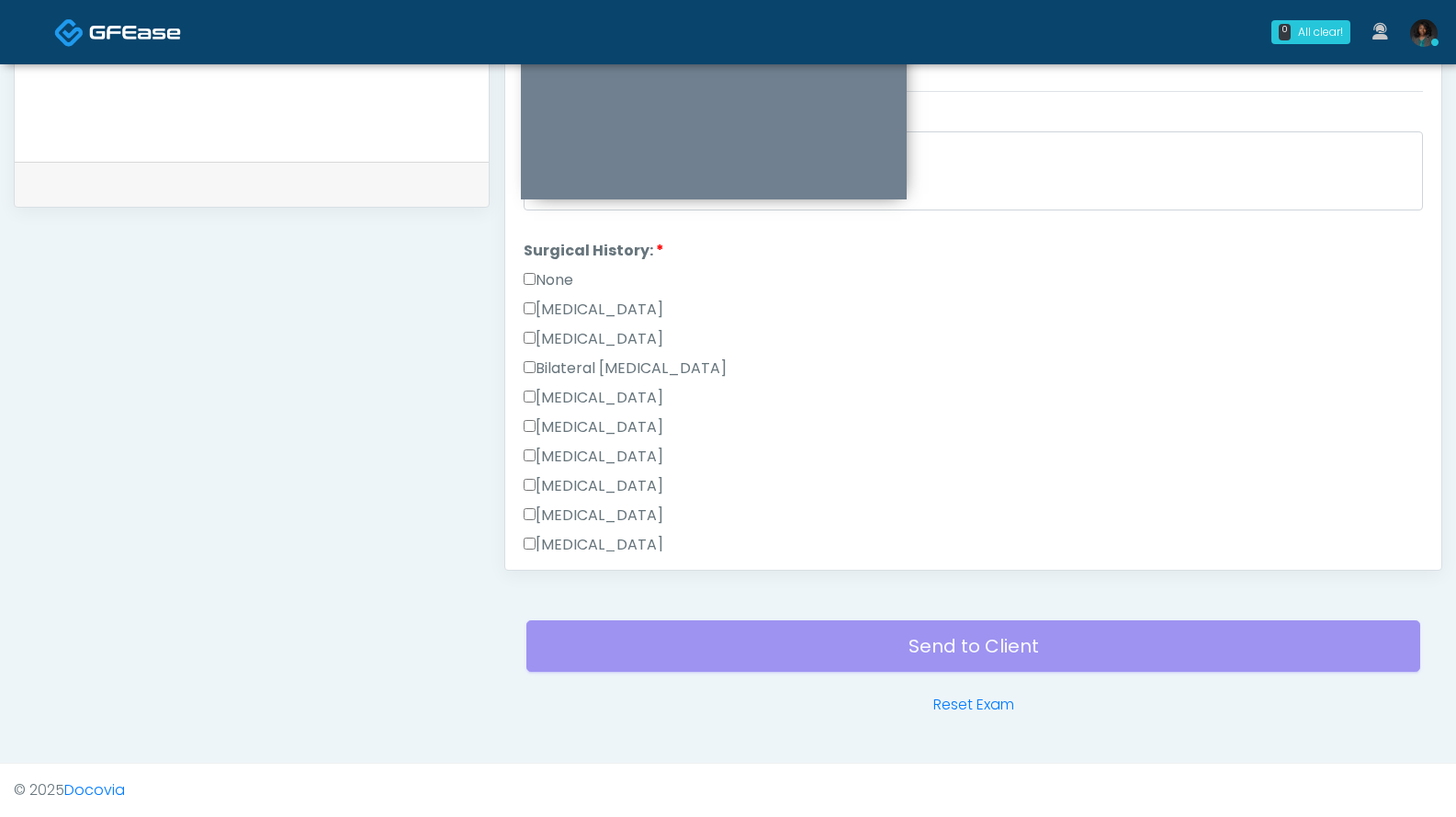
drag, startPoint x: 1423, startPoint y: 432, endPoint x: 1409, endPoint y: 460, distance: 31.3
click at [1424, 471] on div "Responses Questions Chat The patient is here for the following: Wrinkle Relaxer…" at bounding box center [973, 302] width 936 height 535
click at [548, 283] on label "None" at bounding box center [548, 280] width 49 height 22
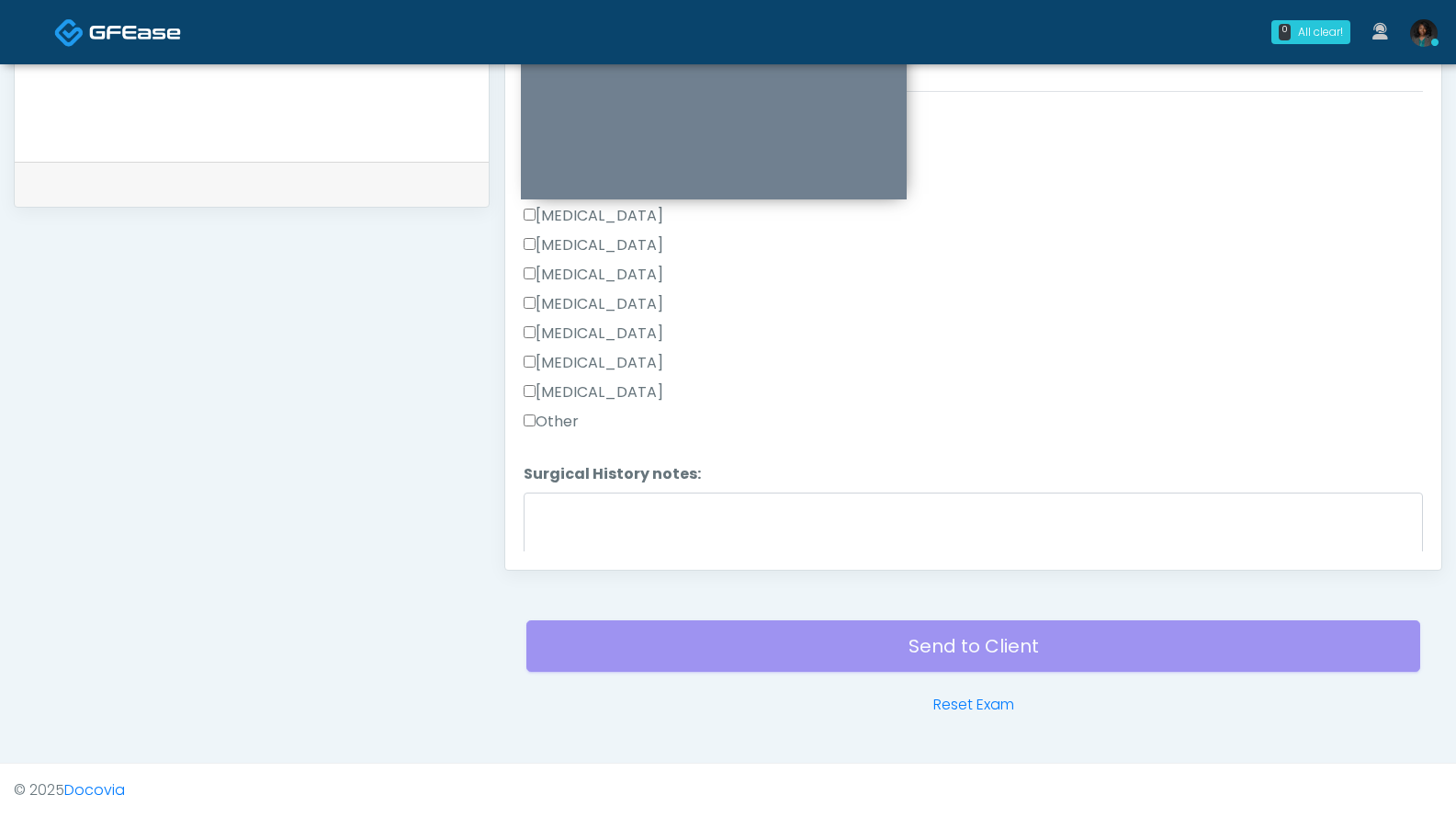
scroll to position [1234, 0]
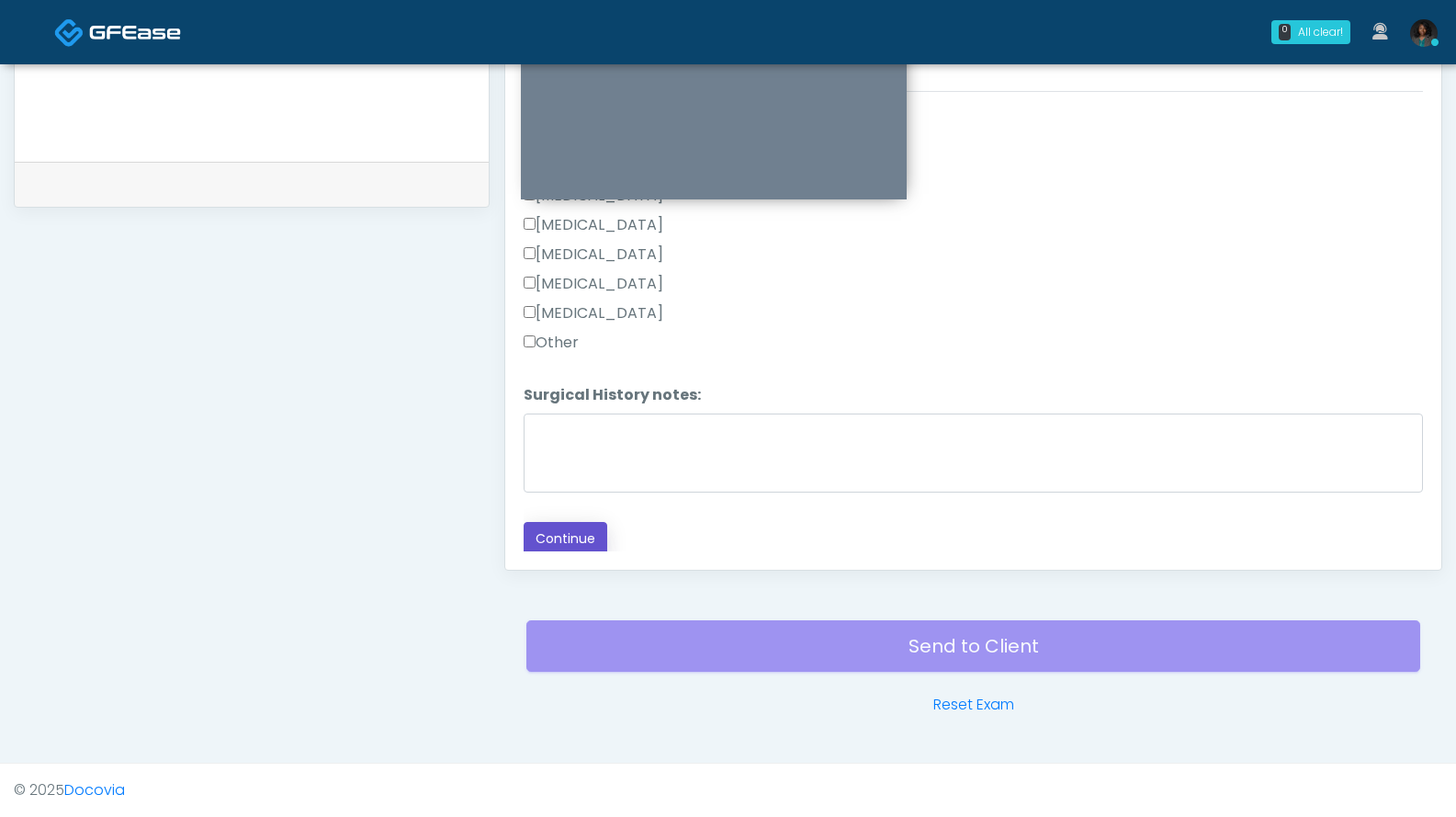
click at [573, 533] on button "Continue" at bounding box center [565, 539] width 84 height 34
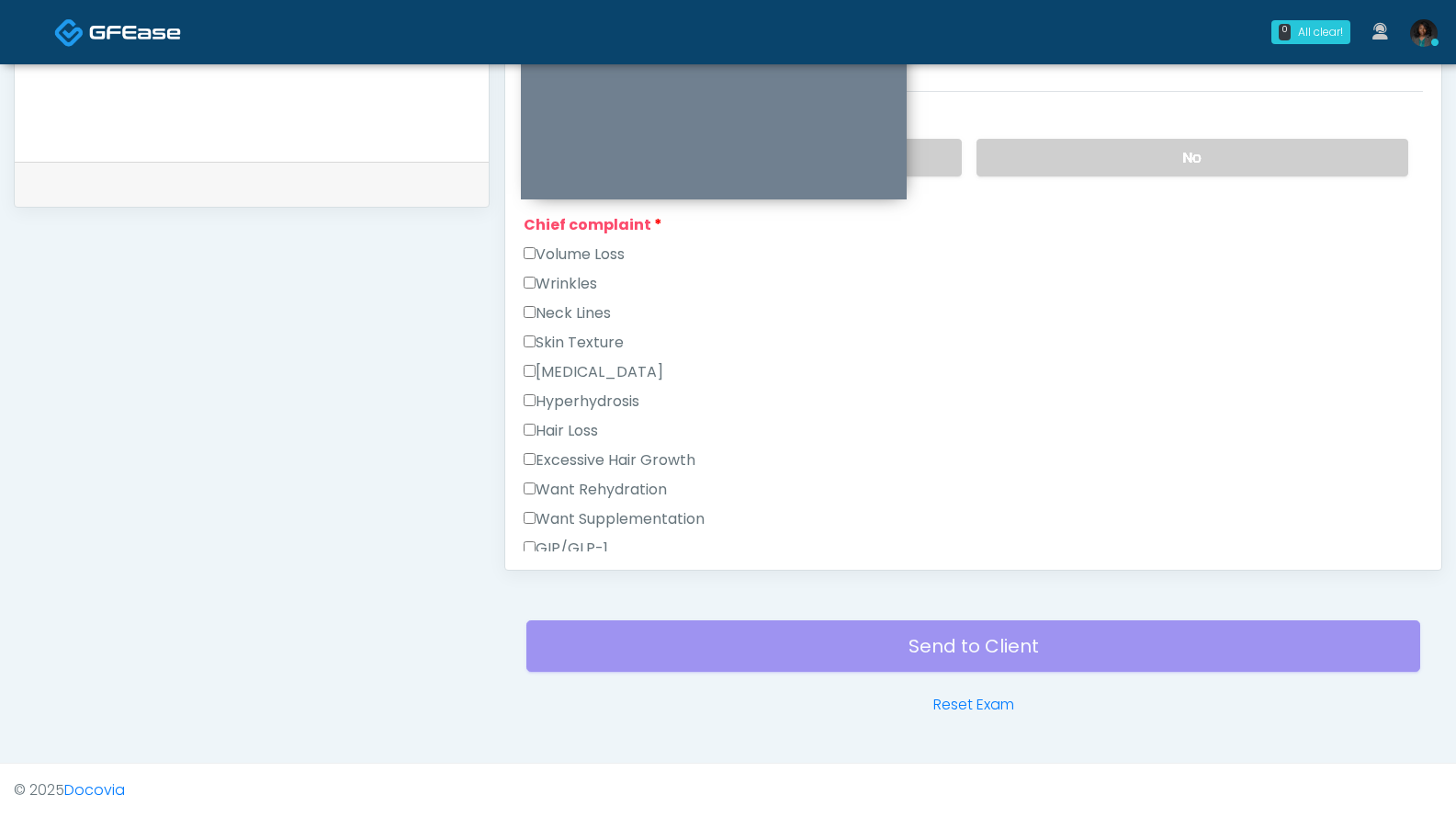
scroll to position [735, 0]
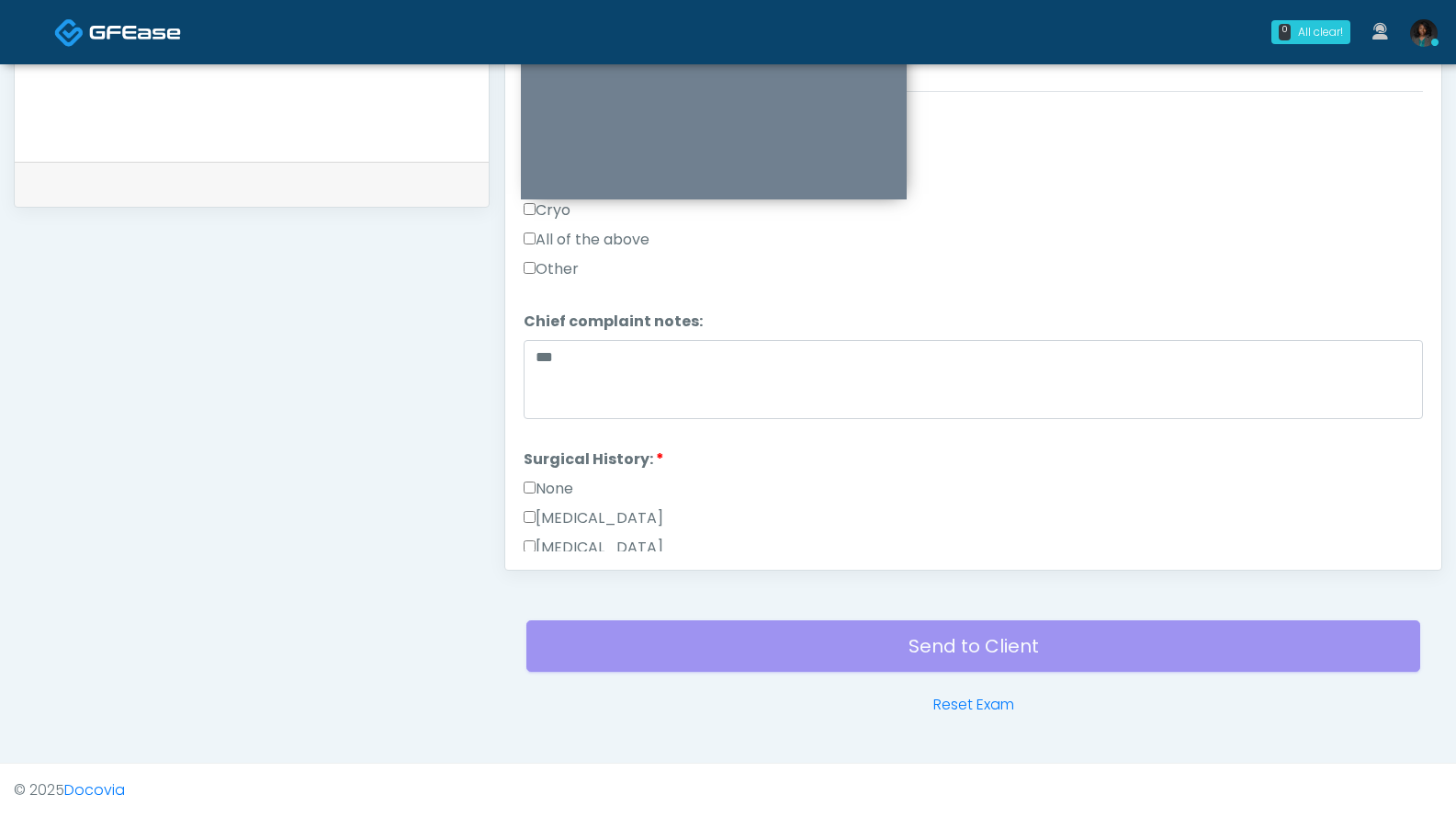
click at [574, 264] on label "Other" at bounding box center [551, 269] width 55 height 22
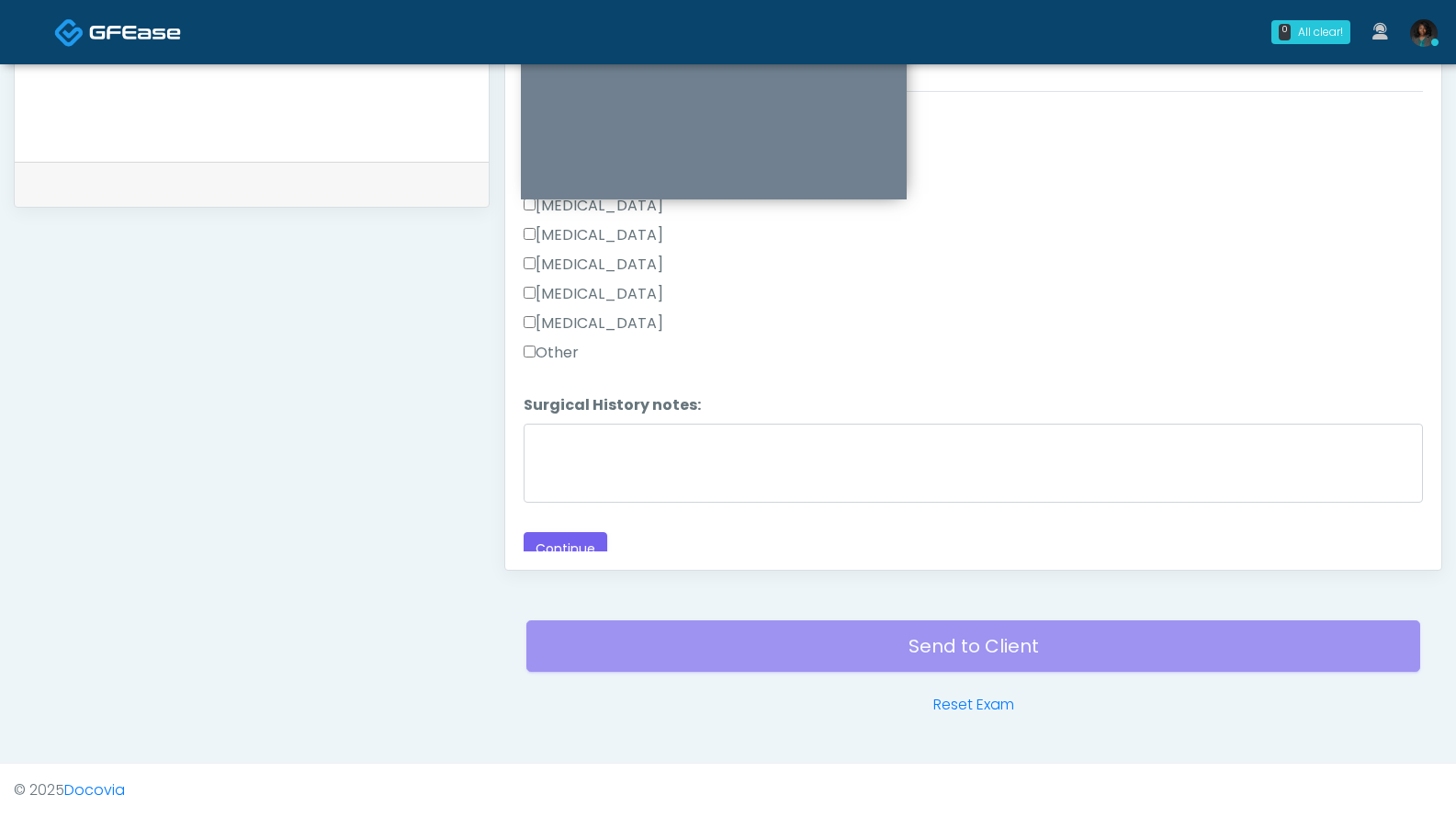
scroll to position [1234, 0]
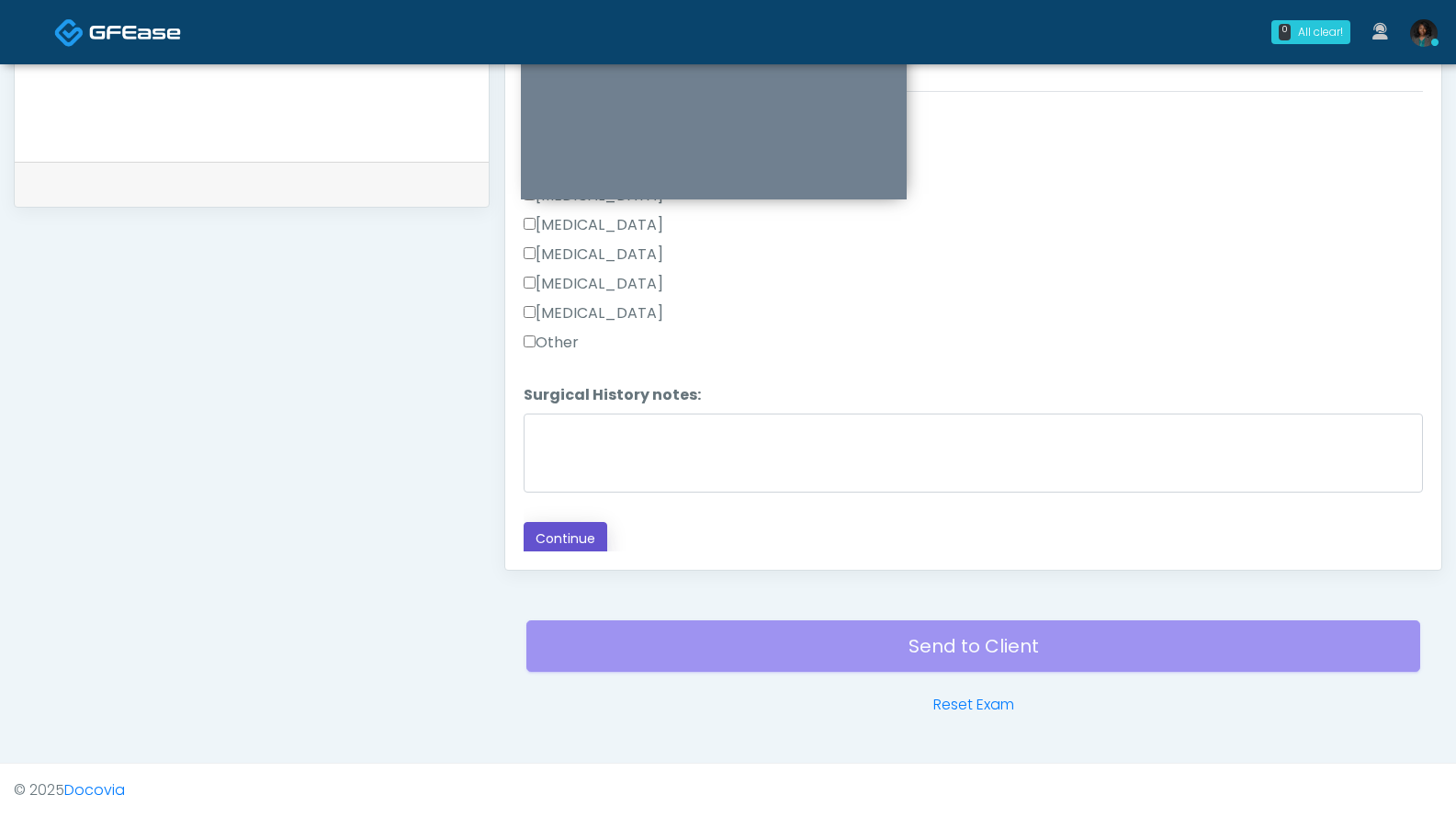
click at [593, 527] on button "Continue" at bounding box center [565, 539] width 84 height 34
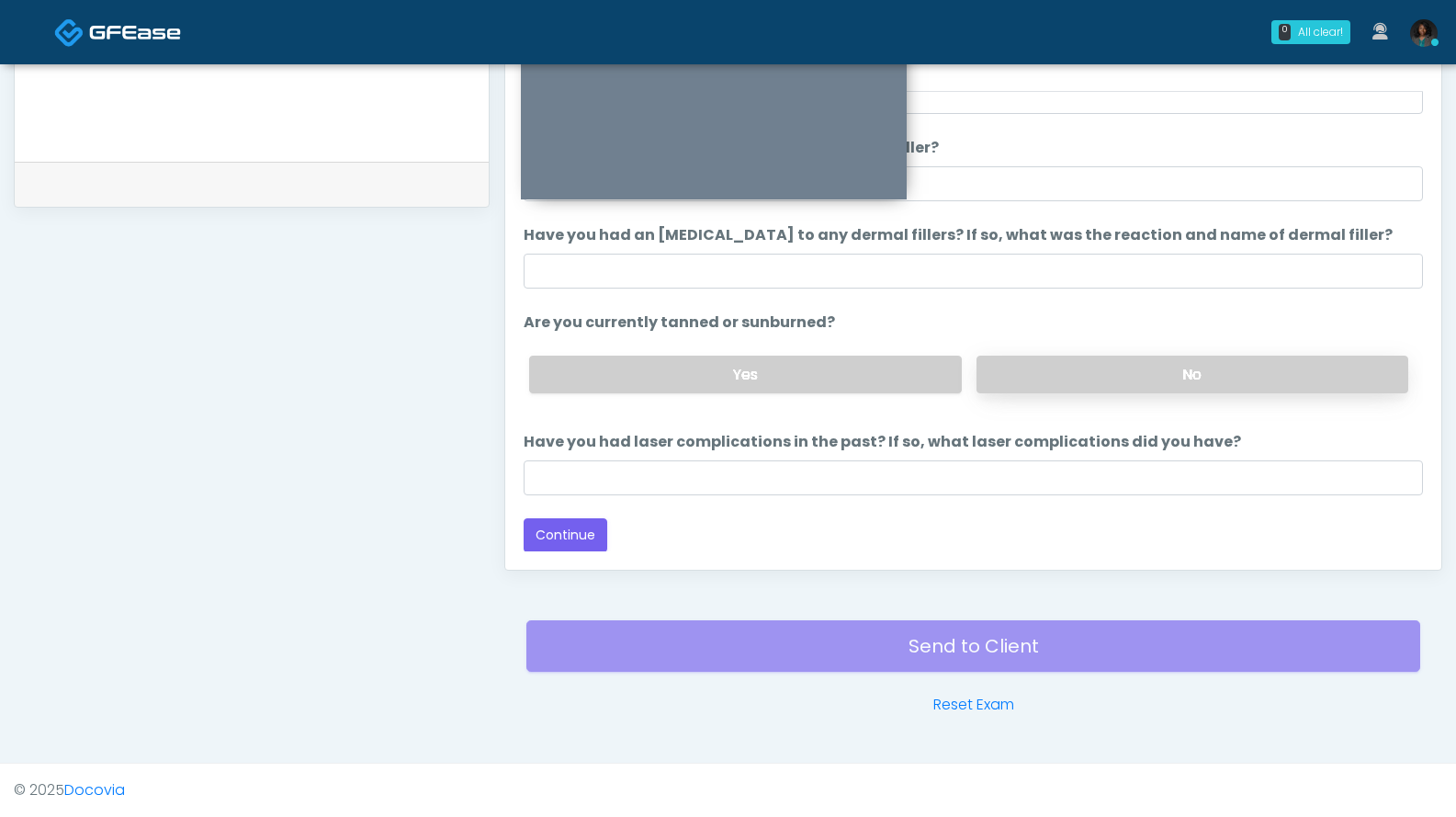
click at [1318, 377] on label "No" at bounding box center [1193, 374] width 432 height 37
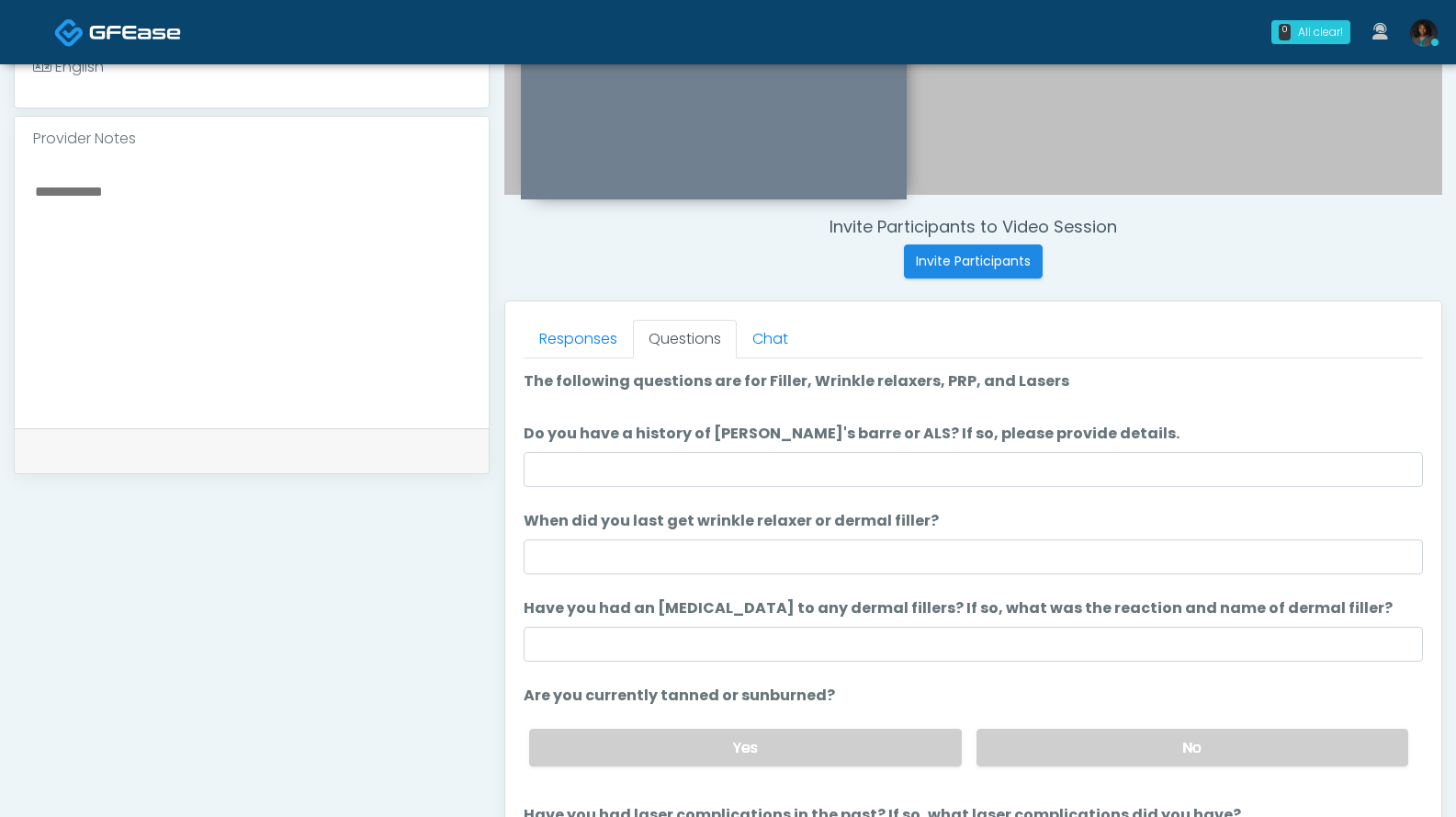
scroll to position [561, 0]
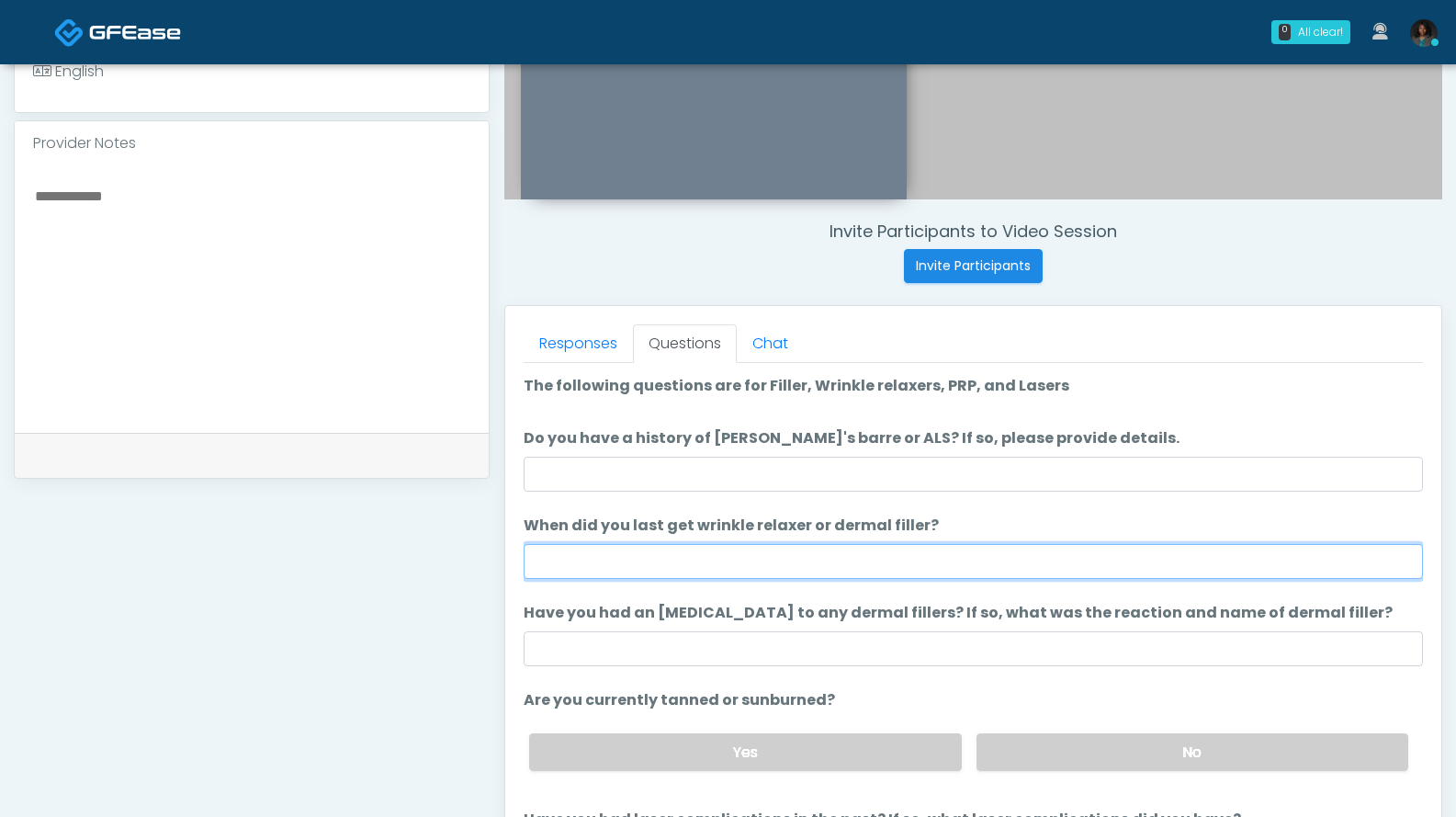
click at [831, 567] on input "When did you last get wrinkle relaxer or dermal filler?" at bounding box center [974, 560] width 900 height 35
type input "*****"
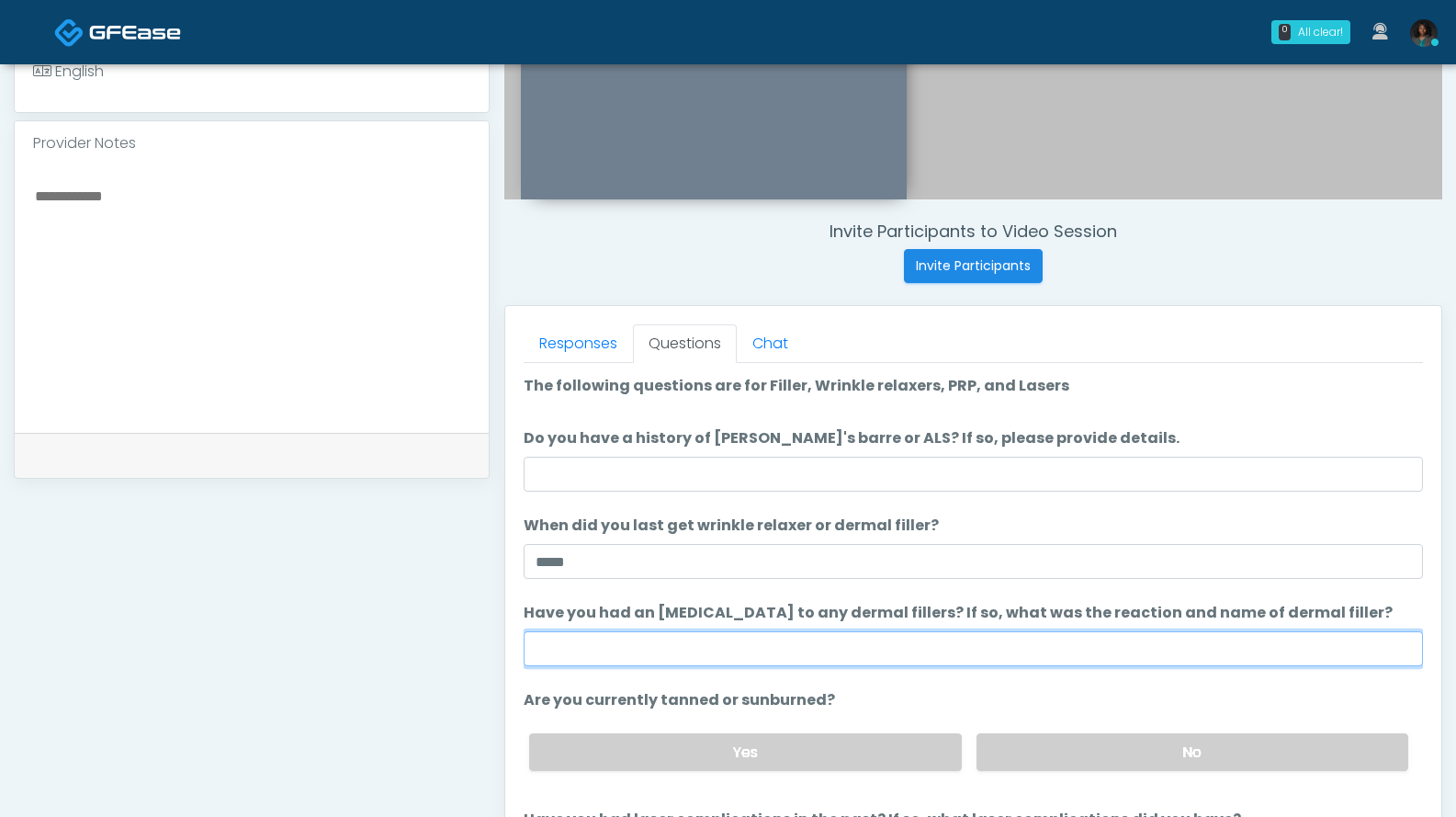
click at [729, 653] on input "Have you had an [MEDICAL_DATA] to any dermal fillers? If so, what was the react…" at bounding box center [974, 648] width 900 height 35
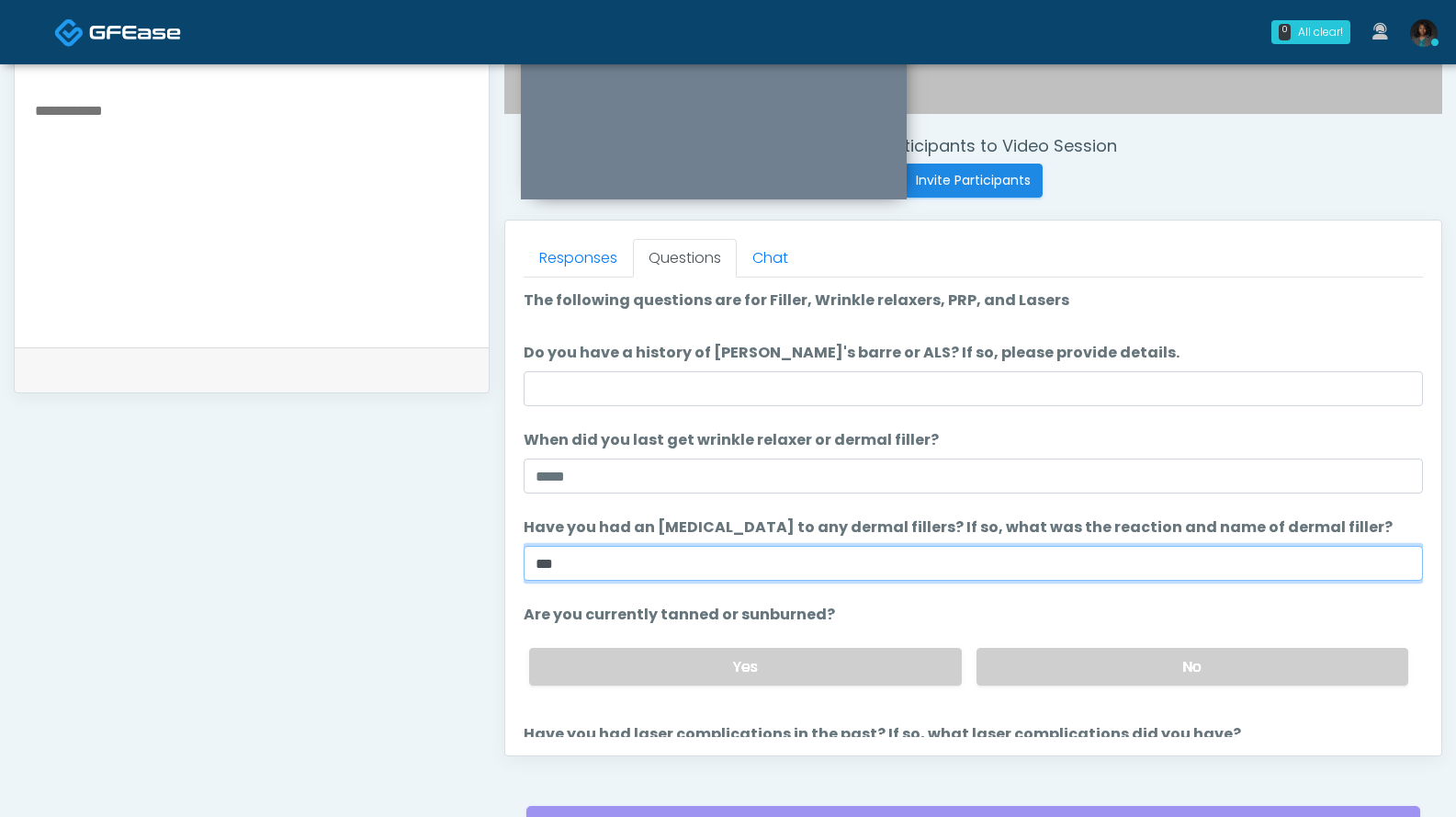
scroll to position [648, 0]
type input "***"
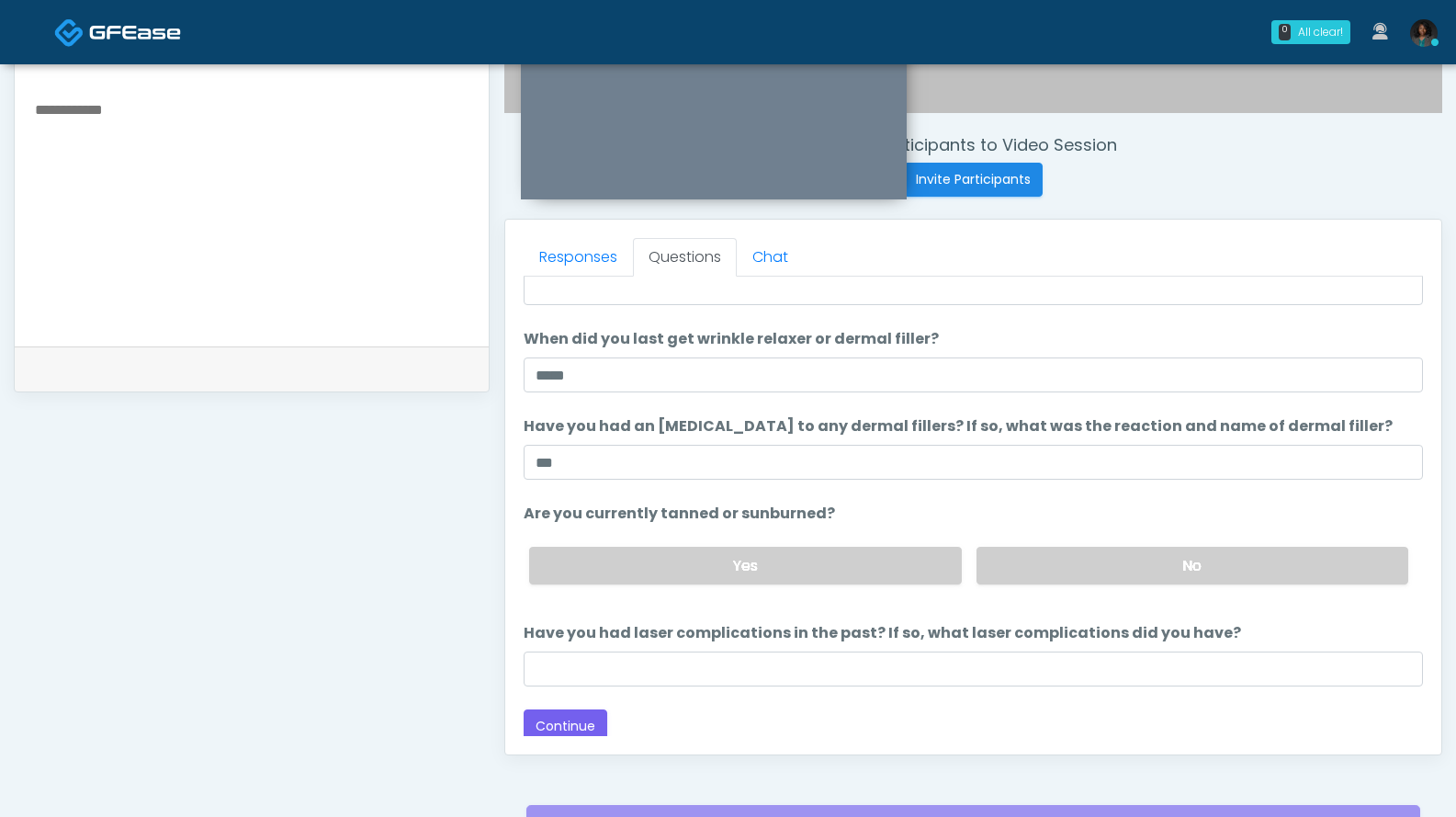
scroll to position [107, 0]
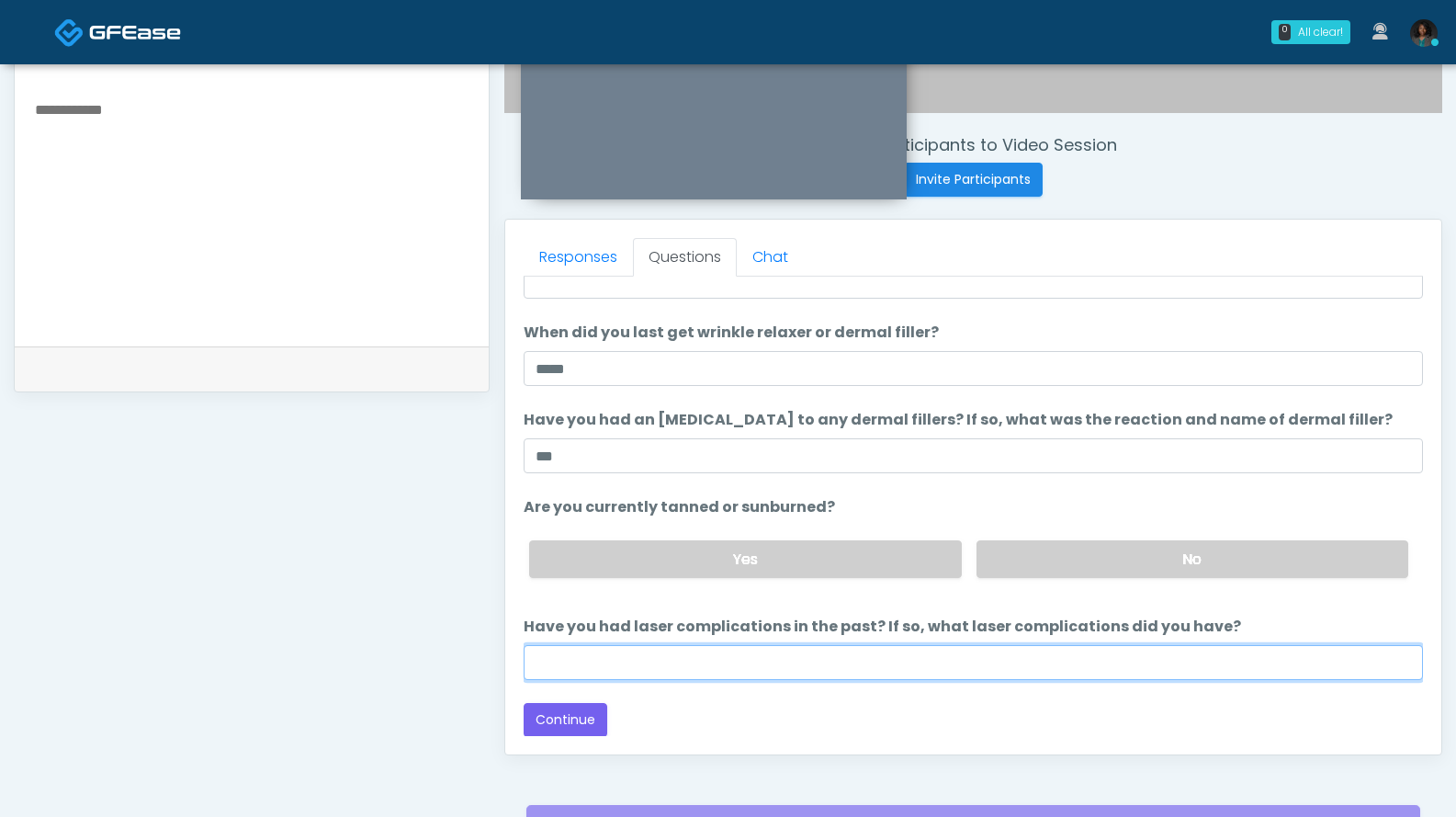
click at [855, 664] on input "Have you had laser complications in the past? If so, what laser complications d…" at bounding box center [974, 662] width 900 height 35
drag, startPoint x: 600, startPoint y: 668, endPoint x: 489, endPoint y: 676, distance: 111.3
click at [489, 676] on div "Invite Participants to Video Session Invite Participants Responses Questions Ch…" at bounding box center [966, 199] width 953 height 1401
type input "**"
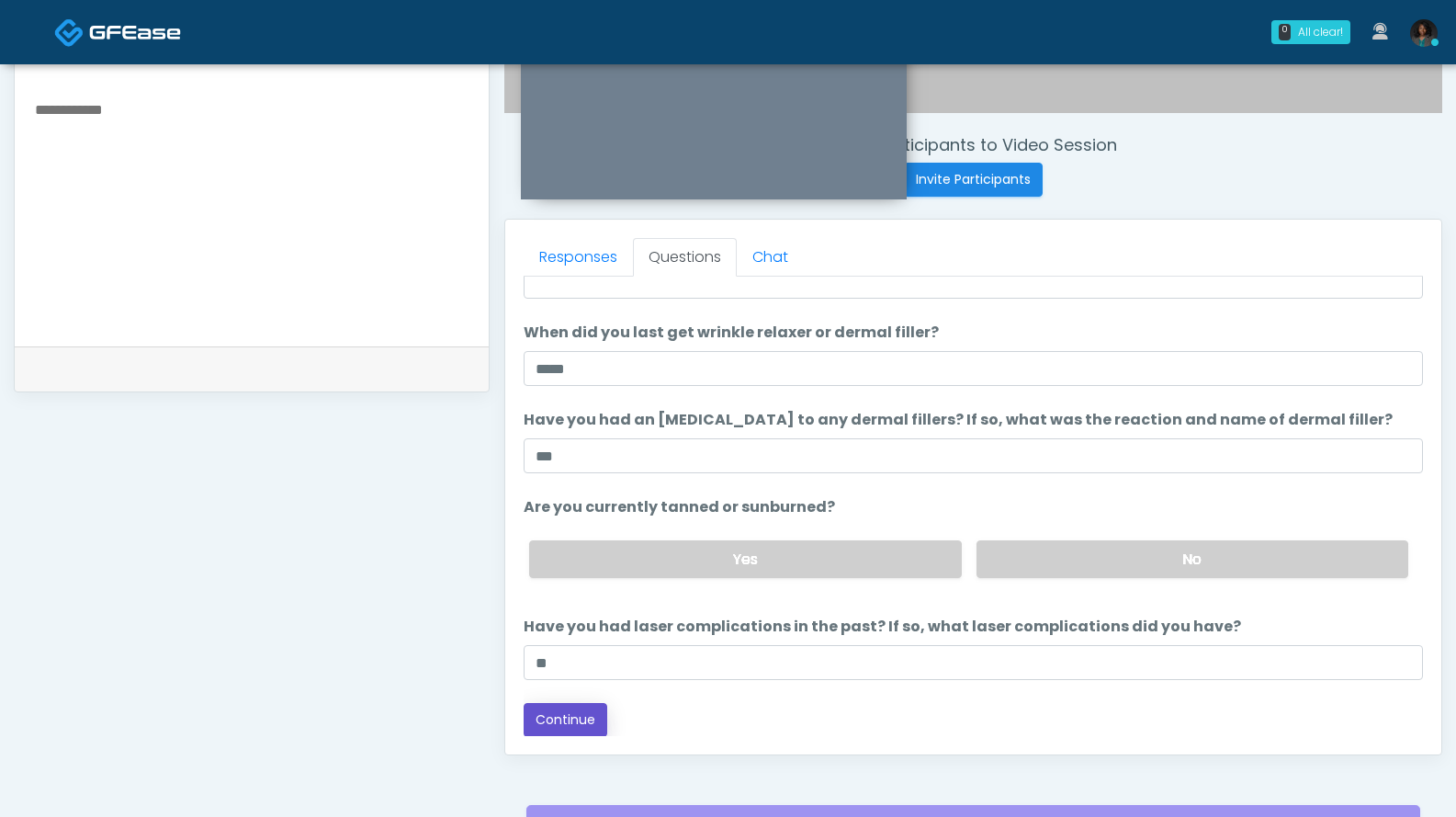
click at [566, 715] on button "Continue" at bounding box center [565, 719] width 84 height 34
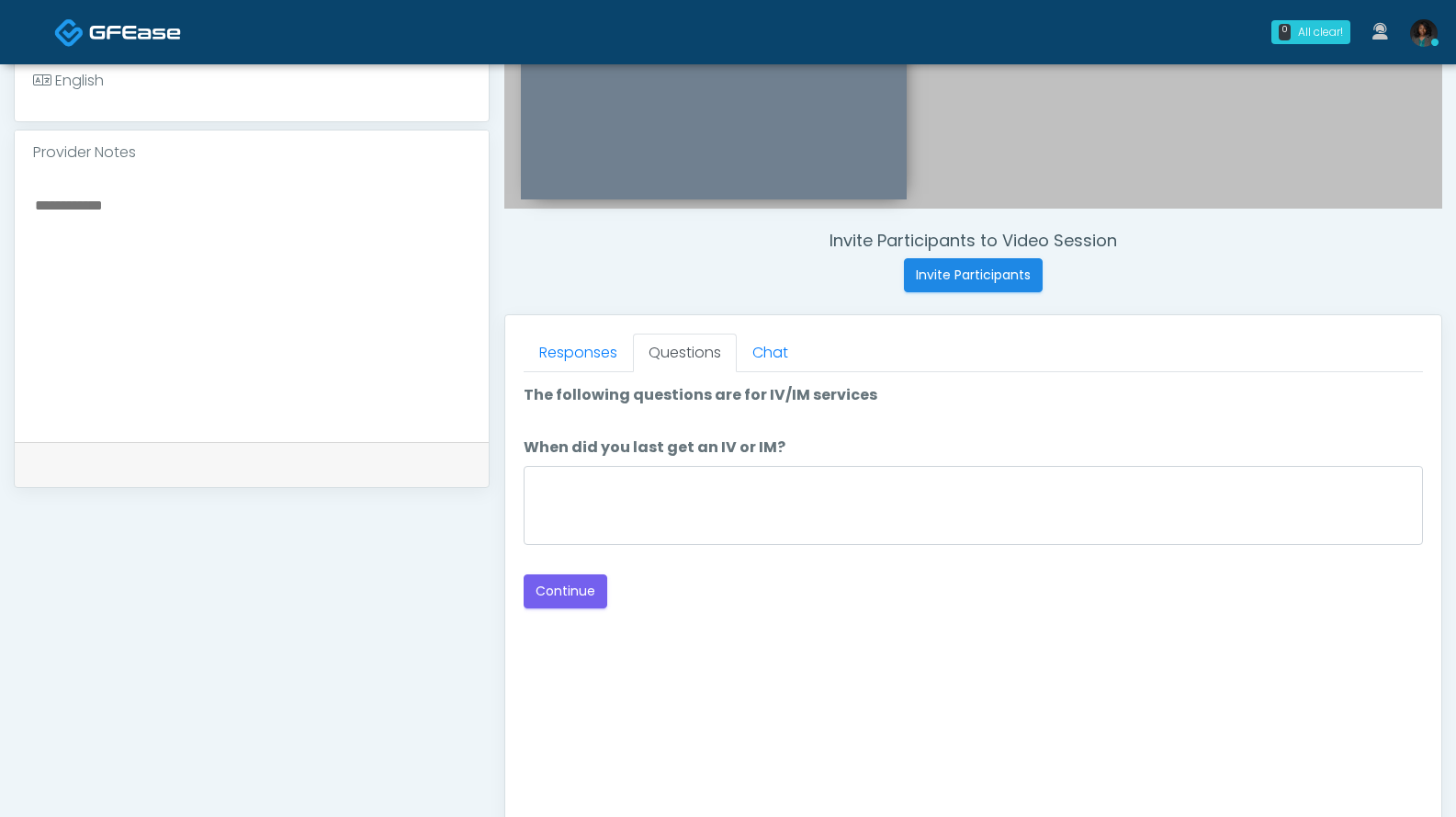
scroll to position [542, 0]
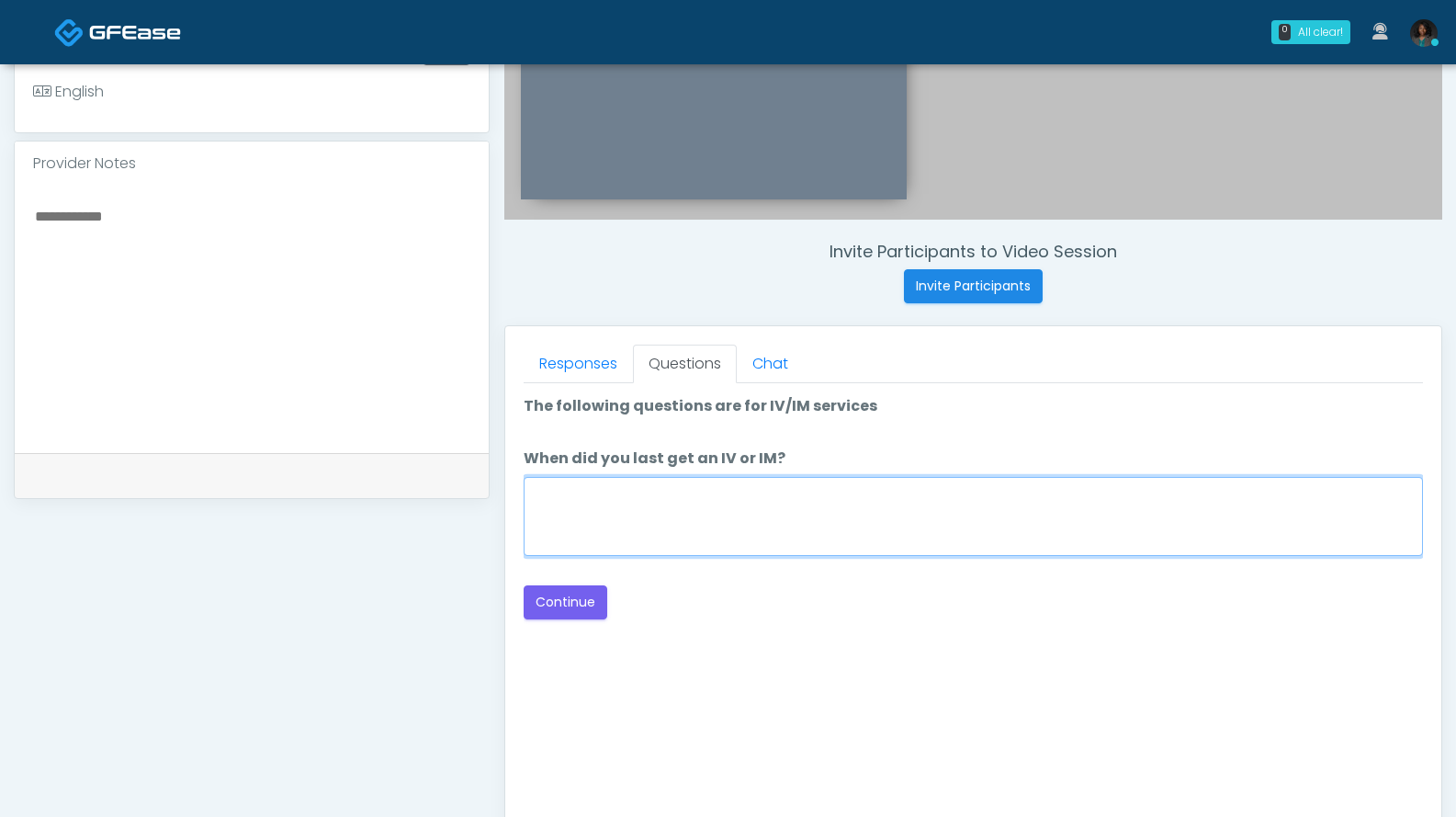
click at [753, 523] on textarea "When did you last get an IV or IM?" at bounding box center [974, 516] width 900 height 79
type textarea "*****"
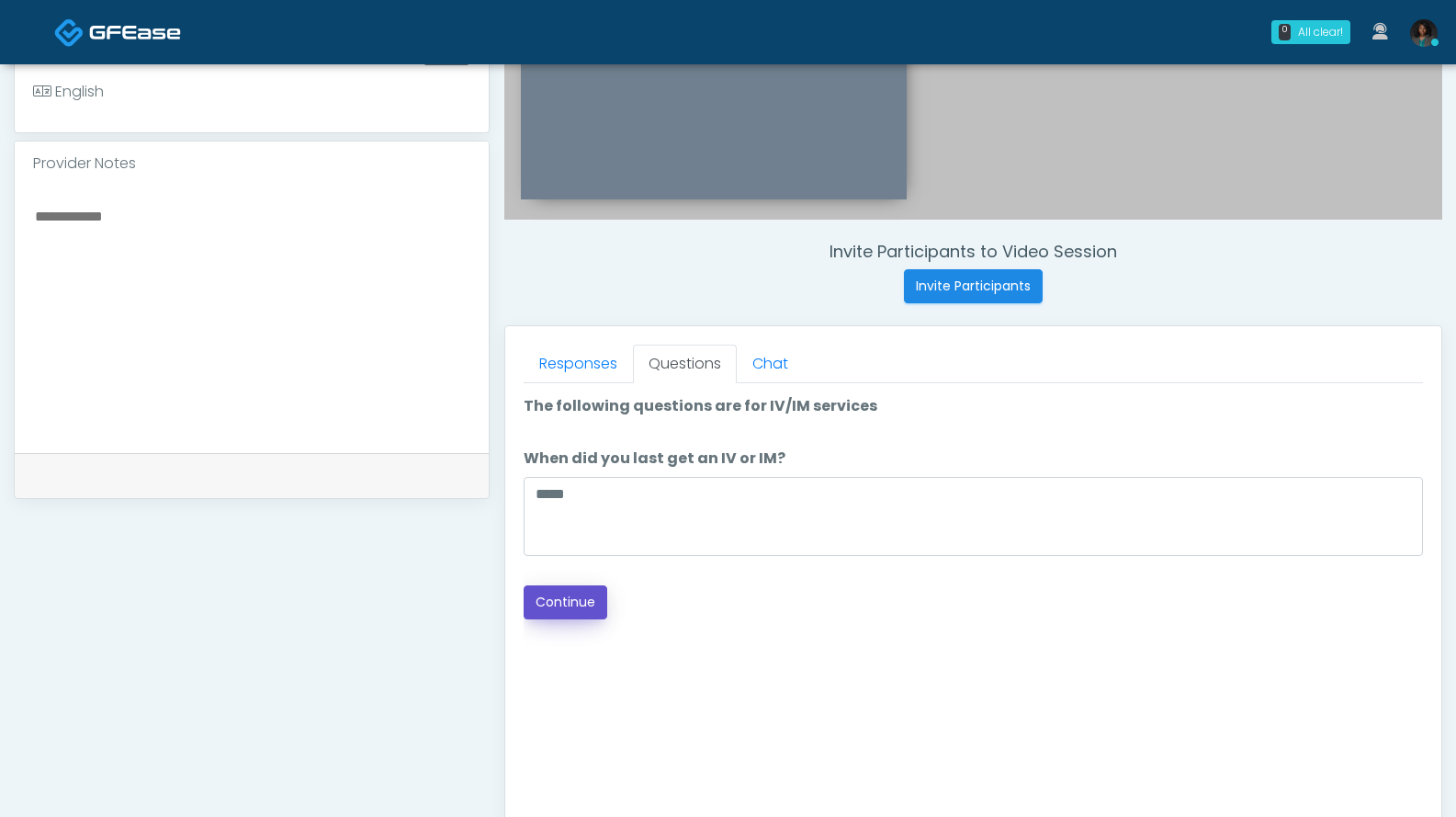
click at [571, 588] on button "Continue" at bounding box center [565, 602] width 84 height 34
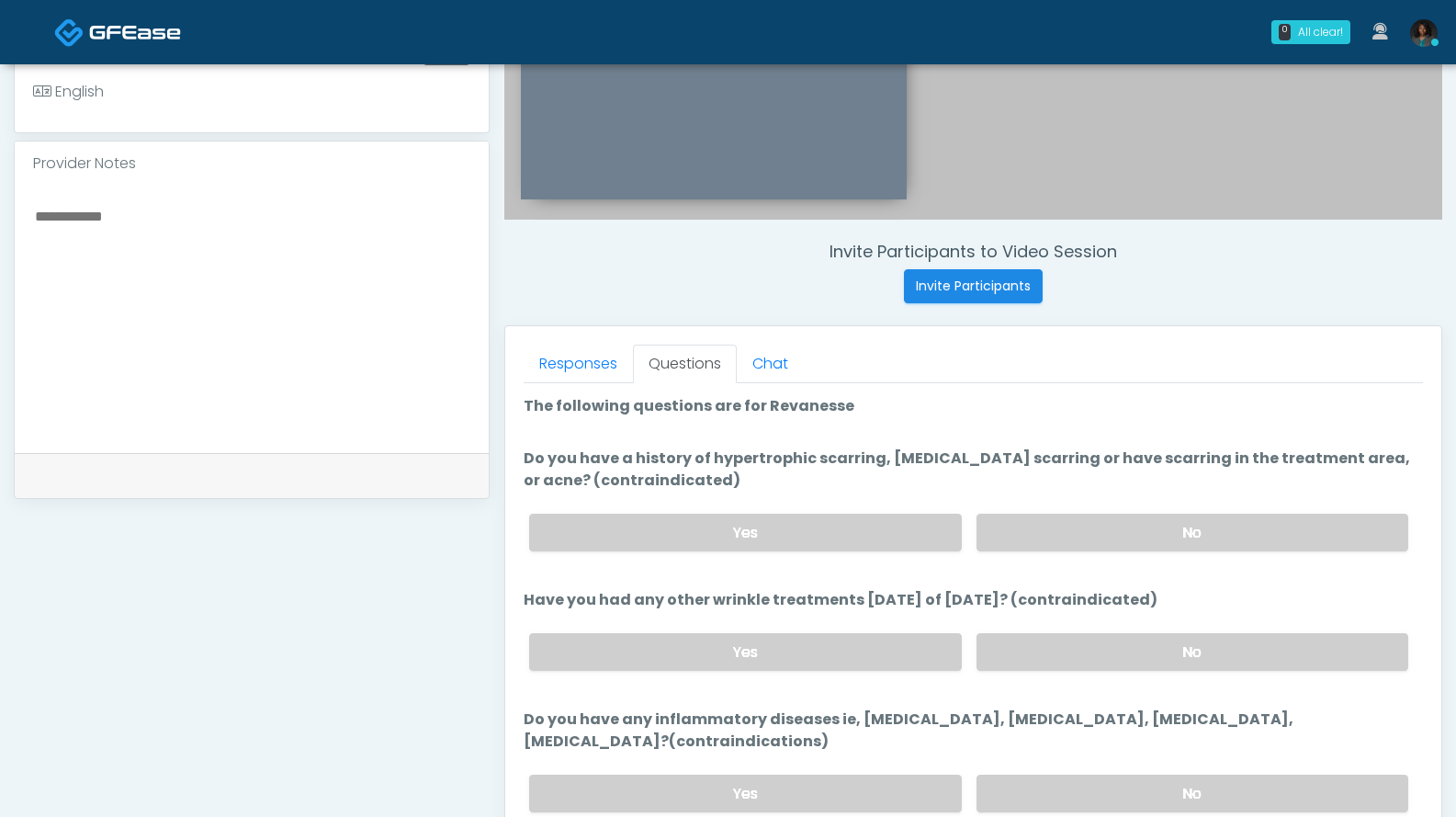
scroll to position [833, 0]
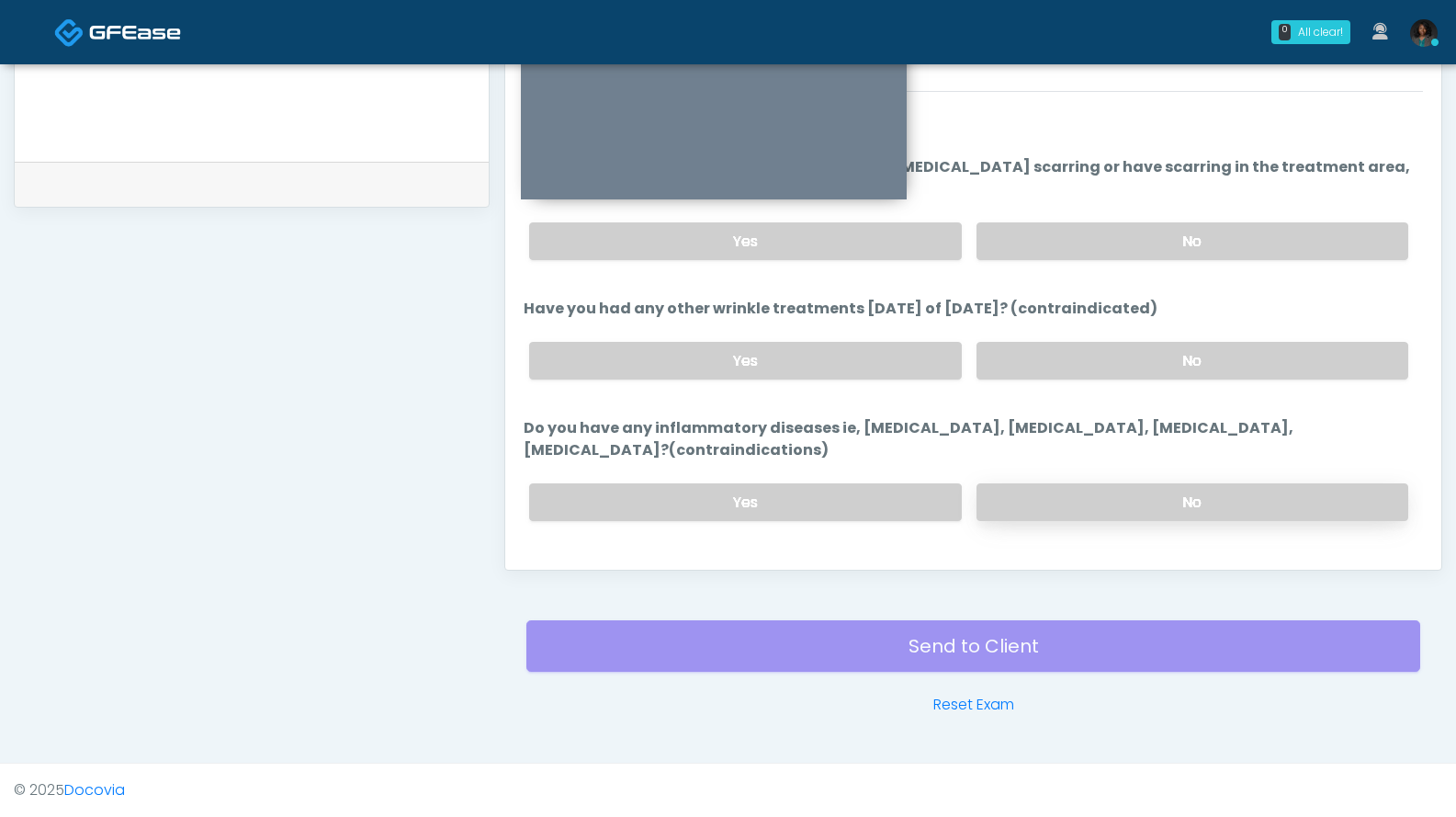
click at [1115, 500] on label "No" at bounding box center [1193, 502] width 432 height 37
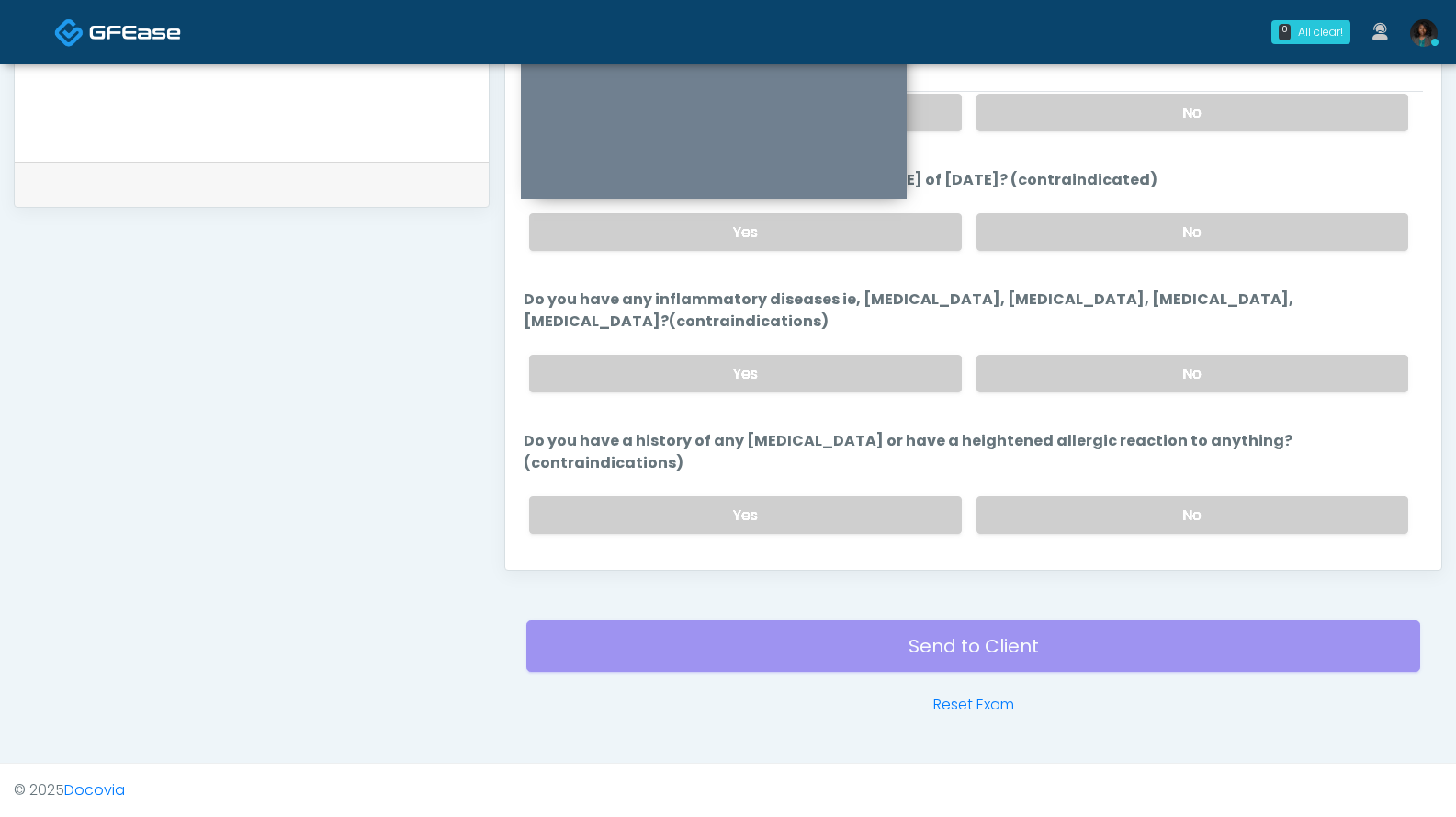
scroll to position [130, 0]
click at [915, 383] on label "Yes" at bounding box center [745, 372] width 432 height 37
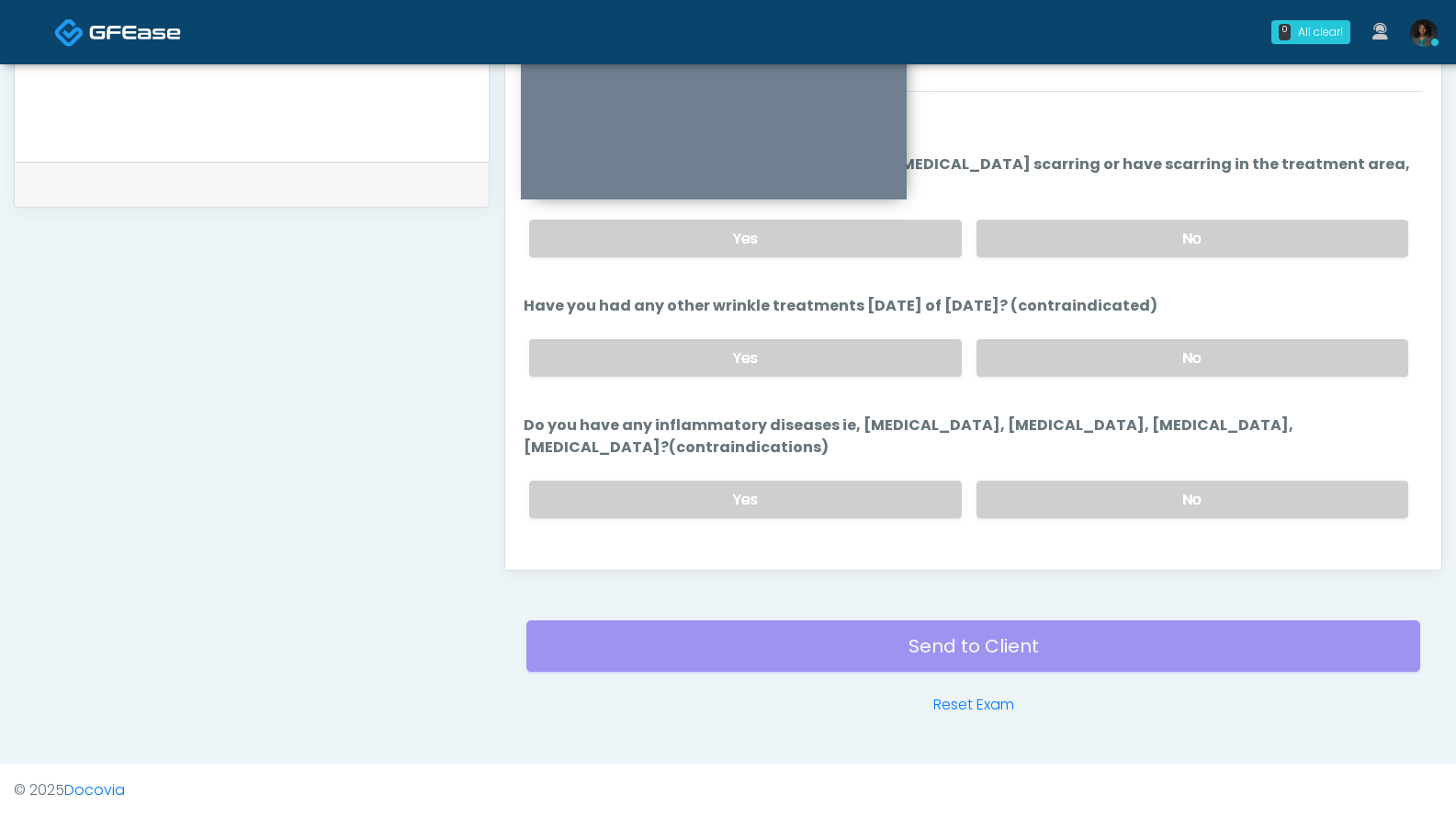
scroll to position [0, 0]
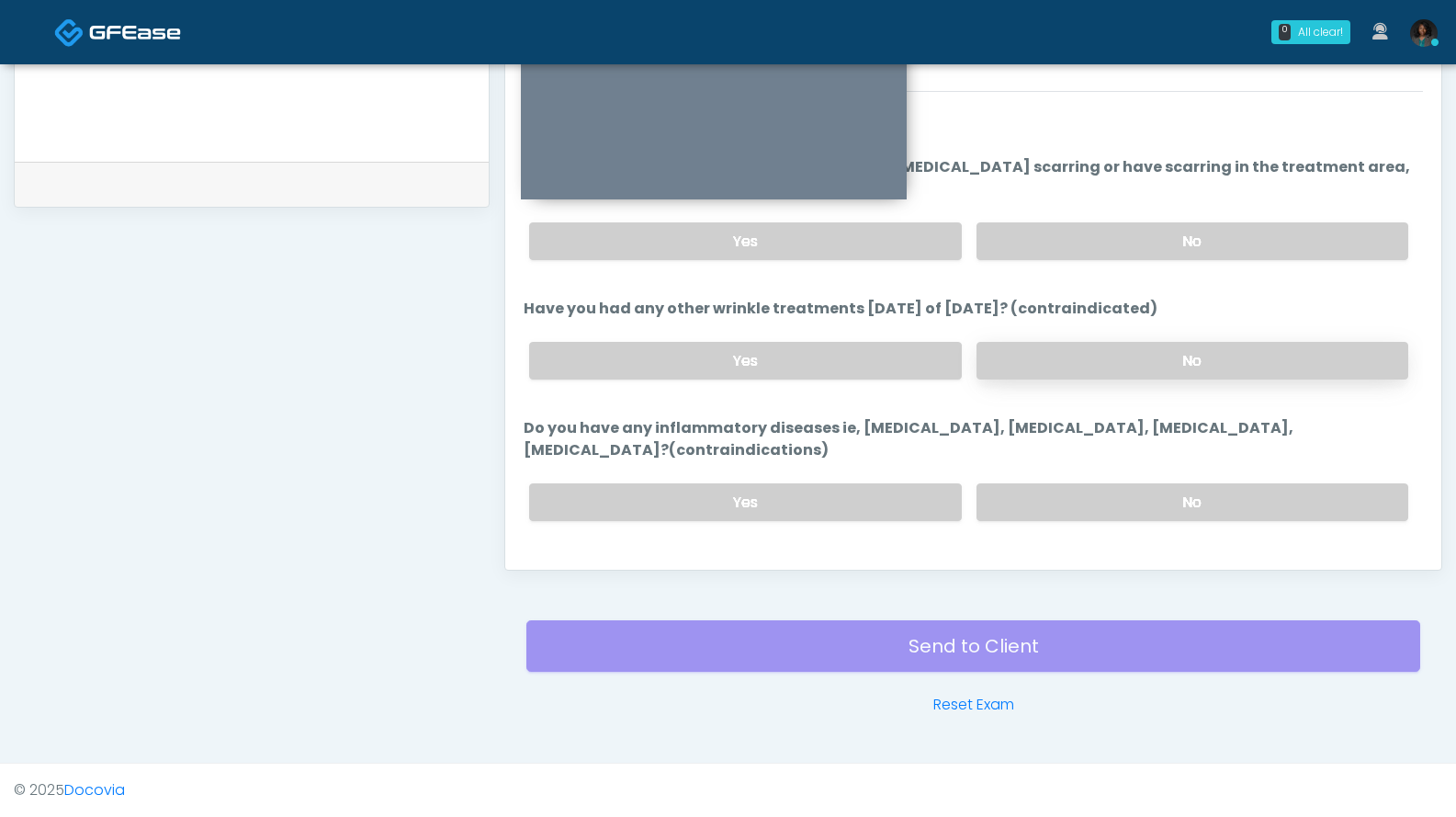
click at [1060, 363] on label "No" at bounding box center [1193, 360] width 432 height 37
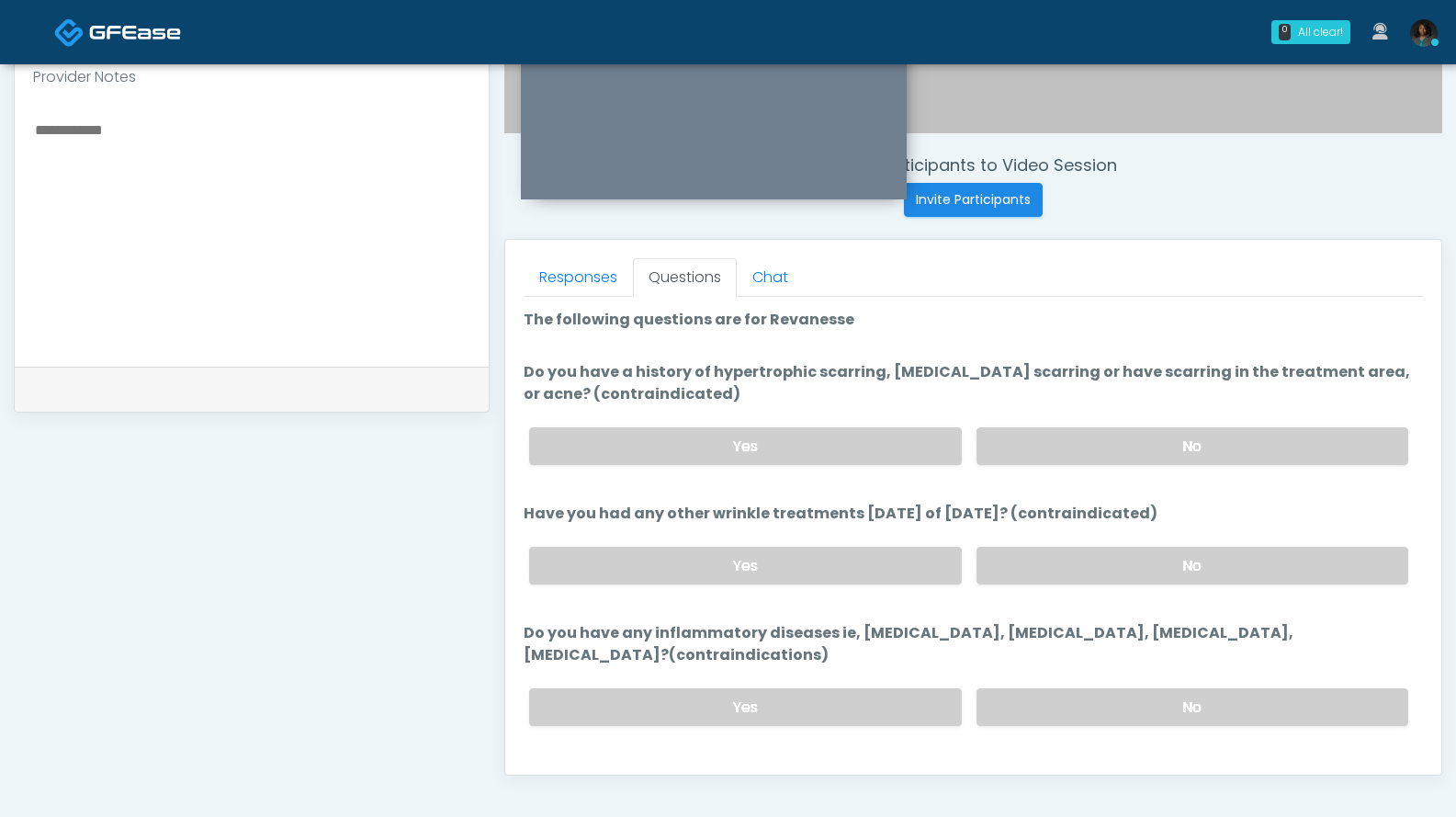
scroll to position [626, 0]
click at [1026, 444] on label "No" at bounding box center [1193, 448] width 432 height 37
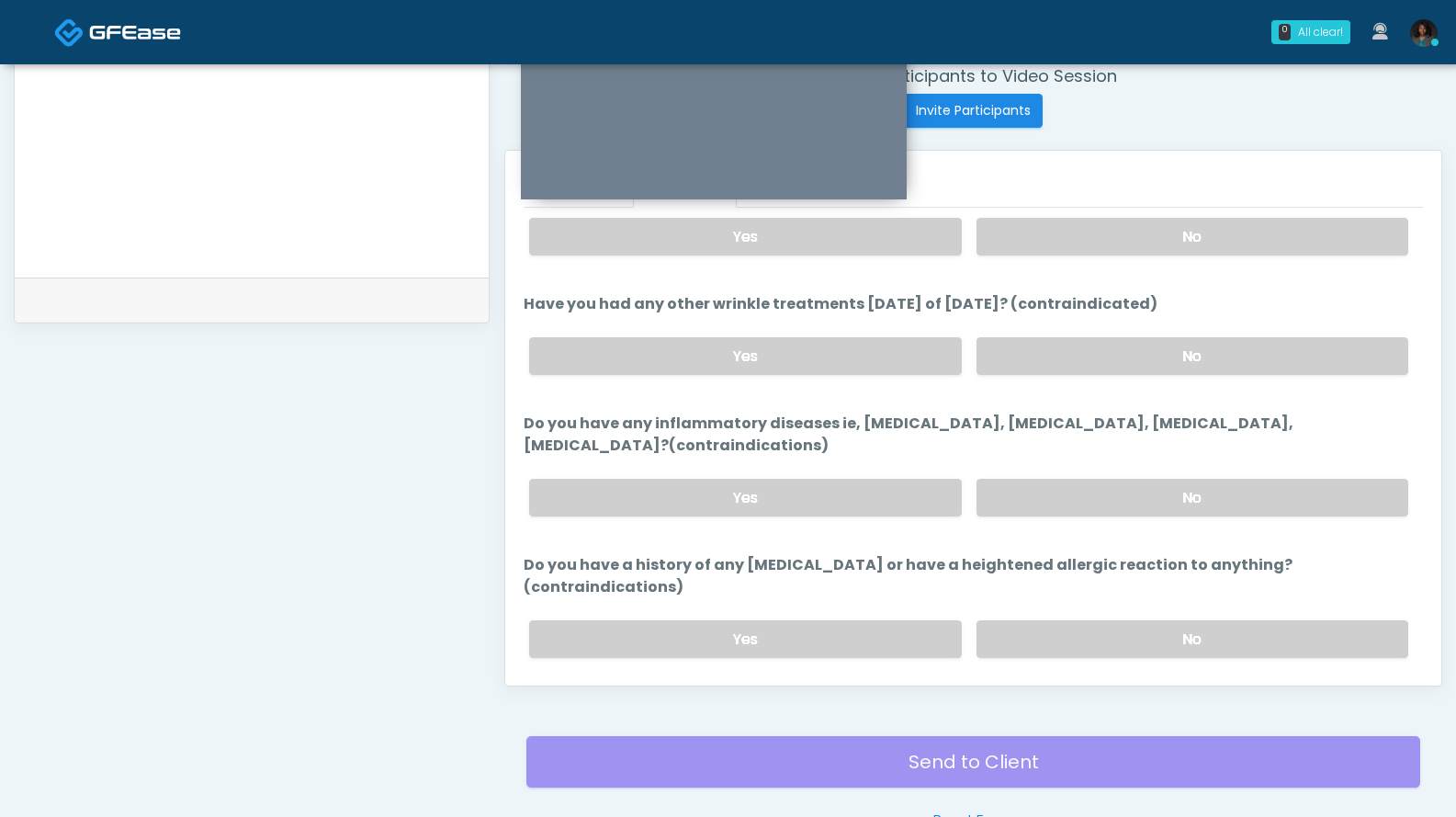
scroll to position [157, 0]
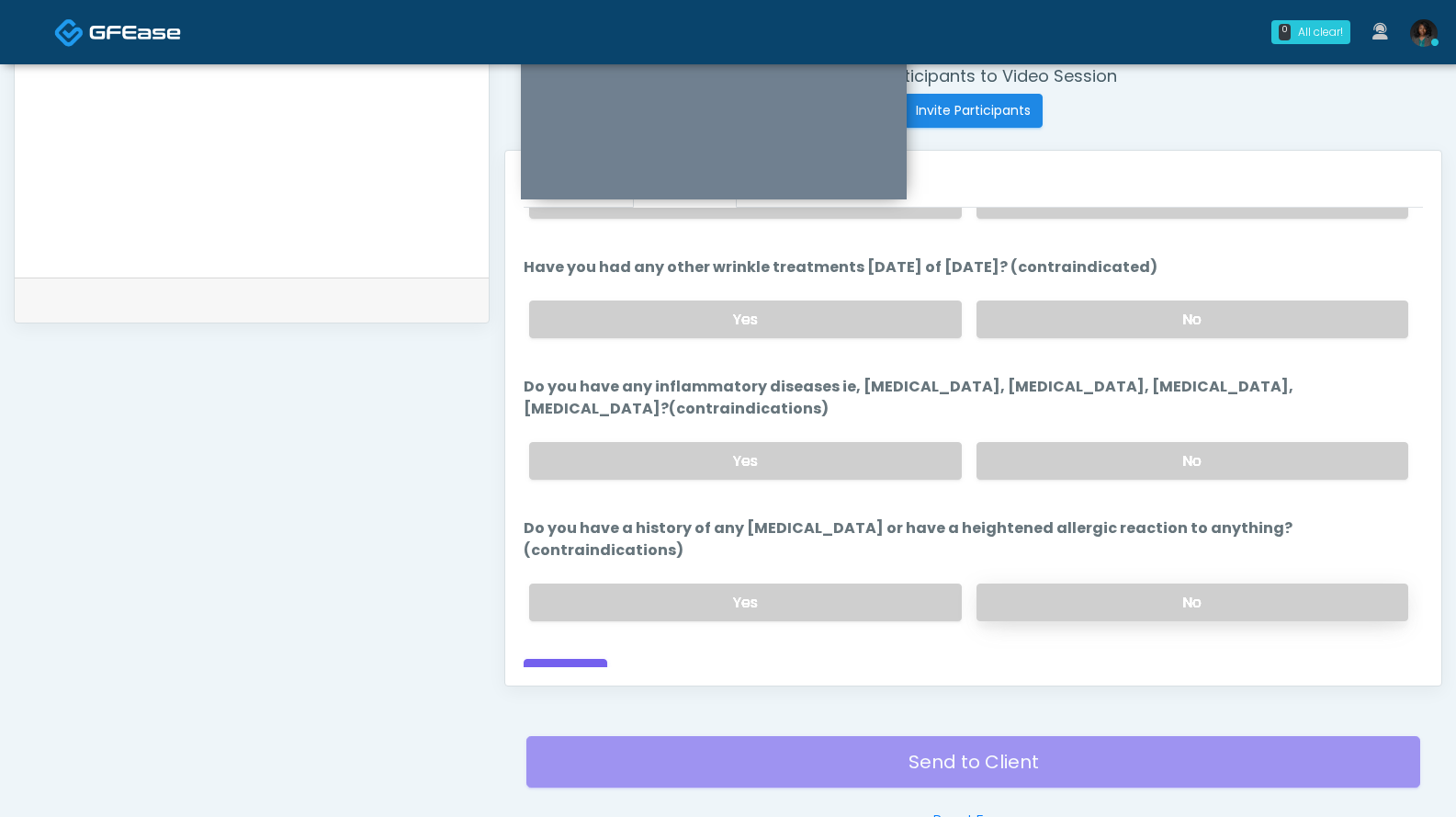
click at [1096, 586] on label "No" at bounding box center [1193, 602] width 432 height 37
click at [575, 659] on button "Continue" at bounding box center [565, 676] width 84 height 34
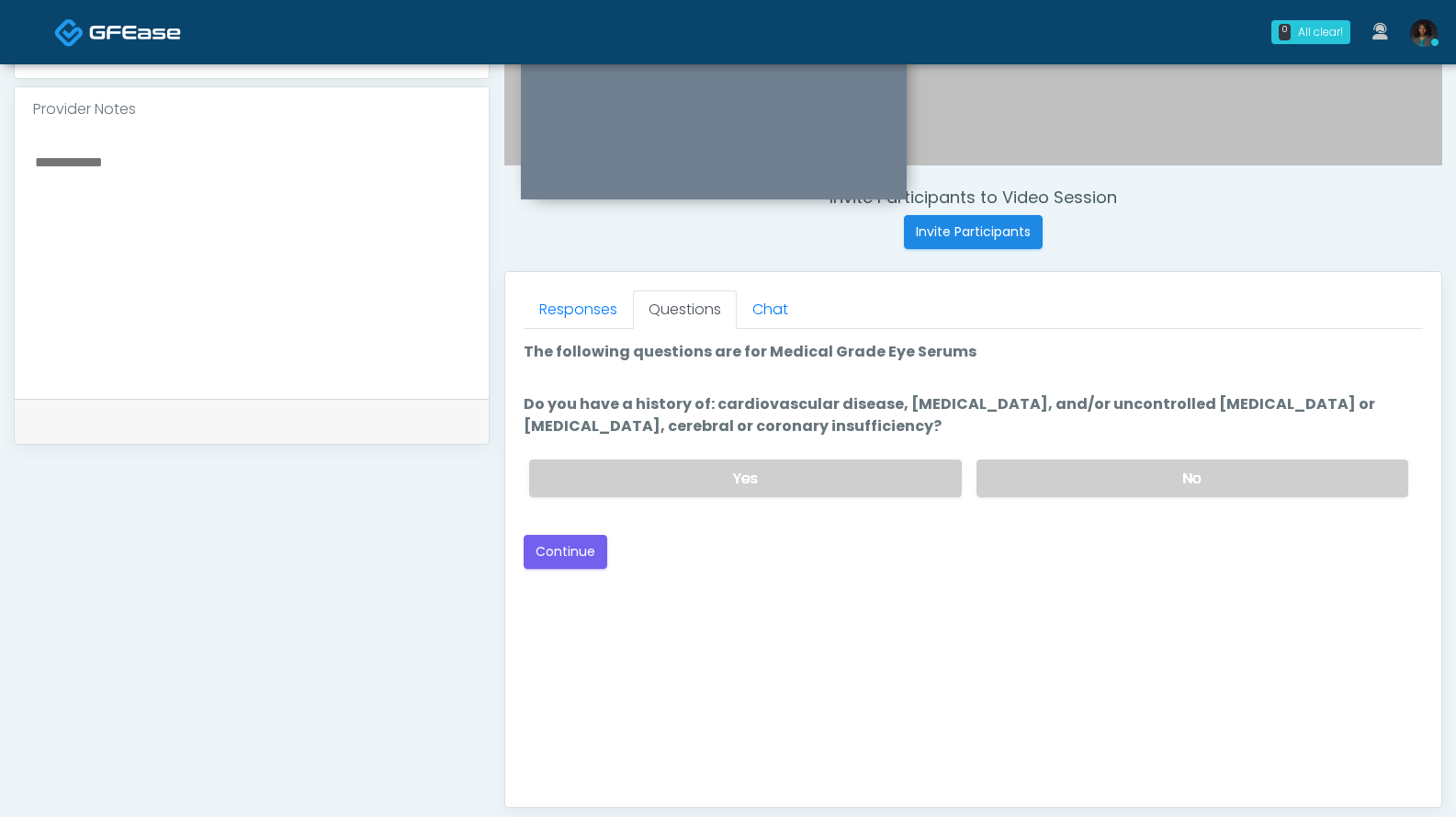
scroll to position [576, 0]
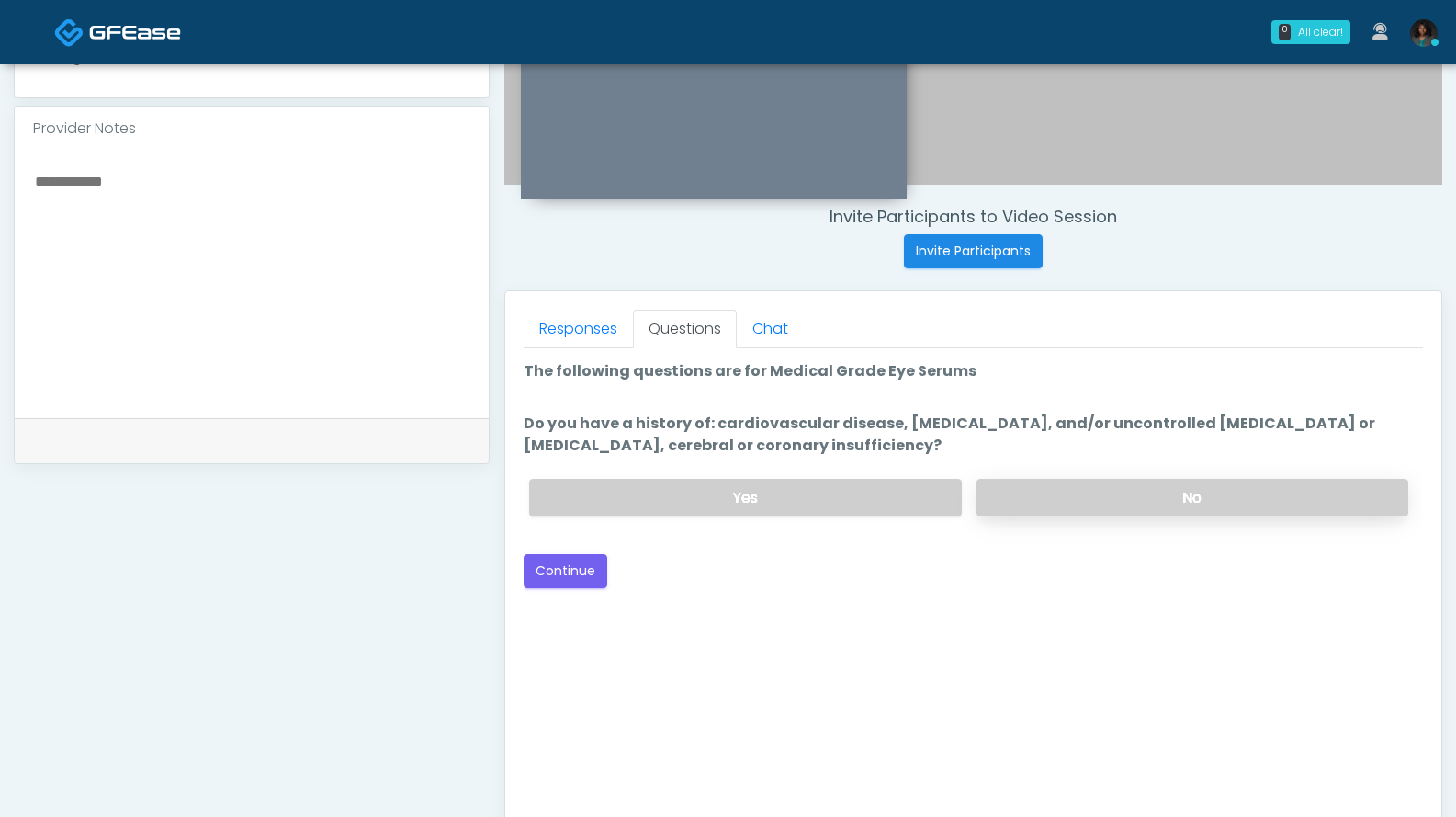
click at [1055, 492] on label "No" at bounding box center [1193, 497] width 432 height 37
click at [597, 570] on button "Continue" at bounding box center [565, 571] width 84 height 34
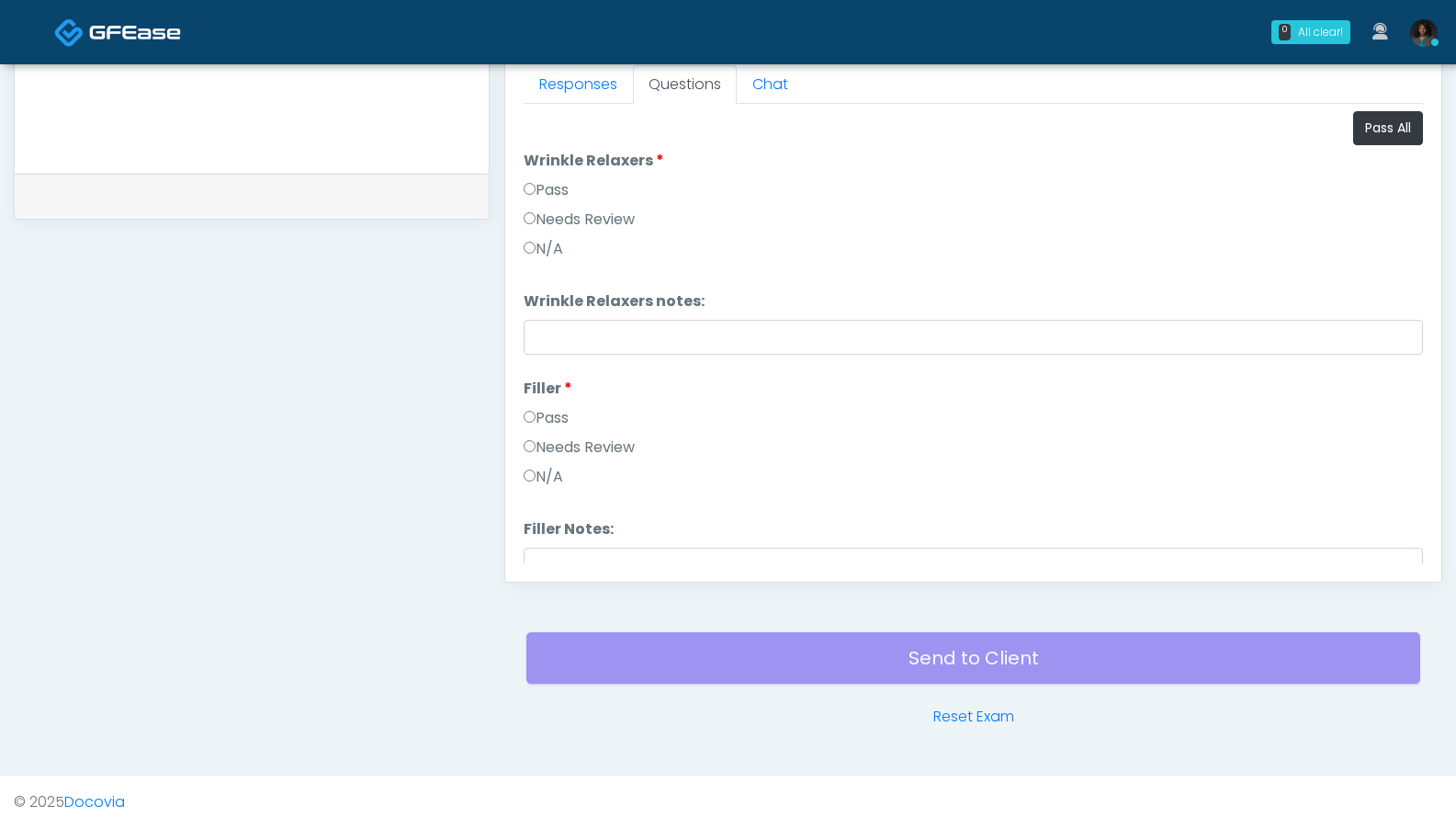
scroll to position [833, 0]
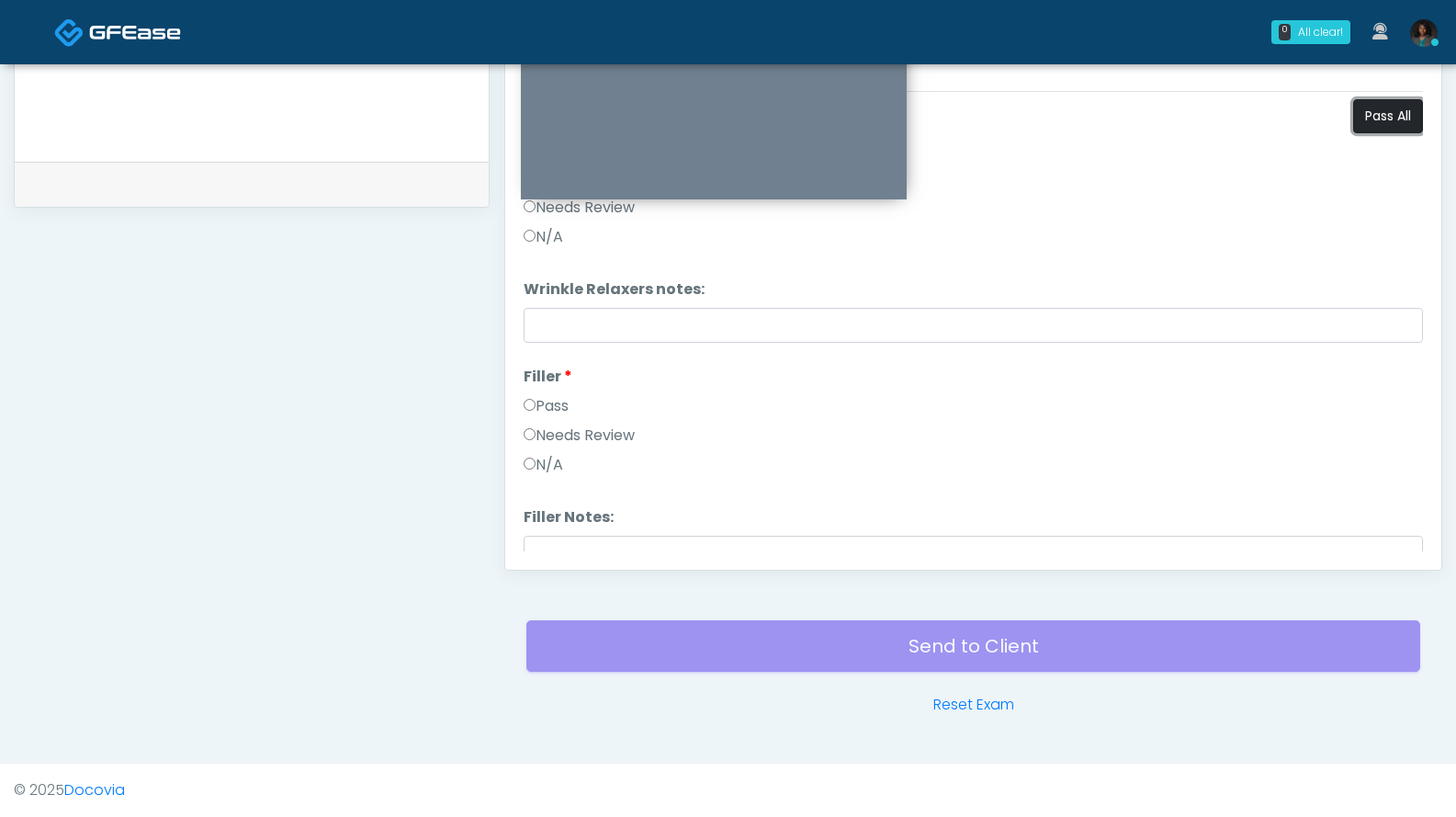
click at [1359, 111] on button "Pass All" at bounding box center [1388, 116] width 70 height 34
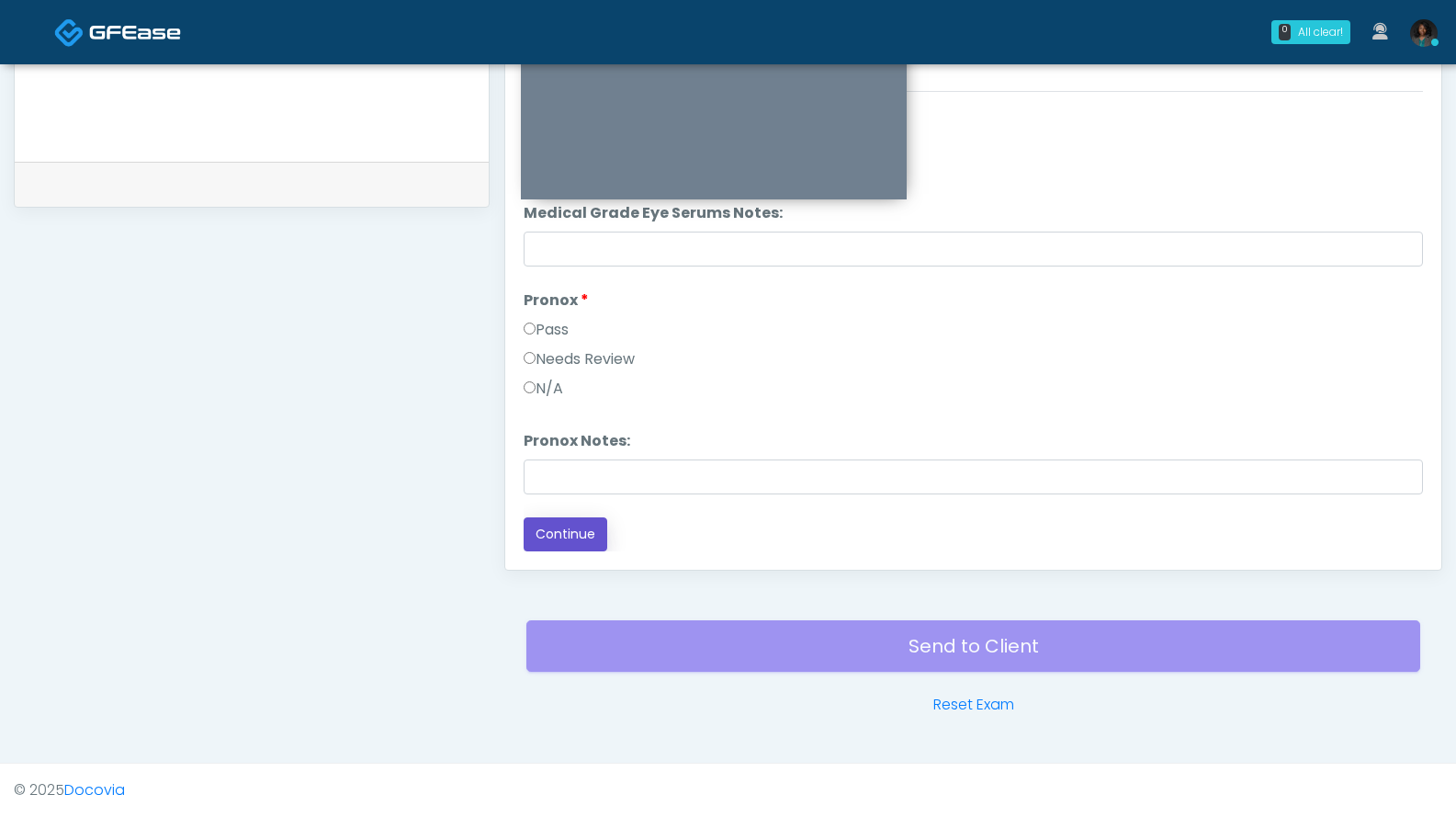
click at [568, 536] on button "Continue" at bounding box center [565, 534] width 84 height 34
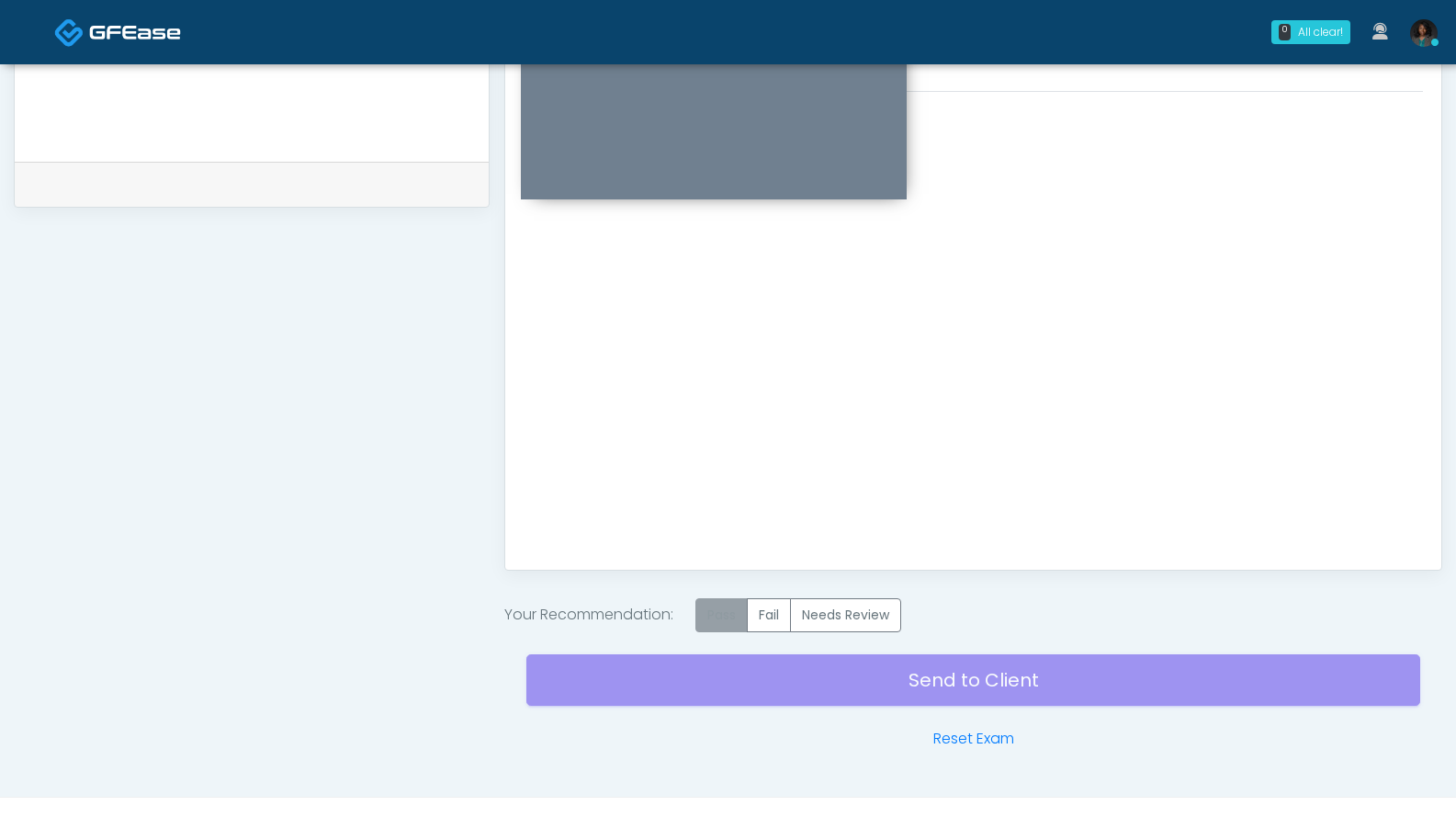
click at [719, 625] on label "Pass" at bounding box center [721, 615] width 52 height 34
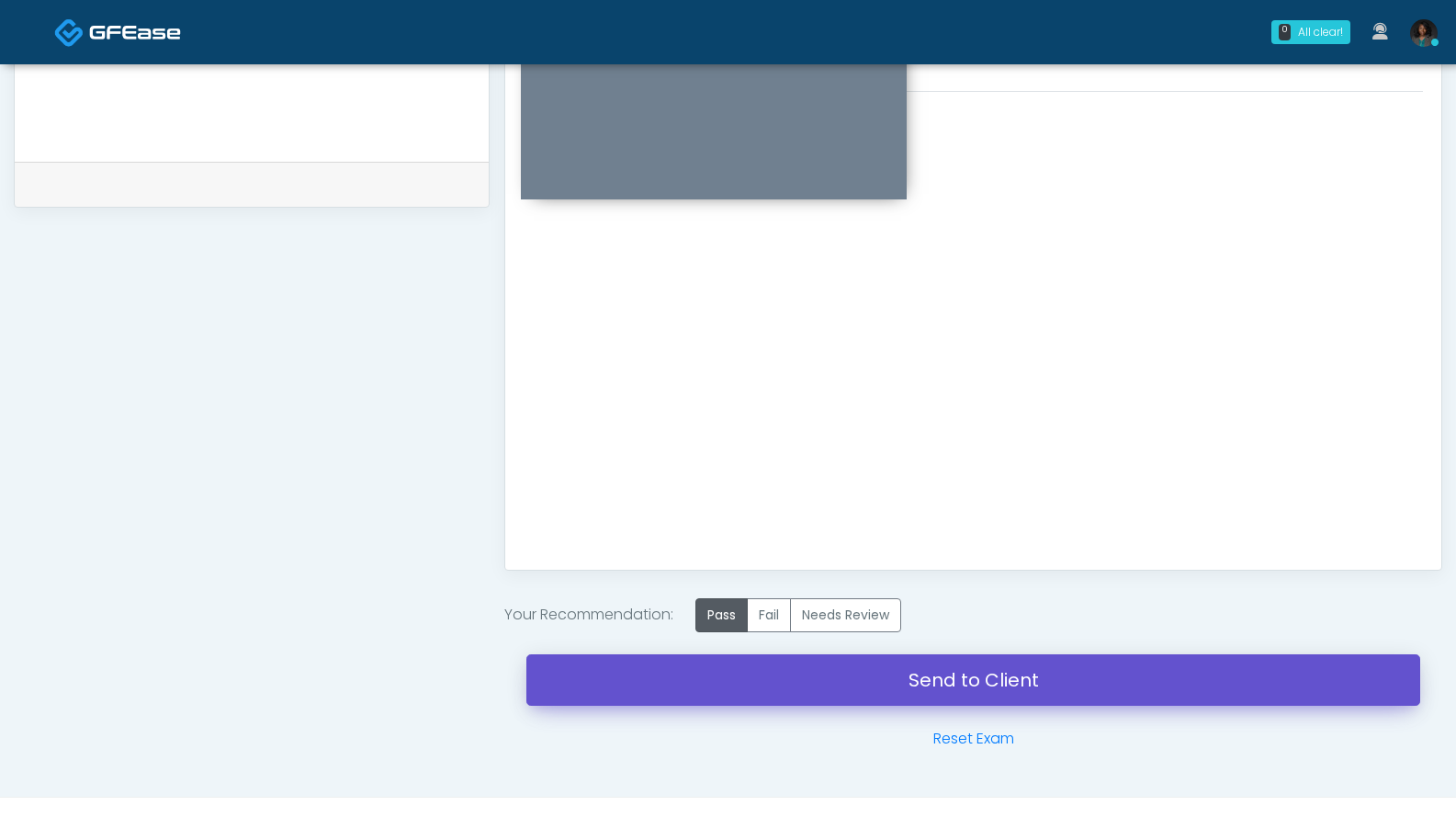
click at [823, 689] on link "Send to Client" at bounding box center [974, 680] width 894 height 51
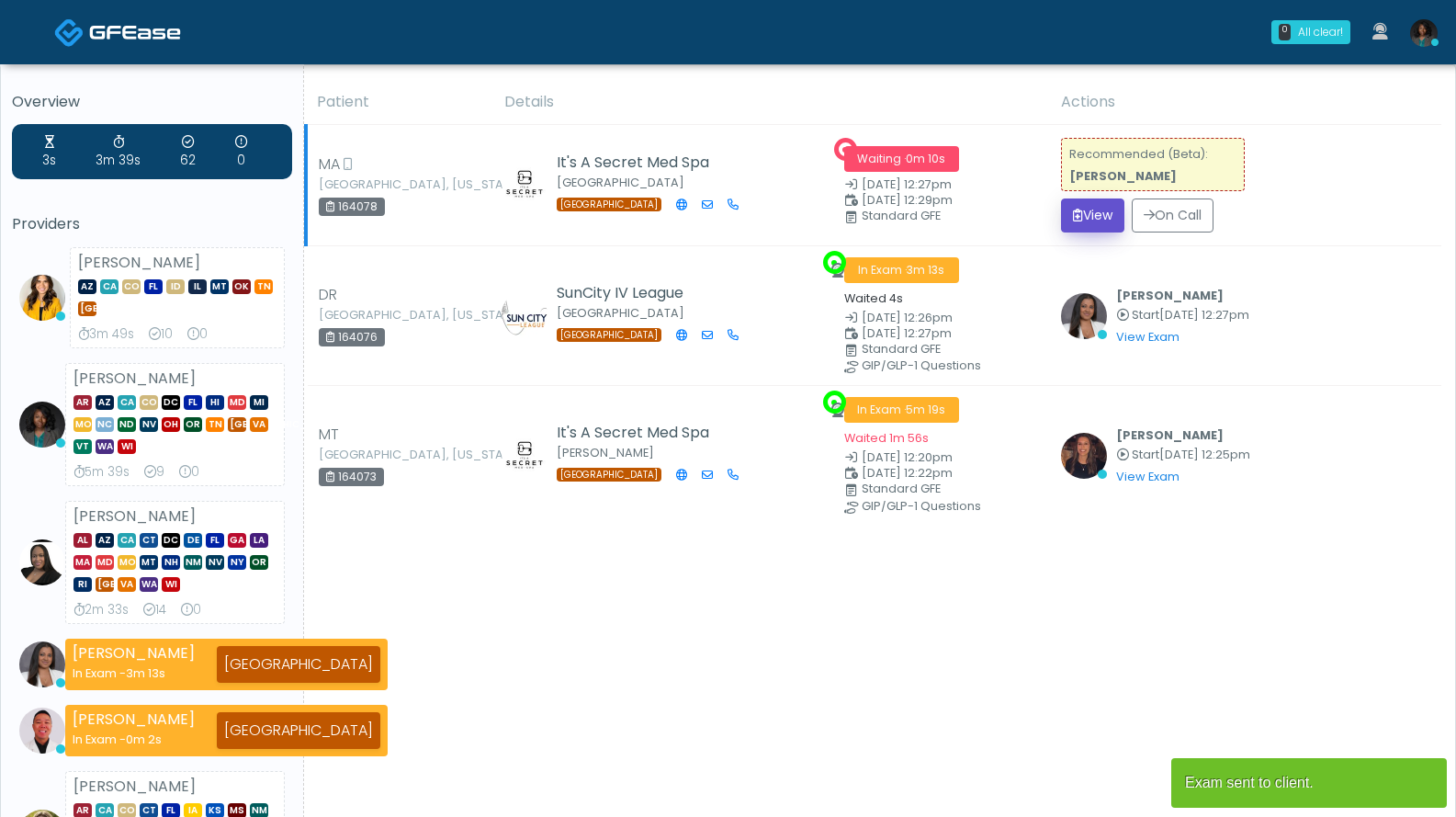
click at [1083, 217] on button "View" at bounding box center [1093, 215] width 63 height 34
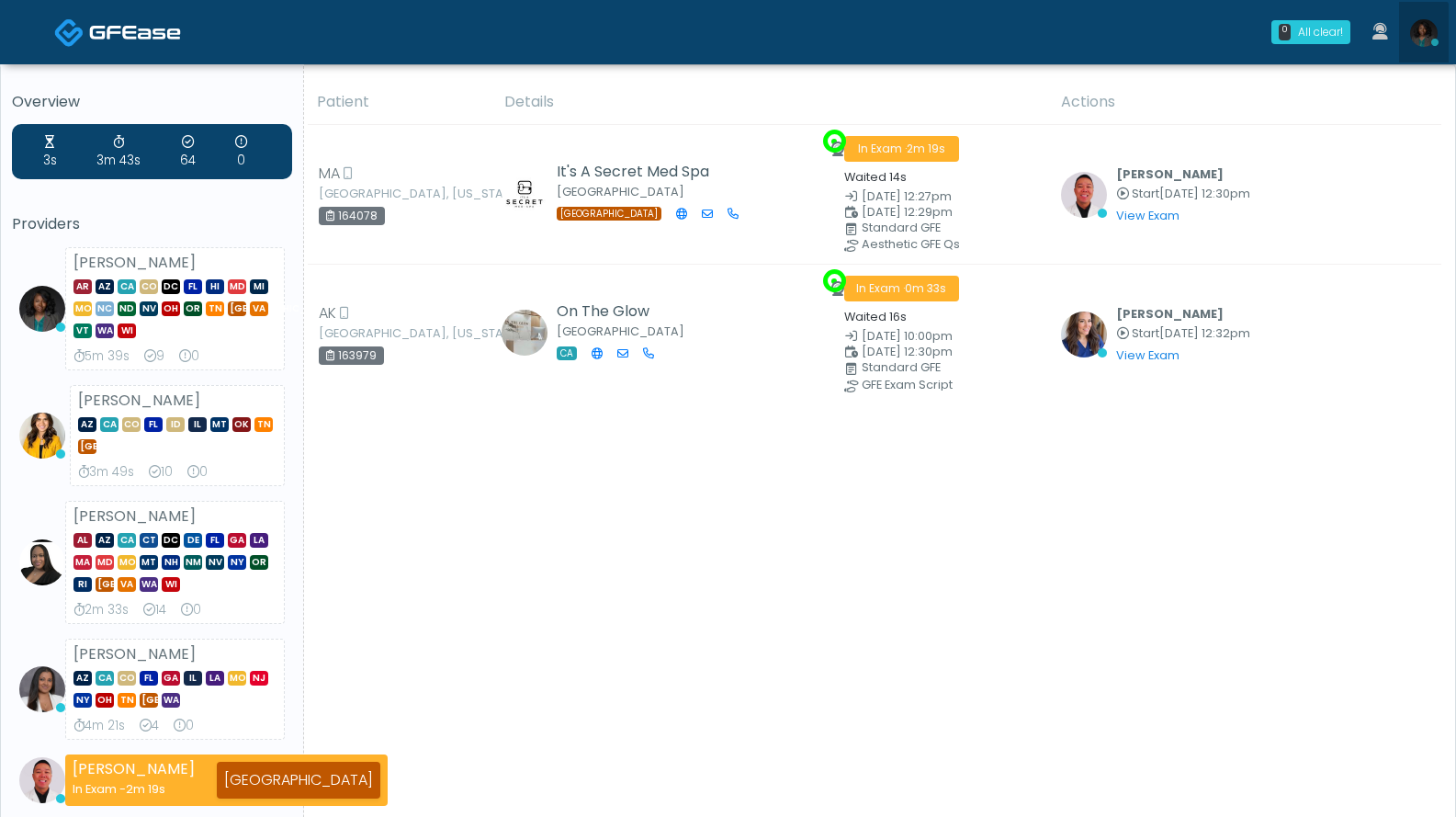
click at [1413, 37] on img at bounding box center [1424, 34] width 28 height 28
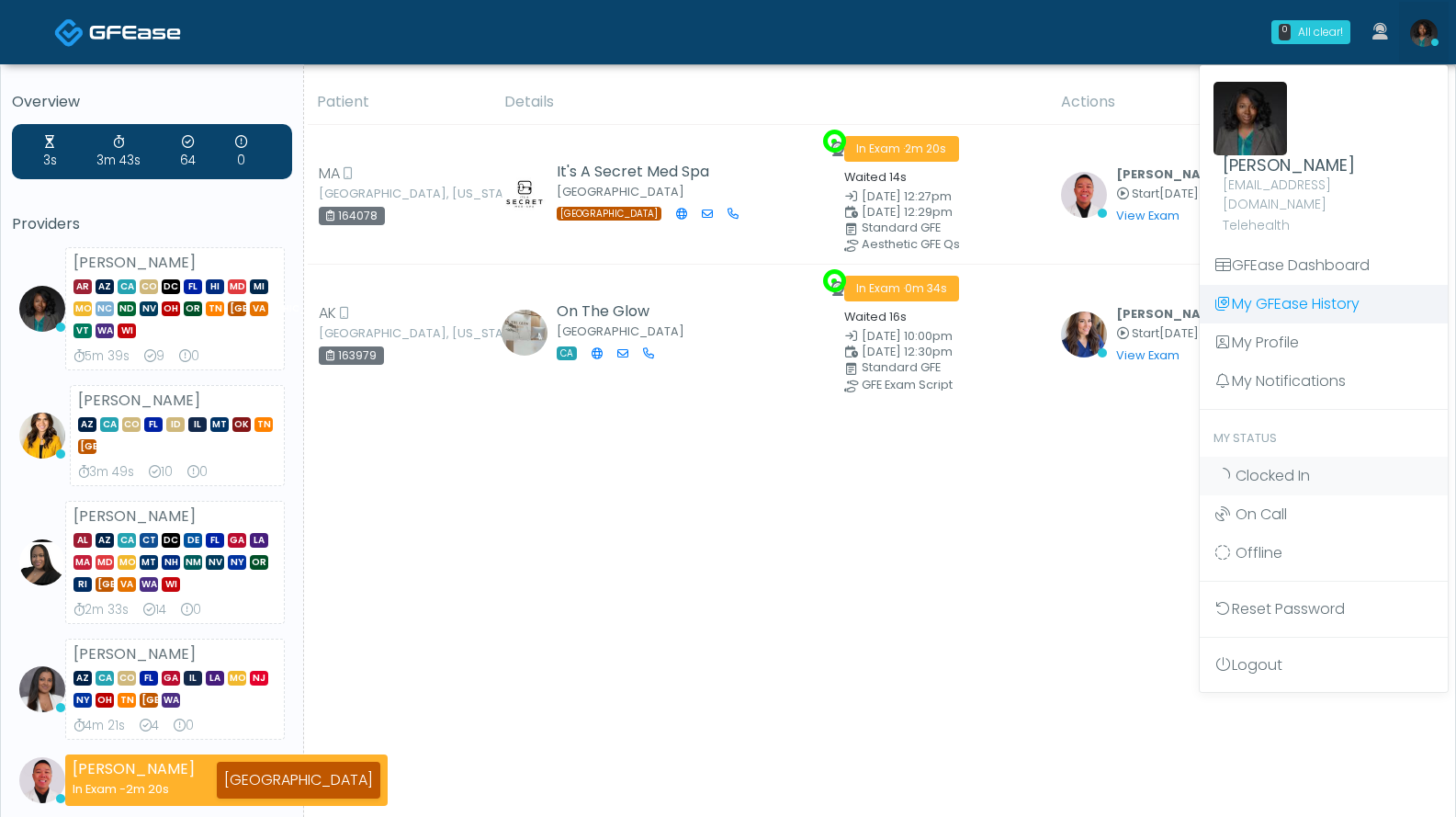
click at [1276, 287] on link "My GFEase History" at bounding box center [1323, 304] width 248 height 38
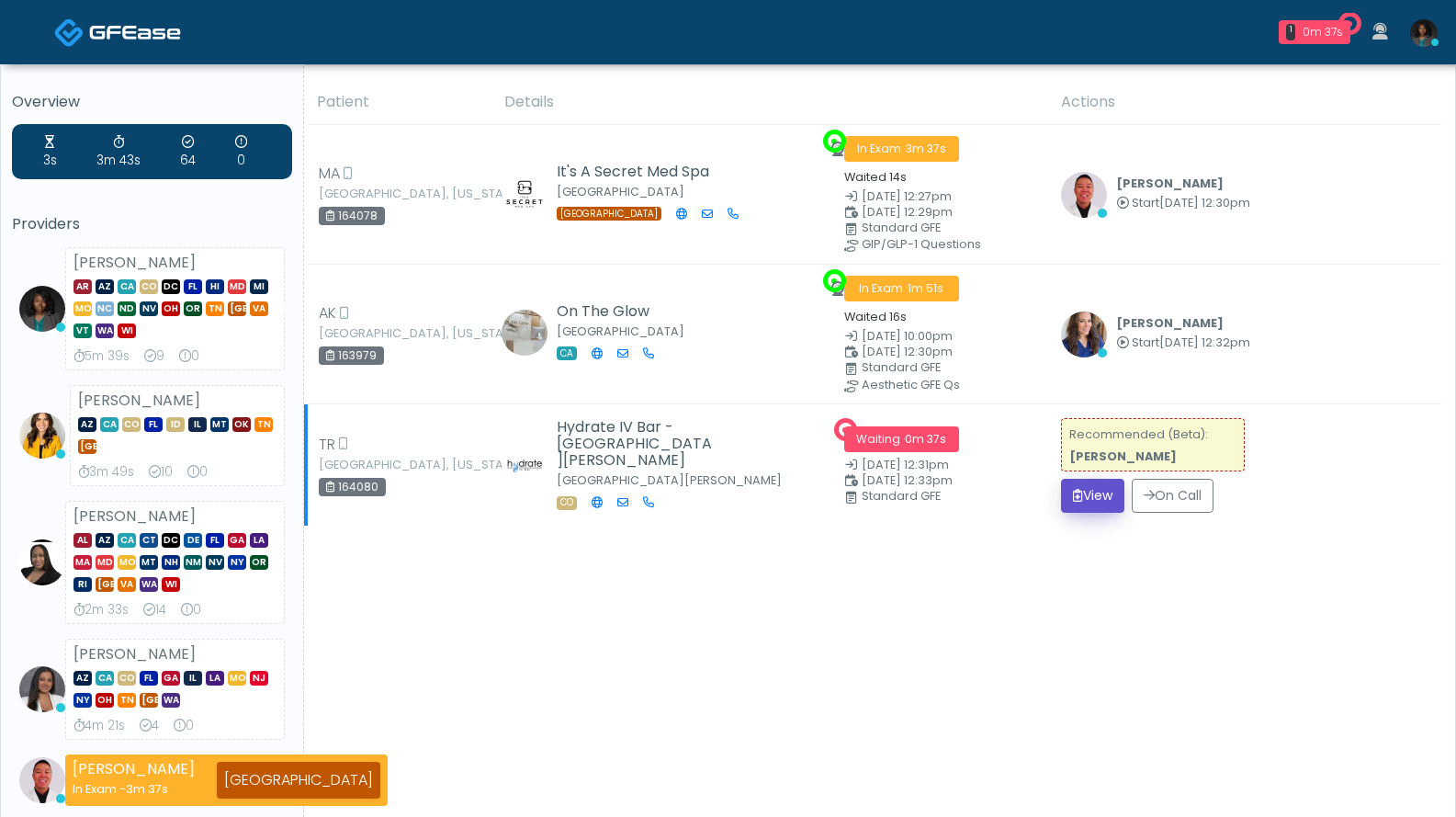
click at [1095, 487] on button "View" at bounding box center [1093, 495] width 63 height 34
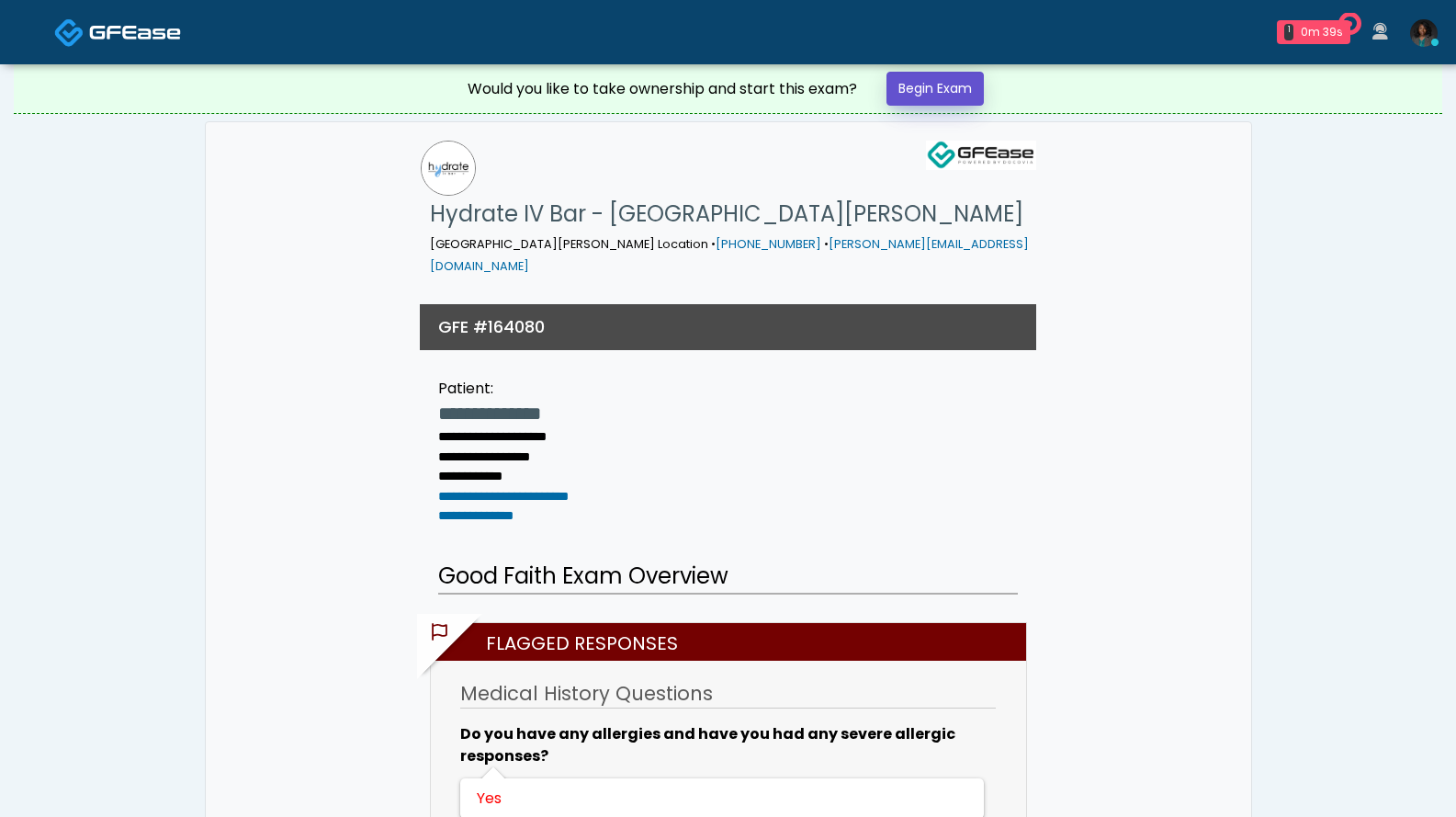
click at [969, 87] on link "Begin Exam" at bounding box center [935, 89] width 98 height 34
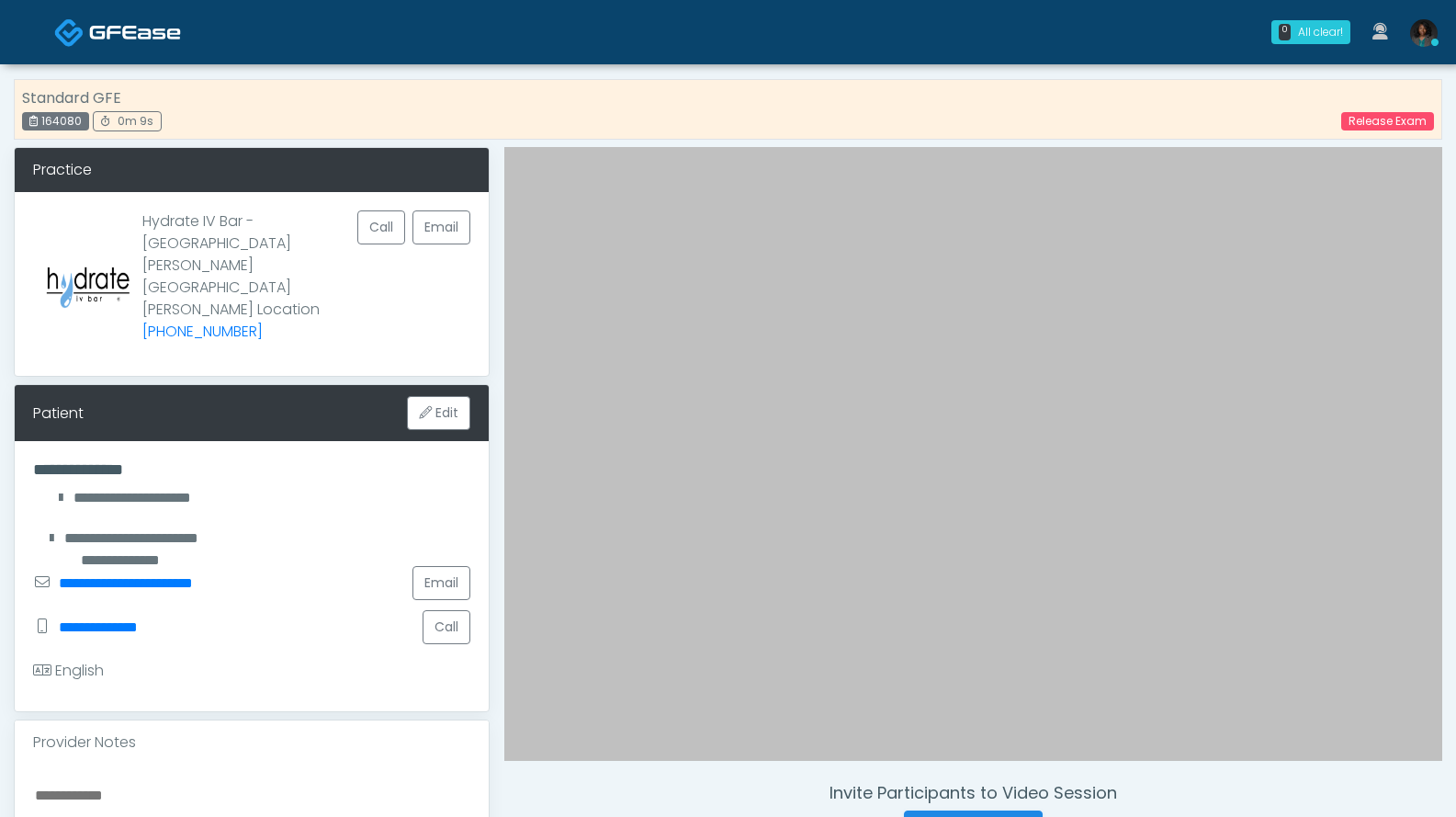
scroll to position [368, 0]
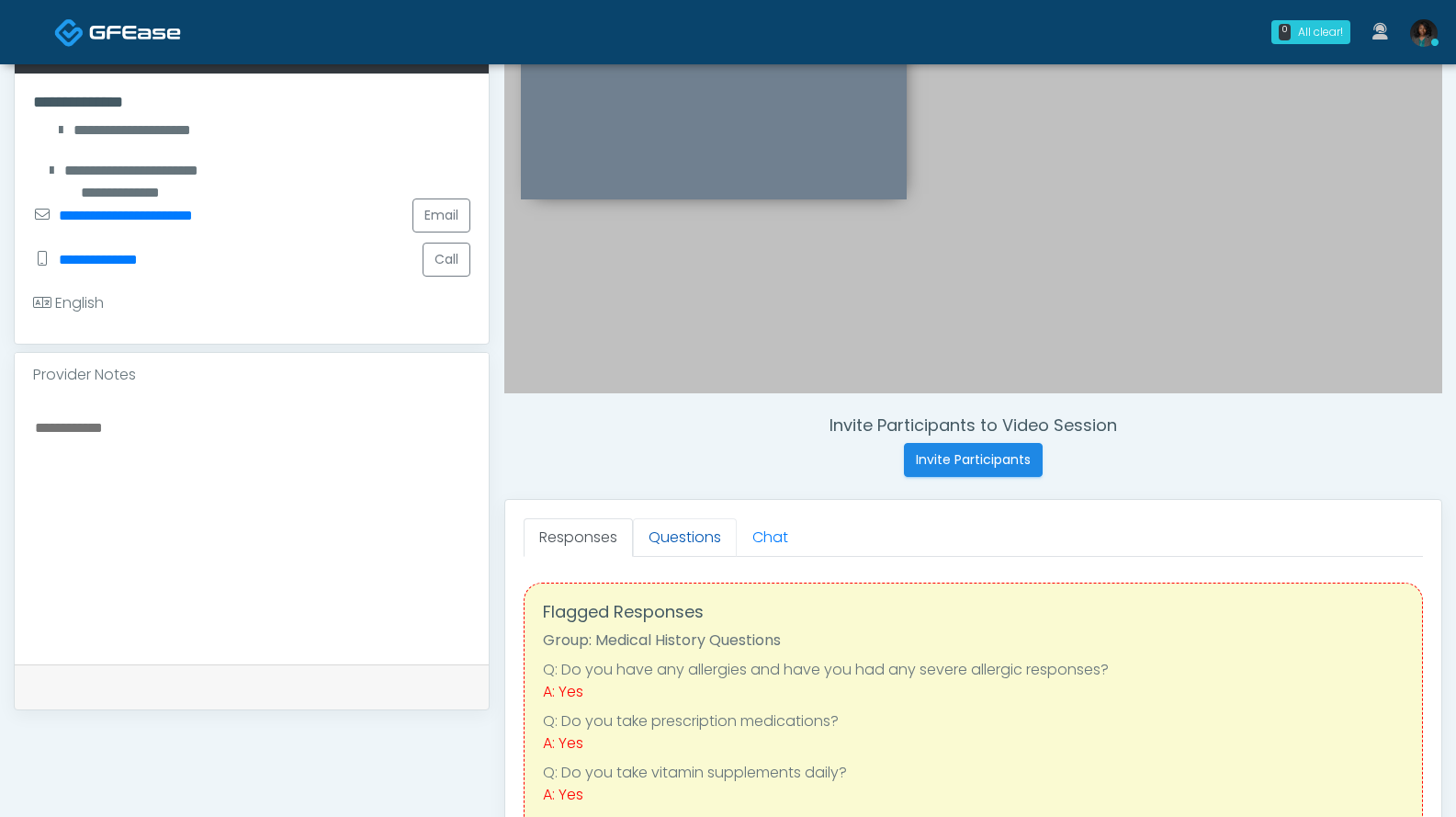
click at [691, 541] on link "Questions" at bounding box center [685, 537] width 104 height 38
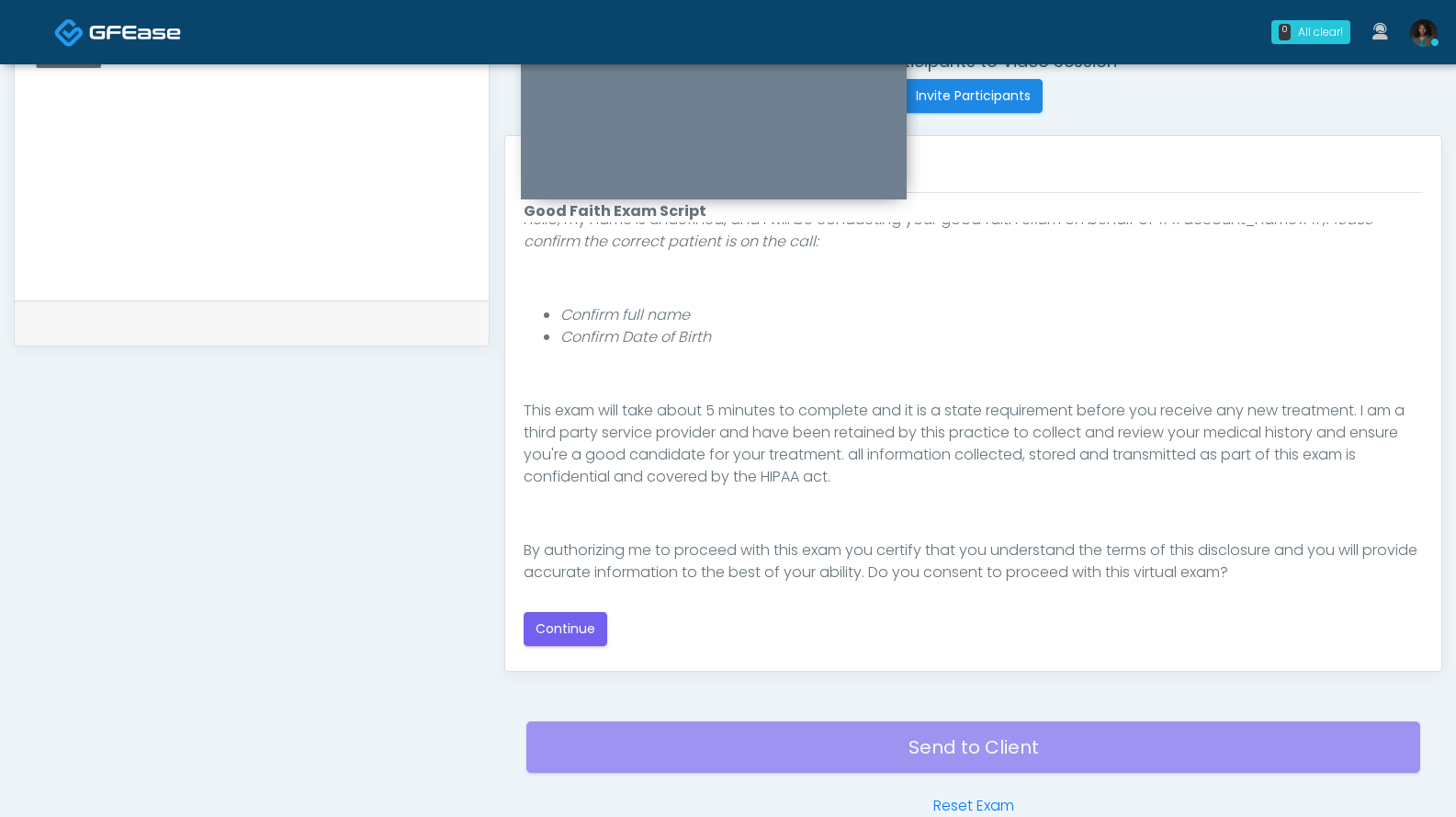
scroll to position [169, 0]
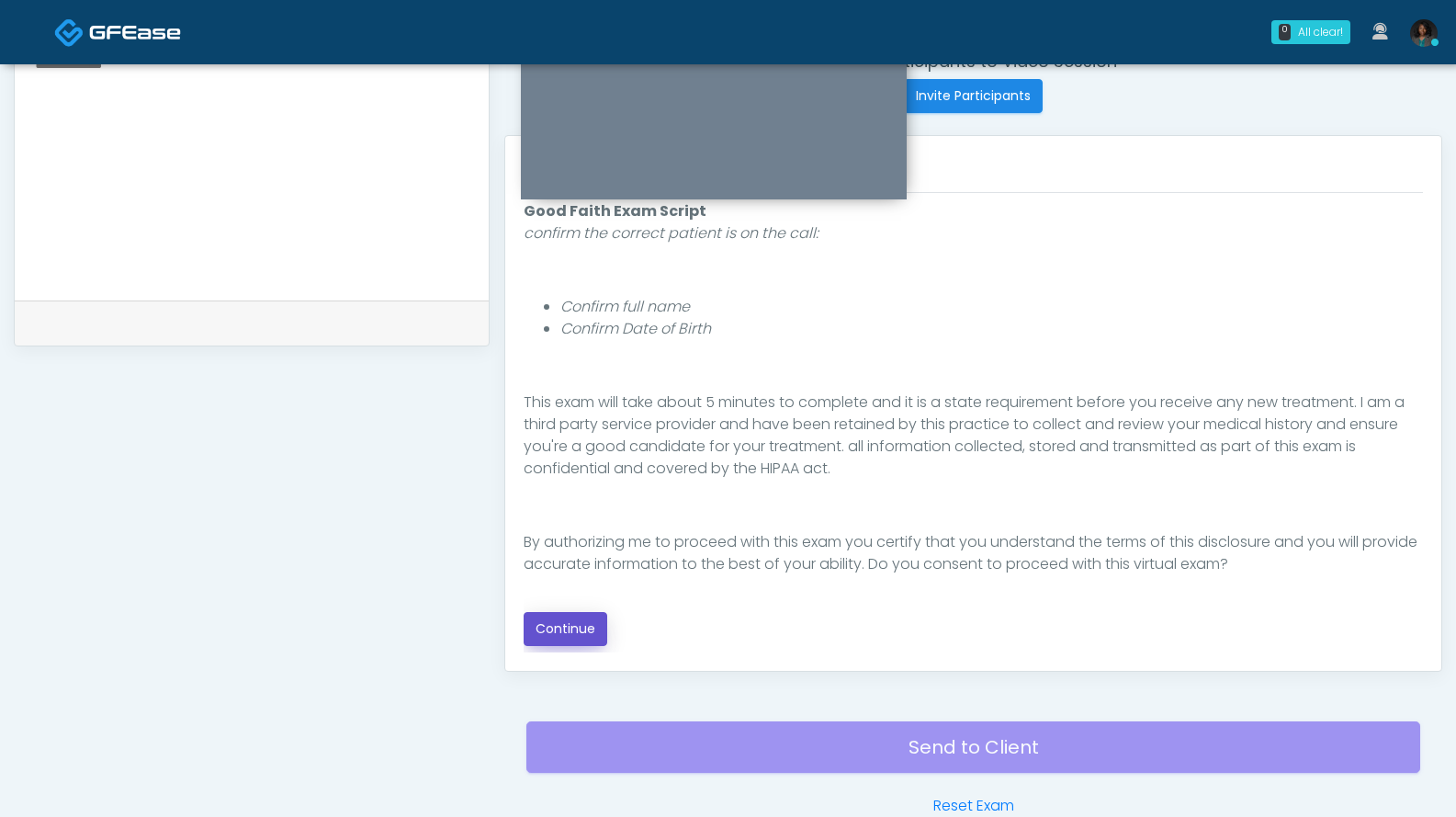
click at [546, 642] on button "Continue" at bounding box center [565, 629] width 84 height 34
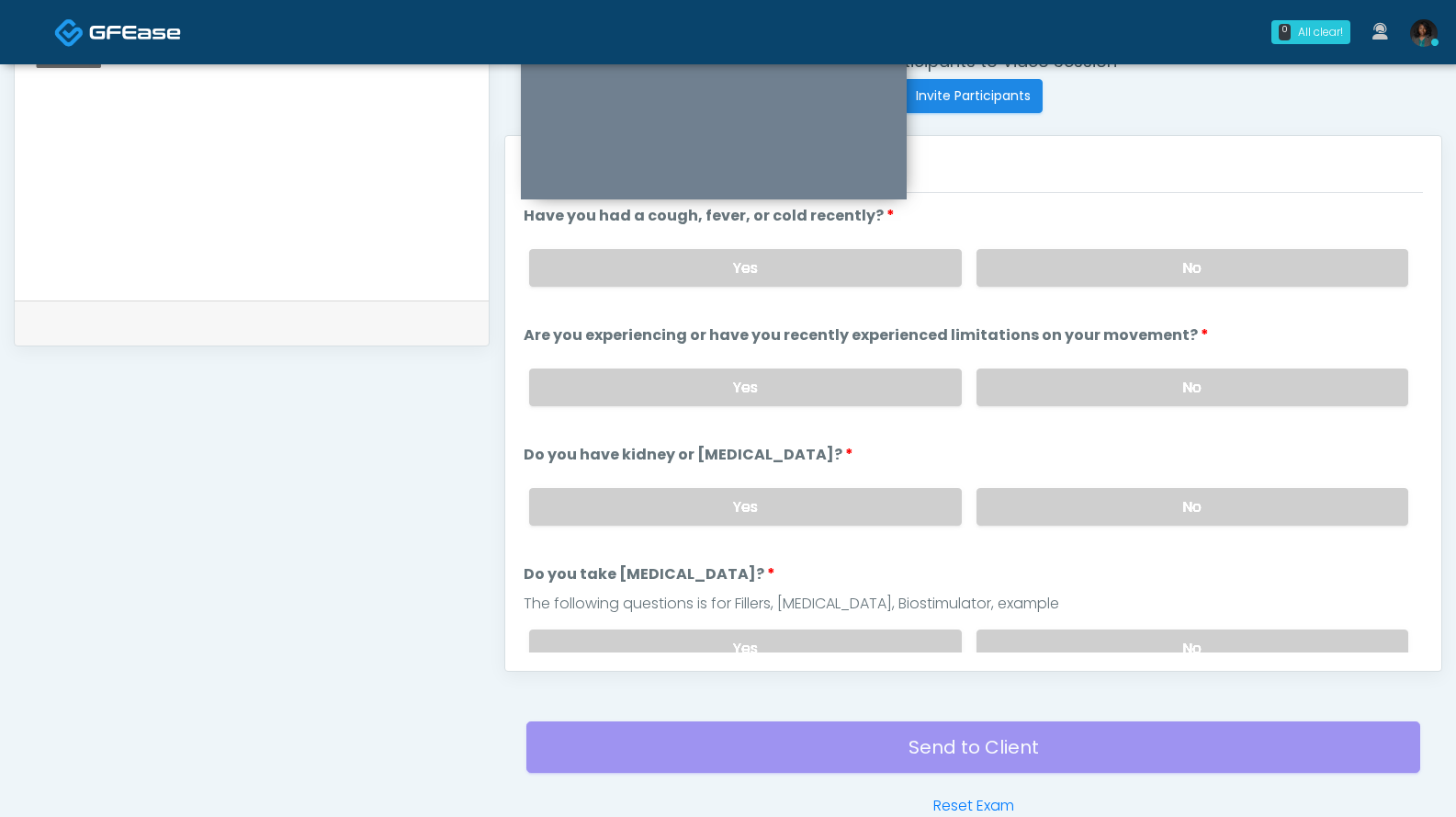
scroll to position [833, 0]
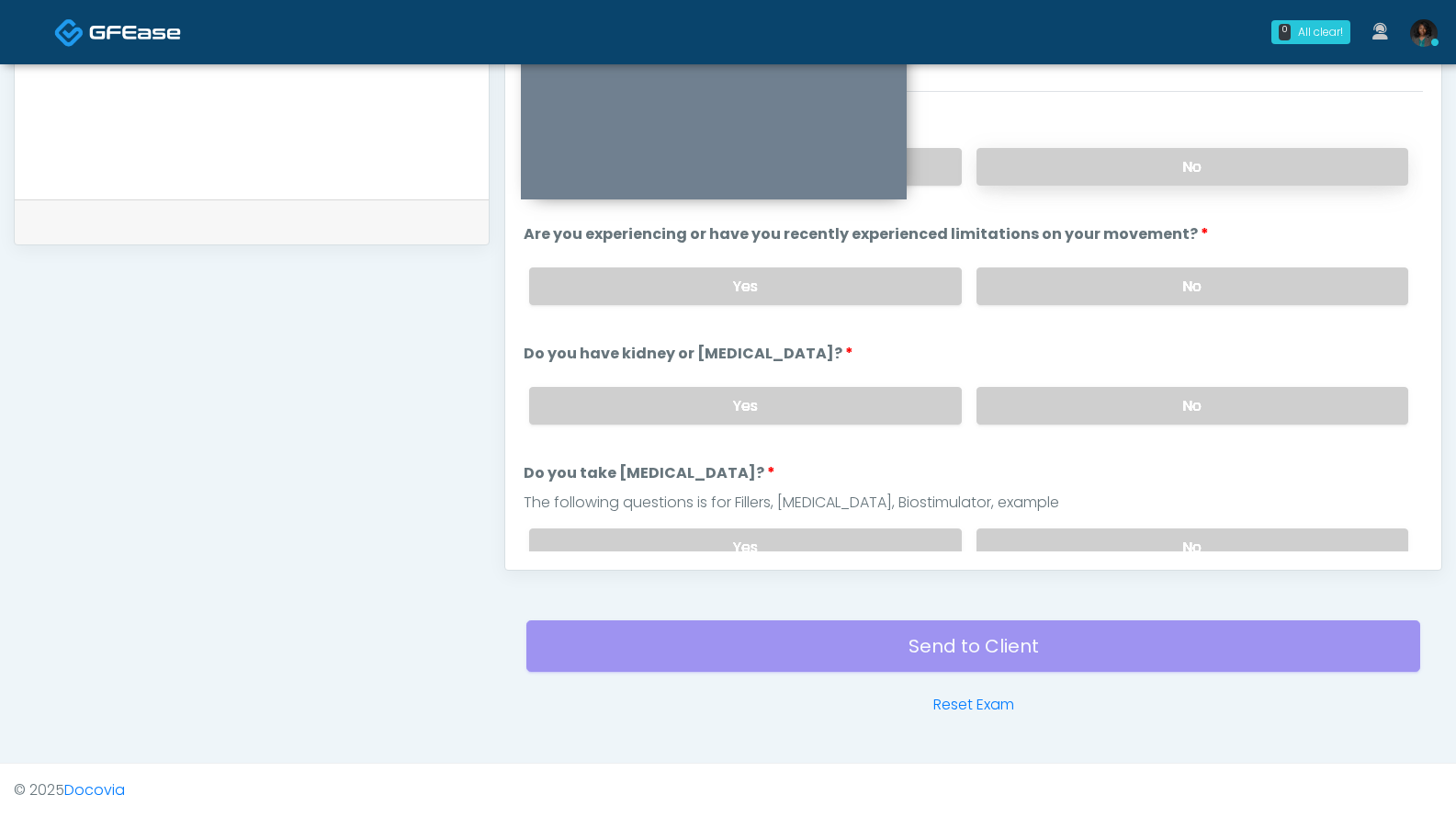
click at [1201, 166] on label "No" at bounding box center [1193, 167] width 432 height 37
click at [1185, 277] on label "No" at bounding box center [1193, 286] width 432 height 37
drag, startPoint x: 1178, startPoint y: 401, endPoint x: 1176, endPoint y: 386, distance: 15.1
click at [1178, 400] on label "No" at bounding box center [1193, 406] width 432 height 37
click at [1275, 542] on label "No" at bounding box center [1193, 547] width 432 height 37
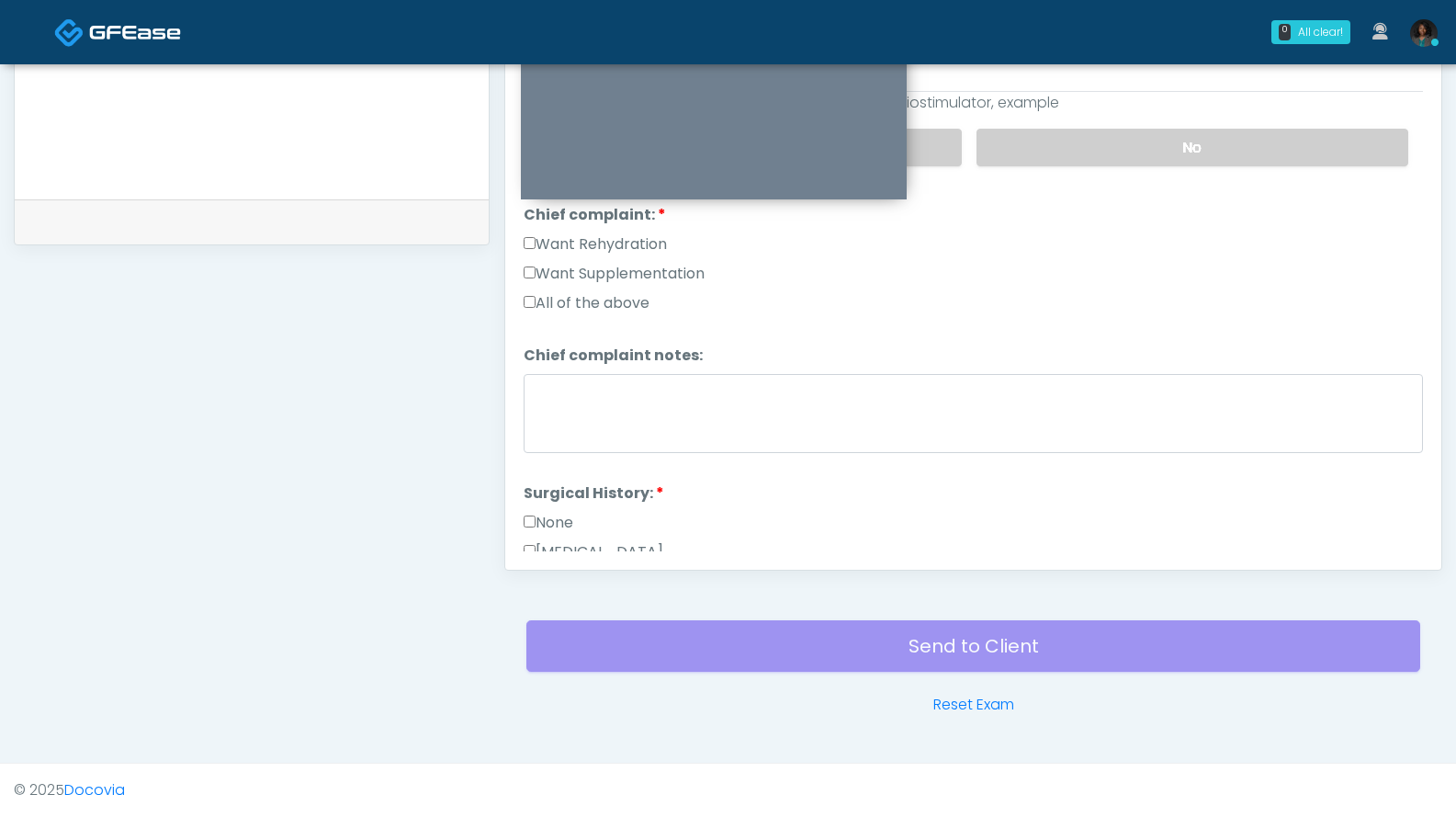
scroll to position [436, 0]
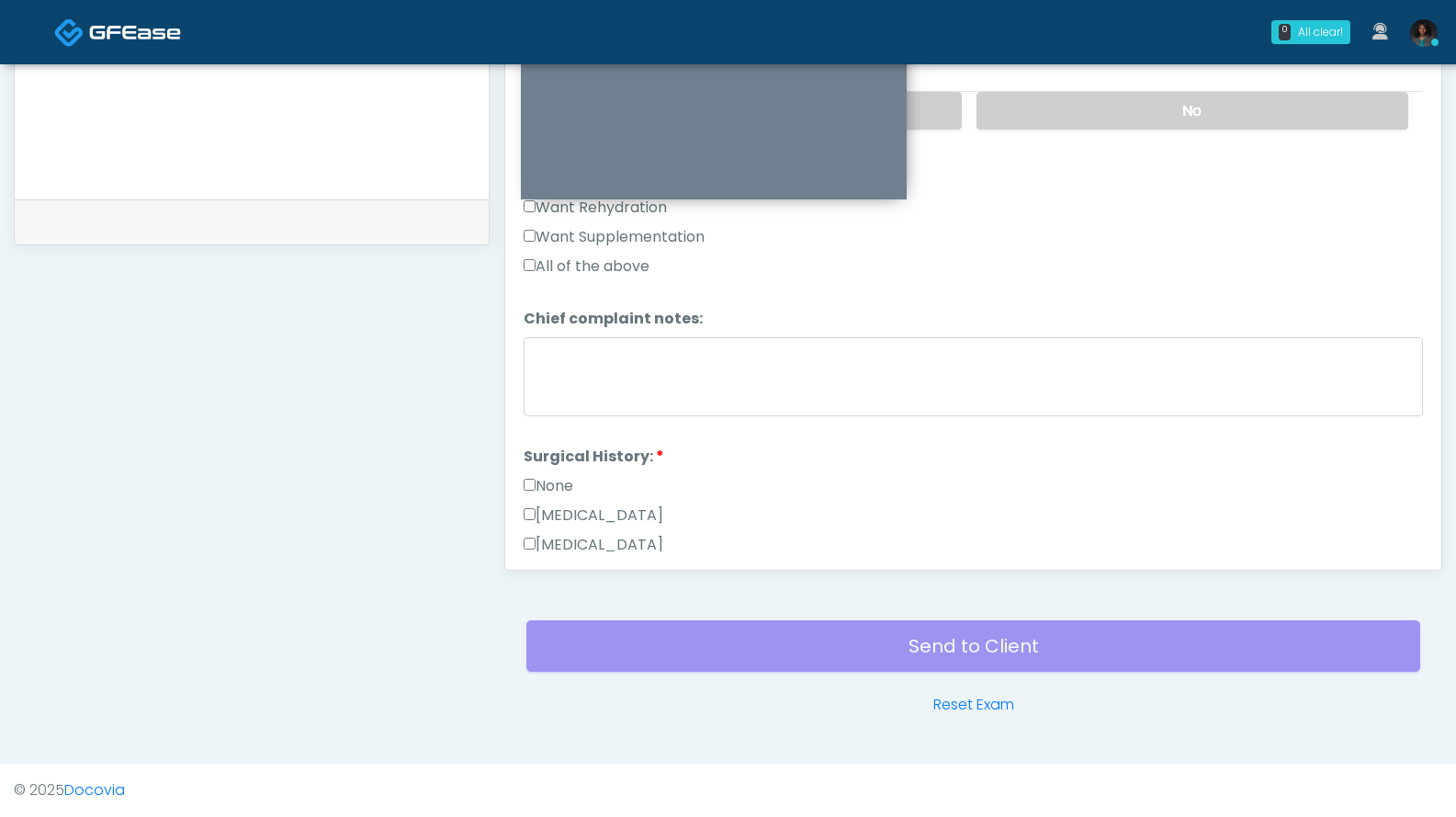
click at [633, 207] on label "Want Rehydration" at bounding box center [595, 207] width 143 height 22
drag, startPoint x: 638, startPoint y: 238, endPoint x: 642, endPoint y: 208, distance: 30.3
click at [638, 236] on label "Want Supplementation" at bounding box center [614, 237] width 181 height 22
click at [643, 206] on label "Want Rehydration" at bounding box center [595, 207] width 143 height 22
click at [558, 488] on label "None" at bounding box center [548, 485] width 49 height 22
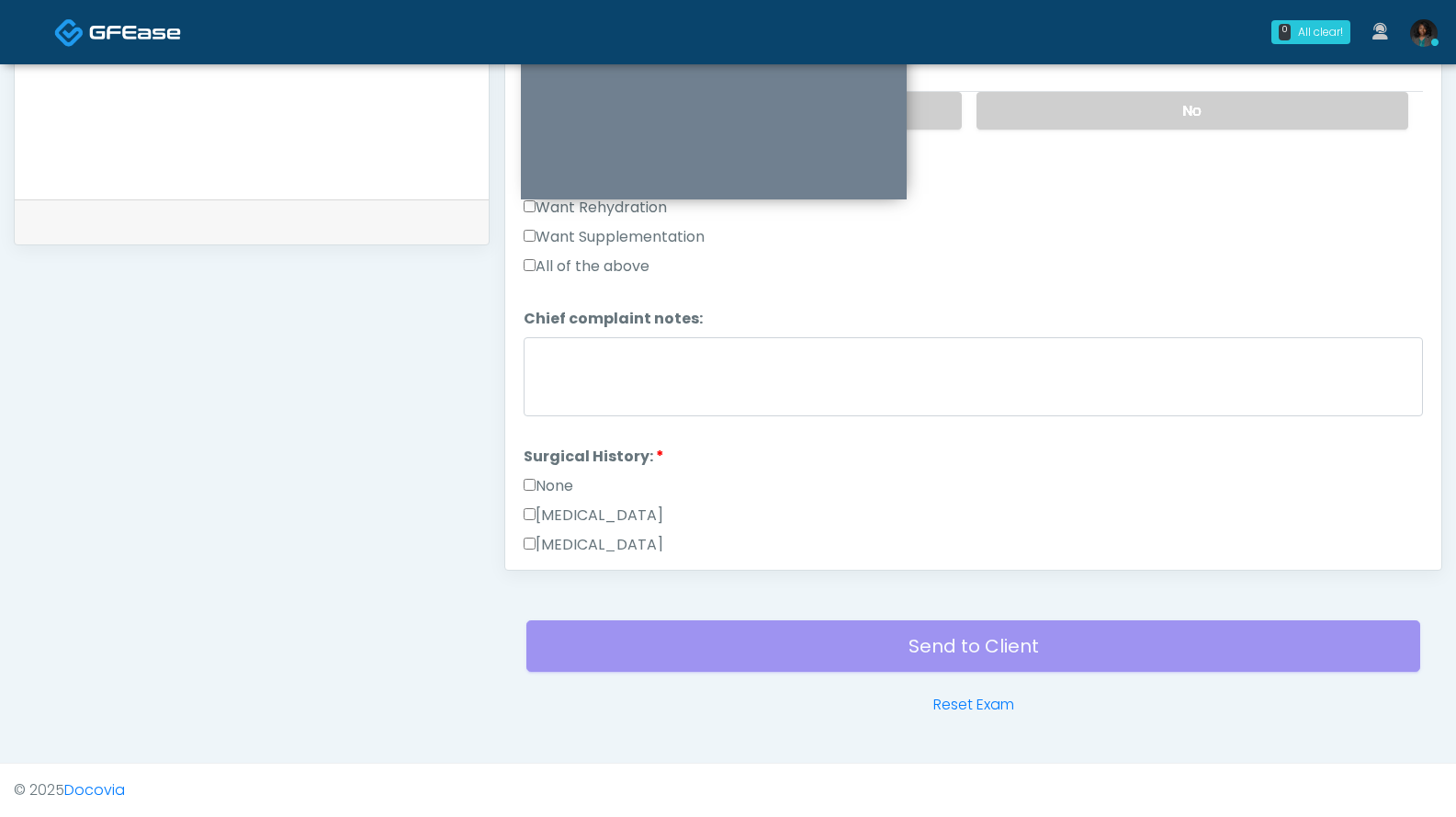
click at [570, 478] on label "None" at bounding box center [548, 485] width 49 height 22
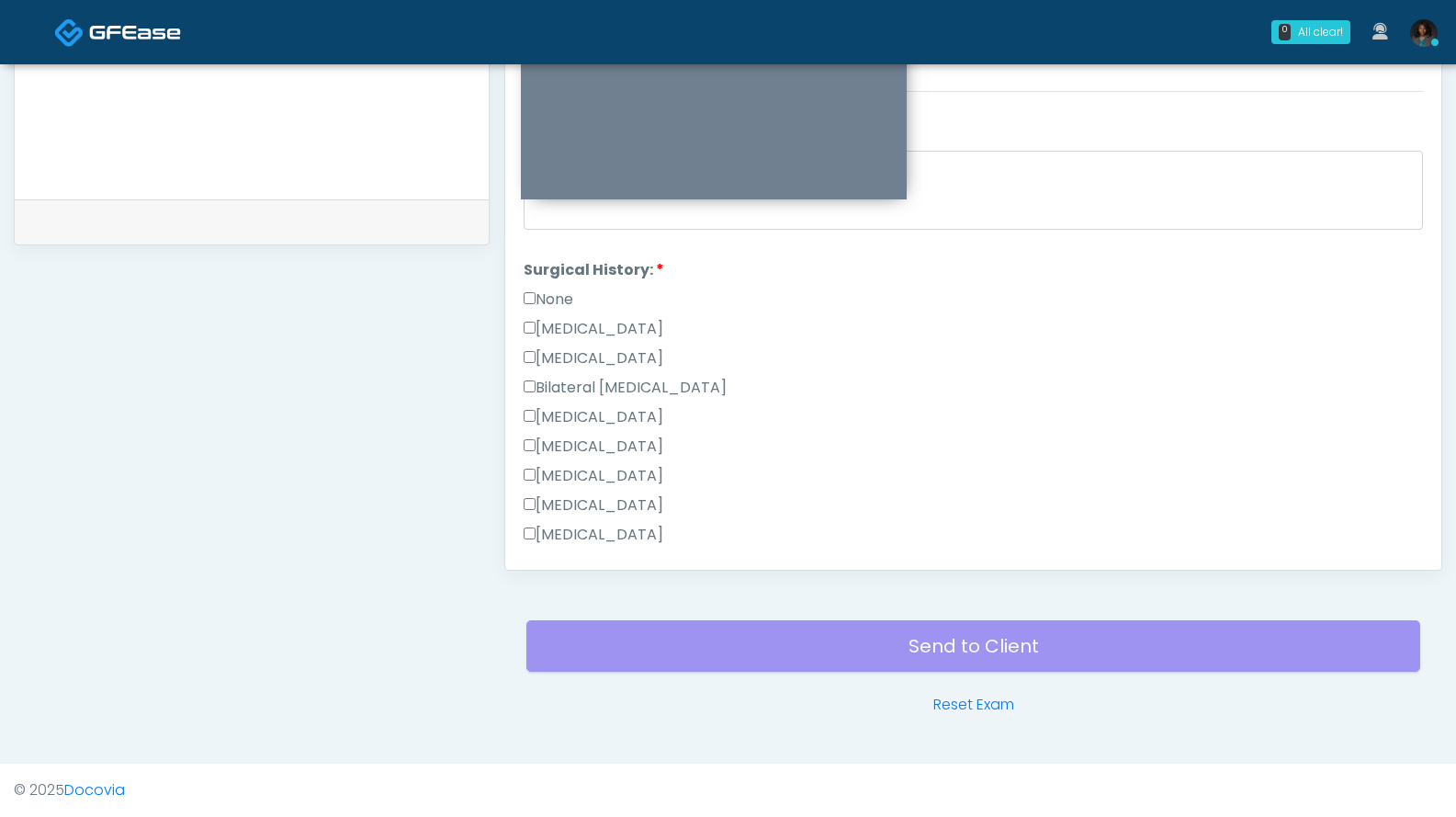
scroll to position [628, 0]
click at [606, 349] on label "Hysterectomy" at bounding box center [594, 353] width 140 height 22
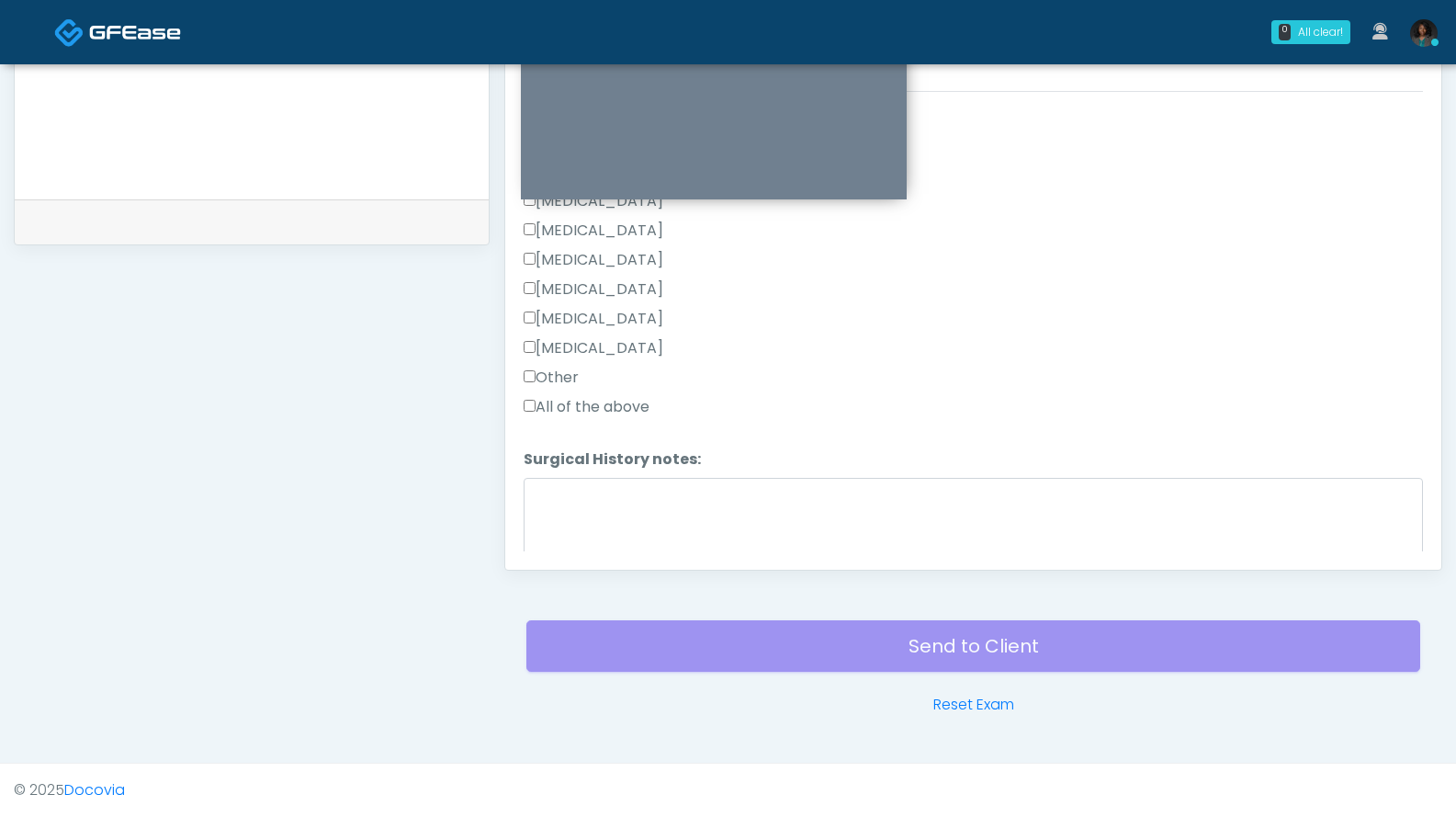
scroll to position [962, 0]
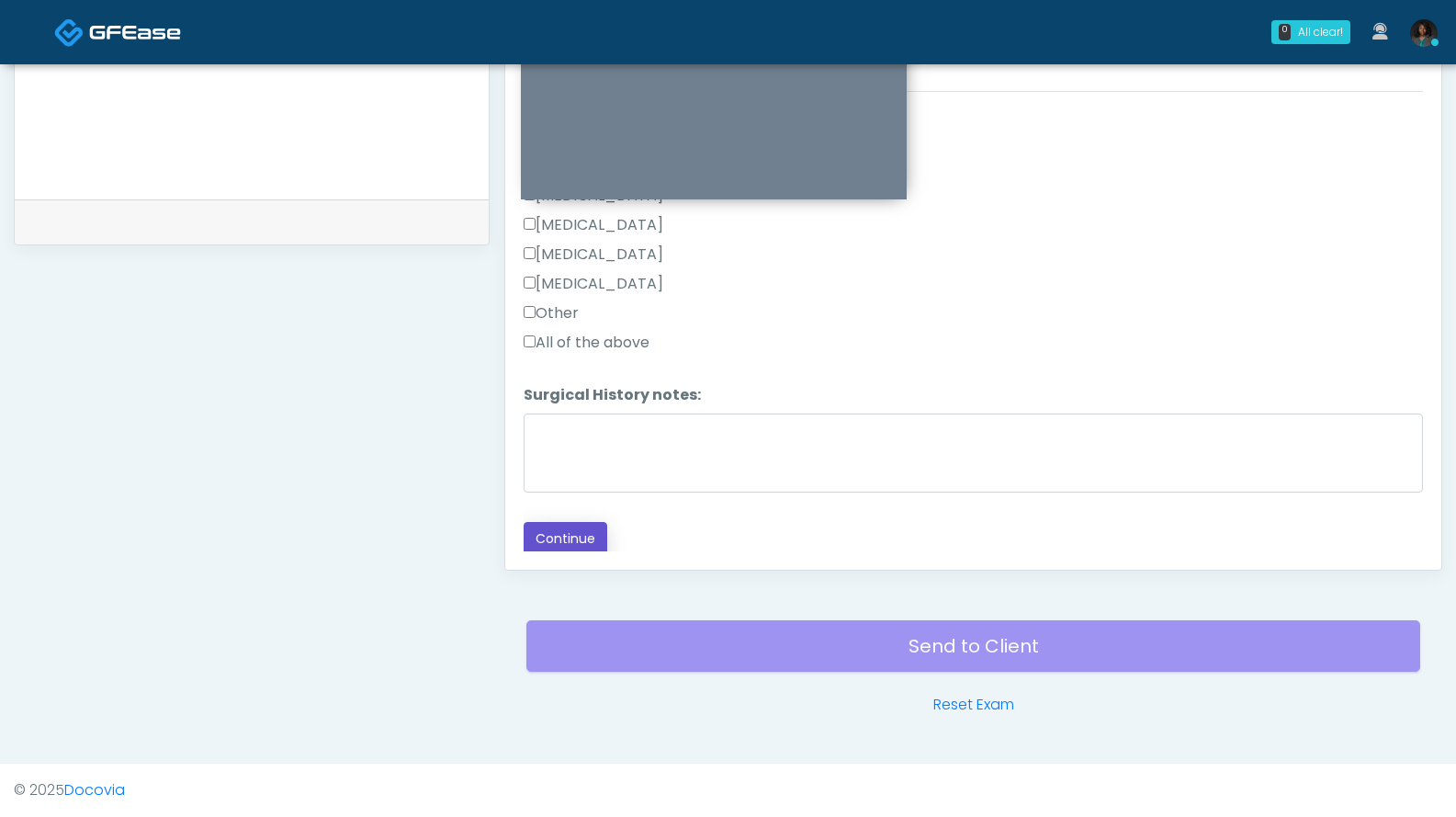
click at [567, 537] on button "Continue" at bounding box center [565, 539] width 84 height 34
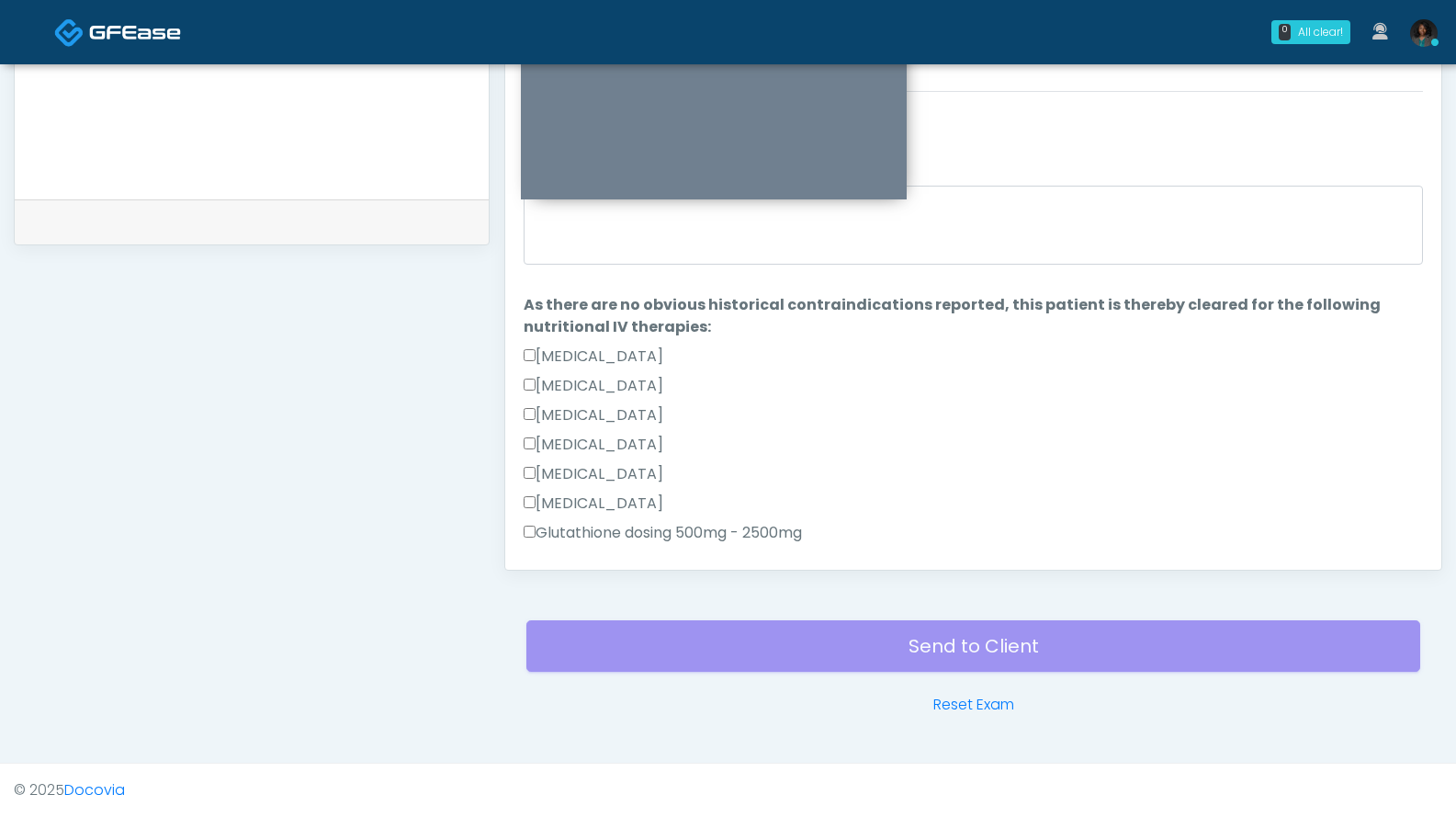
scroll to position [465, 0]
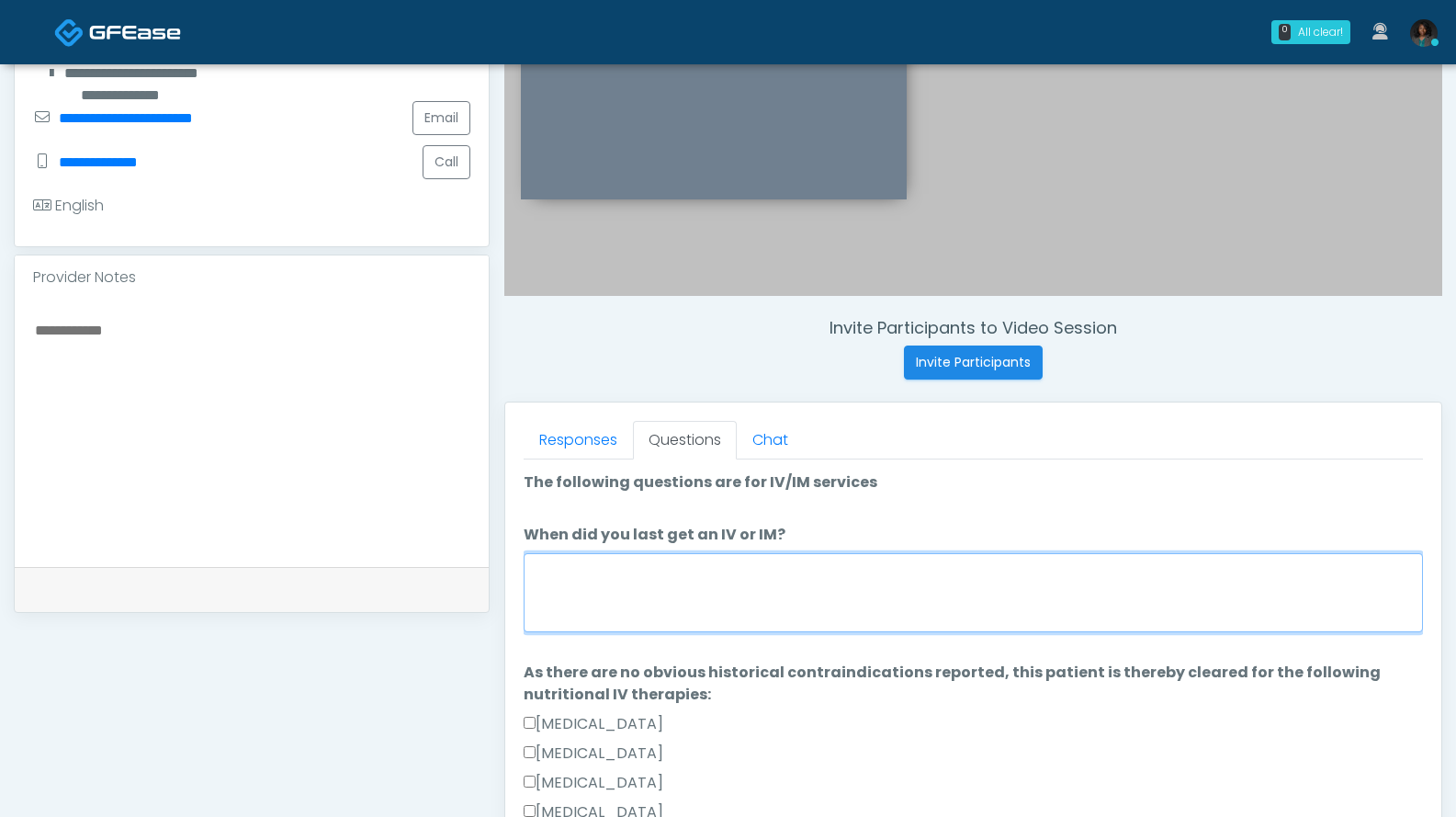
click at [681, 577] on textarea "When did you last get an IV or IM?" at bounding box center [974, 593] width 900 height 79
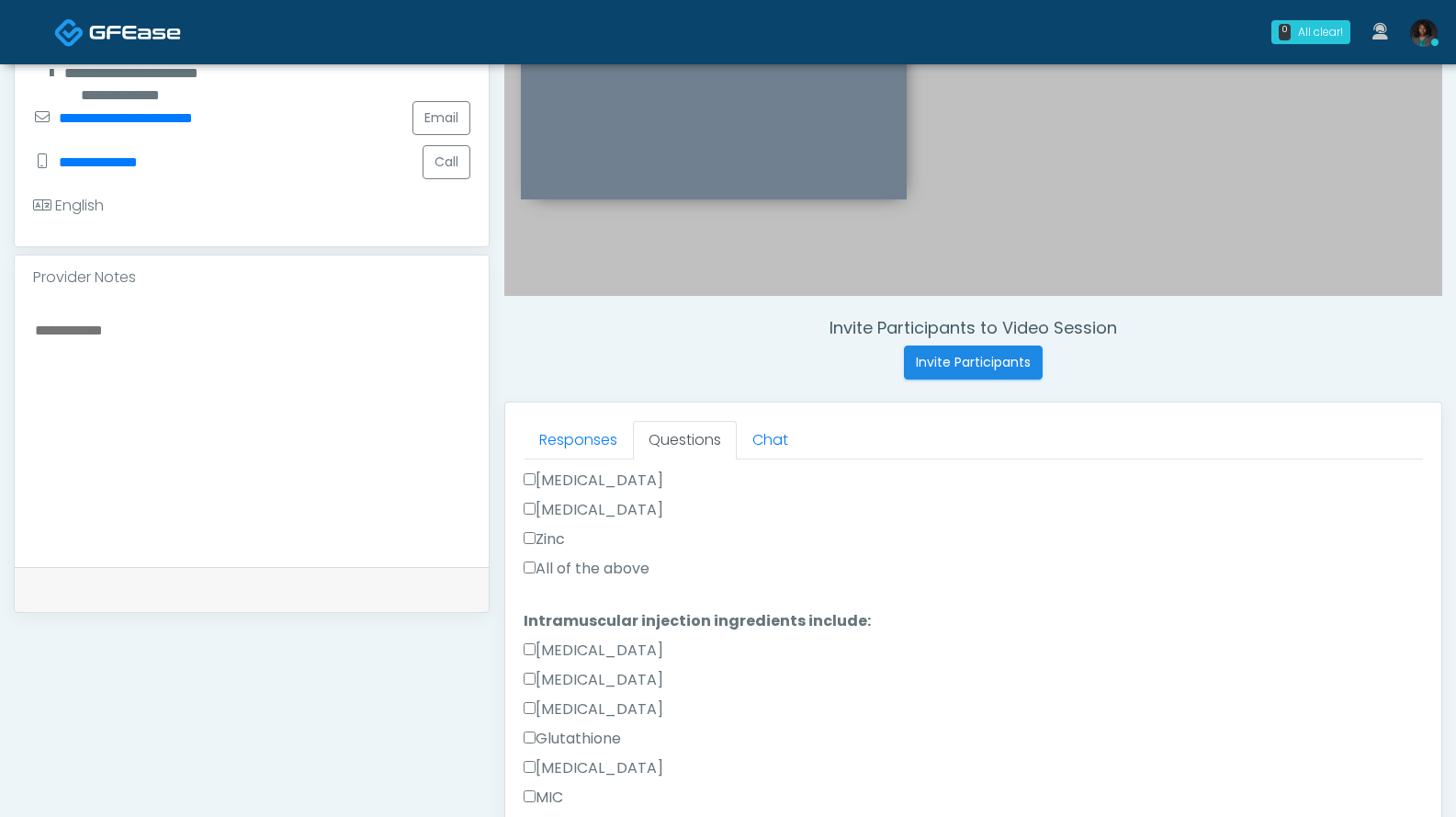
type textarea "**********"
click at [618, 557] on label "All of the above" at bounding box center [587, 568] width 126 height 22
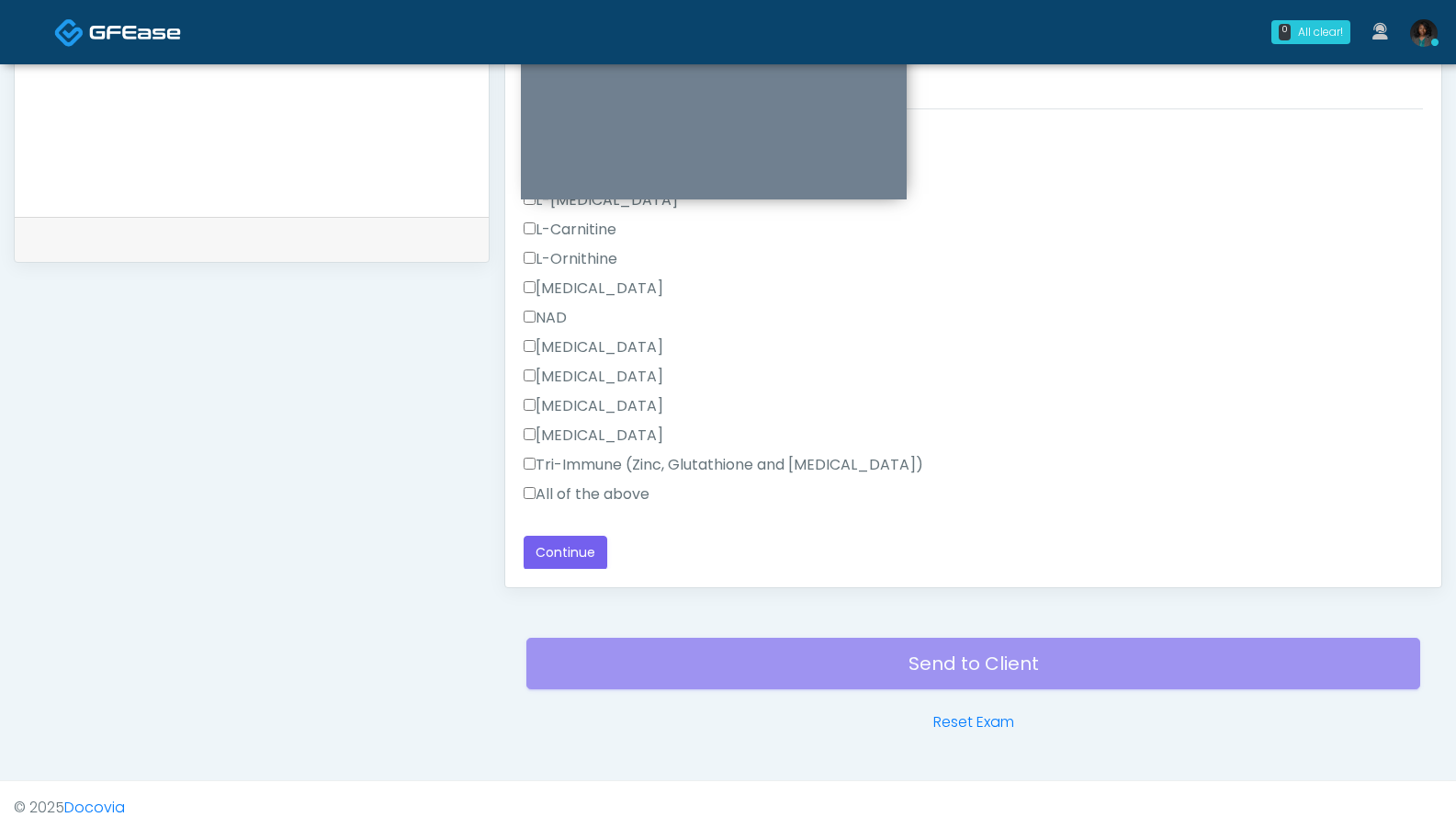
scroll to position [792, 0]
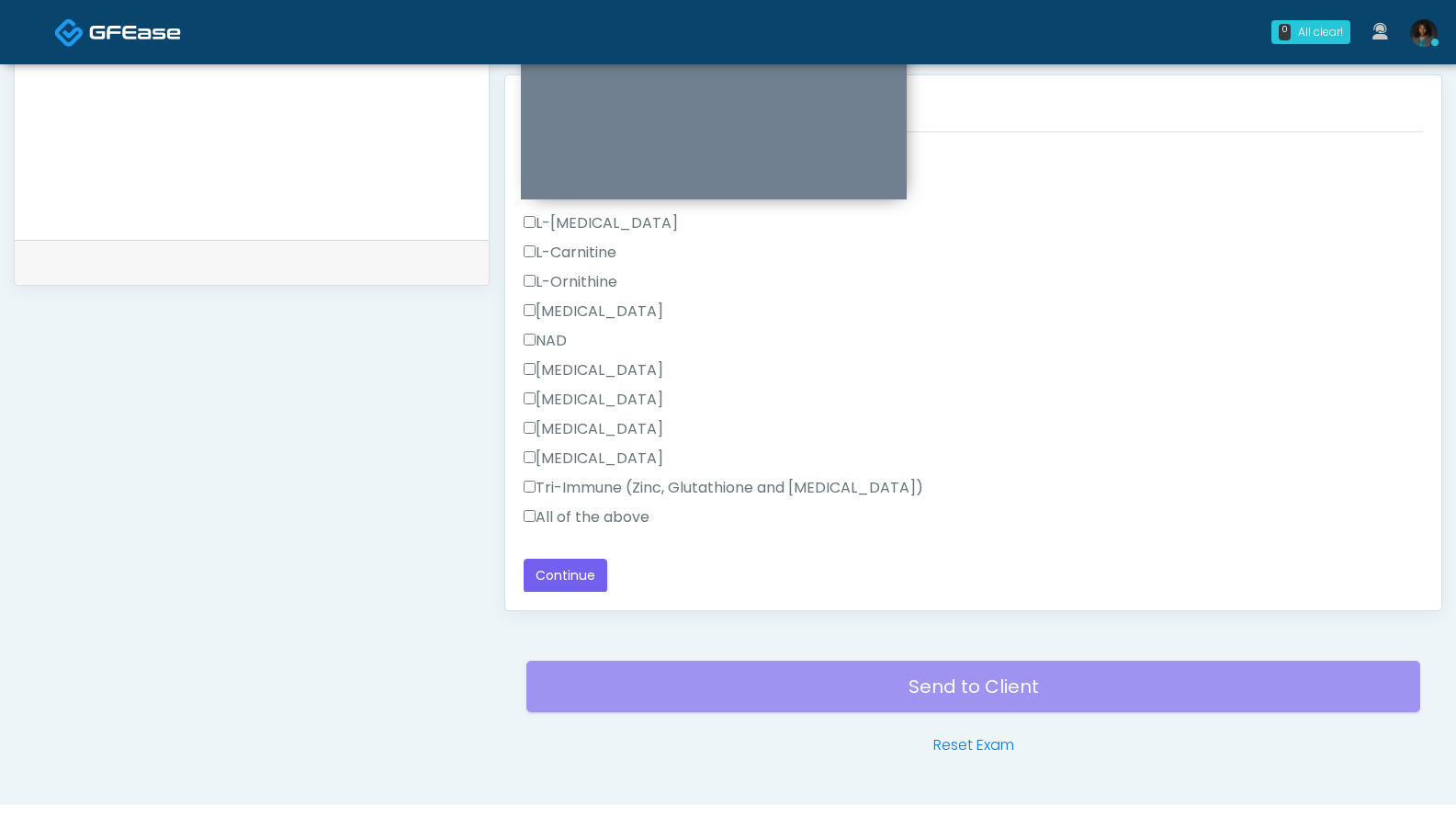
click at [618, 518] on label "All of the above" at bounding box center [587, 517] width 126 height 22
click at [590, 567] on button "Continue" at bounding box center [565, 575] width 84 height 34
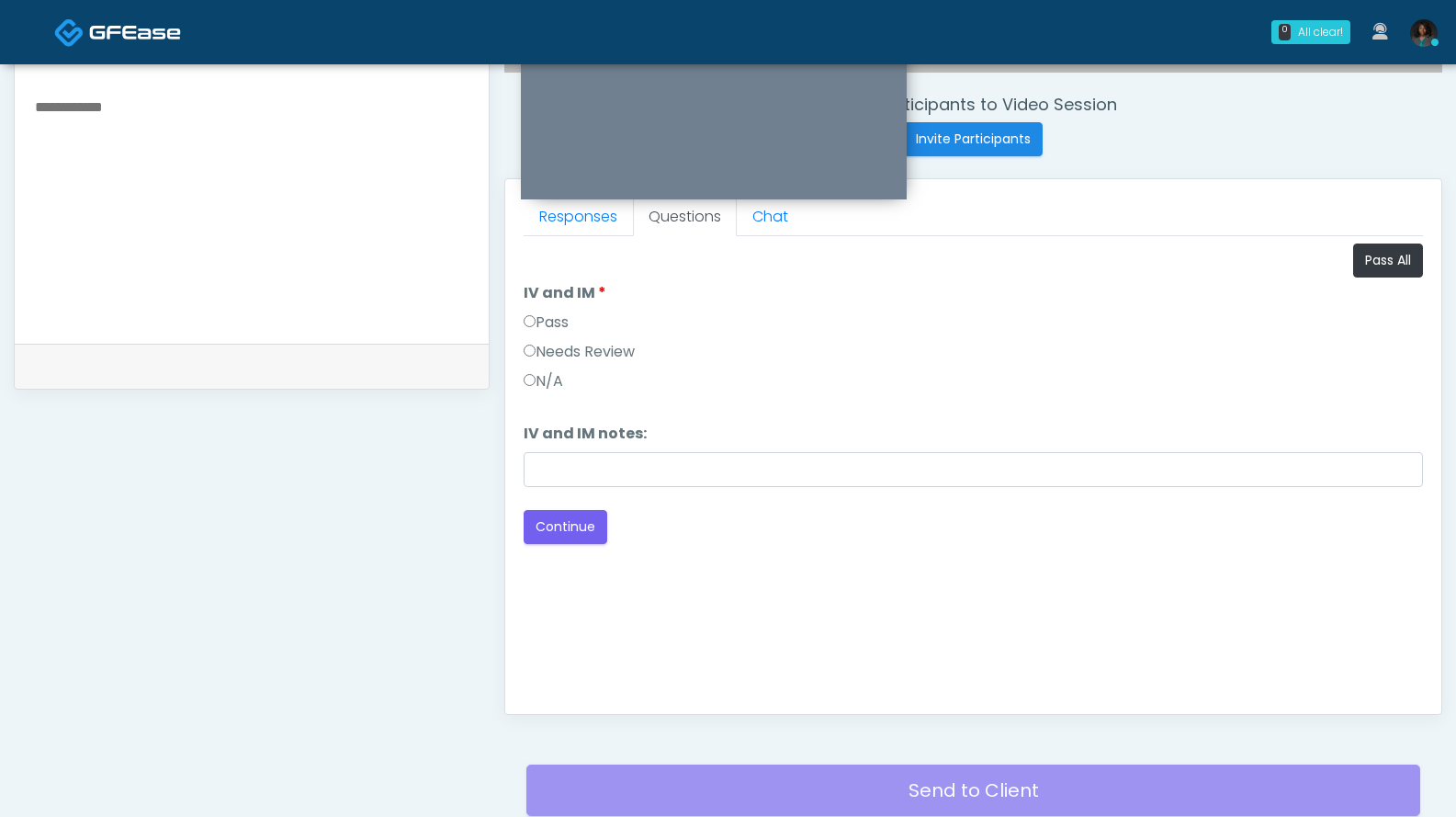
scroll to position [595, 0]
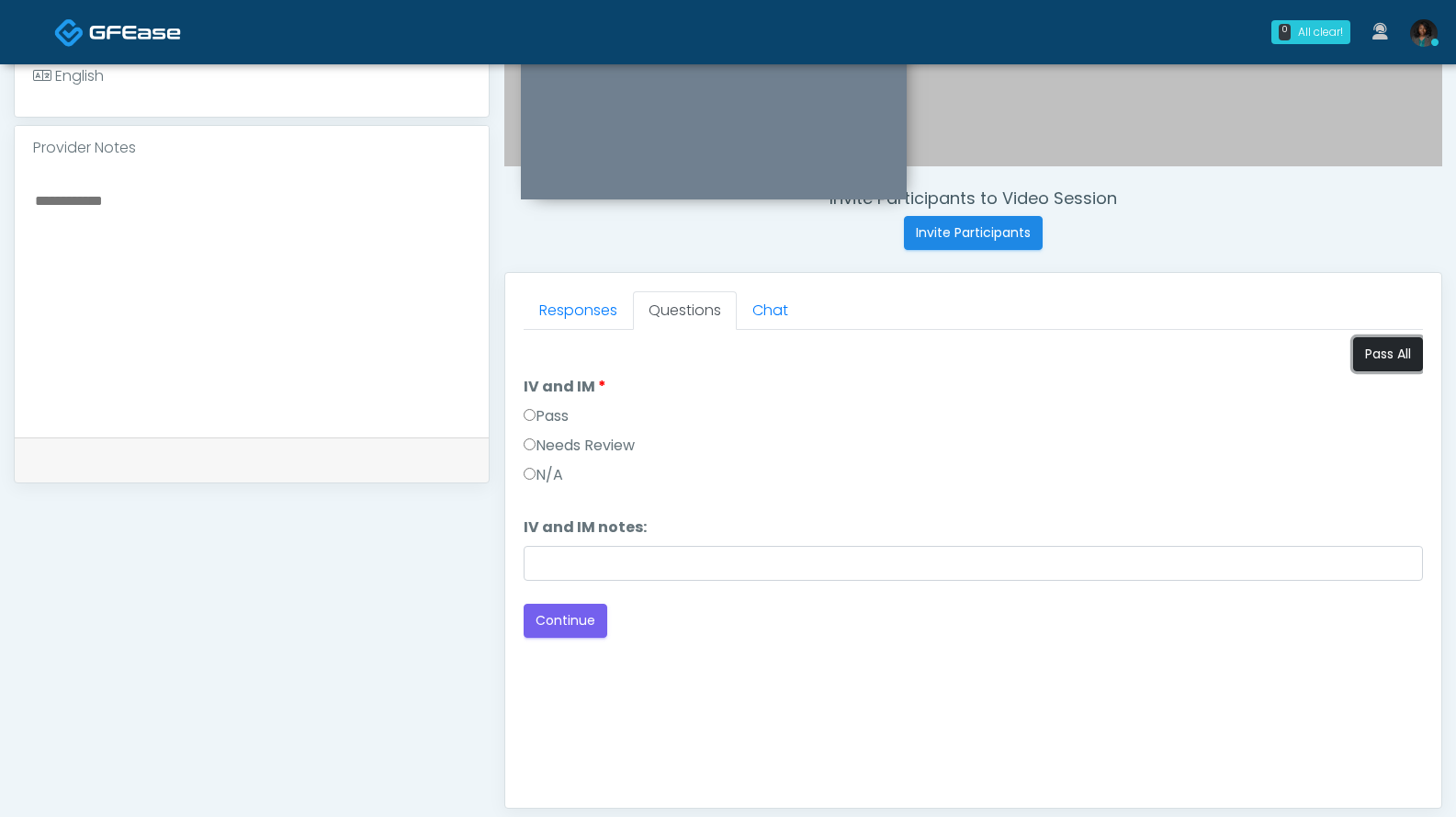
click at [1391, 363] on button "Pass All" at bounding box center [1388, 354] width 70 height 34
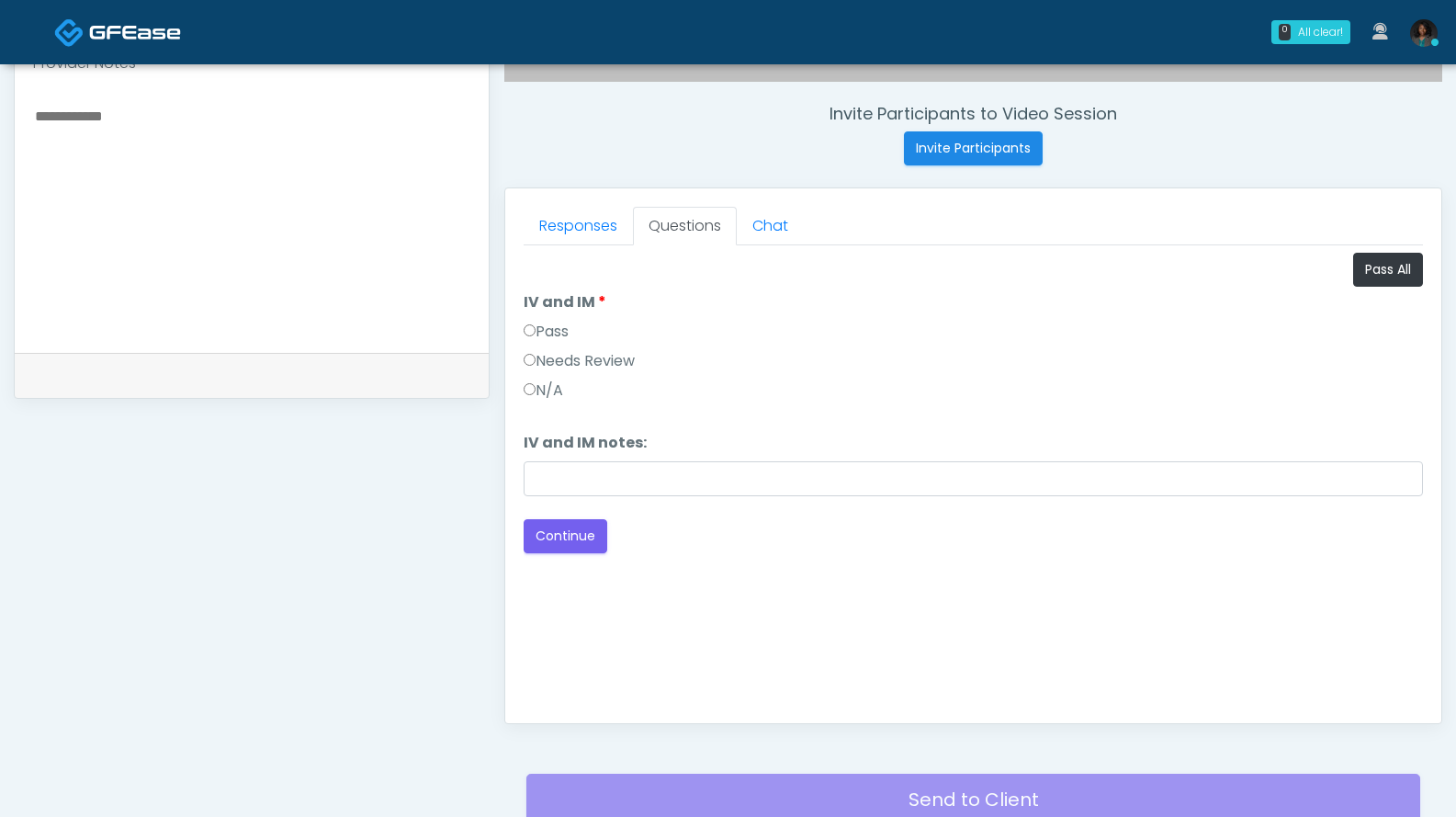
scroll to position [833, 0]
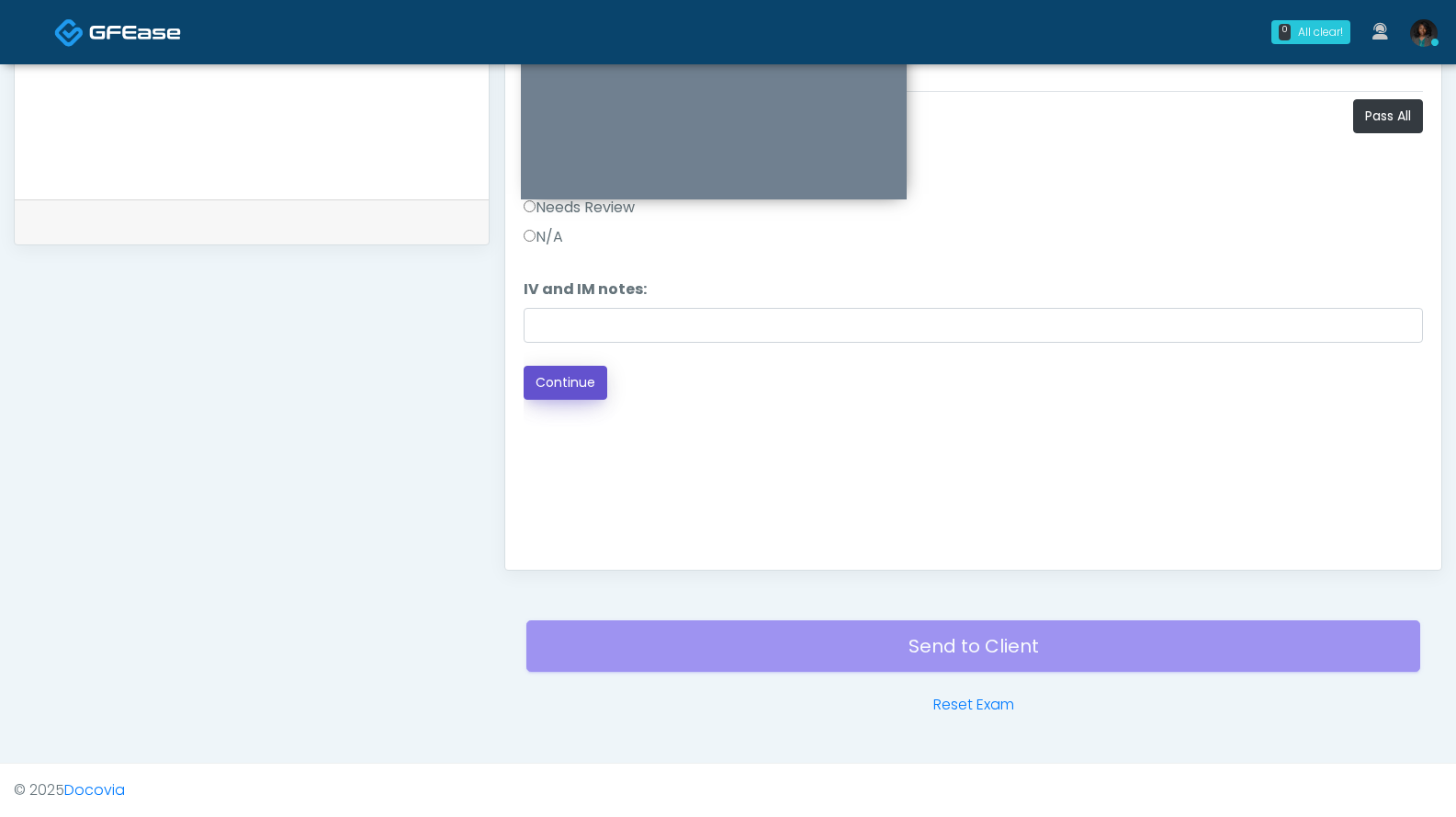
click at [578, 384] on button "Continue" at bounding box center [565, 383] width 84 height 34
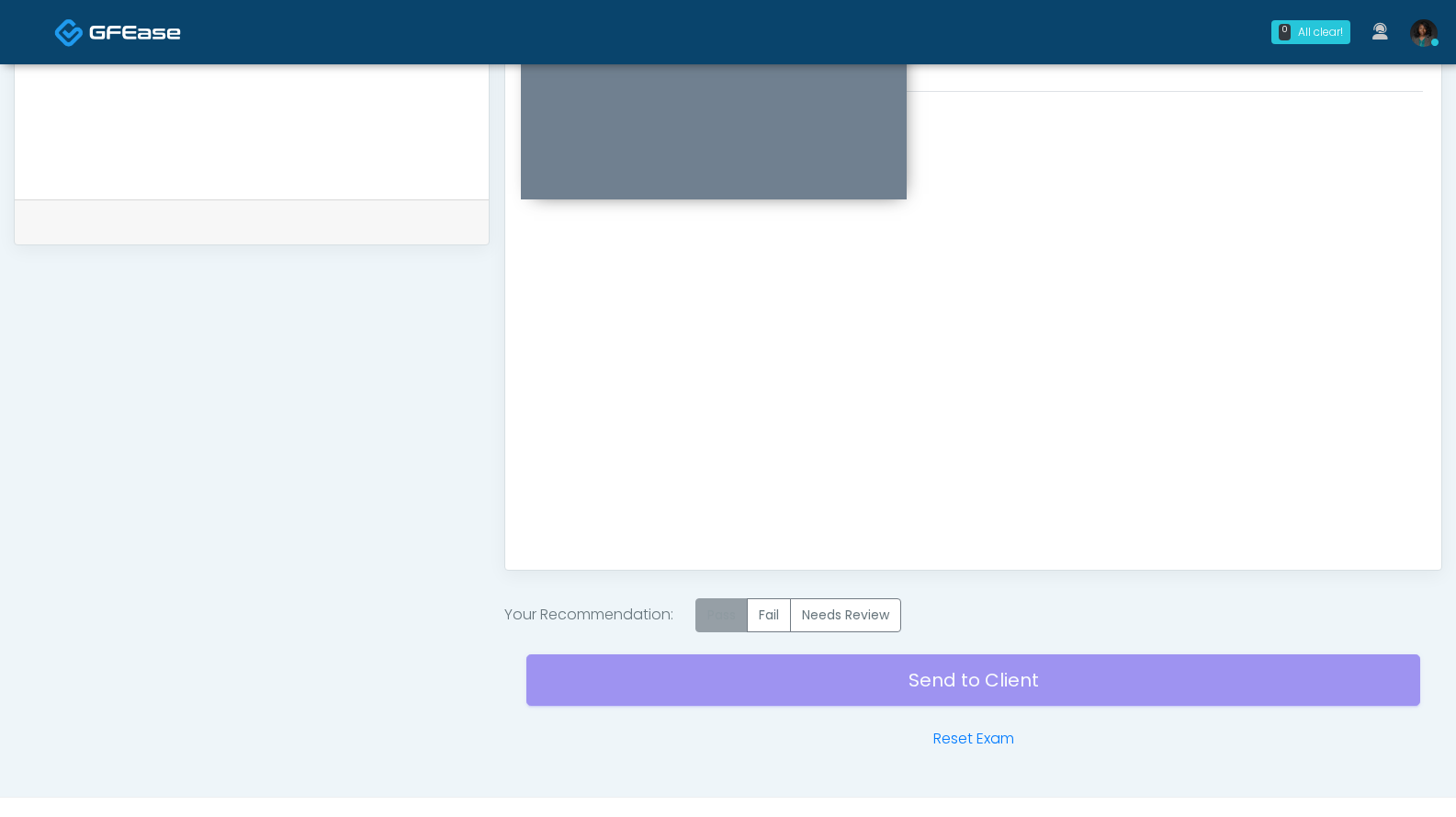
click at [716, 607] on label "Pass" at bounding box center [721, 615] width 52 height 34
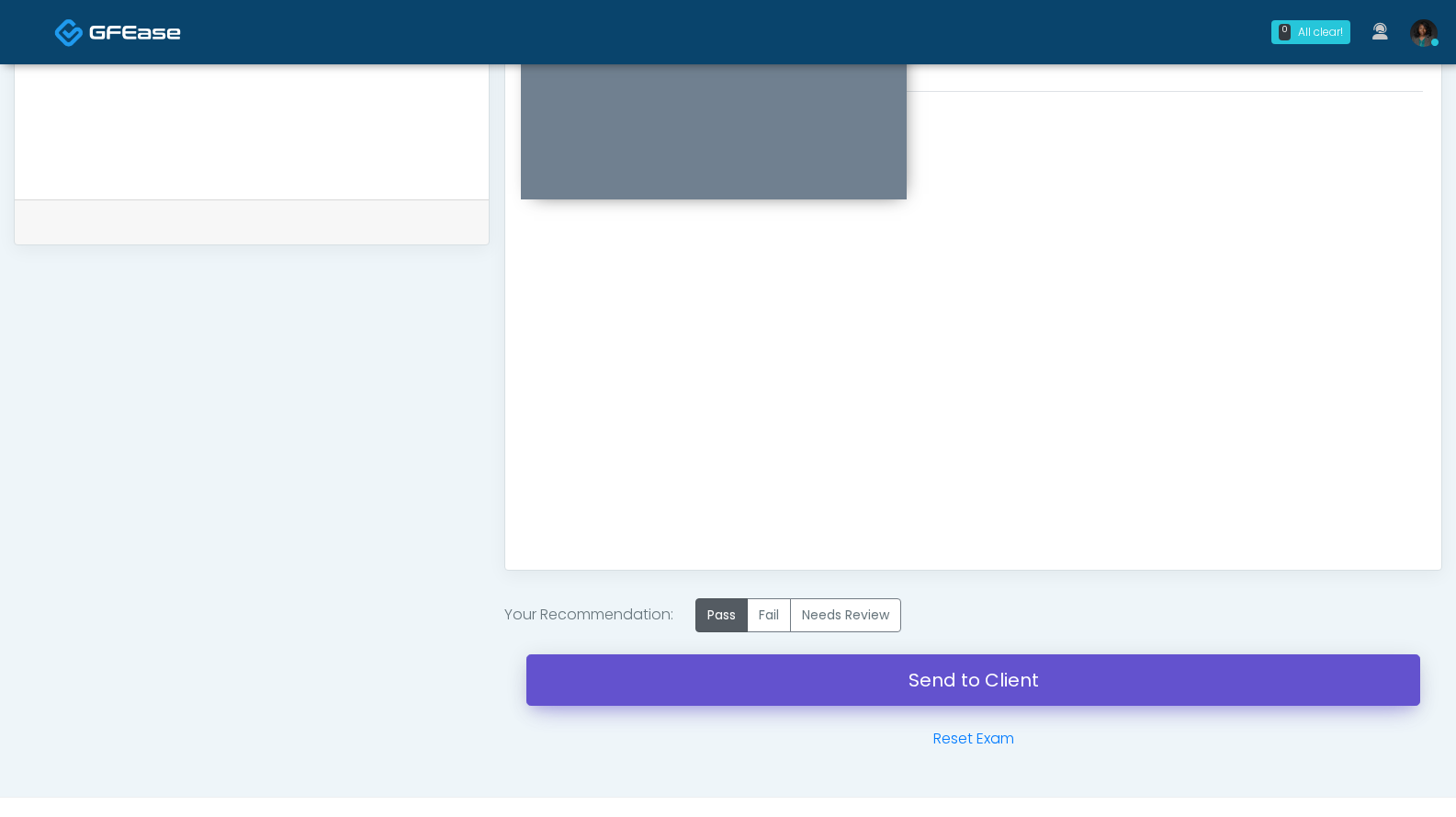
click at [904, 685] on link "Send to Client" at bounding box center [974, 680] width 894 height 51
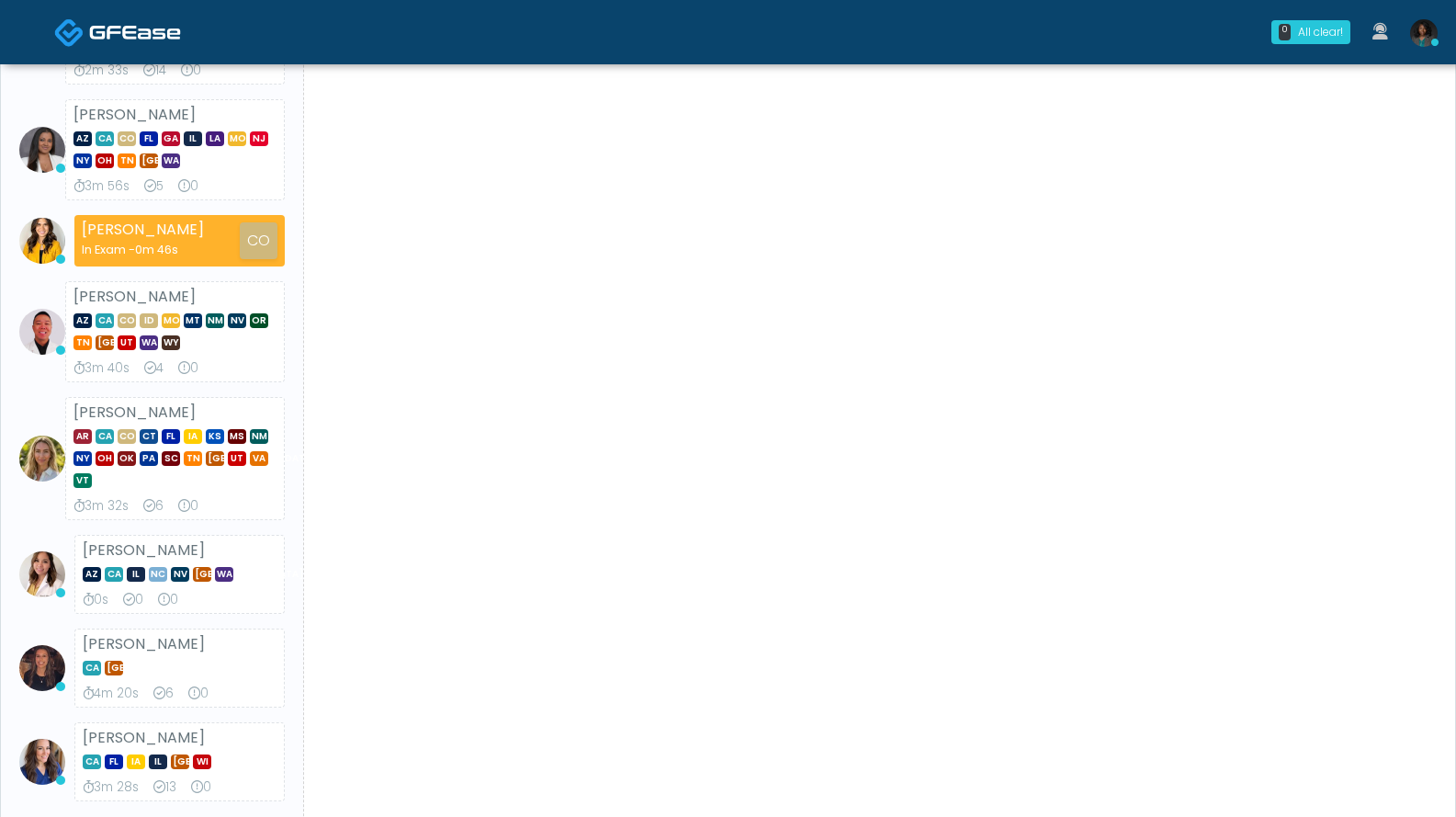
scroll to position [56, 0]
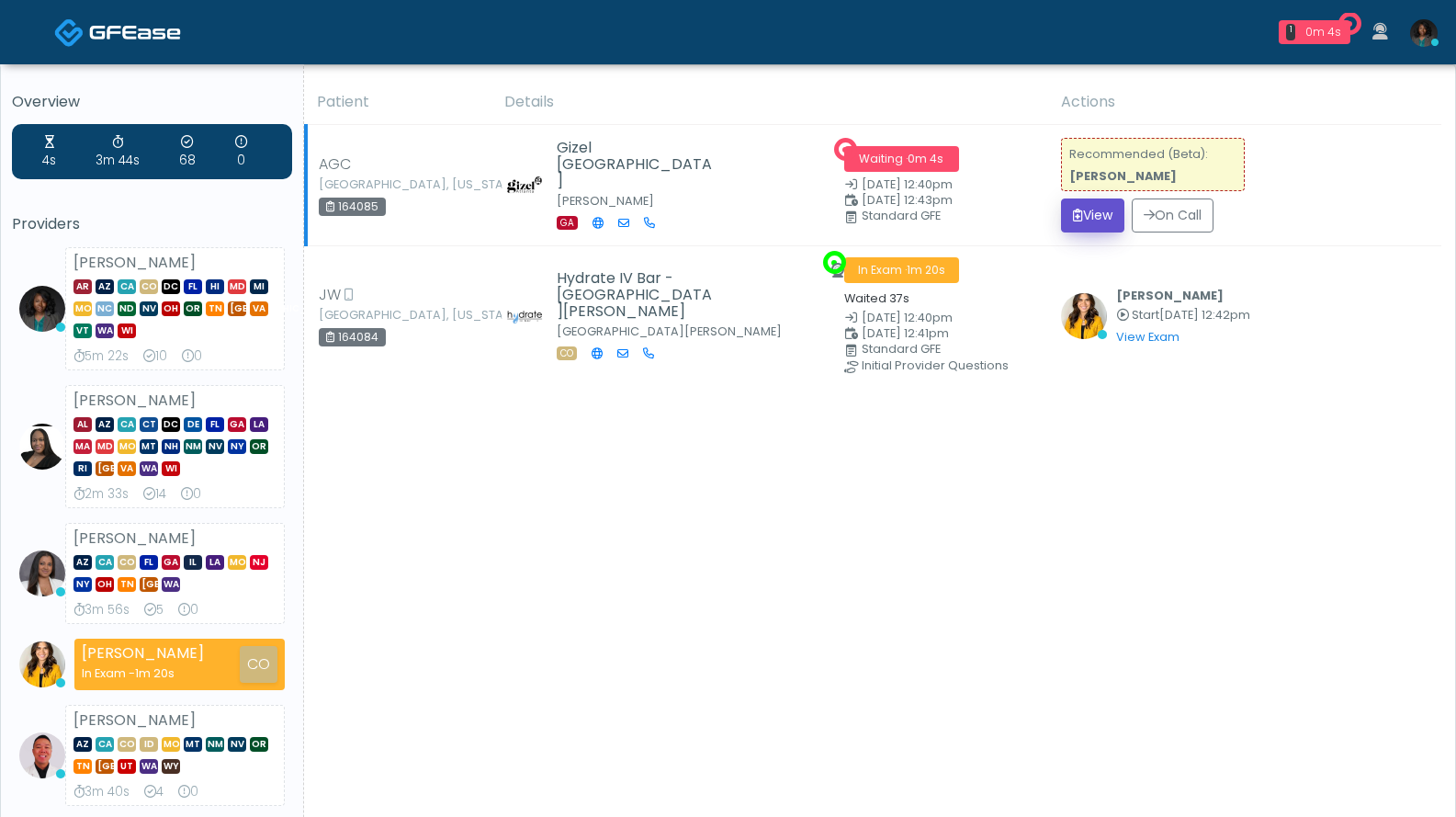
click at [1090, 214] on button "View" at bounding box center [1093, 215] width 63 height 34
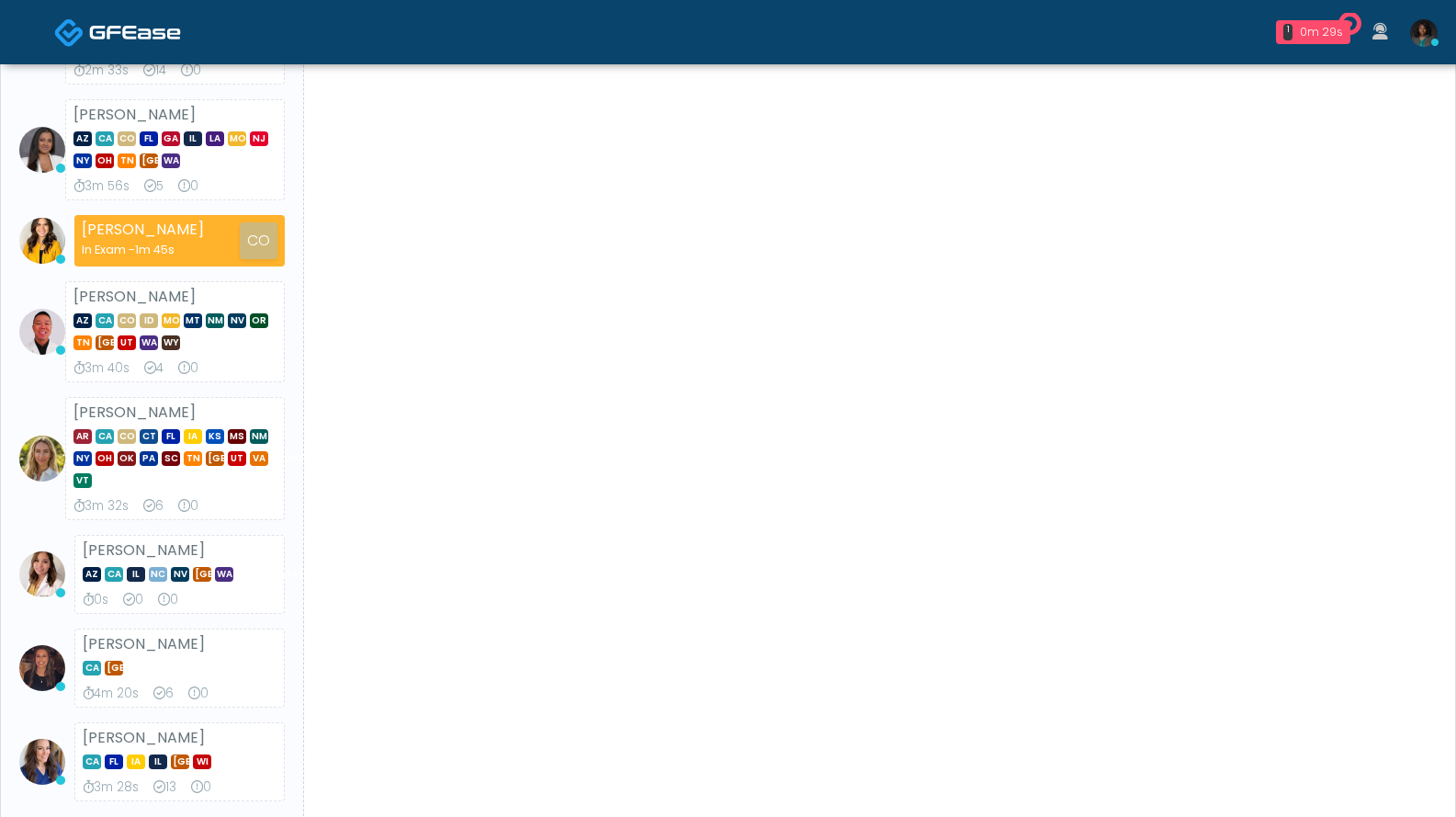
scroll to position [56, 0]
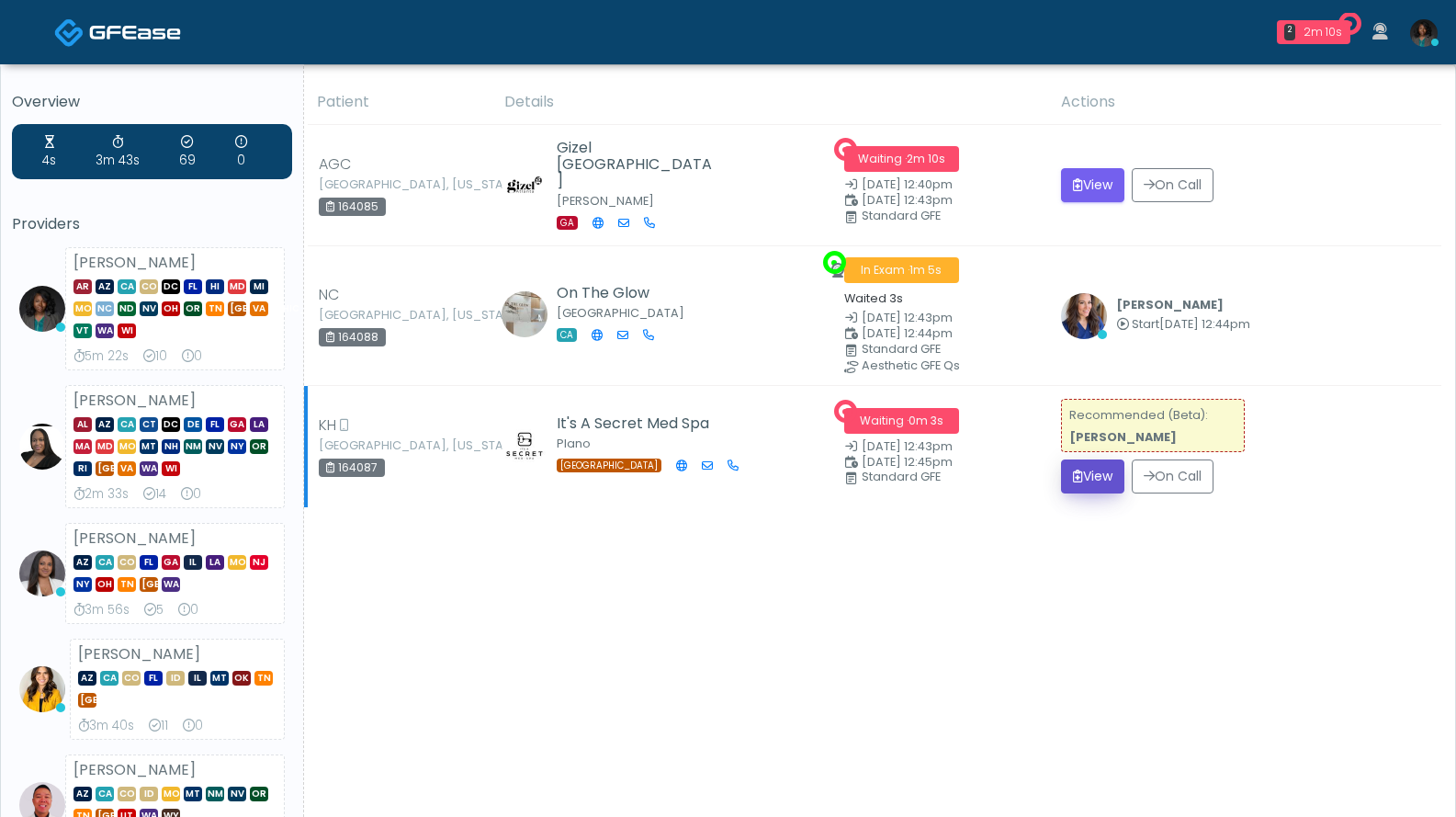
click at [1083, 470] on button "View" at bounding box center [1093, 477] width 63 height 34
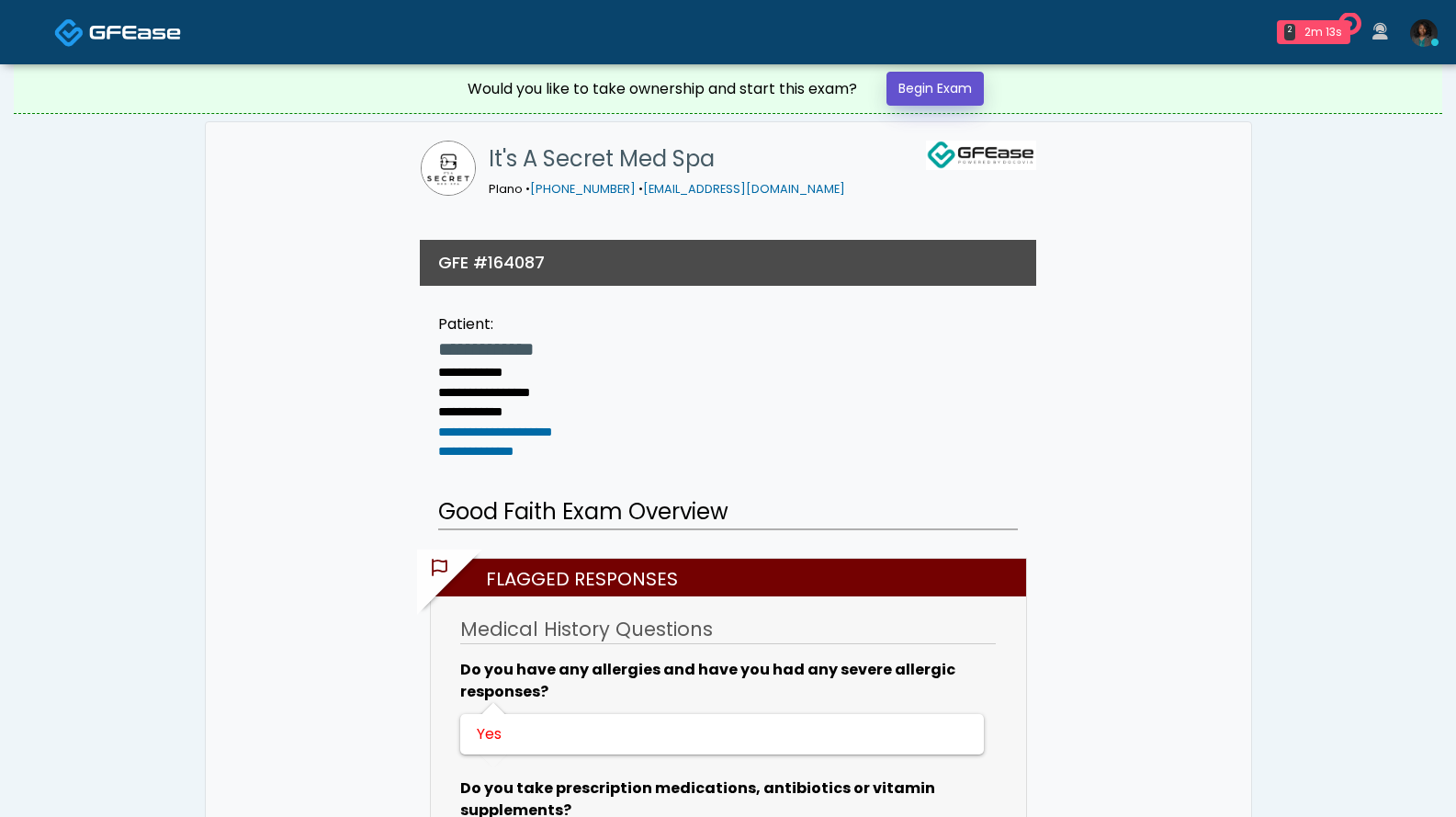
click at [938, 94] on link "Begin Exam" at bounding box center [935, 89] width 98 height 34
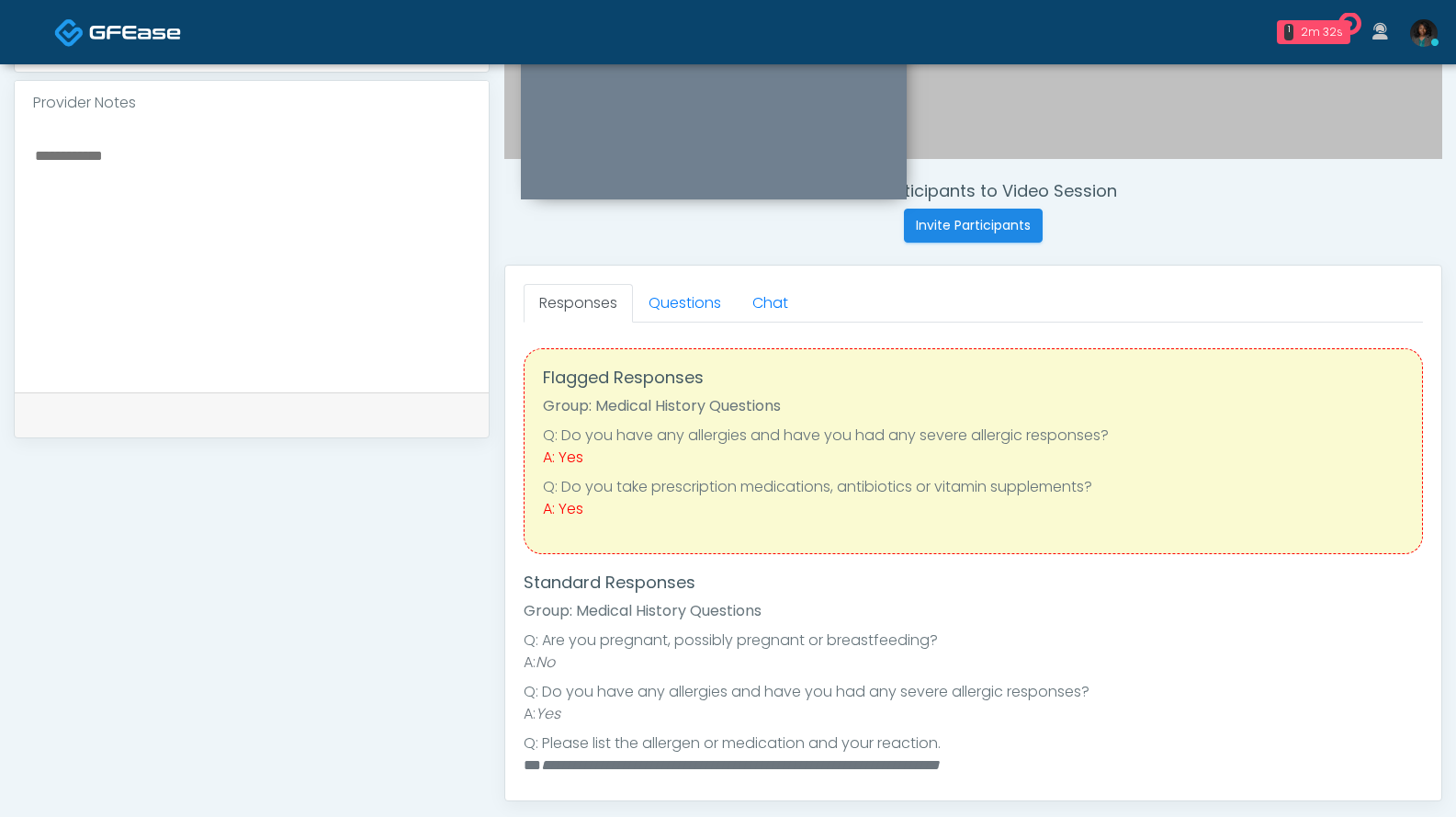
scroll to position [604, 0]
click at [702, 315] on link "Questions" at bounding box center [685, 301] width 104 height 38
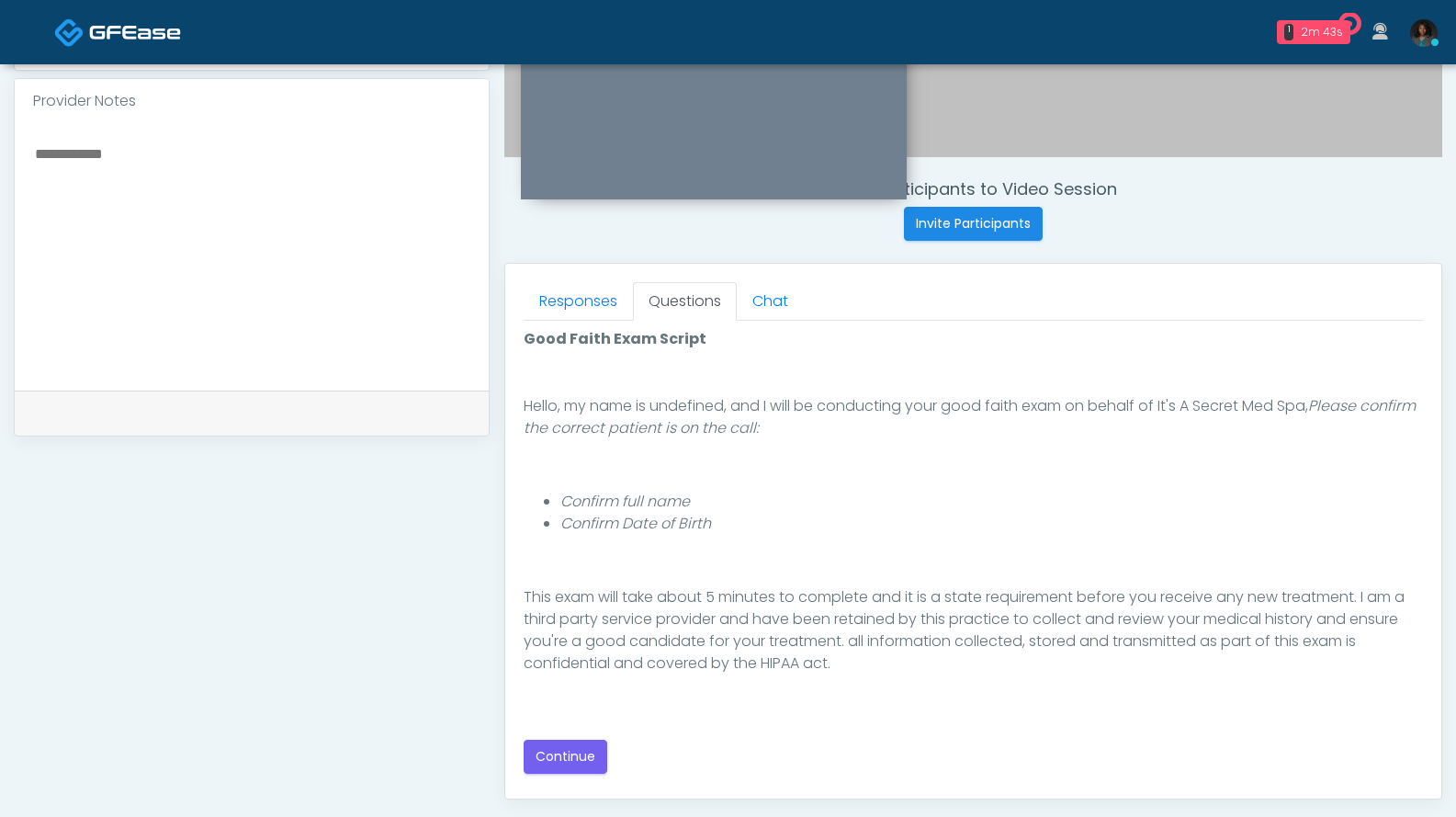
scroll to position [169, 0]
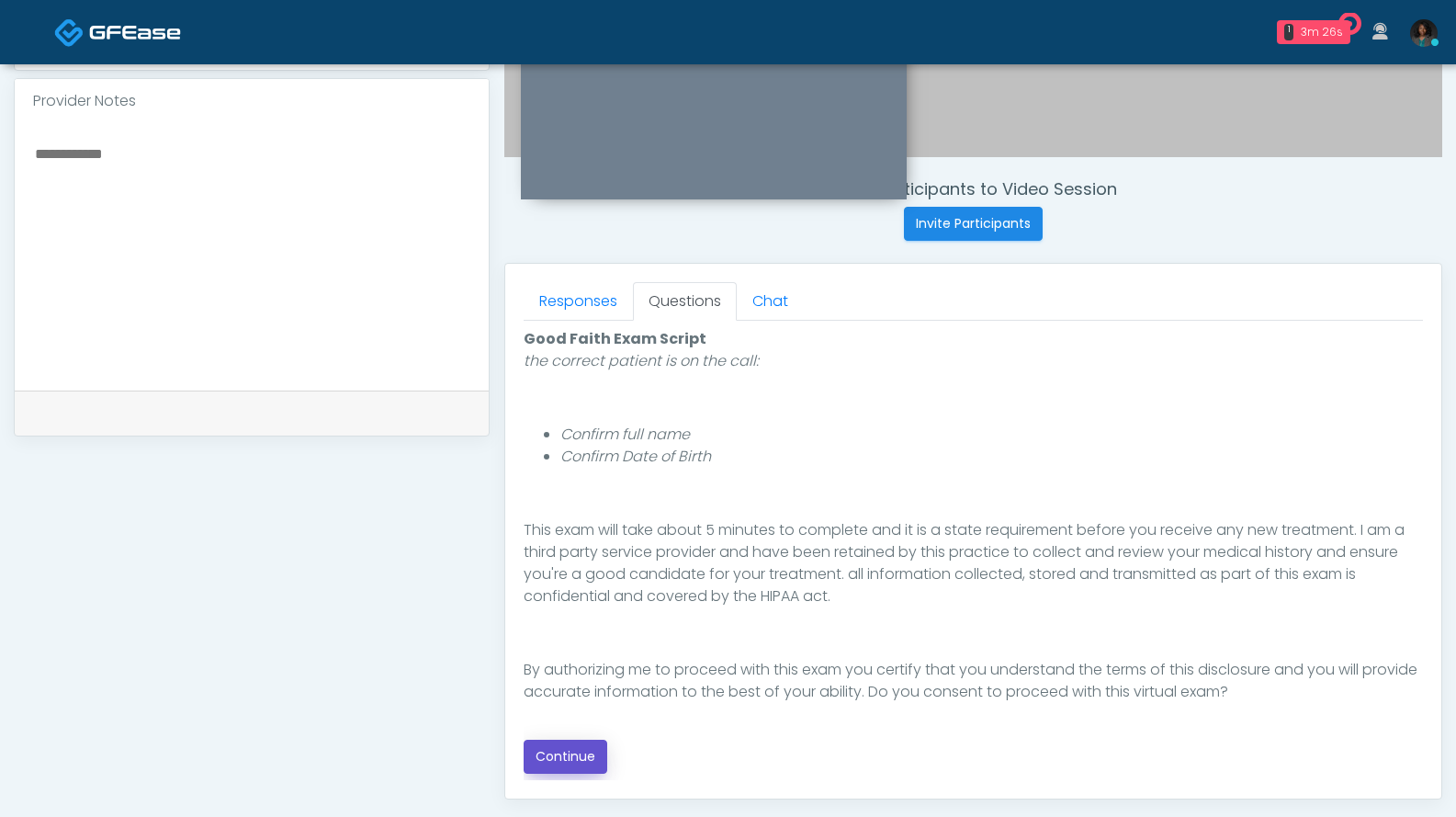
click at [564, 756] on button "Continue" at bounding box center [565, 757] width 84 height 34
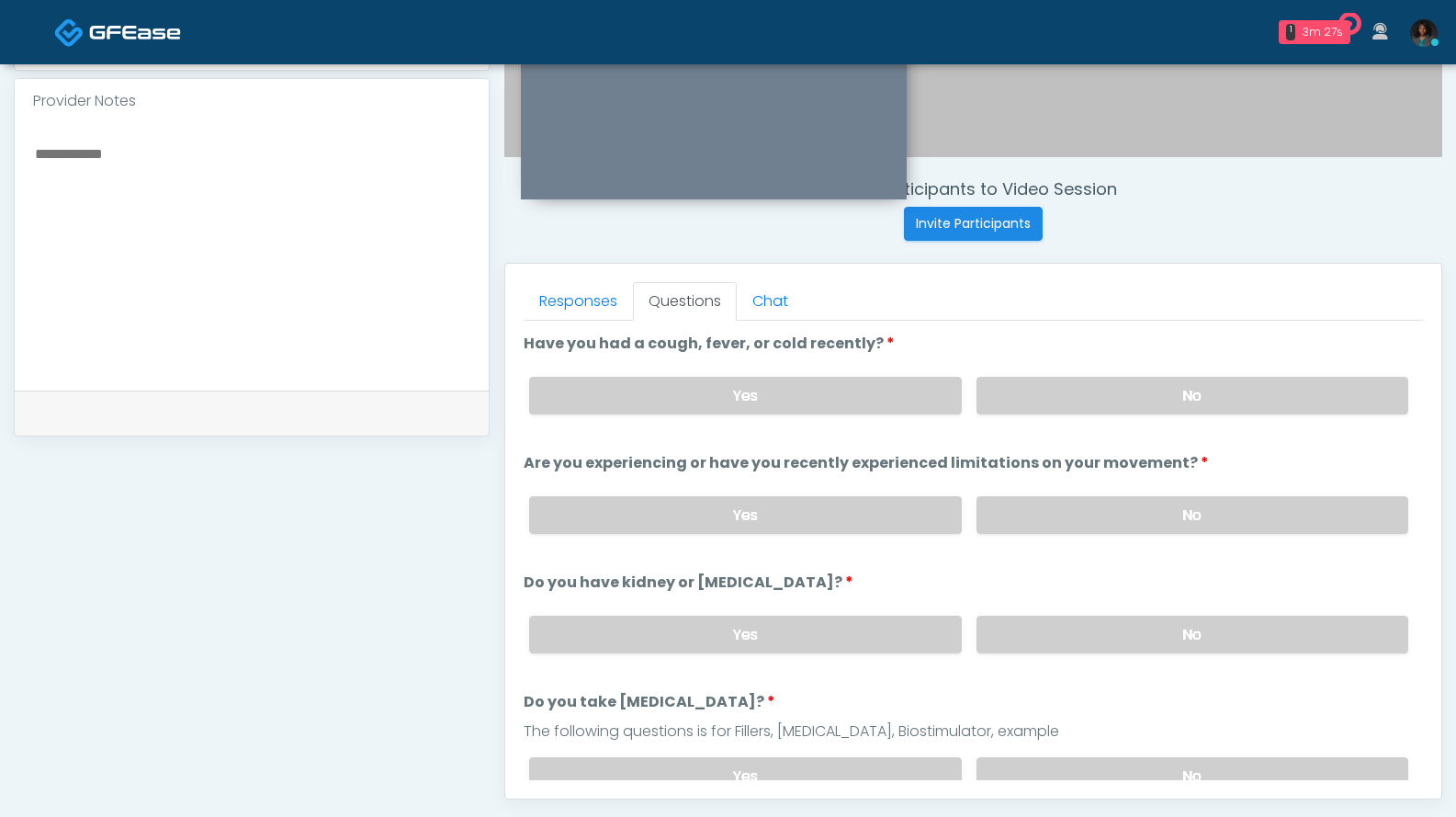
scroll to position [833, 0]
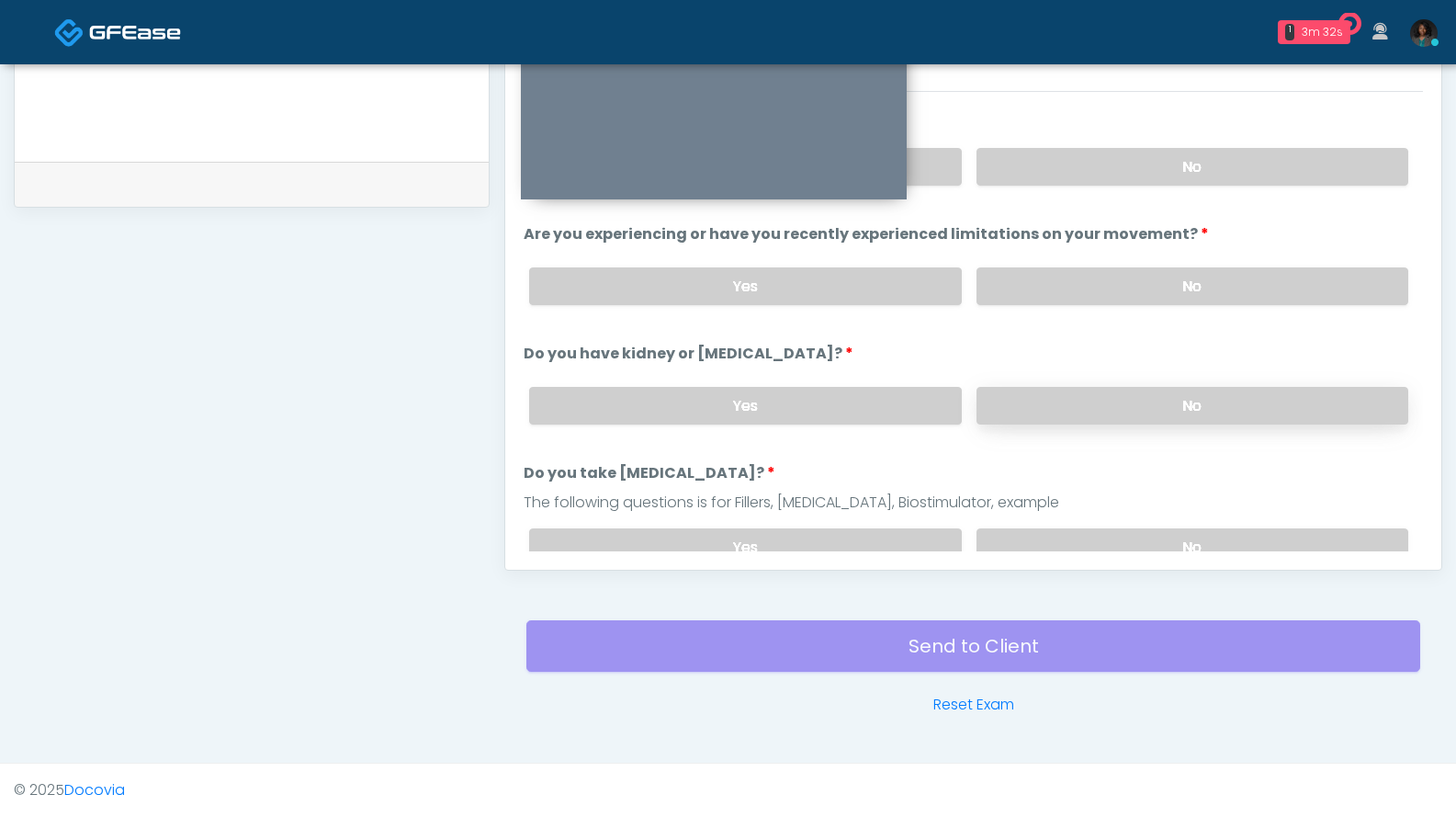
click at [1295, 390] on label "No" at bounding box center [1193, 406] width 432 height 37
click at [1234, 528] on label "No" at bounding box center [1193, 547] width 432 height 37
click at [1267, 267] on label "No" at bounding box center [1193, 286] width 432 height 37
click at [1293, 167] on label "No" at bounding box center [1193, 167] width 432 height 37
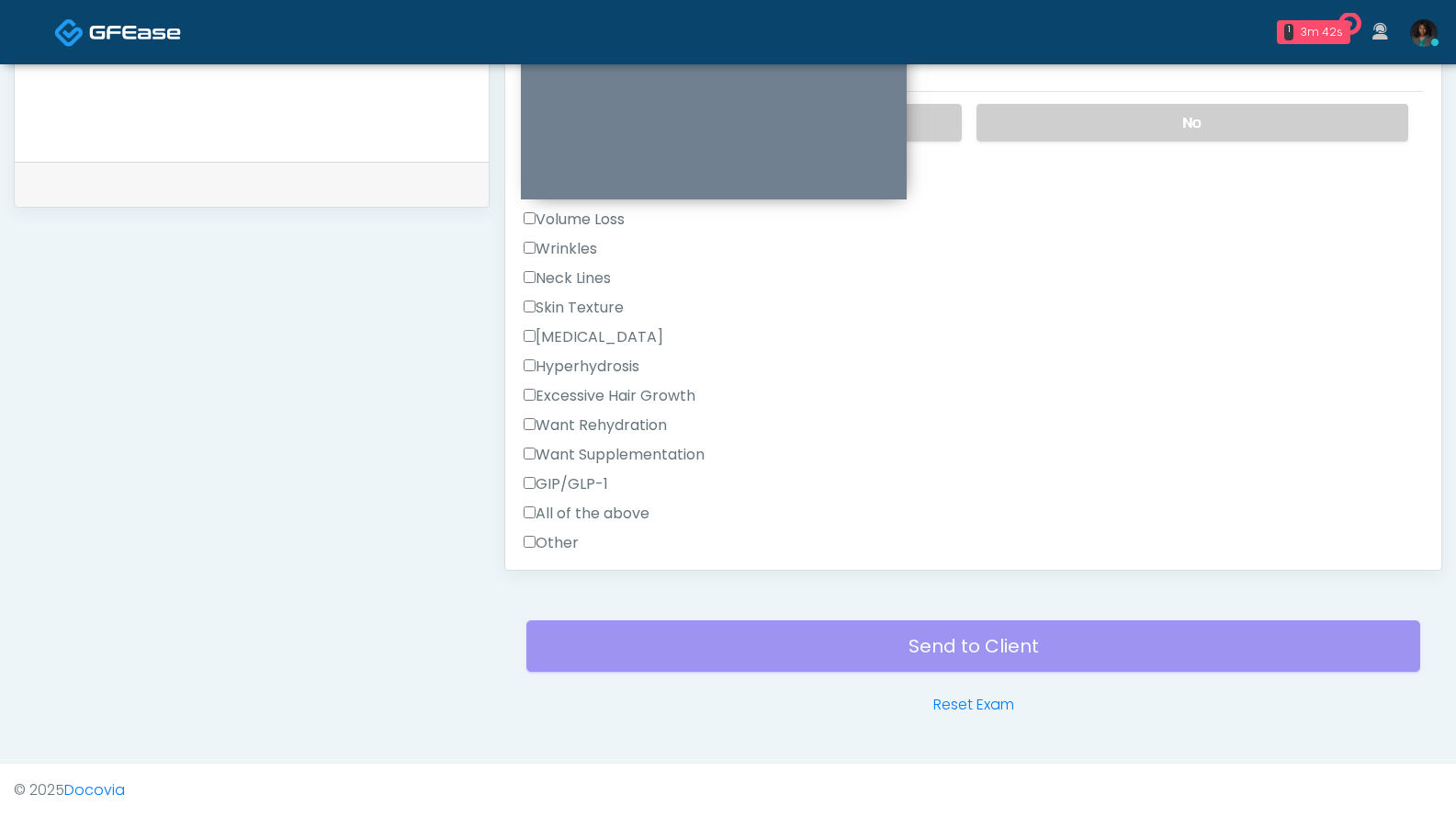
scroll to position [426, 0]
click at [562, 545] on label "Other" at bounding box center [551, 541] width 55 height 22
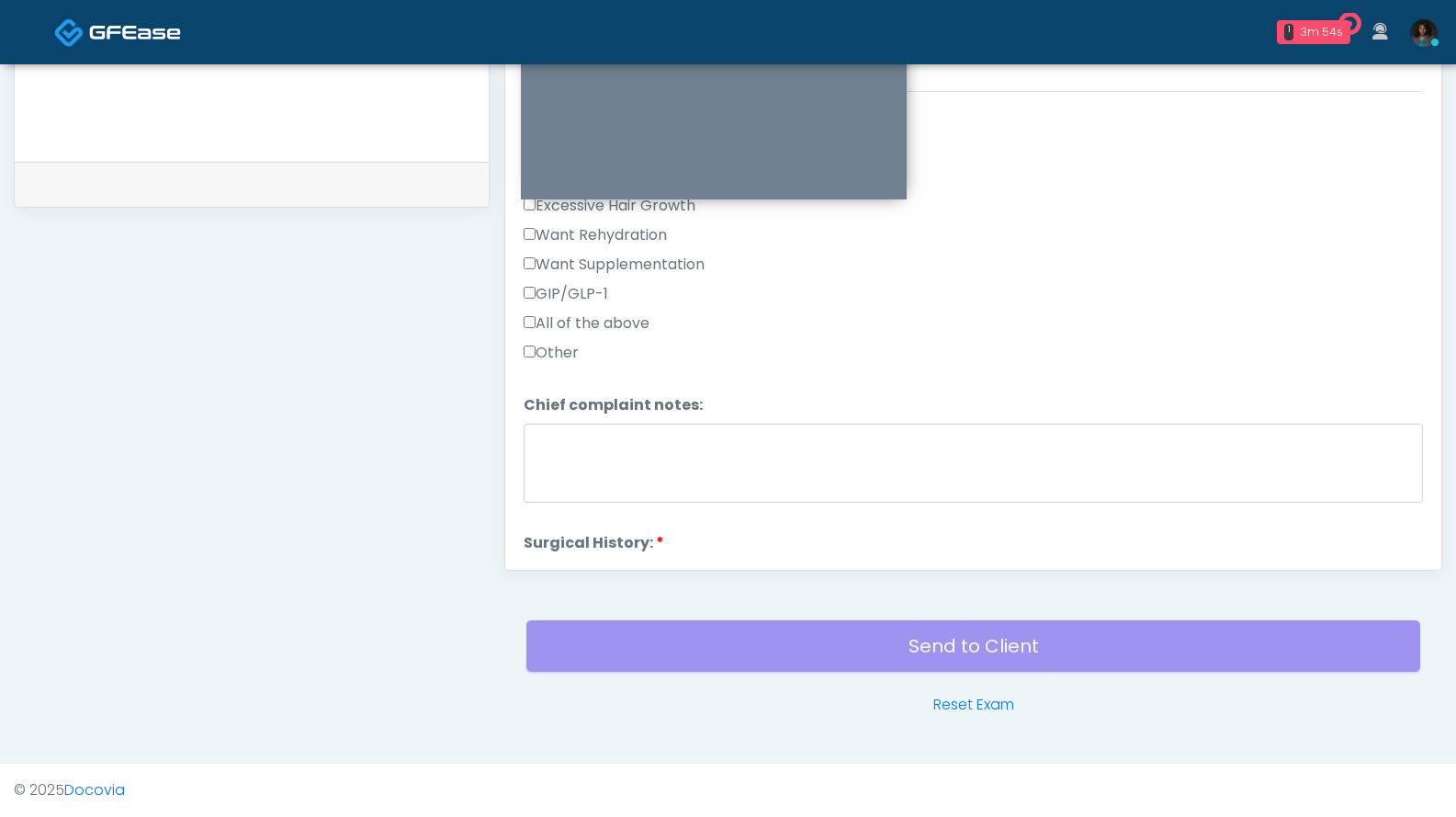
scroll to position [651, 0]
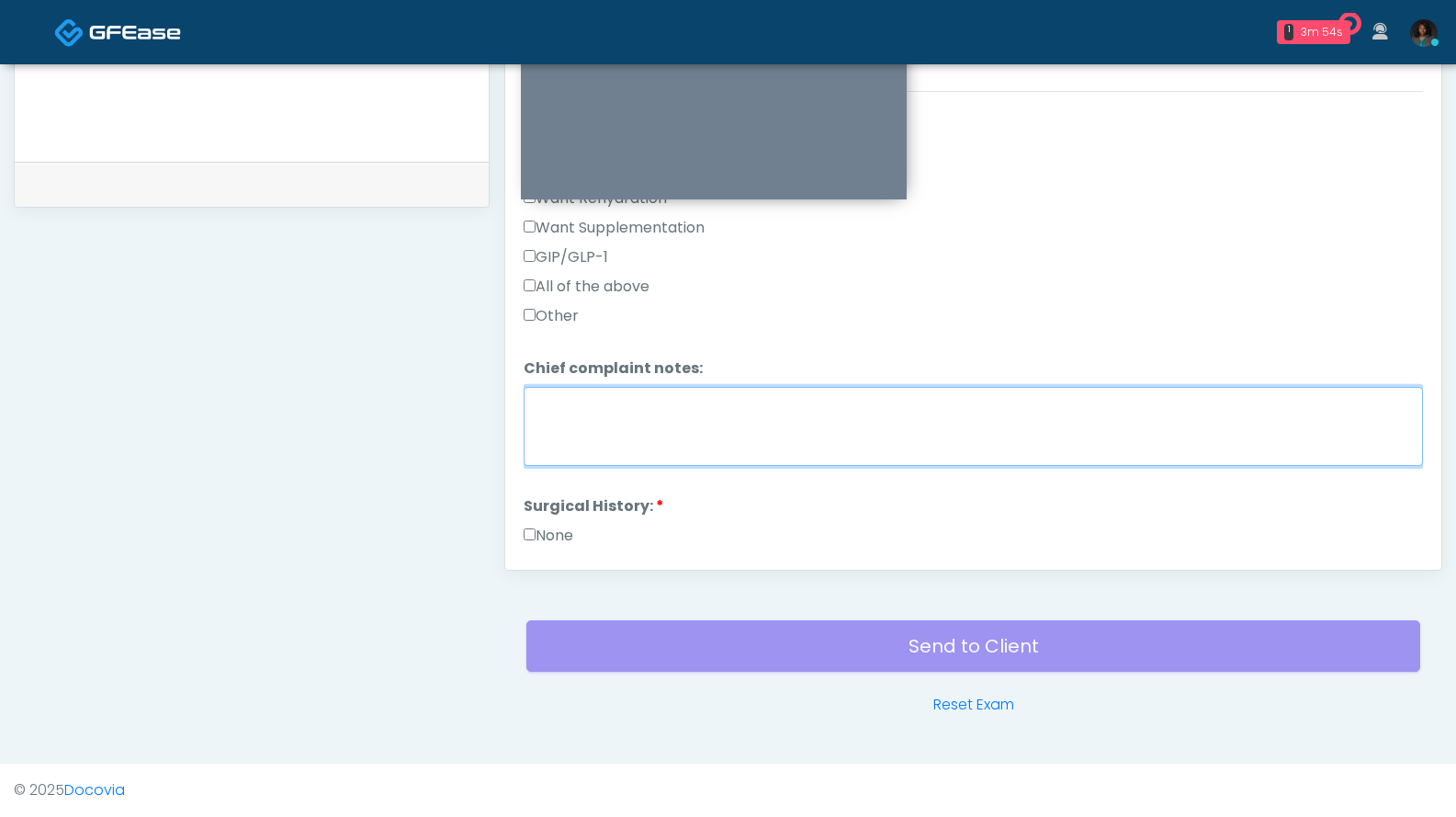
click at [775, 406] on textarea "Chief complaint notes:" at bounding box center [974, 426] width 900 height 79
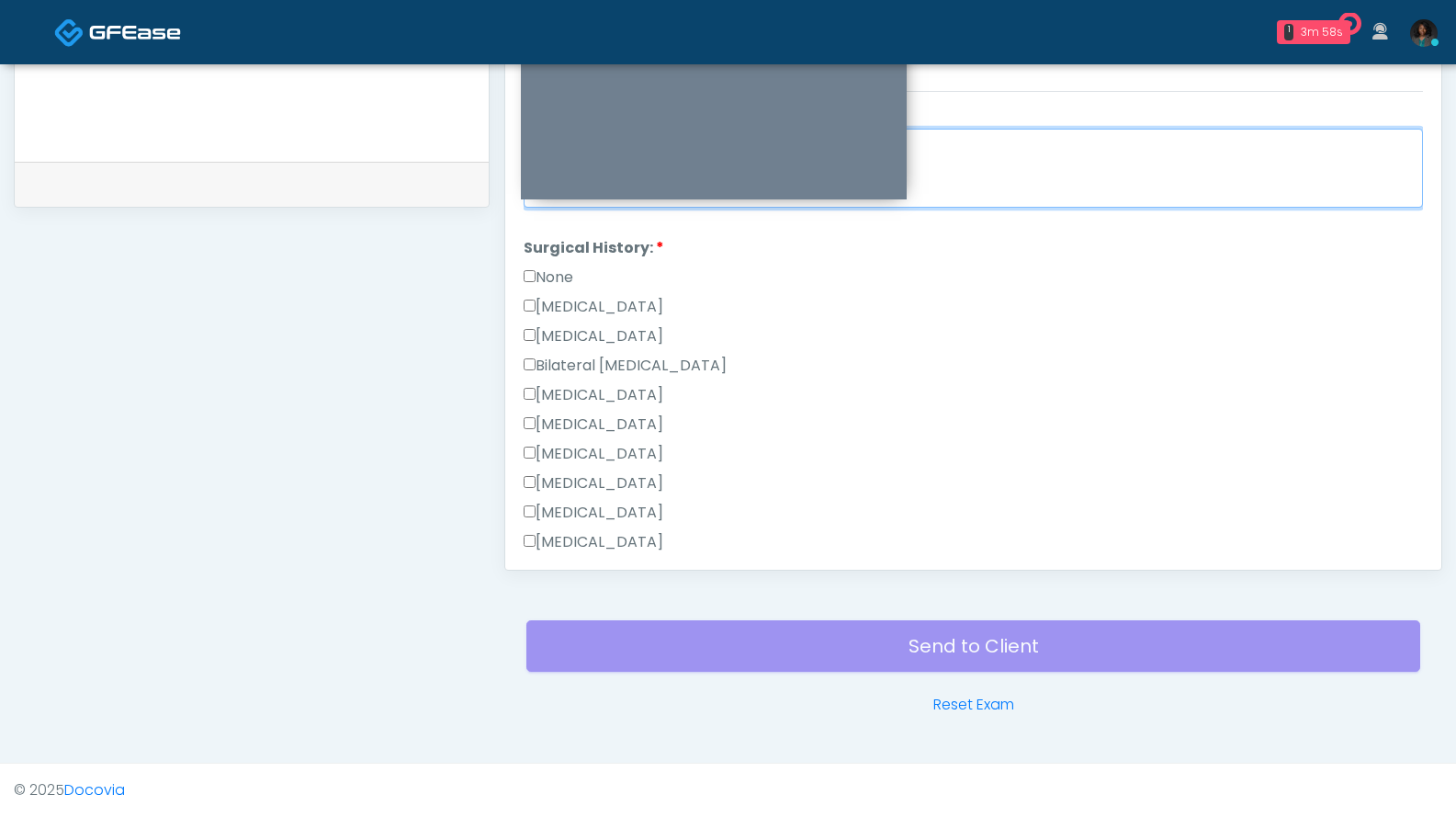
scroll to position [917, 0]
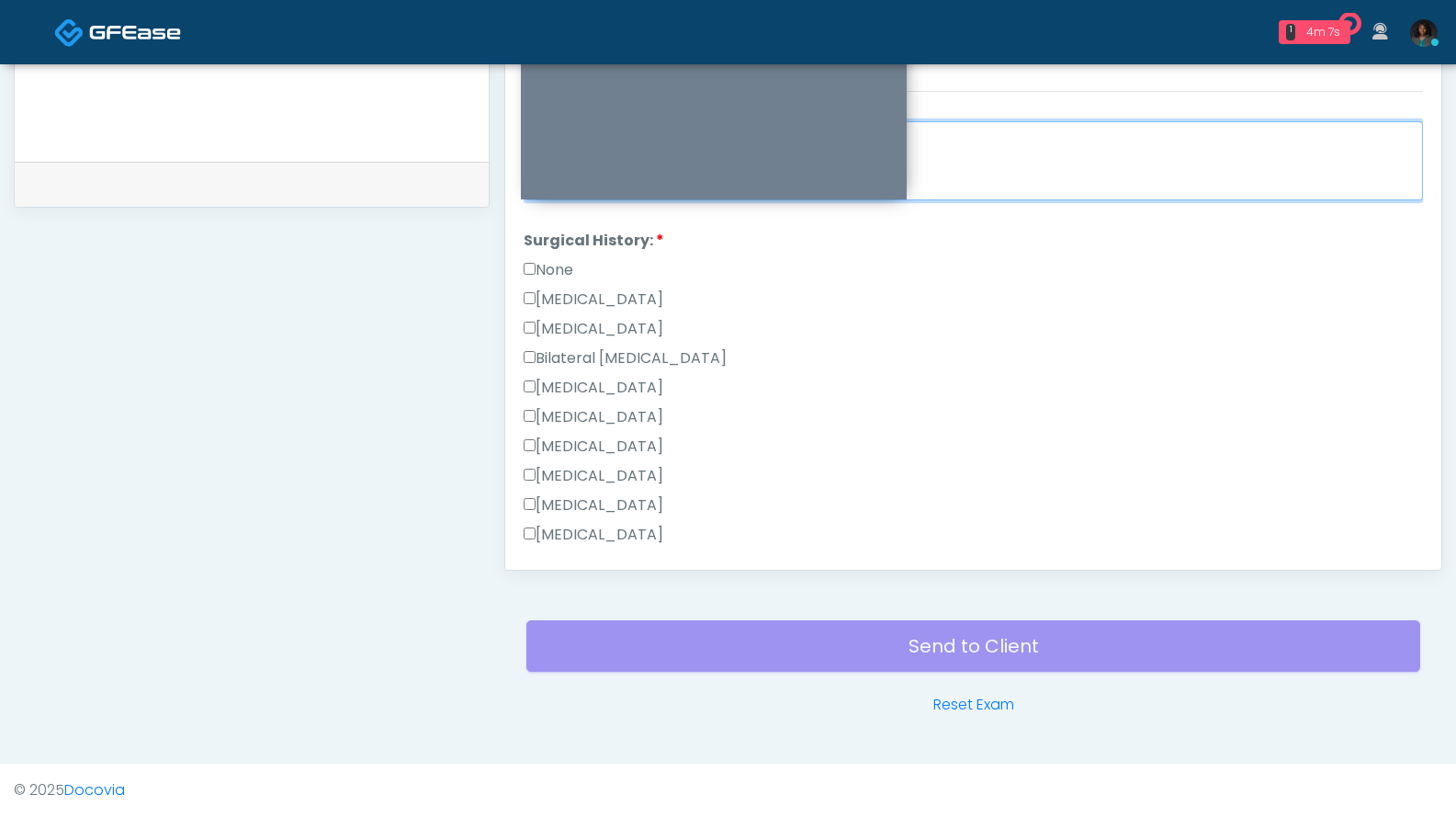
type textarea "**********"
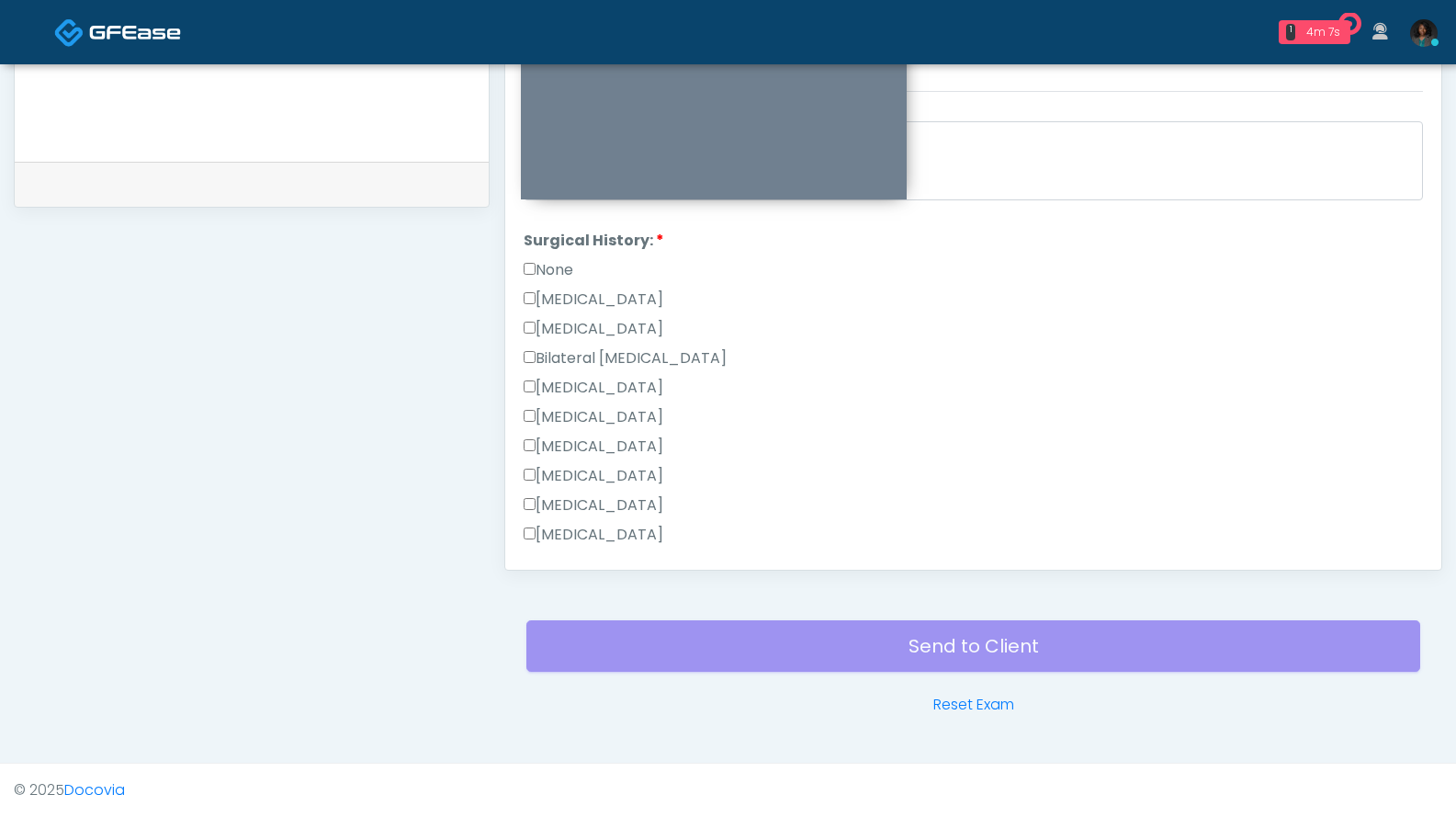
click at [552, 266] on label "None" at bounding box center [548, 270] width 49 height 22
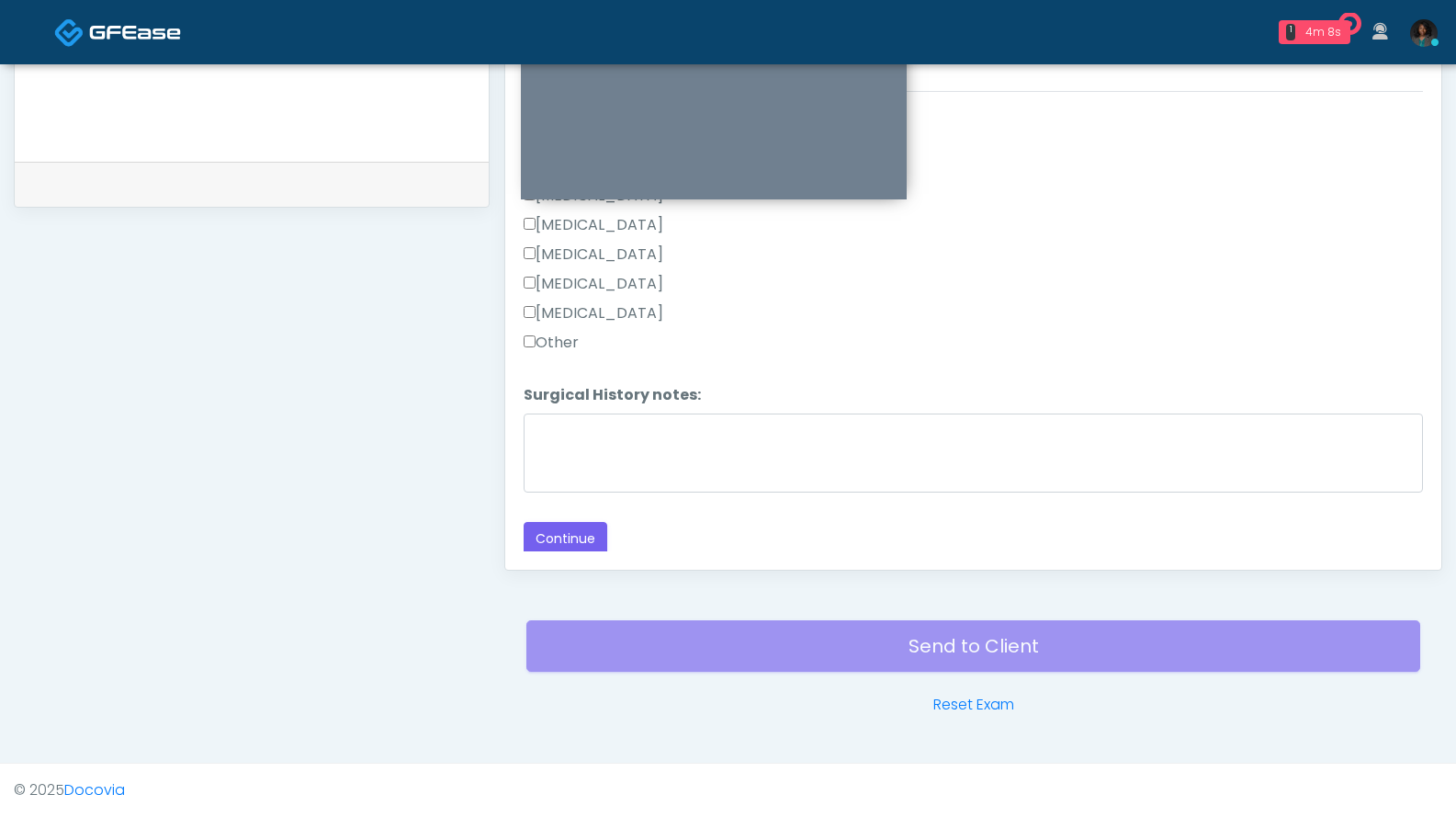
scroll to position [1197, 0]
click at [596, 532] on button "Continue" at bounding box center [565, 539] width 84 height 34
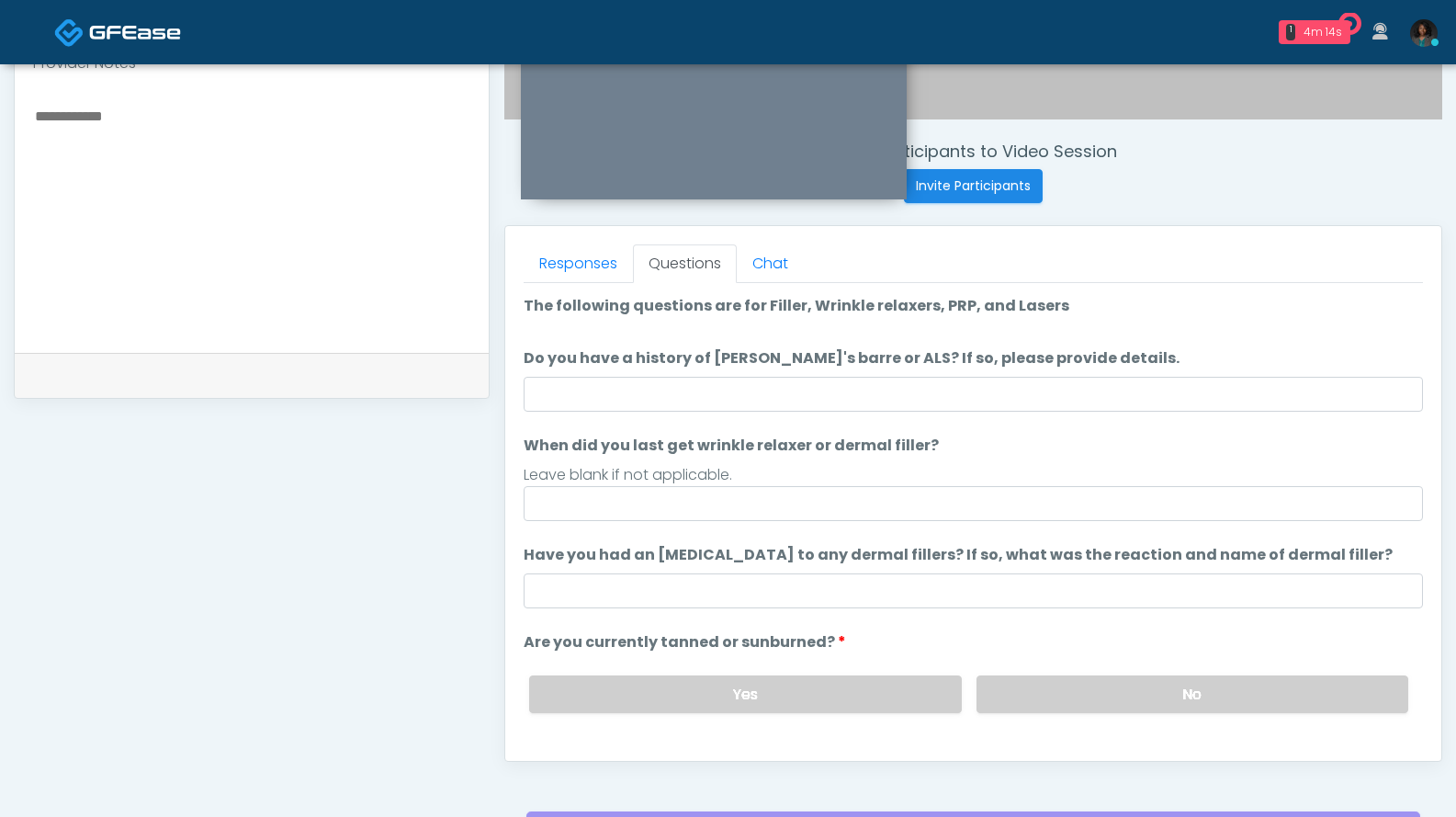
scroll to position [631, 0]
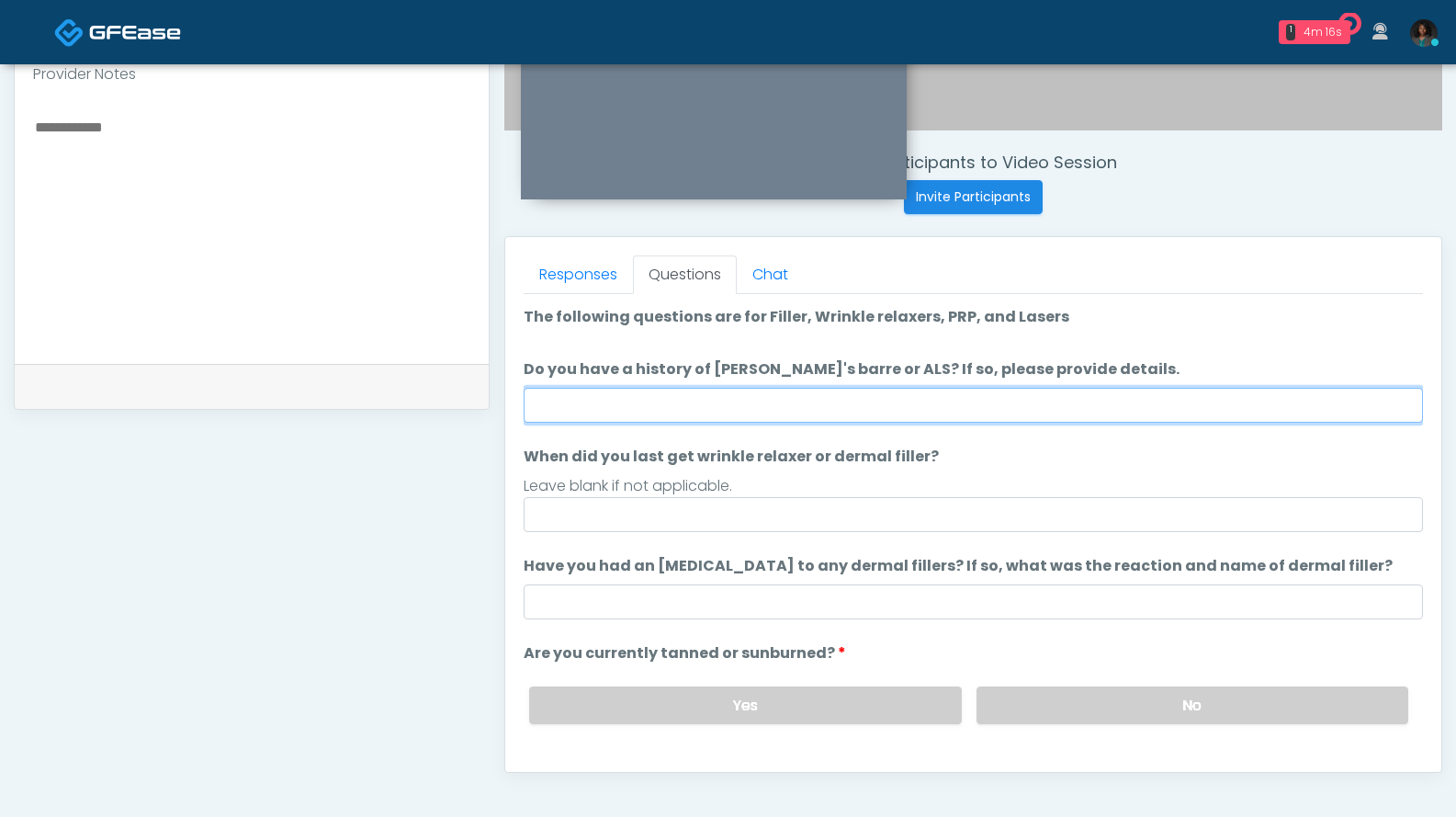
click at [603, 412] on input "Do you have a history of Guillain's barre or ALS? If so, please provide details." at bounding box center [974, 405] width 900 height 35
type input "**"
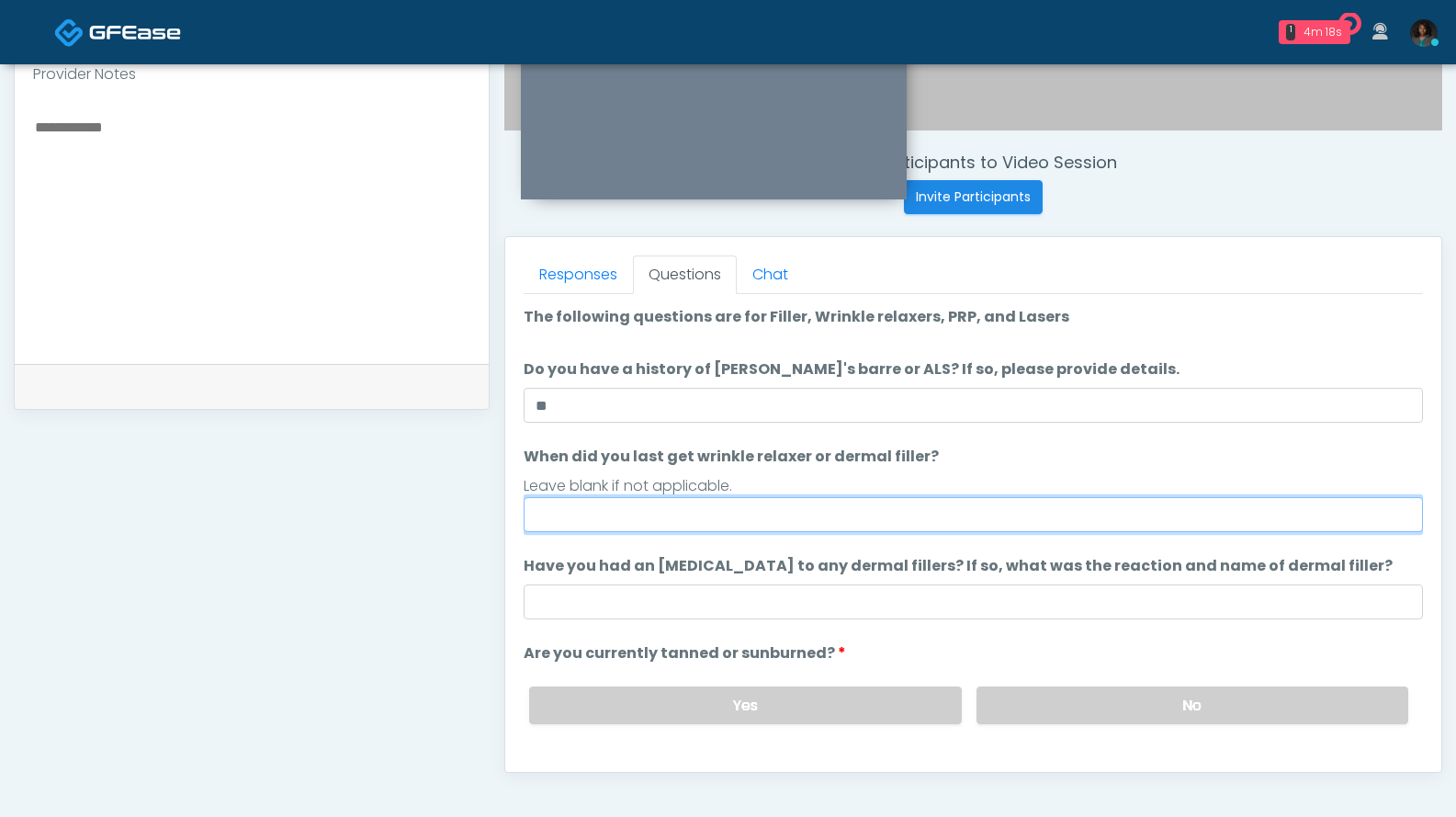
click at [566, 529] on input "When did you last get wrinkle relaxer or dermal filler?" at bounding box center [974, 514] width 900 height 35
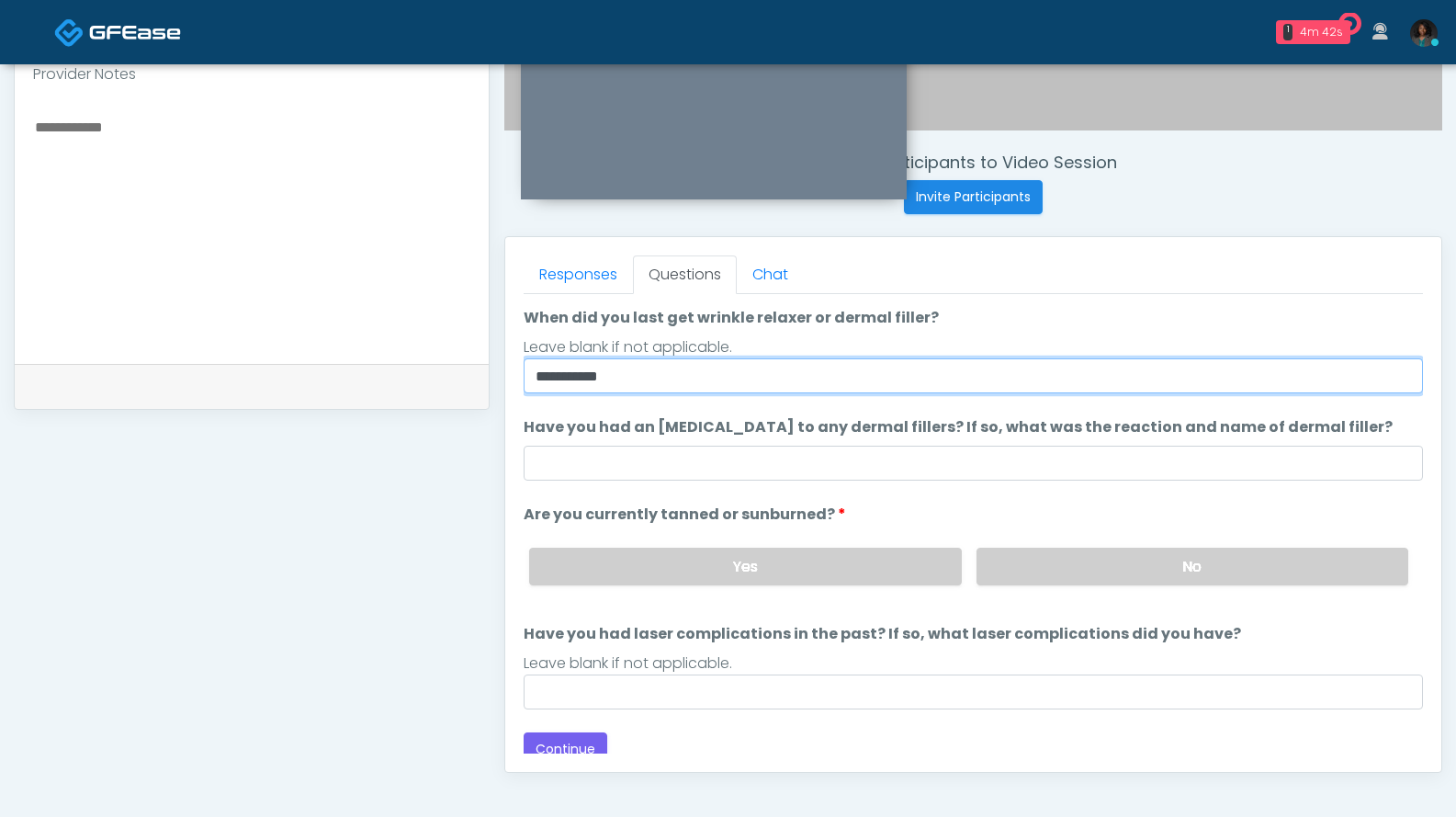
scroll to position [151, 0]
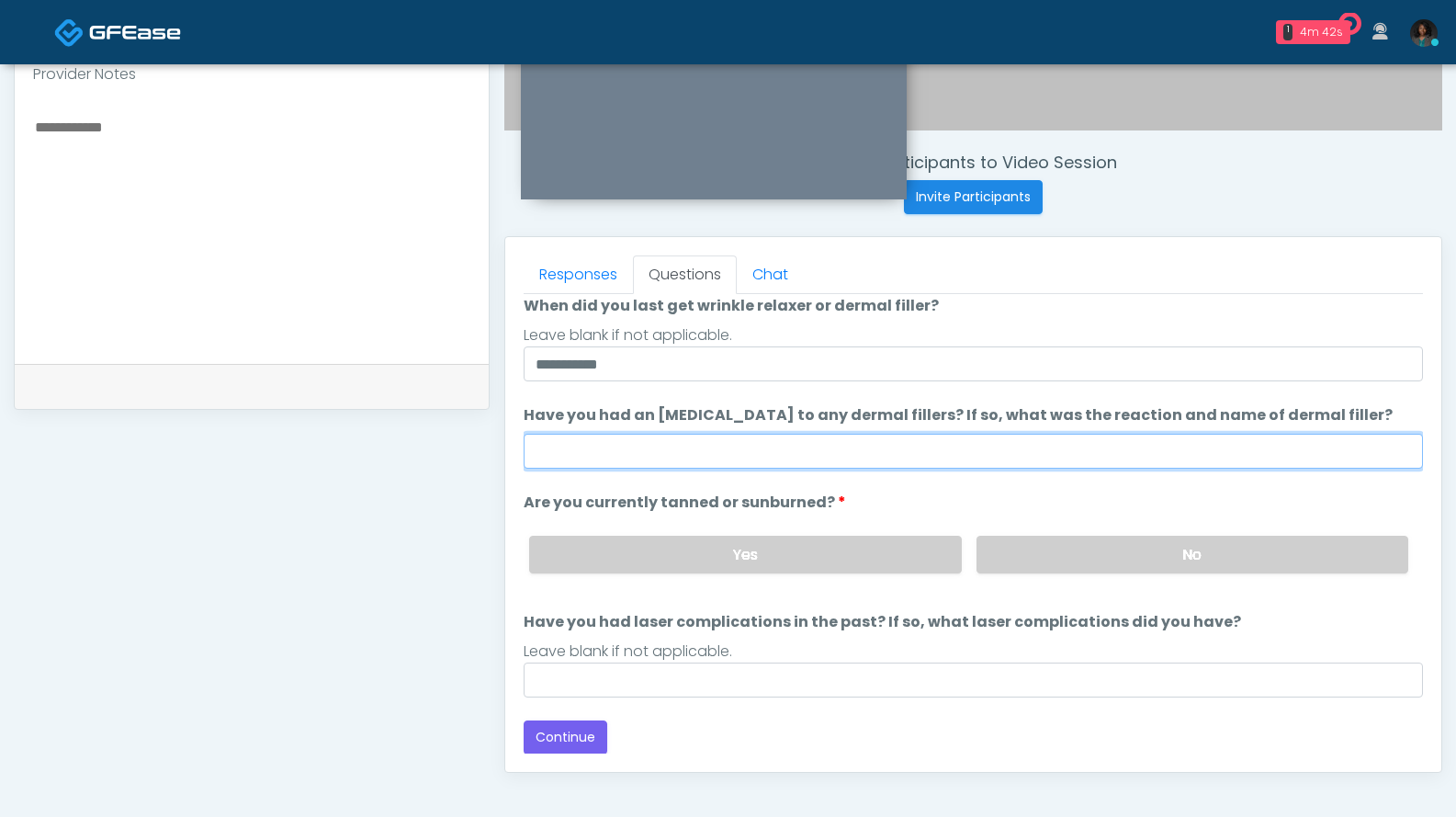
click at [955, 441] on input "Have you had an allergic response to any dermal fillers? If so, what was the re…" at bounding box center [974, 451] width 900 height 35
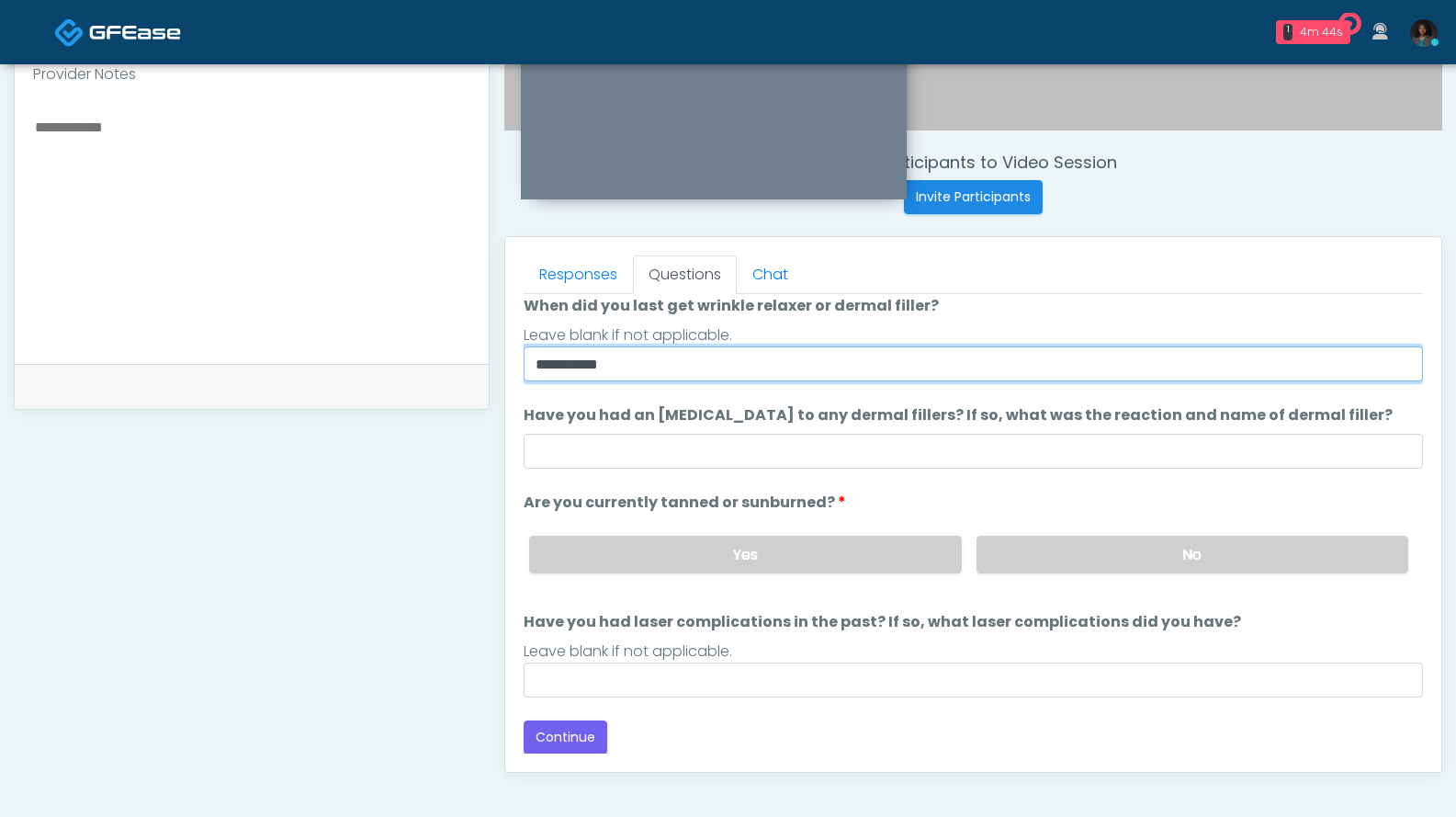
click at [721, 369] on input "**********" at bounding box center [974, 363] width 900 height 35
drag, startPoint x: 617, startPoint y: 384, endPoint x: 501, endPoint y: 374, distance: 116.4
click at [513, 381] on div "Responses Questions Chat Good Faith Exam Script Good Faith Exam Script INTRODUC…" at bounding box center [973, 504] width 936 height 535
type input "**********"
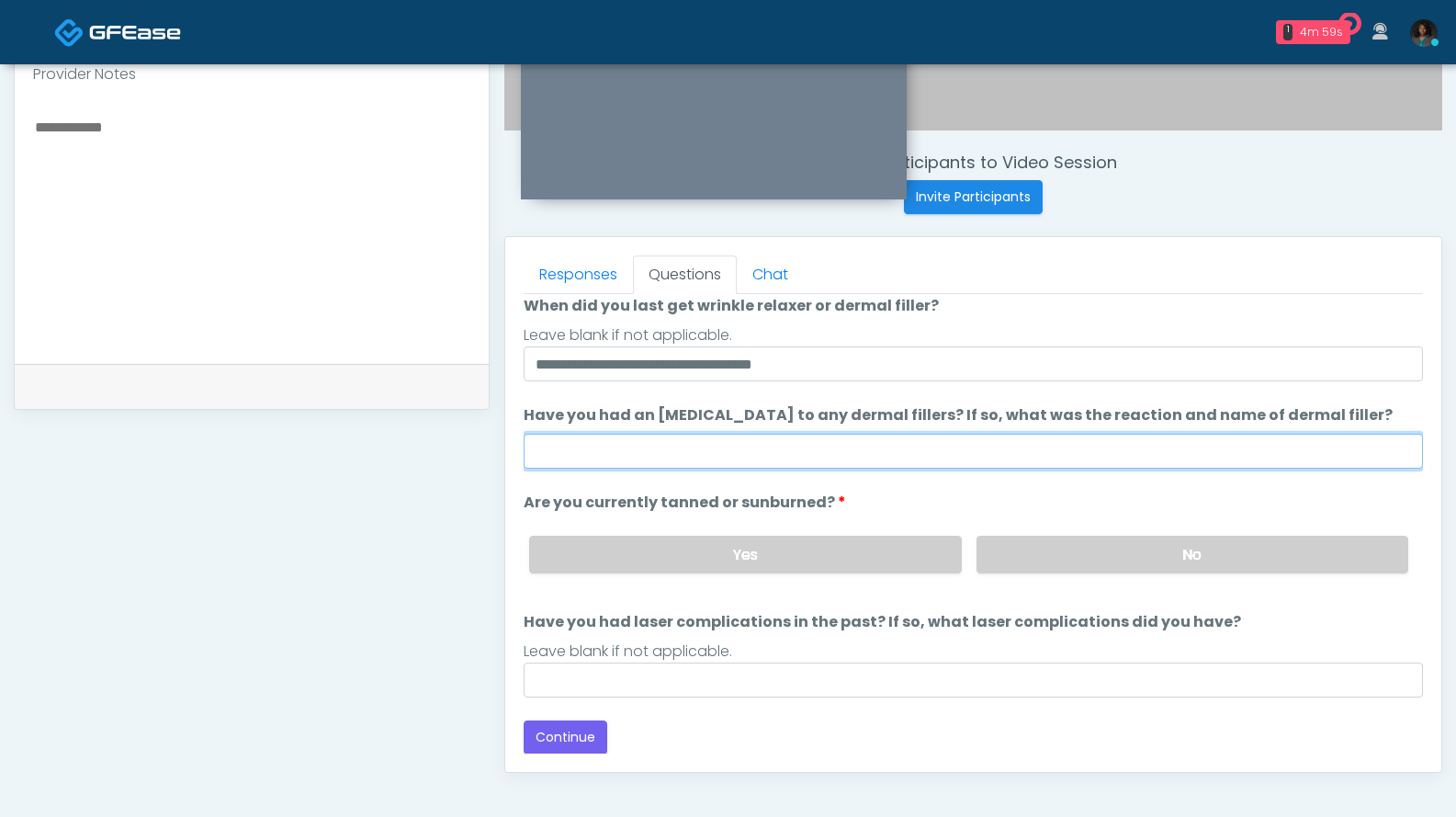
click at [547, 452] on input "Have you had an allergic response to any dermal fillers? If so, what was the re…" at bounding box center [974, 451] width 900 height 35
type input "**"
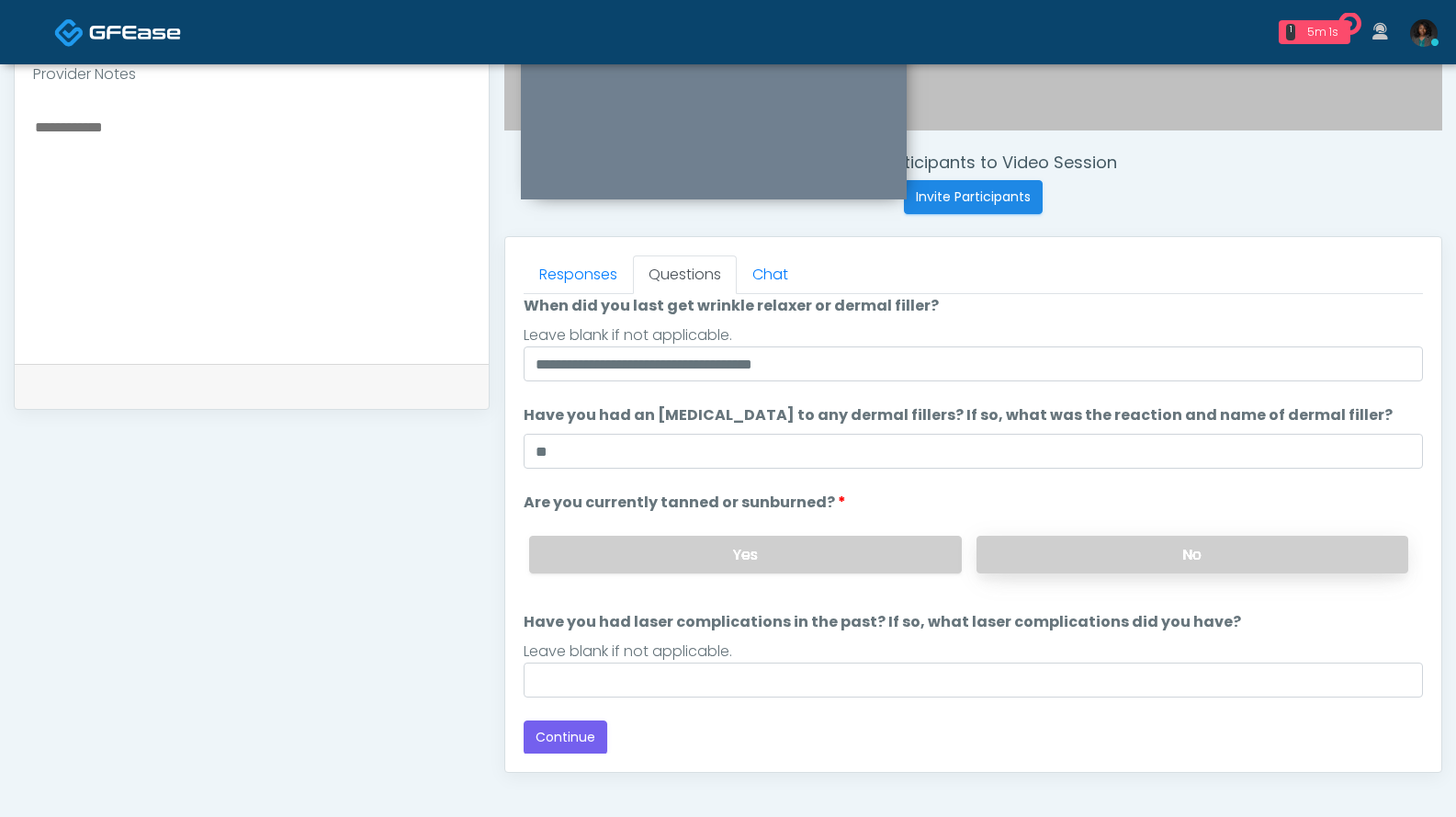
click at [1093, 538] on div "Yes No" at bounding box center [969, 555] width 909 height 67
click at [1025, 556] on label "No" at bounding box center [1193, 555] width 432 height 37
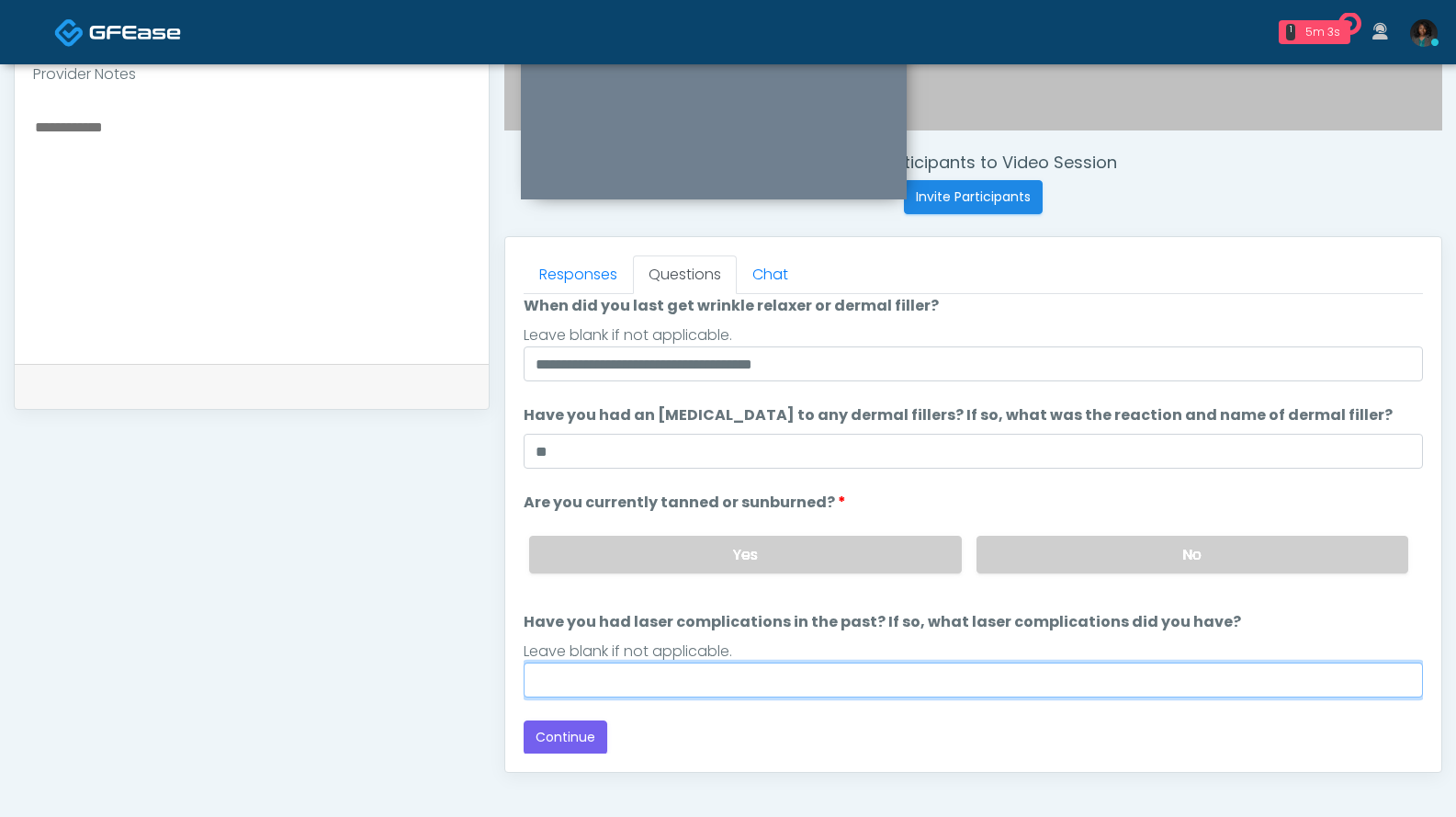
click at [830, 671] on input "Have you had laser complications in the past? If so, what laser complications d…" at bounding box center [974, 679] width 900 height 35
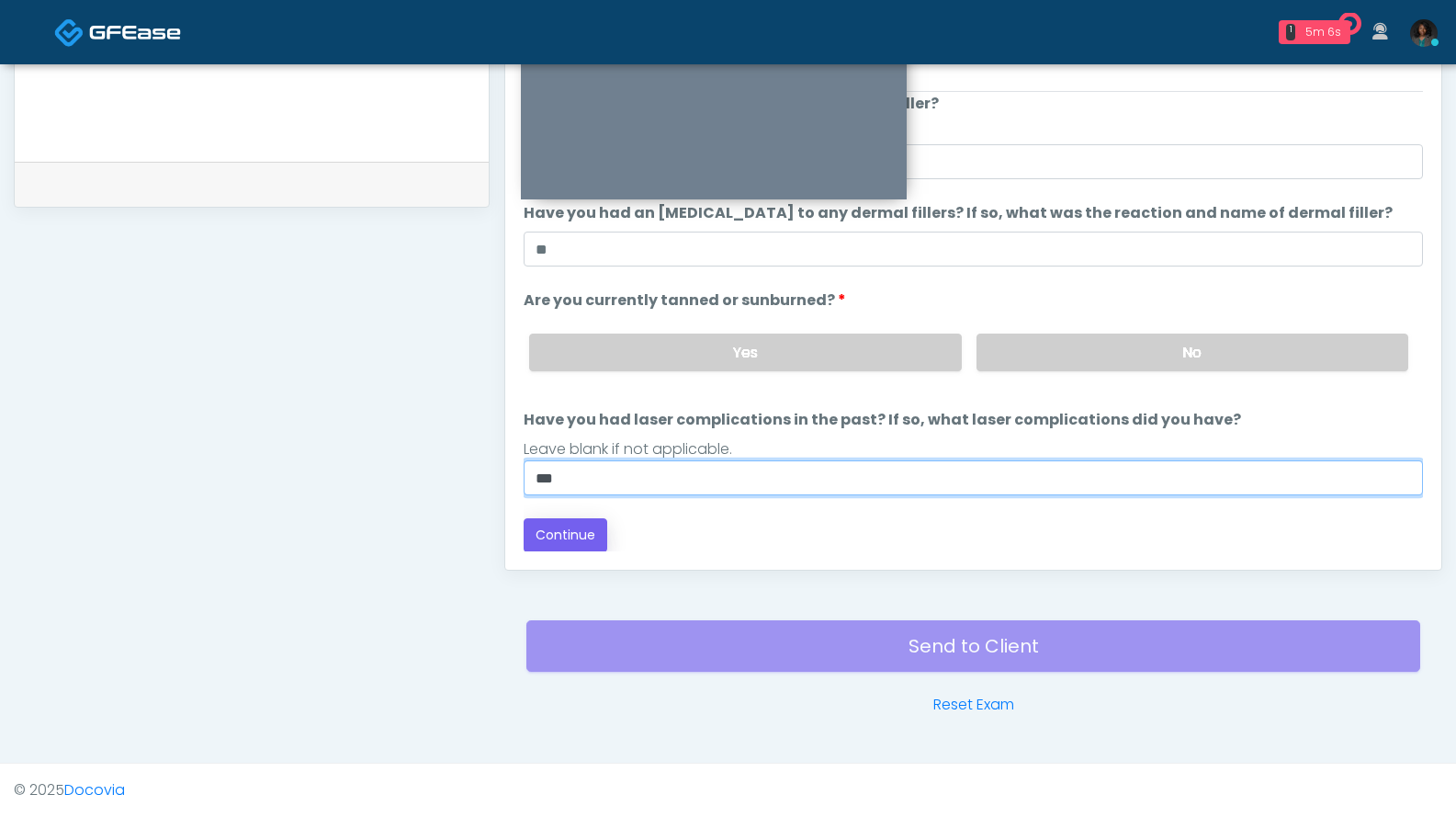
type input "***"
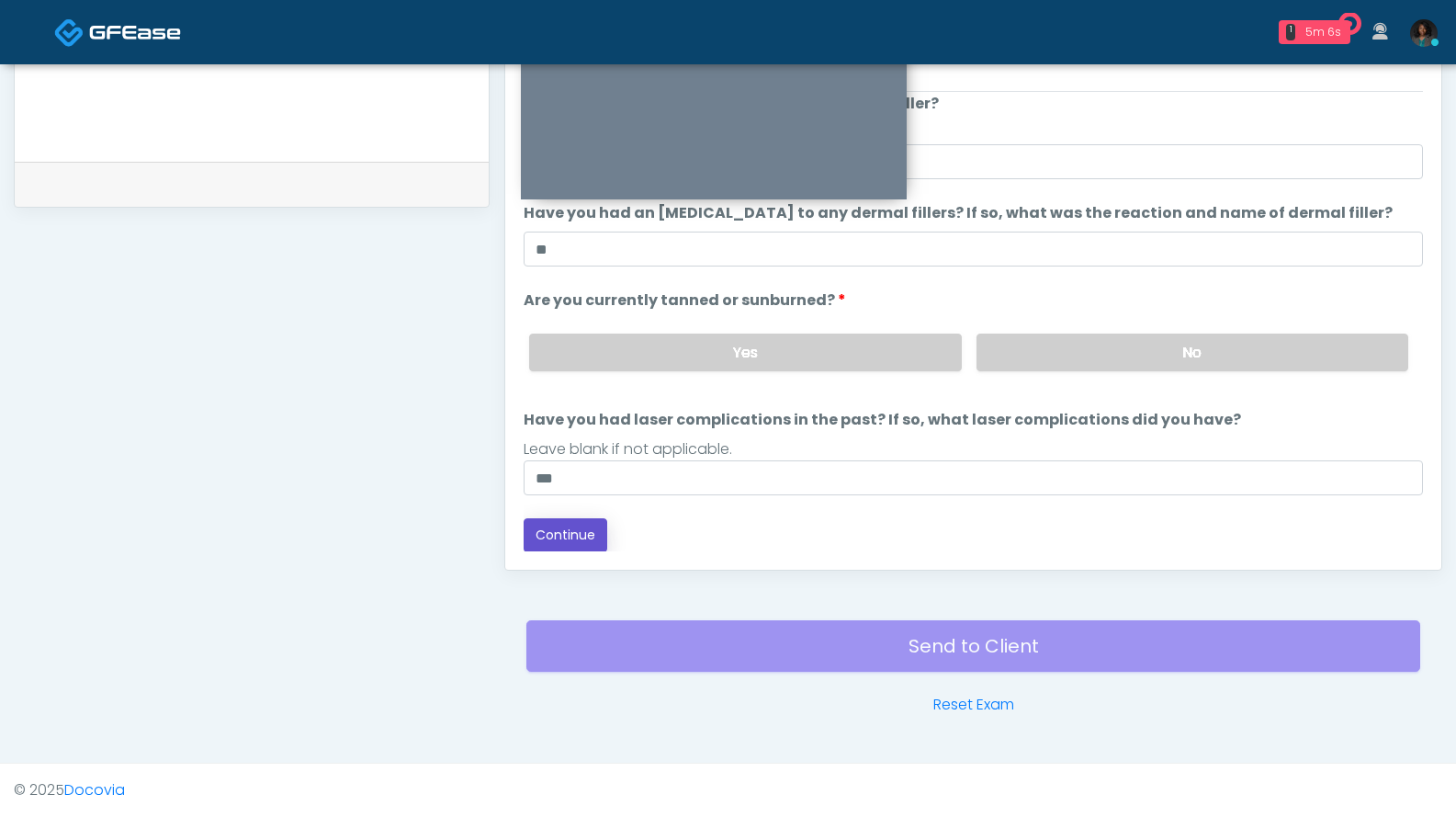
click at [584, 541] on button "Continue" at bounding box center [565, 535] width 84 height 34
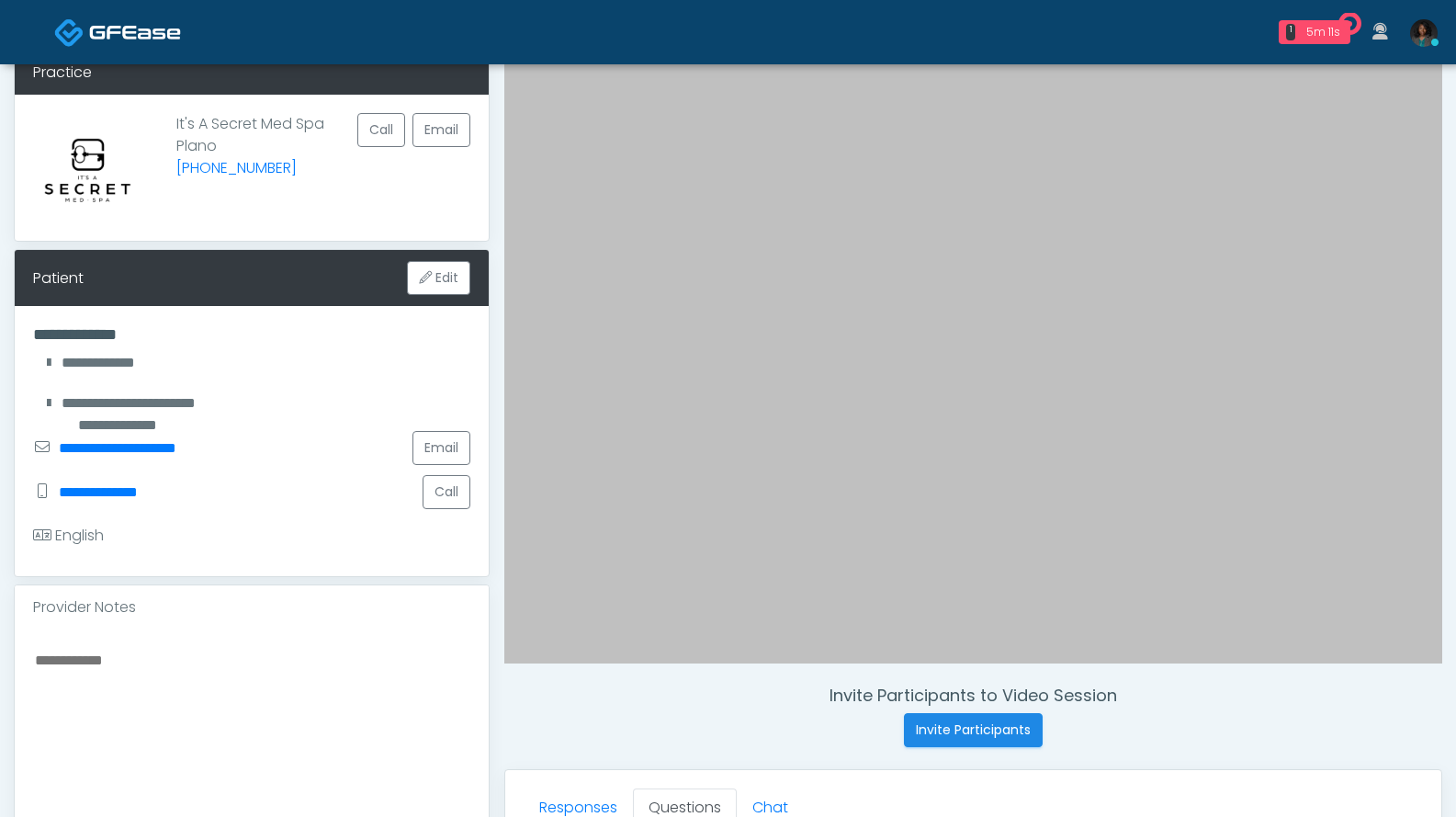
scroll to position [465, 0]
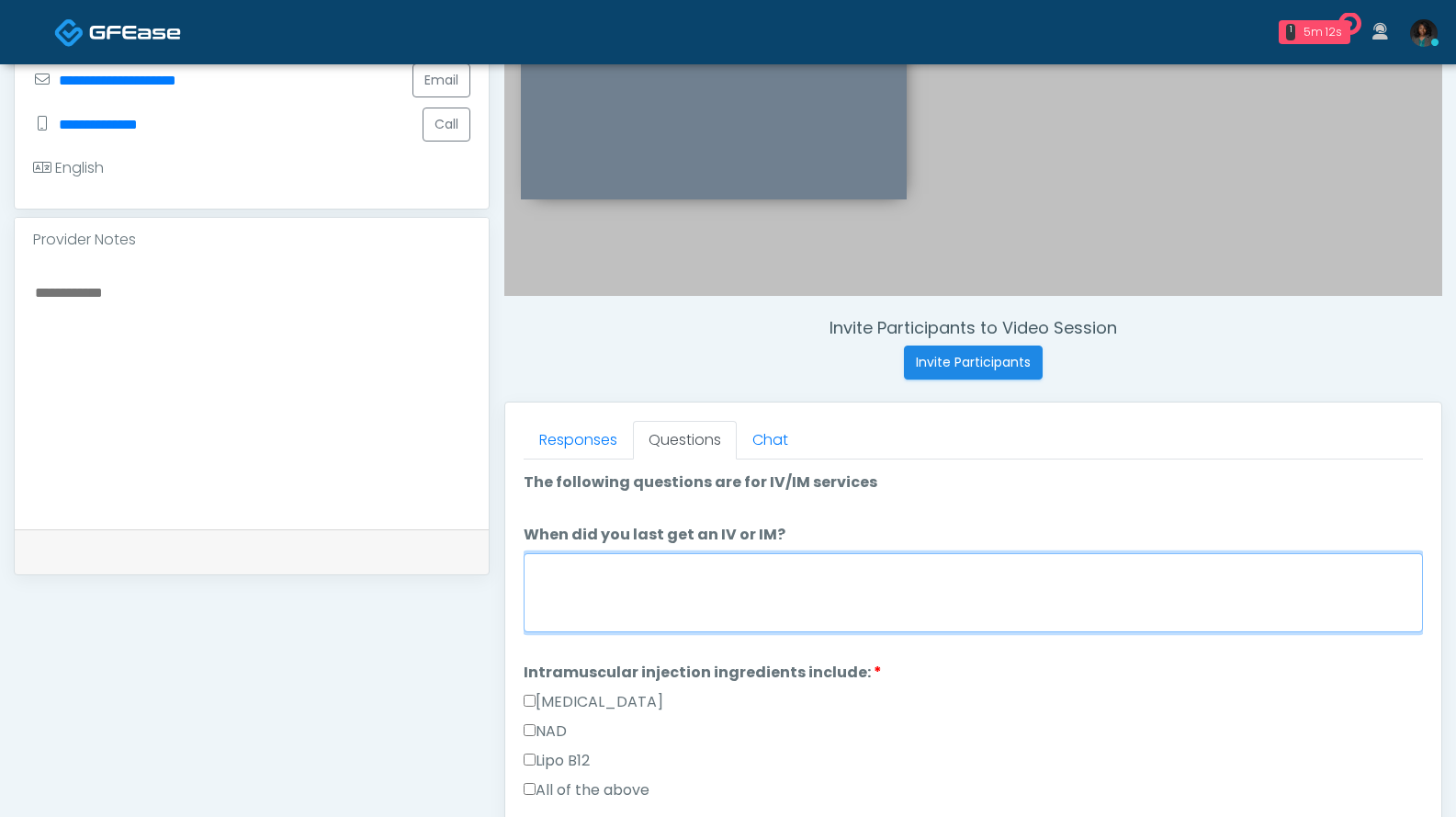
click at [688, 589] on textarea "When did you last get an IV or IM?" at bounding box center [974, 593] width 900 height 79
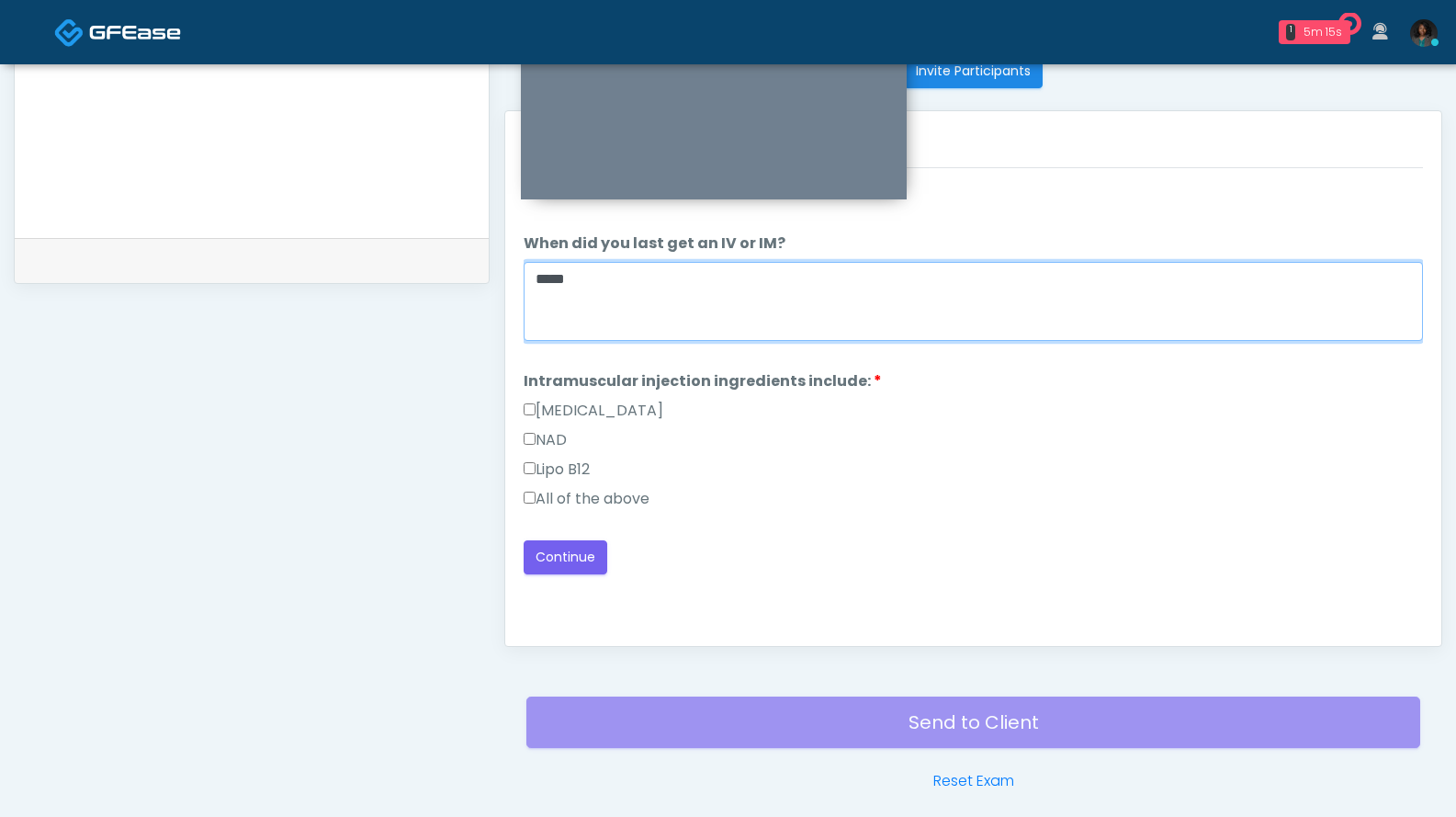
scroll to position [833, 0]
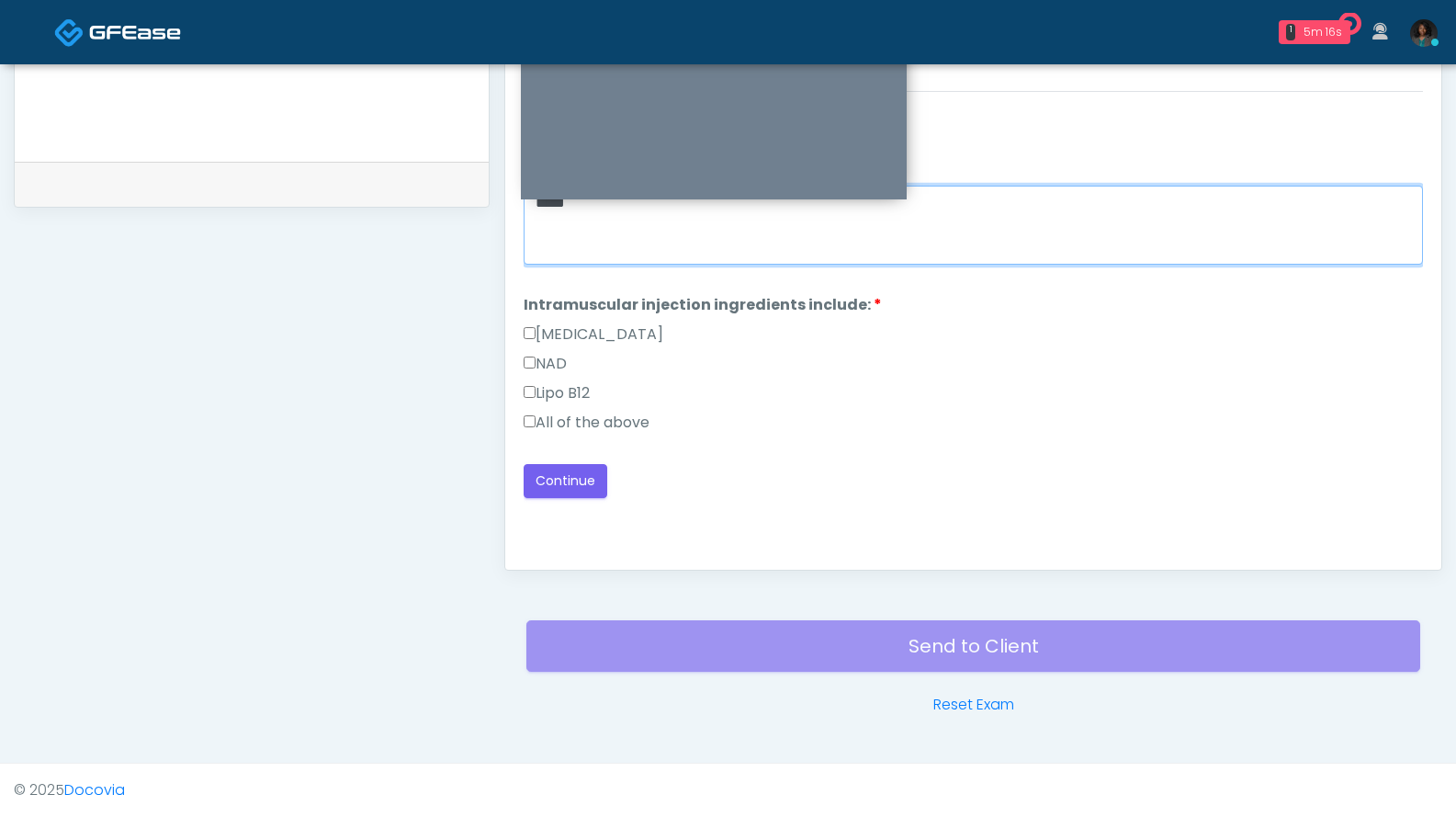
type textarea "*****"
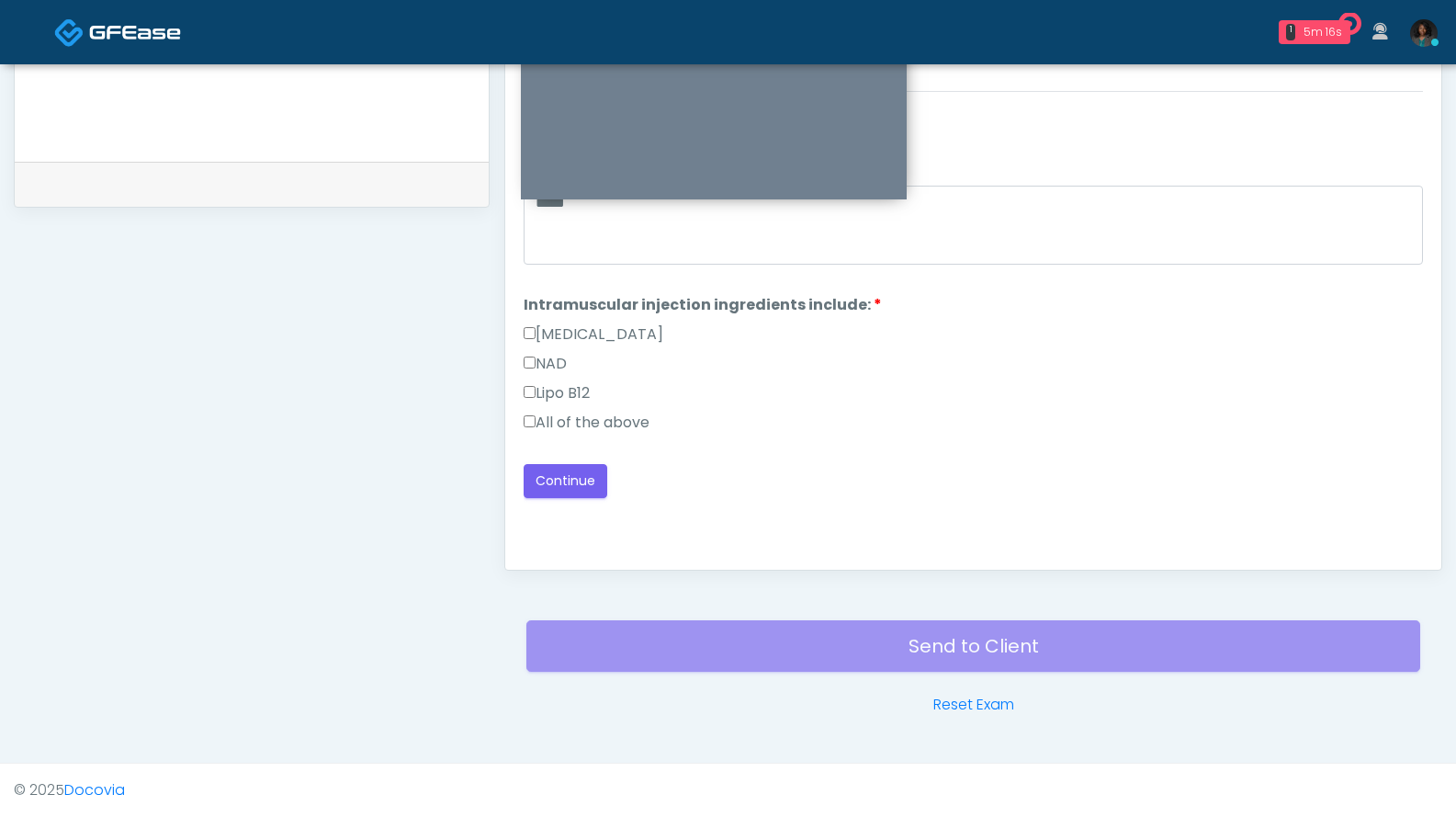
click at [614, 420] on label "All of the above" at bounding box center [587, 422] width 126 height 22
click at [593, 480] on button "Continue" at bounding box center [565, 481] width 84 height 34
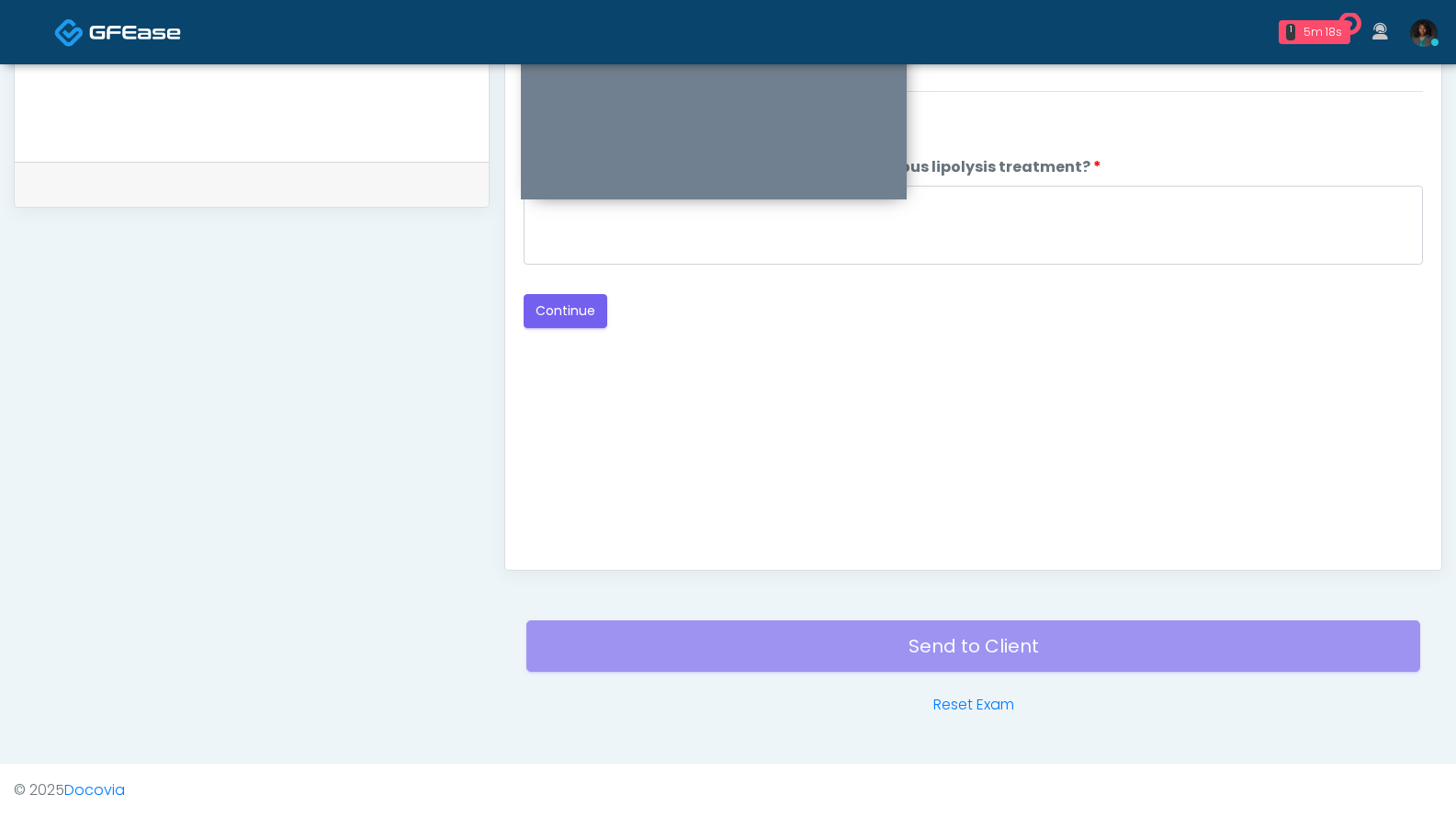
scroll to position [465, 0]
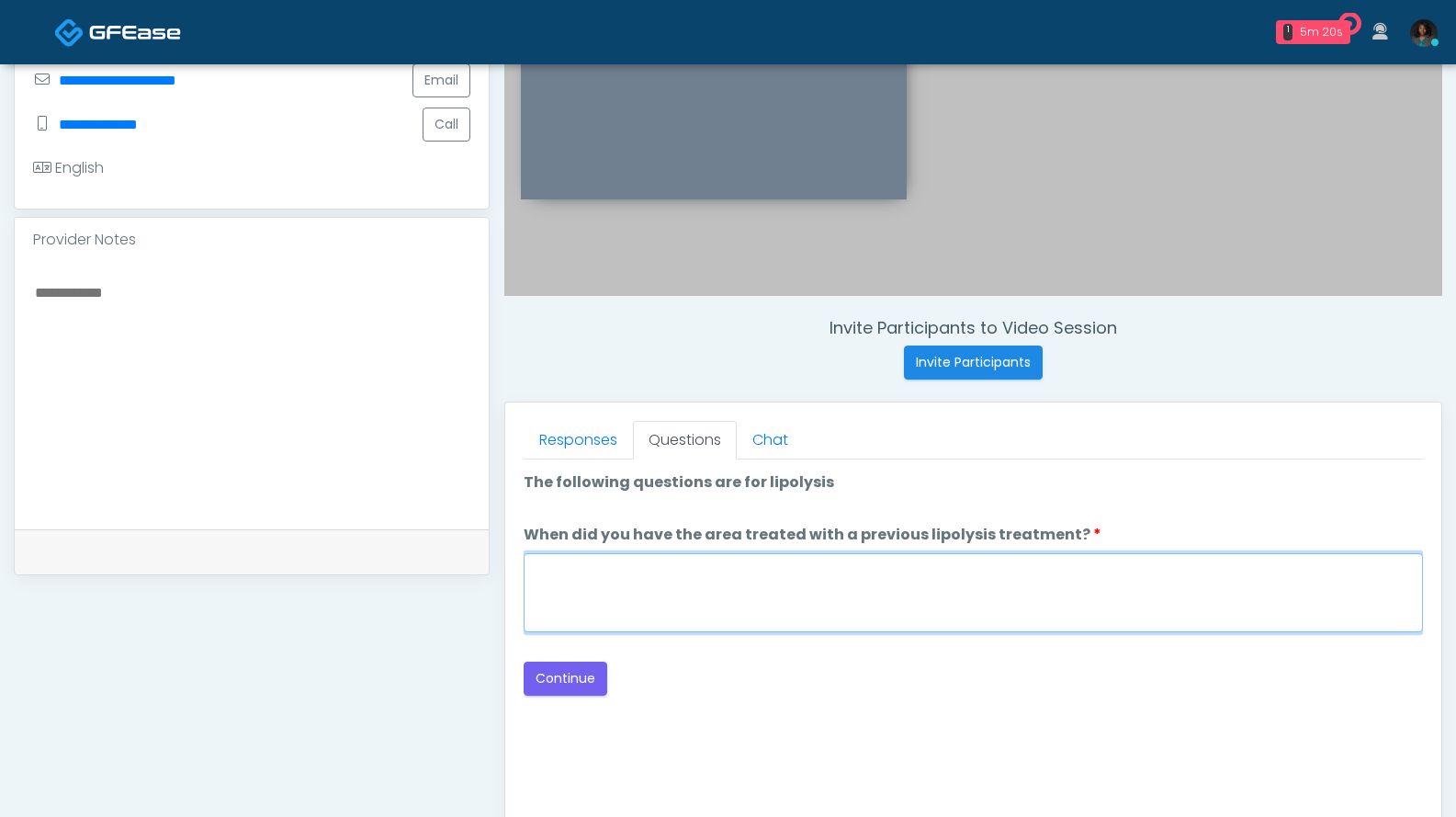
click at [862, 607] on textarea "When did you have the area treated with a previous lipolysis treatment?" at bounding box center [974, 593] width 900 height 79
click at [857, 606] on textarea "When did you have the area treated with a previous lipolysis treatment?" at bounding box center [974, 593] width 900 height 79
type textarea "***"
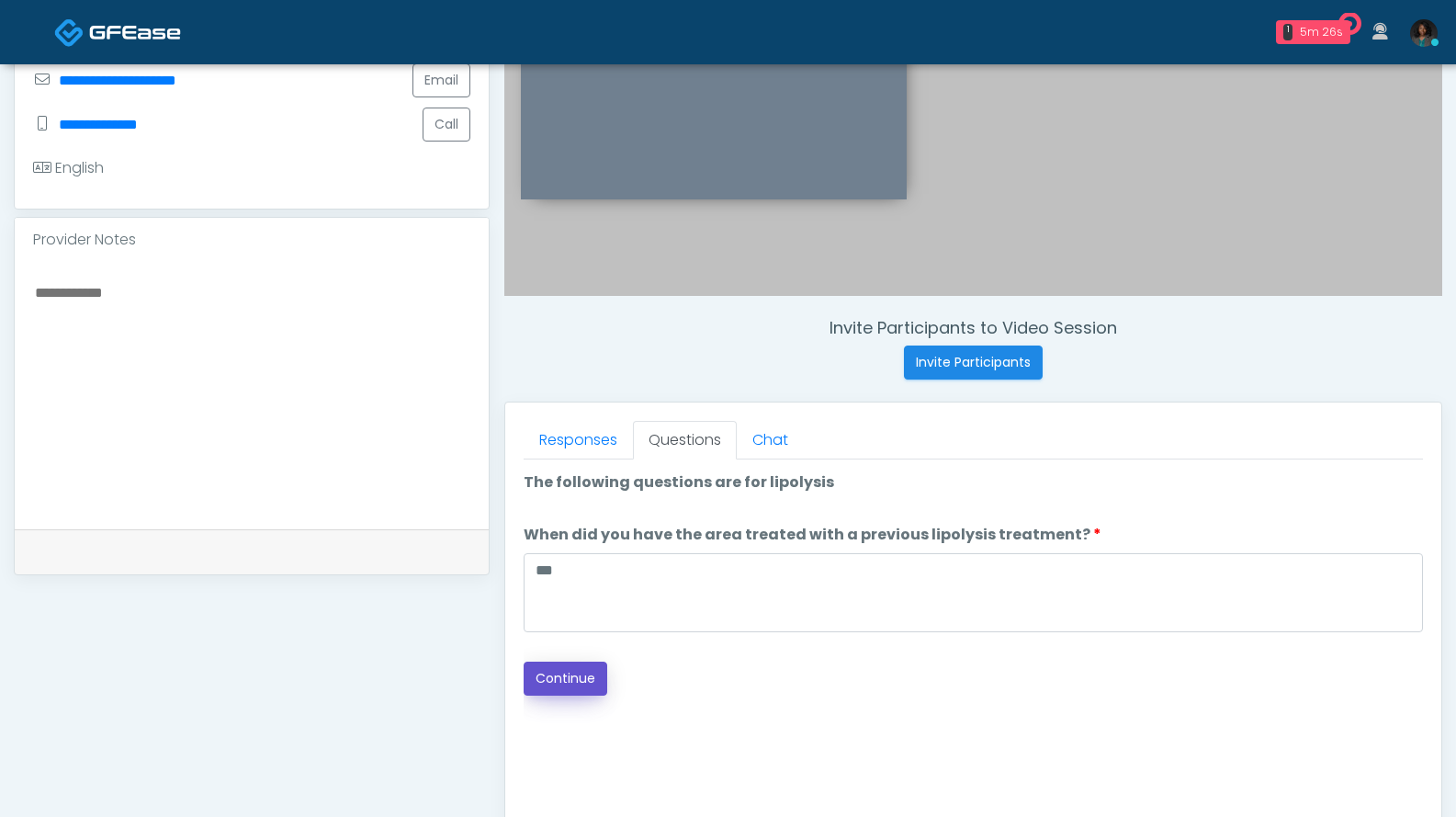
click at [564, 680] on button "Continue" at bounding box center [565, 679] width 84 height 34
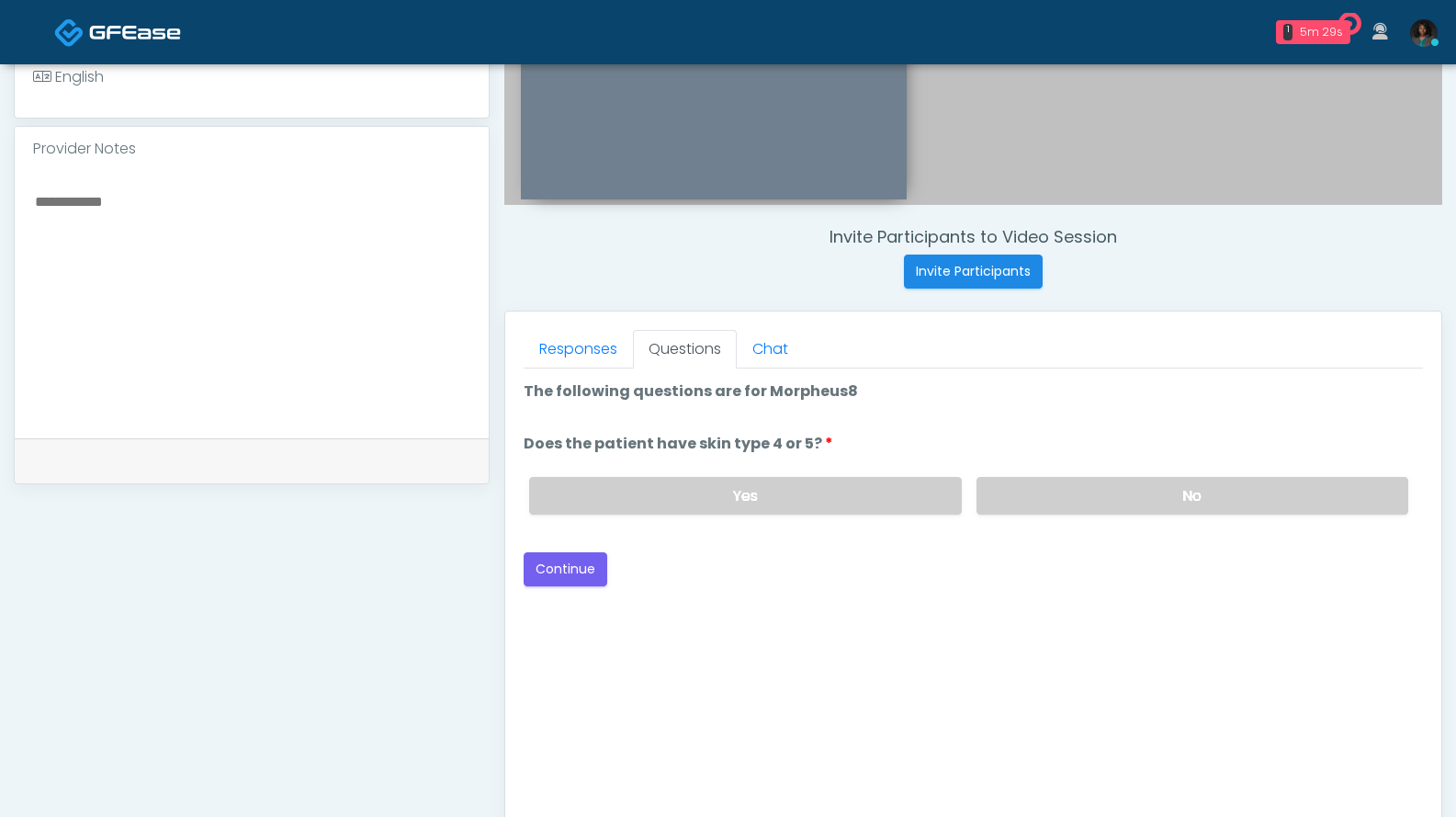
scroll to position [553, 0]
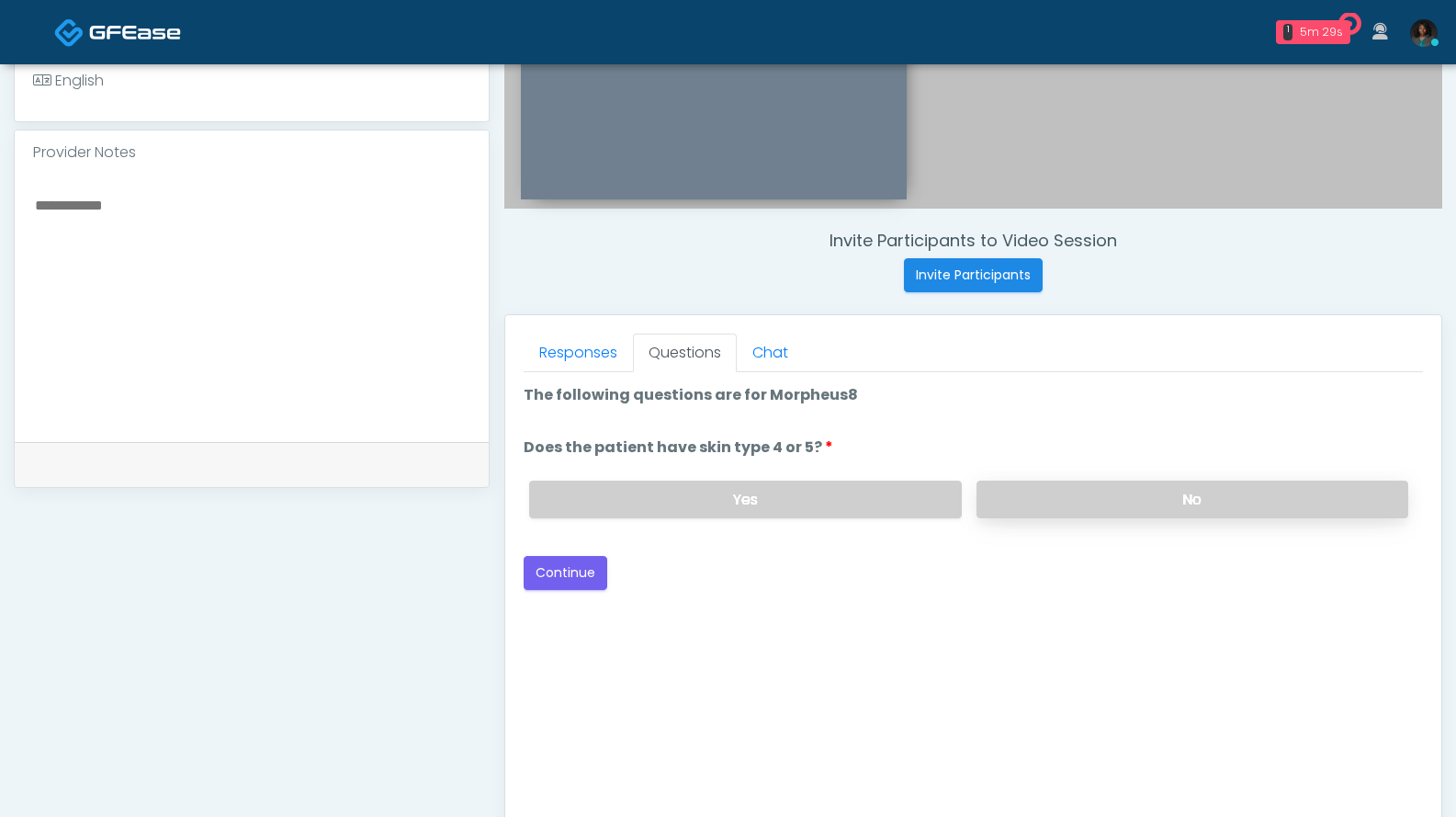
click at [1069, 508] on label "No" at bounding box center [1193, 499] width 432 height 37
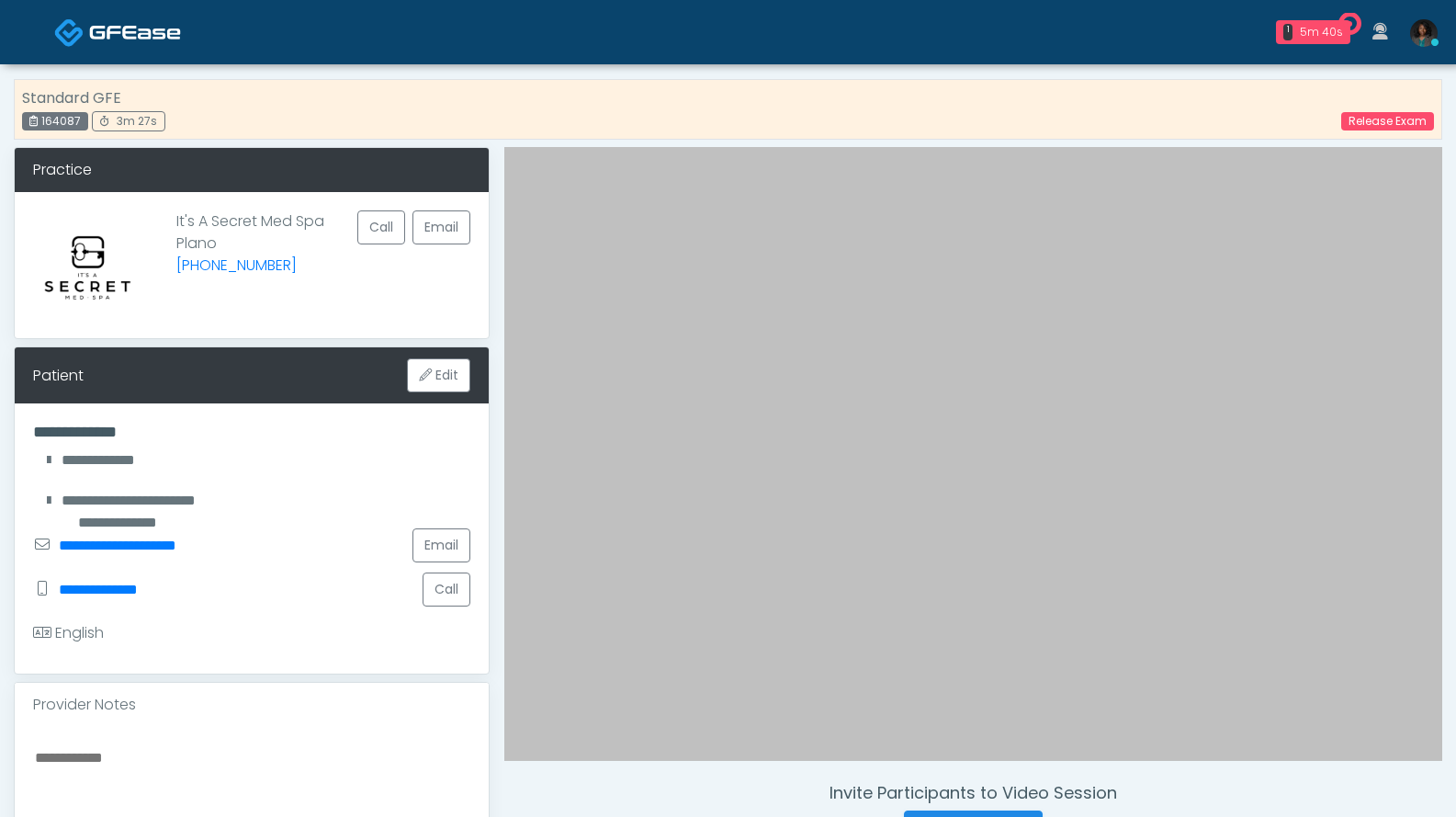
scroll to position [368, 0]
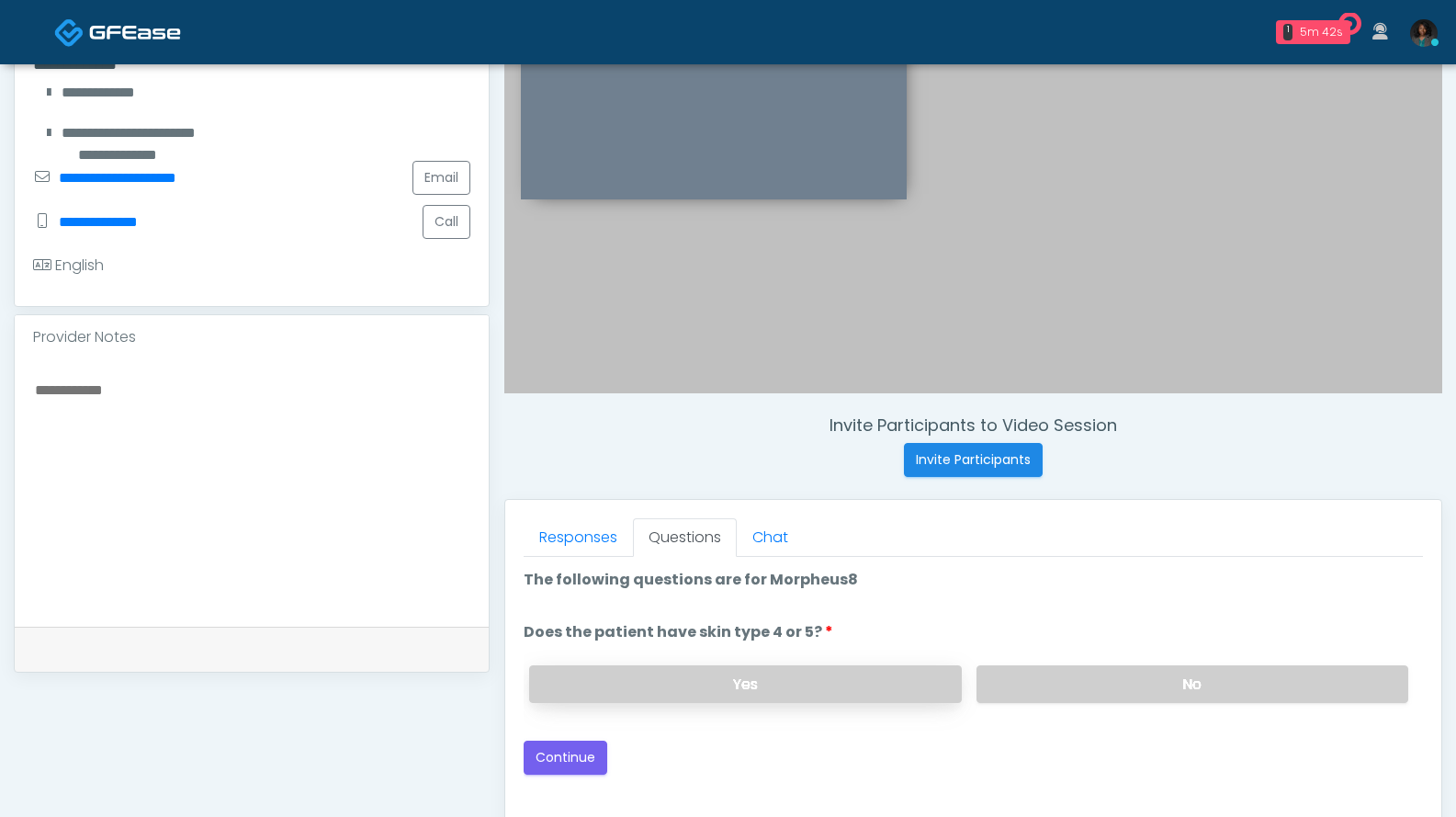
click at [837, 678] on label "Yes" at bounding box center [745, 684] width 432 height 37
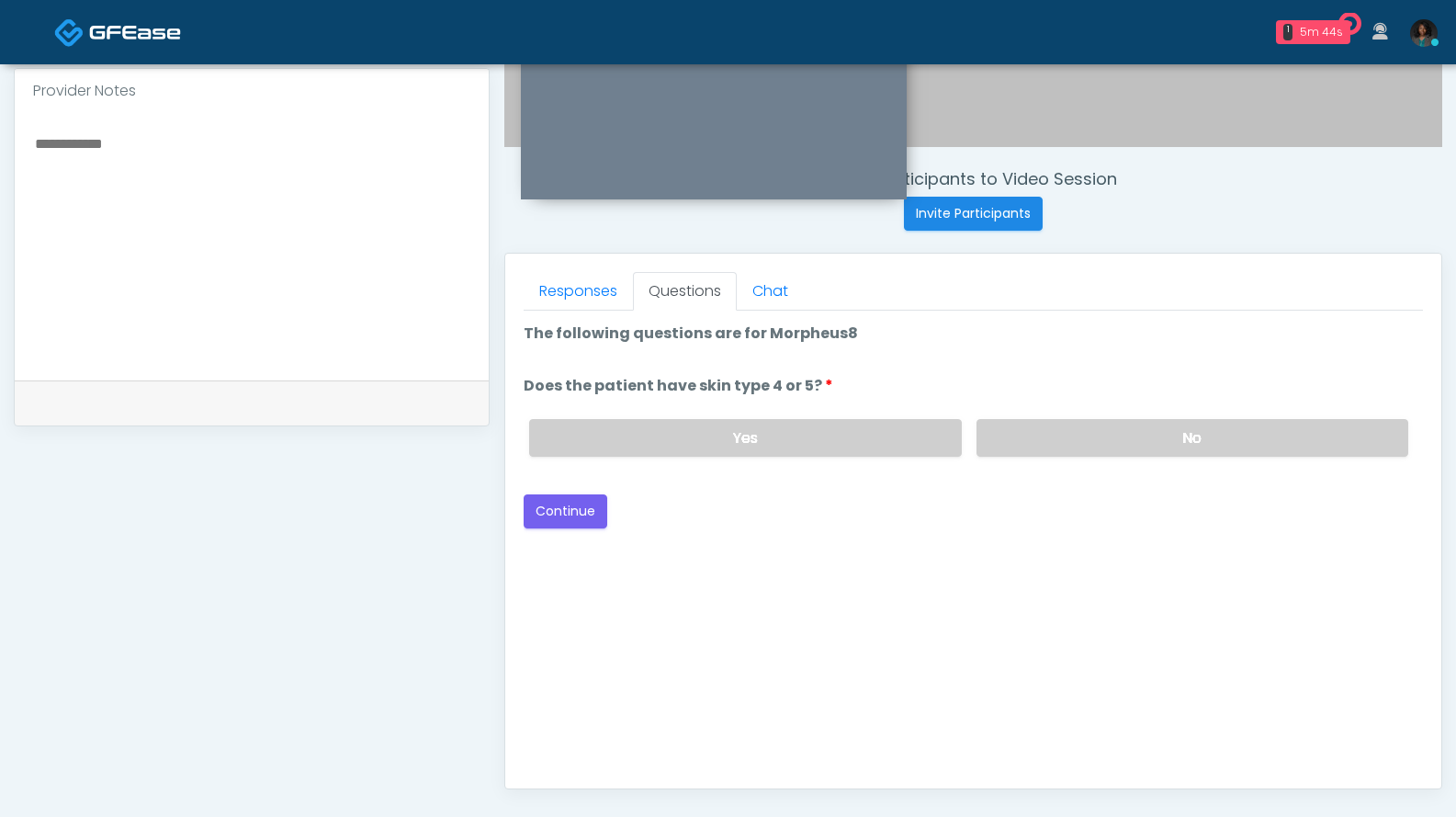
scroll to position [609, 0]
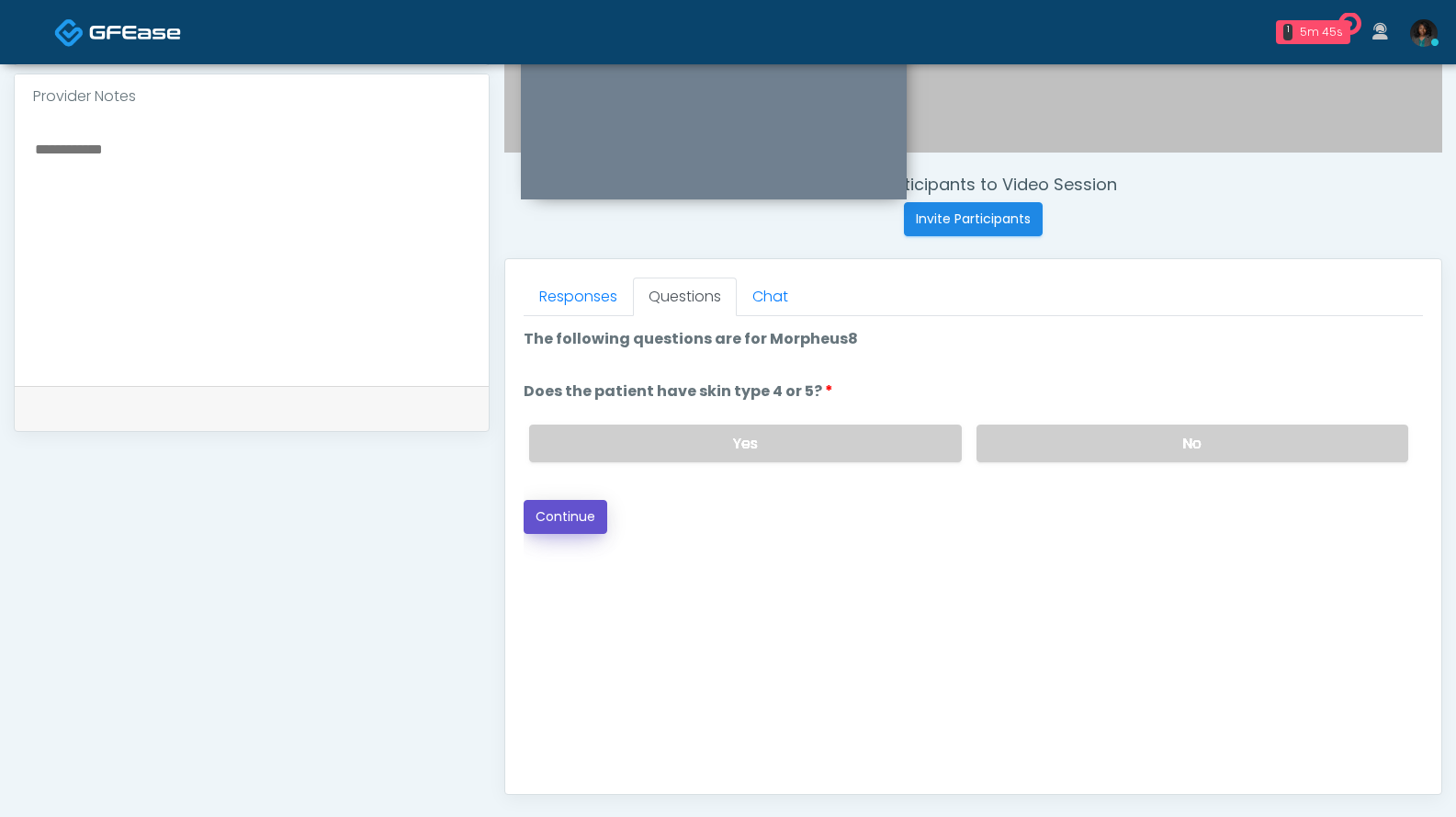
click at [586, 509] on button "Continue" at bounding box center [565, 517] width 84 height 34
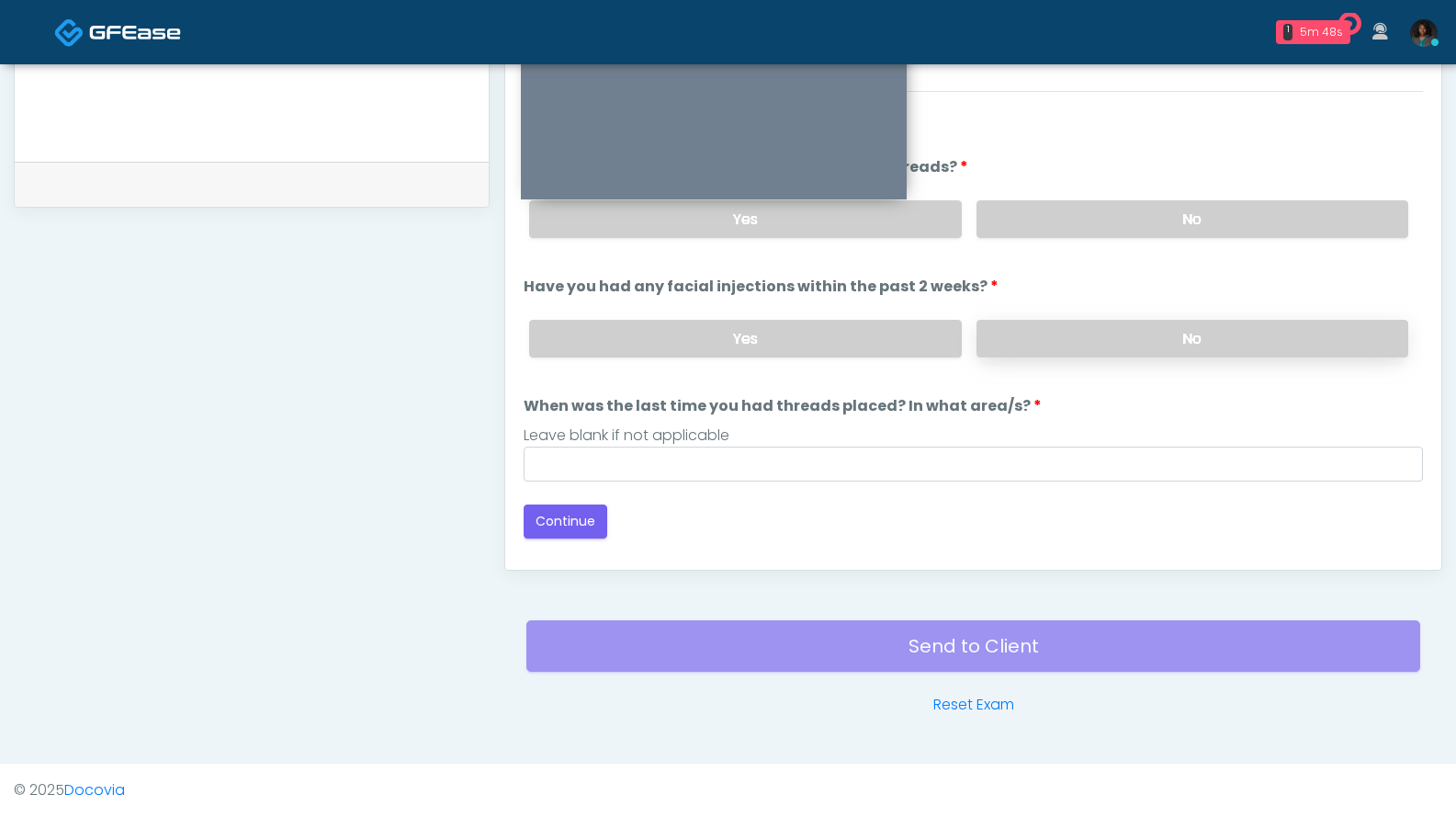
click at [1160, 338] on label "No" at bounding box center [1193, 338] width 432 height 37
click at [1157, 211] on label "No" at bounding box center [1193, 219] width 432 height 37
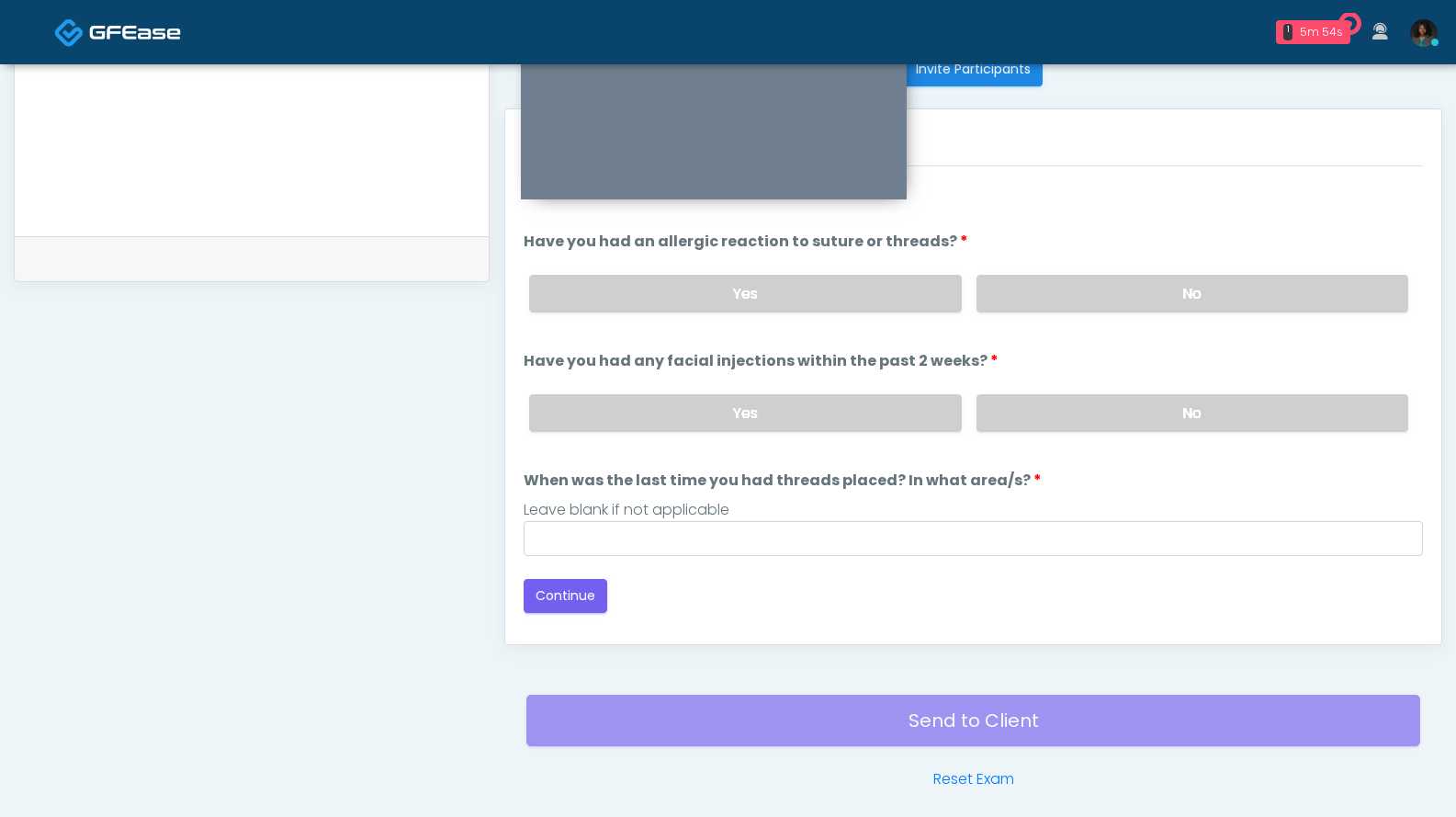
scroll to position [761, 0]
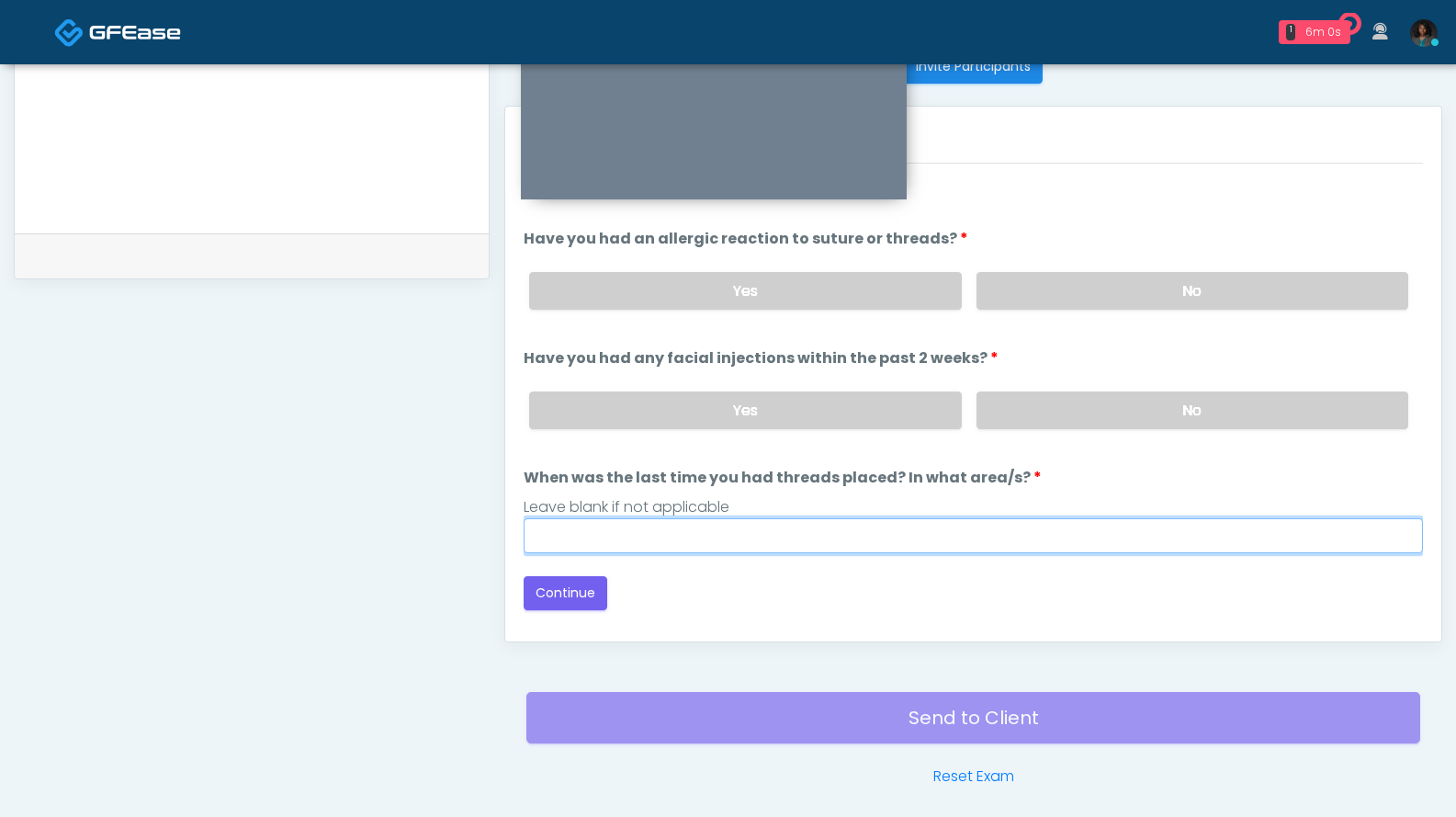
click at [613, 542] on input "When was the last time you had threads placed? In what area/s?" at bounding box center [974, 535] width 900 height 35
type input "***"
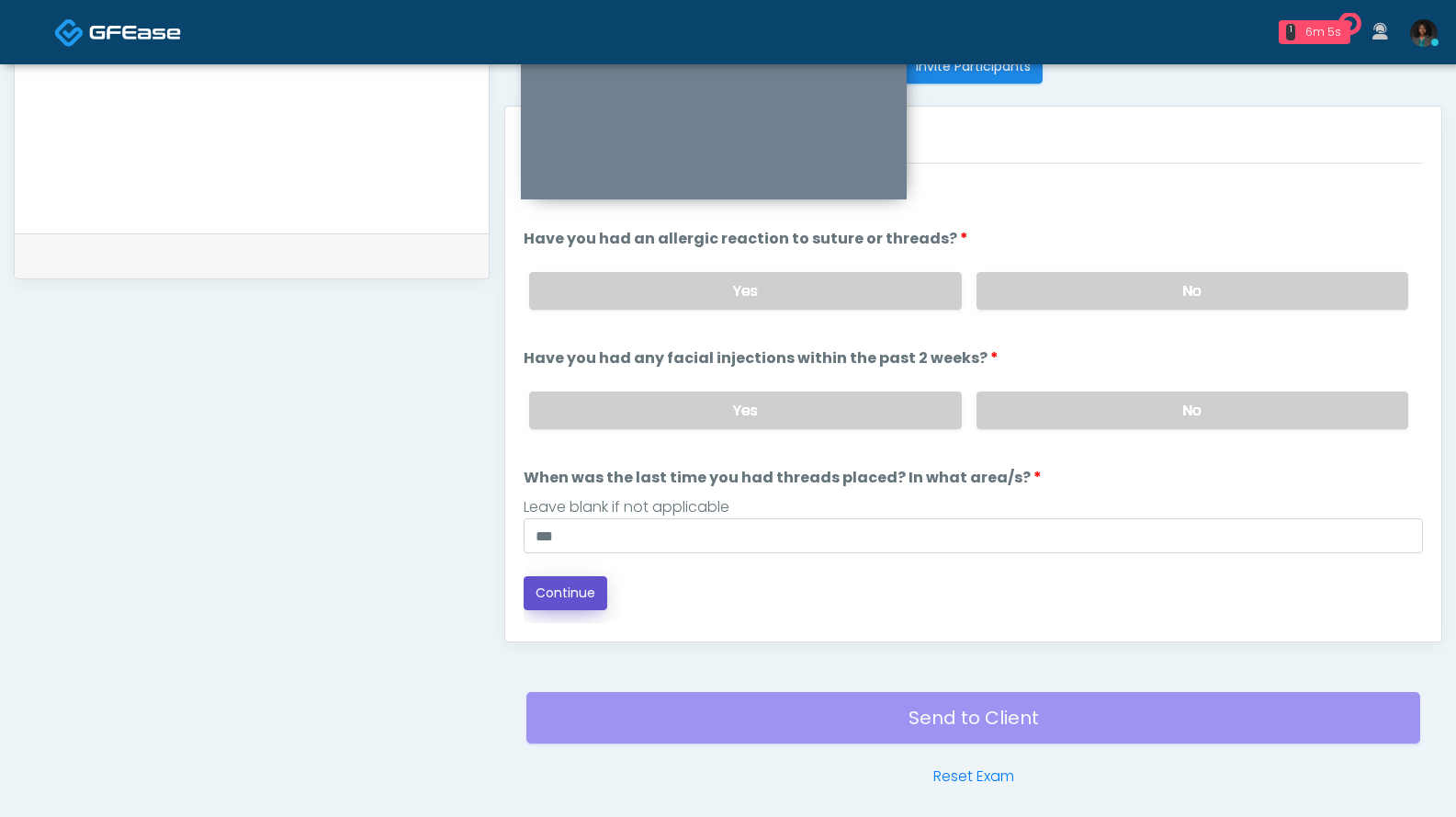
click at [550, 583] on button "Continue" at bounding box center [565, 593] width 84 height 34
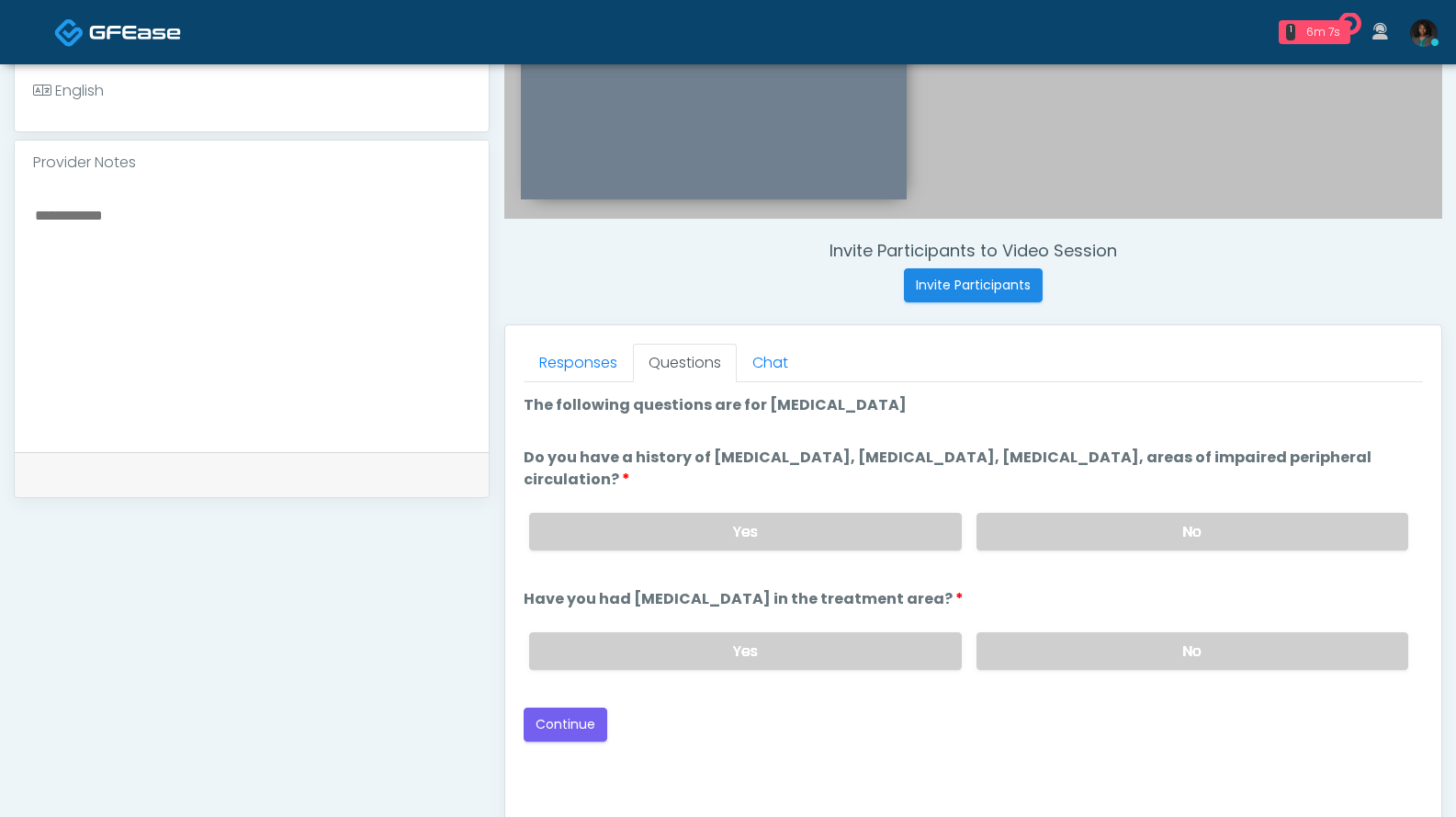
scroll to position [539, 0]
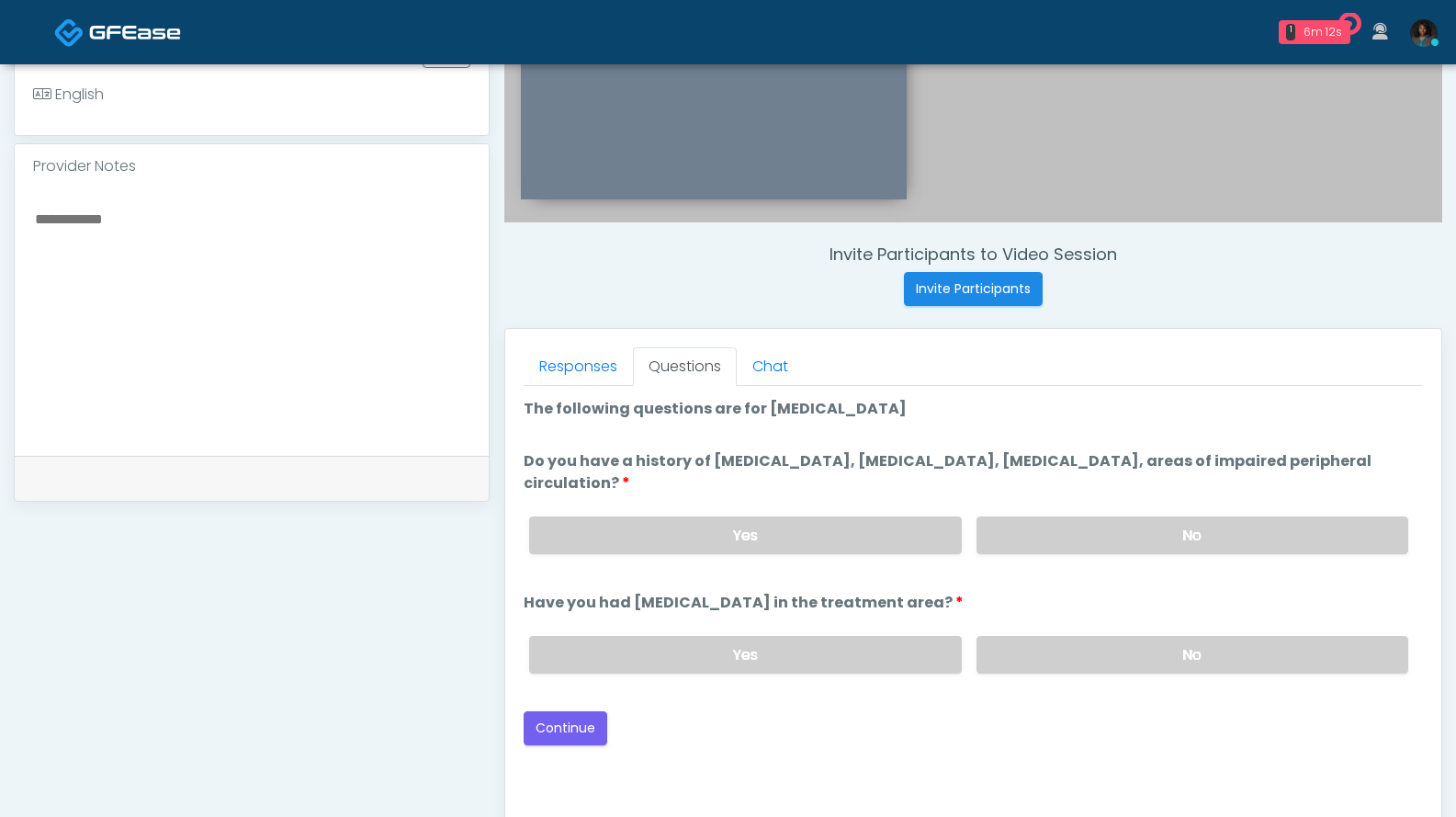
click at [1056, 515] on div "Yes No" at bounding box center [969, 535] width 909 height 67
click at [1063, 536] on label "No" at bounding box center [1193, 535] width 432 height 37
click at [1069, 657] on label "No" at bounding box center [1193, 654] width 432 height 37
click at [582, 723] on button "Continue" at bounding box center [565, 728] width 84 height 34
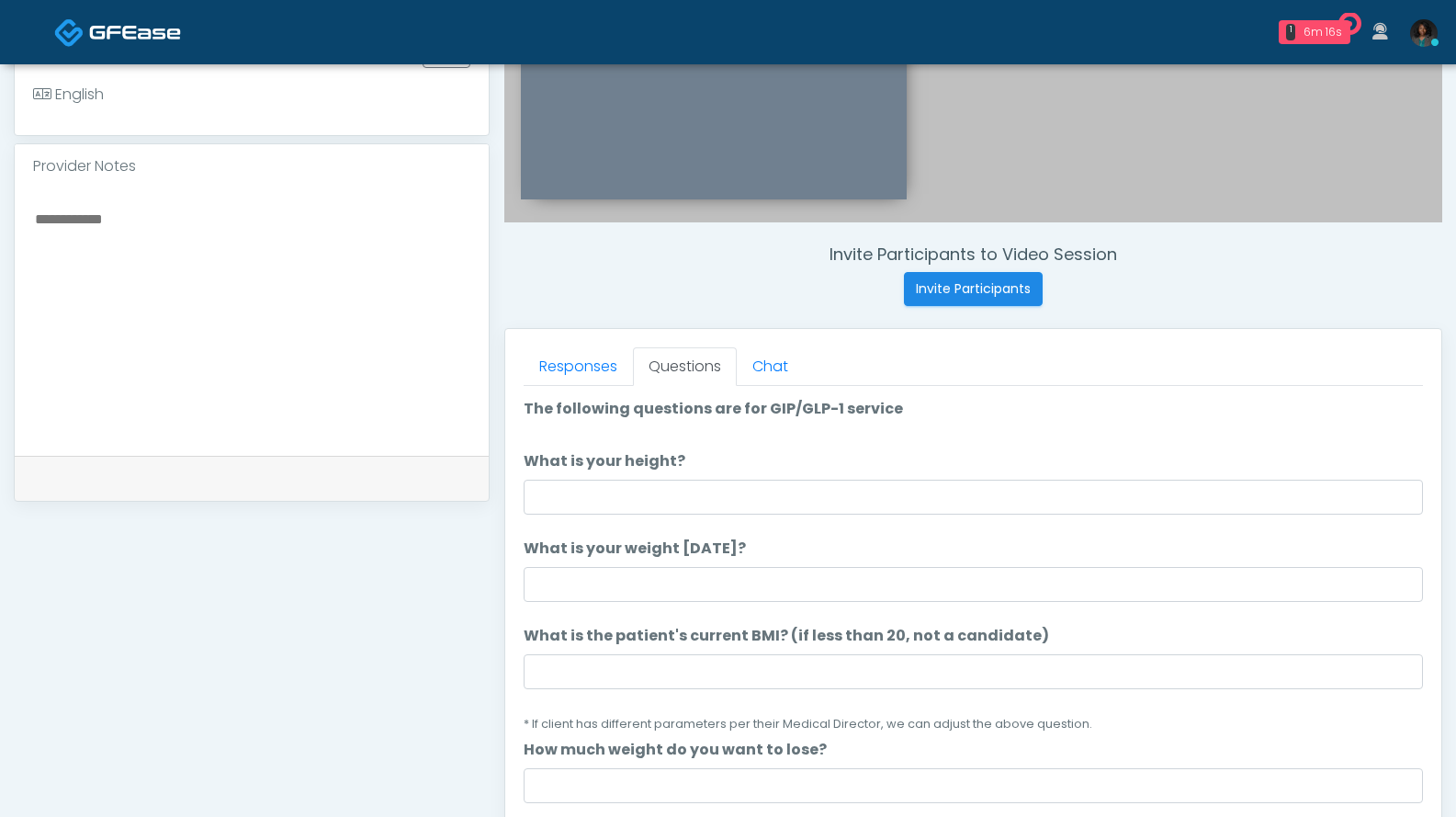
scroll to position [833, 0]
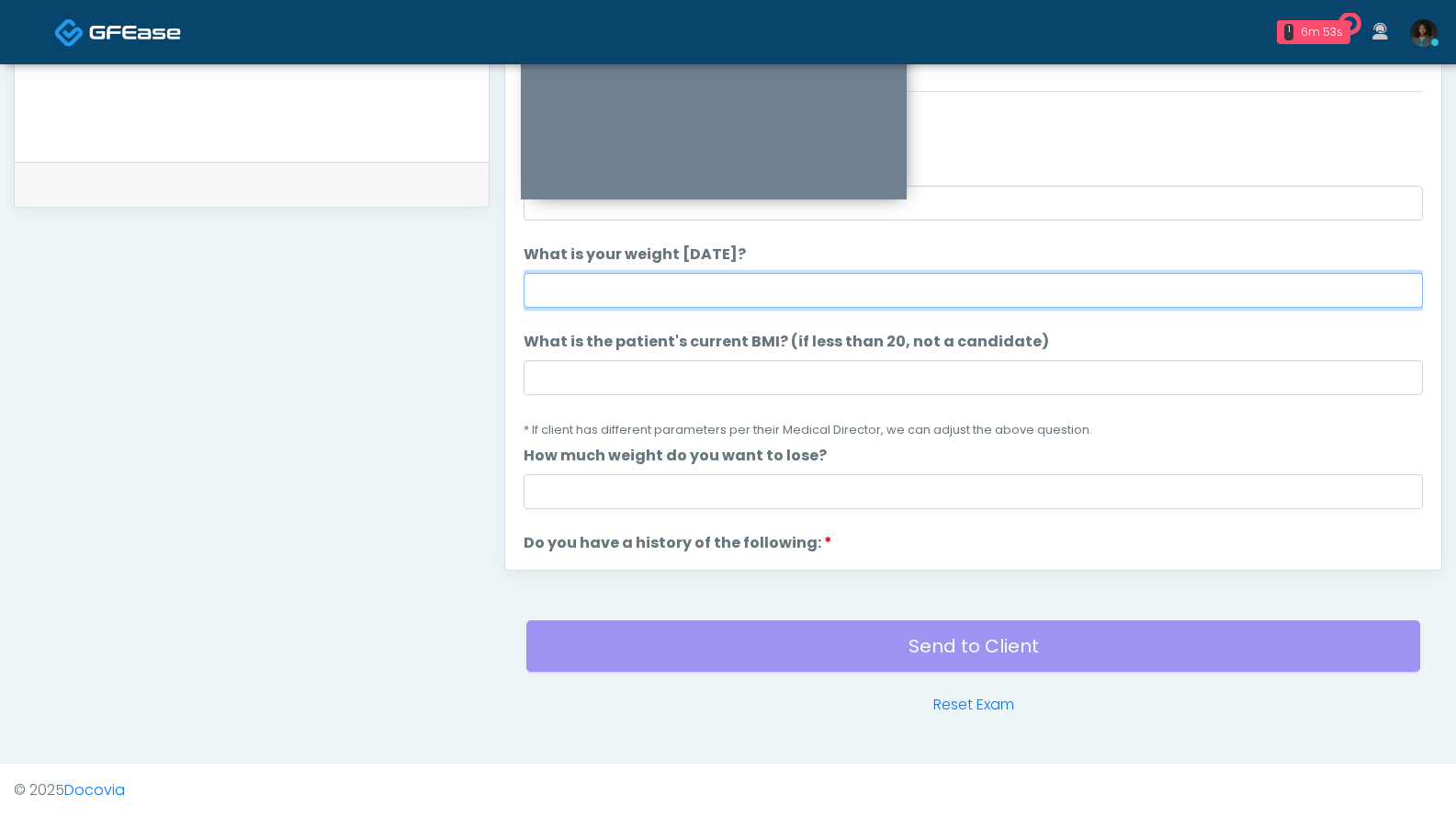
click at [675, 293] on input "What is your weight today?" at bounding box center [974, 290] width 900 height 35
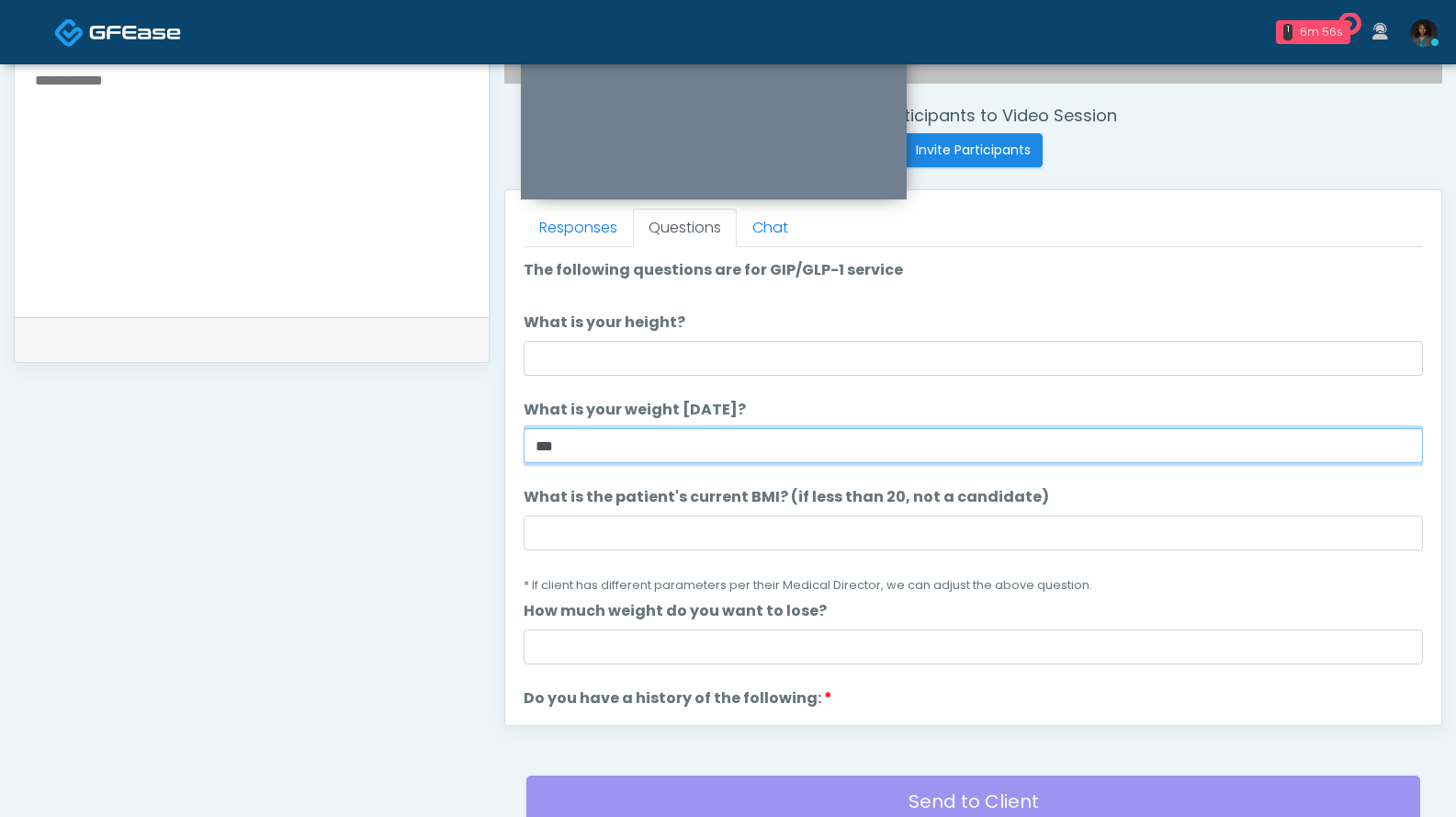
scroll to position [674, 0]
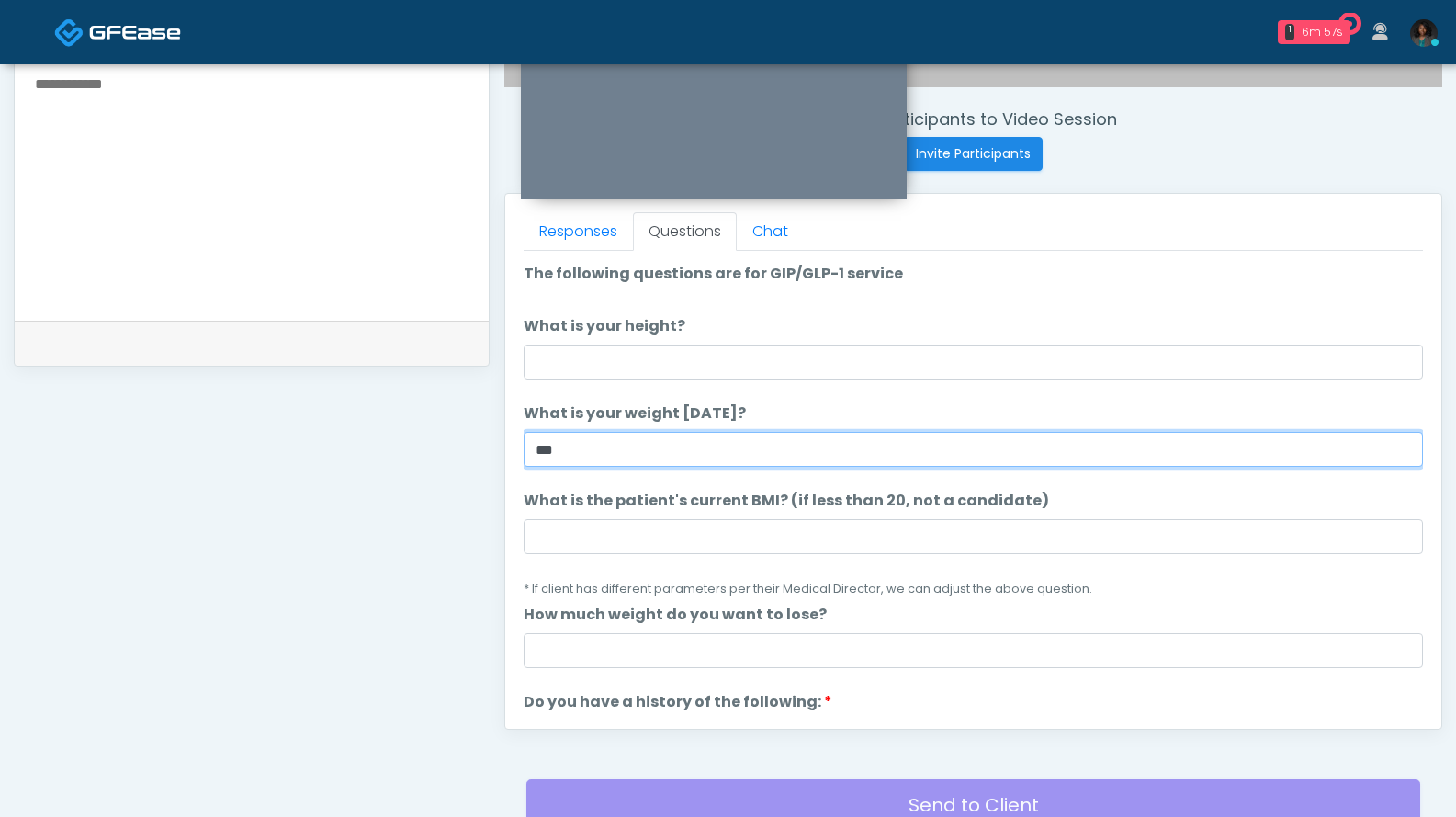
type input "***"
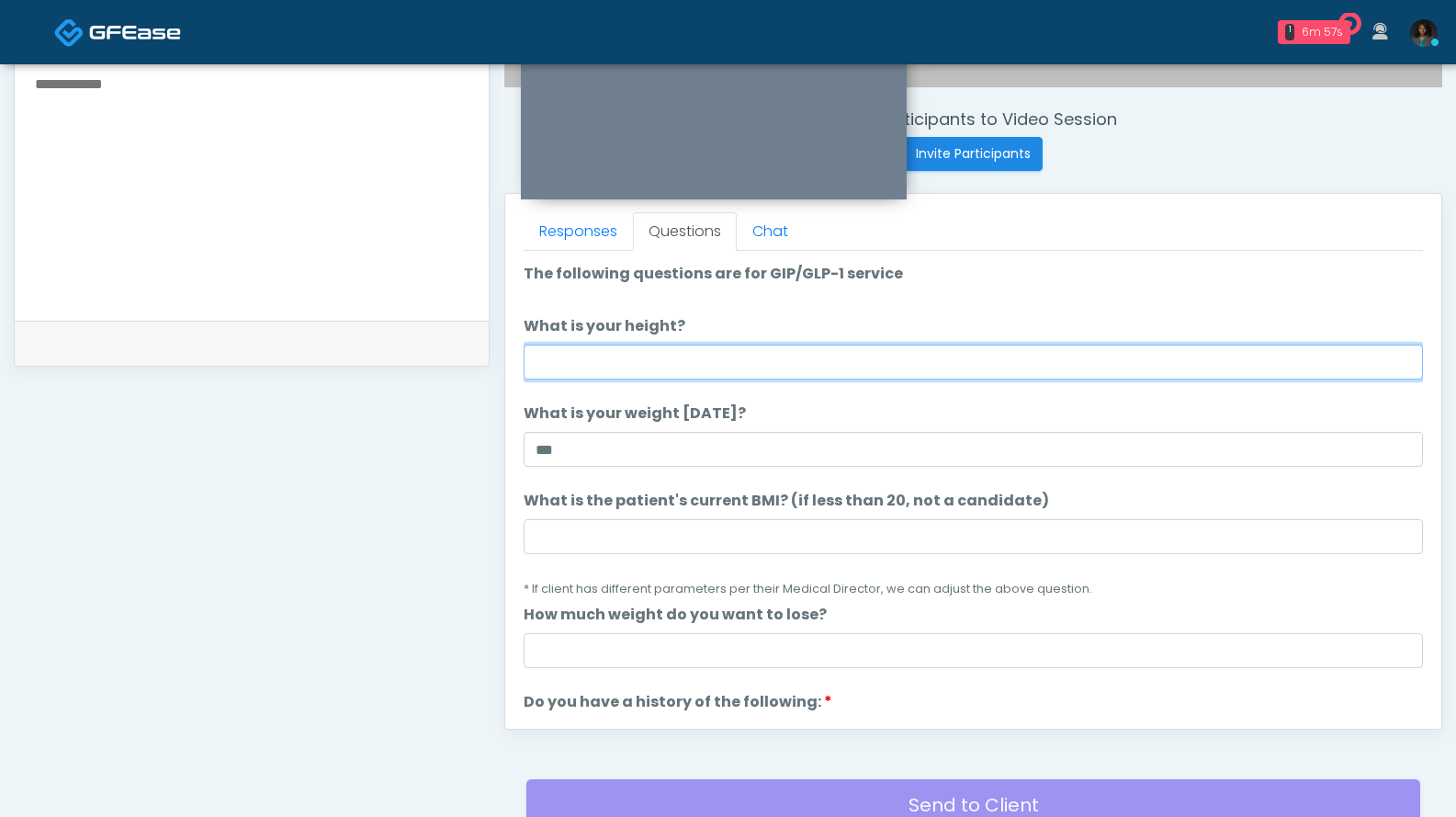
click at [772, 365] on input "What is your height?" at bounding box center [974, 361] width 900 height 35
type input "***"
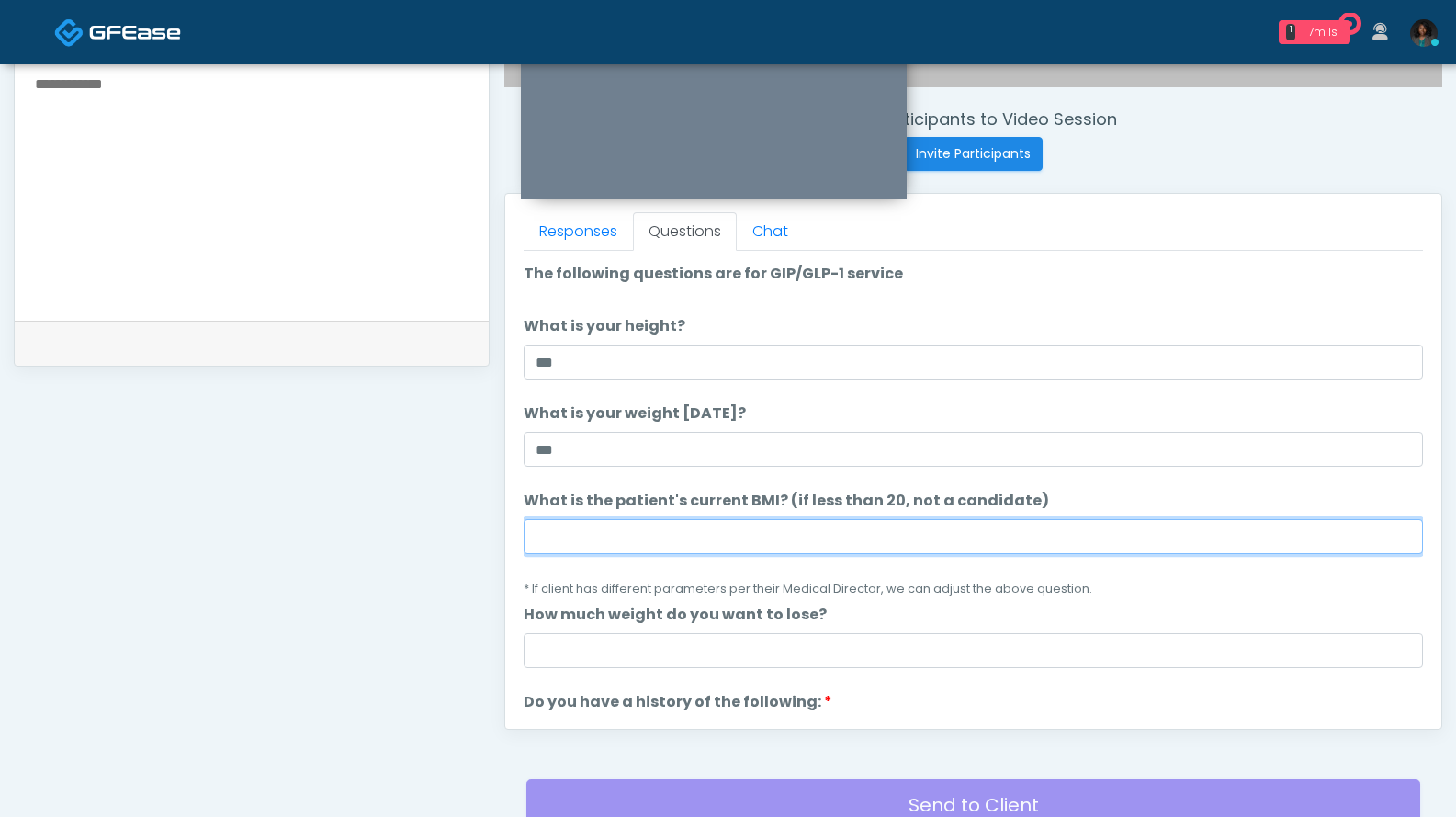
click at [619, 542] on input "What is the patient's current BMI? (if less than 20, not a candidate)" at bounding box center [974, 536] width 900 height 35
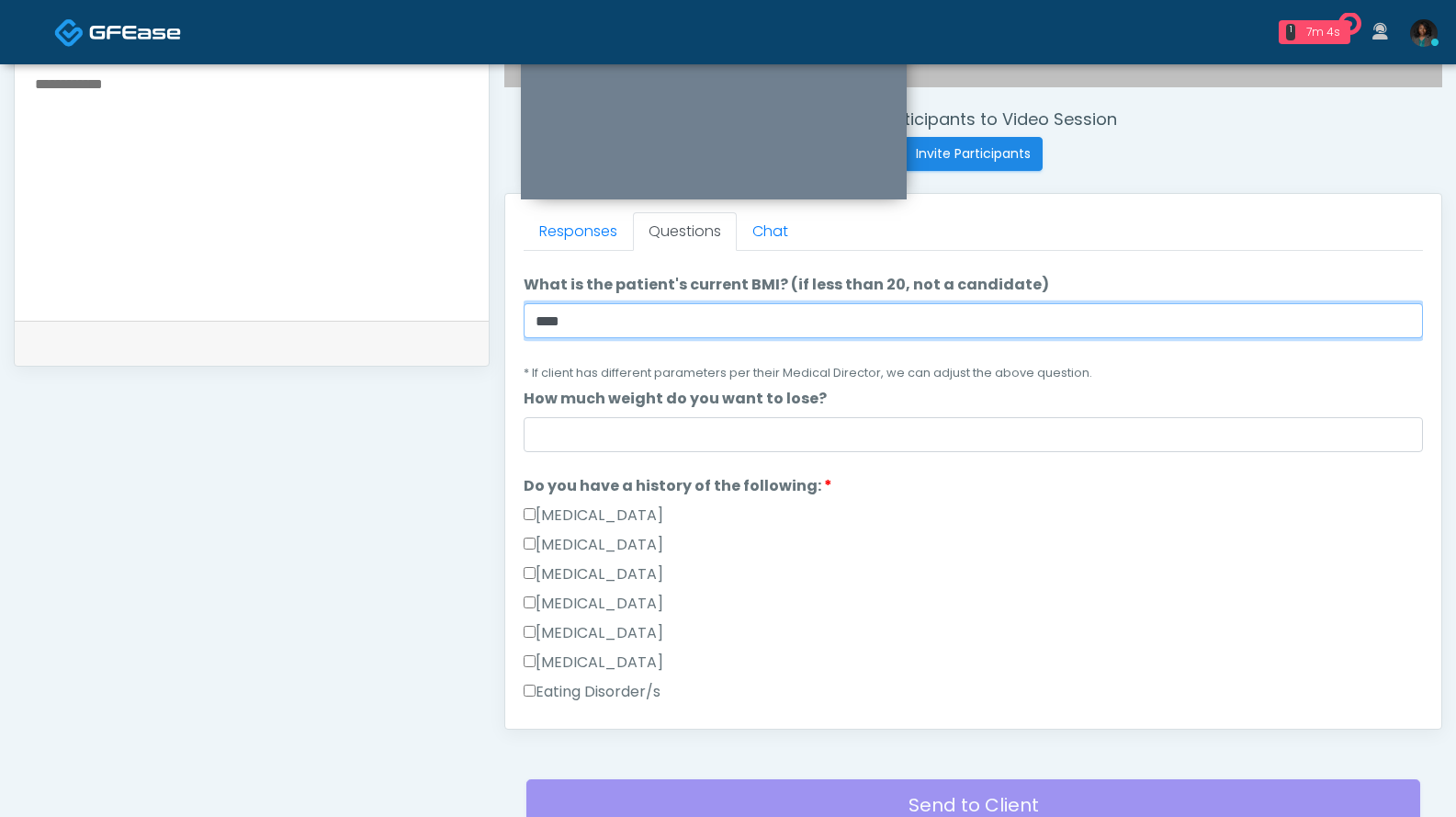
scroll to position [225, 0]
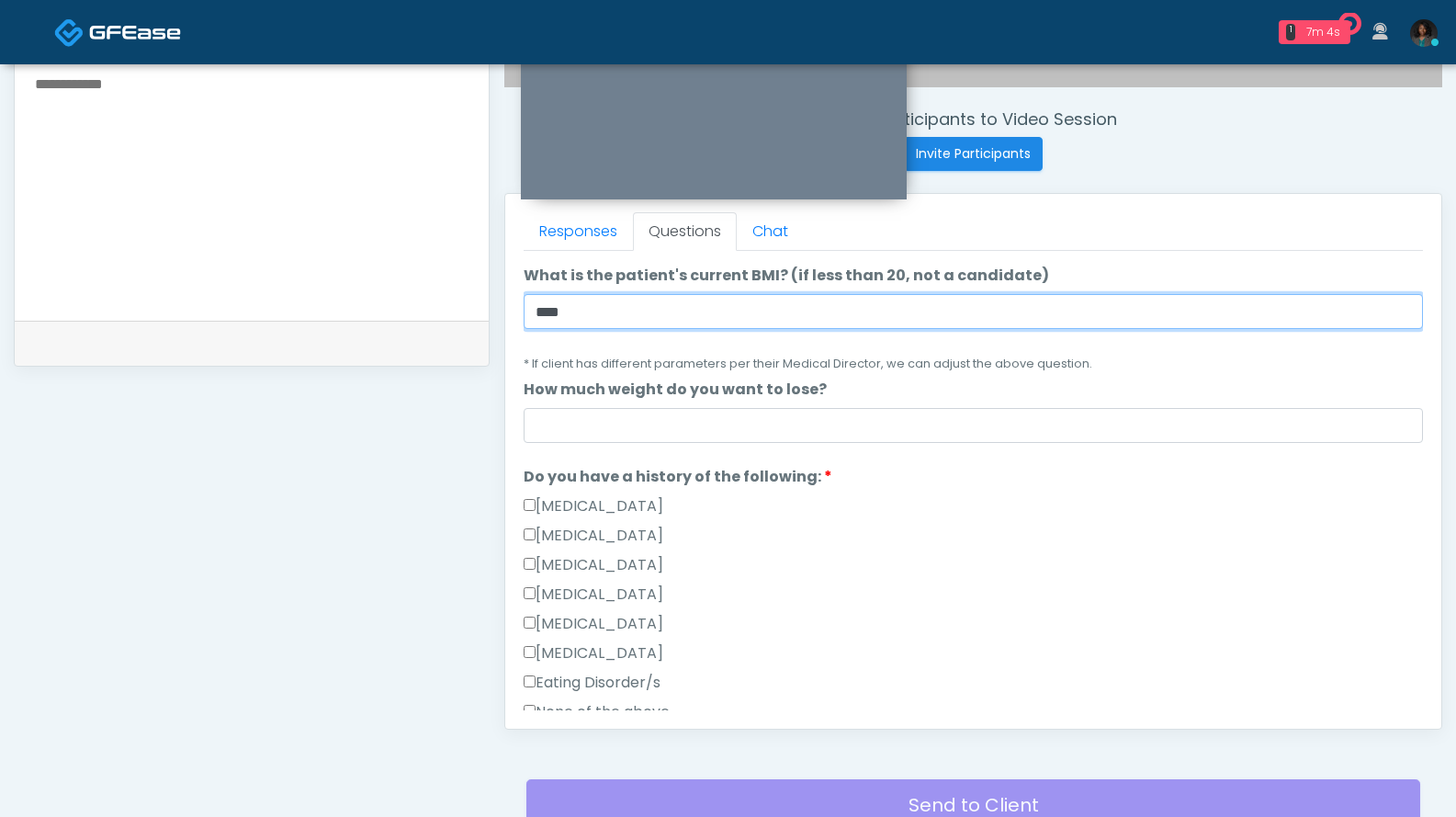
type input "****"
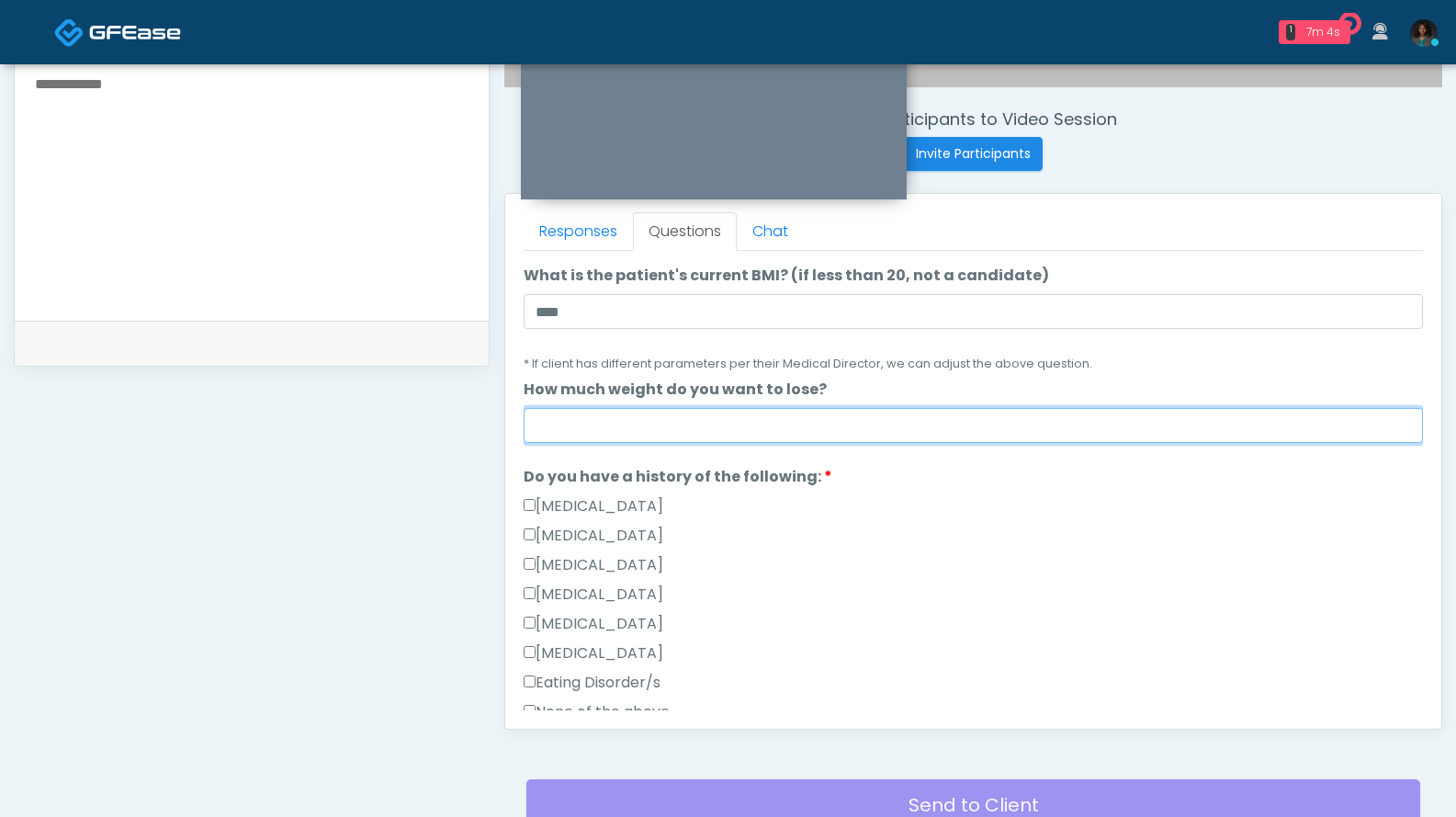
click at [847, 424] on input "How much weight do you want to lose?" at bounding box center [974, 424] width 900 height 35
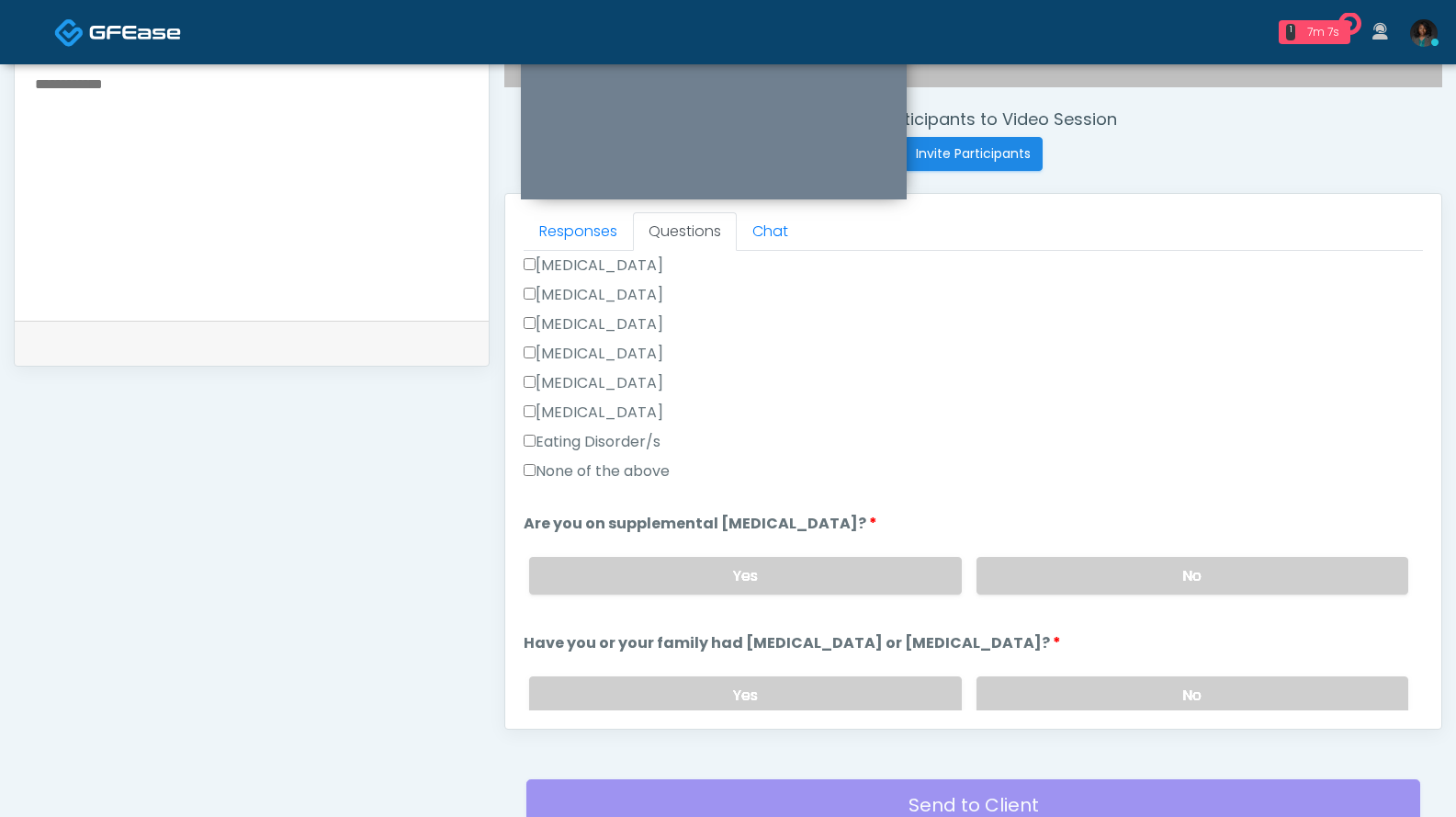
scroll to position [486, 0]
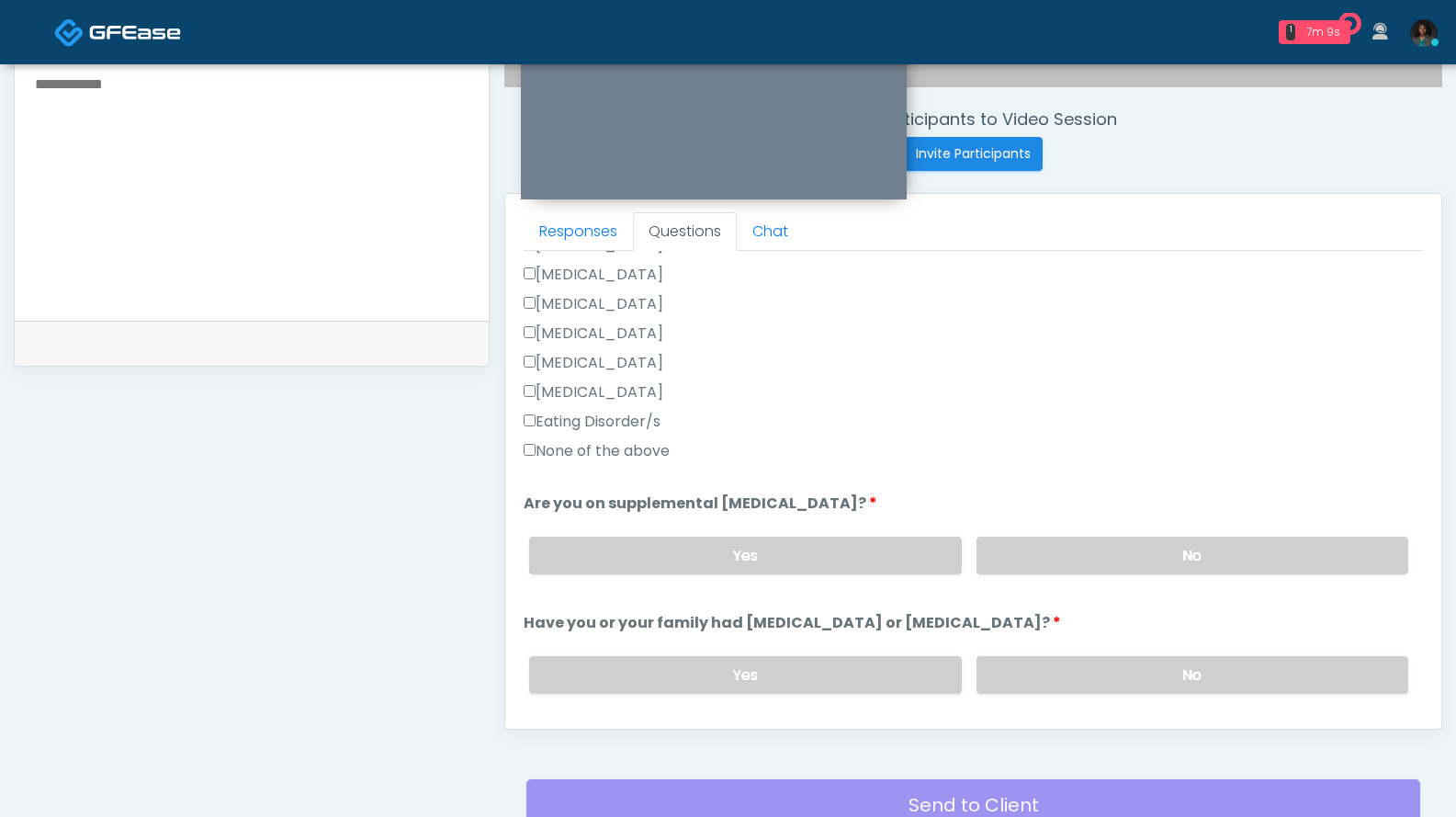
type input "*"
click at [601, 450] on label "None of the above" at bounding box center [597, 451] width 146 height 22
click at [1071, 542] on label "No" at bounding box center [1193, 556] width 432 height 37
click at [1143, 653] on div "Yes No" at bounding box center [969, 675] width 909 height 67
click at [1145, 666] on label "No" at bounding box center [1193, 675] width 432 height 37
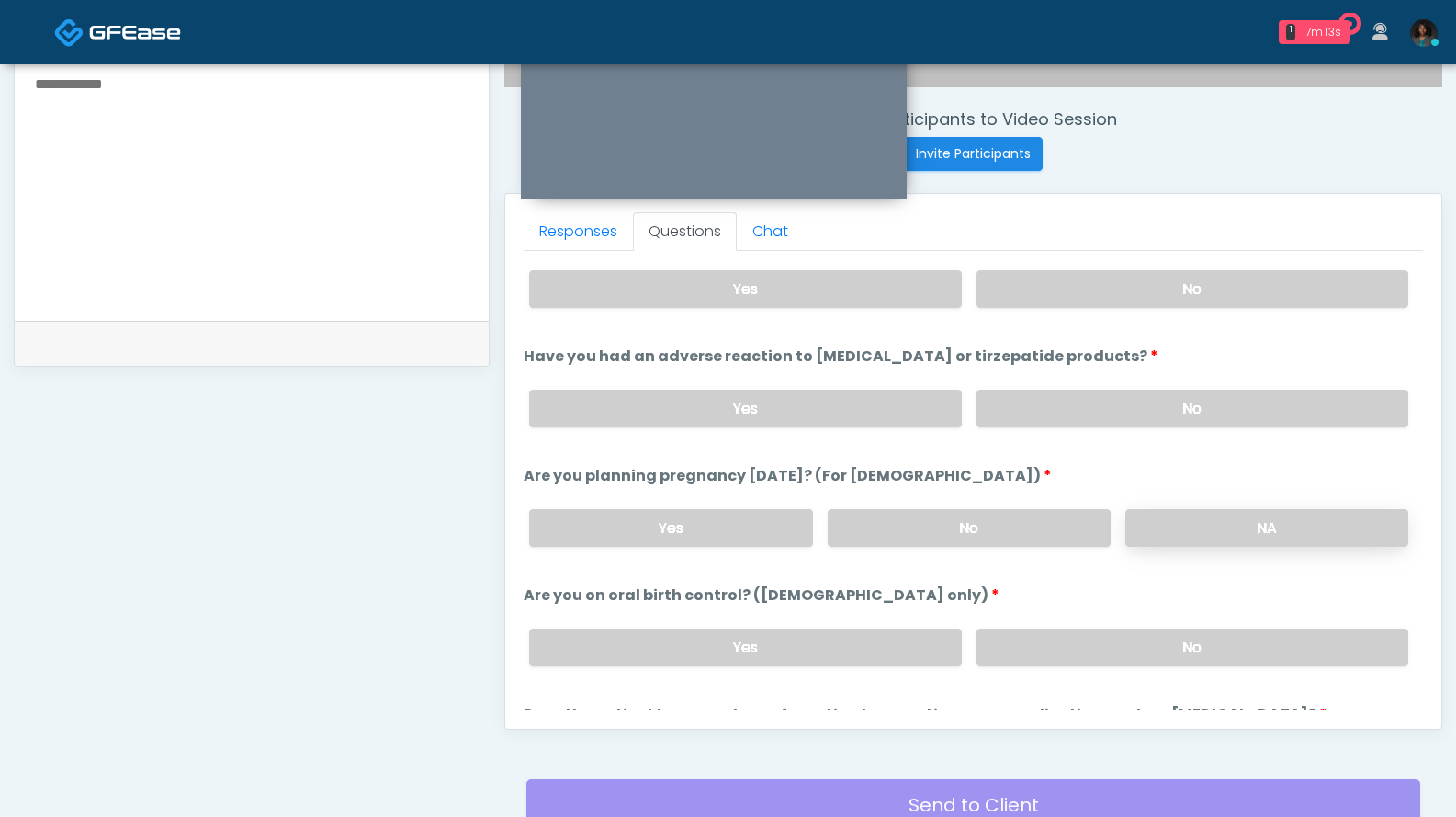
scroll to position [866, 0]
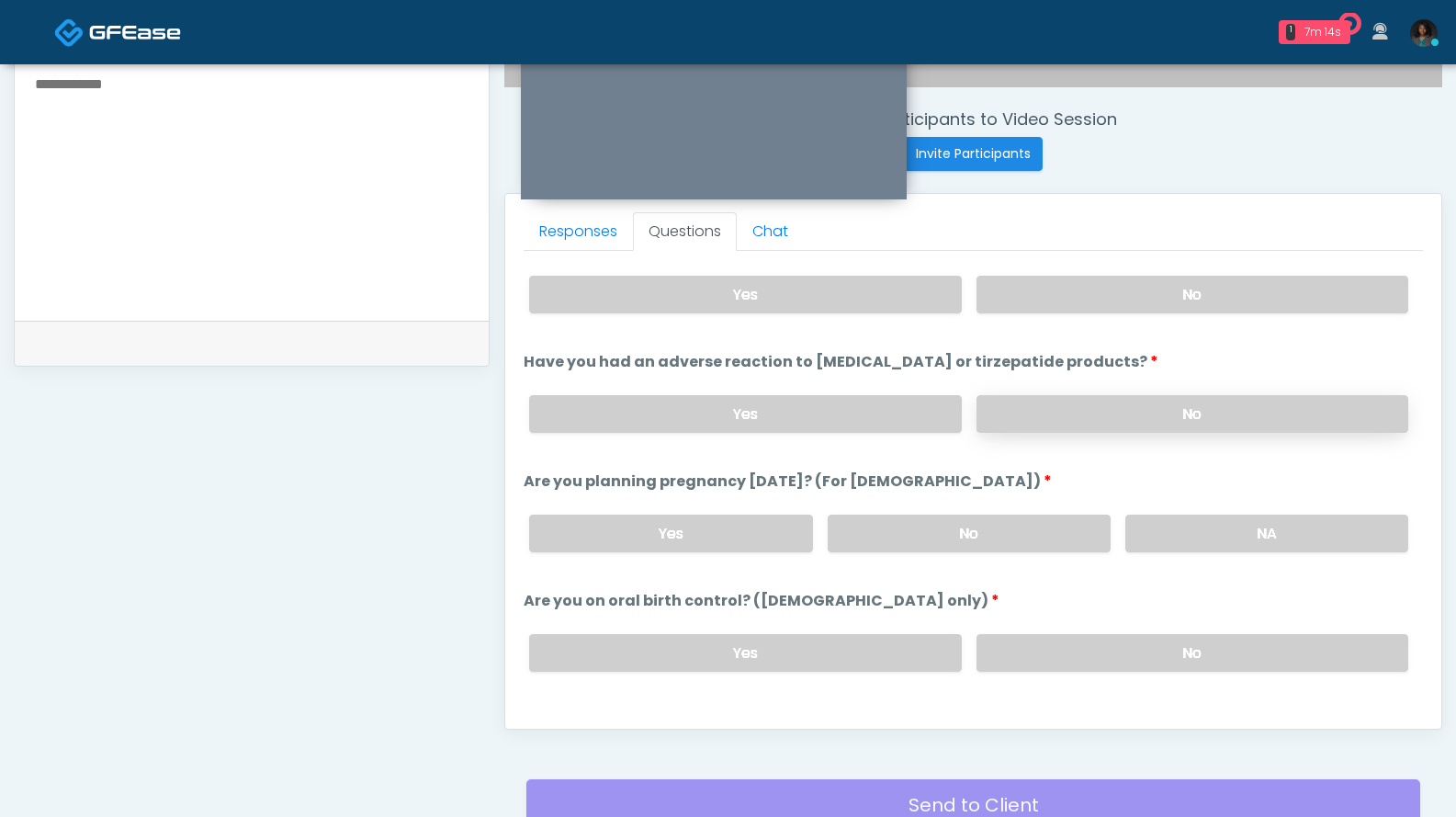
click at [1109, 405] on label "No" at bounding box center [1193, 413] width 432 height 37
click at [1187, 528] on label "NA" at bounding box center [1267, 534] width 283 height 37
click at [1031, 529] on label "No" at bounding box center [969, 534] width 283 height 37
click at [1063, 650] on label "No" at bounding box center [1193, 653] width 432 height 37
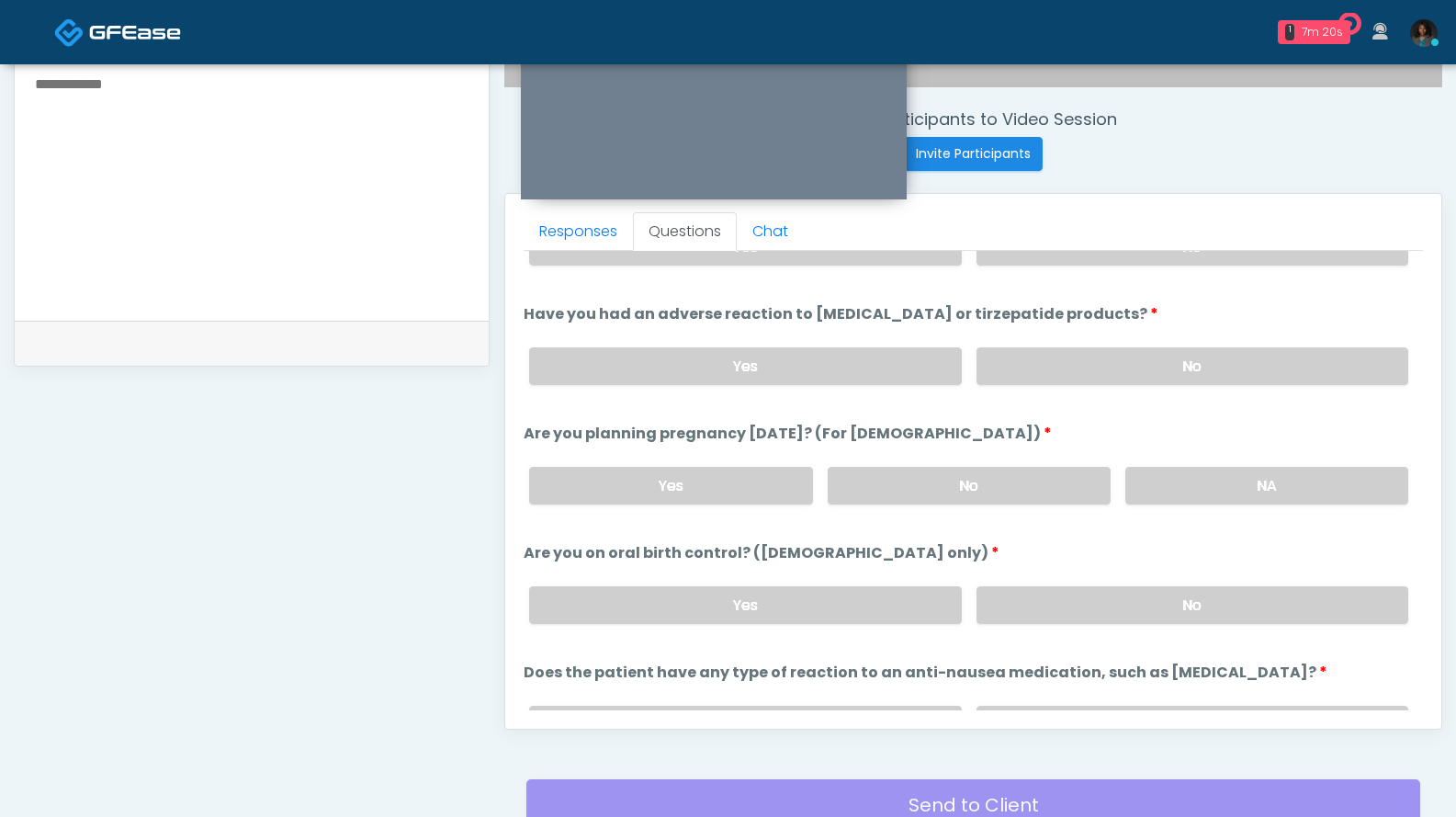
scroll to position [1013, 0]
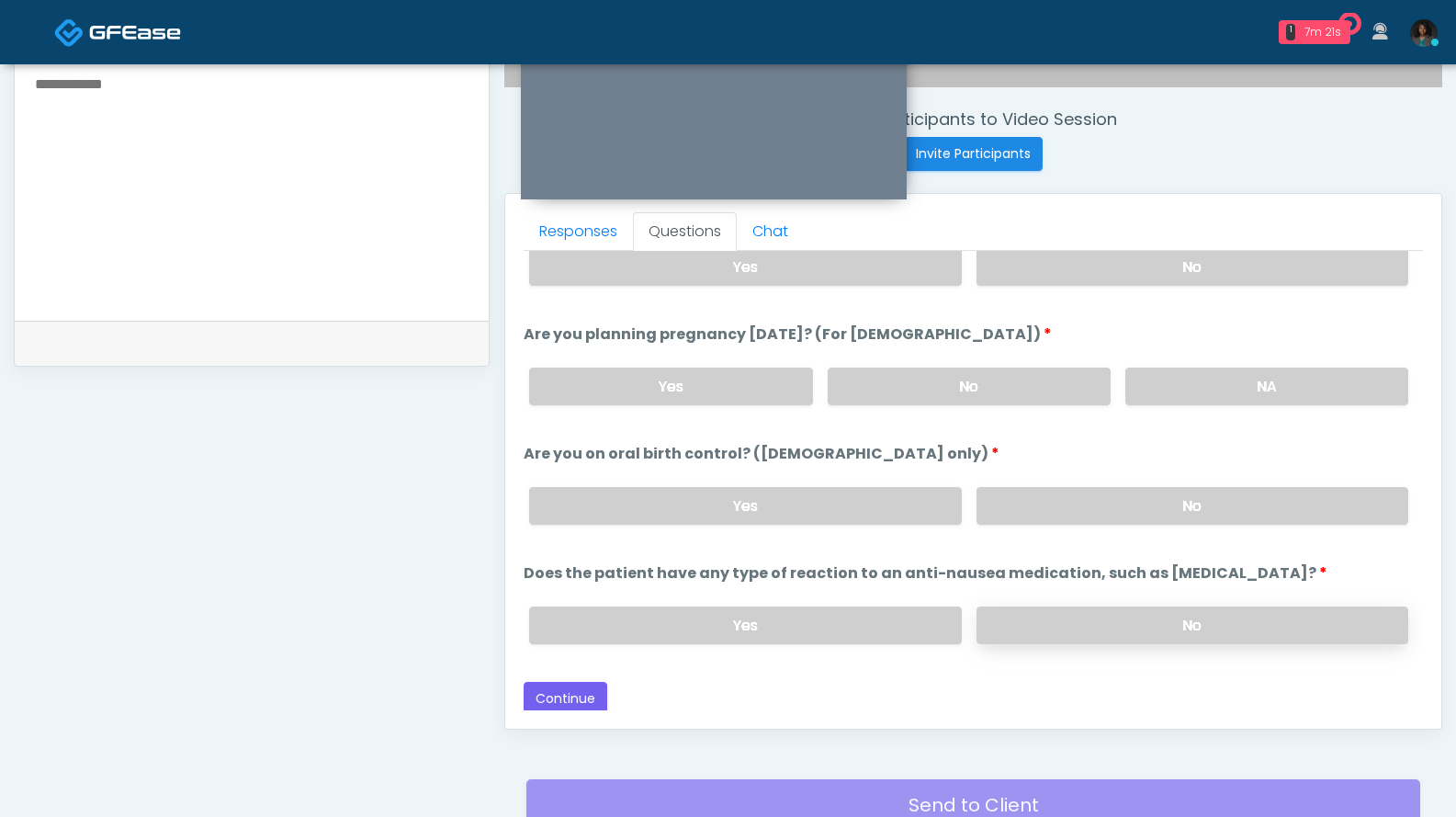
click at [1126, 624] on label "No" at bounding box center [1193, 626] width 432 height 37
click at [541, 687] on button "Continue" at bounding box center [565, 699] width 84 height 34
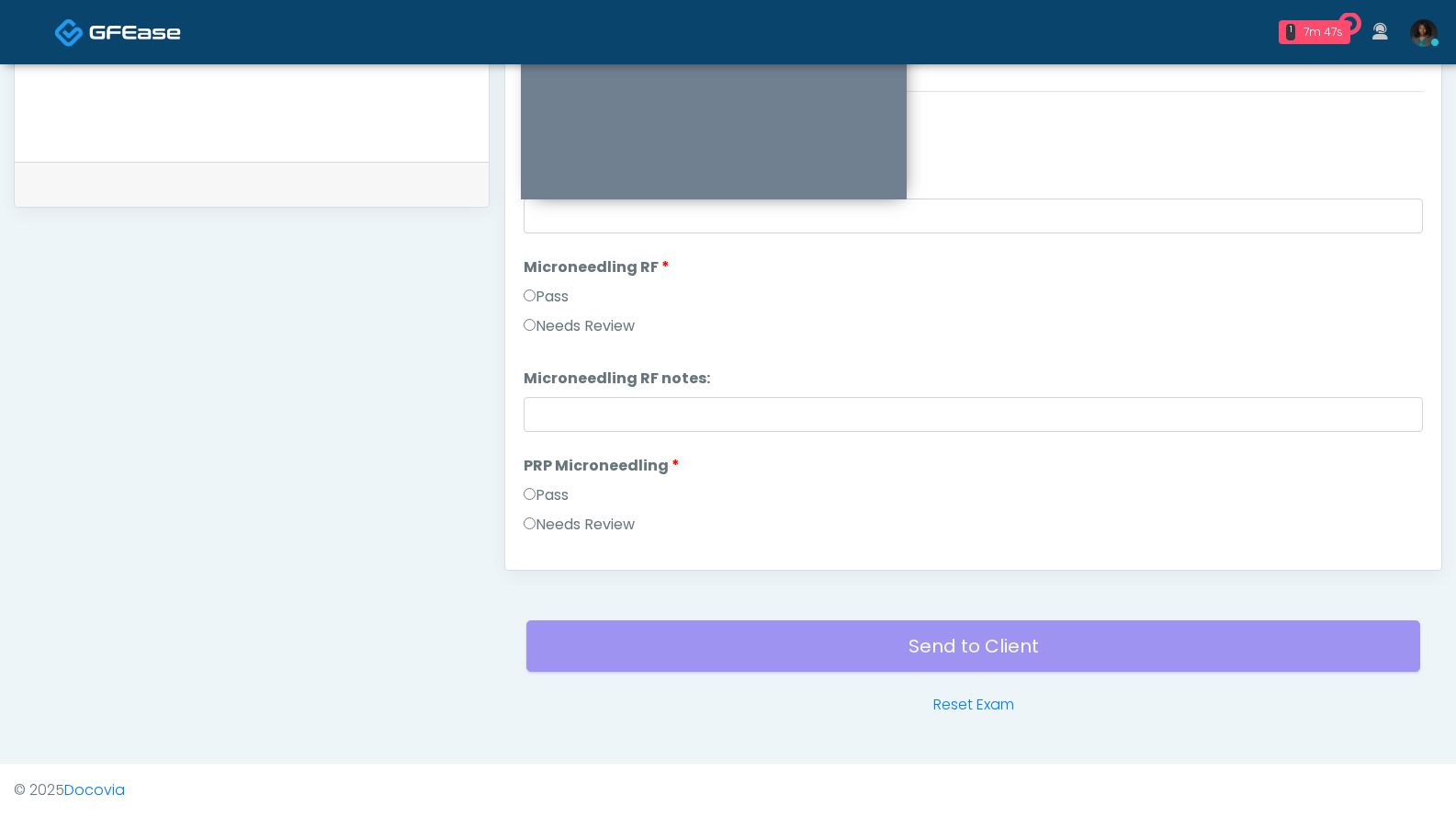
scroll to position [0, 0]
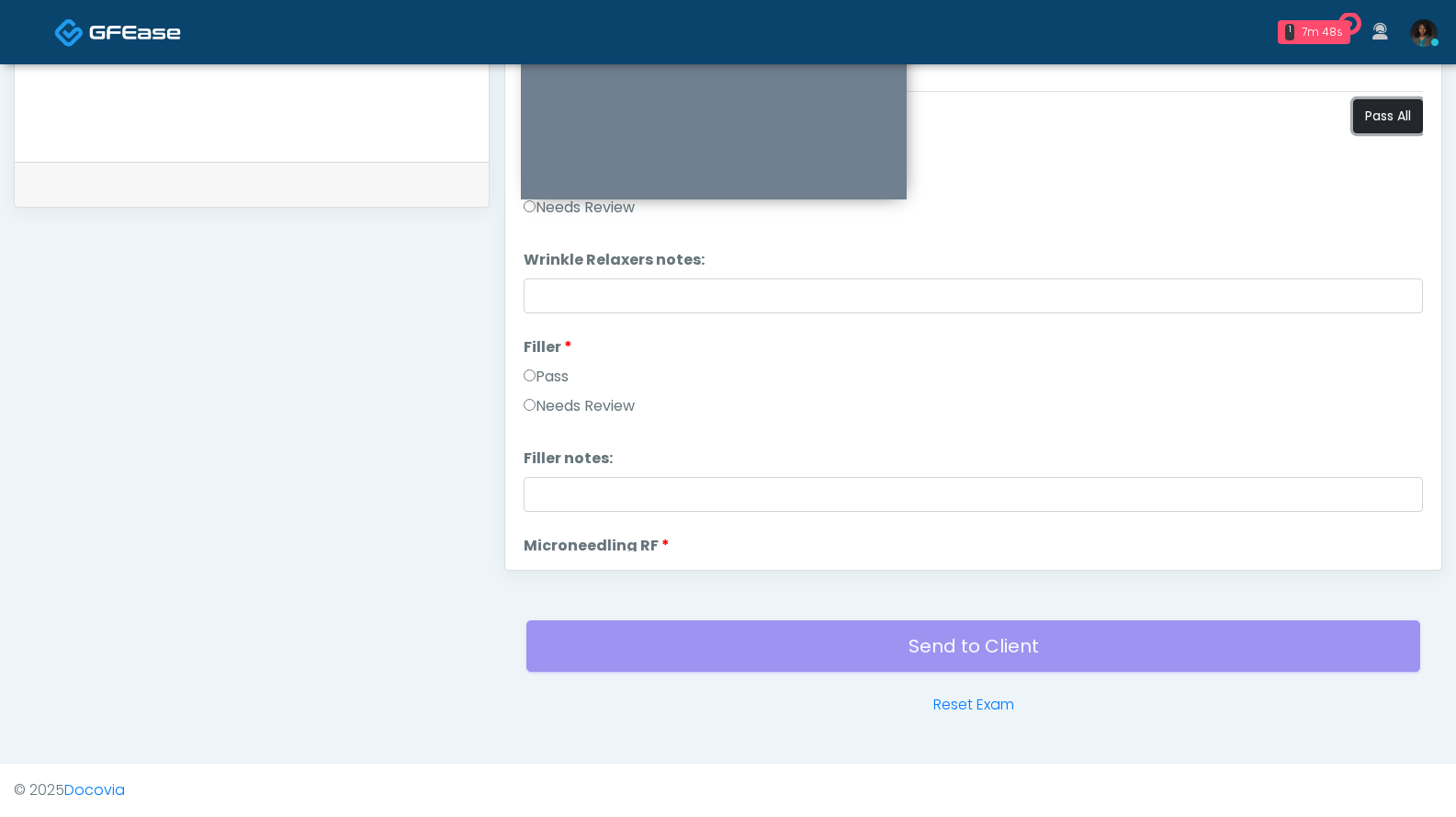
drag, startPoint x: 1367, startPoint y: 115, endPoint x: 1350, endPoint y: 118, distance: 17.3
click at [1367, 115] on button "Pass All" at bounding box center [1388, 116] width 70 height 34
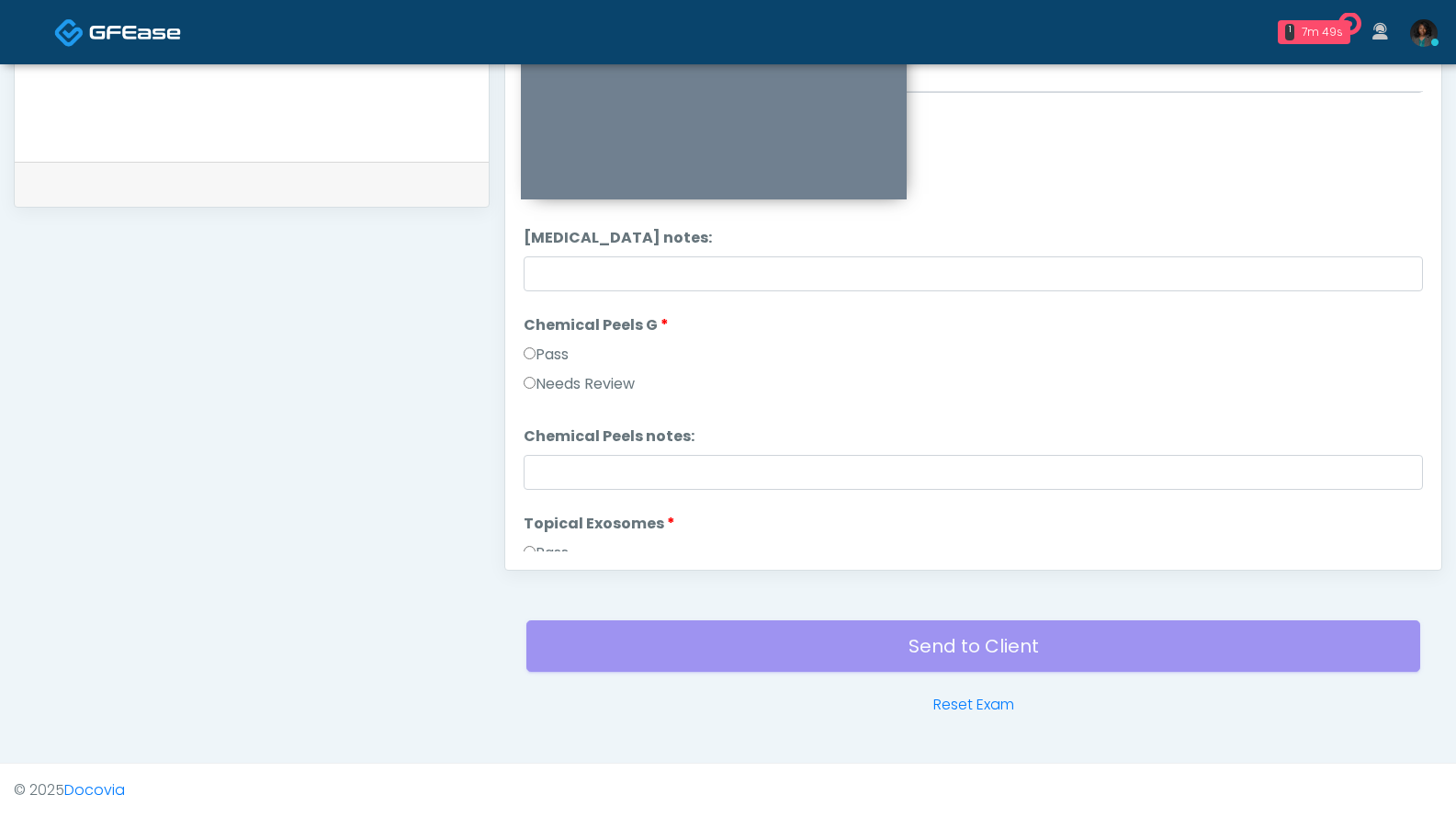
scroll to position [3391, 0]
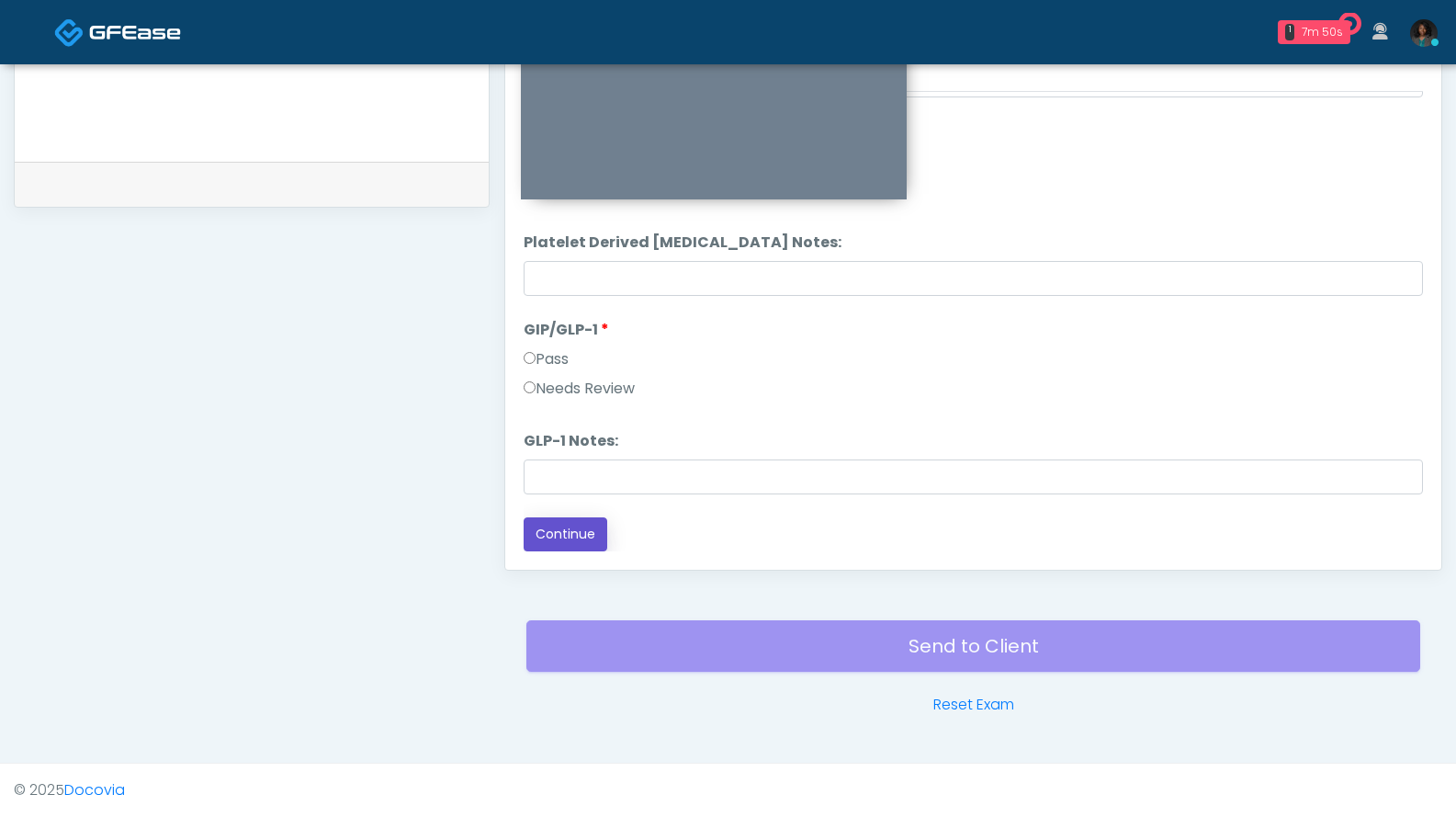
click at [585, 534] on button "Continue" at bounding box center [565, 534] width 84 height 34
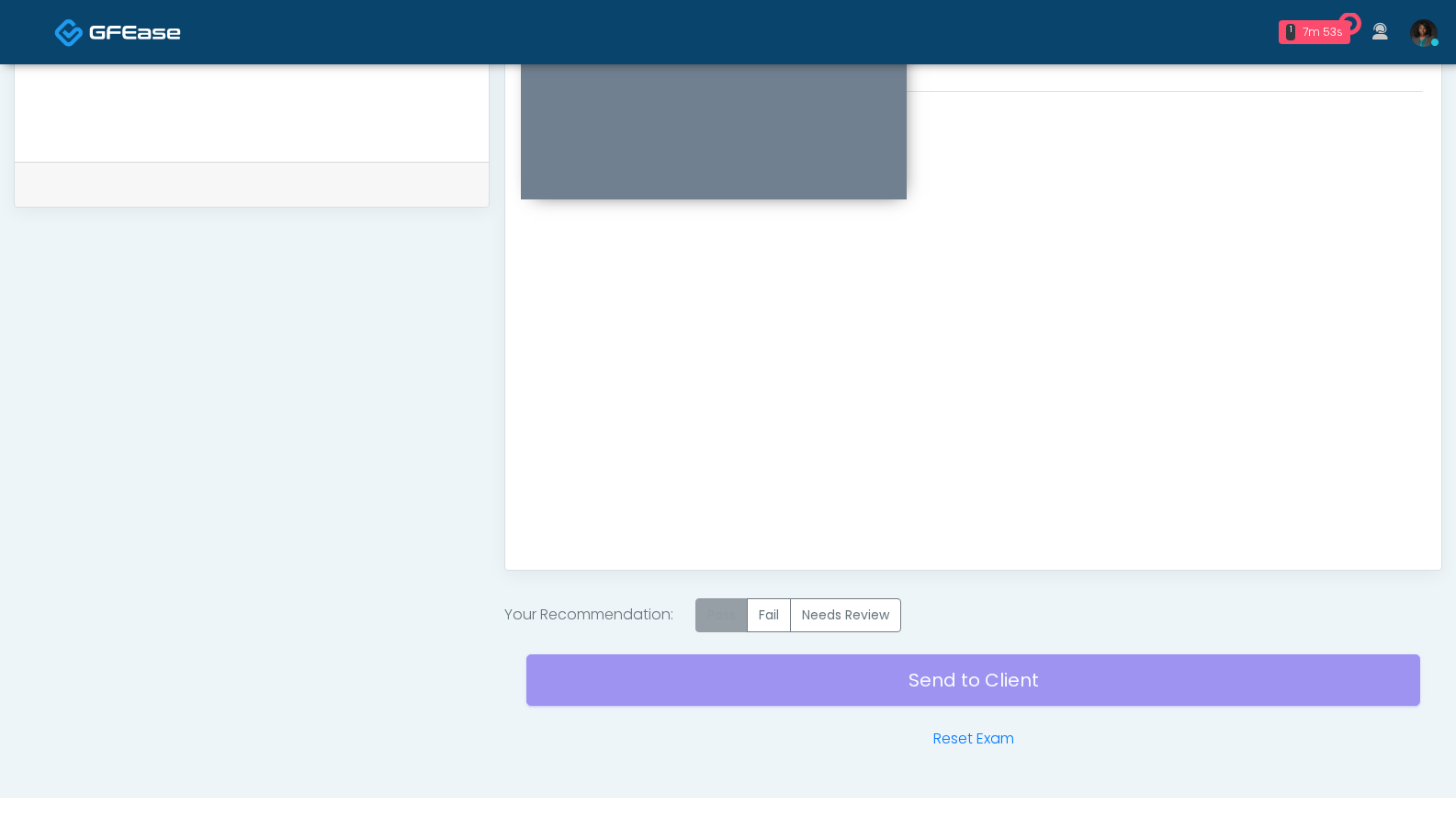
click at [729, 613] on label "Pass" at bounding box center [721, 615] width 52 height 34
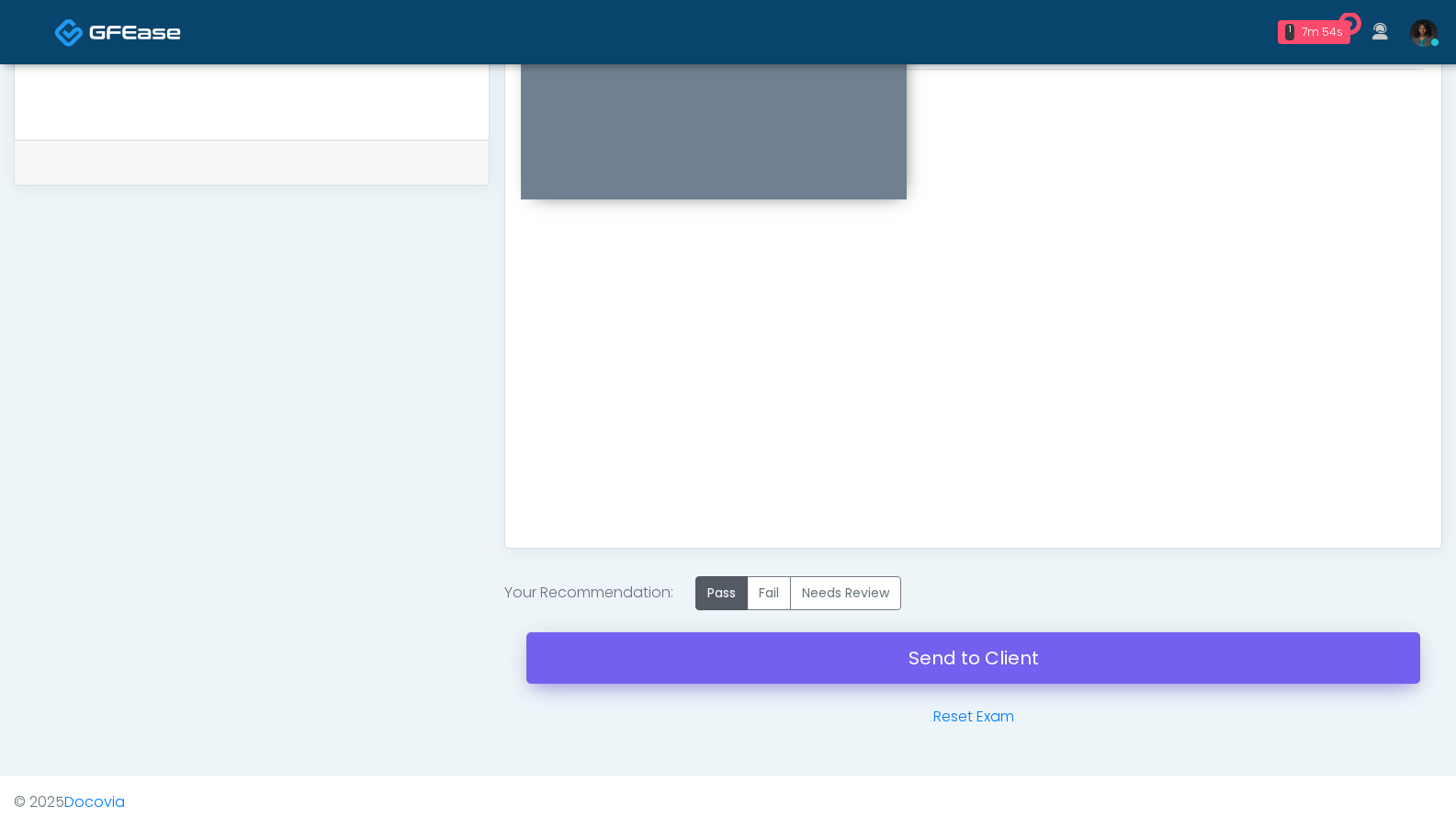
scroll to position [866, 0]
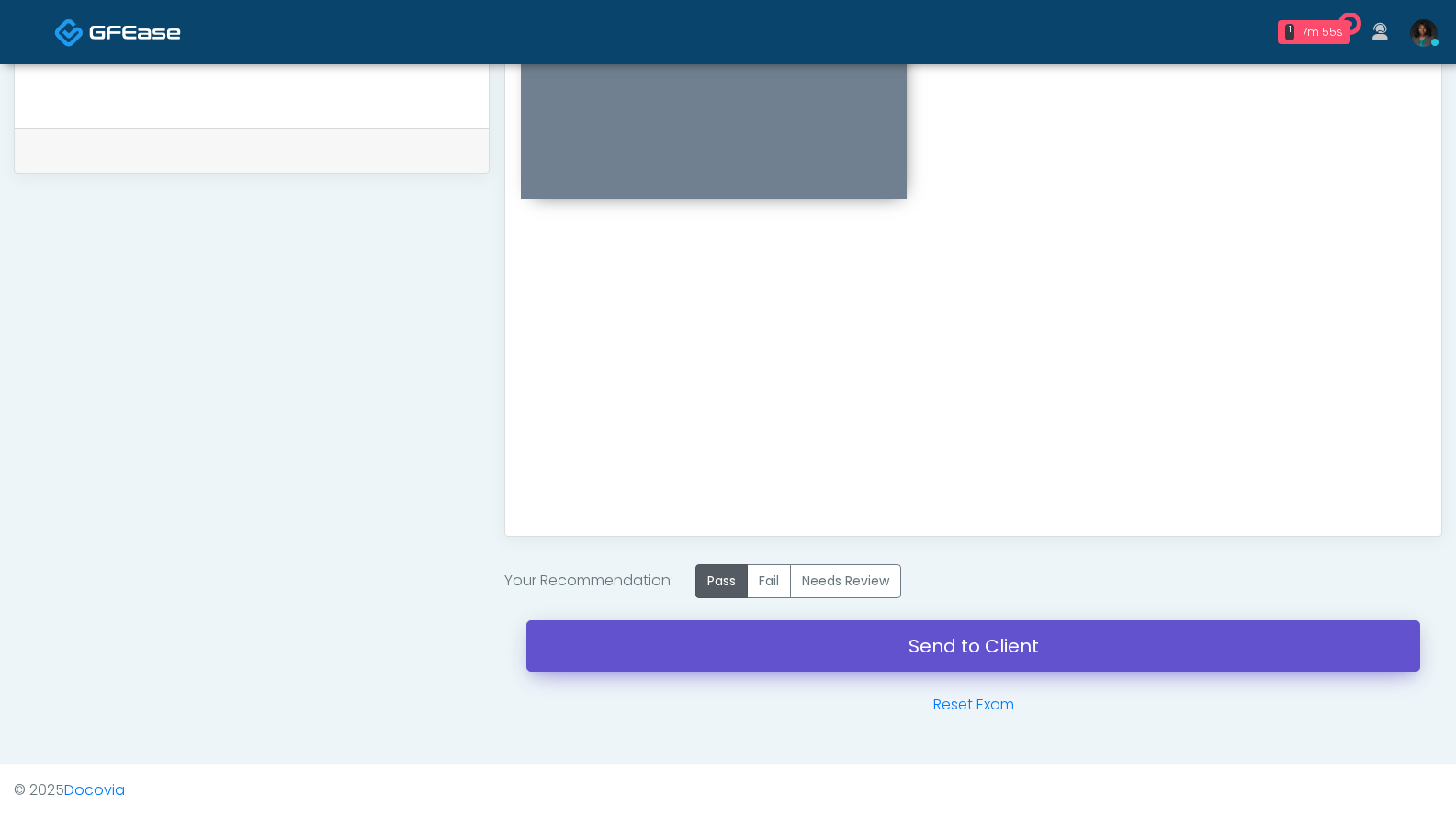
click at [802, 654] on link "Send to Client" at bounding box center [974, 646] width 894 height 51
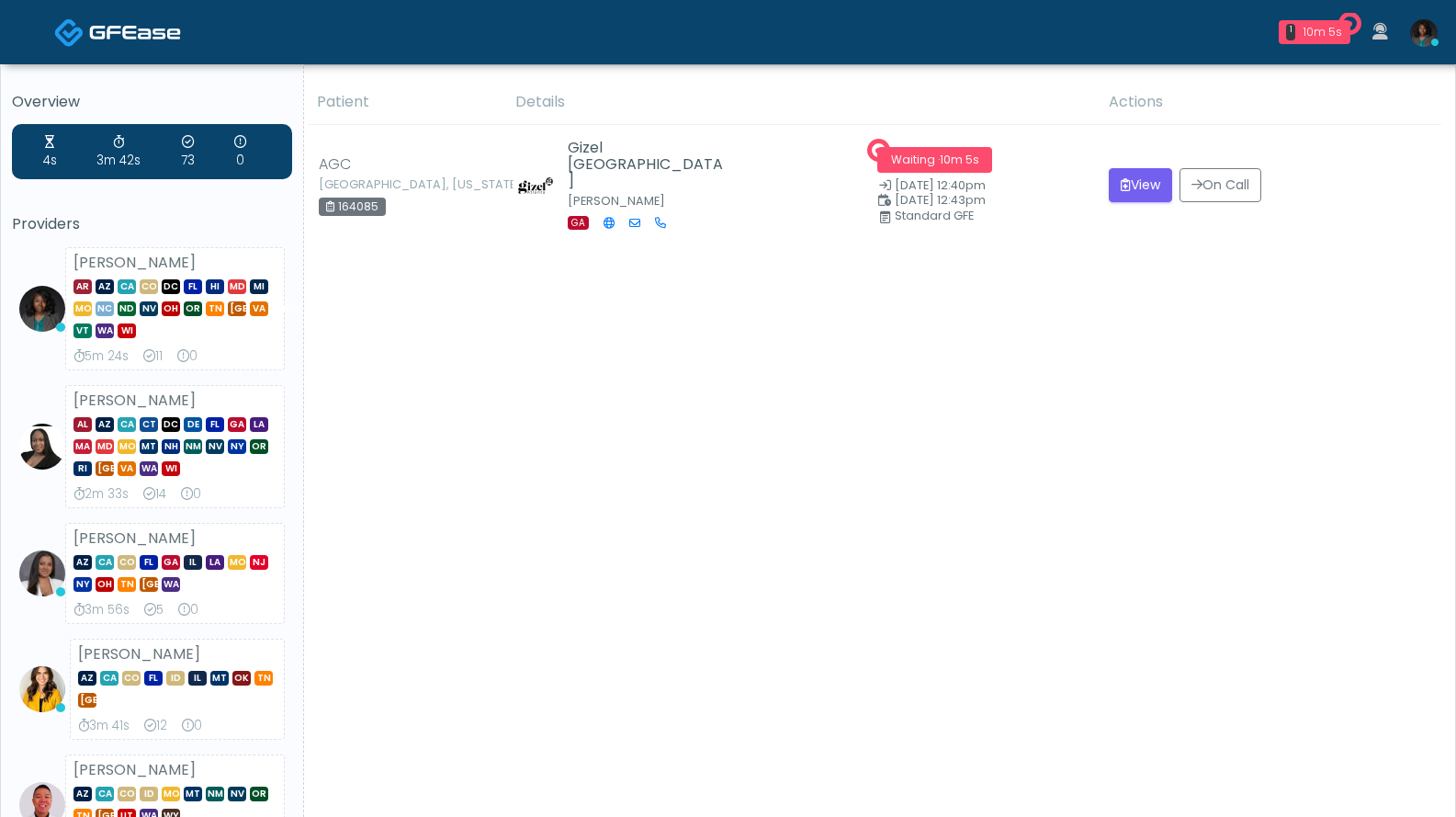
click at [1134, 727] on div "Patient Details Actions" at bounding box center [872, 815] width 1137 height 1471
